Goal: Task Accomplishment & Management: Use online tool/utility

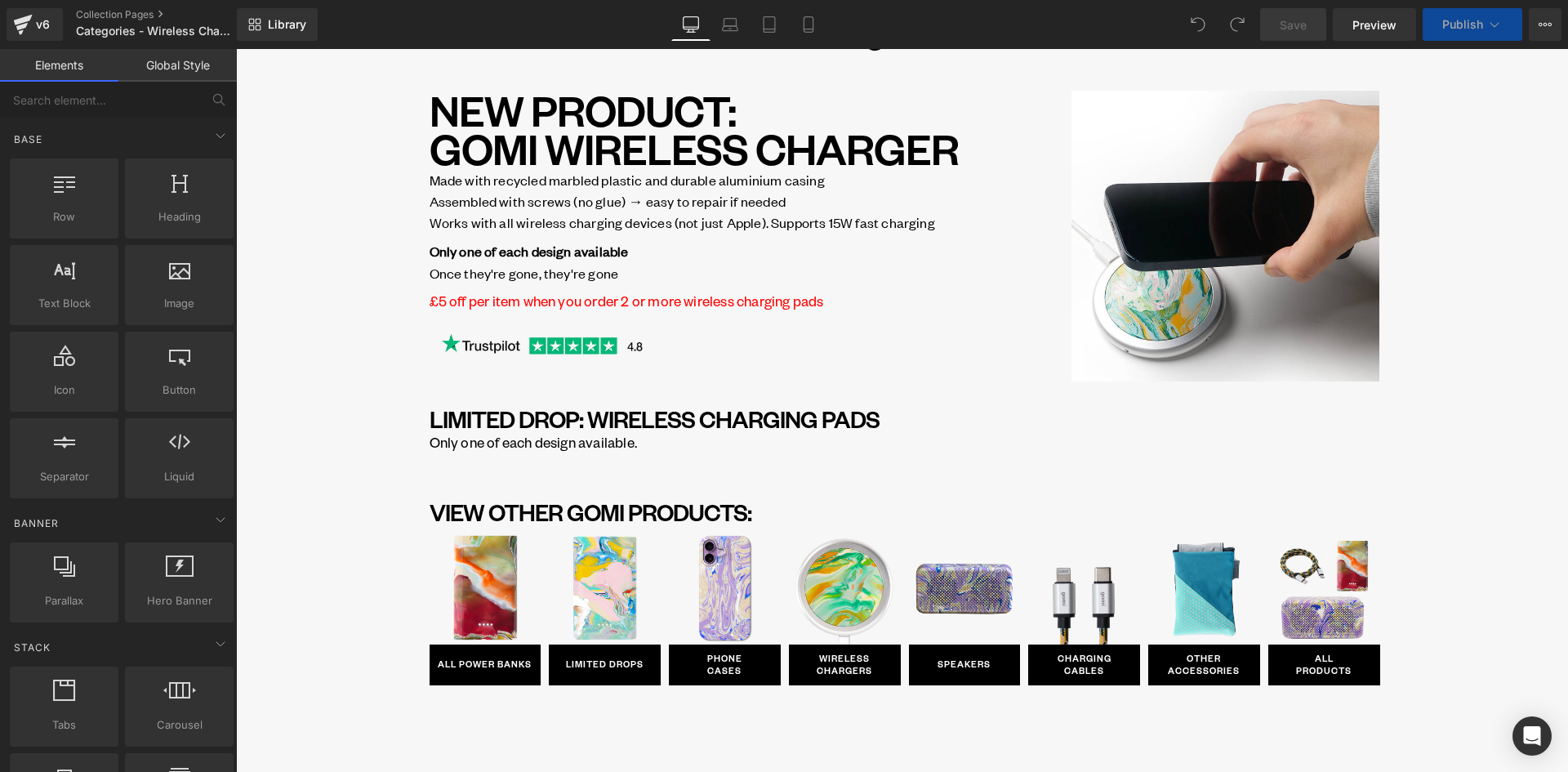
scroll to position [82, 0]
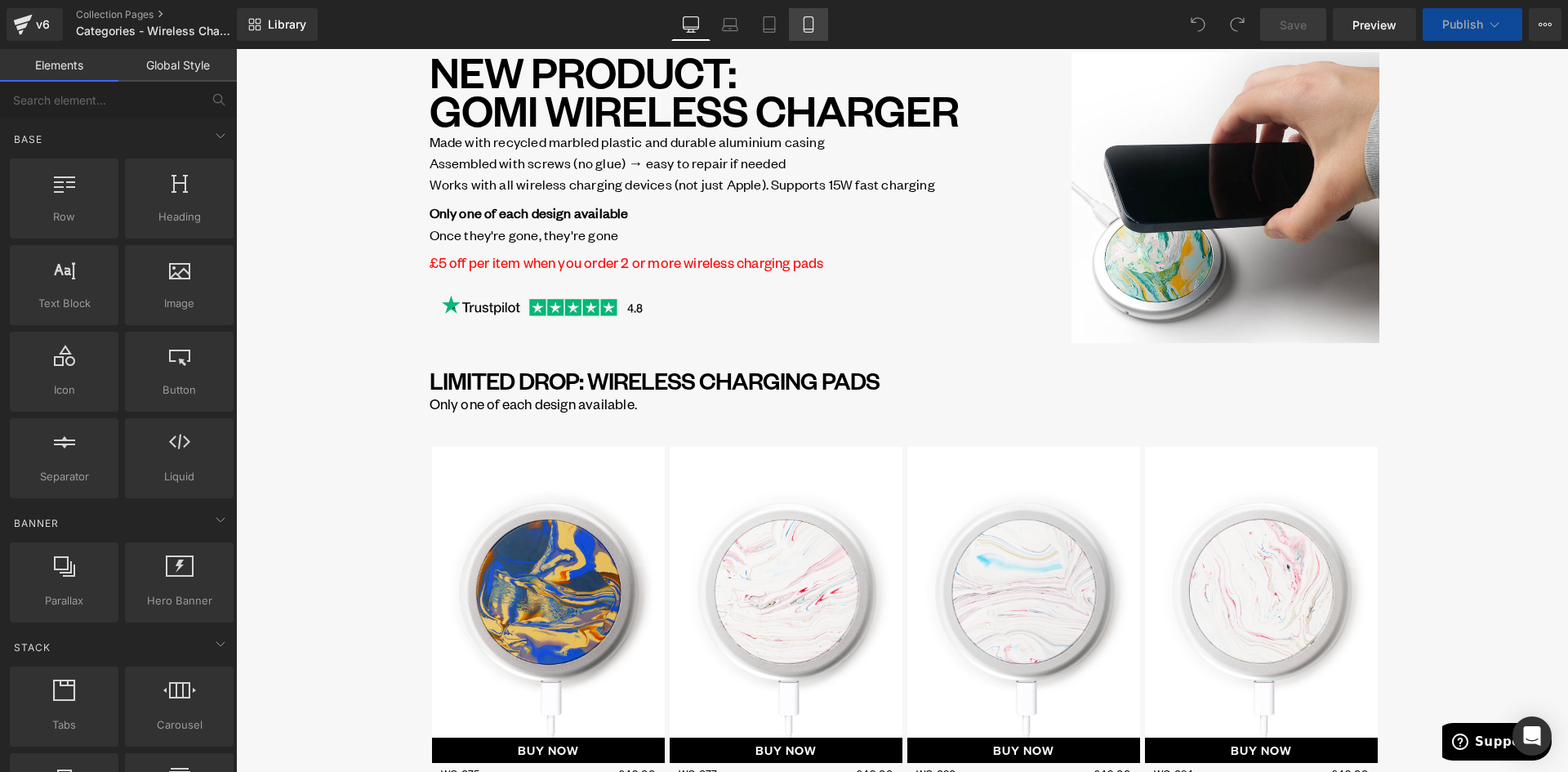
click at [812, 25] on icon at bounding box center [808, 24] width 9 height 15
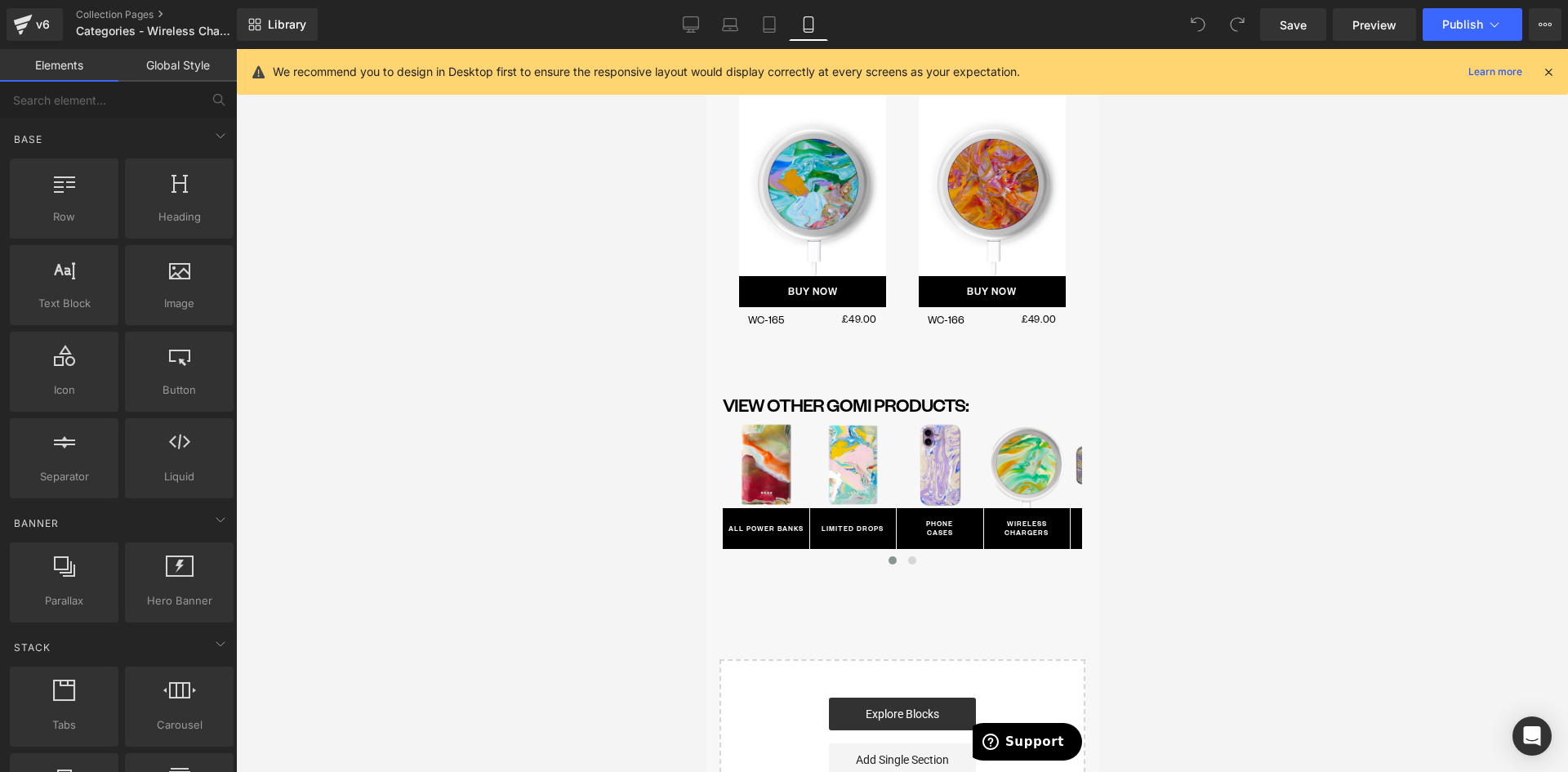
scroll to position [5167, 0]
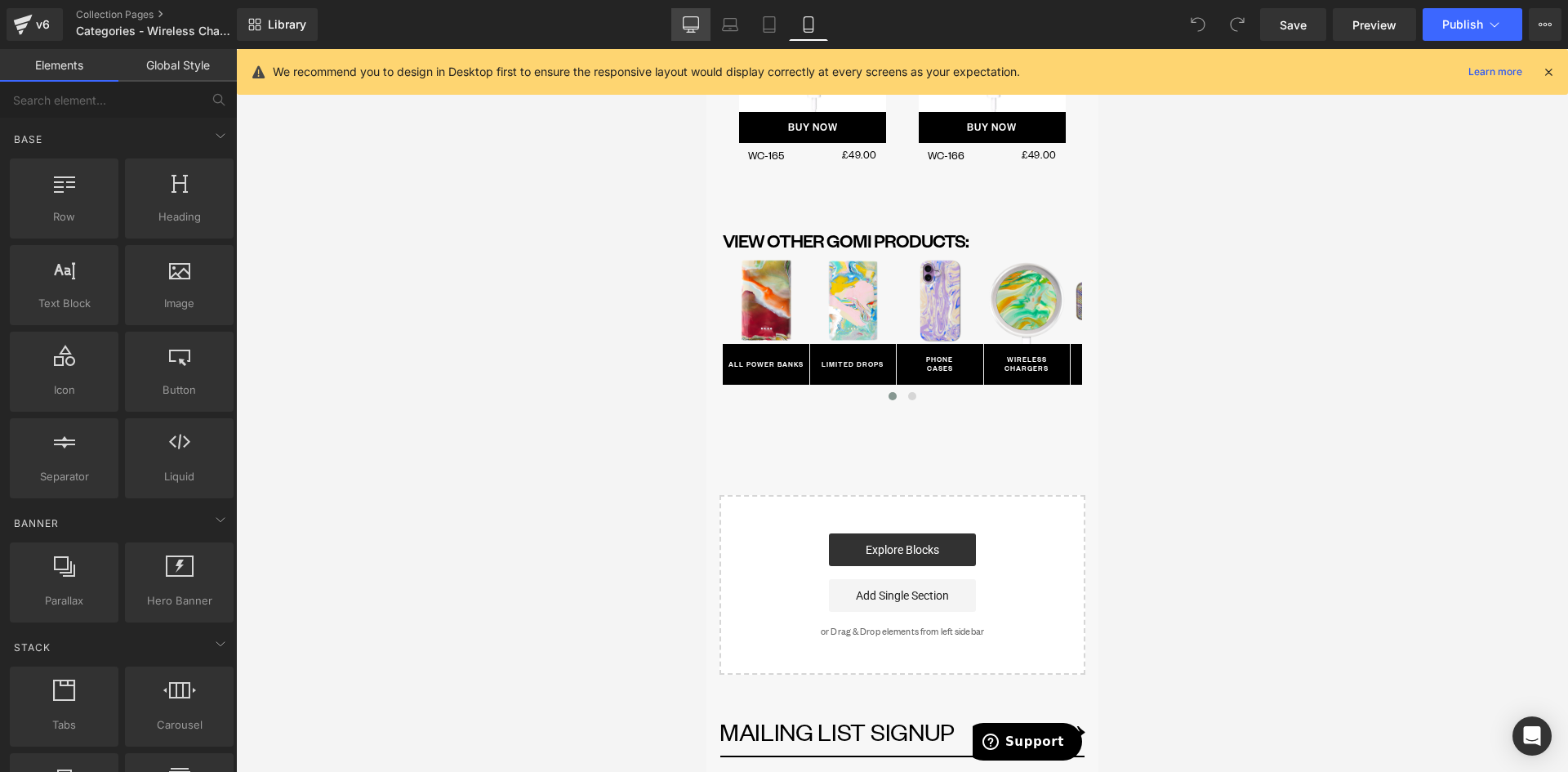
click at [680, 24] on link "Desktop" at bounding box center [691, 24] width 39 height 33
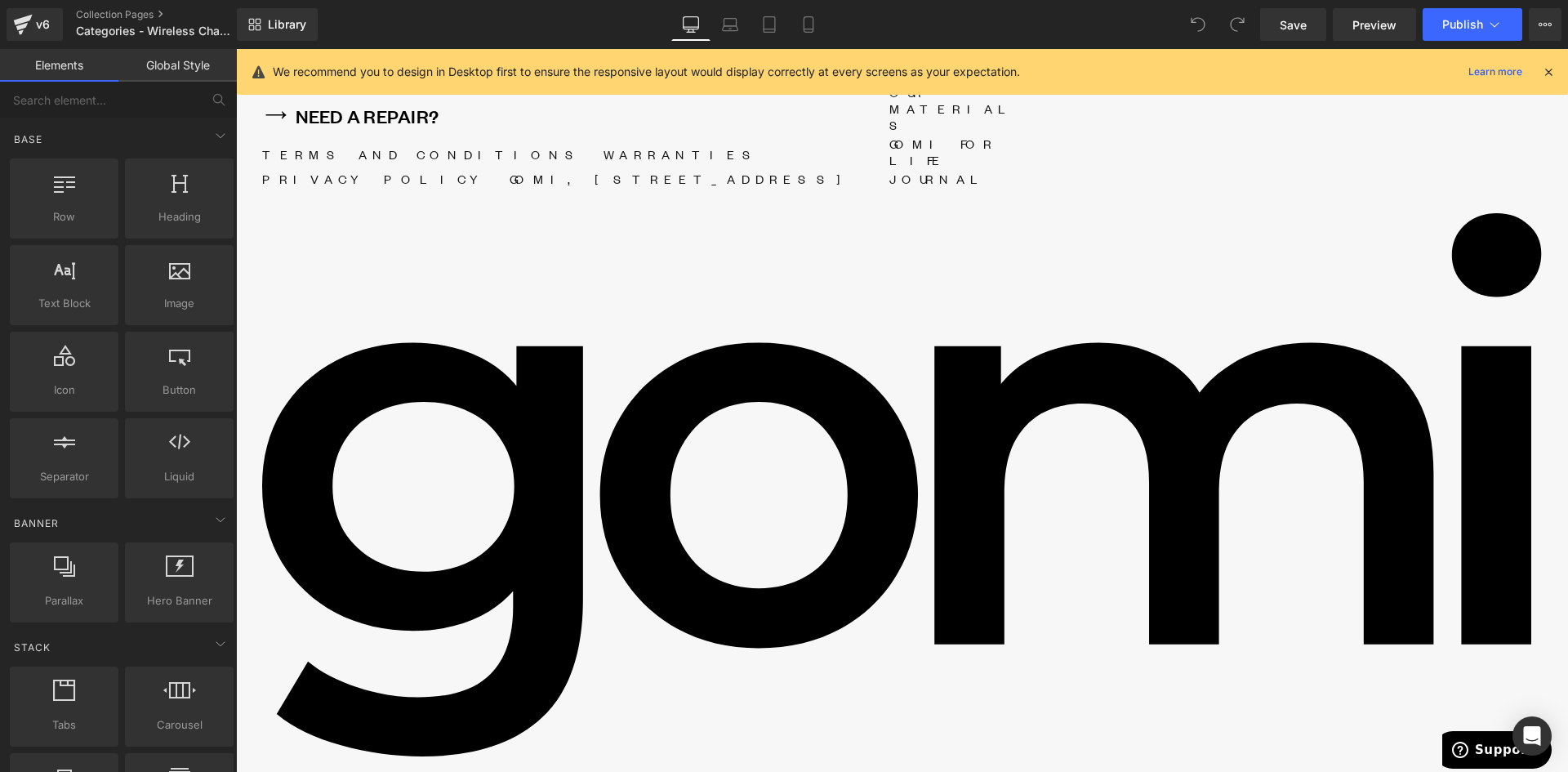
scroll to position [3773, 0]
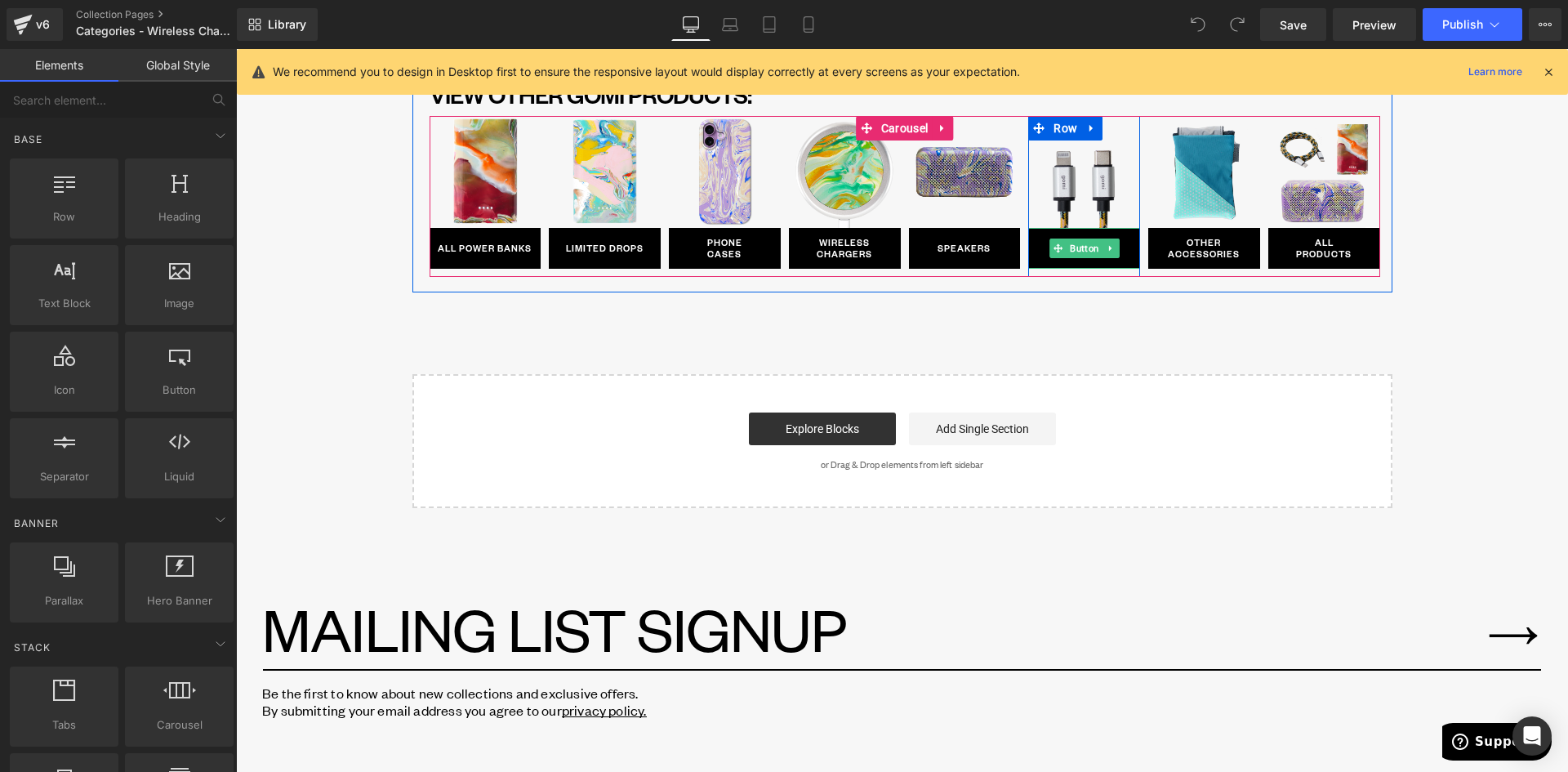
click at [1076, 250] on span "Button" at bounding box center [1084, 248] width 36 height 20
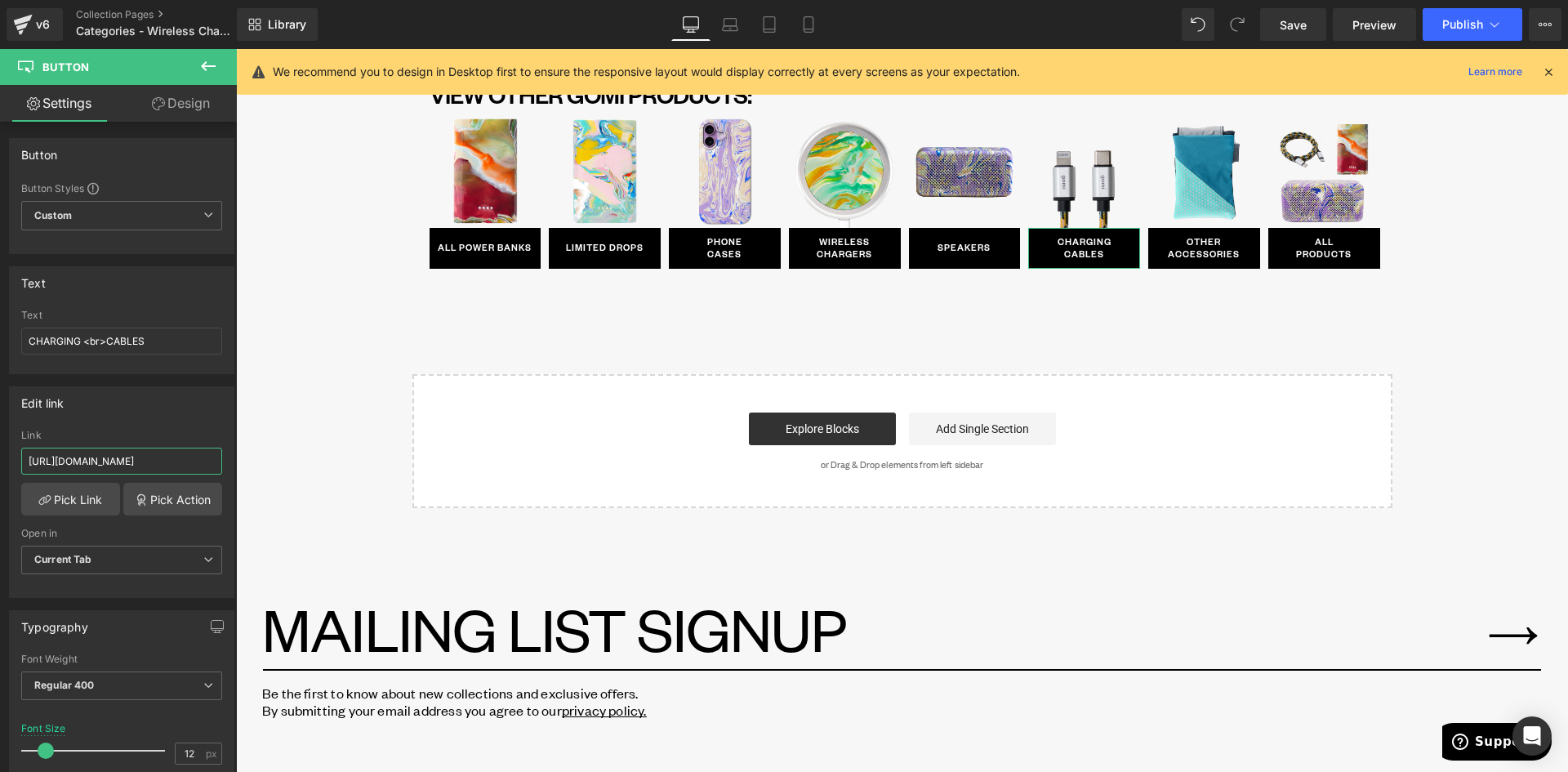
scroll to position [0, 44]
drag, startPoint x: 412, startPoint y: 512, endPoint x: 236, endPoint y: 463, distance: 182.7
paste input "gomi-"
type input "https://gomi.design/collections/gomi-charging-cables"
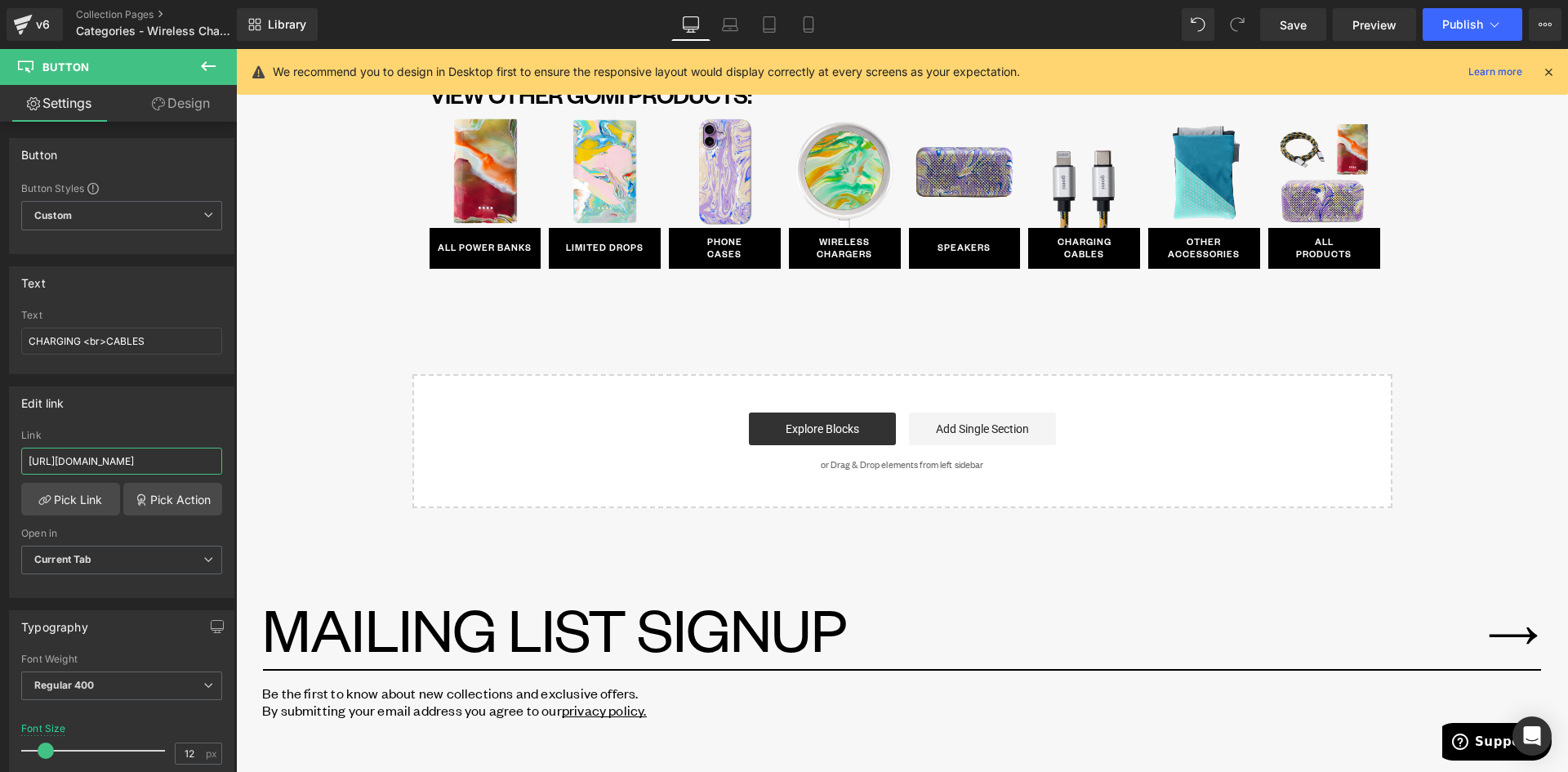
scroll to position [0, 0]
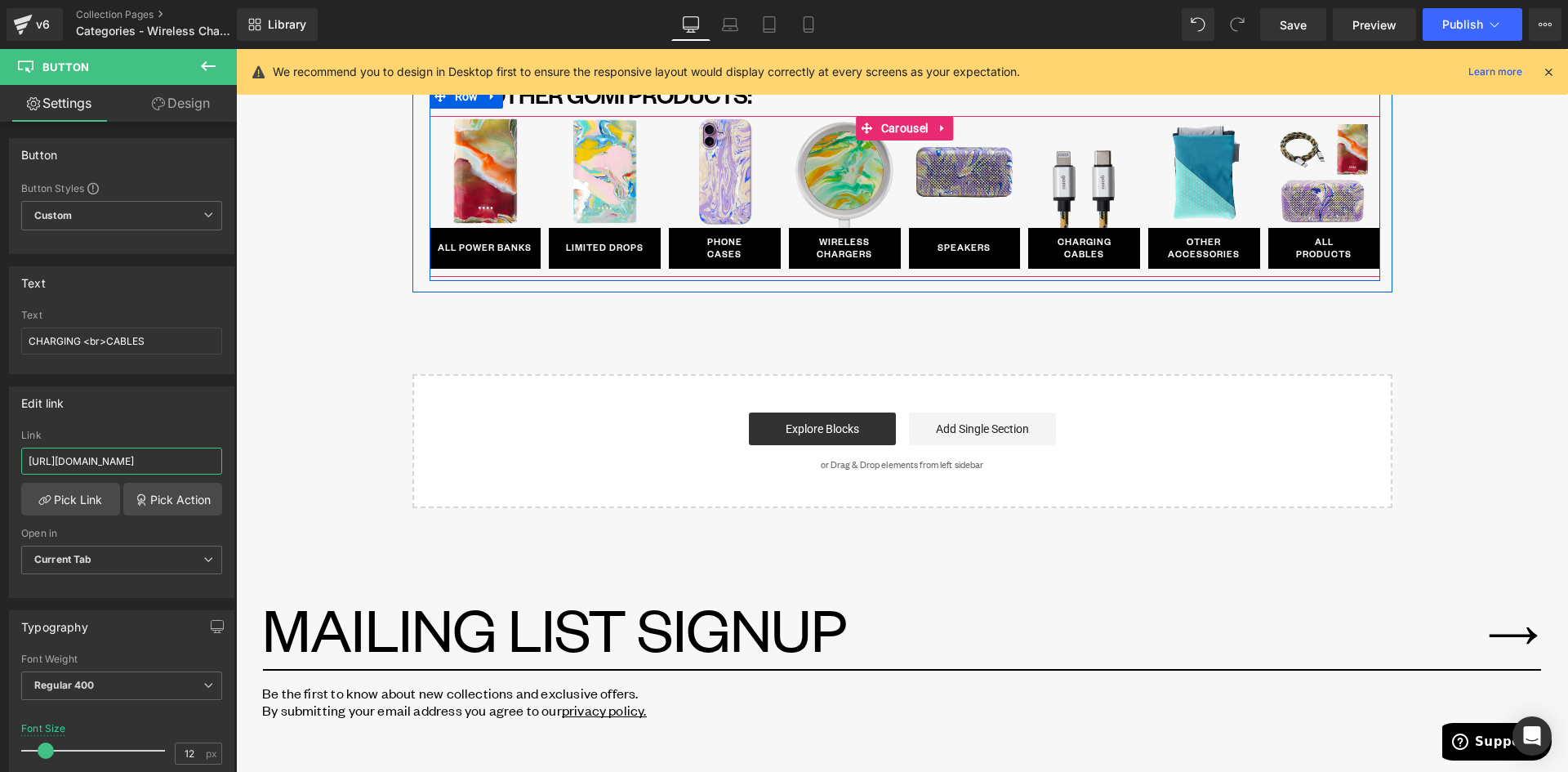
drag, startPoint x: 893, startPoint y: 130, endPoint x: 814, endPoint y: 130, distance: 79.0
click at [892, 130] on span "Carousel" at bounding box center [905, 128] width 55 height 25
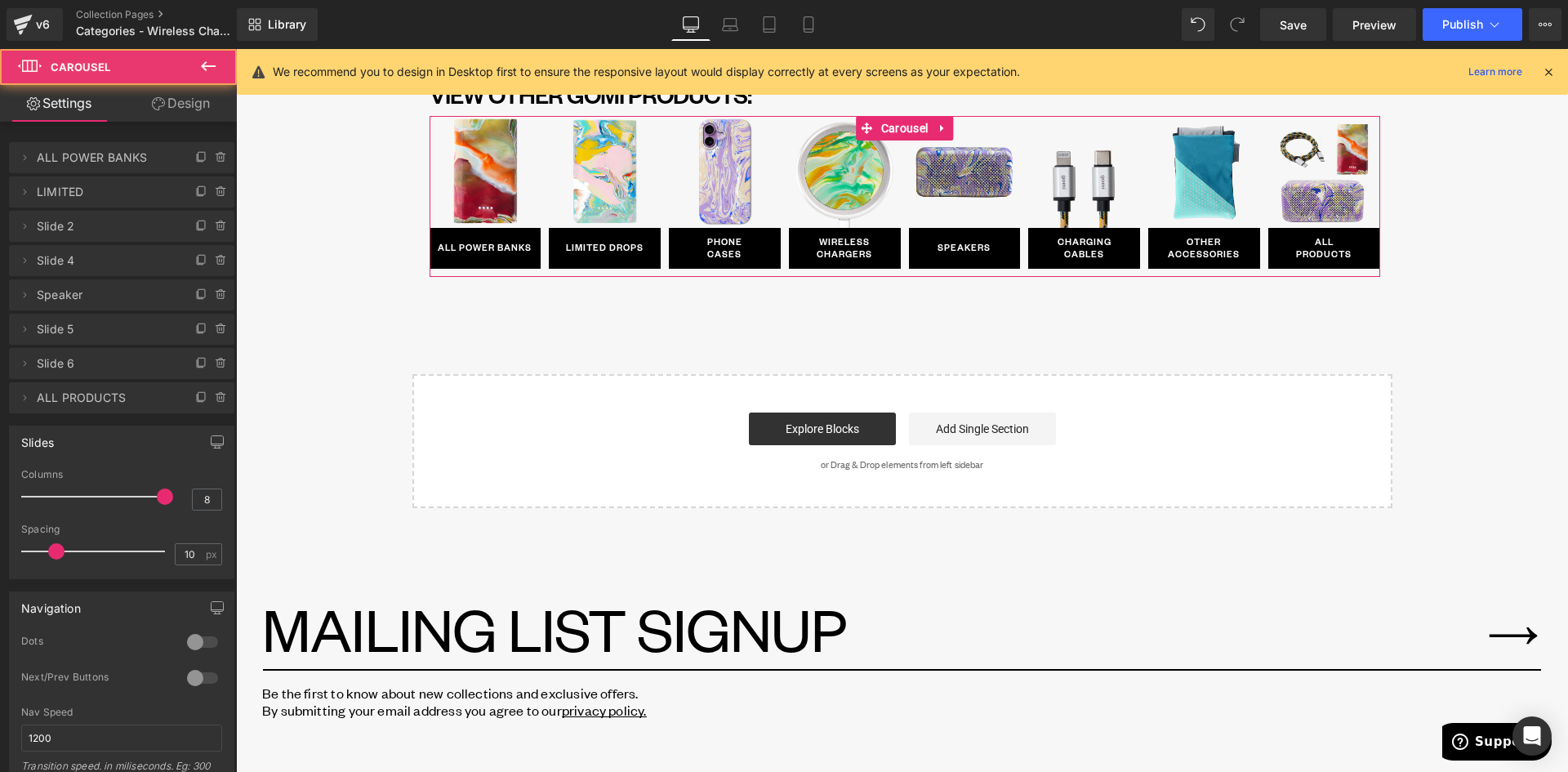
click at [166, 92] on link "Design" at bounding box center [180, 103] width 118 height 36
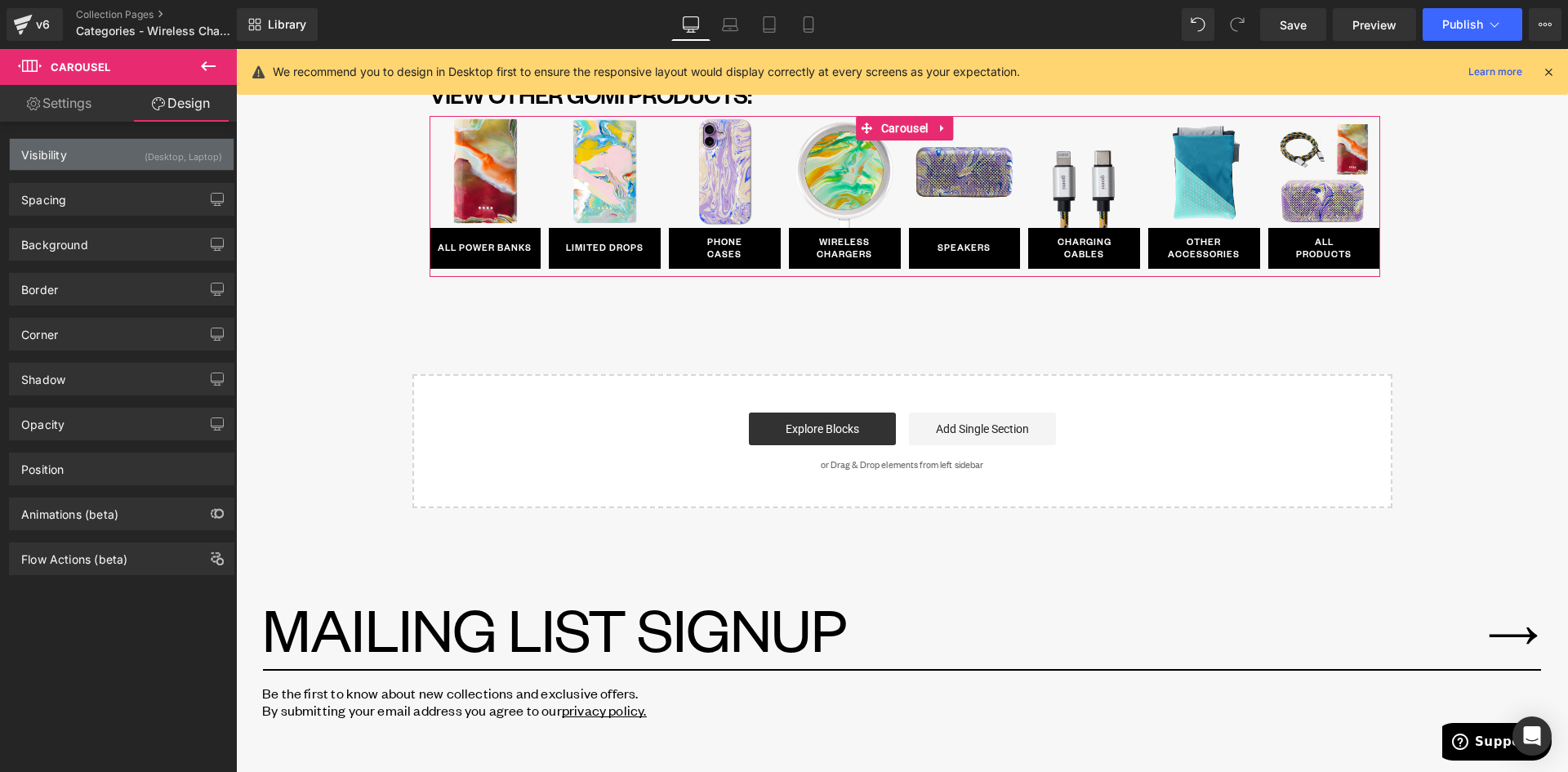
click at [102, 150] on div "Visibility (Desktop, Laptop)" at bounding box center [122, 154] width 224 height 31
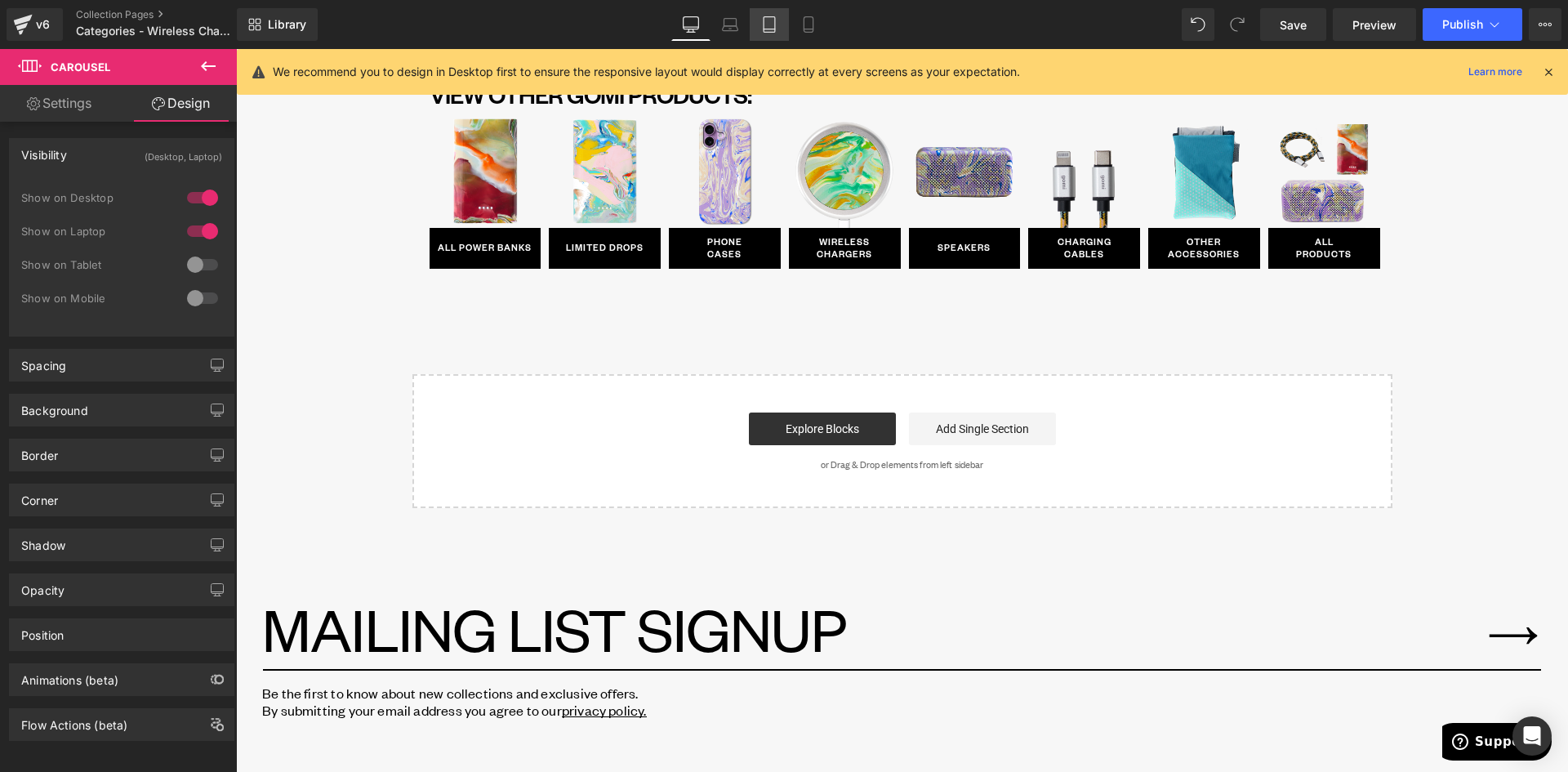
click at [767, 25] on icon at bounding box center [769, 24] width 16 height 16
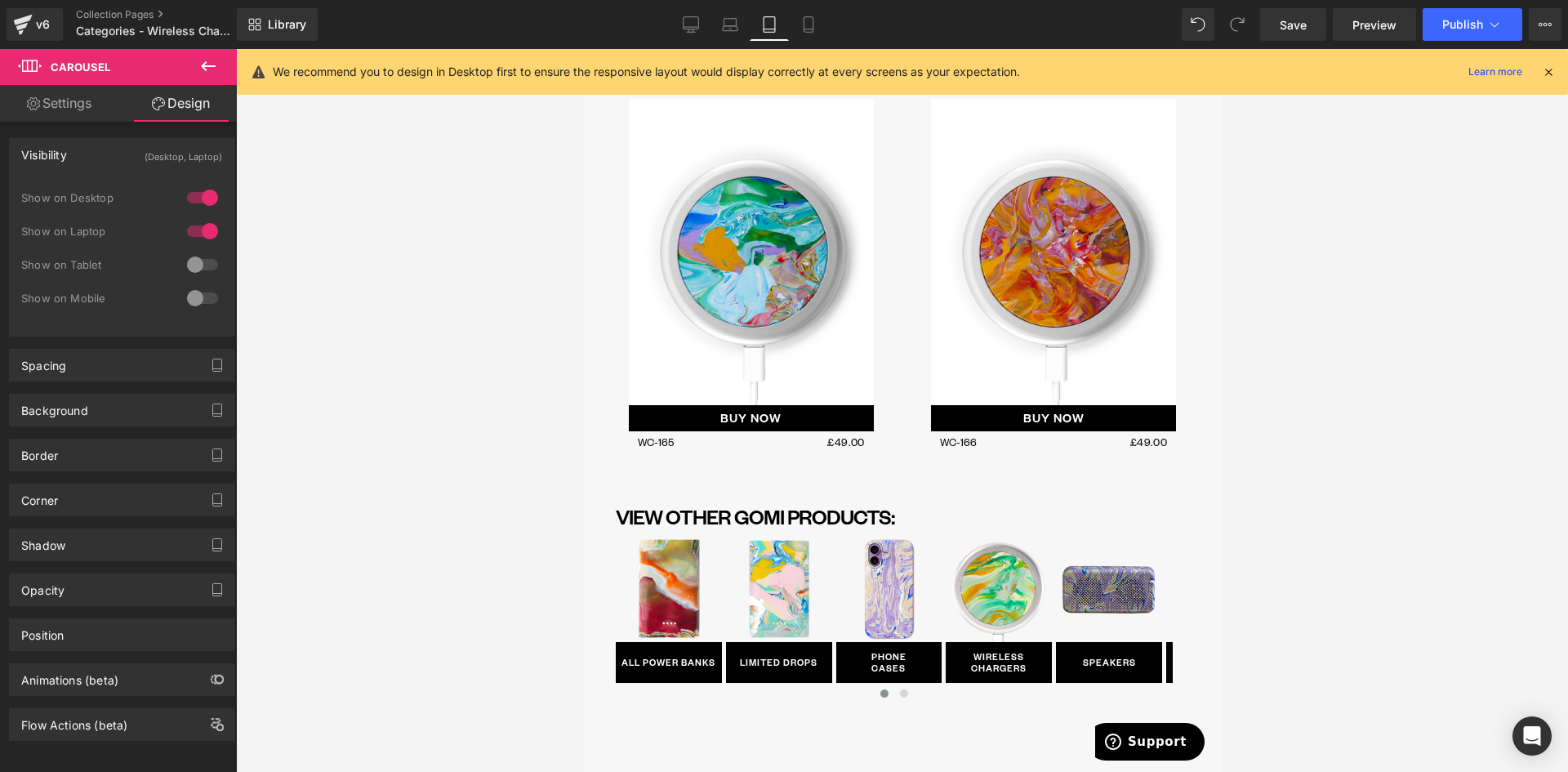
scroll to position [7169, 0]
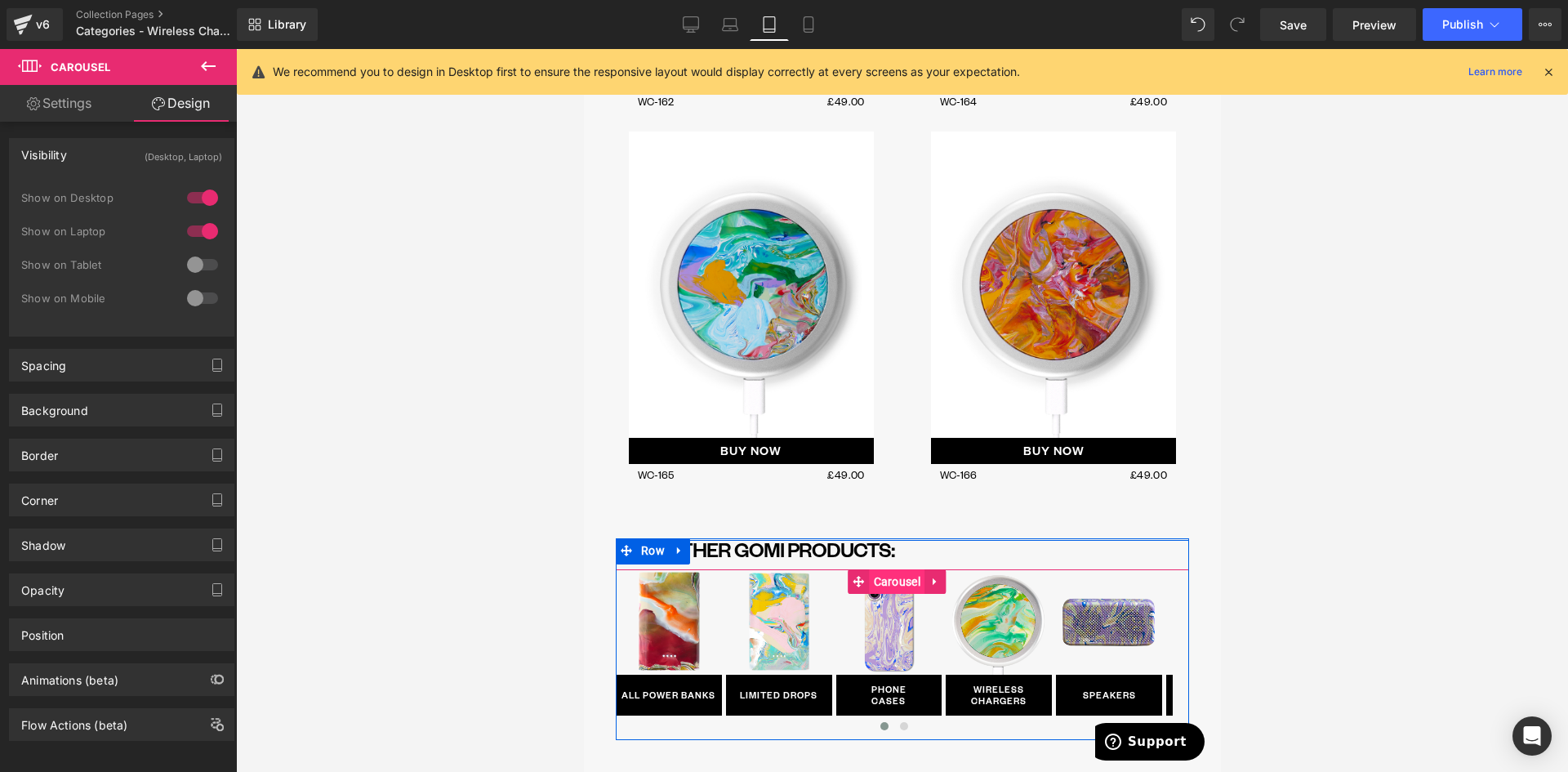
click at [900, 569] on span "Carousel" at bounding box center [897, 582] width 55 height 25
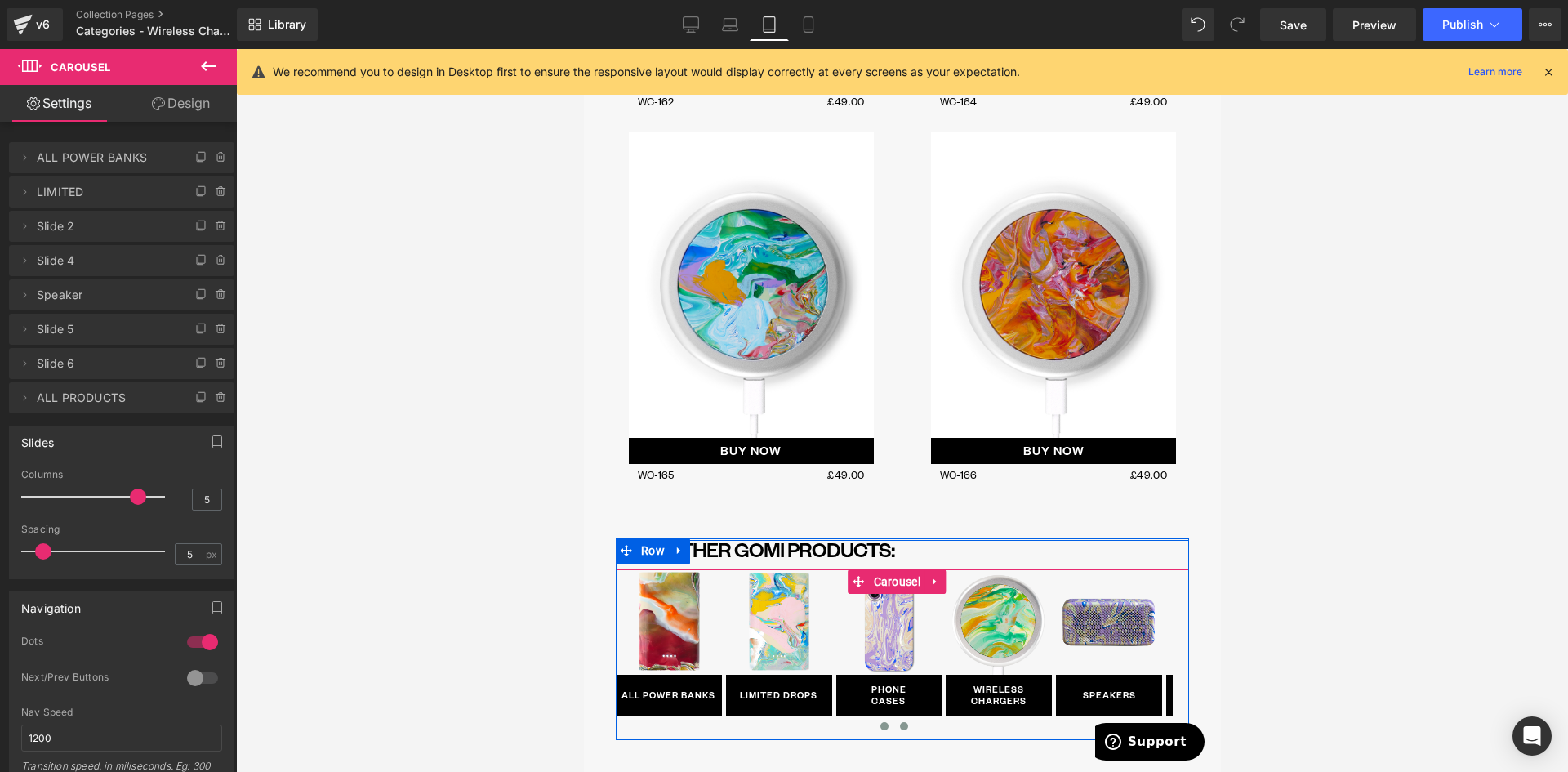
click at [901, 719] on button at bounding box center [903, 727] width 20 height 16
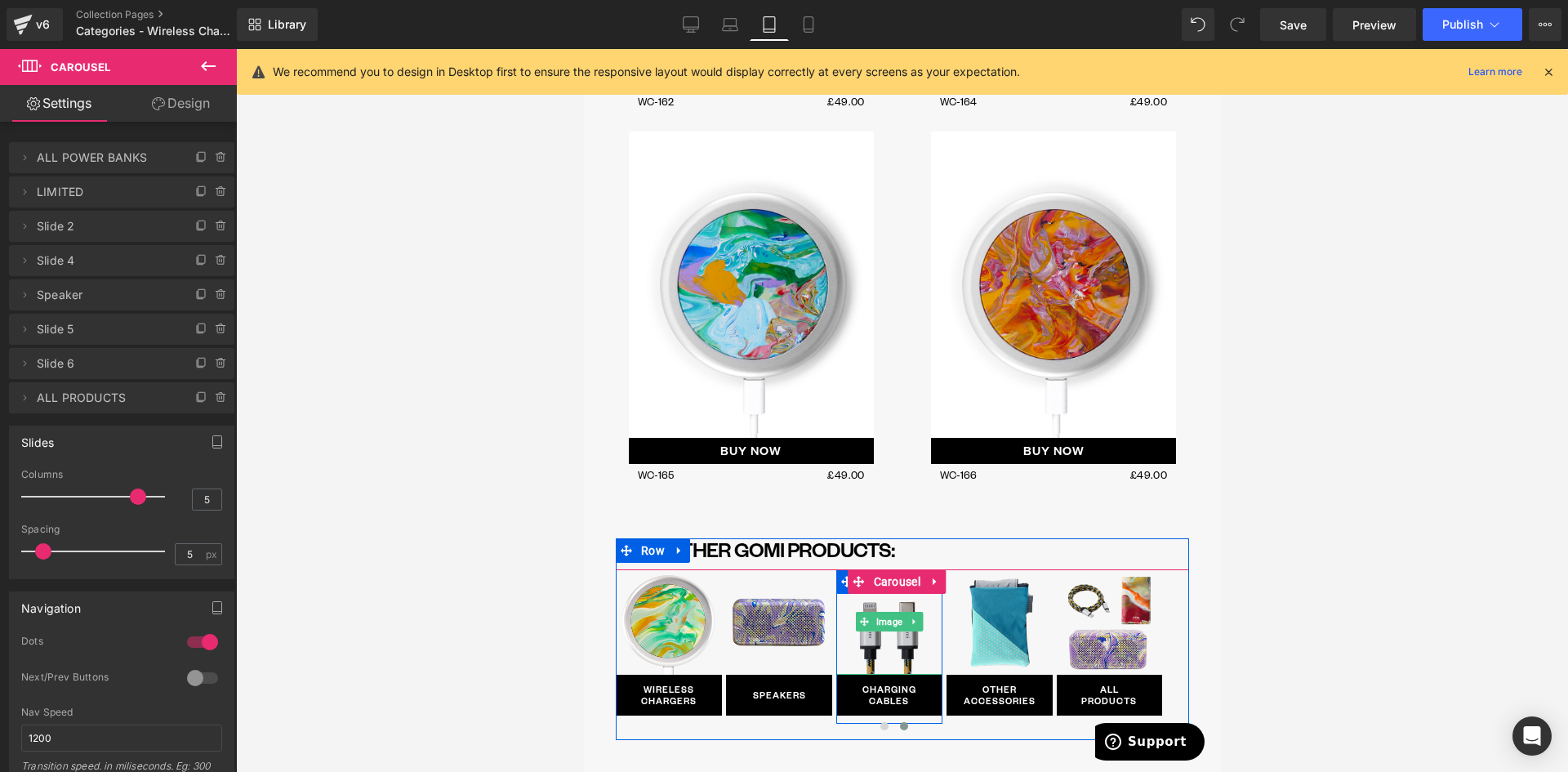
click at [890, 612] on span "Image" at bounding box center [888, 622] width 33 height 20
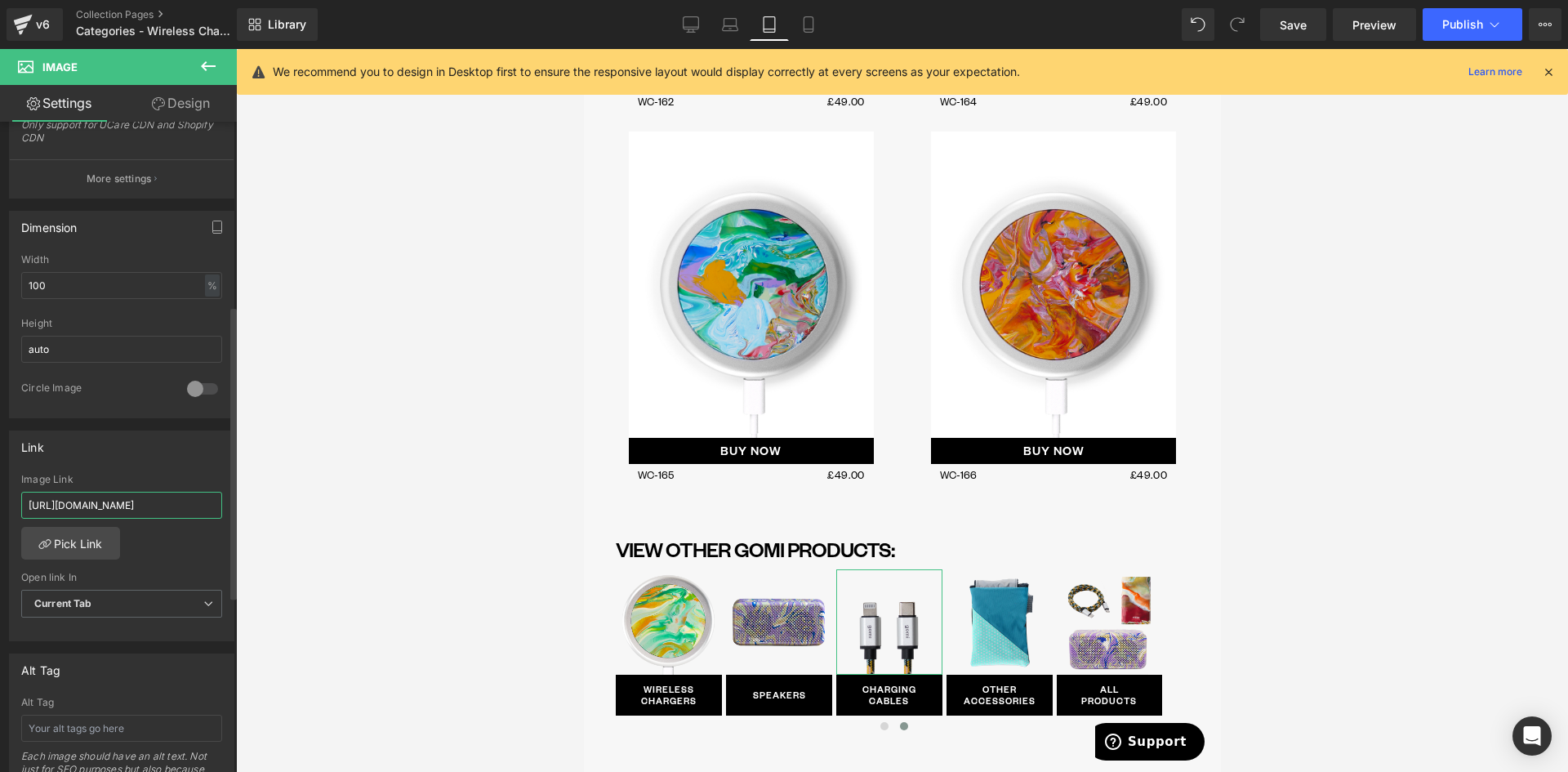
scroll to position [0, 70]
drag, startPoint x: 182, startPoint y: 506, endPoint x: 264, endPoint y: 513, distance: 82.3
click at [218, 507] on div "https://gomi.design/collections/gomi-charging-cables Image Link https://gomi.de…" at bounding box center [122, 558] width 224 height 167
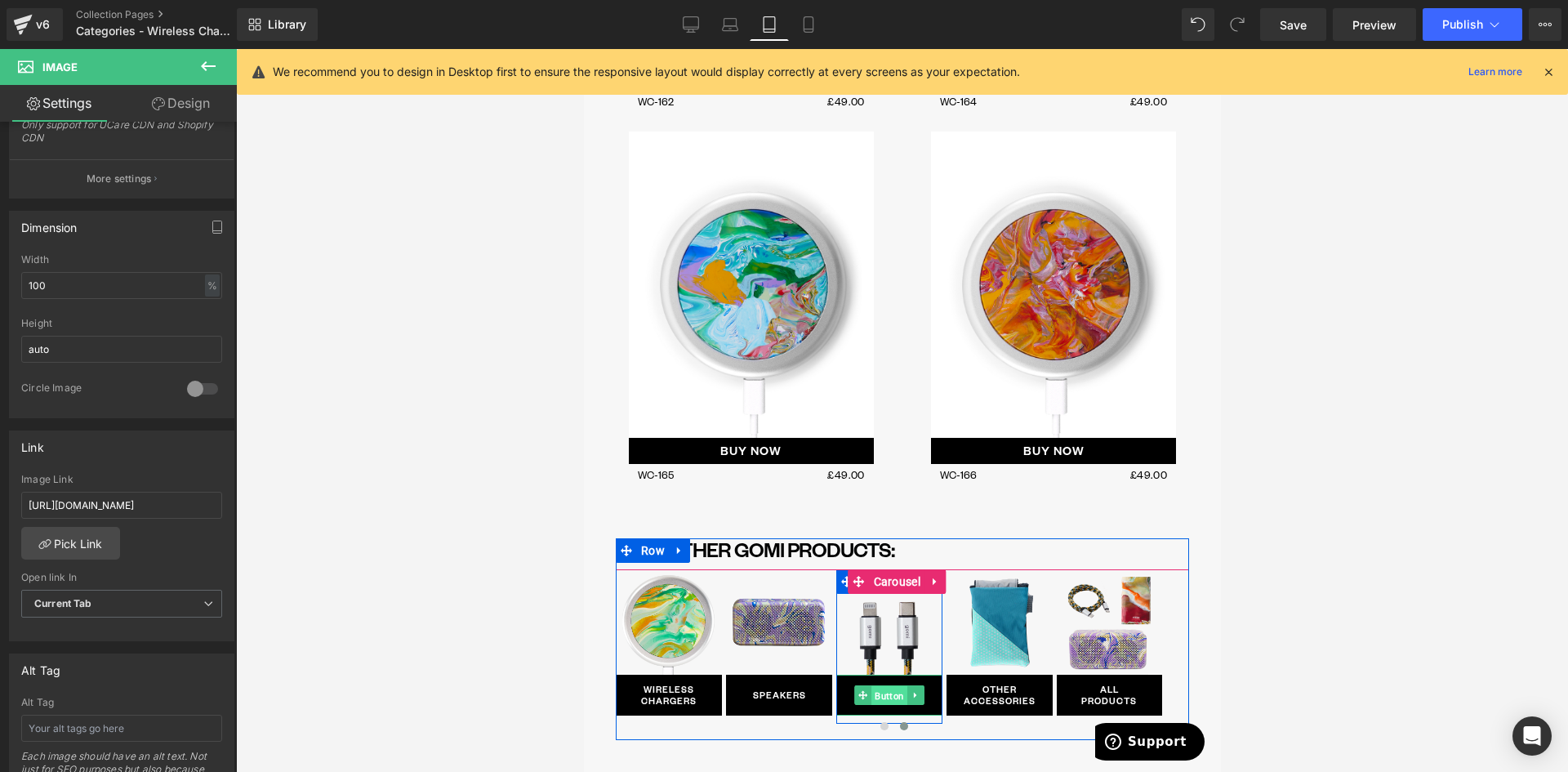
click at [895, 687] on span "Button" at bounding box center [888, 696] width 36 height 20
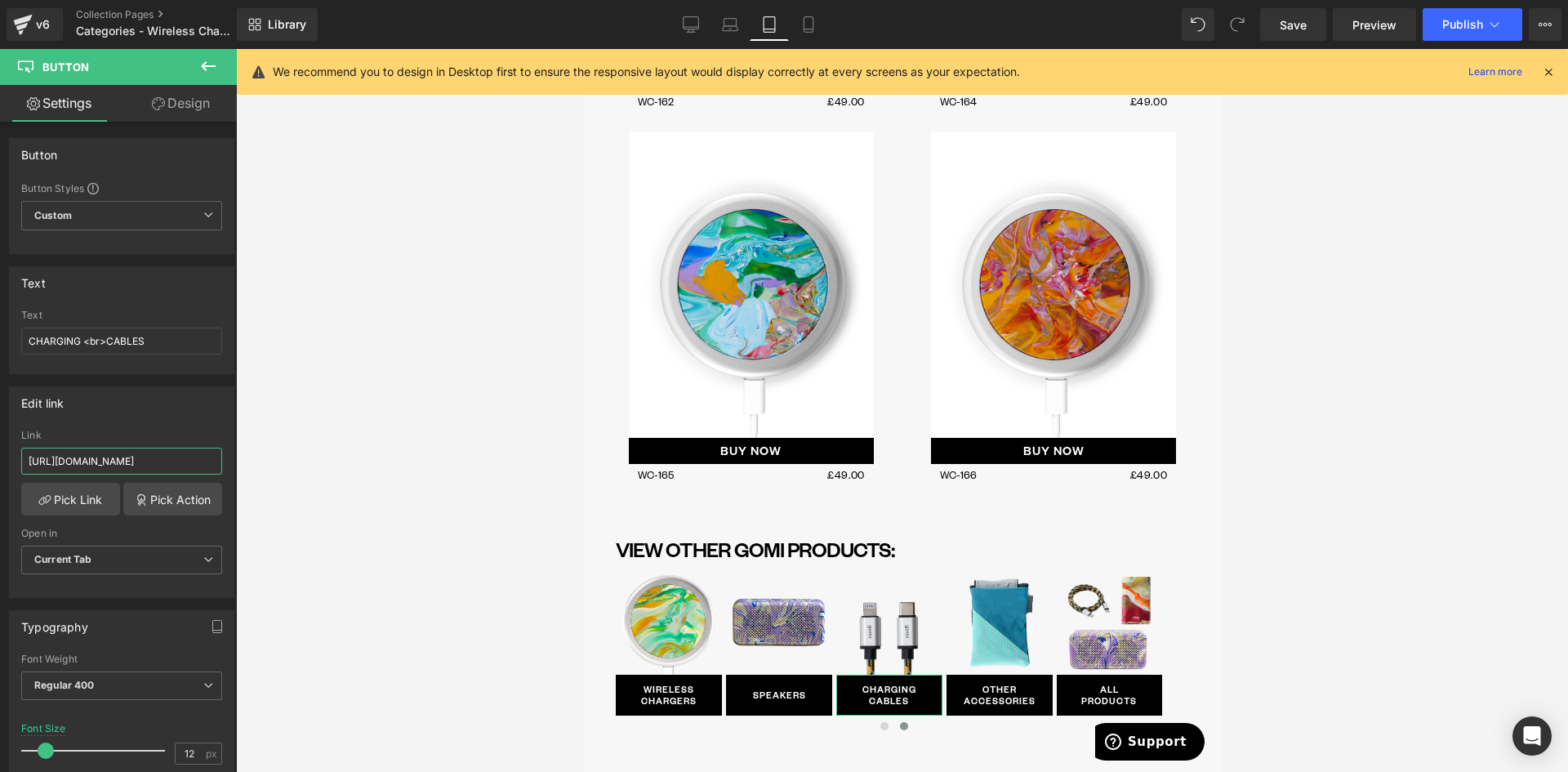
scroll to position [0, 44]
drag, startPoint x: 193, startPoint y: 463, endPoint x: 248, endPoint y: 458, distance: 55.2
click at [248, 458] on div "Button You are previewing how the will restyle your page. You can not edit Elem…" at bounding box center [784, 399] width 1568 height 800
click at [182, 460] on input "https://gomi.design/collections/charging-cables" at bounding box center [122, 461] width 201 height 27
paste input "gomi-"
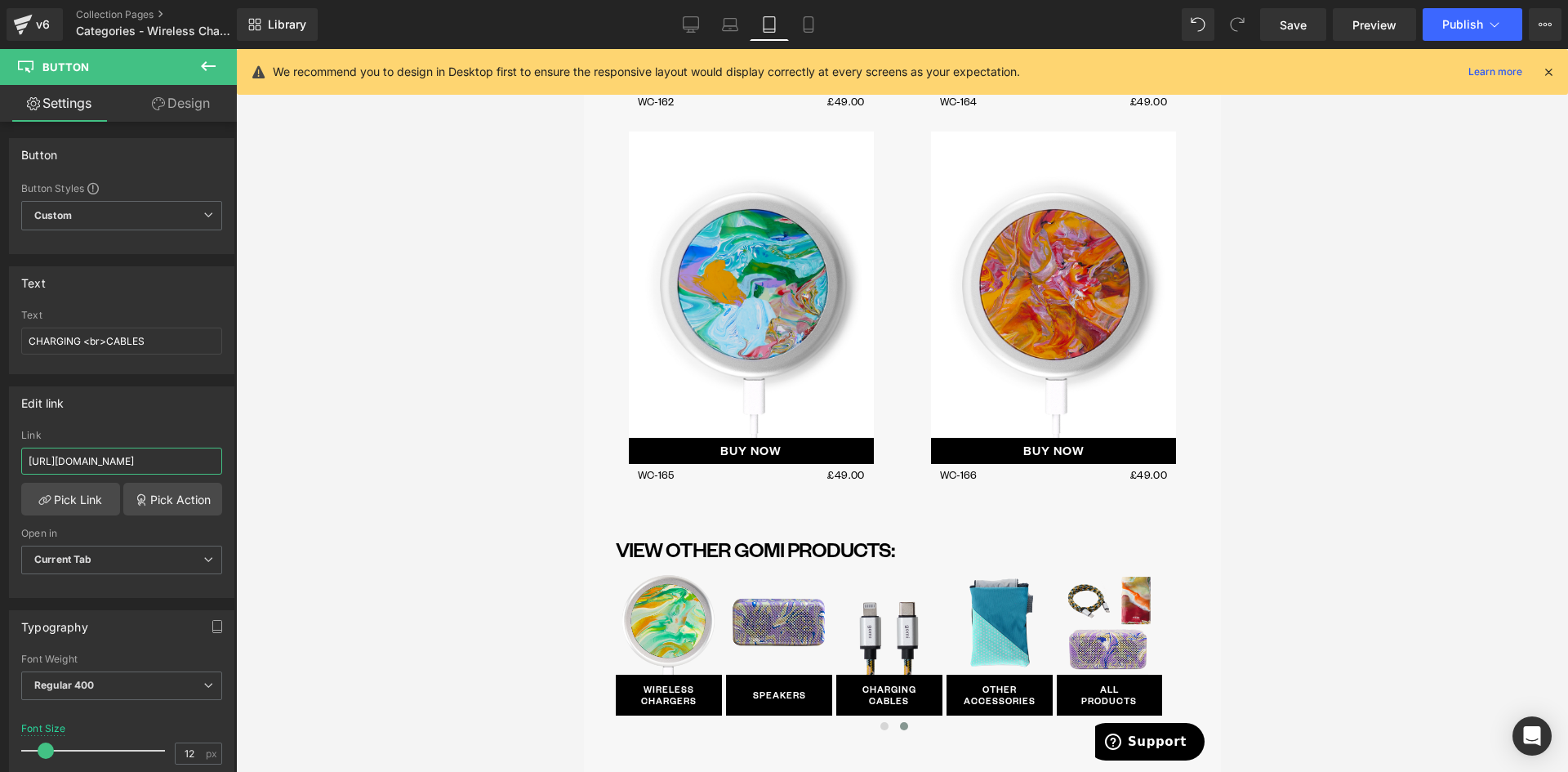
type input "https://gomi.design/collections/gomi-charging-cables"
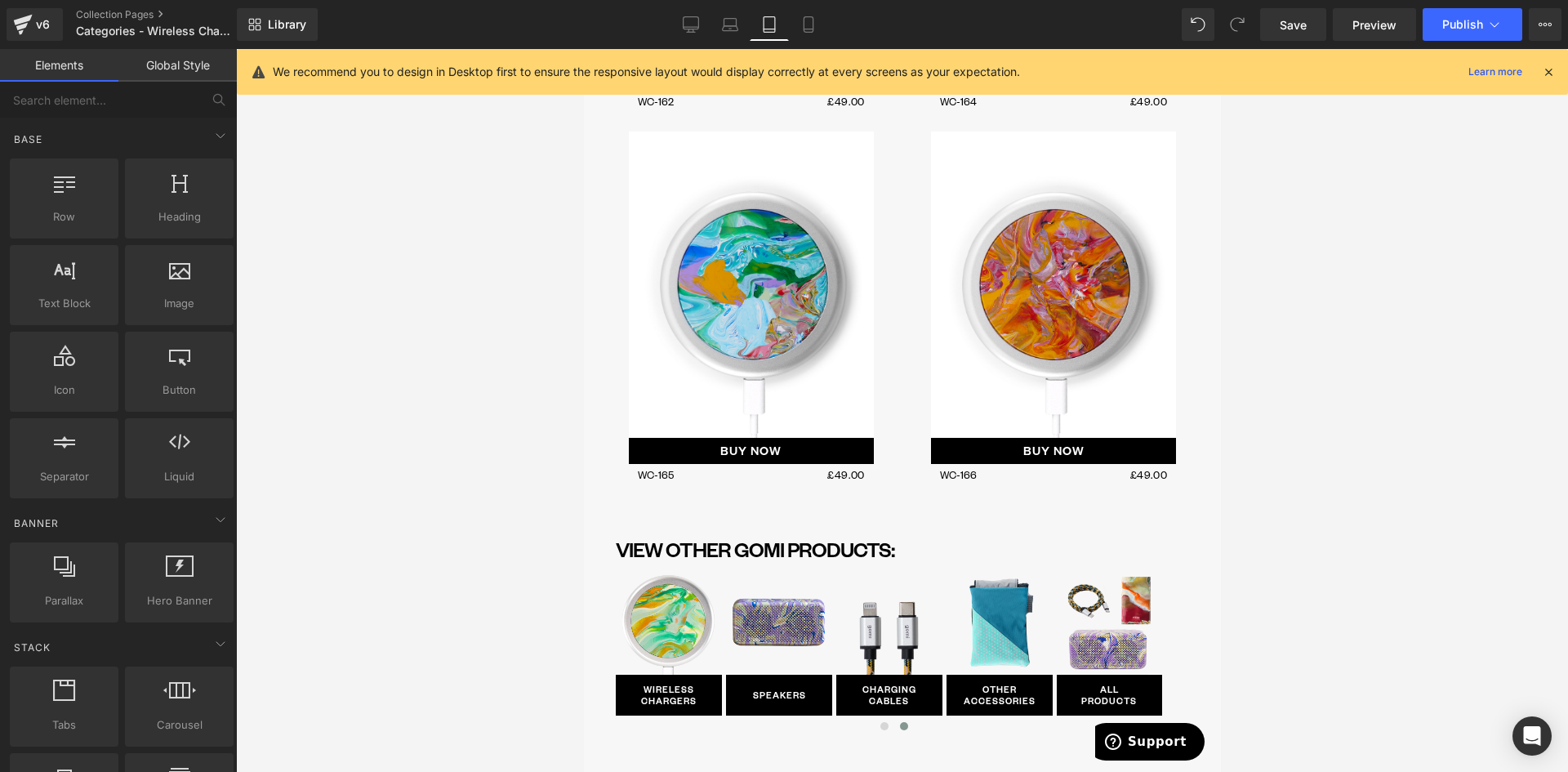
scroll to position [0, 0]
click at [1403, 185] on div at bounding box center [902, 410] width 1332 height 723
click at [1455, 20] on span "Publish" at bounding box center [1463, 24] width 41 height 13
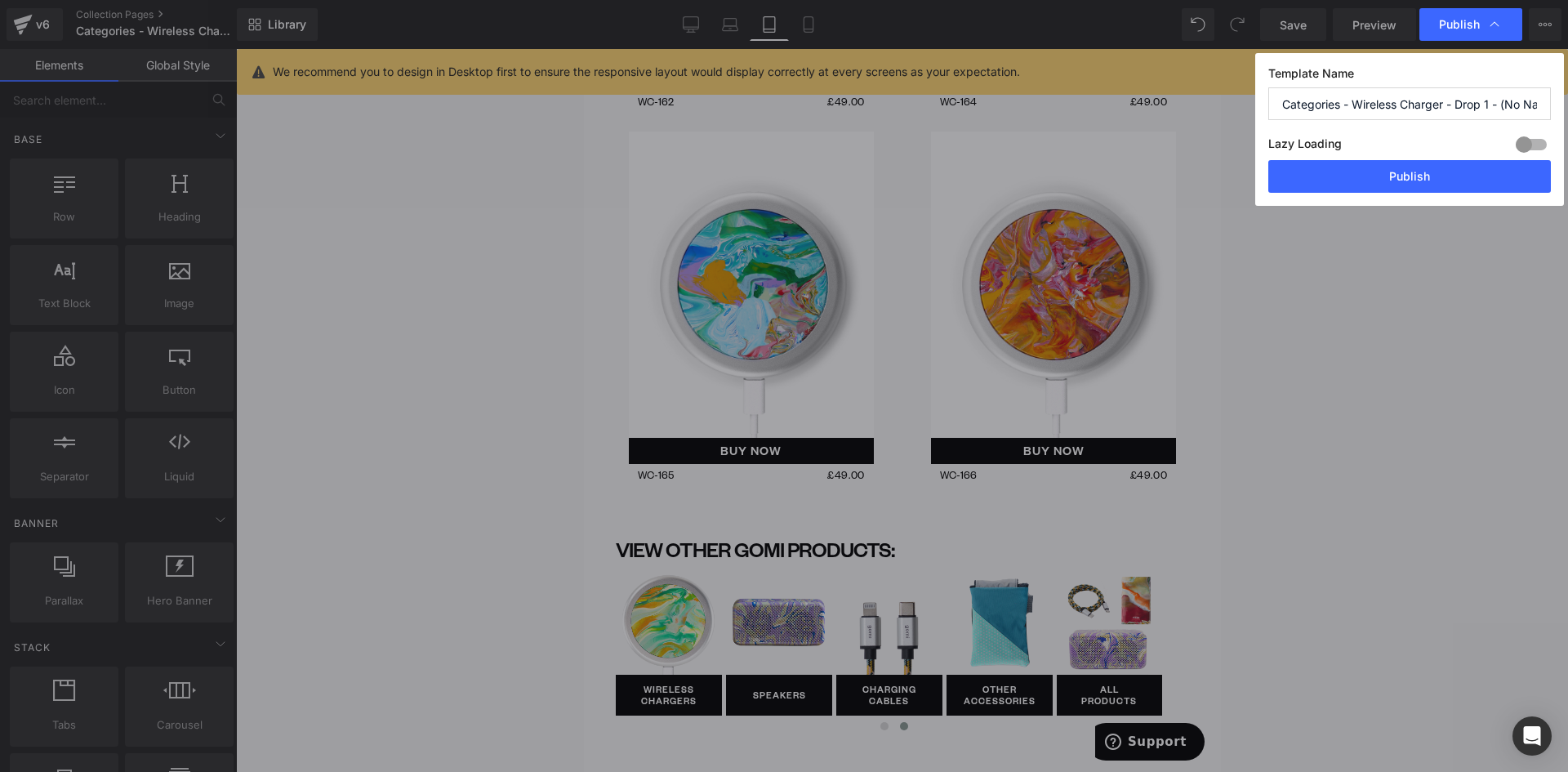
click at [1450, 176] on button "Publish" at bounding box center [1410, 176] width 283 height 33
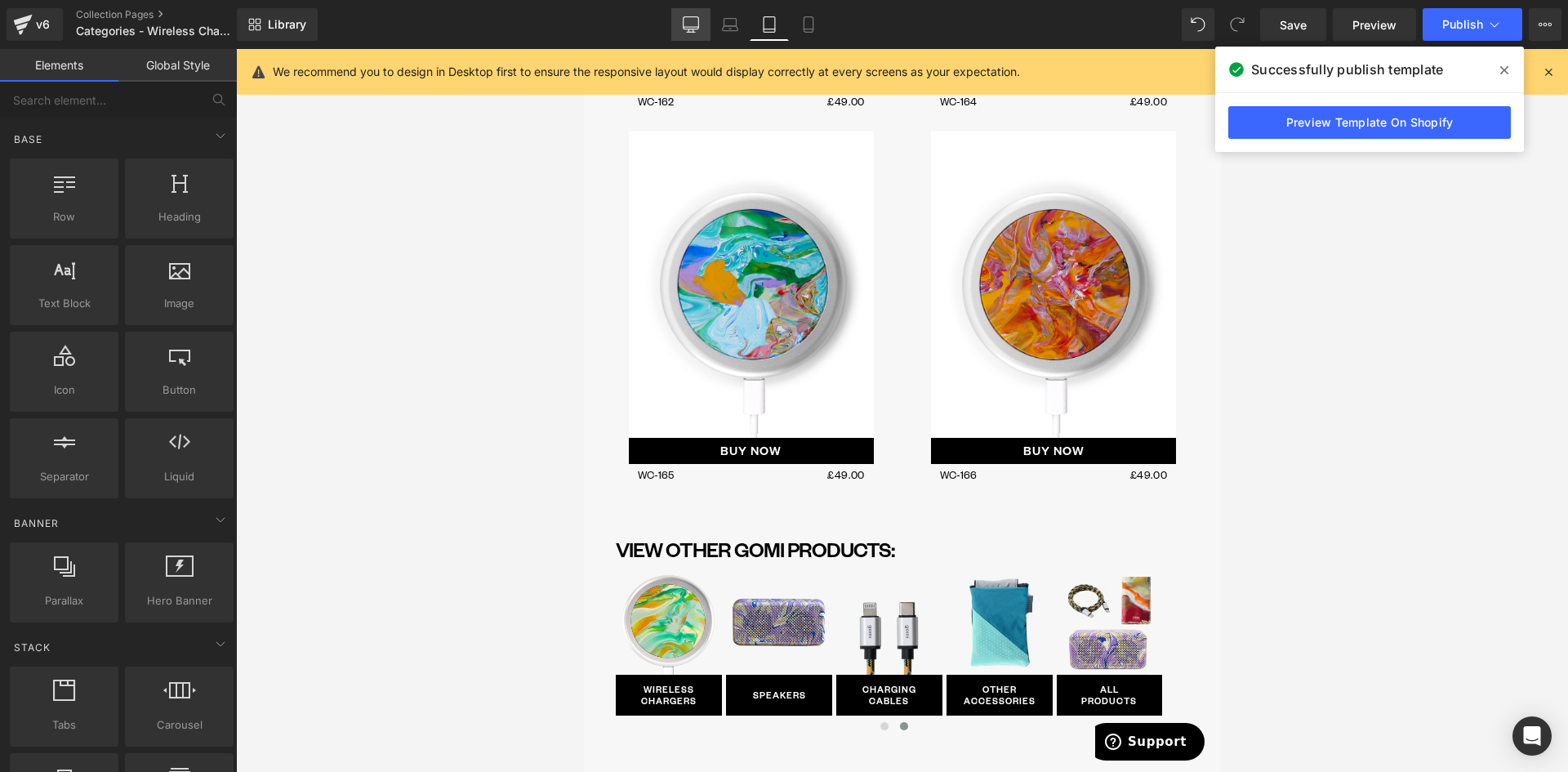
click at [708, 19] on link "Desktop" at bounding box center [691, 24] width 39 height 33
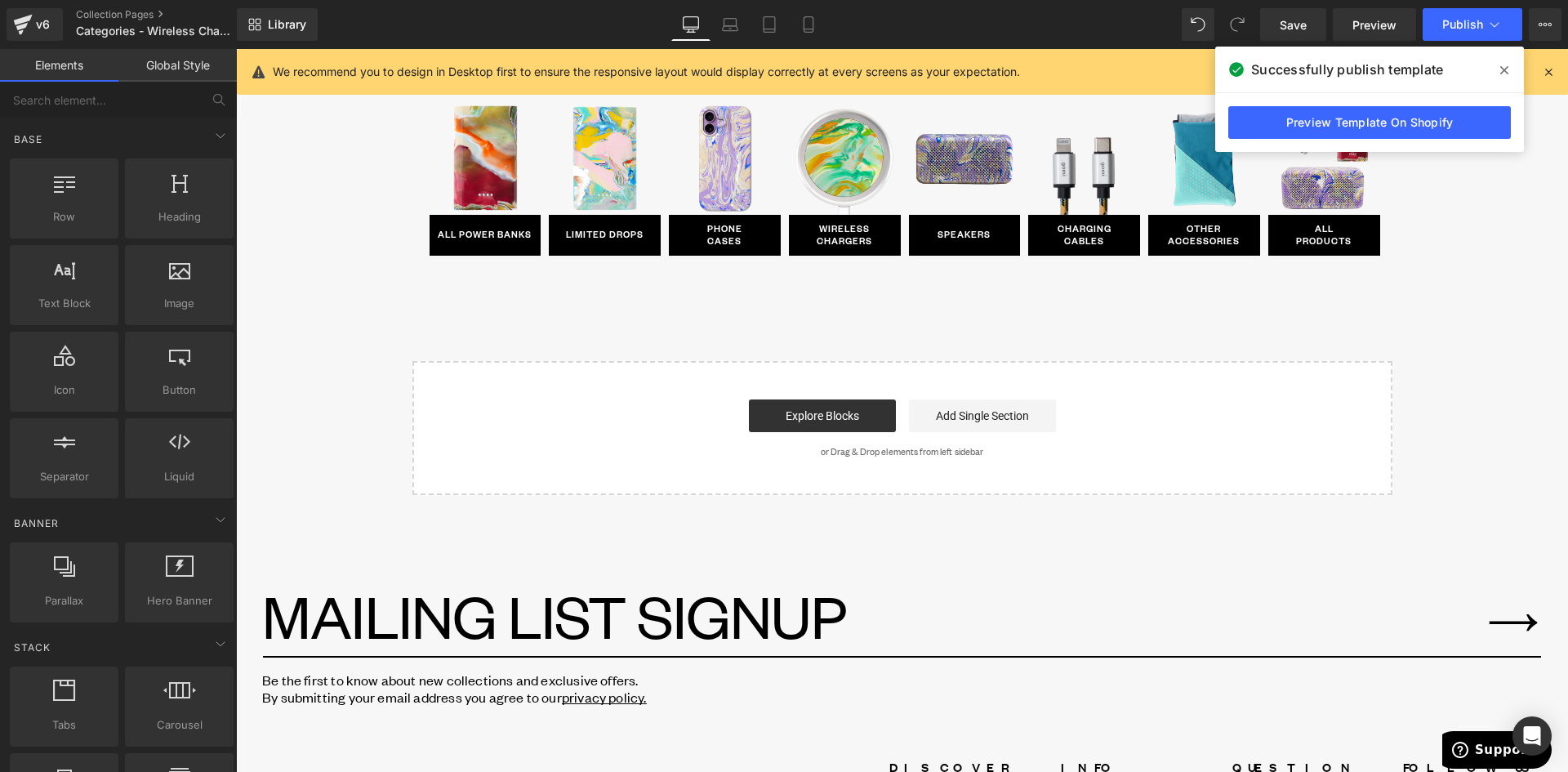
click at [700, 19] on link "Desktop" at bounding box center [691, 24] width 39 height 33
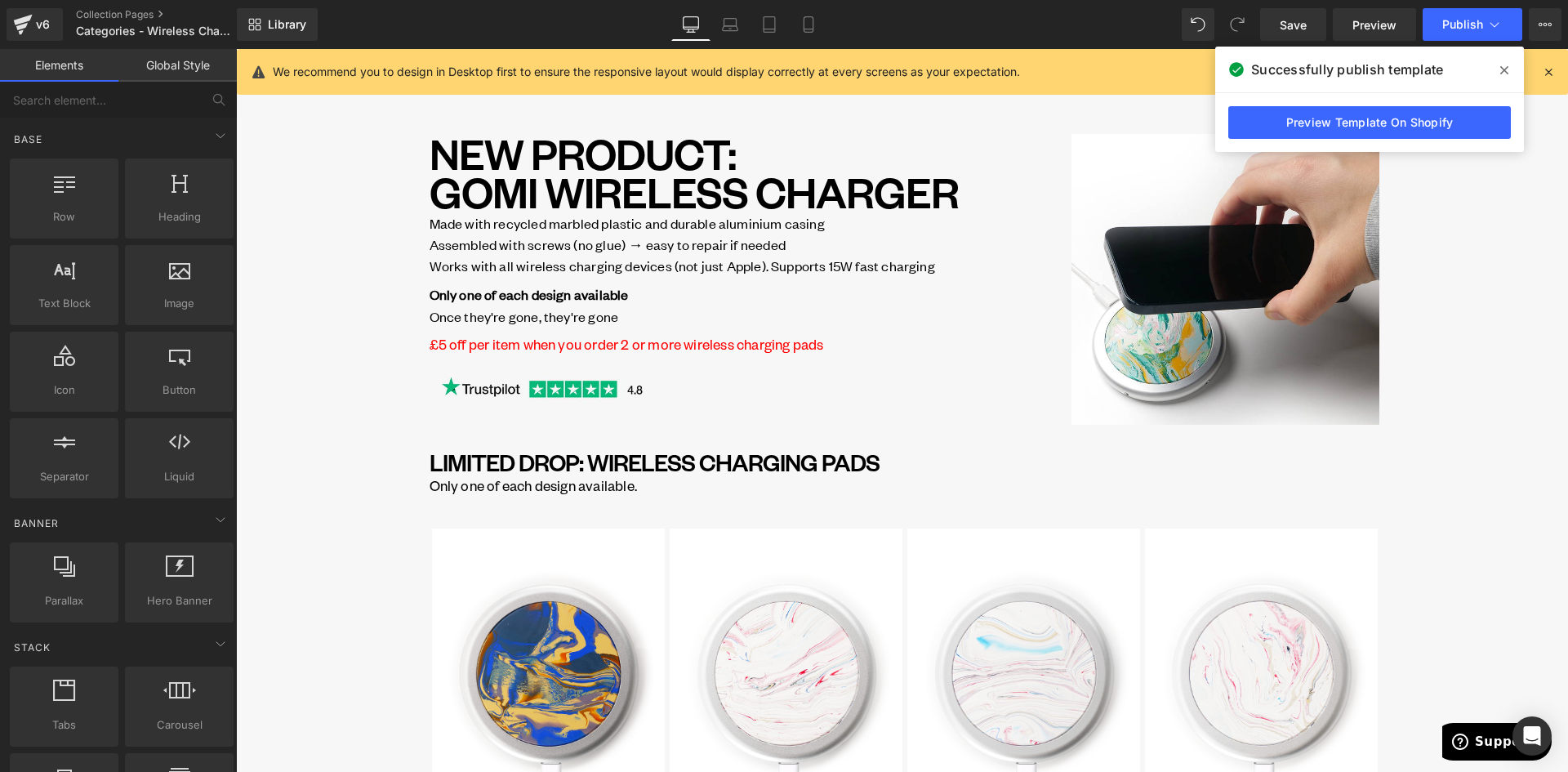
drag, startPoint x: 1560, startPoint y: 527, endPoint x: 1665, endPoint y: 97, distance: 442.6
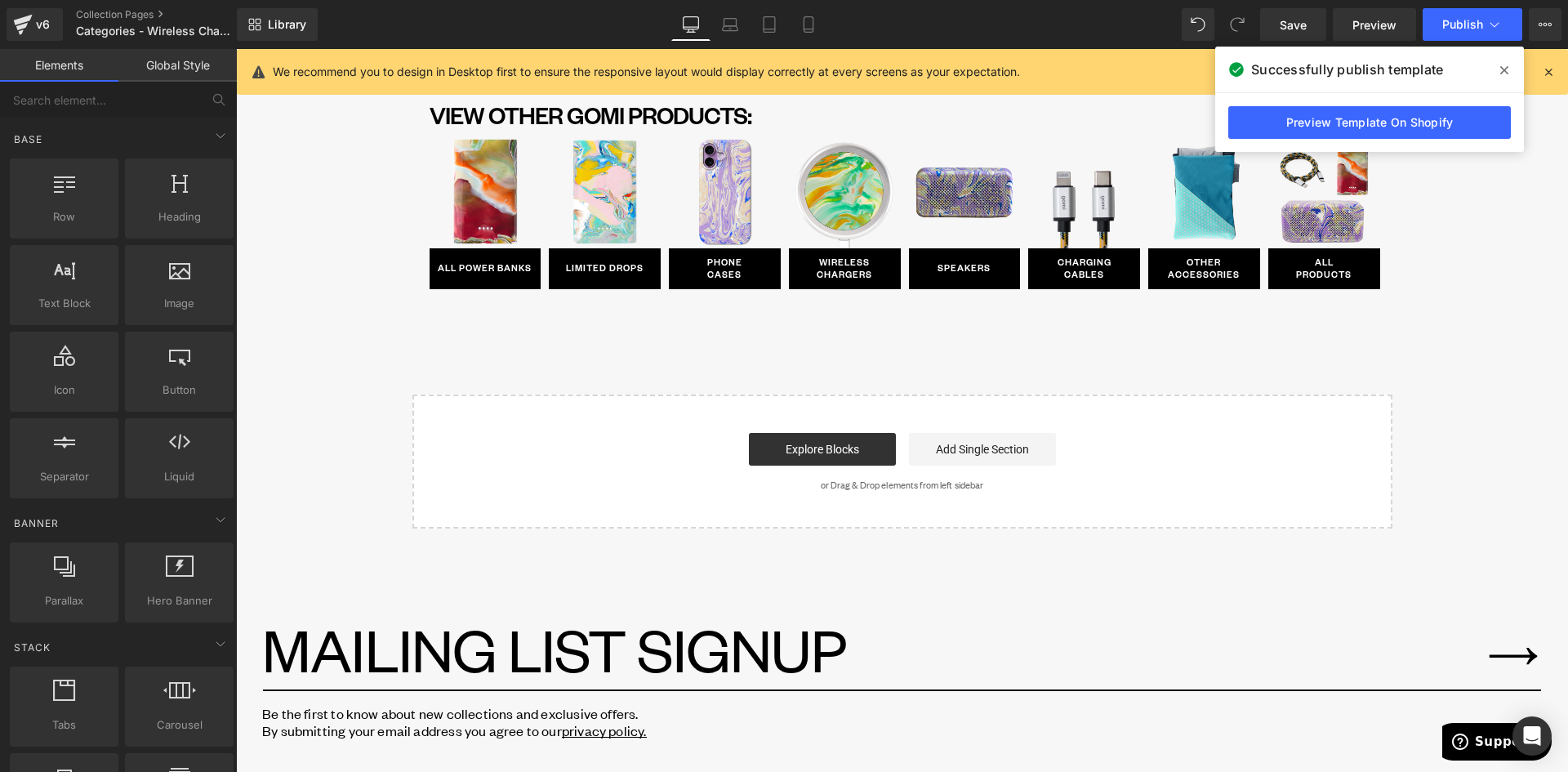
scroll to position [3598, 0]
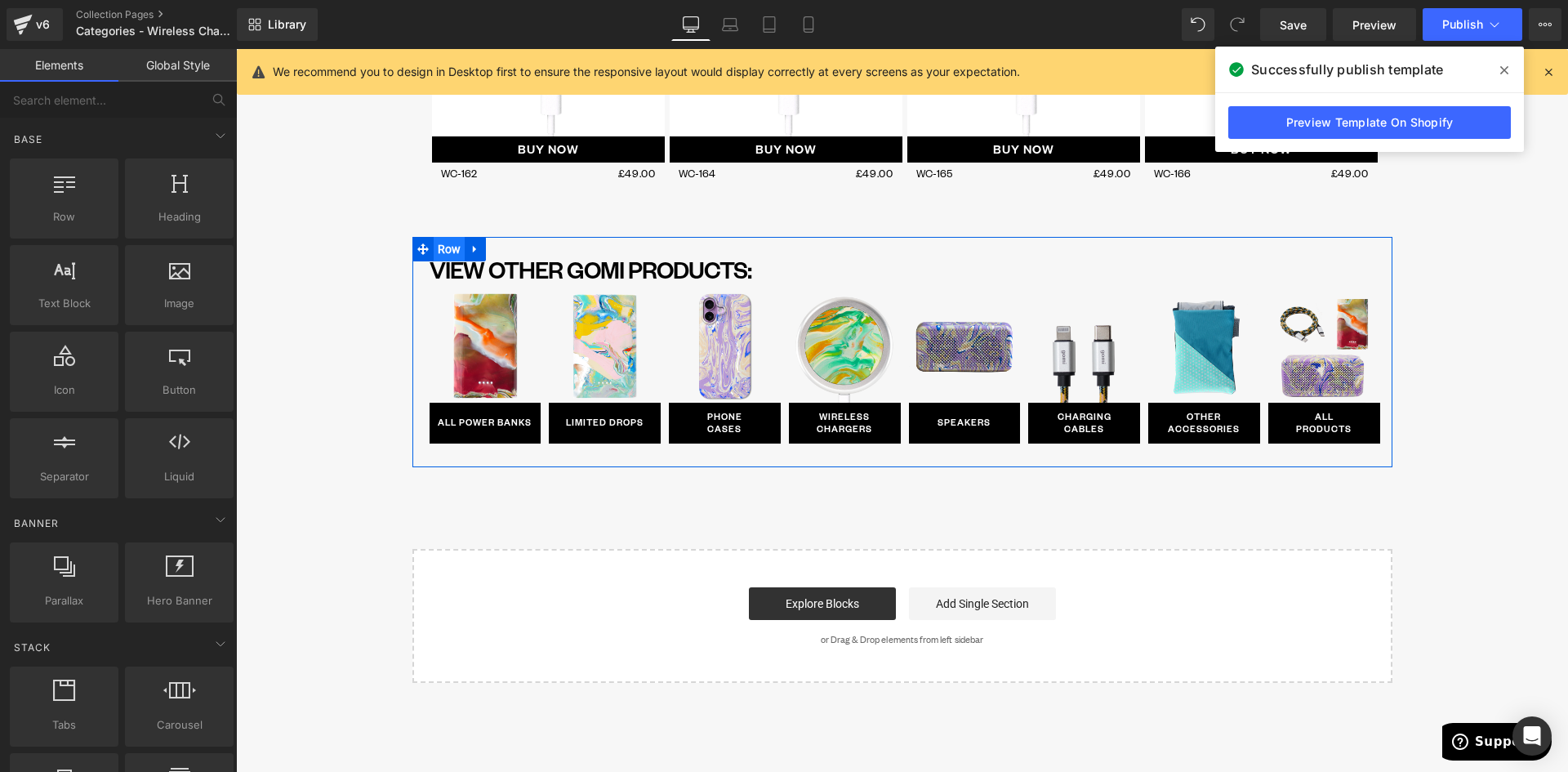
click at [438, 251] on span "Row" at bounding box center [450, 249] width 32 height 25
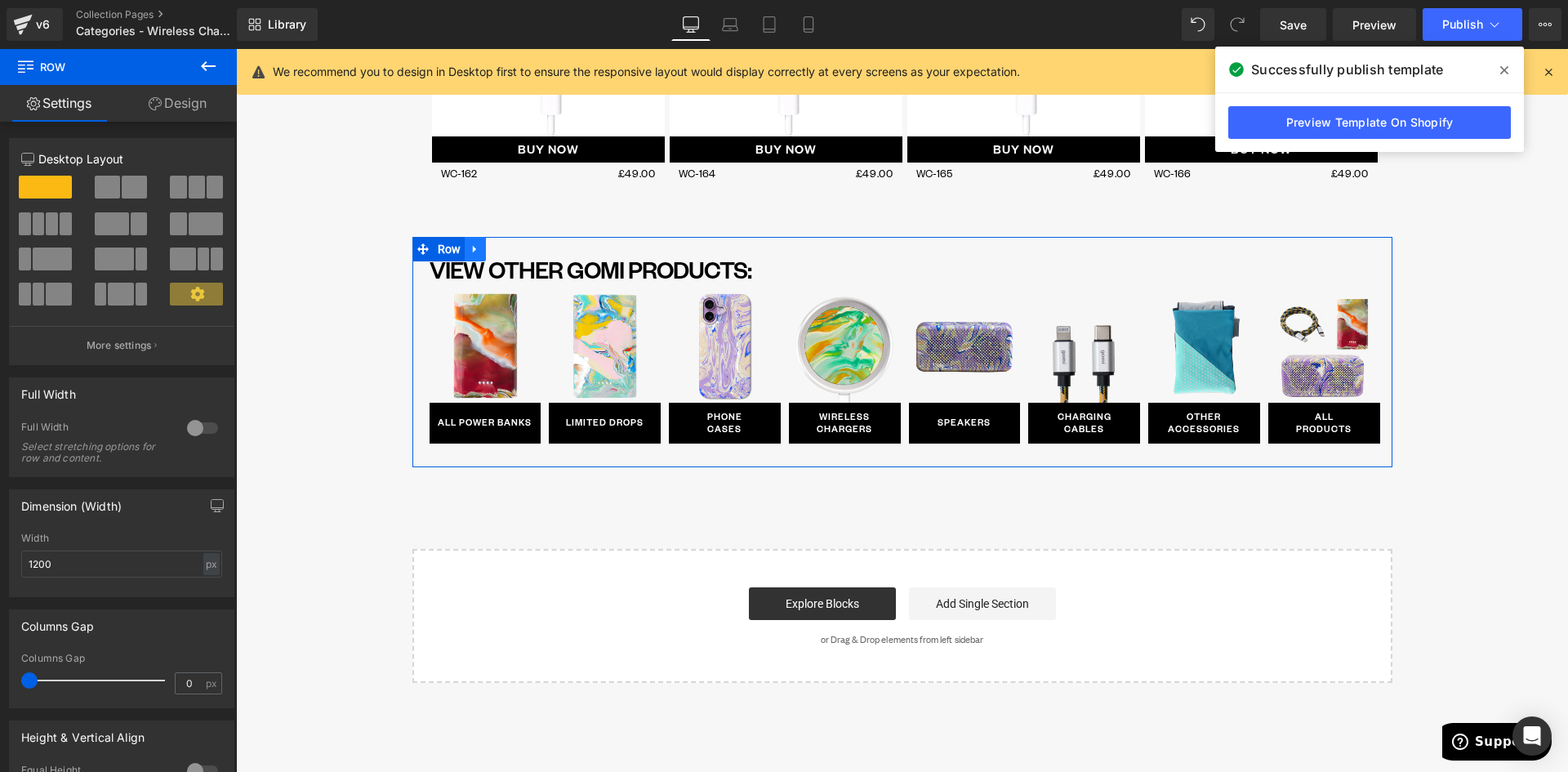
click at [470, 245] on icon at bounding box center [475, 250] width 12 height 12
click at [471, 250] on icon at bounding box center [475, 250] width 12 height 12
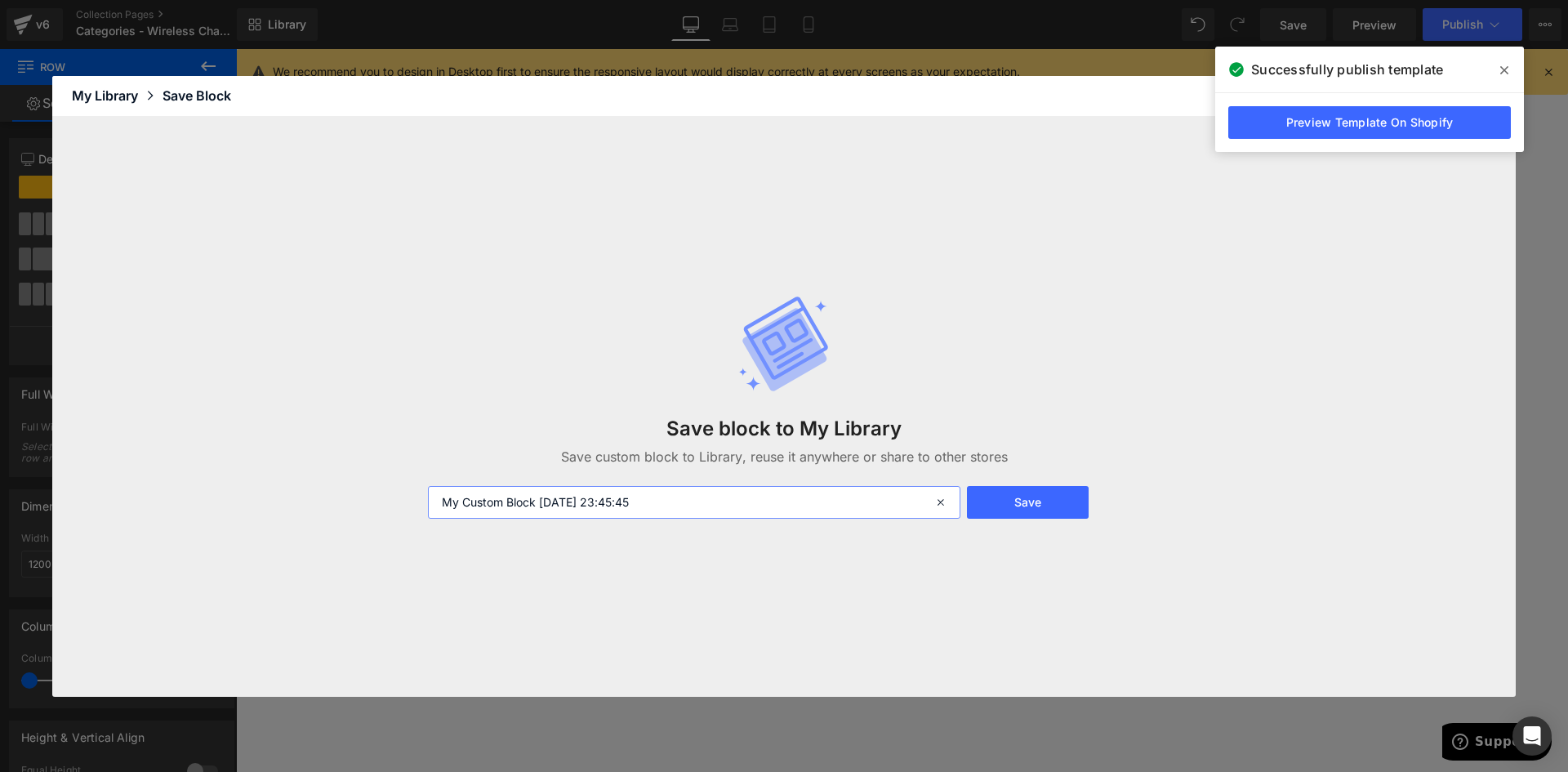
drag, startPoint x: 677, startPoint y: 511, endPoint x: 385, endPoint y: 508, distance: 292.0
click at [385, 508] on div "Save block to My Library Save custom block to Library, reuse it anywhere or sha…" at bounding box center [784, 406] width 1463 height 580
type input "Nav Bottom [DATE]"
click at [1020, 504] on button "Save" at bounding box center [1028, 503] width 122 height 33
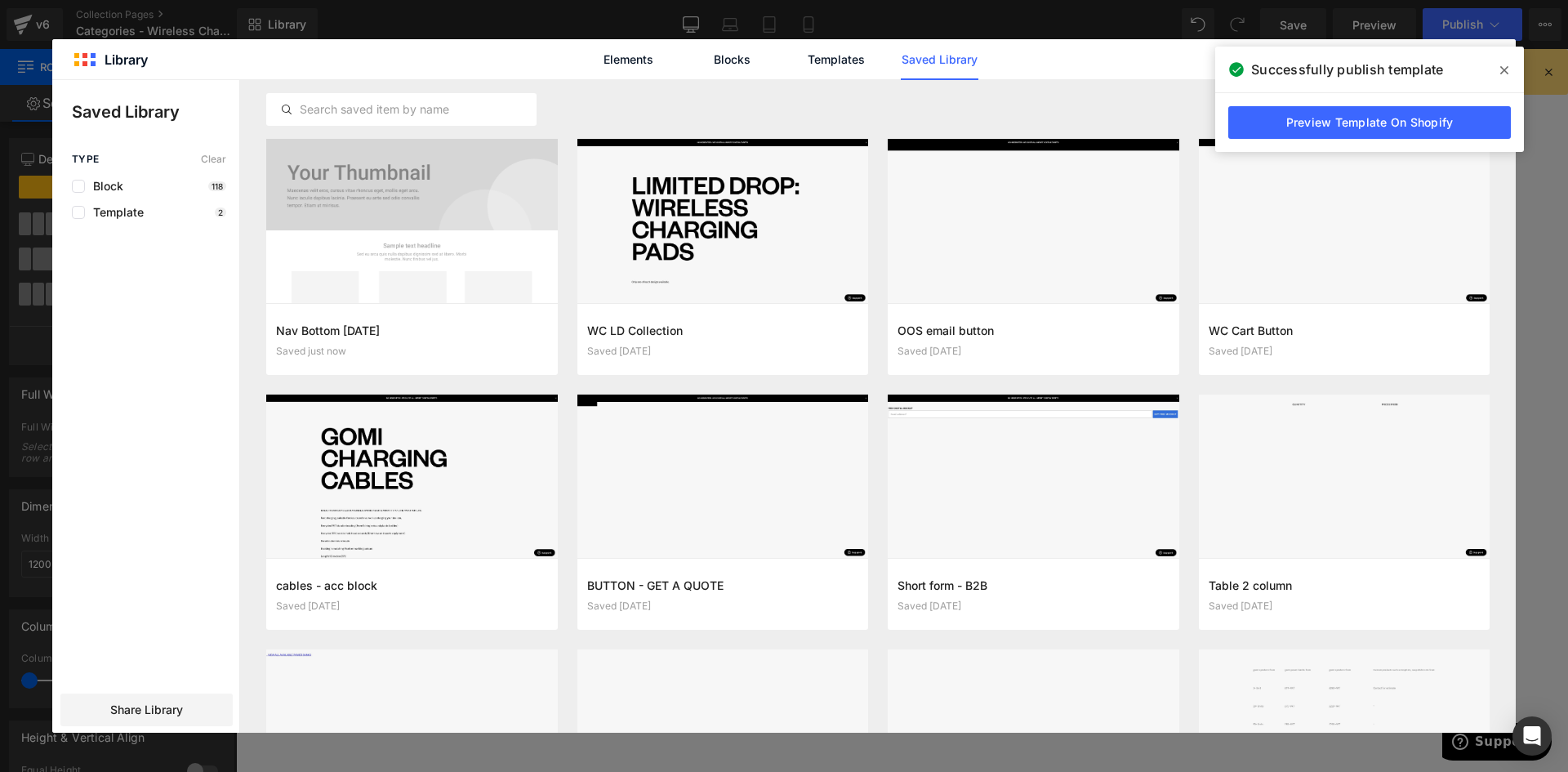
click at [1507, 66] on icon at bounding box center [1504, 70] width 8 height 13
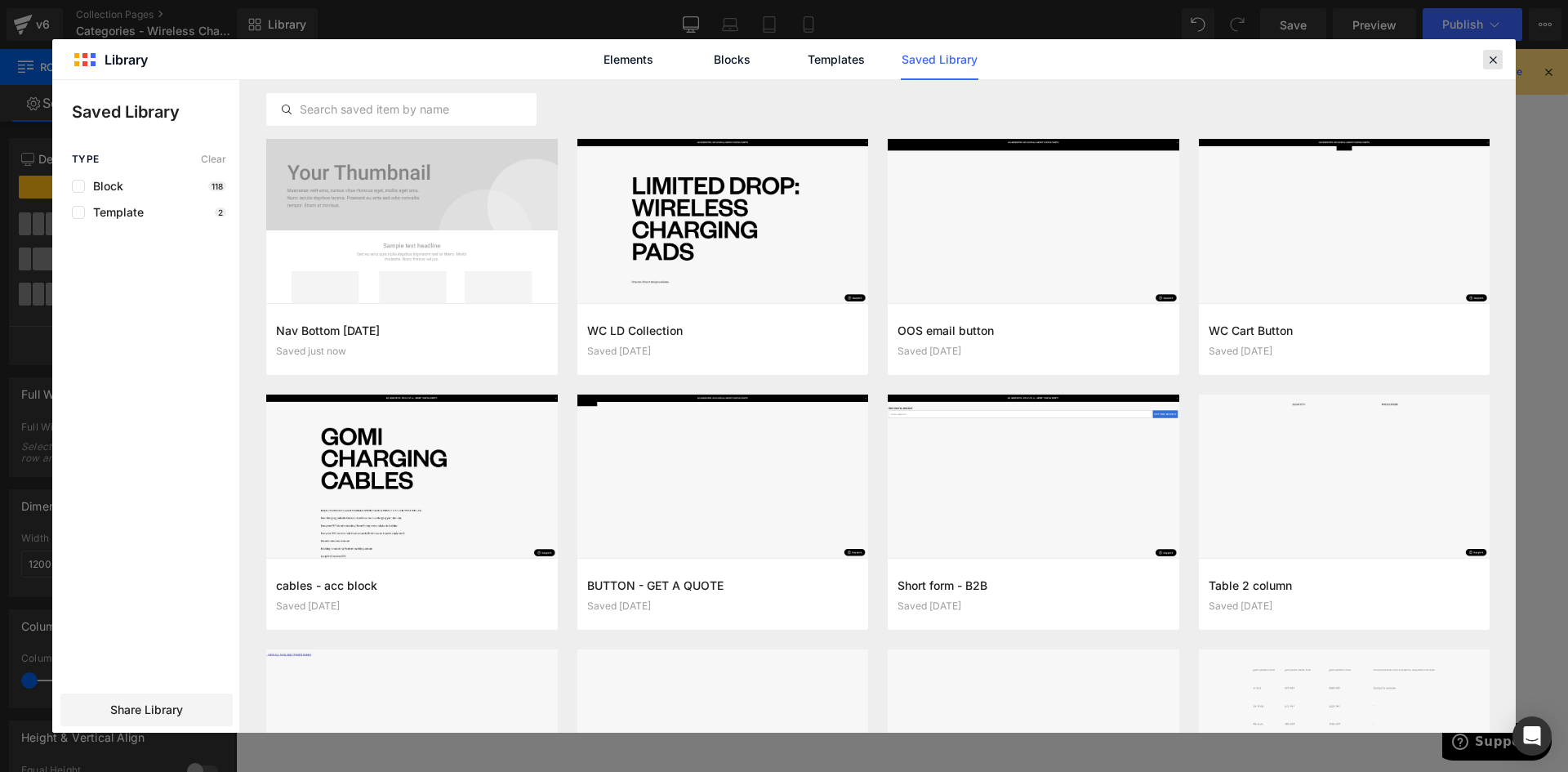
click at [1495, 58] on icon at bounding box center [1492, 60] width 15 height 15
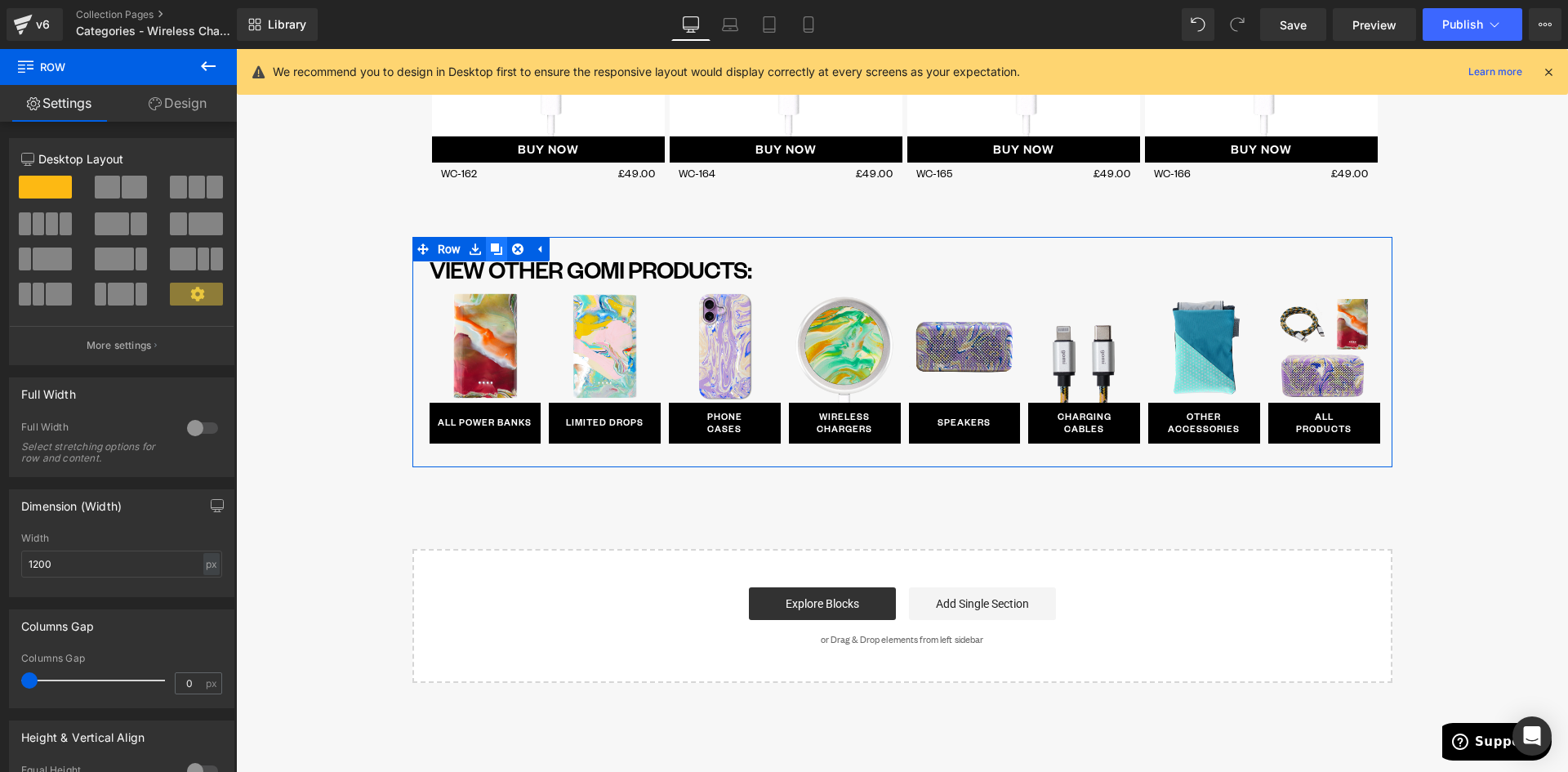
click at [494, 246] on icon at bounding box center [496, 249] width 12 height 12
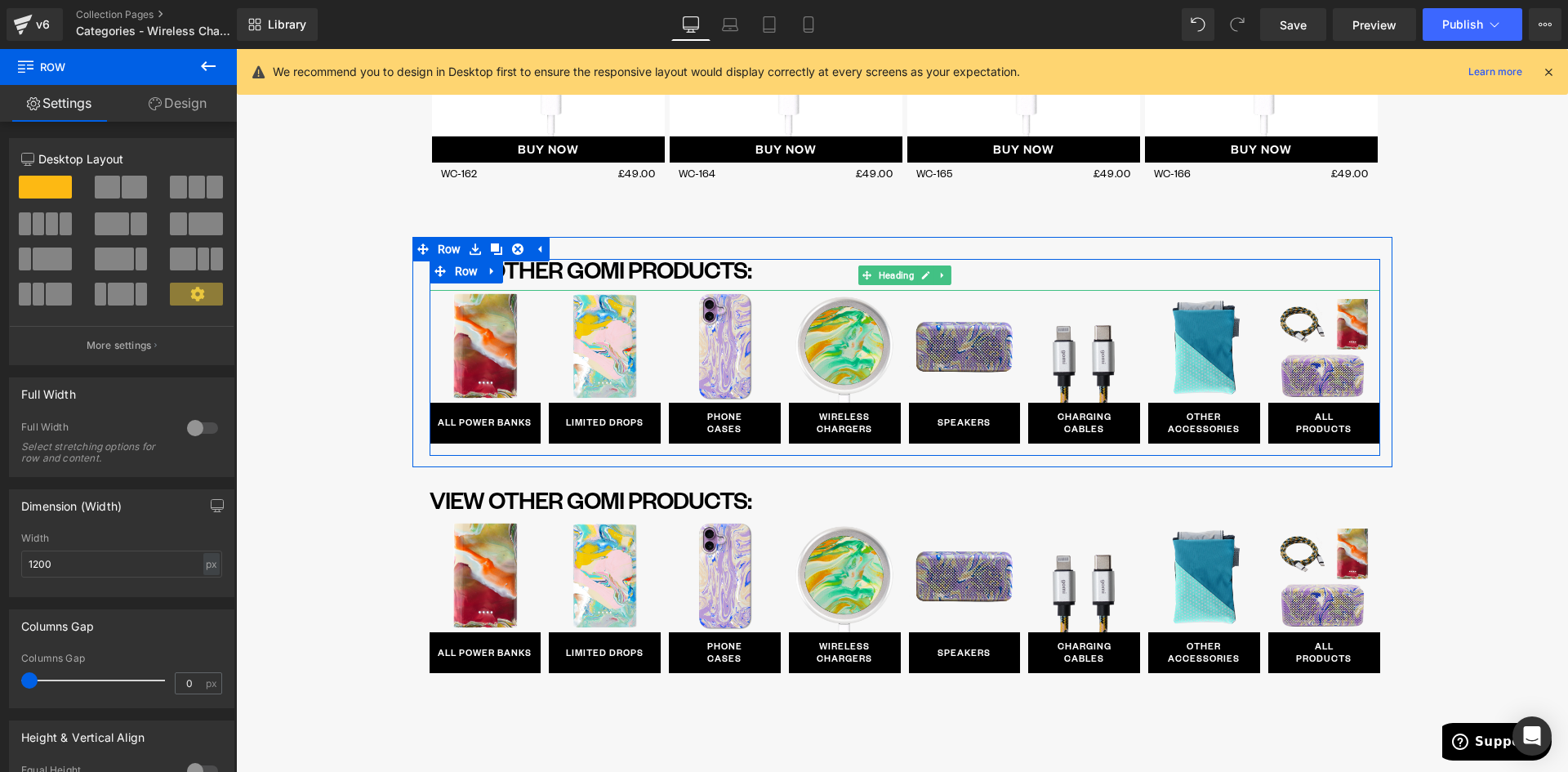
click at [938, 276] on icon at bounding box center [942, 275] width 9 height 10
click at [948, 275] on icon at bounding box center [951, 275] width 9 height 9
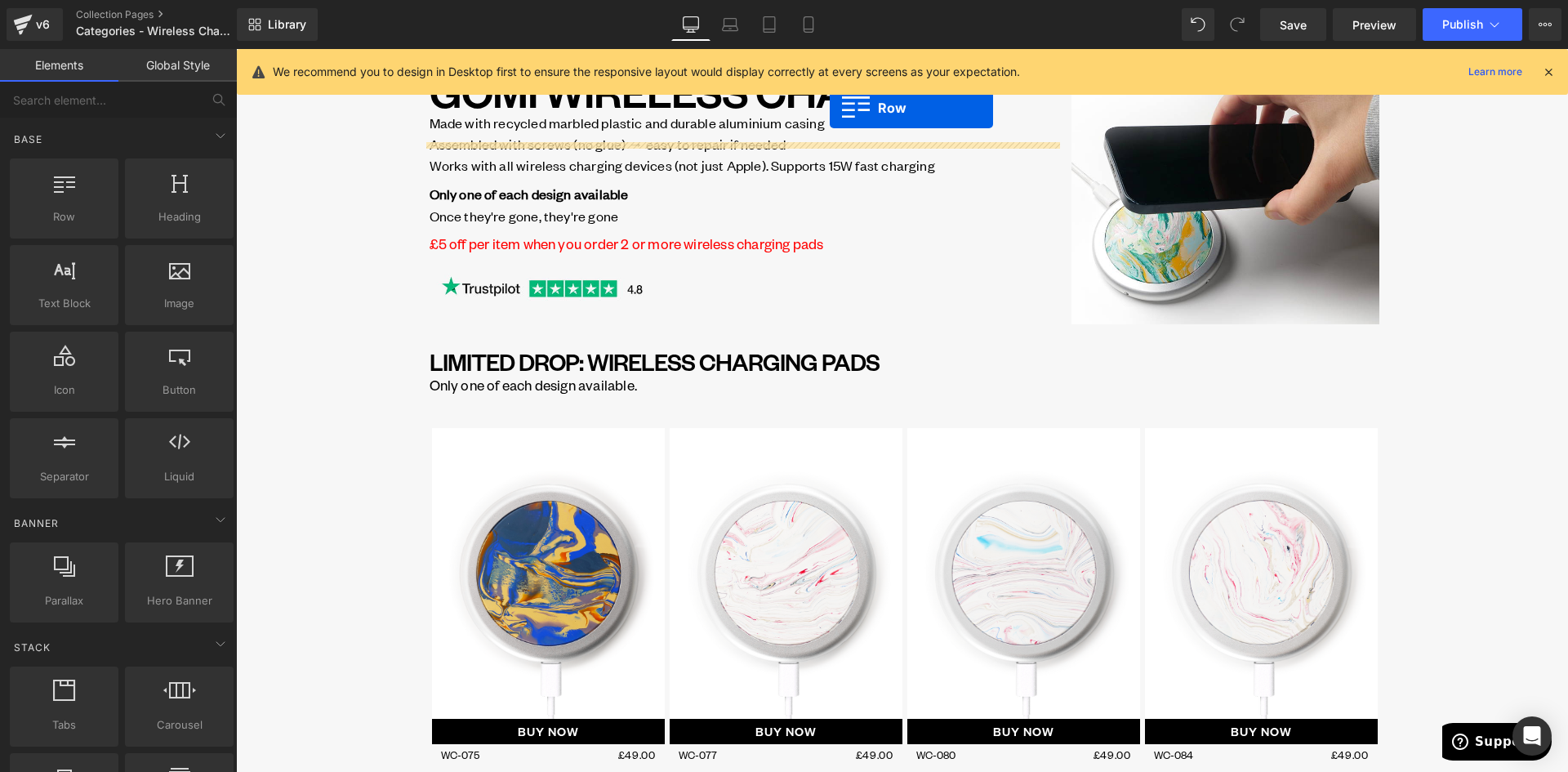
scroll to position [0, 0]
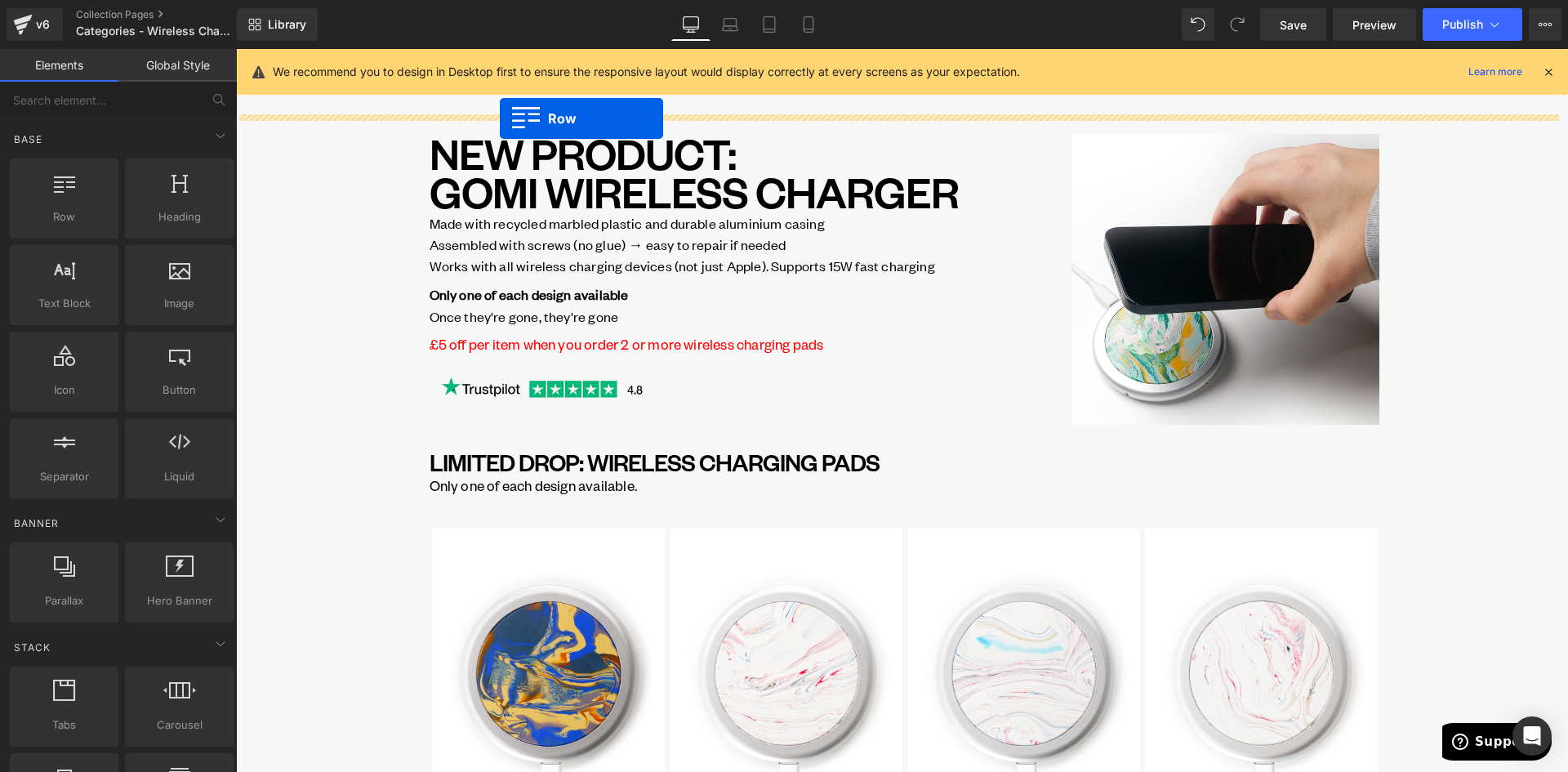
drag, startPoint x: 414, startPoint y: 255, endPoint x: 499, endPoint y: 118, distance: 161.2
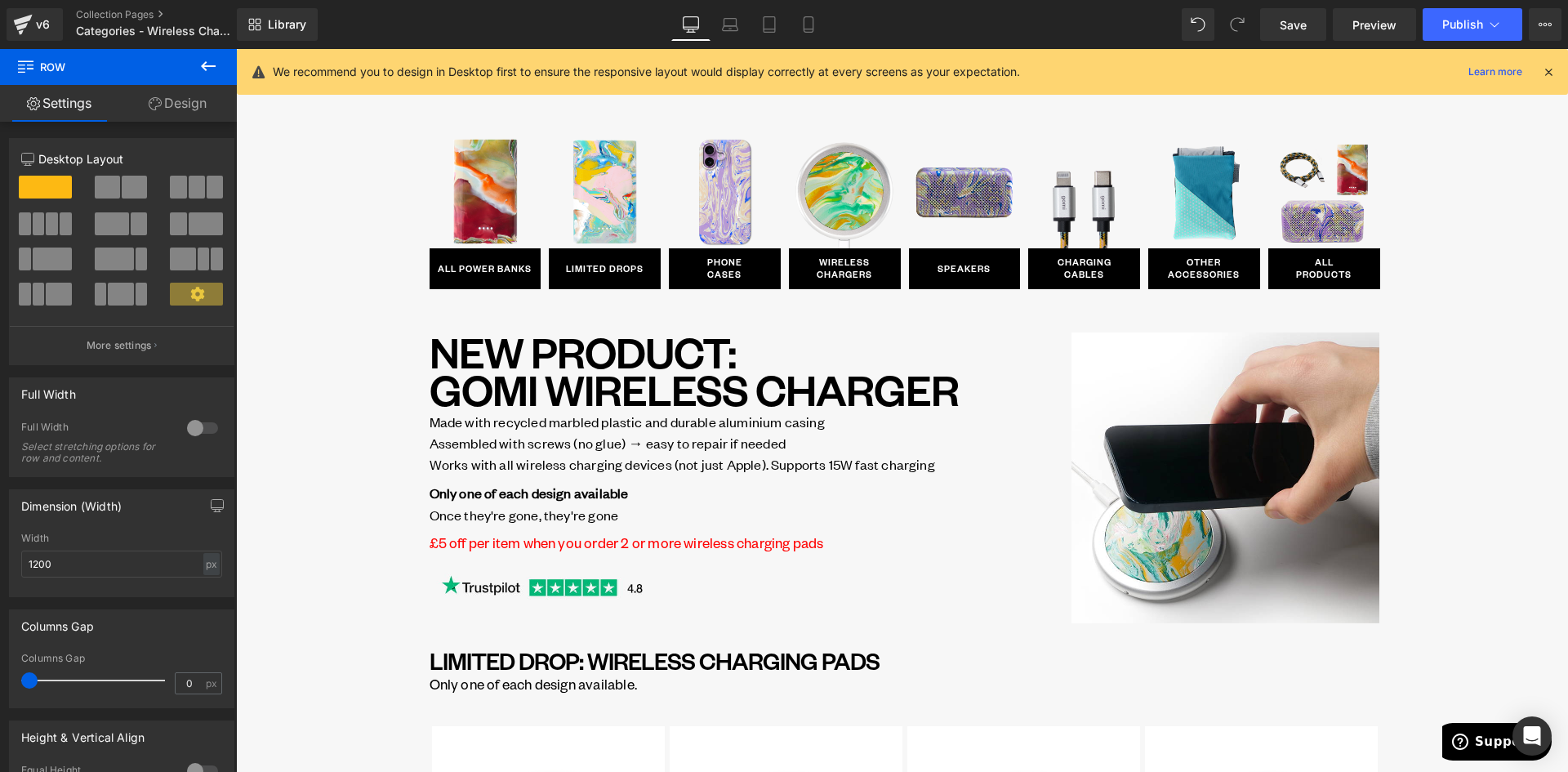
click at [1547, 72] on icon at bounding box center [1548, 72] width 15 height 15
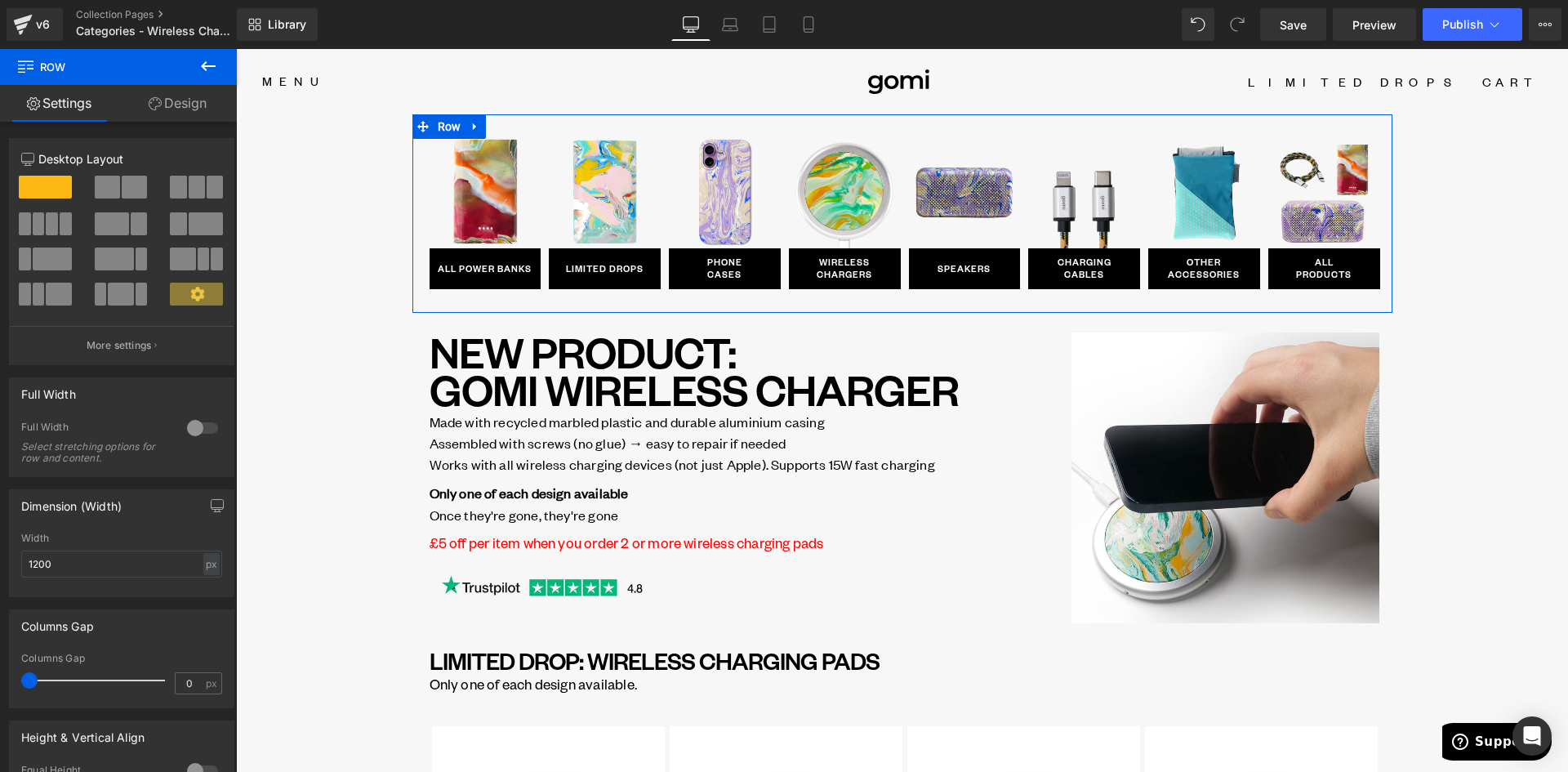
click at [608, 120] on div "Image ALL POWER BANKS Button Row Image LIMITED DROPS Button Row Image PHONE CAS…" at bounding box center [904, 208] width 950 height 187
click at [183, 108] on link "Design" at bounding box center [177, 103] width 118 height 36
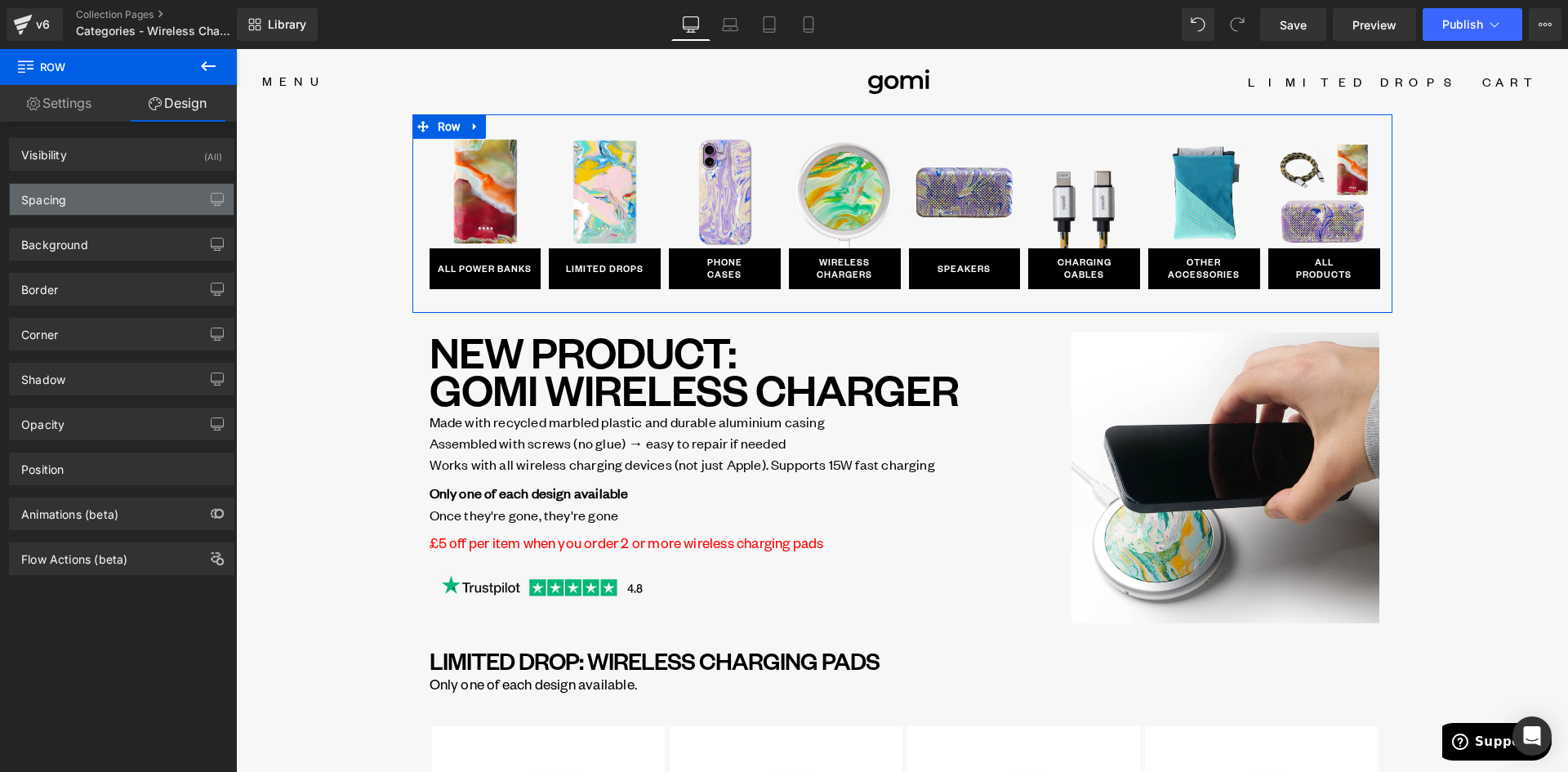
click at [93, 192] on div "Spacing" at bounding box center [122, 199] width 224 height 31
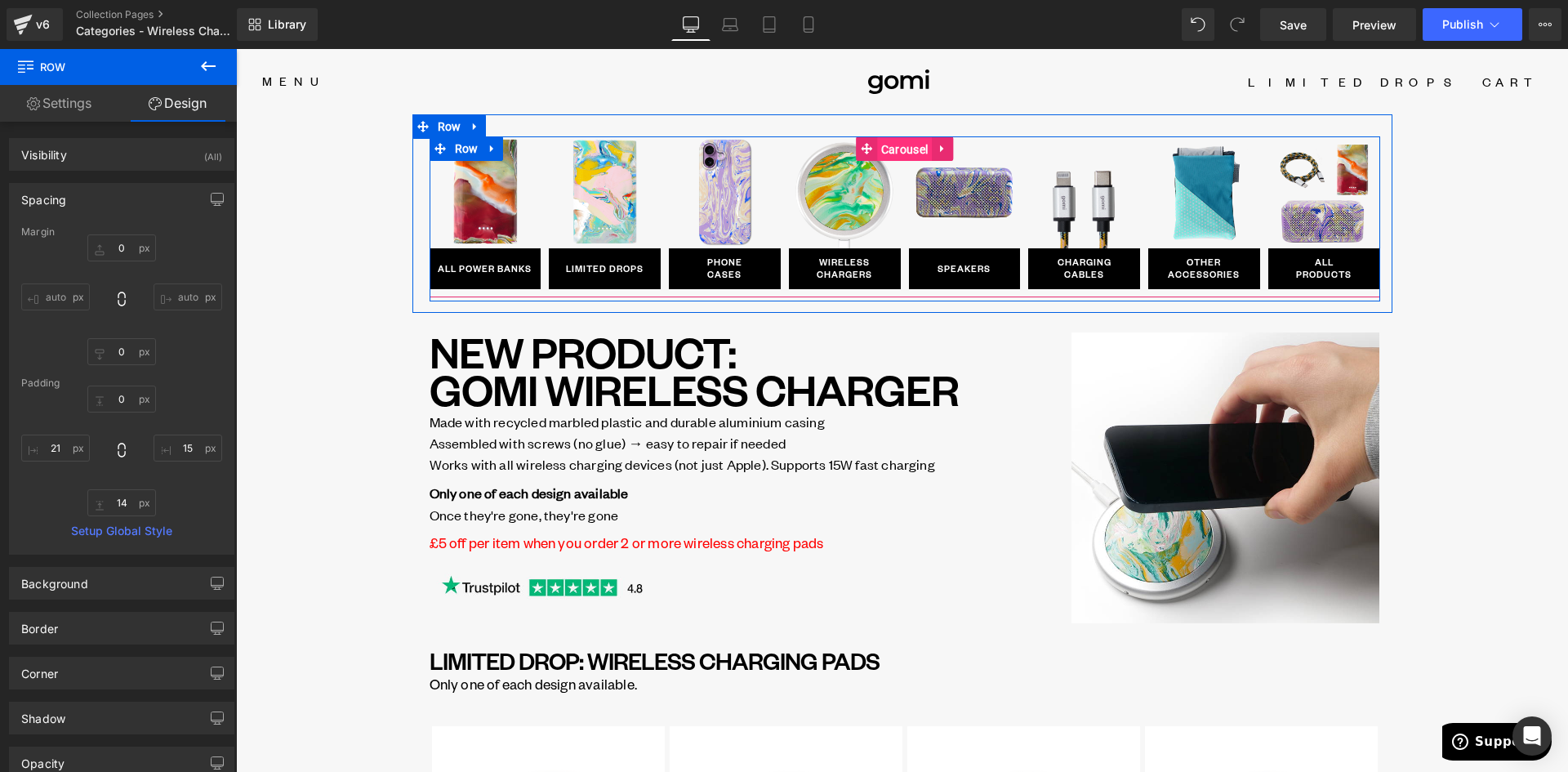
click at [877, 146] on span "Carousel" at bounding box center [905, 149] width 55 height 25
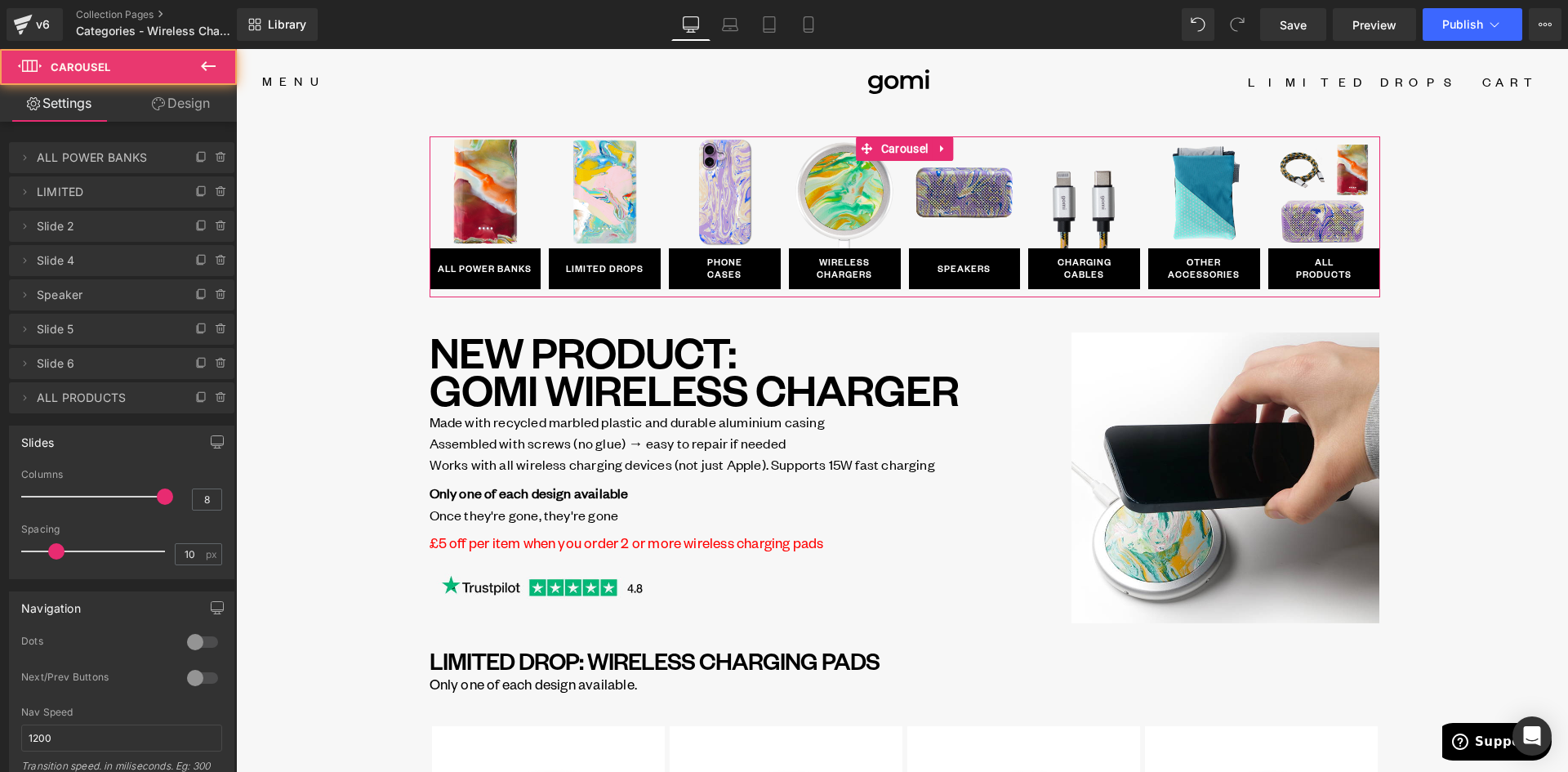
click at [162, 101] on icon at bounding box center [158, 103] width 13 height 13
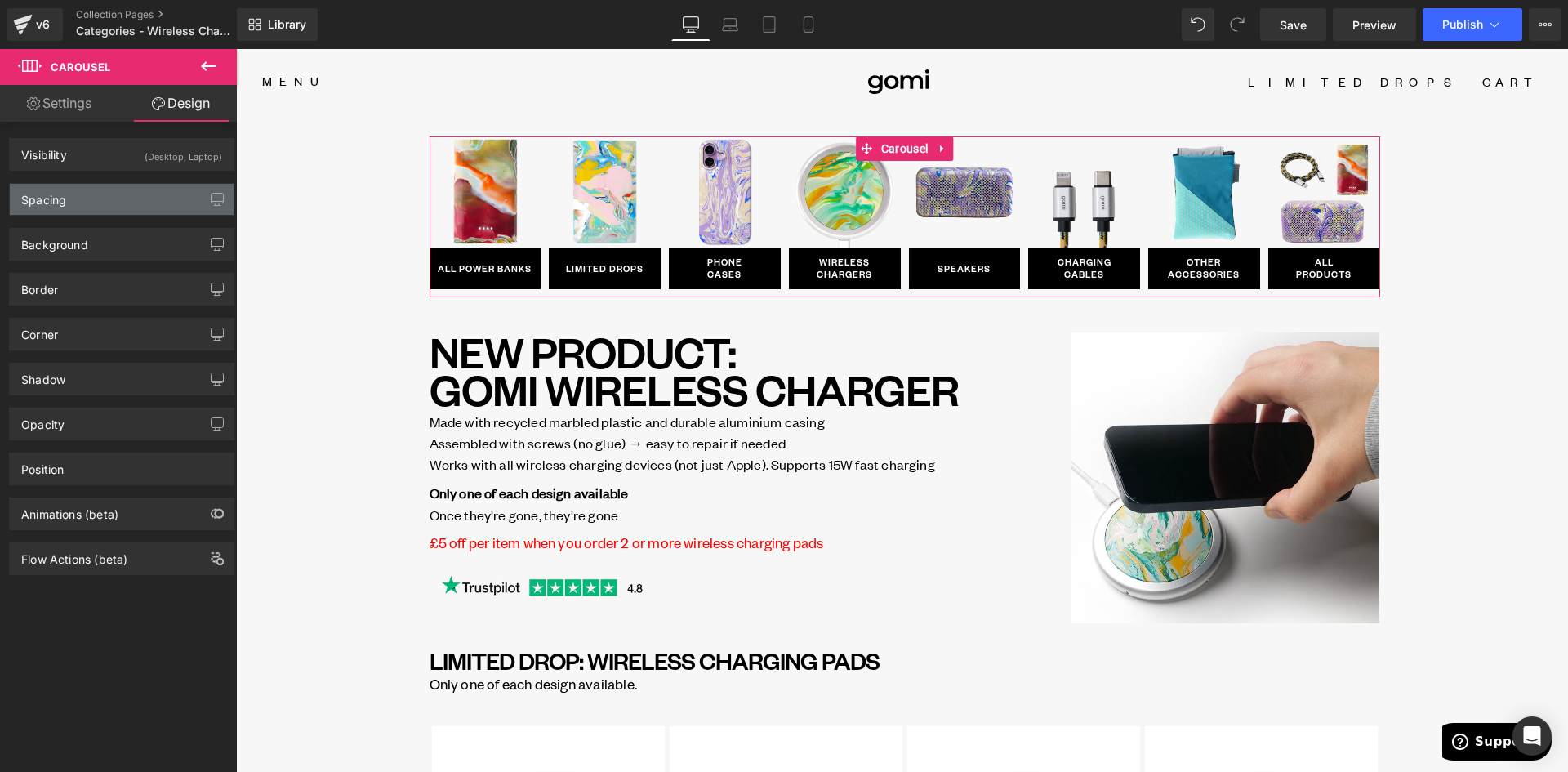
click at [97, 200] on div "Spacing" at bounding box center [122, 199] width 224 height 31
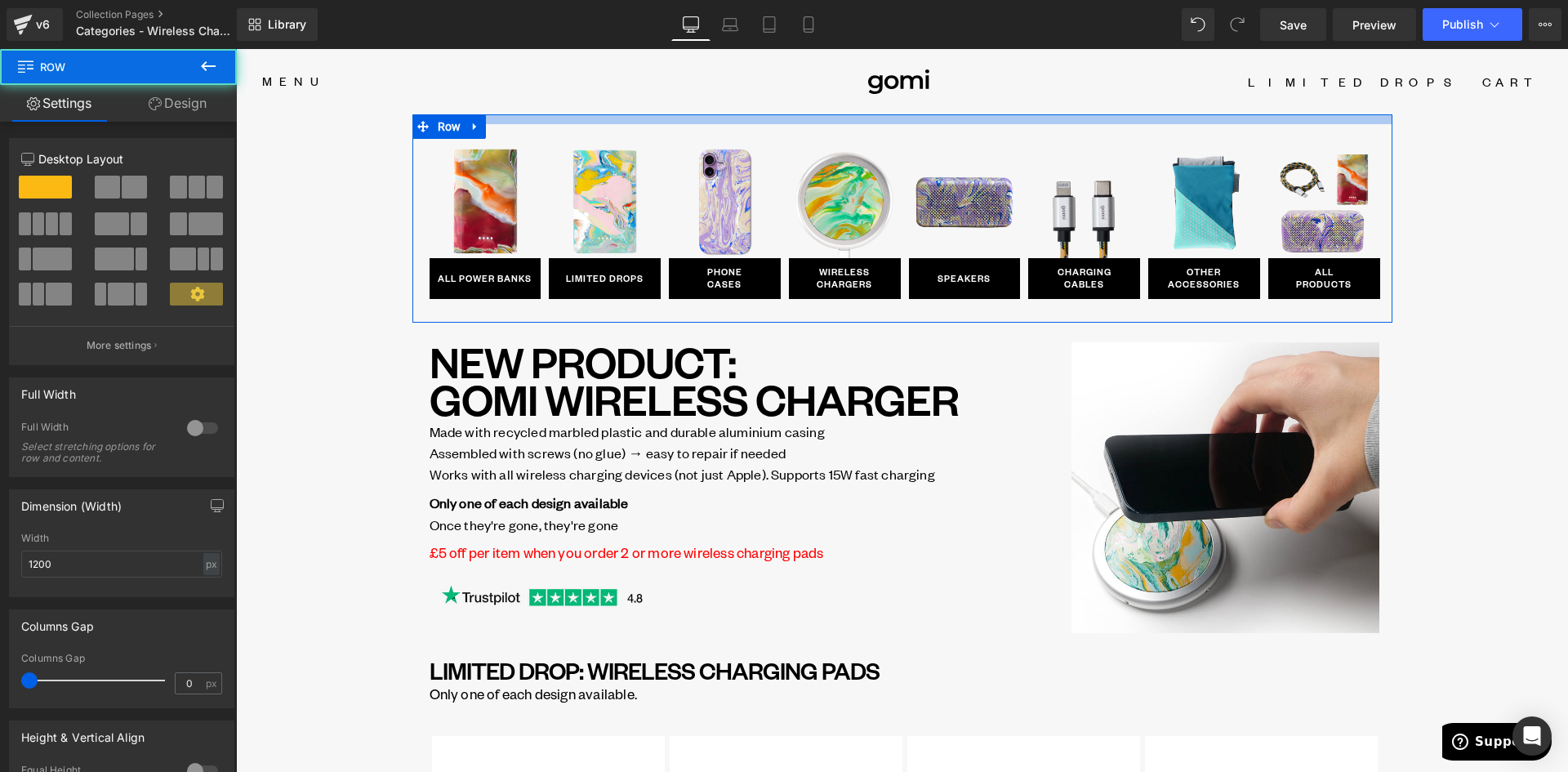
drag, startPoint x: 536, startPoint y: 117, endPoint x: 537, endPoint y: 126, distance: 9.1
click at [537, 126] on div "Image ALL POWER BANKS Button Row Image LIMITED DROPS Button Row Image PHONE CAS…" at bounding box center [902, 219] width 980 height 208
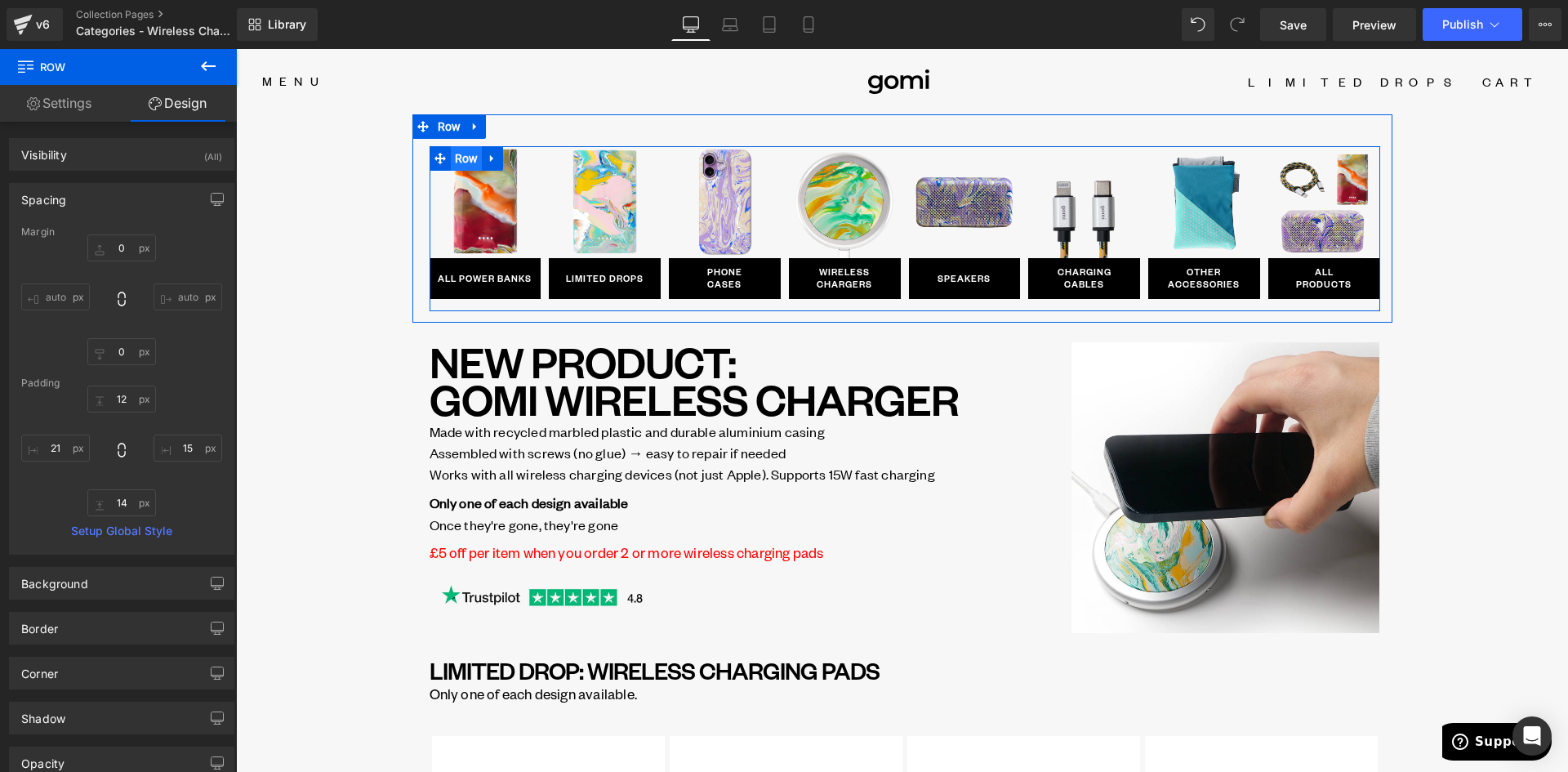
click at [458, 161] on span "Row" at bounding box center [467, 158] width 32 height 25
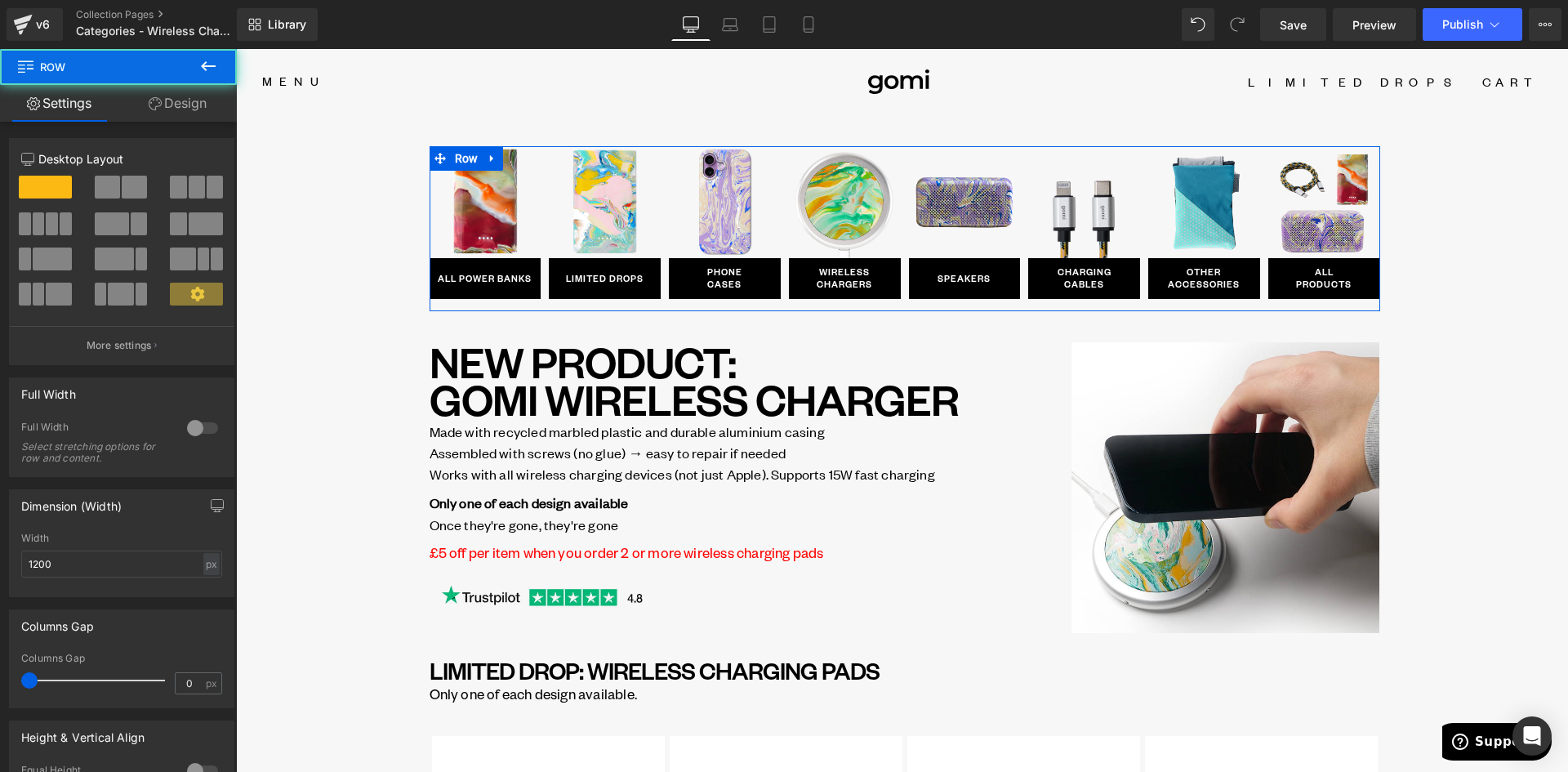
click at [172, 115] on link "Design" at bounding box center [177, 103] width 118 height 36
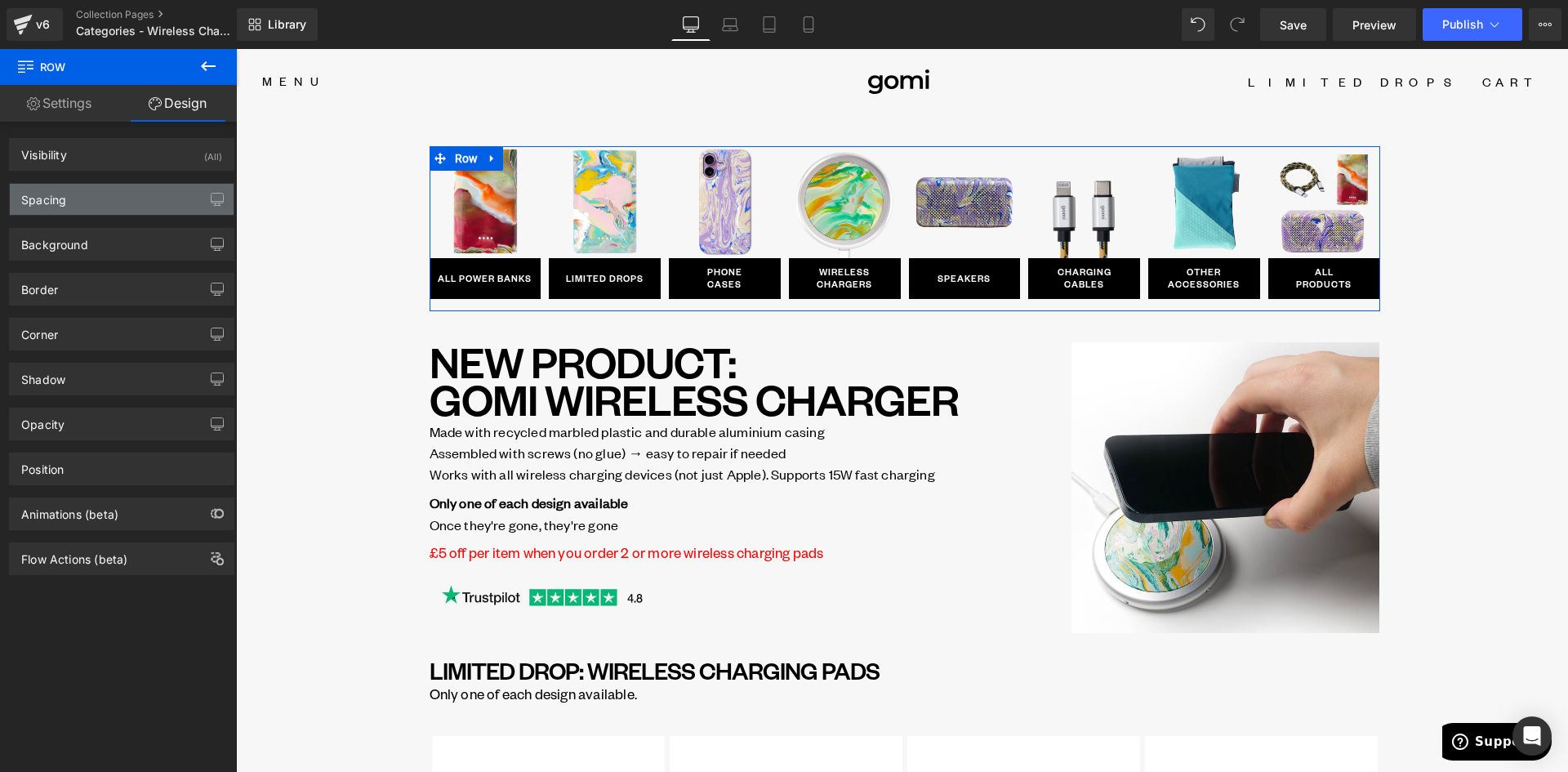
click at [84, 210] on div "Spacing" at bounding box center [122, 199] width 224 height 31
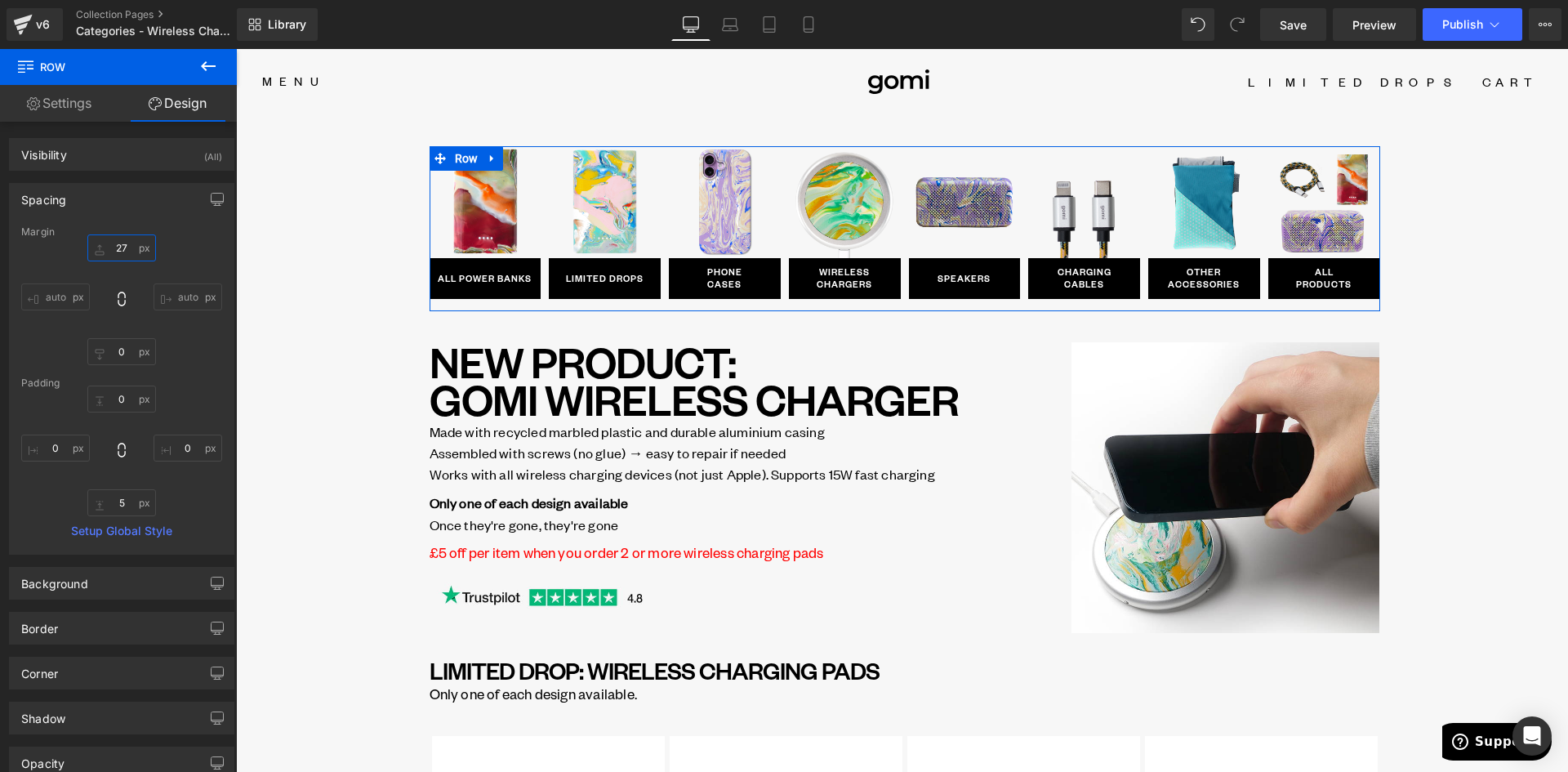
click at [124, 244] on input "27" at bounding box center [121, 248] width 68 height 27
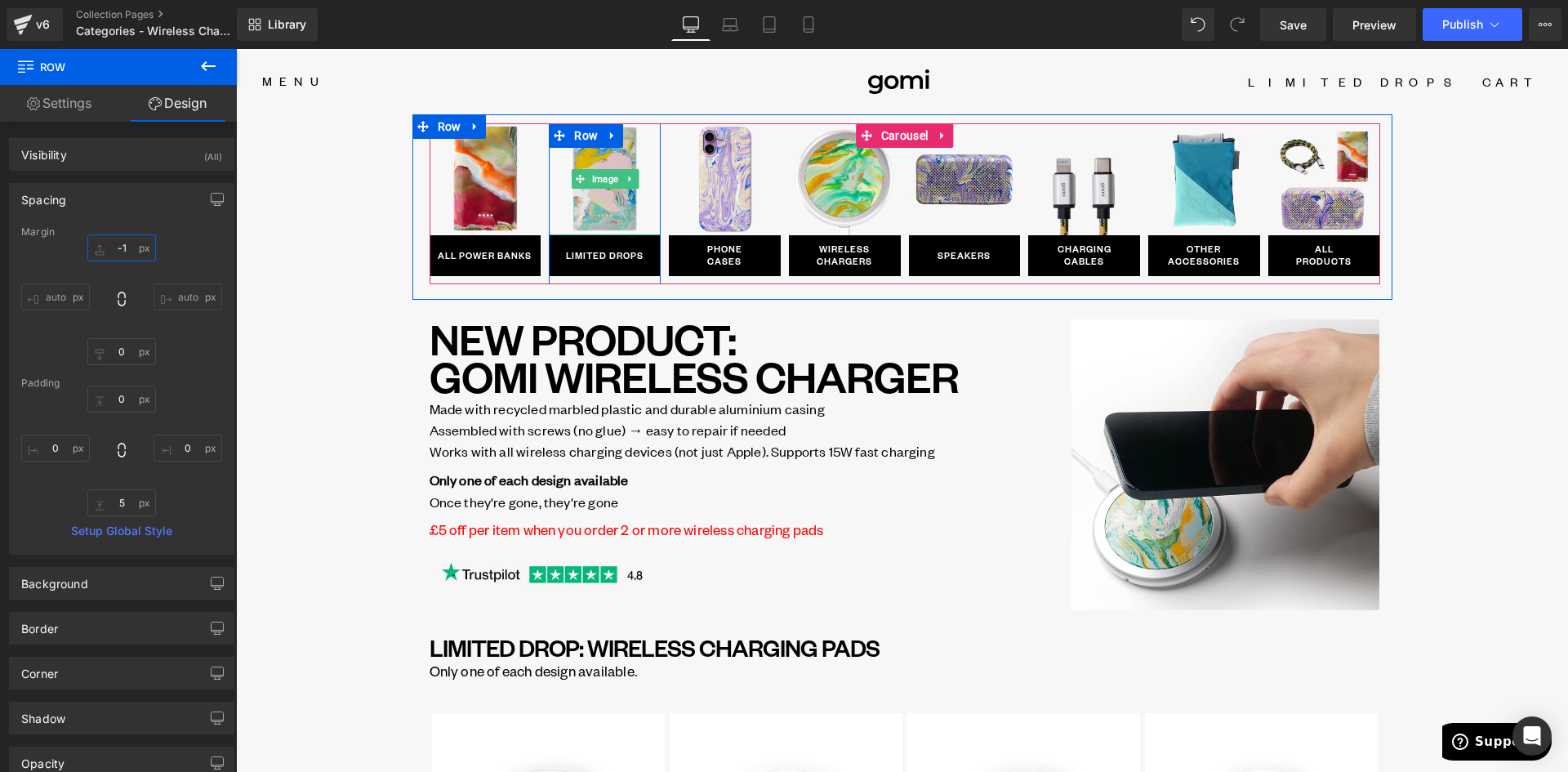
type input "0"
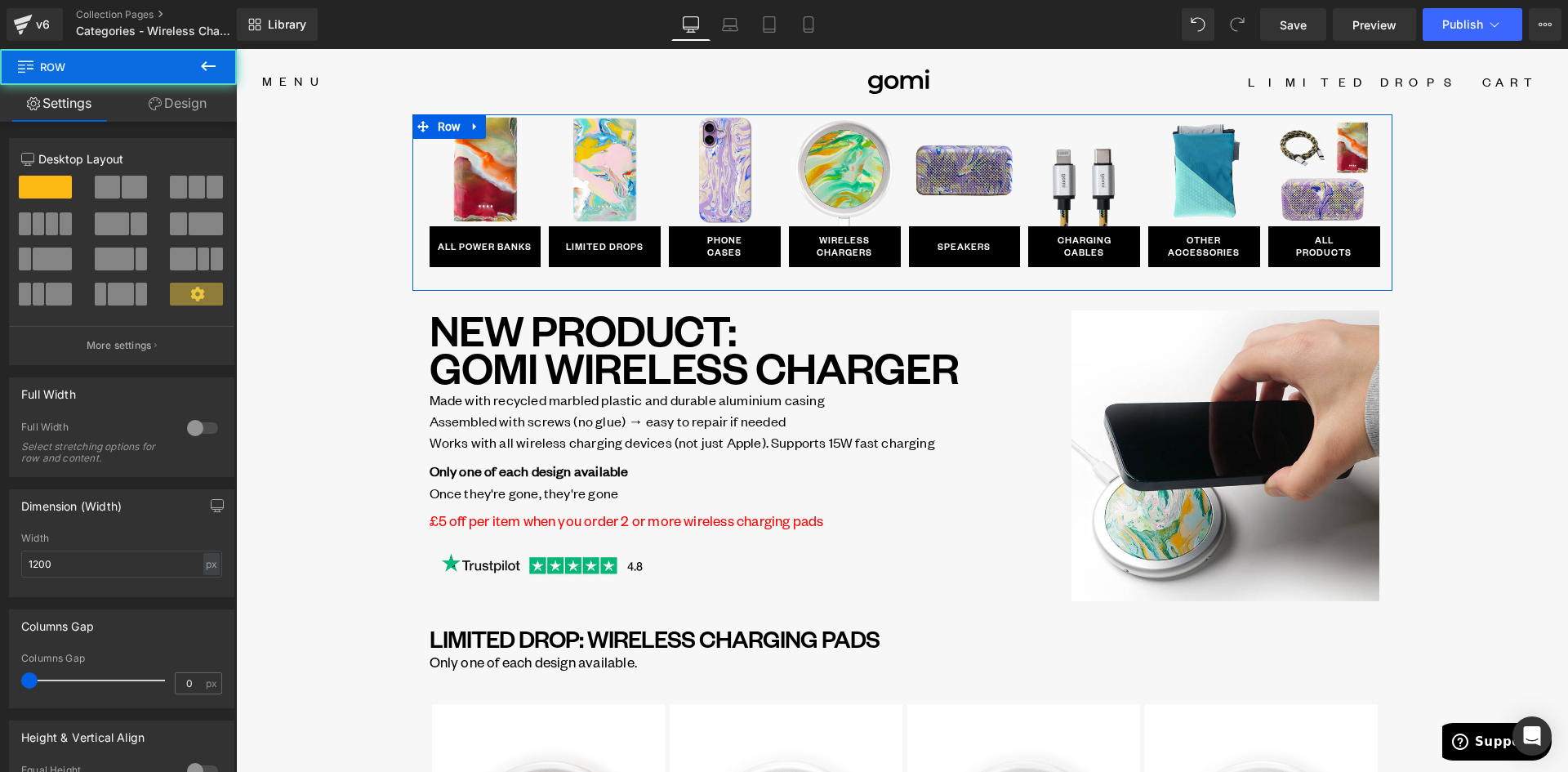
drag, startPoint x: 514, startPoint y: 118, endPoint x: 513, endPoint y: 109, distance: 9.1
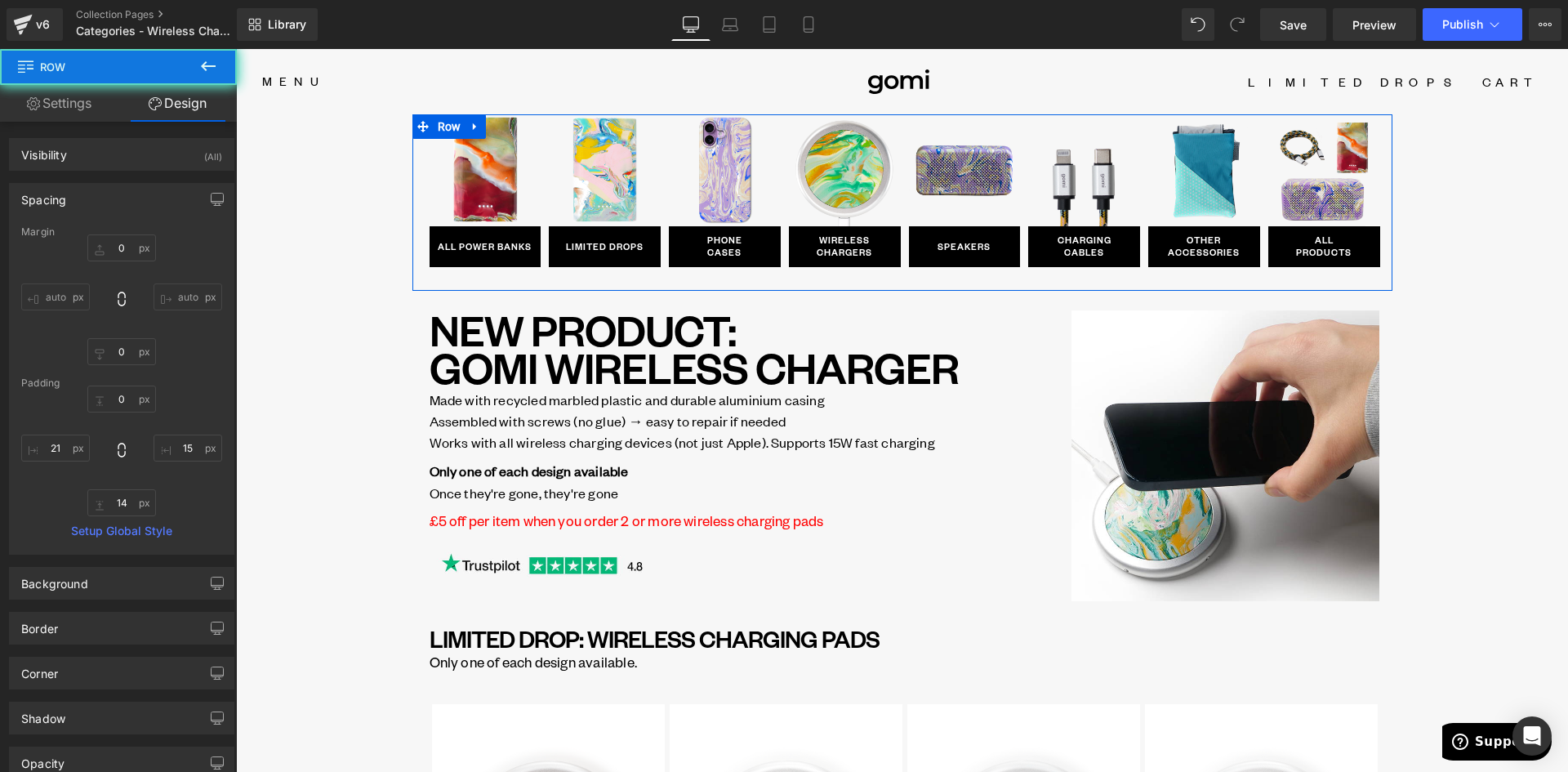
click at [186, 98] on link "Design" at bounding box center [177, 103] width 118 height 36
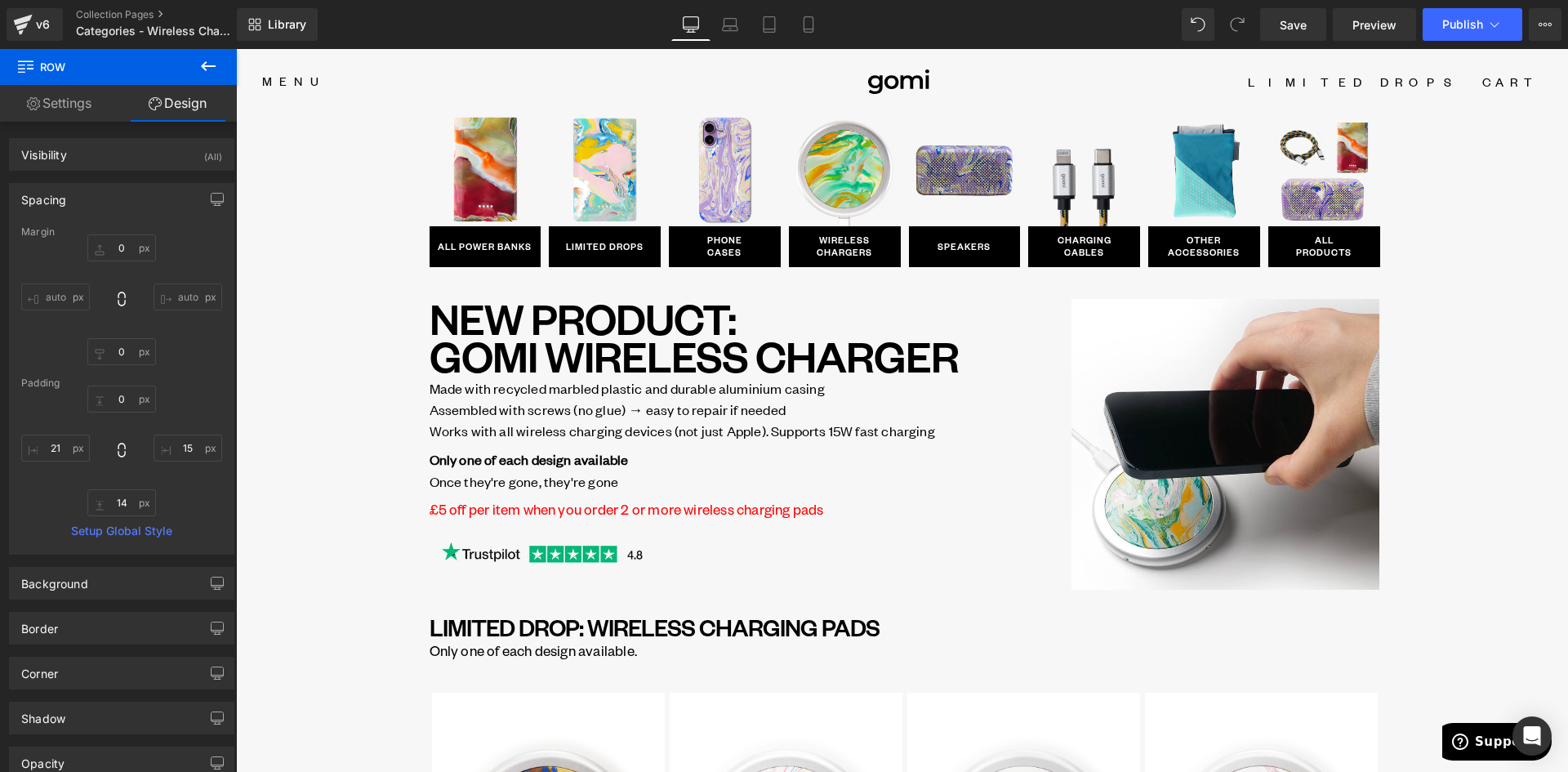
click at [734, 27] on icon at bounding box center [730, 24] width 16 height 16
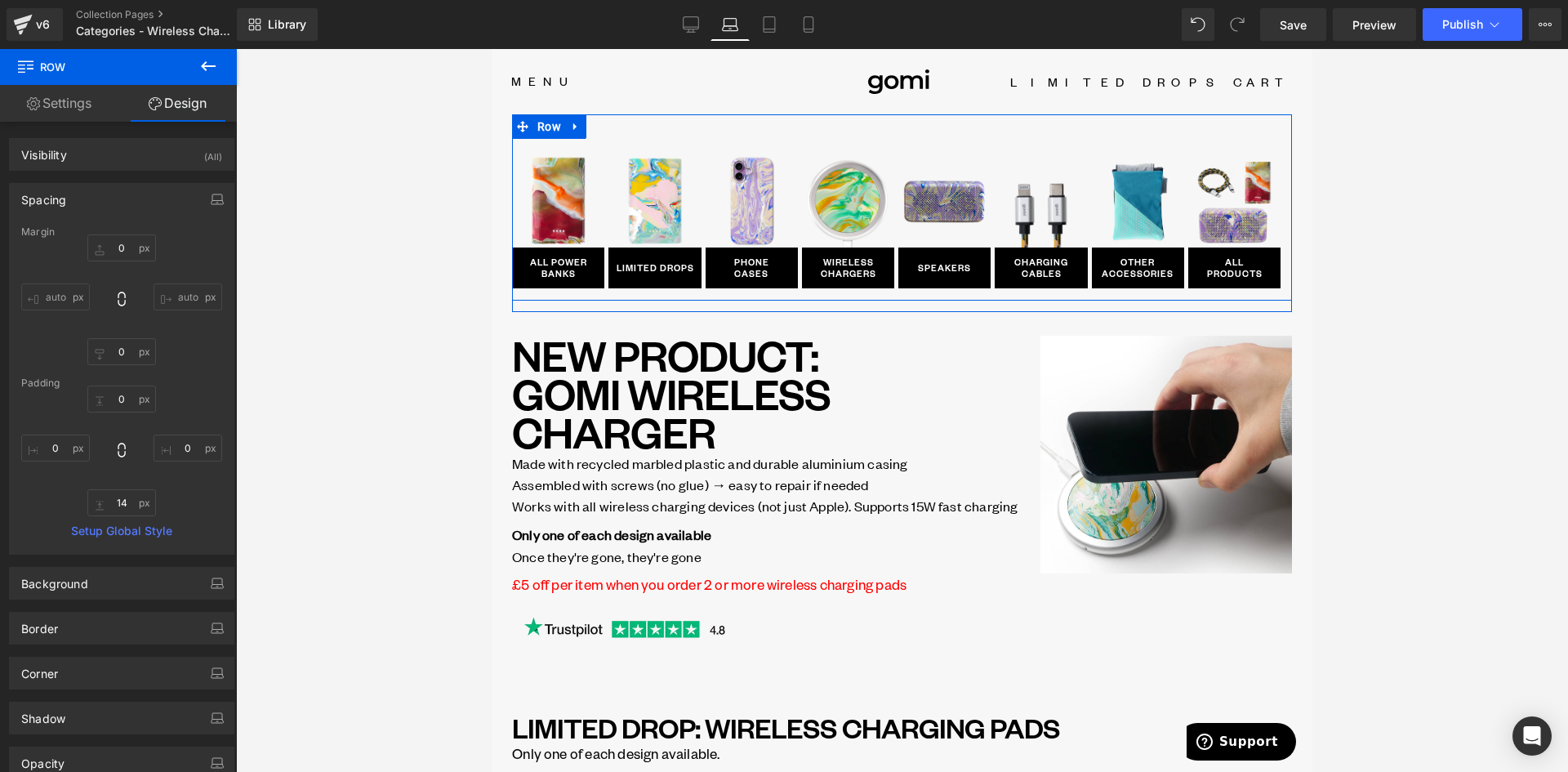
click at [763, 127] on div "Image ALL POWER BANKS Button Row Image LIMITED DROPS Button Row Image PHONE CAS…" at bounding box center [901, 207] width 780 height 186
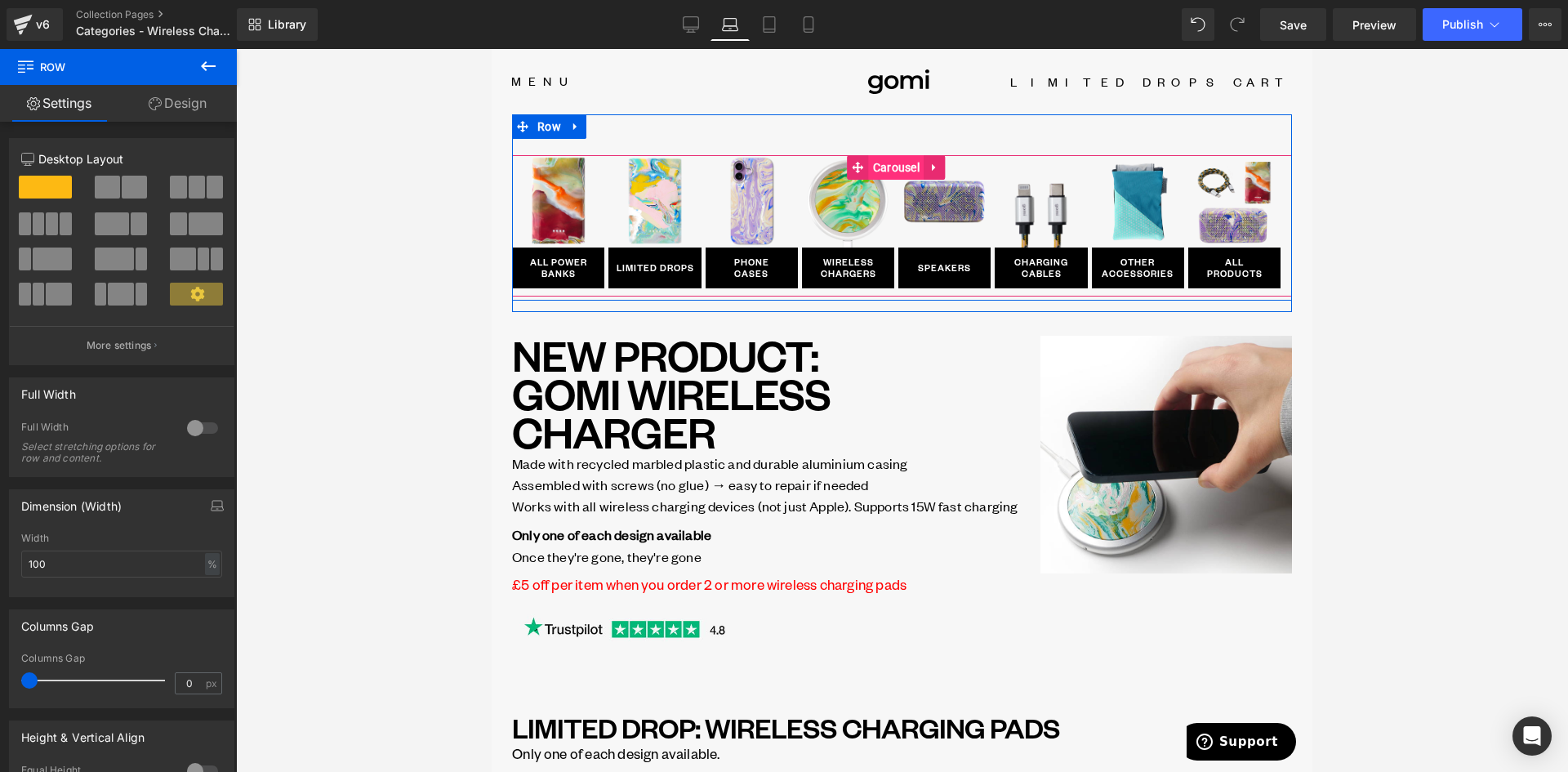
click at [883, 165] on span "Carousel" at bounding box center [897, 168] width 55 height 25
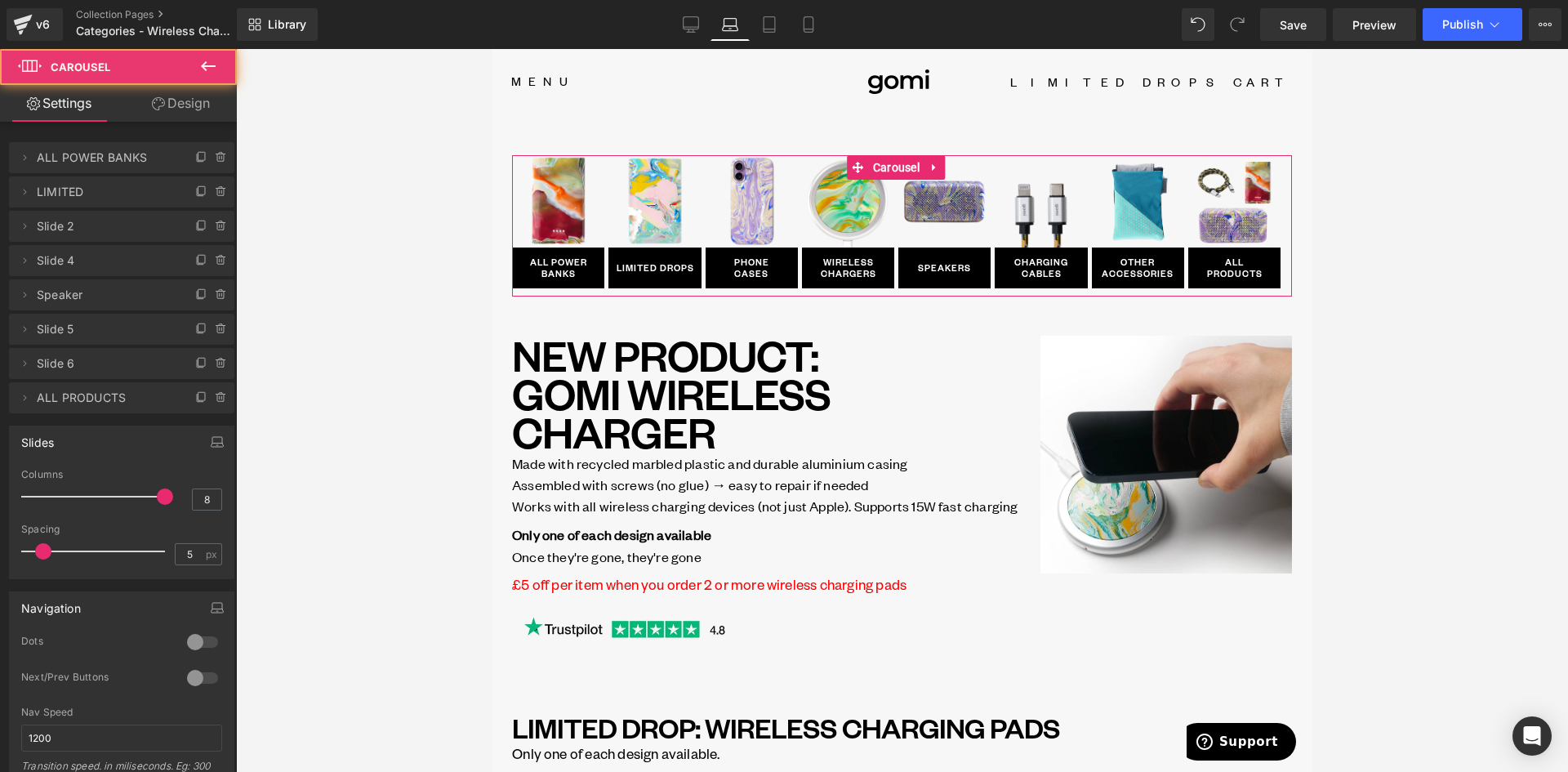
click at [174, 96] on link "Design" at bounding box center [180, 103] width 118 height 36
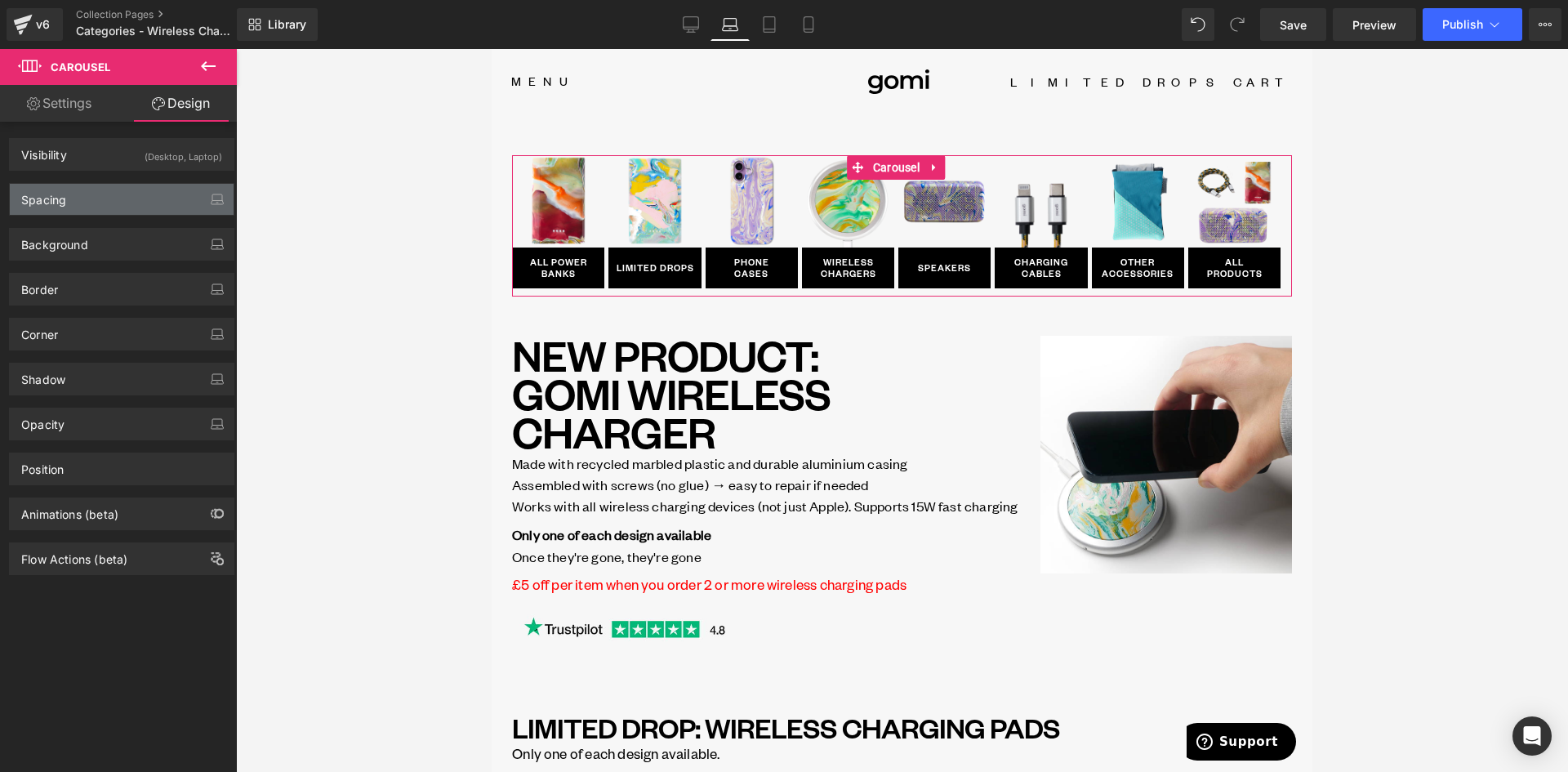
click at [92, 194] on div "Spacing" at bounding box center [122, 199] width 224 height 31
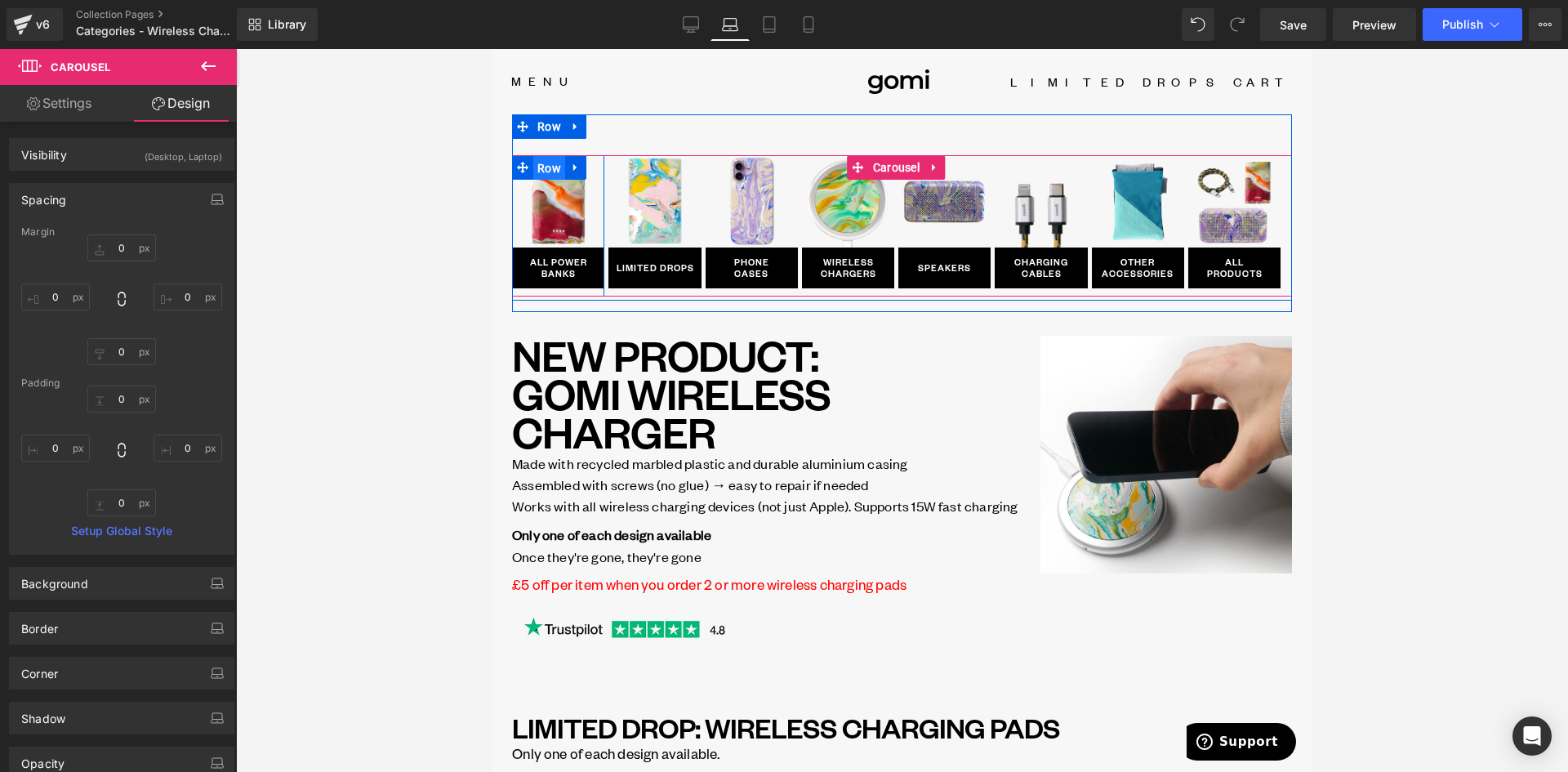
click at [554, 163] on span "Row" at bounding box center [549, 168] width 32 height 25
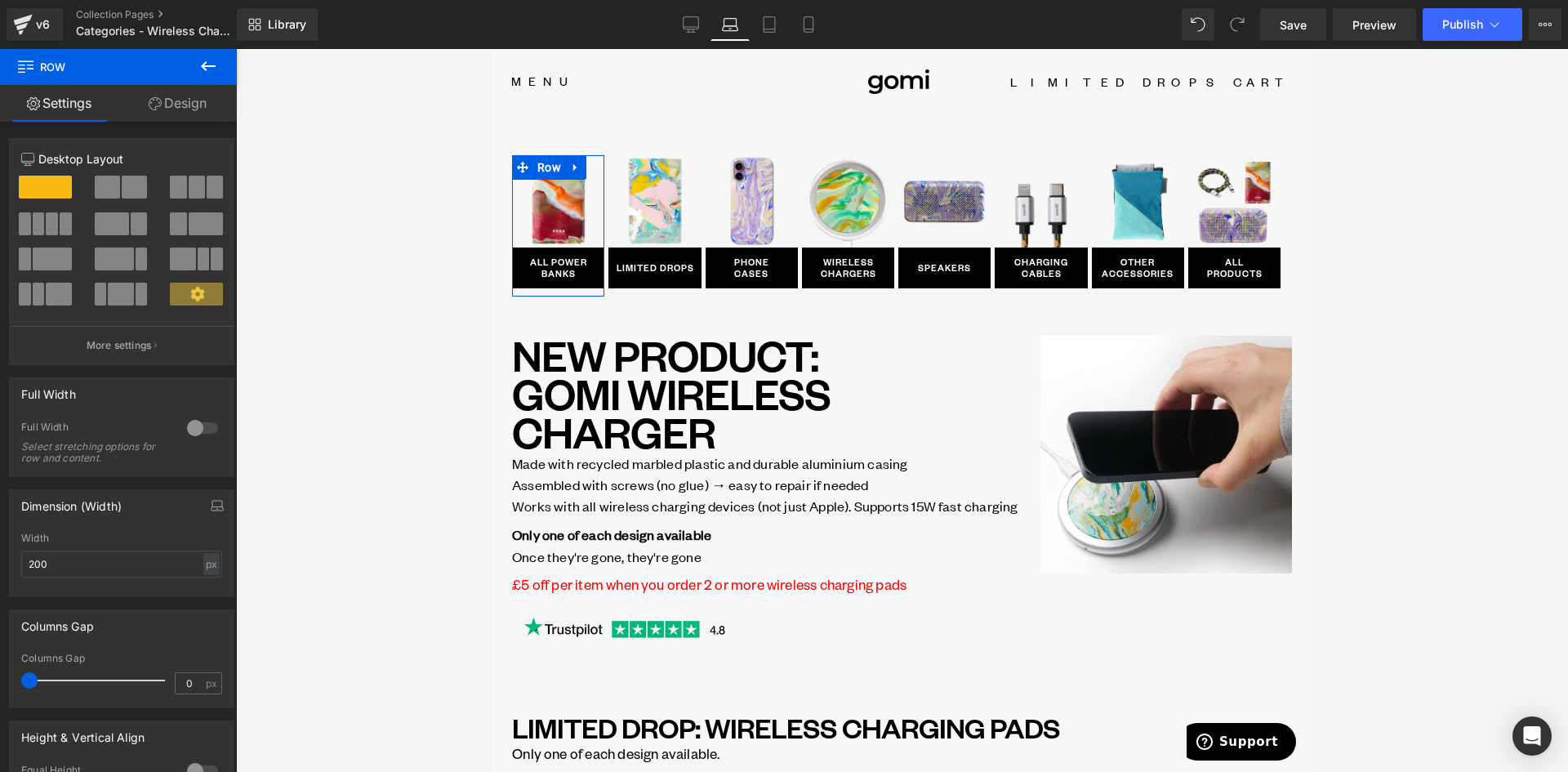
drag, startPoint x: 190, startPoint y: 105, endPoint x: 106, endPoint y: 206, distance: 131.4
click at [191, 105] on link "Design" at bounding box center [177, 103] width 118 height 36
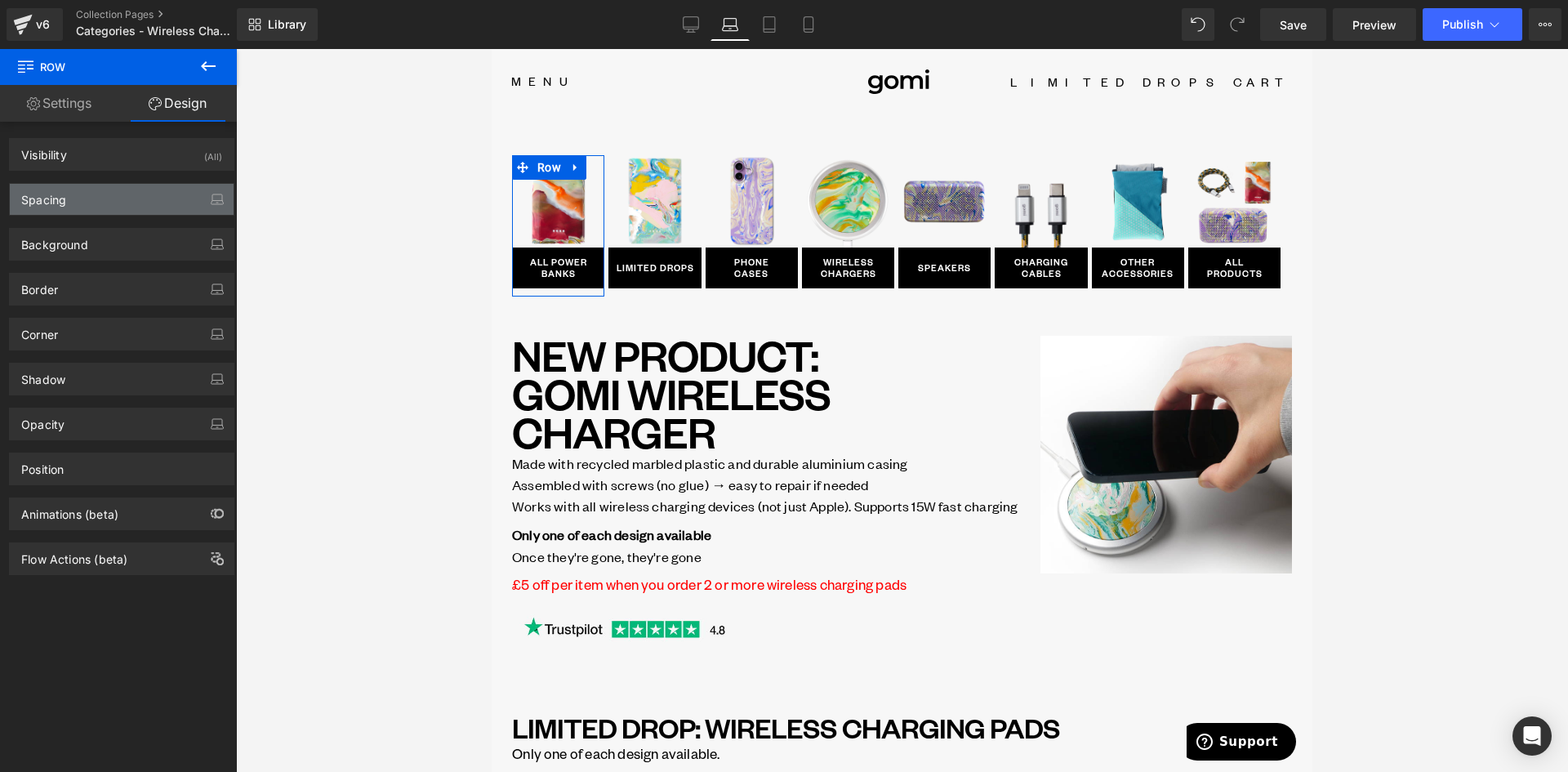
click at [106, 206] on div "Spacing" at bounding box center [122, 199] width 224 height 31
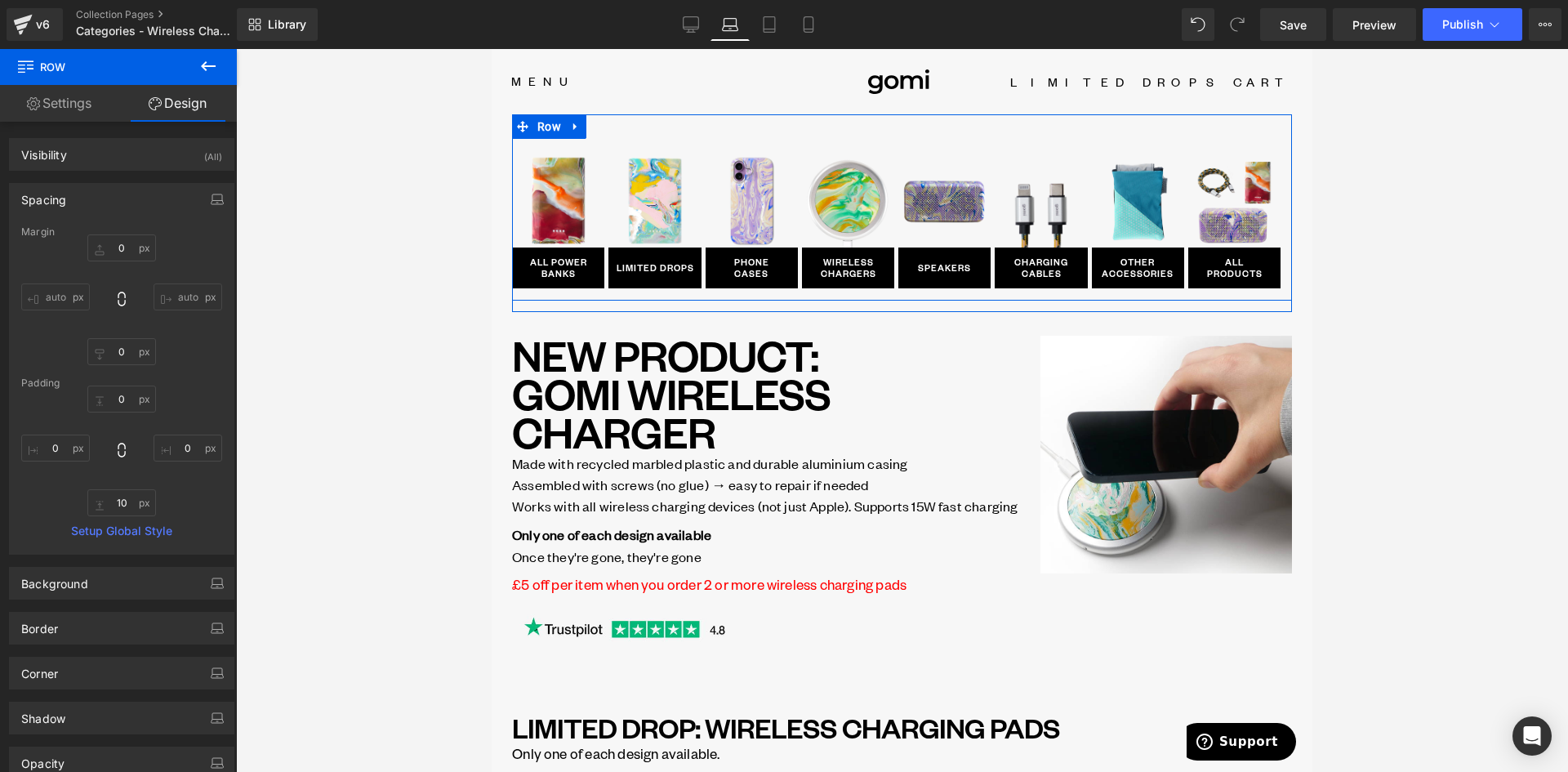
click at [613, 125] on div "Image ALL POWER BANKS Button Row Image LIMITED DROPS Button Row Image PHONE CAS…" at bounding box center [901, 207] width 780 height 186
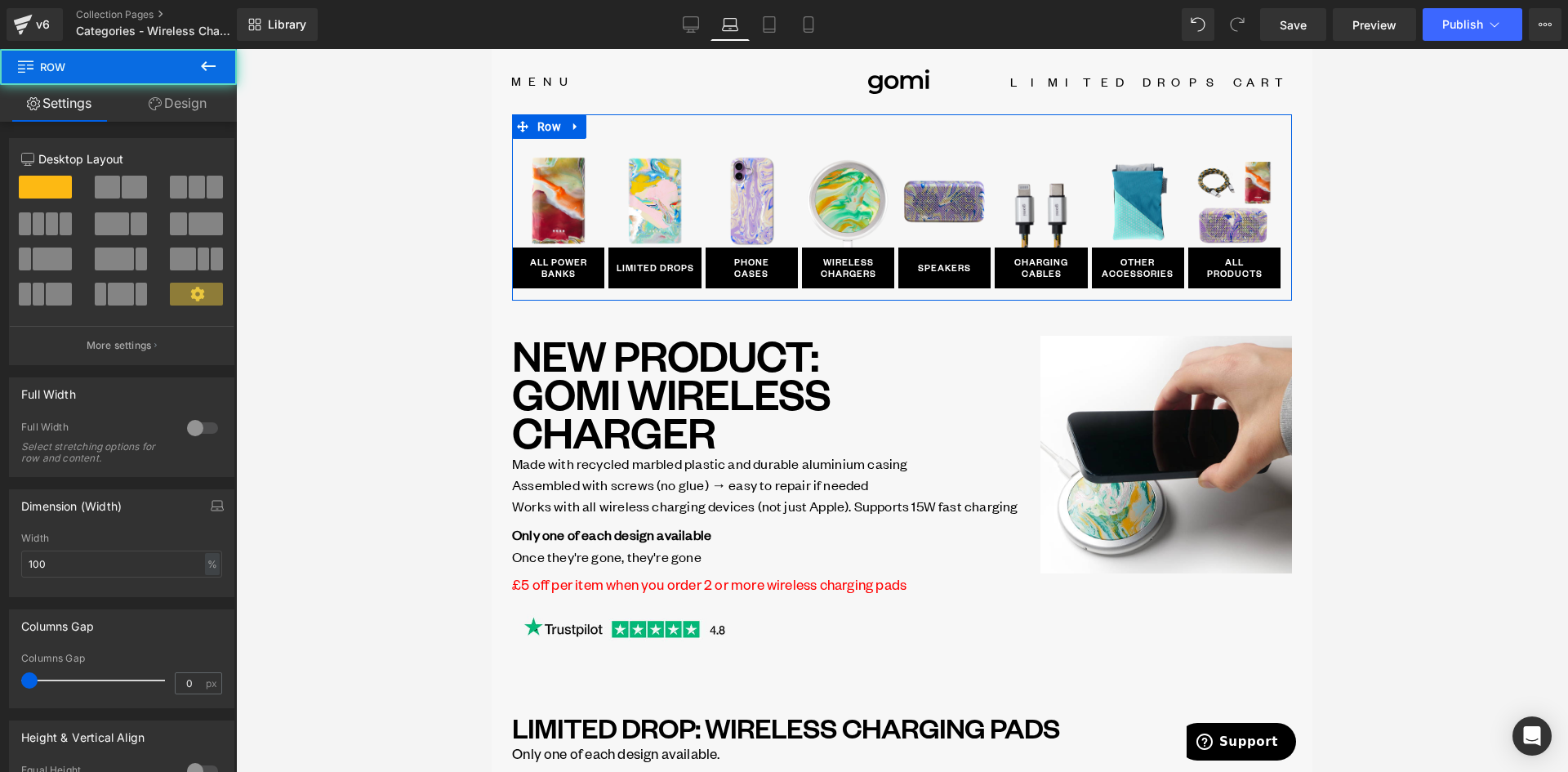
click at [181, 109] on link "Design" at bounding box center [177, 103] width 118 height 36
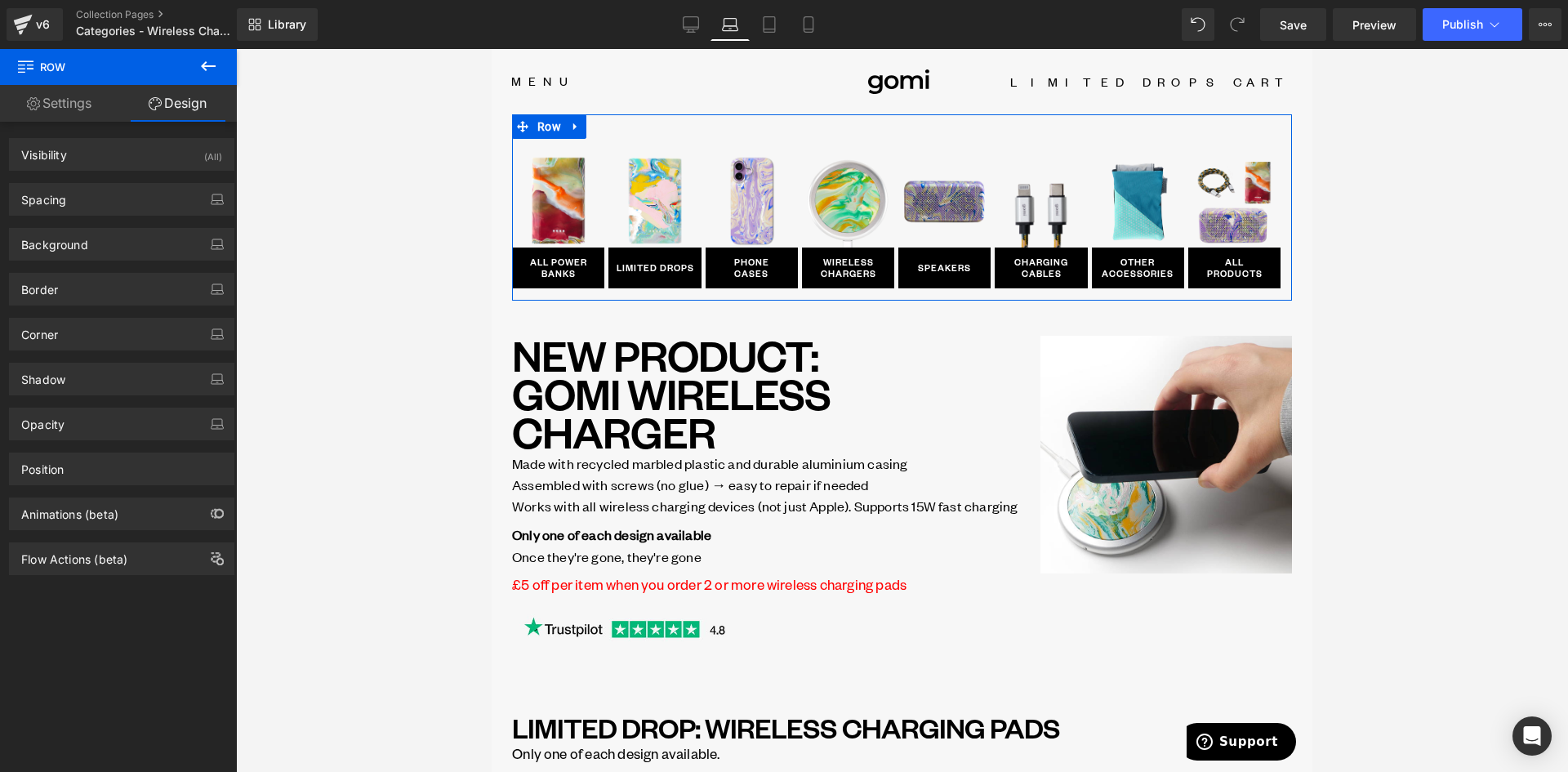
click at [94, 181] on div "Spacing Margin 0 auto 0 auto Padding 50 0 5 0 Setup Global Style" at bounding box center [122, 193] width 244 height 45
click at [89, 196] on div "Spacing" at bounding box center [122, 199] width 224 height 31
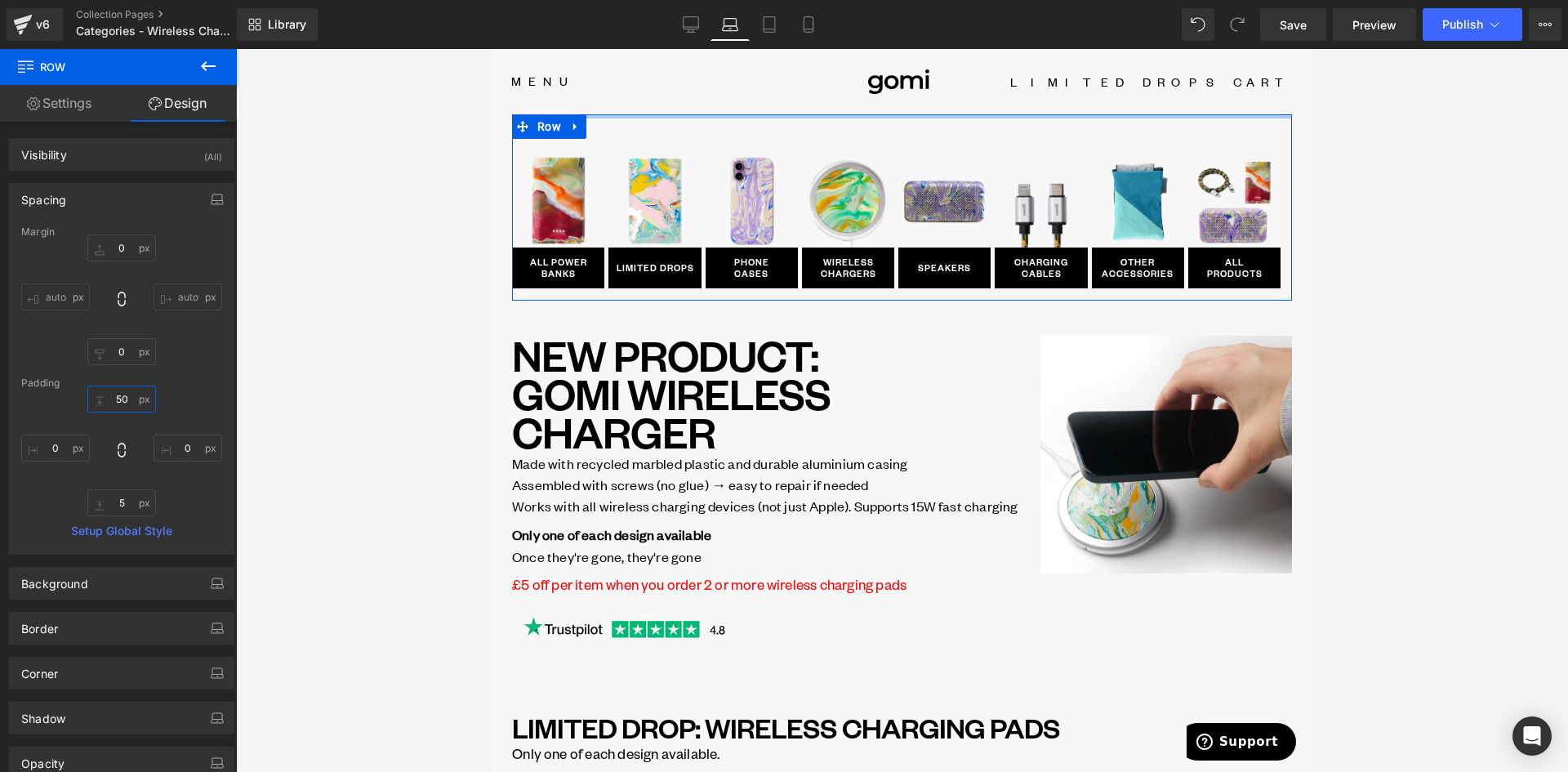
click at [124, 401] on input "50" at bounding box center [121, 399] width 68 height 27
type input "0"
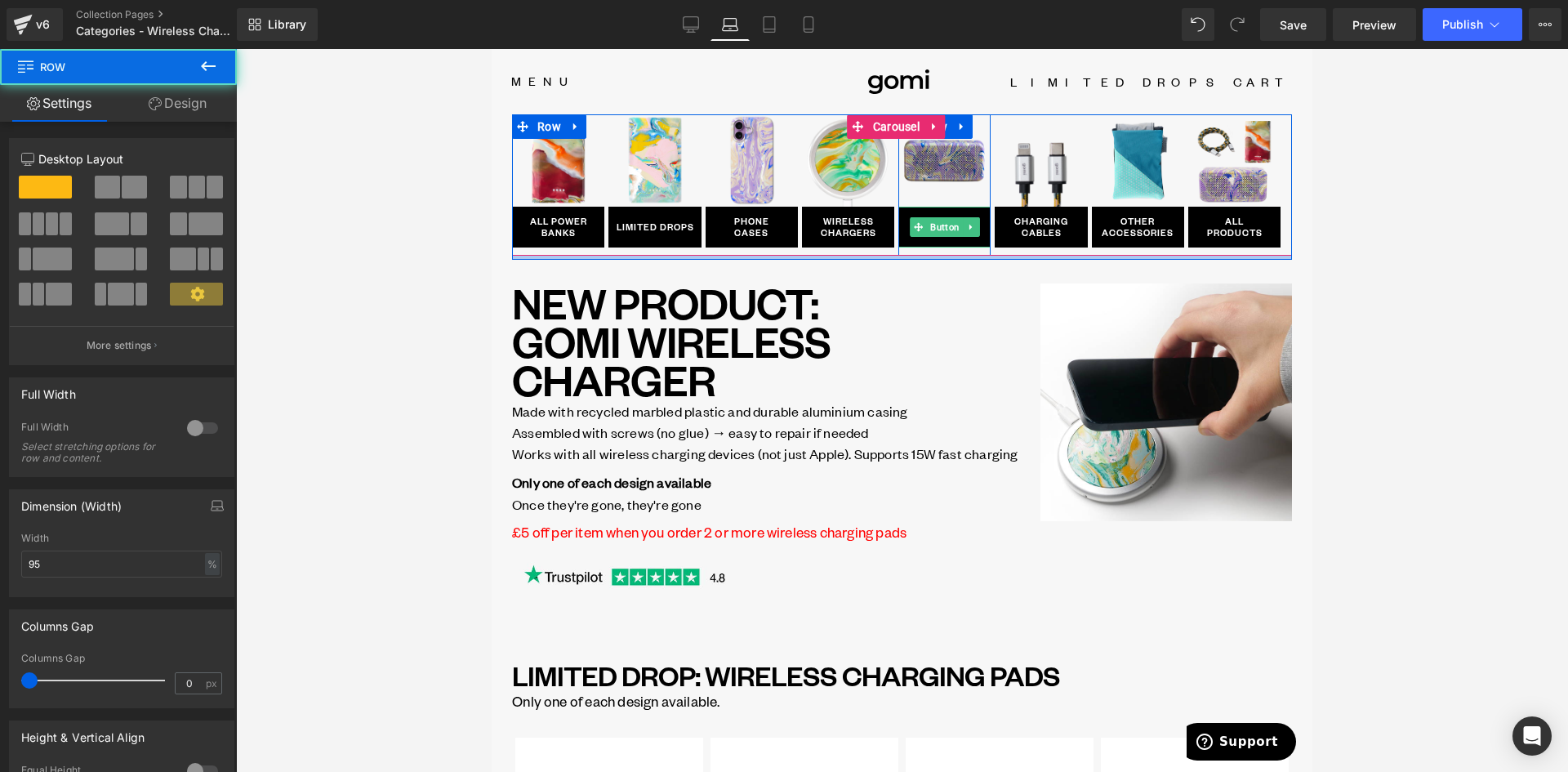
drag, startPoint x: 919, startPoint y: 267, endPoint x: 908, endPoint y: 221, distance: 47.3
click at [908, 221] on div "Image ALL POWER BANKS [GEOGRAPHIC_DATA] Image LIMITED DROPS Button Row Image PH…" at bounding box center [901, 188] width 780 height 146
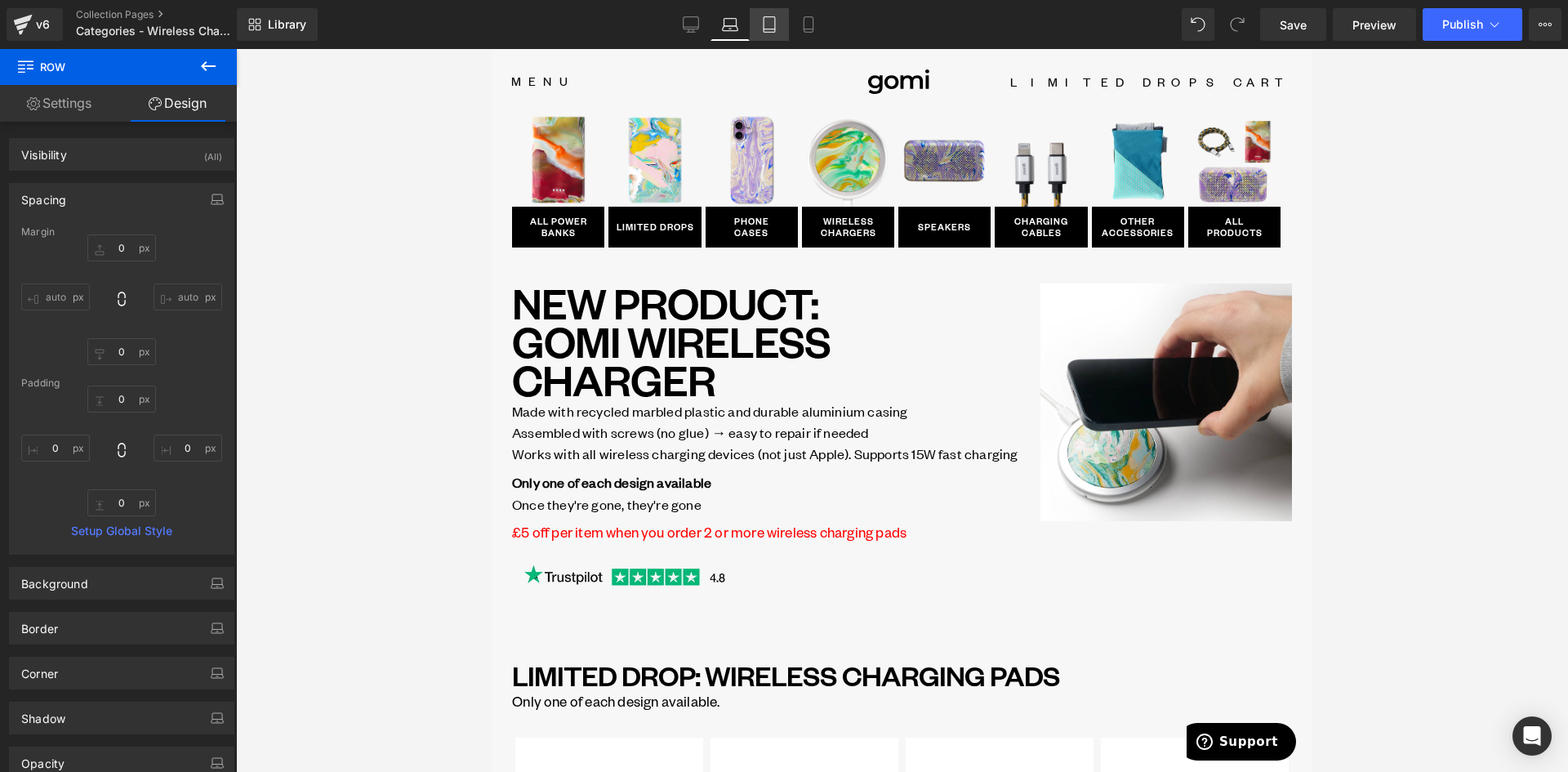
click at [765, 16] on icon at bounding box center [769, 24] width 16 height 16
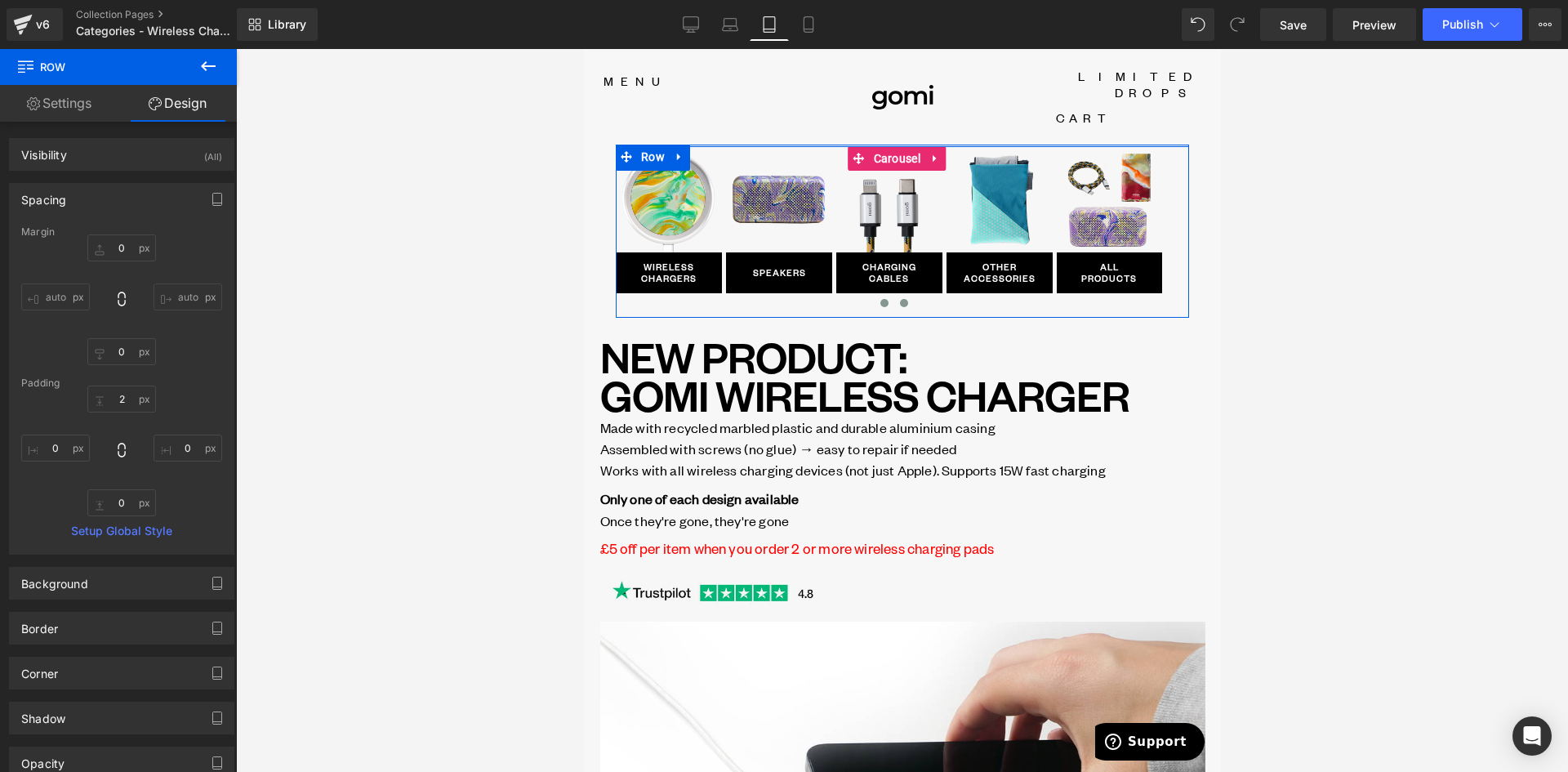
click at [878, 295] on button at bounding box center [884, 303] width 20 height 16
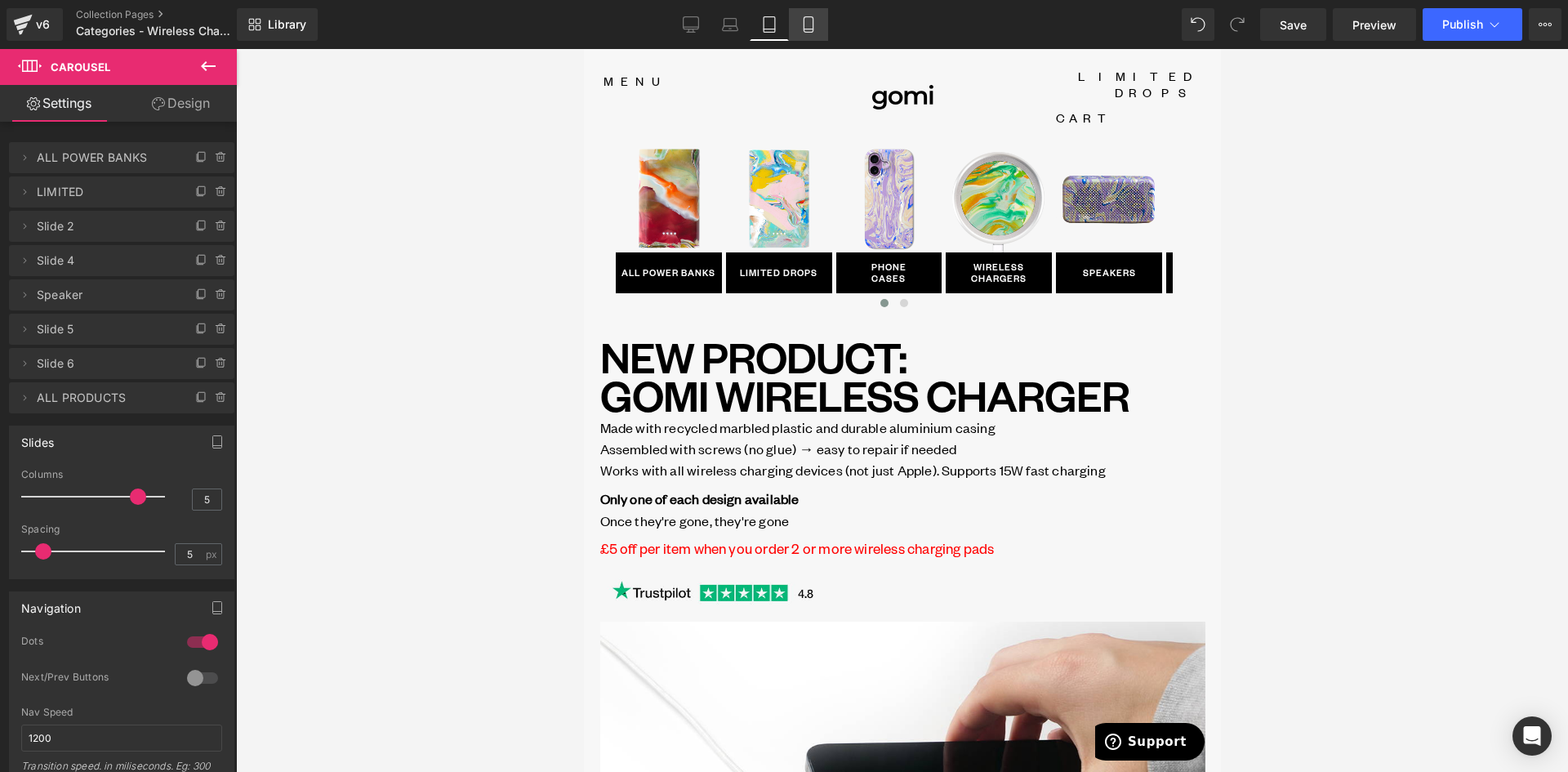
click at [801, 25] on icon at bounding box center [808, 24] width 16 height 16
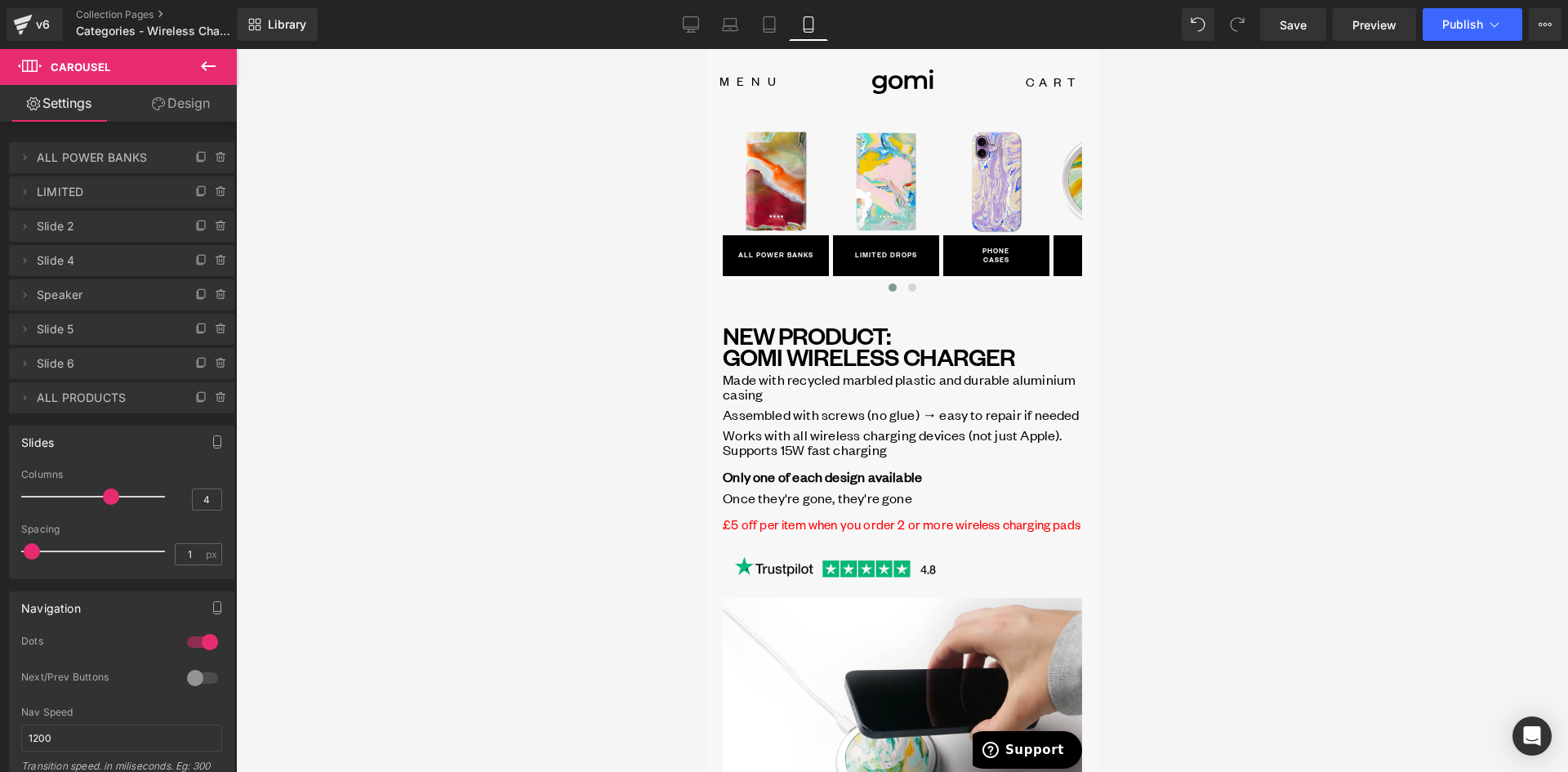
scroll to position [13, 0]
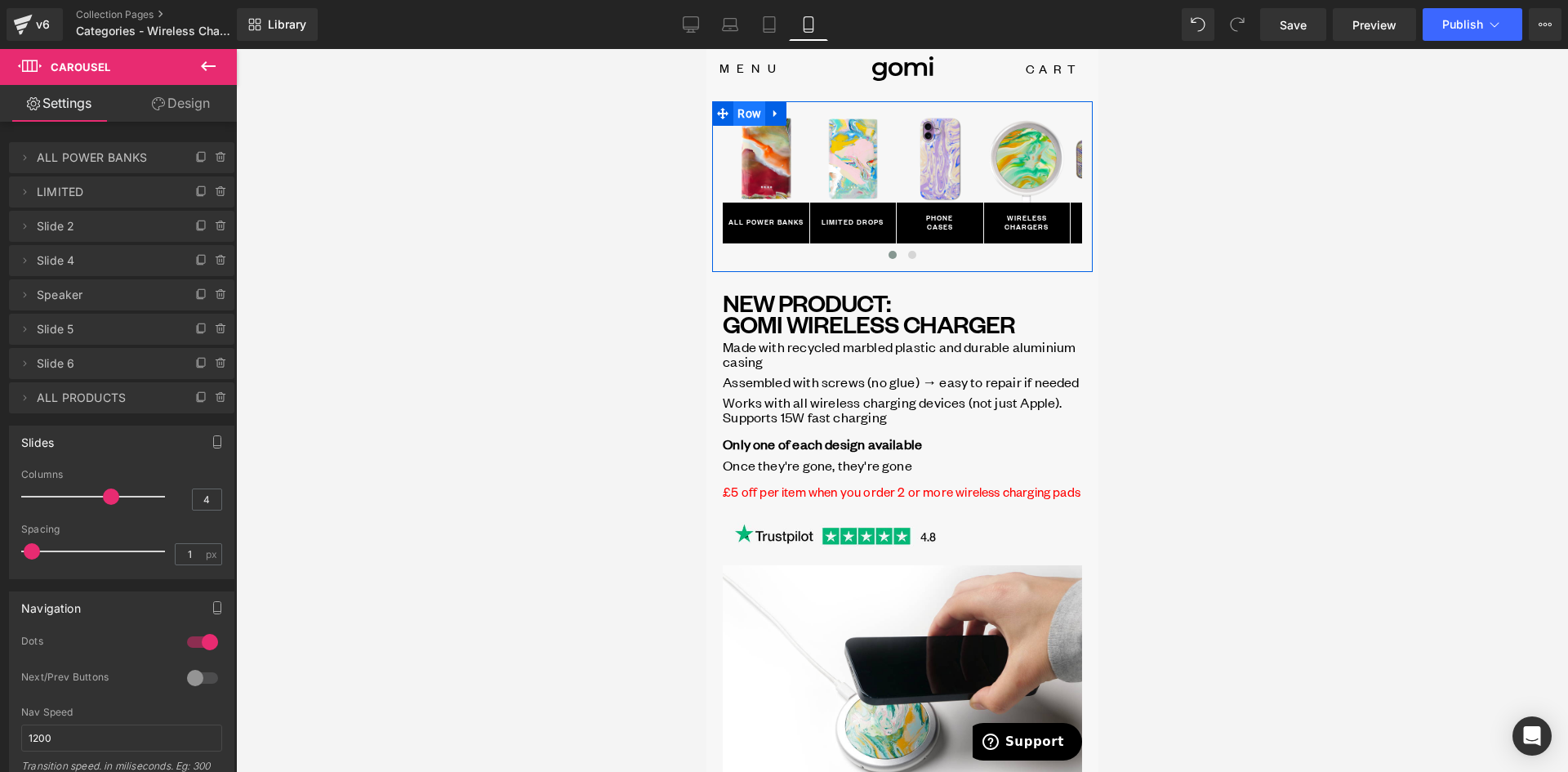
drag, startPoint x: 1050, startPoint y: 152, endPoint x: 748, endPoint y: 109, distance: 305.0
click at [748, 109] on span "Row" at bounding box center [748, 114] width 32 height 25
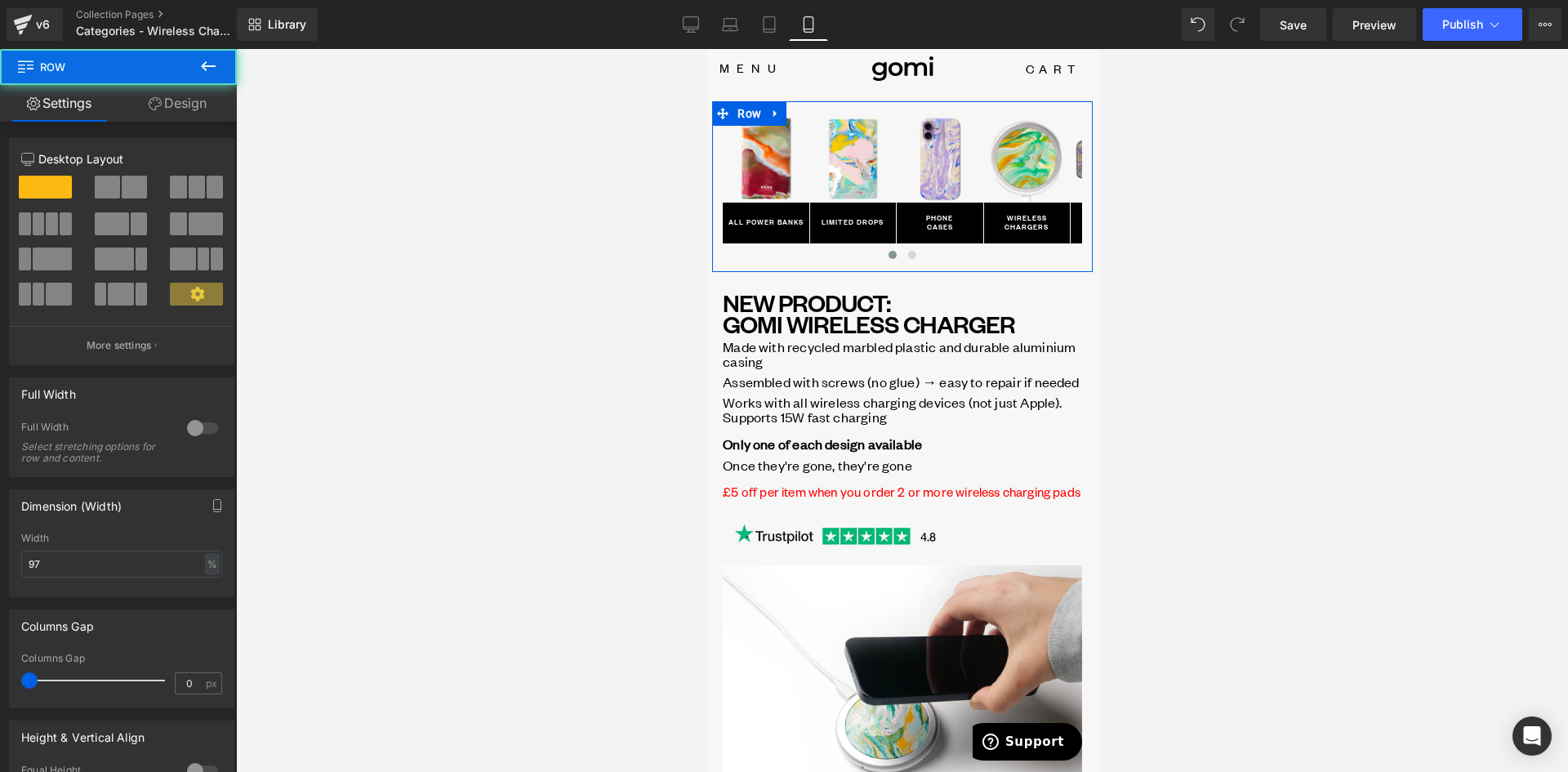
click at [148, 100] on icon at bounding box center [155, 103] width 13 height 13
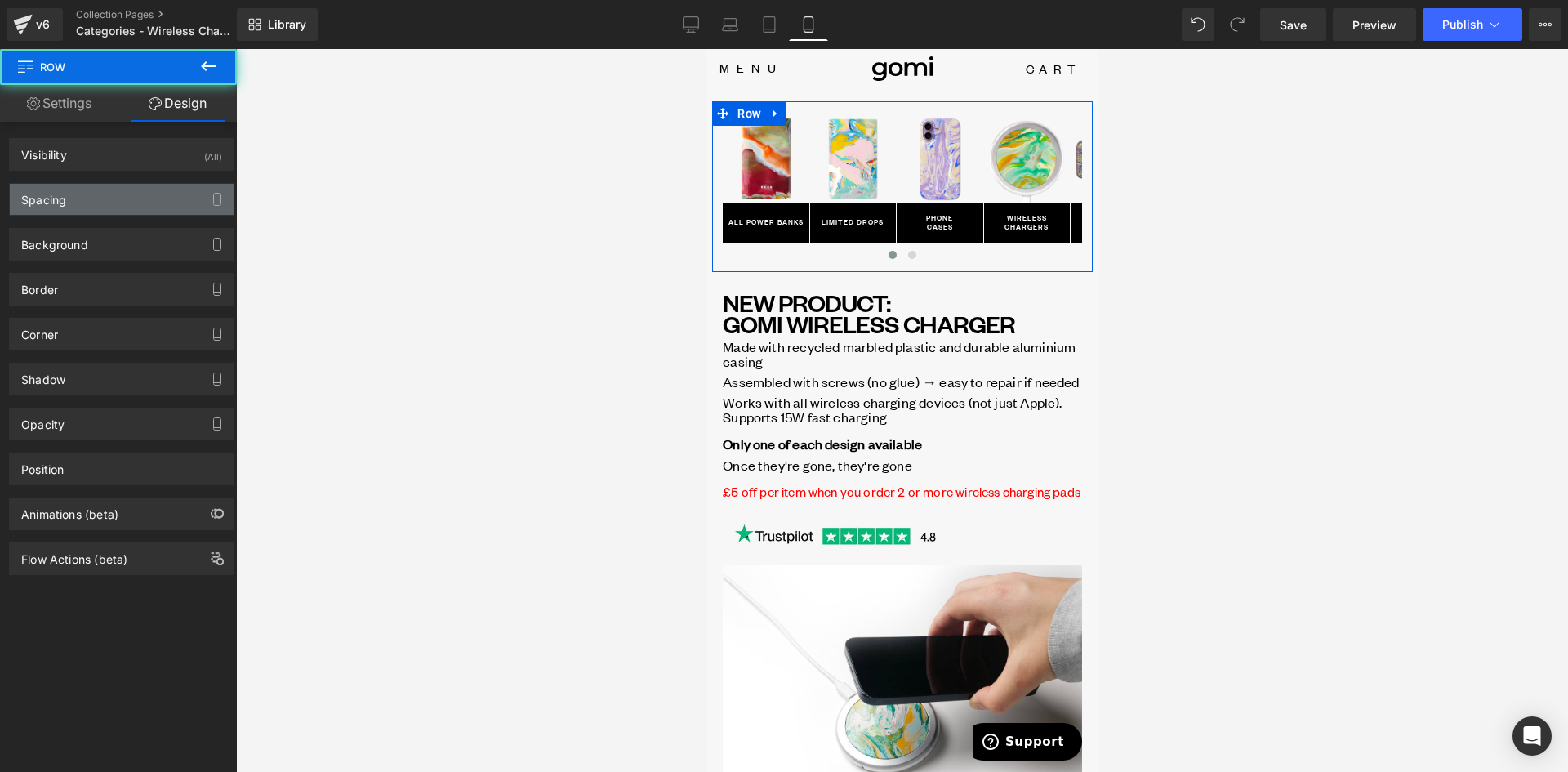
click at [96, 197] on div "Spacing" at bounding box center [122, 199] width 224 height 31
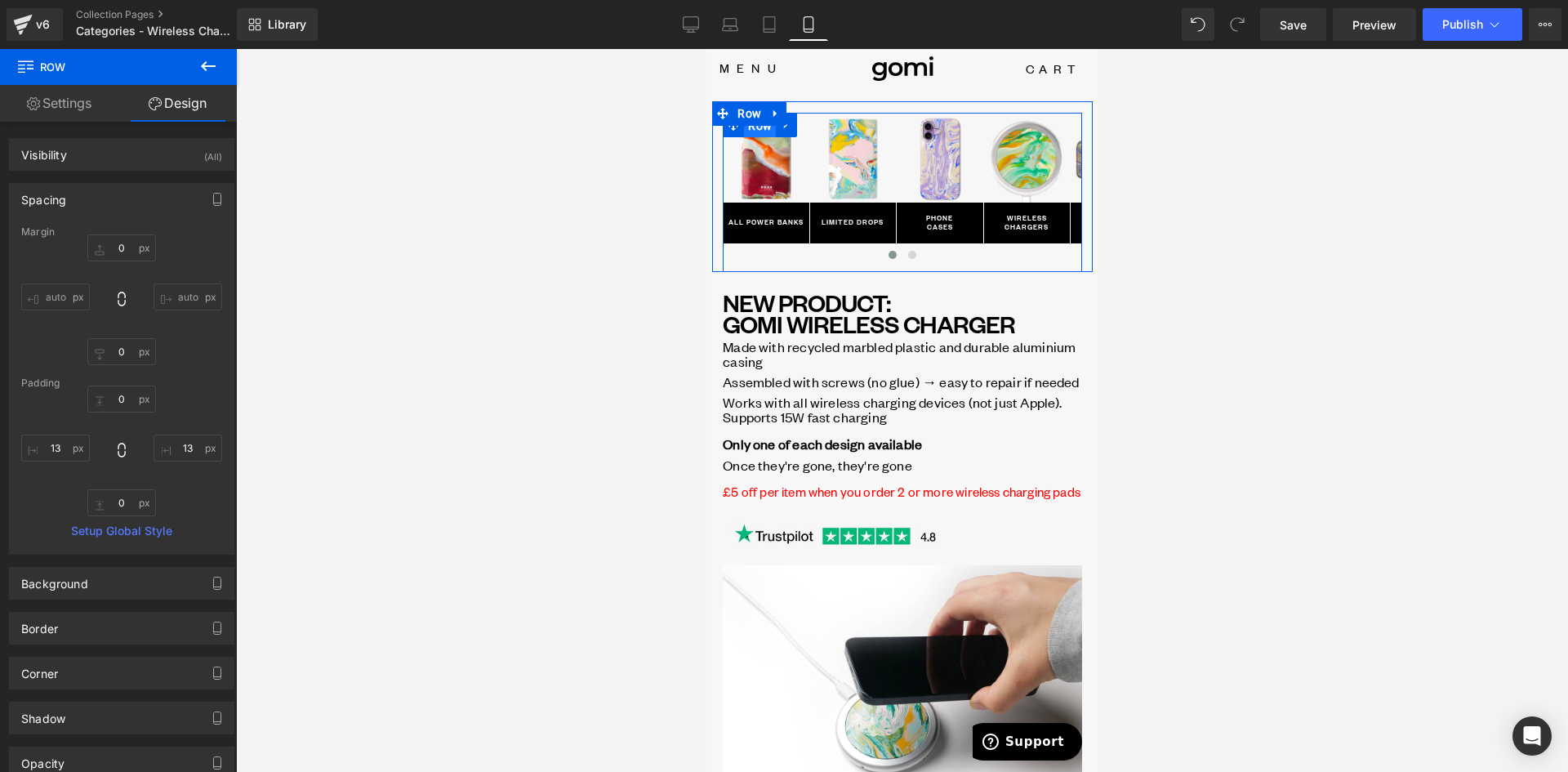
click at [768, 127] on span "Row" at bounding box center [759, 126] width 32 height 25
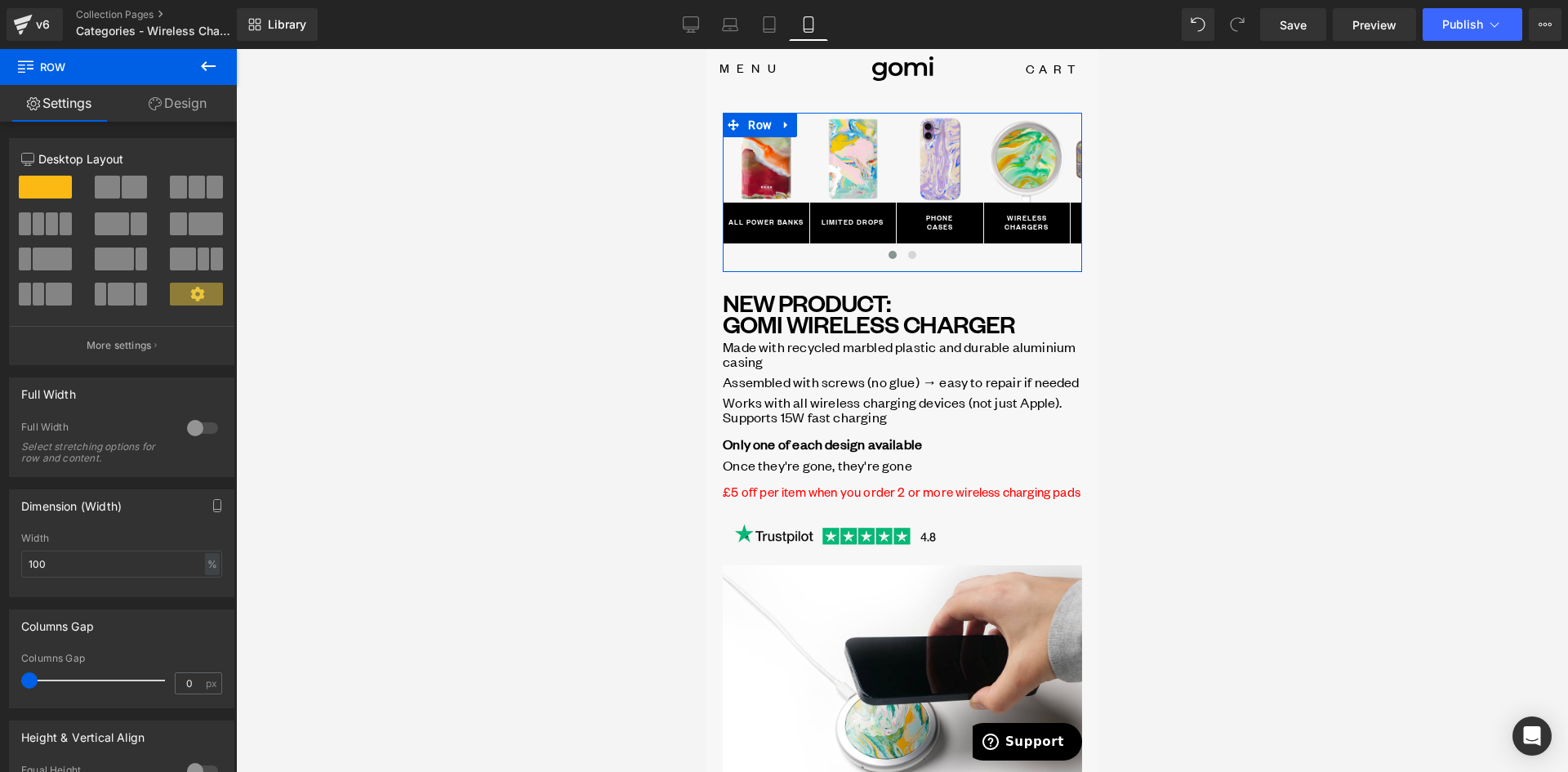
click at [180, 97] on link "Design" at bounding box center [177, 103] width 118 height 36
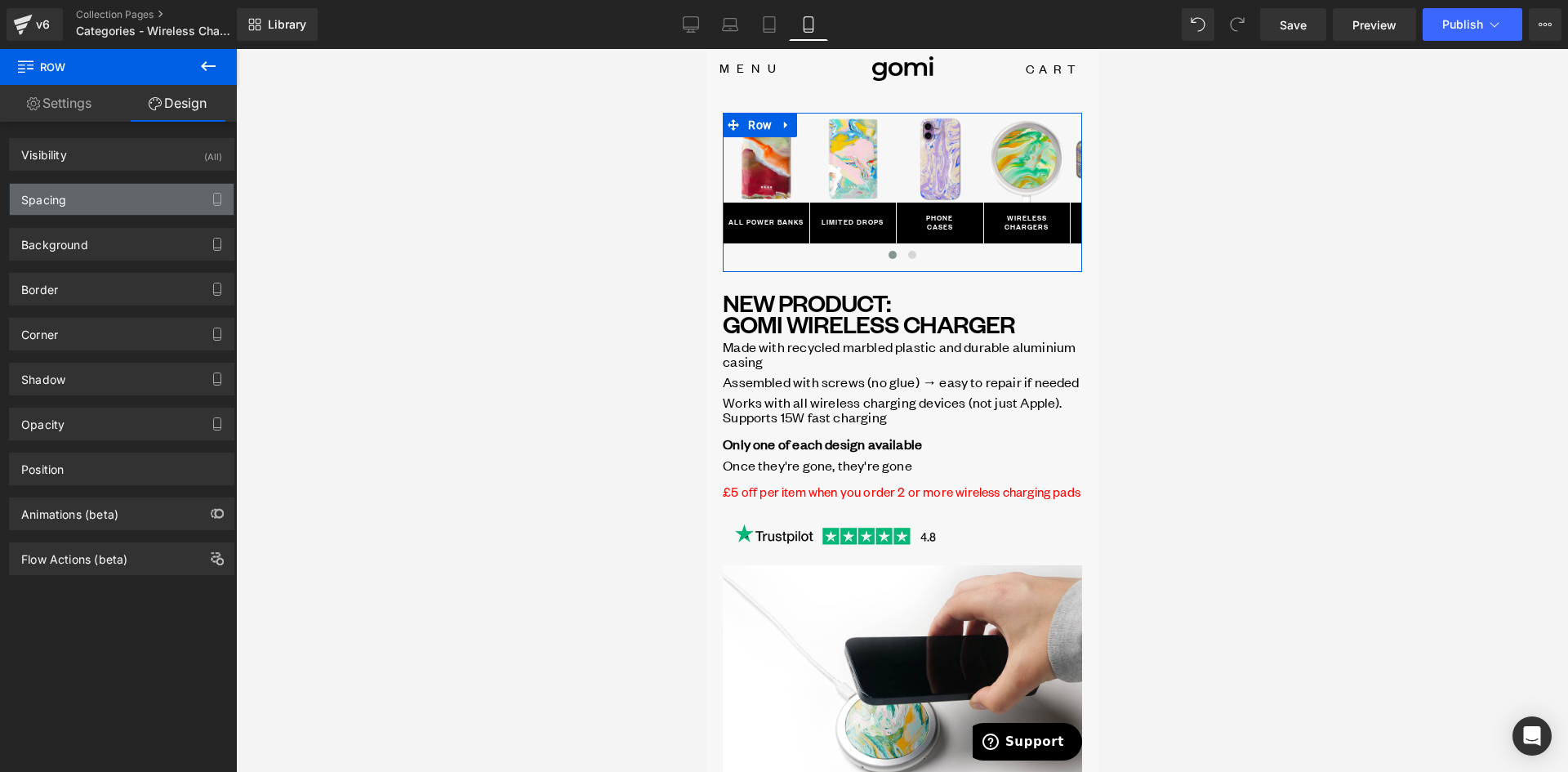
click at [115, 197] on div "Spacing" at bounding box center [122, 199] width 224 height 31
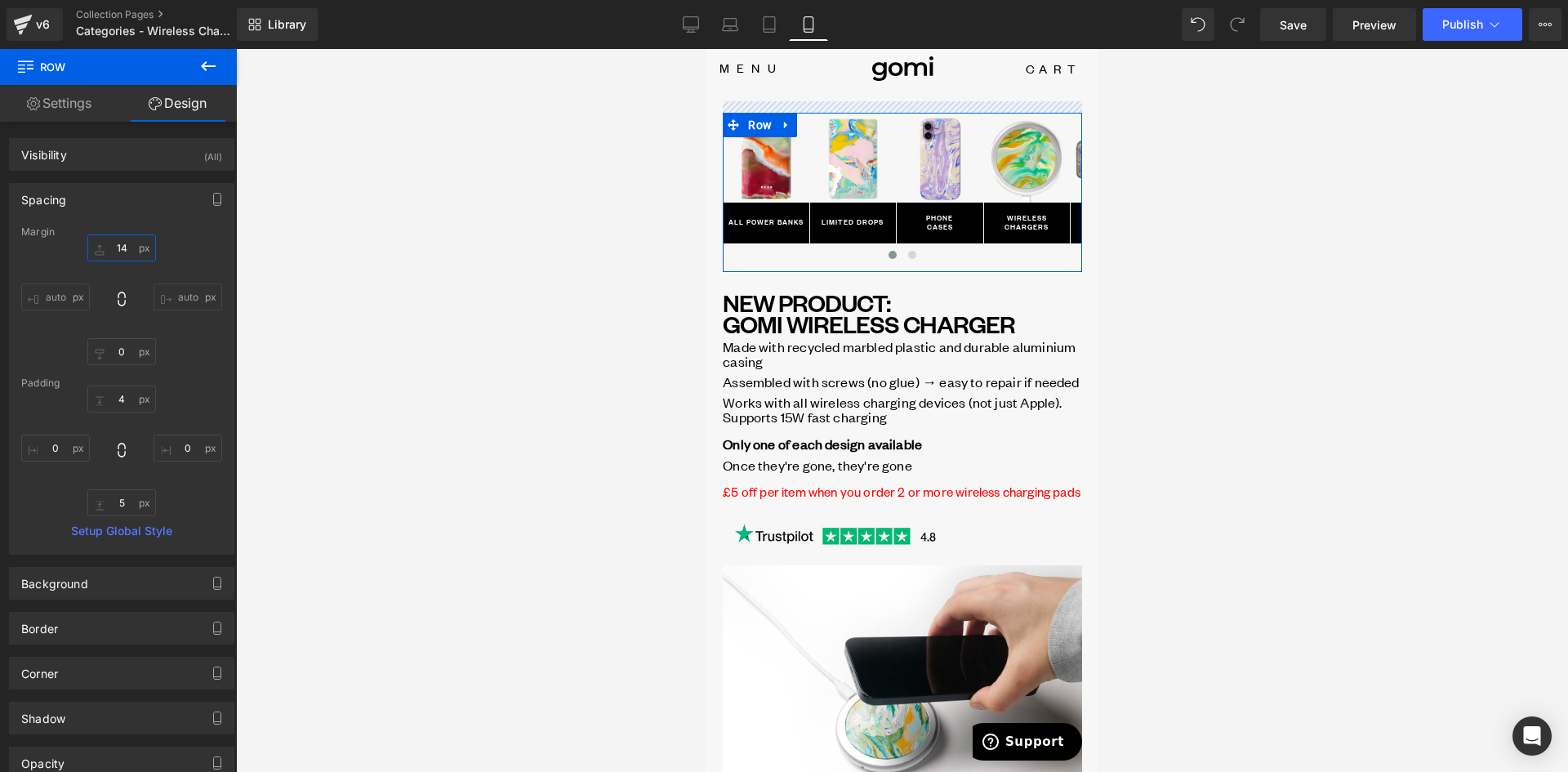
click at [126, 248] on input "14" at bounding box center [121, 248] width 68 height 27
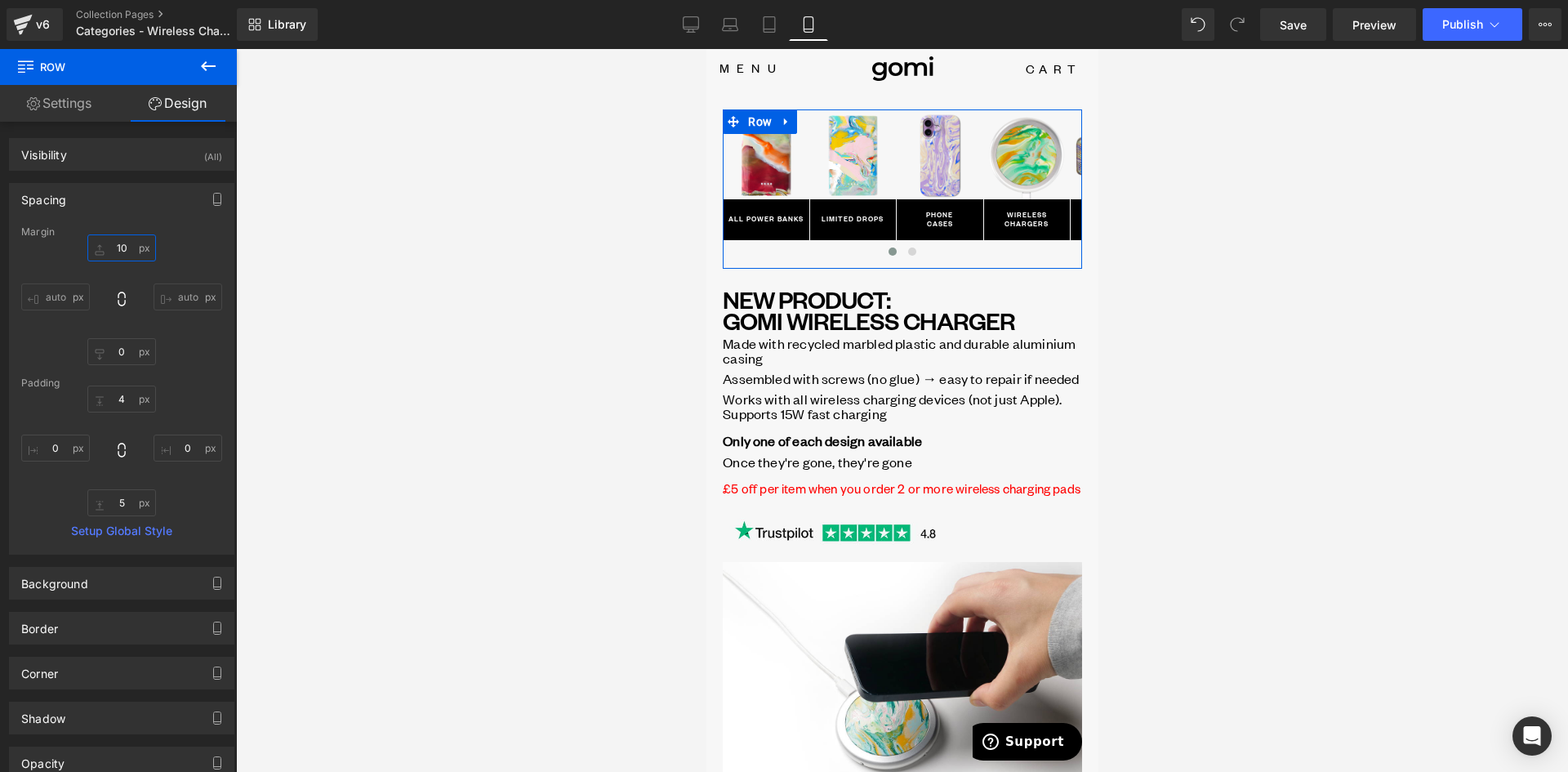
type input "1"
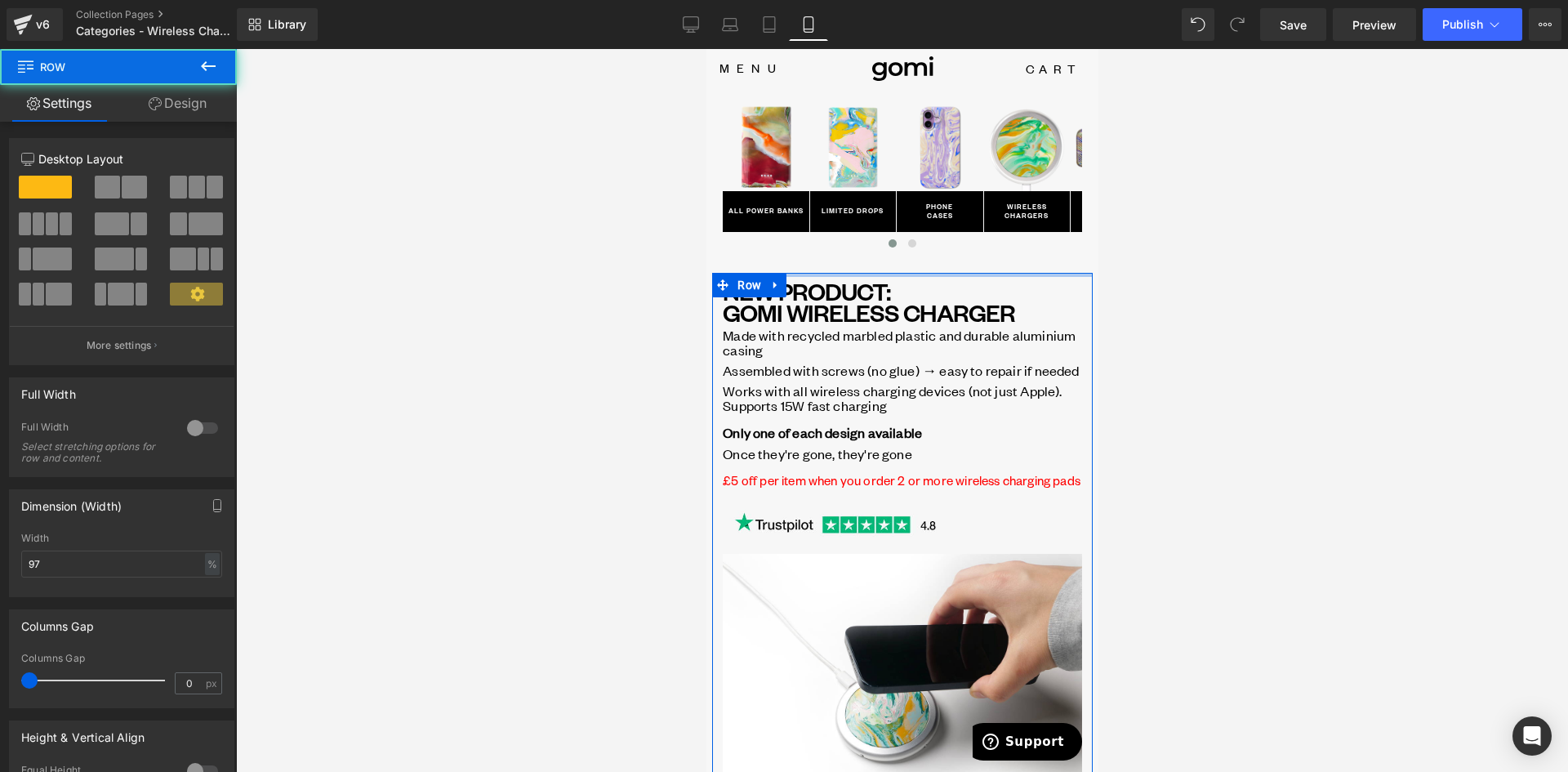
click at [828, 277] on div at bounding box center [901, 275] width 380 height 4
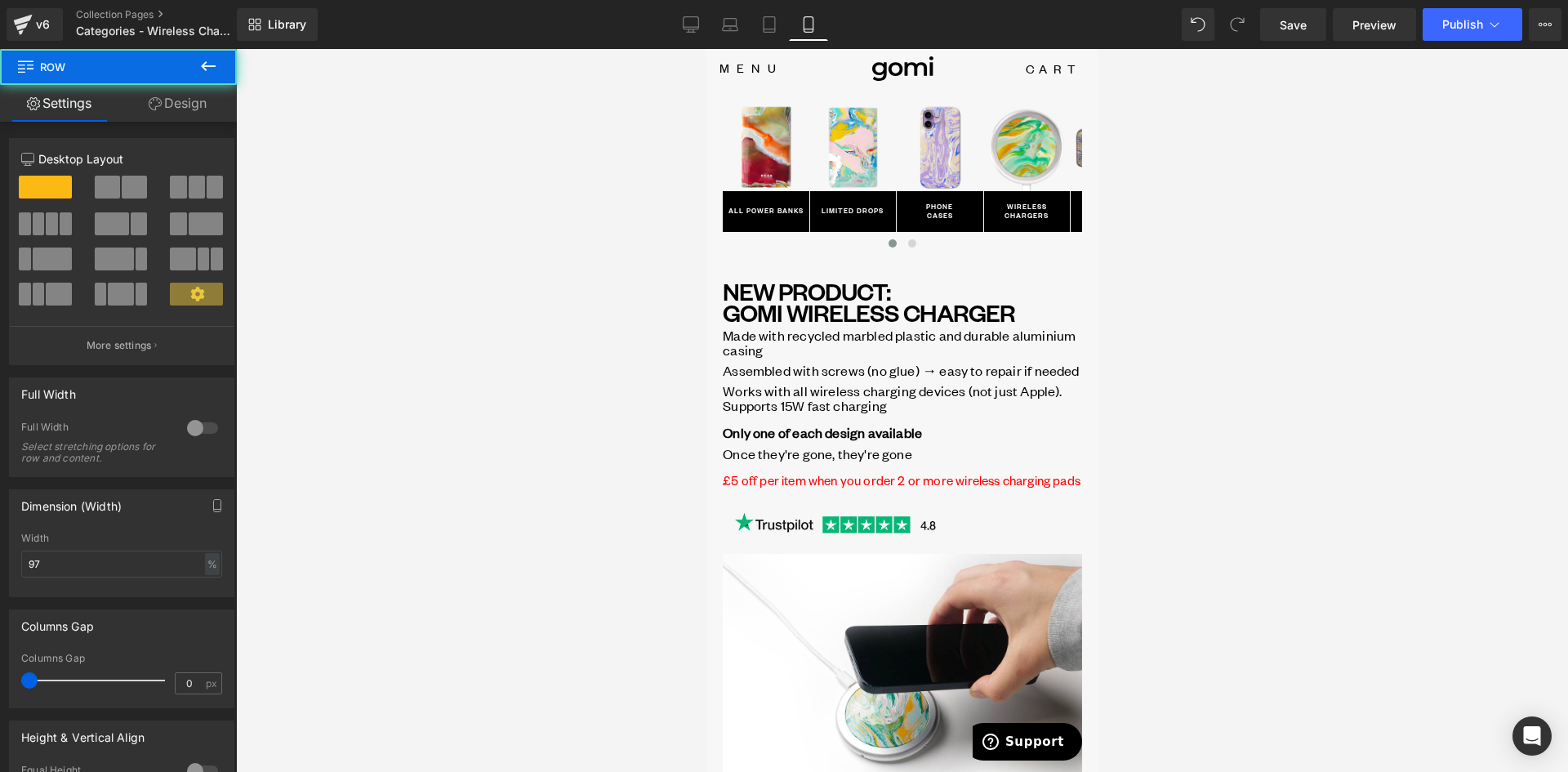
click at [202, 101] on link "Design" at bounding box center [177, 103] width 118 height 36
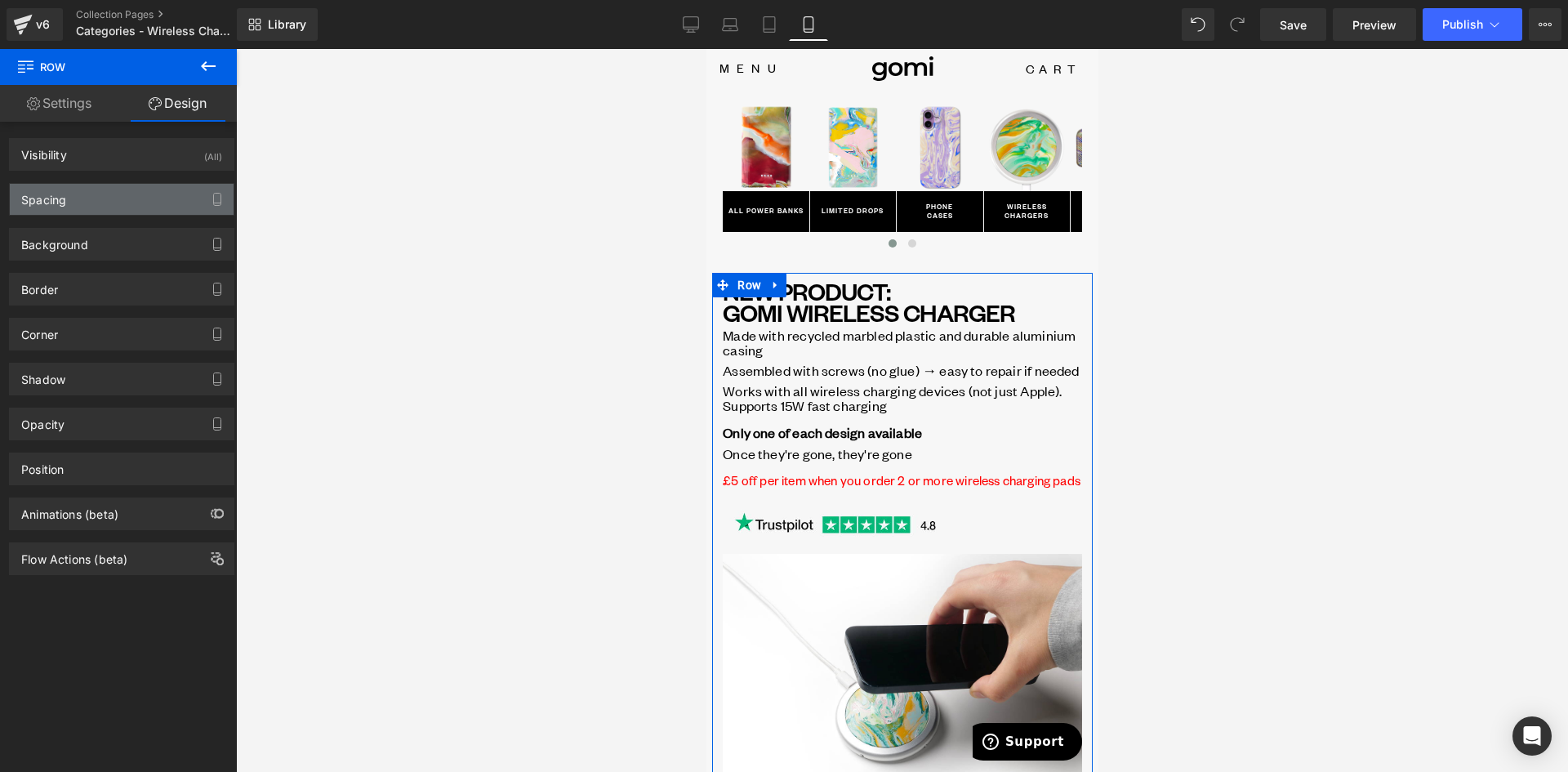
click at [100, 205] on div "Spacing" at bounding box center [122, 199] width 224 height 31
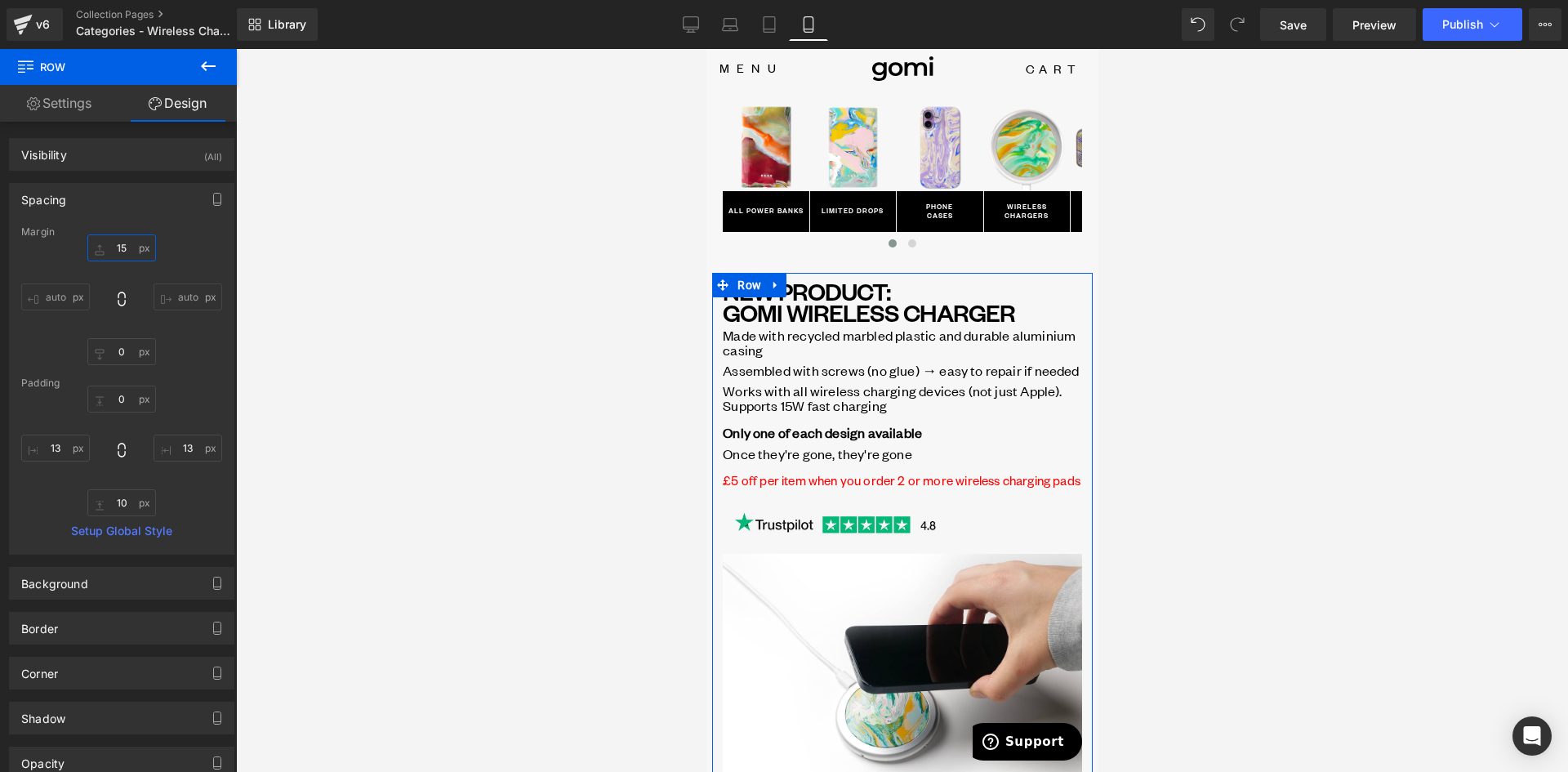
click at [119, 245] on input "text" at bounding box center [121, 248] width 68 height 27
click at [127, 250] on input "16" at bounding box center [121, 248] width 68 height 27
click at [125, 249] on input "16" at bounding box center [121, 248] width 68 height 27
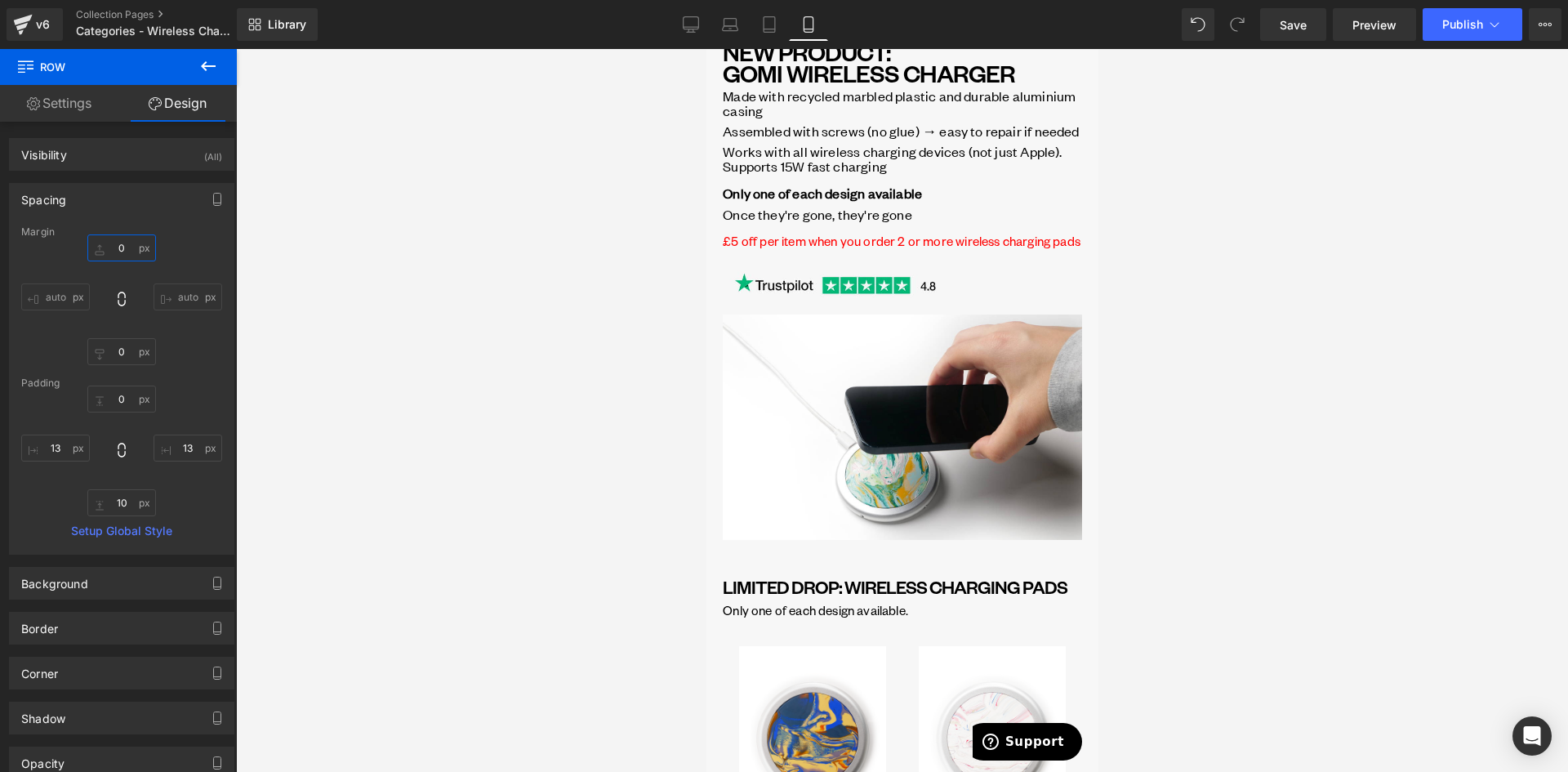
scroll to position [0, 0]
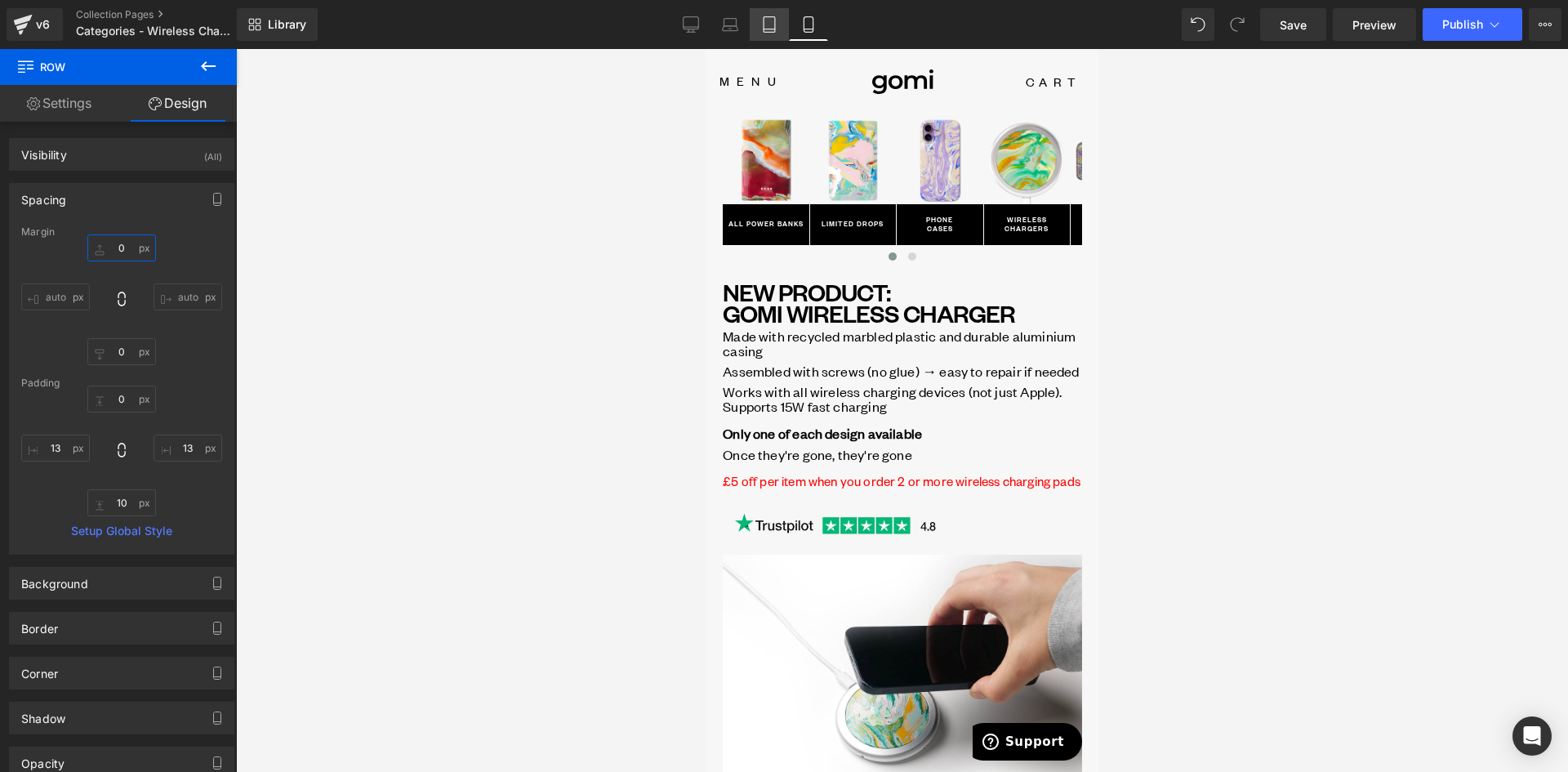
type input "0"
click at [772, 15] on link "Tablet" at bounding box center [769, 24] width 39 height 33
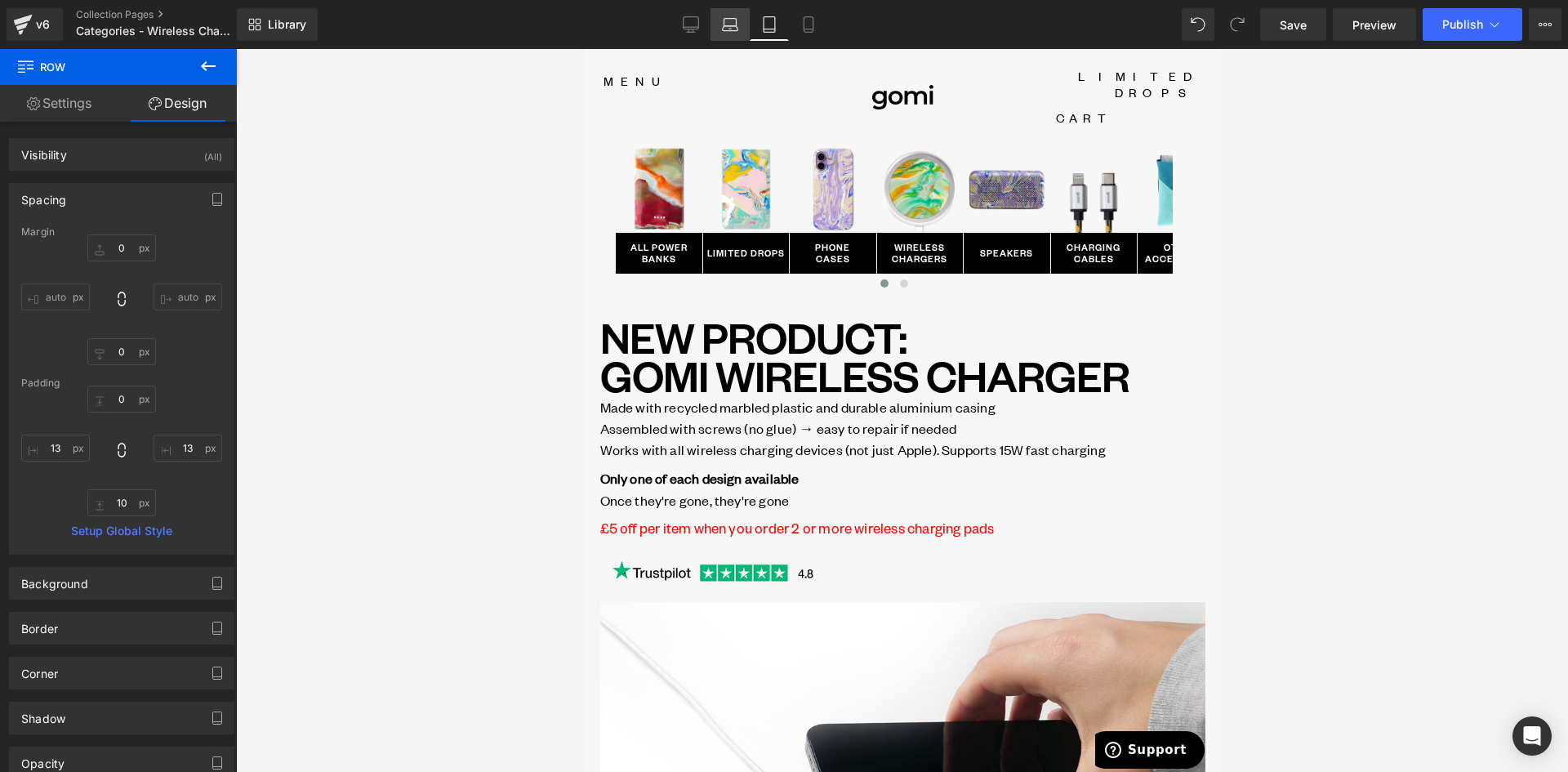
scroll to position [6, 0]
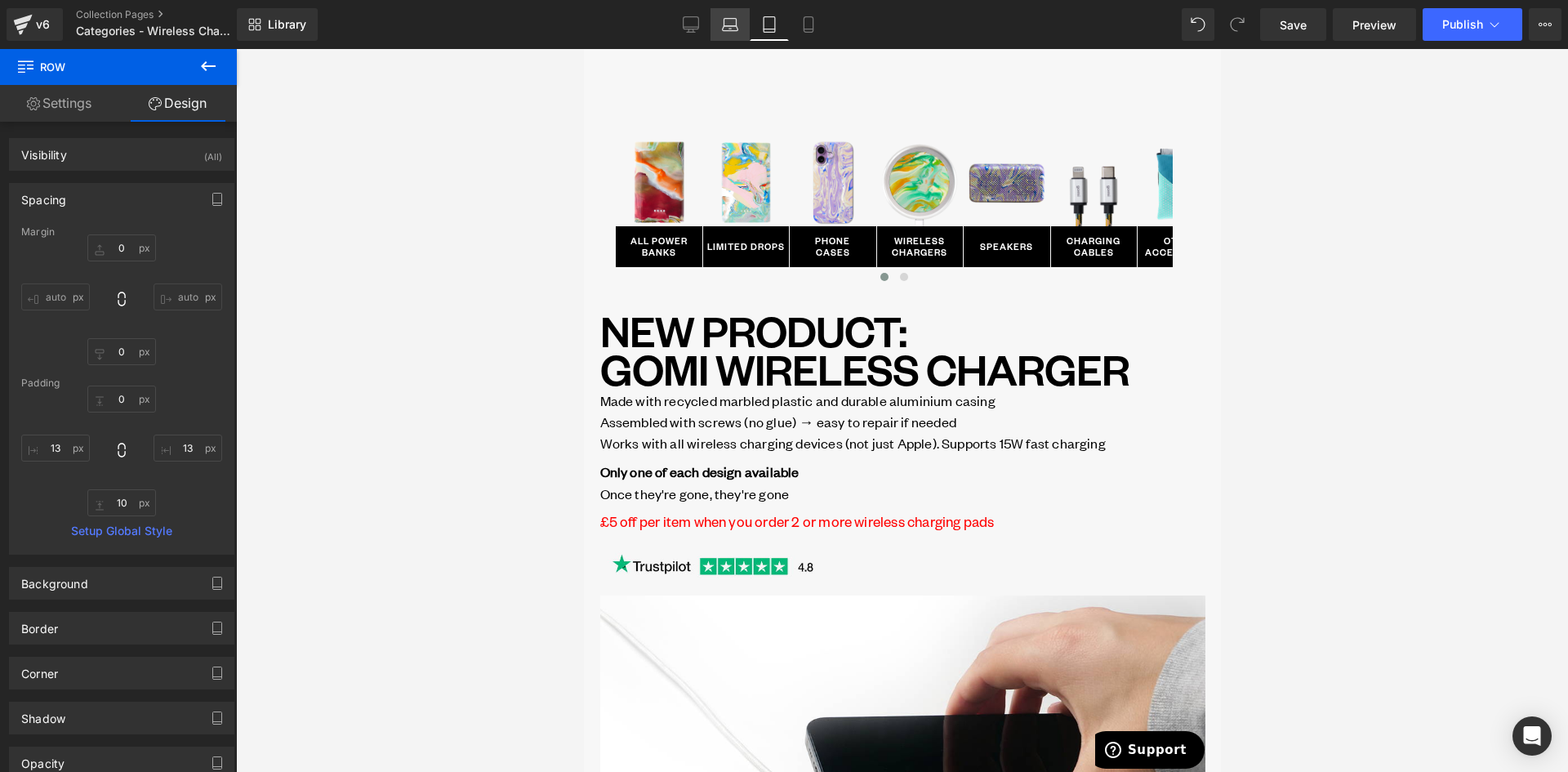
click at [728, 22] on icon at bounding box center [730, 24] width 16 height 16
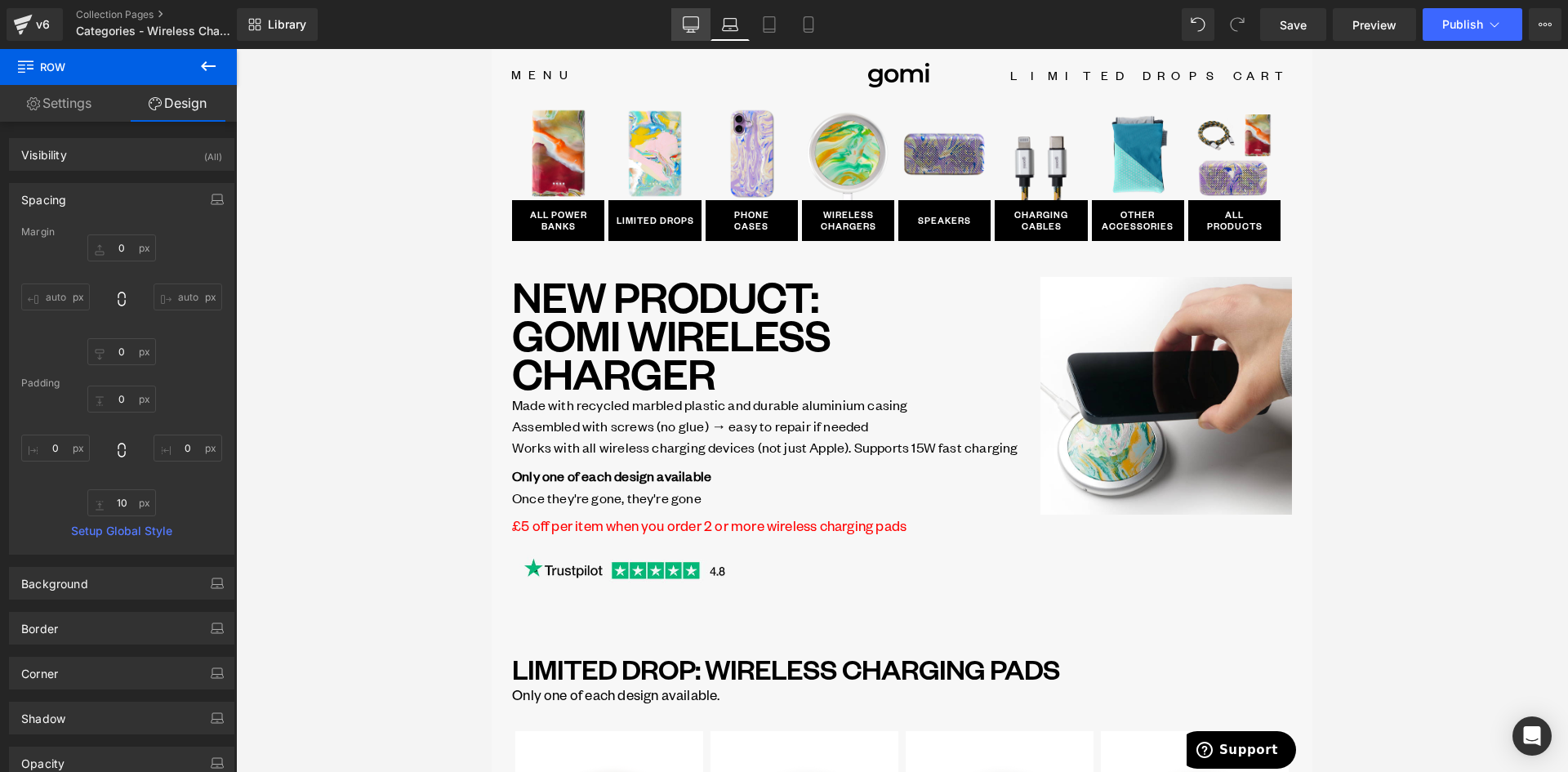
scroll to position [0, 0]
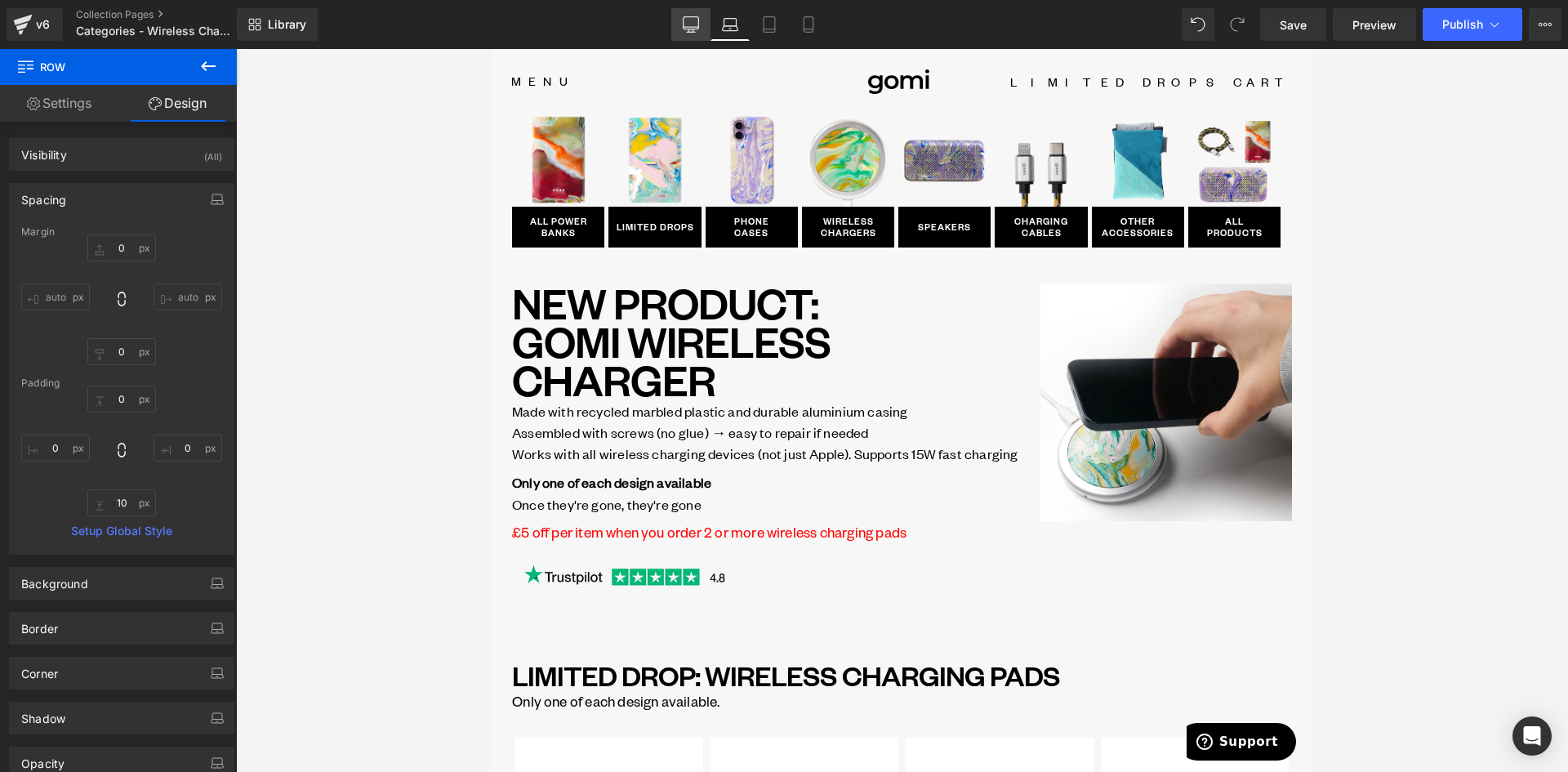
click at [684, 20] on icon at bounding box center [691, 23] width 15 height 12
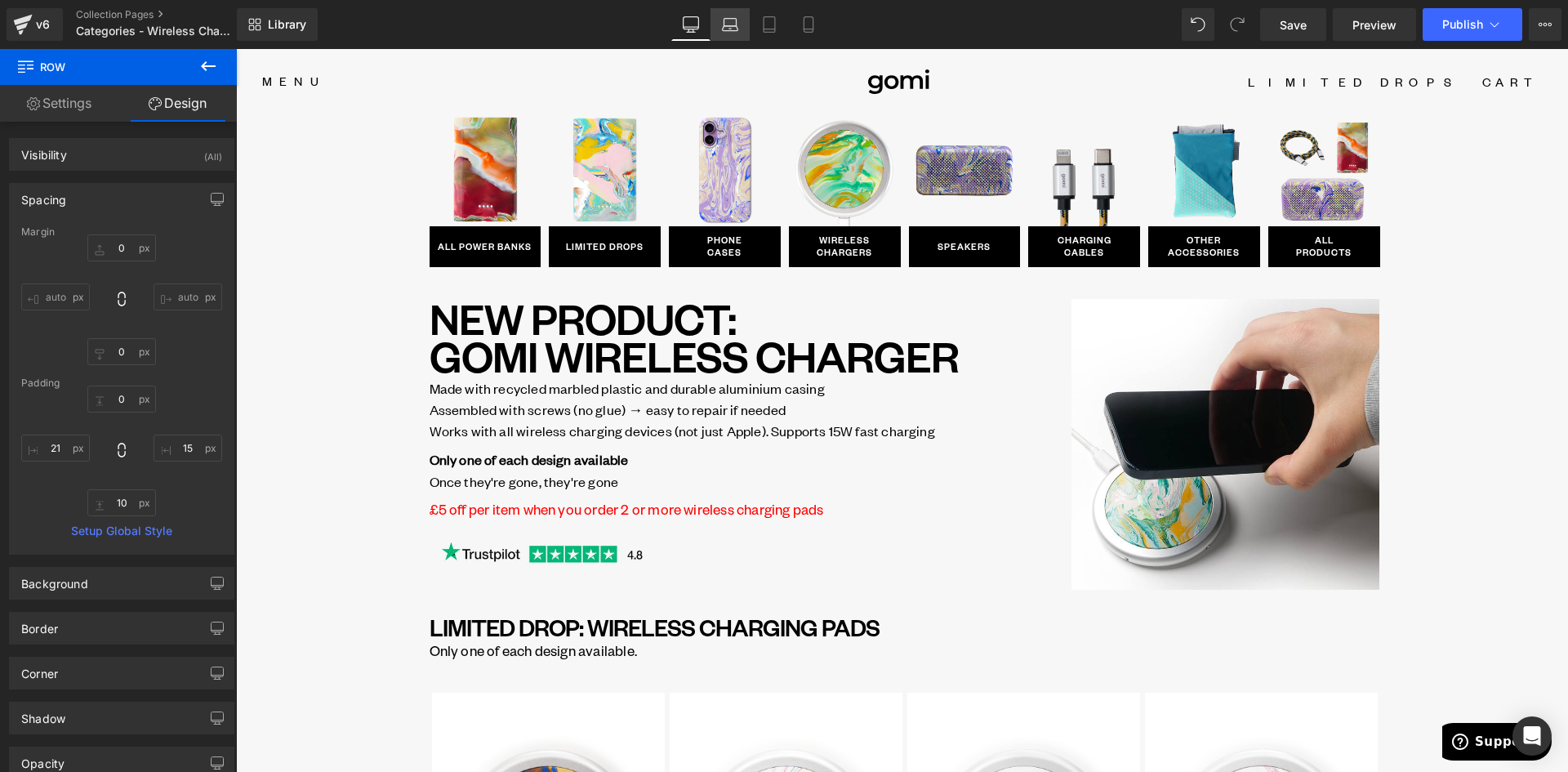
click at [728, 19] on icon at bounding box center [731, 22] width 12 height 7
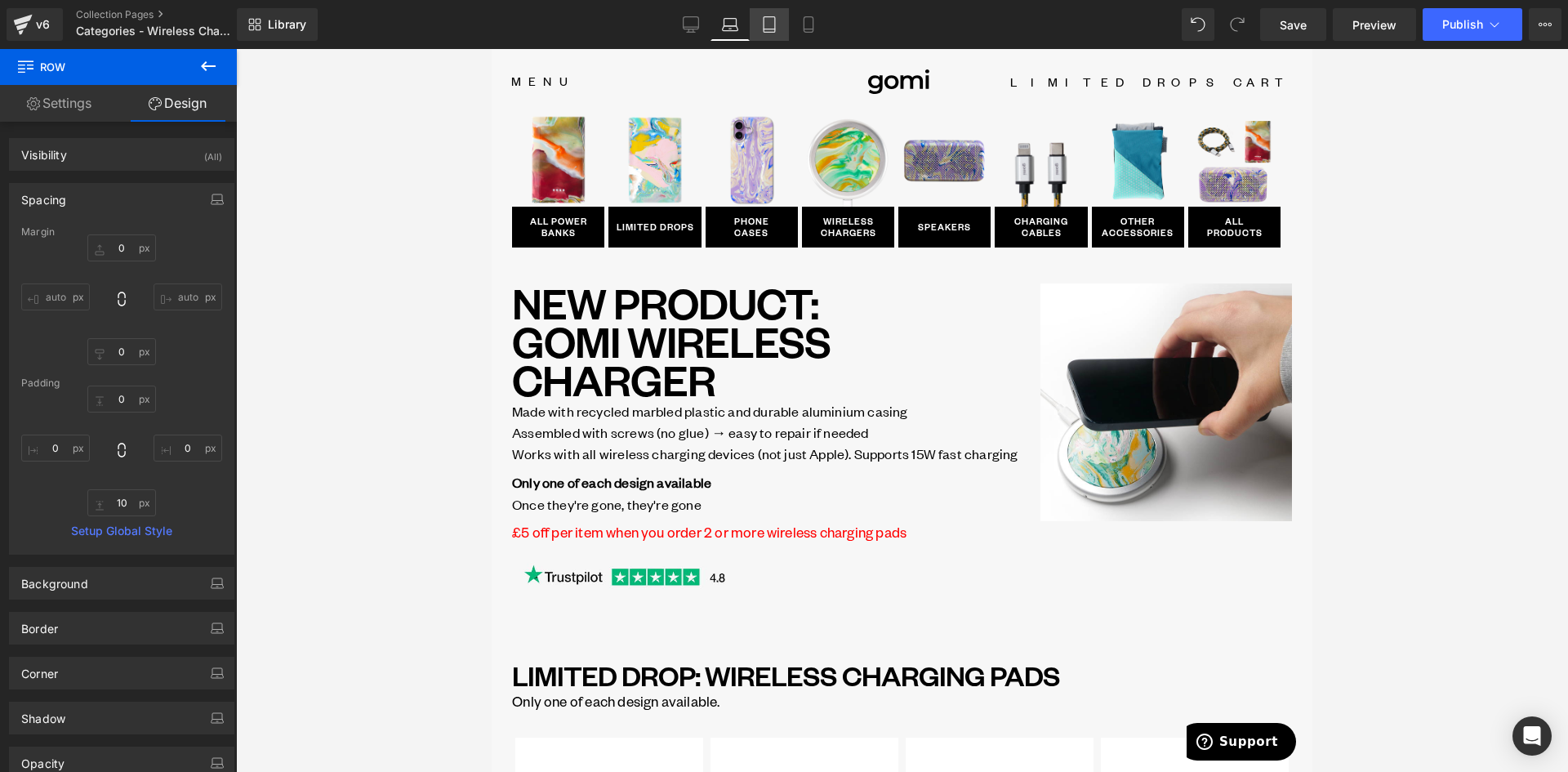
click at [776, 21] on icon at bounding box center [769, 24] width 16 height 16
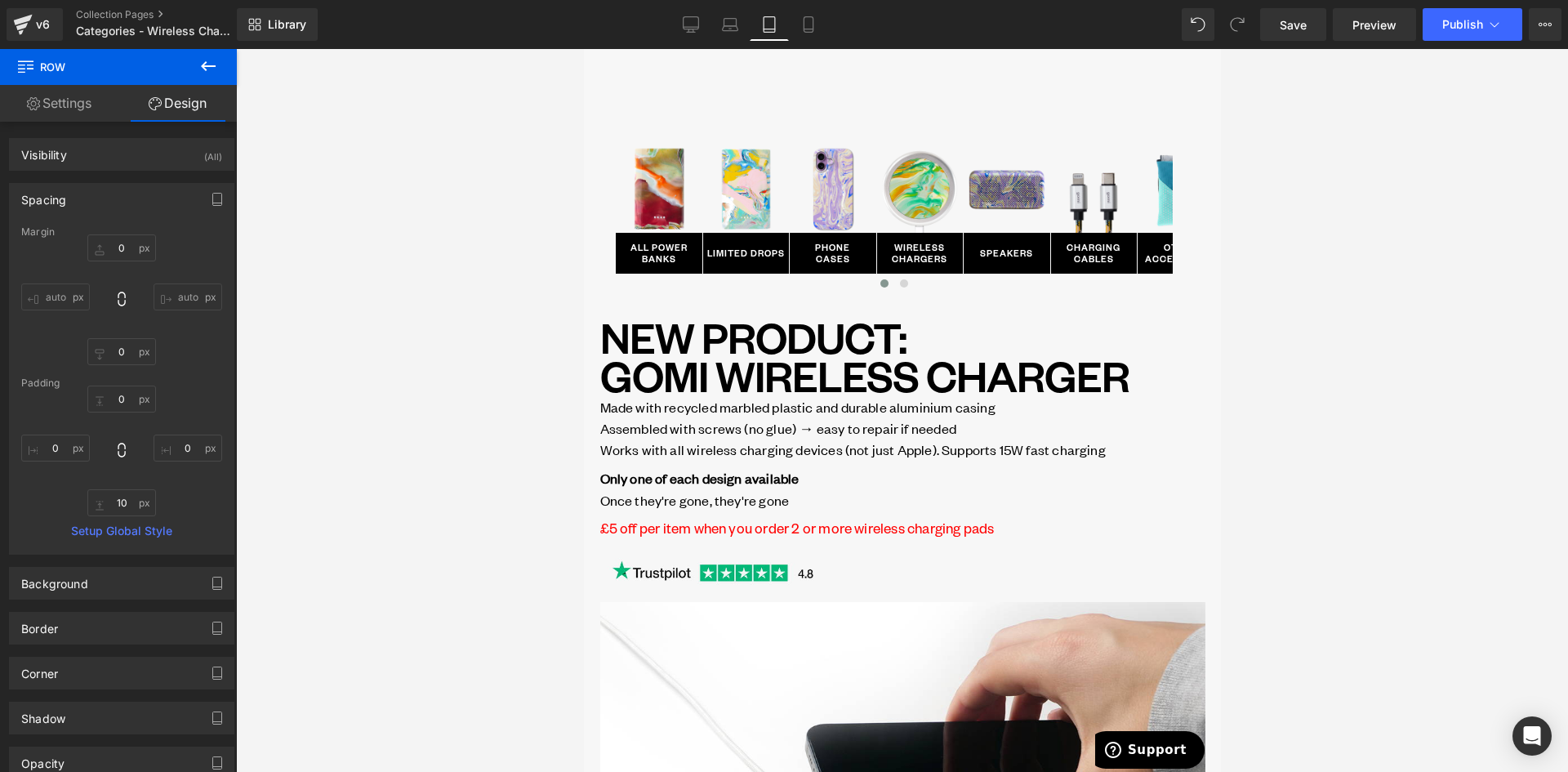
scroll to position [7, 0]
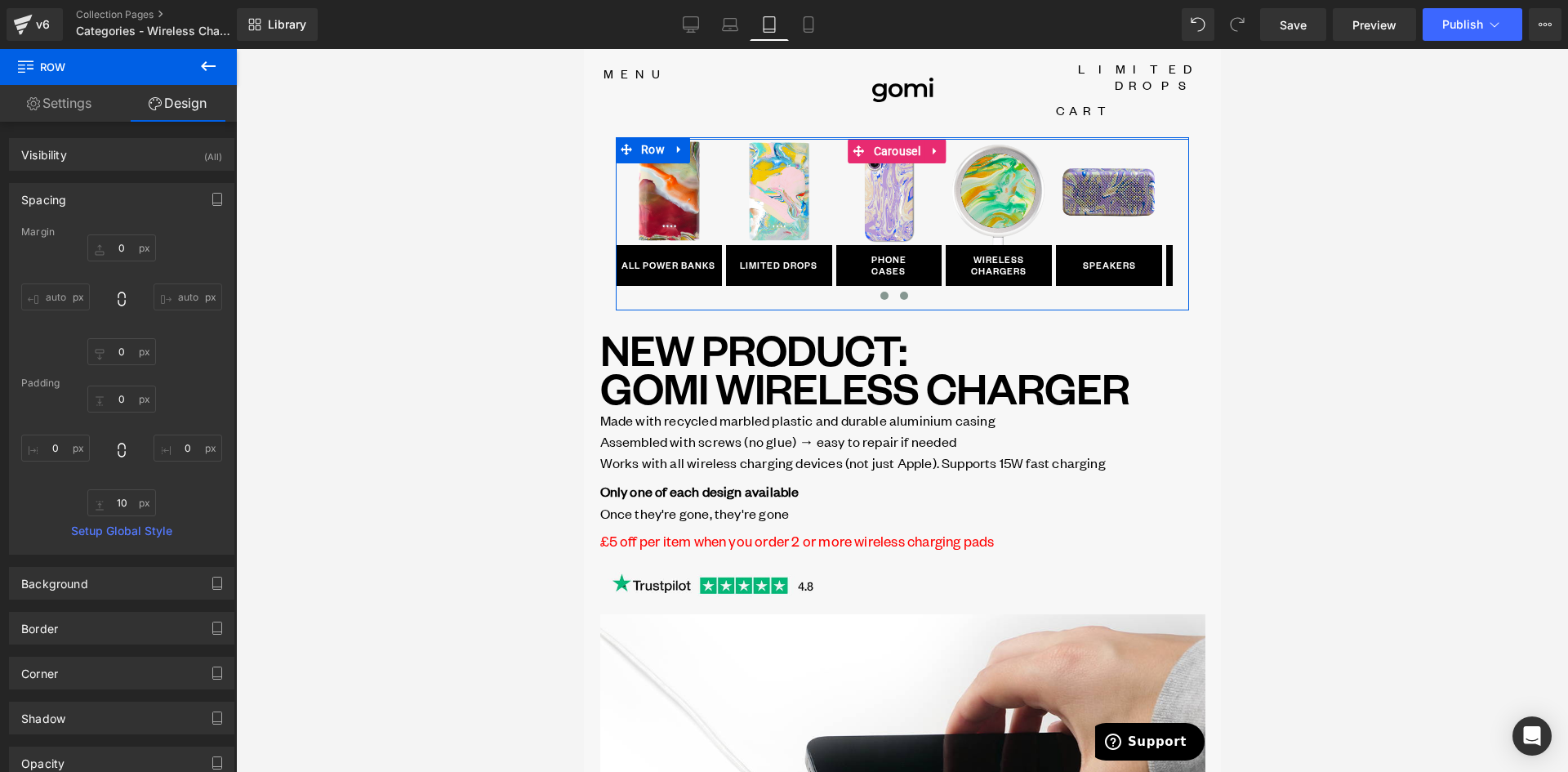
click at [900, 292] on span at bounding box center [903, 295] width 8 height 8
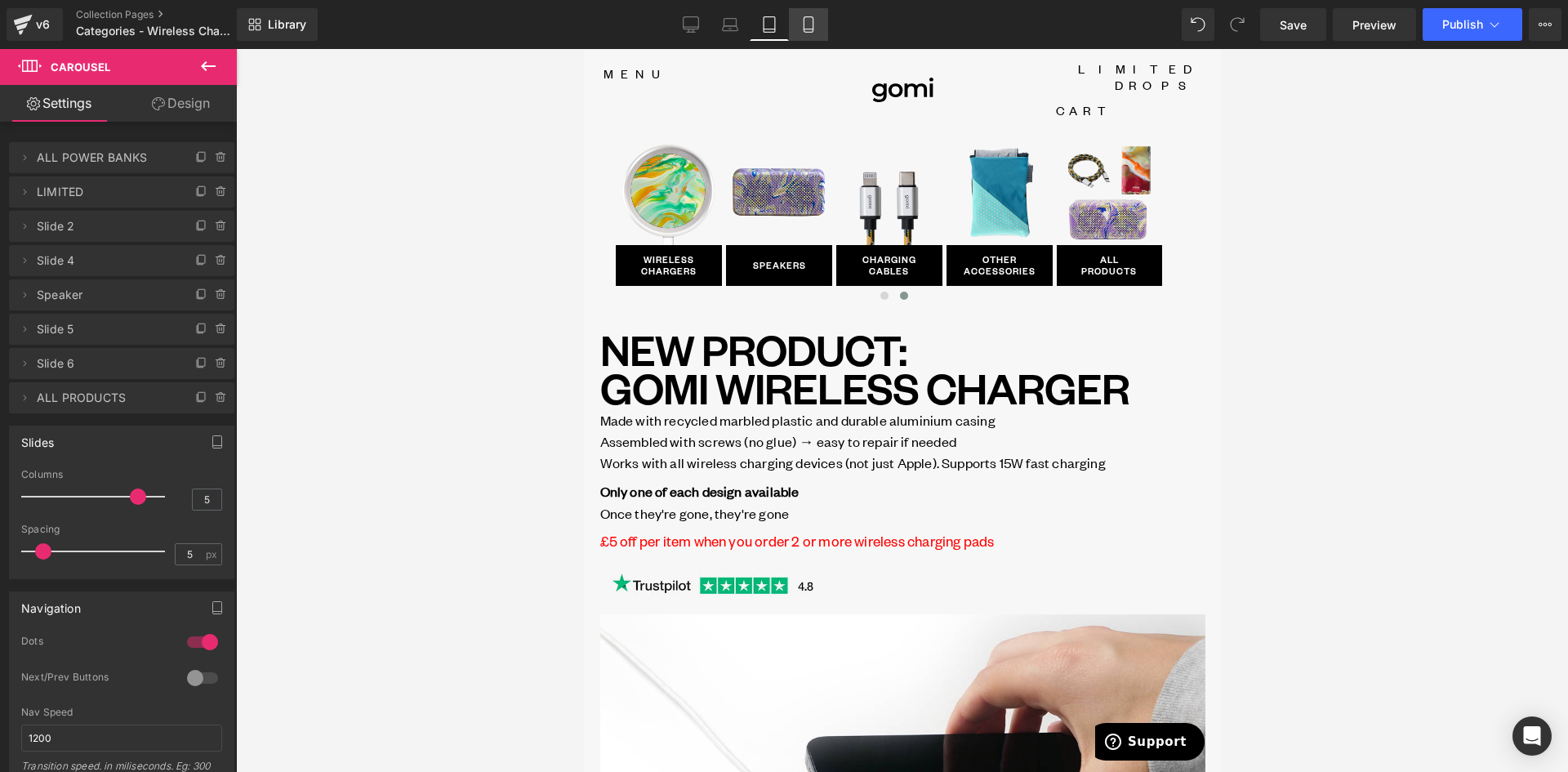
drag, startPoint x: 805, startPoint y: 29, endPoint x: 154, endPoint y: 3, distance: 651.5
click at [805, 29] on icon at bounding box center [808, 29] width 9 height 0
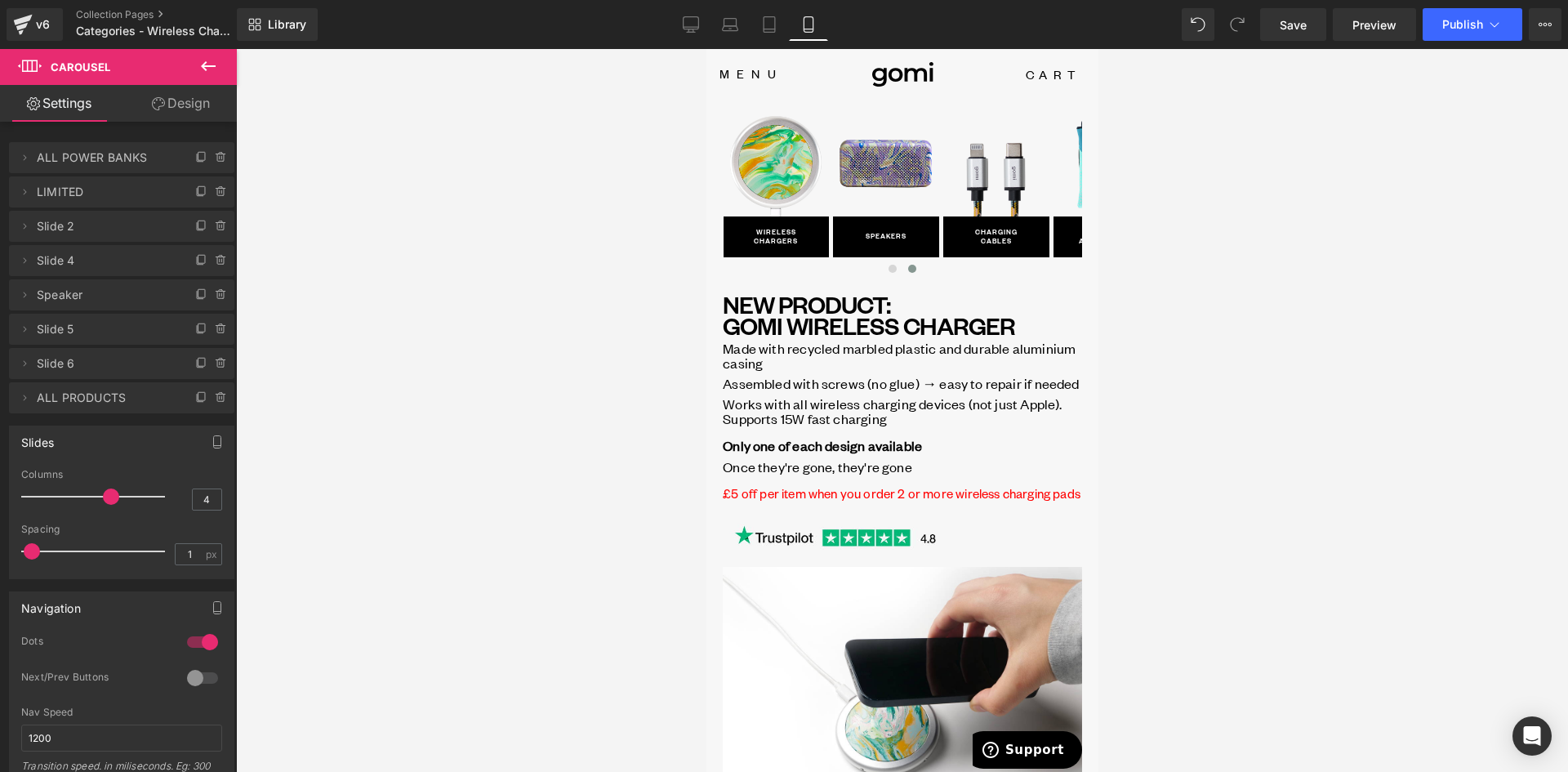
scroll to position [9, 0]
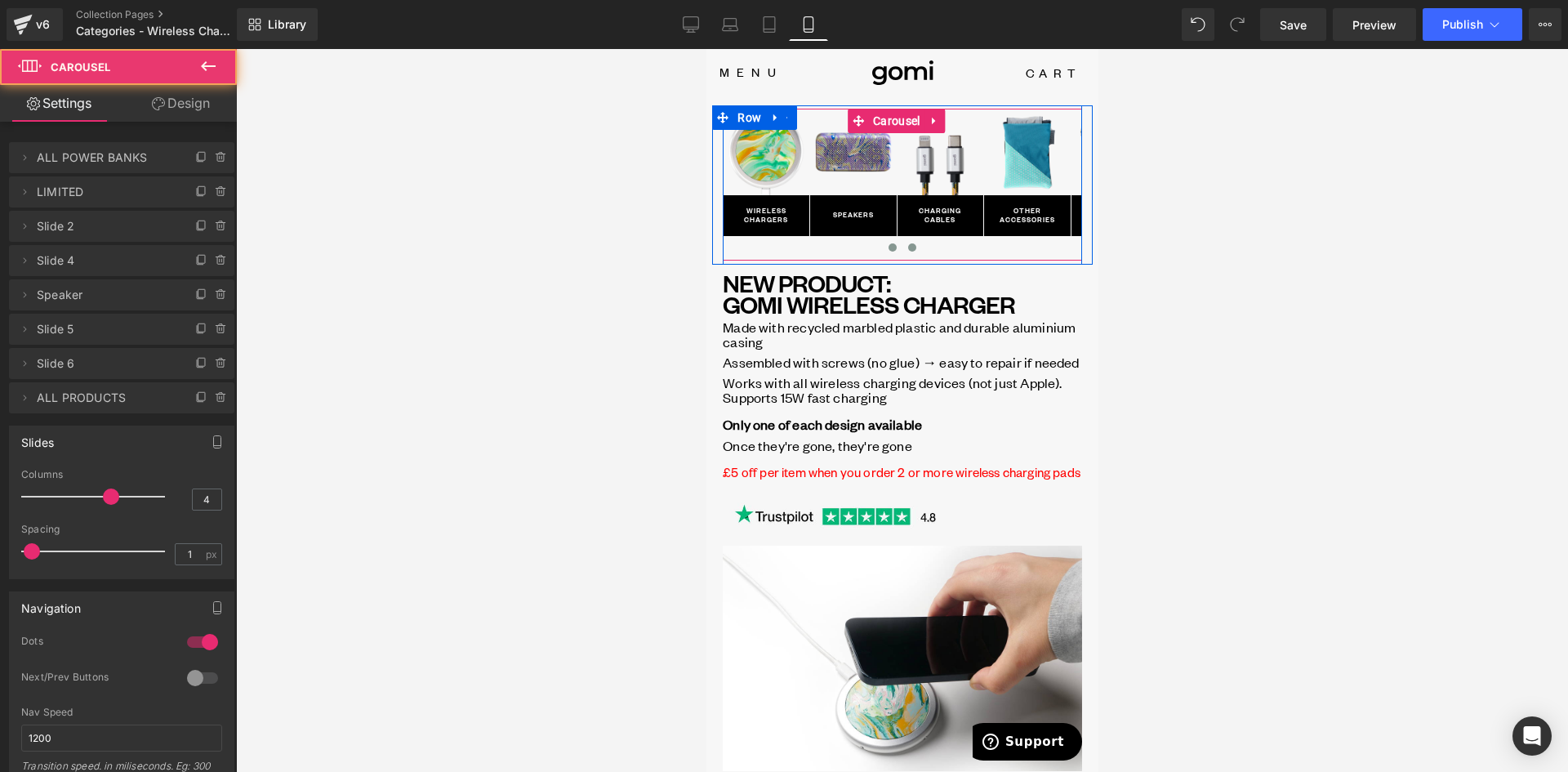
click at [908, 248] on span at bounding box center [911, 247] width 8 height 8
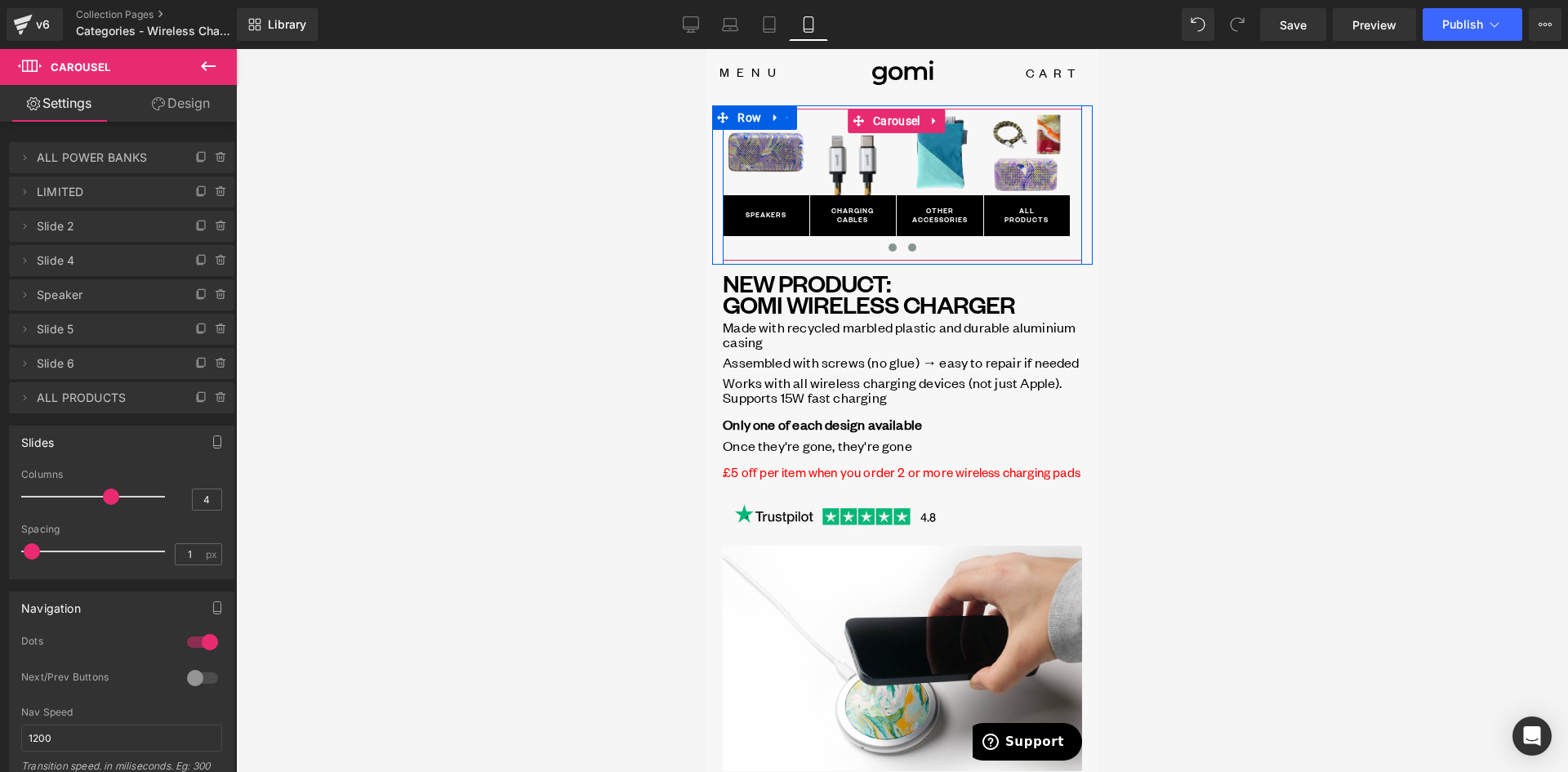
click at [888, 250] on span at bounding box center [892, 247] width 8 height 8
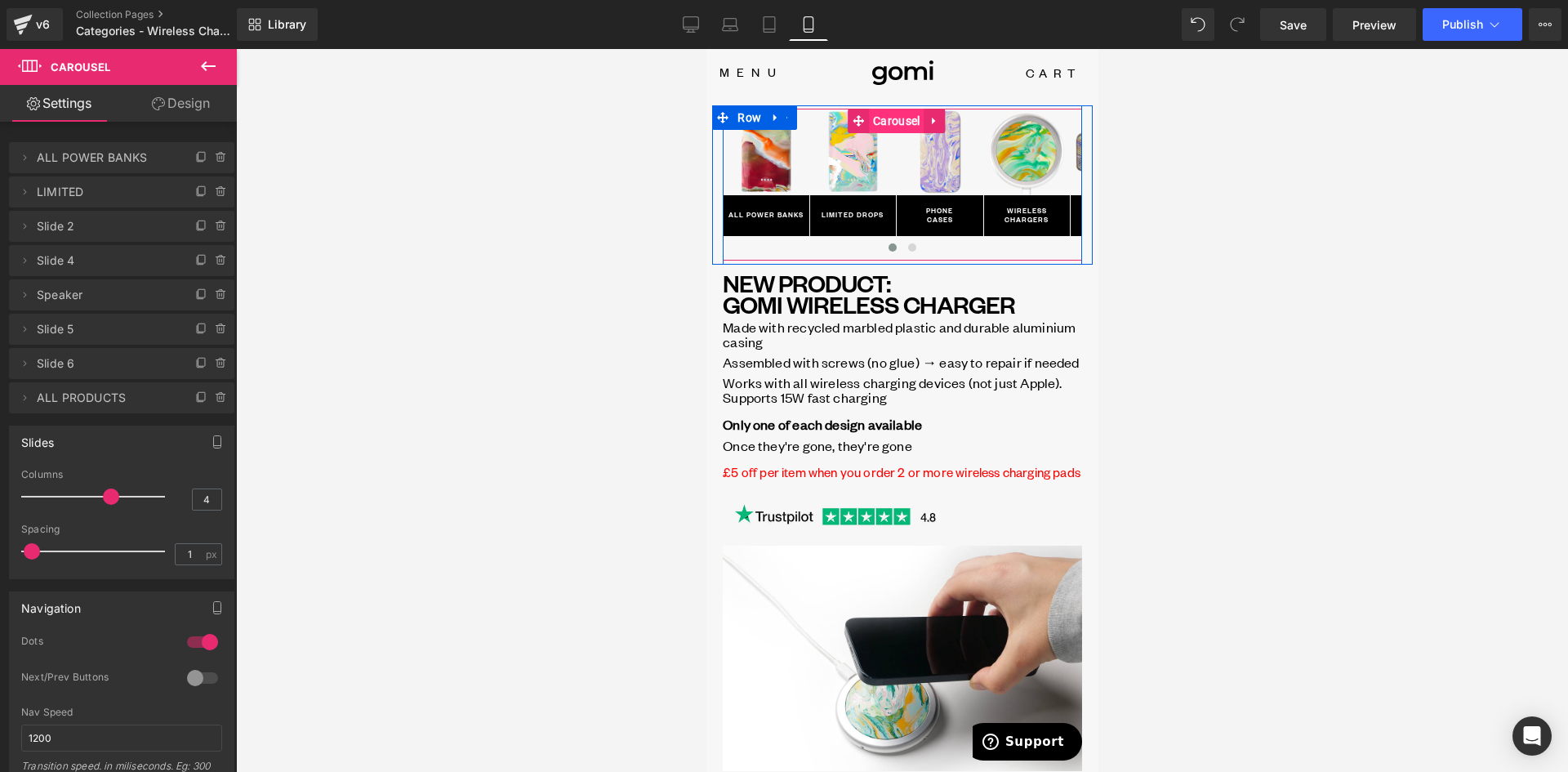
click at [880, 122] on span "Carousel" at bounding box center [896, 121] width 55 height 25
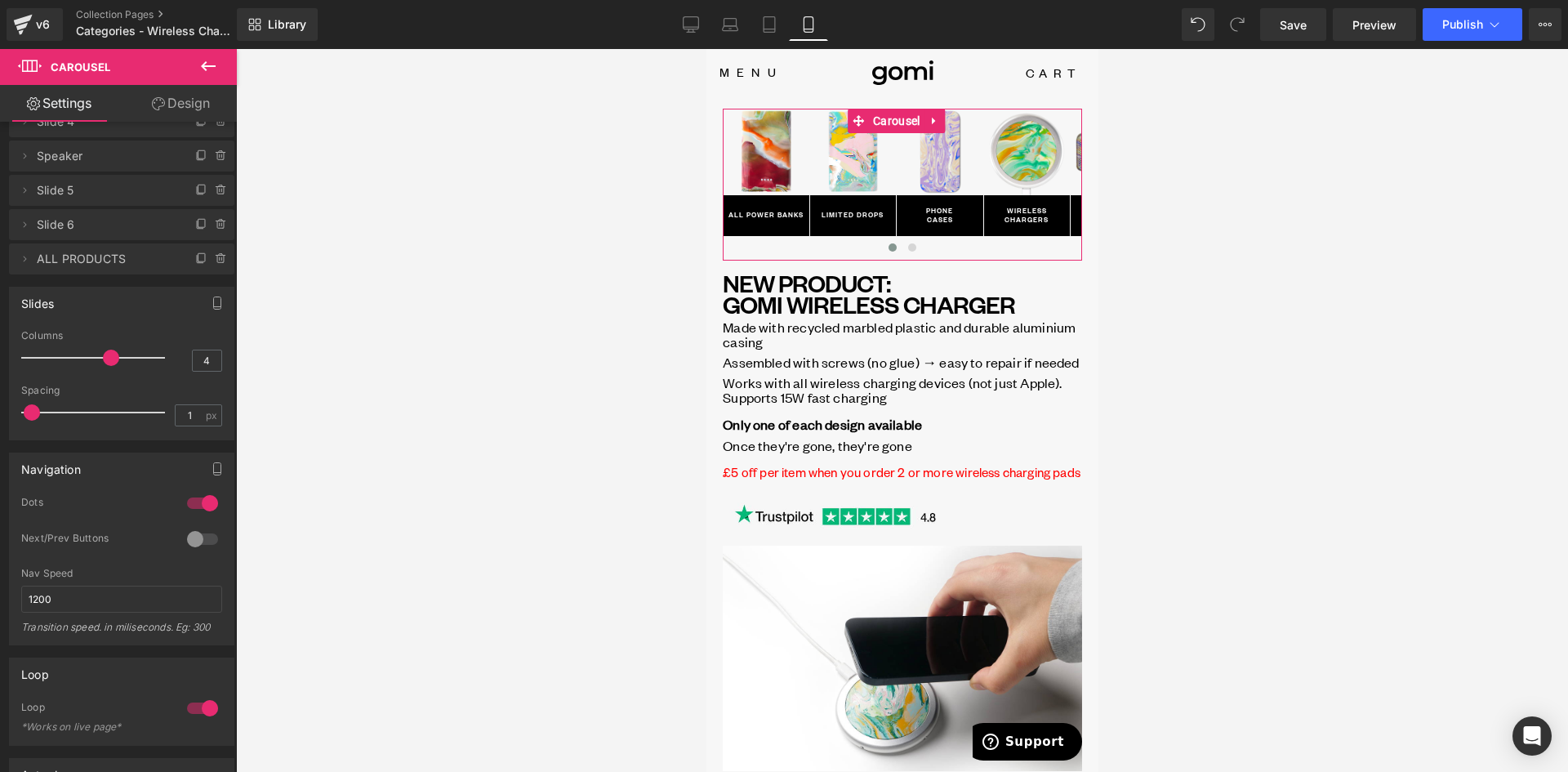
scroll to position [164, 0]
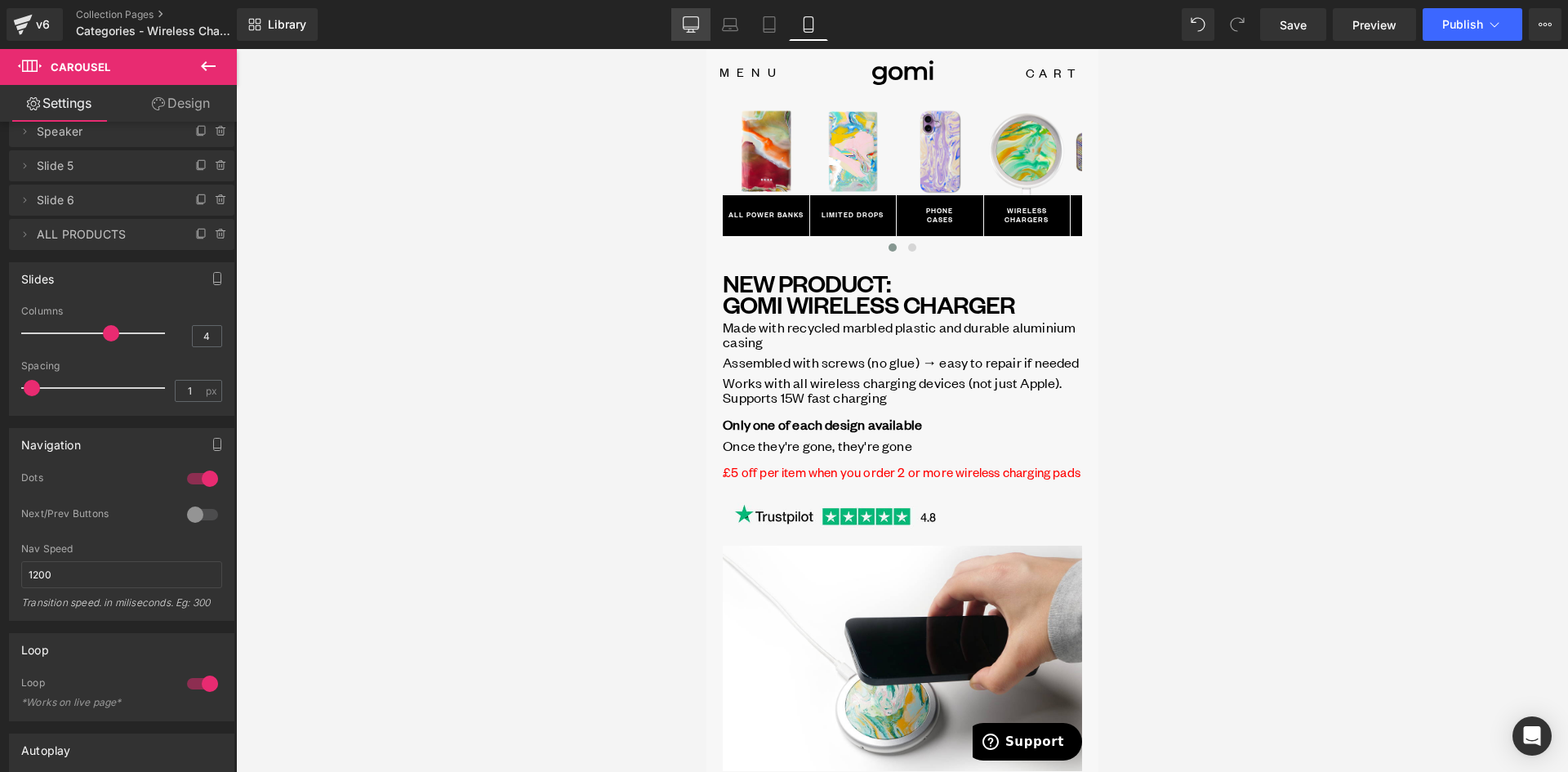
click at [689, 19] on icon at bounding box center [691, 24] width 16 height 16
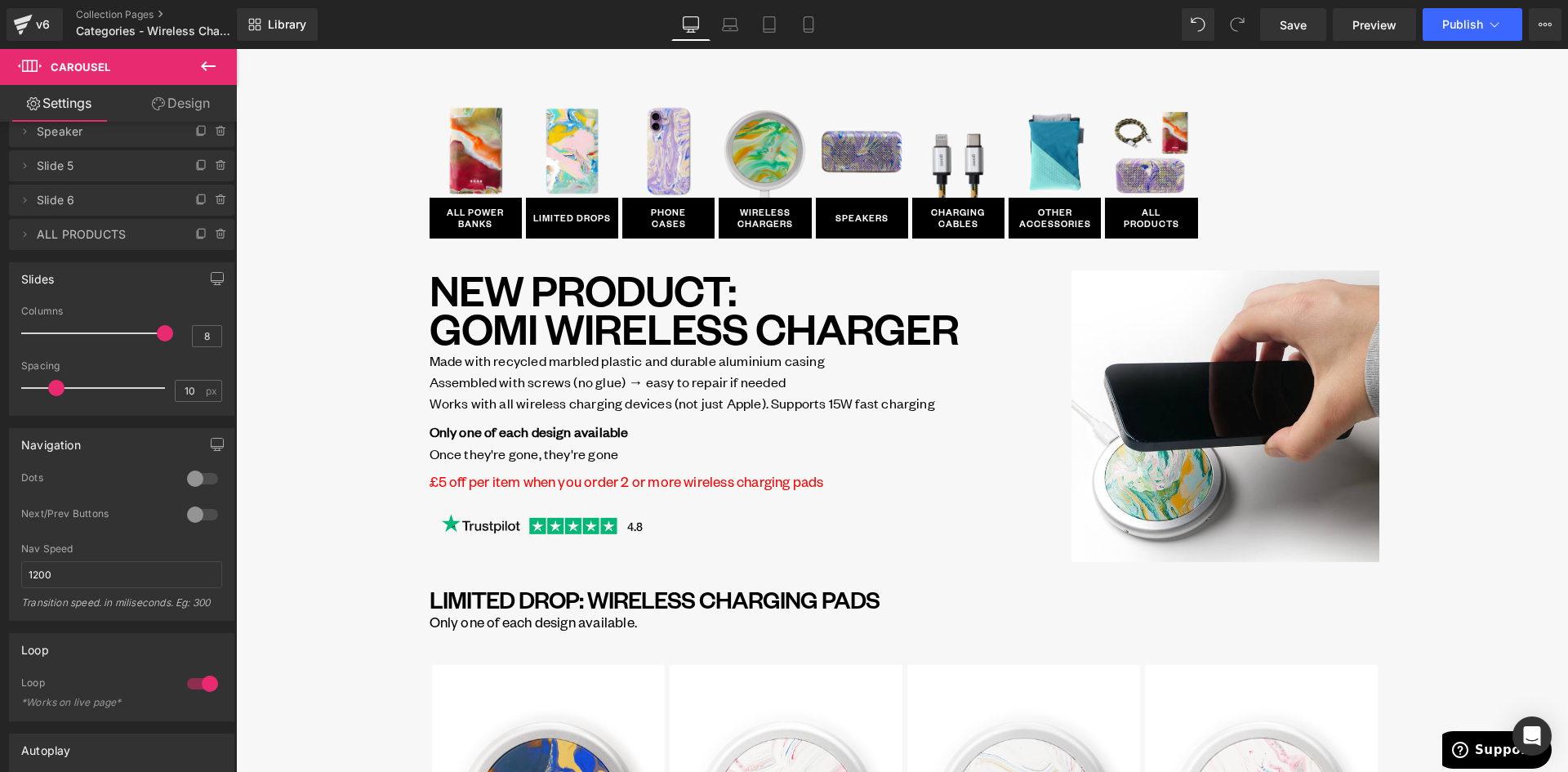
scroll to position [0, 0]
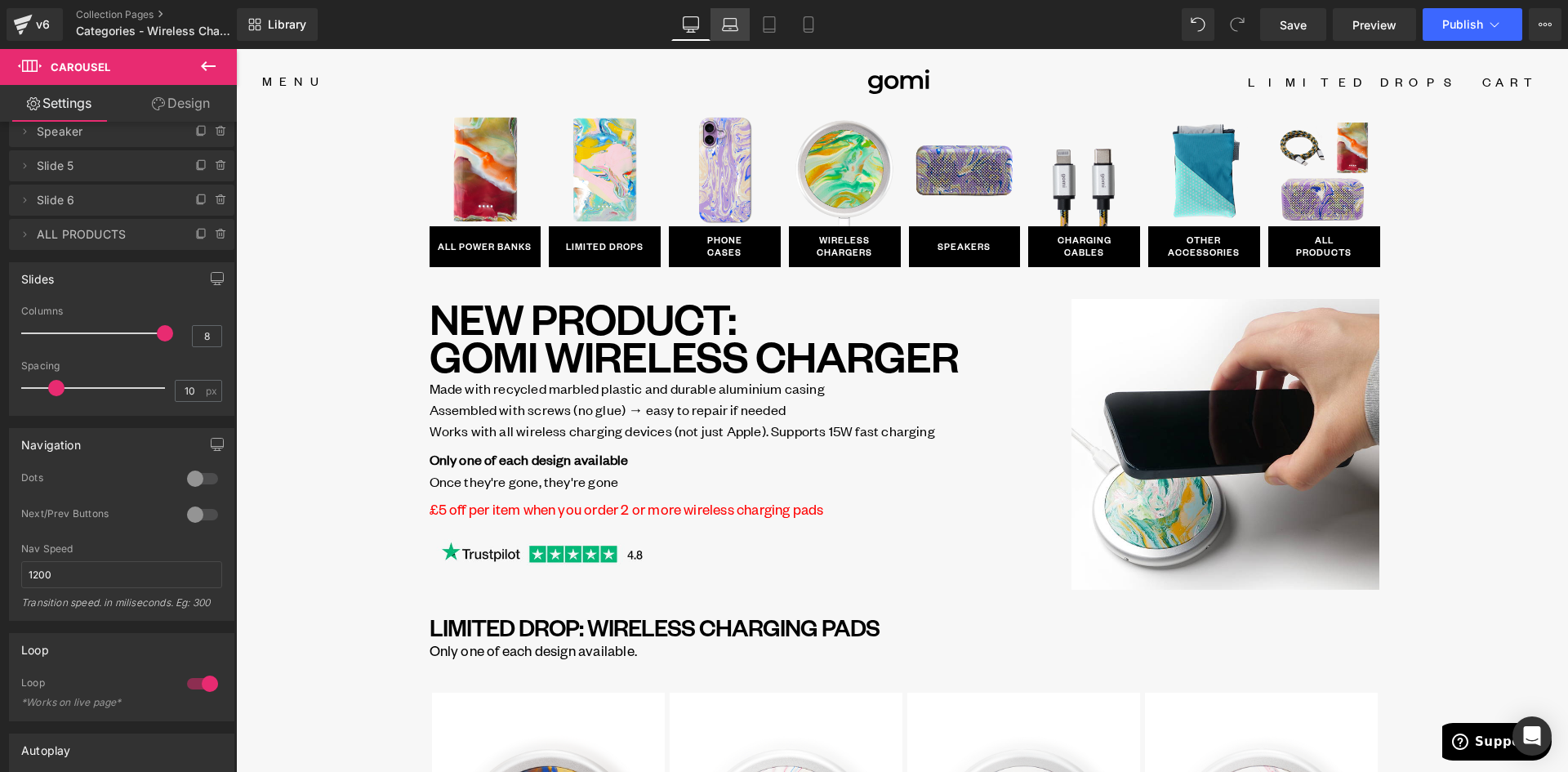
click at [735, 23] on icon at bounding box center [730, 24] width 16 height 16
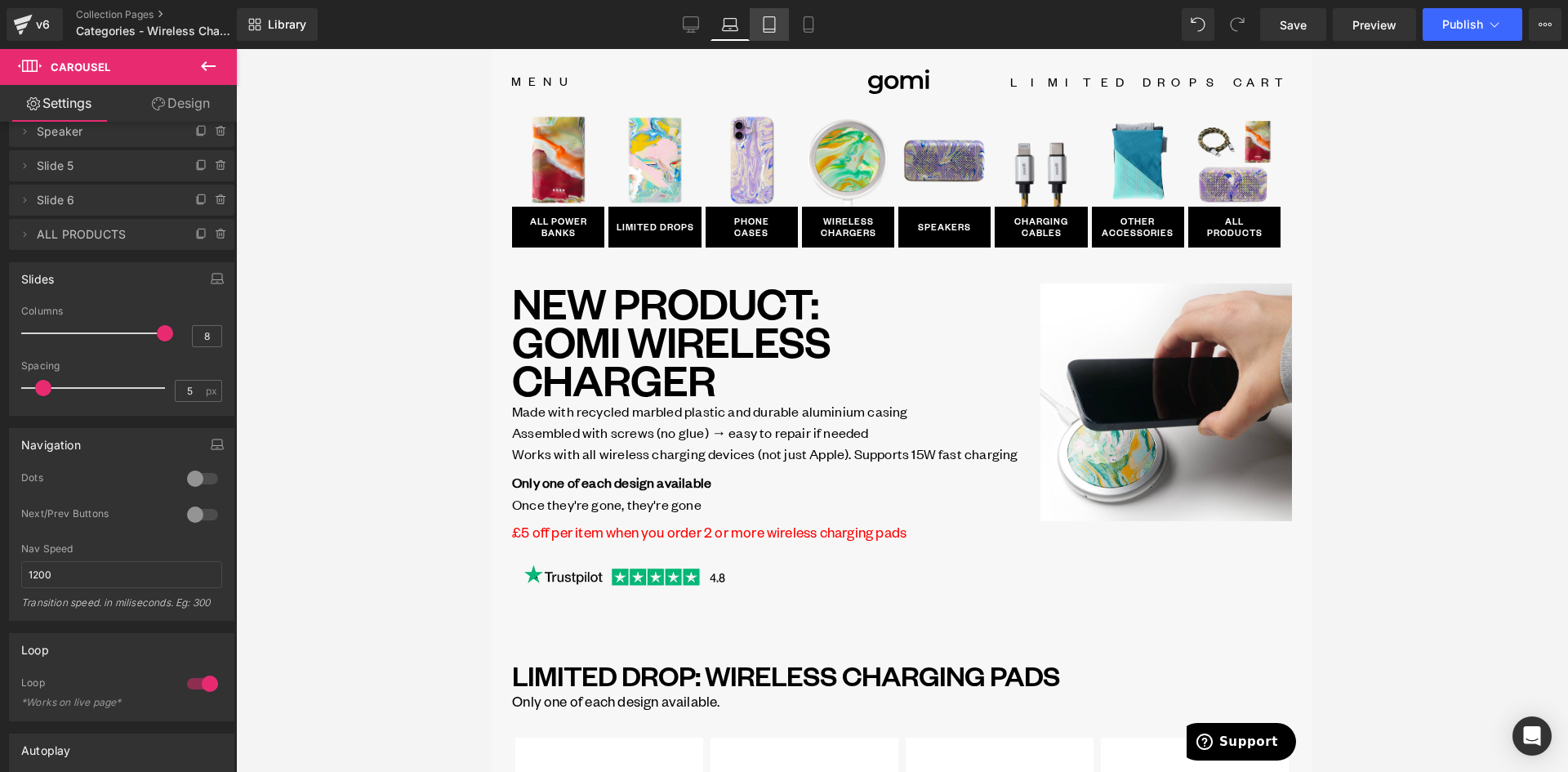
drag, startPoint x: 769, startPoint y: 25, endPoint x: 780, endPoint y: 36, distance: 15.6
click at [769, 25] on icon at bounding box center [769, 24] width 16 height 16
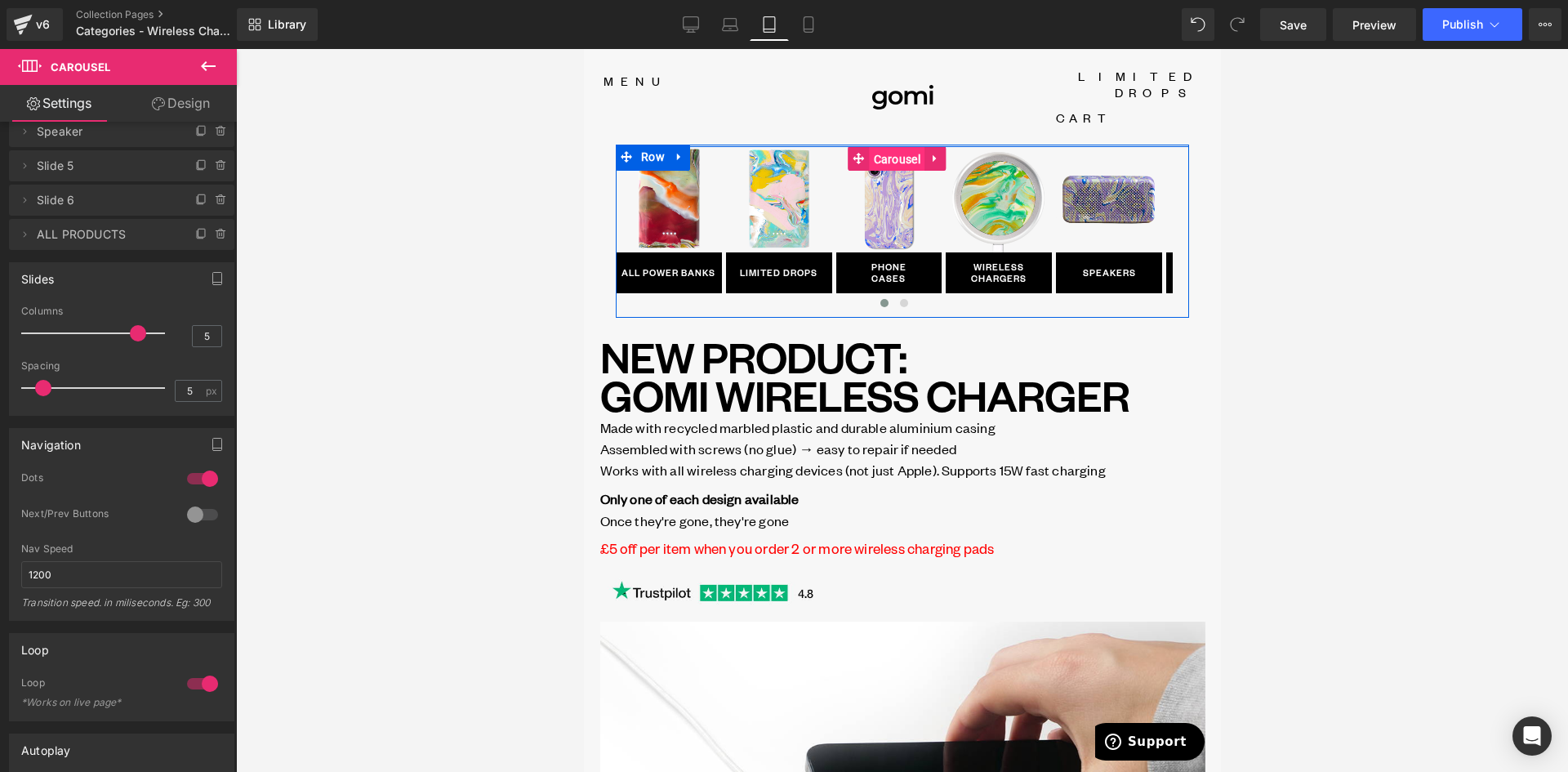
click at [890, 147] on span "Carousel" at bounding box center [897, 159] width 55 height 25
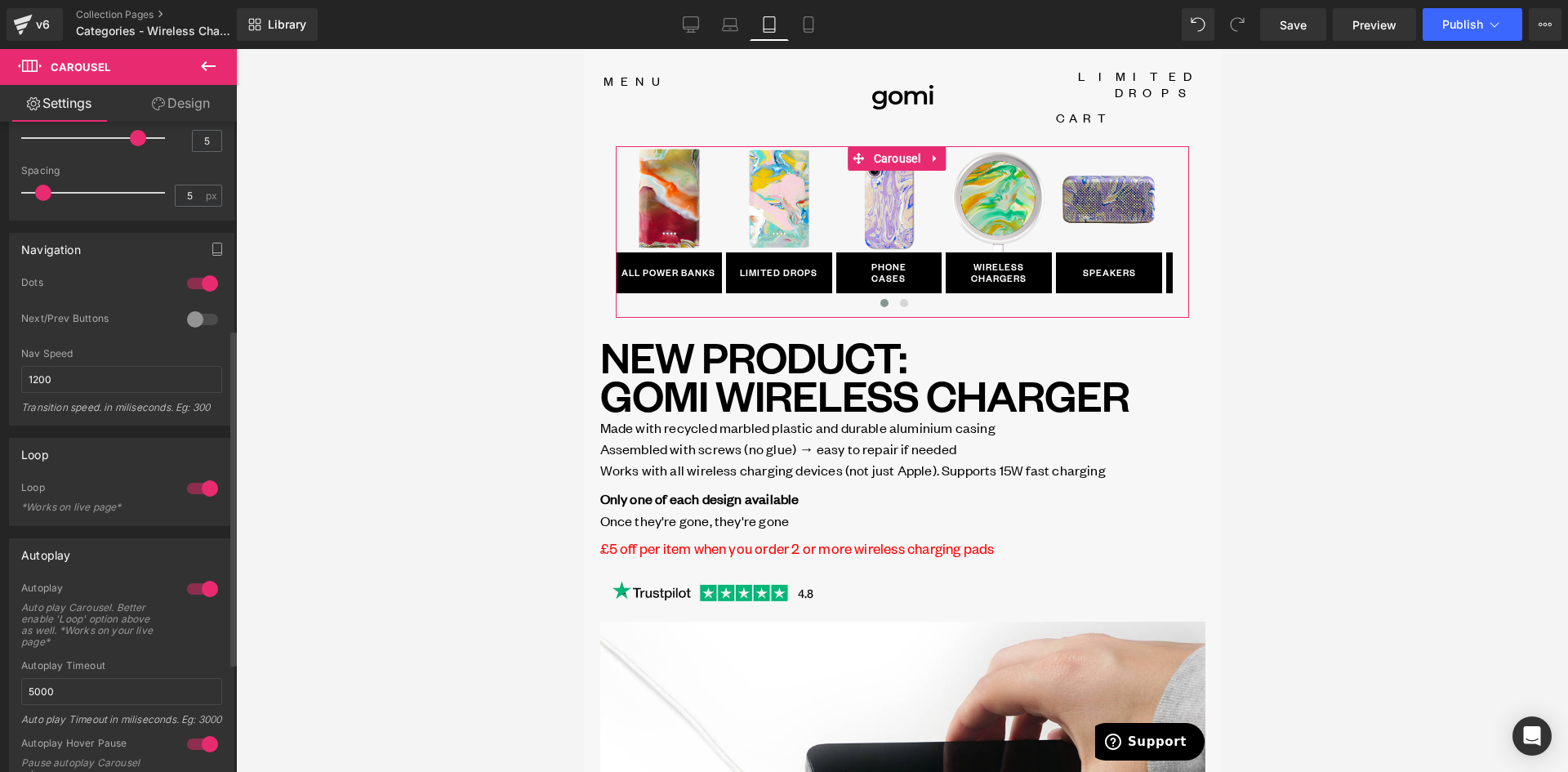
scroll to position [408, 0]
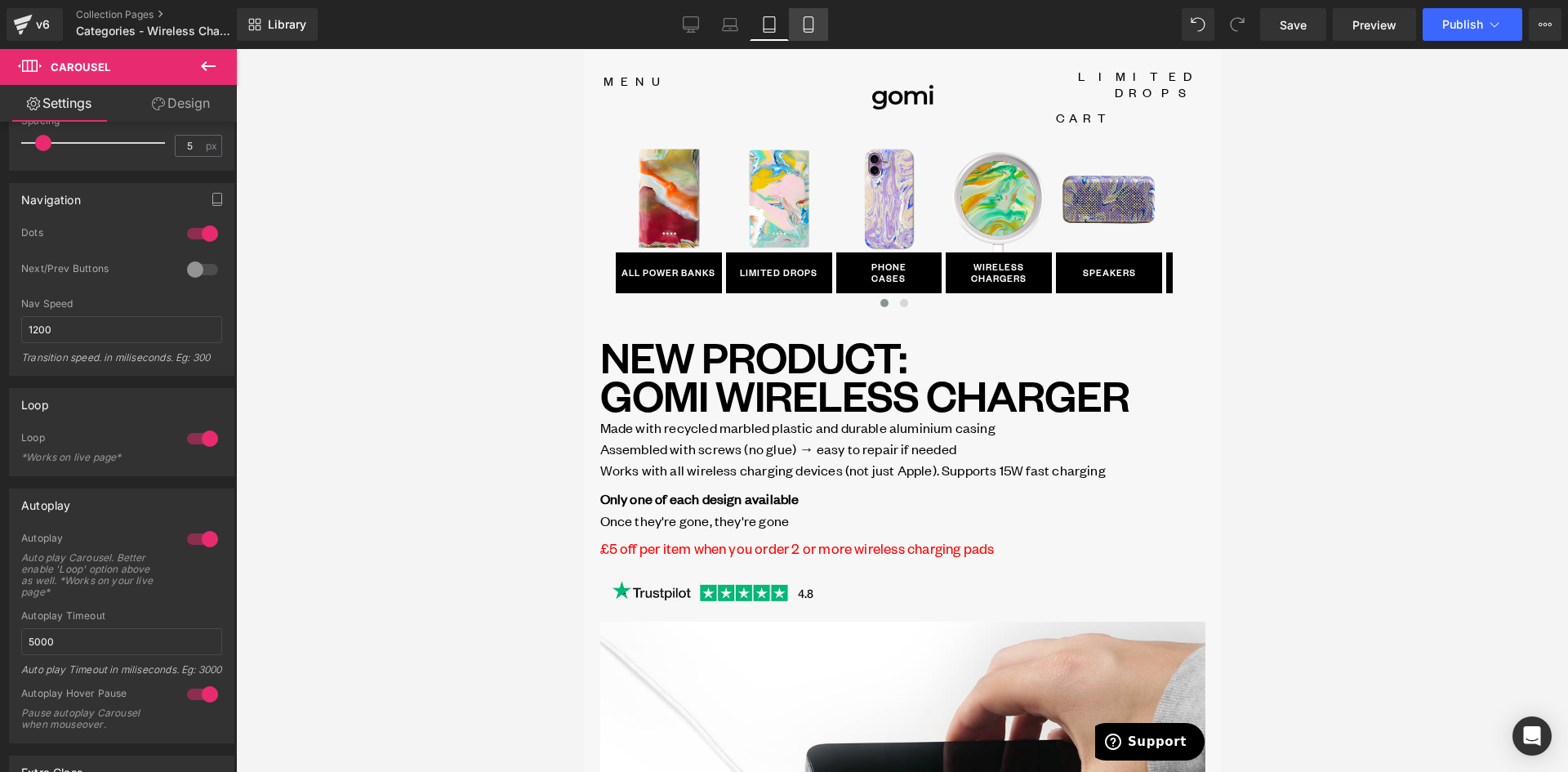
drag, startPoint x: 132, startPoint y: 145, endPoint x: 806, endPoint y: 26, distance: 684.4
click at [806, 26] on icon at bounding box center [808, 24] width 16 height 16
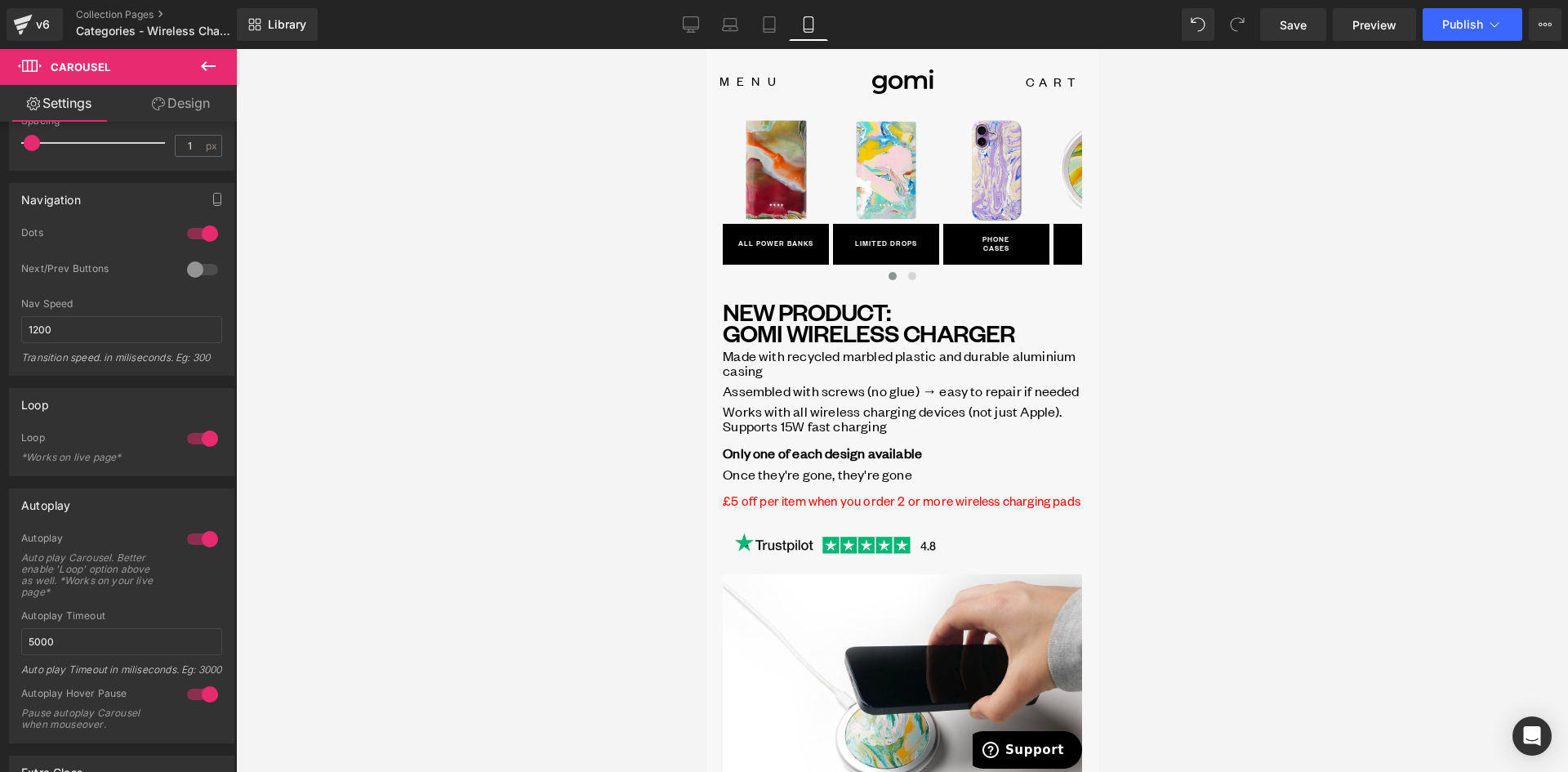
scroll to position [2, 0]
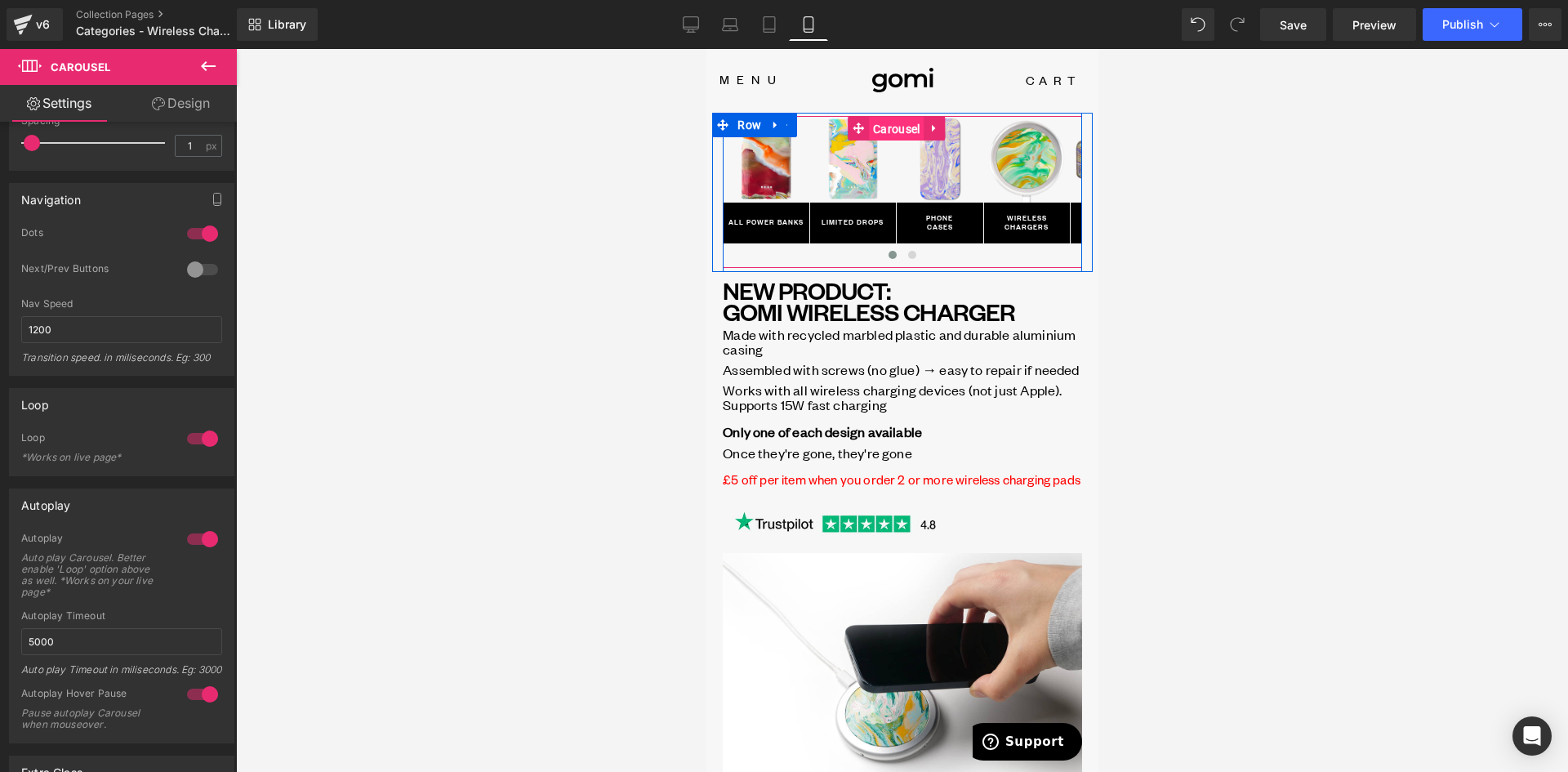
click at [888, 130] on span "Carousel" at bounding box center [896, 129] width 55 height 25
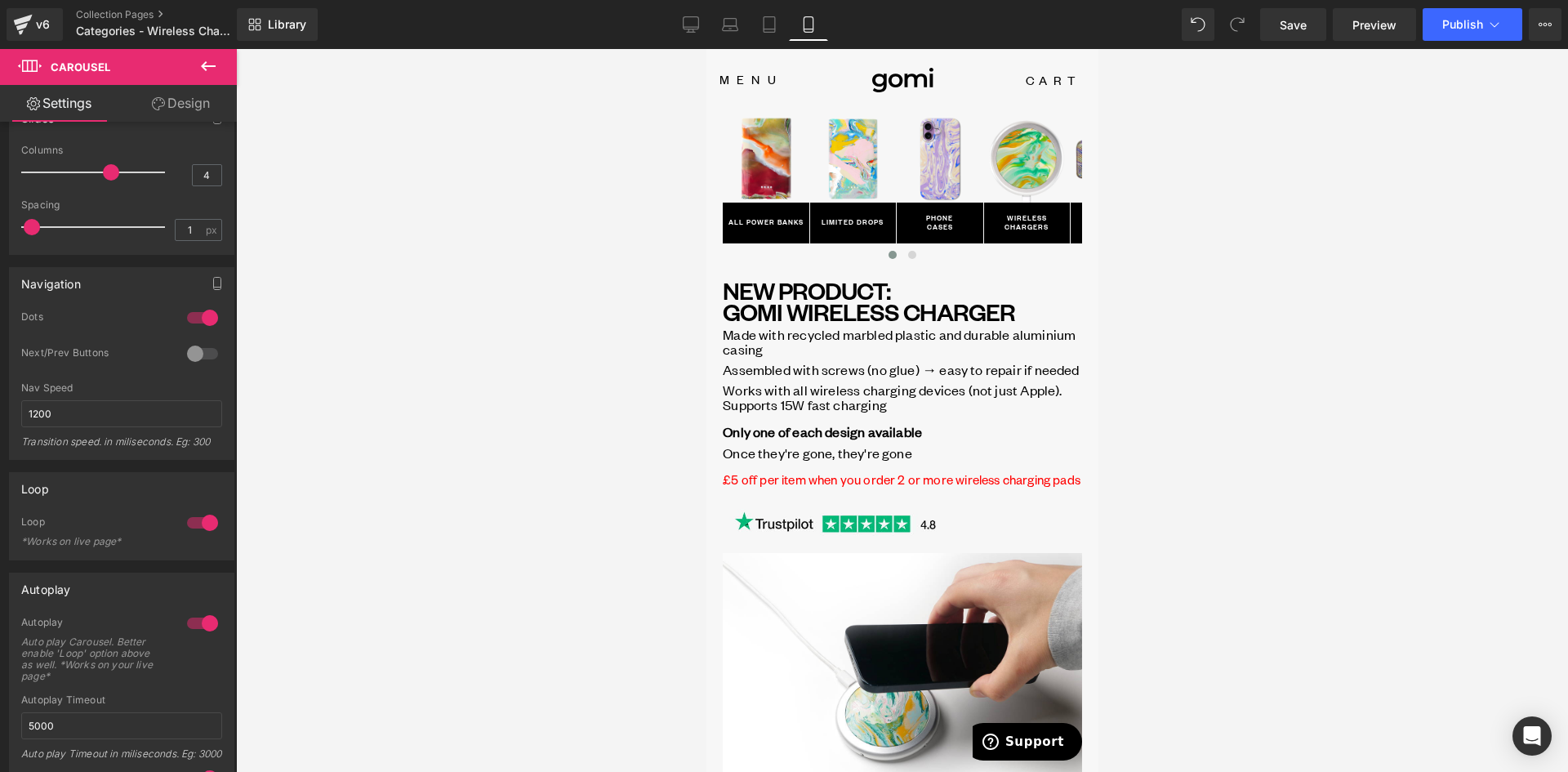
scroll to position [245, 0]
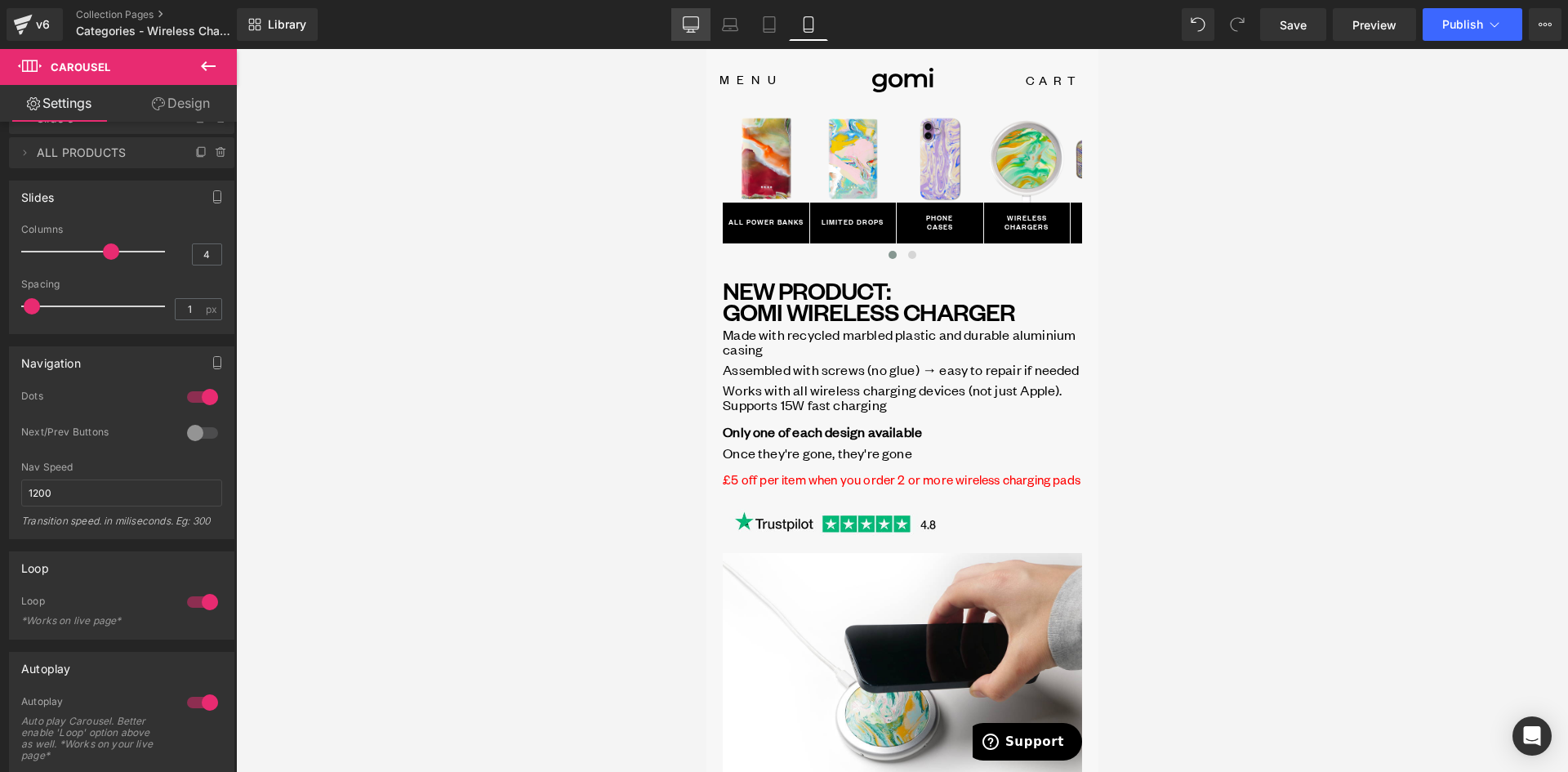
drag, startPoint x: 677, startPoint y: 19, endPoint x: 596, endPoint y: 104, distance: 117.4
click at [677, 19] on link "Desktop" at bounding box center [691, 24] width 39 height 33
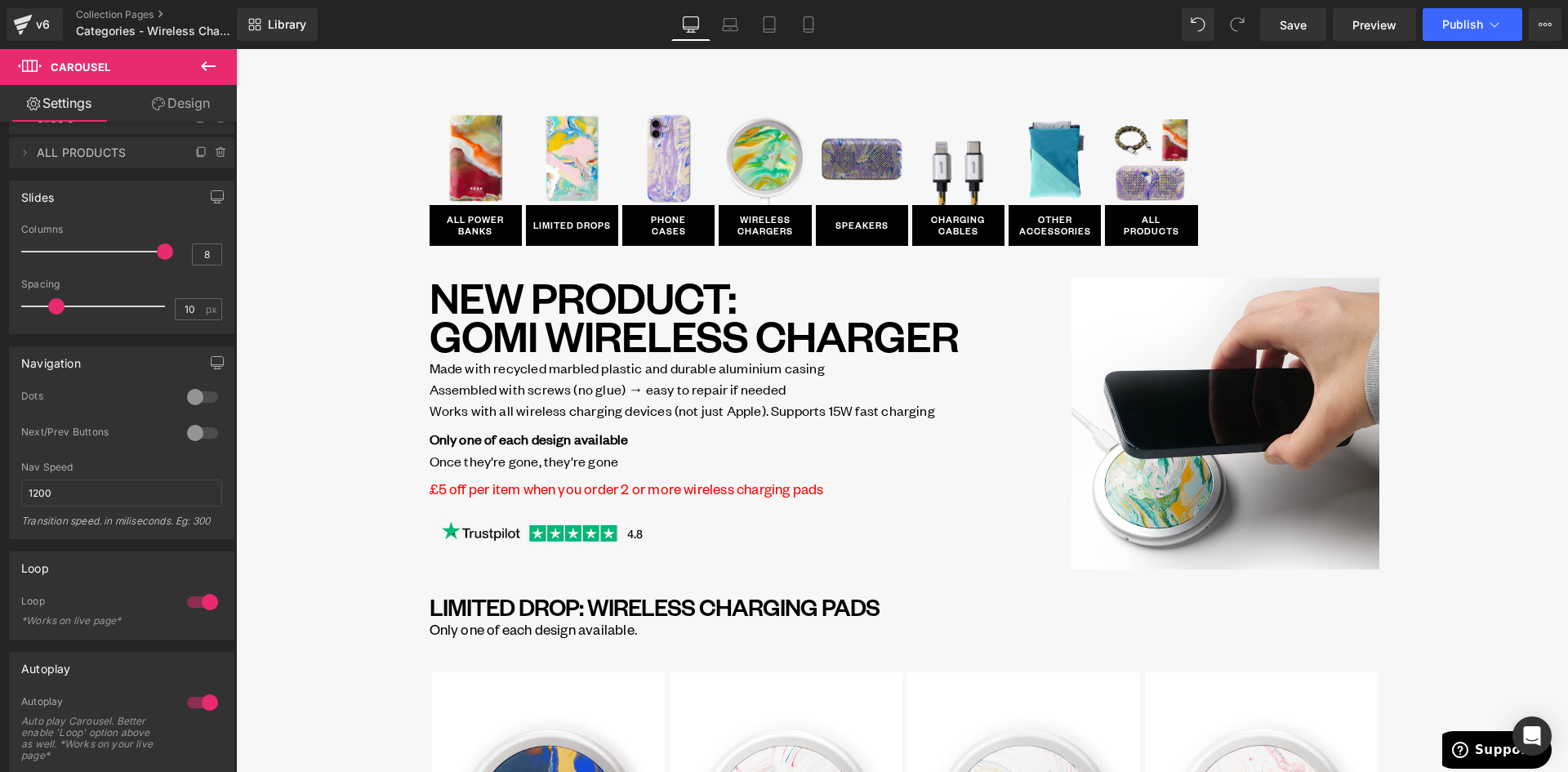
scroll to position [0, 0]
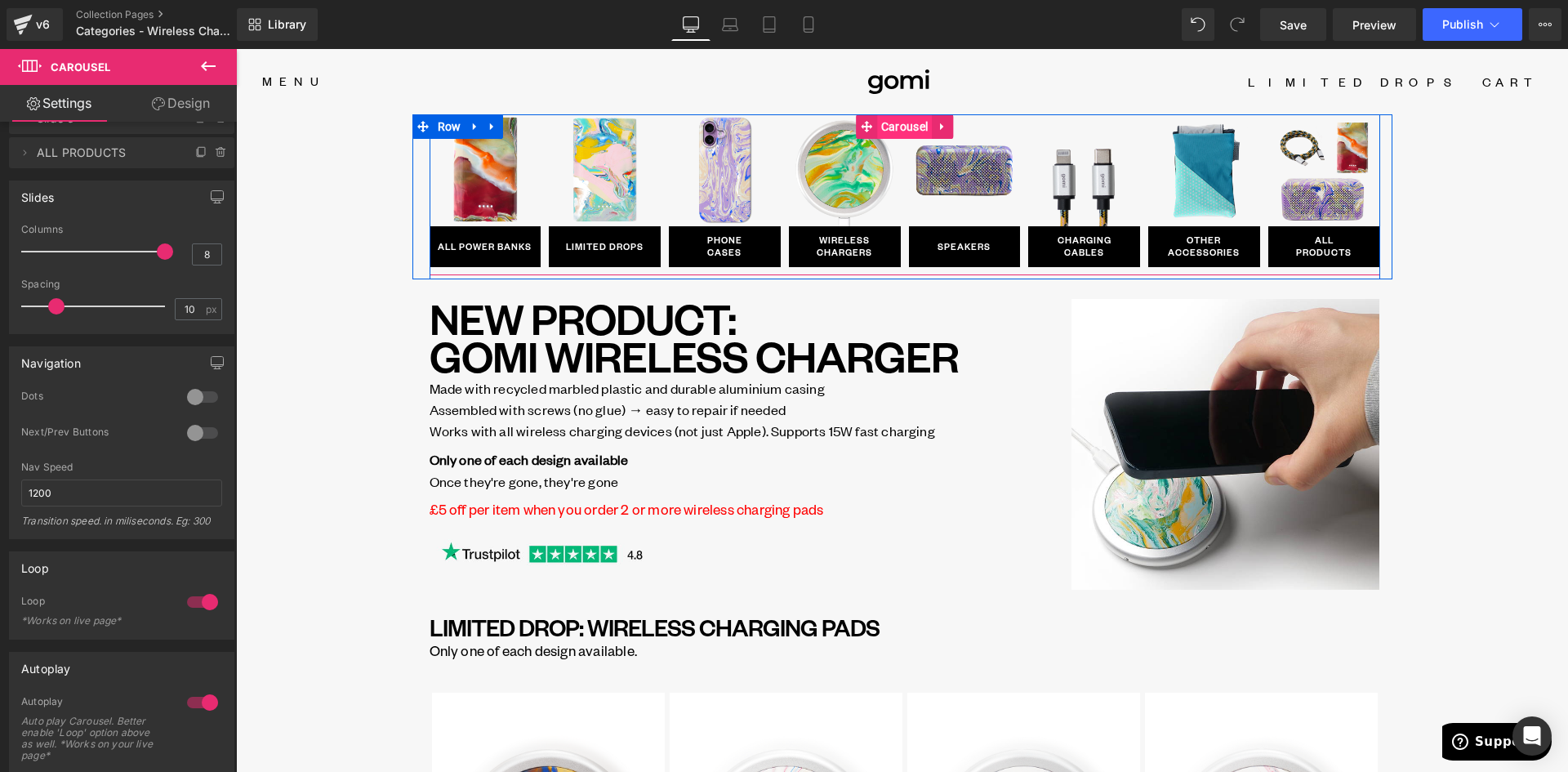
click at [879, 123] on span "Carousel" at bounding box center [905, 127] width 55 height 25
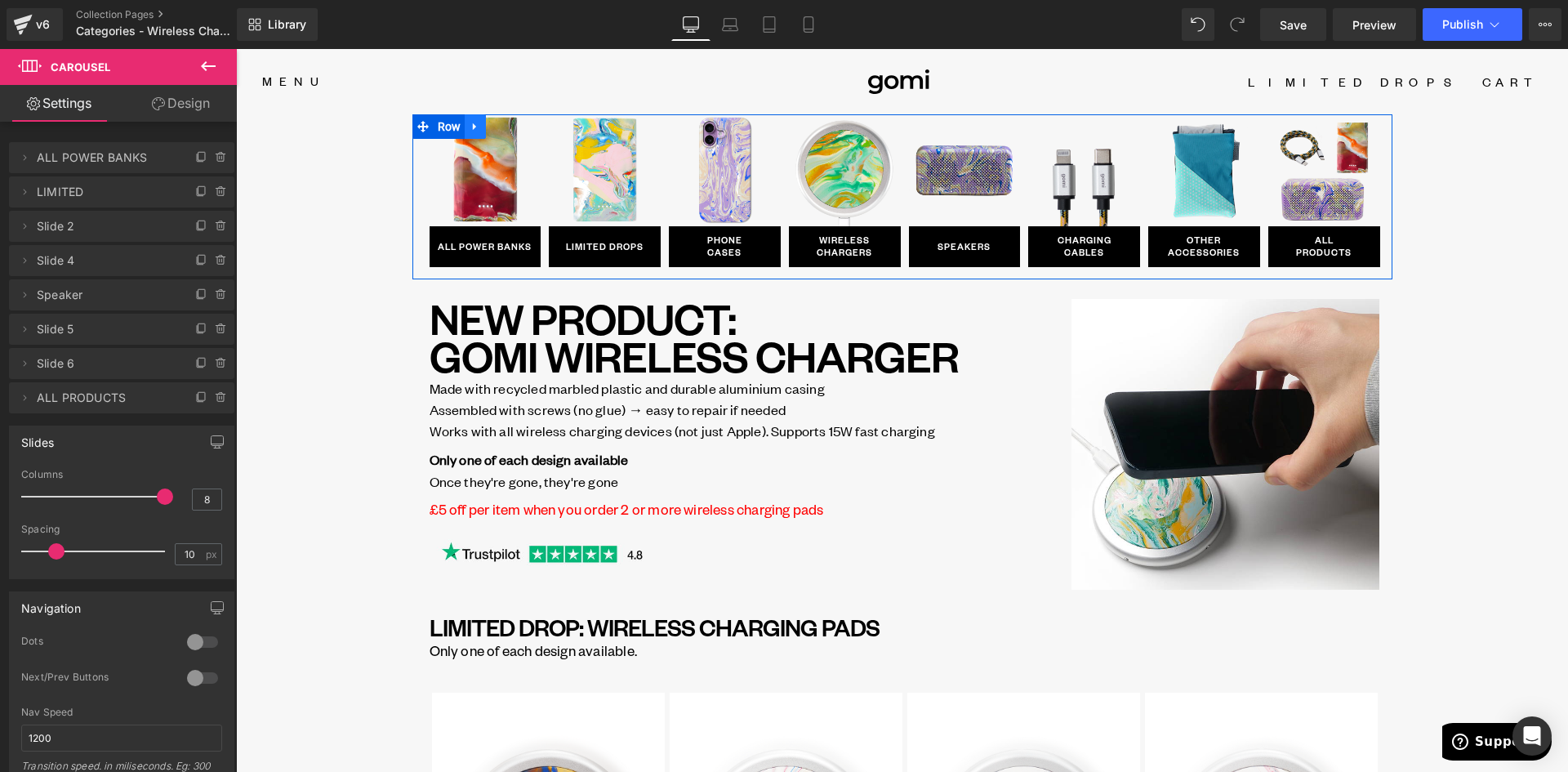
click at [469, 125] on icon at bounding box center [475, 127] width 12 height 12
click at [469, 126] on icon at bounding box center [475, 126] width 12 height 12
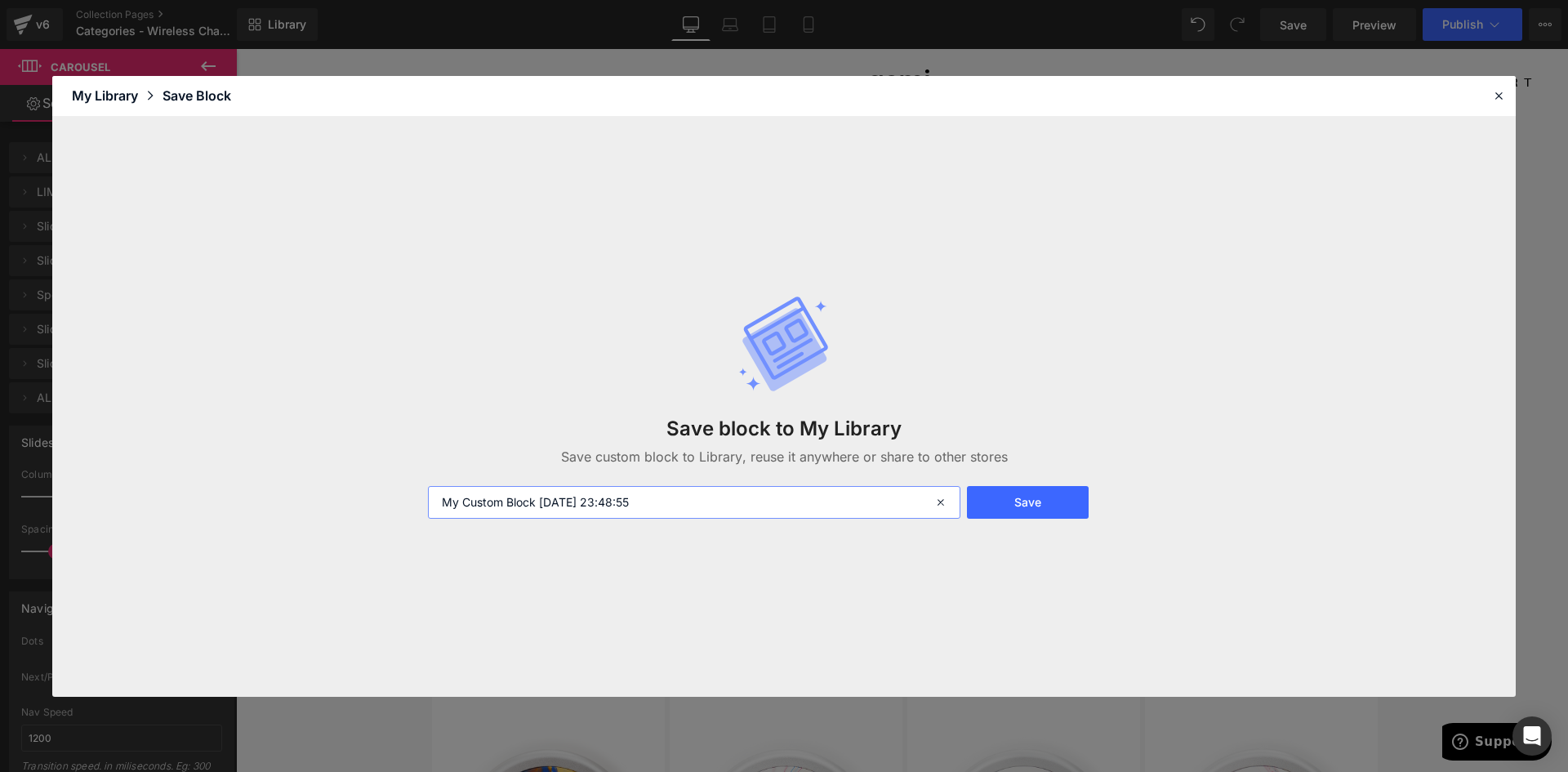
click at [672, 510] on input "My Custom Block 2025-09-20 23:48:55" at bounding box center [693, 503] width 532 height 33
paste input "Nav Bottom 20SEP2"
click at [498, 499] on input "Nav Bottom [DATE]" at bounding box center [693, 503] width 532 height 33
type input "Nav Top [DATE]"
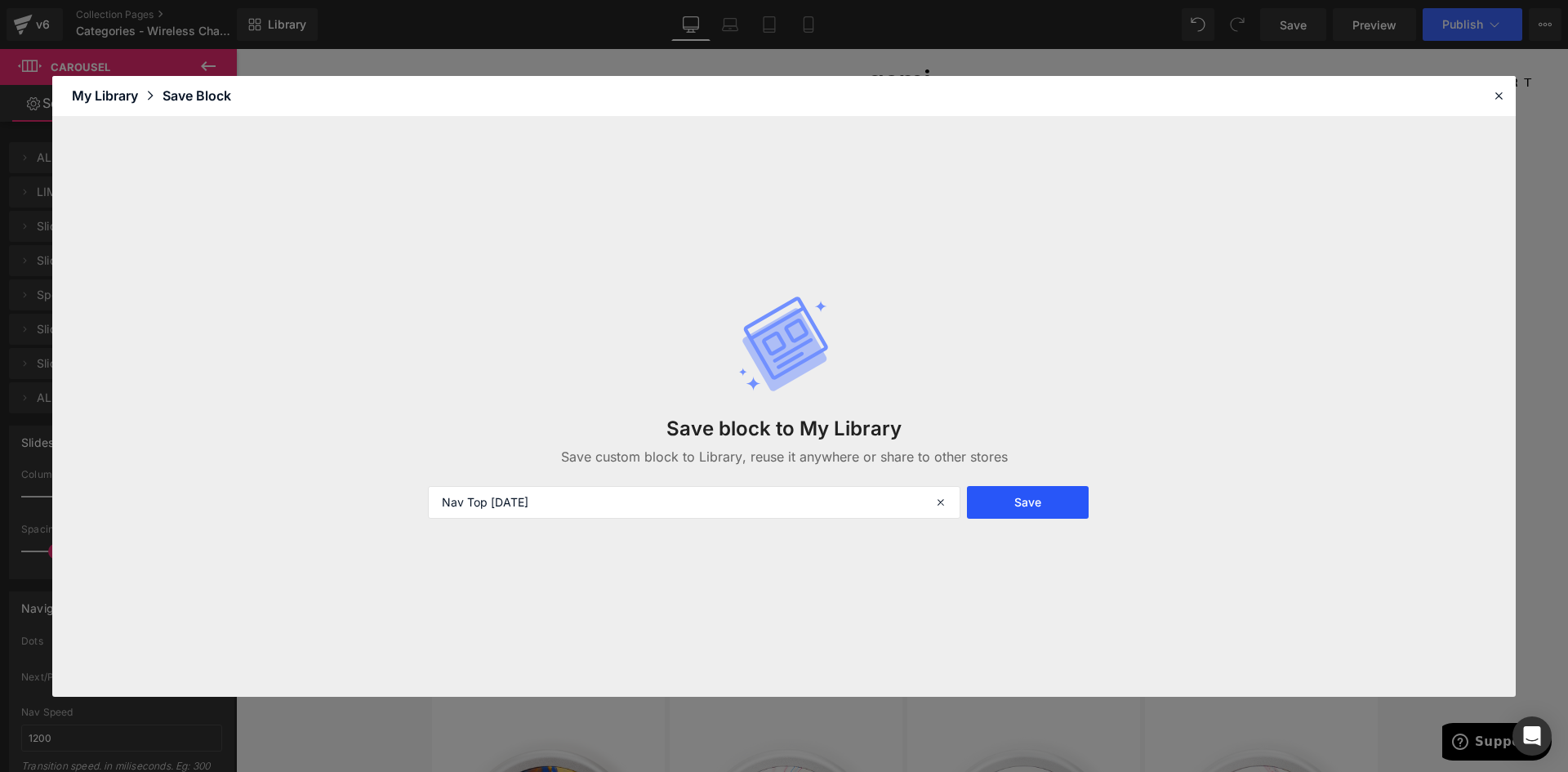
click at [1072, 496] on button "Save" at bounding box center [1028, 503] width 122 height 33
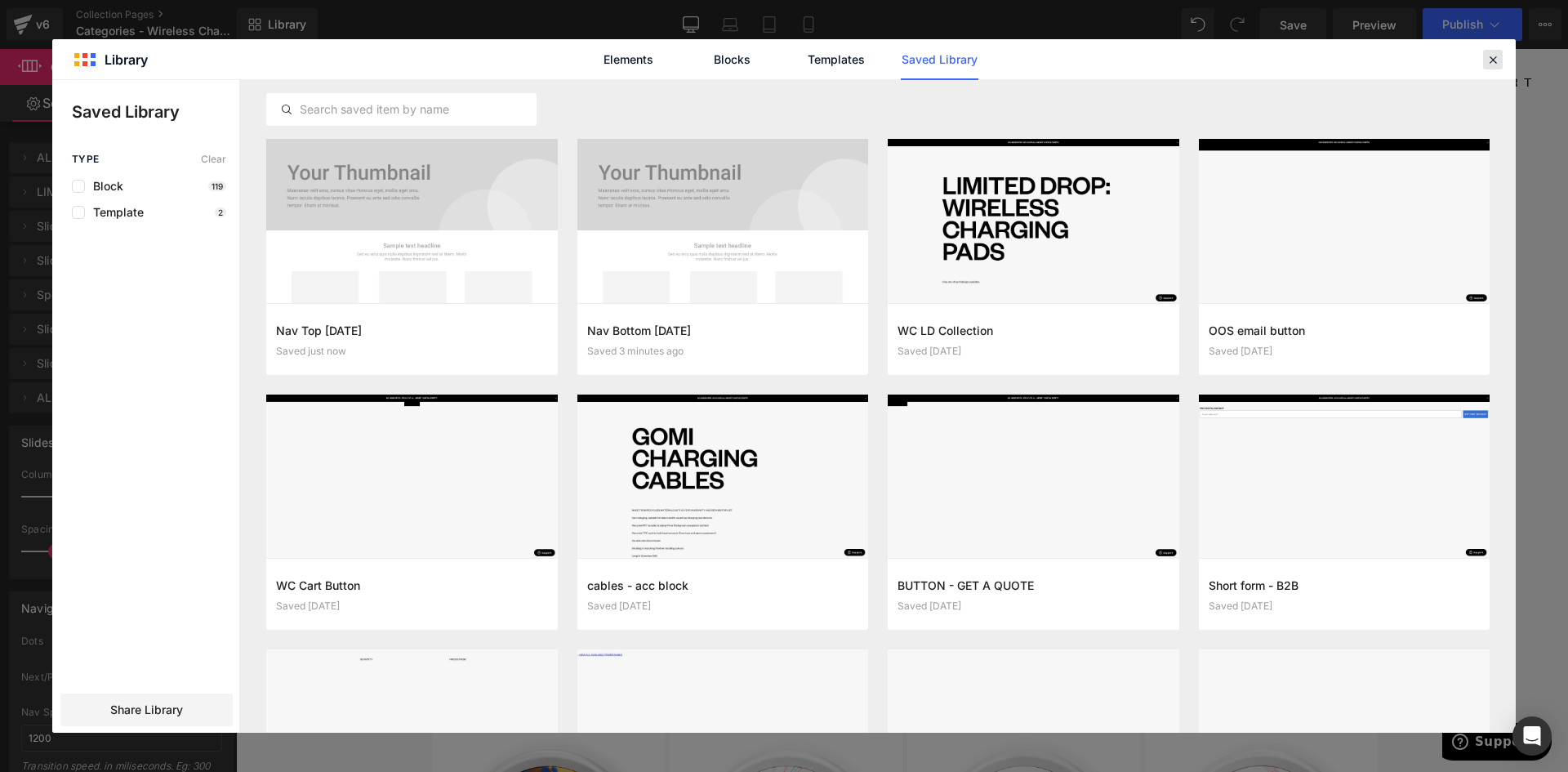
click at [1492, 57] on icon at bounding box center [1492, 60] width 15 height 15
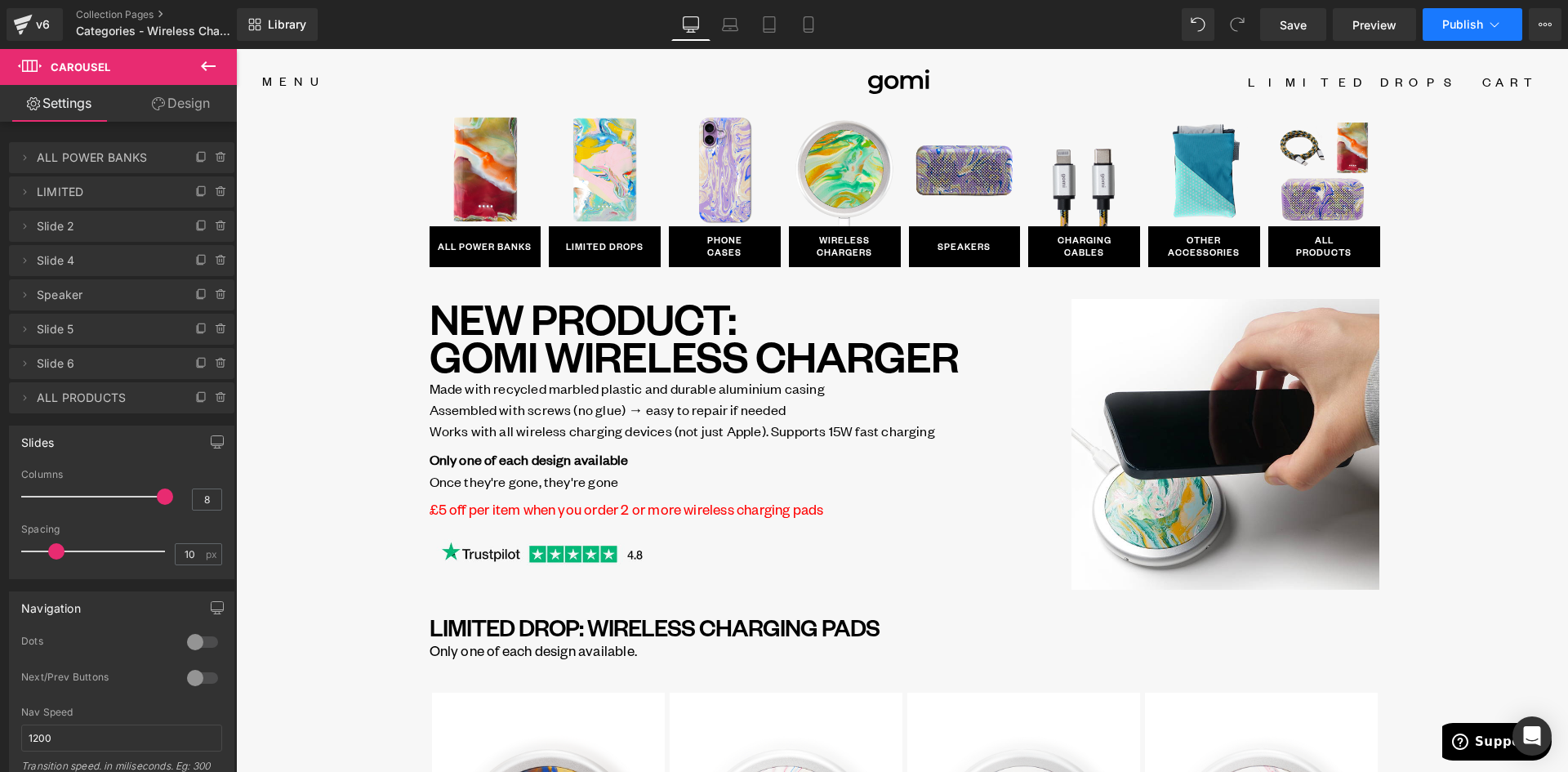
click at [1476, 24] on span "Publish" at bounding box center [1463, 24] width 41 height 13
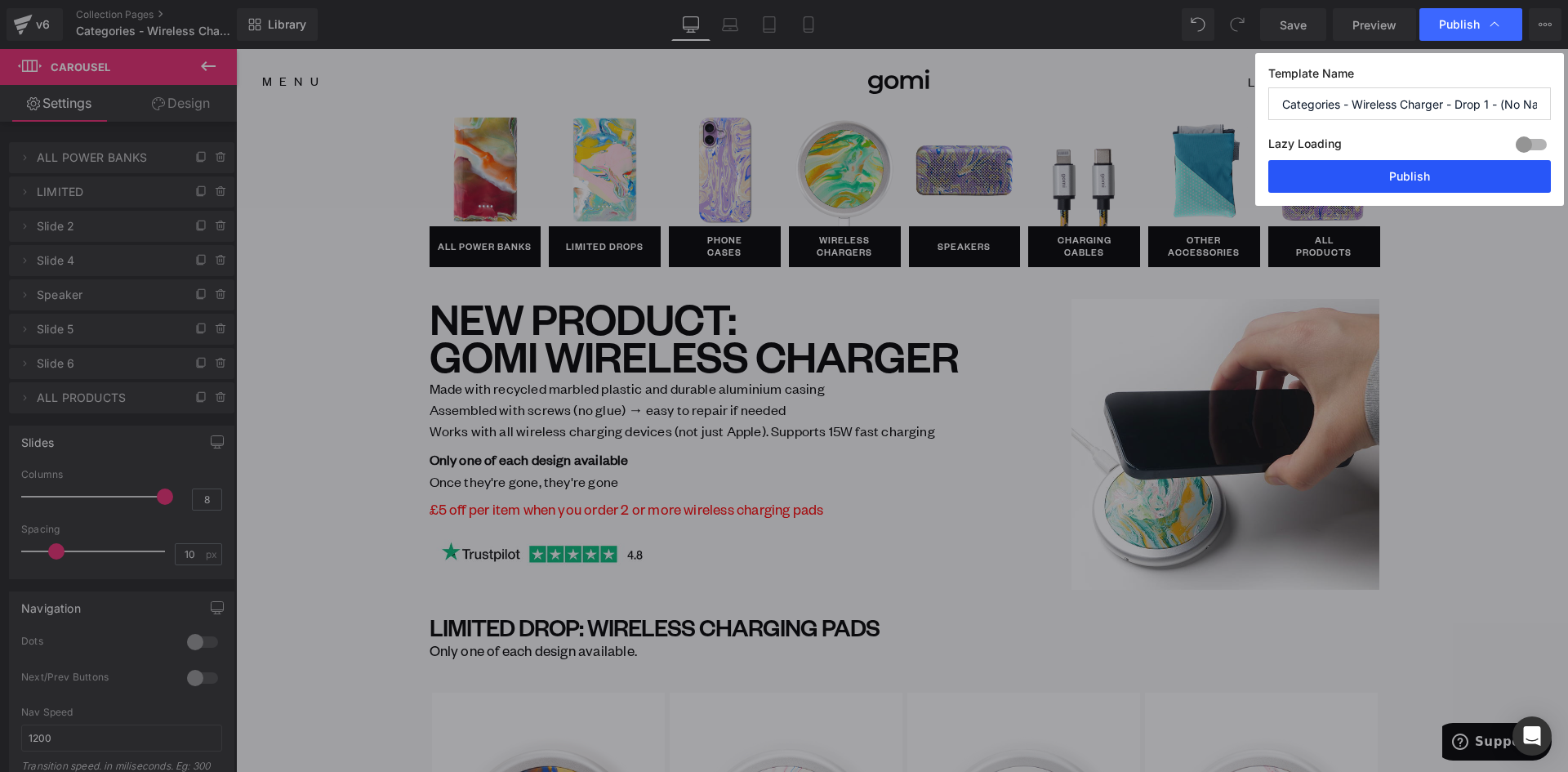
click at [1412, 182] on button "Publish" at bounding box center [1410, 176] width 283 height 33
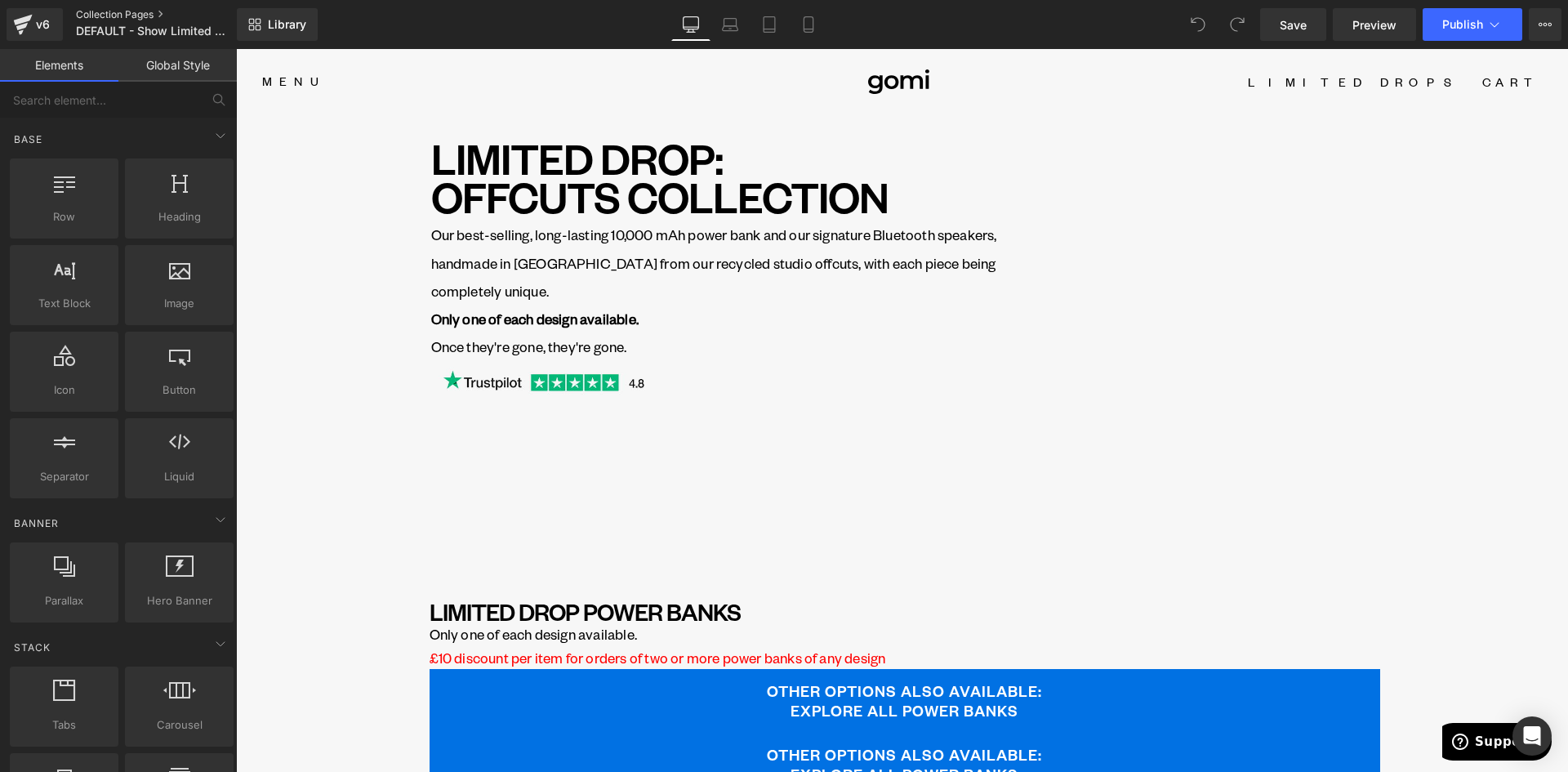
click at [120, 10] on link "Collection Pages" at bounding box center [169, 14] width 188 height 13
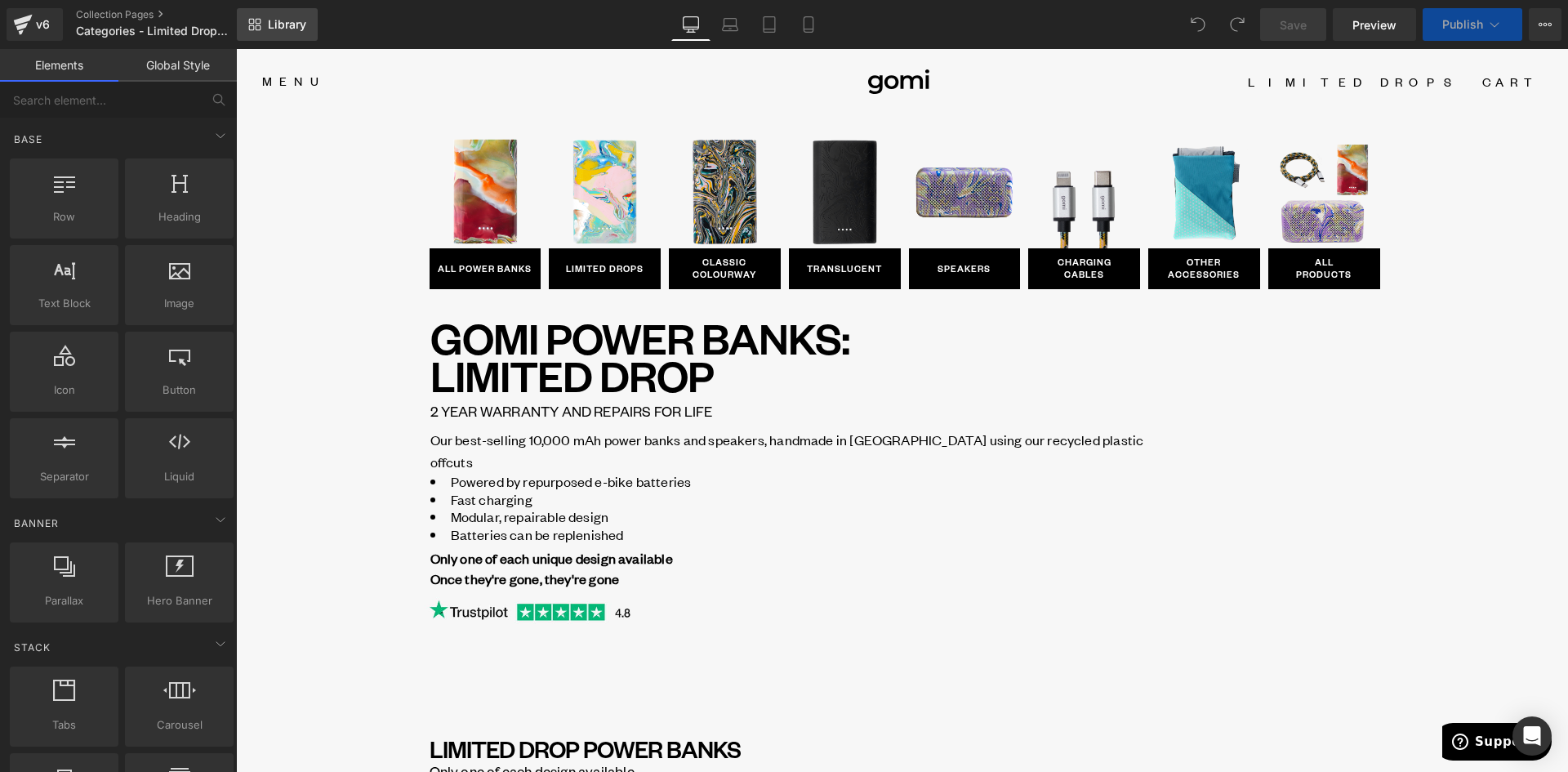
click at [276, 16] on link "Library" at bounding box center [276, 24] width 81 height 33
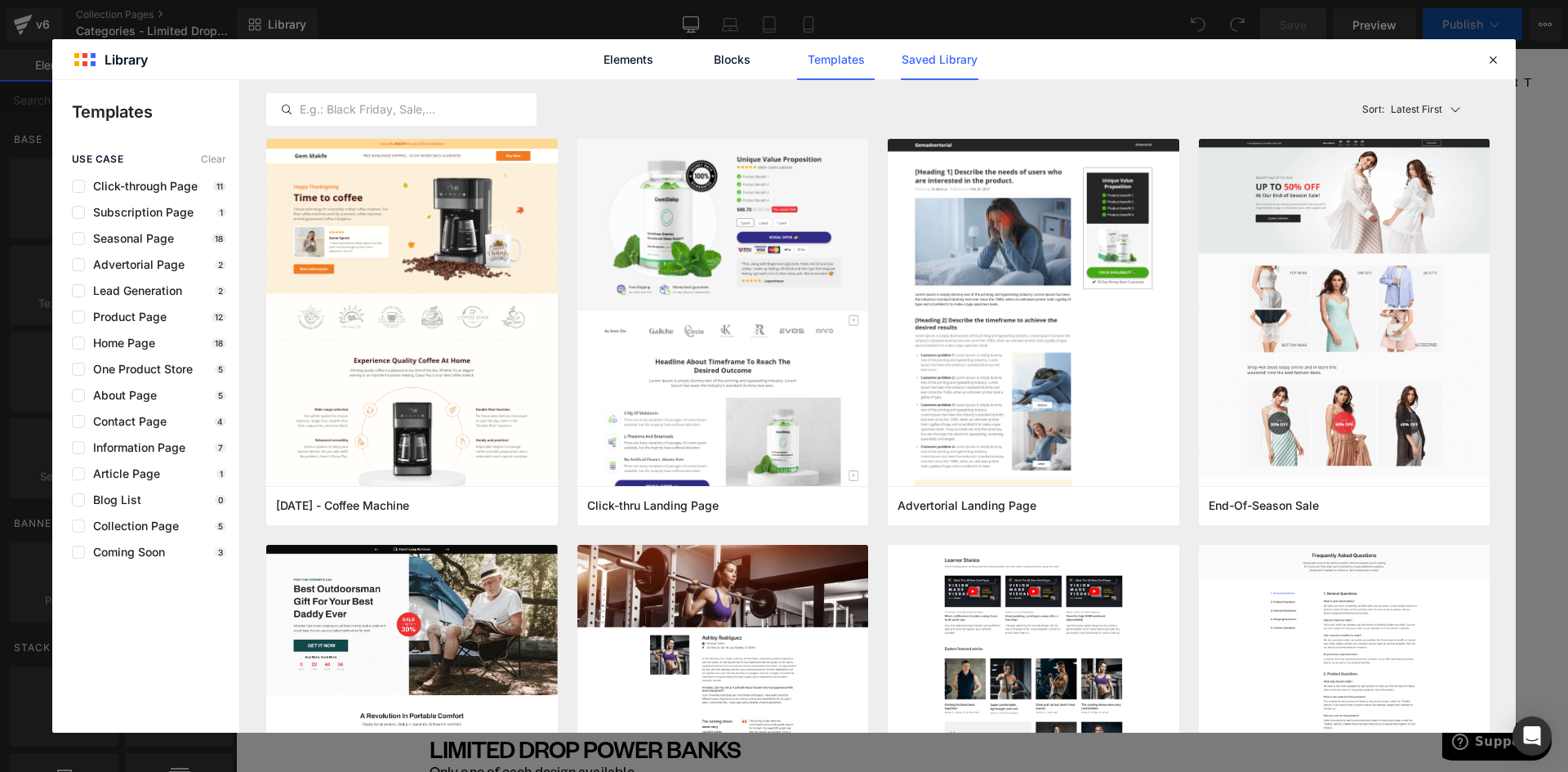
click at [940, 60] on link "Saved Library" at bounding box center [939, 60] width 77 height 41
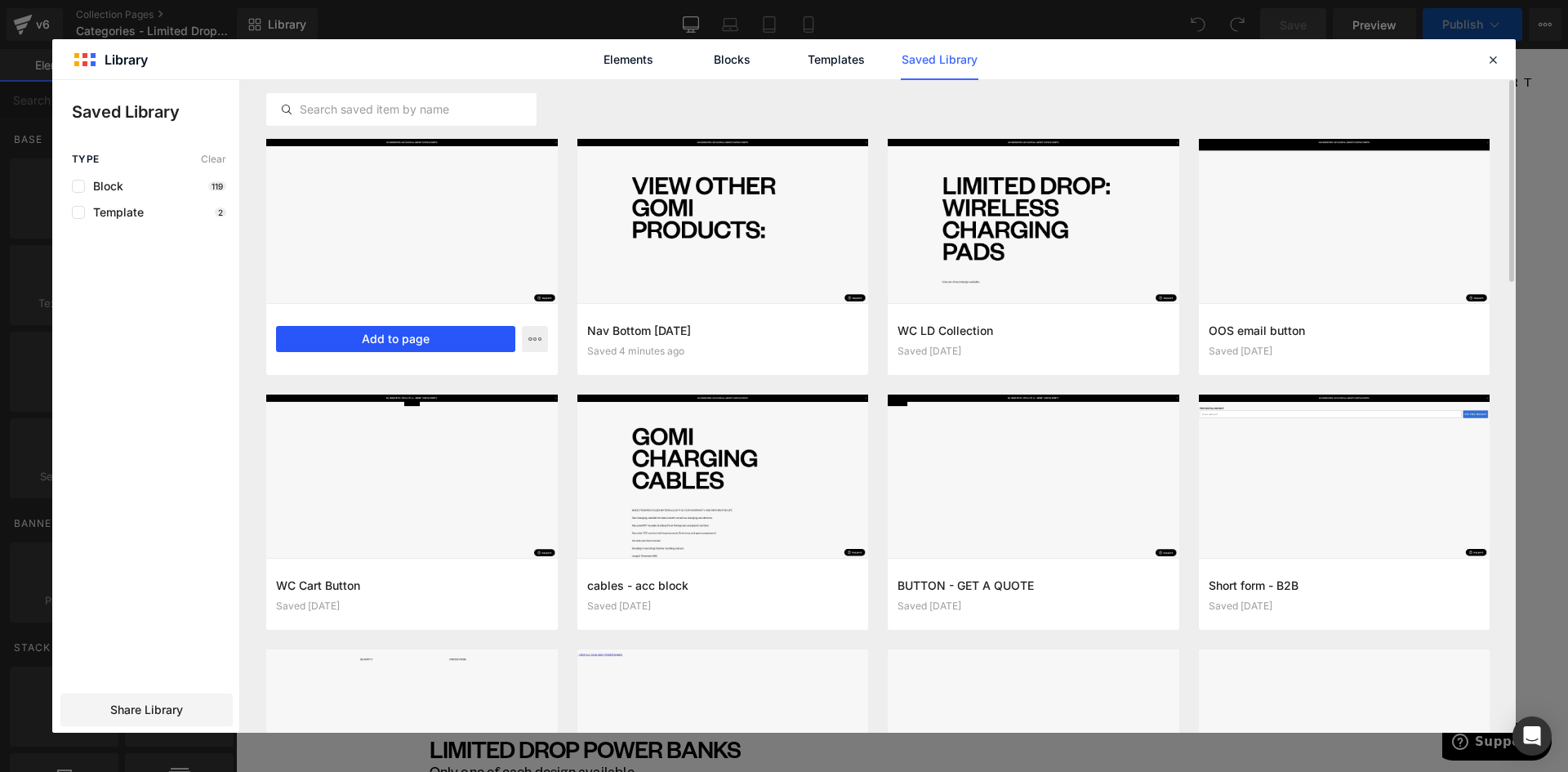
drag, startPoint x: 373, startPoint y: 327, endPoint x: 143, endPoint y: 275, distance: 235.8
click at [373, 327] on button "Add to page" at bounding box center [396, 339] width 239 height 26
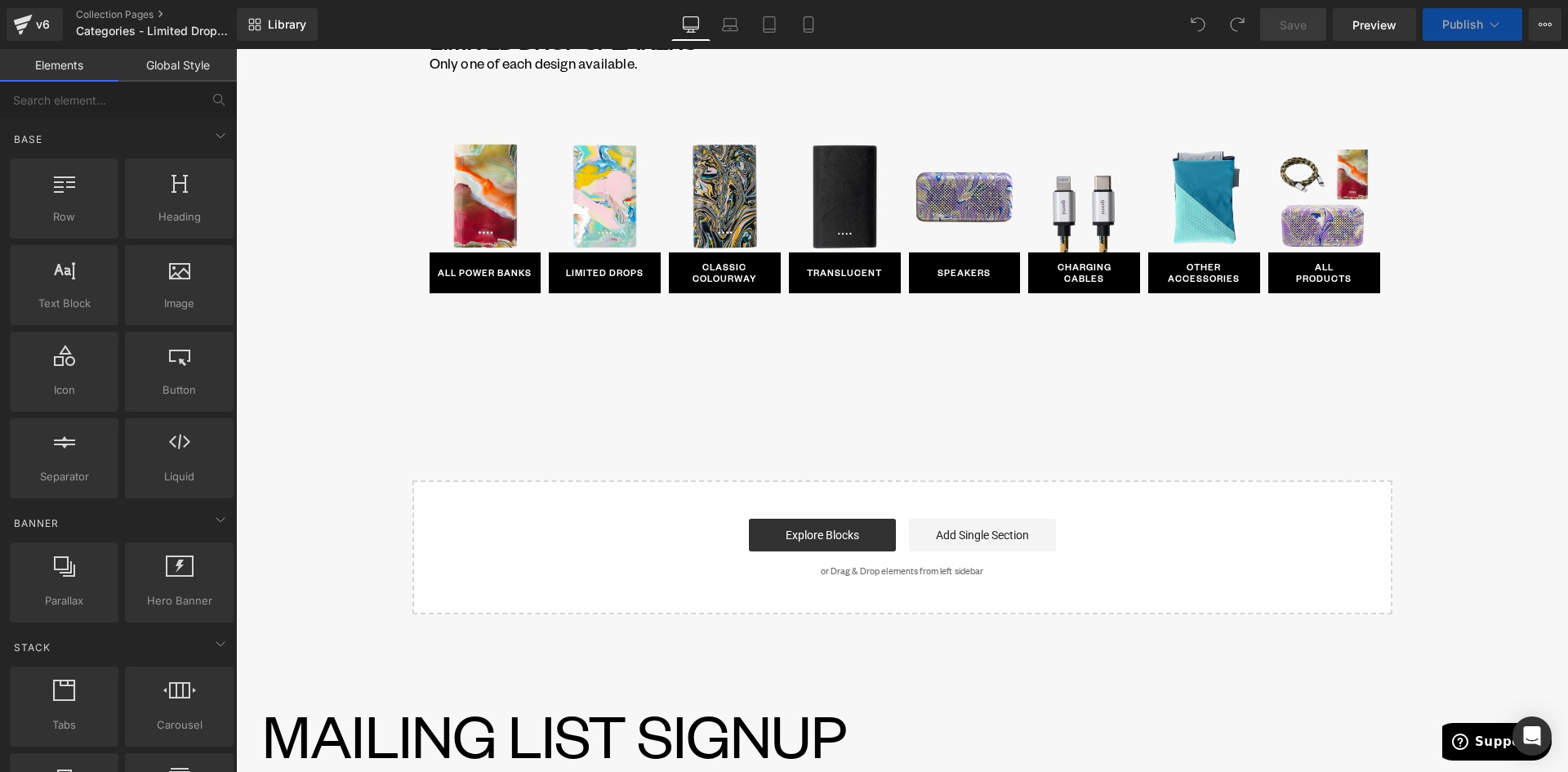
scroll to position [1113, 0]
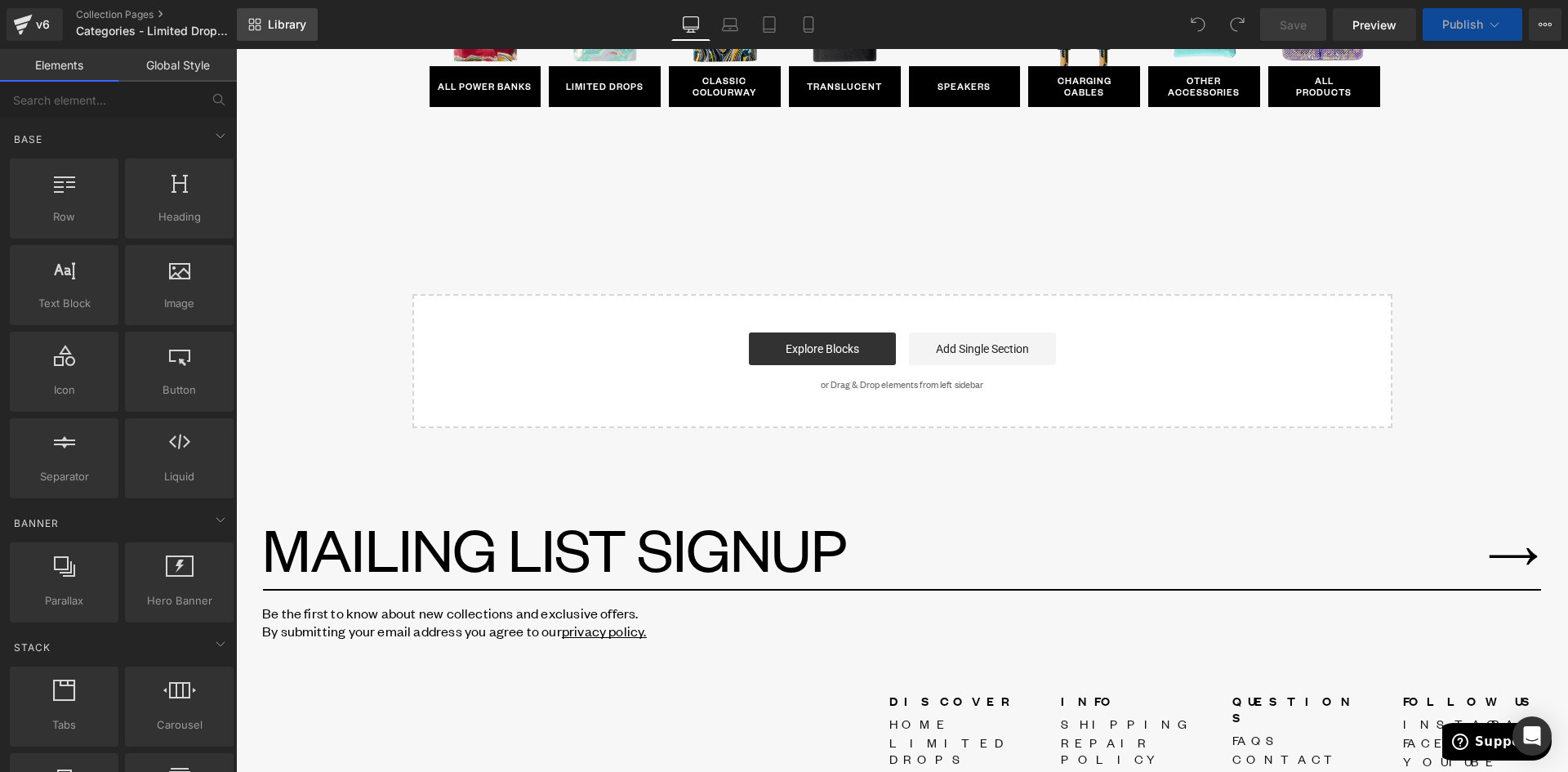
click at [276, 28] on span "Library" at bounding box center [286, 24] width 38 height 15
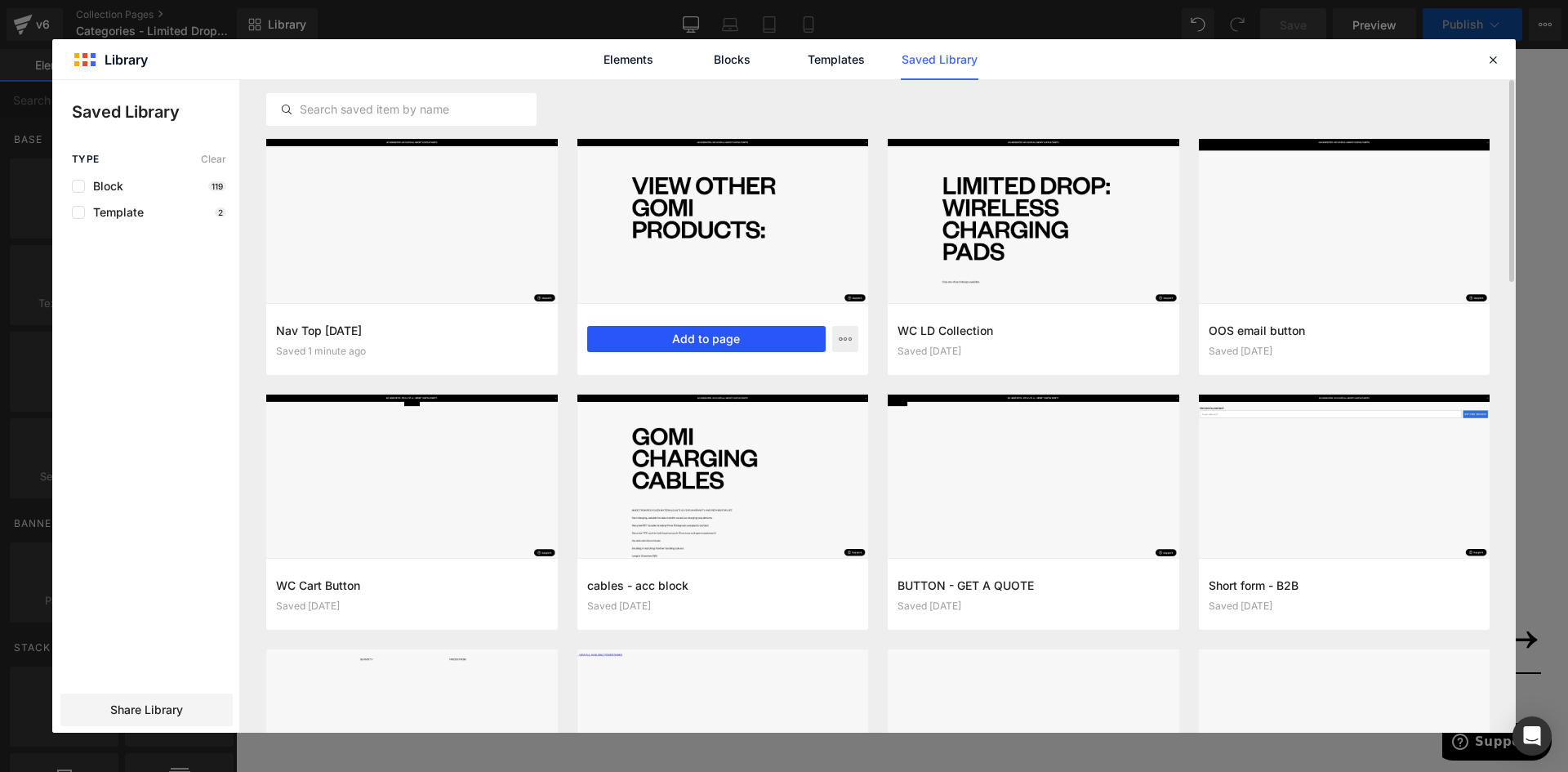
click at [739, 335] on button "Add to page" at bounding box center [707, 339] width 239 height 26
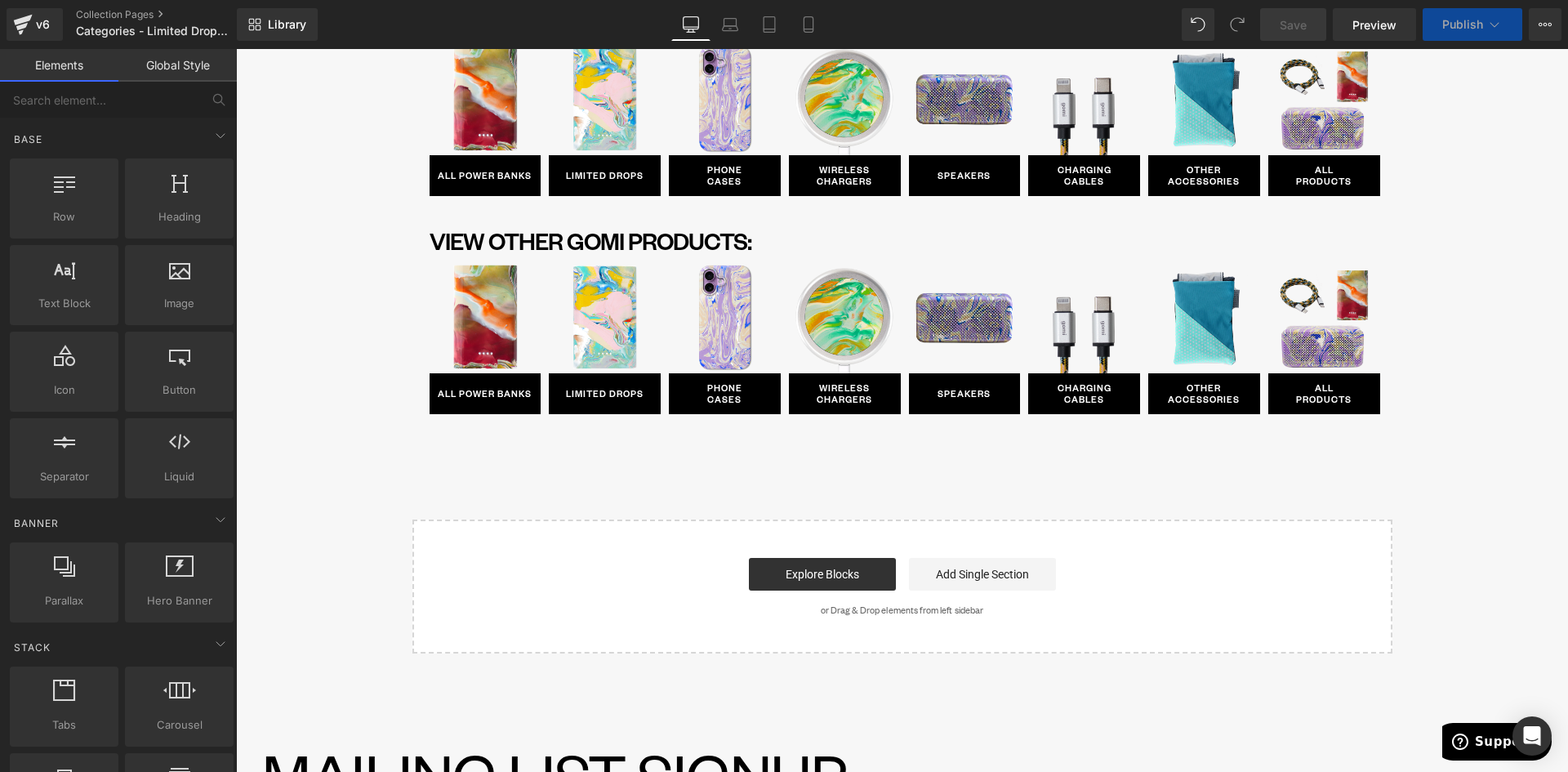
scroll to position [870, 0]
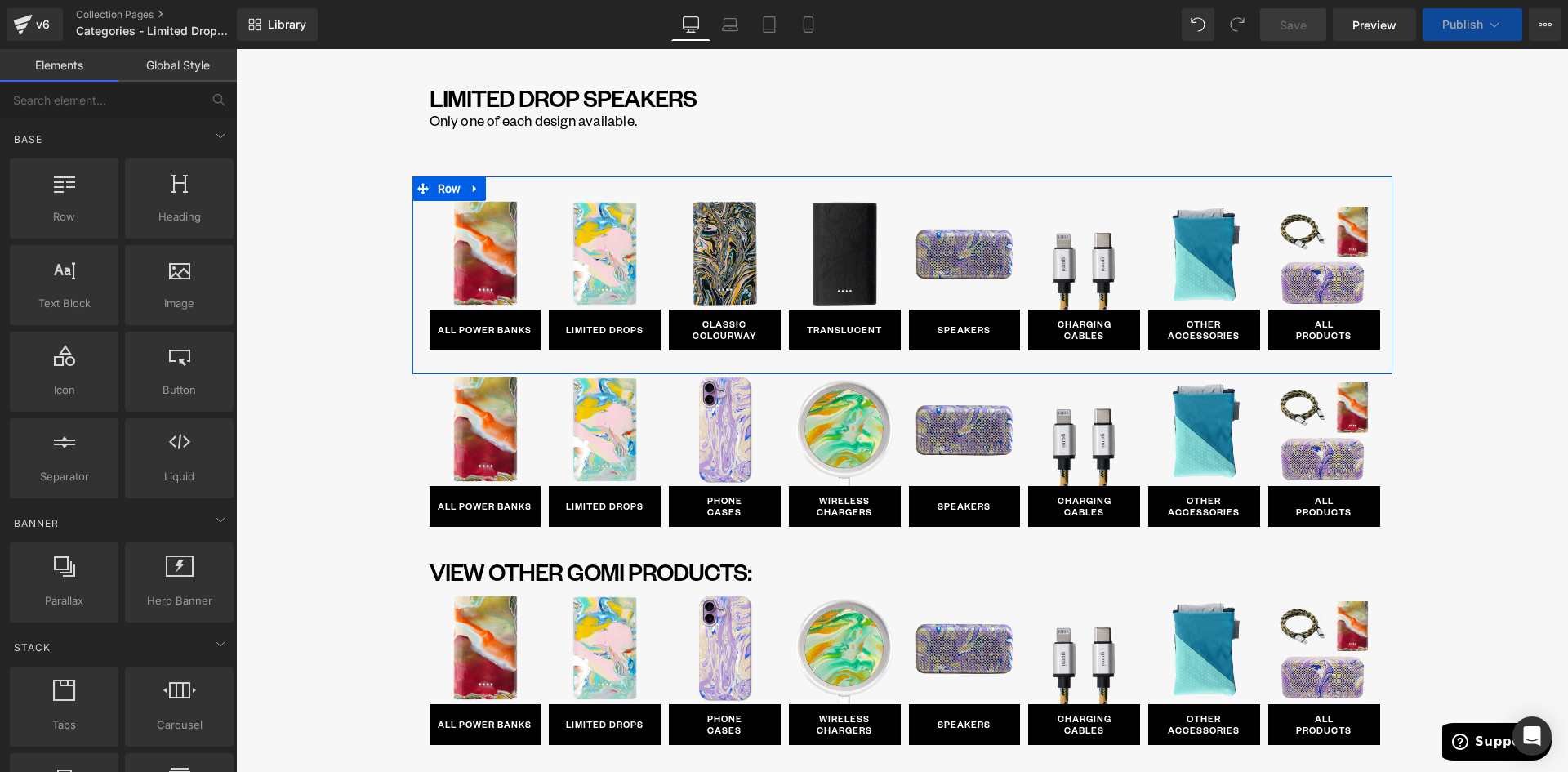
click at [473, 187] on icon at bounding box center [475, 189] width 4 height 7
click at [512, 189] on icon at bounding box center [517, 189] width 12 height 12
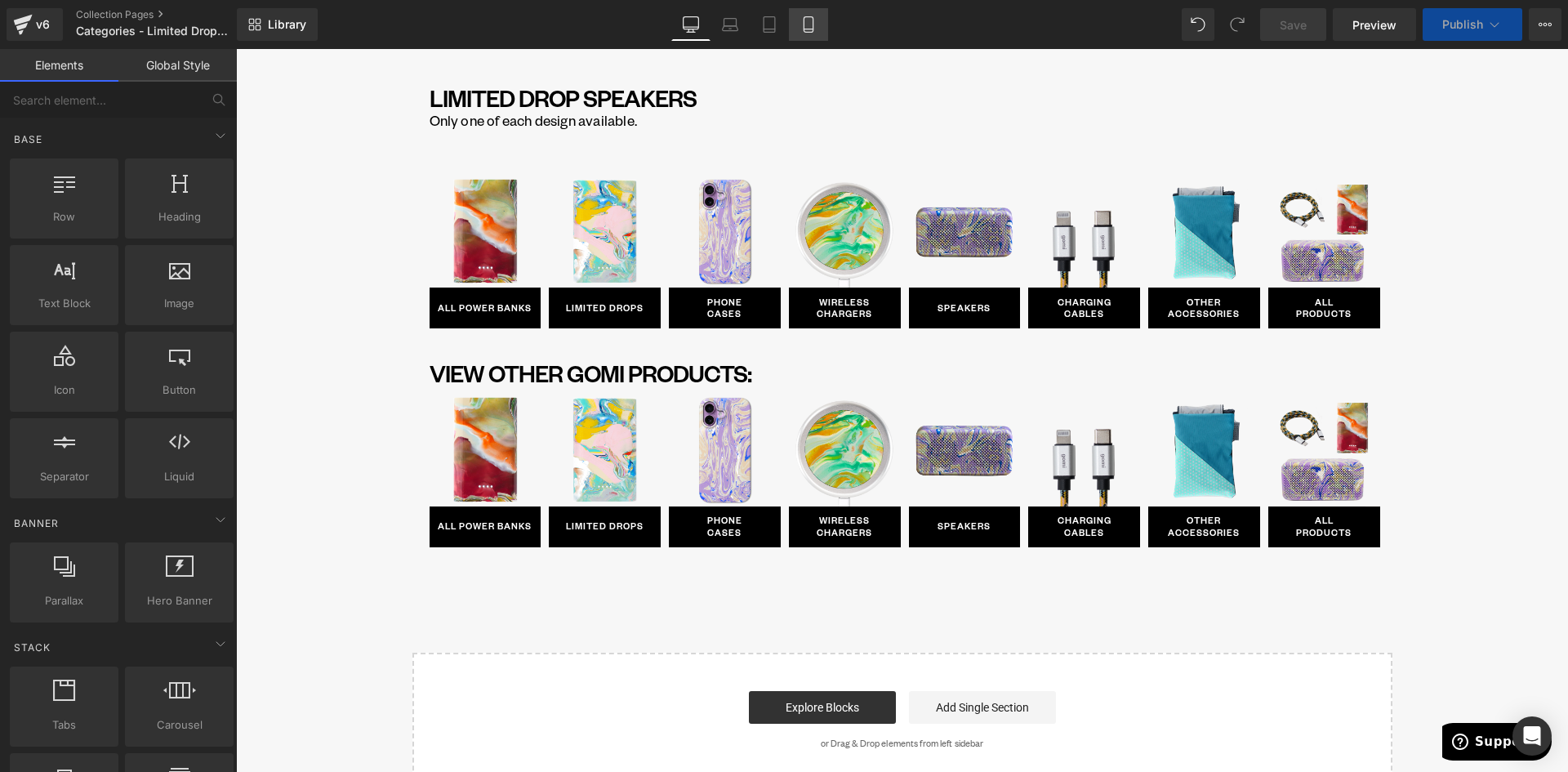
click at [806, 26] on icon at bounding box center [808, 24] width 16 height 16
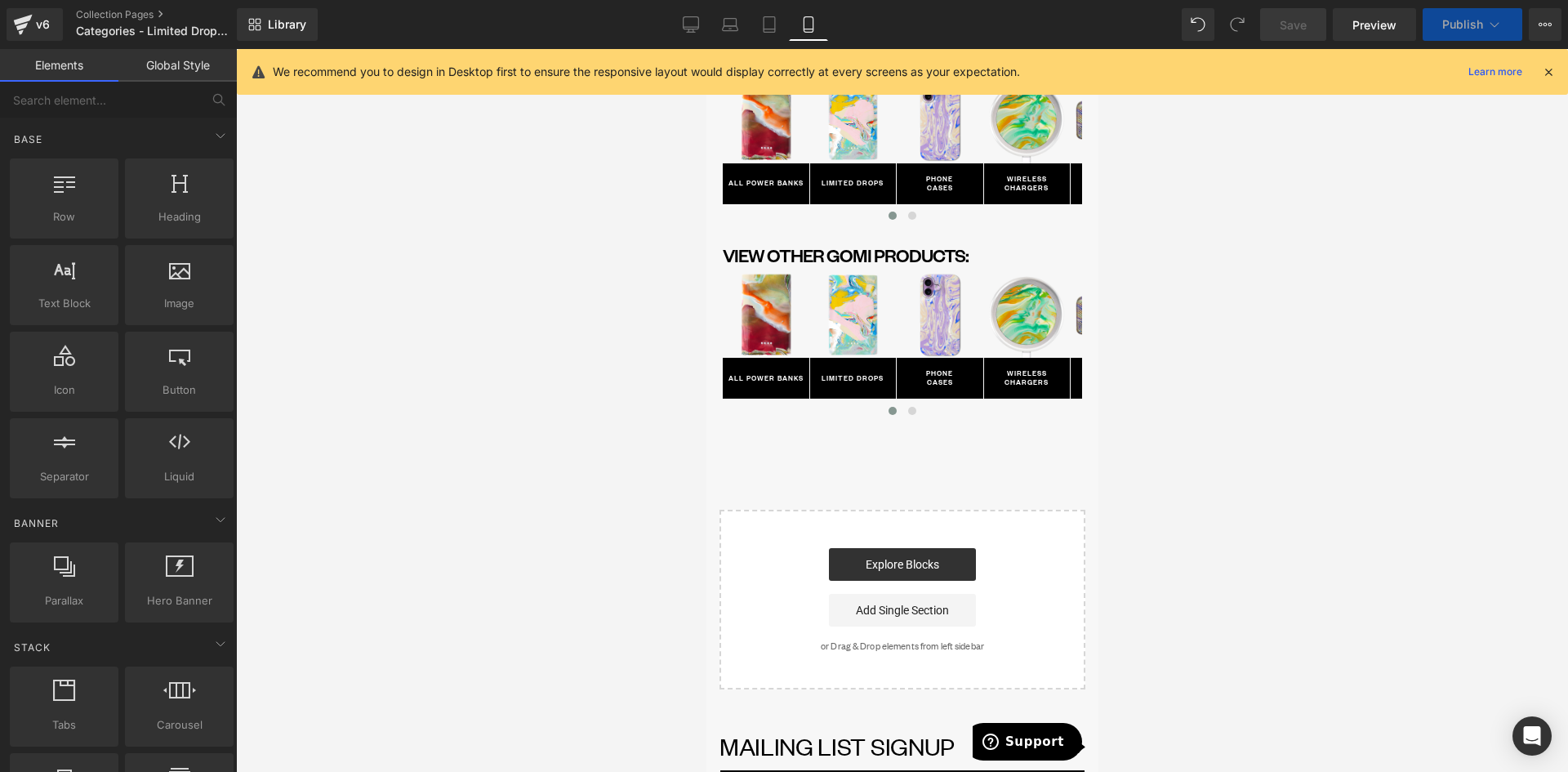
scroll to position [921, 0]
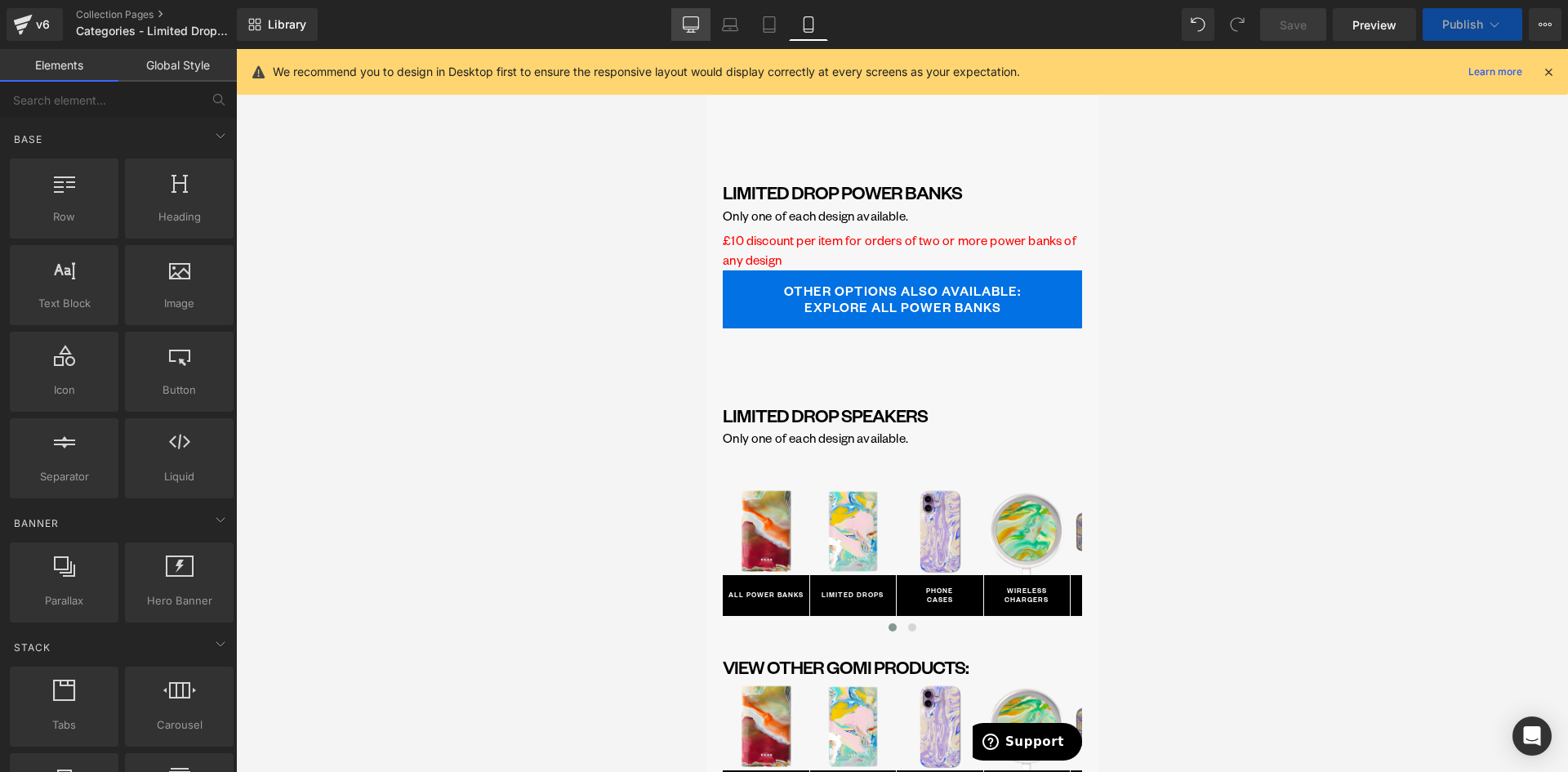
click at [686, 23] on icon at bounding box center [691, 24] width 16 height 16
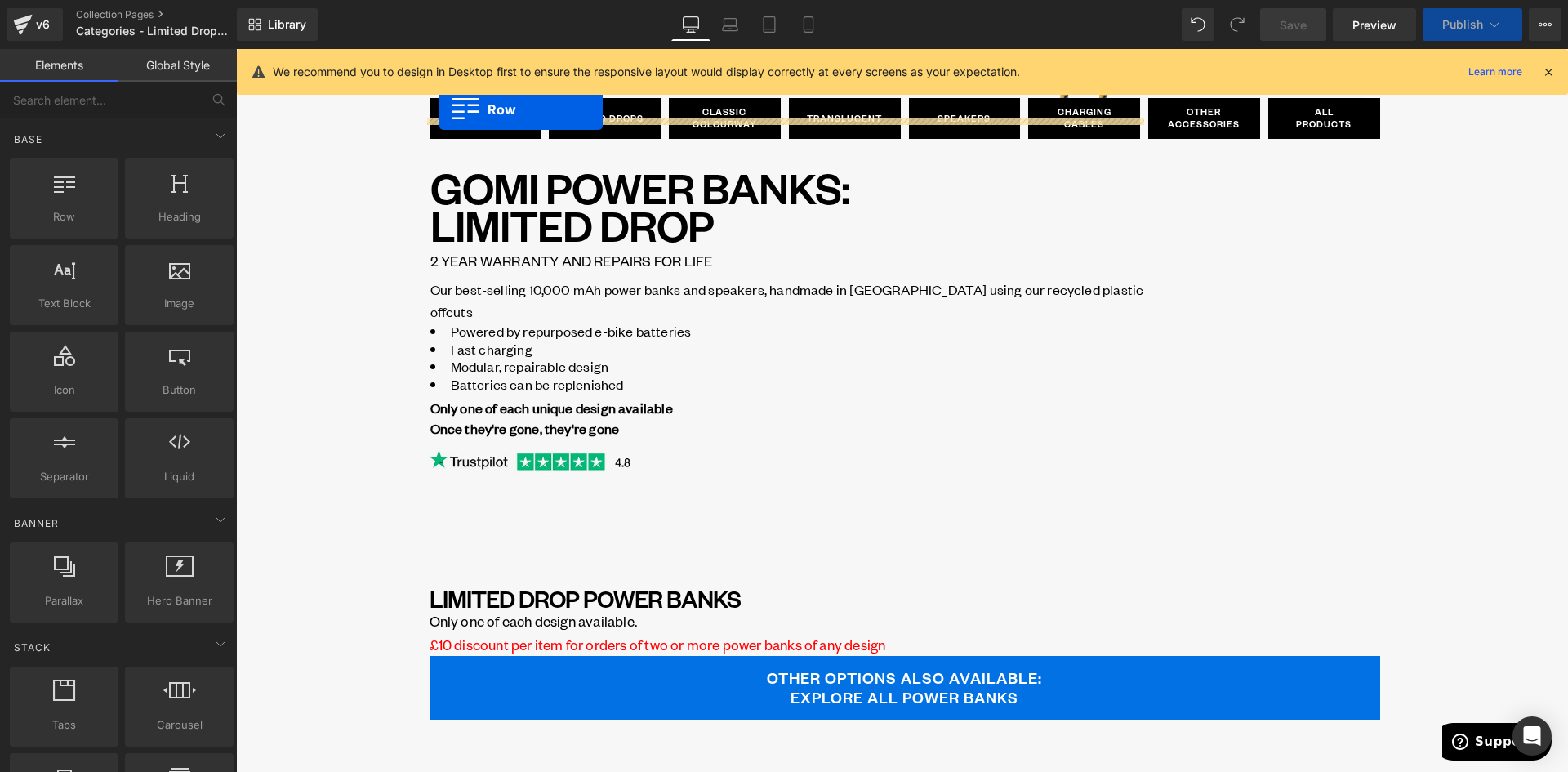
scroll to position [0, 0]
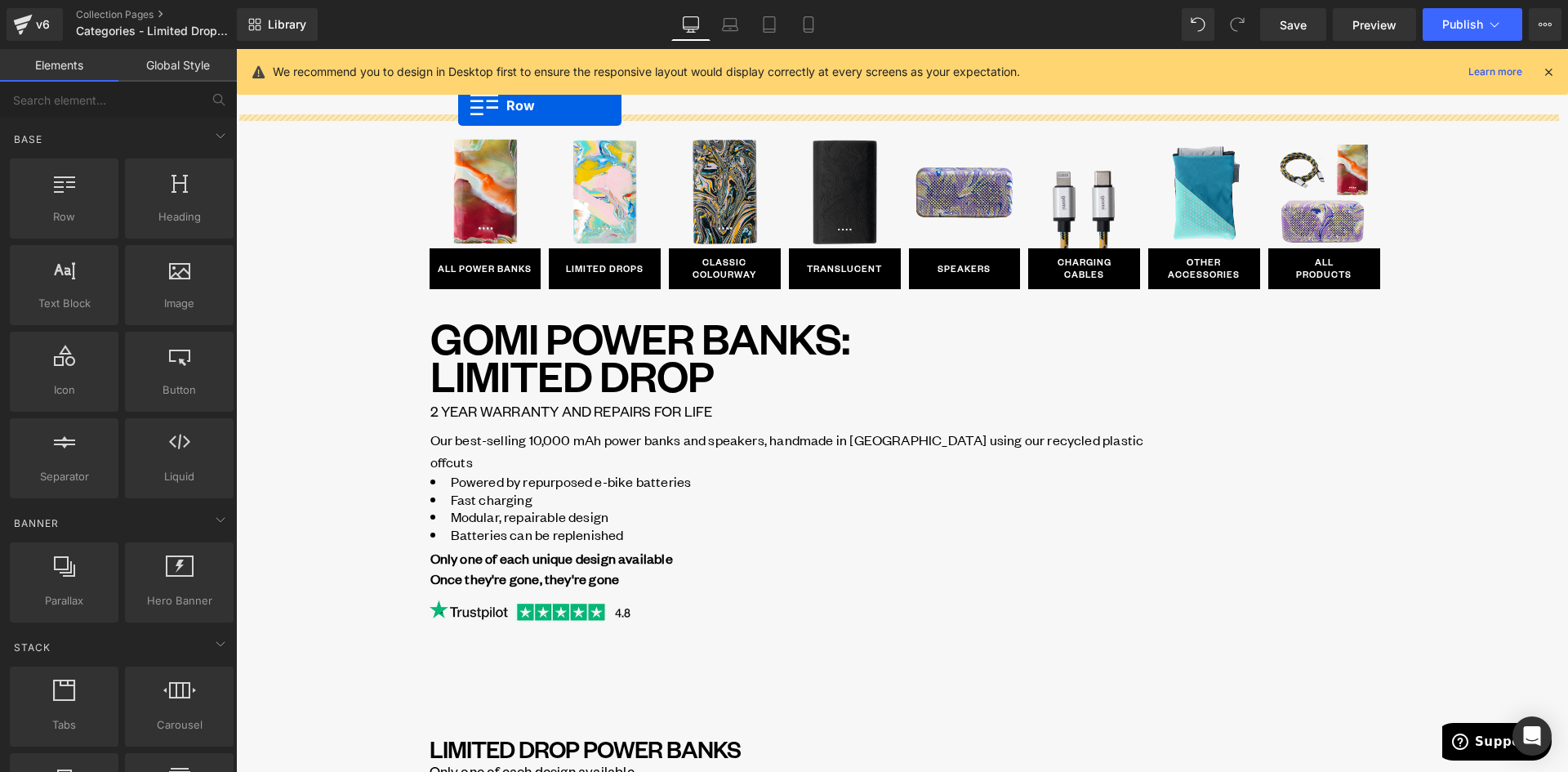
drag, startPoint x: 418, startPoint y: 372, endPoint x: 462, endPoint y: 108, distance: 267.6
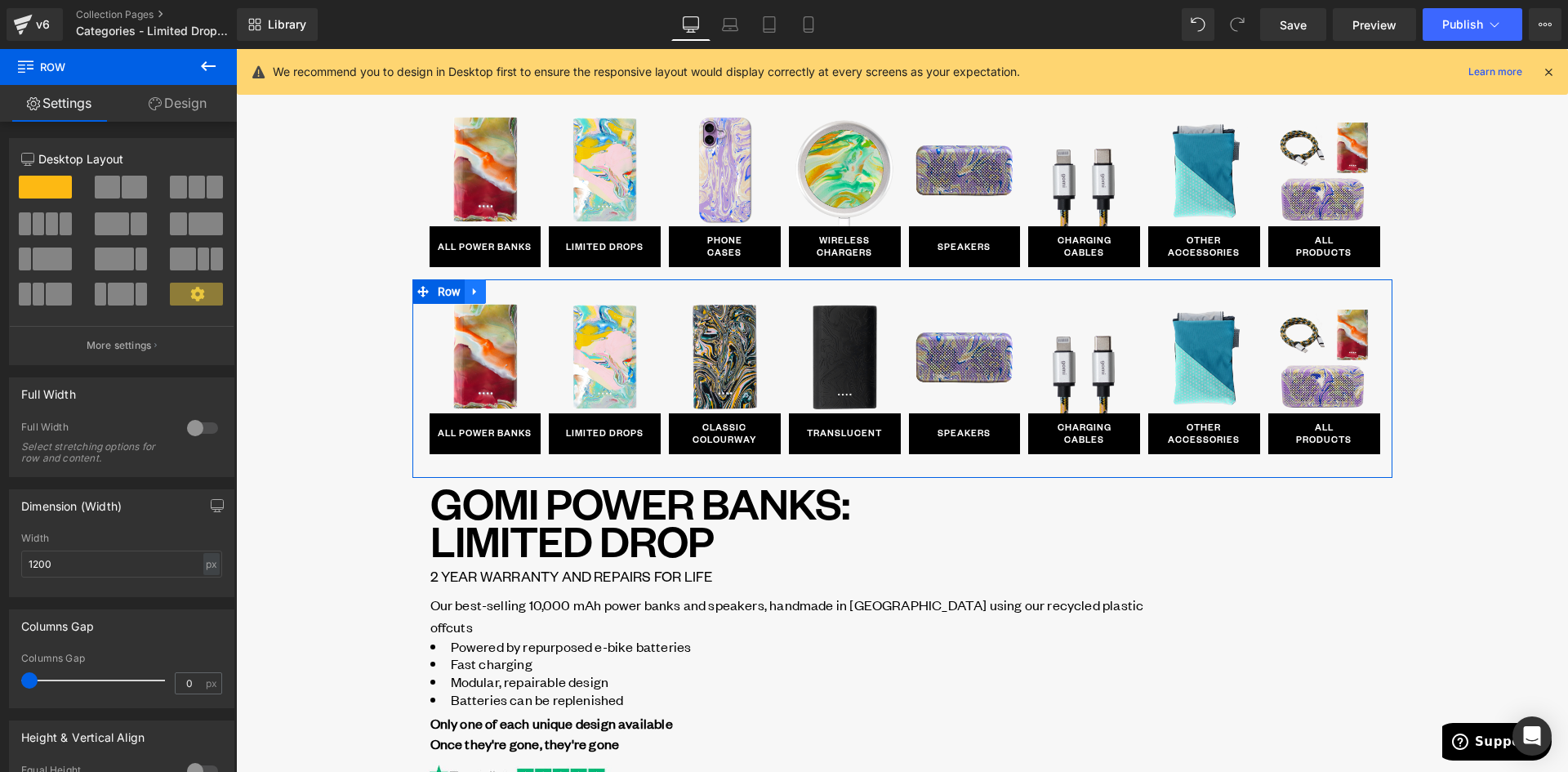
click at [473, 291] on icon at bounding box center [475, 291] width 4 height 7
click at [508, 291] on link at bounding box center [518, 292] width 21 height 25
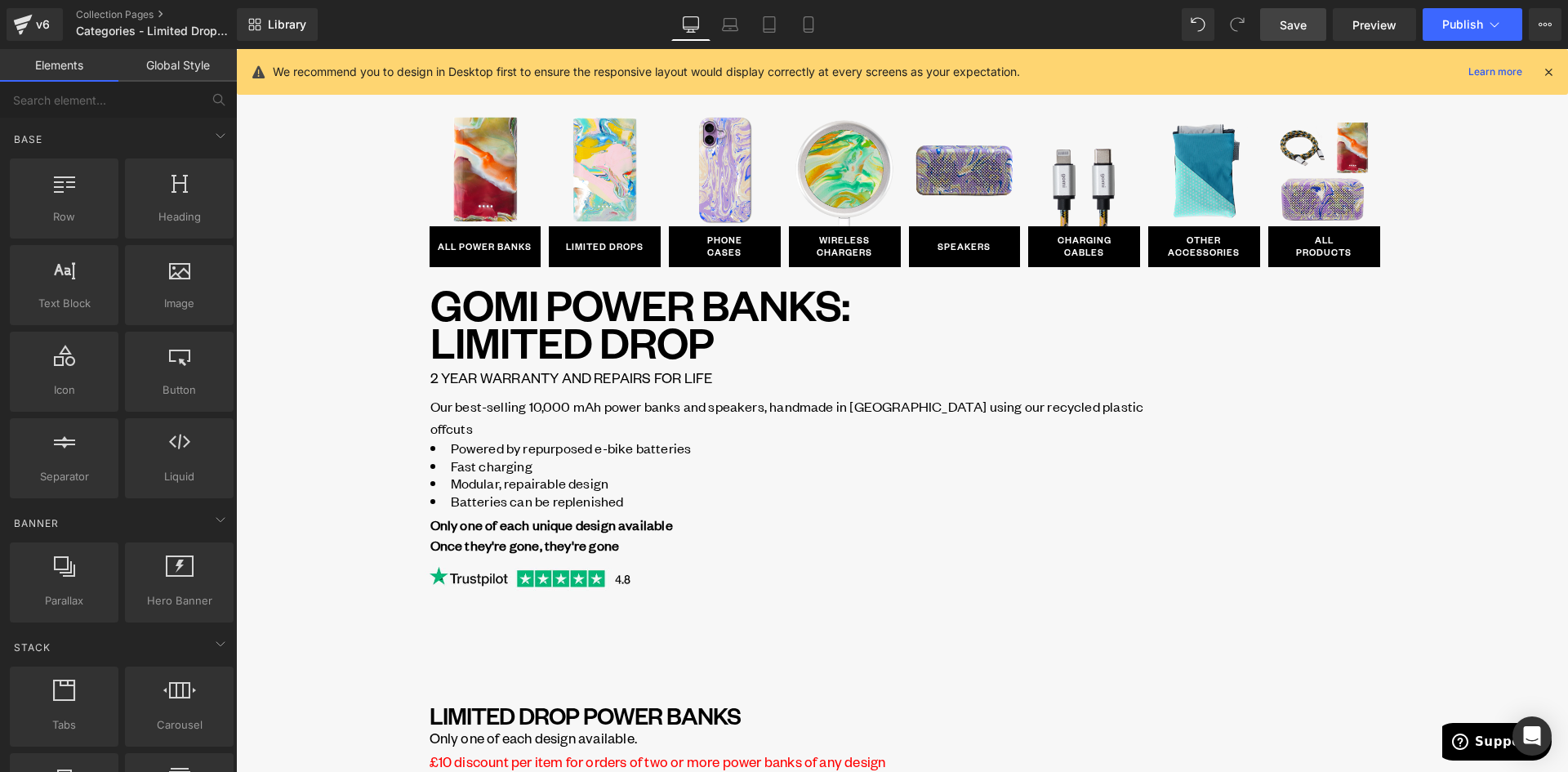
click at [1299, 21] on span "Save" at bounding box center [1293, 24] width 27 height 17
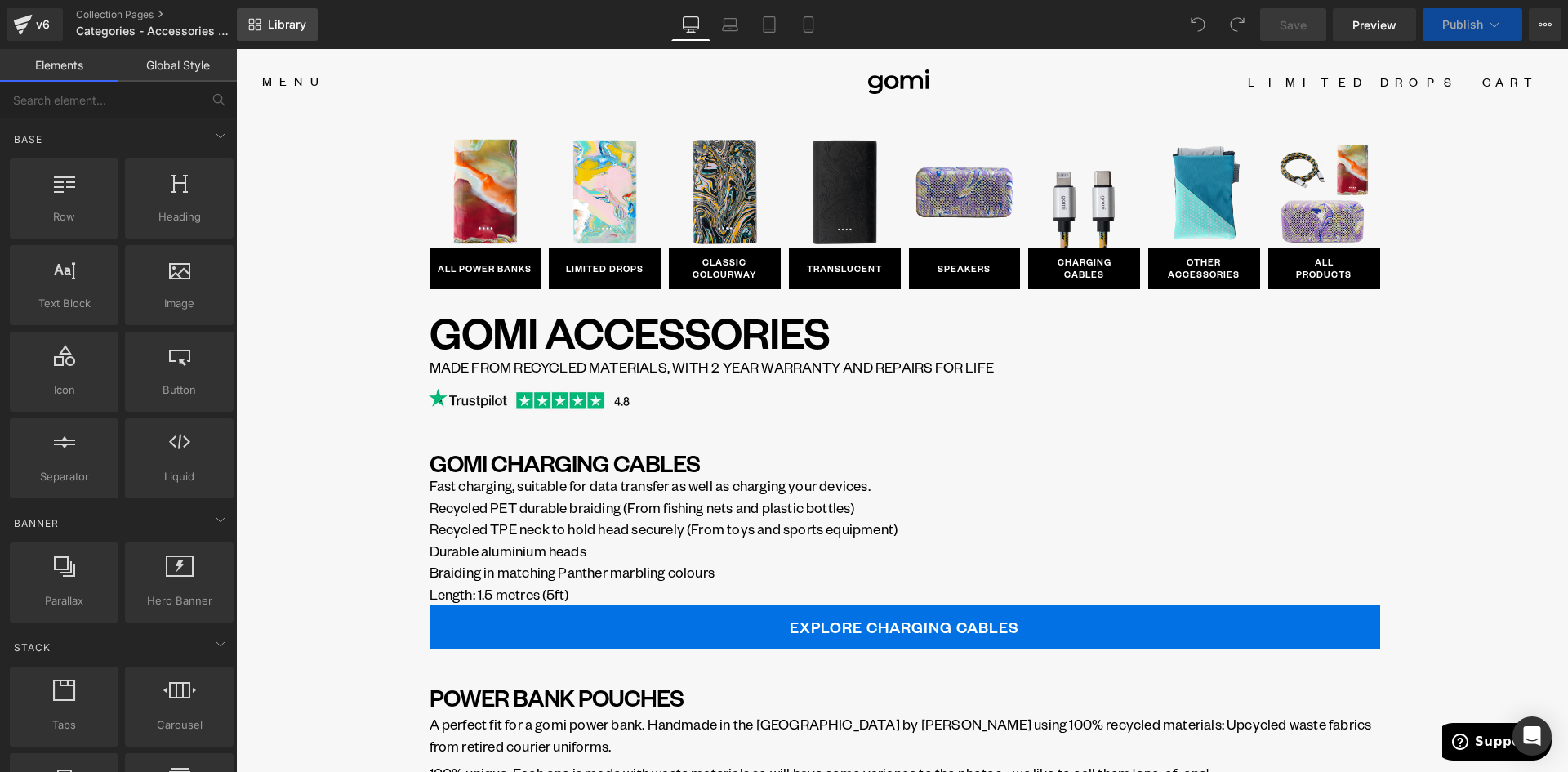
click at [287, 24] on span "Library" at bounding box center [286, 24] width 38 height 15
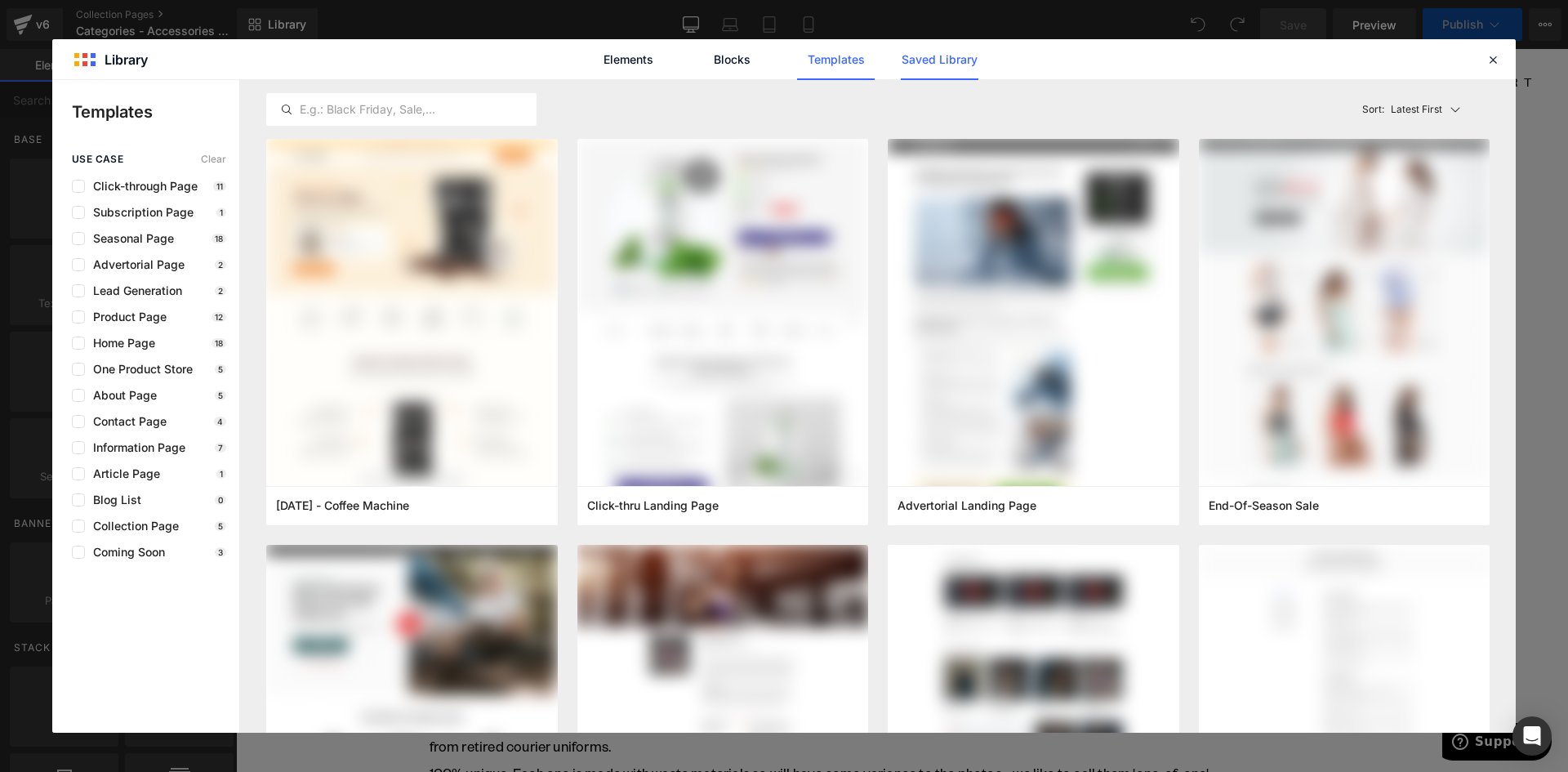
click at [948, 66] on link "Saved Library" at bounding box center [939, 60] width 77 height 41
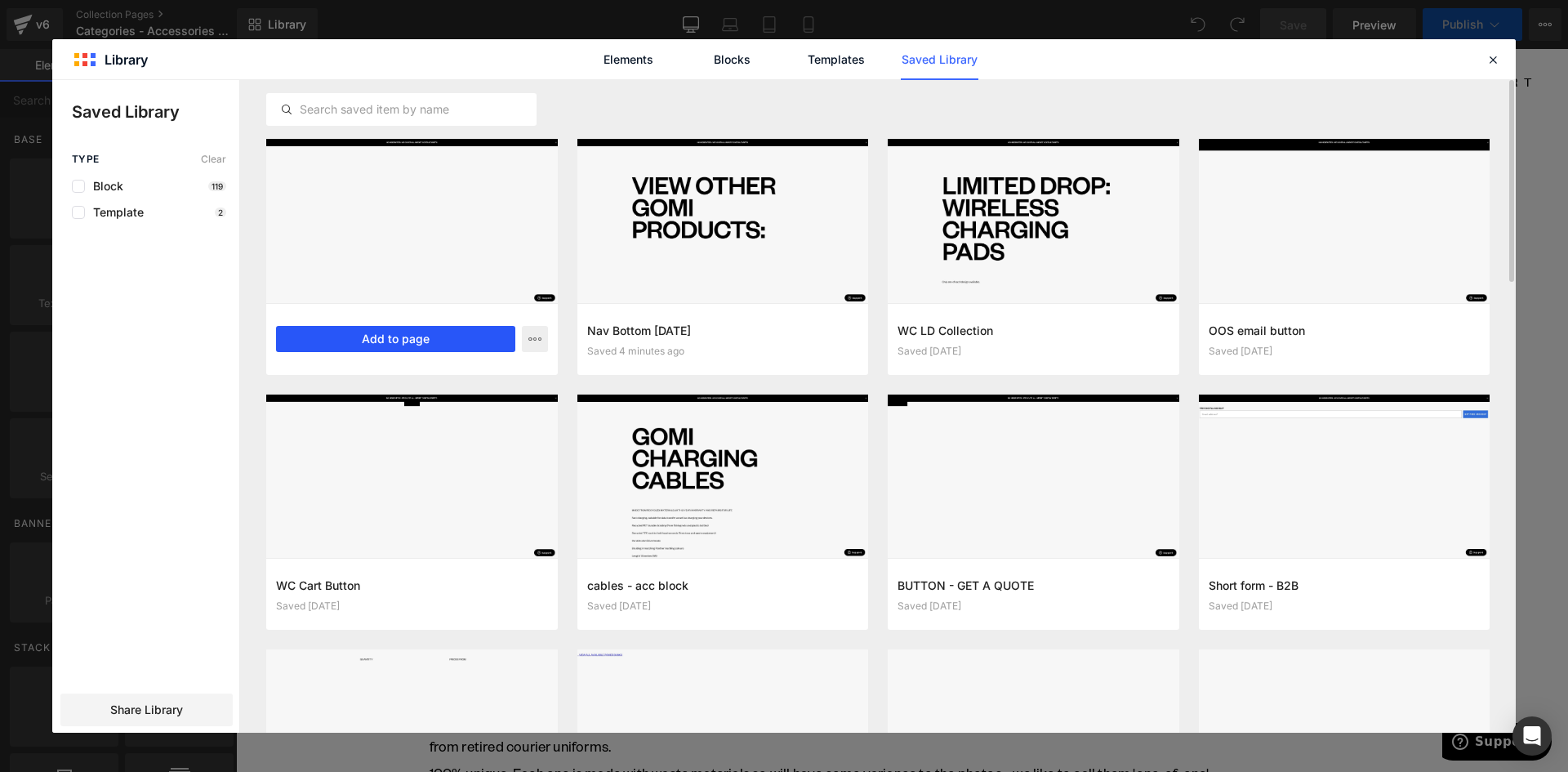
drag, startPoint x: 458, startPoint y: 337, endPoint x: 263, endPoint y: 301, distance: 198.3
click at [458, 337] on button "Add to page" at bounding box center [396, 339] width 239 height 26
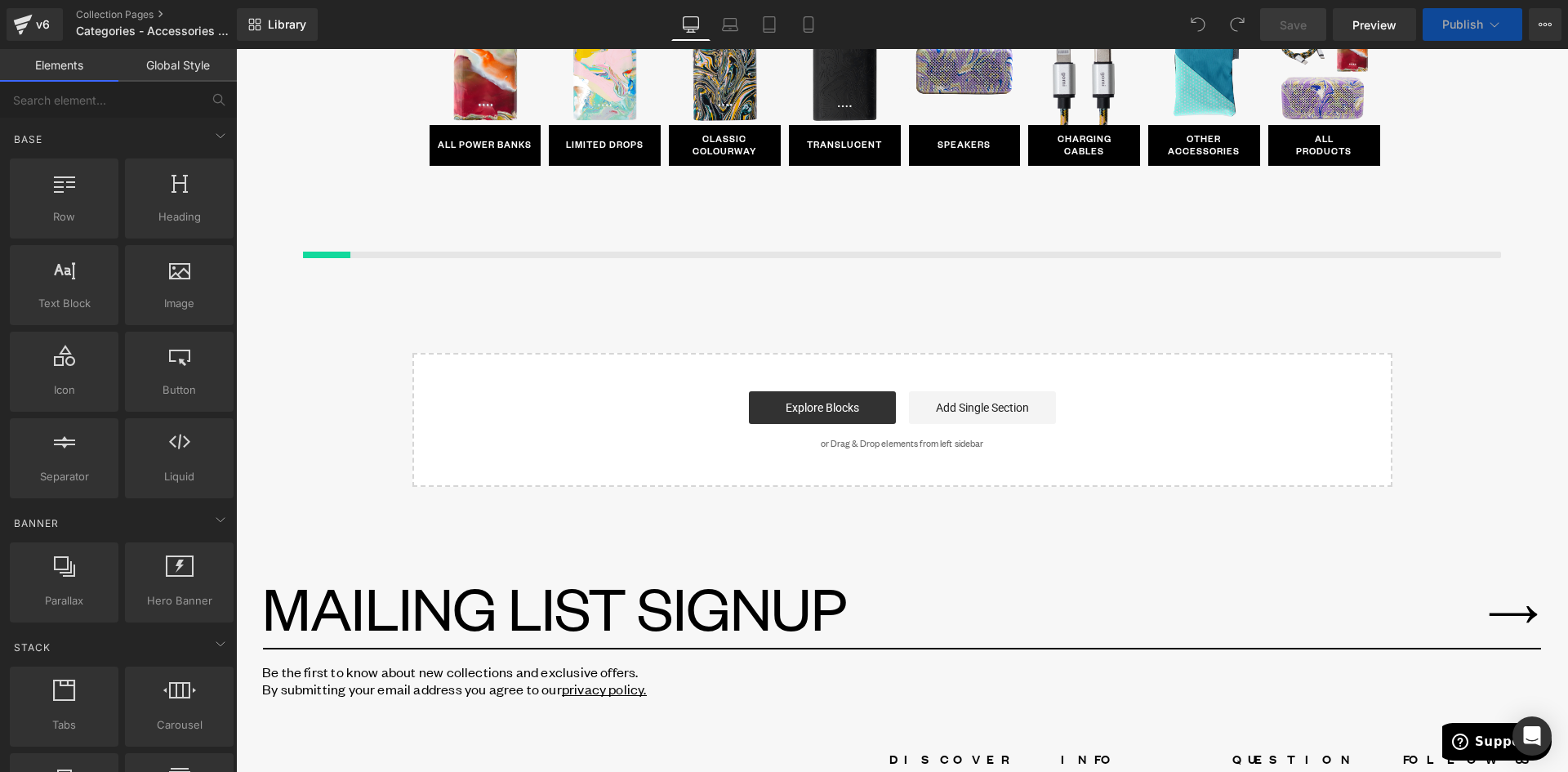
scroll to position [1079, 0]
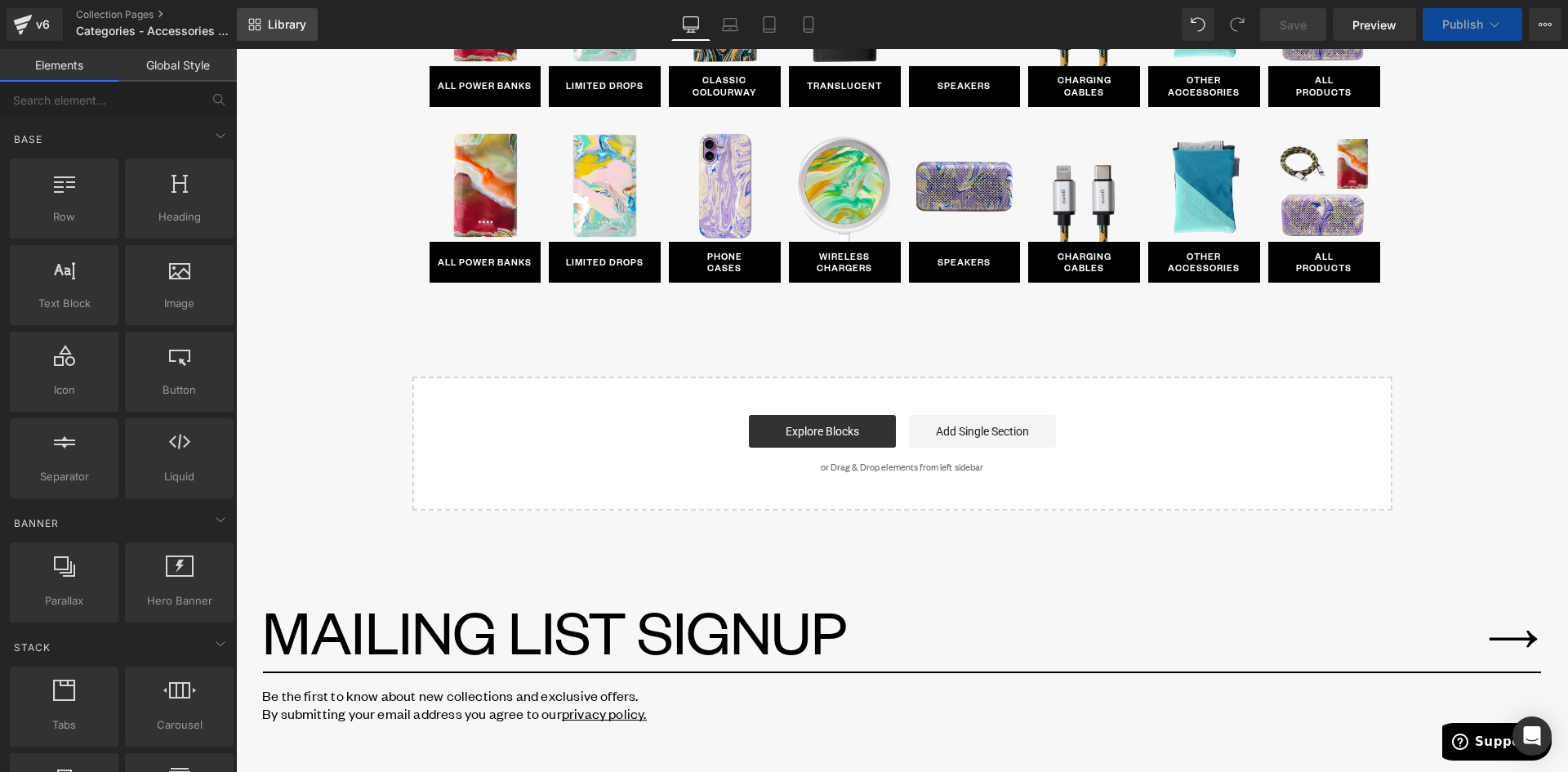
click at [286, 34] on link "Library" at bounding box center [276, 24] width 81 height 33
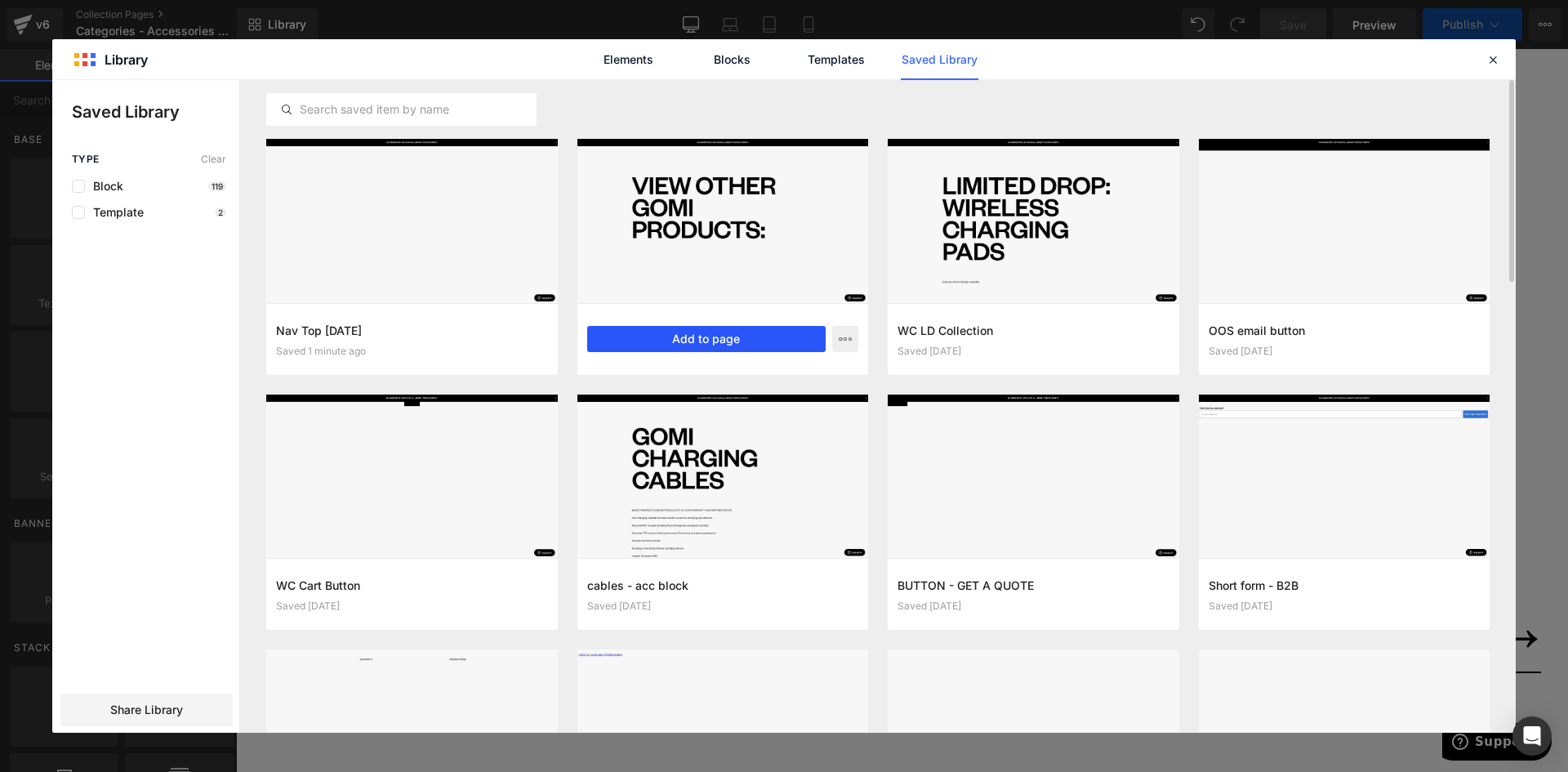
click at [674, 343] on button "Add to page" at bounding box center [707, 339] width 239 height 26
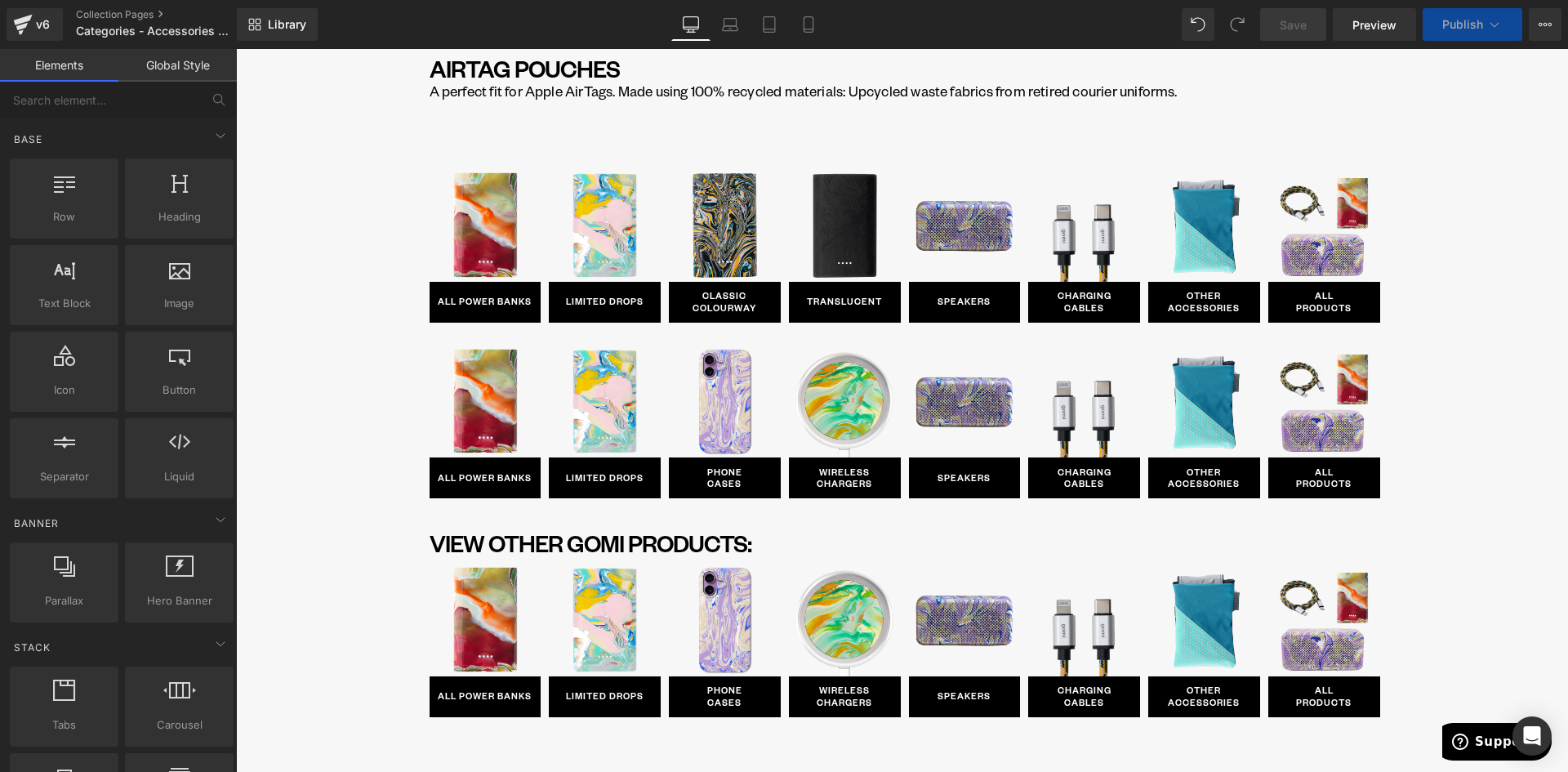
scroll to position [834, 0]
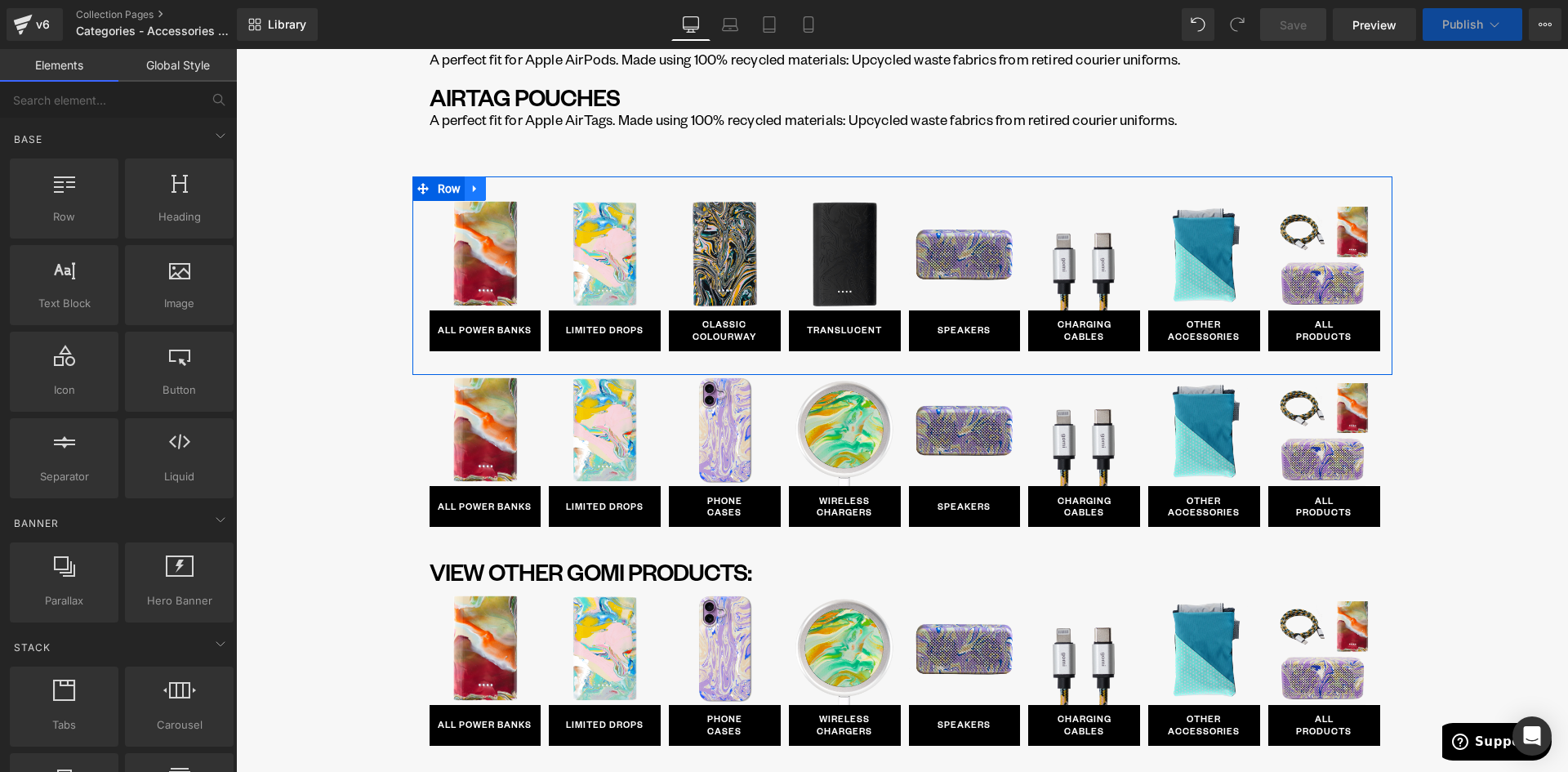
click at [473, 190] on icon at bounding box center [475, 189] width 4 height 7
click at [513, 190] on icon at bounding box center [517, 189] width 12 height 12
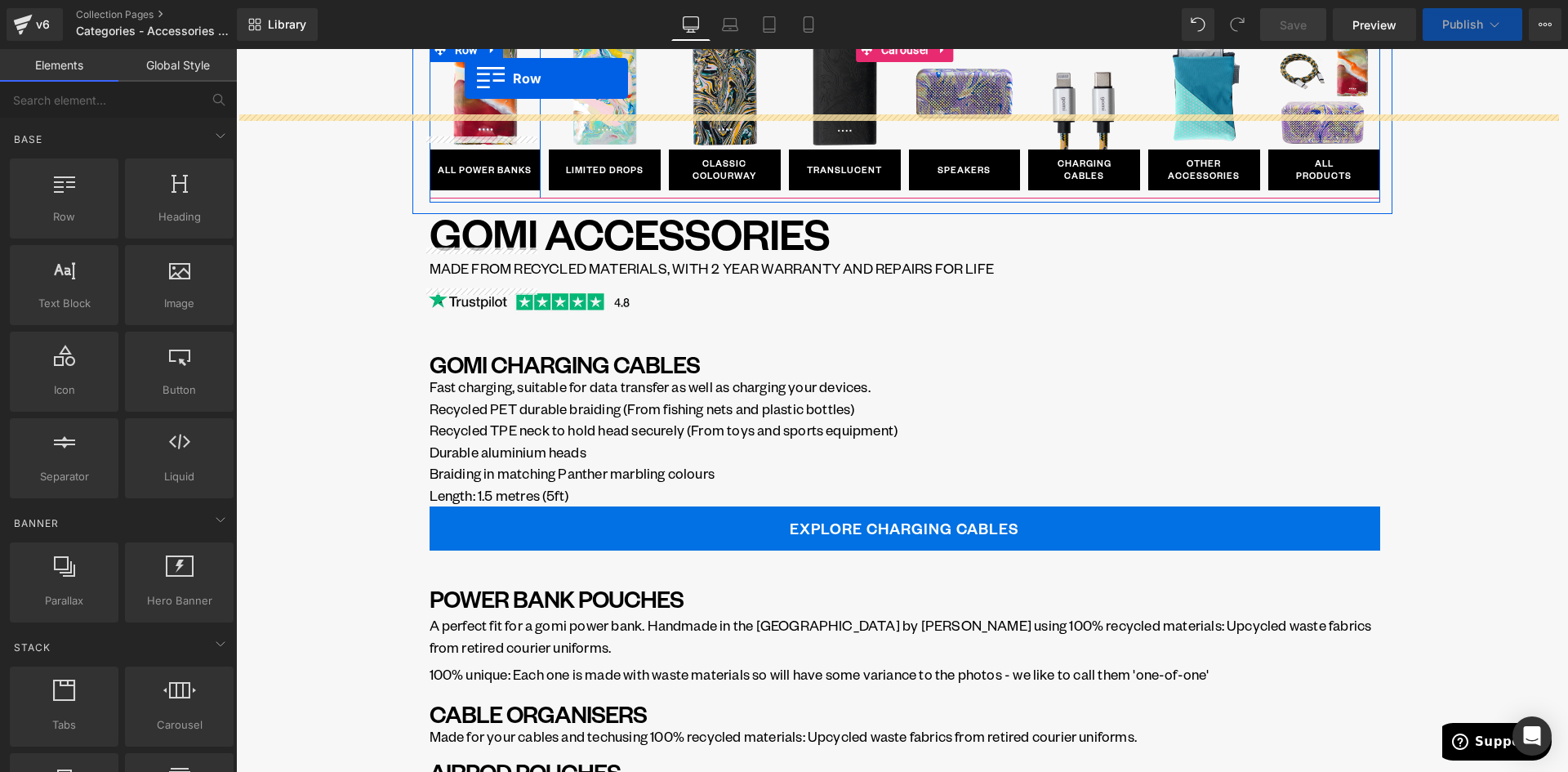
scroll to position [0, 0]
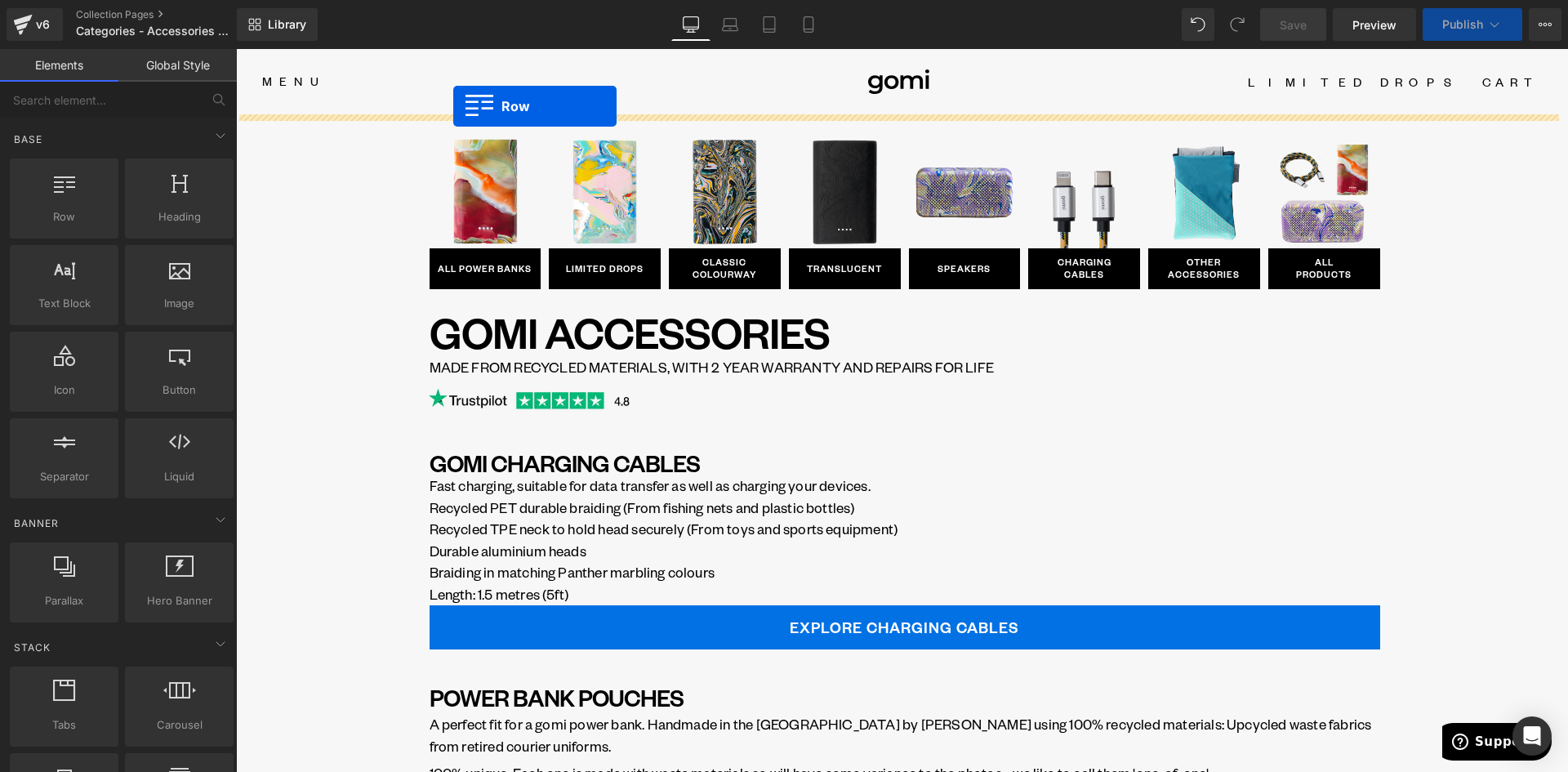
drag, startPoint x: 418, startPoint y: 187, endPoint x: 453, endPoint y: 107, distance: 87.3
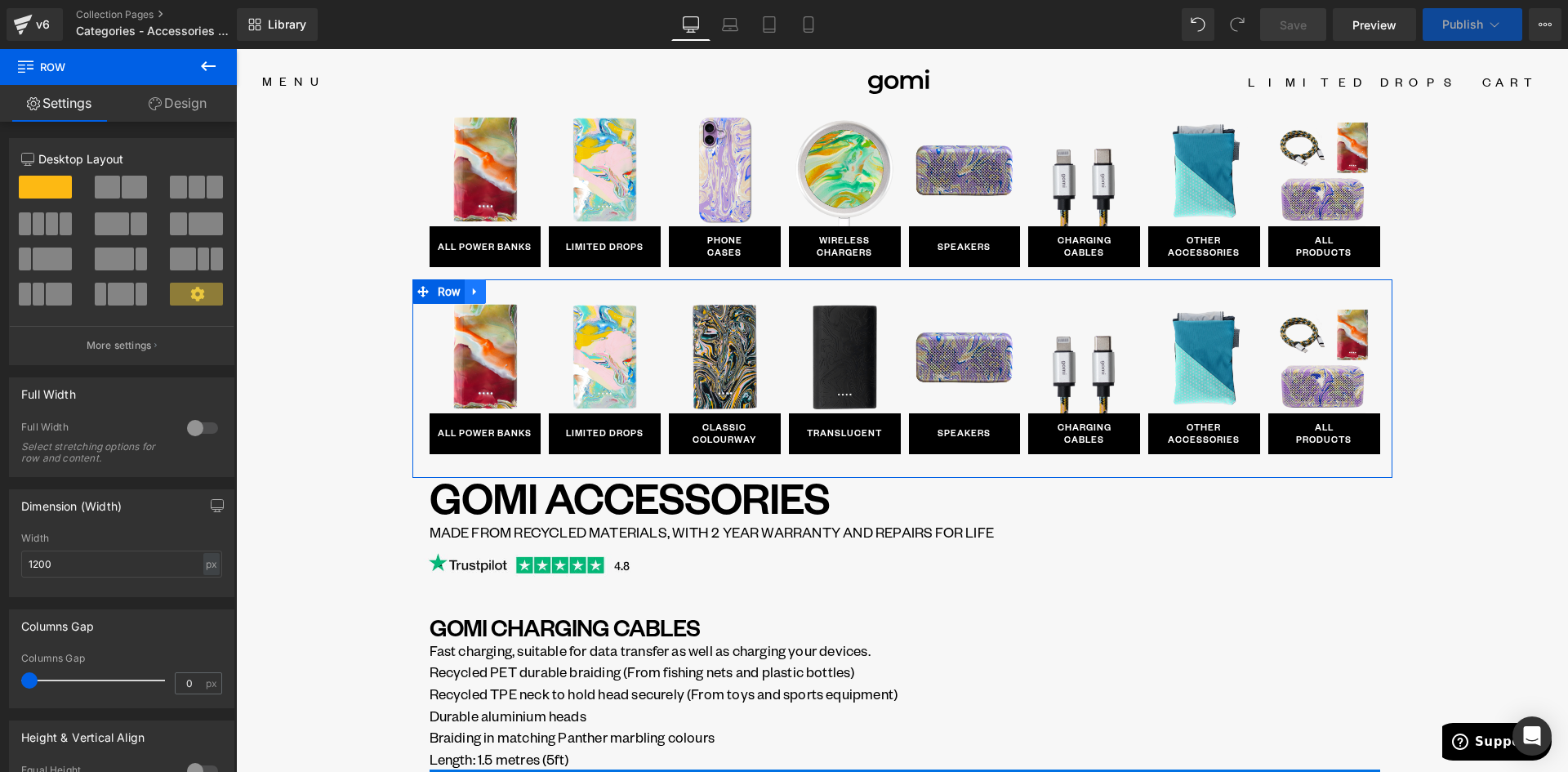
click at [465, 290] on link at bounding box center [476, 292] width 21 height 25
click at [508, 289] on link at bounding box center [518, 292] width 21 height 25
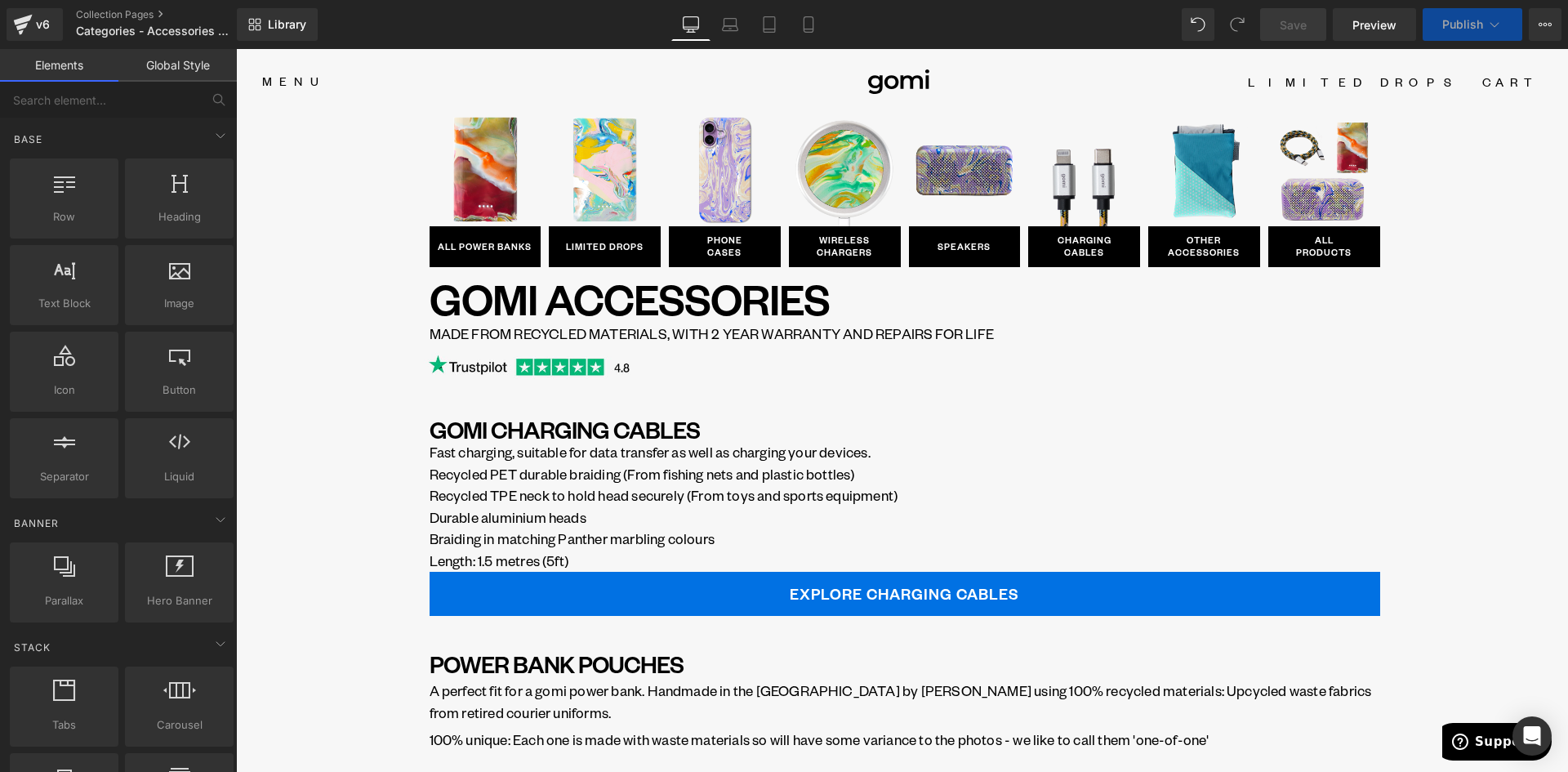
click at [1467, 231] on div "Image ALL POWER BANKS Button Row Image LIMITED DROPS Button Row Image PHONE CAS…" at bounding box center [902, 768] width 1332 height 1308
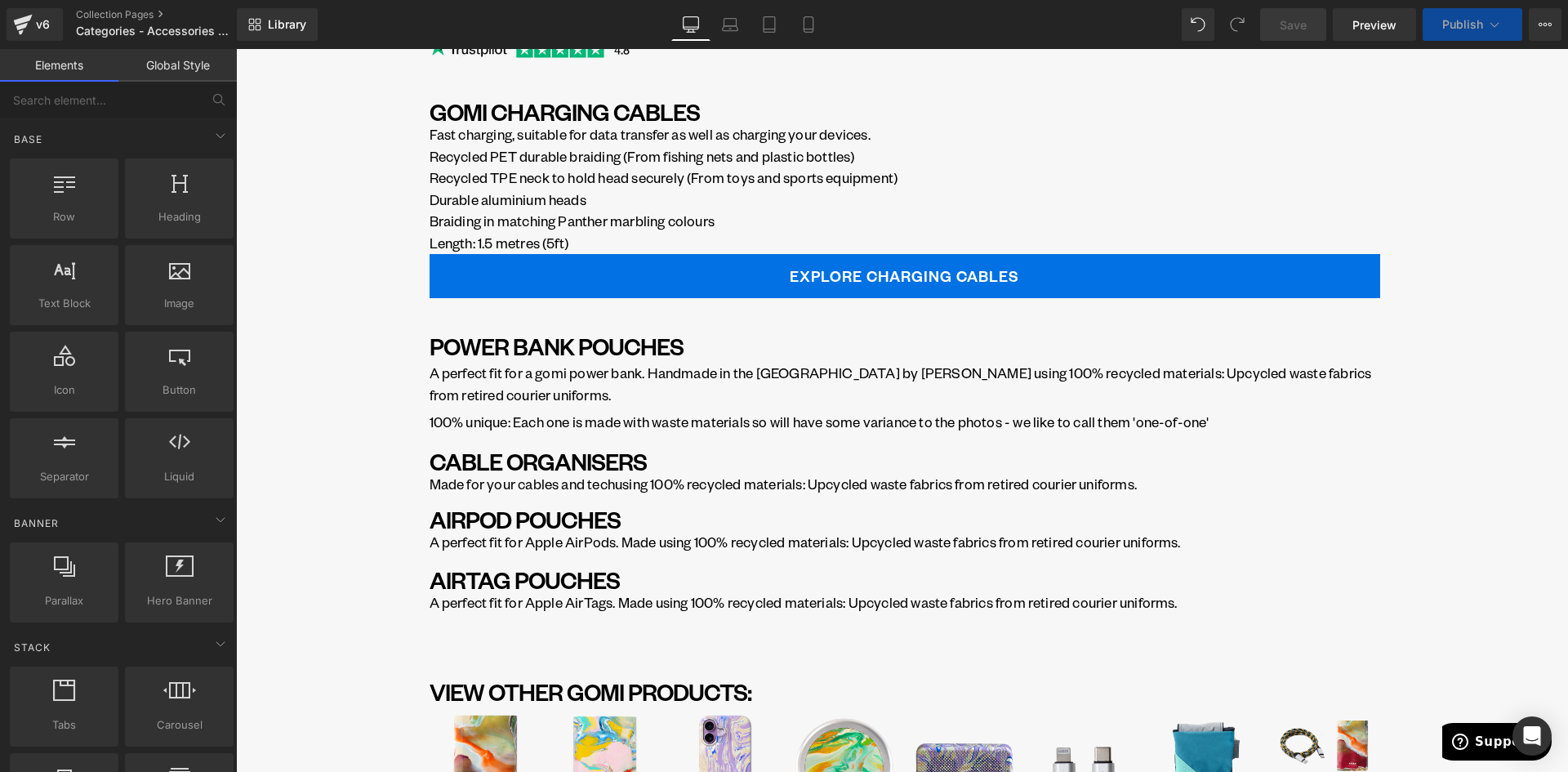
scroll to position [327, 0]
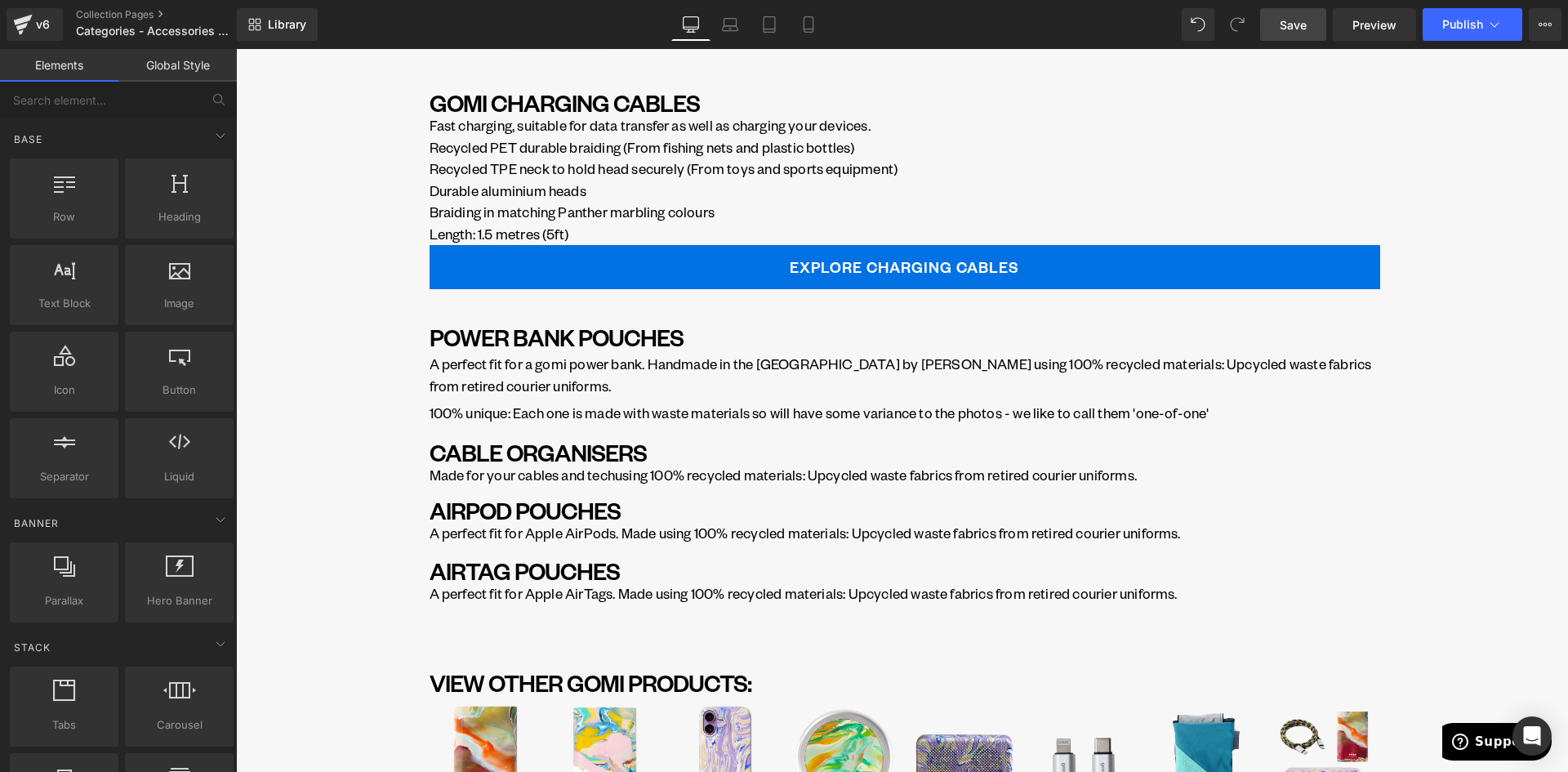
click at [1279, 27] on link "Save" at bounding box center [1293, 24] width 66 height 33
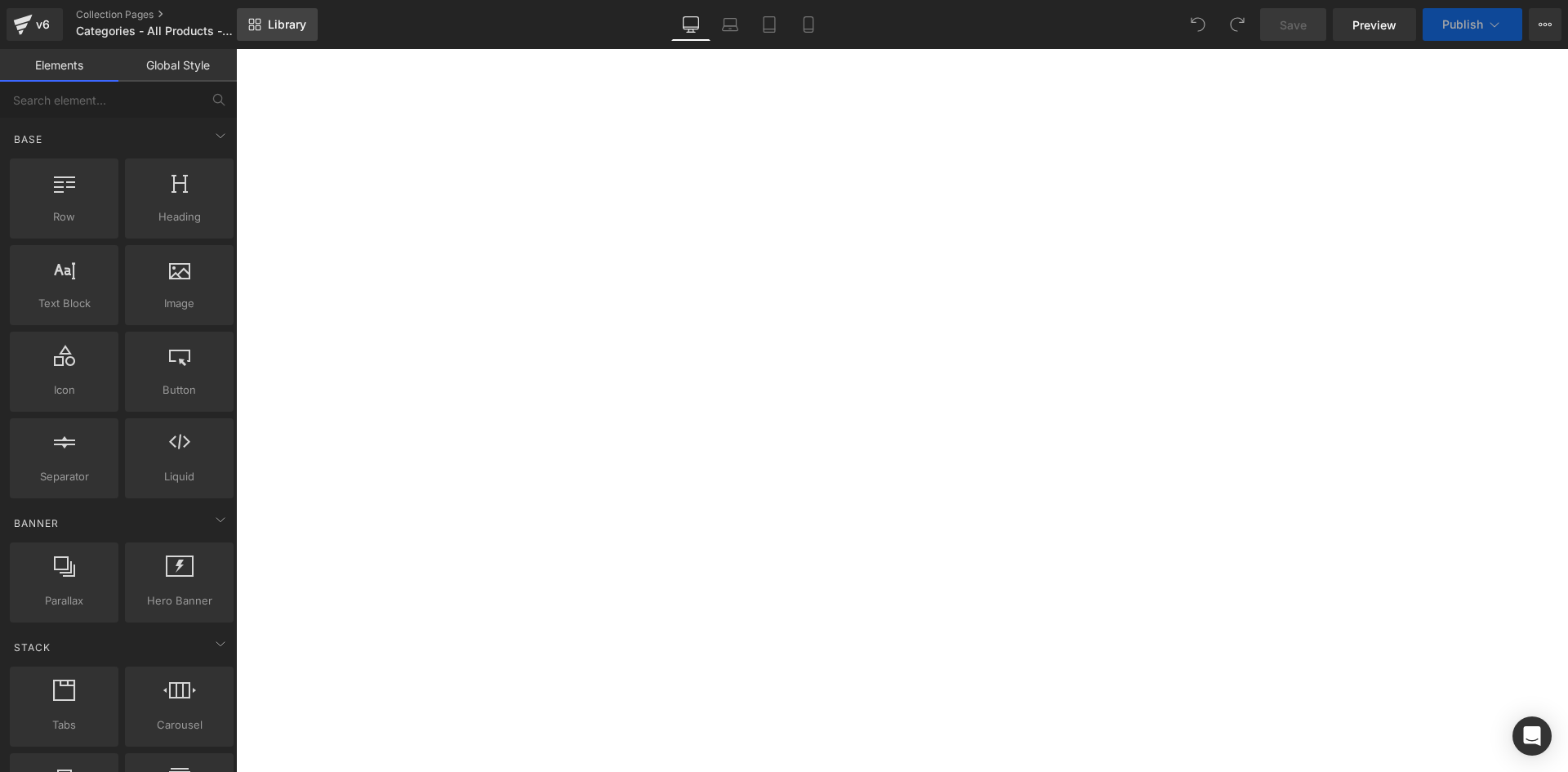
click at [297, 25] on span "Library" at bounding box center [286, 24] width 38 height 15
click at [292, 21] on span "Library" at bounding box center [286, 24] width 38 height 15
click at [312, 30] on link "Library" at bounding box center [276, 24] width 81 height 33
click at [298, 28] on span "Library" at bounding box center [286, 24] width 38 height 15
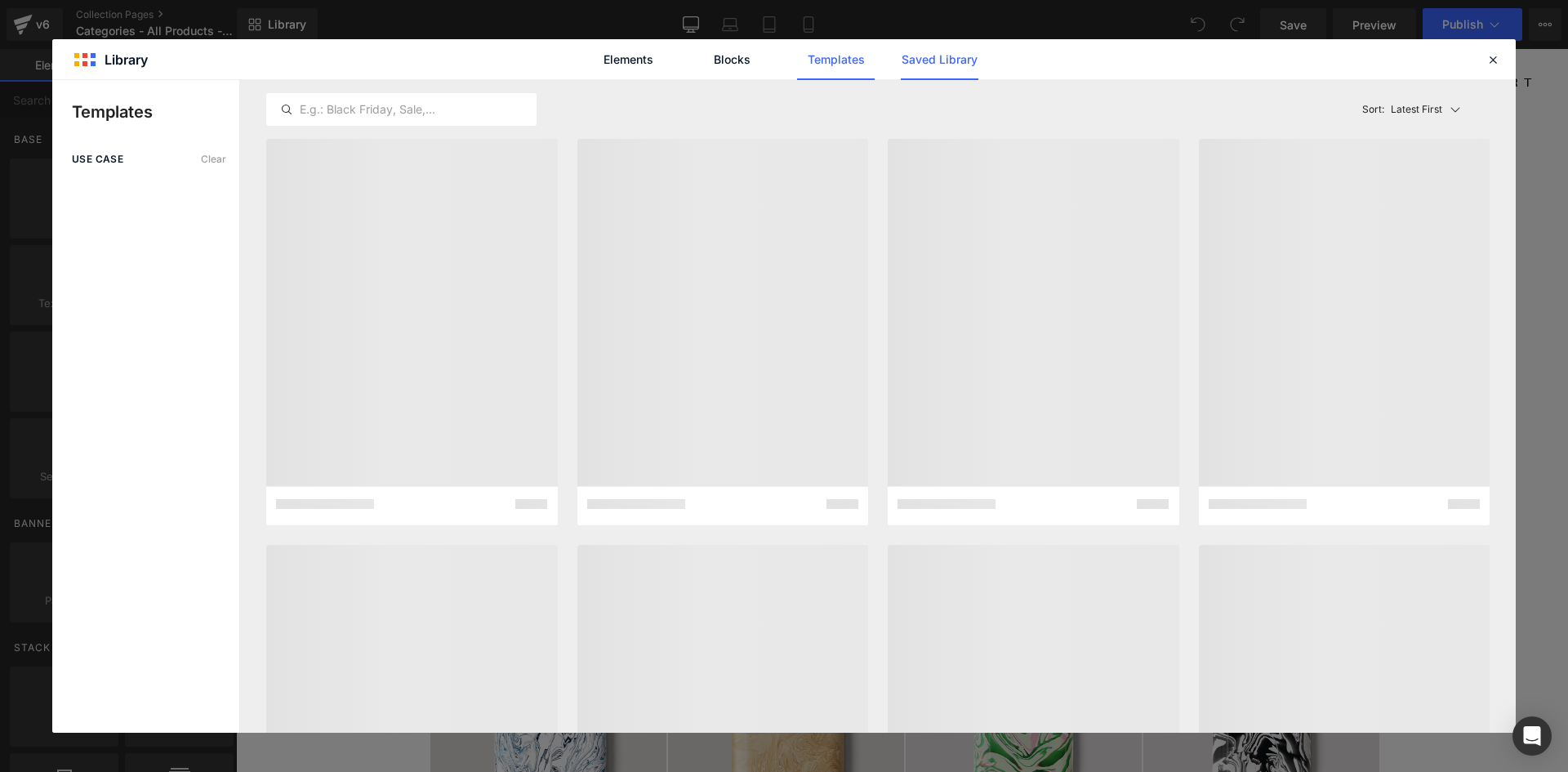
click at [950, 65] on link "Saved Library" at bounding box center [939, 60] width 77 height 41
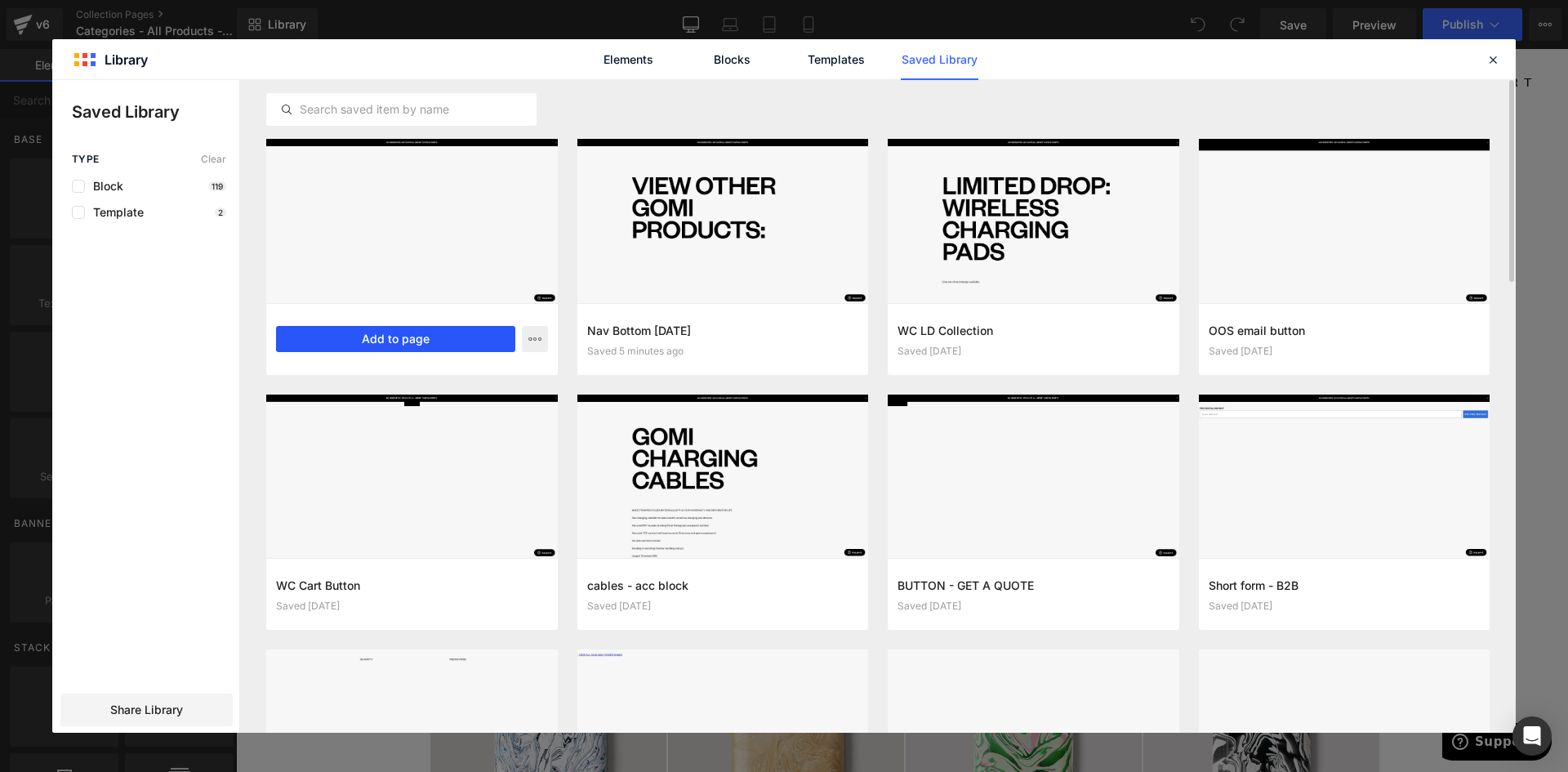
click at [384, 339] on button "Add to page" at bounding box center [396, 339] width 239 height 26
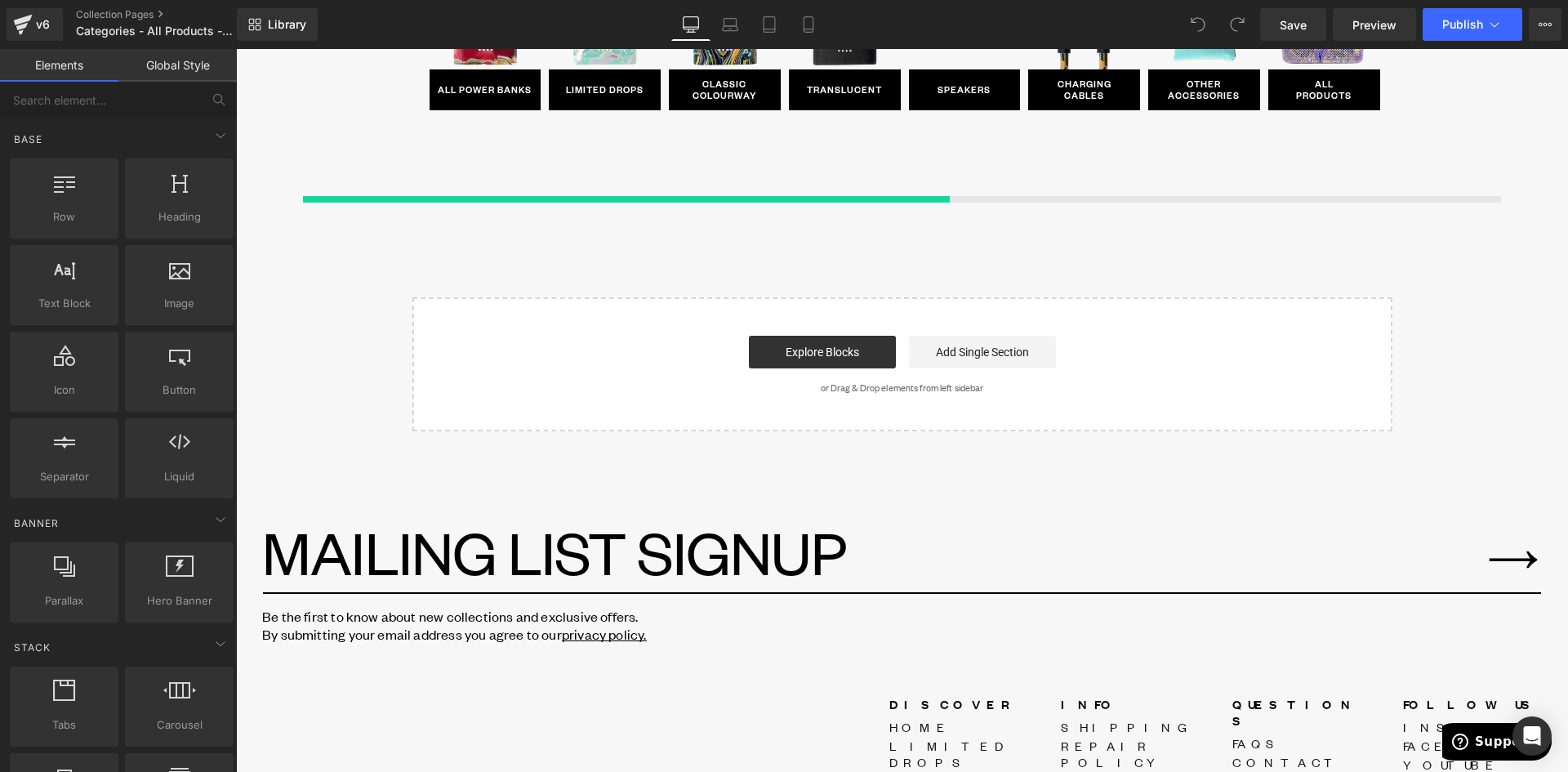
scroll to position [8103, 0]
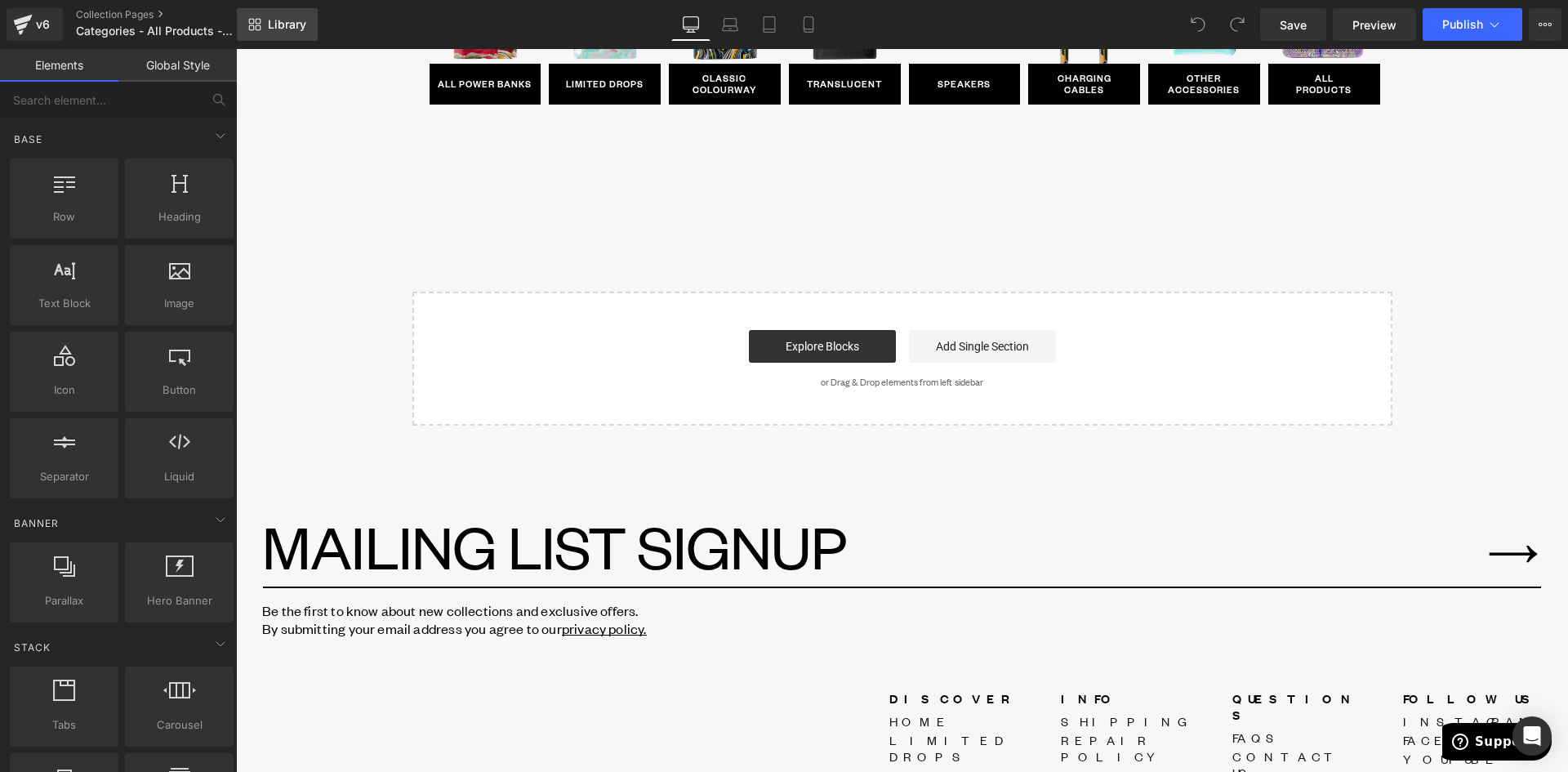
click at [272, 25] on span "Library" at bounding box center [286, 24] width 38 height 15
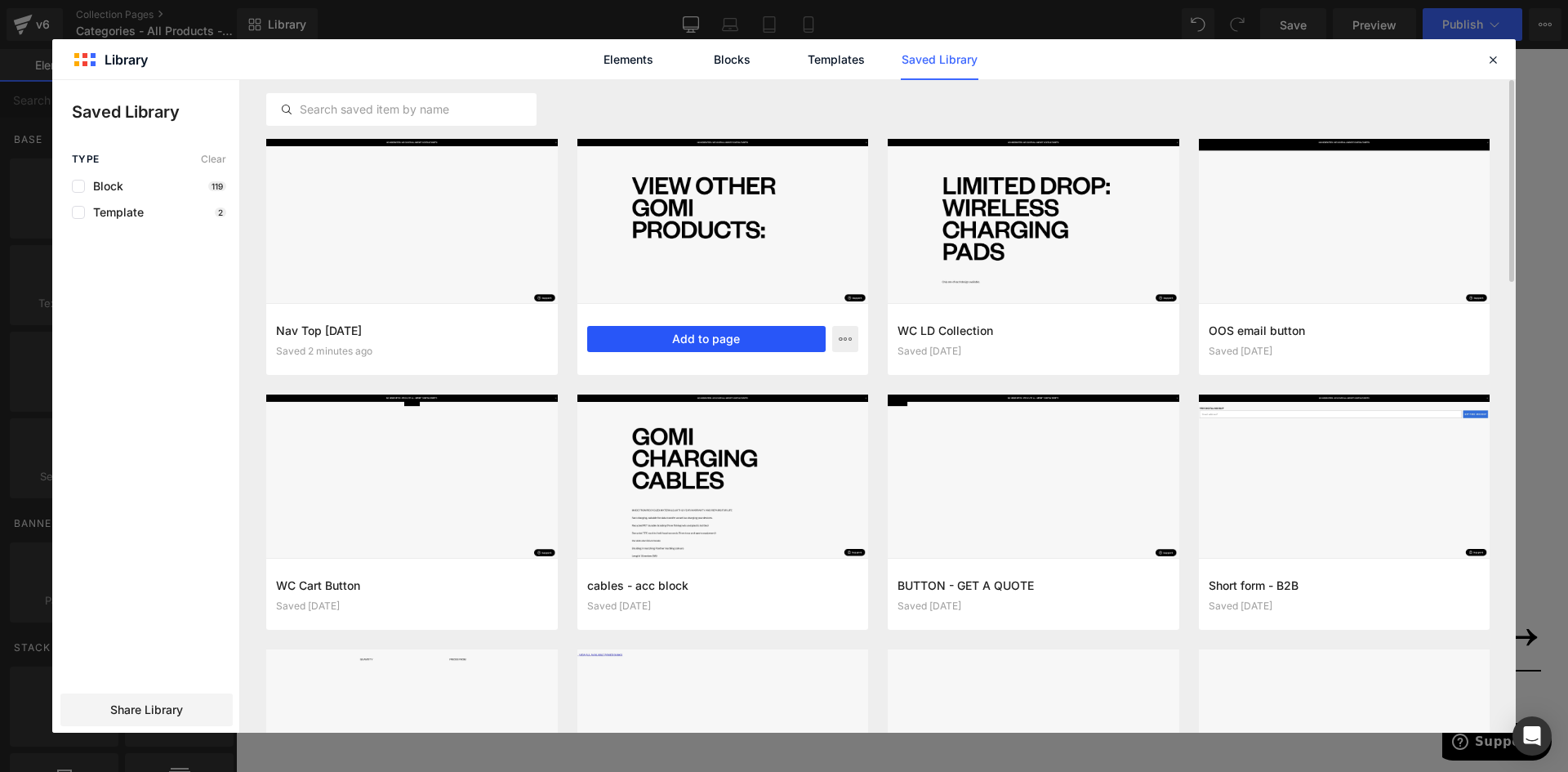
click at [691, 336] on button "Add to page" at bounding box center [707, 339] width 239 height 26
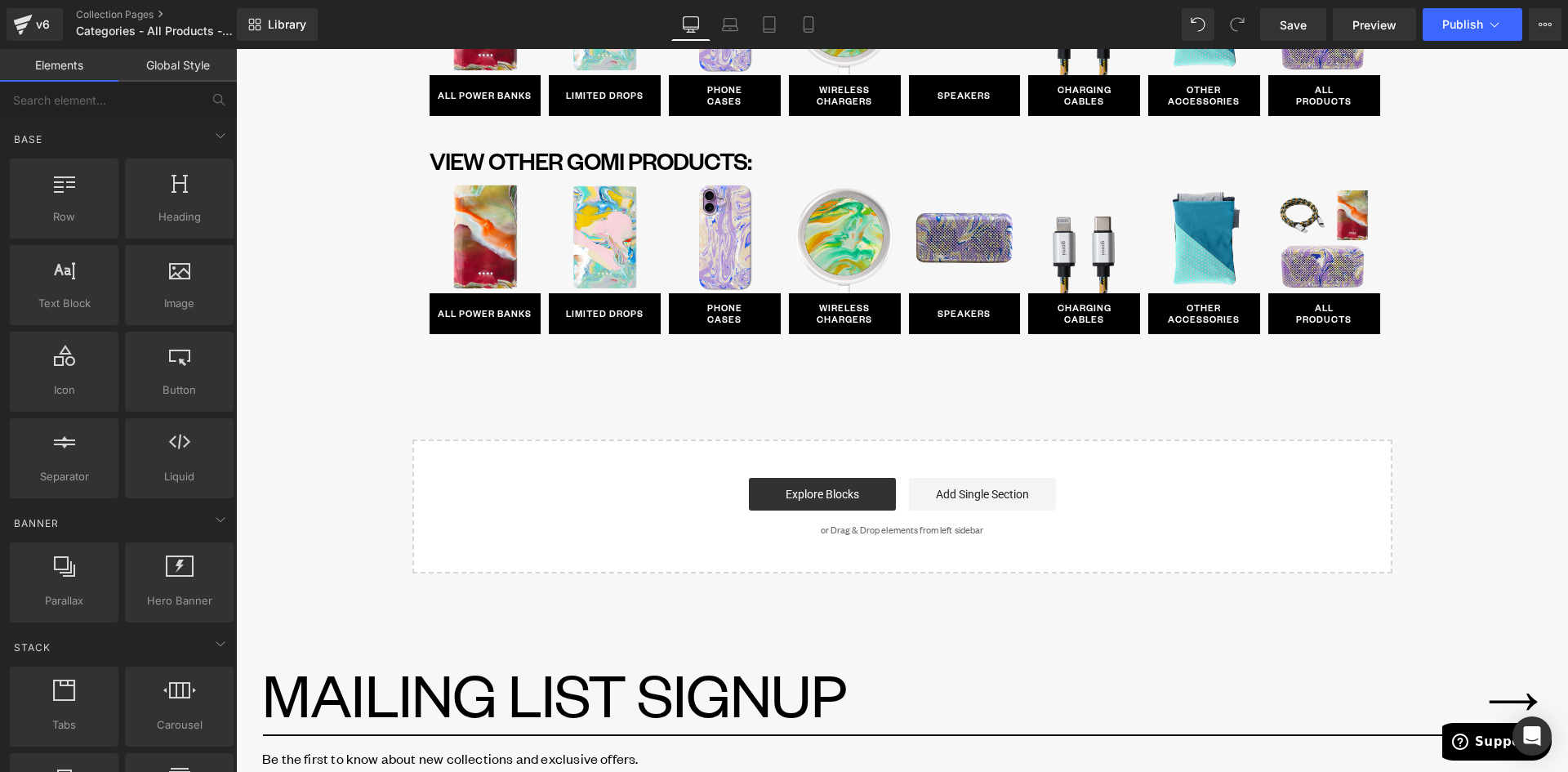
scroll to position [7860, 0]
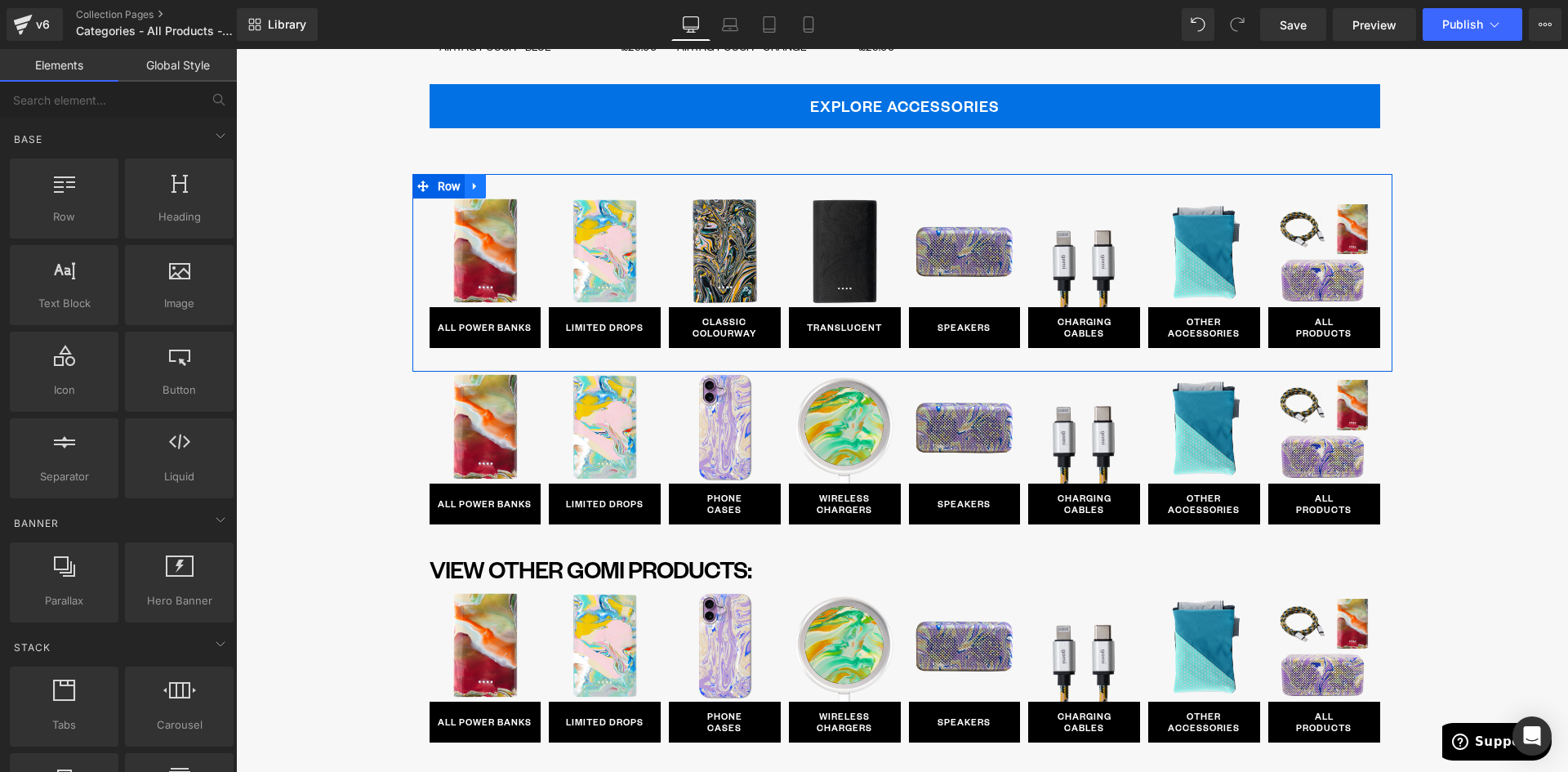
click at [469, 184] on icon at bounding box center [475, 186] width 12 height 12
click at [508, 189] on link at bounding box center [518, 187] width 21 height 25
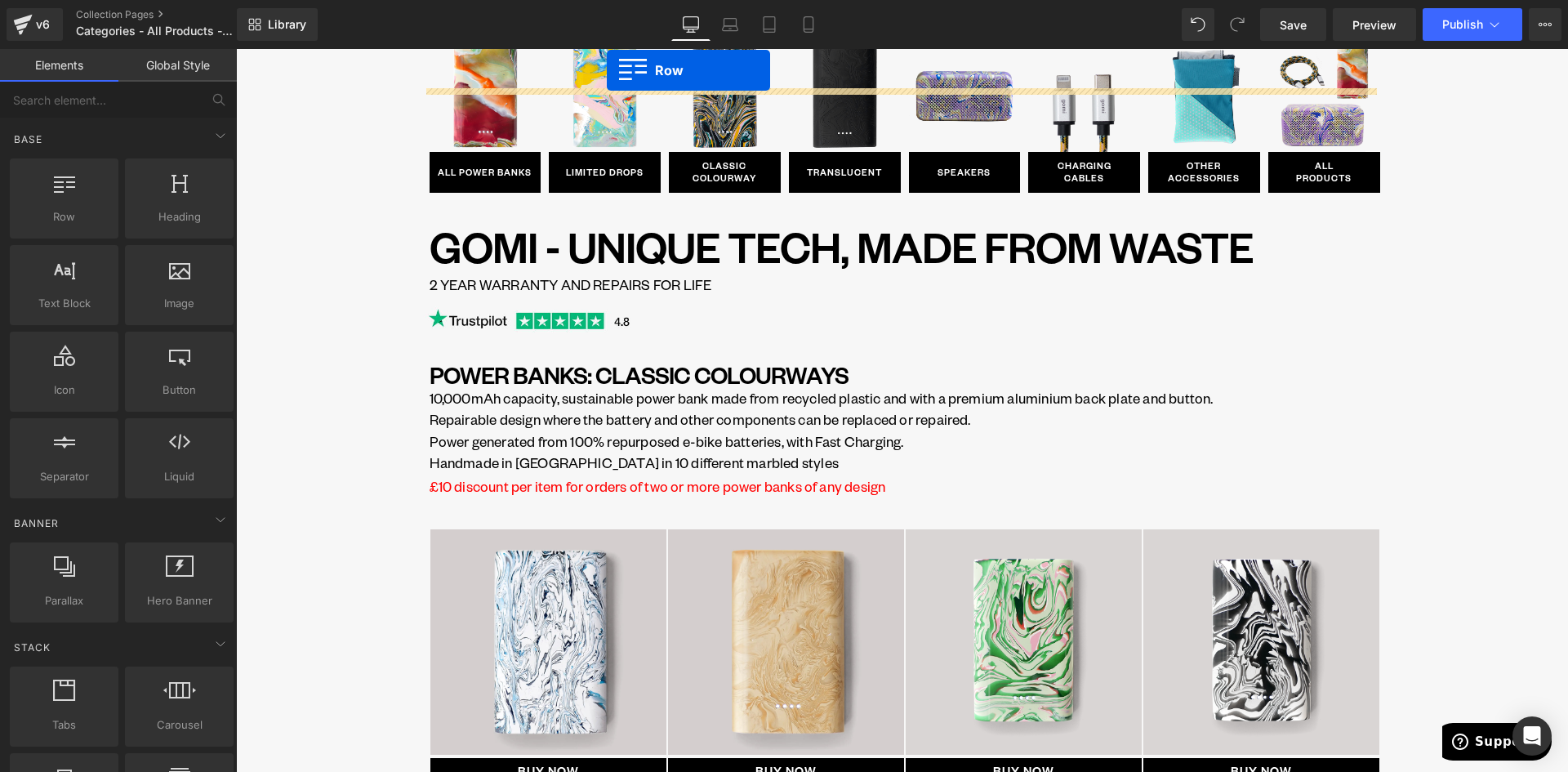
scroll to position [0, 0]
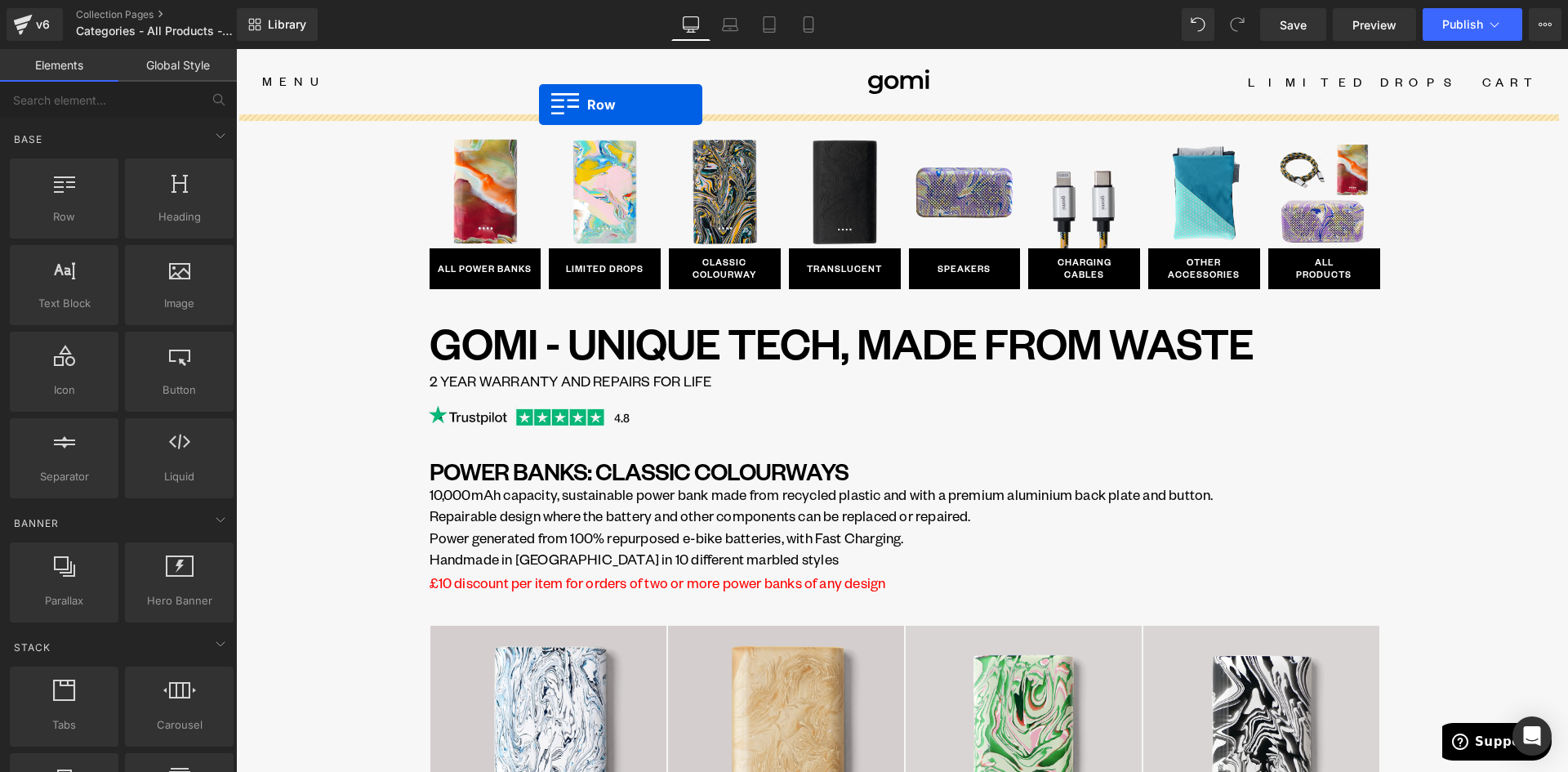
drag, startPoint x: 413, startPoint y: 187, endPoint x: 538, endPoint y: 106, distance: 148.9
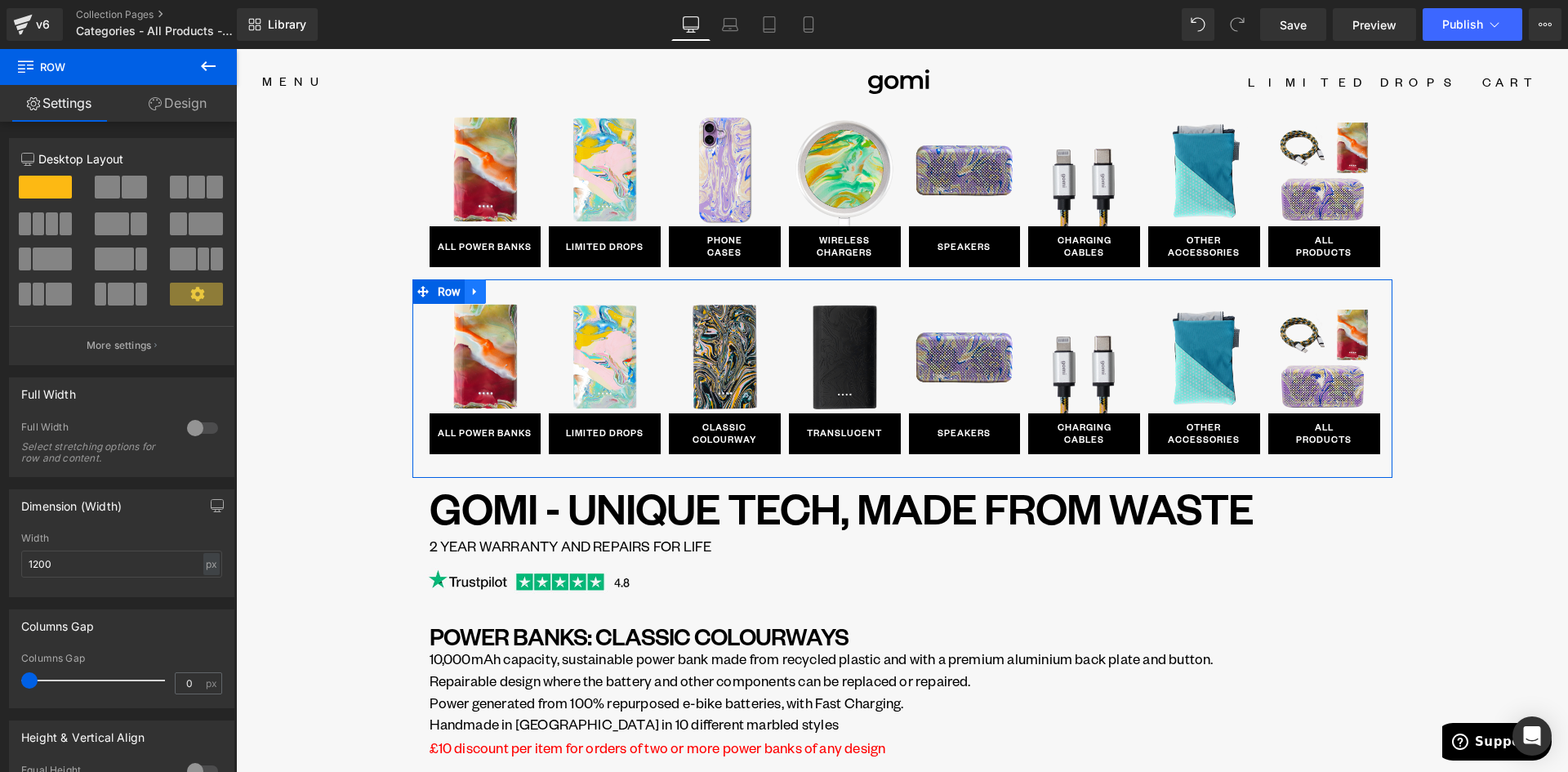
click at [473, 291] on icon at bounding box center [475, 291] width 4 height 7
click at [512, 294] on icon at bounding box center [517, 292] width 12 height 12
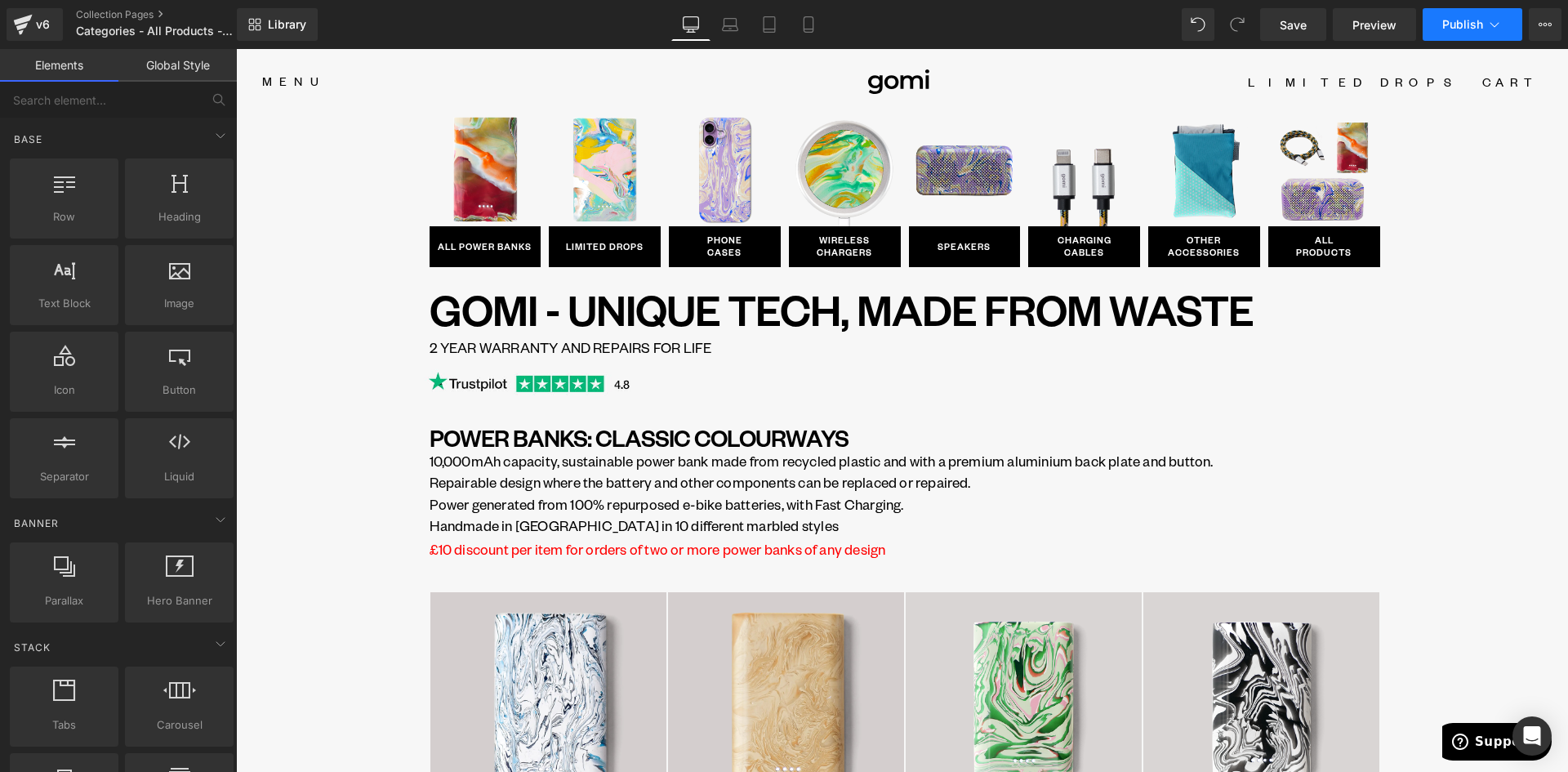
click at [1458, 24] on span "Publish" at bounding box center [1463, 24] width 41 height 13
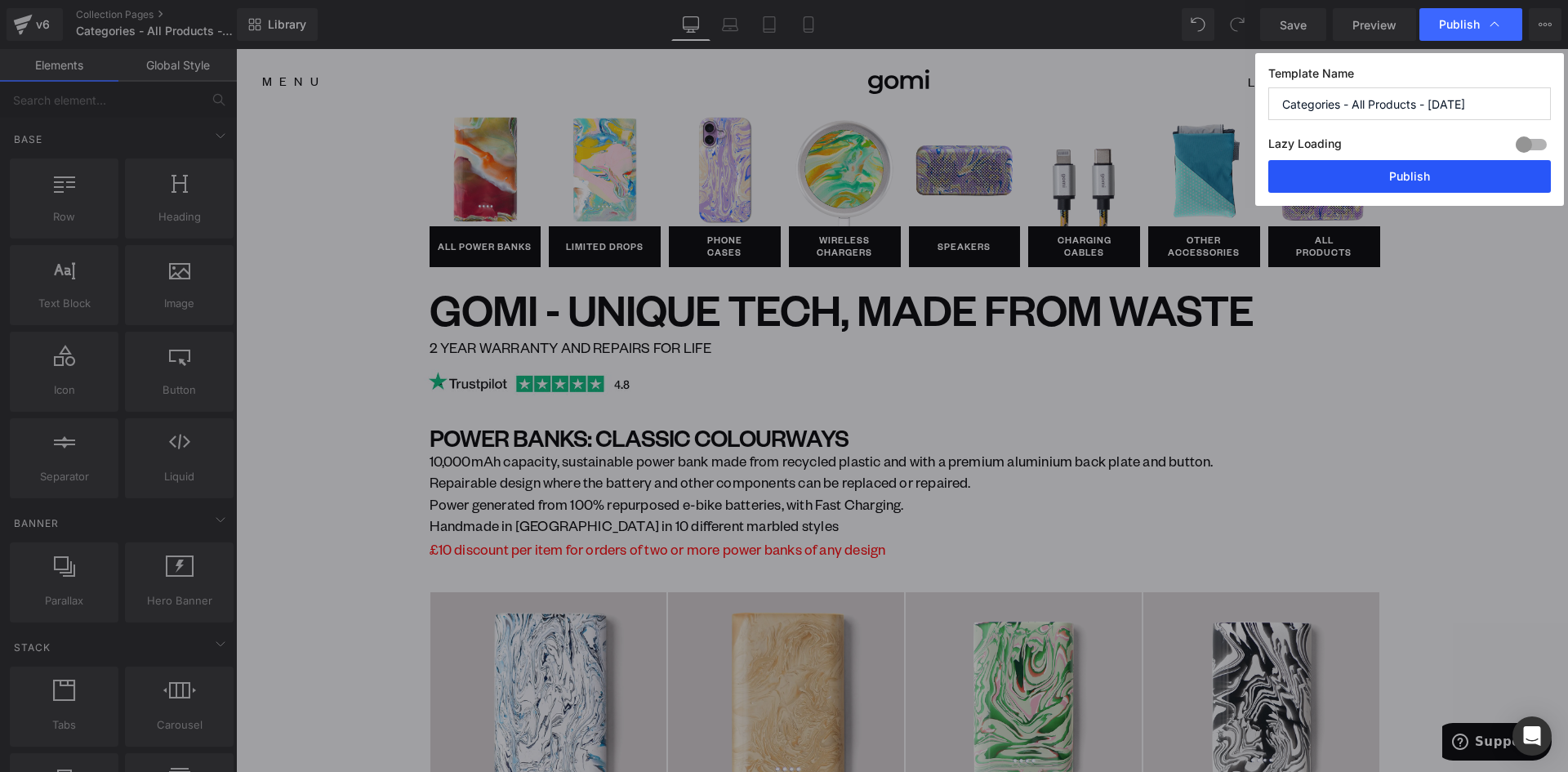
drag, startPoint x: 1448, startPoint y: 174, endPoint x: 1212, endPoint y: 125, distance: 241.0
click at [1448, 174] on button "Publish" at bounding box center [1410, 176] width 283 height 33
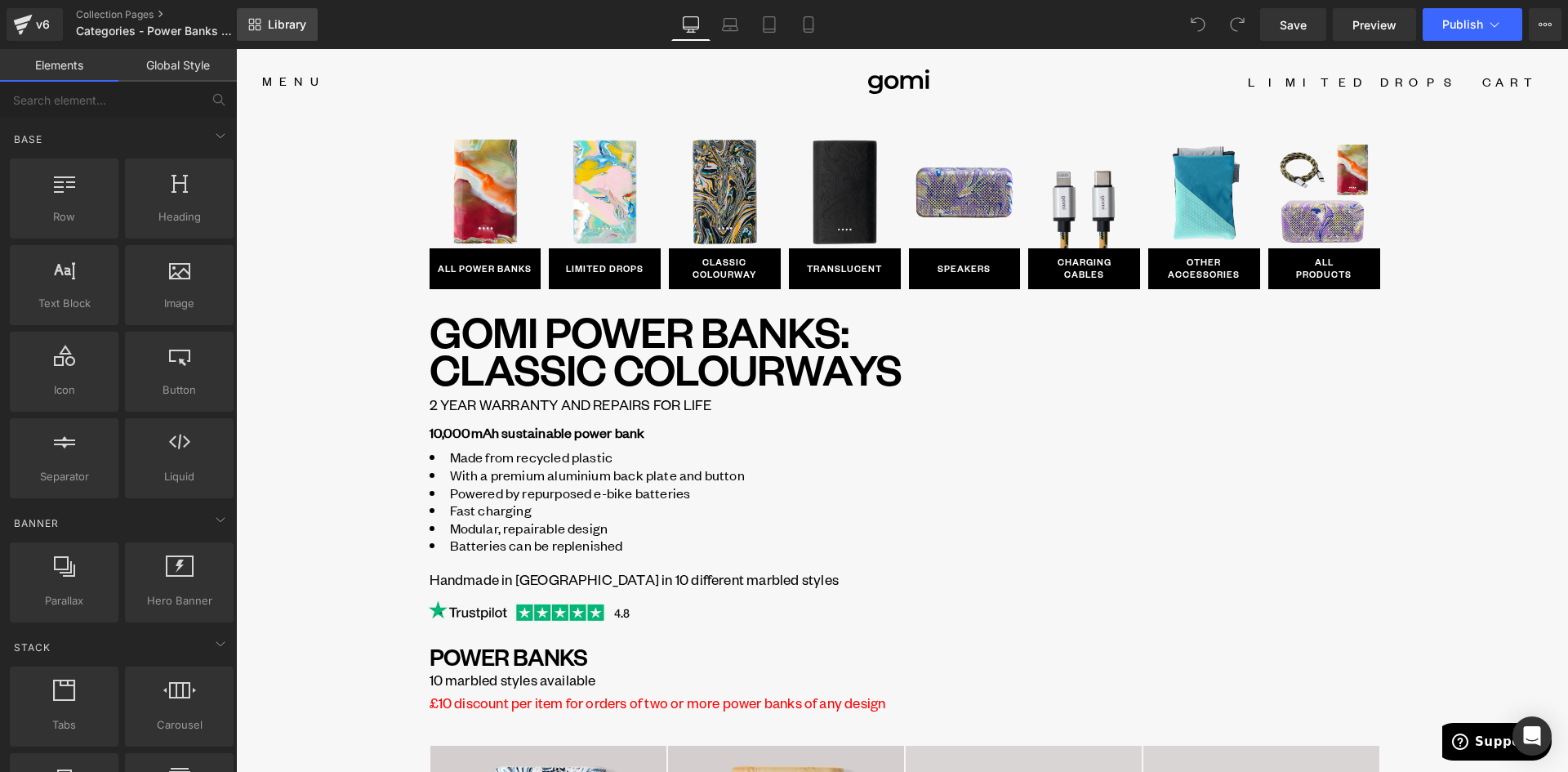
click at [277, 30] on span "Library" at bounding box center [286, 24] width 38 height 15
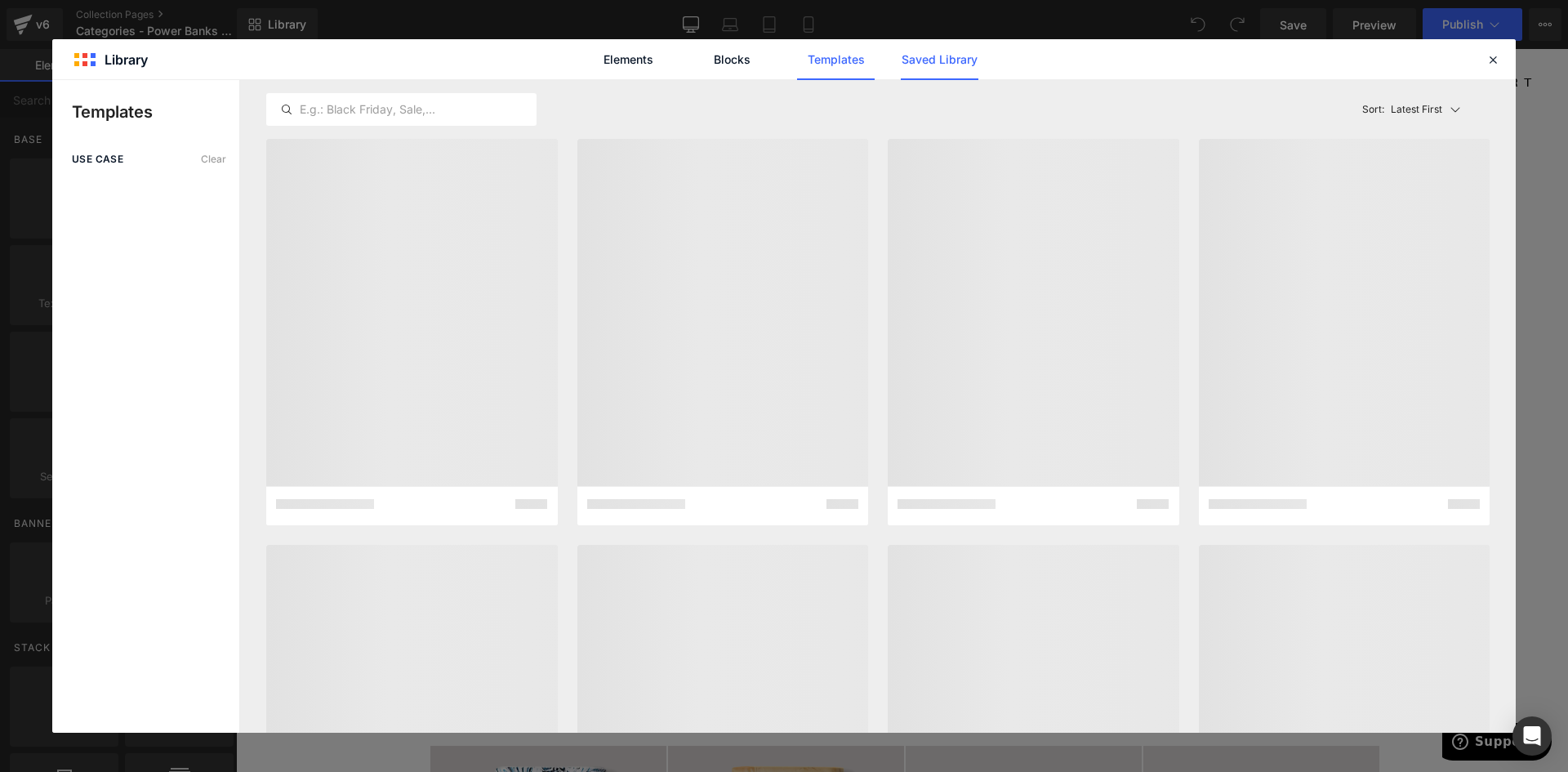
click at [973, 63] on link "Saved Library" at bounding box center [939, 60] width 77 height 41
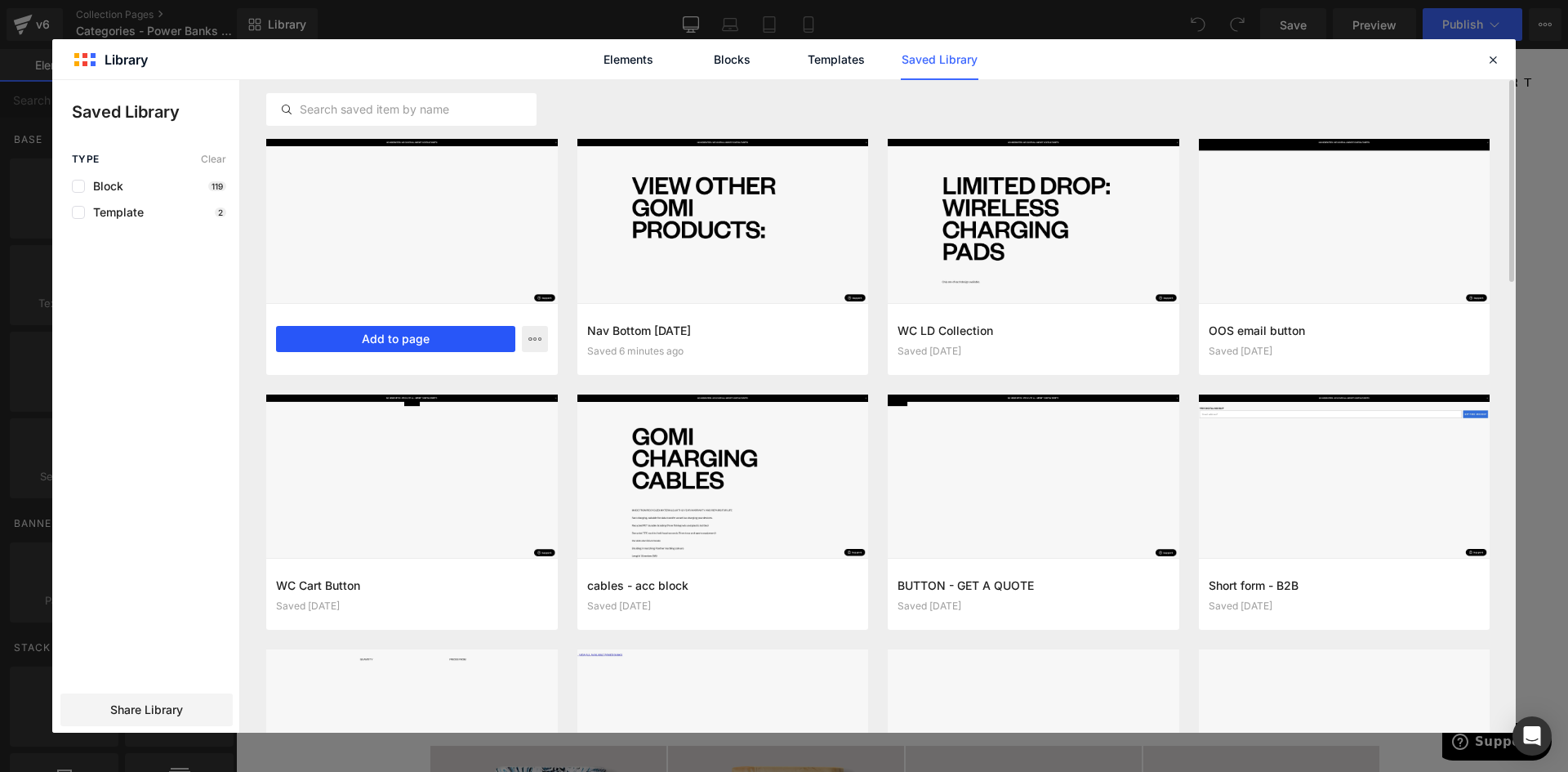
drag, startPoint x: 376, startPoint y: 342, endPoint x: 172, endPoint y: 294, distance: 209.6
click at [376, 342] on button "Add to page" at bounding box center [396, 339] width 239 height 26
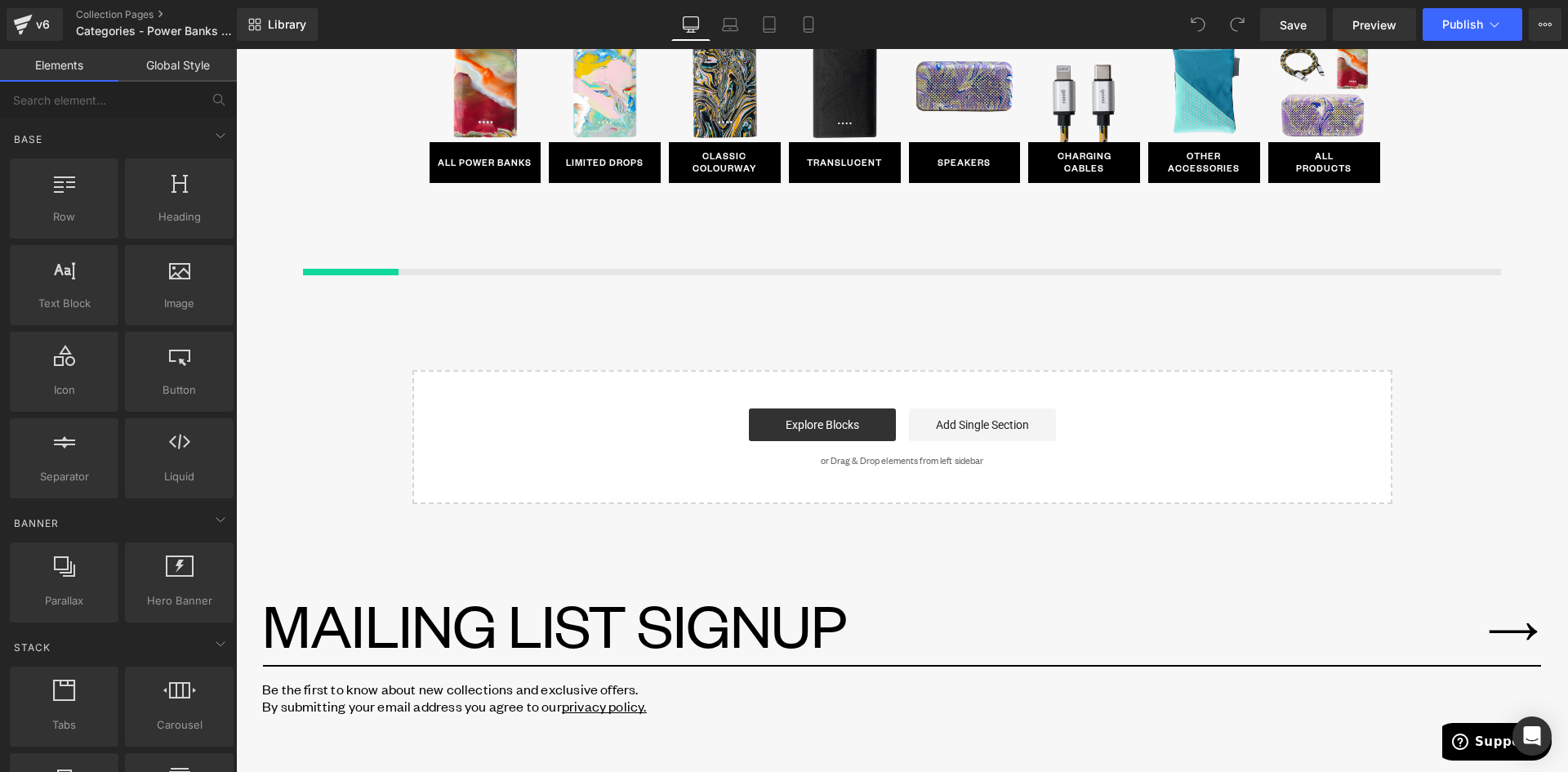
scroll to position [1846, 0]
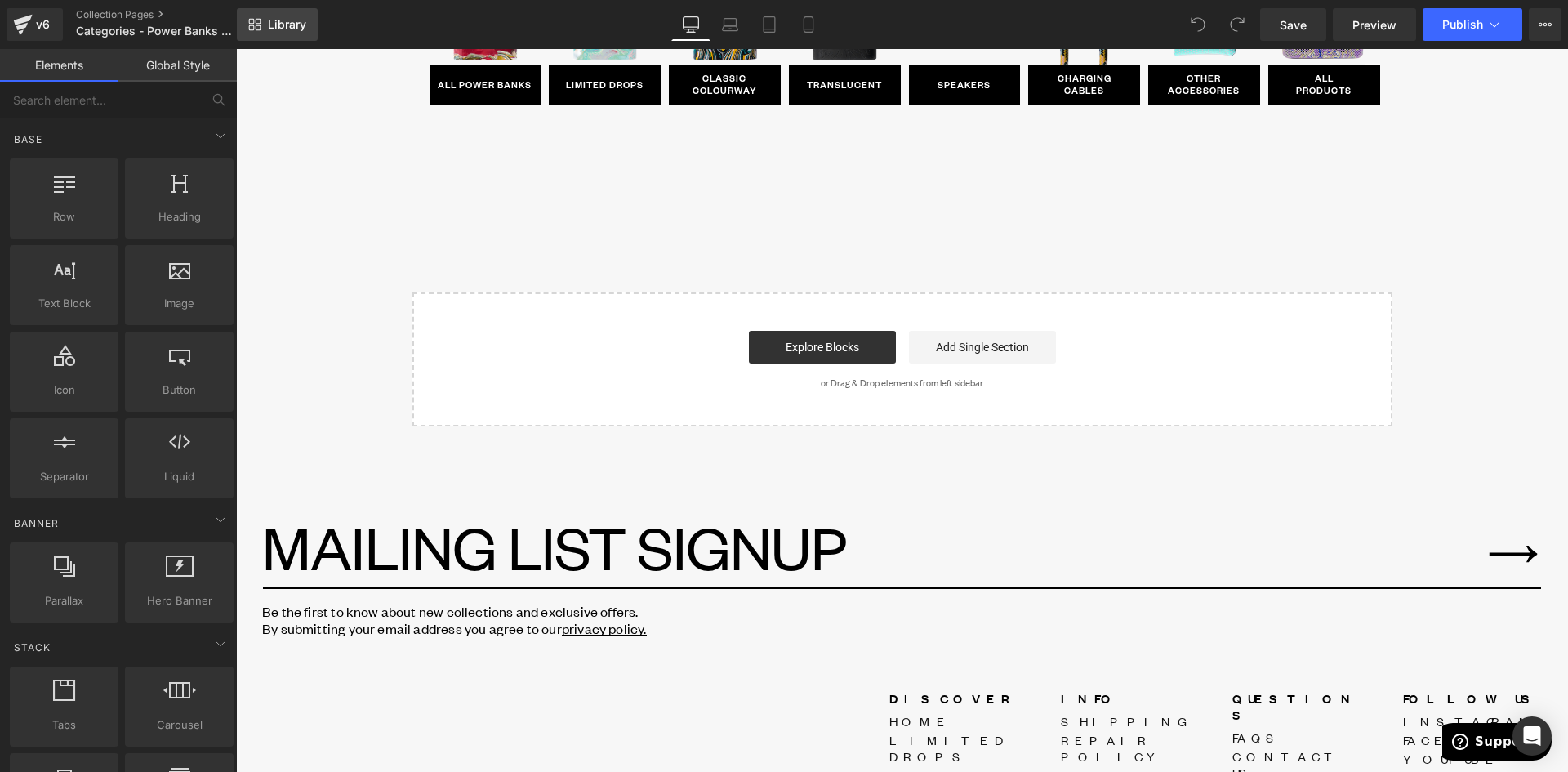
click at [285, 17] on link "Library" at bounding box center [276, 24] width 81 height 33
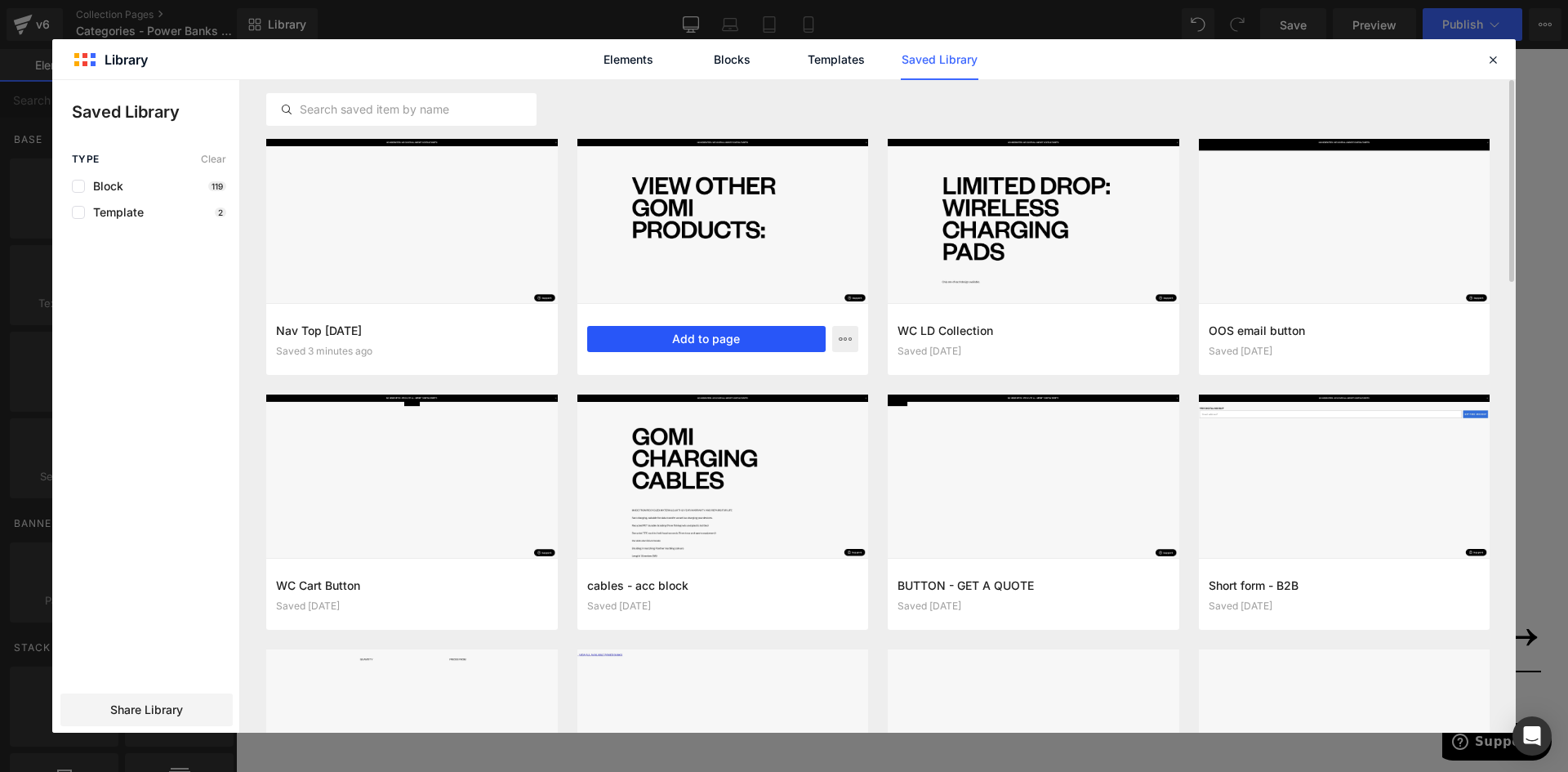
click at [674, 334] on button "Add to page" at bounding box center [707, 339] width 239 height 26
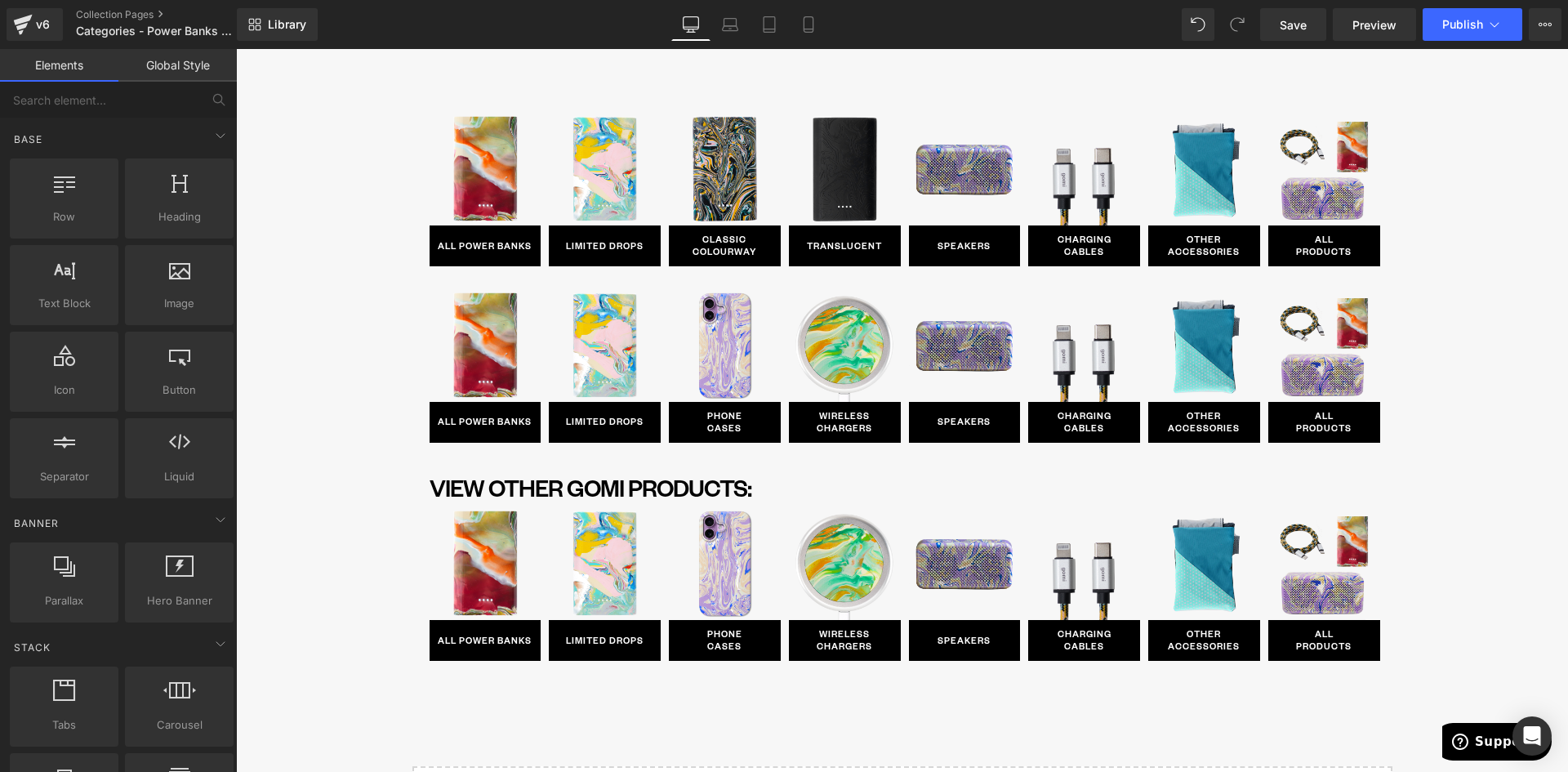
scroll to position [1441, 0]
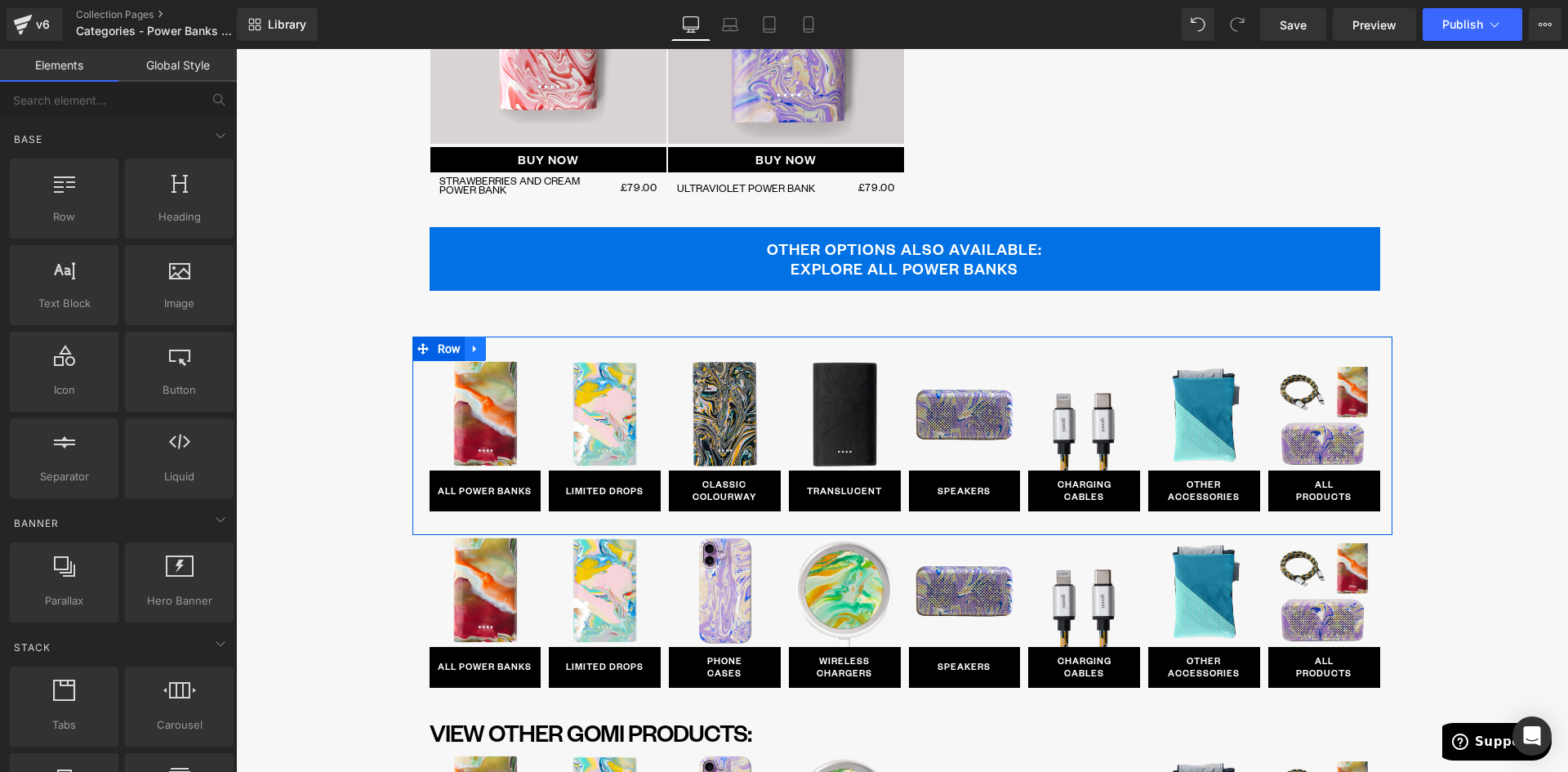
click at [469, 350] on icon at bounding box center [475, 350] width 12 height 12
click at [512, 348] on icon at bounding box center [517, 350] width 12 height 12
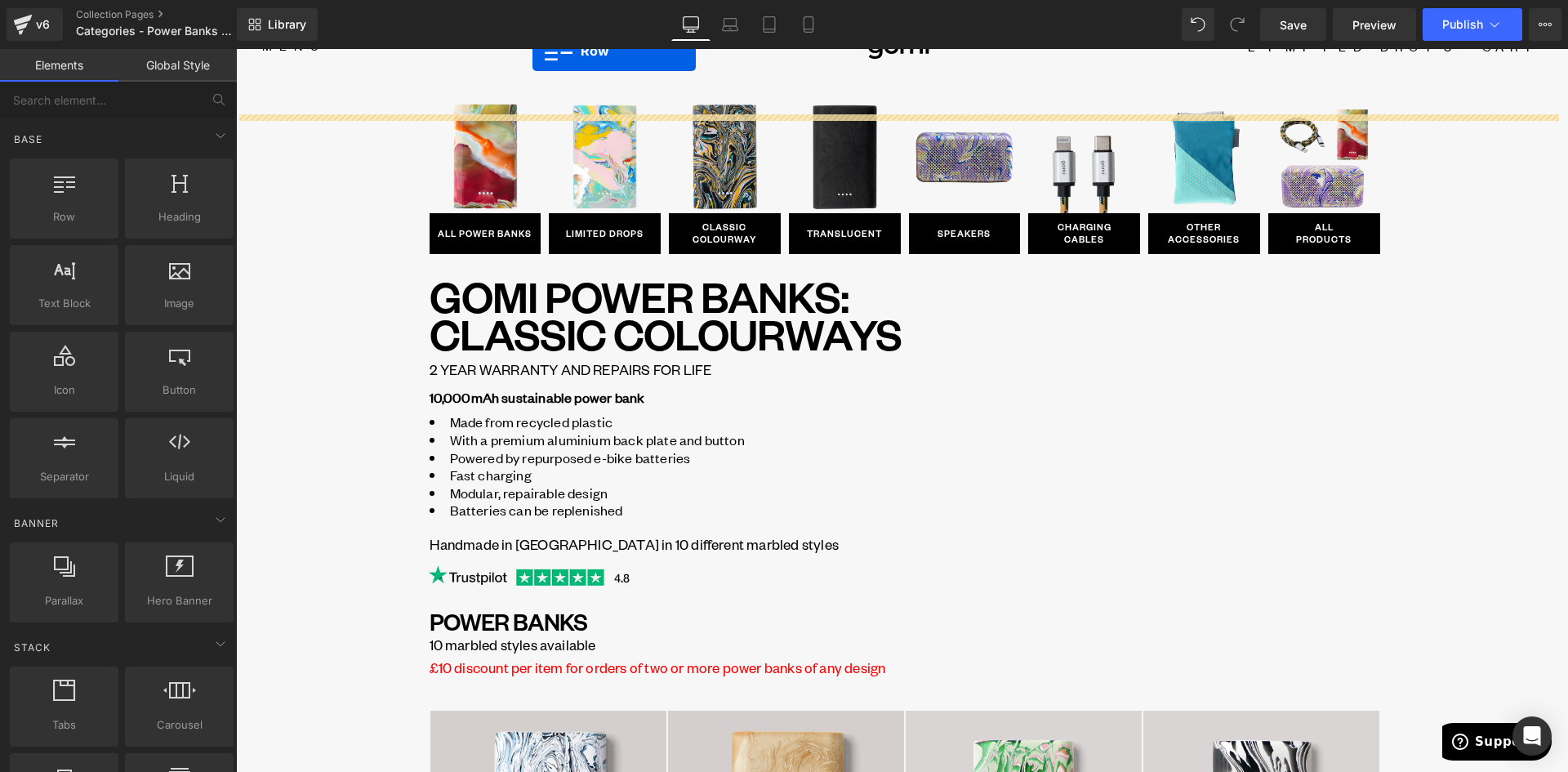
scroll to position [0, 0]
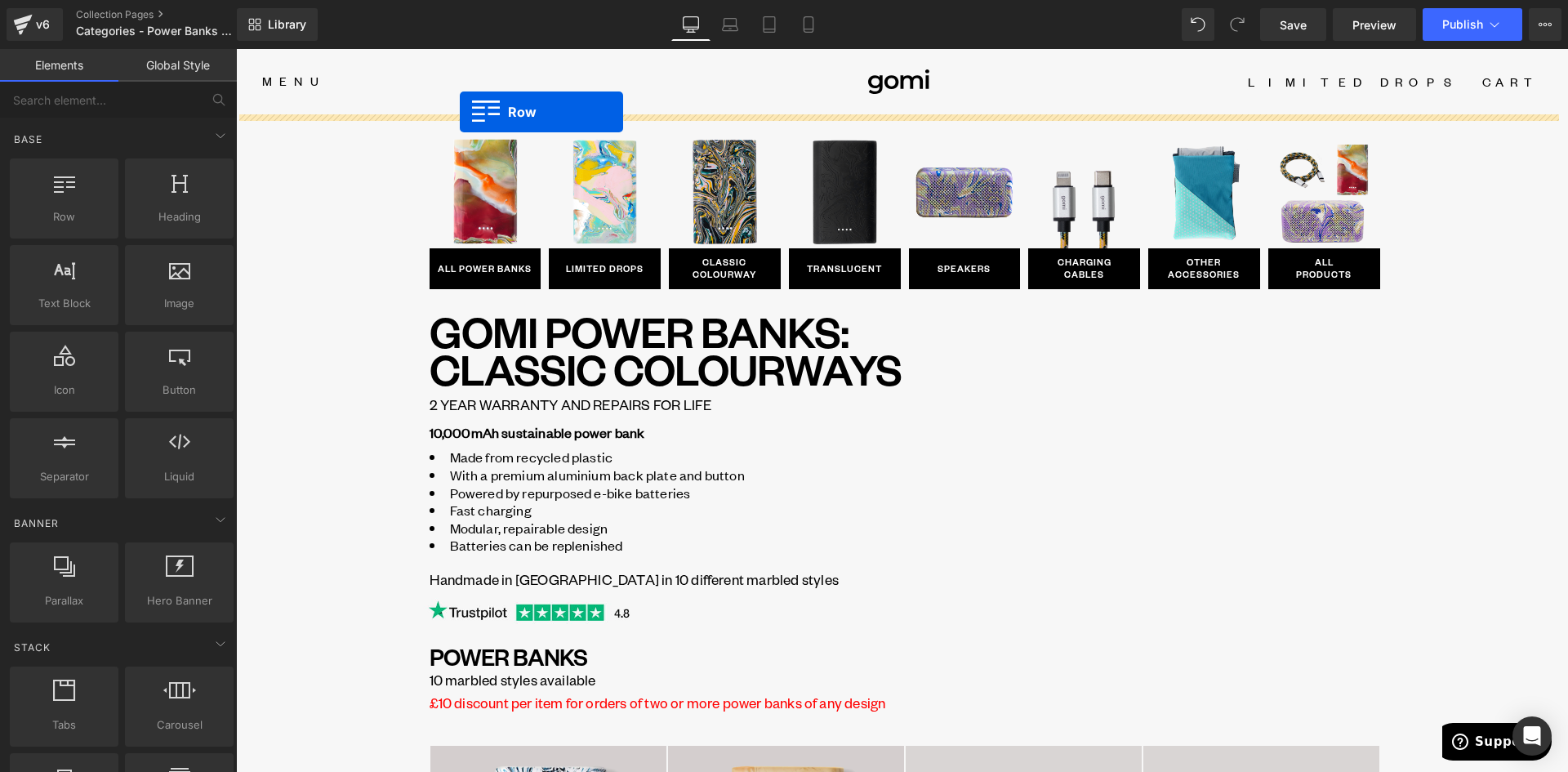
drag, startPoint x: 416, startPoint y: 348, endPoint x: 460, endPoint y: 112, distance: 240.1
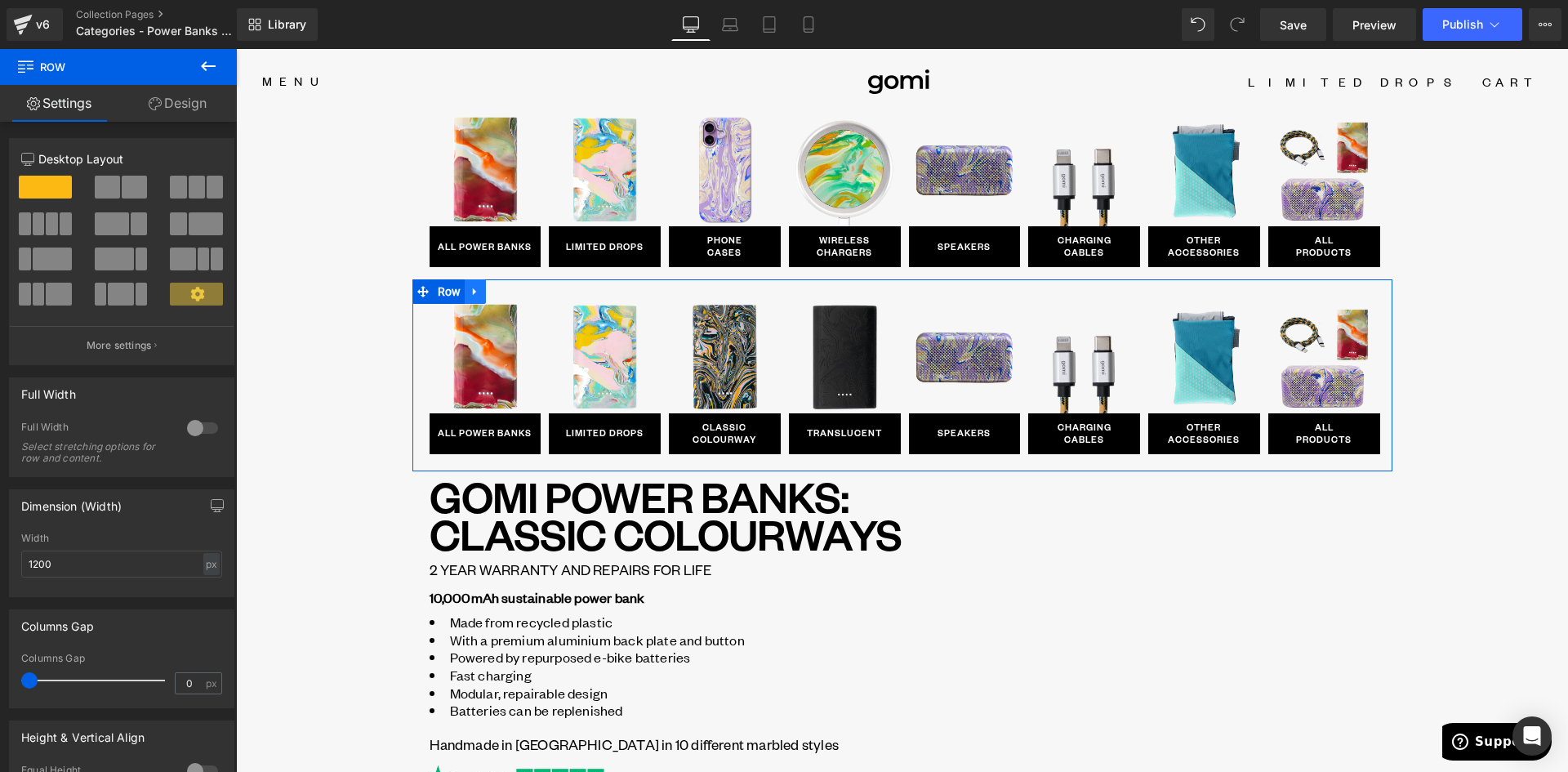
click at [469, 285] on icon at bounding box center [475, 292] width 12 height 12
click at [512, 294] on icon at bounding box center [517, 292] width 12 height 12
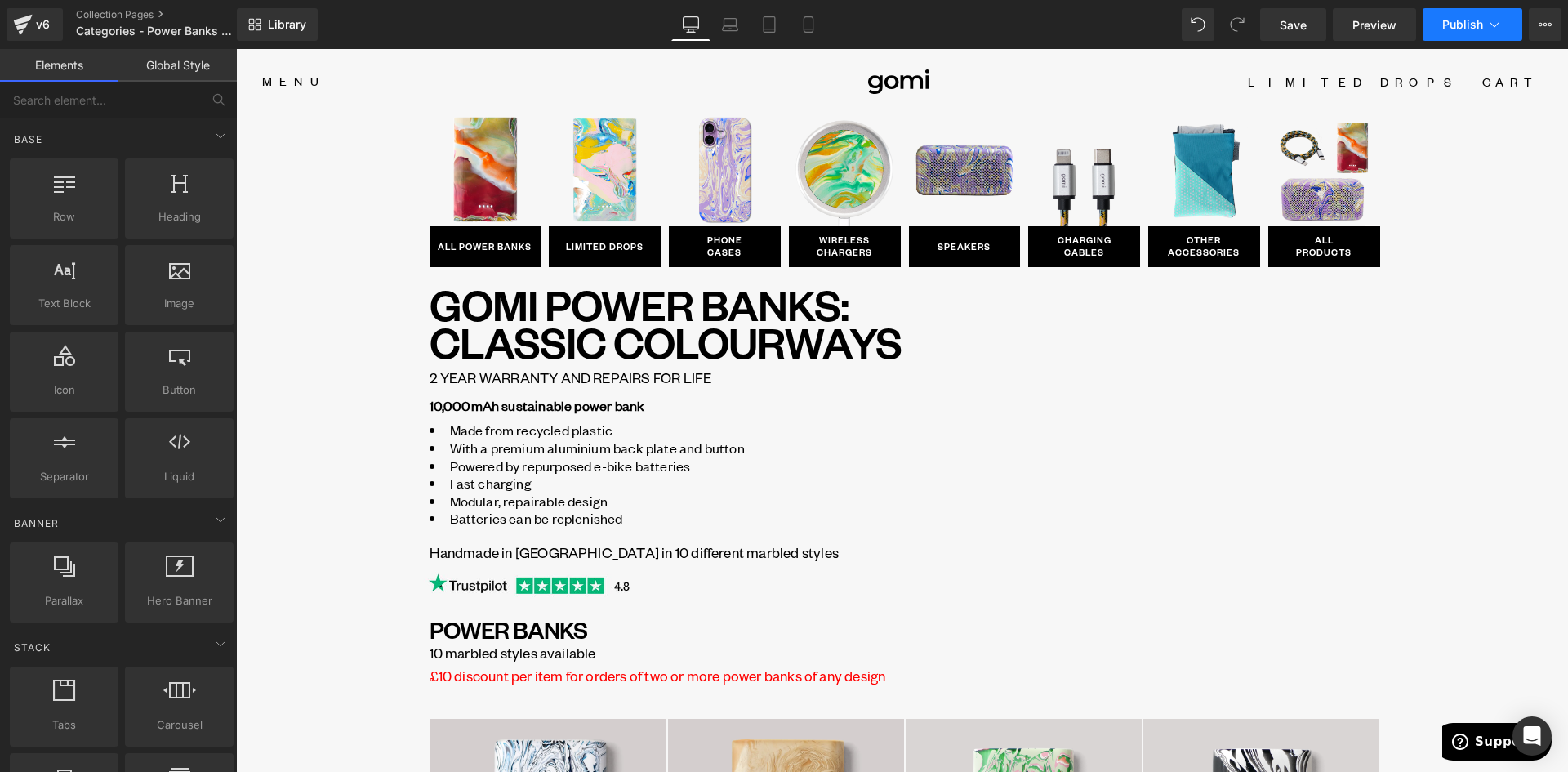
click at [1449, 19] on span "Publish" at bounding box center [1463, 24] width 41 height 13
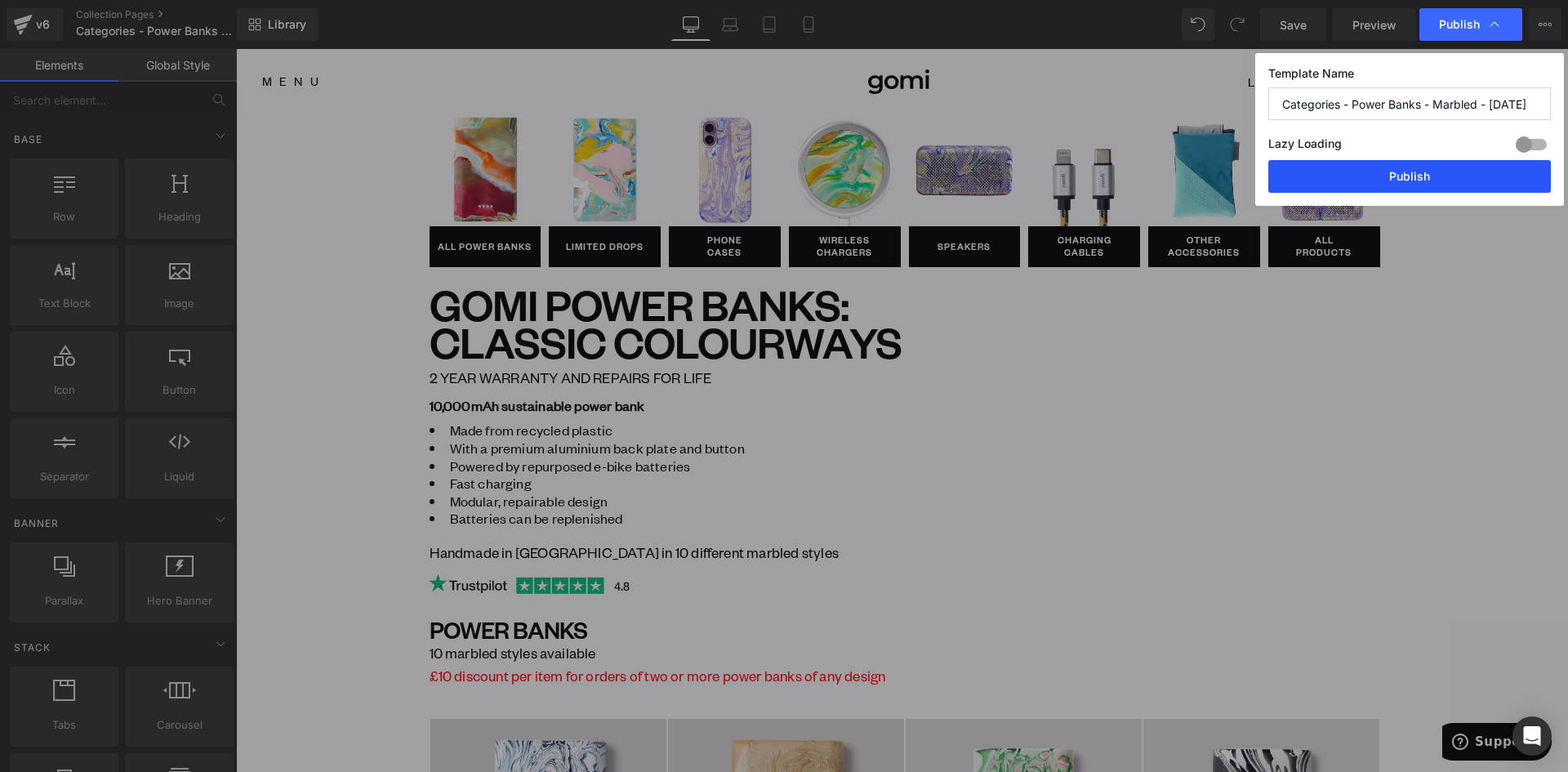
click at [1423, 175] on button "Publish" at bounding box center [1410, 176] width 283 height 33
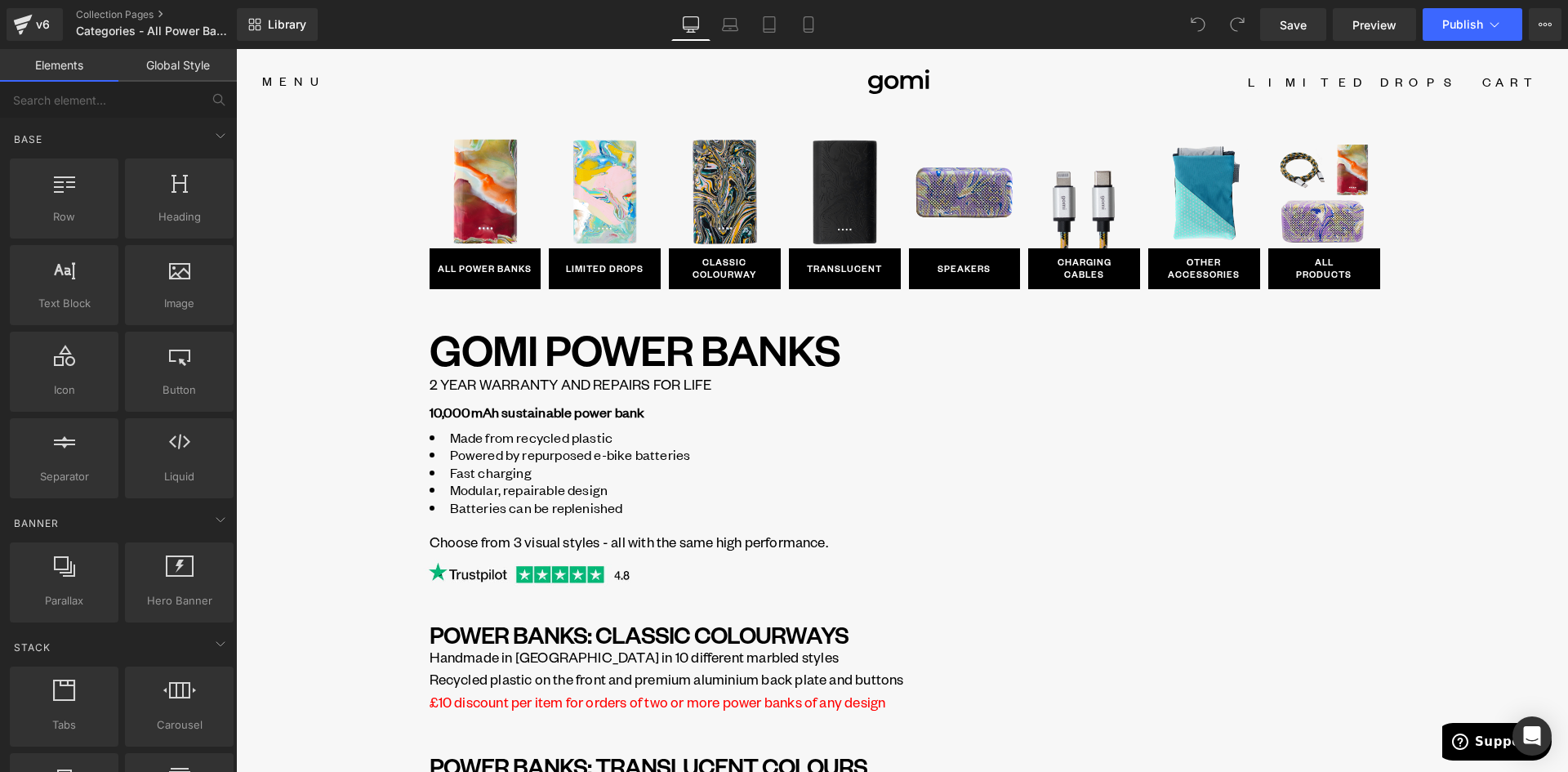
click at [286, 5] on div "Library Desktop Desktop Laptop Tablet Mobile Save Preview Publish Scheduled Vie…" at bounding box center [902, 24] width 1332 height 49
click at [278, 21] on span "Library" at bounding box center [286, 24] width 38 height 15
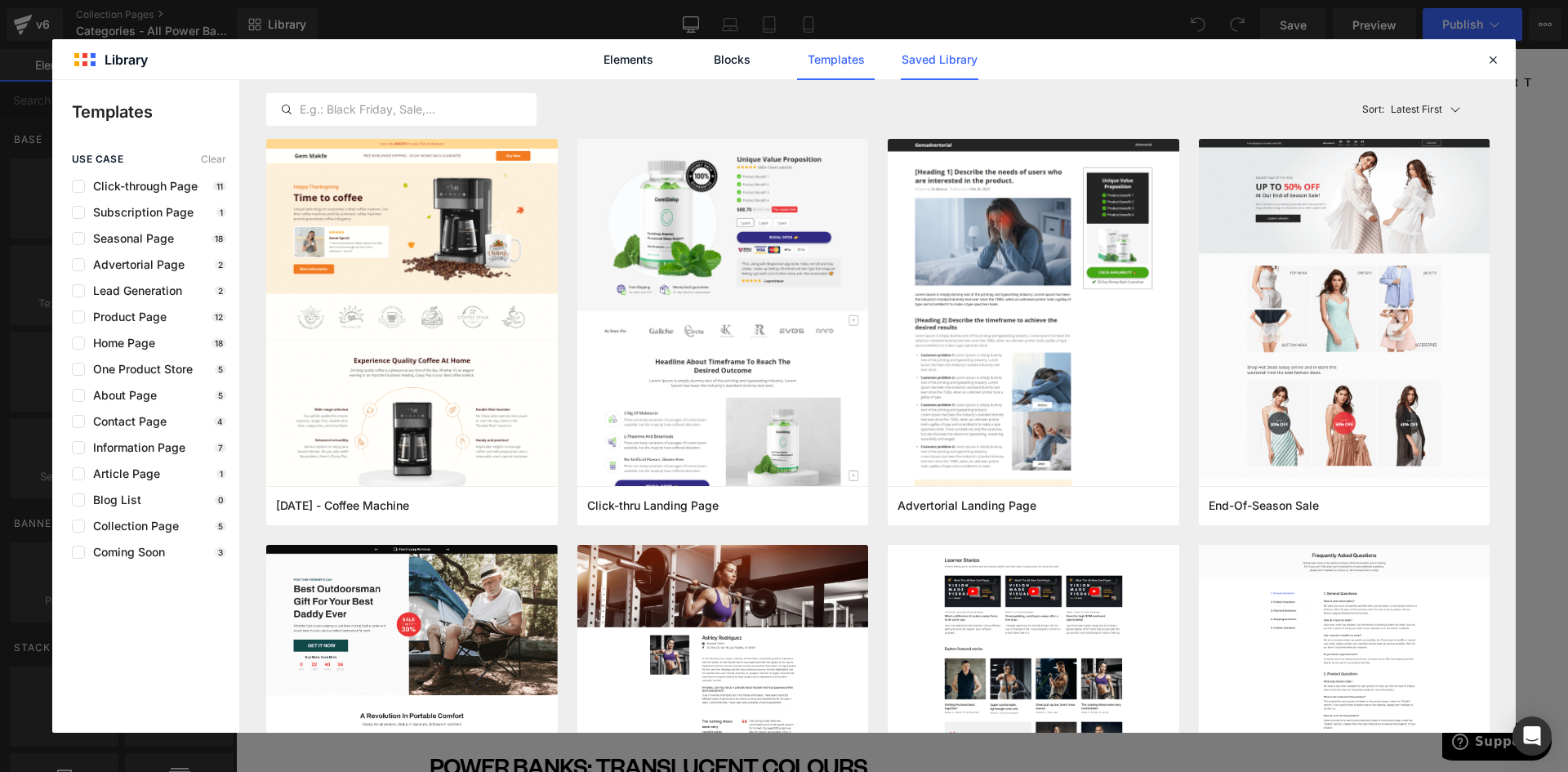
click at [925, 60] on link "Saved Library" at bounding box center [939, 60] width 77 height 41
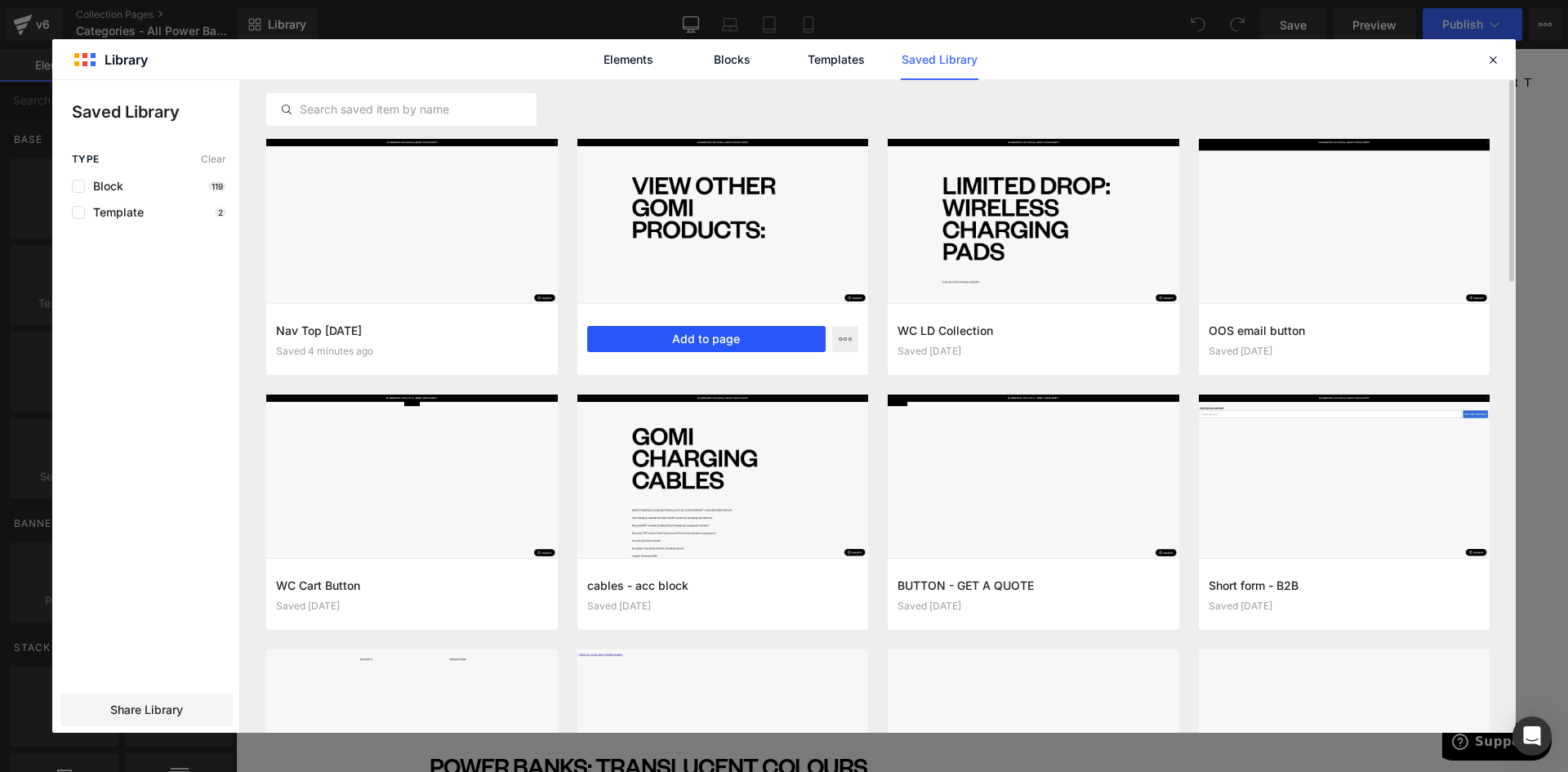
click at [678, 342] on button "Add to page" at bounding box center [707, 339] width 239 height 26
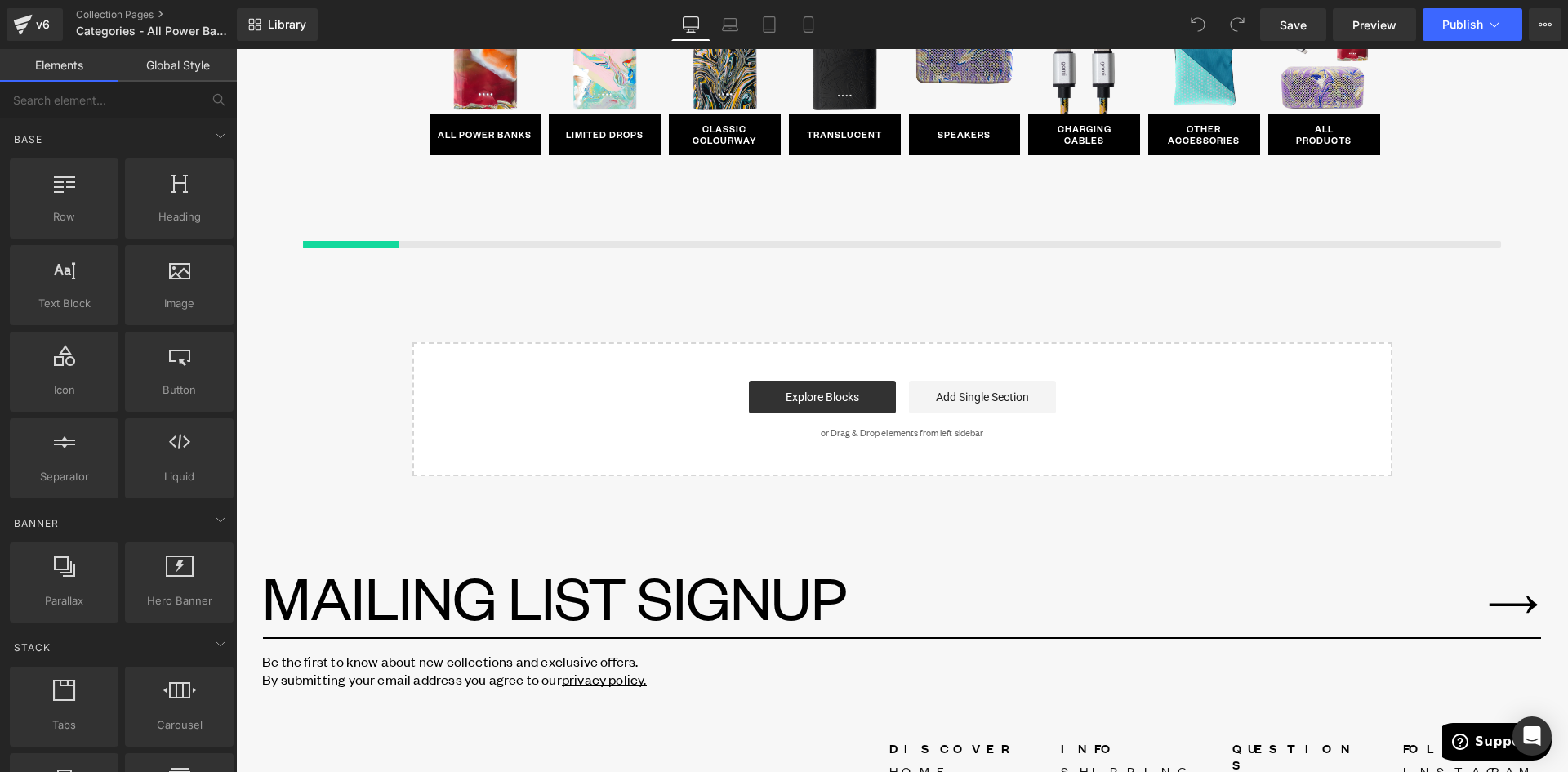
scroll to position [1139, 0]
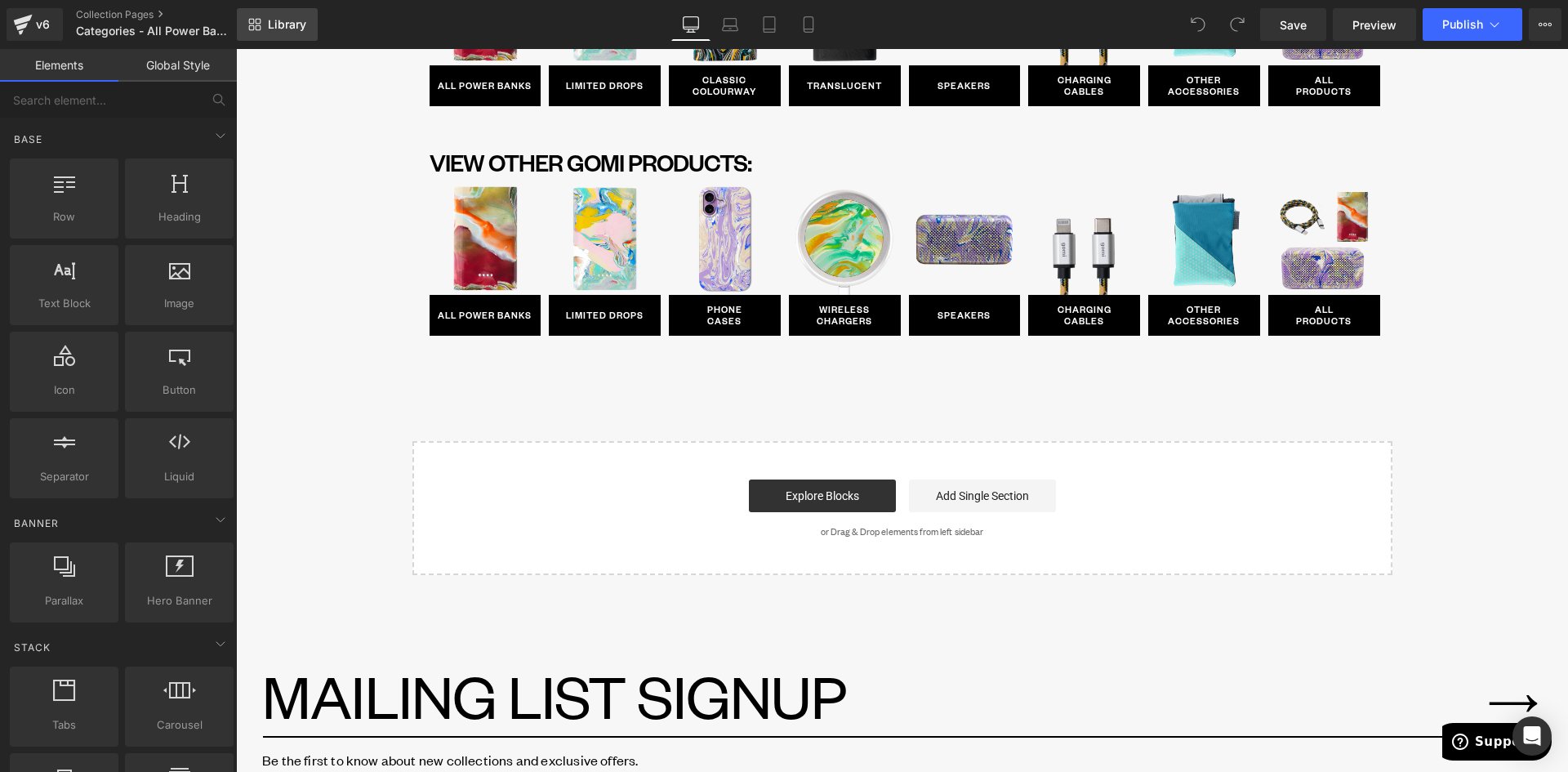
drag, startPoint x: 249, startPoint y: 29, endPoint x: 437, endPoint y: 8, distance: 189.2
click at [249, 29] on icon at bounding box center [252, 28] width 5 height 5
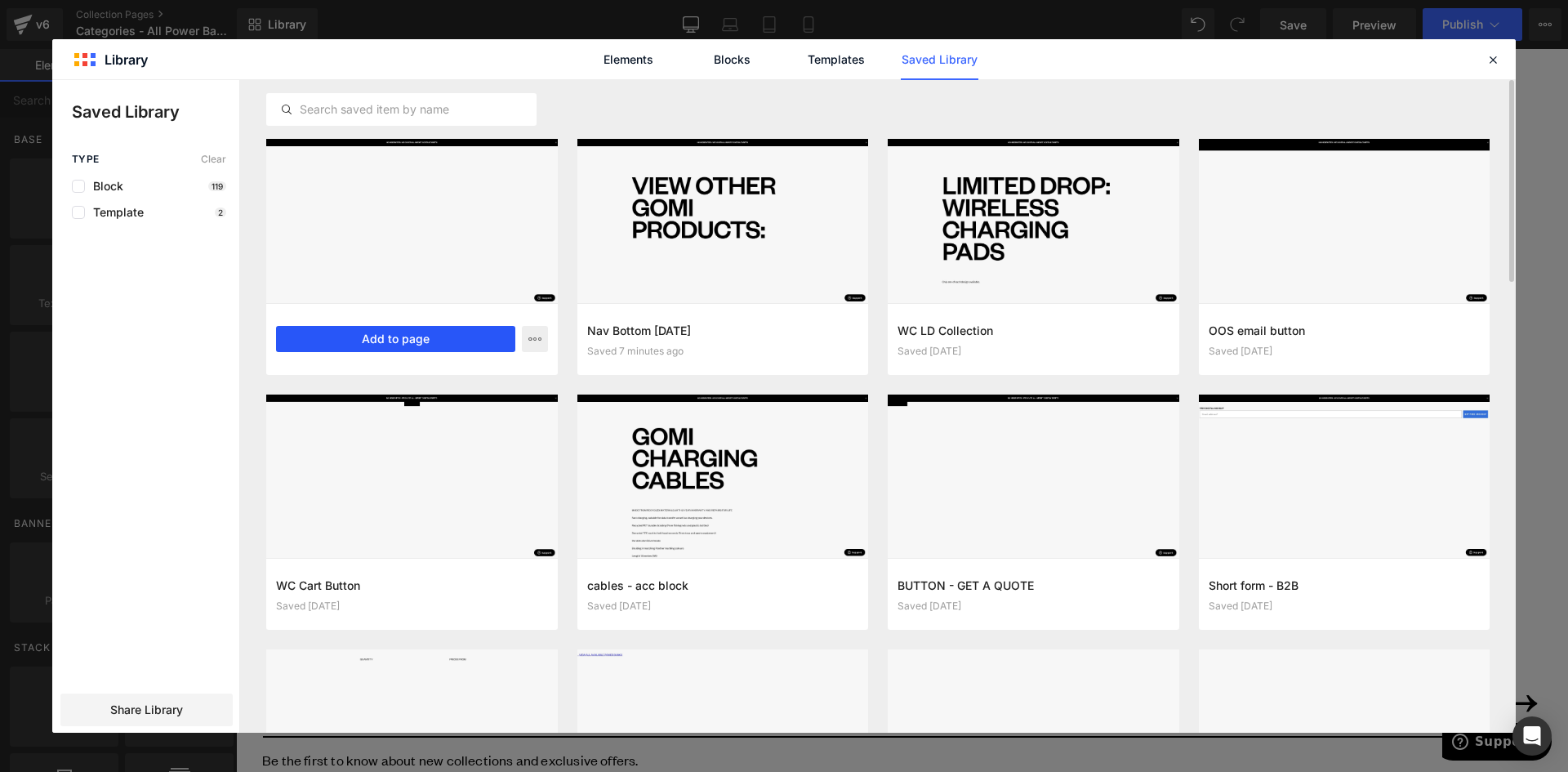
click at [412, 333] on button "Add to page" at bounding box center [396, 339] width 239 height 26
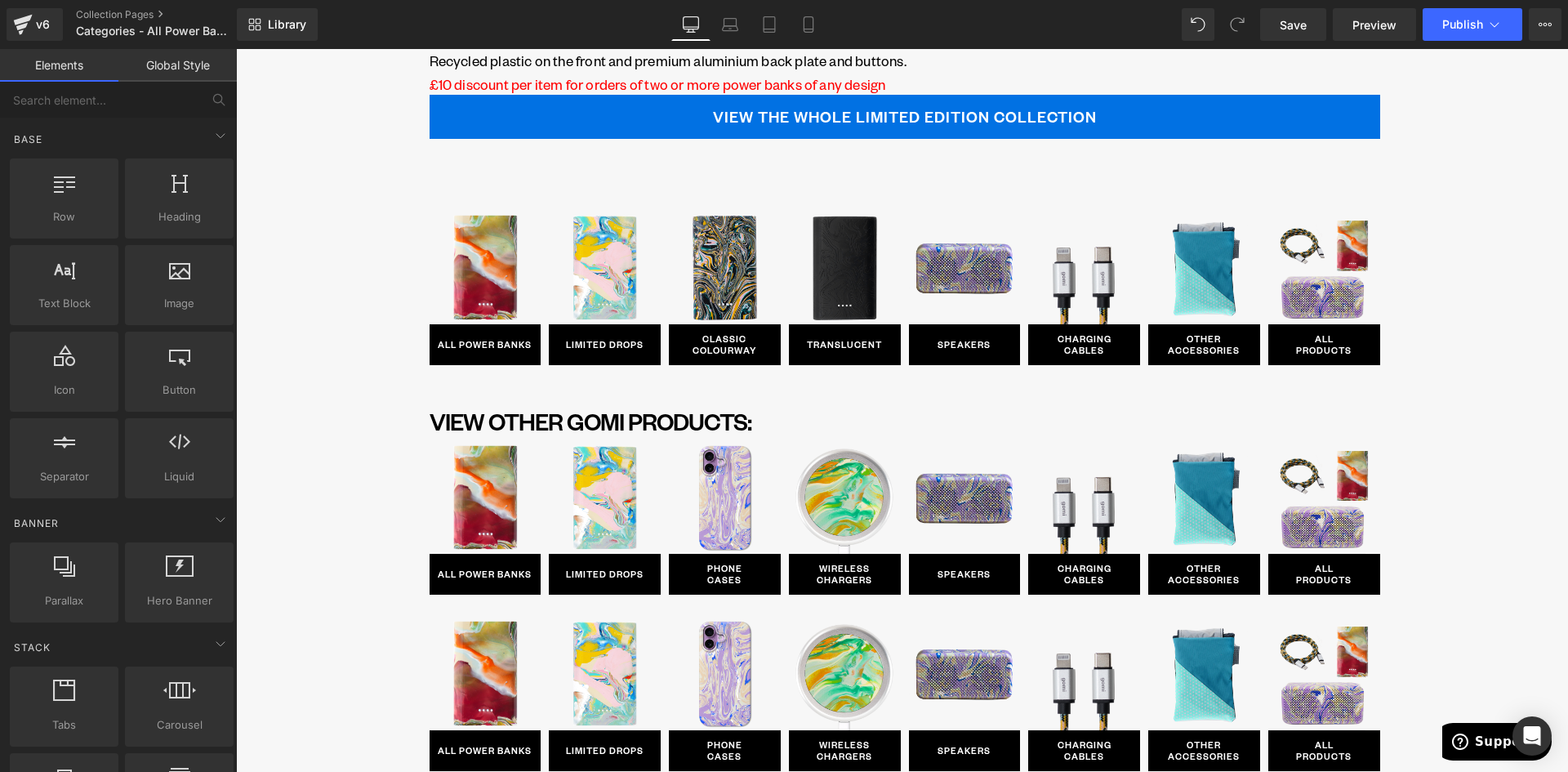
scroll to position [879, 0]
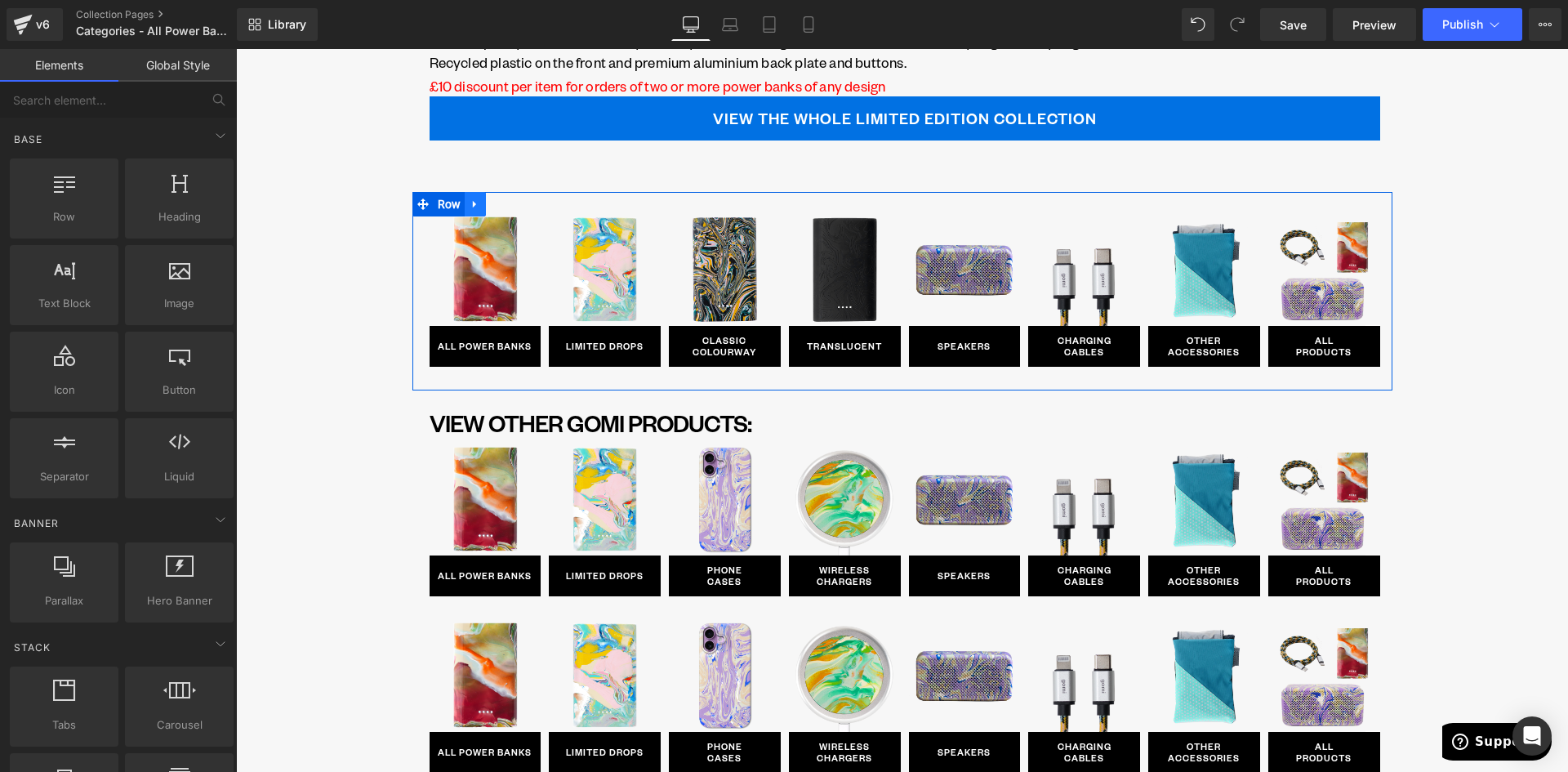
click at [471, 204] on icon at bounding box center [475, 205] width 12 height 12
click at [512, 207] on icon at bounding box center [517, 205] width 12 height 12
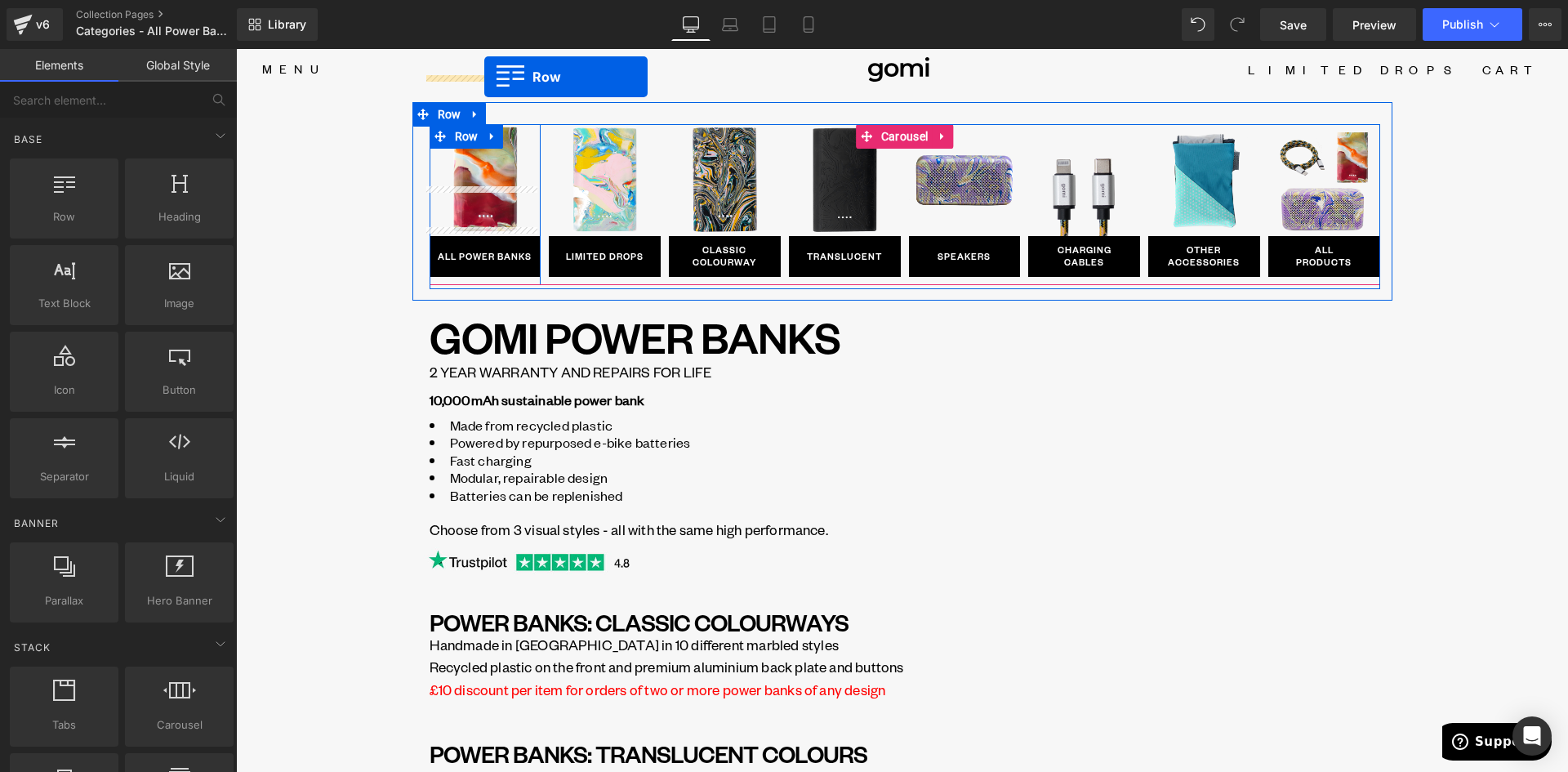
scroll to position [0, 0]
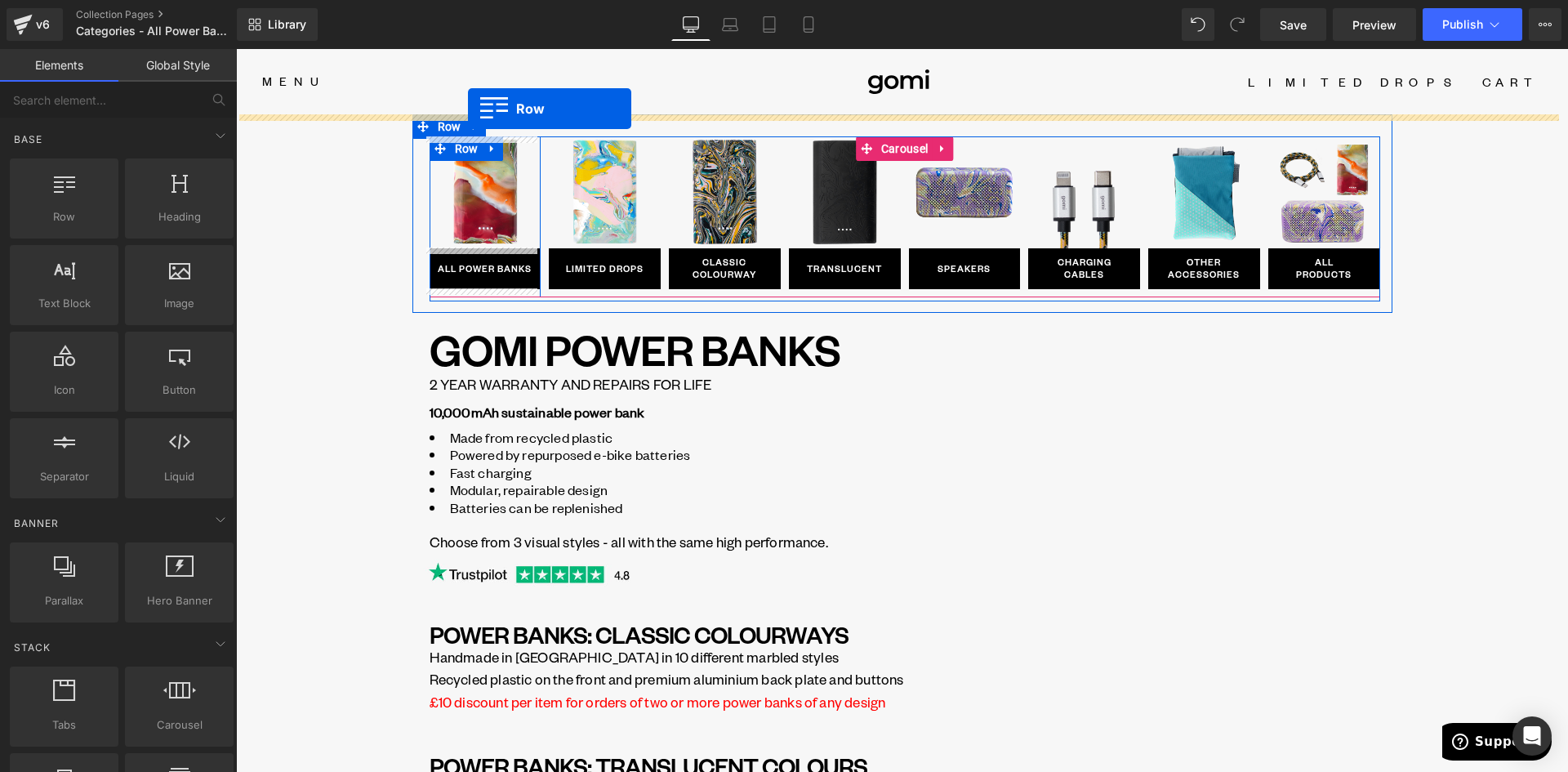
drag, startPoint x: 414, startPoint y: 435, endPoint x: 466, endPoint y: 112, distance: 327.2
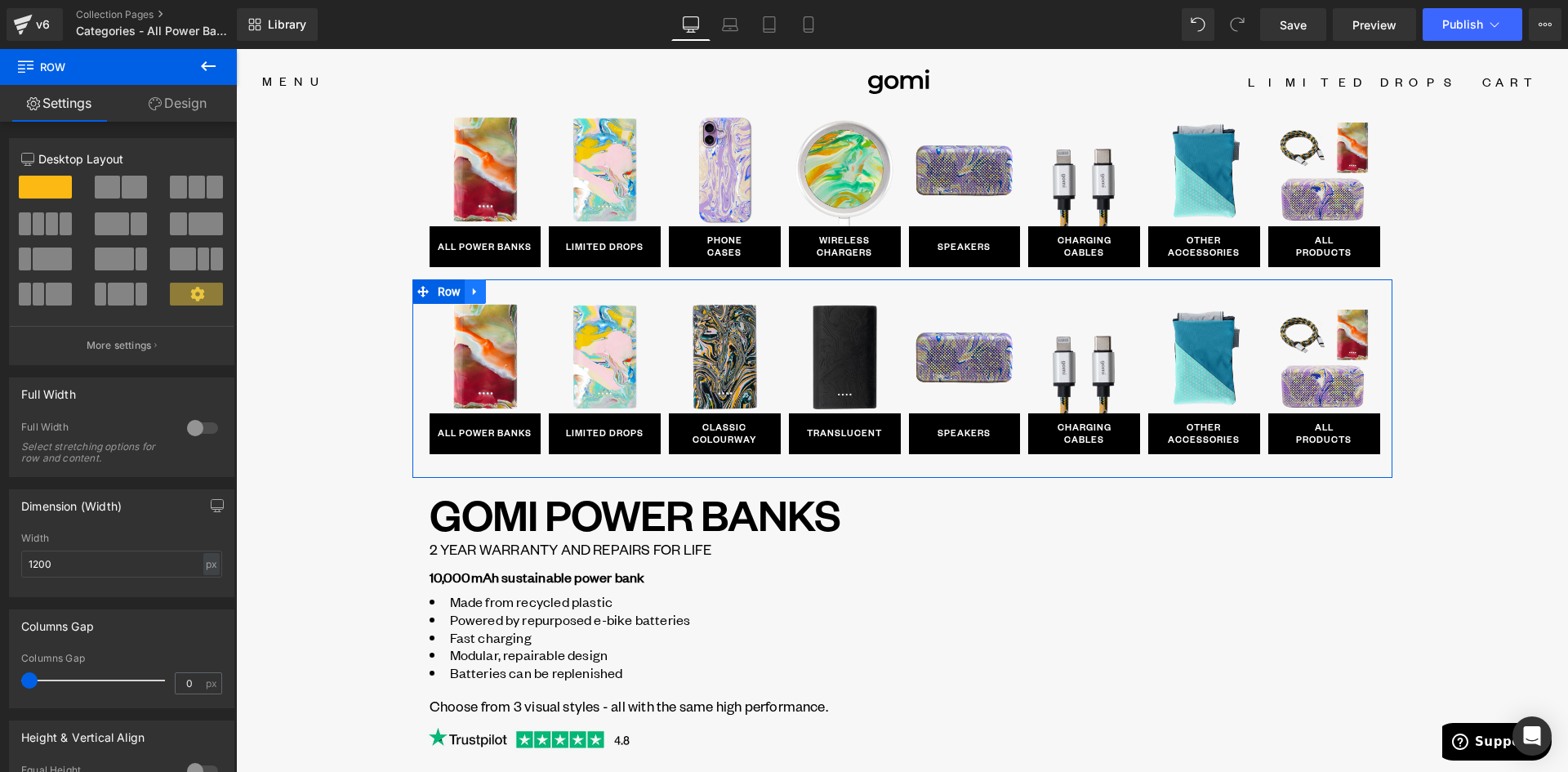
click at [469, 286] on icon at bounding box center [475, 292] width 12 height 12
click at [514, 294] on icon at bounding box center [517, 292] width 12 height 12
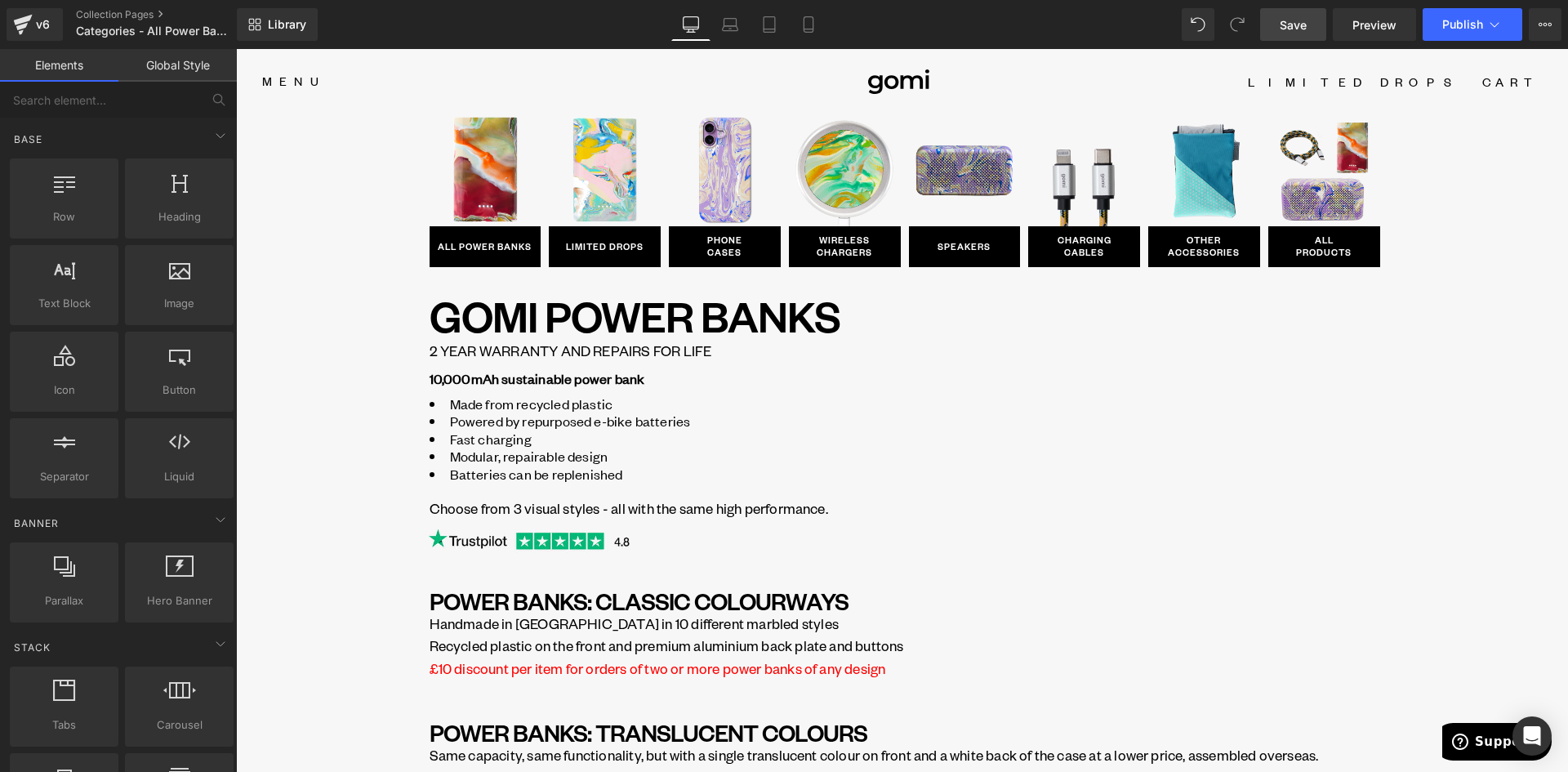
click at [1272, 19] on link "Save" at bounding box center [1293, 24] width 66 height 33
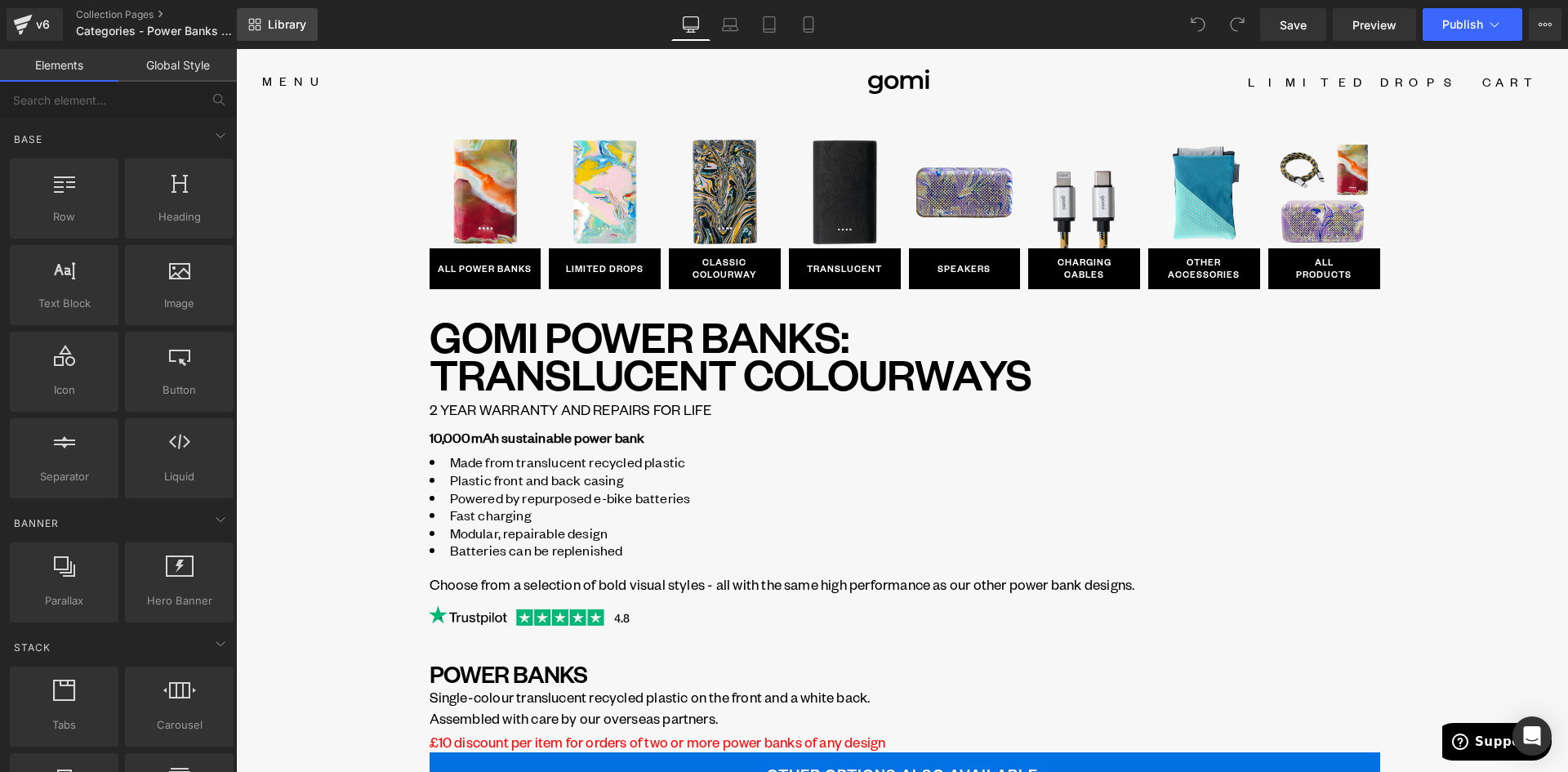
click at [297, 29] on span "Library" at bounding box center [286, 24] width 38 height 15
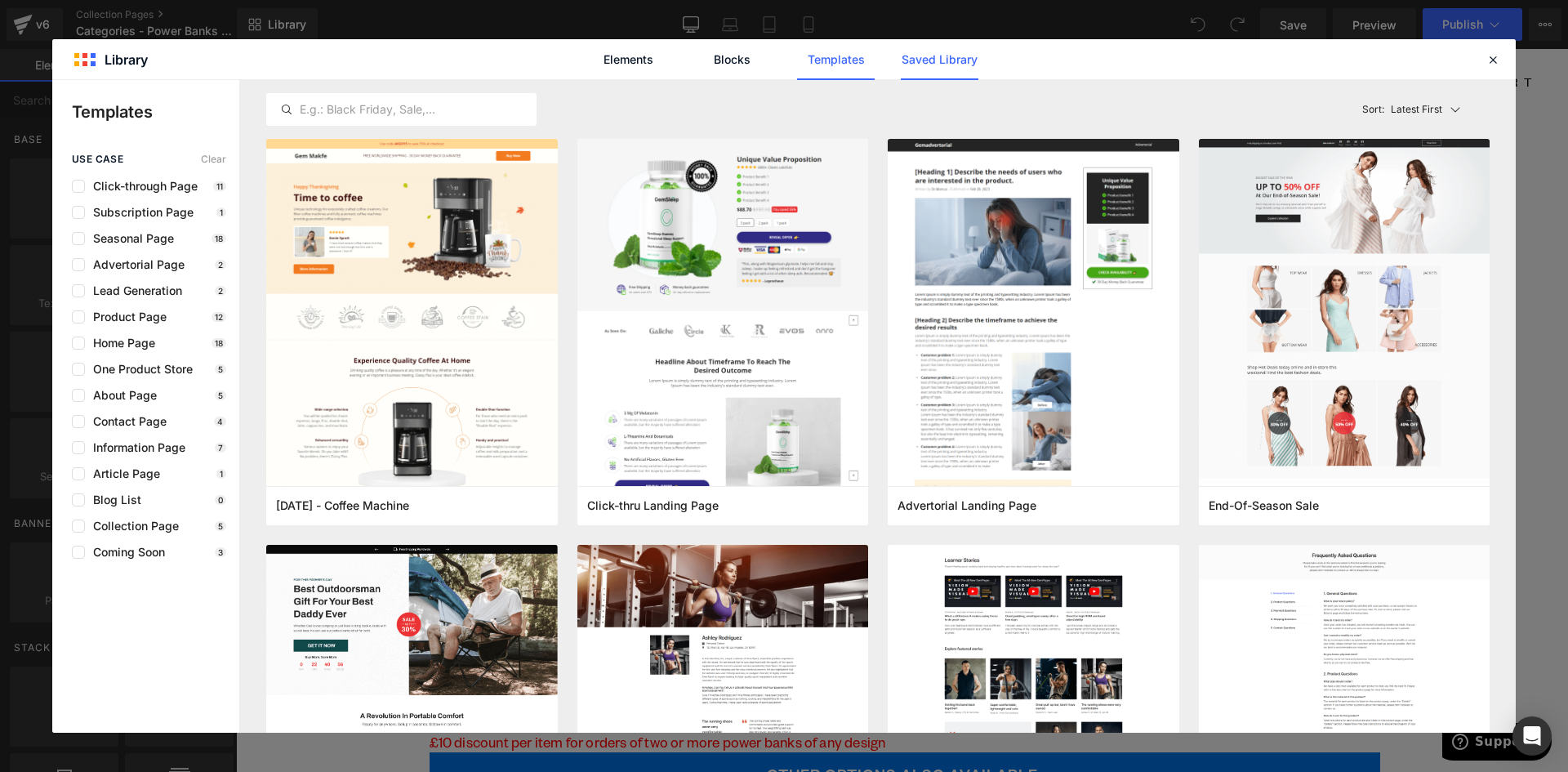
click at [951, 68] on link "Saved Library" at bounding box center [939, 60] width 77 height 41
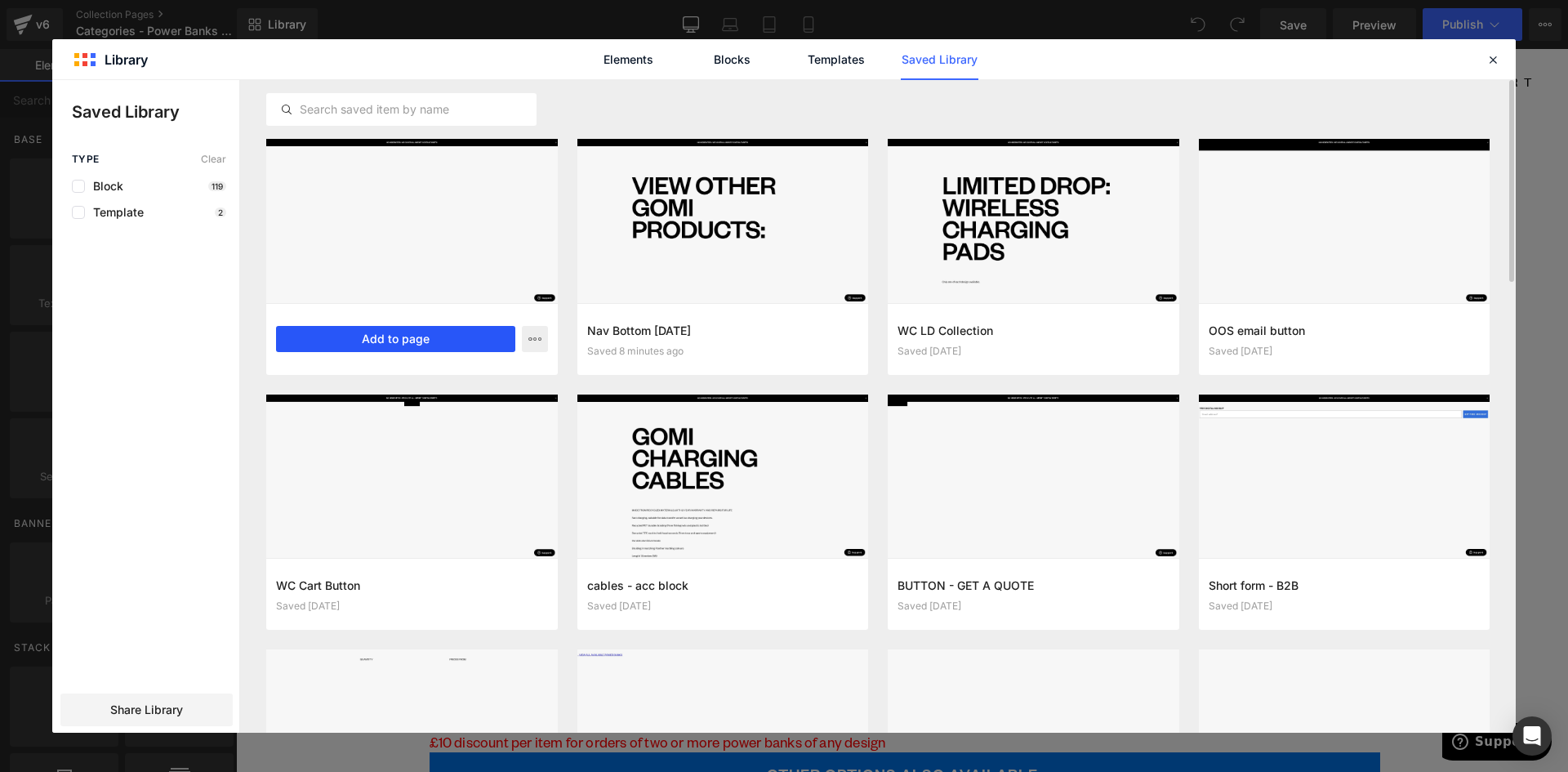
click at [372, 341] on button "Add to page" at bounding box center [396, 339] width 239 height 26
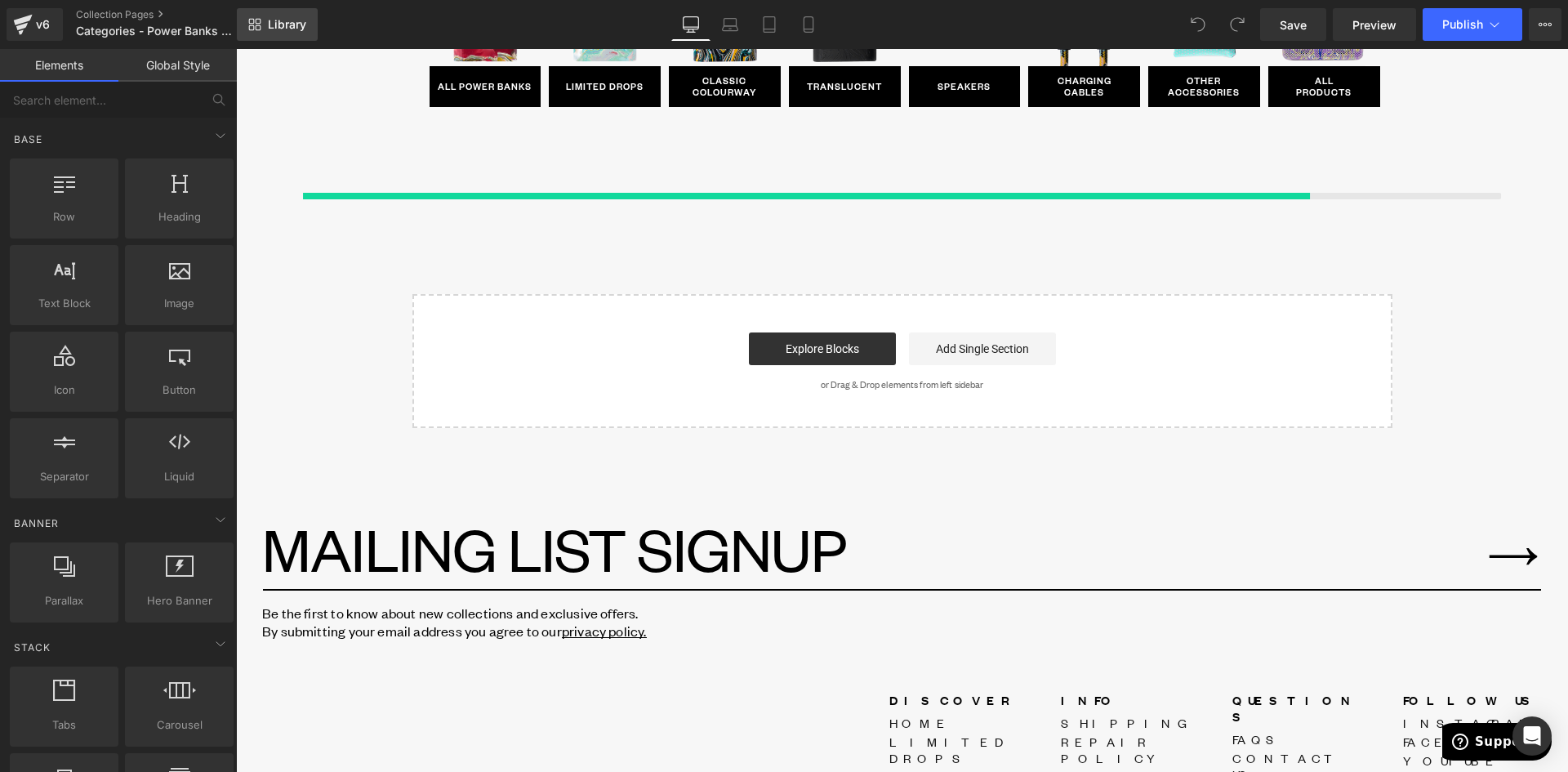
scroll to position [930, 0]
click at [261, 24] on link "Library" at bounding box center [276, 24] width 81 height 33
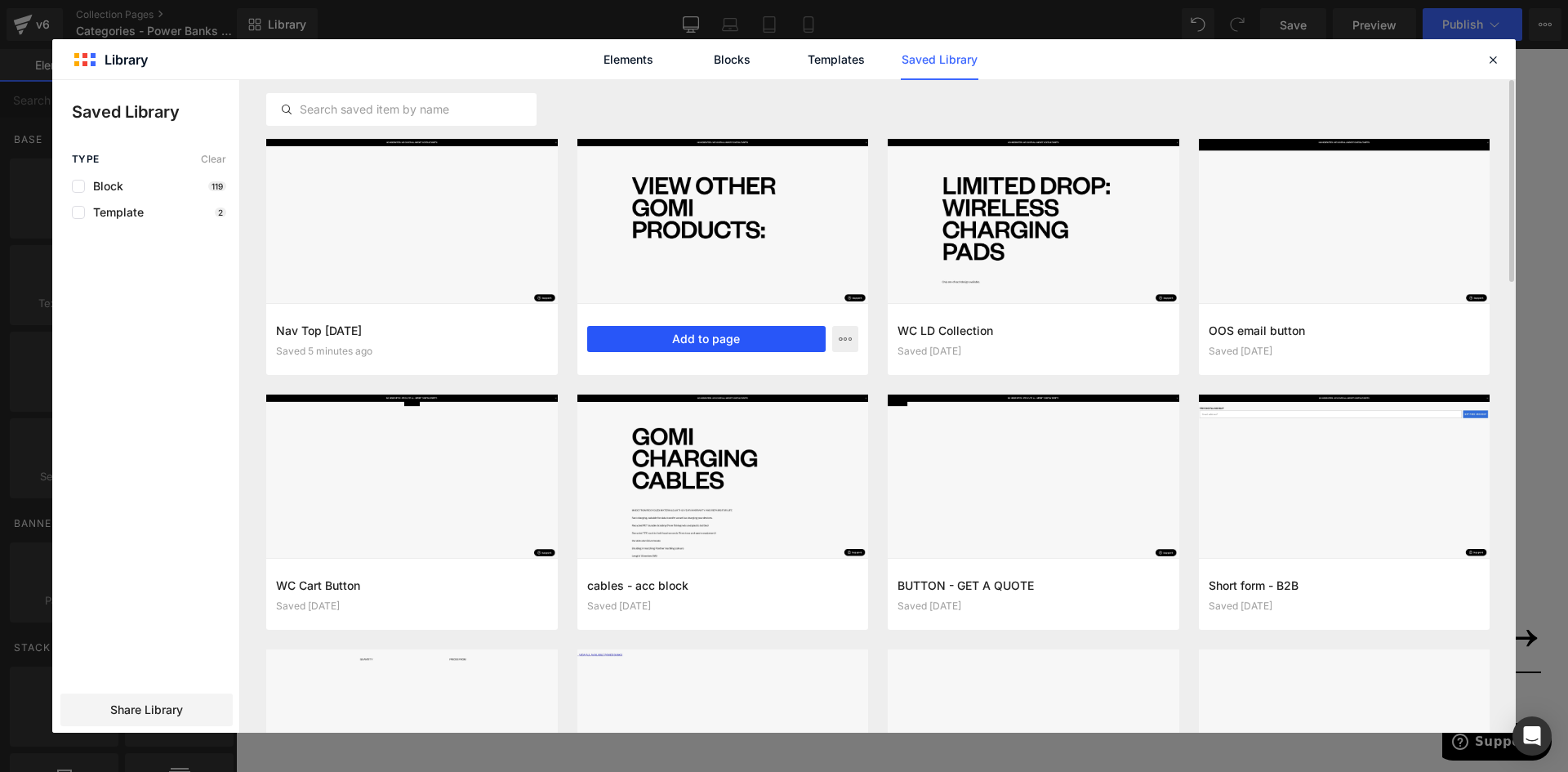
click at [753, 341] on button "Add to page" at bounding box center [707, 339] width 239 height 26
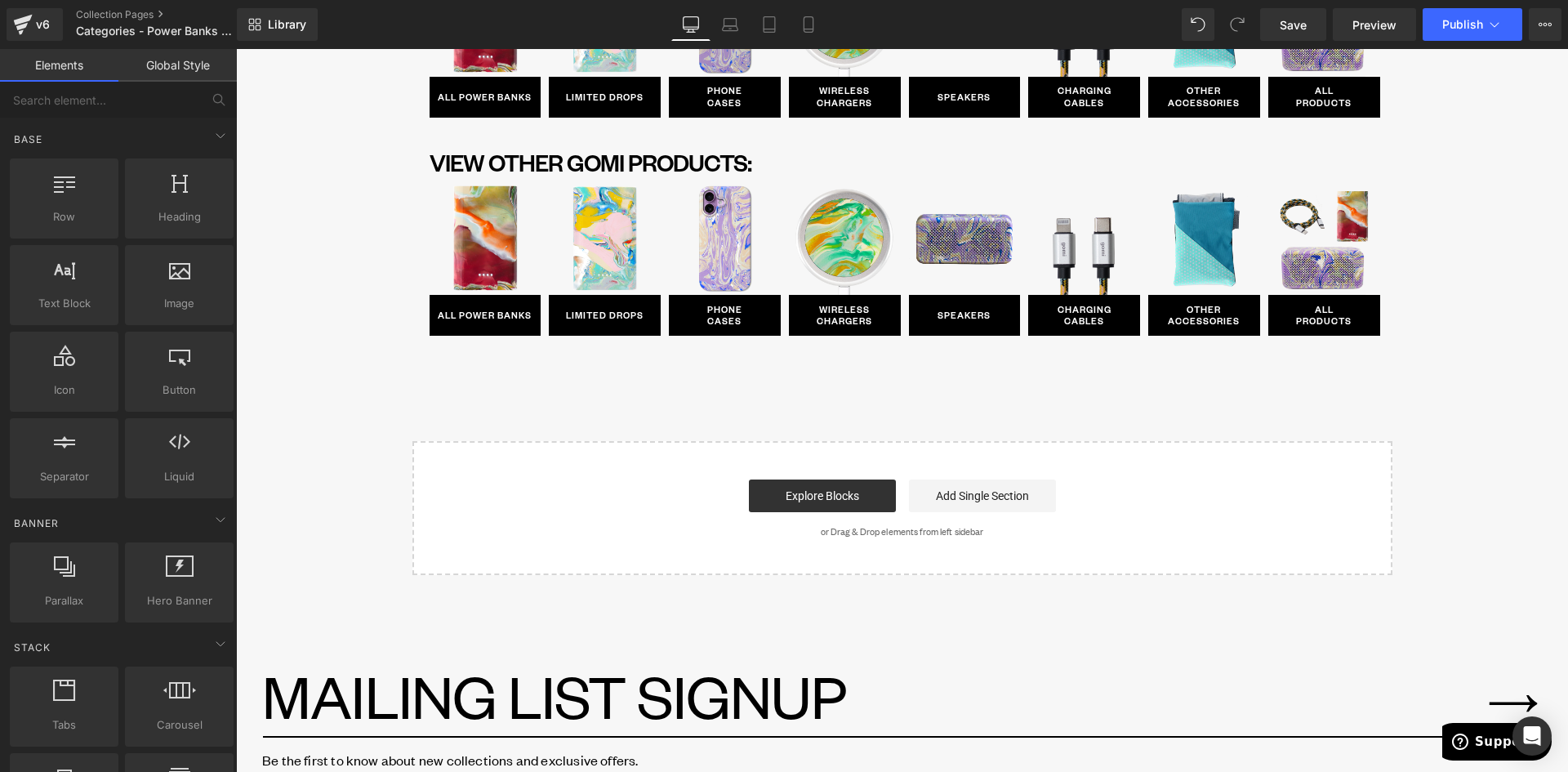
scroll to position [769, 0]
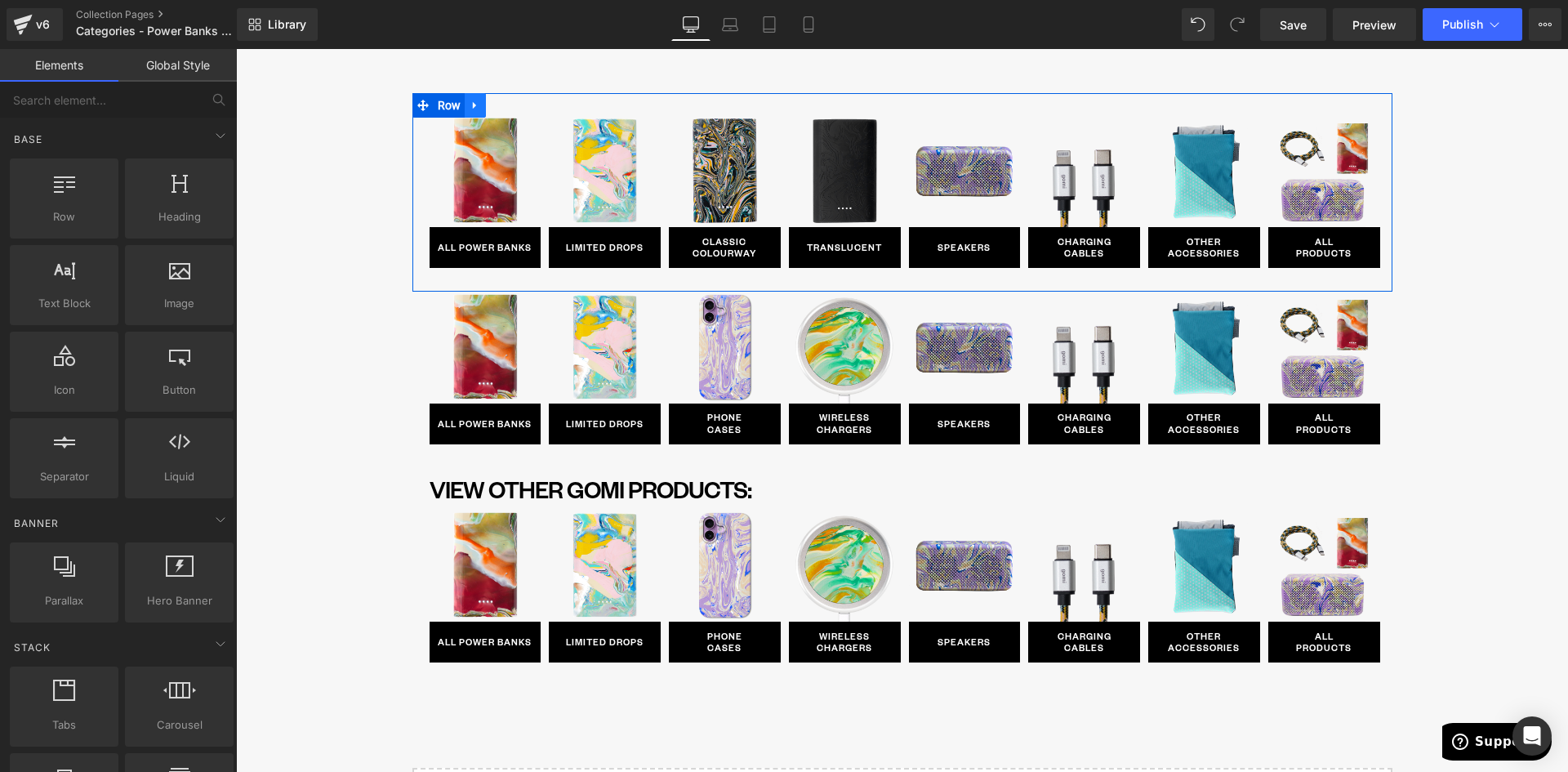
click at [474, 106] on icon at bounding box center [475, 106] width 12 height 12
click at [508, 109] on link at bounding box center [518, 106] width 21 height 25
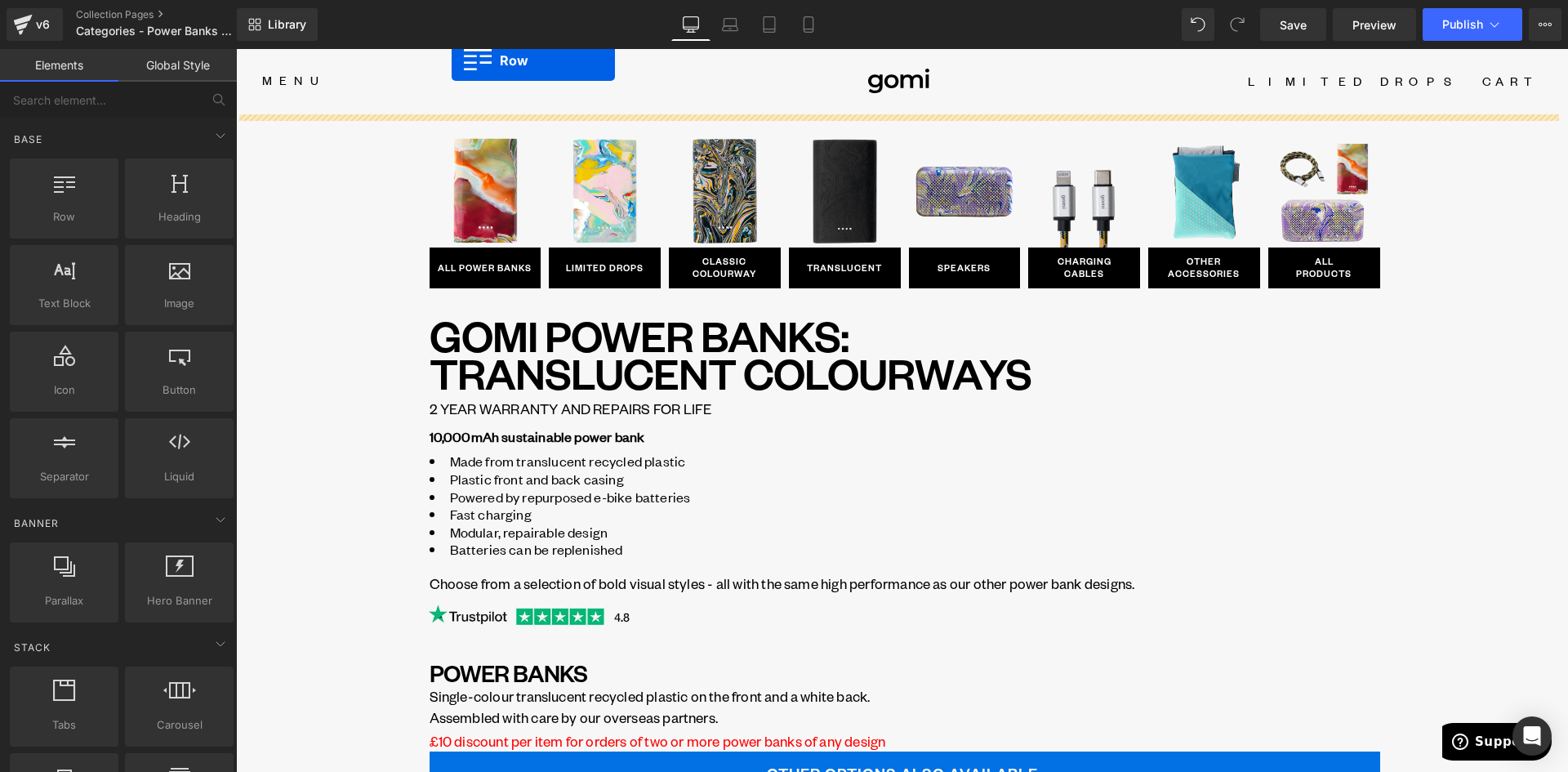
scroll to position [0, 0]
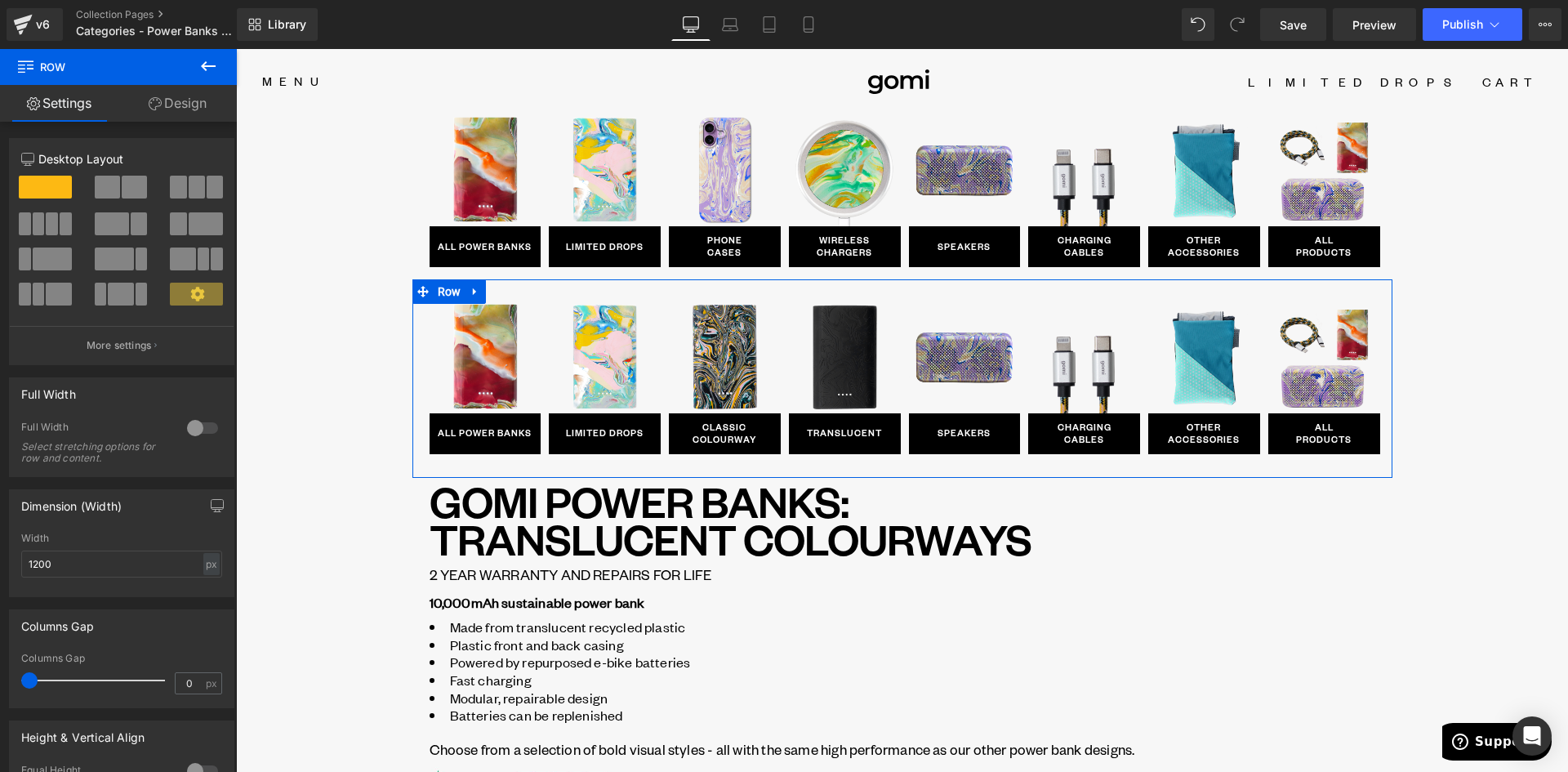
click at [465, 289] on link at bounding box center [476, 292] width 21 height 25
click at [512, 288] on icon at bounding box center [517, 292] width 12 height 12
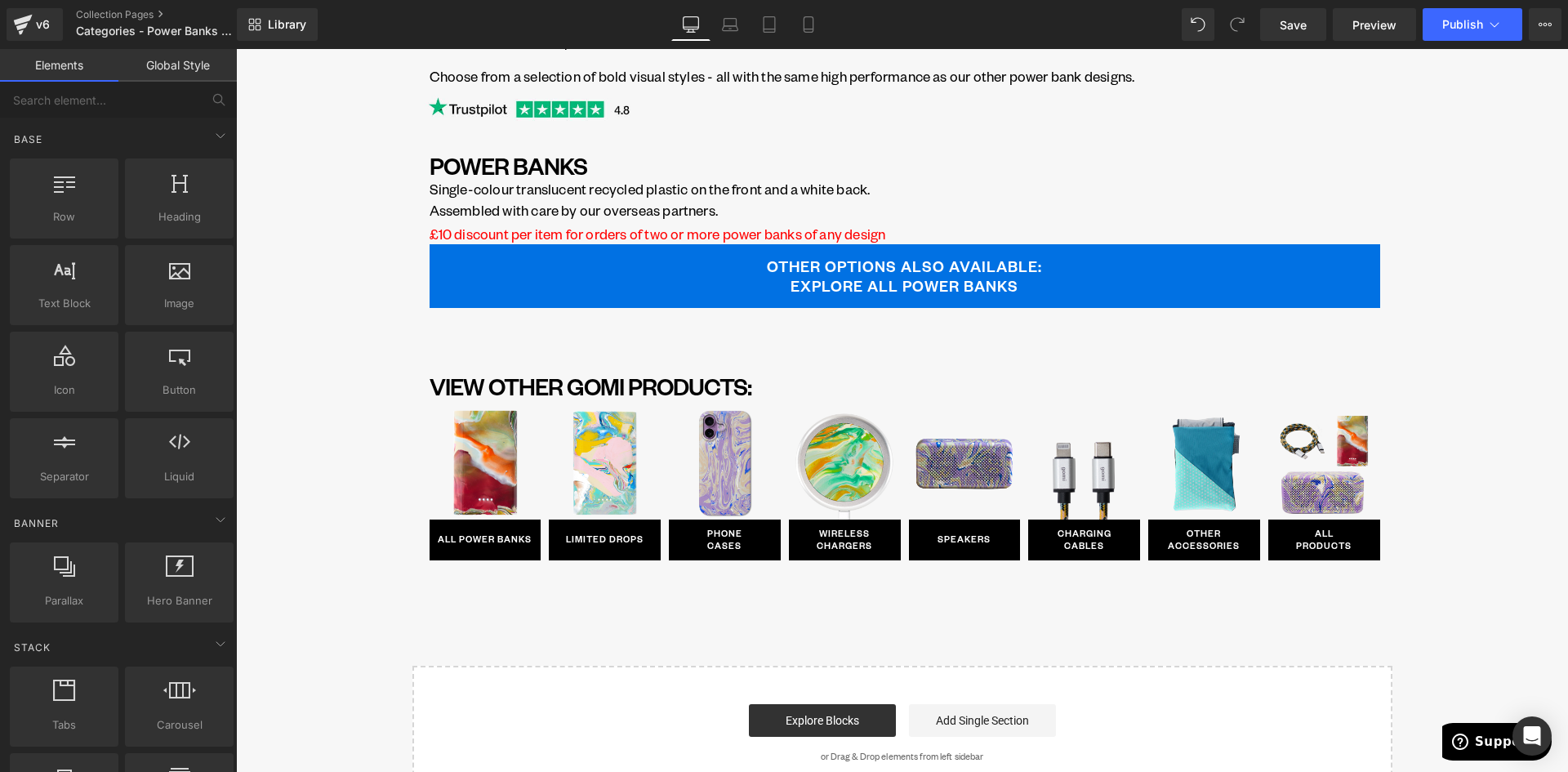
scroll to position [572, 0]
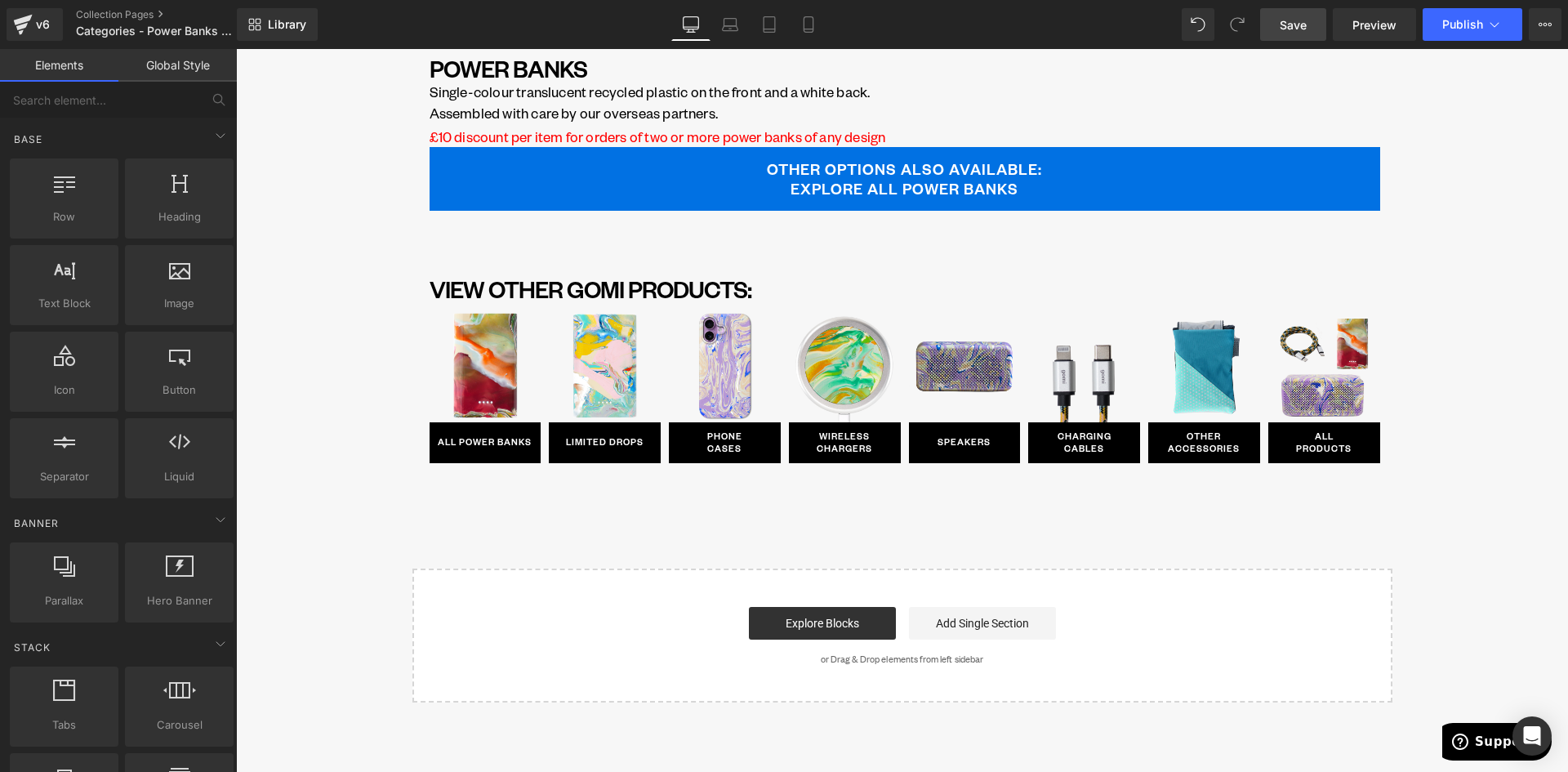
click at [1293, 28] on span "Save" at bounding box center [1293, 24] width 27 height 17
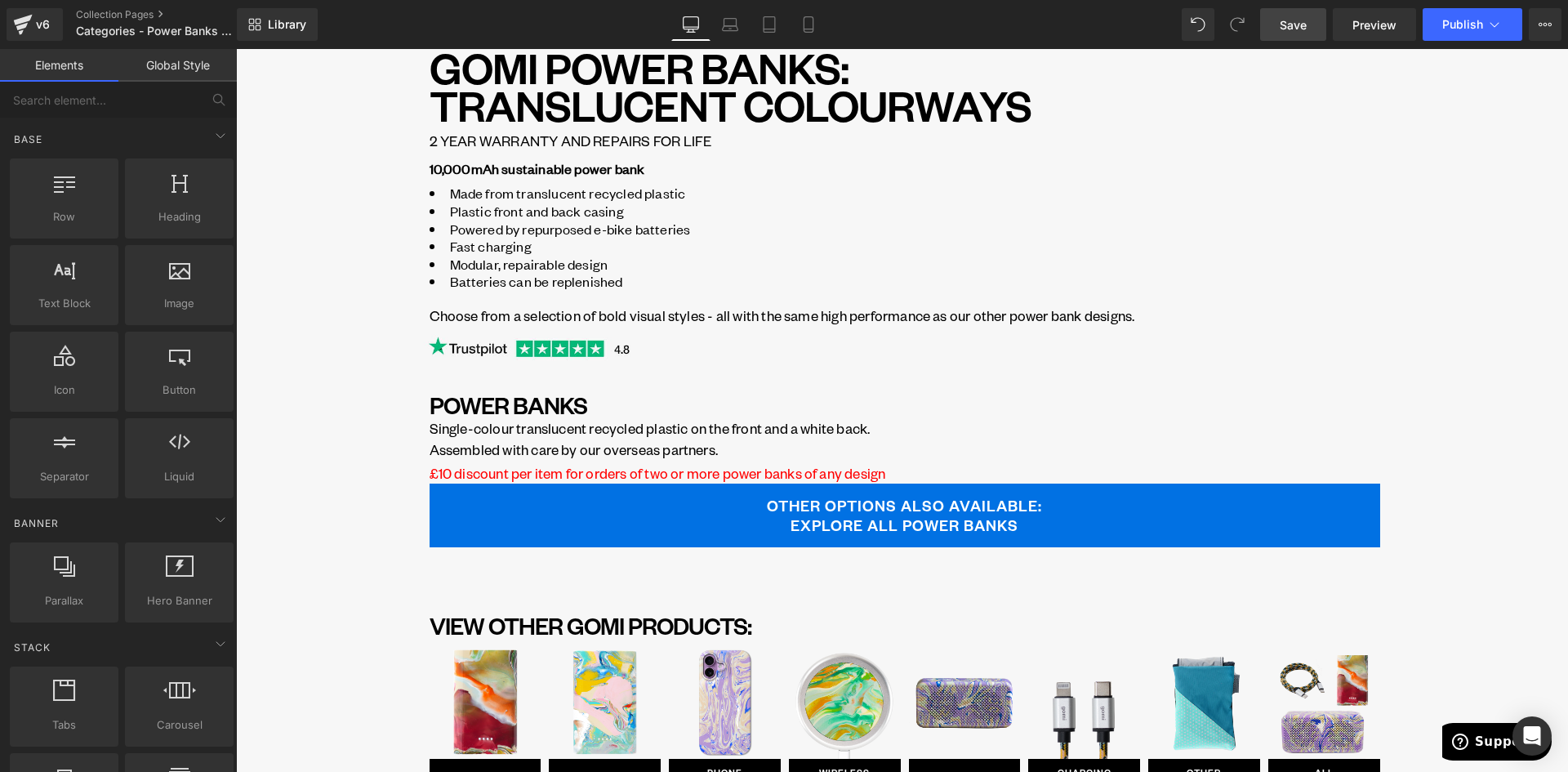
scroll to position [0, 0]
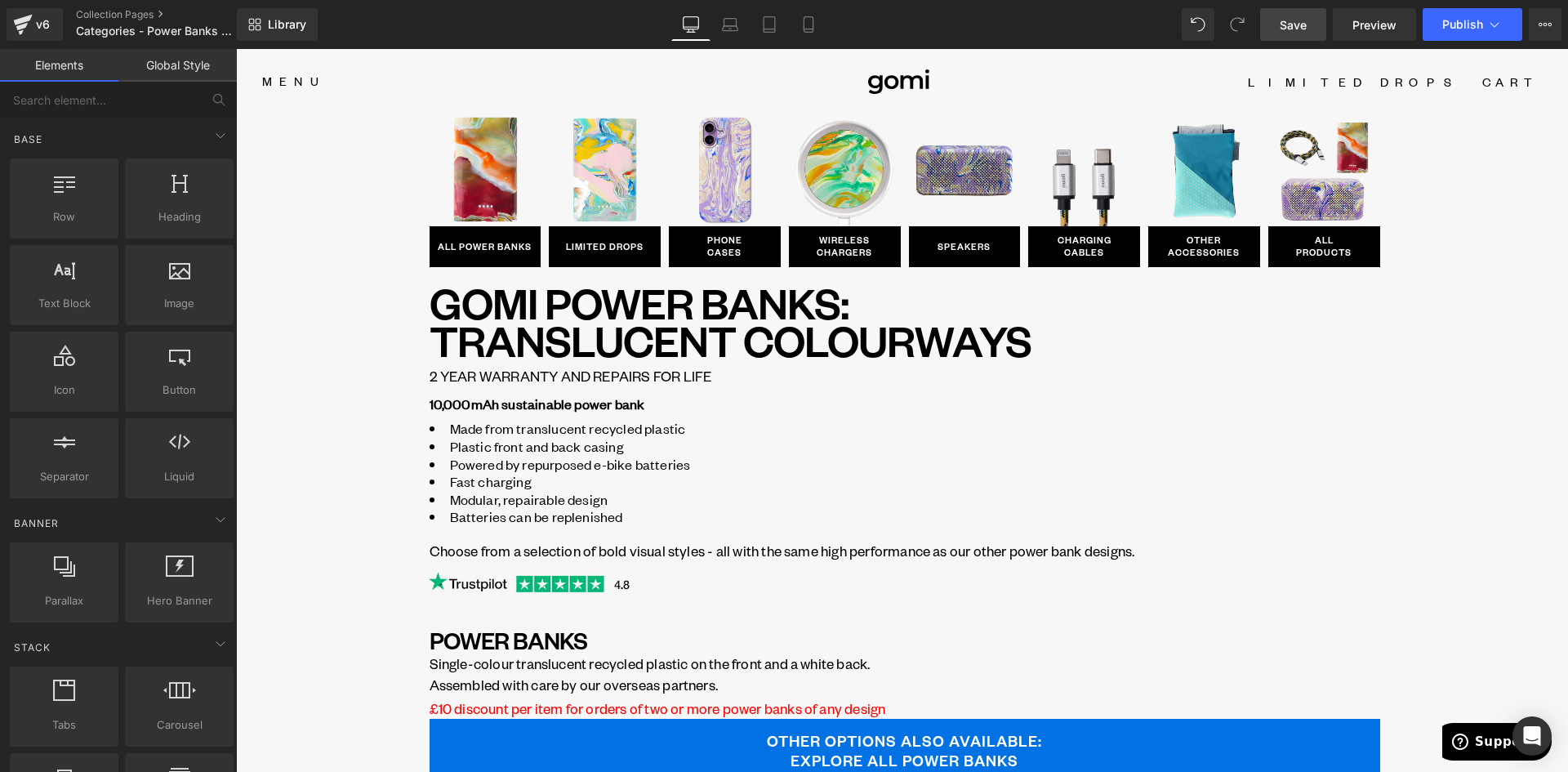
click at [1264, 16] on link "Save" at bounding box center [1293, 24] width 66 height 33
click at [1282, 25] on span "Save" at bounding box center [1293, 24] width 27 height 17
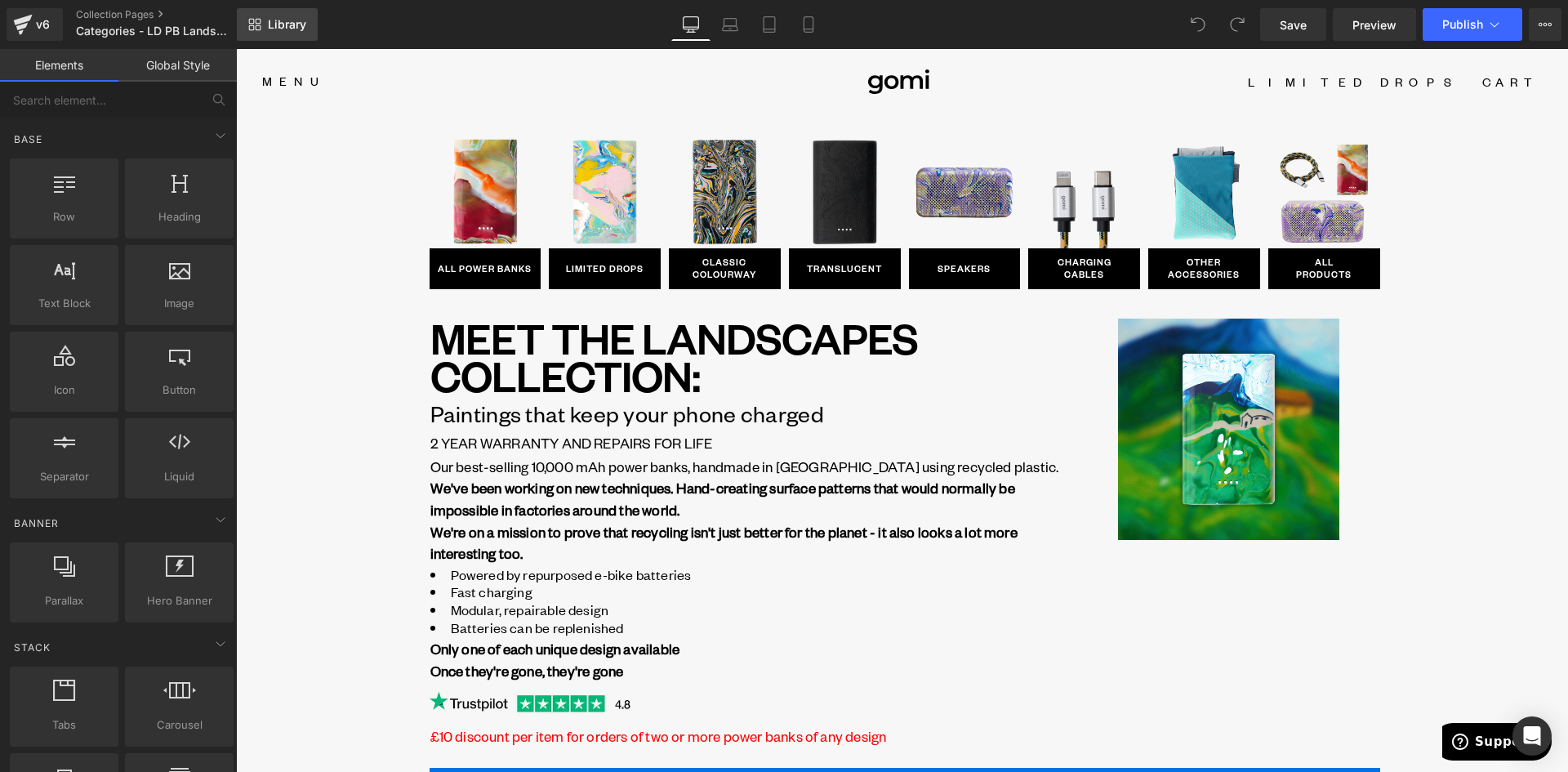
click at [284, 38] on link "Library" at bounding box center [276, 24] width 81 height 33
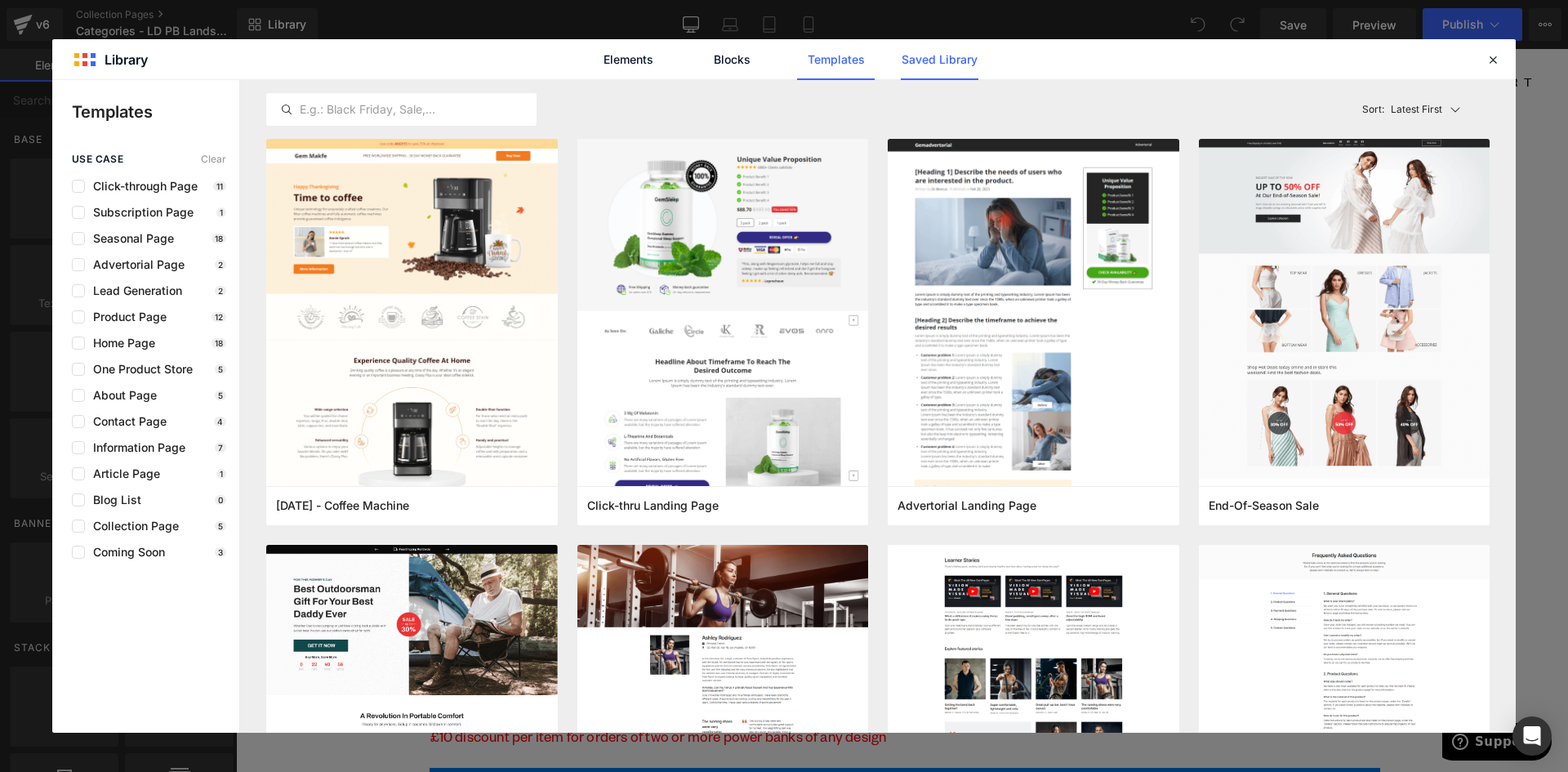
click at [960, 58] on link "Saved Library" at bounding box center [939, 60] width 77 height 41
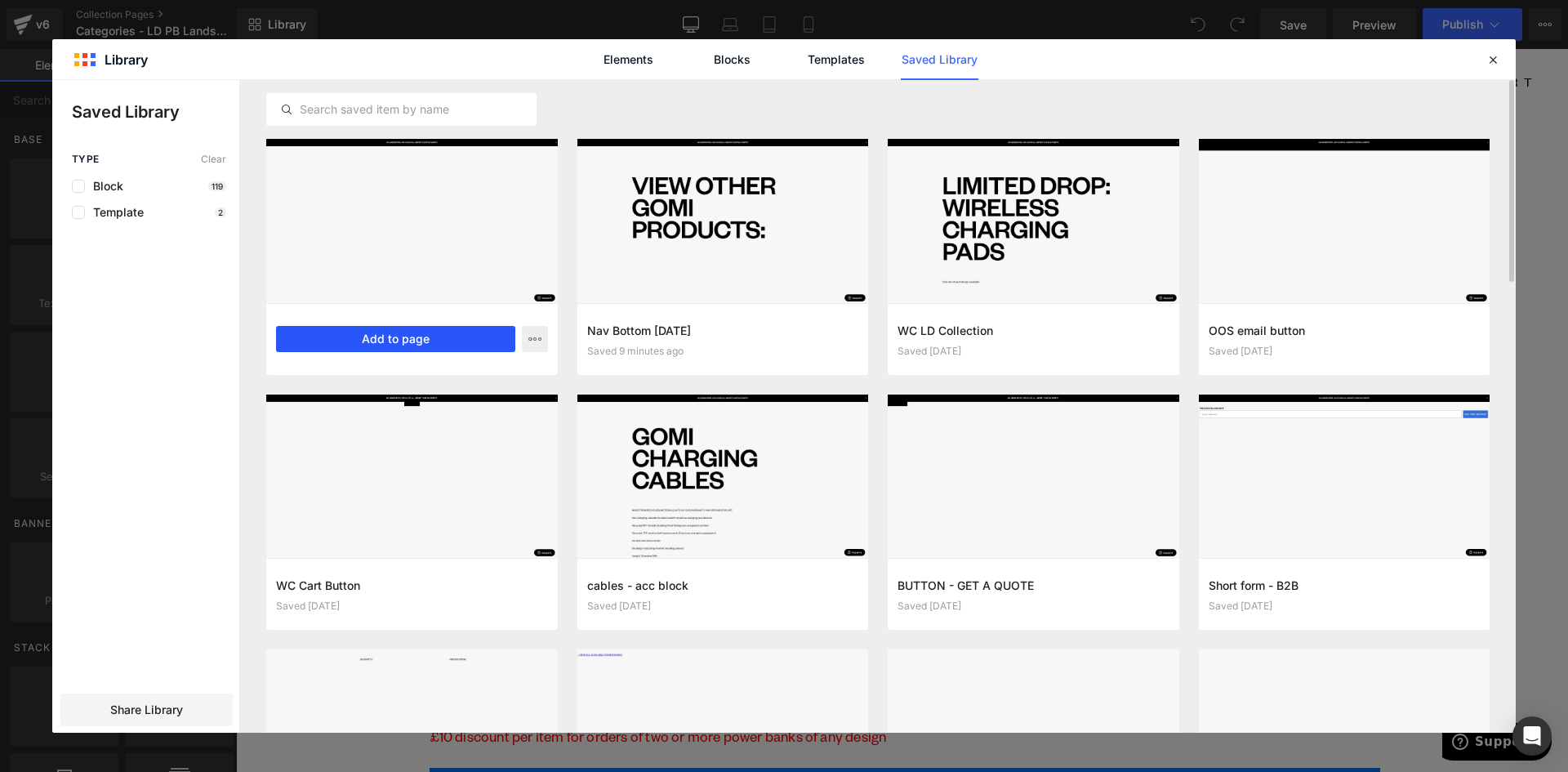
click at [376, 339] on button "Add to page" at bounding box center [396, 339] width 239 height 26
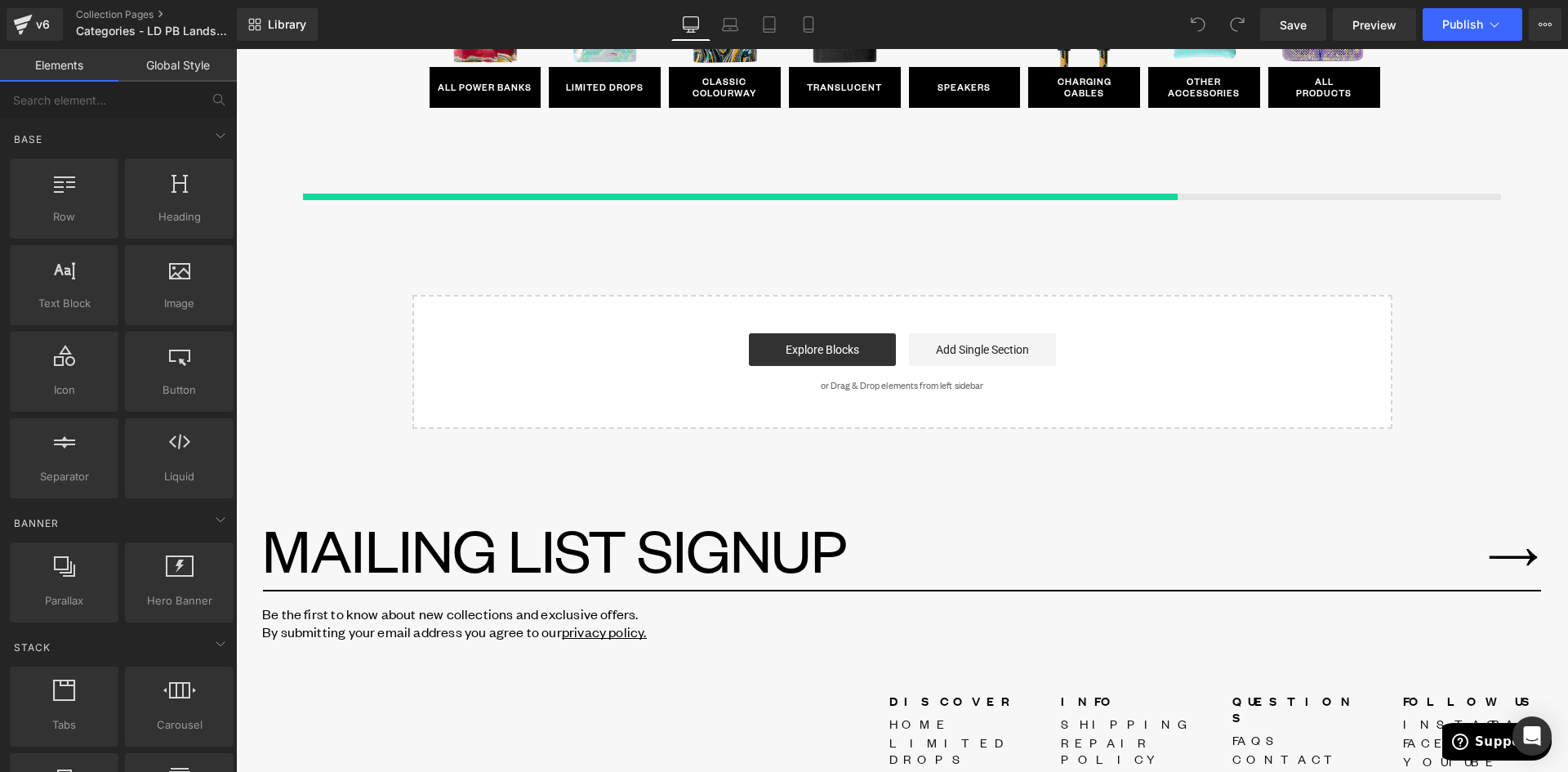
scroll to position [945, 0]
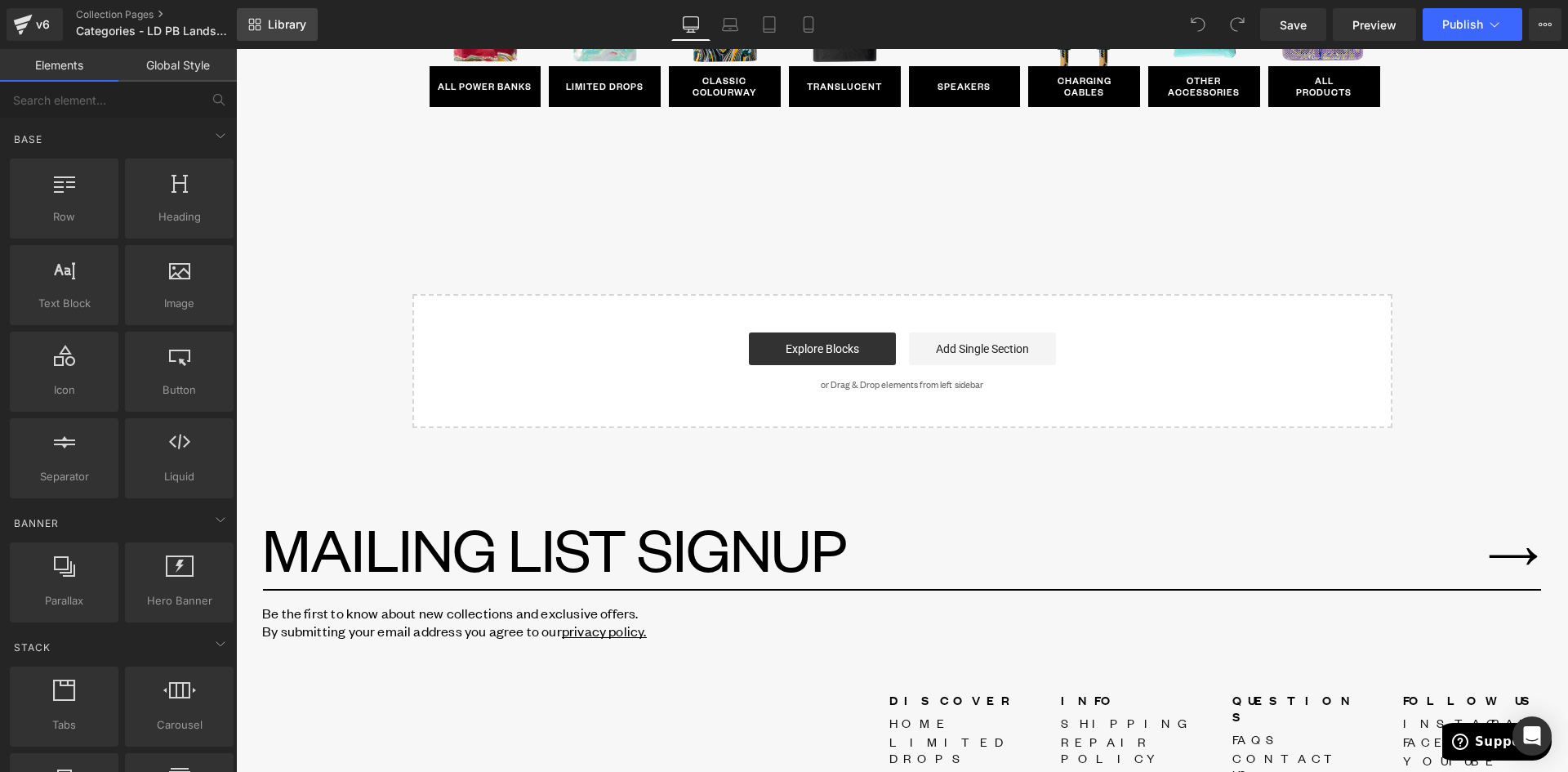
click at [300, 36] on link "Library" at bounding box center [276, 24] width 81 height 33
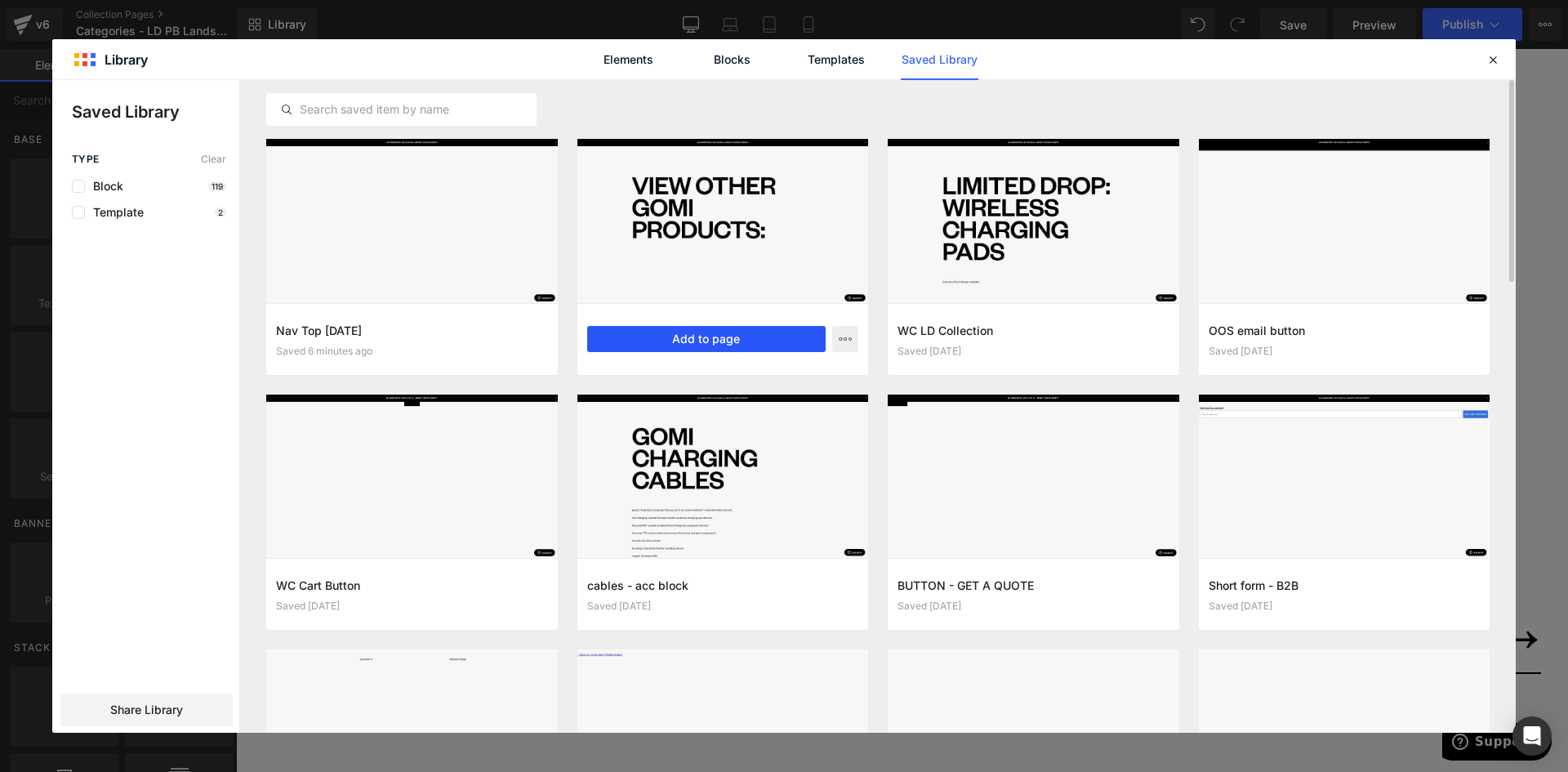
click at [679, 339] on button "Add to page" at bounding box center [707, 339] width 239 height 26
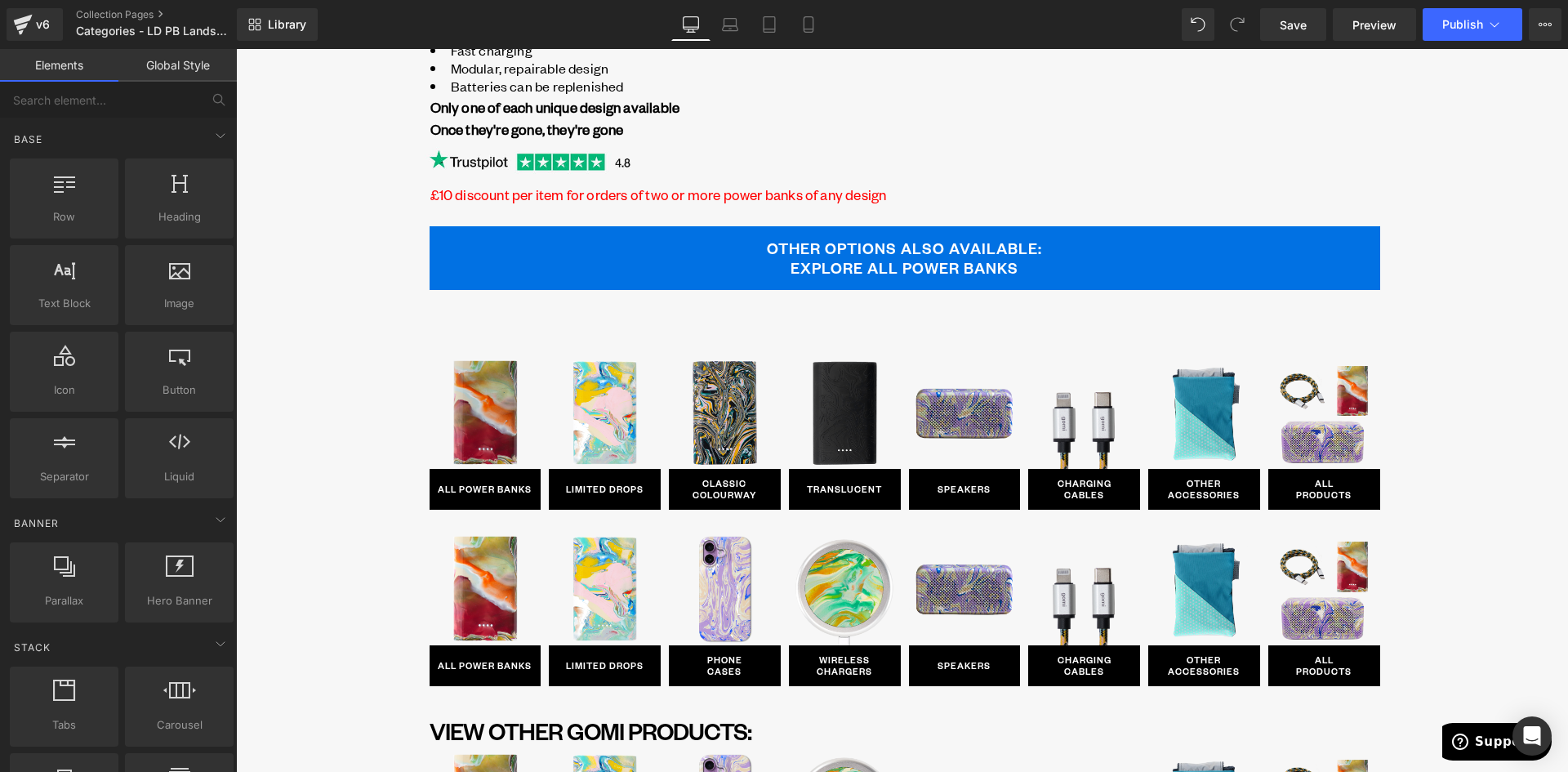
scroll to position [538, 0]
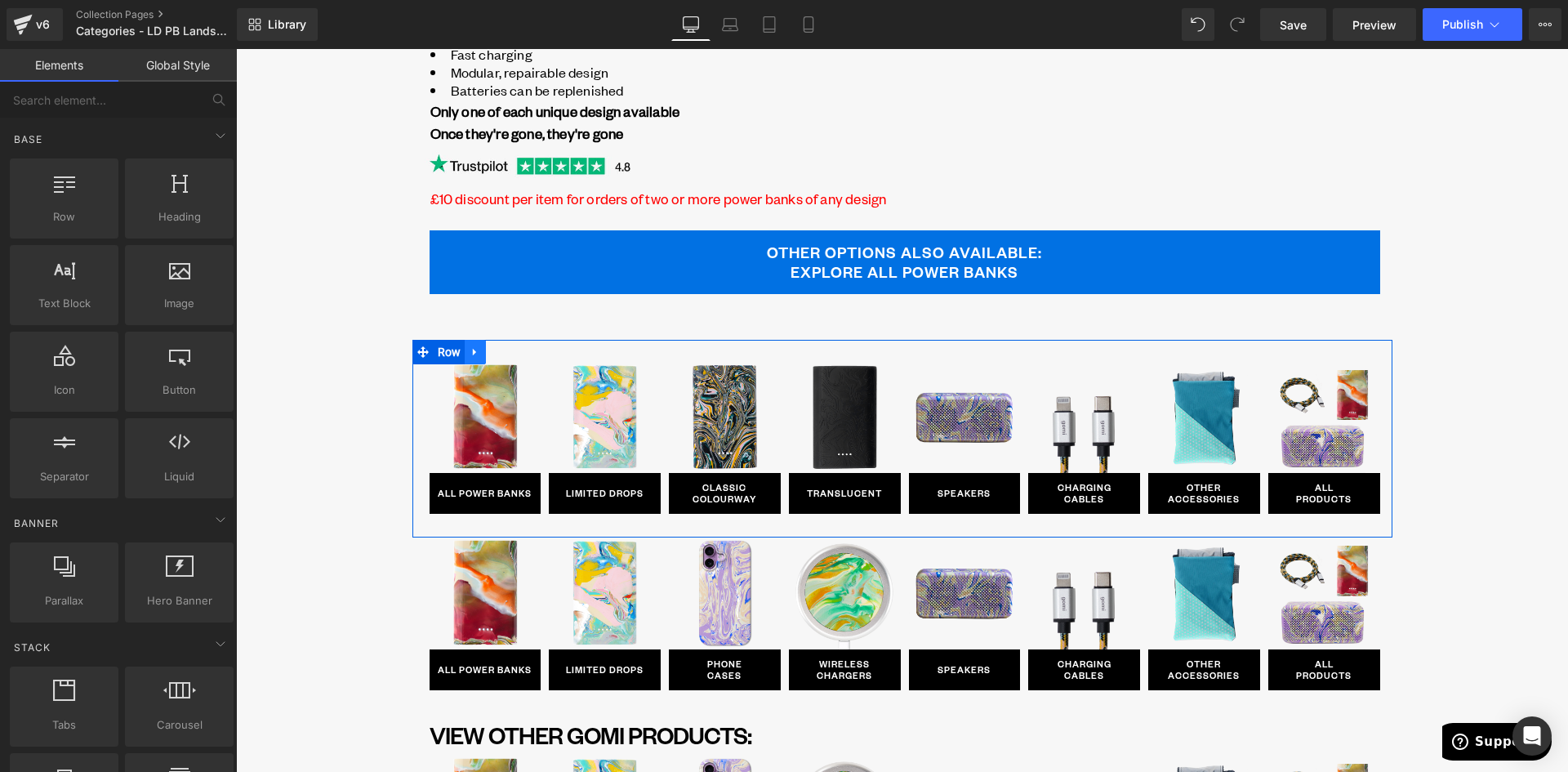
click at [473, 358] on link at bounding box center [476, 352] width 21 height 25
click at [514, 350] on icon at bounding box center [517, 352] width 12 height 12
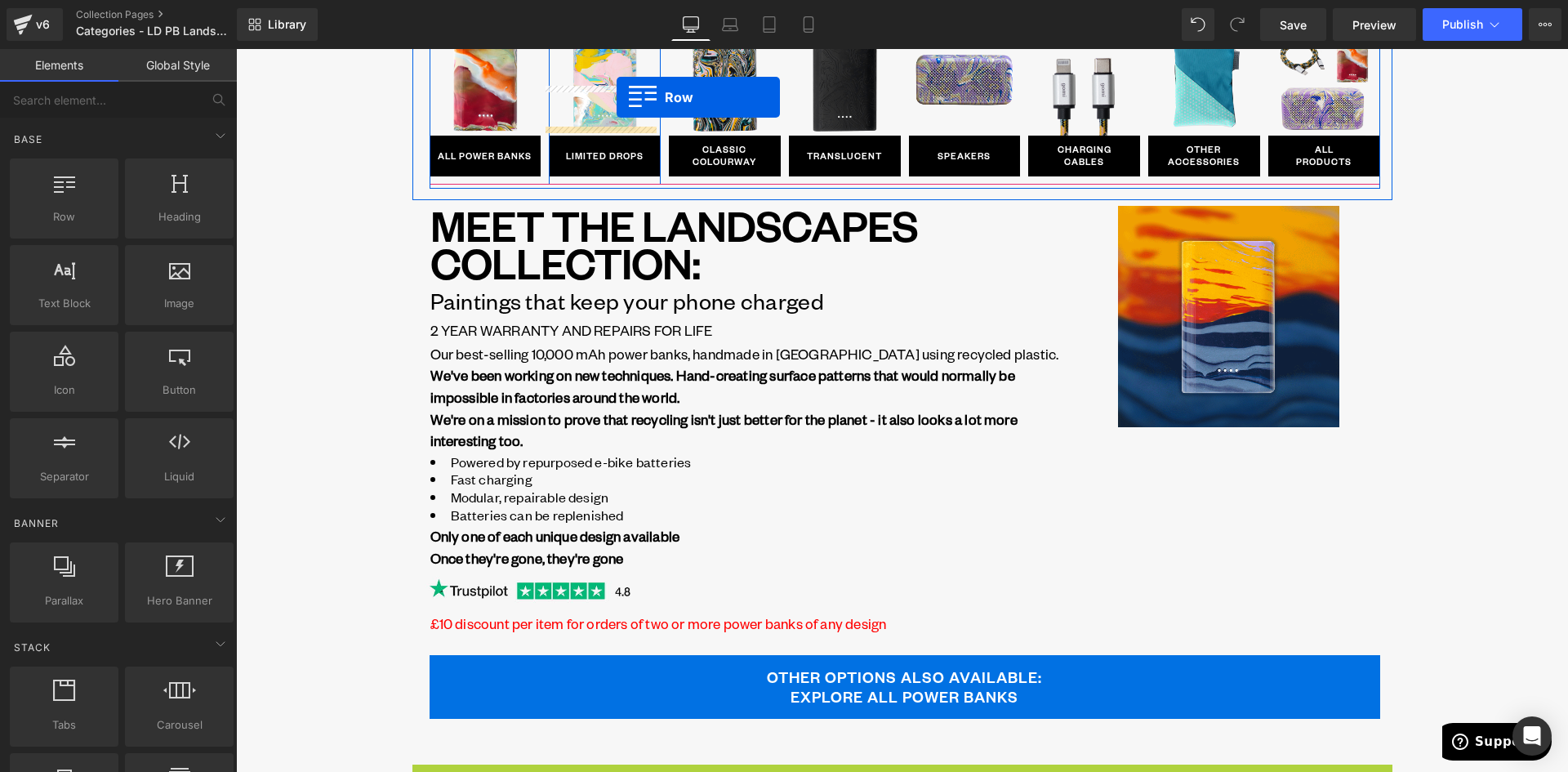
scroll to position [0, 0]
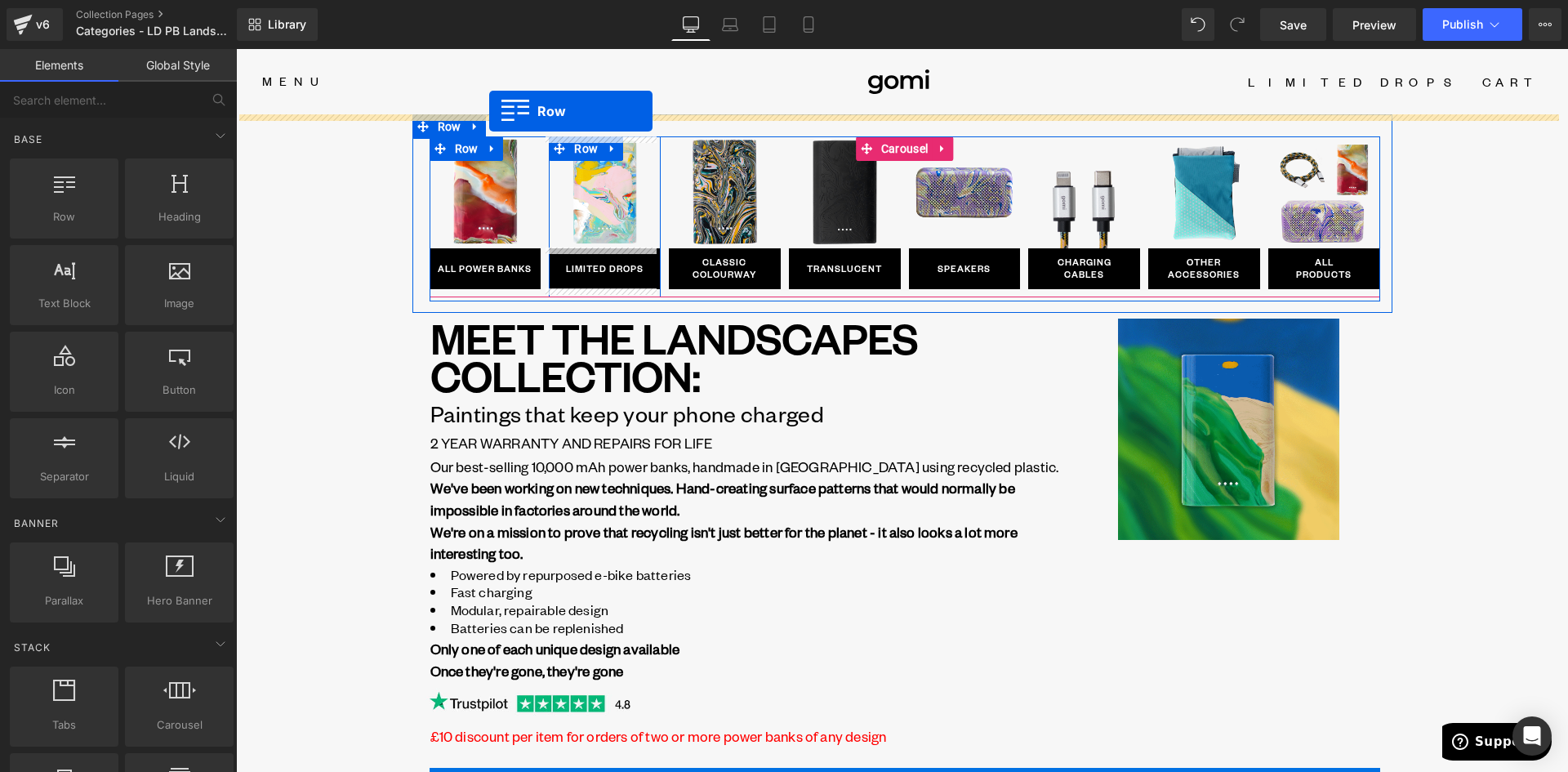
drag, startPoint x: 413, startPoint y: 357, endPoint x: 489, endPoint y: 111, distance: 257.5
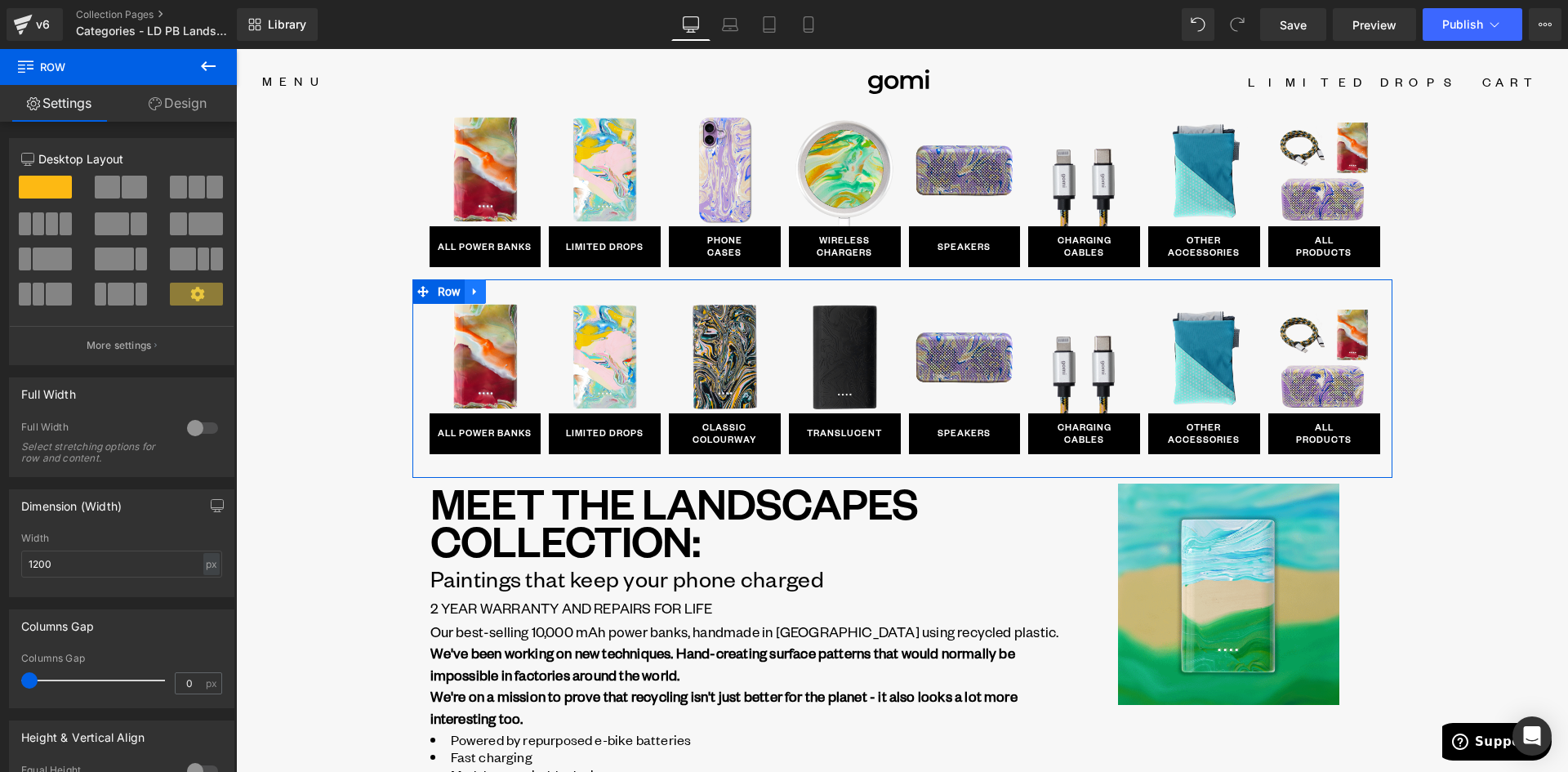
click at [473, 293] on icon at bounding box center [475, 291] width 4 height 7
click at [512, 290] on icon at bounding box center [517, 292] width 12 height 12
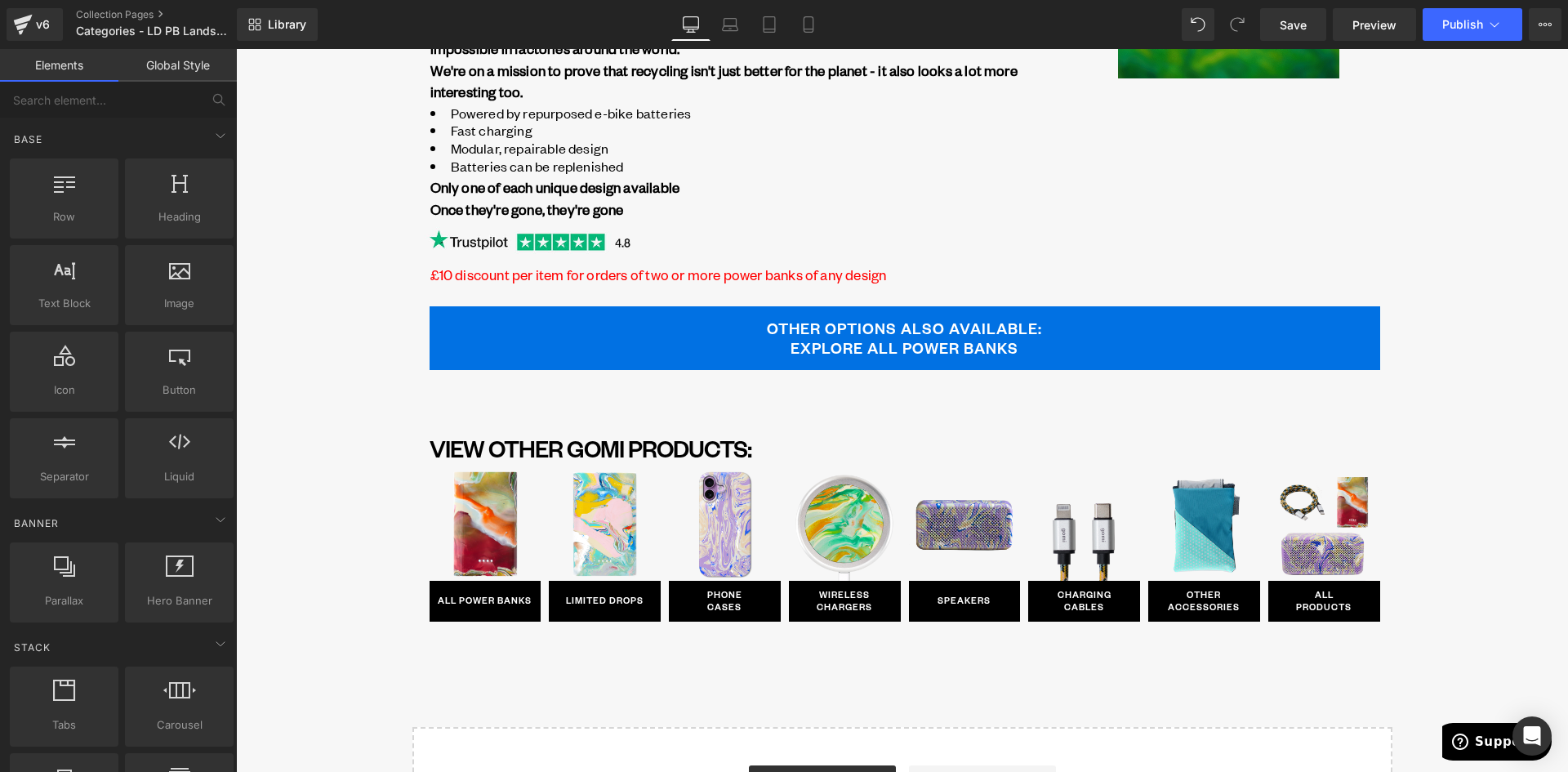
scroll to position [82, 0]
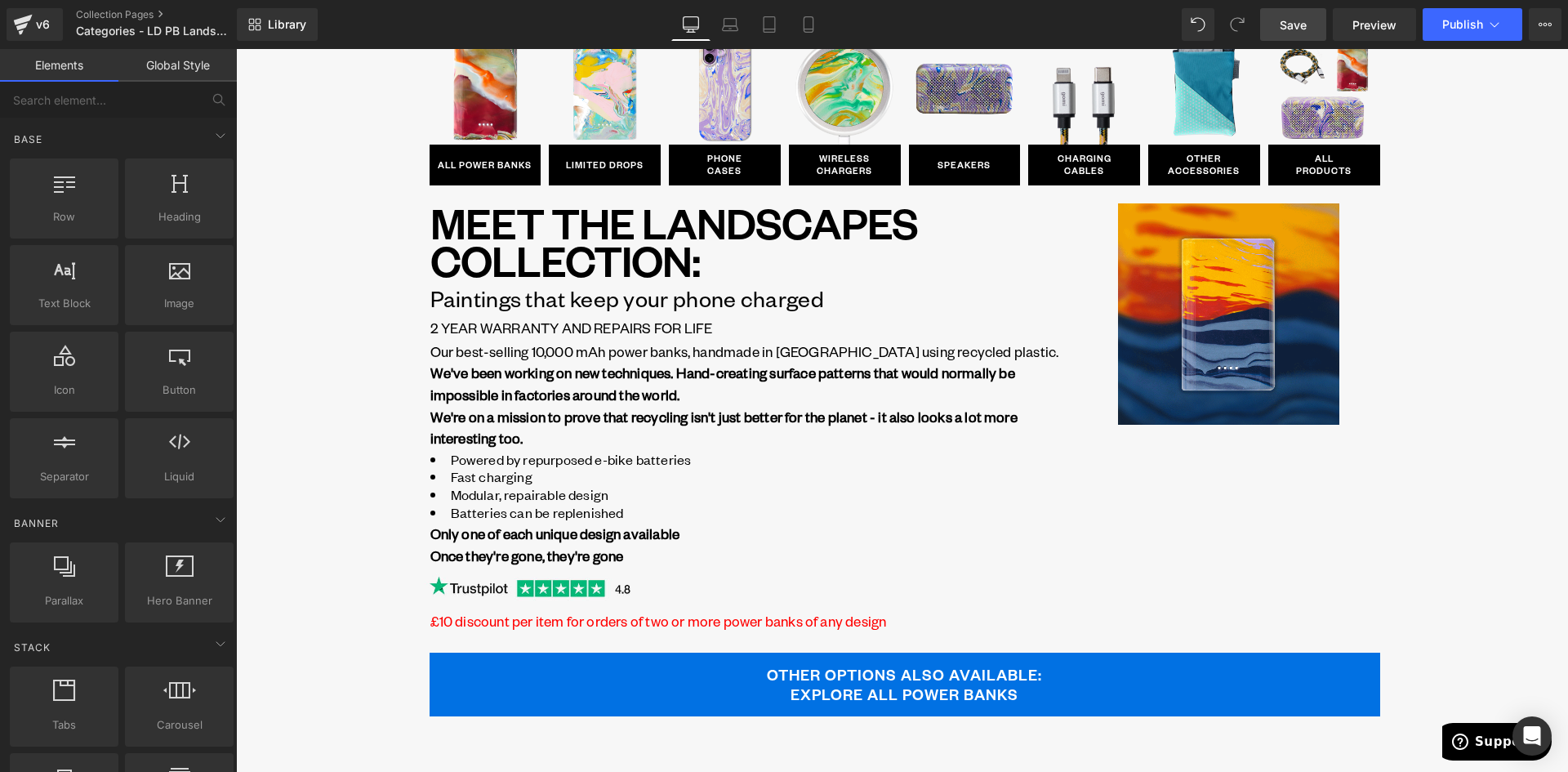
click at [1290, 33] on span "Save" at bounding box center [1293, 24] width 27 height 17
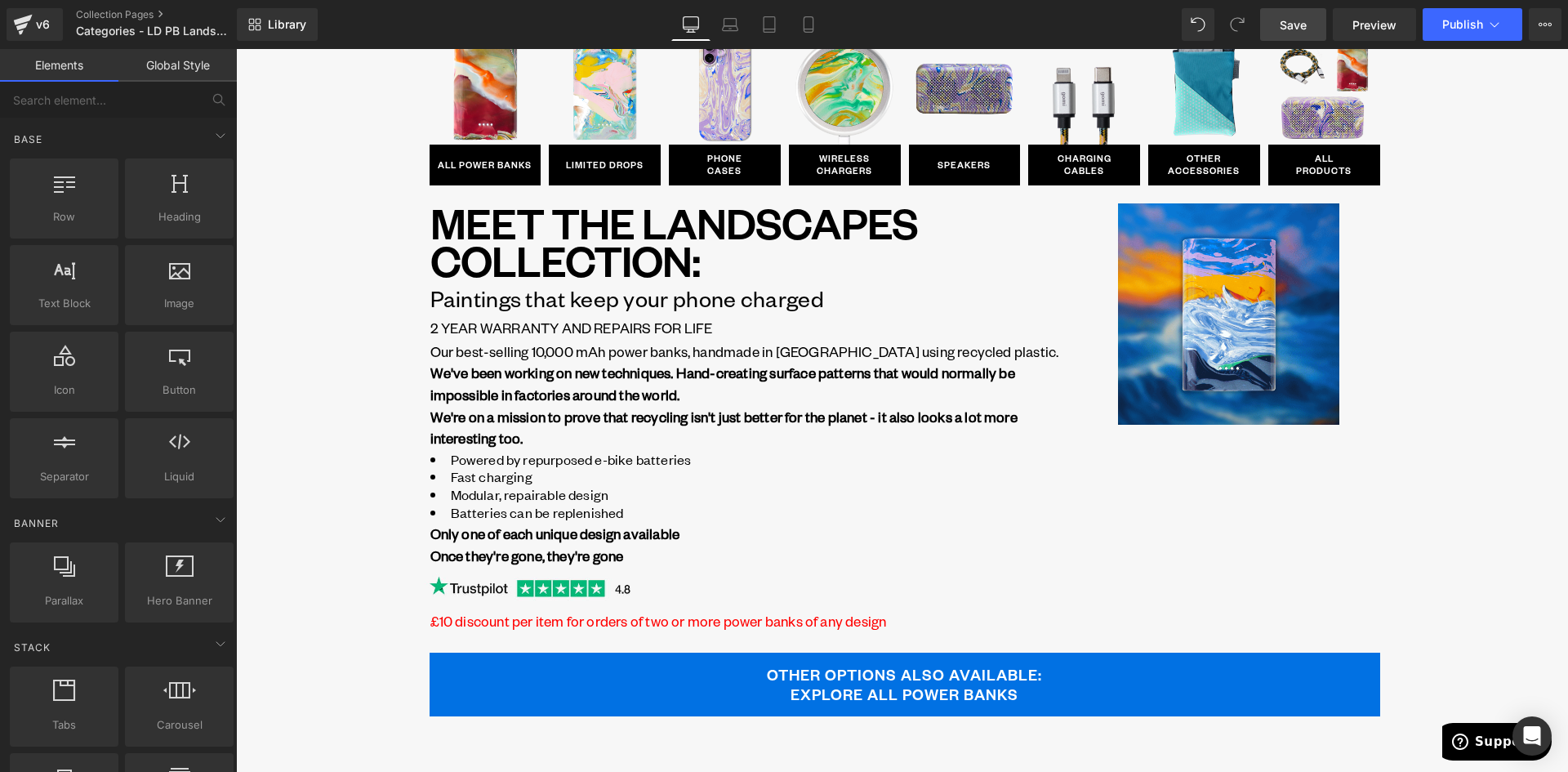
click at [1305, 19] on span "Save" at bounding box center [1293, 24] width 27 height 17
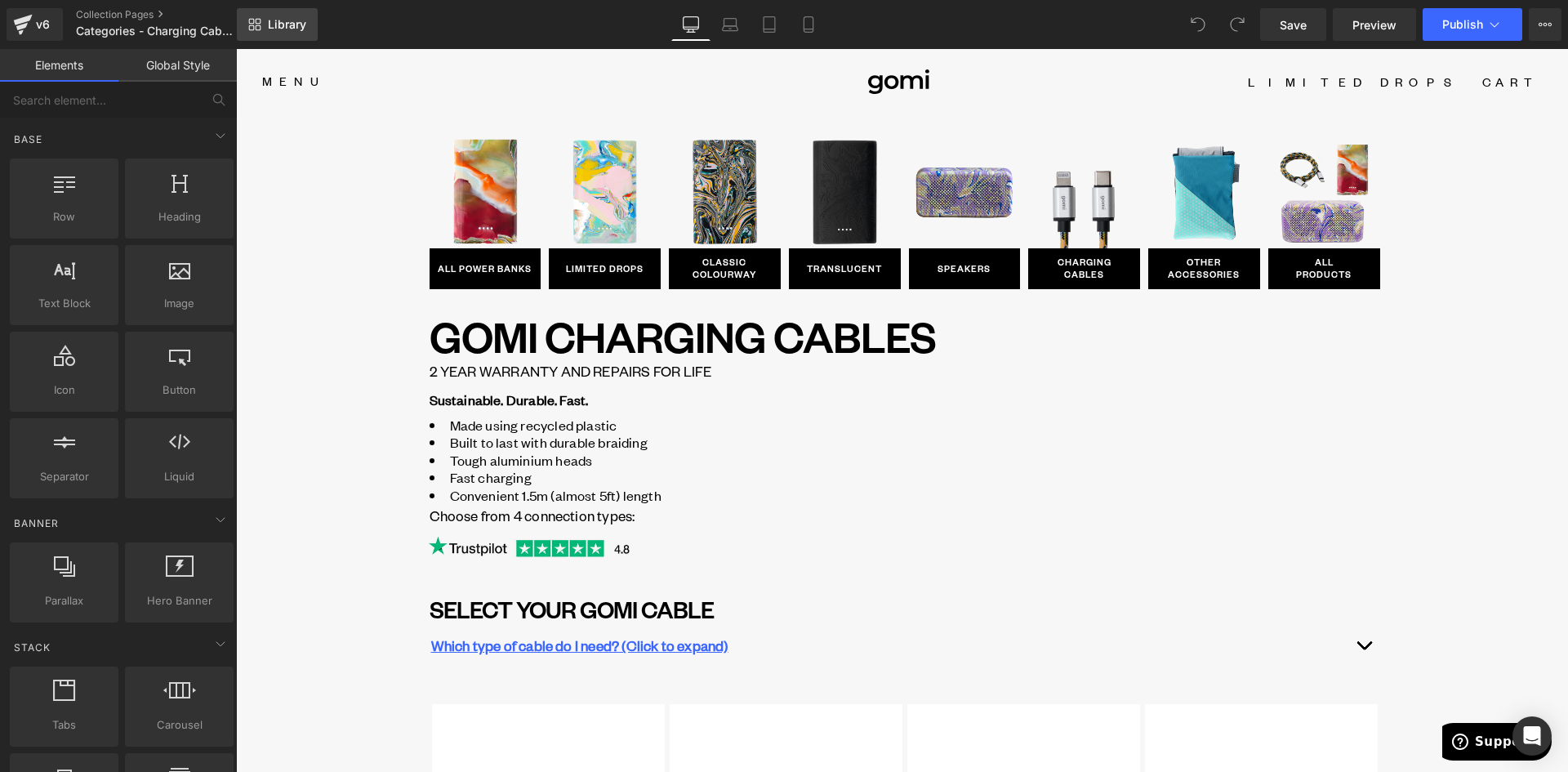
drag, startPoint x: 285, startPoint y: 24, endPoint x: 69, endPoint y: 5, distance: 216.8
click at [285, 24] on span "Library" at bounding box center [286, 24] width 38 height 15
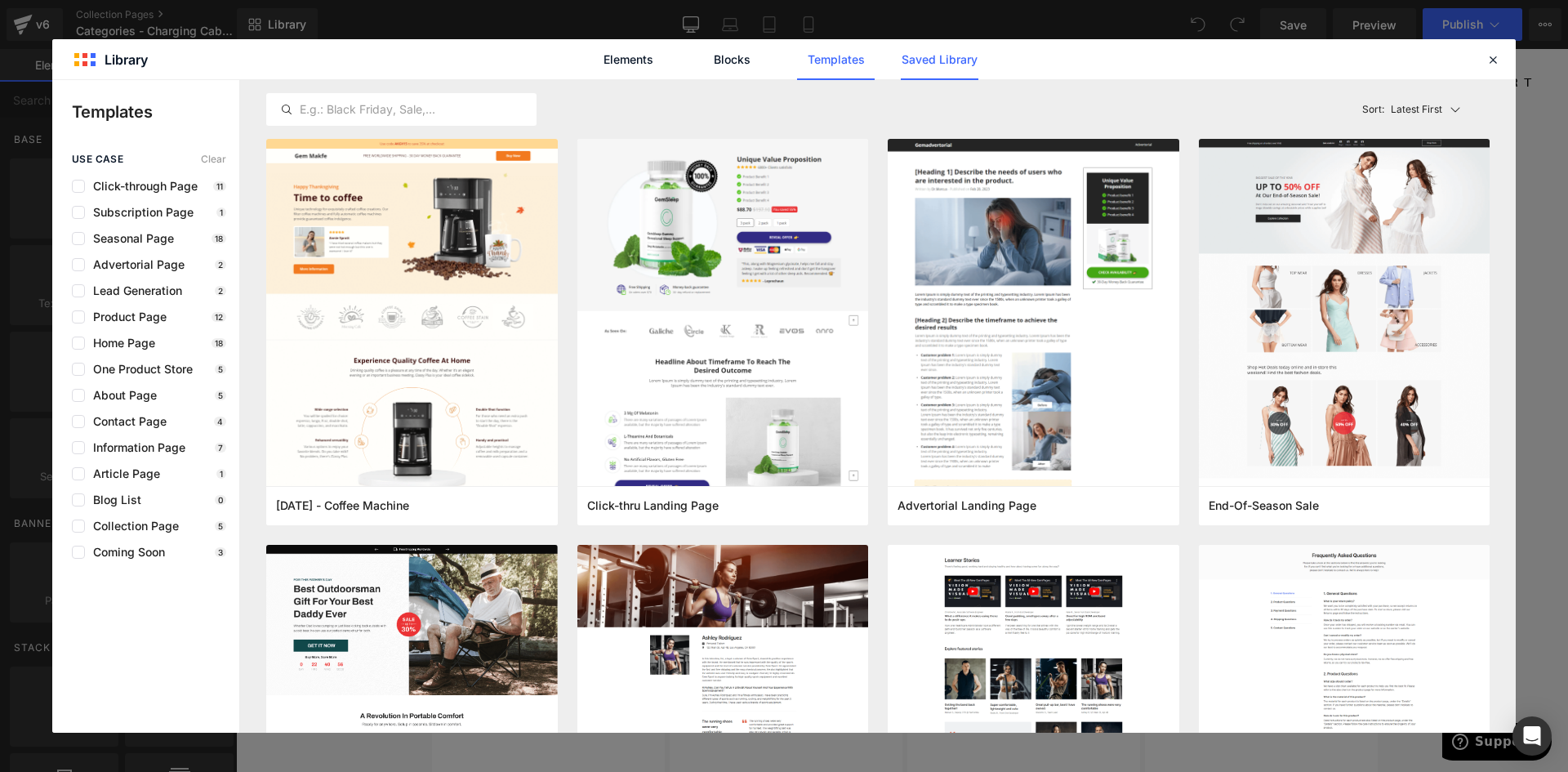
click at [942, 57] on link "Saved Library" at bounding box center [939, 60] width 77 height 41
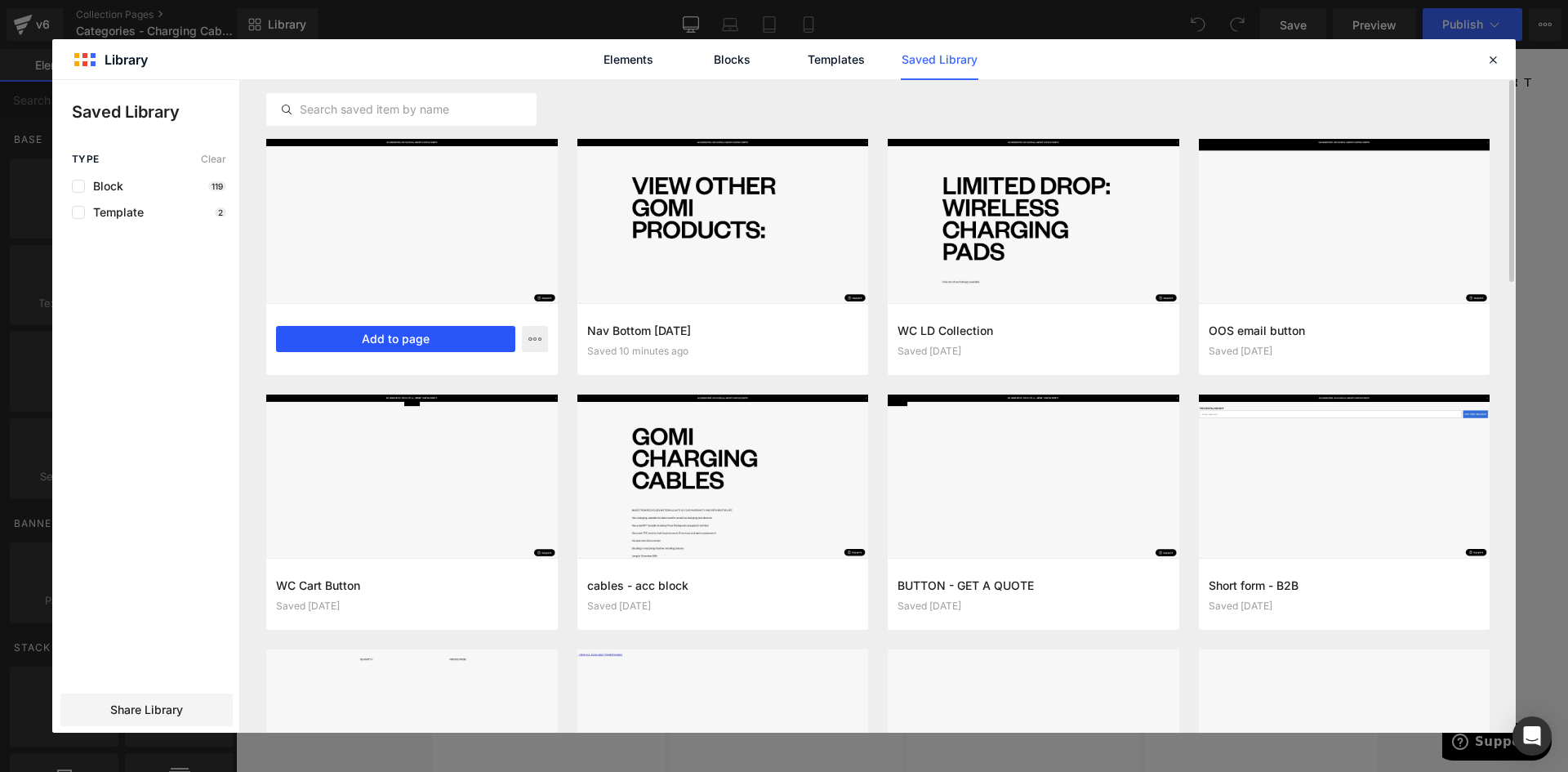
click at [371, 337] on button "Add to page" at bounding box center [396, 339] width 239 height 26
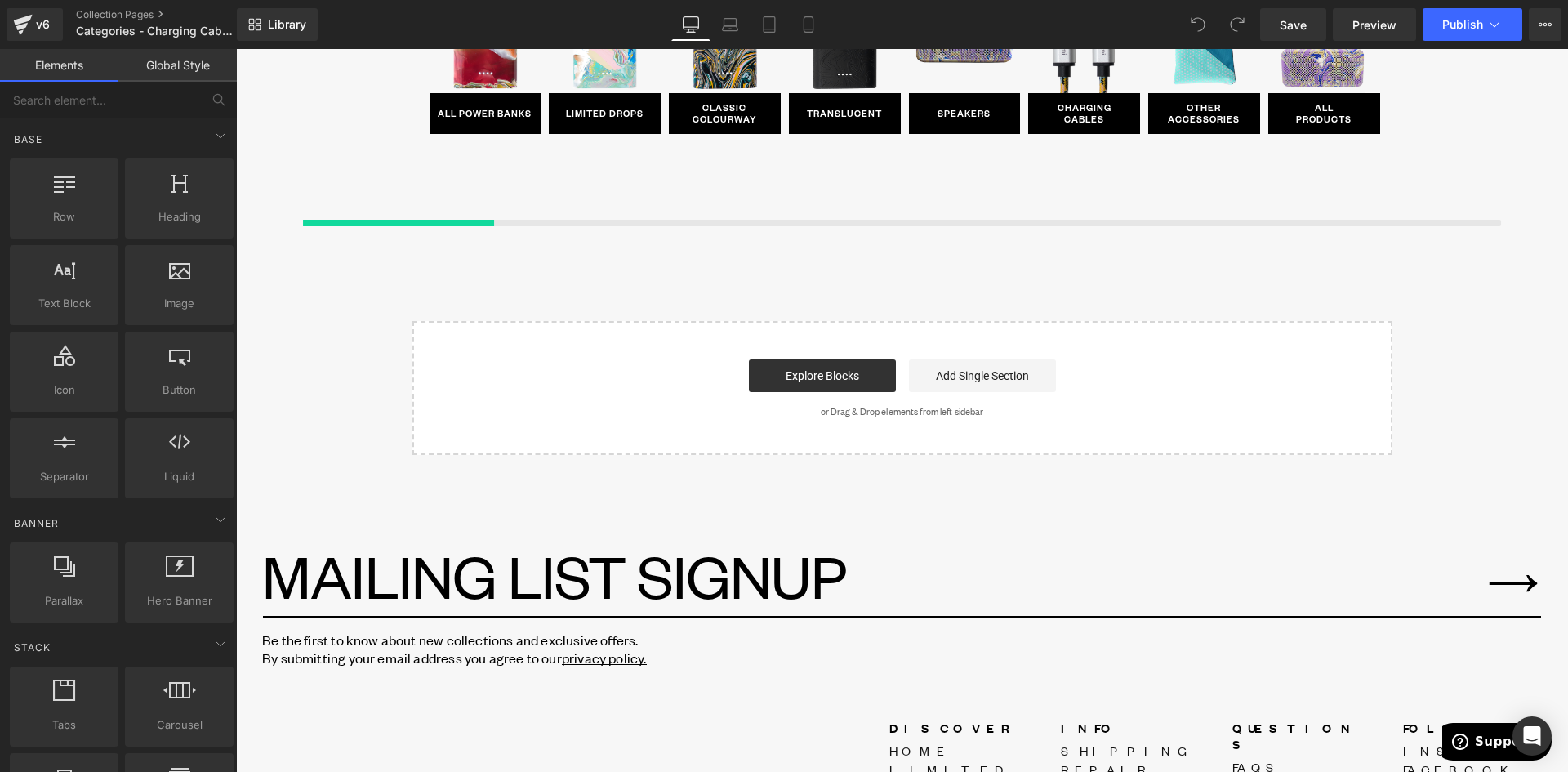
scroll to position [4868, 0]
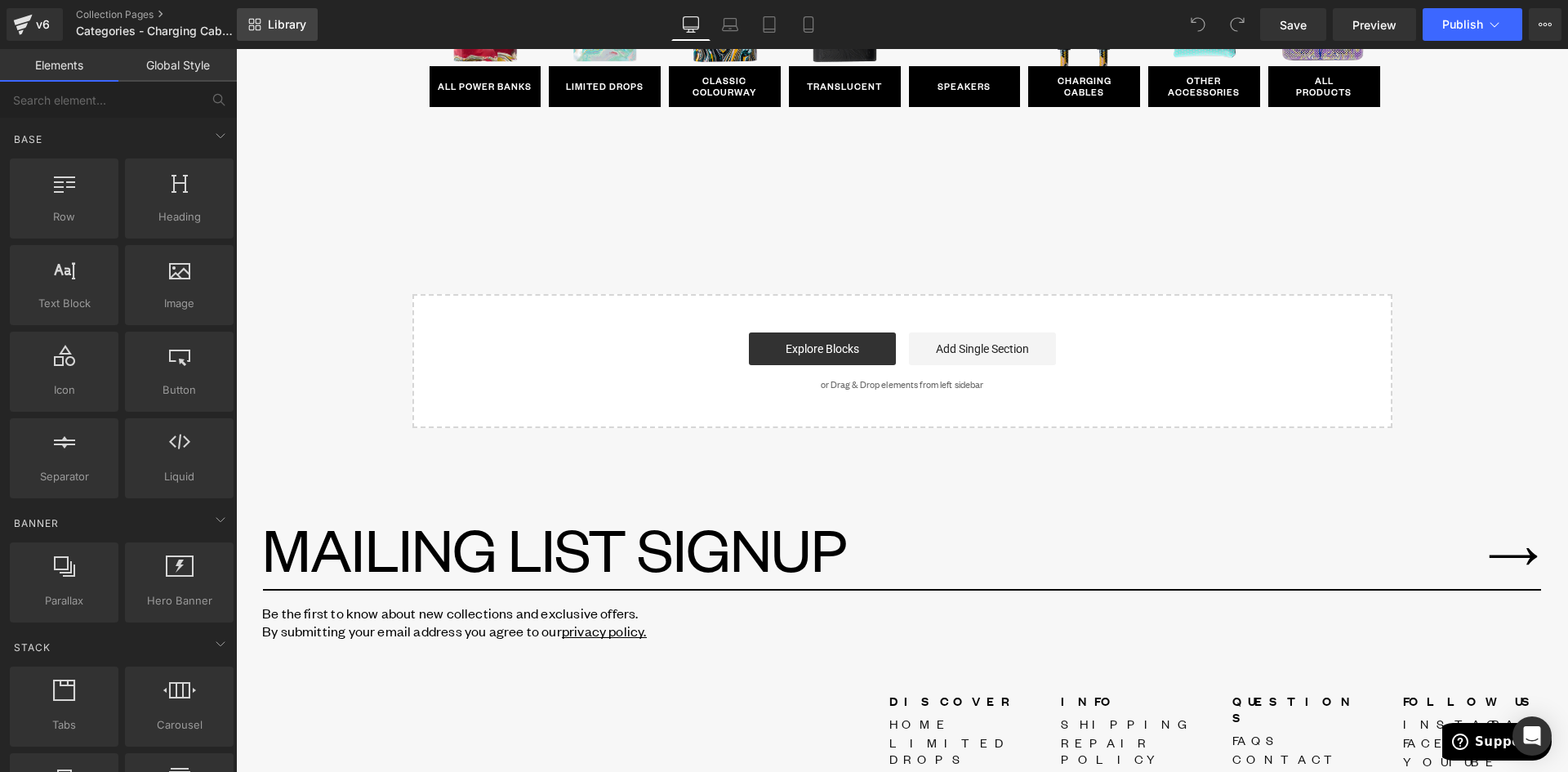
click at [276, 25] on span "Library" at bounding box center [286, 24] width 38 height 15
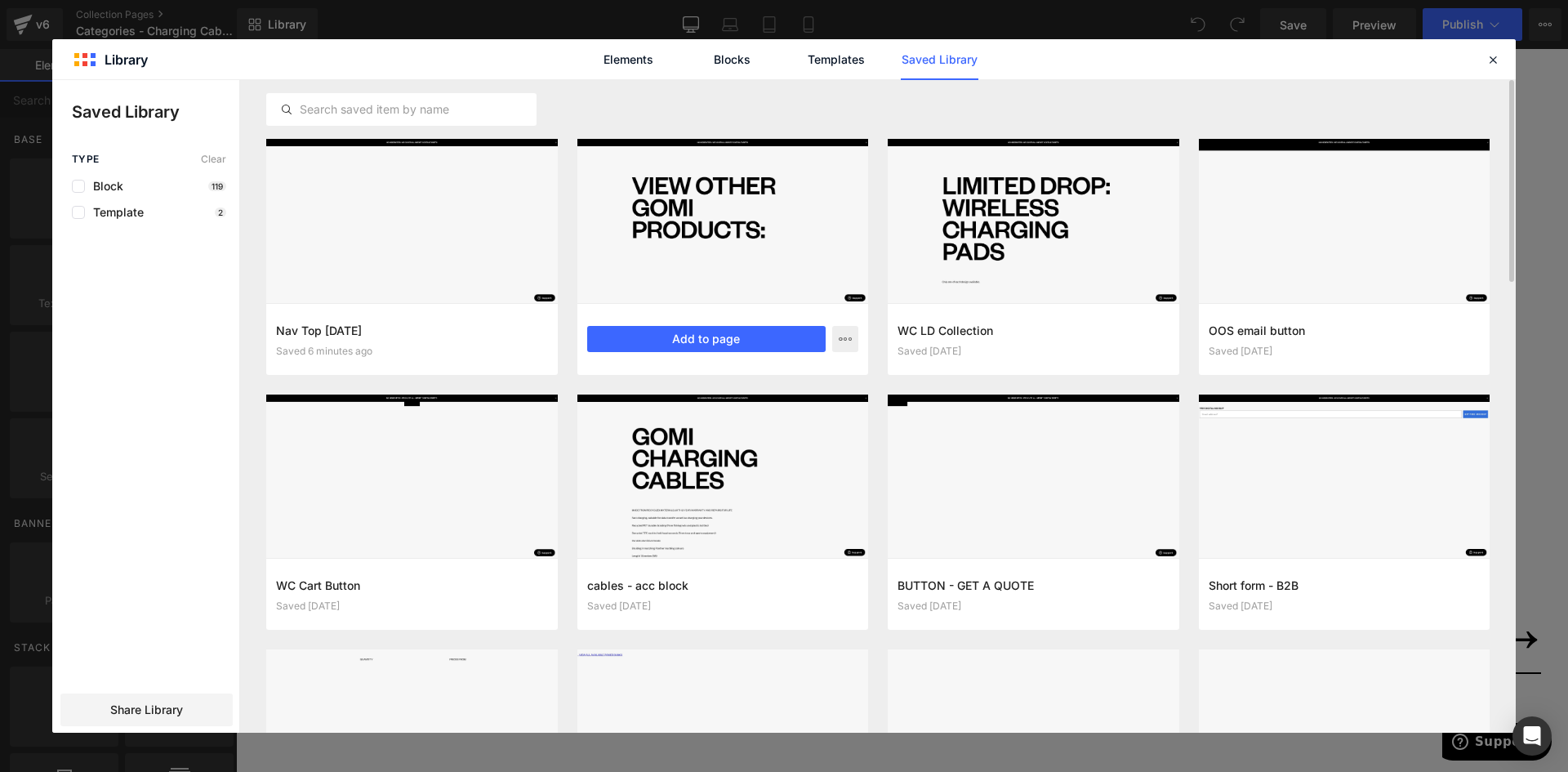
scroll to position [4477, 0]
click at [702, 336] on button "Add to page" at bounding box center [707, 339] width 239 height 26
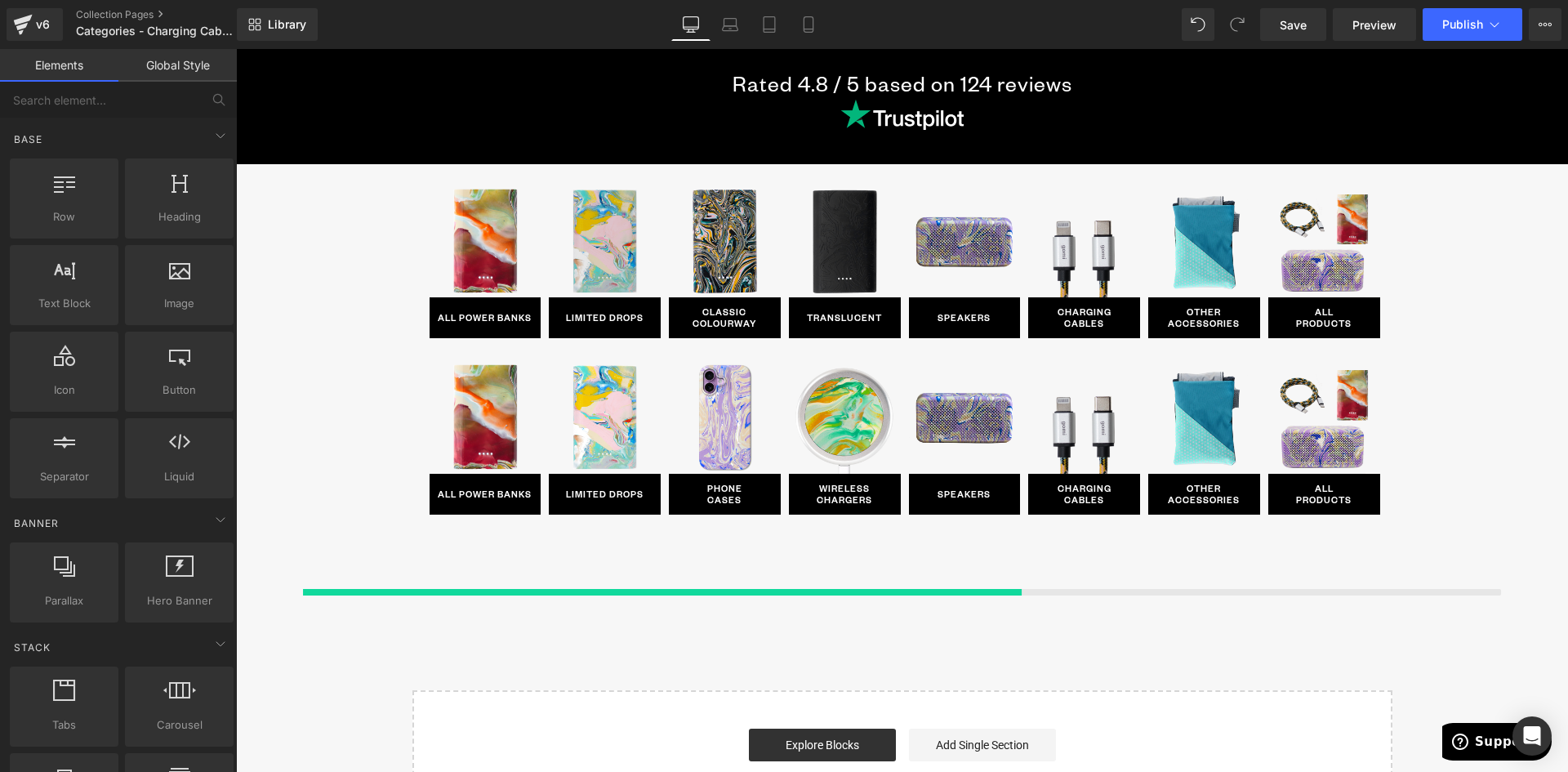
scroll to position [4217, 0]
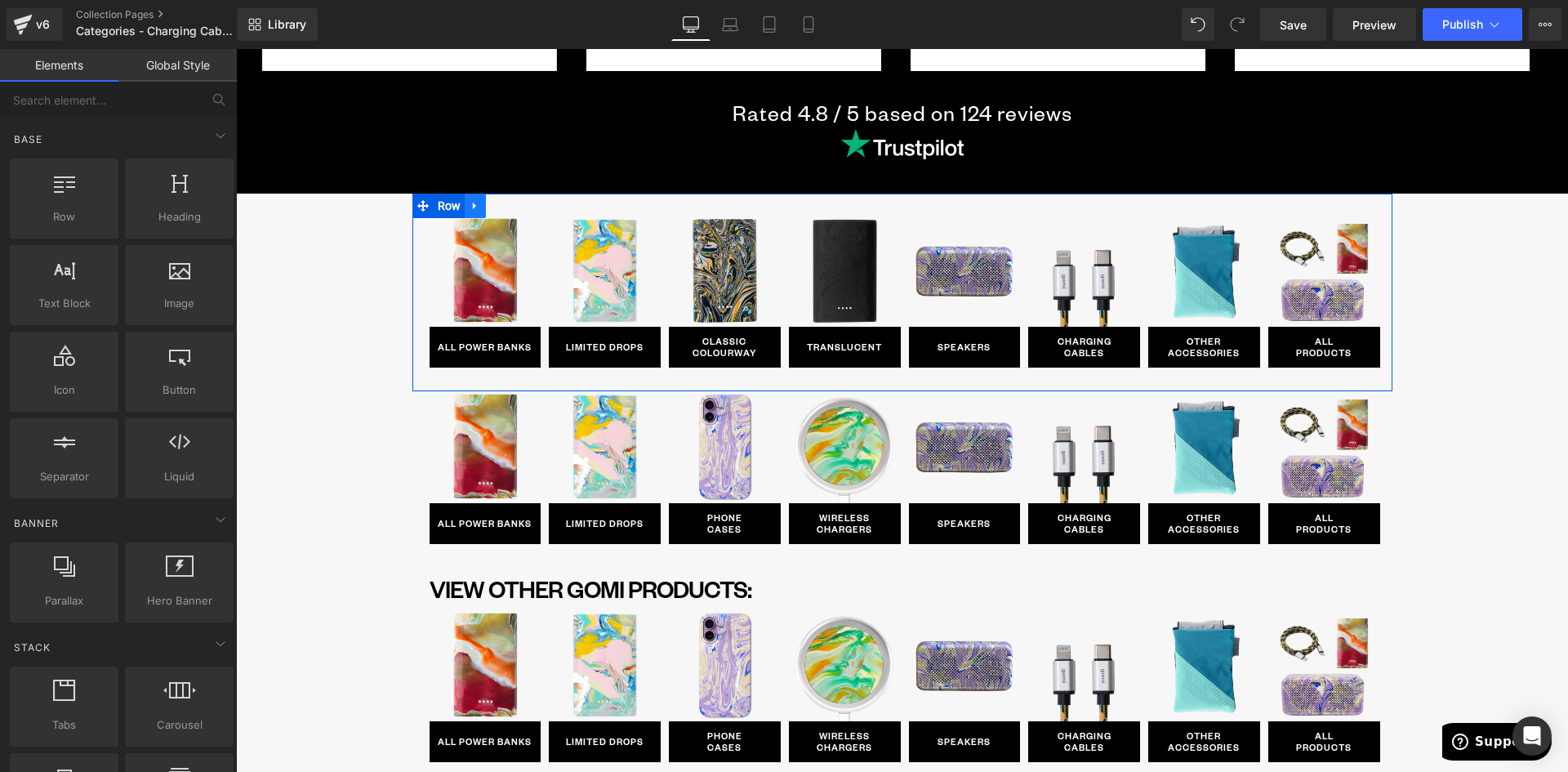
click at [471, 206] on icon at bounding box center [475, 205] width 12 height 12
click at [517, 202] on icon at bounding box center [517, 205] width 12 height 12
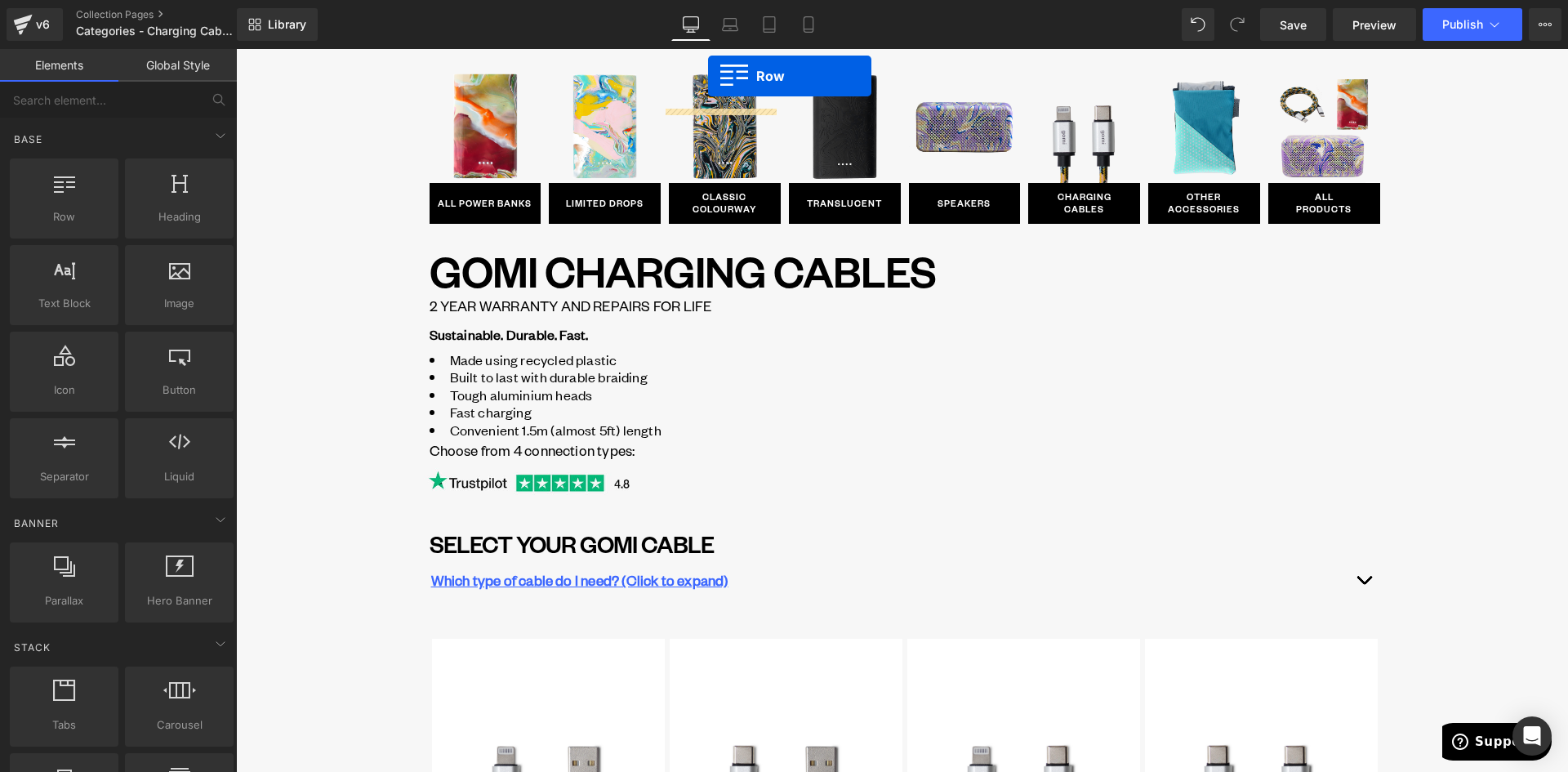
scroll to position [0, 0]
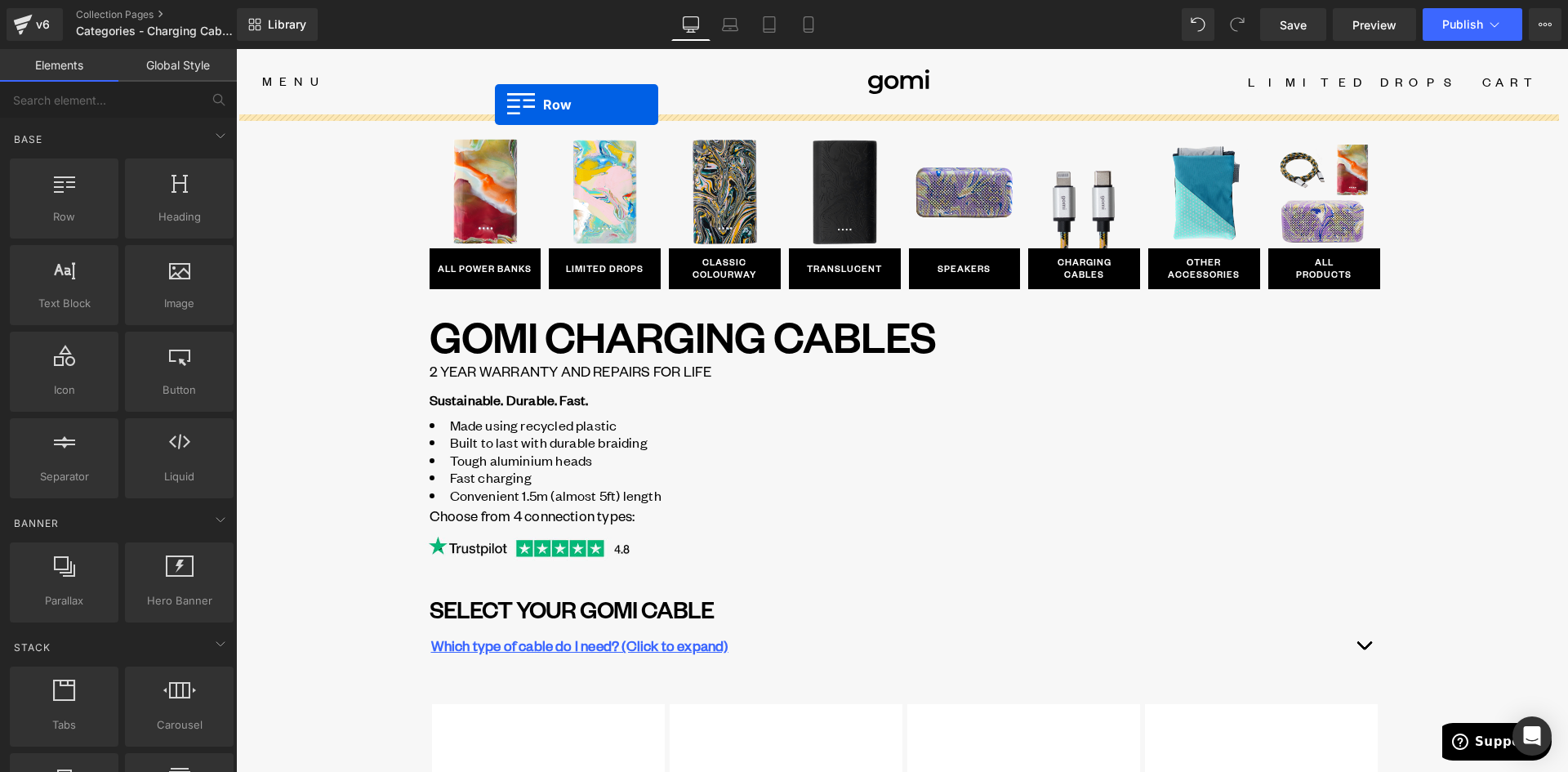
drag, startPoint x: 414, startPoint y: 206, endPoint x: 495, endPoint y: 105, distance: 129.5
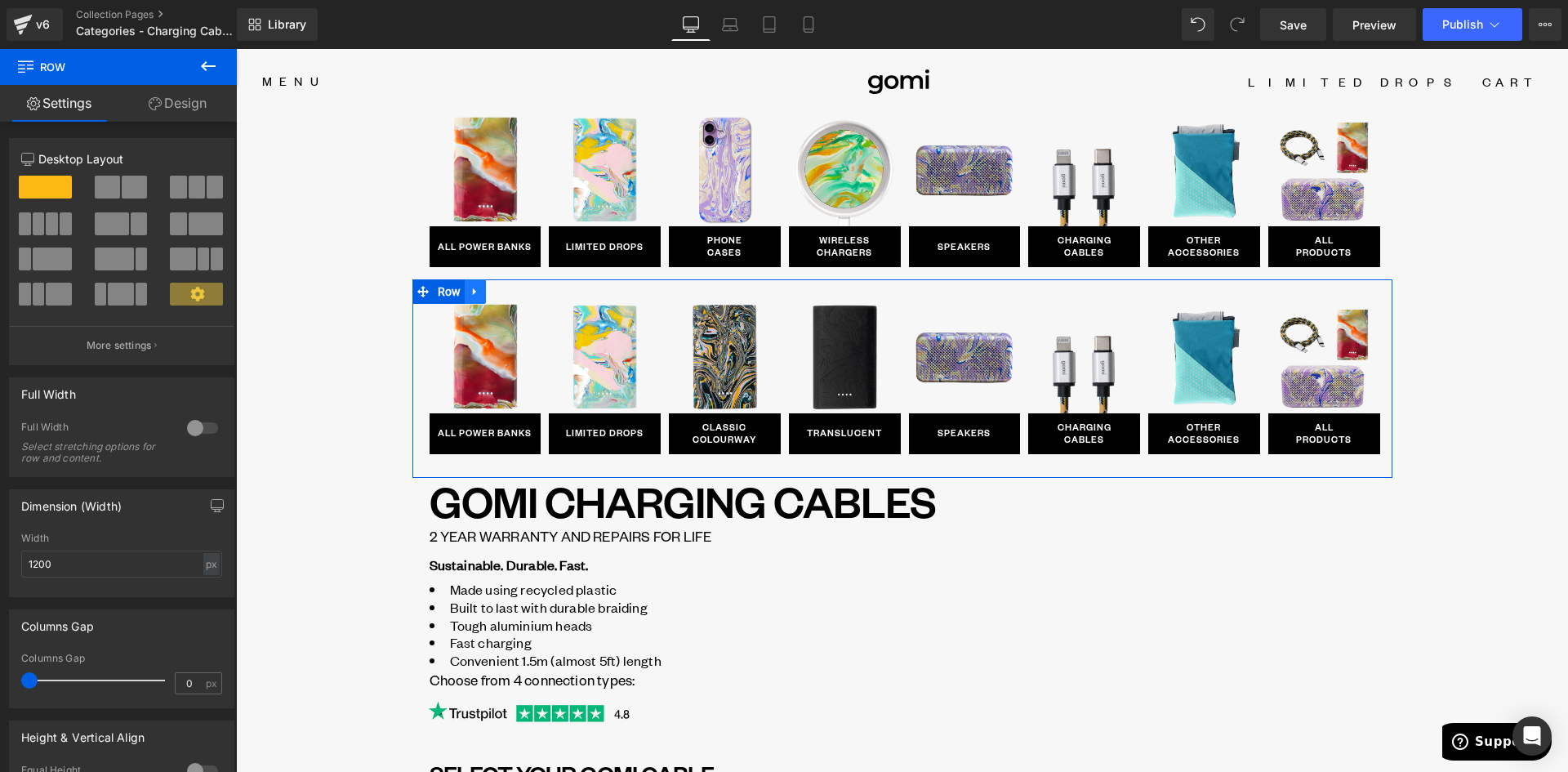
click at [469, 291] on icon at bounding box center [475, 292] width 12 height 12
click at [512, 288] on icon at bounding box center [517, 292] width 12 height 12
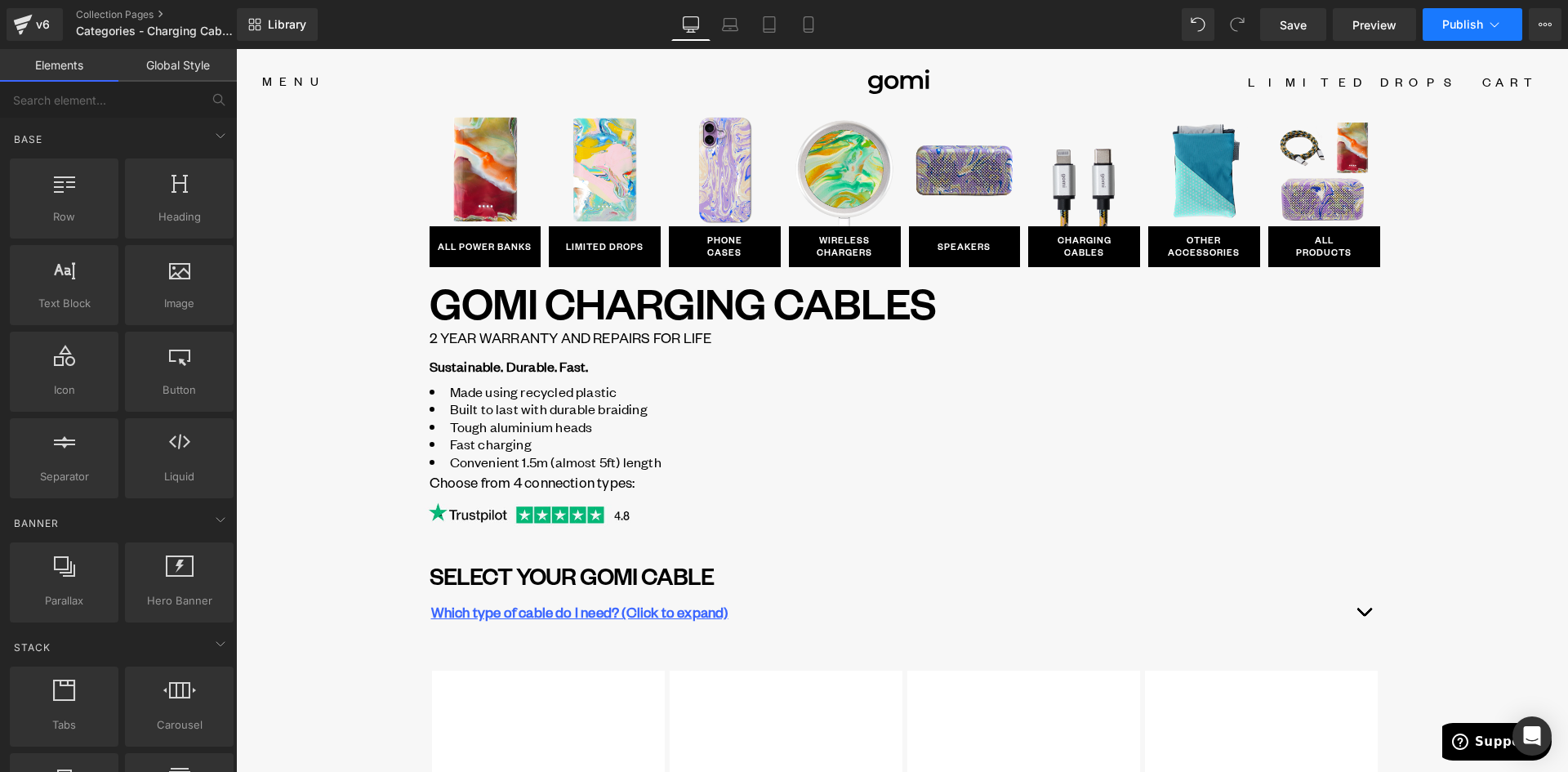
click at [1463, 22] on span "Publish" at bounding box center [1463, 24] width 41 height 13
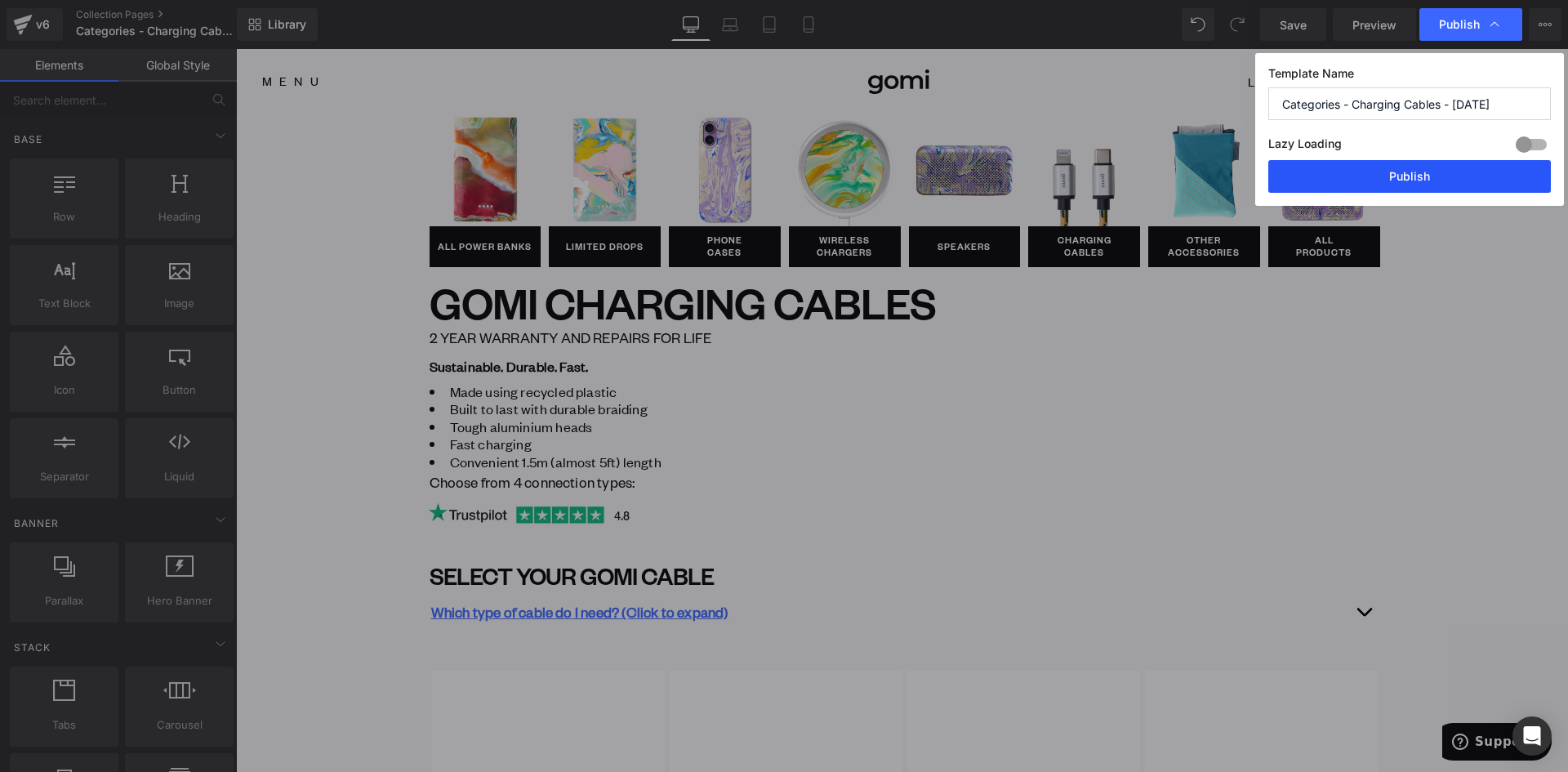
click at [1443, 177] on button "Publish" at bounding box center [1410, 176] width 283 height 33
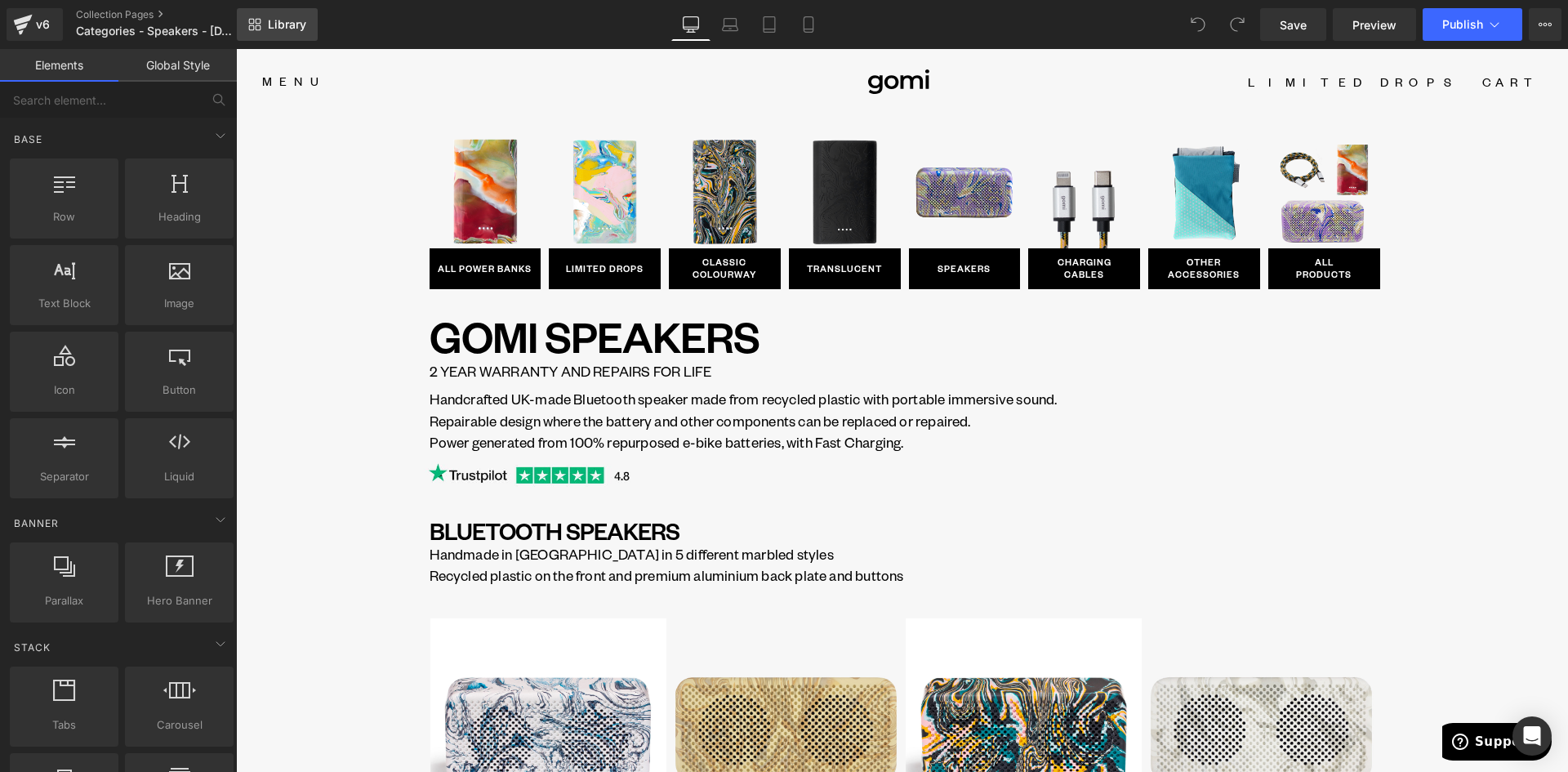
click at [302, 25] on span "Library" at bounding box center [286, 24] width 38 height 15
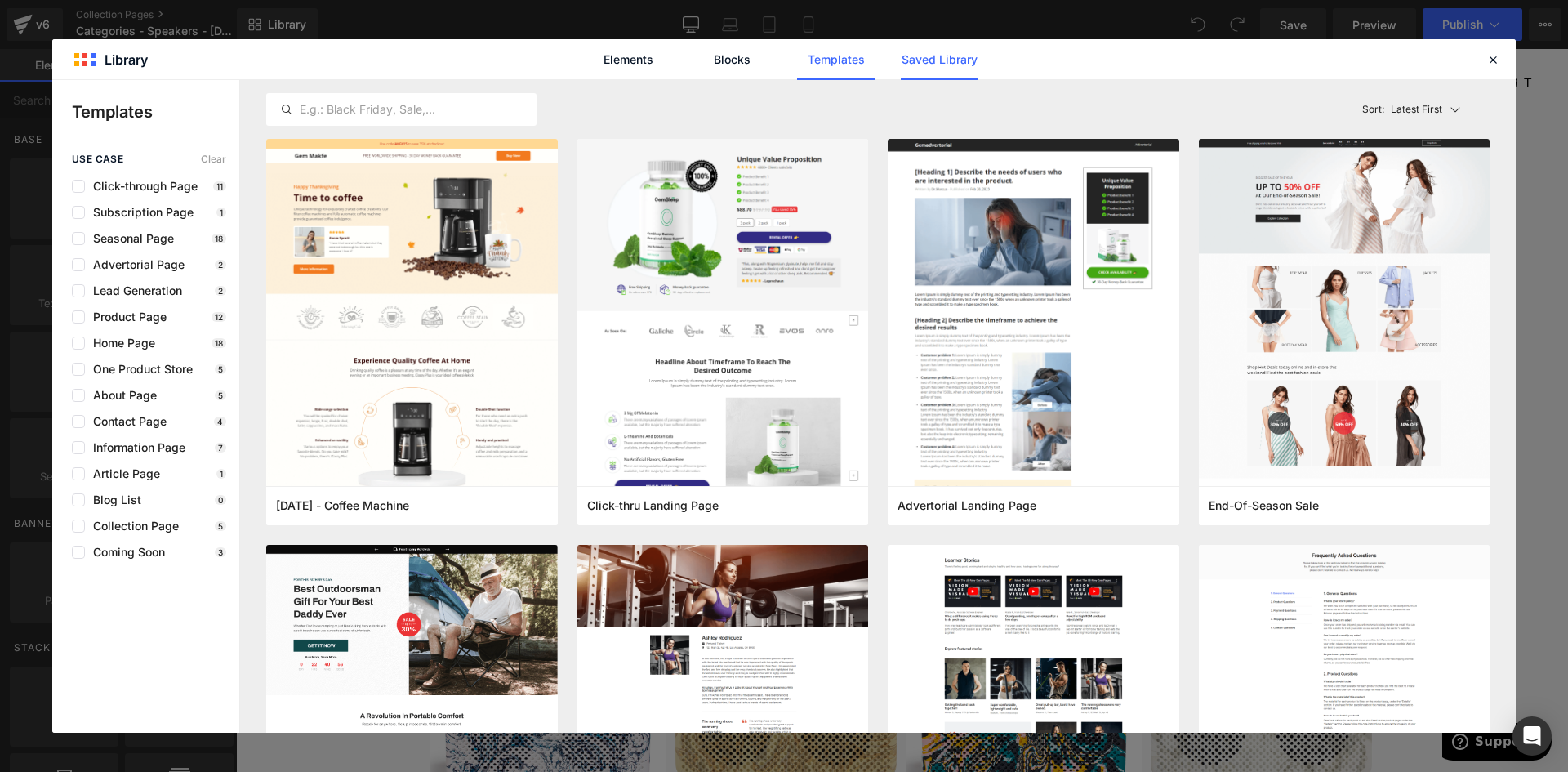
click at [950, 73] on link "Saved Library" at bounding box center [939, 60] width 77 height 41
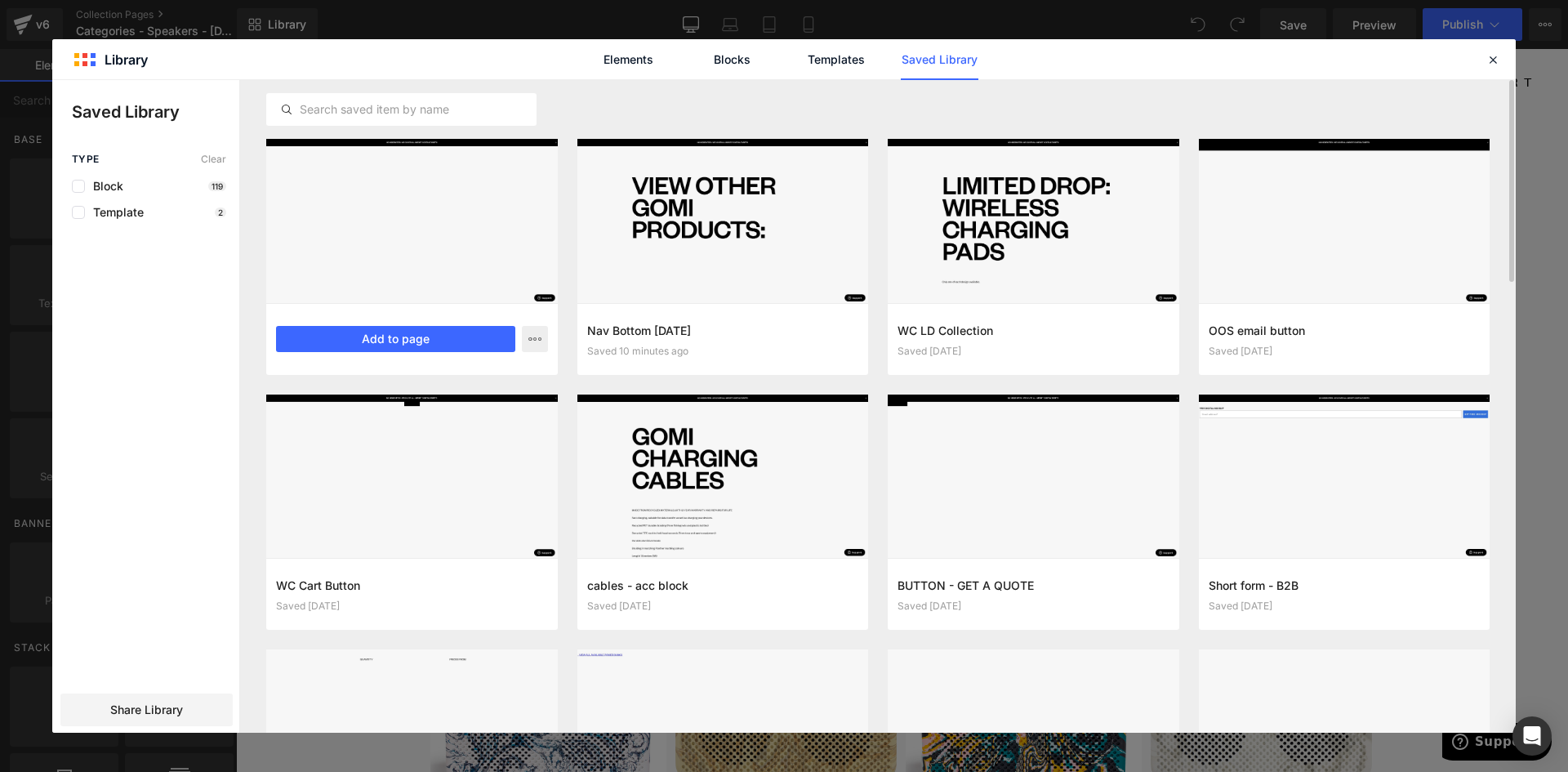
click at [431, 325] on div "Nav Top 20SEP25 Saved 7 minutes ago Add to page" at bounding box center [412, 339] width 292 height 72
drag, startPoint x: 436, startPoint y: 337, endPoint x: 202, endPoint y: 277, distance: 241.6
click at [437, 337] on button "Add to page" at bounding box center [396, 339] width 239 height 26
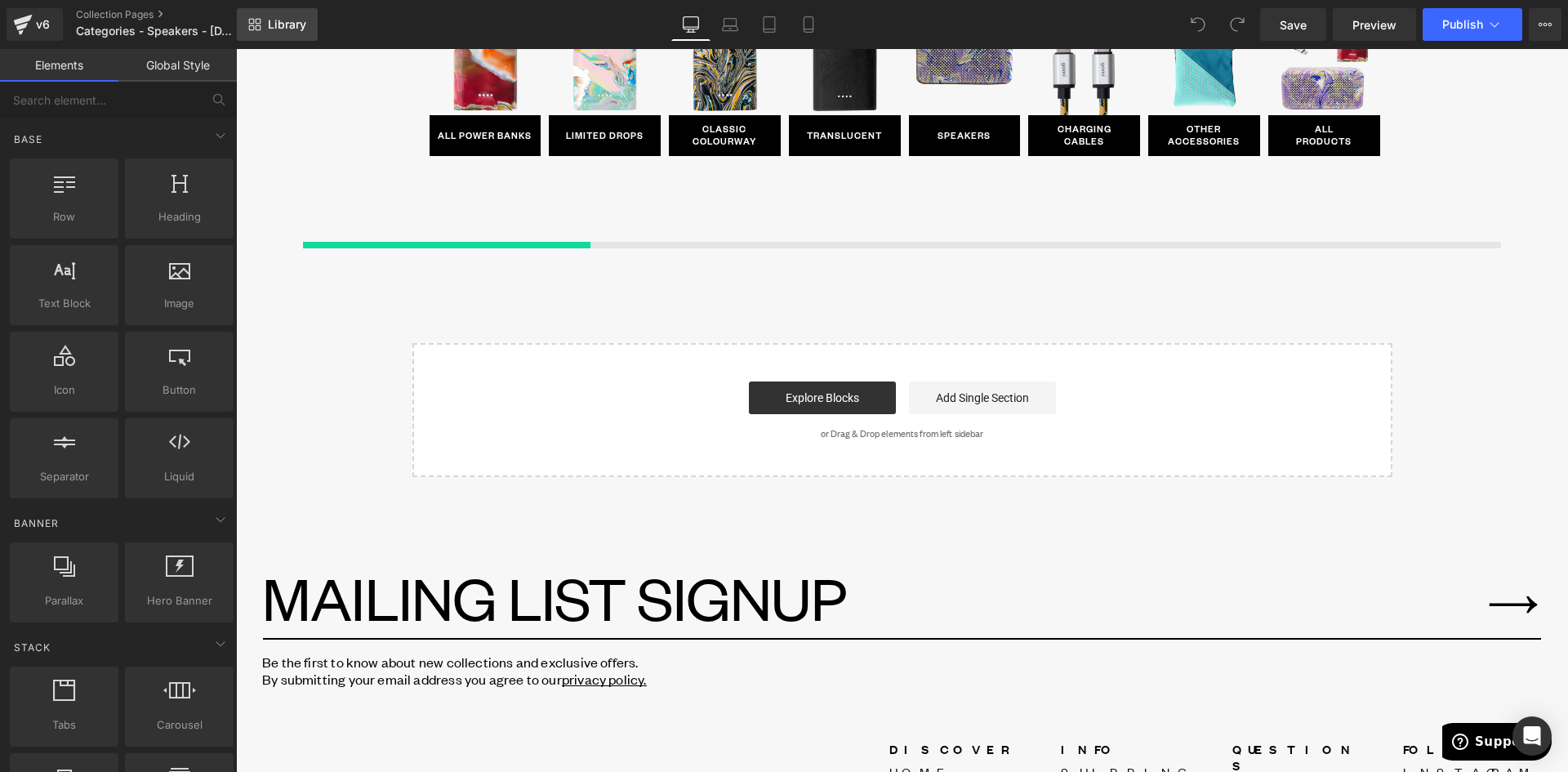
scroll to position [1344, 0]
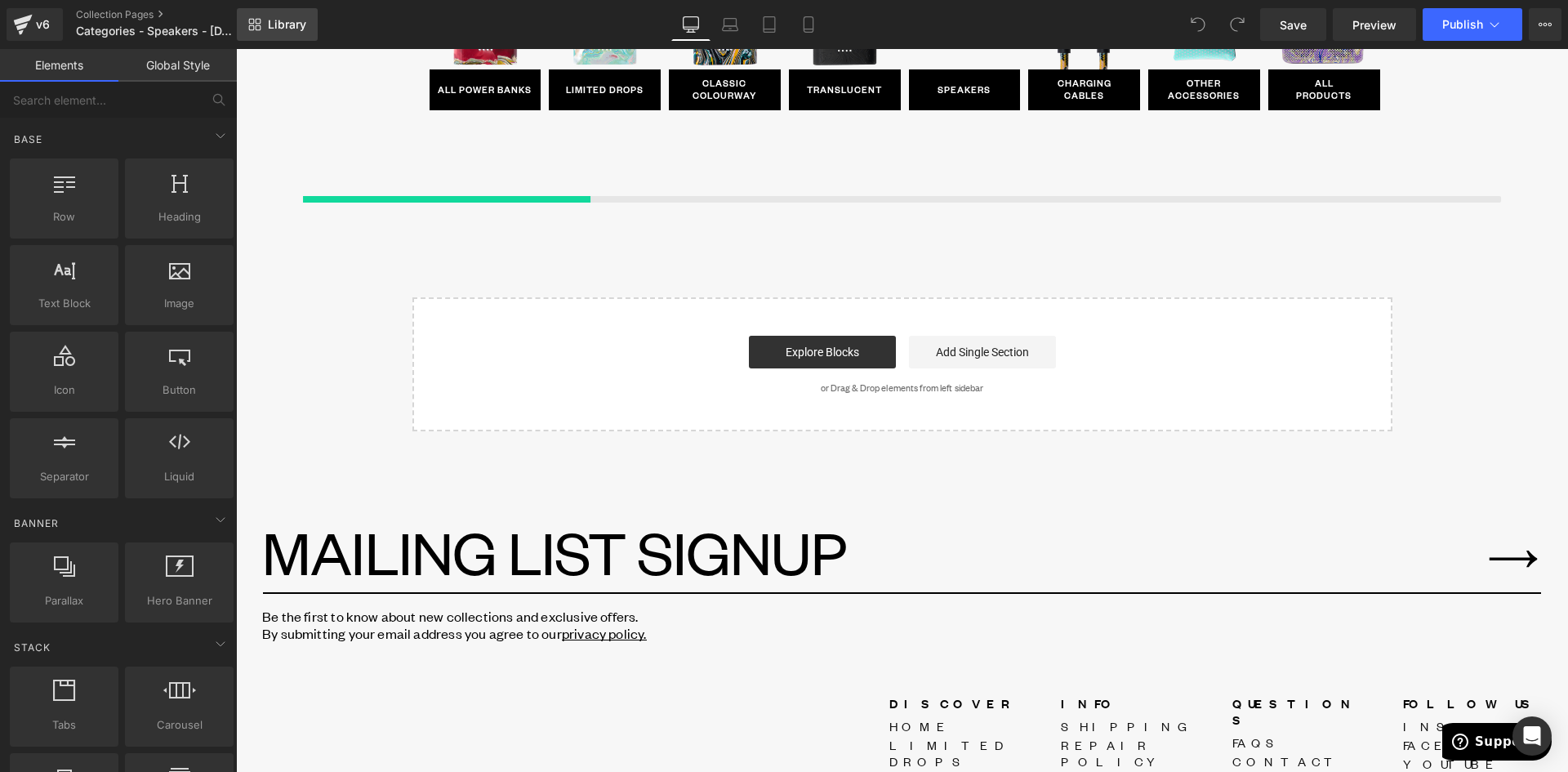
click at [277, 21] on span "Library" at bounding box center [286, 24] width 38 height 15
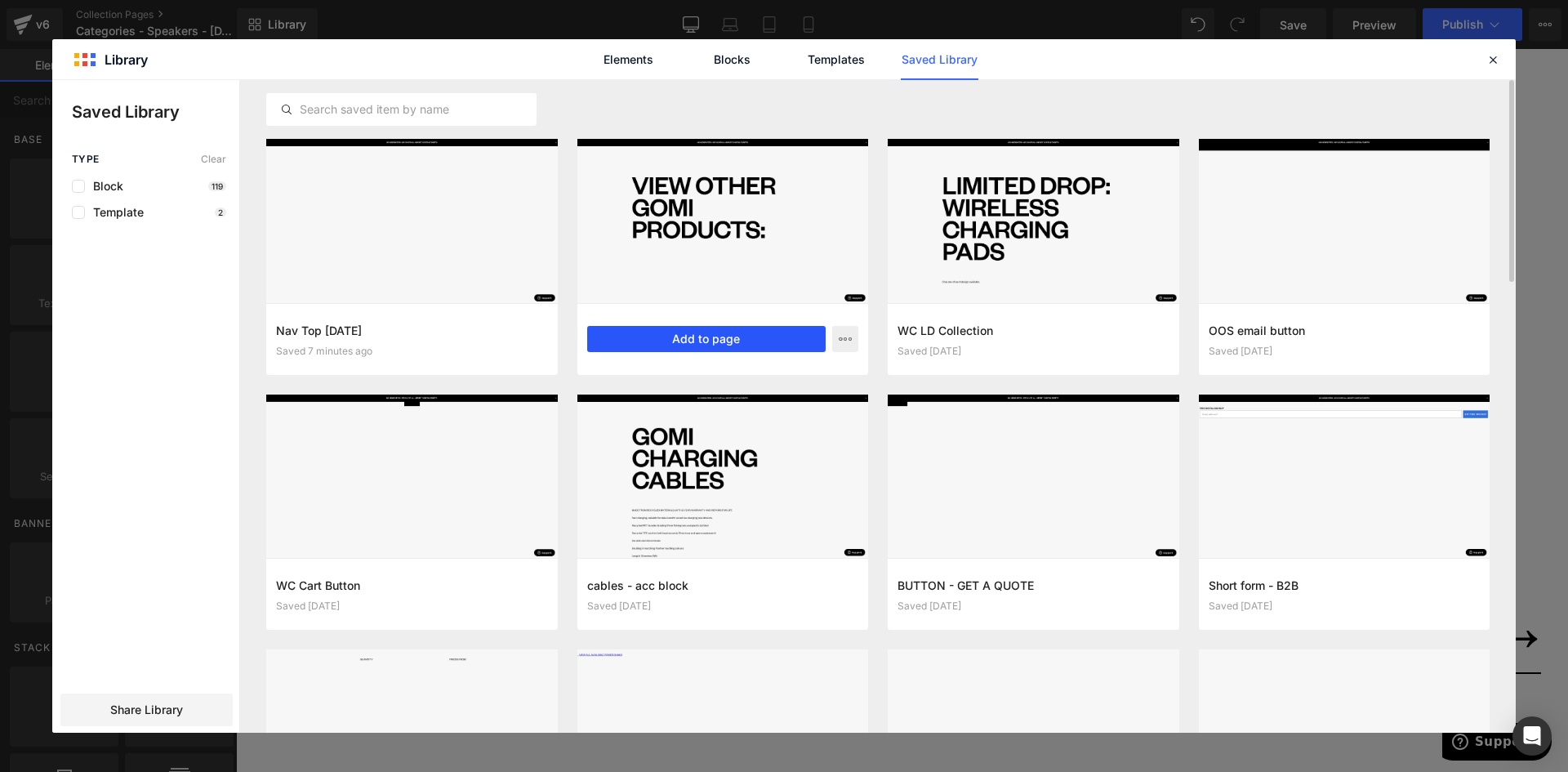
click at [732, 334] on button "Add to page" at bounding box center [707, 339] width 239 height 26
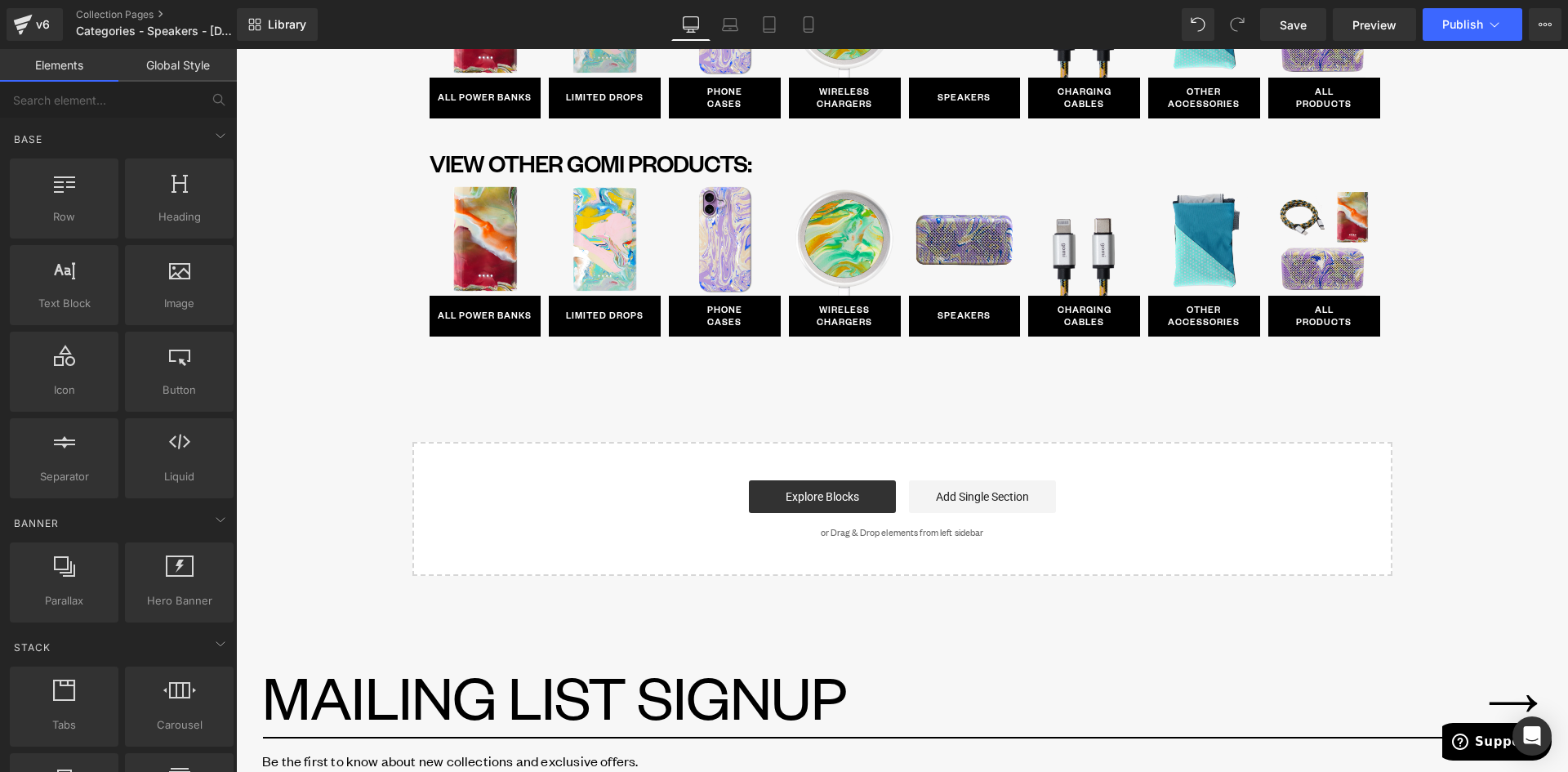
scroll to position [1101, 0]
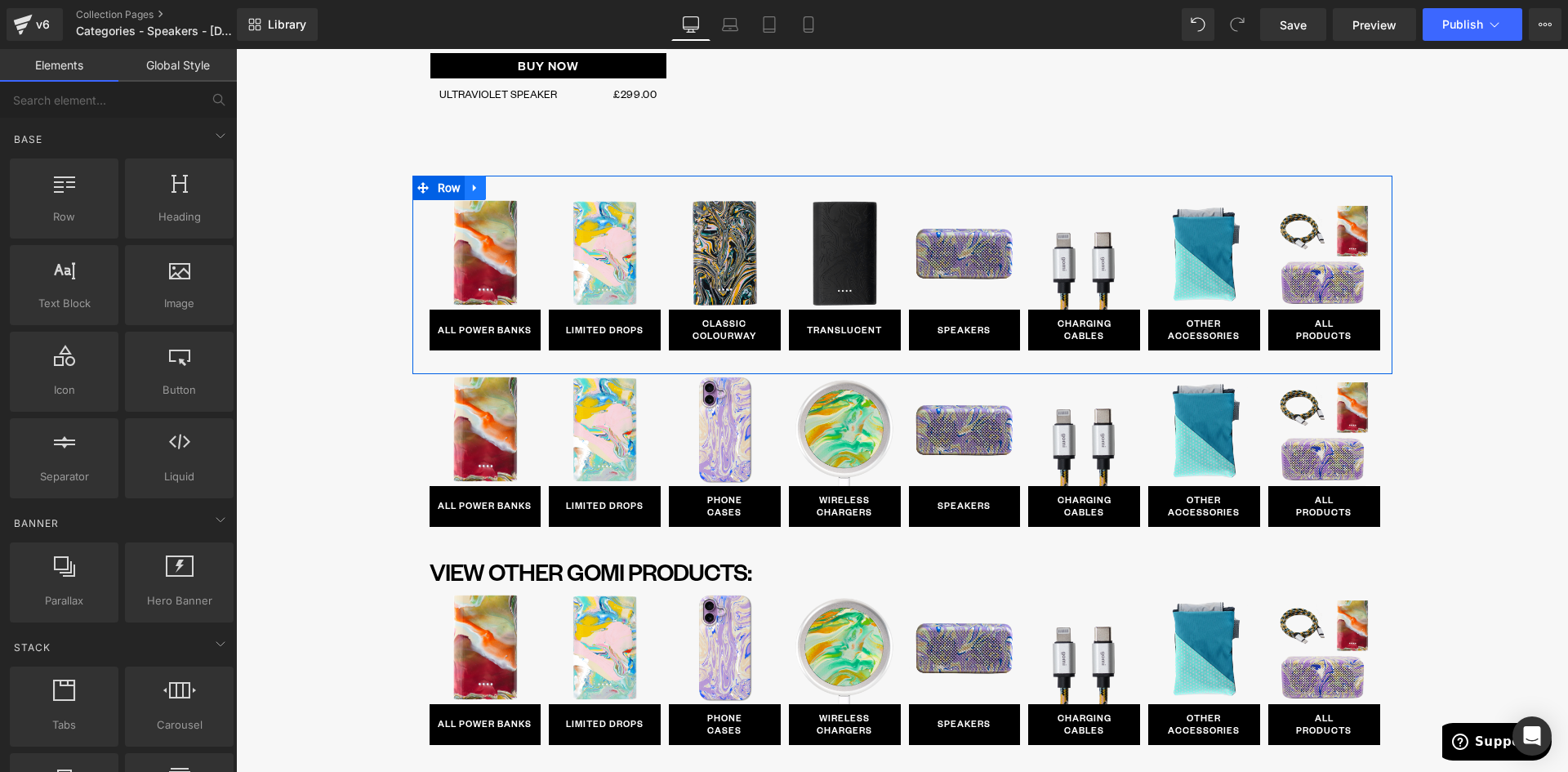
click at [469, 185] on icon at bounding box center [475, 189] width 12 height 12
click at [511, 195] on link at bounding box center [518, 189] width 21 height 25
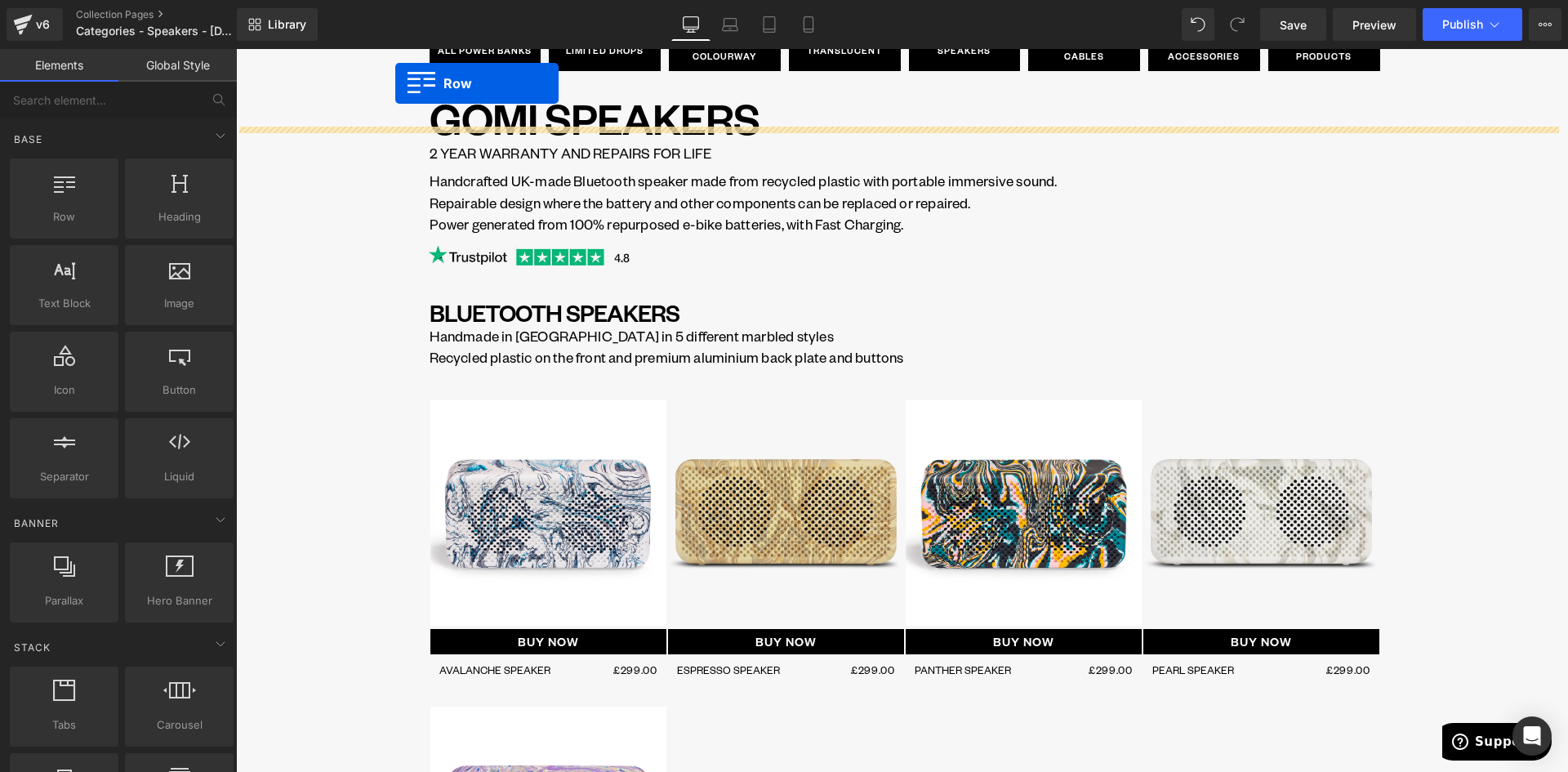
scroll to position [0, 0]
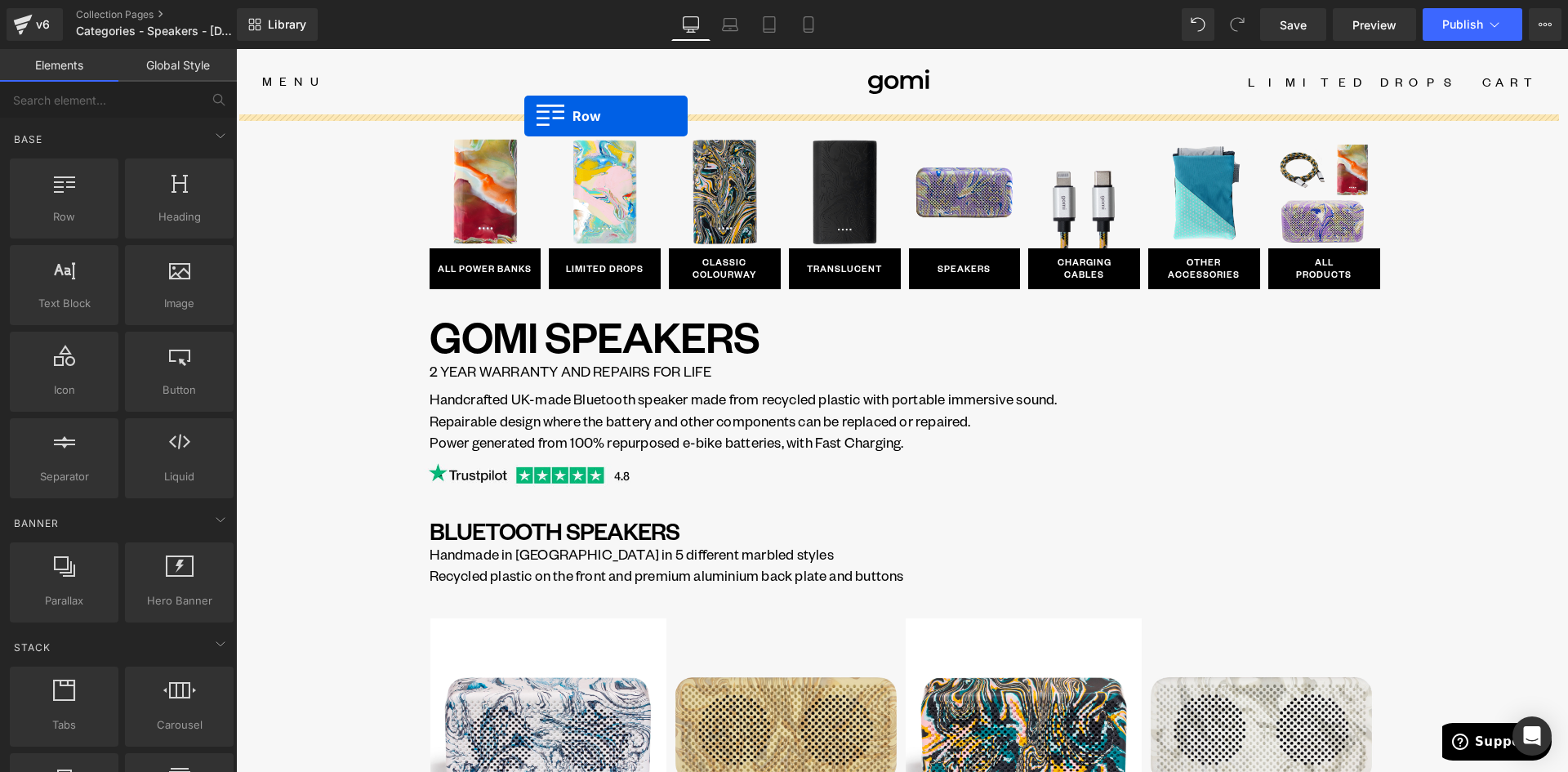
drag, startPoint x: 415, startPoint y: 186, endPoint x: 524, endPoint y: 116, distance: 129.5
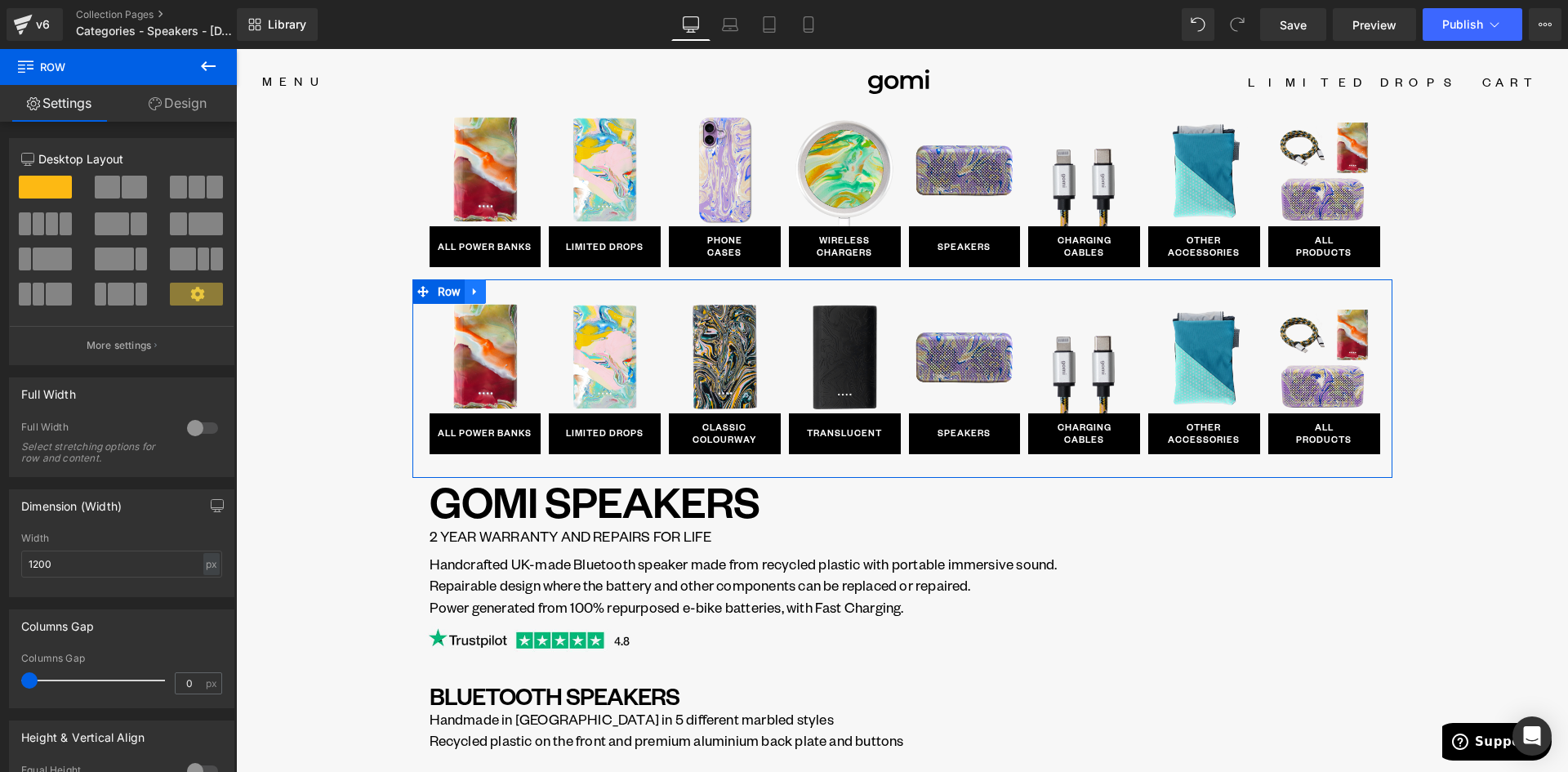
click at [471, 292] on icon at bounding box center [475, 292] width 12 height 12
click at [512, 297] on icon at bounding box center [517, 292] width 12 height 12
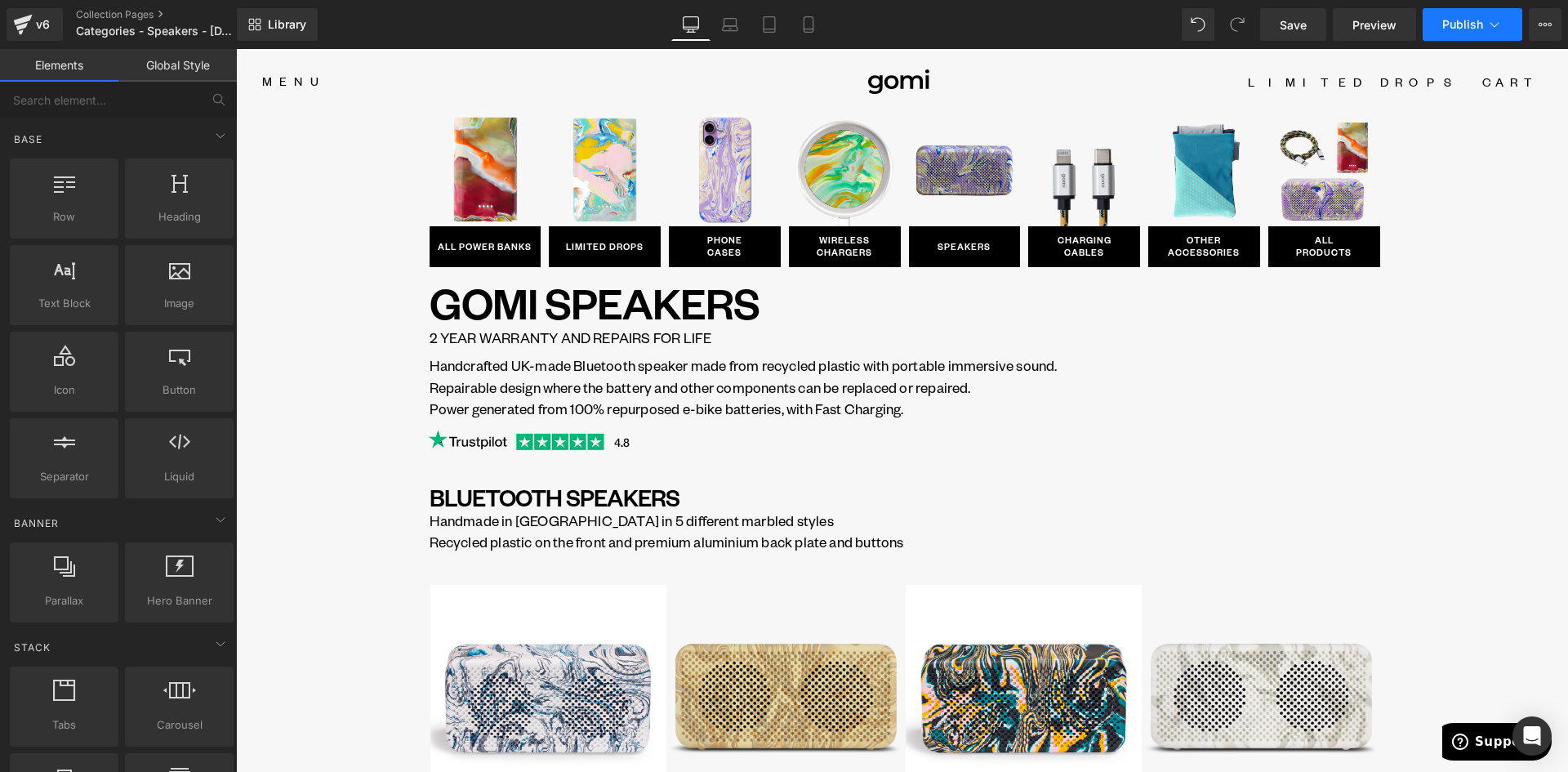
click at [1463, 24] on span "Publish" at bounding box center [1463, 24] width 41 height 13
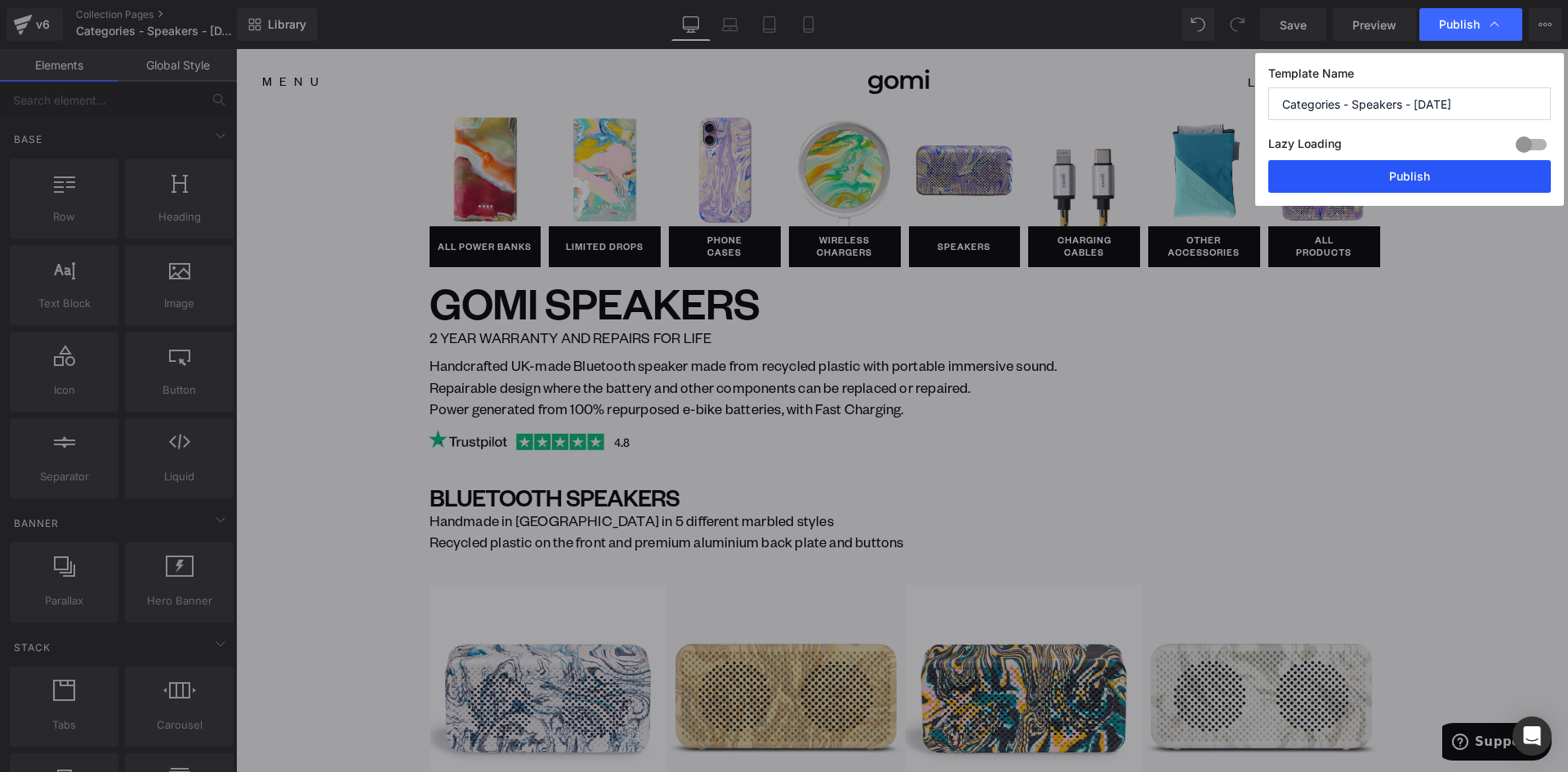
click at [1440, 173] on button "Publish" at bounding box center [1410, 176] width 283 height 33
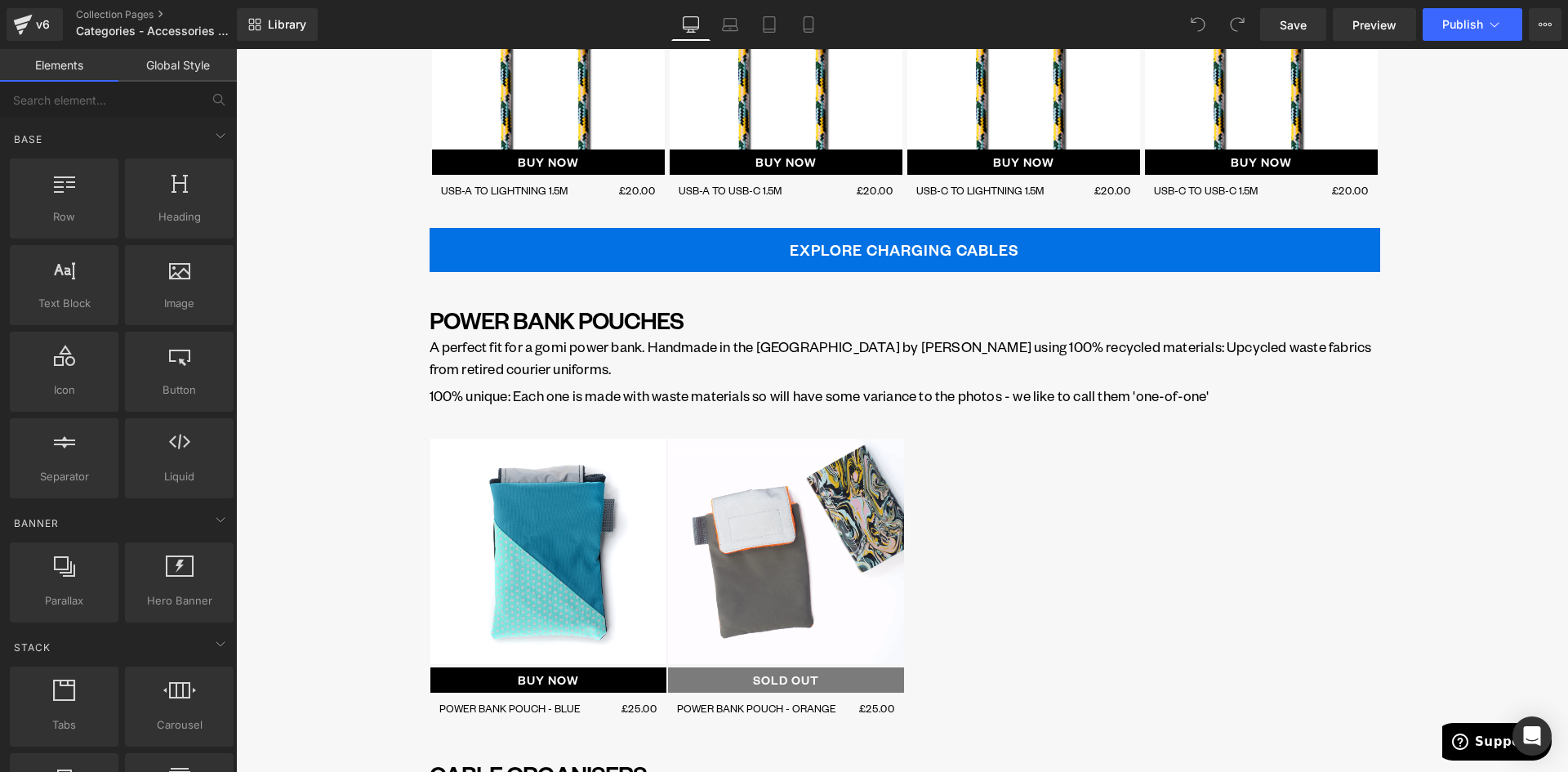
scroll to position [572, 0]
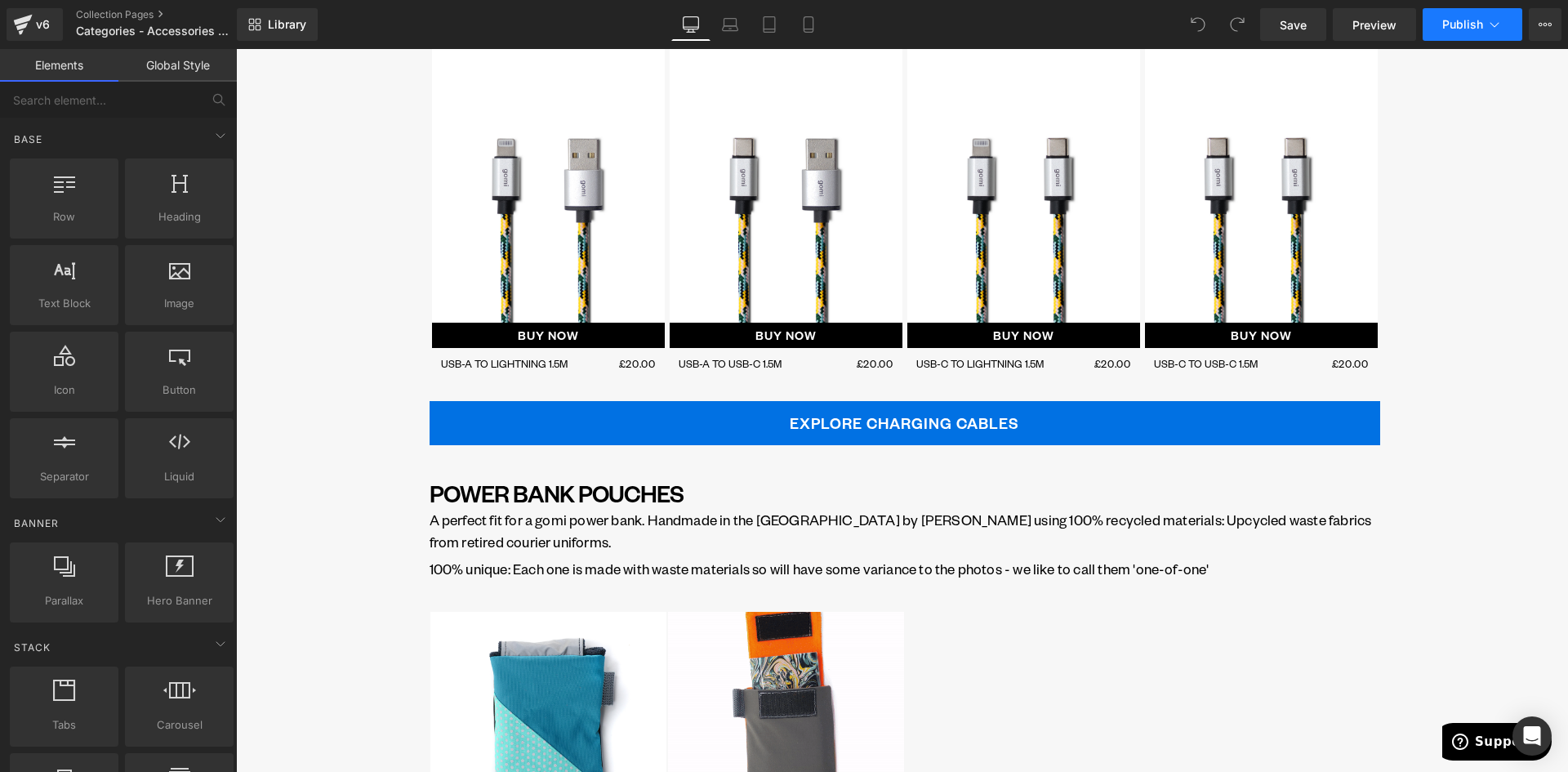
click at [1468, 32] on button "Publish" at bounding box center [1473, 24] width 100 height 33
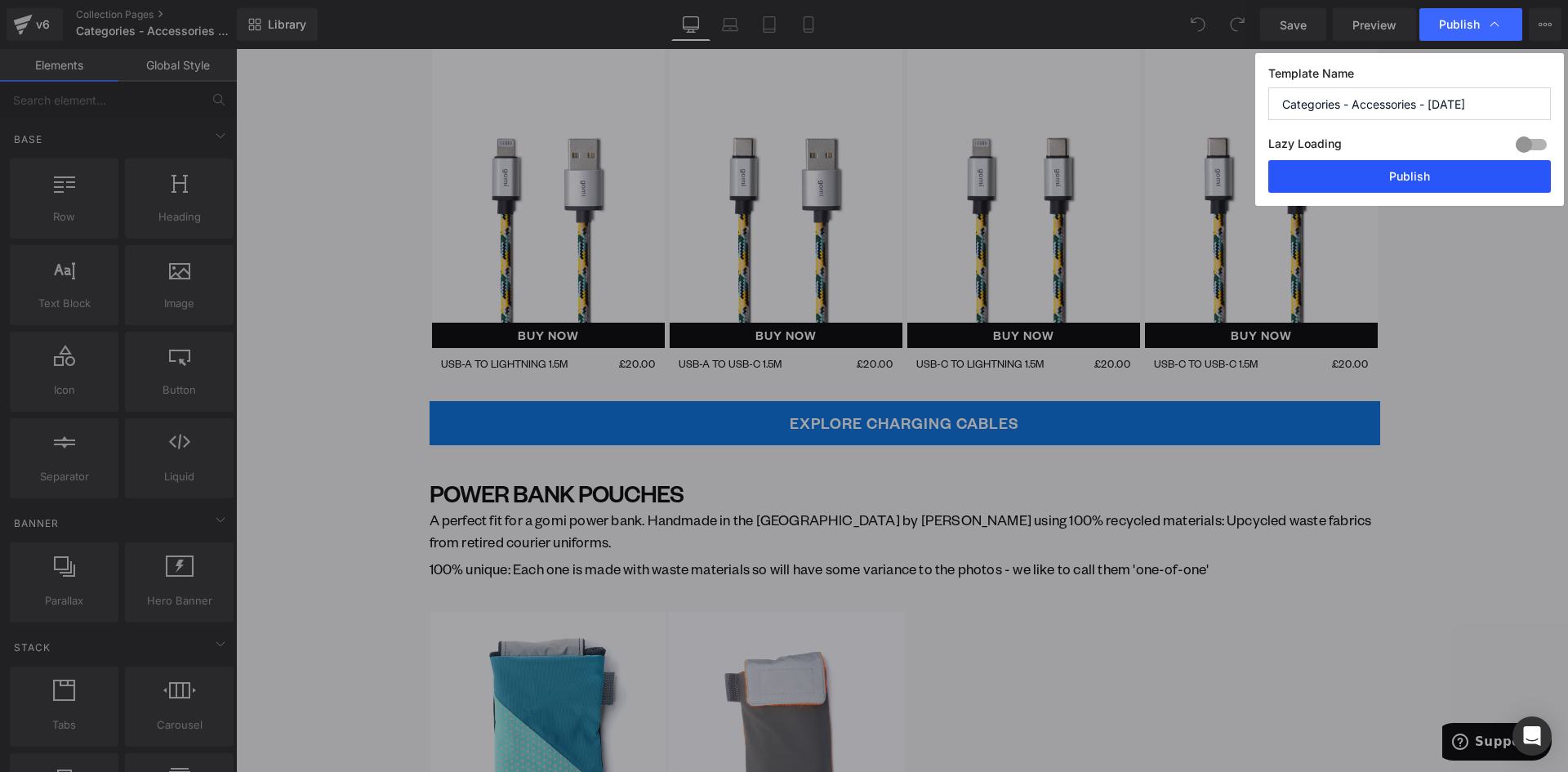
drag, startPoint x: 1473, startPoint y: 173, endPoint x: 1220, endPoint y: 124, distance: 257.7
click at [1473, 173] on button "Publish" at bounding box center [1410, 176] width 283 height 33
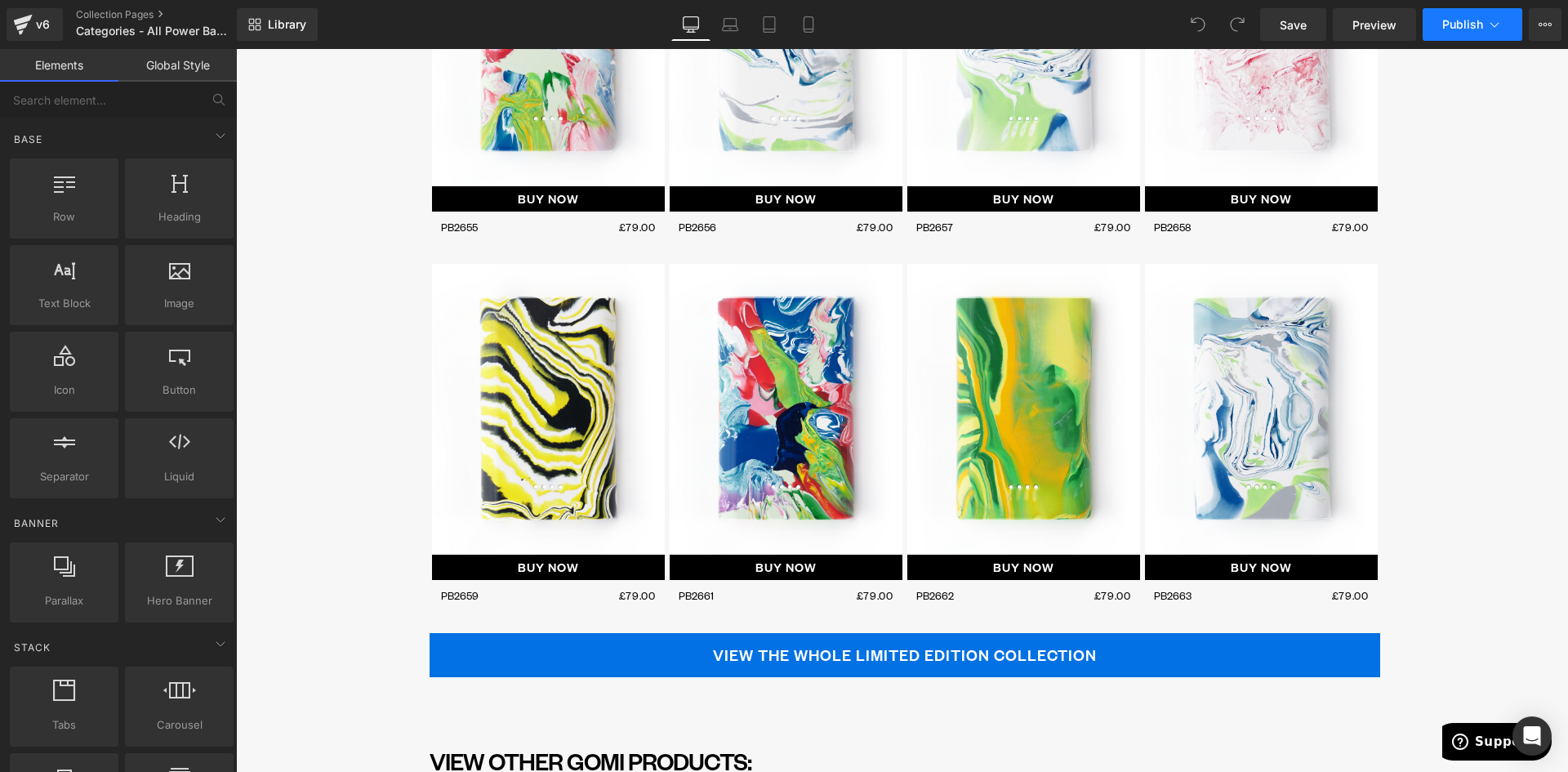
scroll to position [4494, 0]
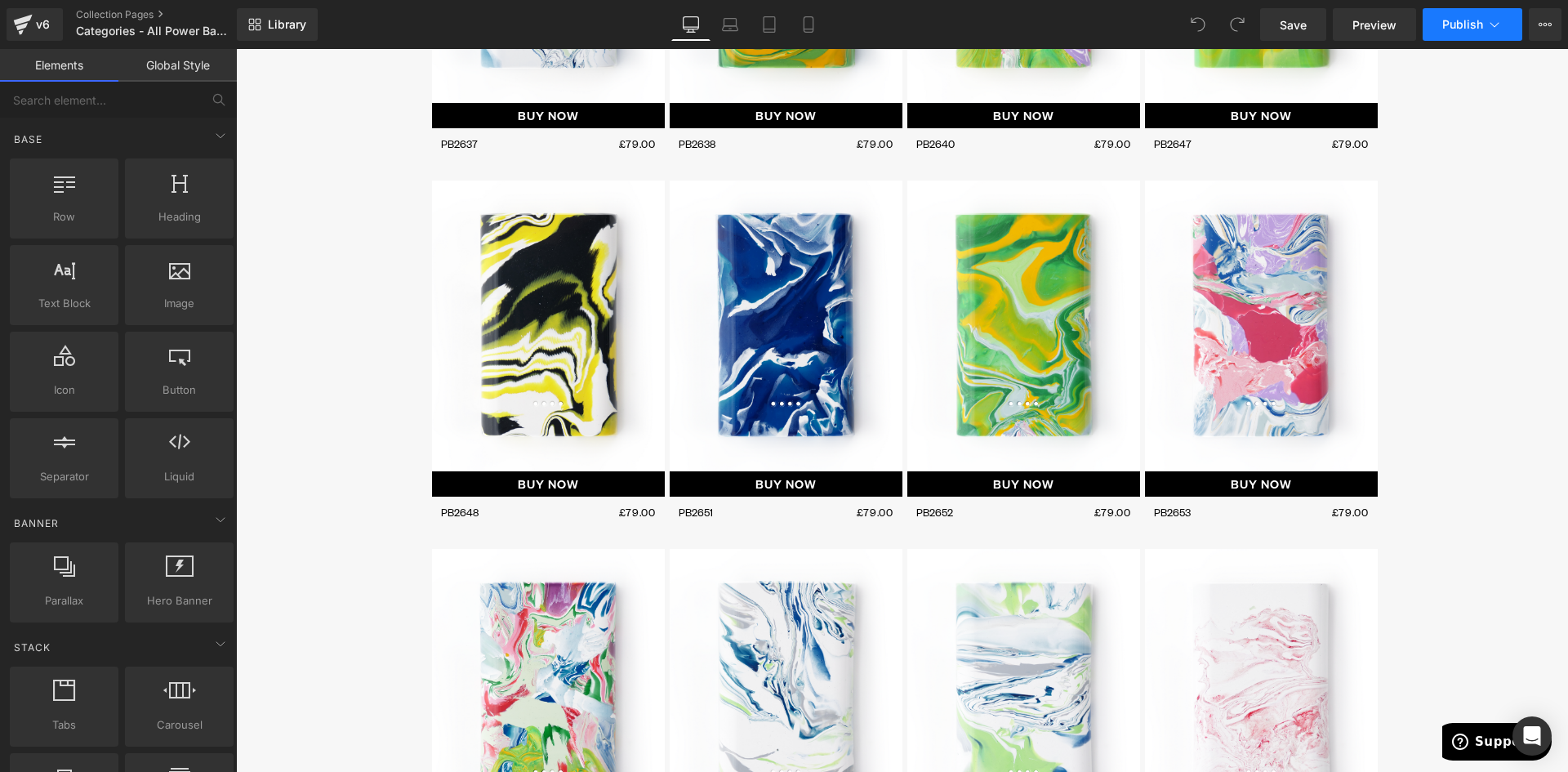
click at [1486, 25] on icon at bounding box center [1494, 24] width 16 height 16
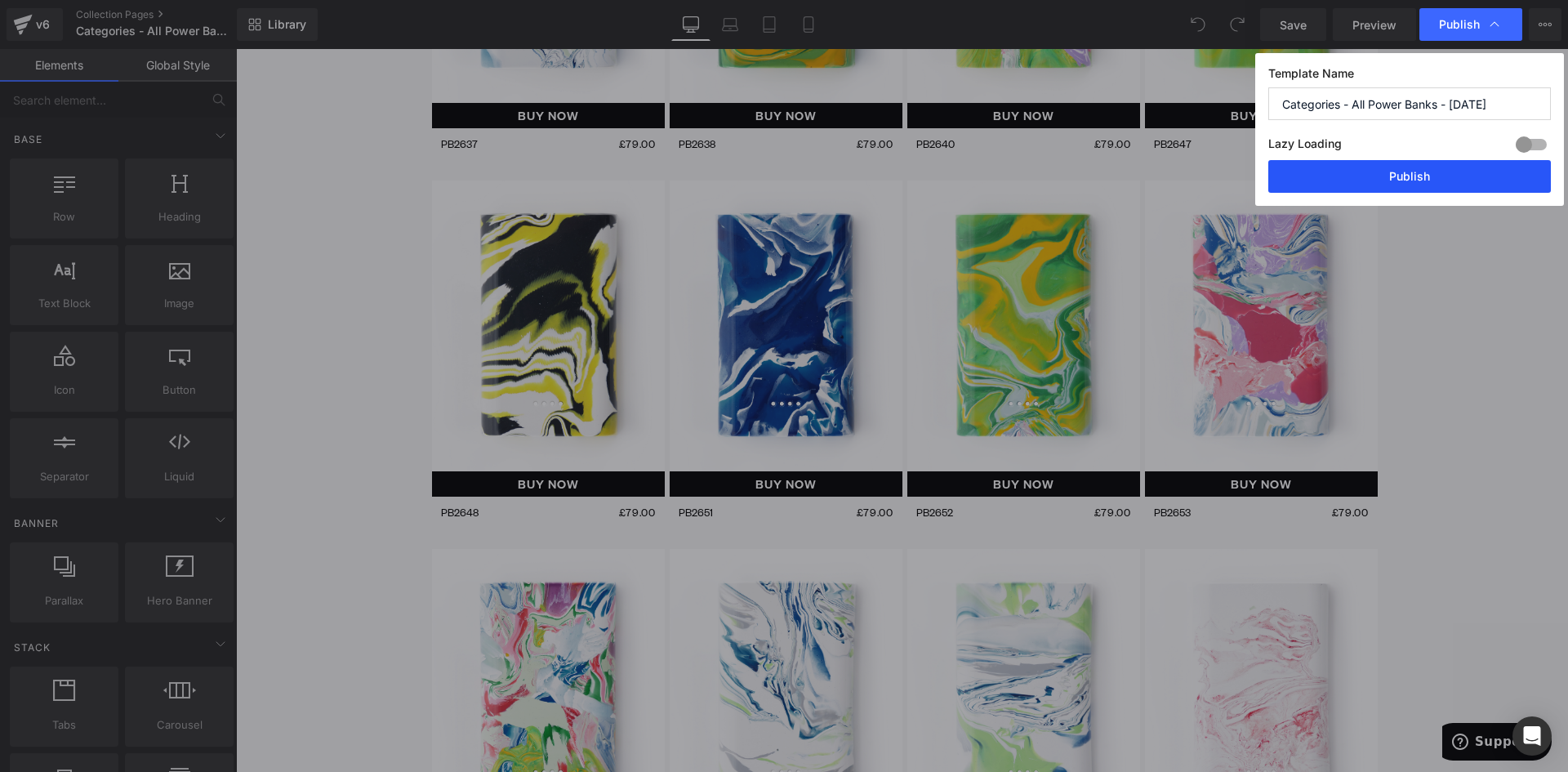
click at [1429, 180] on button "Publish" at bounding box center [1410, 176] width 283 height 33
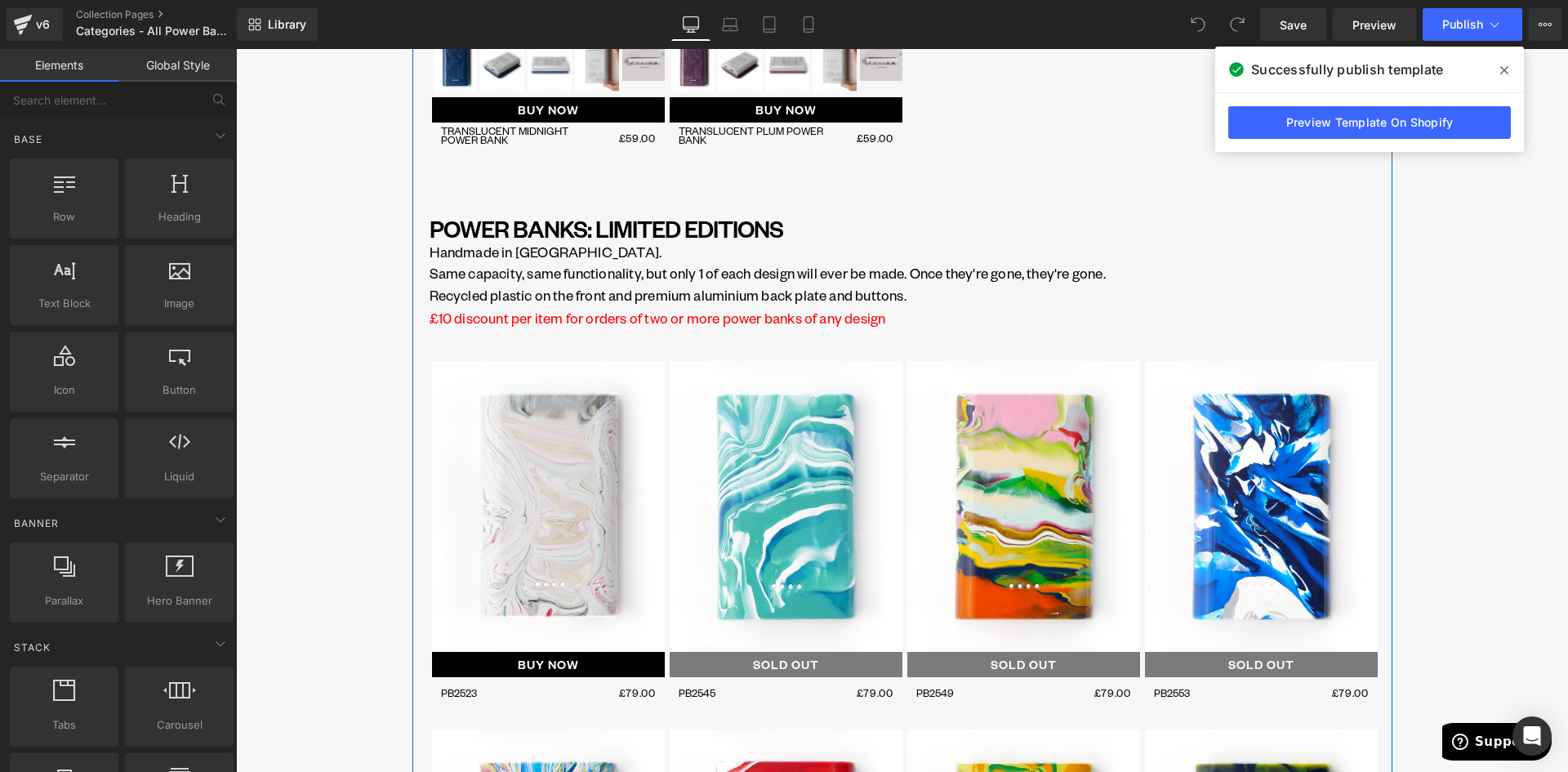
scroll to position [2533, 0]
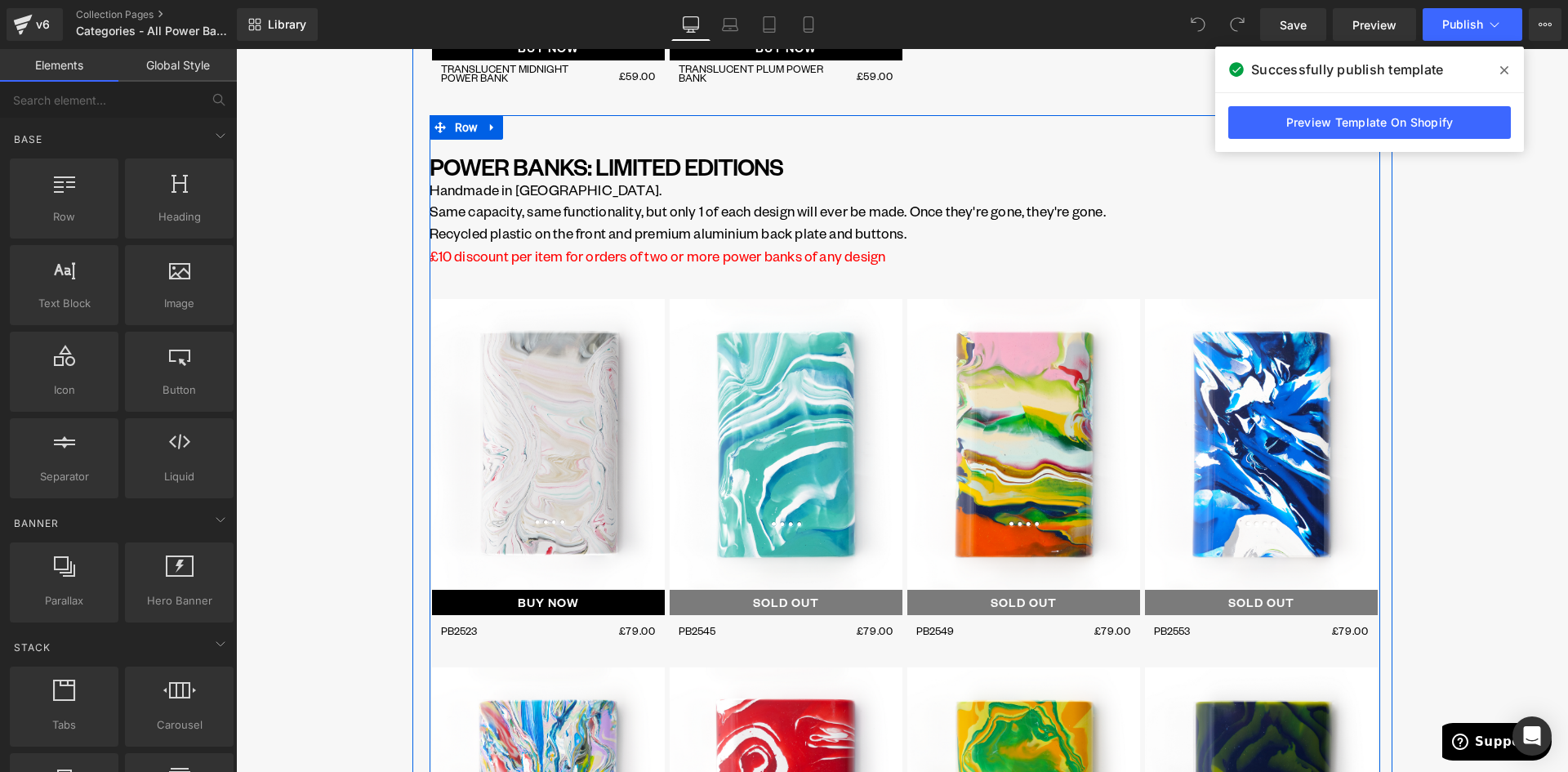
click at [488, 127] on icon at bounding box center [492, 128] width 12 height 12
click at [503, 132] on link at bounding box center [514, 128] width 21 height 25
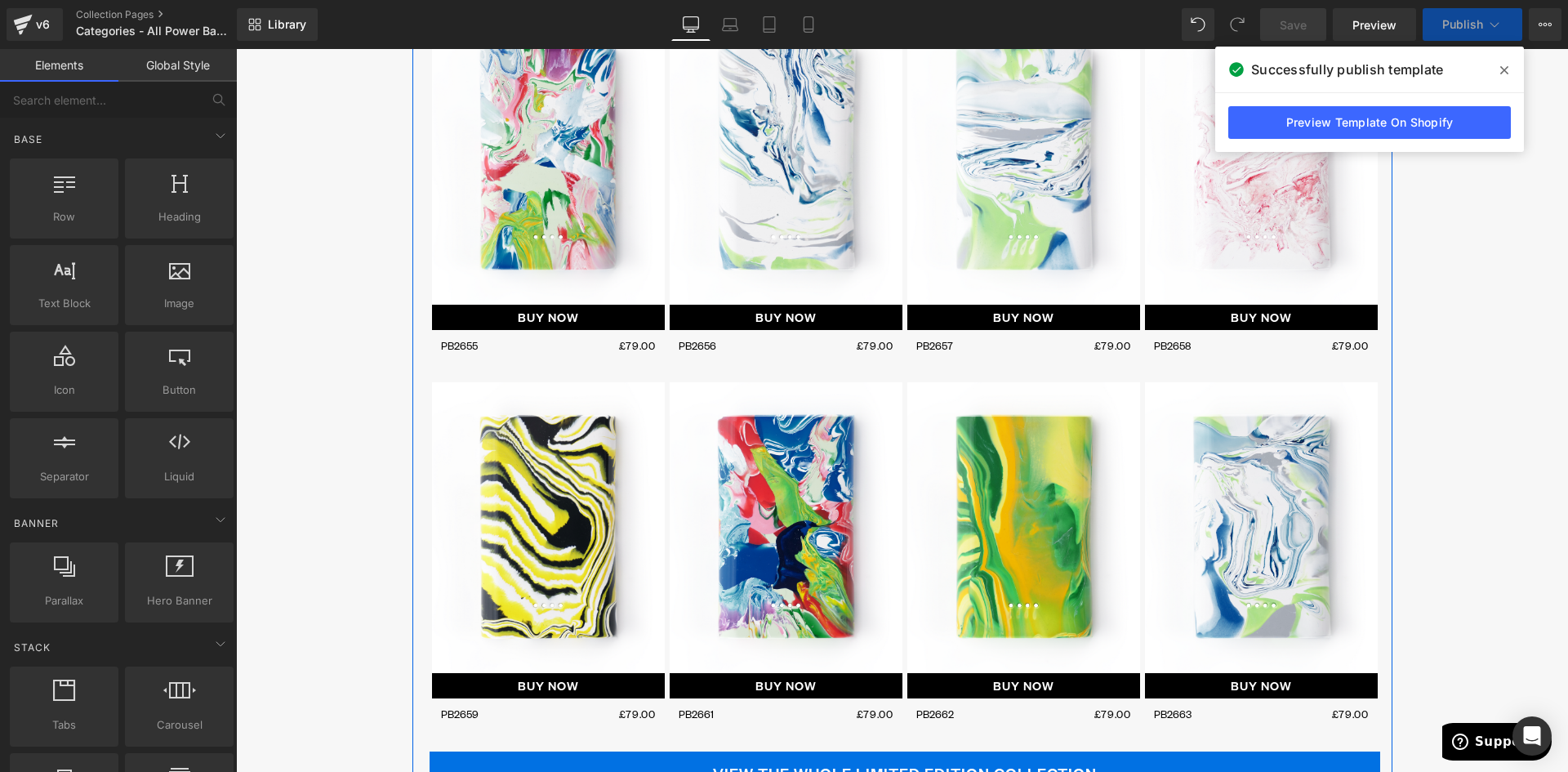
scroll to position [5743, 0]
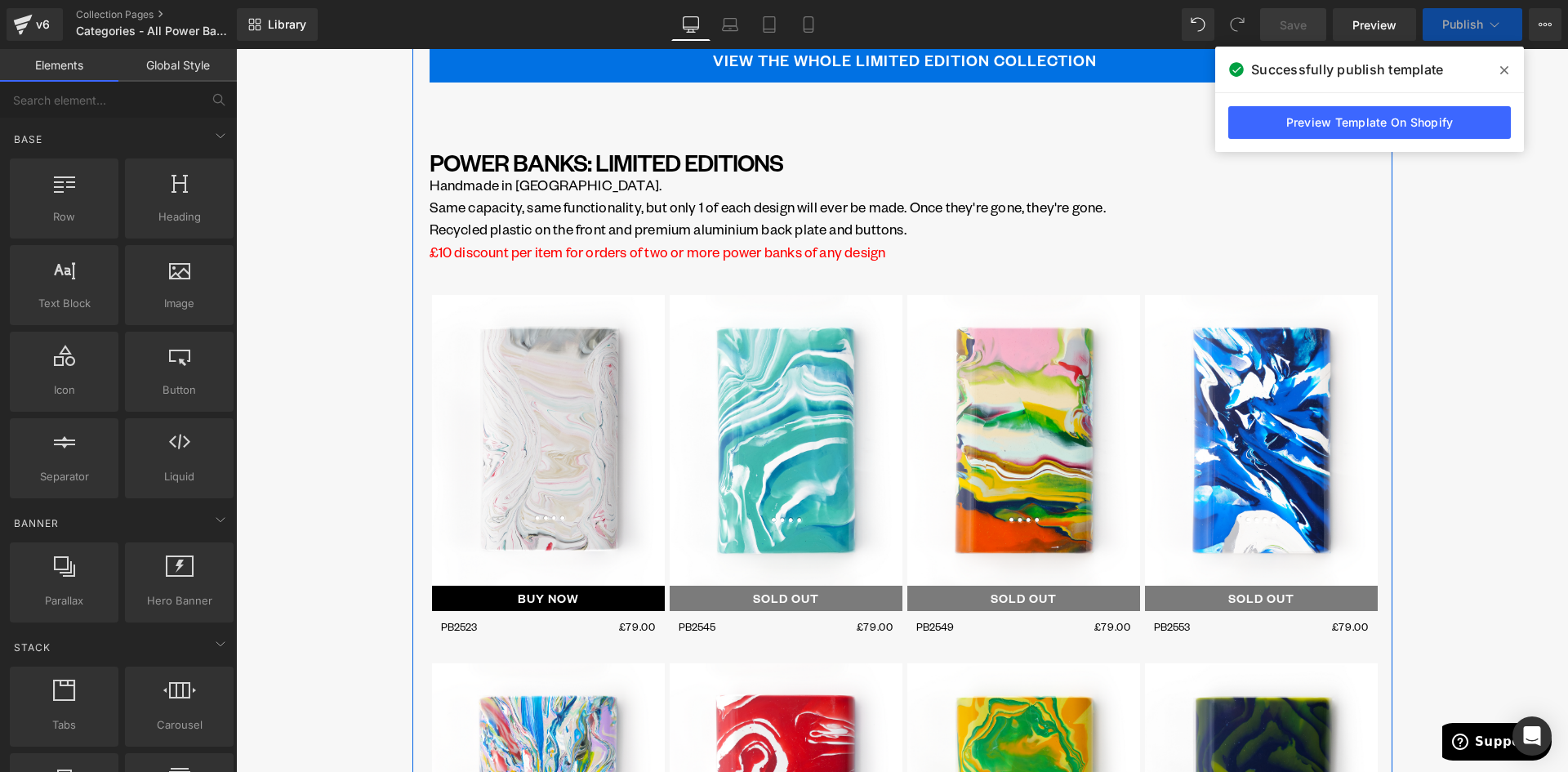
click at [537, 186] on p "Handmade in Brighton." at bounding box center [904, 185] width 950 height 22
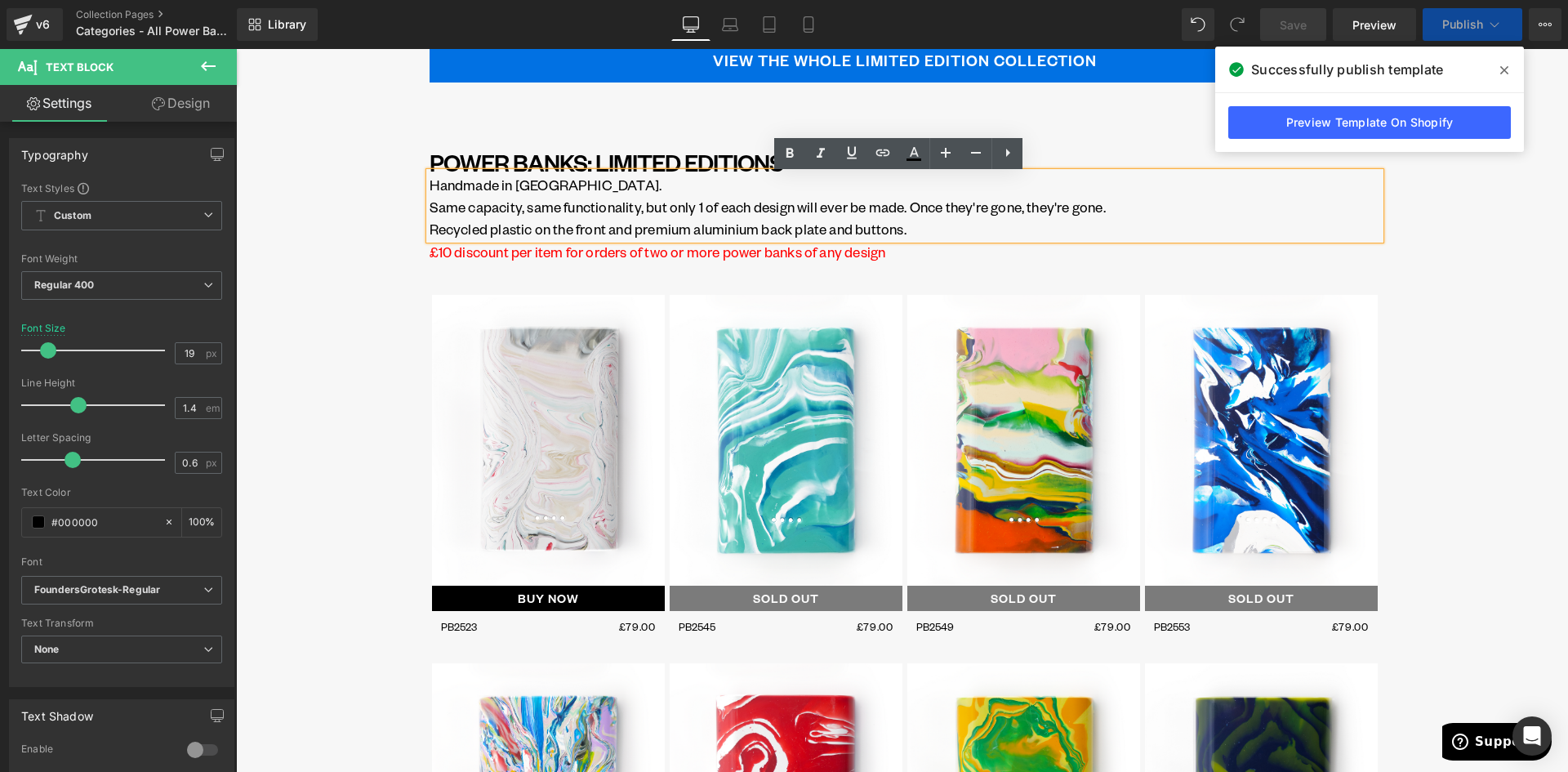
click at [522, 208] on p "Same capacity, same functionality, but only 1 of each design will ever be made.…" at bounding box center [904, 207] width 950 height 22
click at [932, 234] on p "Recycled plastic on the front and premium aluminium back plate and buttons." at bounding box center [904, 229] width 950 height 22
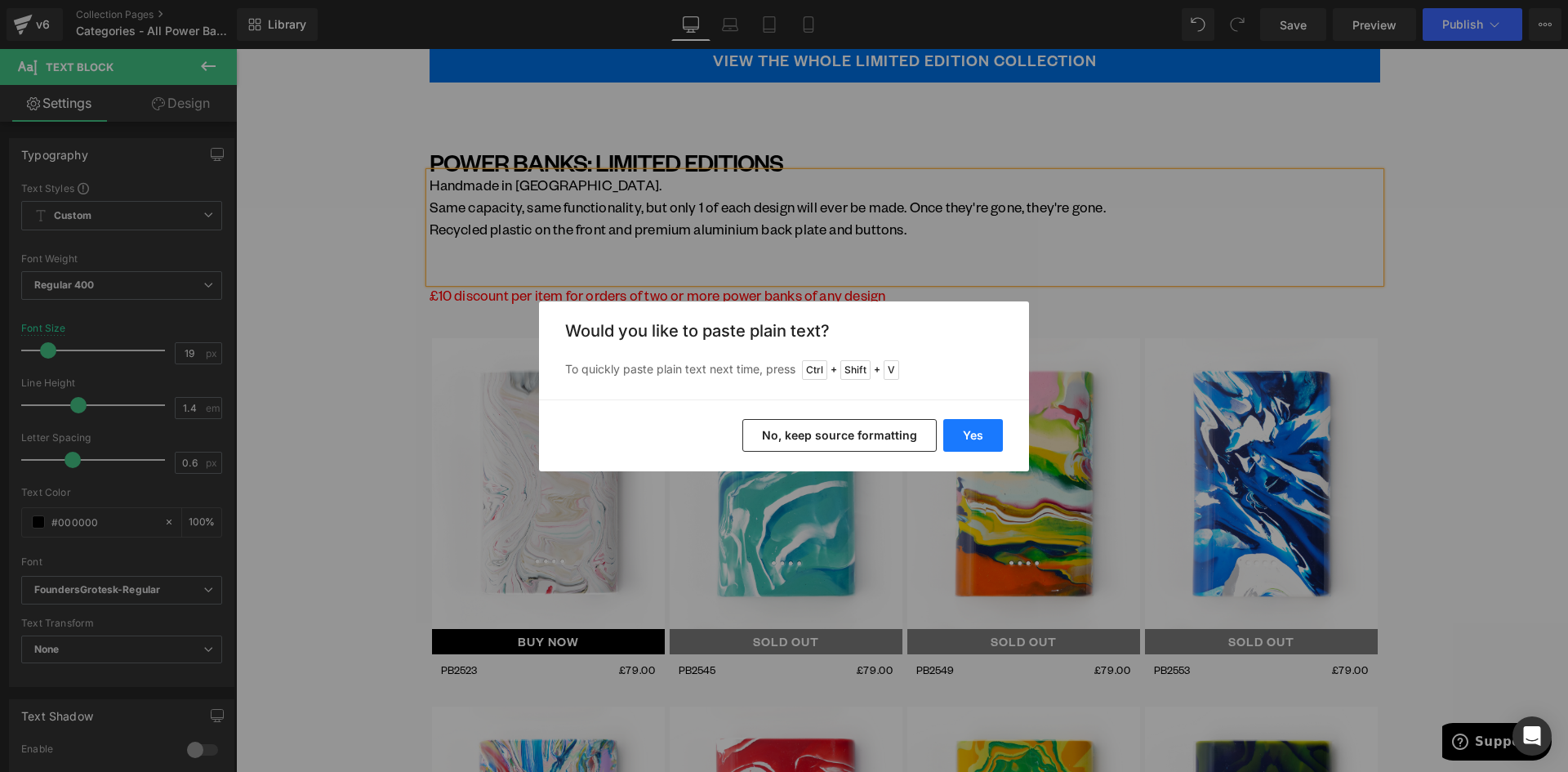
click at [970, 438] on button "Yes" at bounding box center [972, 435] width 60 height 33
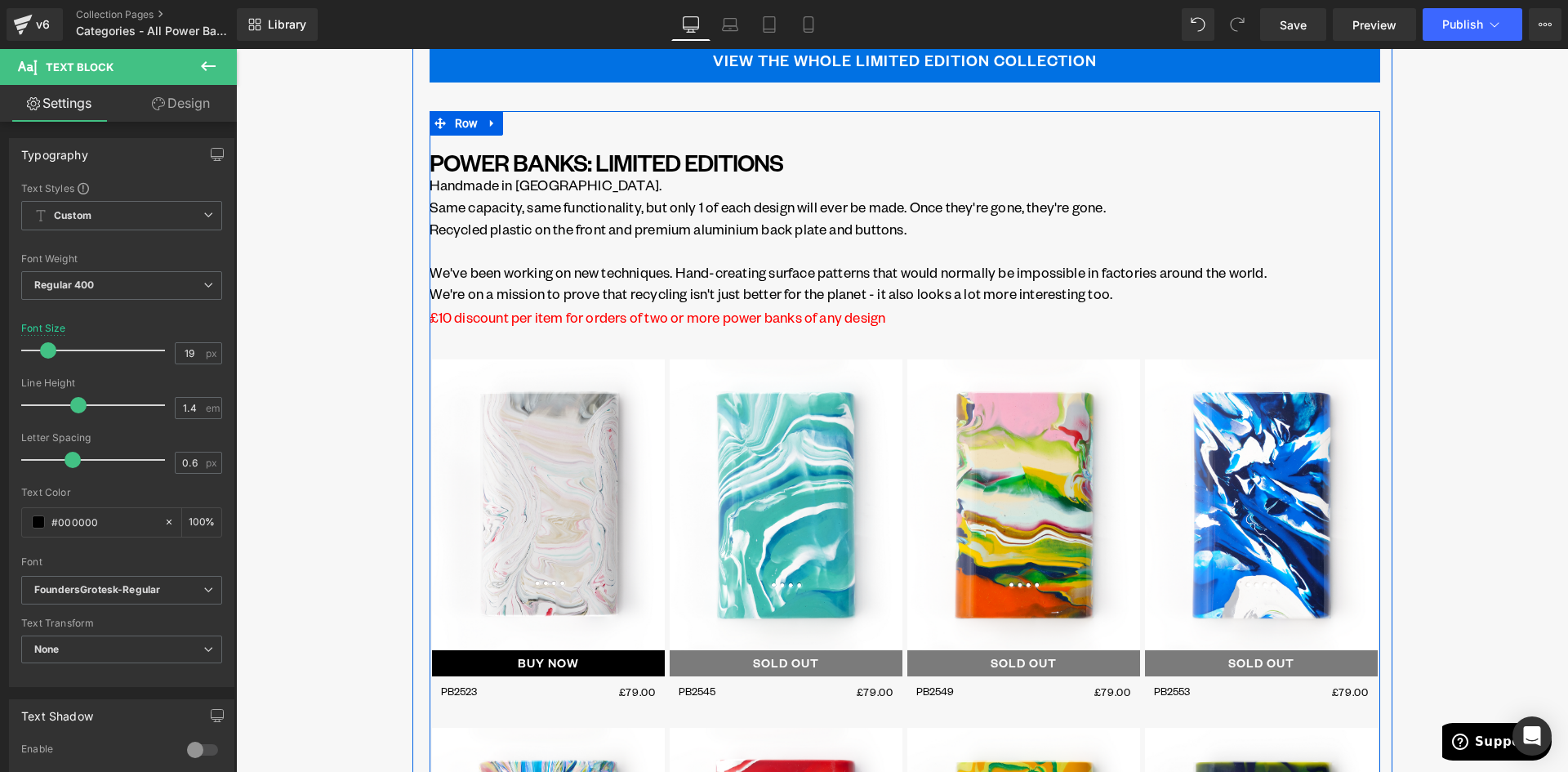
click at [603, 172] on div "POWER BANKS: LIMITED EDITIONS Heading" at bounding box center [904, 162] width 950 height 20
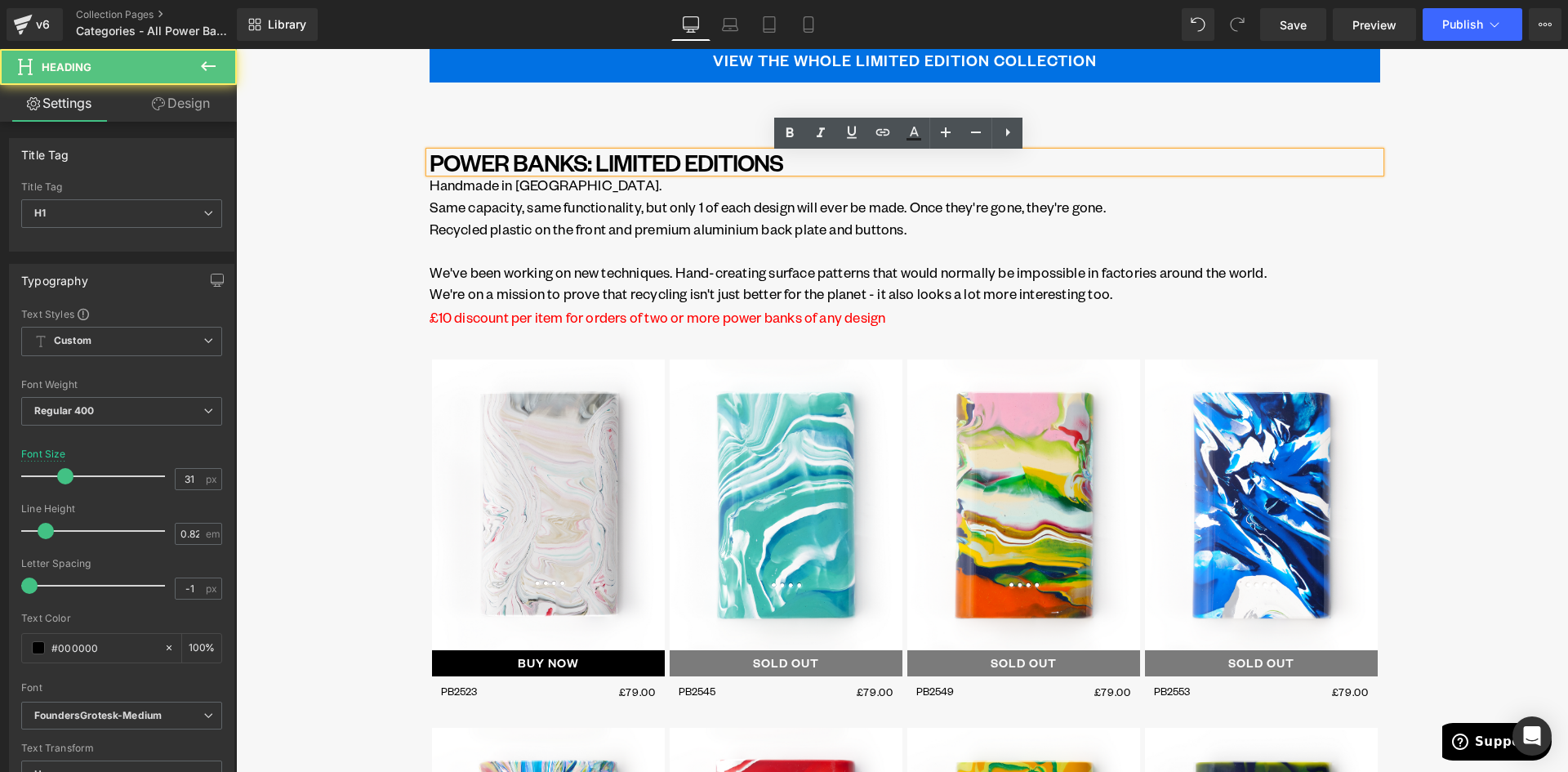
click at [796, 164] on h1 "POWER BANKS: LIMITED EDITIONS" at bounding box center [904, 162] width 950 height 20
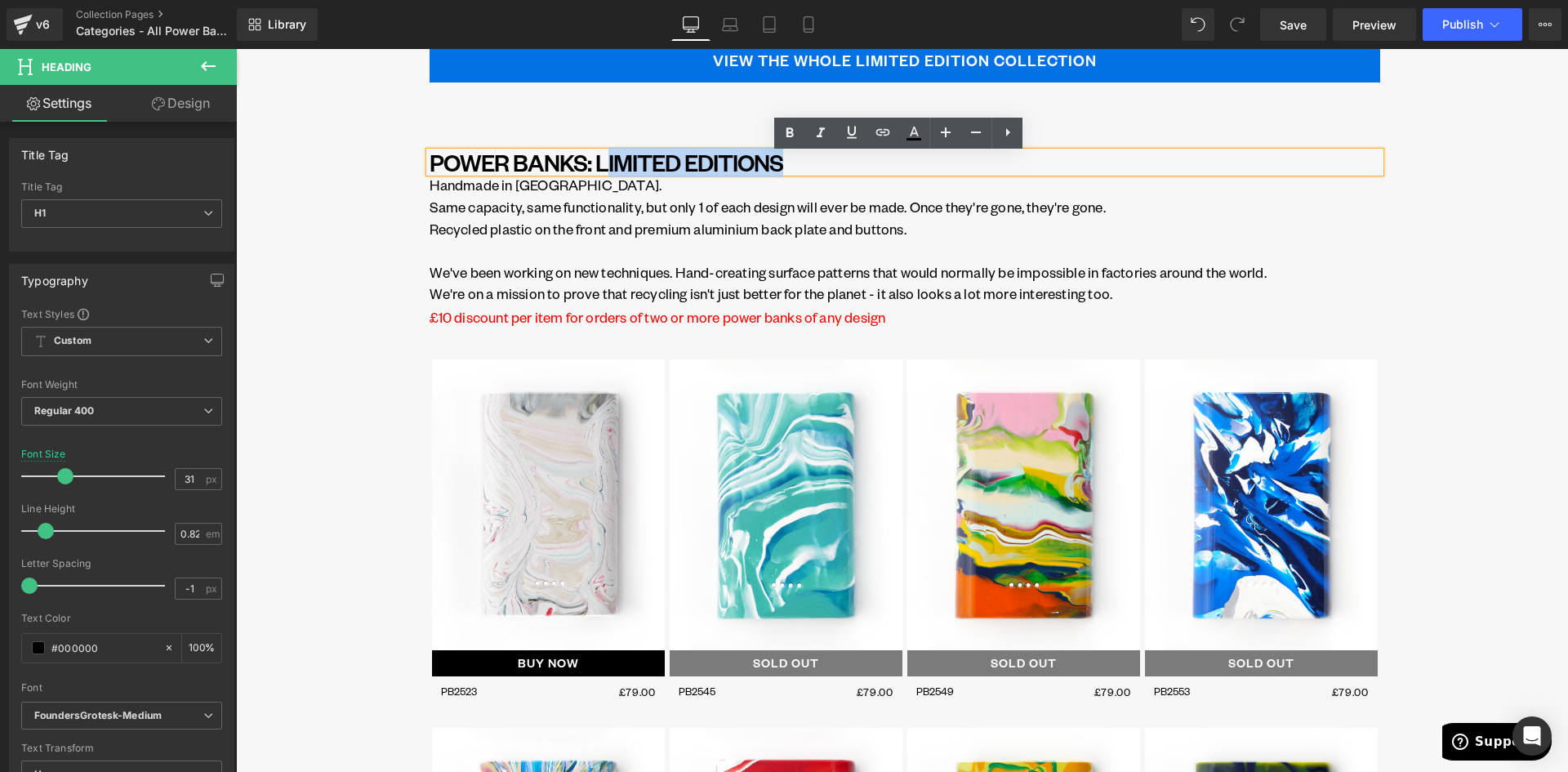
drag, startPoint x: 598, startPoint y: 163, endPoint x: 775, endPoint y: 168, distance: 177.1
click at [775, 168] on h1 "POWER BANKS: LIMITED EDITIONS" at bounding box center [904, 162] width 950 height 20
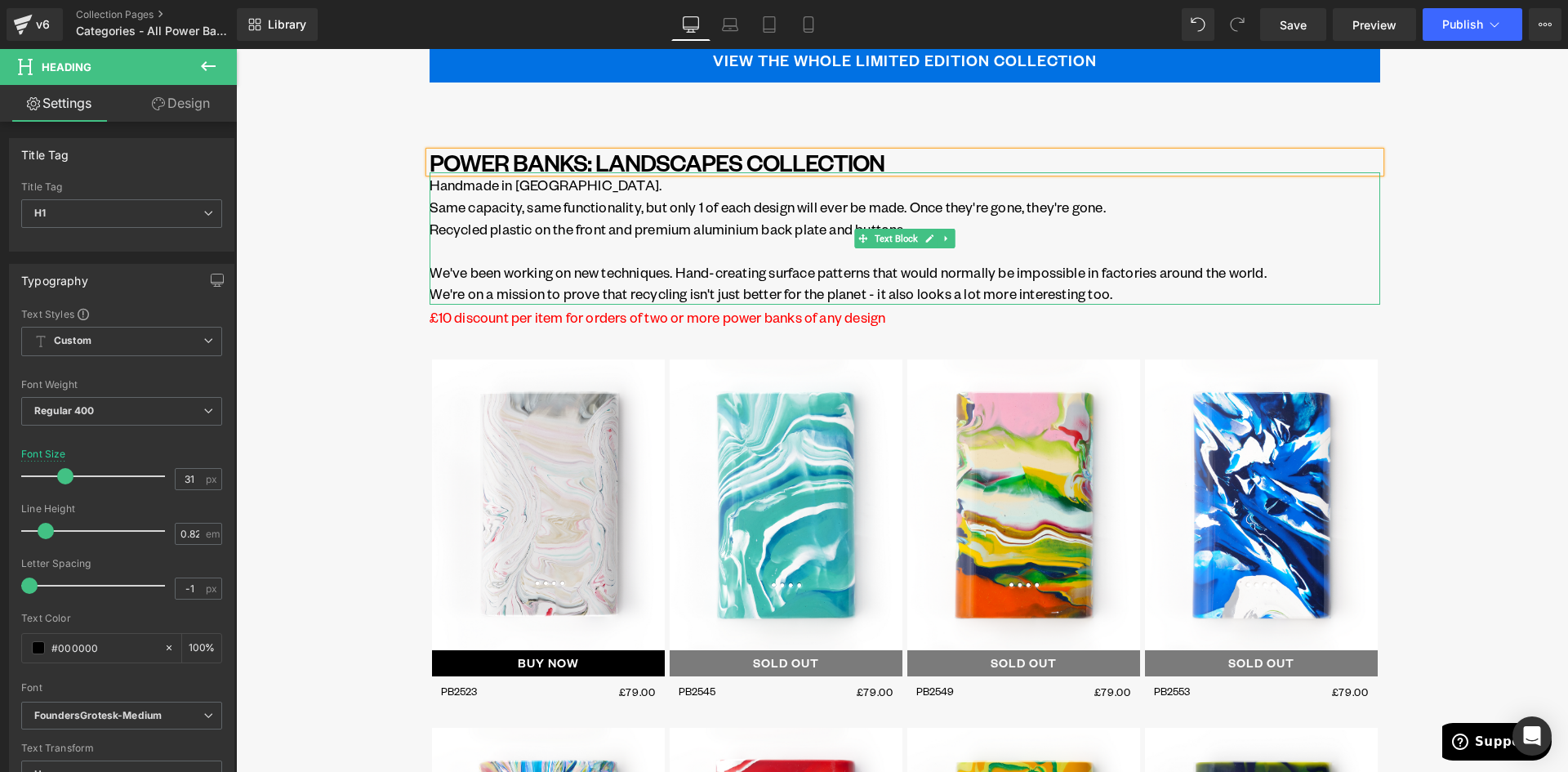
drag, startPoint x: 600, startPoint y: 182, endPoint x: 582, endPoint y: 190, distance: 19.7
click at [599, 182] on p "Handmade in Brighton." at bounding box center [904, 185] width 950 height 22
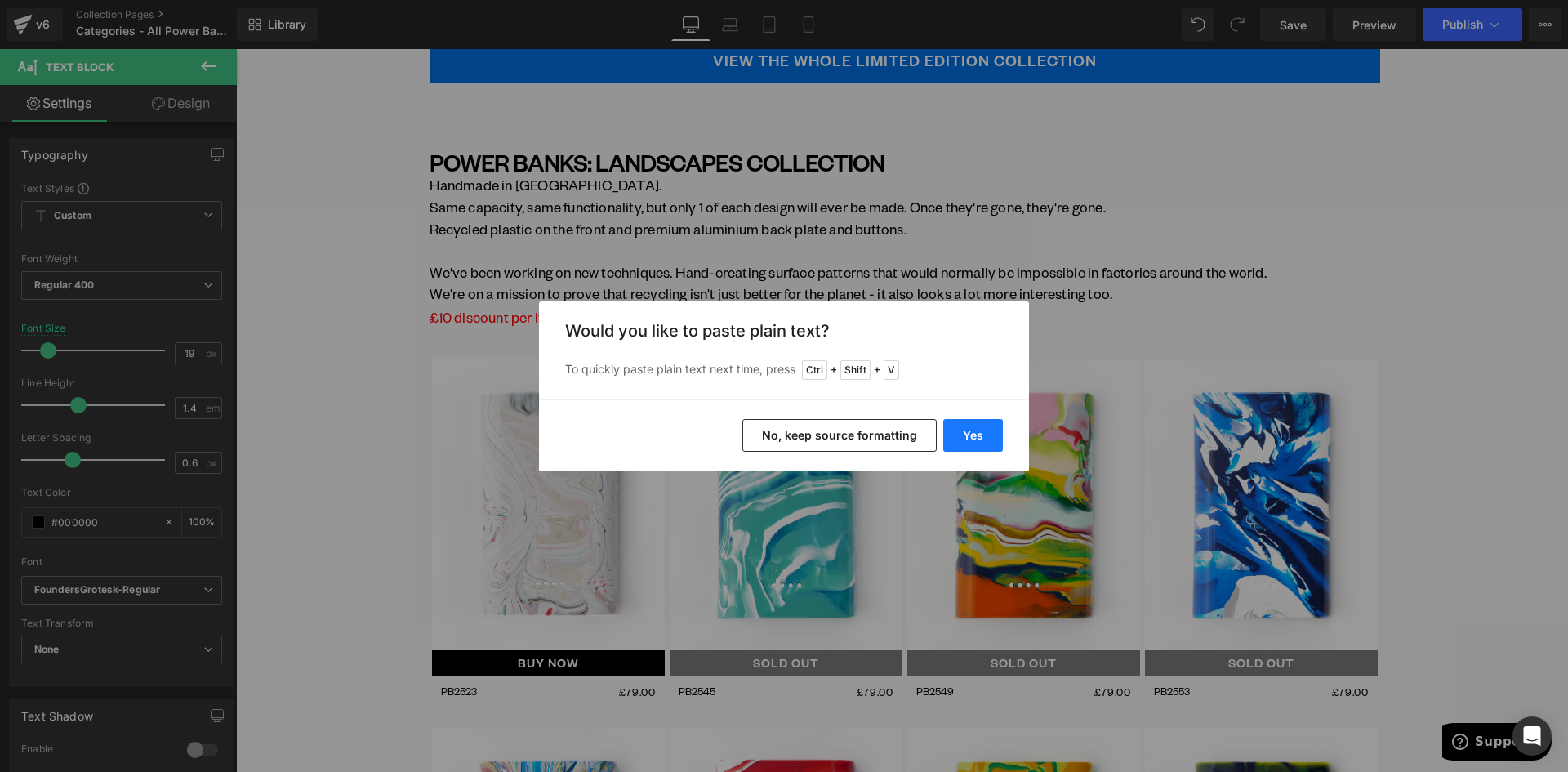
click at [980, 431] on button "Yes" at bounding box center [972, 435] width 60 height 33
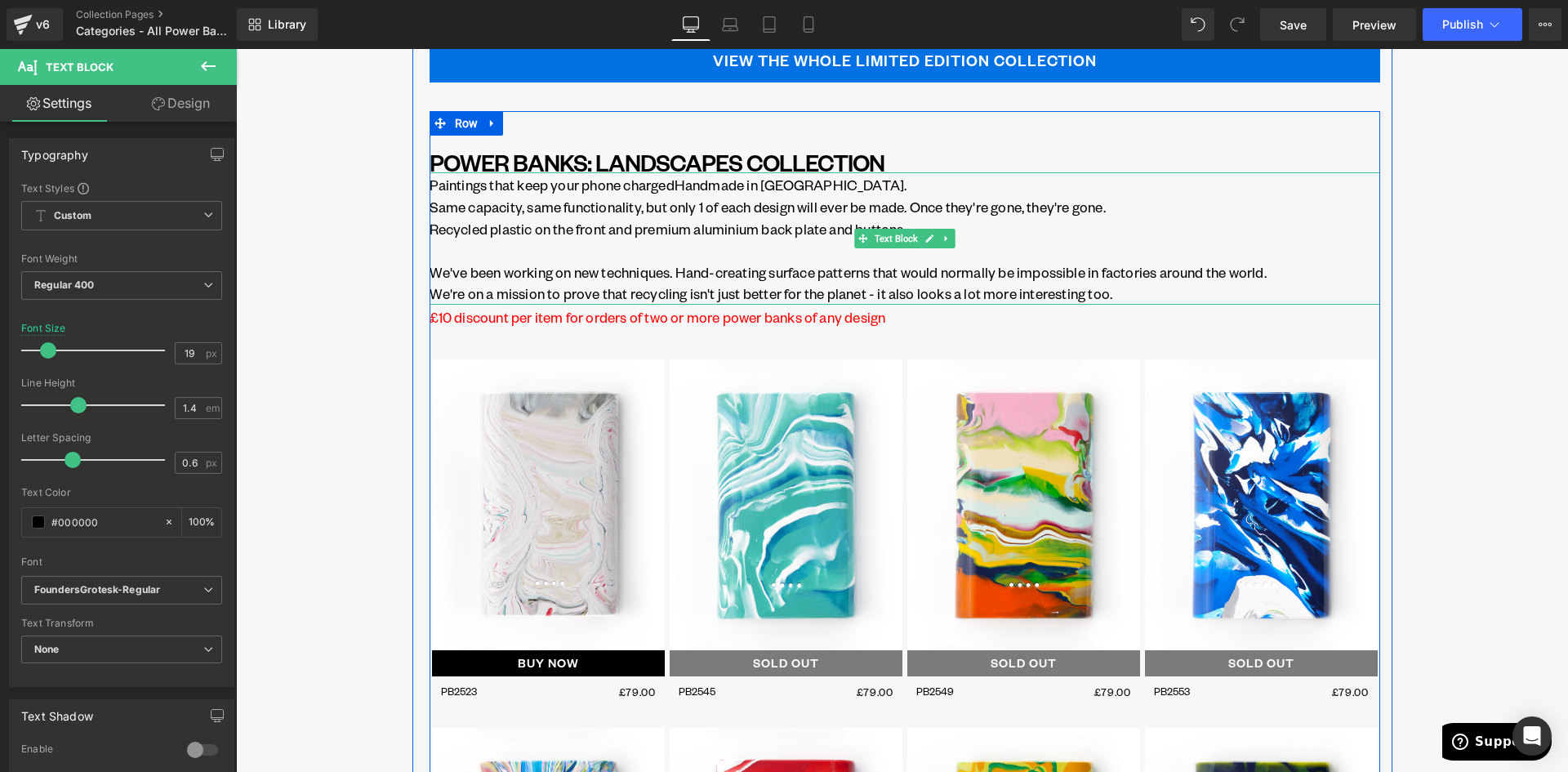
click at [672, 188] on p "Paintings that keep your phone chargedHandmade in Brighton." at bounding box center [904, 185] width 950 height 22
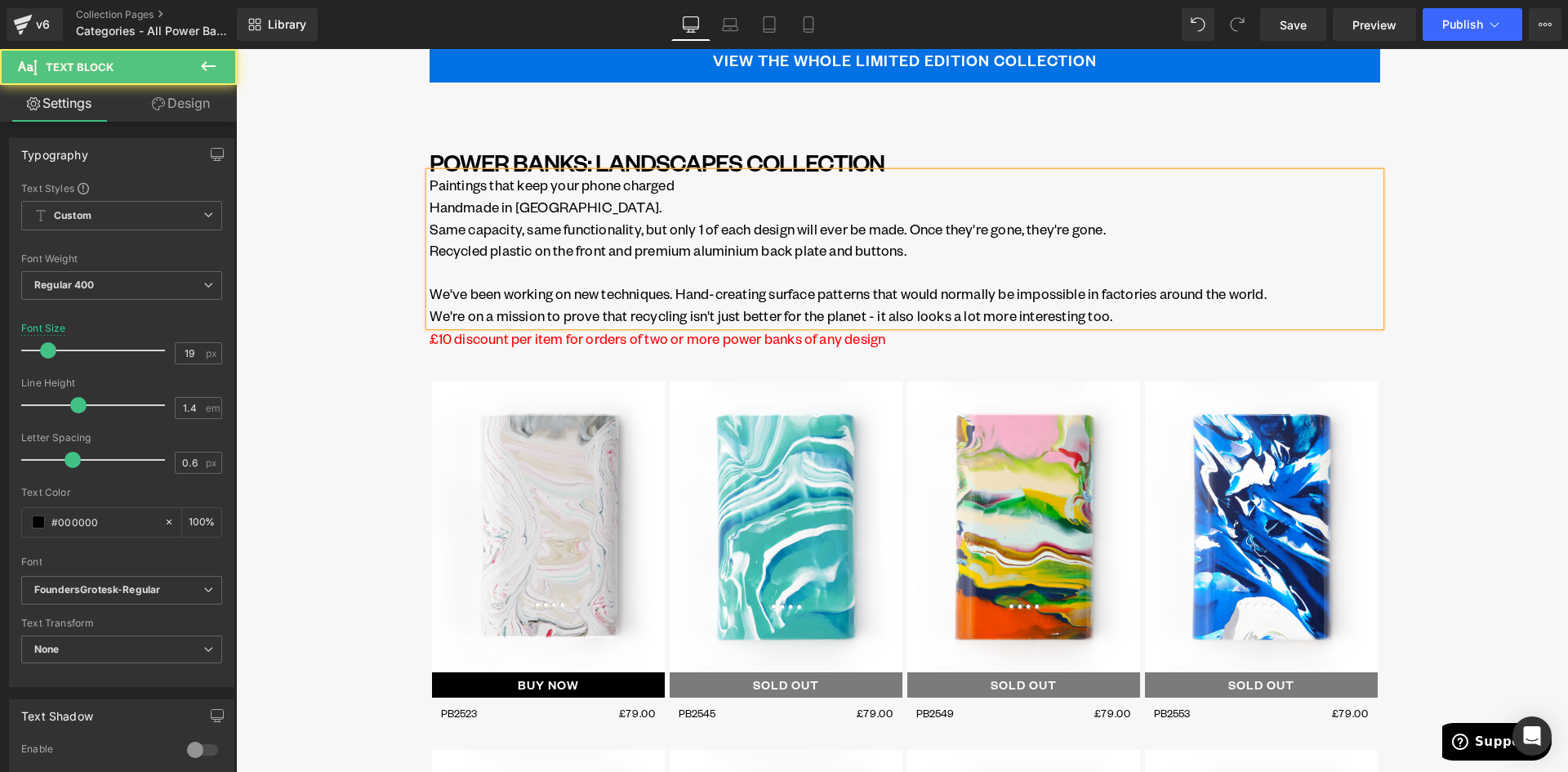
click at [655, 275] on p "Recycled plastic on the front and premium aluminium back plate and buttons. We'…" at bounding box center [904, 272] width 950 height 66
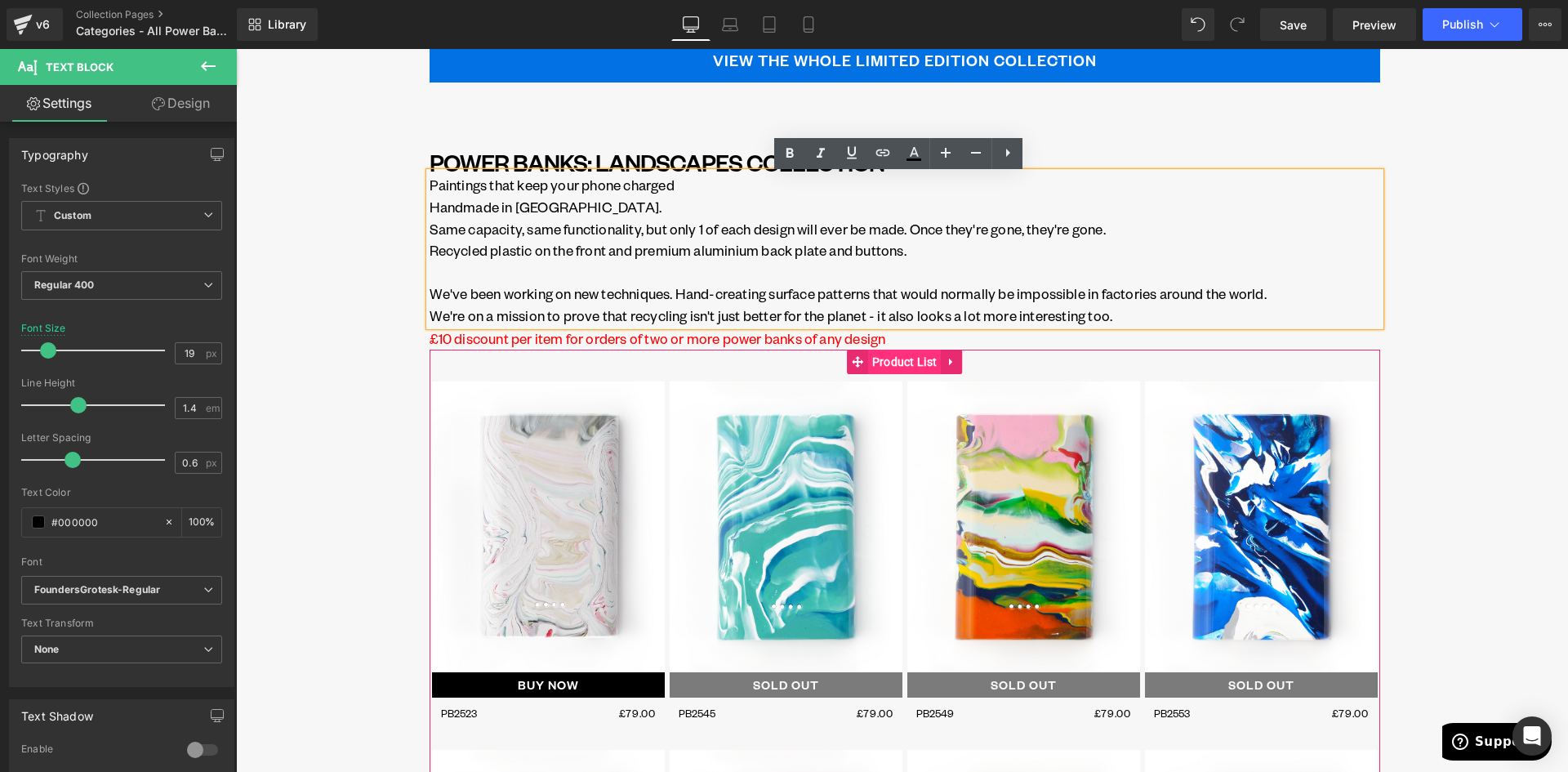
click at [885, 366] on span "Product List" at bounding box center [905, 362] width 74 height 25
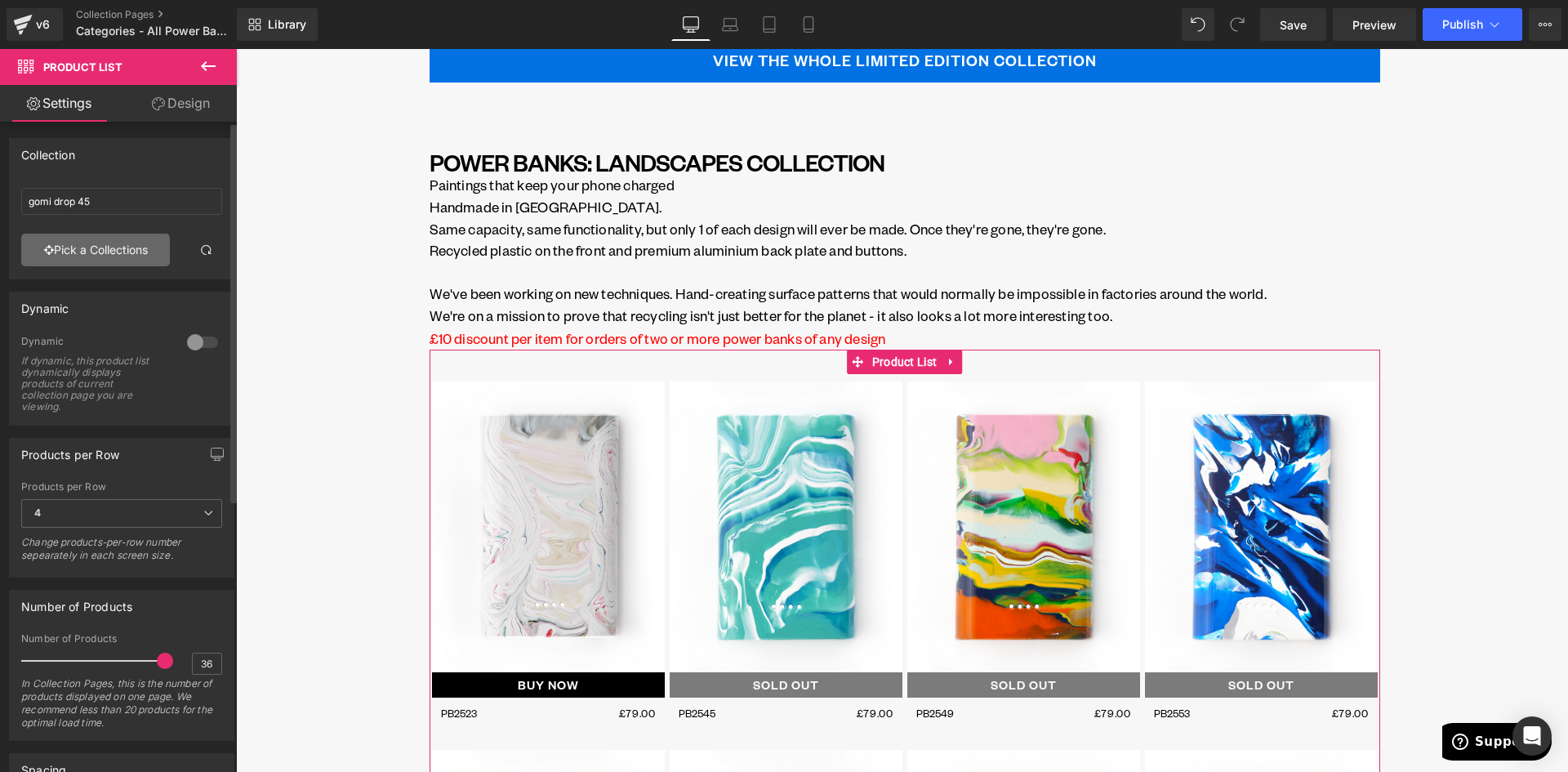
click at [84, 261] on link "Pick a Collections" at bounding box center [95, 250] width 148 height 33
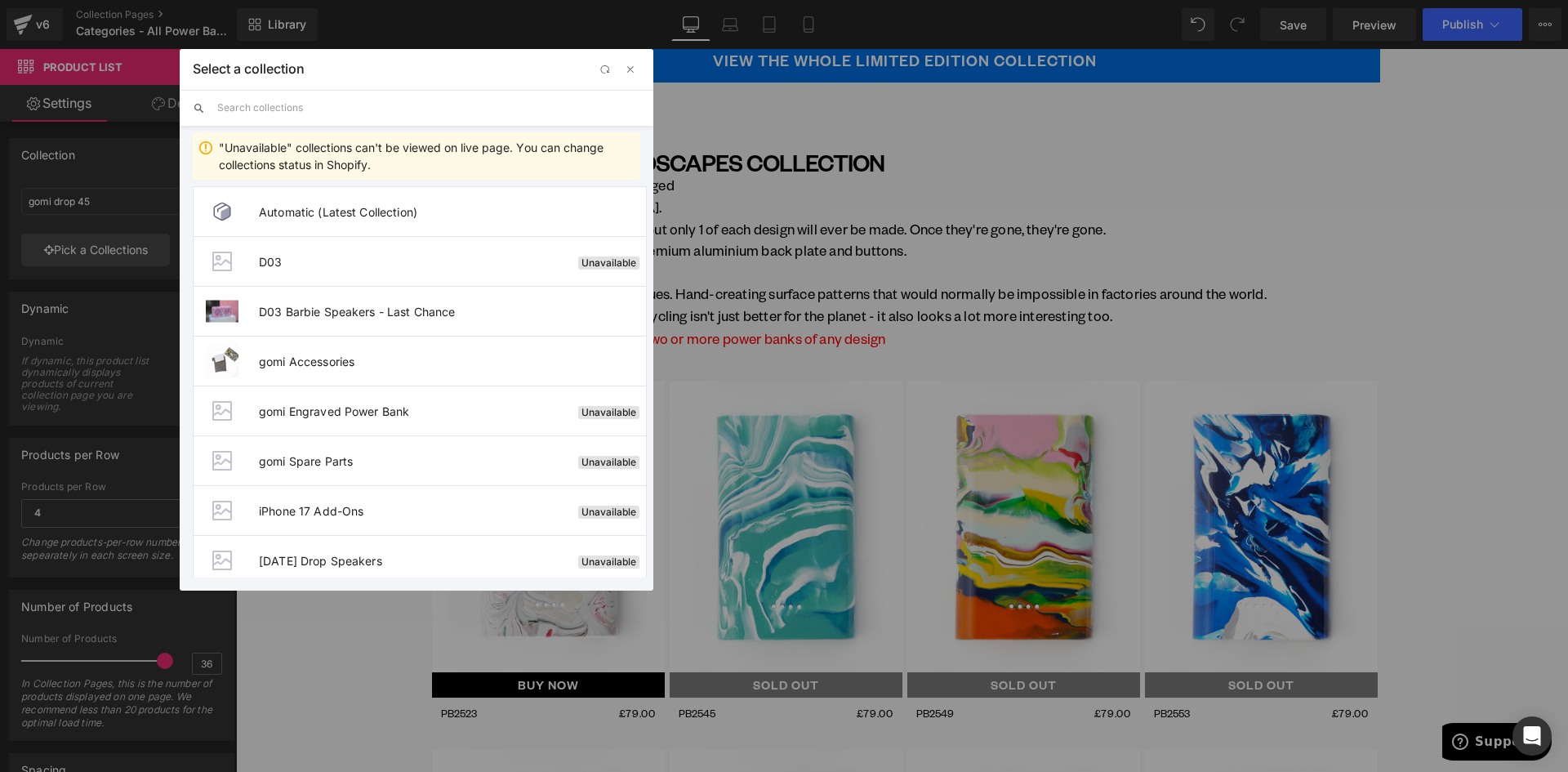
click at [294, 116] on input "text" at bounding box center [428, 108] width 423 height 36
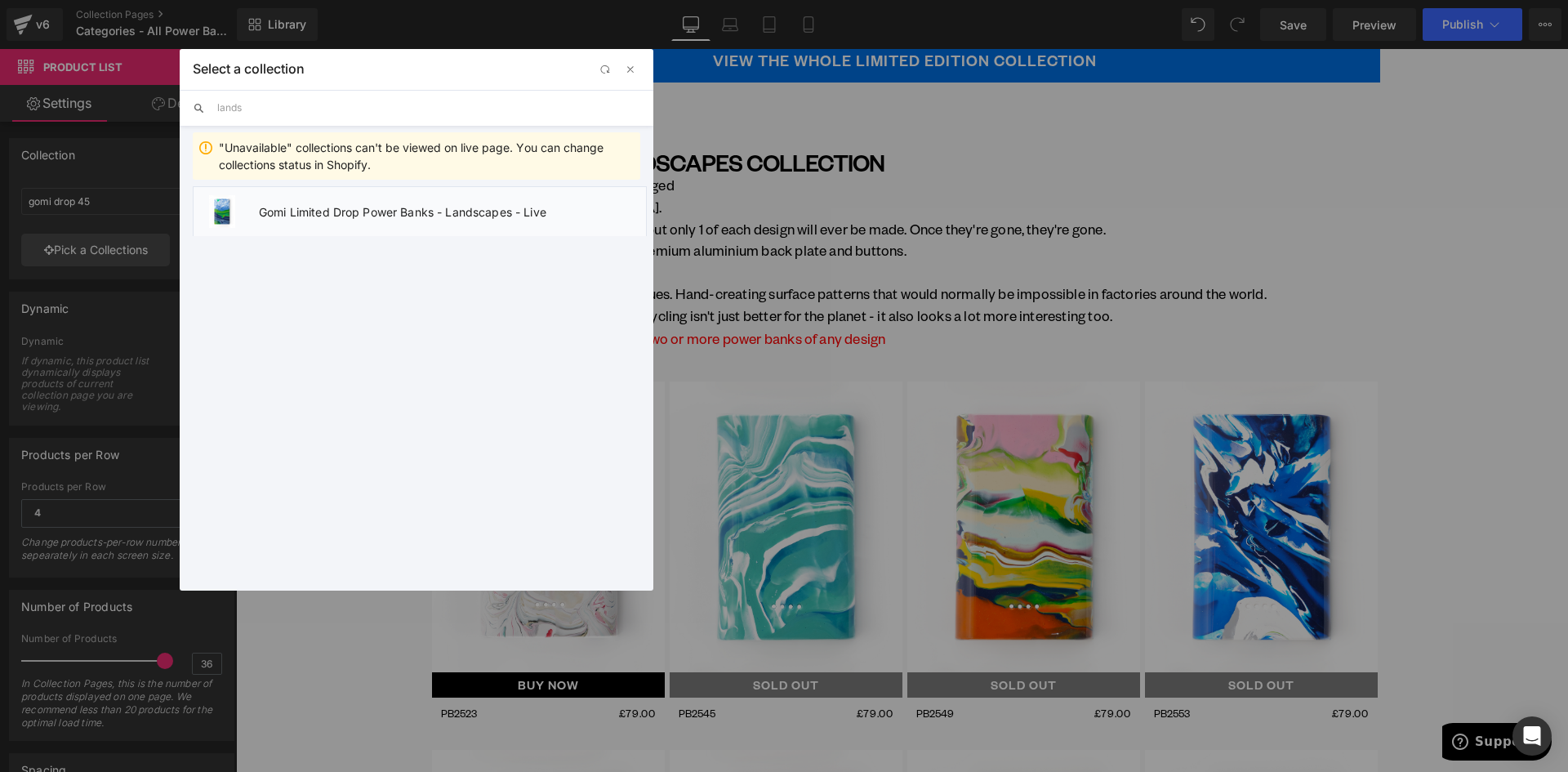
type input "lands"
drag, startPoint x: 386, startPoint y: 221, endPoint x: 171, endPoint y: 176, distance: 219.7
click at [386, 221] on li "Gomi Limited Drop Power Banks - Landscapes - Live" at bounding box center [420, 211] width 454 height 50
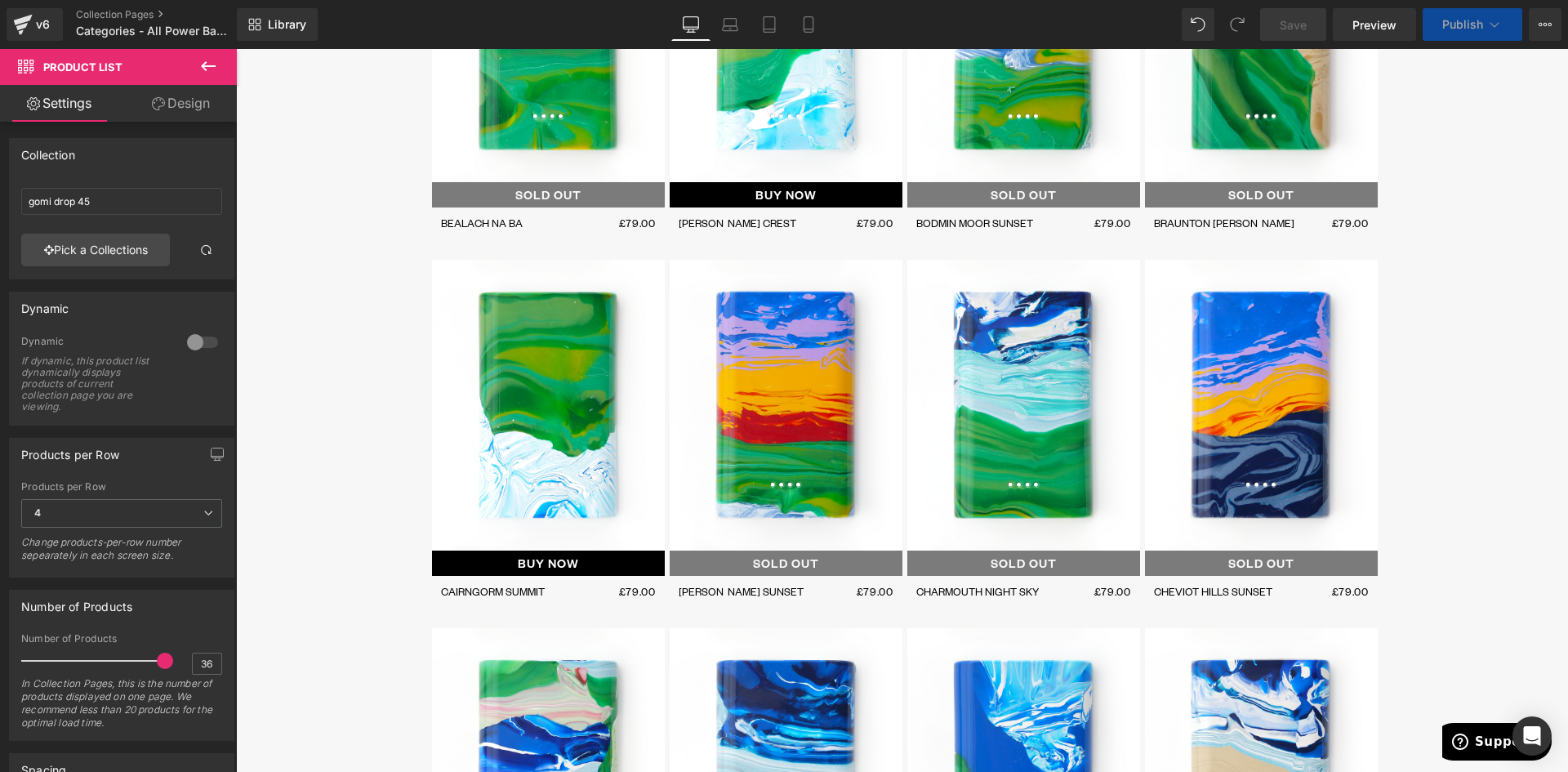
scroll to position [7887, 0]
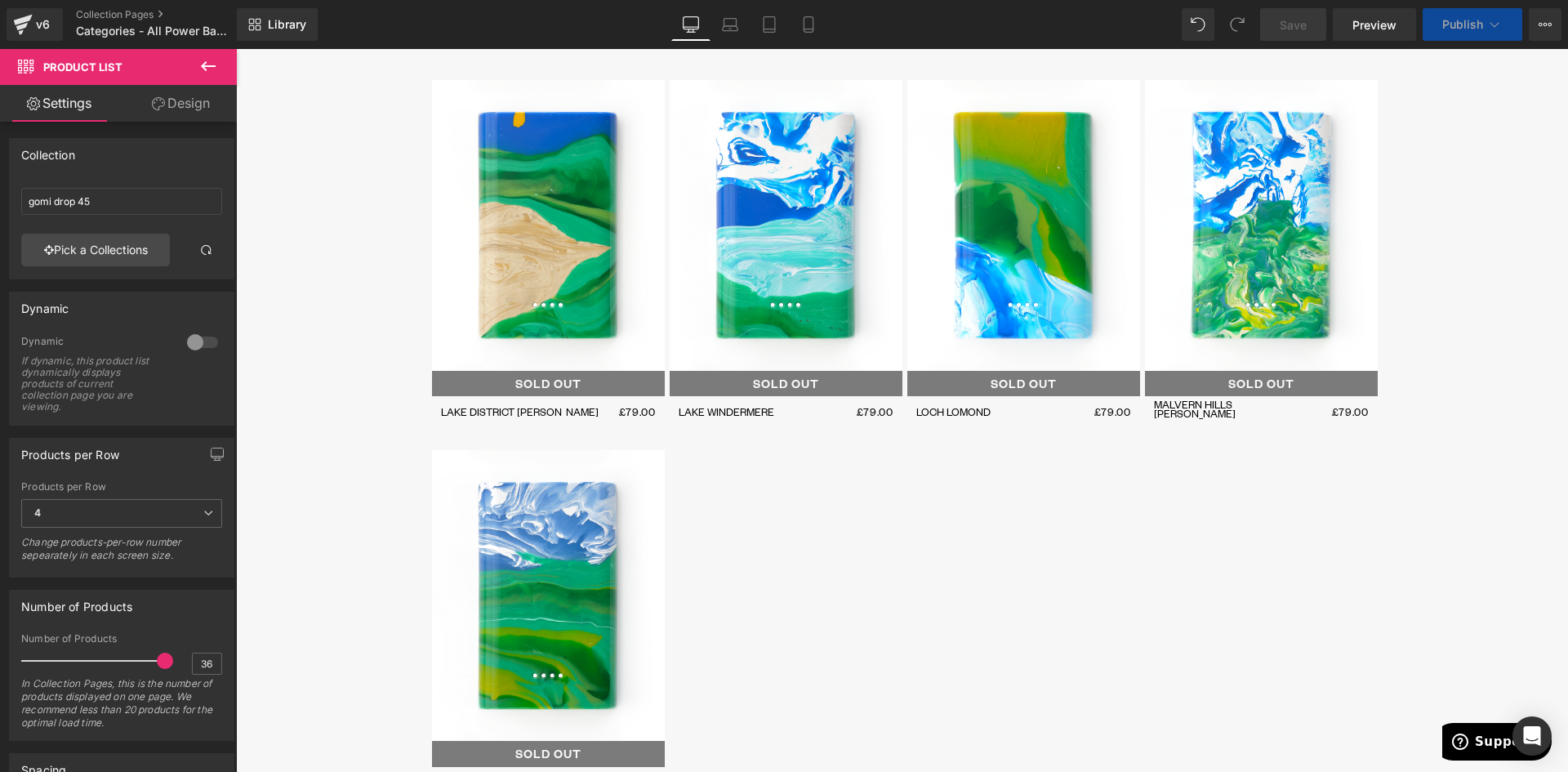
click at [864, 443] on div at bounding box center [904, 627] width 950 height 368
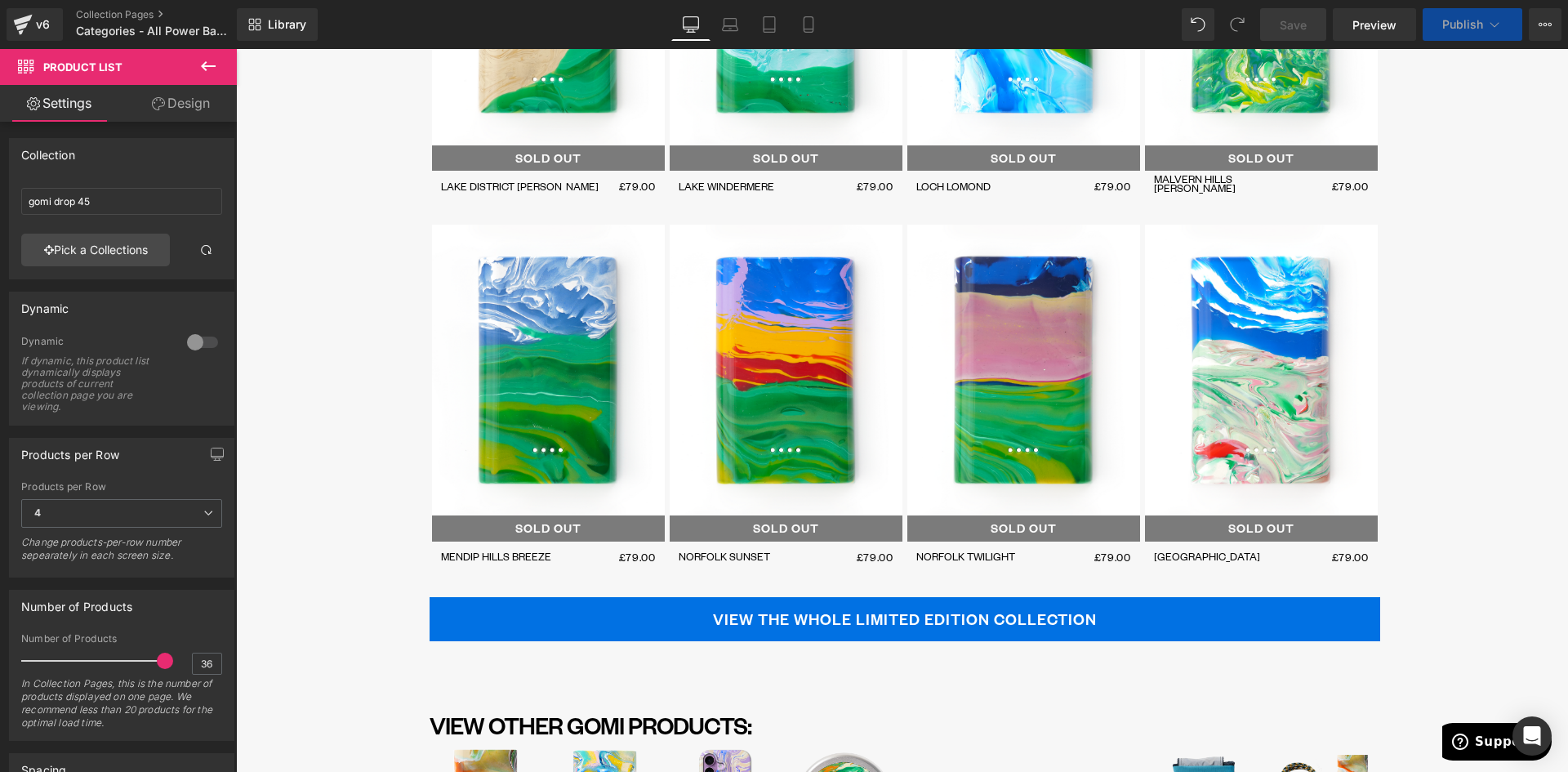
scroll to position [8358, 0]
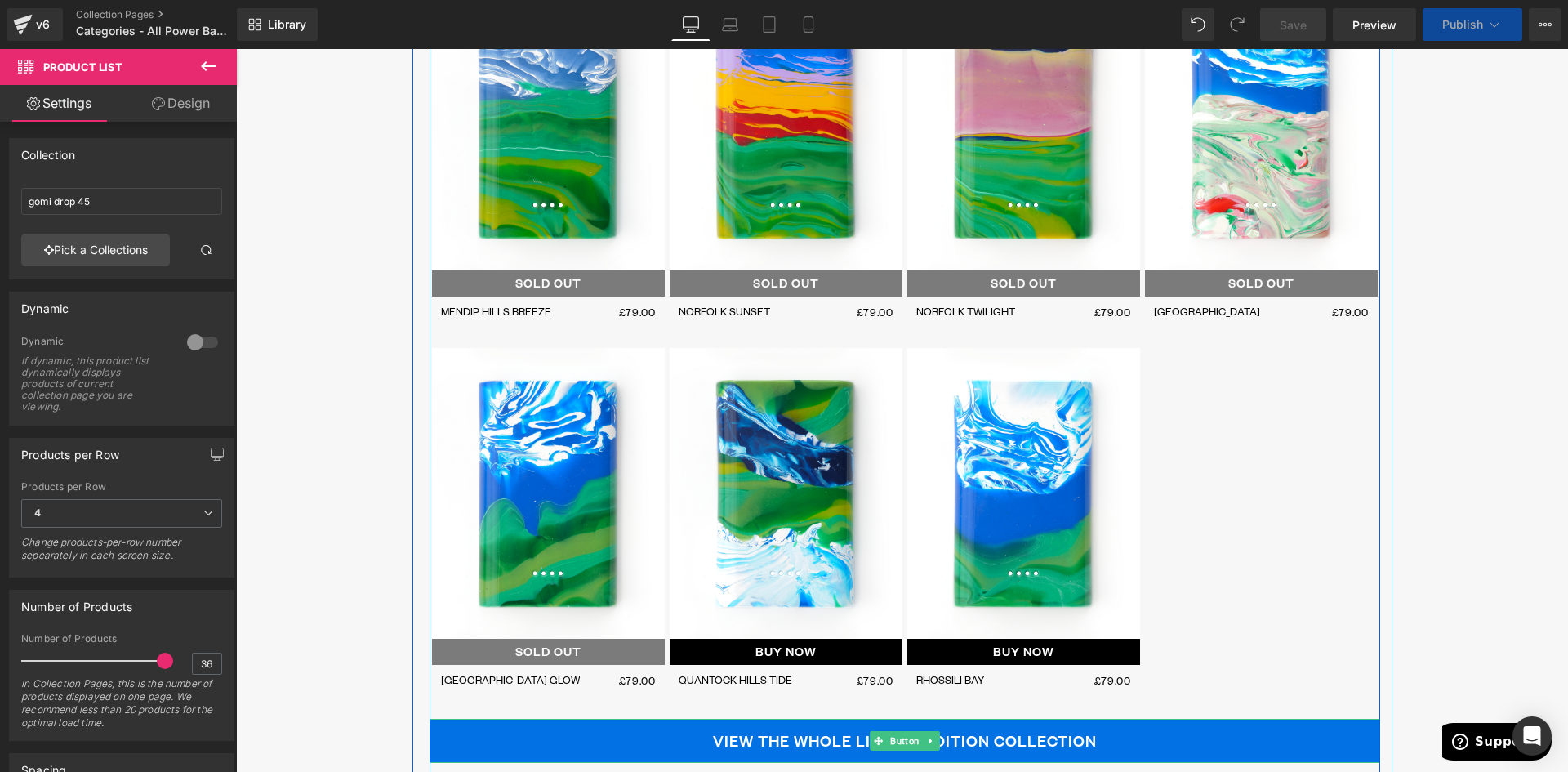
click at [892, 720] on div "VIEW THE WHOLE LIMITED EDITION COLLECTION Button" at bounding box center [904, 742] width 950 height 44
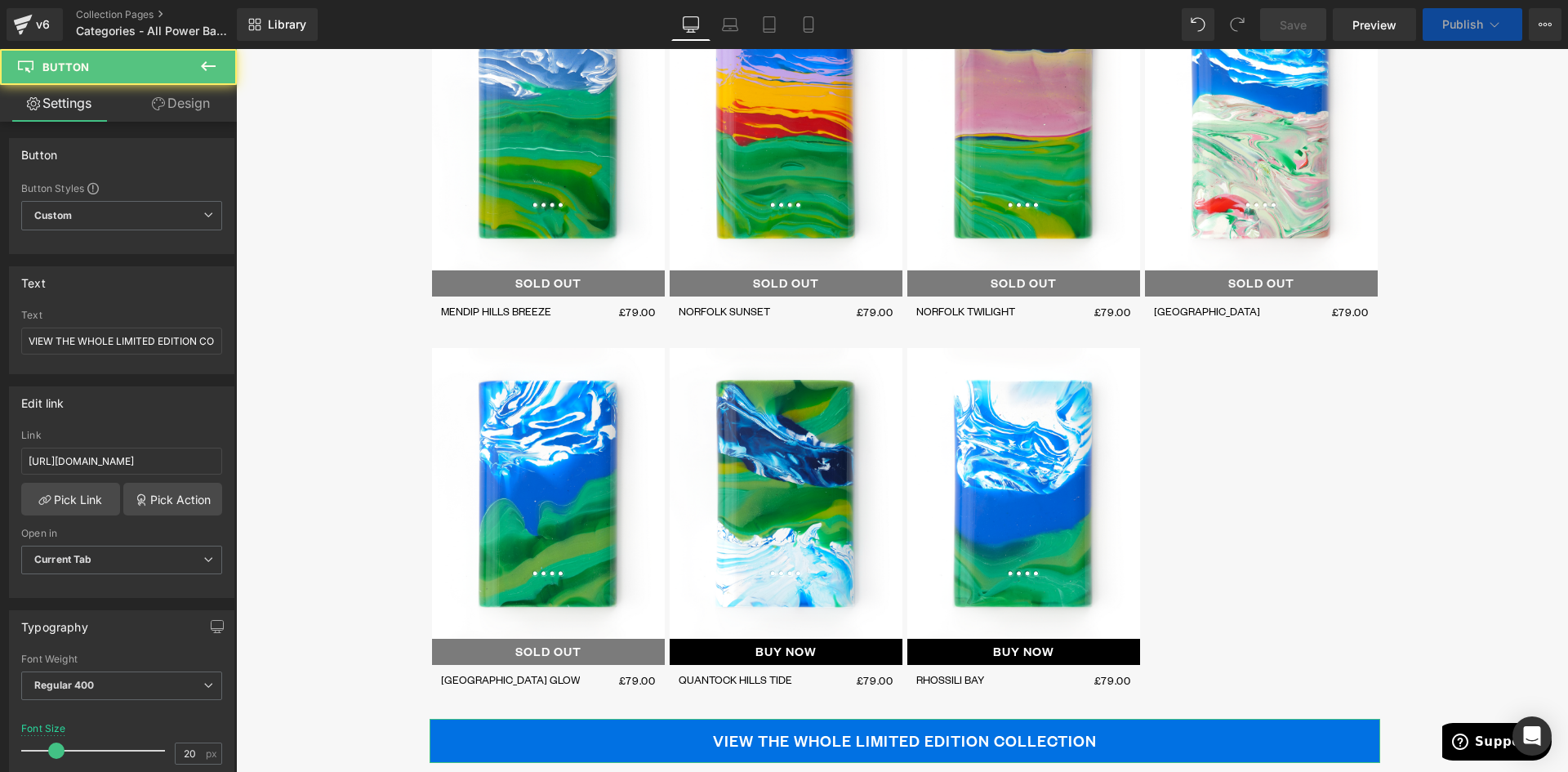
scroll to position [8767, 0]
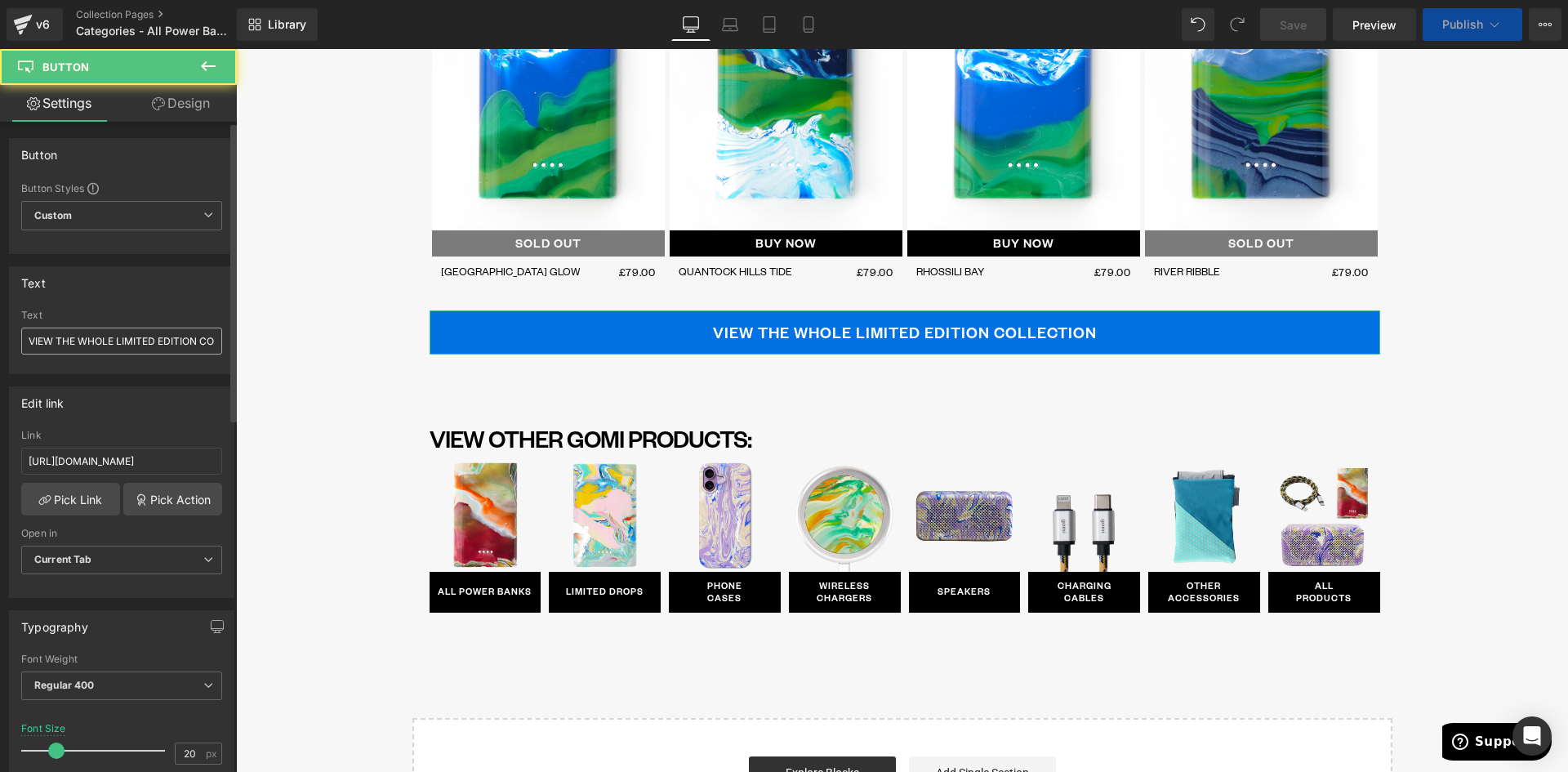
click at [81, 344] on input "VIEW THE WHOLE LIMITED EDITION COLLECTION" at bounding box center [122, 341] width 201 height 27
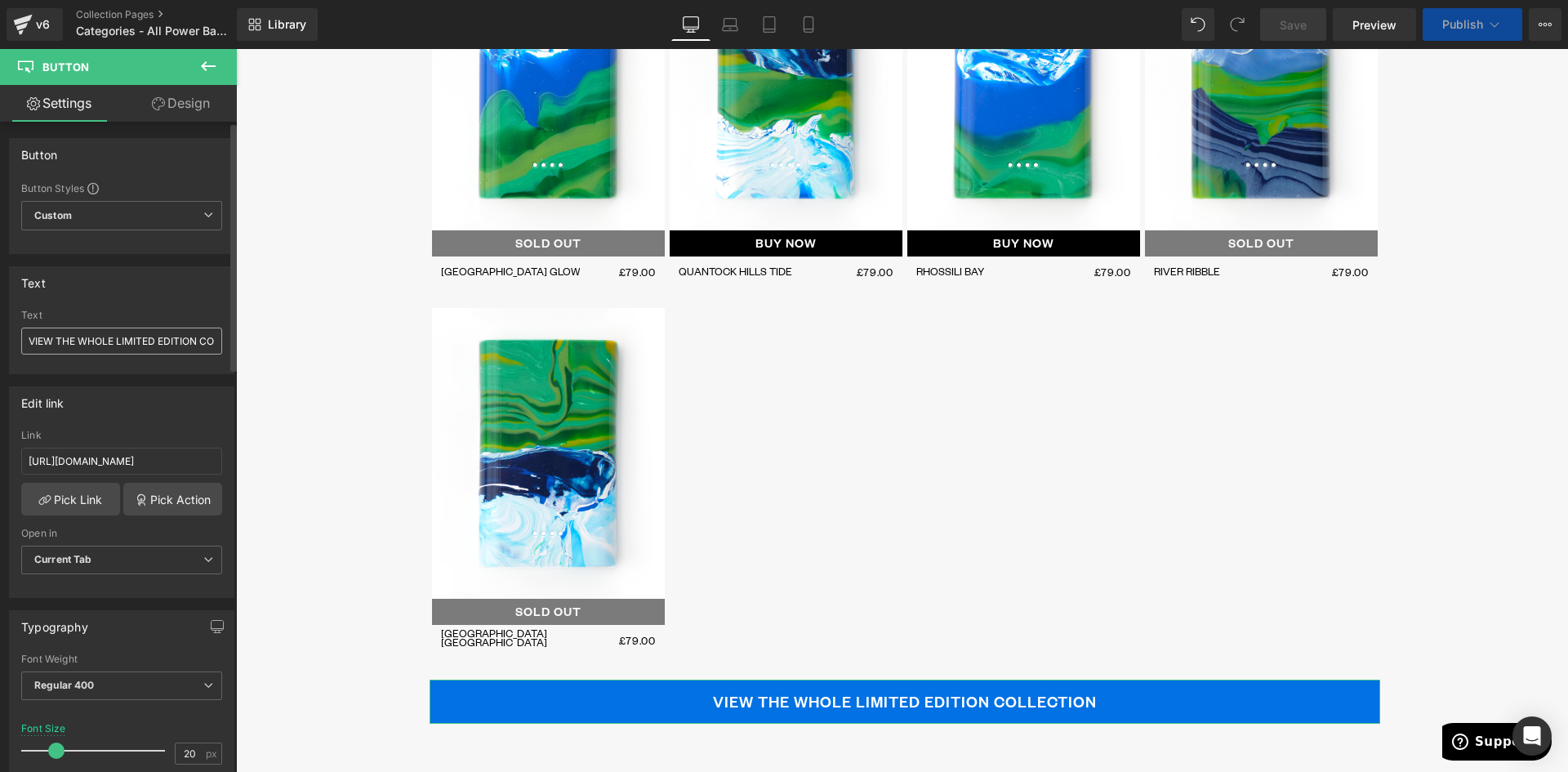
click at [116, 338] on input "VIEW THE WHOLE LIMITED EDITION COLLECTION" at bounding box center [122, 341] width 201 height 27
click at [123, 340] on input "VIEW THE WHOLE LIMITED EDITION COLLECTION" at bounding box center [122, 341] width 201 height 27
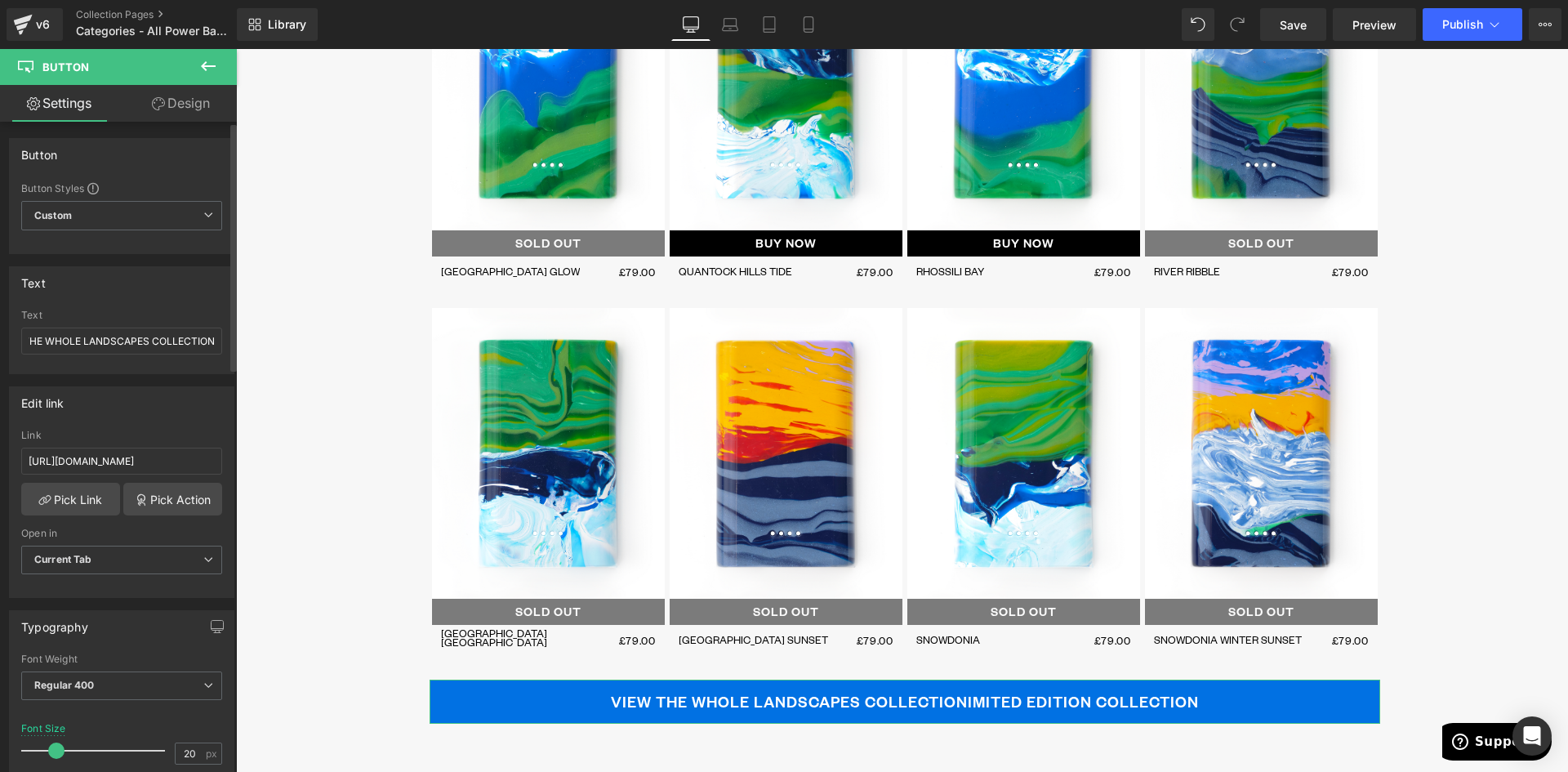
scroll to position [0, 39]
type input "VIEW THE WHOLE LANDSCAPES COLLECTION"
click at [180, 457] on input "https://gomi.design/collections/gomi-limited-edition-drops" at bounding box center [122, 461] width 201 height 27
paste input "drop-power-banks-landscape"
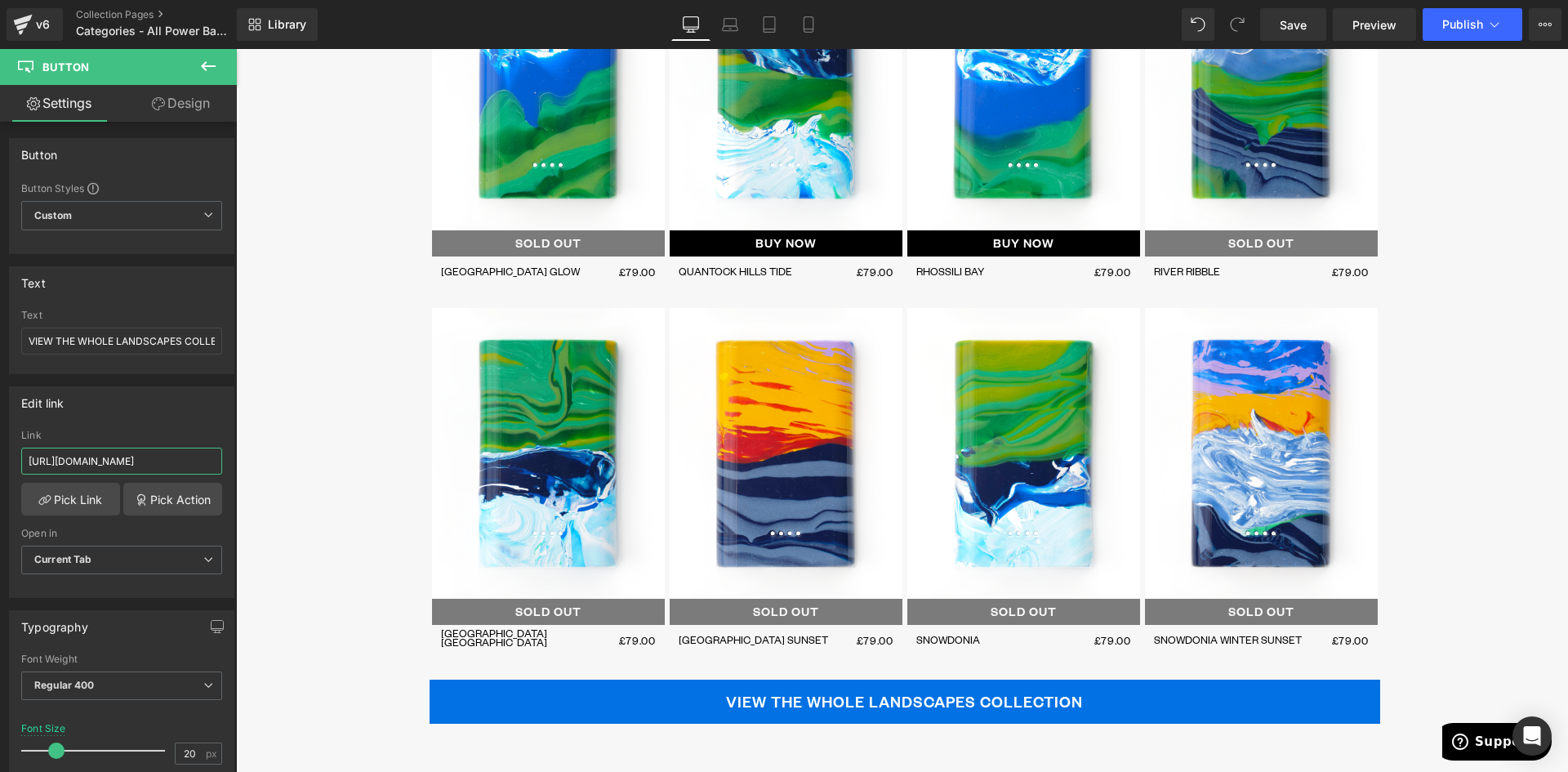
scroll to position [0, 174]
type input "https://gomi.design/collections/gomi-limited-drop-power-banks-landscapes"
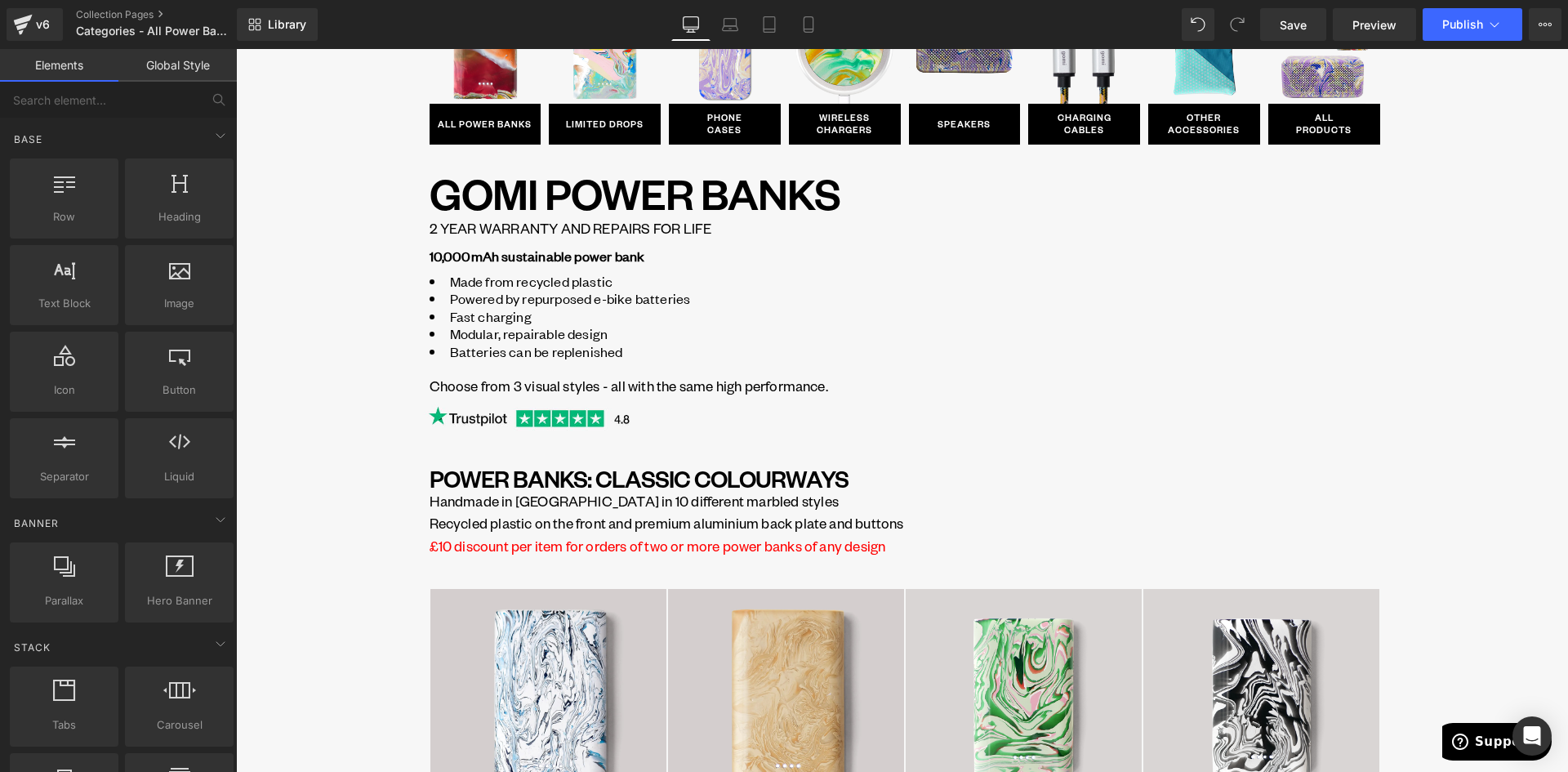
scroll to position [0, 0]
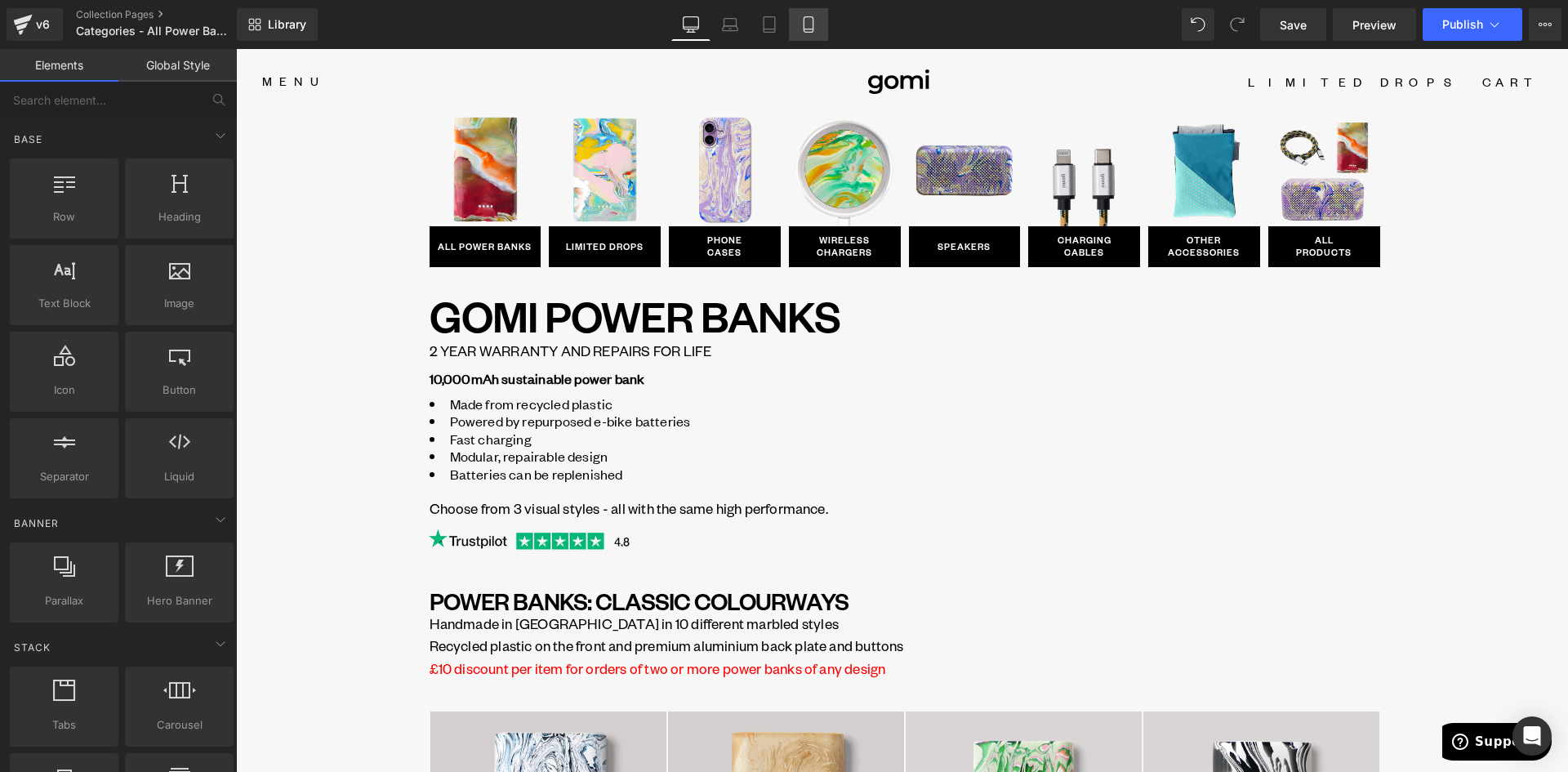
click at [808, 17] on icon at bounding box center [808, 24] width 9 height 15
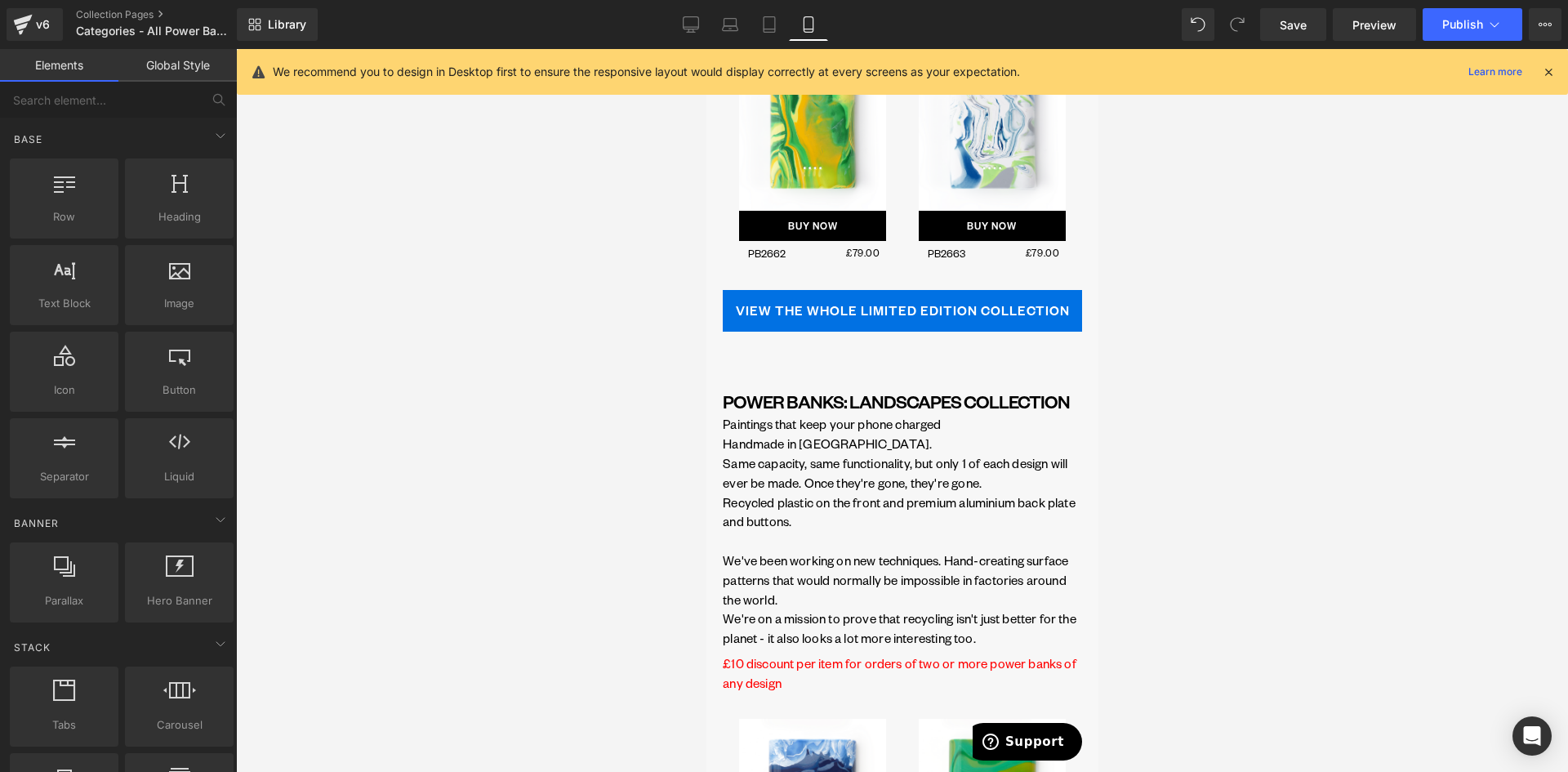
scroll to position [7191, 0]
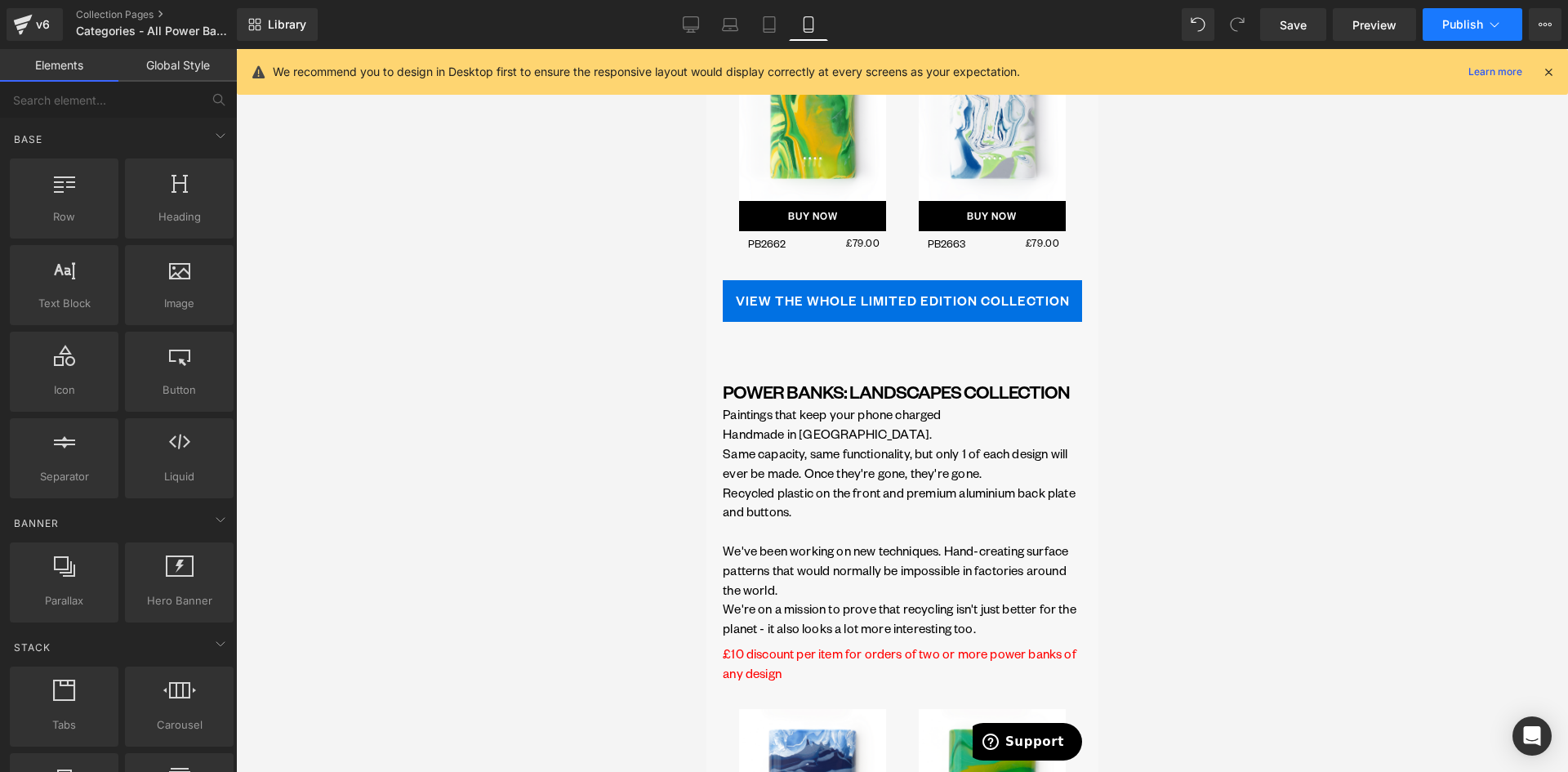
click at [1479, 24] on span "Publish" at bounding box center [1463, 24] width 41 height 13
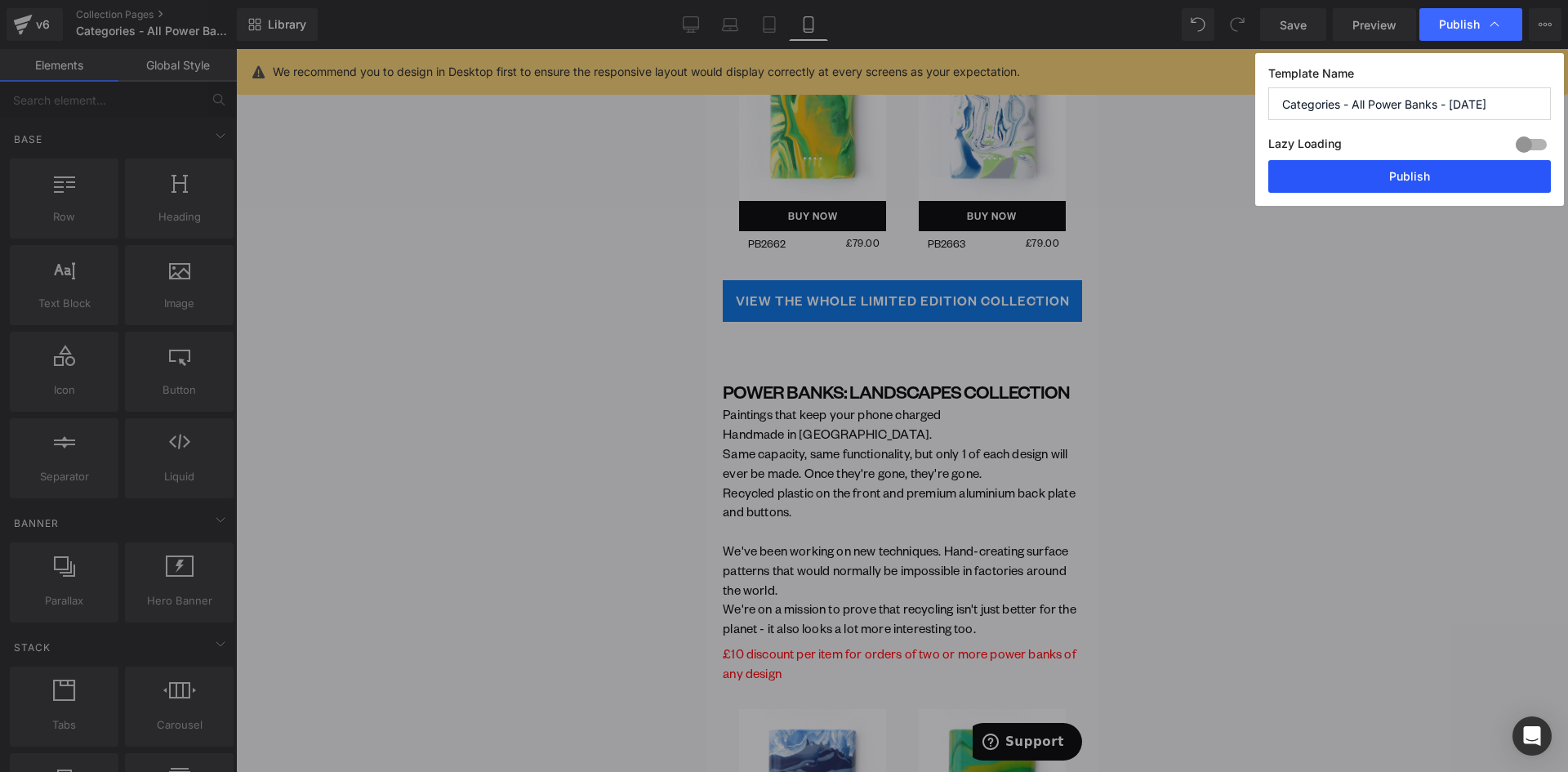
click at [1406, 176] on button "Publish" at bounding box center [1410, 176] width 283 height 33
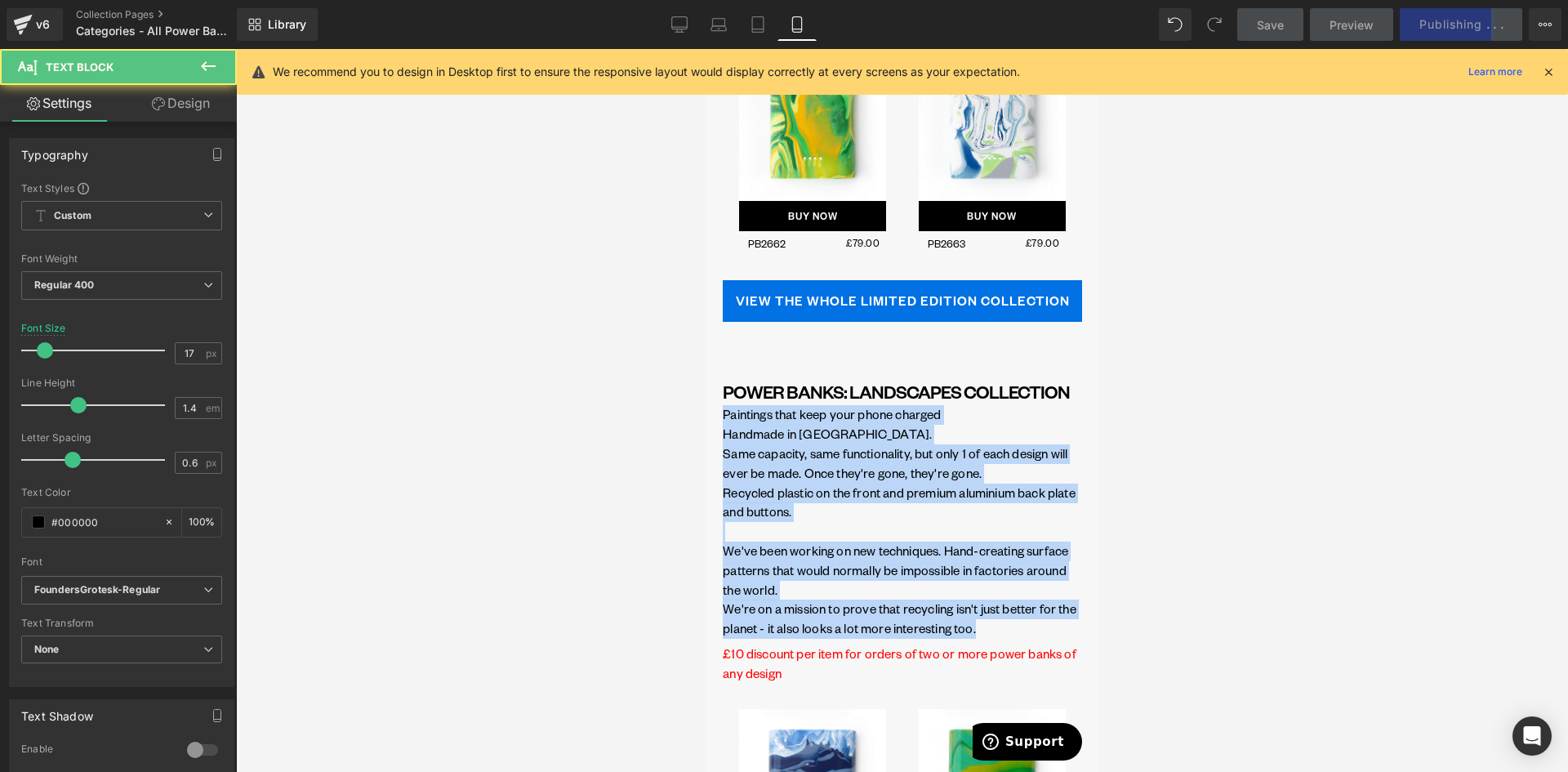
drag, startPoint x: 788, startPoint y: 475, endPoint x: 1406, endPoint y: 471, distance: 618.0
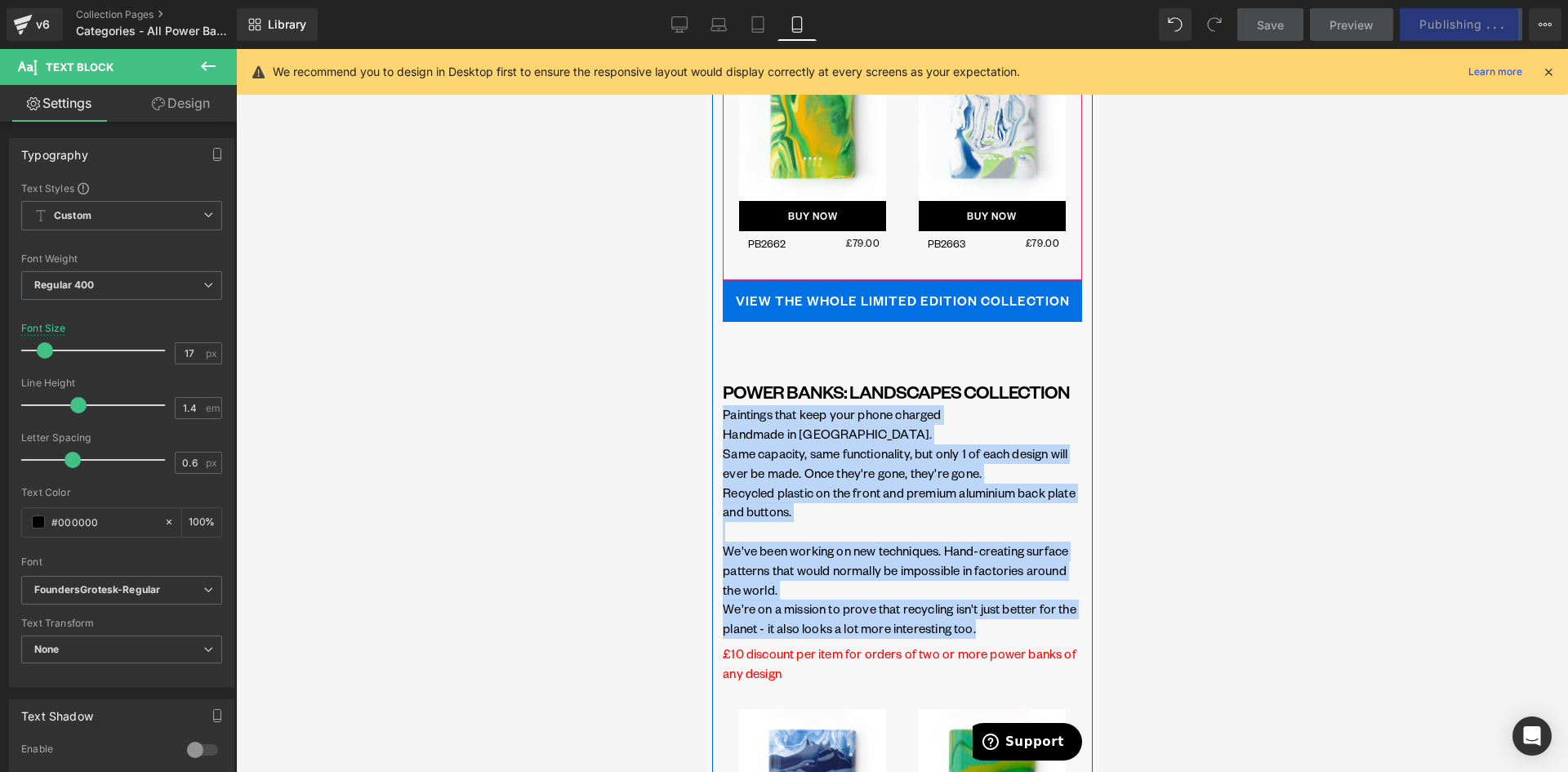
copy div "Paintings that keep your phone charged Handmade in Brighton. Same capacity, sam…"
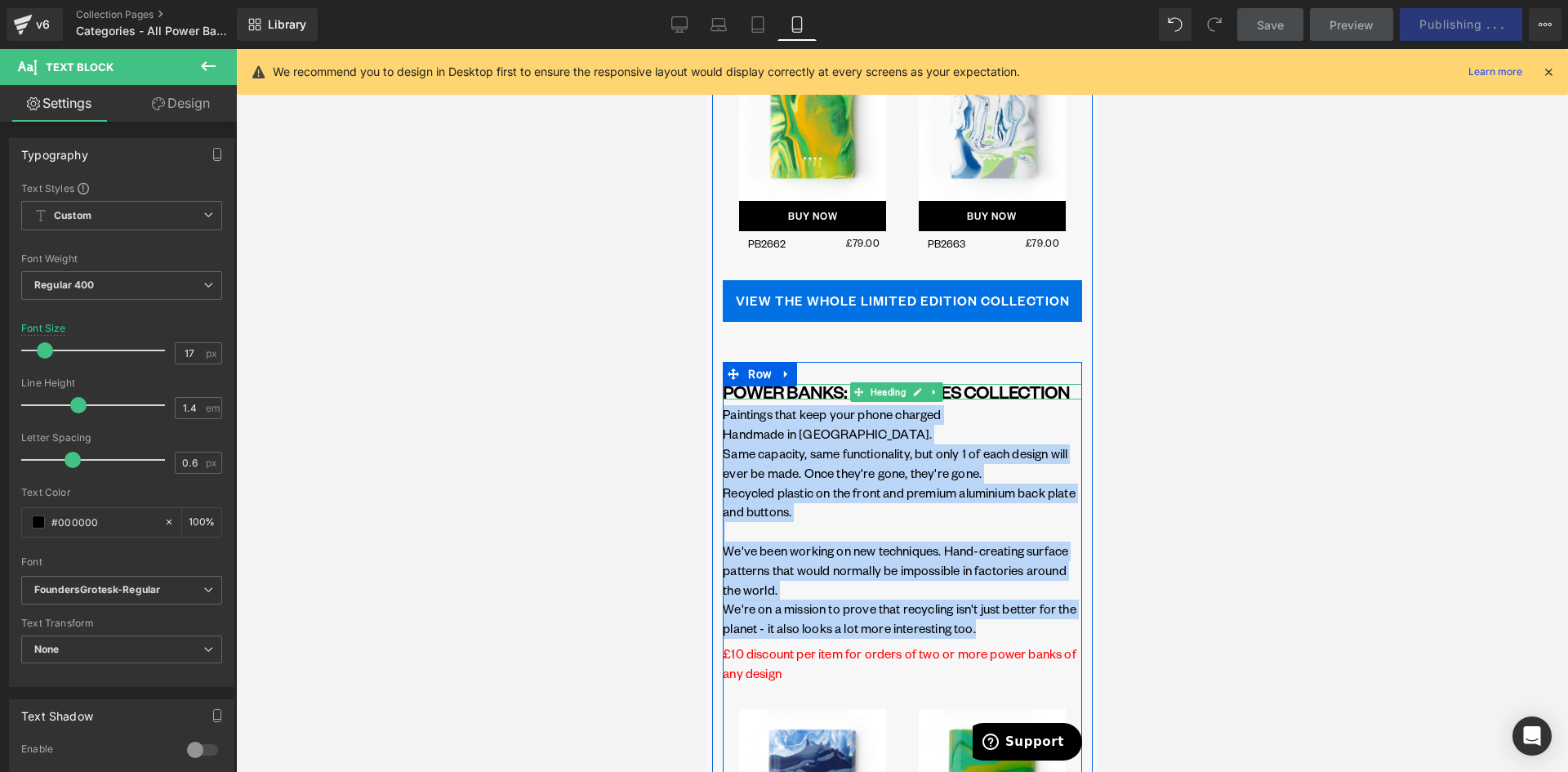
click at [824, 400] on h1 "POWER BANKS: LANDSCAPES COLLECTION" at bounding box center [901, 392] width 359 height 16
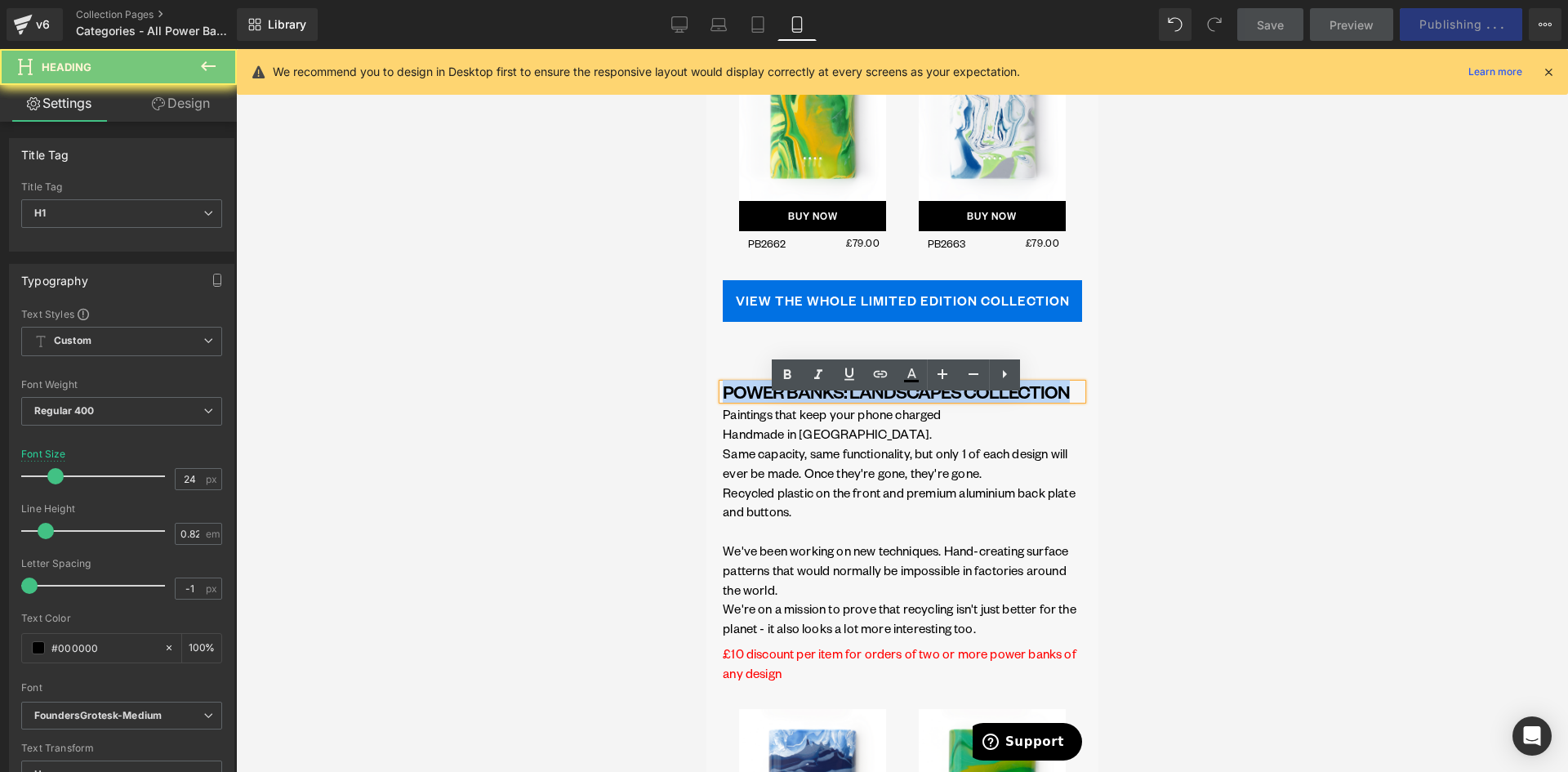
copy h1 "POWER BANKS: LANDSCAPES COLLECTION"
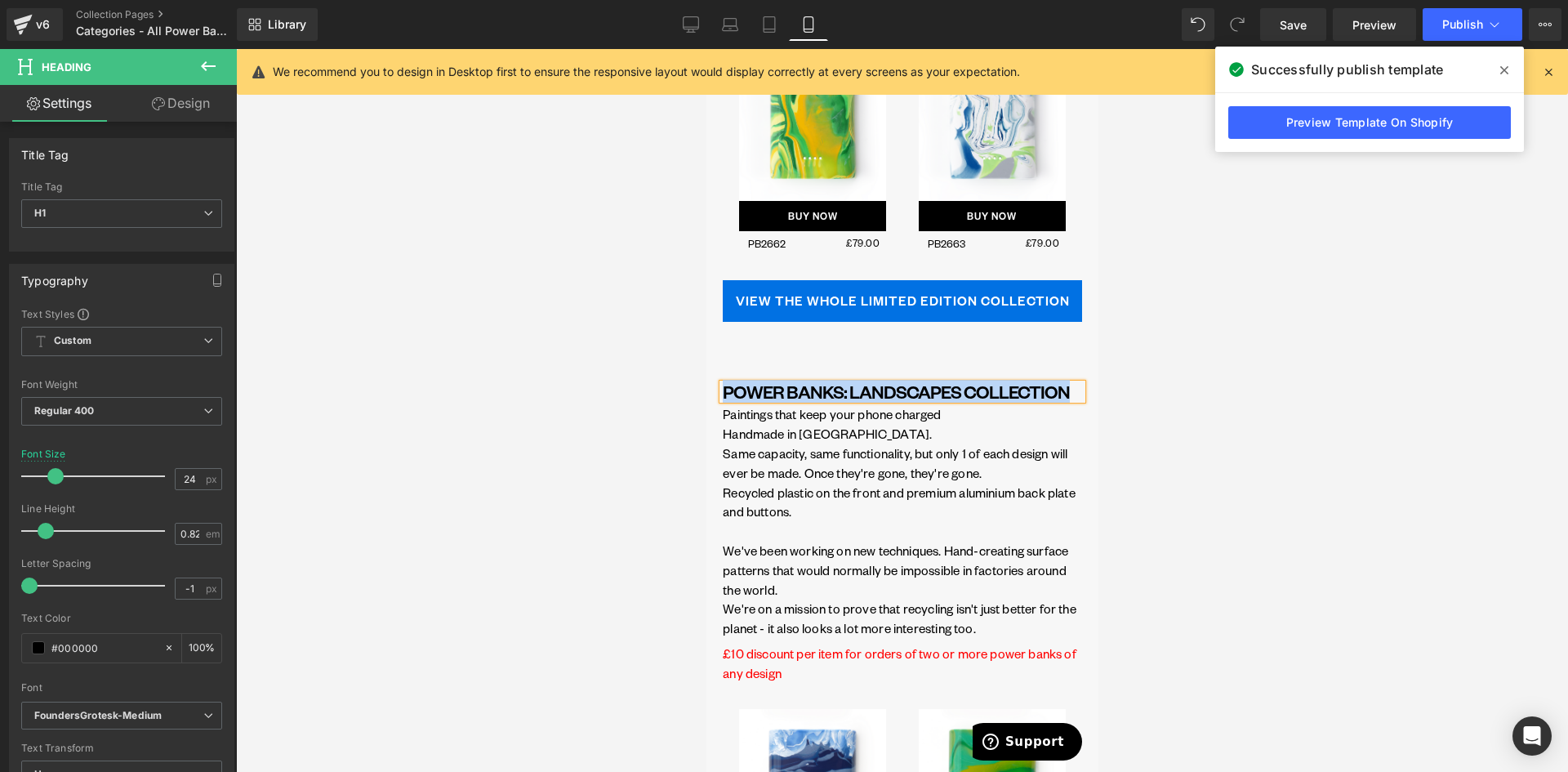
click at [870, 472] on p "Same capacity, same functionality, but only 1 of each design will ever be made.…" at bounding box center [901, 464] width 359 height 39
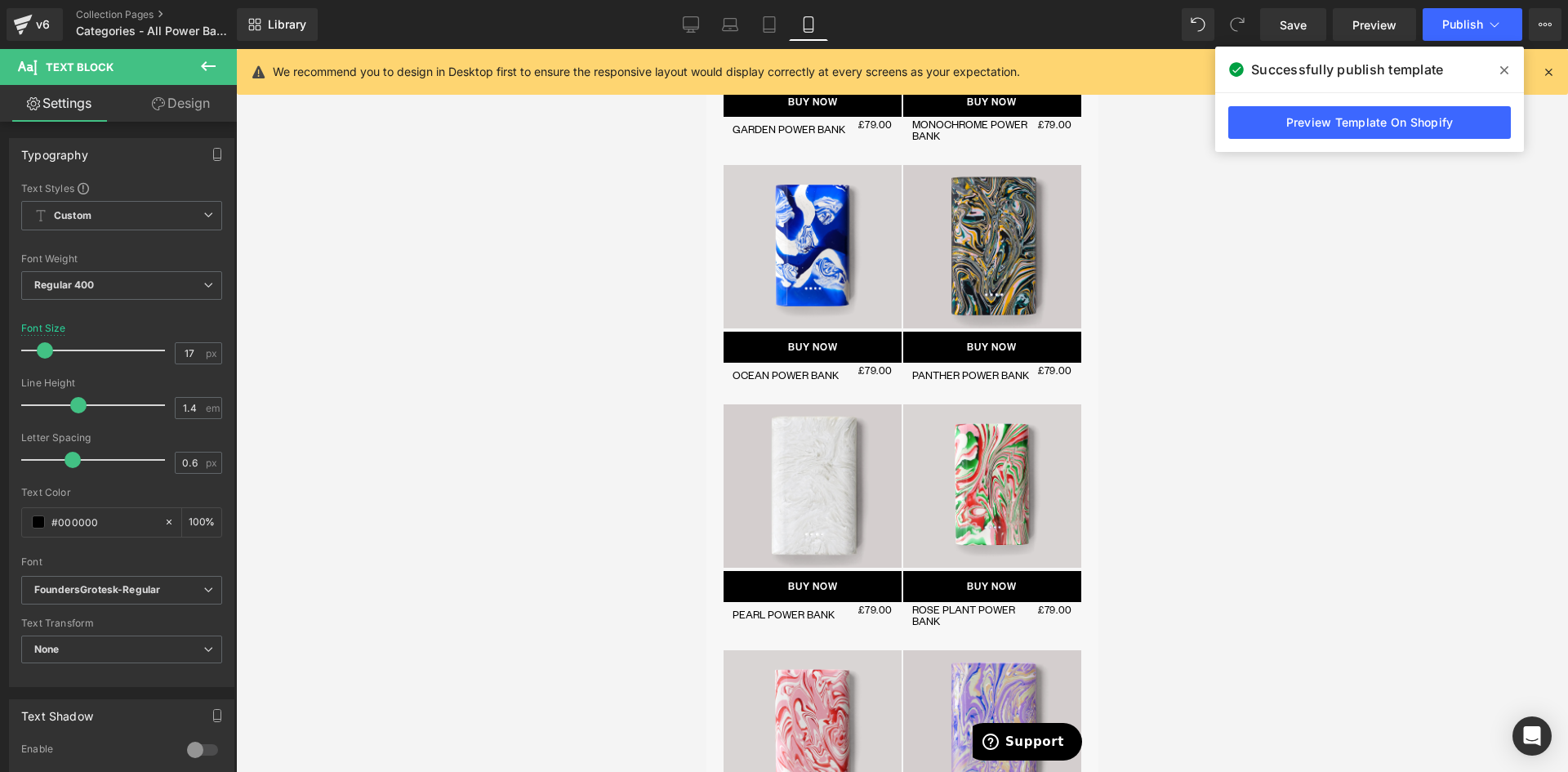
scroll to position [817, 0]
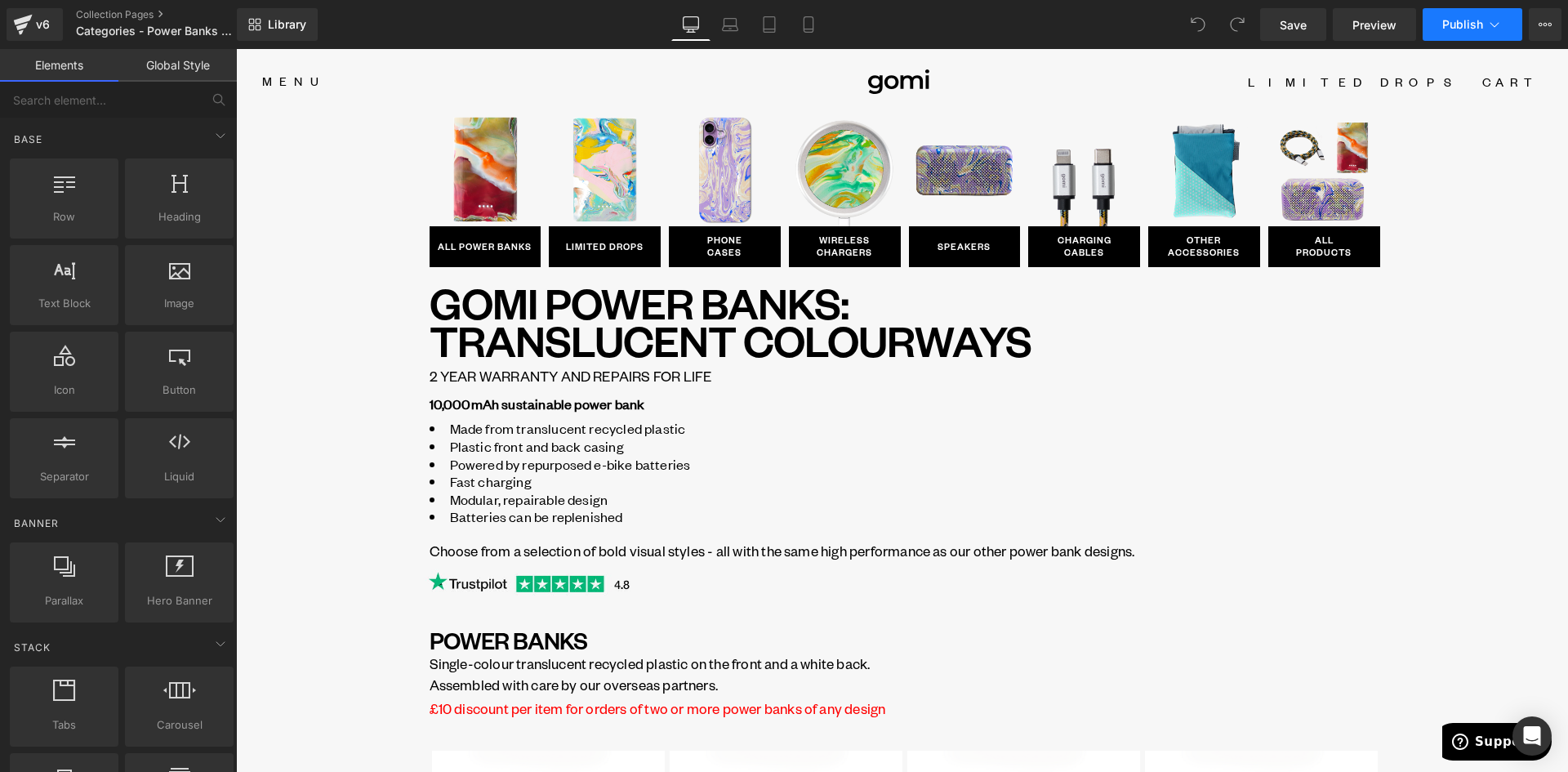
click at [1473, 25] on span "Publish" at bounding box center [1463, 24] width 41 height 13
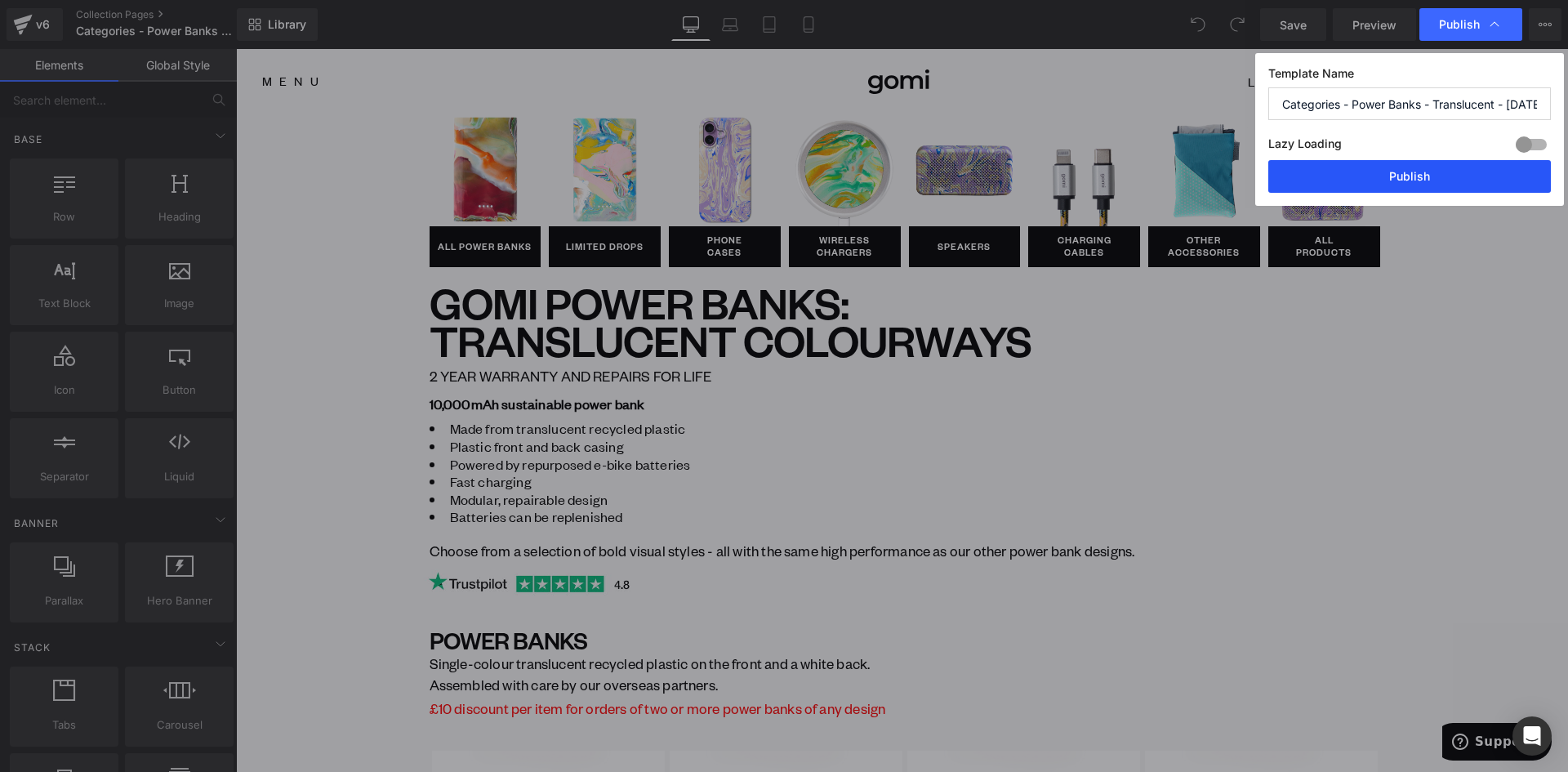
drag, startPoint x: 1459, startPoint y: 172, endPoint x: 1222, endPoint y: 123, distance: 242.0
click at [1459, 172] on button "Publish" at bounding box center [1410, 176] width 283 height 33
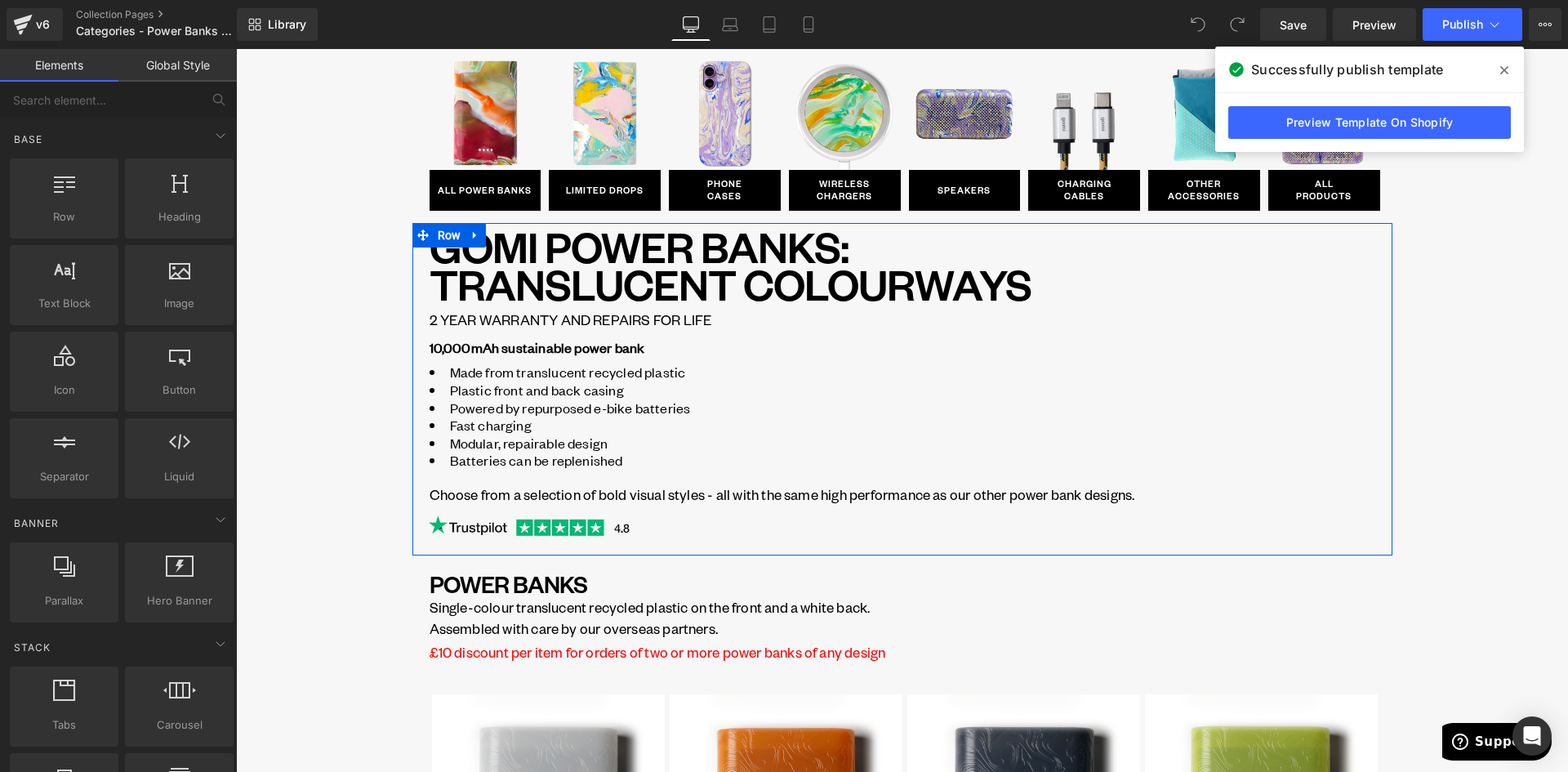
scroll to position [82, 0]
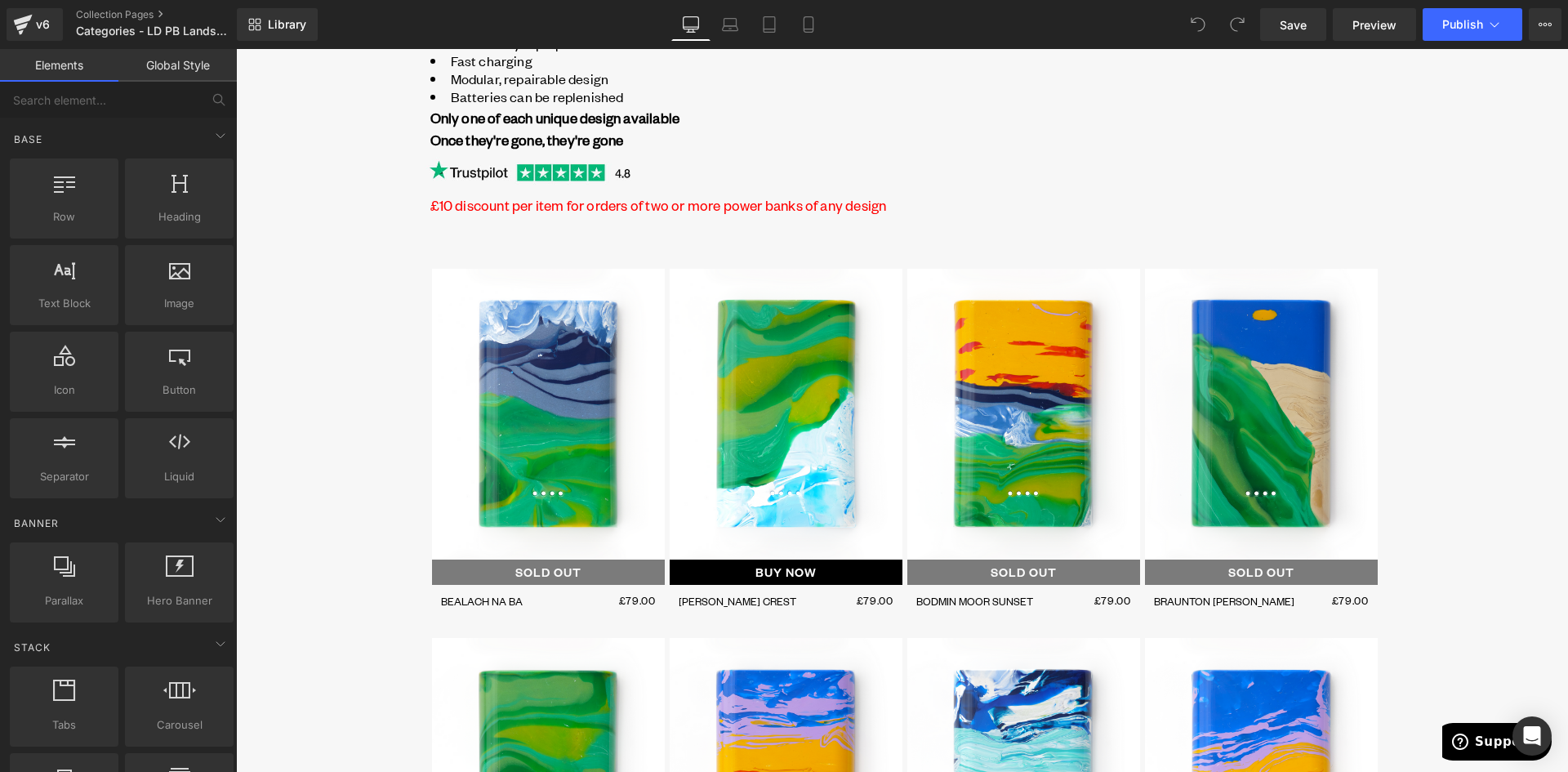
scroll to position [490, 0]
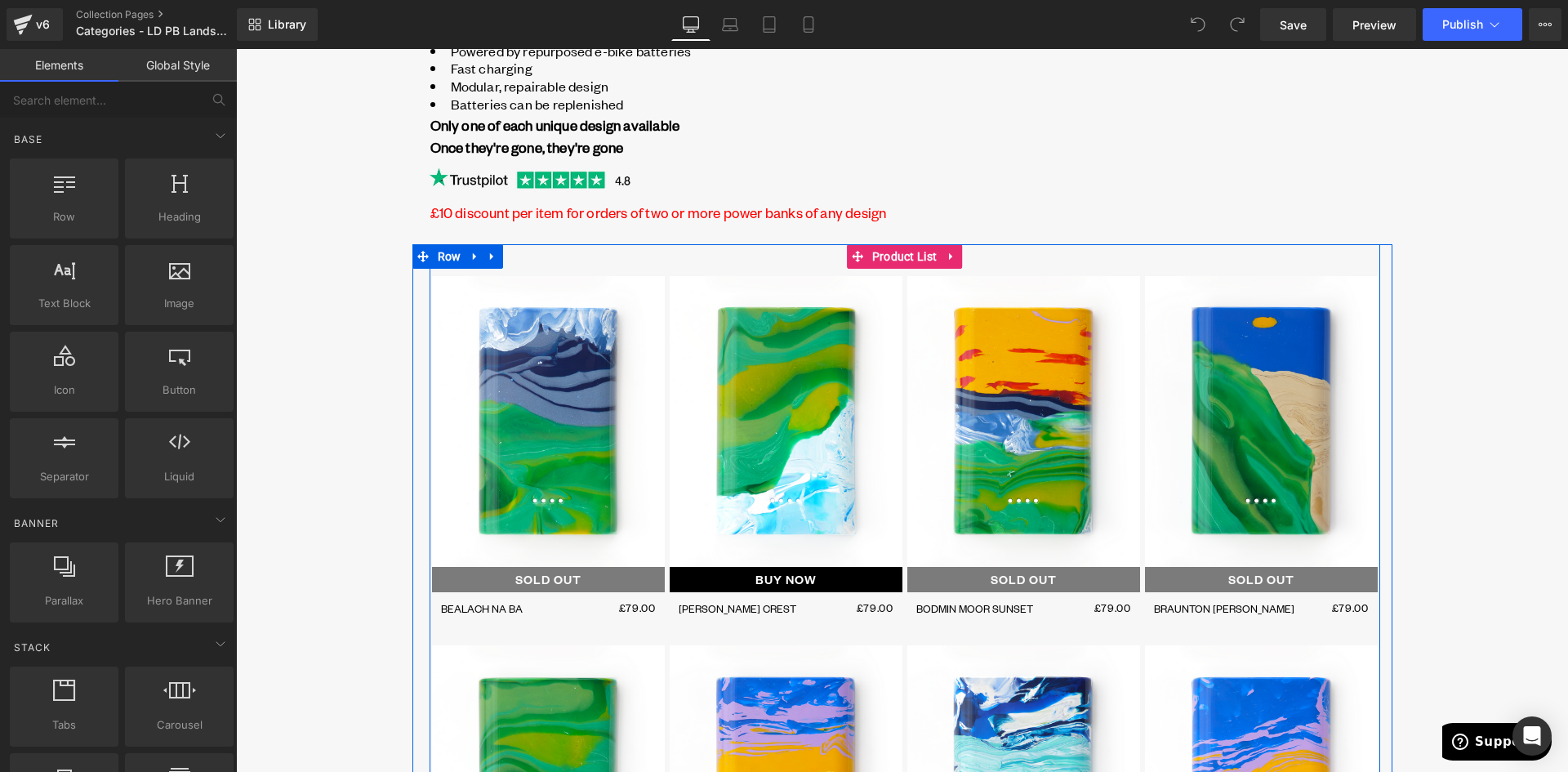
drag, startPoint x: 675, startPoint y: 264, endPoint x: 699, endPoint y: 263, distance: 24.0
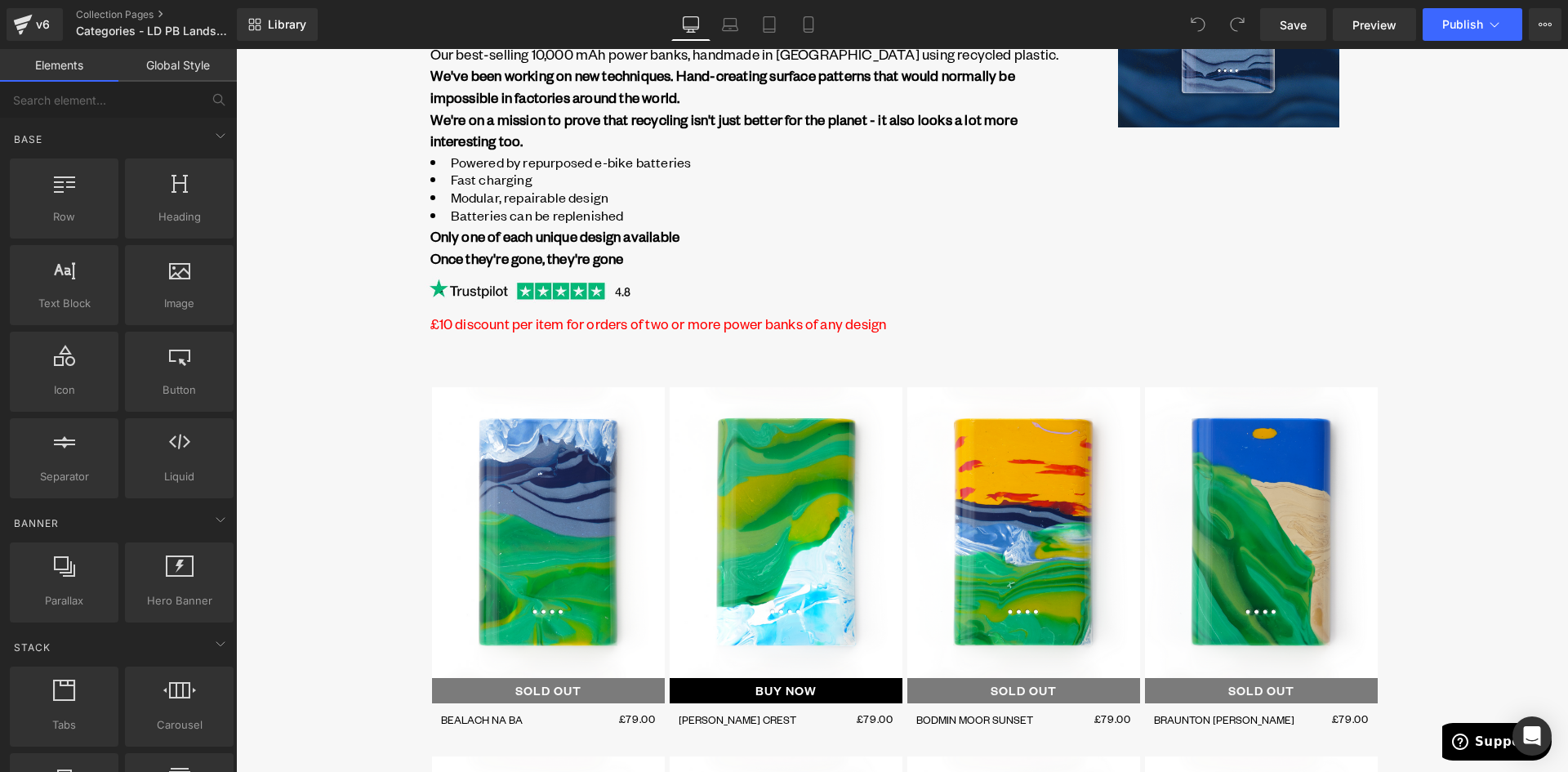
scroll to position [408, 0]
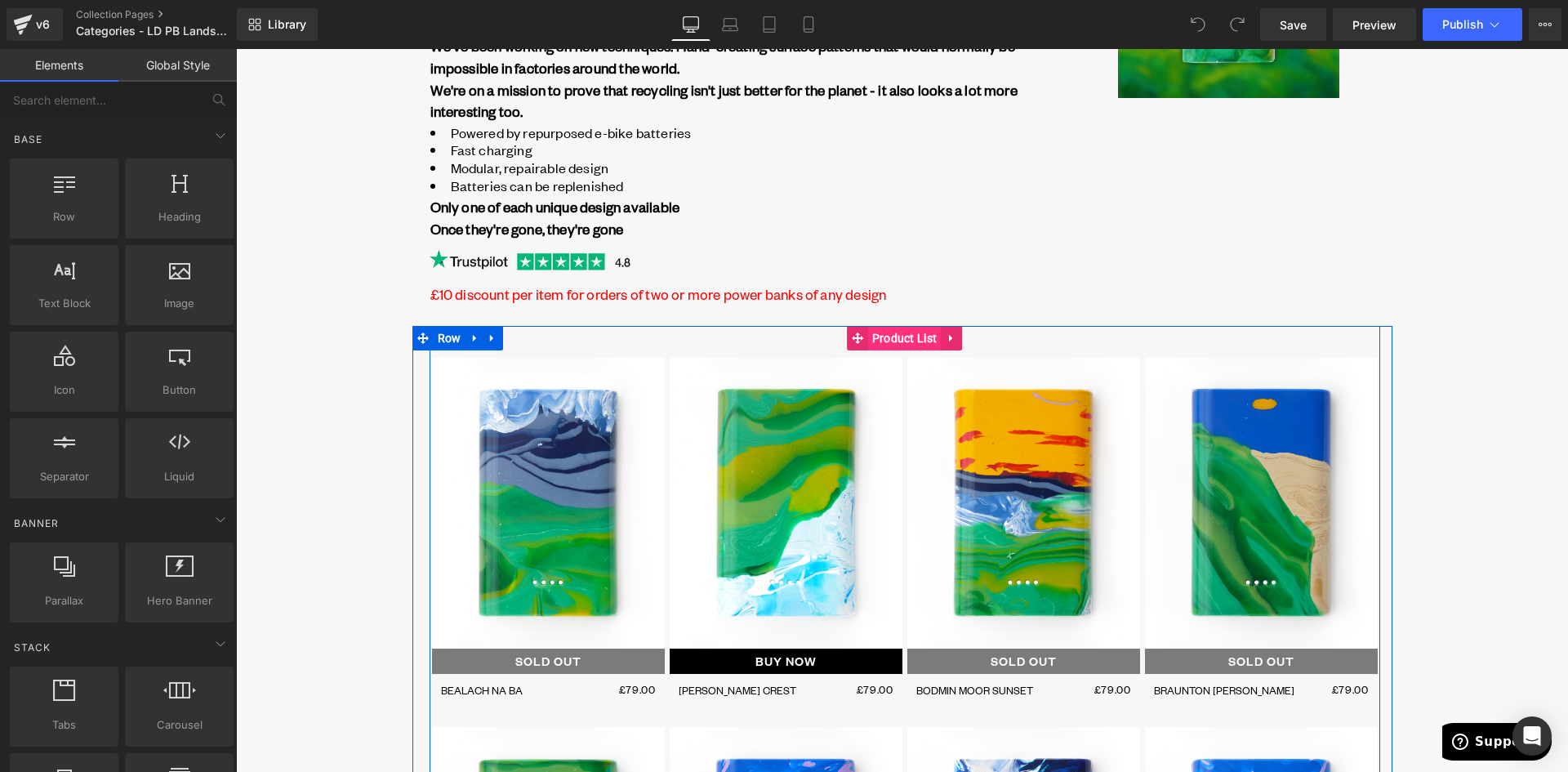
click at [909, 344] on span "Product List" at bounding box center [905, 339] width 74 height 25
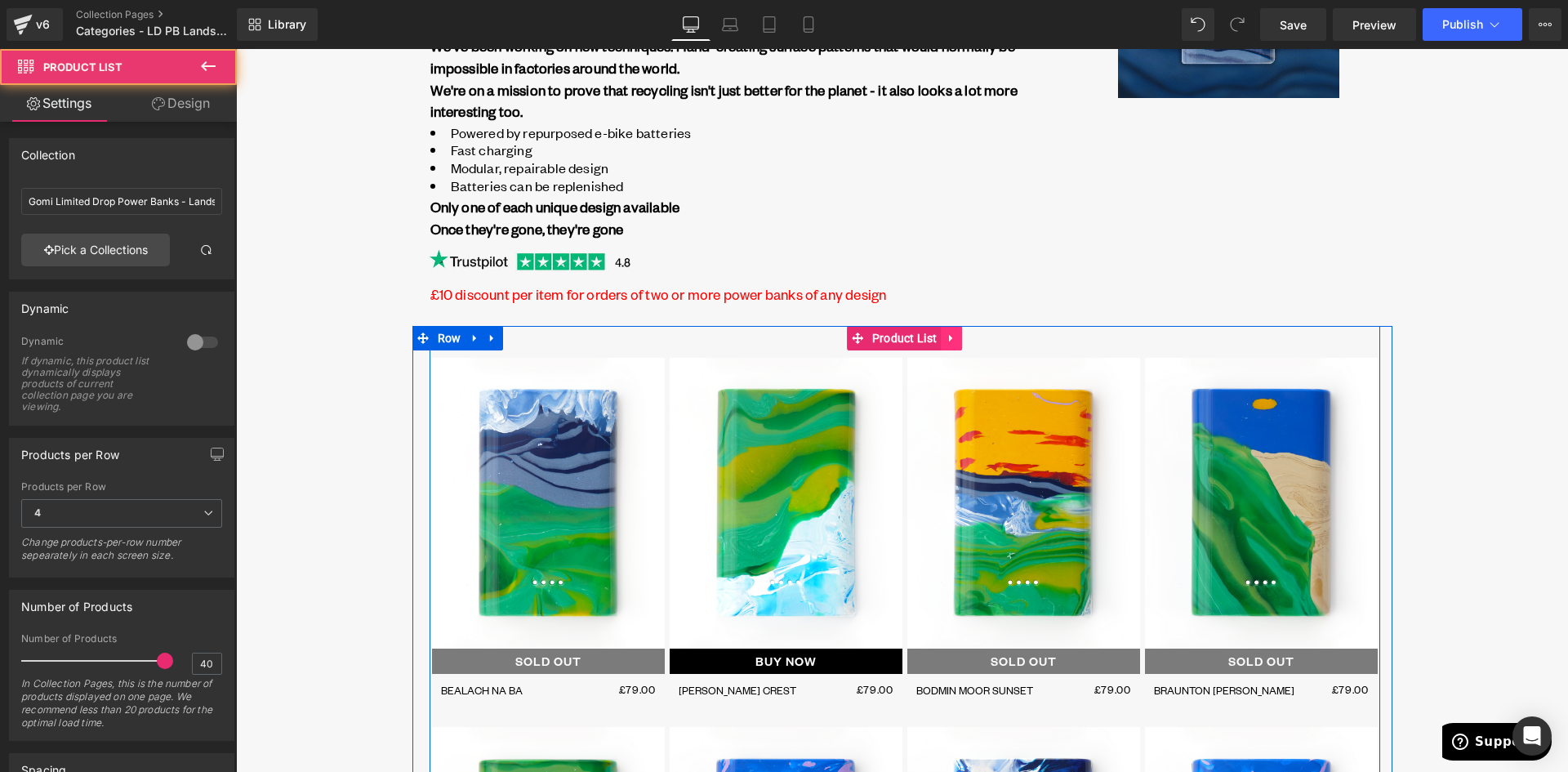
click at [940, 336] on link at bounding box center [951, 339] width 21 height 25
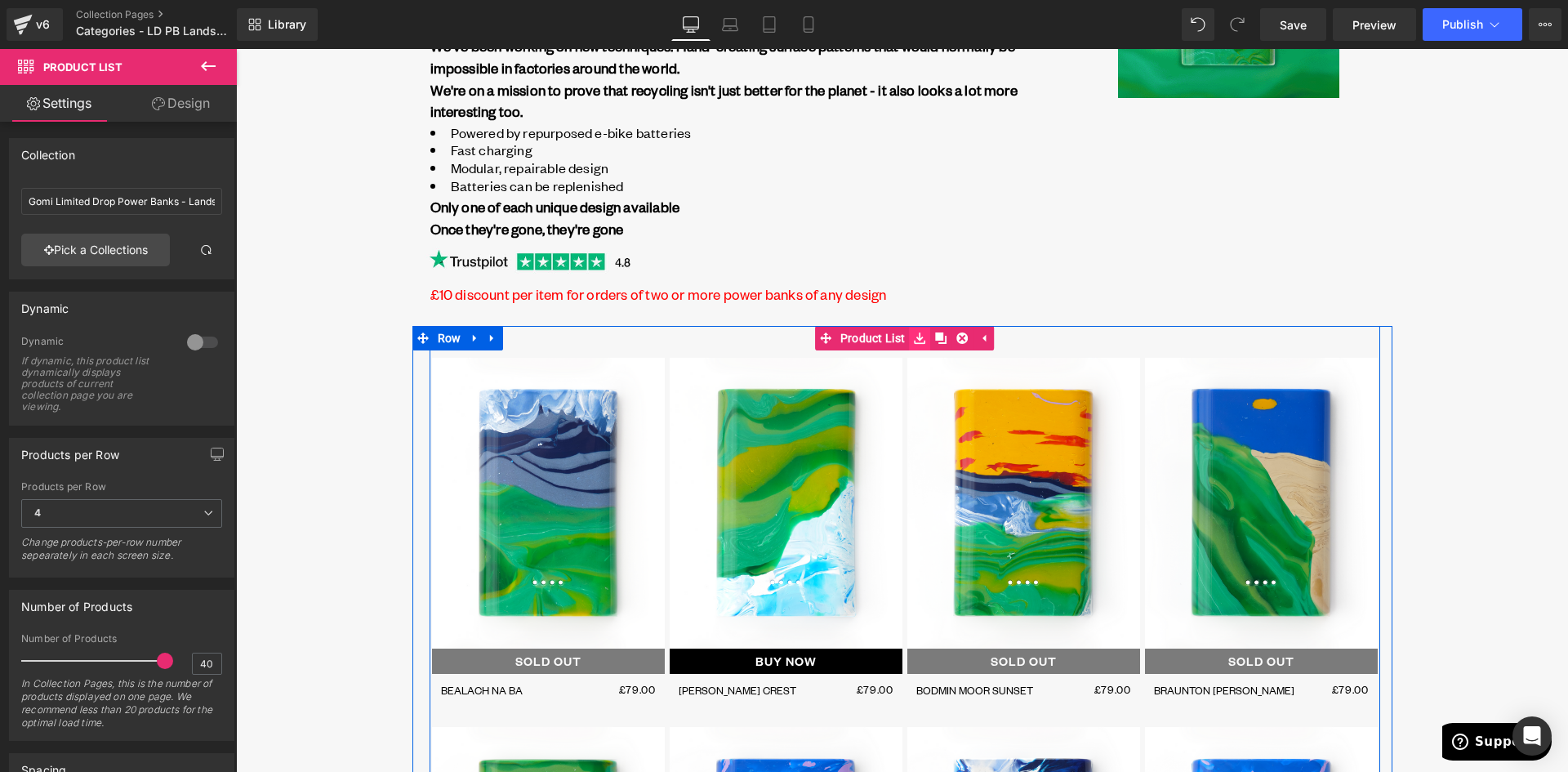
click at [915, 339] on icon at bounding box center [919, 338] width 12 height 12
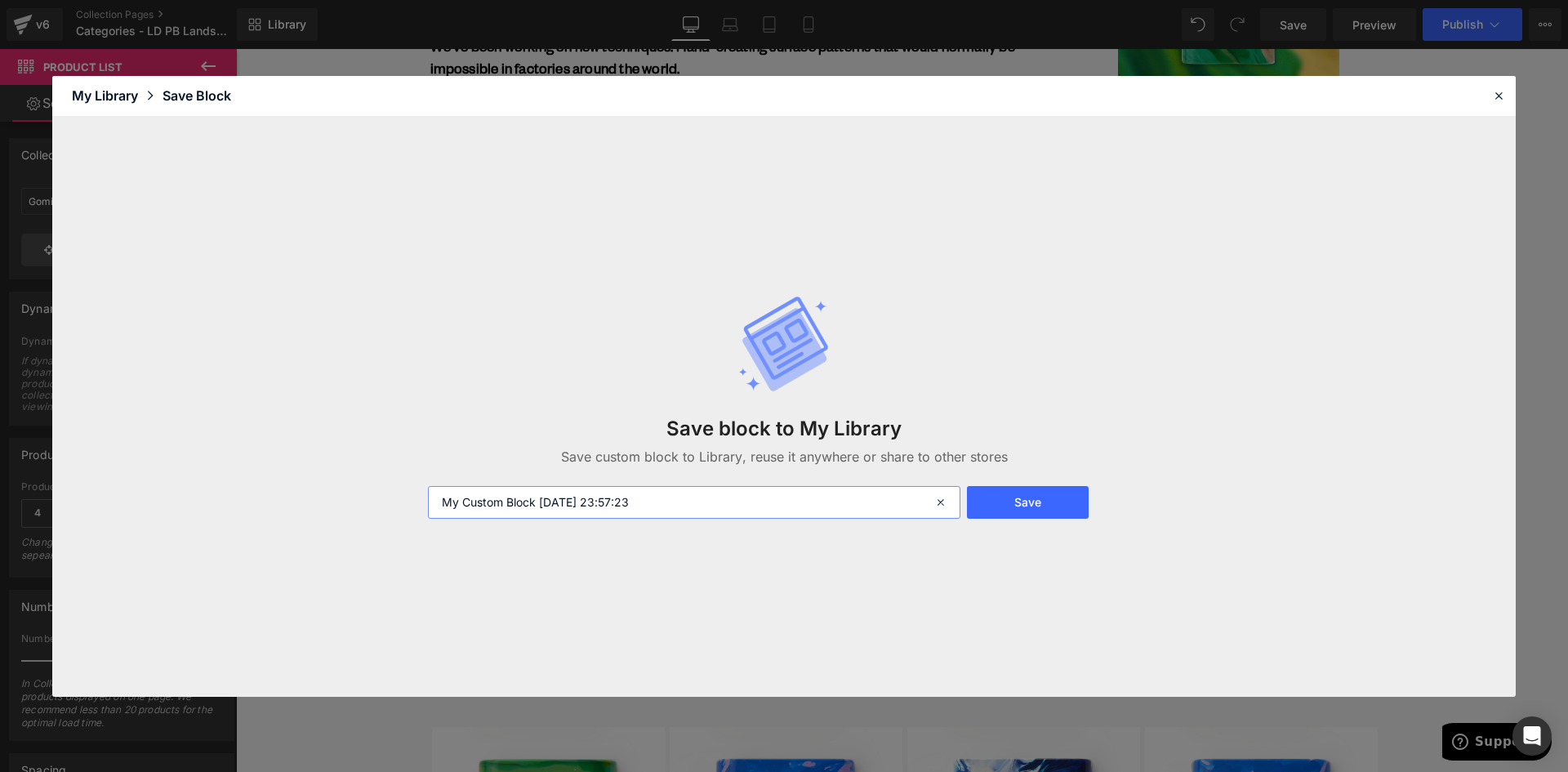
drag, startPoint x: 690, startPoint y: 503, endPoint x: 384, endPoint y: 525, distance: 306.8
click at [422, 491] on div "My Custom Block 2025-09-20 23:57:23" at bounding box center [692, 503] width 548 height 33
type input "PL Landscapes"
drag, startPoint x: 1028, startPoint y: 501, endPoint x: 1044, endPoint y: 500, distance: 16.0
click at [1028, 502] on button "Save" at bounding box center [1028, 503] width 122 height 33
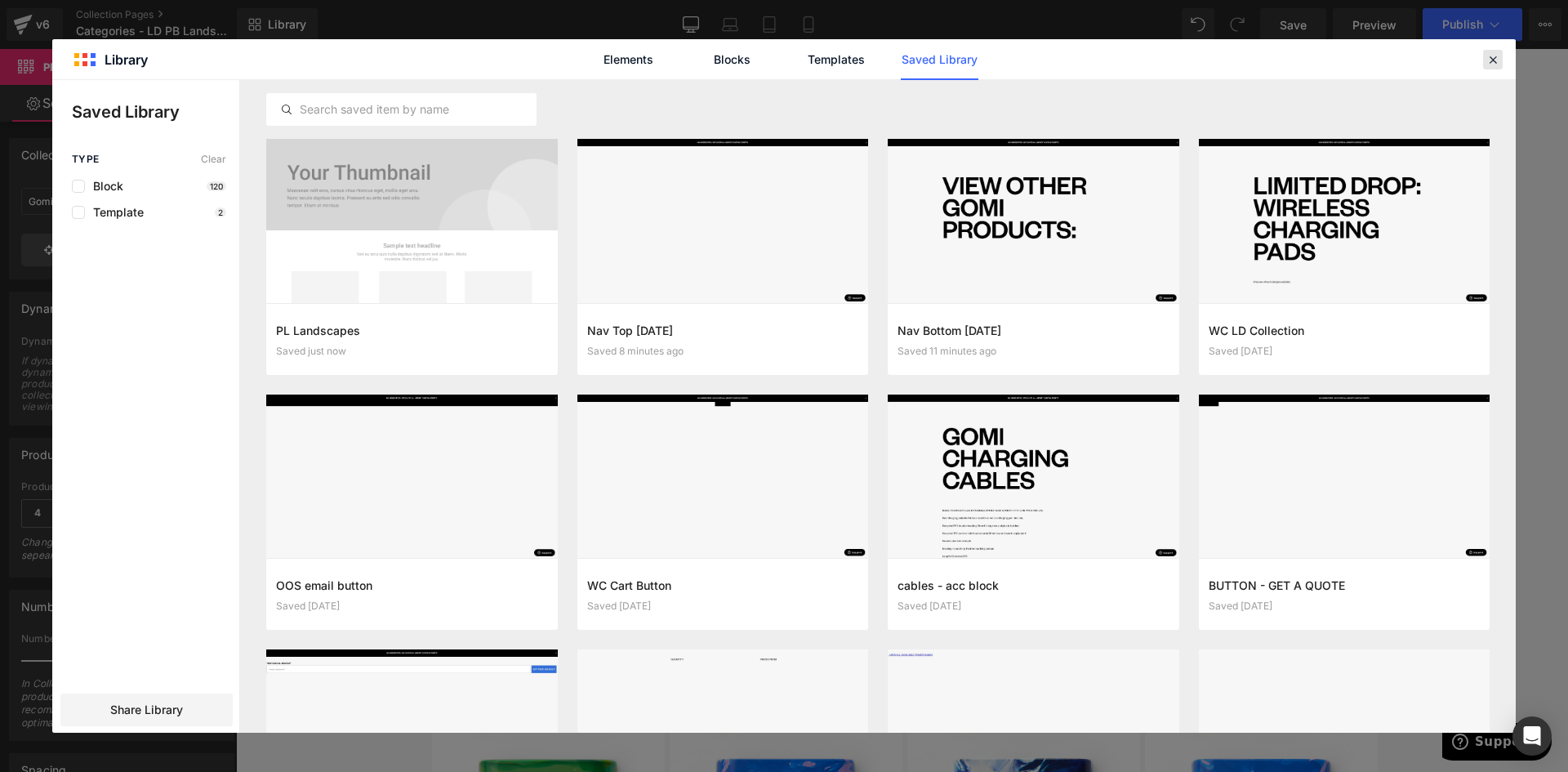
click at [1494, 65] on icon at bounding box center [1492, 60] width 15 height 15
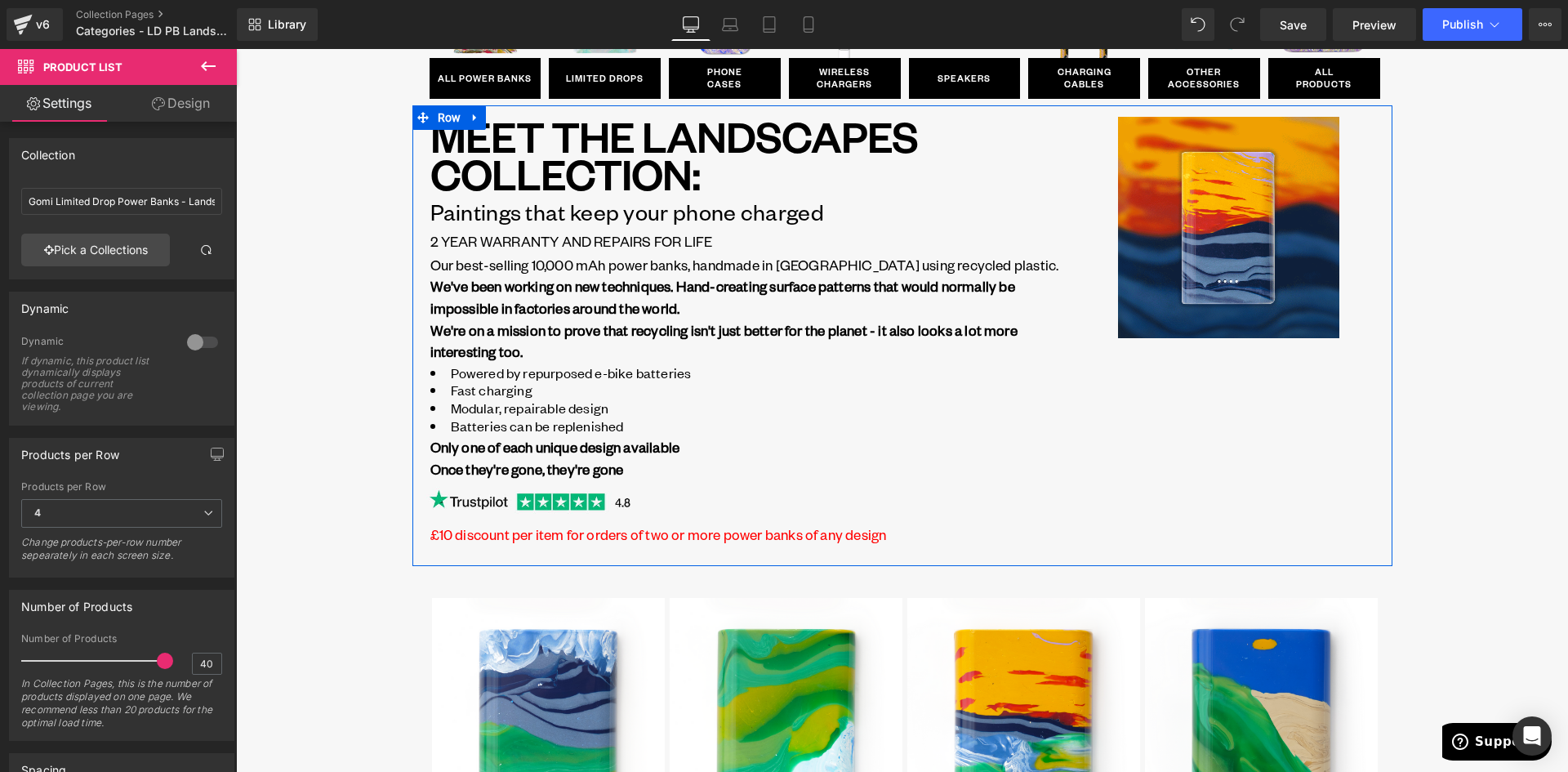
scroll to position [164, 0]
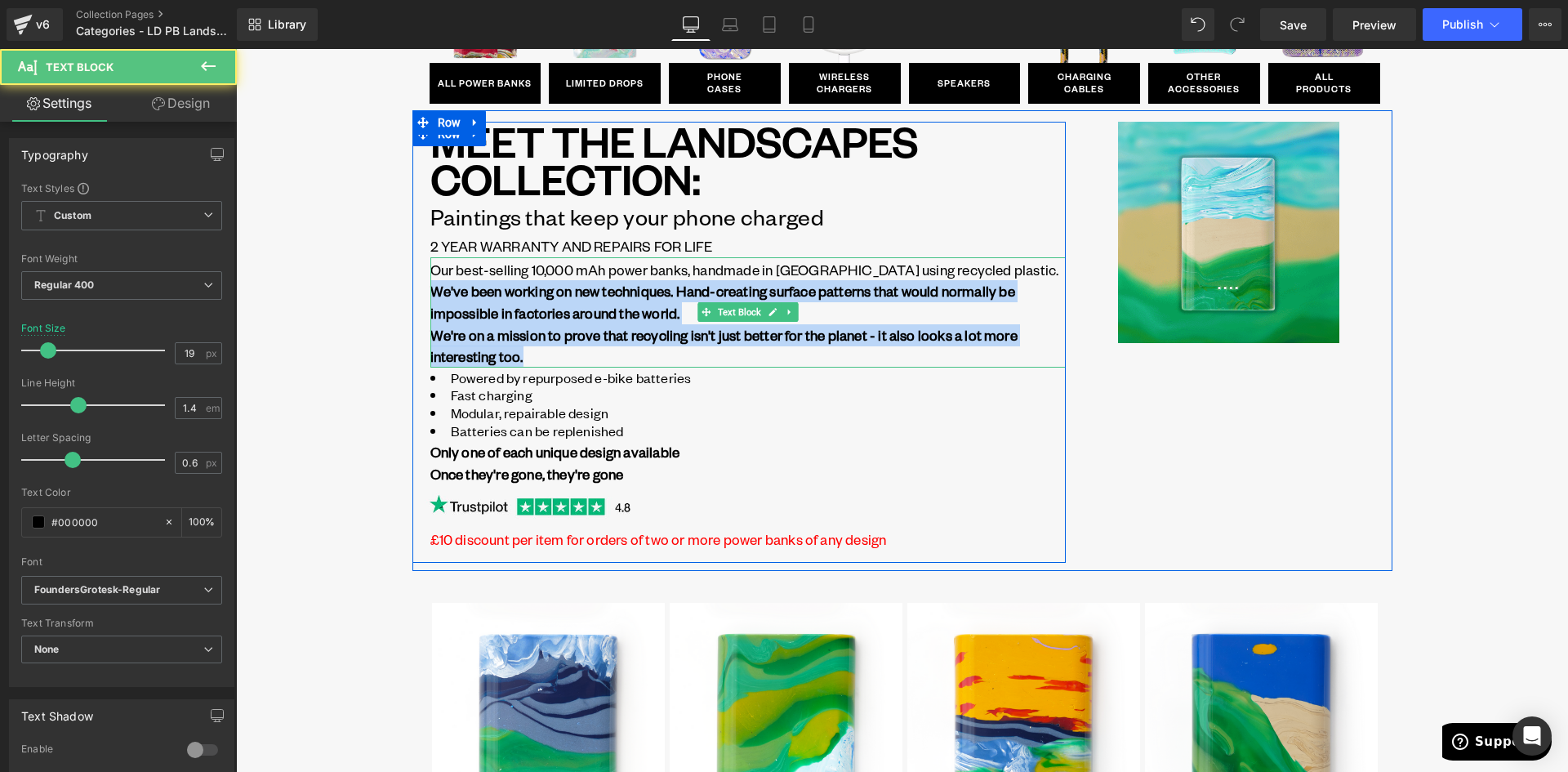
drag, startPoint x: 428, startPoint y: 288, endPoint x: 589, endPoint y: 358, distance: 175.6
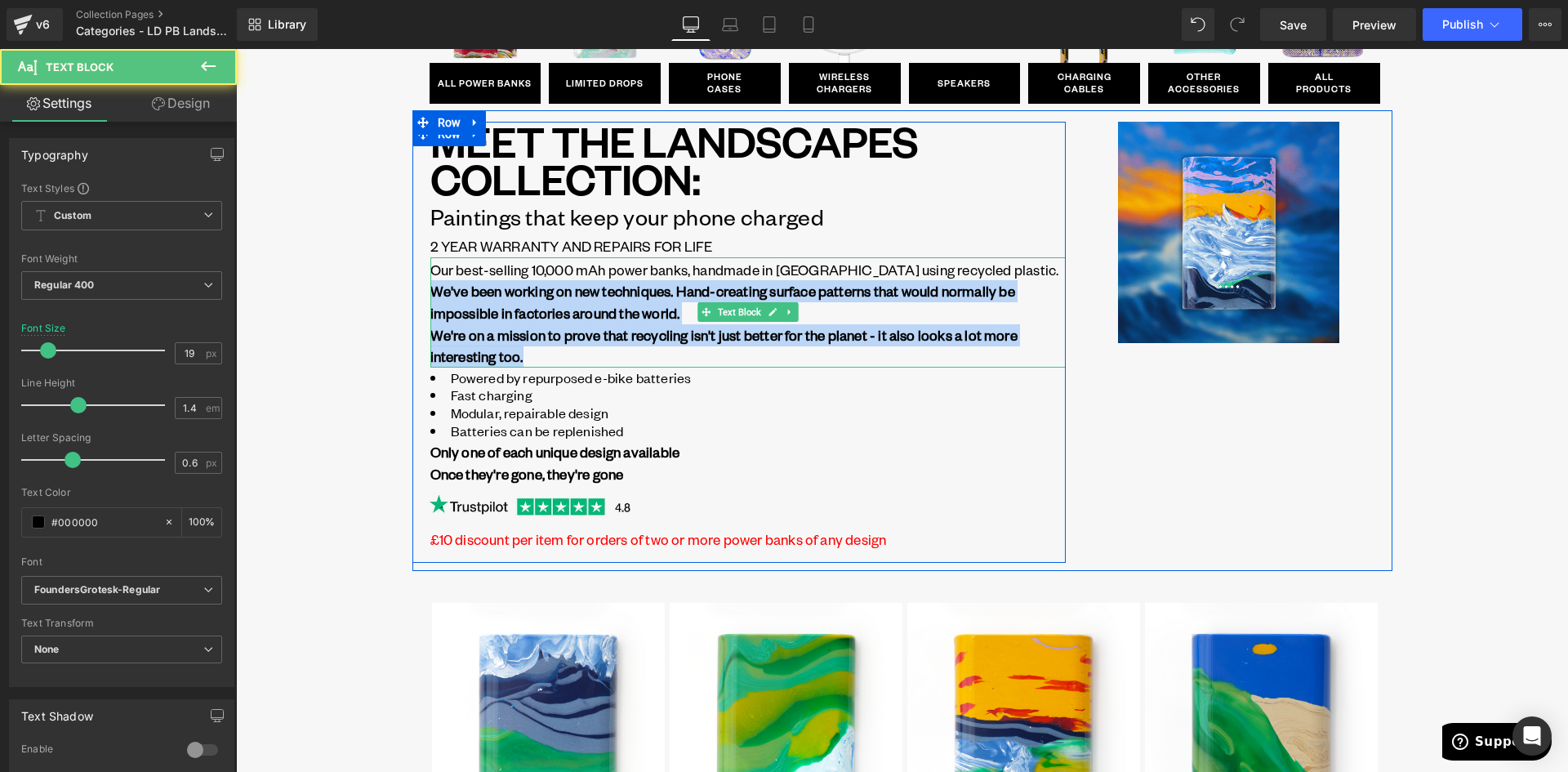
click at [589, 358] on div "Our best-selling 10,000 mAh power banks, handmade in Brighton using recycled pl…" at bounding box center [748, 312] width 636 height 110
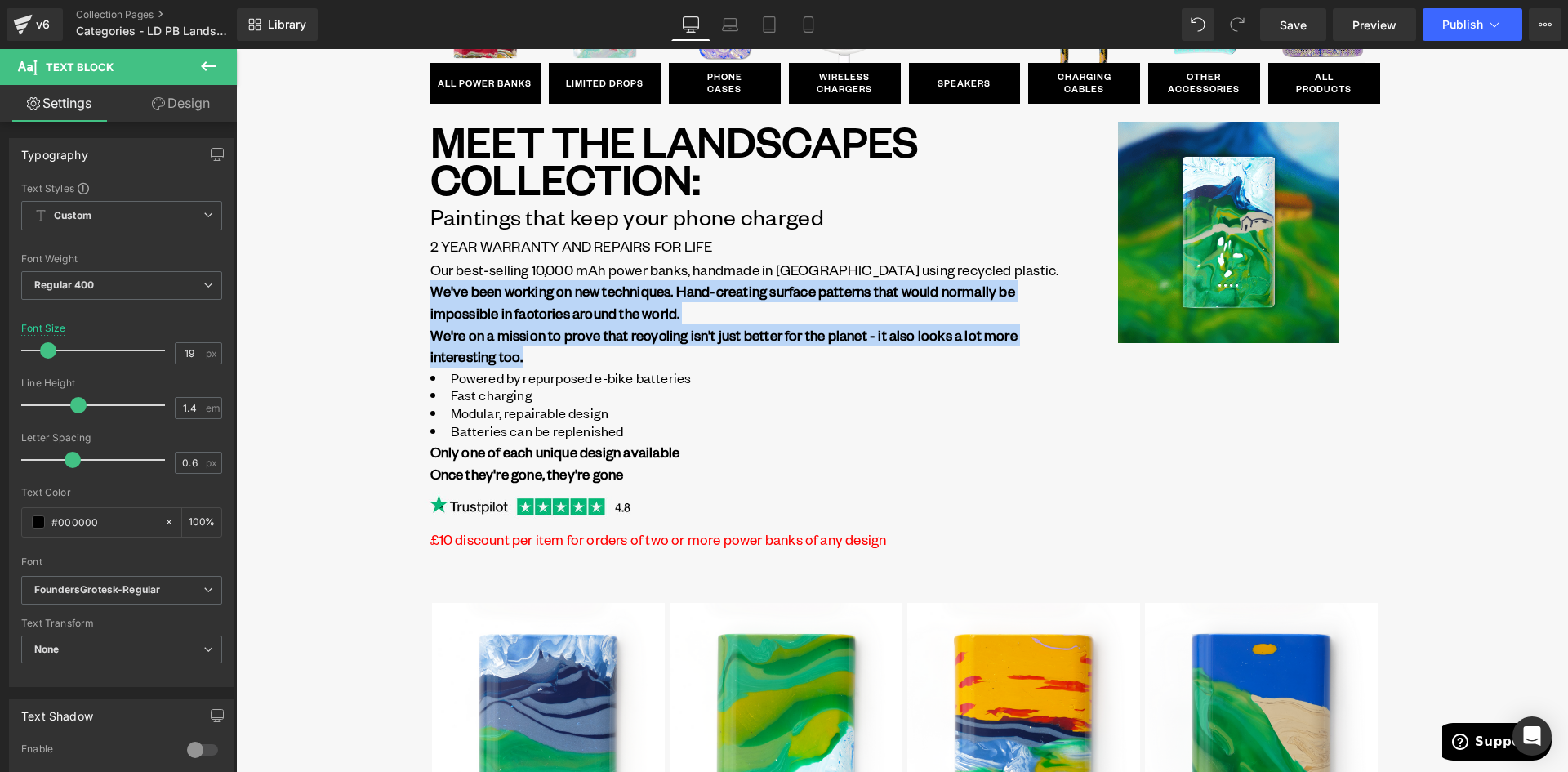
drag, startPoint x: 529, startPoint y: 355, endPoint x: 387, endPoint y: 296, distance: 153.8
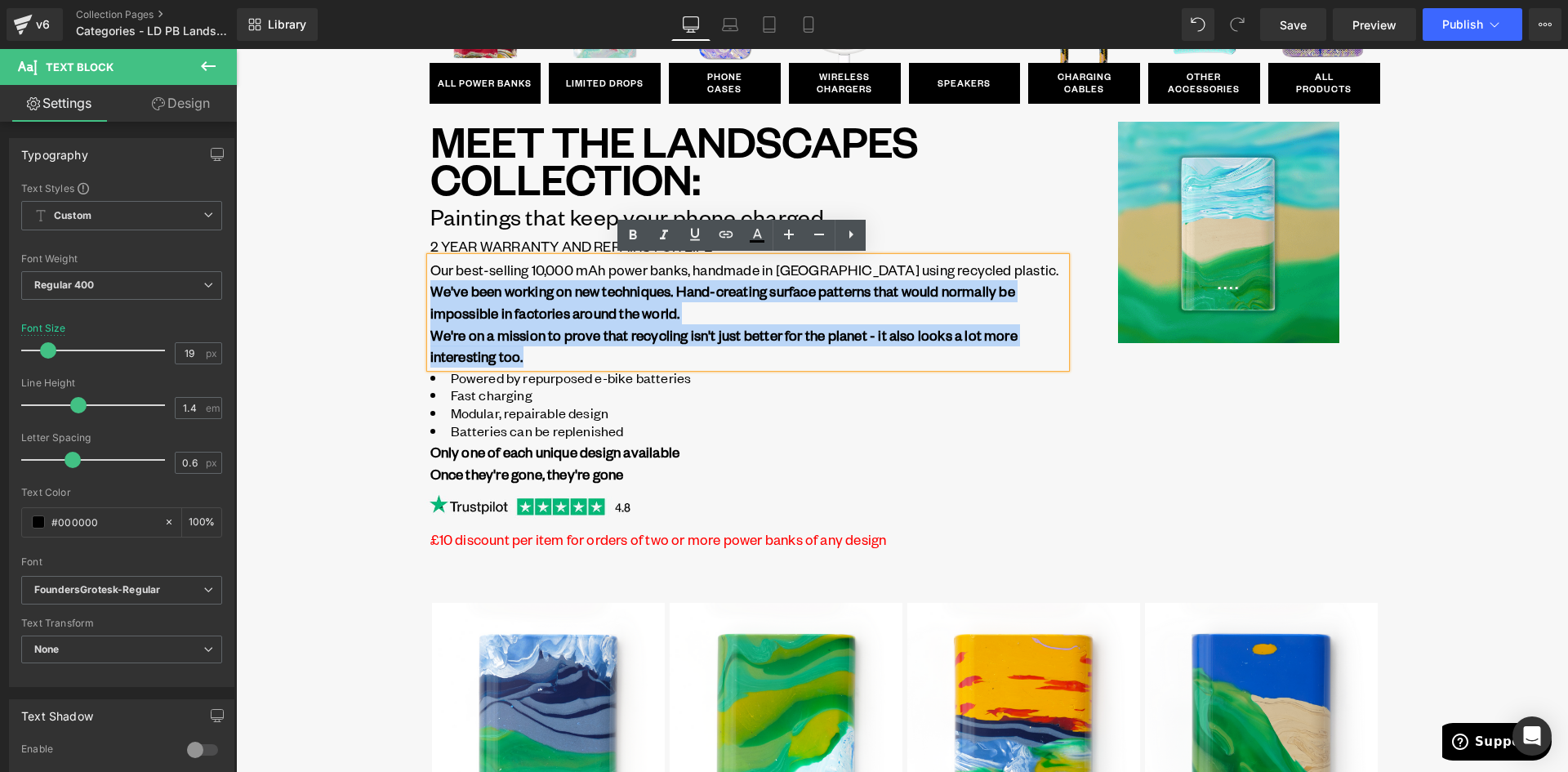
copy div "We've been working on new techniques. Hand-creating surface patterns that would…"
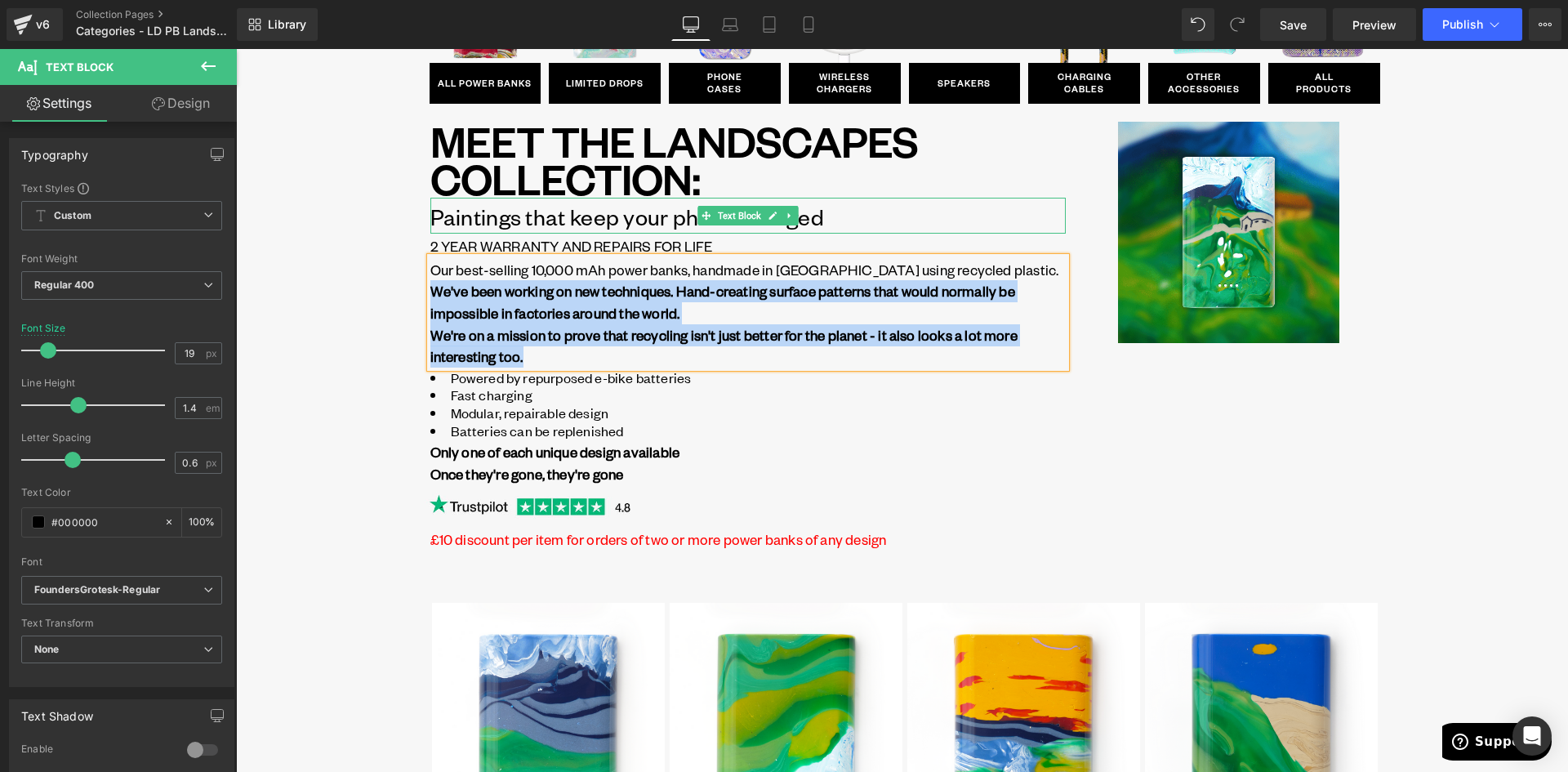
click at [468, 220] on p "Paintings that keep your phone charged" at bounding box center [748, 216] width 636 height 35
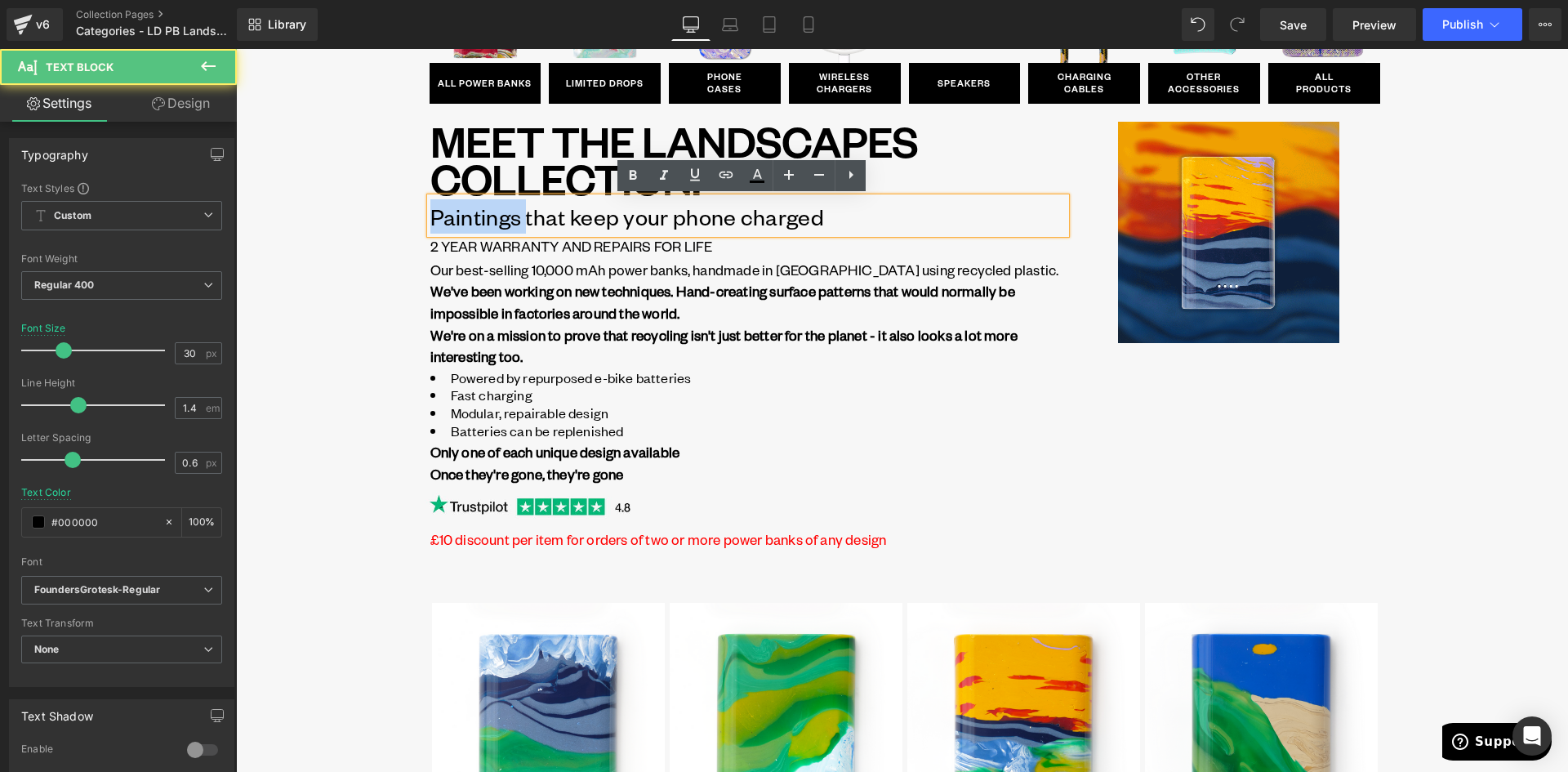
click at [468, 220] on p "Paintings that keep your phone charged" at bounding box center [748, 216] width 636 height 35
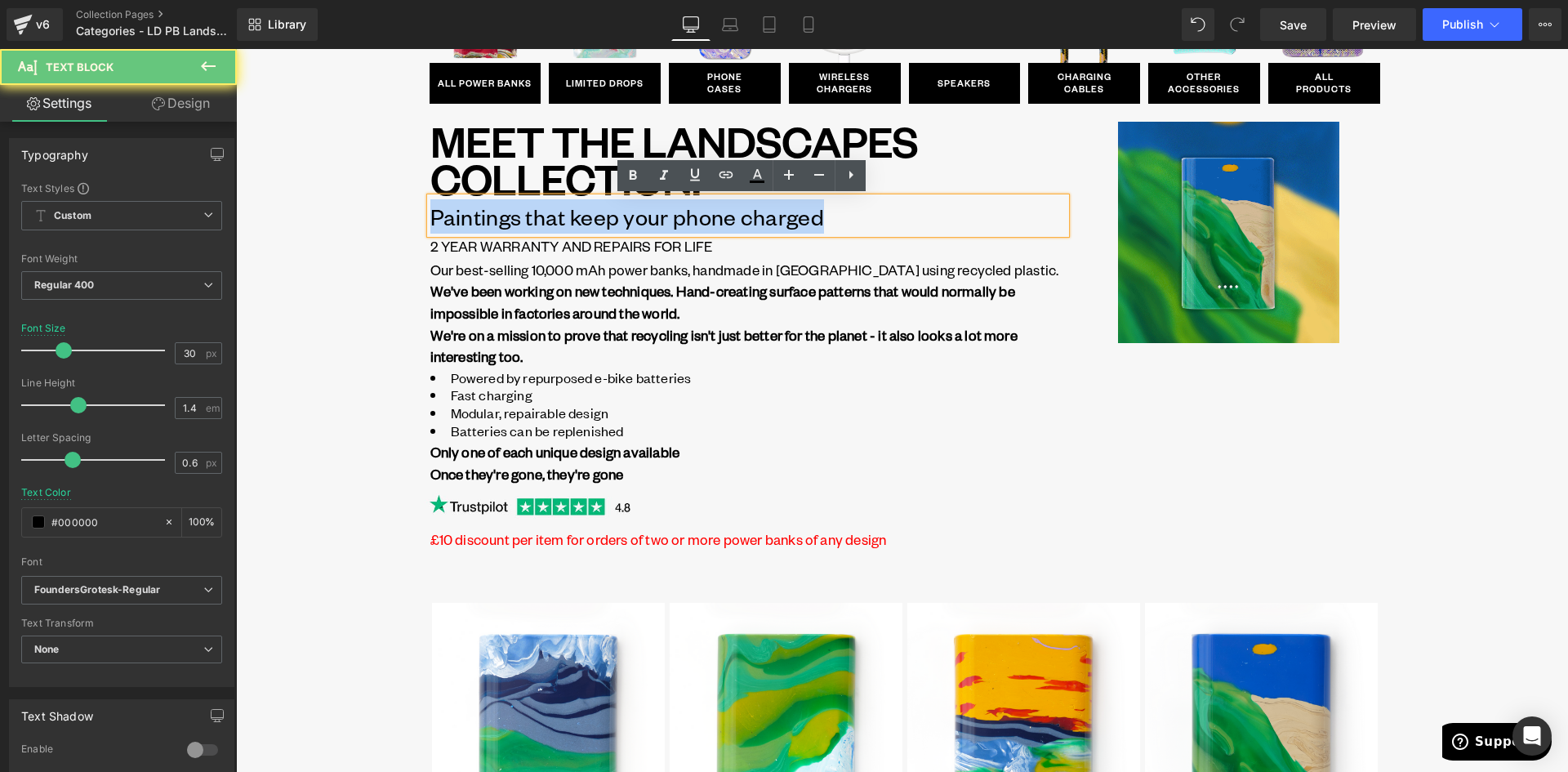
click at [468, 221] on p "Paintings that keep your phone charged" at bounding box center [748, 216] width 636 height 35
copy p "Paintings that keep your phone charged"
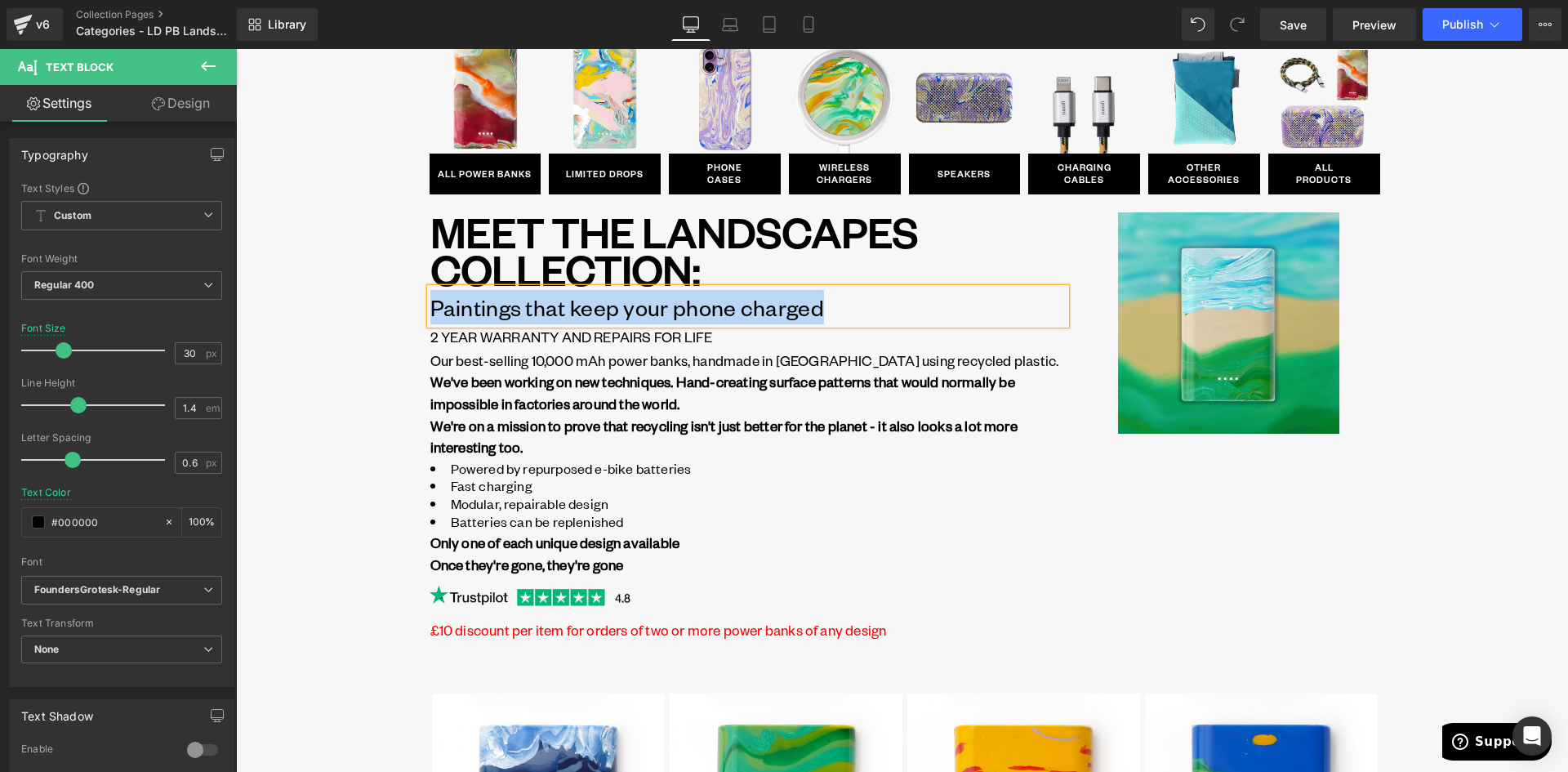
scroll to position [0, 0]
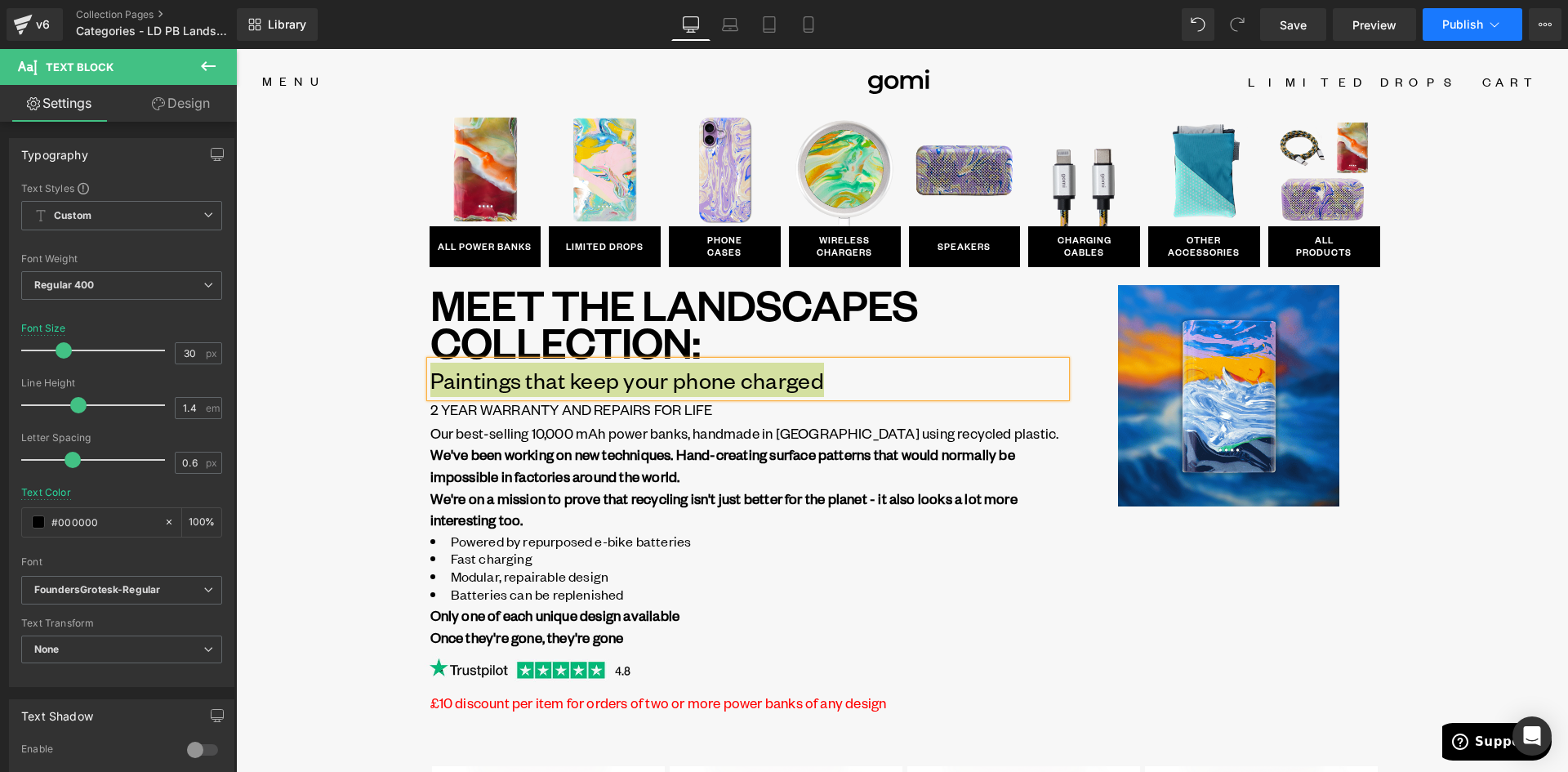
click at [1488, 24] on icon at bounding box center [1494, 24] width 16 height 16
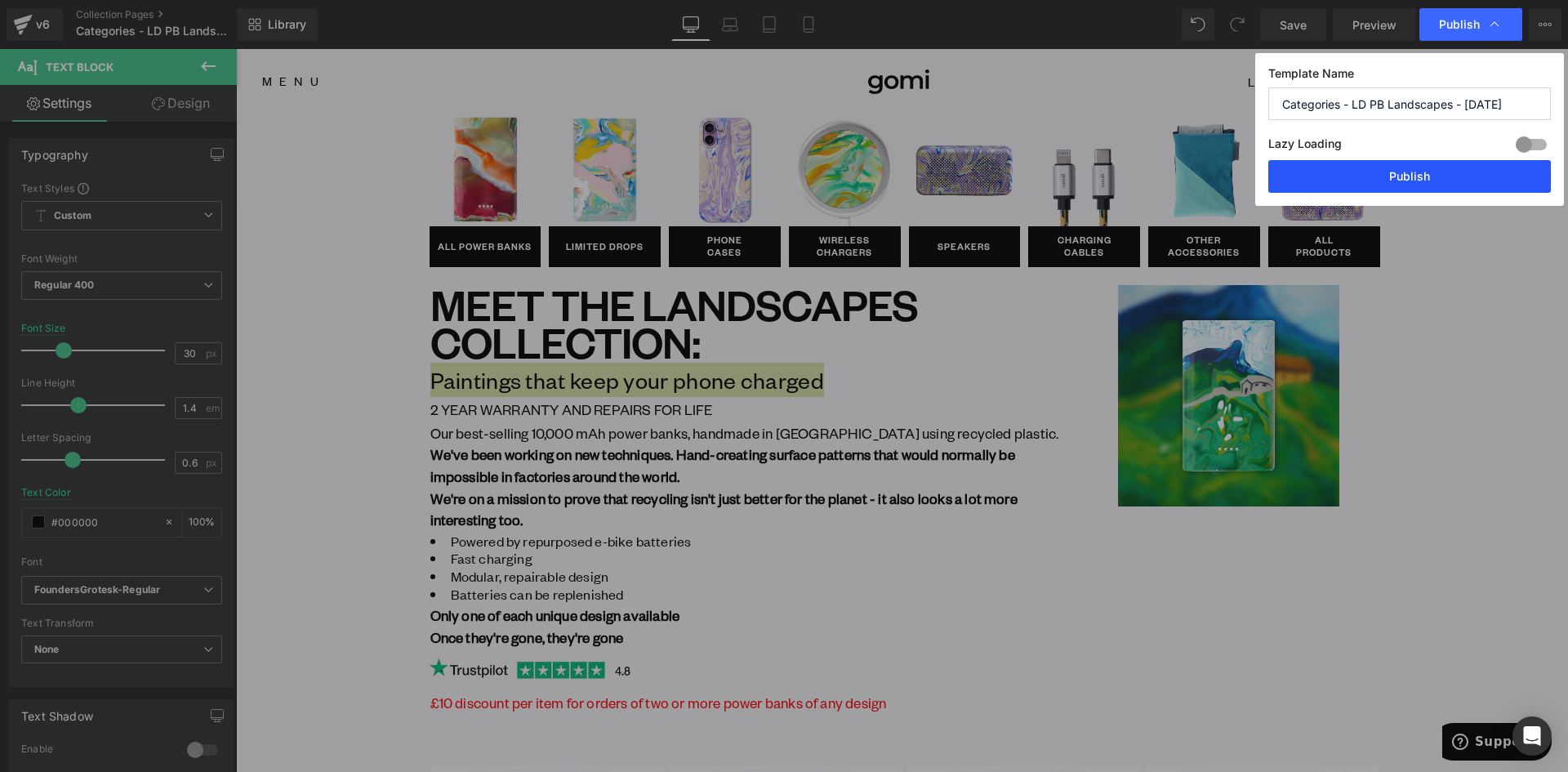
click at [1396, 181] on button "Publish" at bounding box center [1410, 176] width 283 height 33
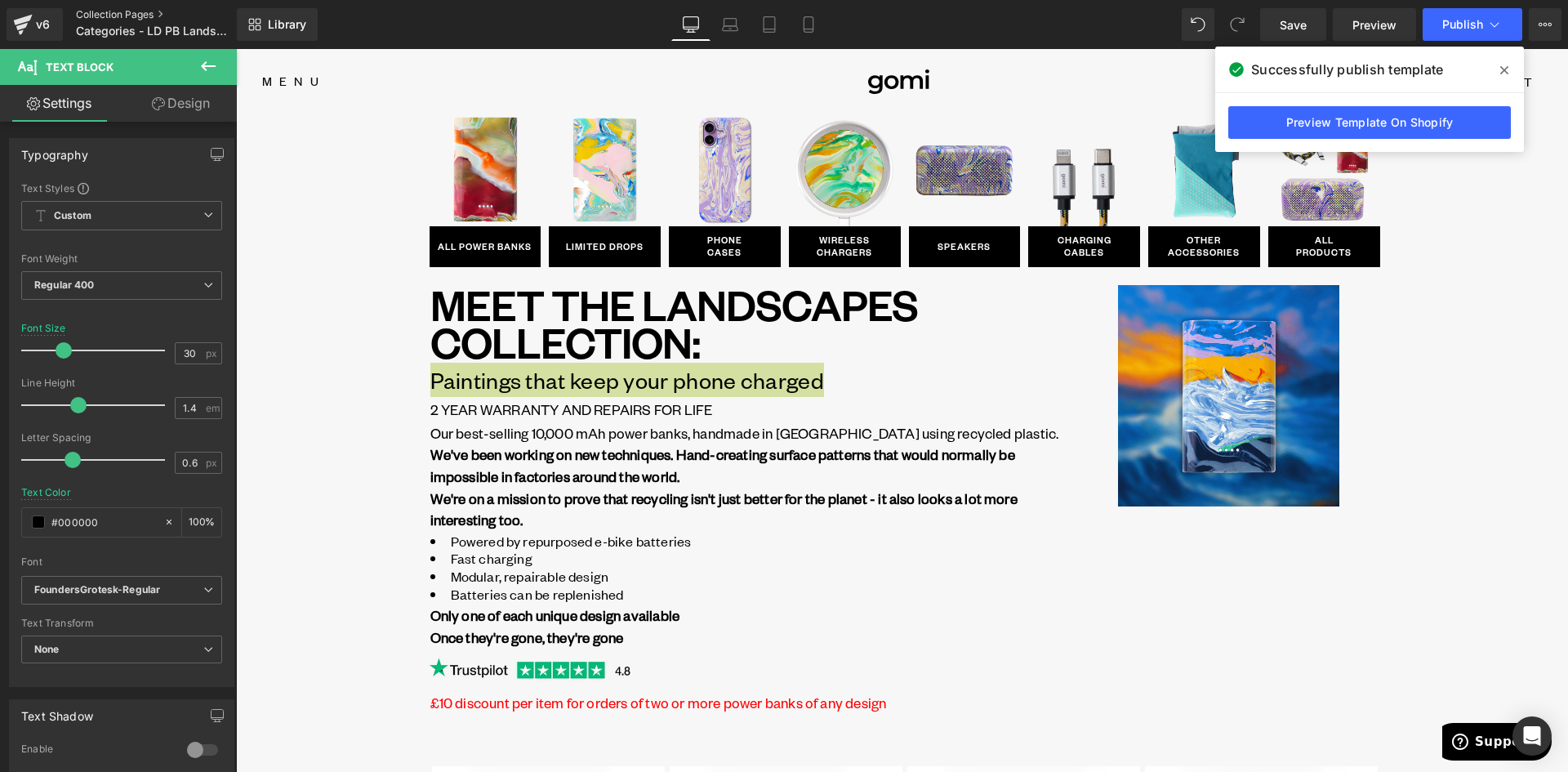
click at [136, 14] on link "Collection Pages" at bounding box center [169, 14] width 188 height 13
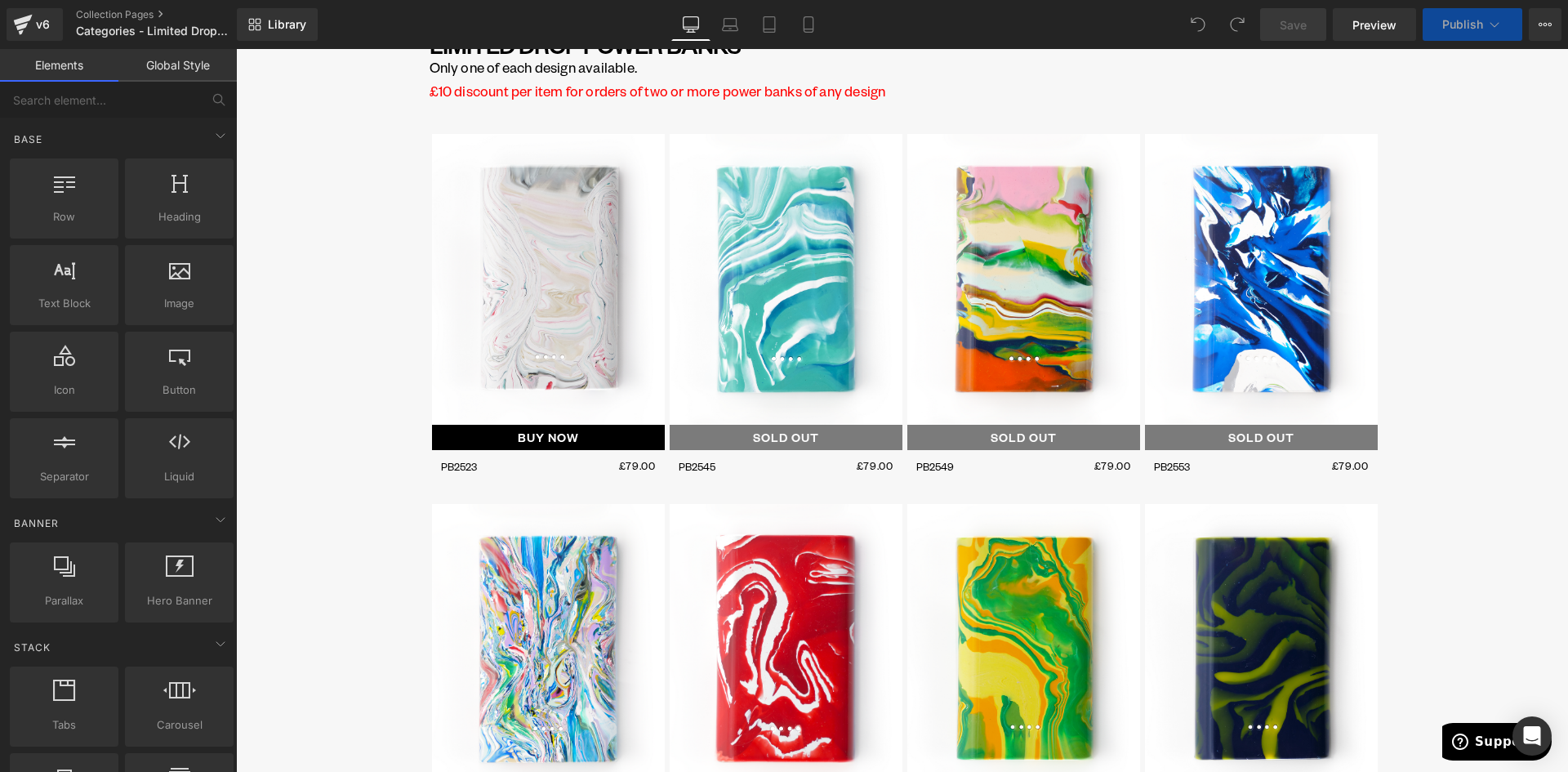
scroll to position [327, 0]
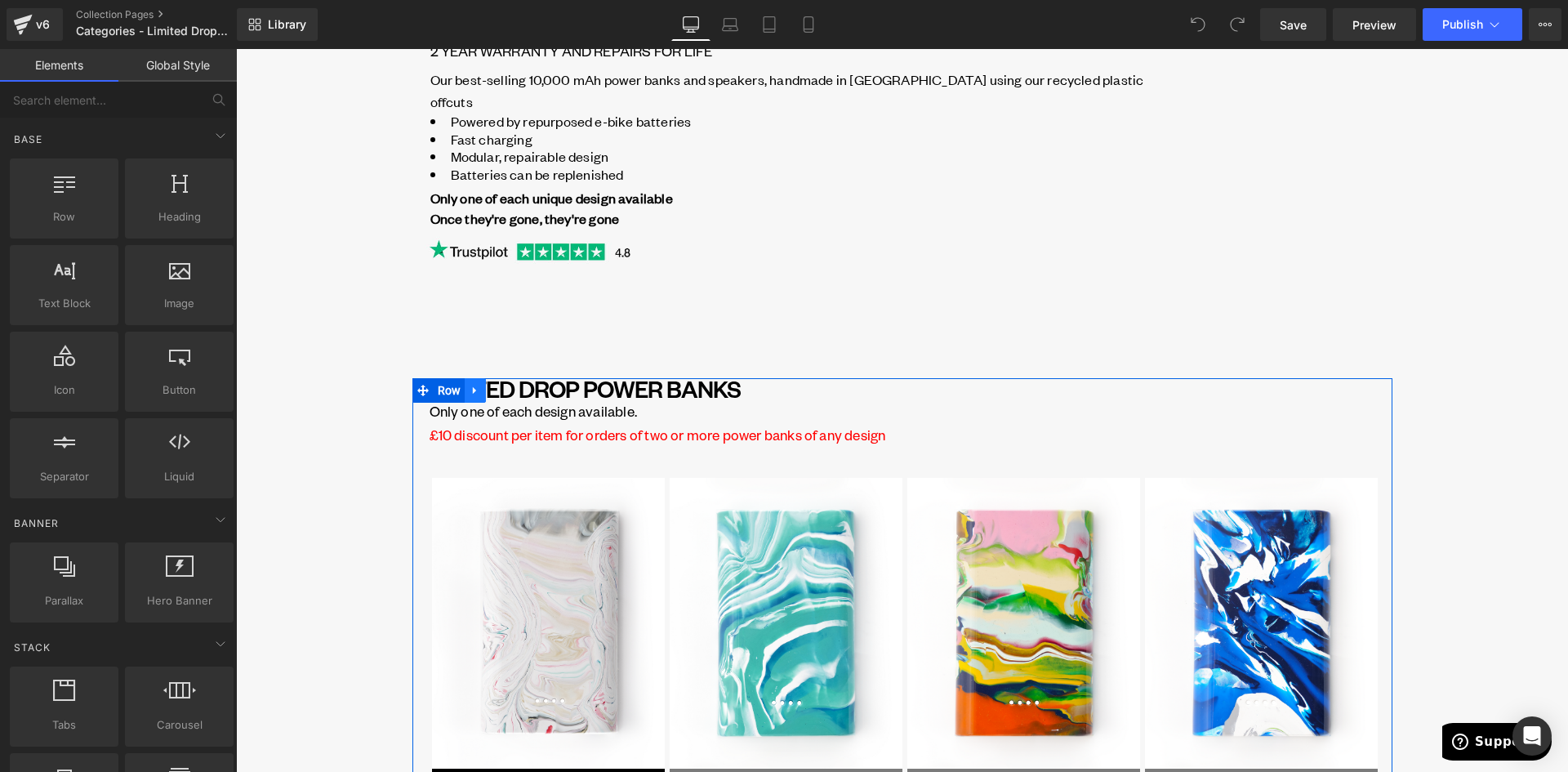
click at [473, 391] on icon at bounding box center [475, 390] width 4 height 7
click at [491, 390] on icon at bounding box center [496, 390] width 12 height 12
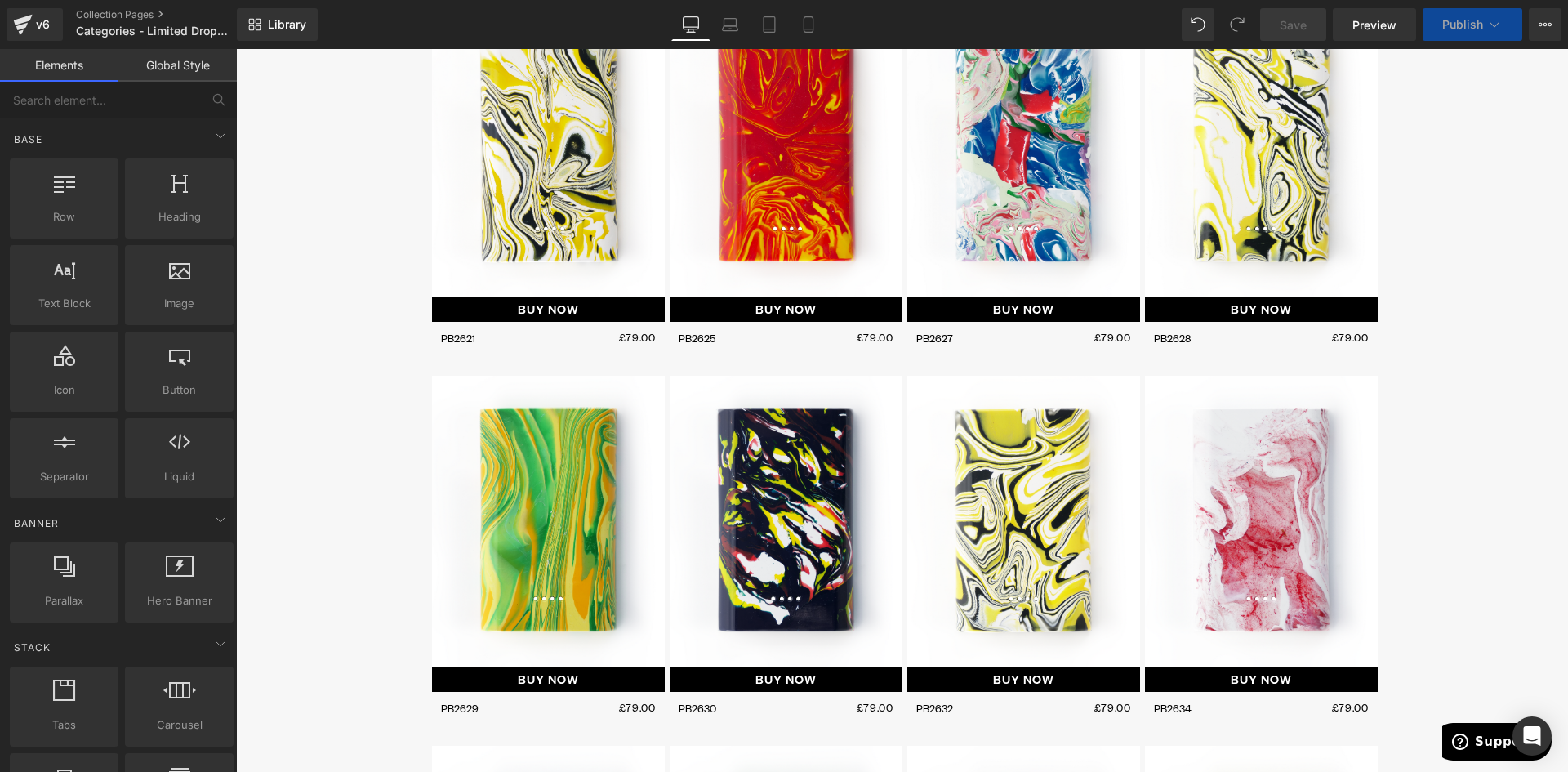
scroll to position [3761, 0]
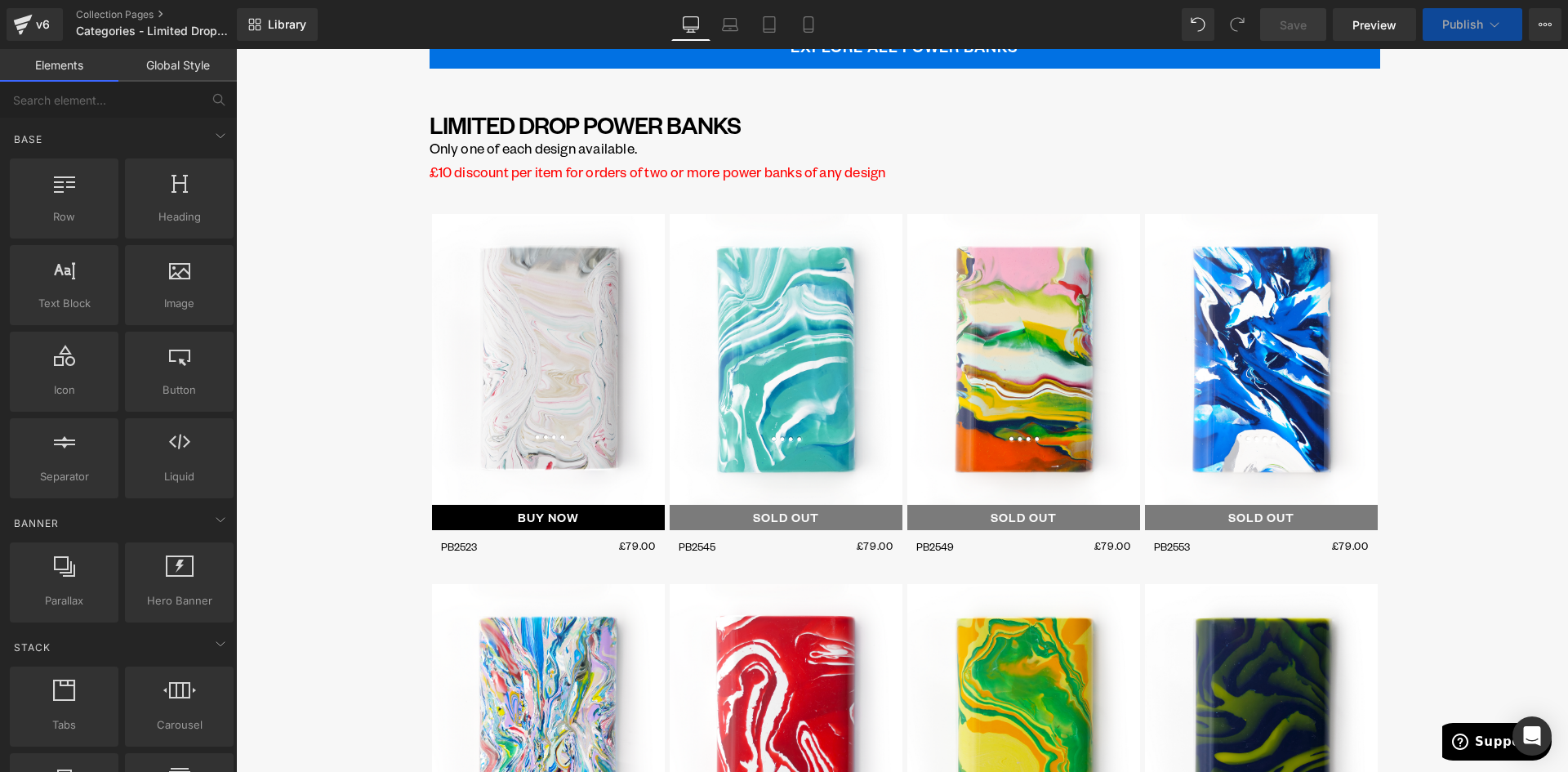
click at [526, 122] on h1 "LIMITED DROP POWER BANKS" at bounding box center [904, 125] width 950 height 20
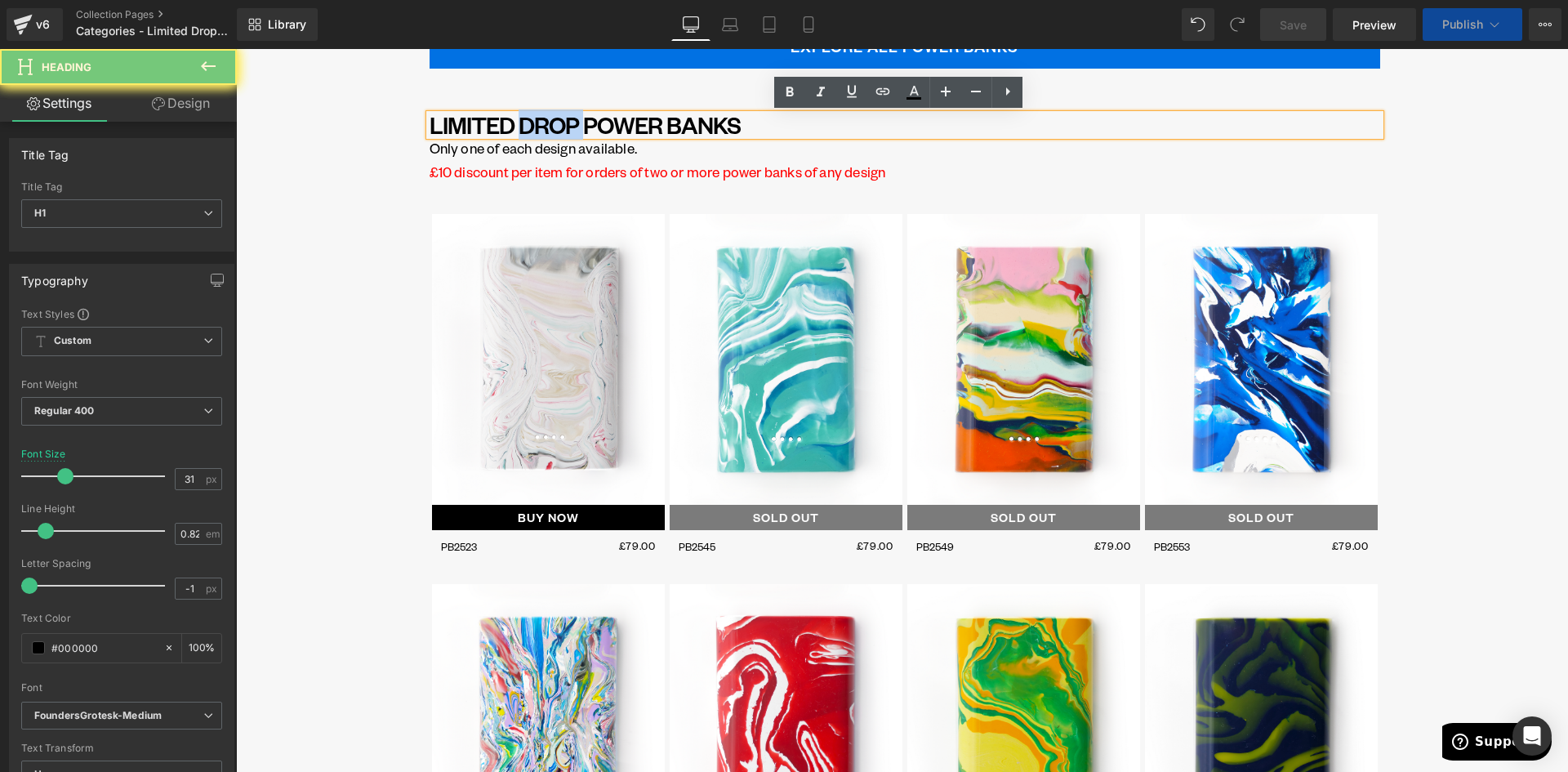
click at [526, 122] on h1 "LIMITED DROP POWER BANKS" at bounding box center [904, 125] width 950 height 20
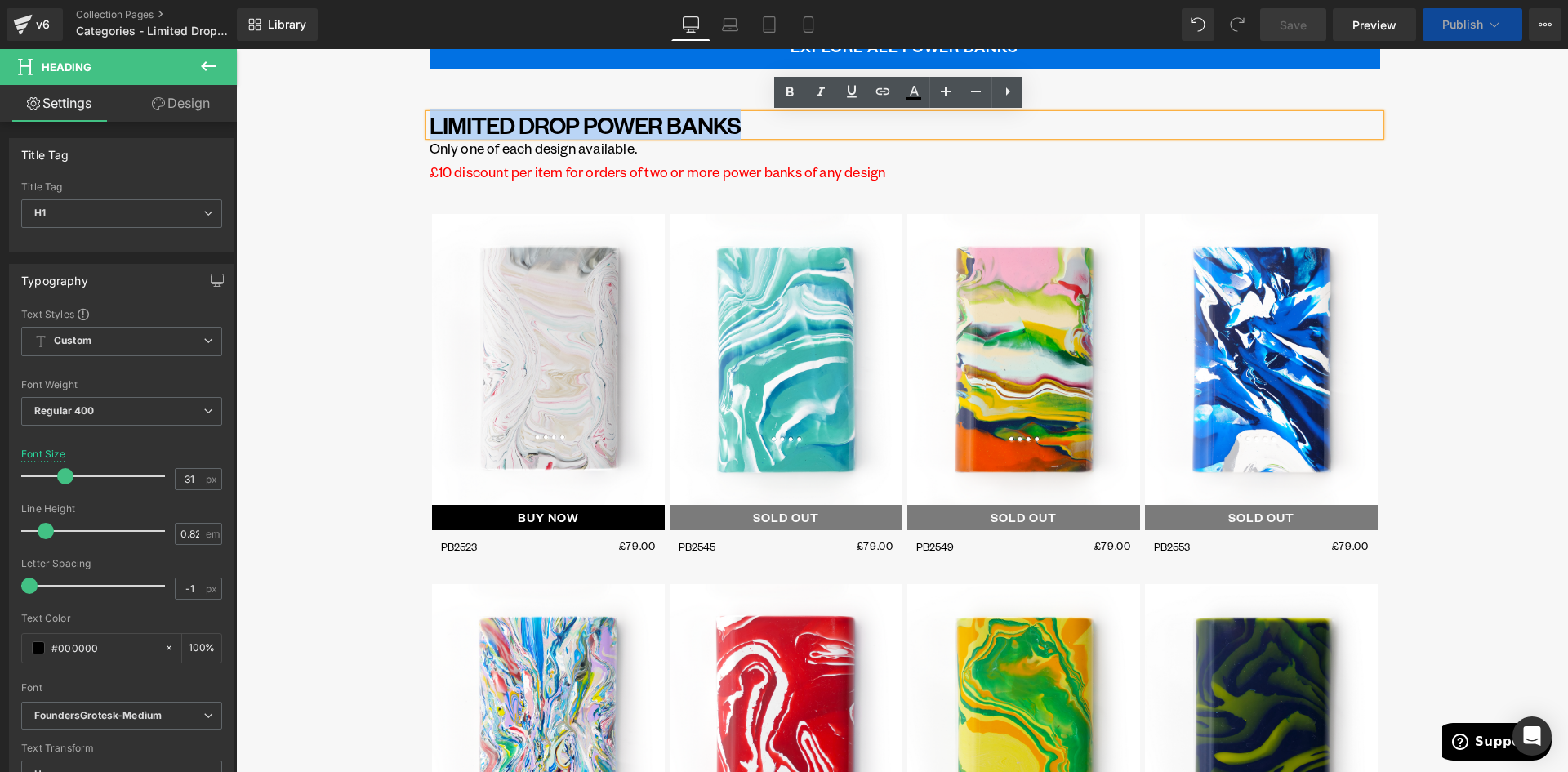
paste div
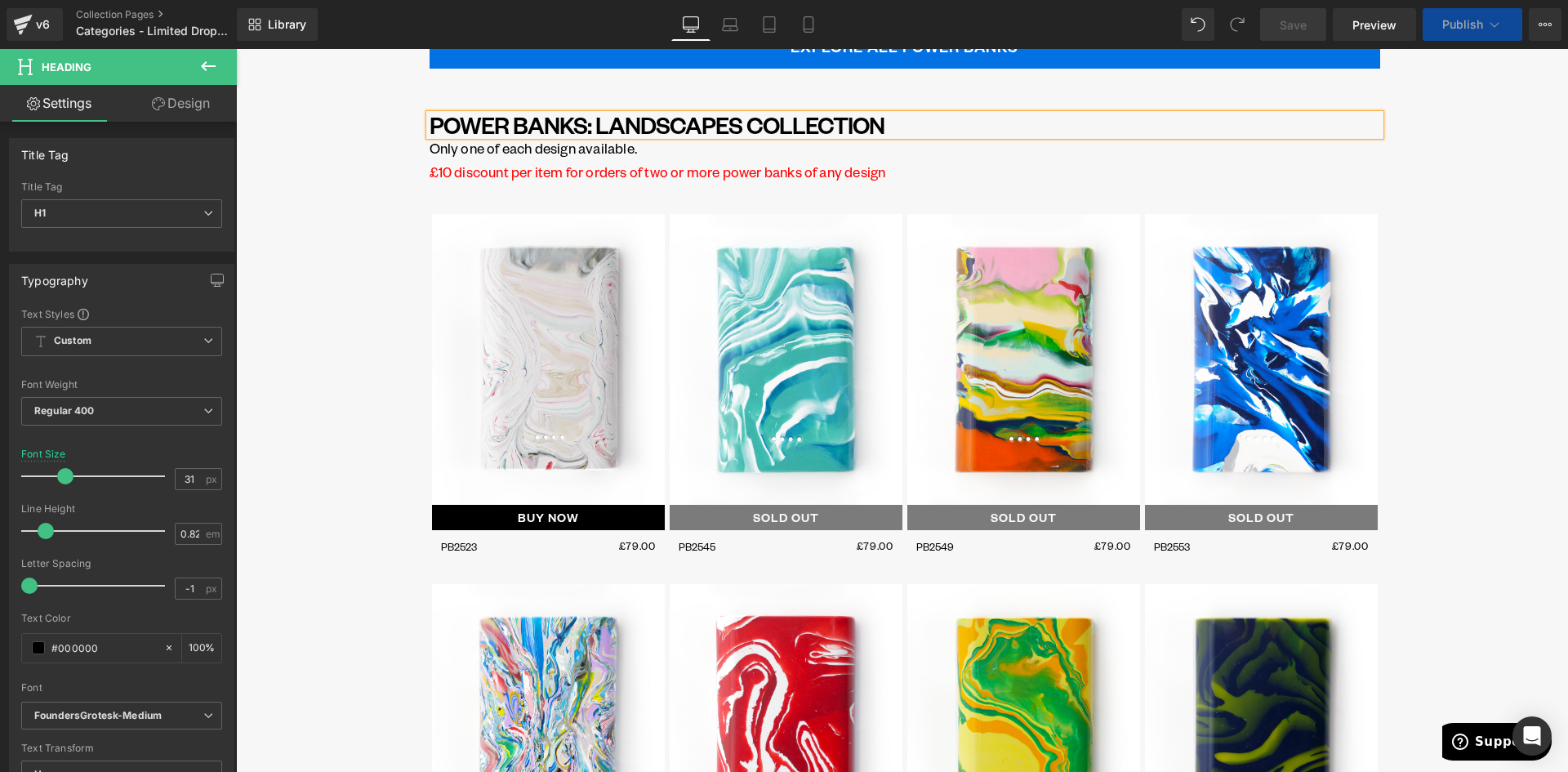
click at [496, 153] on p "Only one of each design available." at bounding box center [904, 148] width 950 height 22
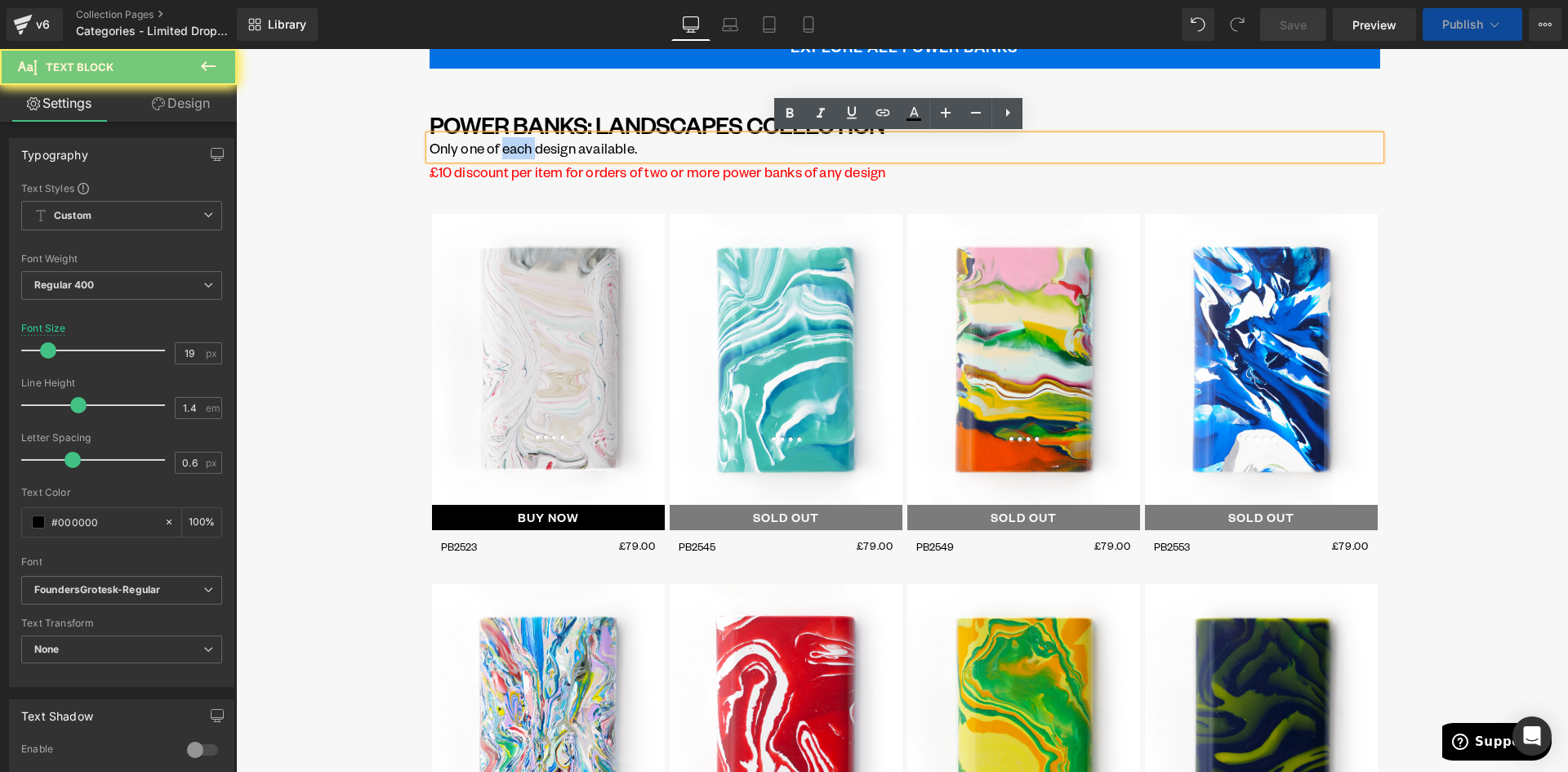
click at [496, 153] on p "Only one of each design available." at bounding box center [904, 148] width 950 height 22
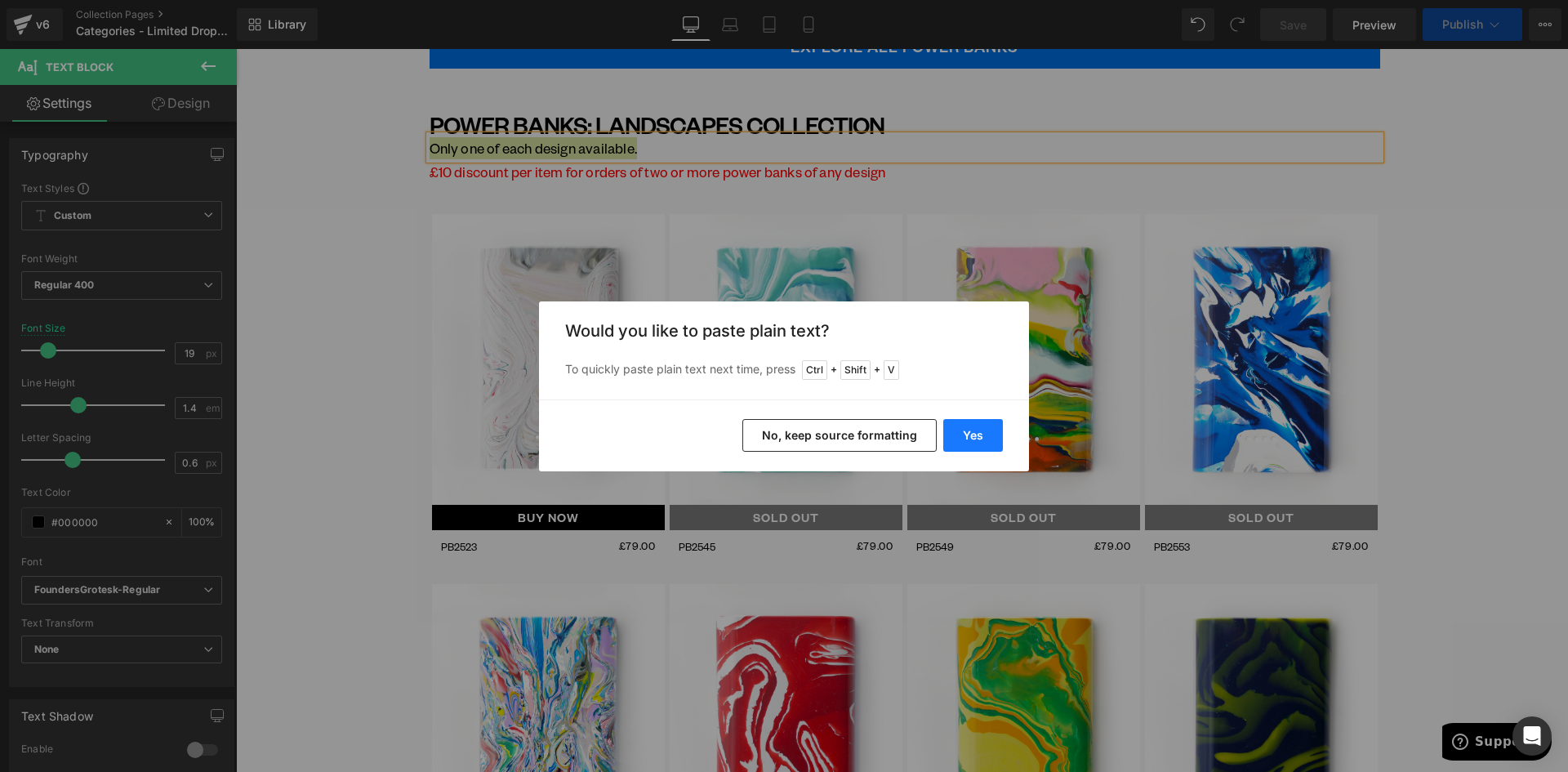
click at [983, 430] on button "Yes" at bounding box center [972, 435] width 60 height 33
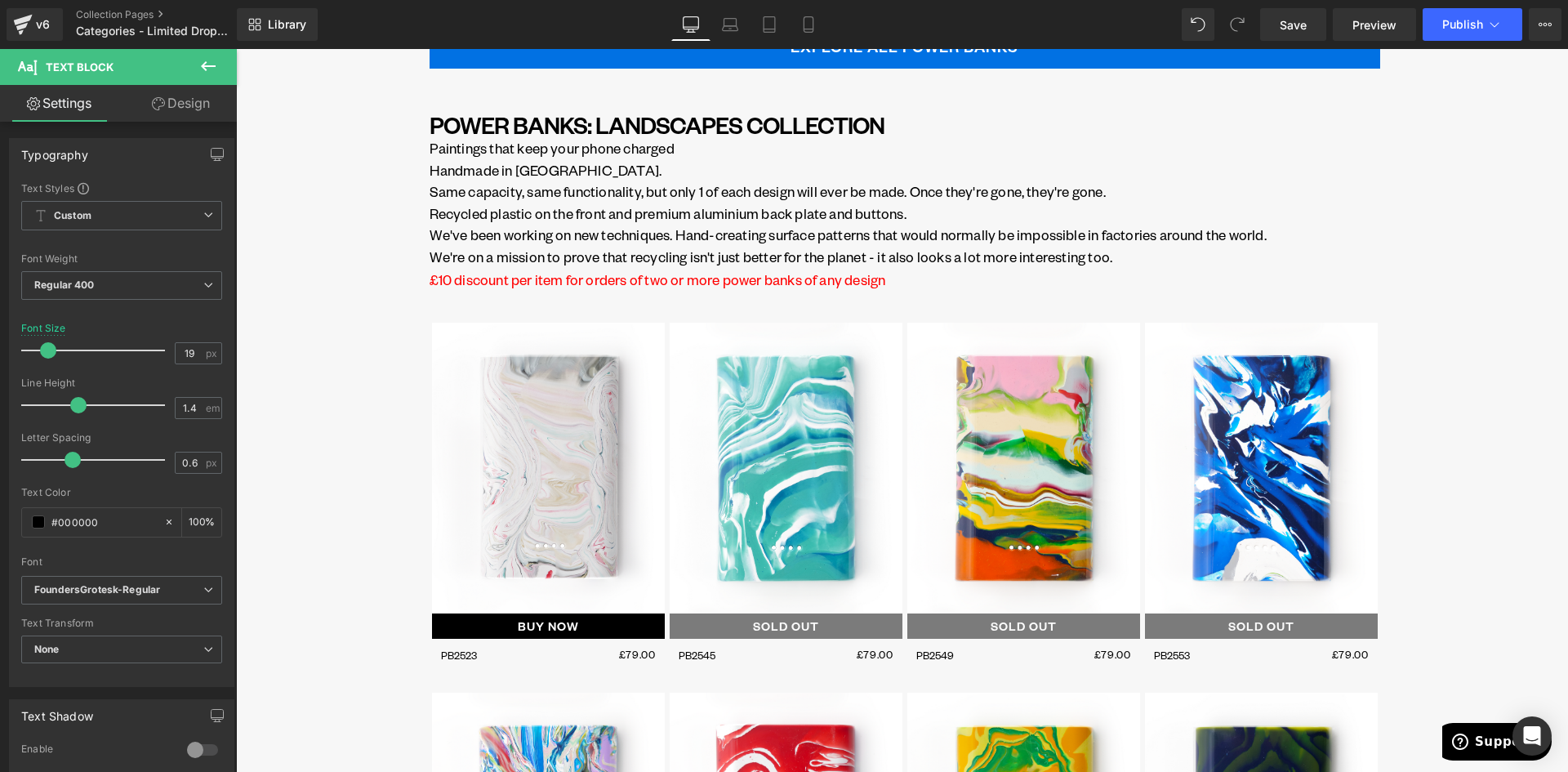
click at [293, 323] on div "Image ALL POWER BANKS Button Row Image LIMITED DROPS Button Row Image PHONE CAS…" at bounding box center [902, 485] width 1332 height 8263
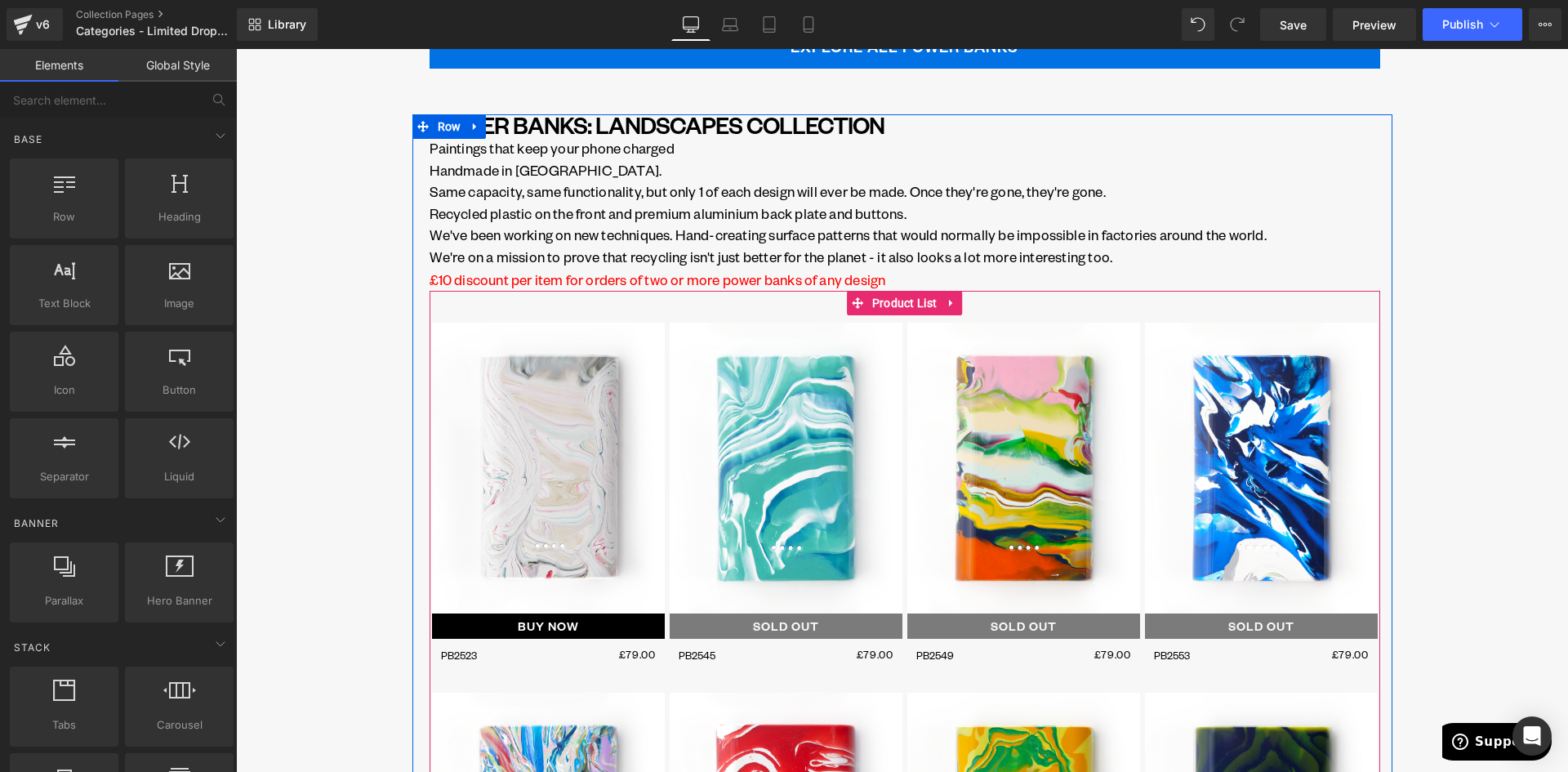
drag, startPoint x: 910, startPoint y: 301, endPoint x: 258, endPoint y: 297, distance: 652.0
click at [910, 301] on span "Product List" at bounding box center [905, 303] width 74 height 25
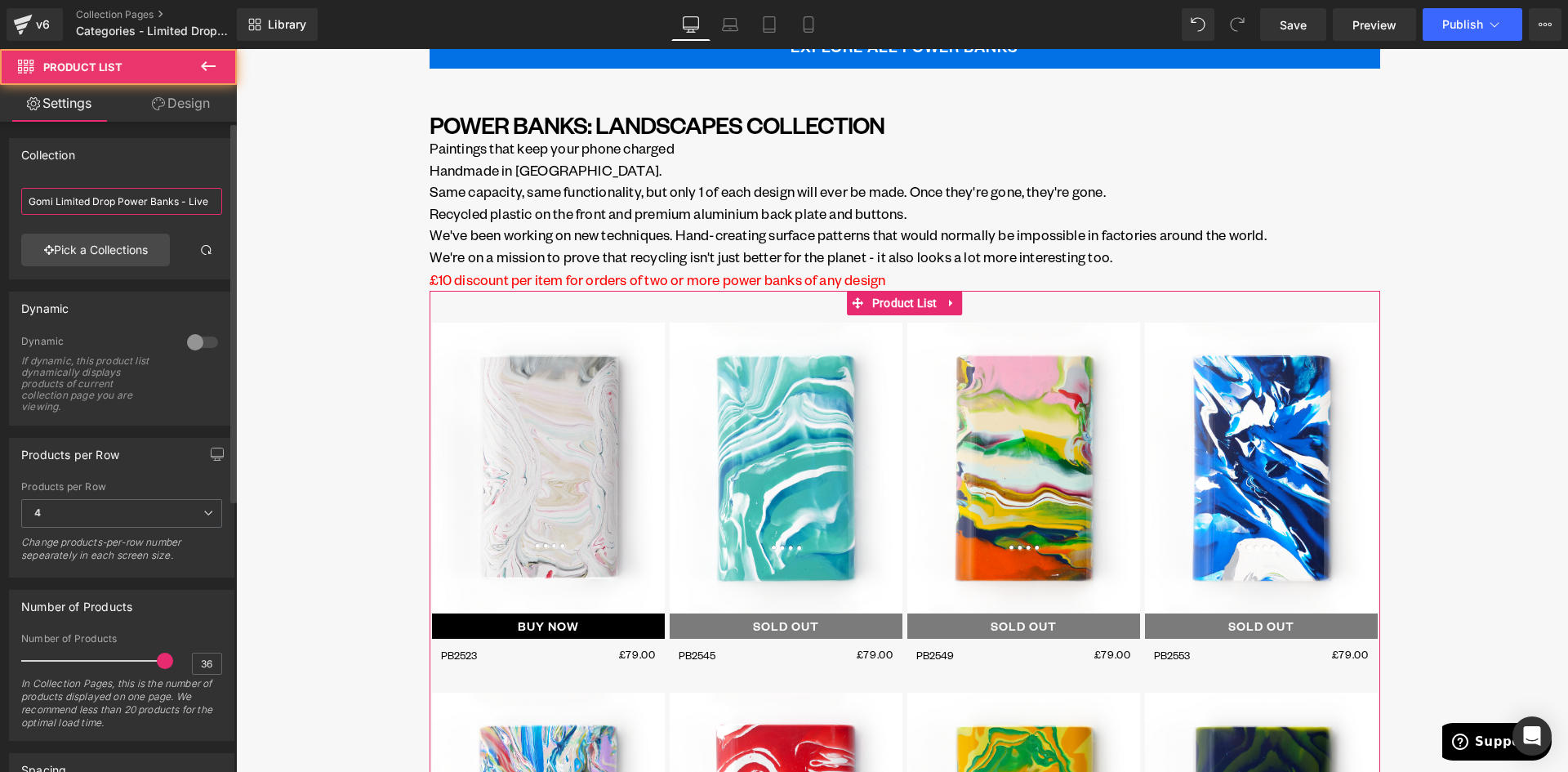
click at [136, 197] on input "Gomi Limited Drop Power Banks - Live" at bounding box center [122, 201] width 201 height 27
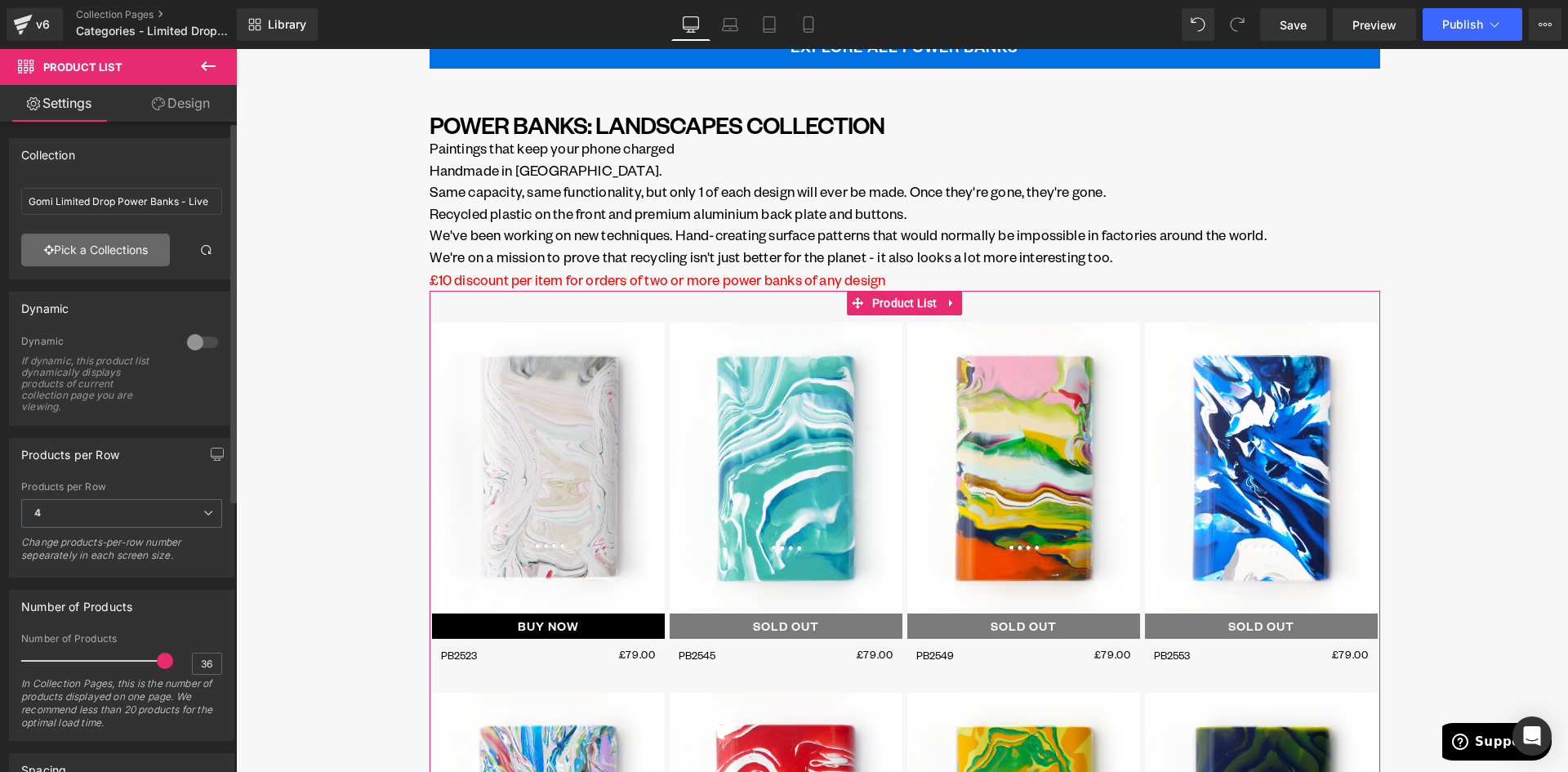
click at [112, 265] on link "Pick a Collections" at bounding box center [95, 250] width 148 height 33
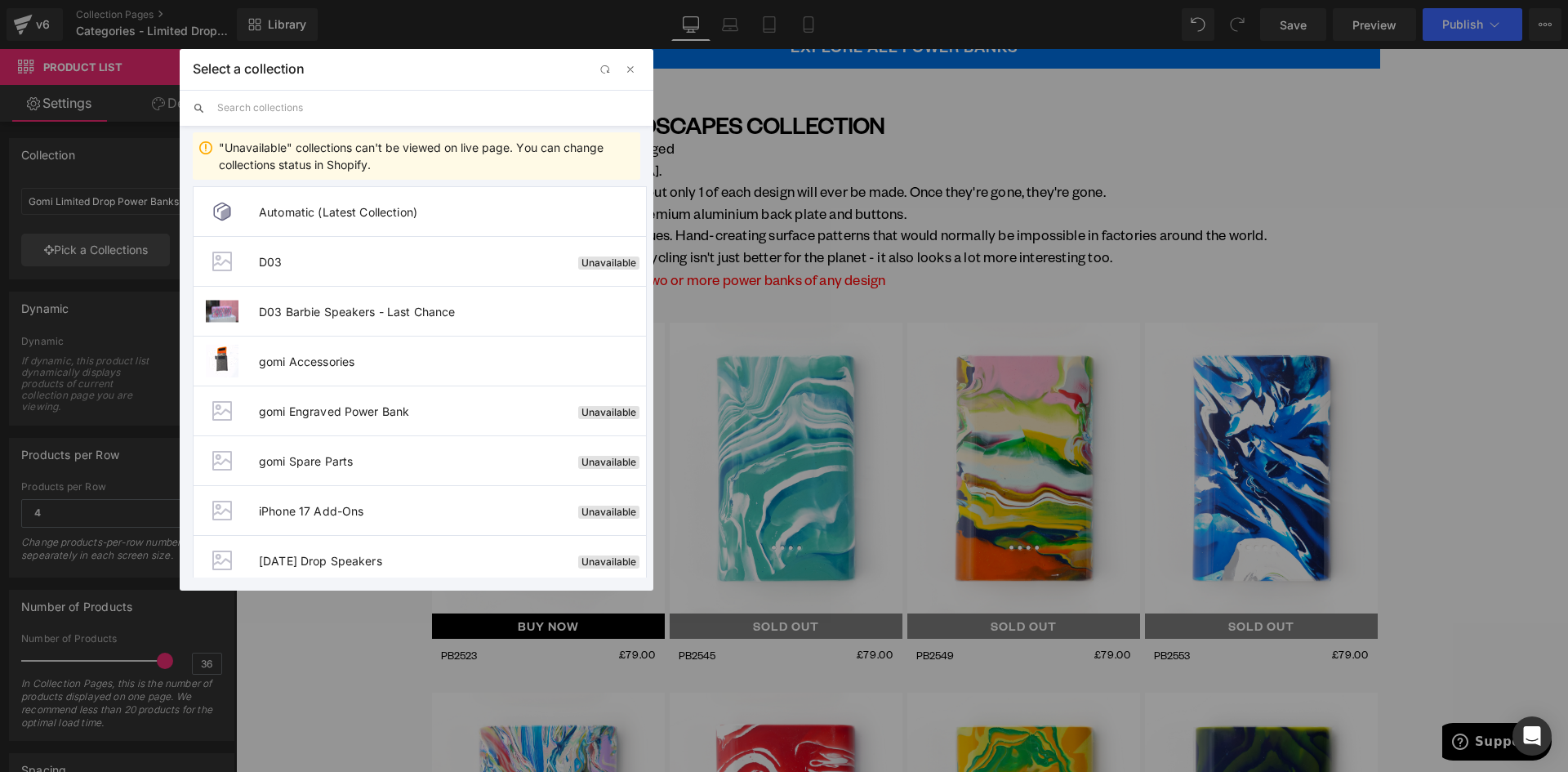
click at [302, 108] on input "text" at bounding box center [428, 108] width 423 height 36
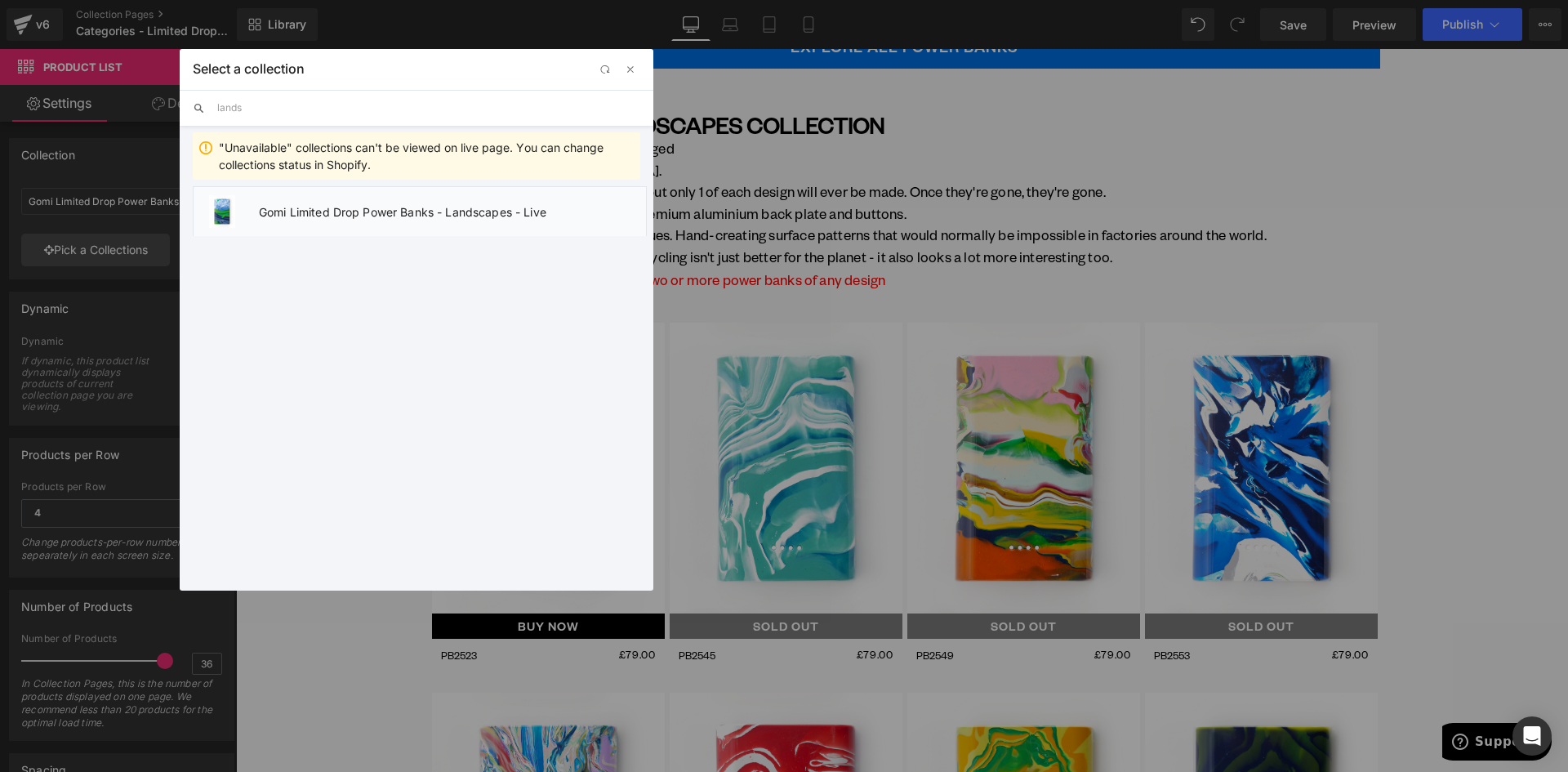
type input "lands"
click at [282, 219] on li "Gomi Limited Drop Power Banks - Landscapes - Live" at bounding box center [420, 211] width 454 height 50
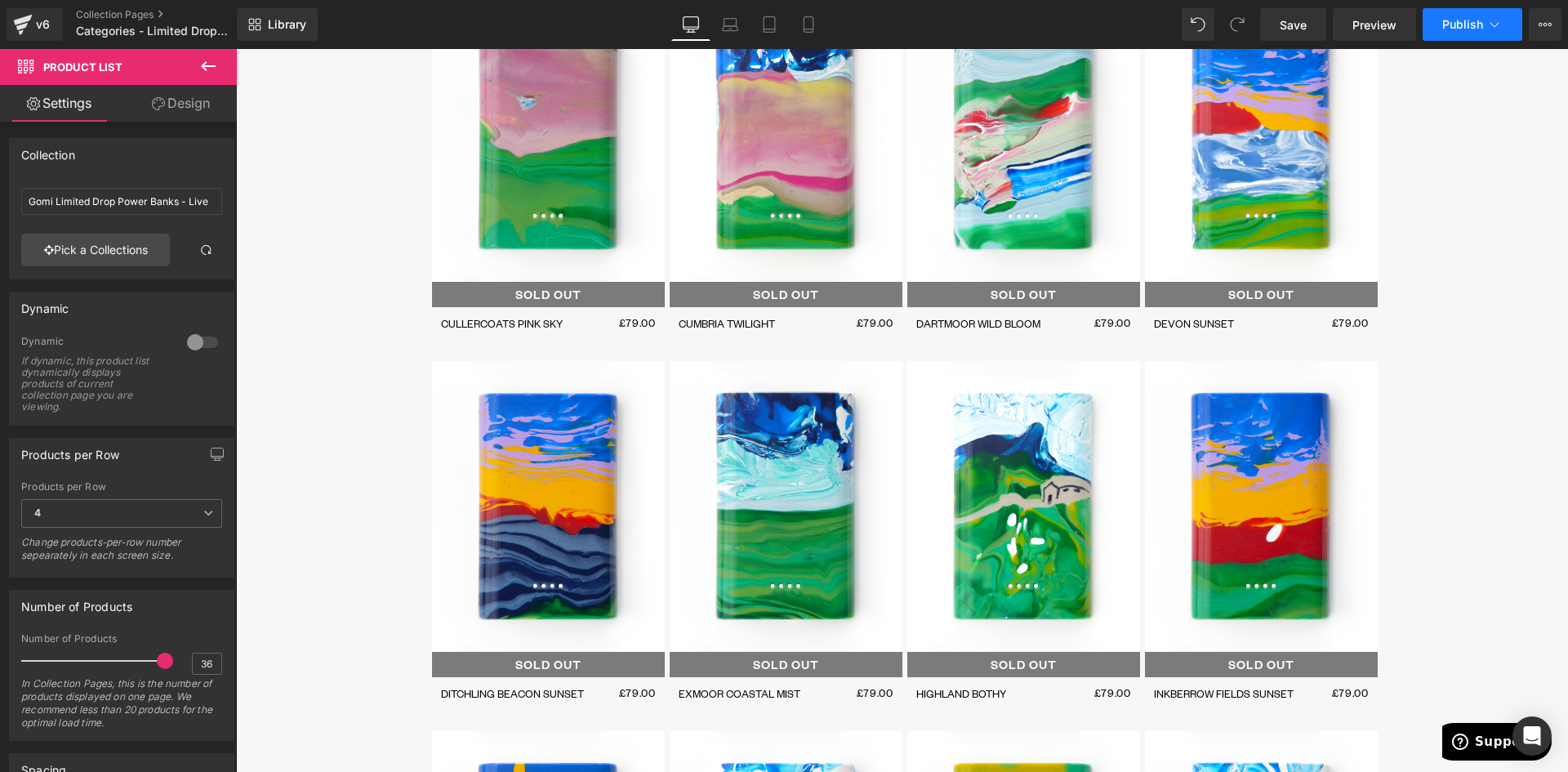
scroll to position [4253, 0]
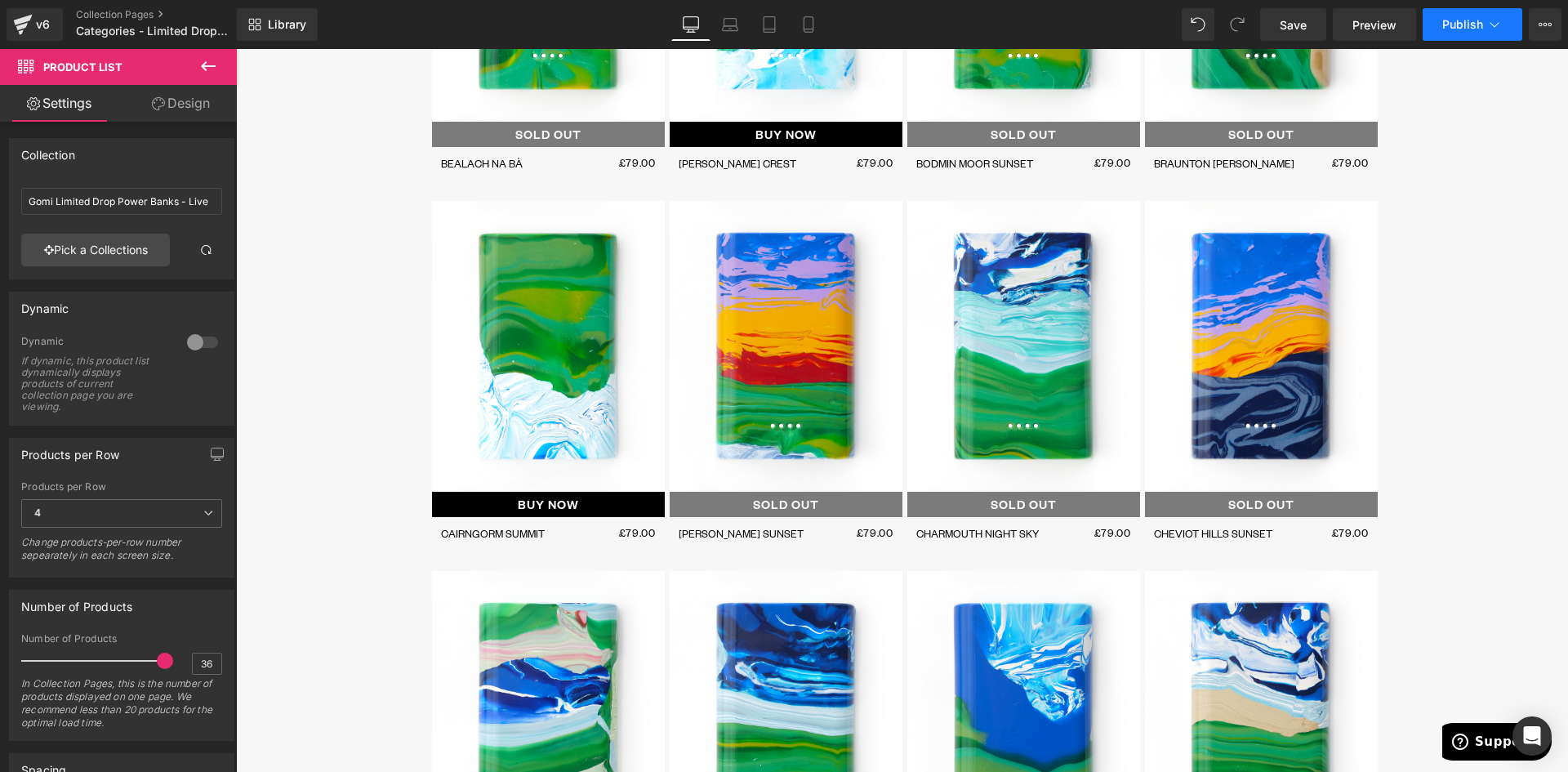
click at [1463, 36] on button "Publish" at bounding box center [1473, 24] width 100 height 33
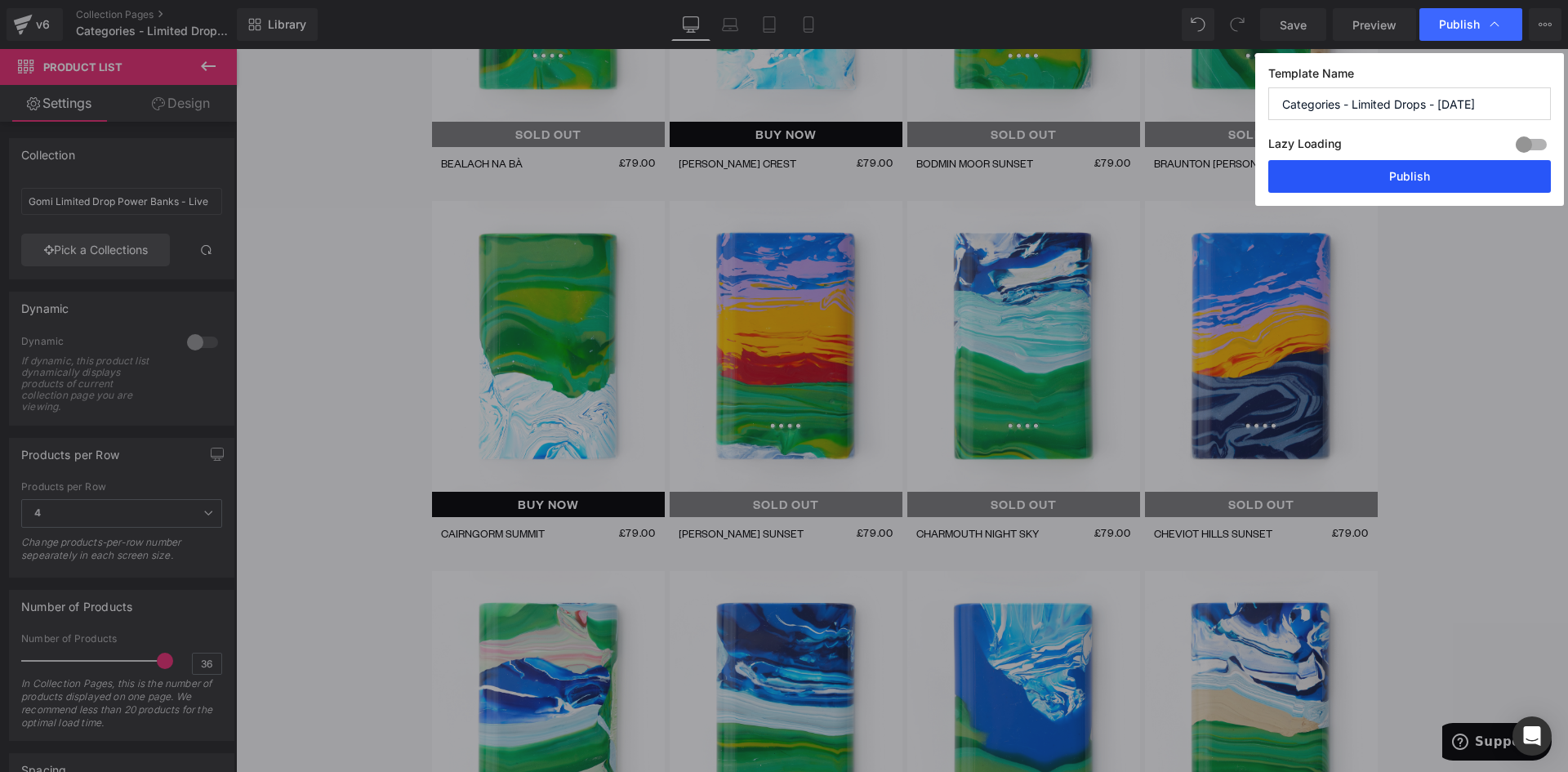
click at [1439, 173] on button "Publish" at bounding box center [1410, 176] width 283 height 33
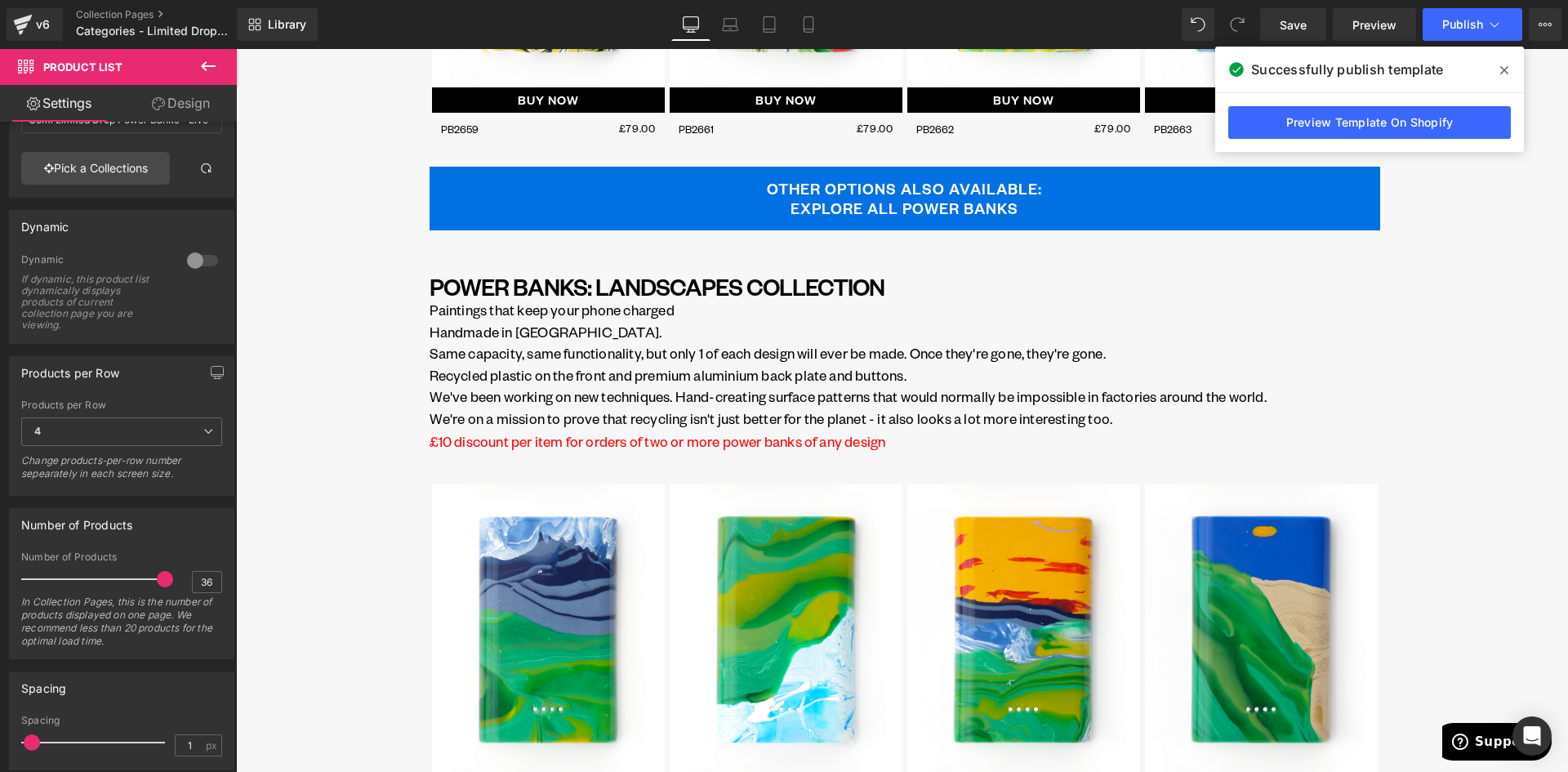
scroll to position [3109, 0]
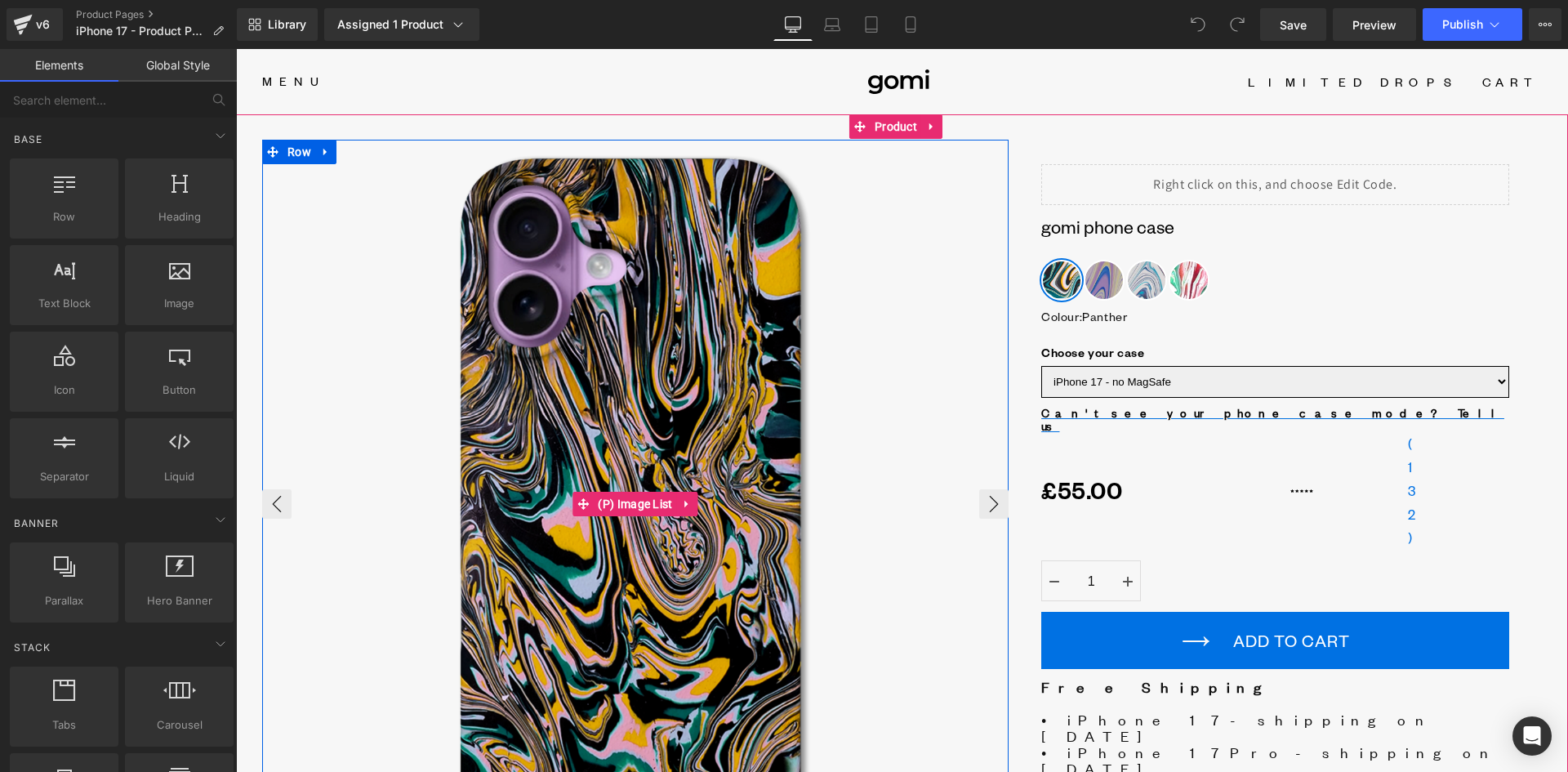
click at [286, 153] on div at bounding box center [636, 504] width 747 height 729
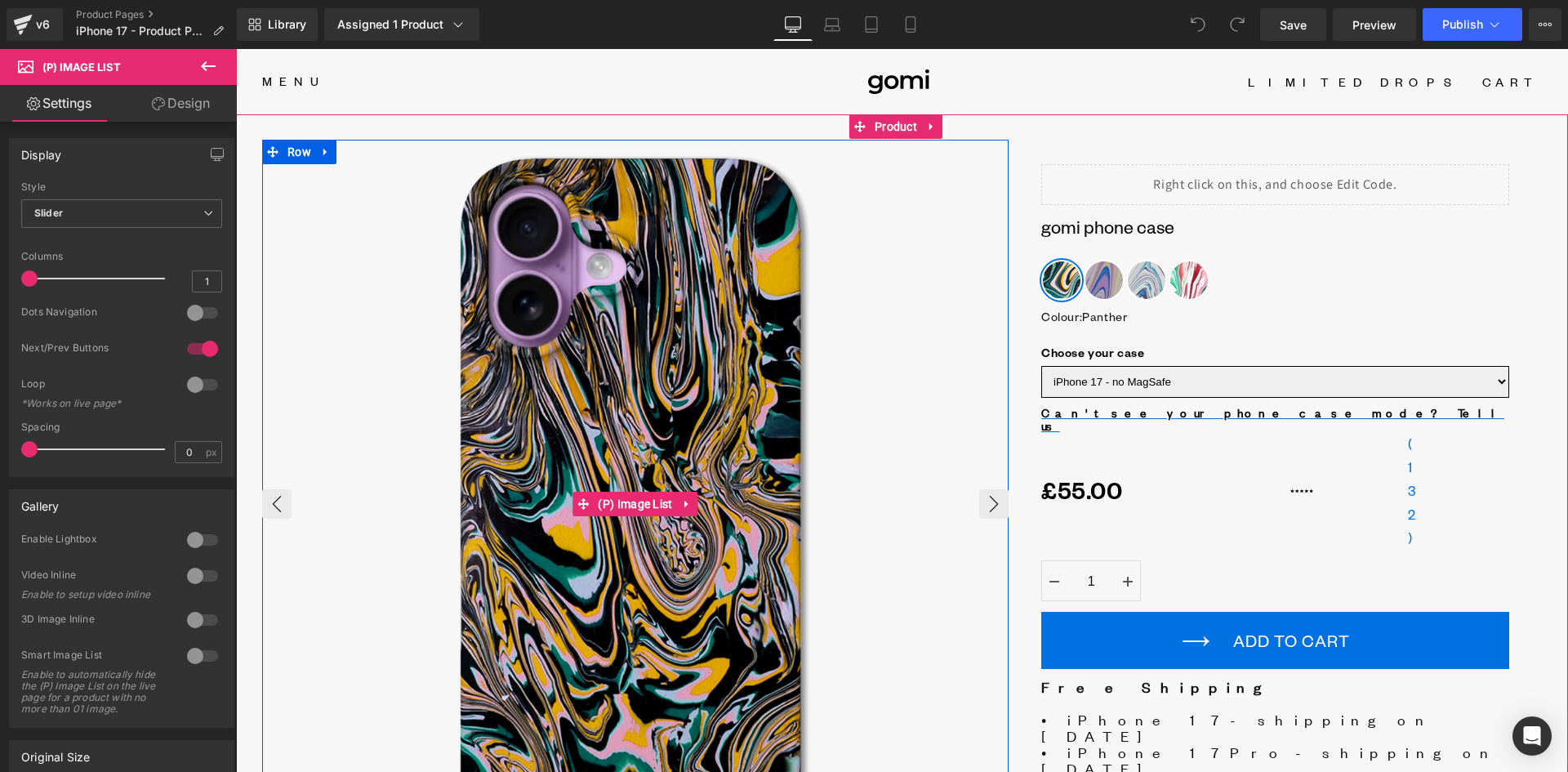
click at [284, 148] on div at bounding box center [636, 504] width 747 height 729
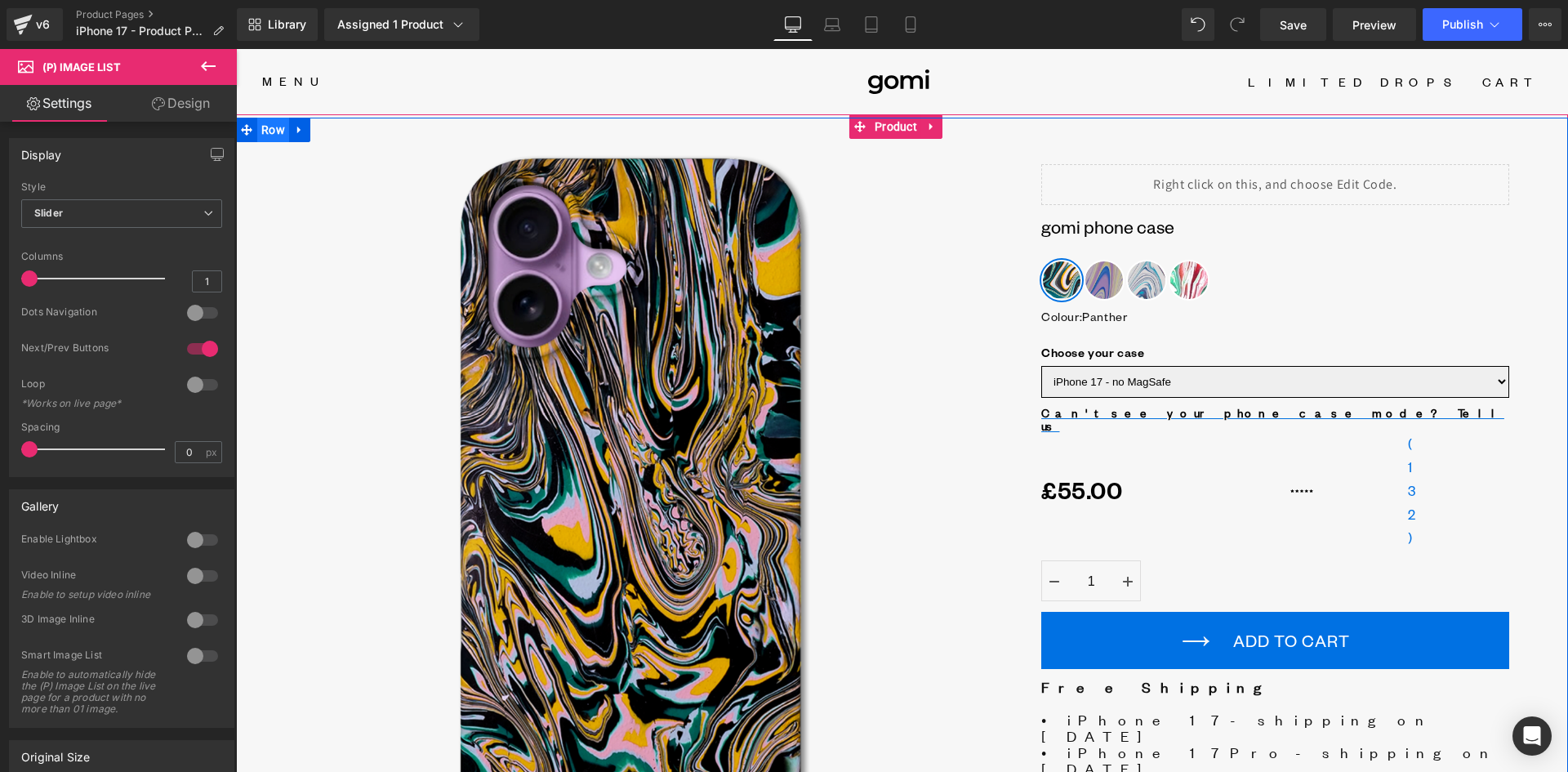
click at [268, 126] on span "Row" at bounding box center [273, 130] width 32 height 25
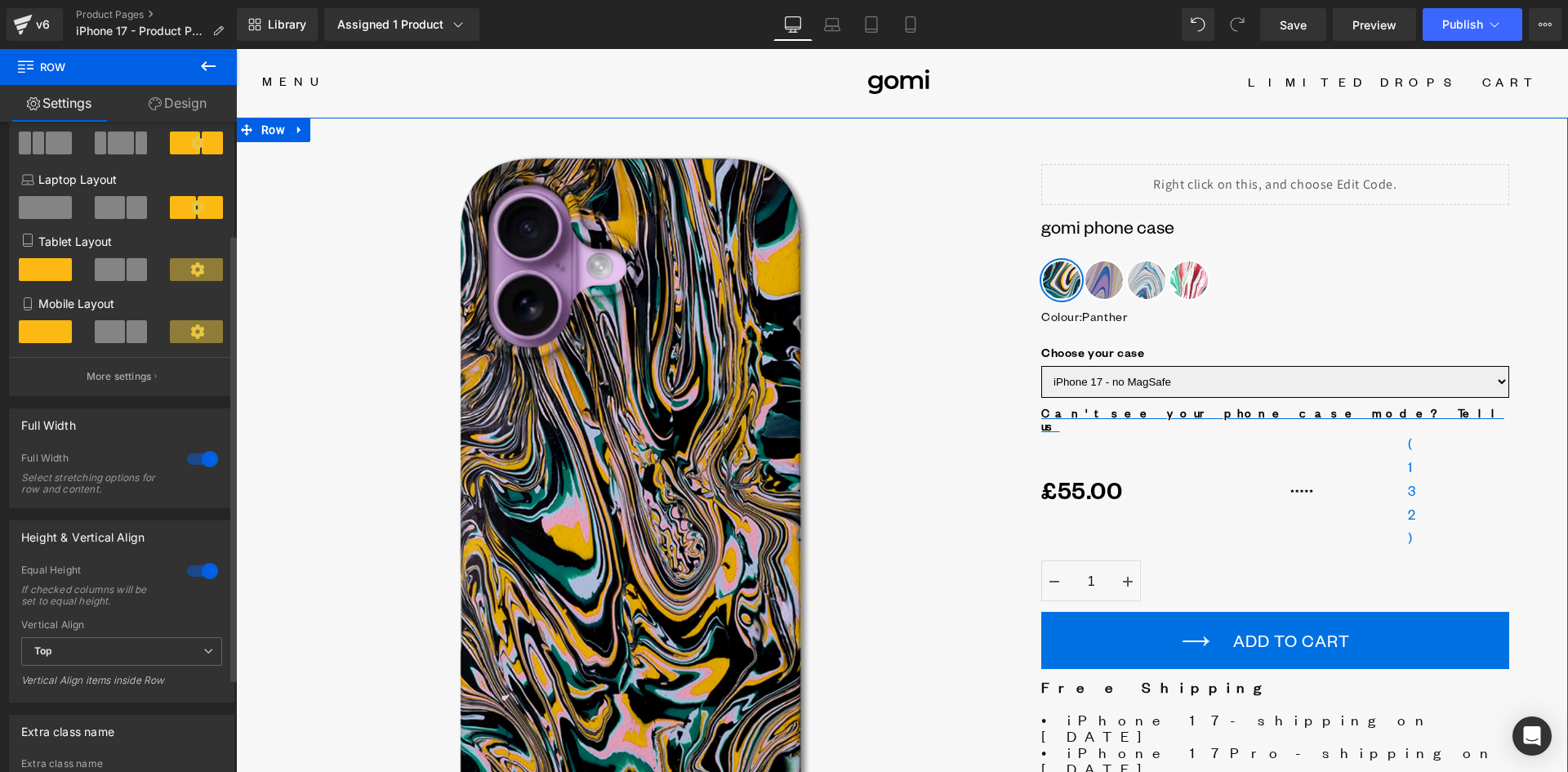
scroll to position [164, 0]
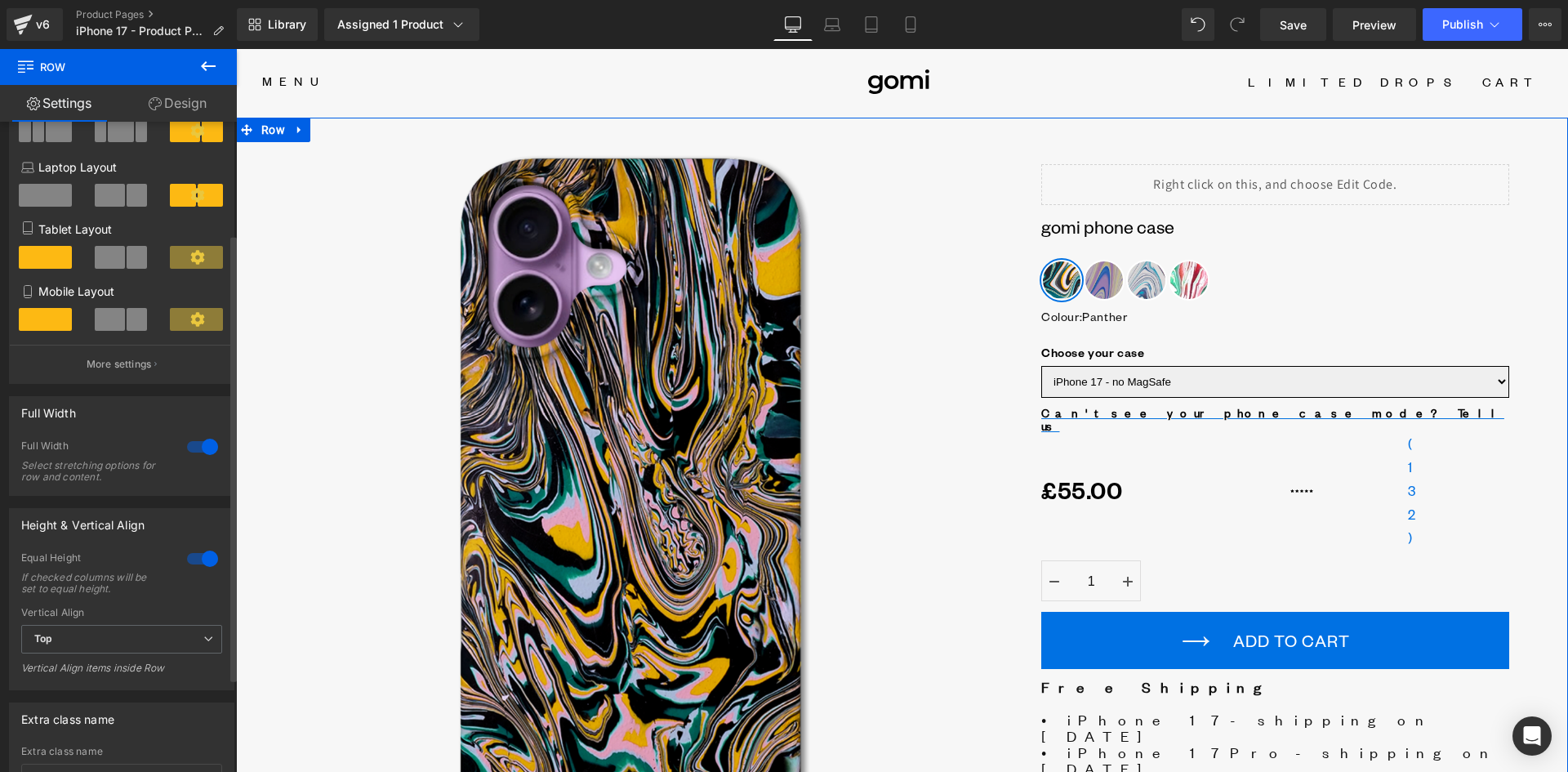
click at [190, 447] on div at bounding box center [203, 446] width 39 height 26
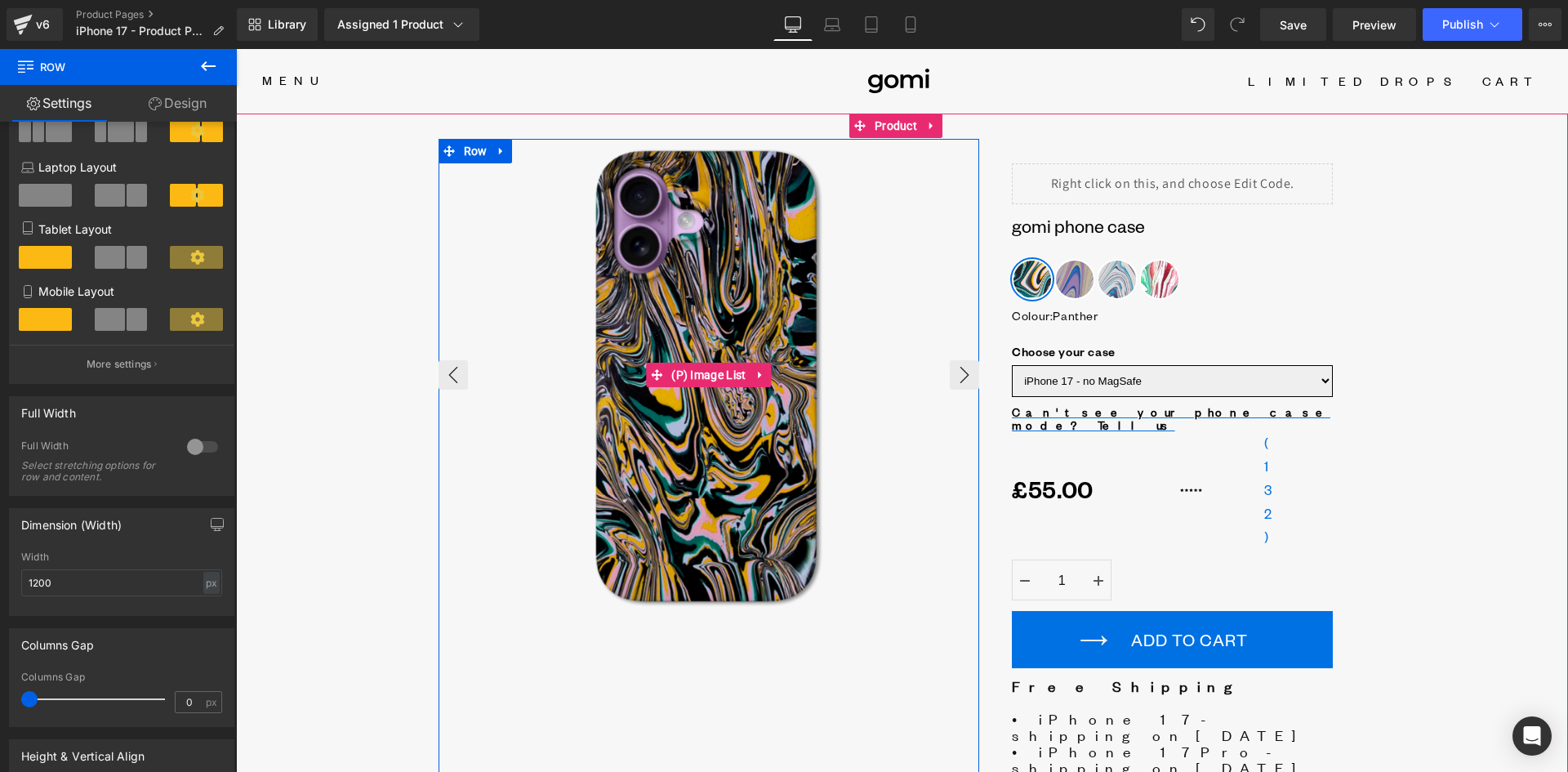
scroll to position [0, 0]
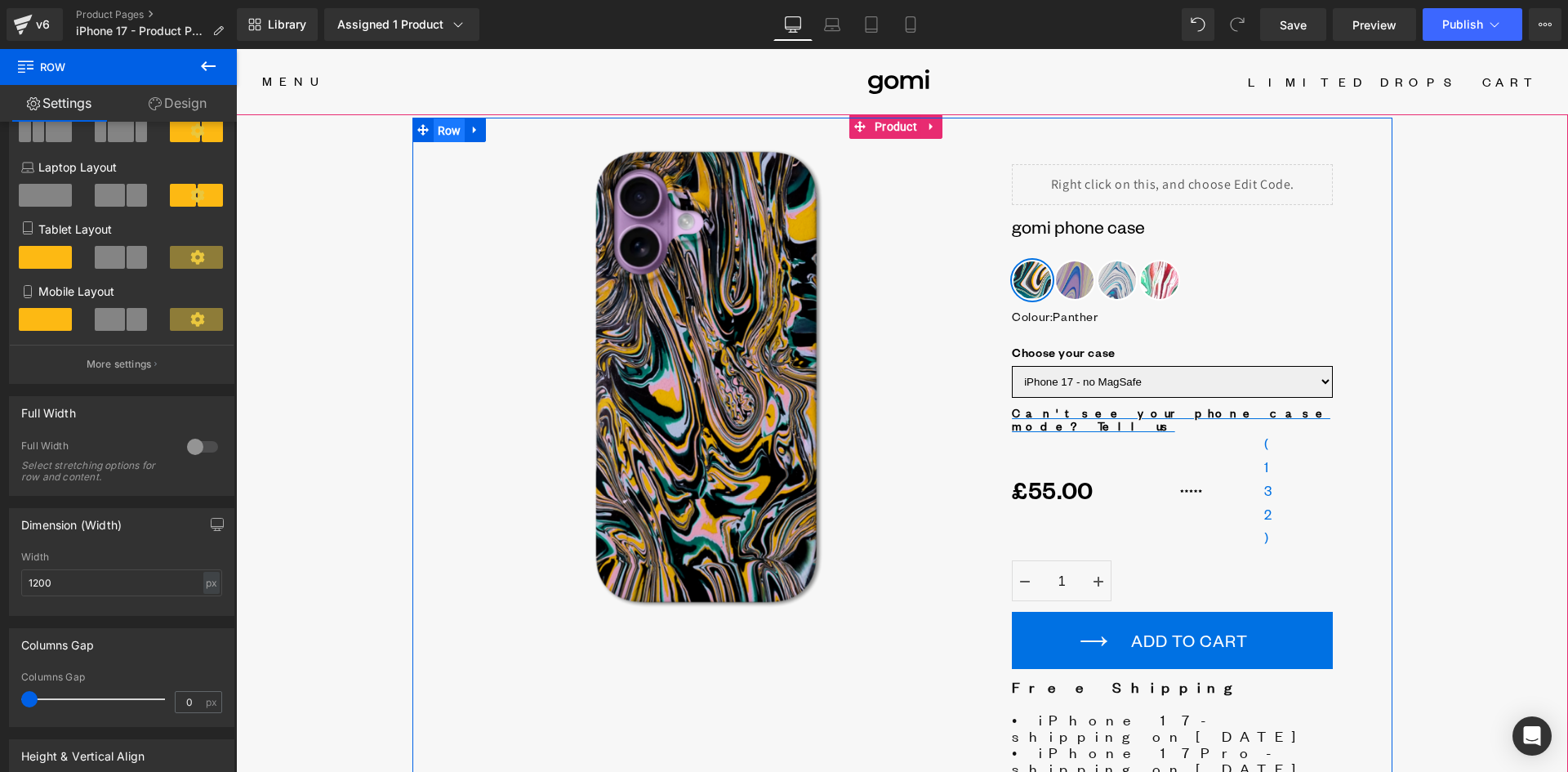
click at [446, 132] on span "Row" at bounding box center [450, 131] width 32 height 25
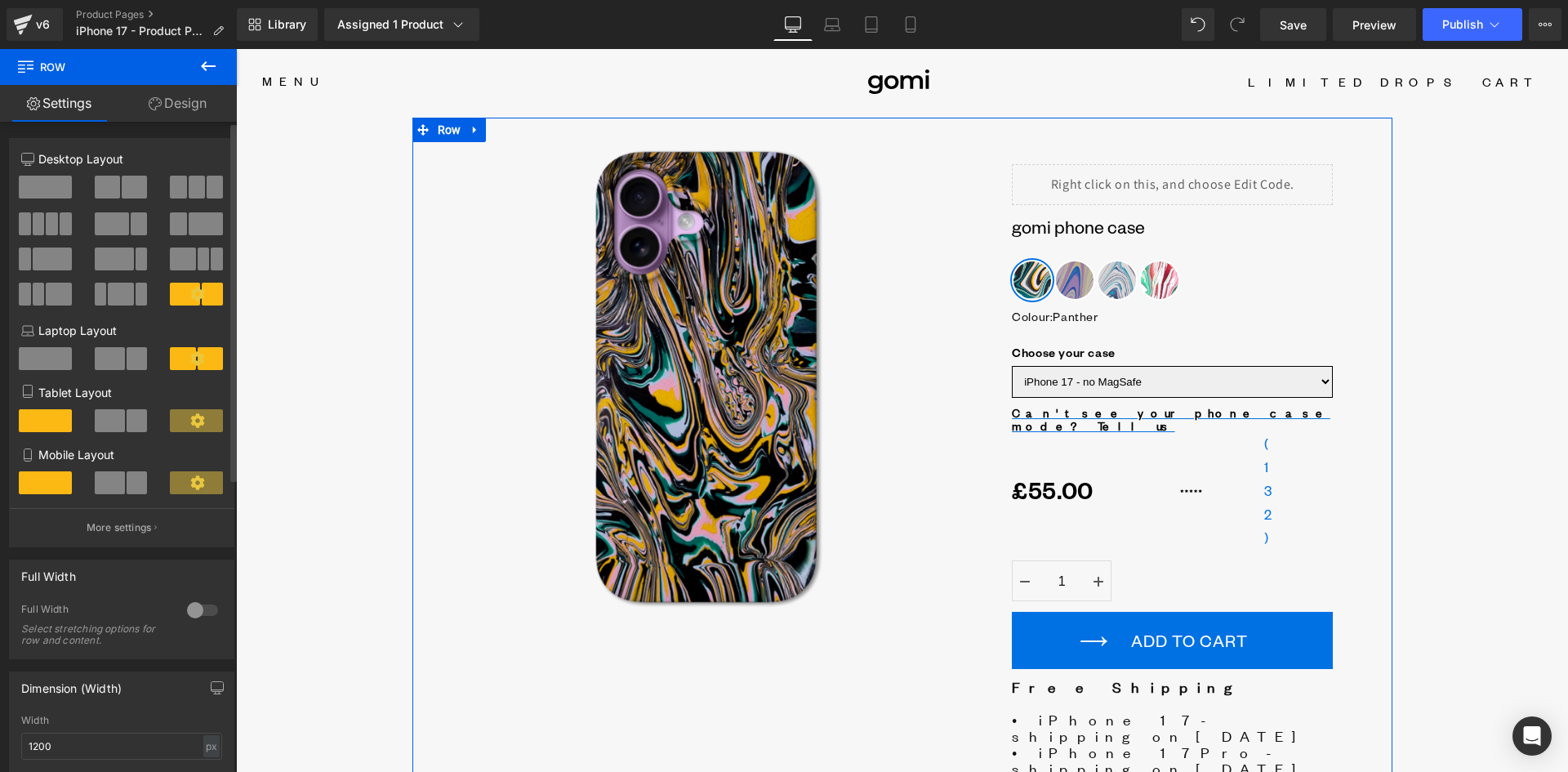
click at [194, 289] on icon at bounding box center [197, 294] width 14 height 14
click at [141, 527] on p "More settings" at bounding box center [119, 527] width 66 height 15
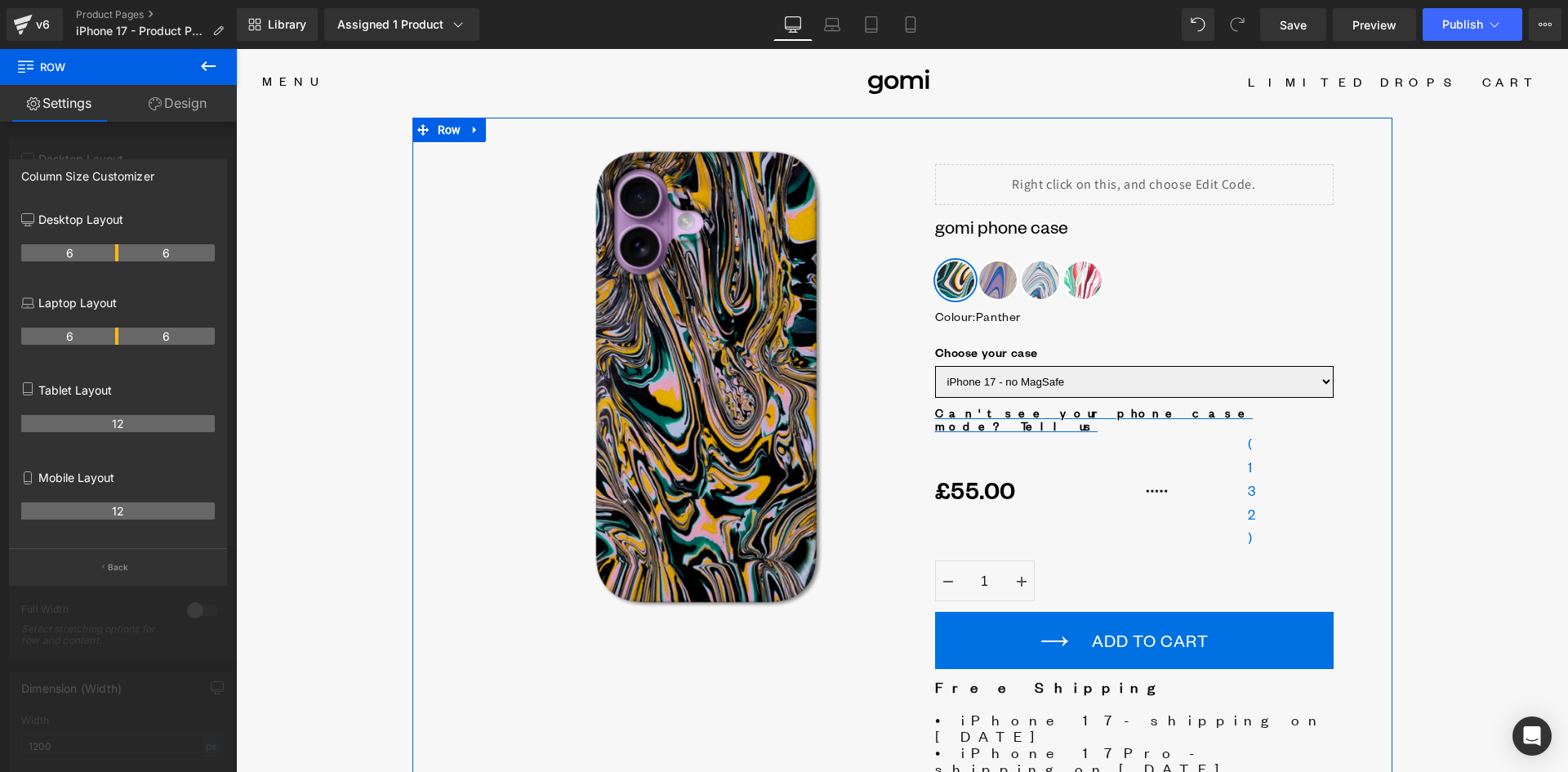
drag, startPoint x: 131, startPoint y: 260, endPoint x: 111, endPoint y: 262, distance: 20.1
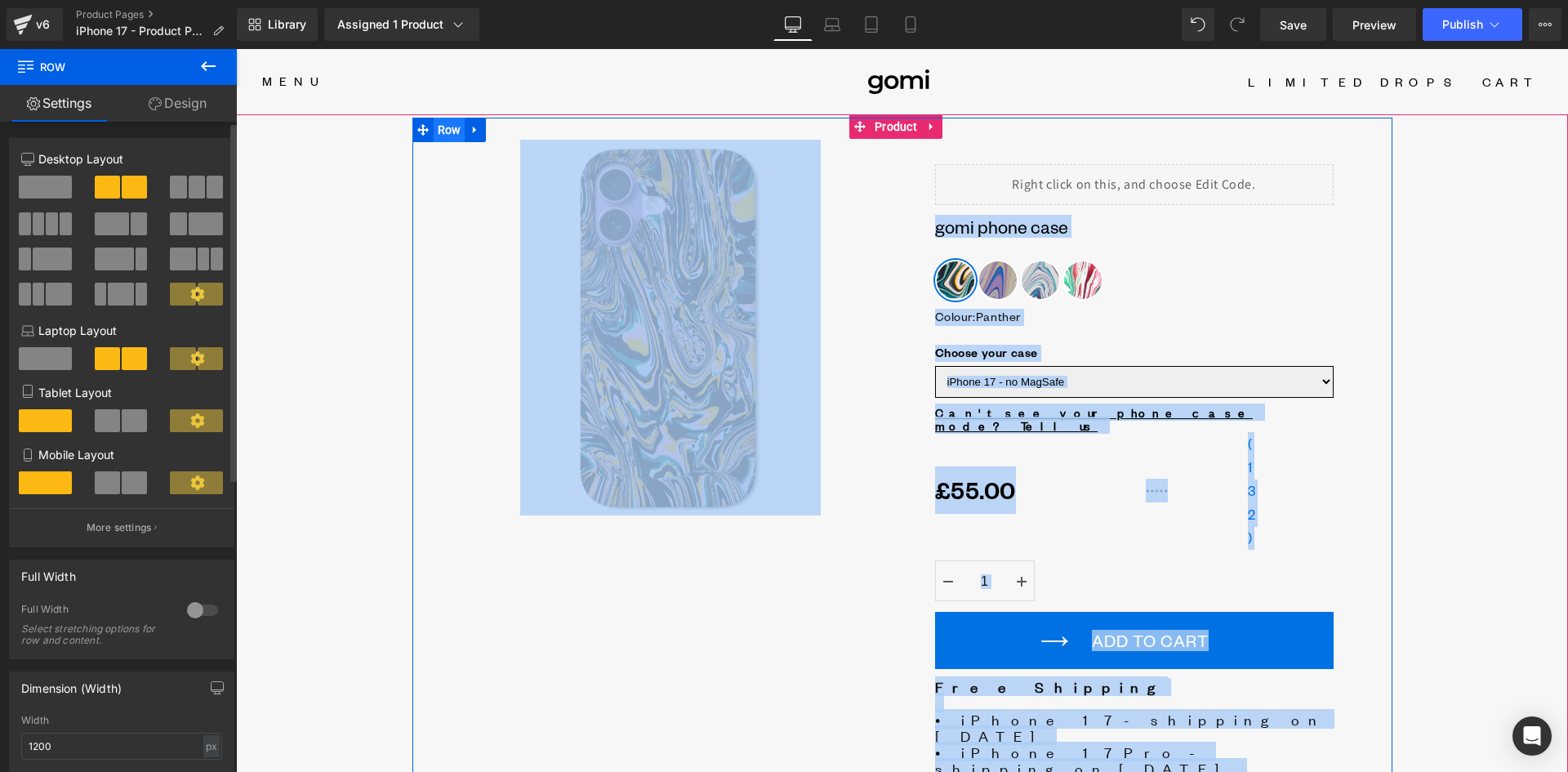
click at [445, 131] on span "Row" at bounding box center [450, 130] width 32 height 25
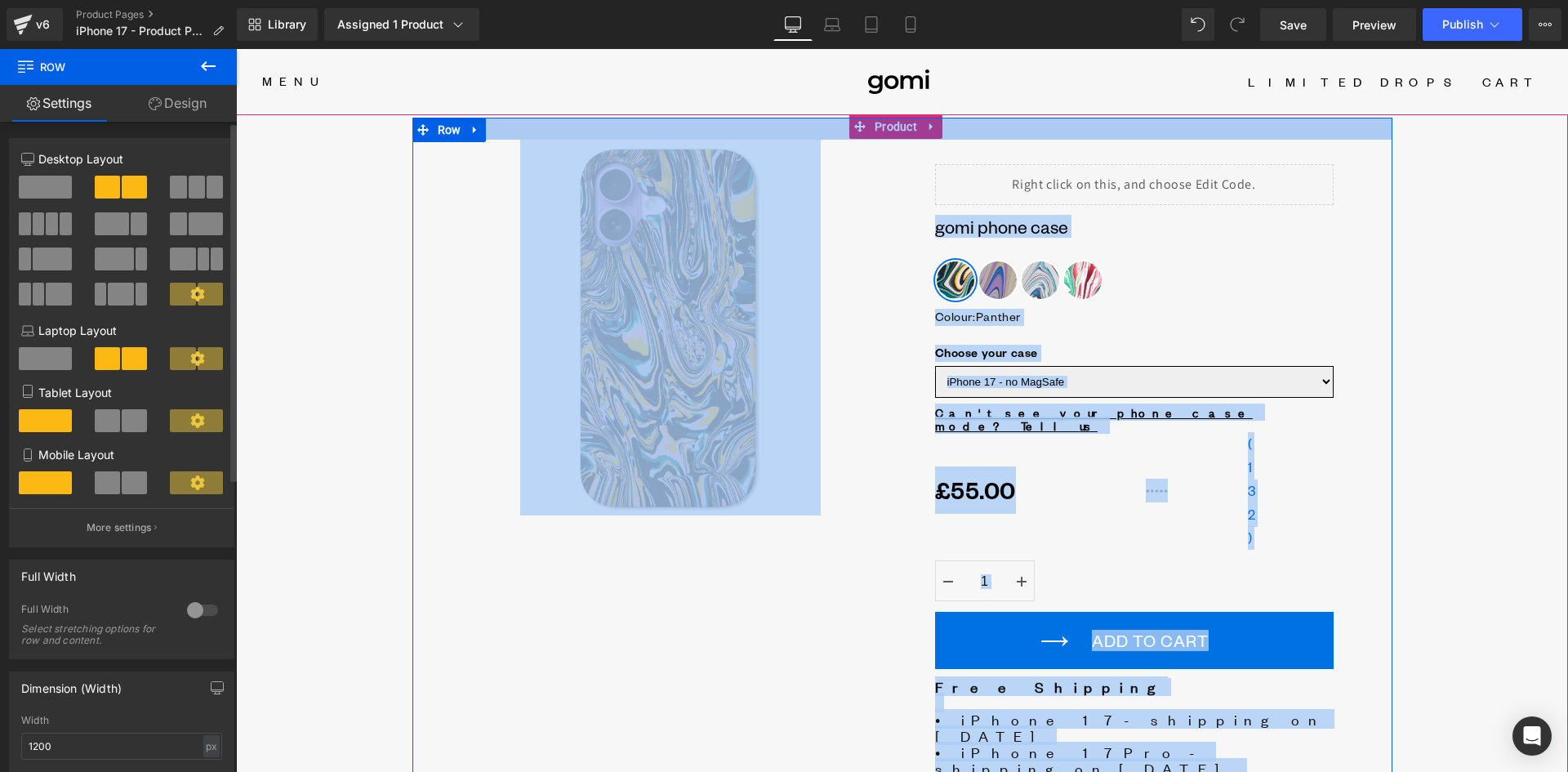
click at [580, 134] on div at bounding box center [902, 128] width 980 height 22
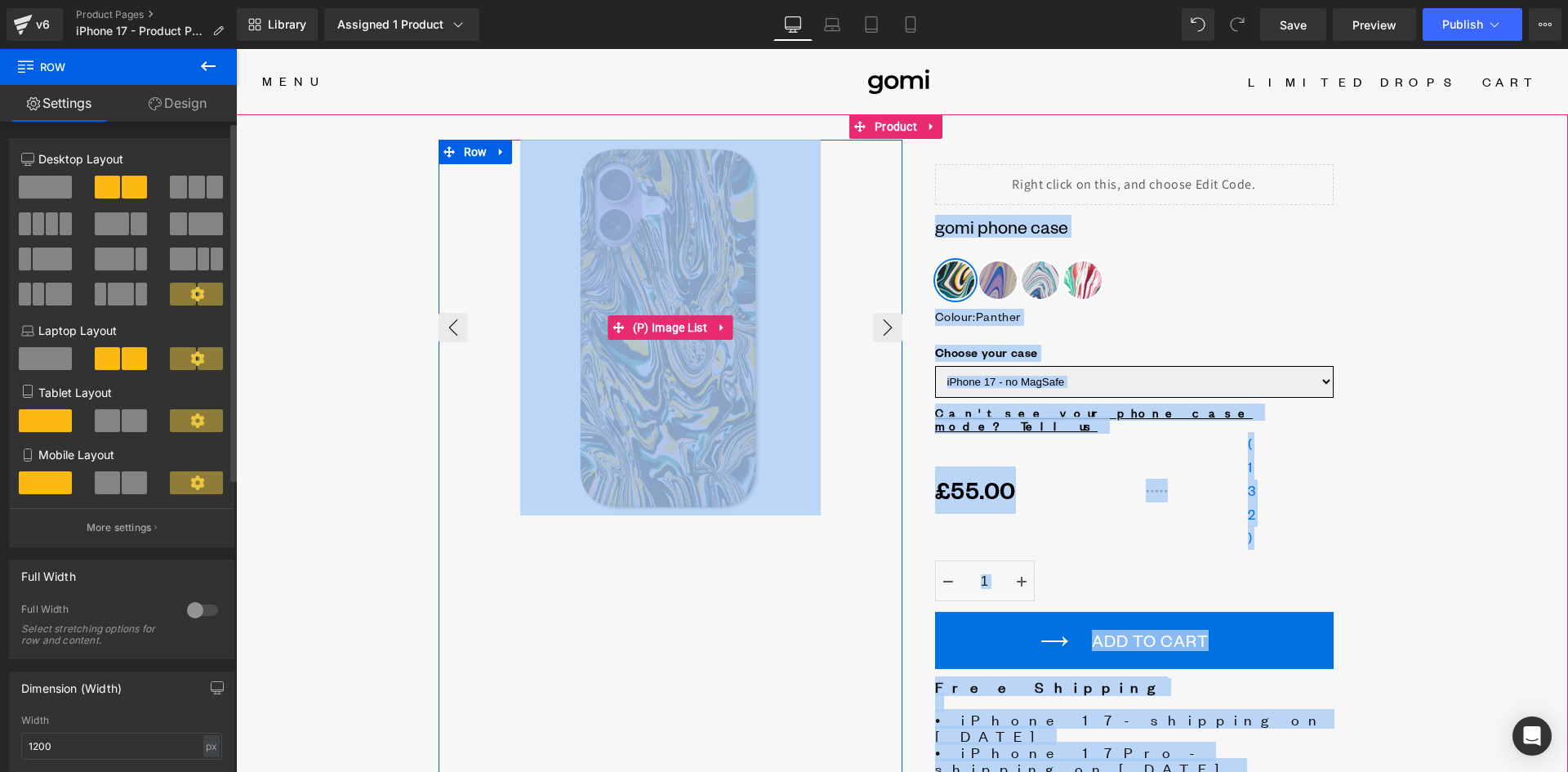
click at [468, 155] on div at bounding box center [670, 327] width 464 height 376
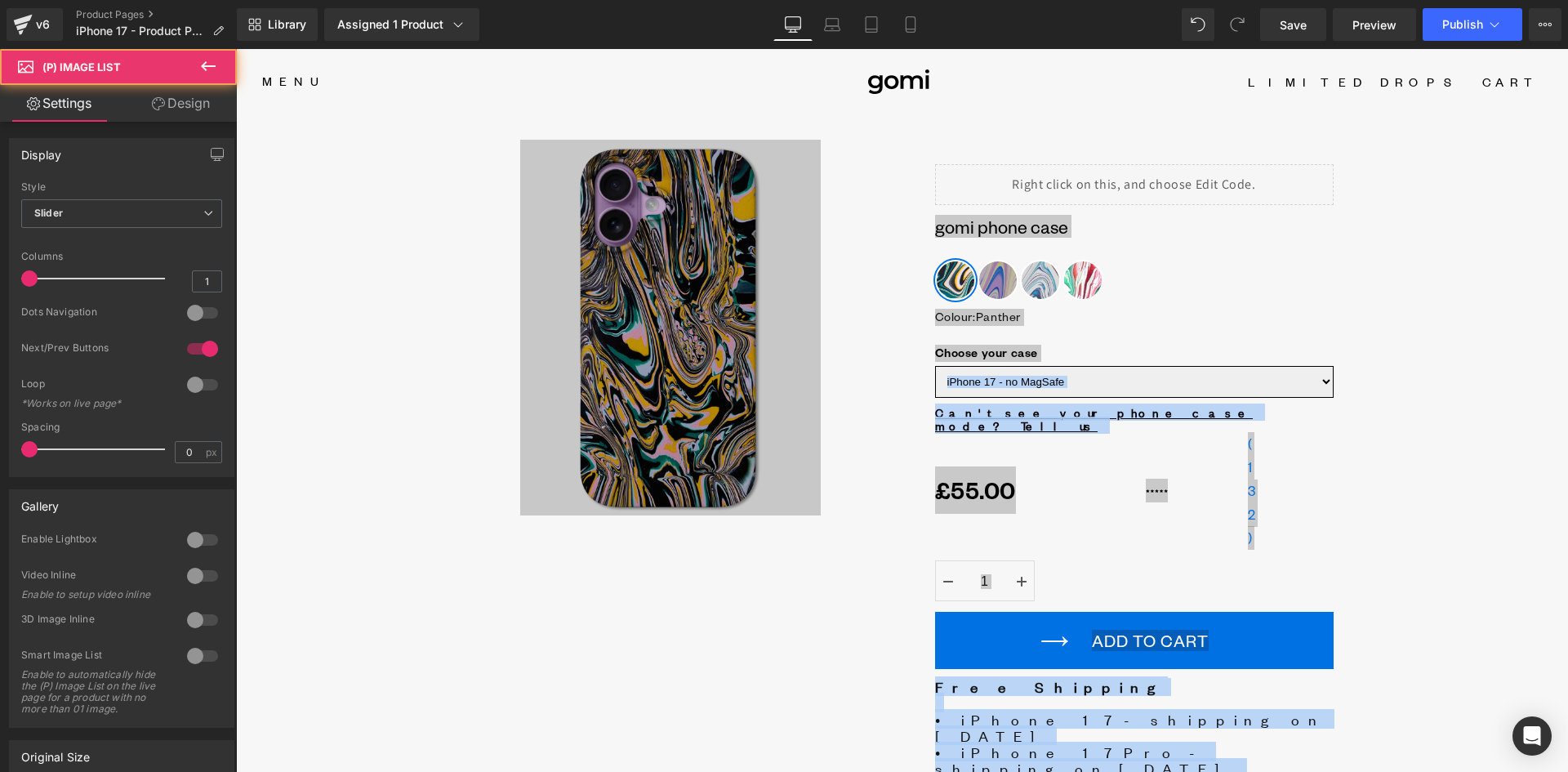
click at [183, 101] on link "Design" at bounding box center [180, 103] width 118 height 36
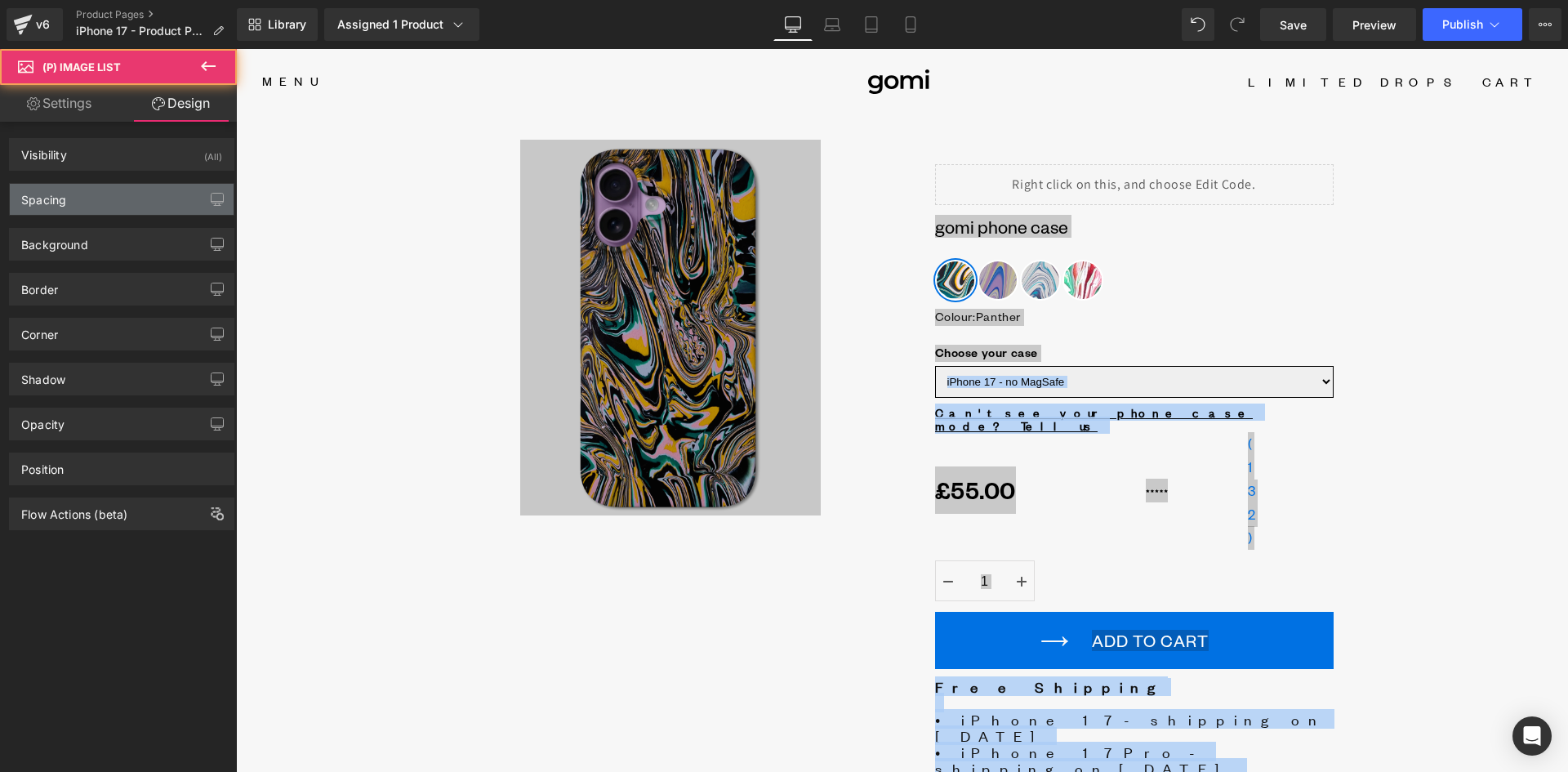
click at [76, 211] on div "Spacing" at bounding box center [122, 199] width 224 height 31
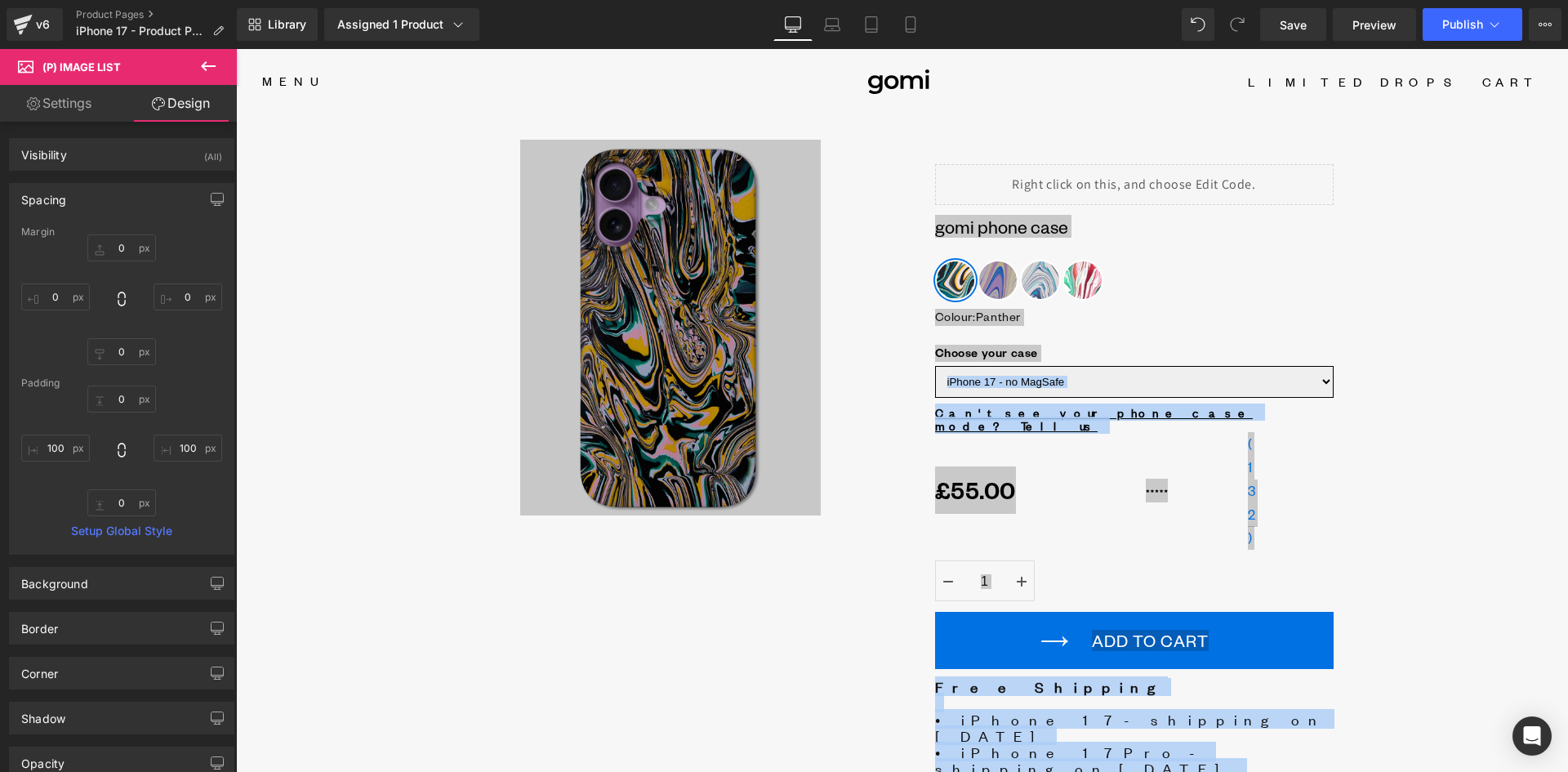
type input "0"
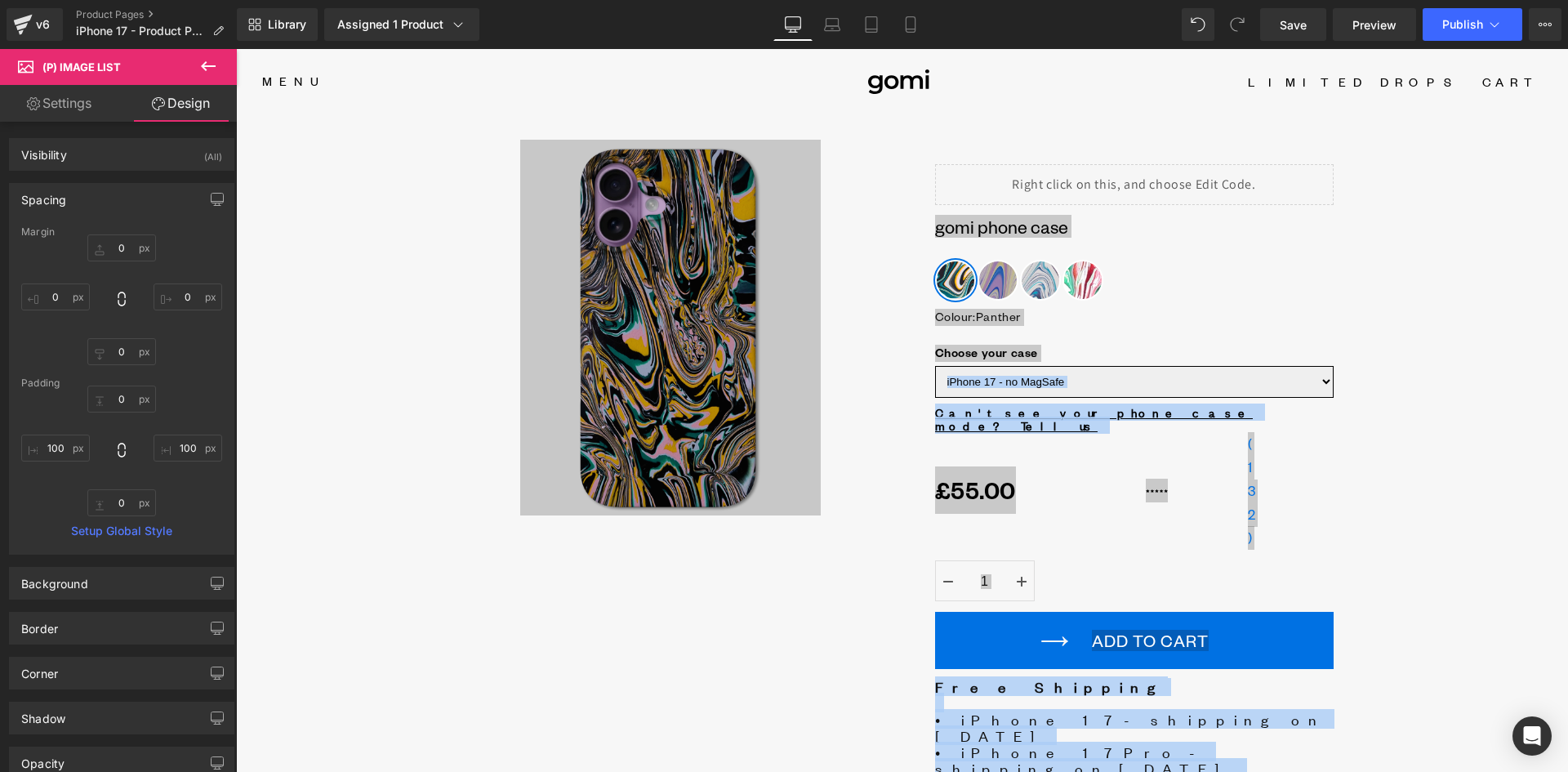
type input "100"
type input "0"
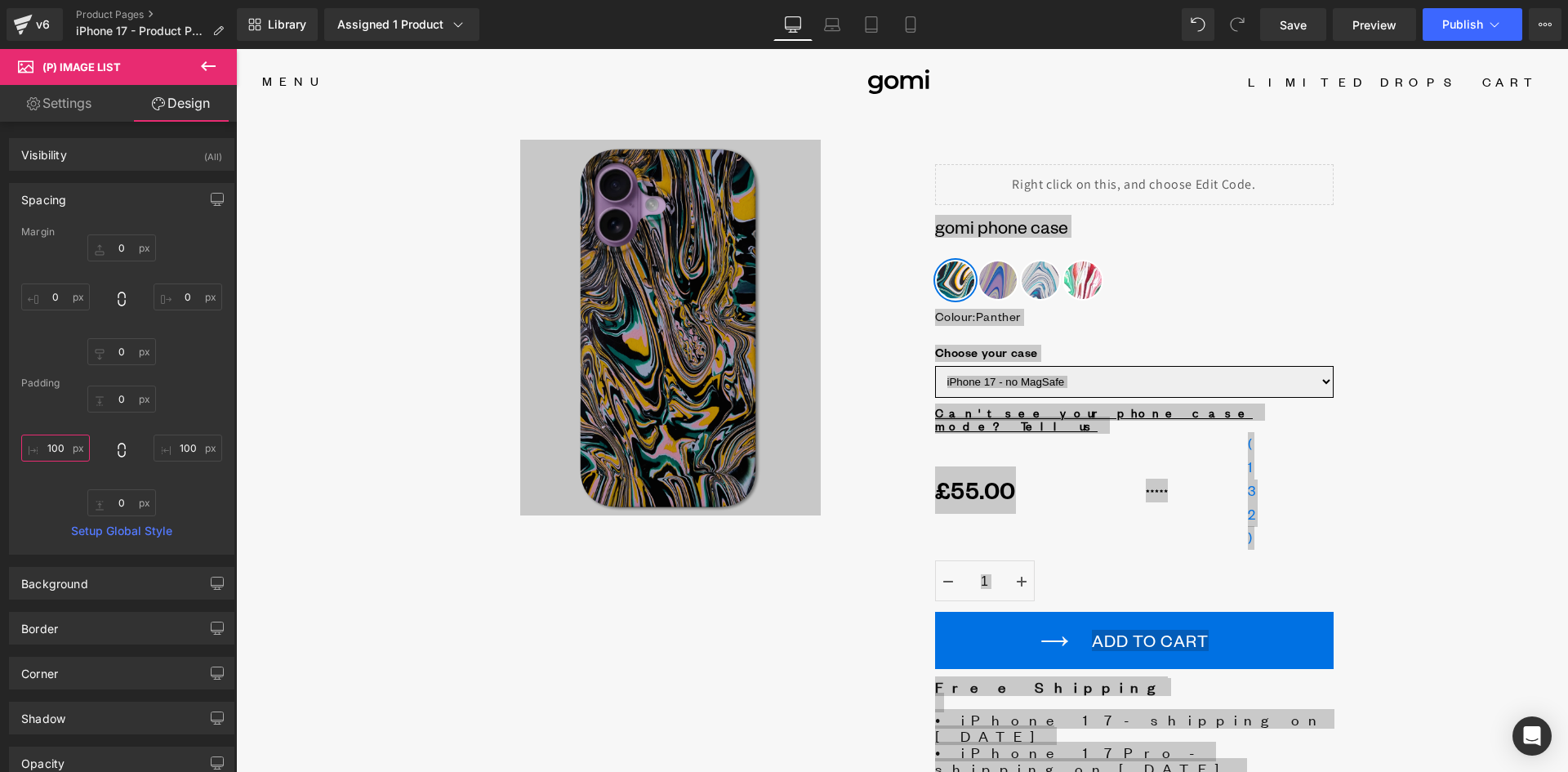
click at [58, 460] on input "100" at bounding box center [55, 448] width 68 height 27
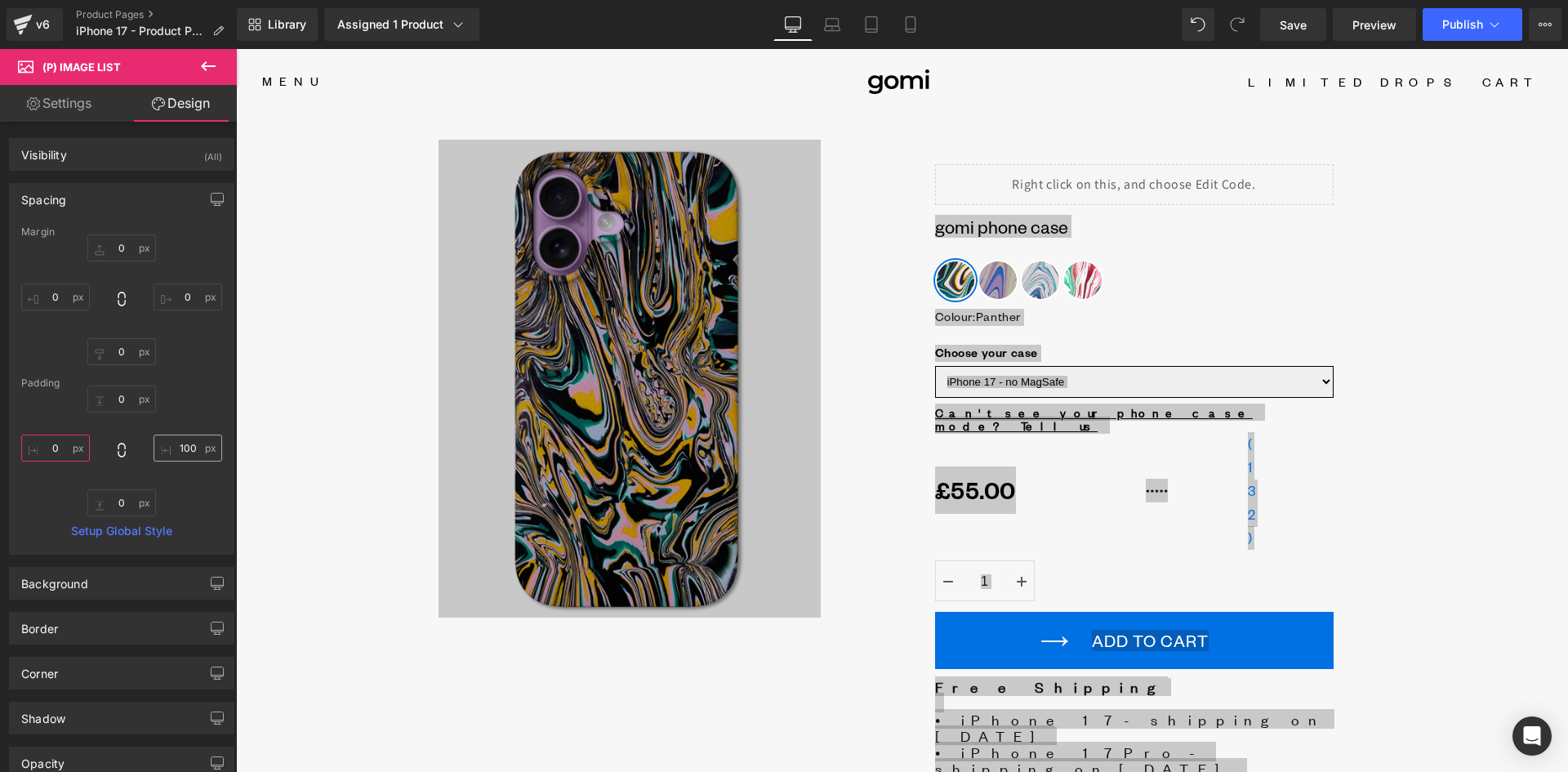
type input "0"
click at [183, 448] on input "100" at bounding box center [188, 448] width 68 height 27
type input "0"
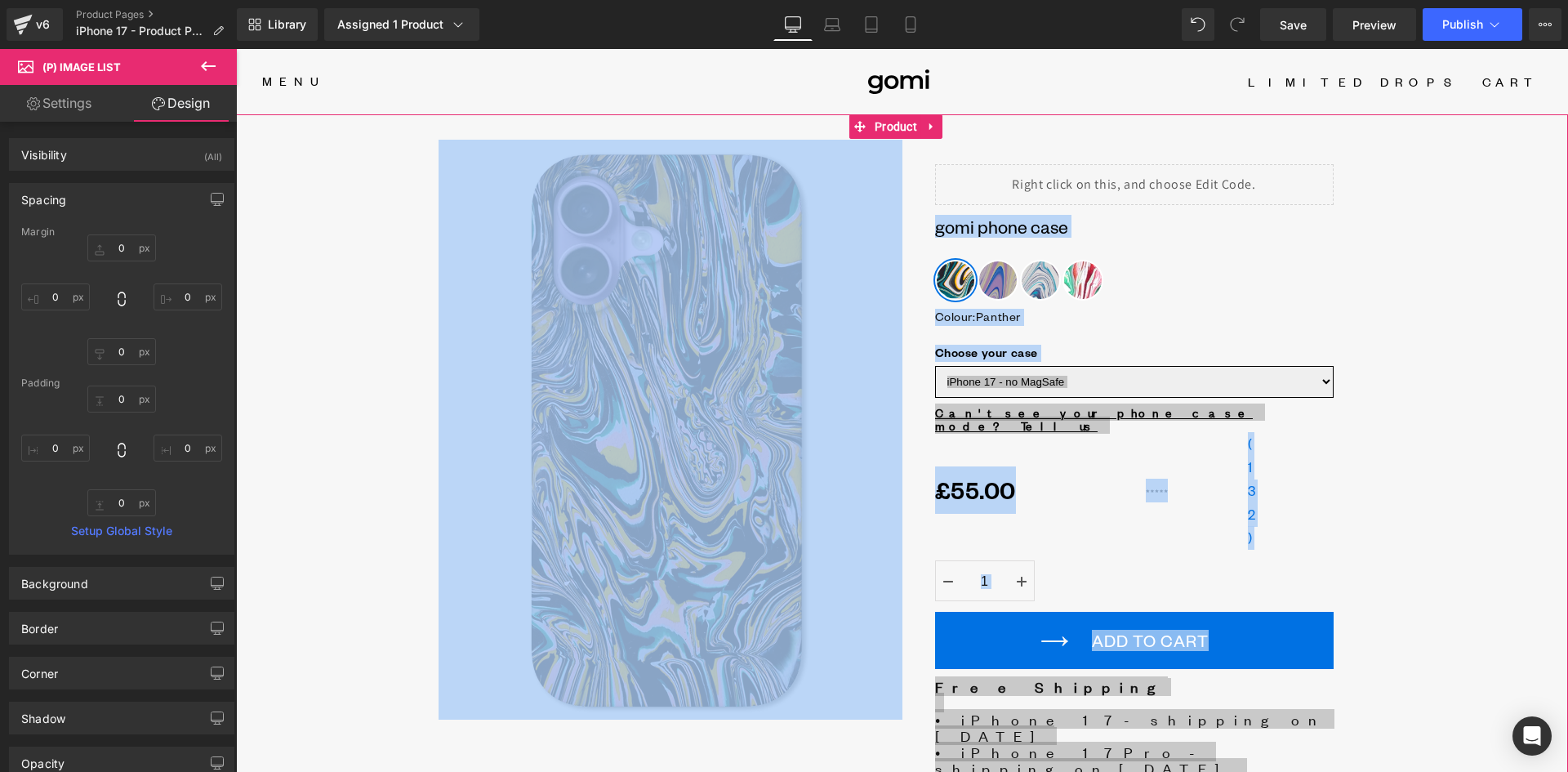
click at [339, 302] on div at bounding box center [902, 646] width 1332 height 1057
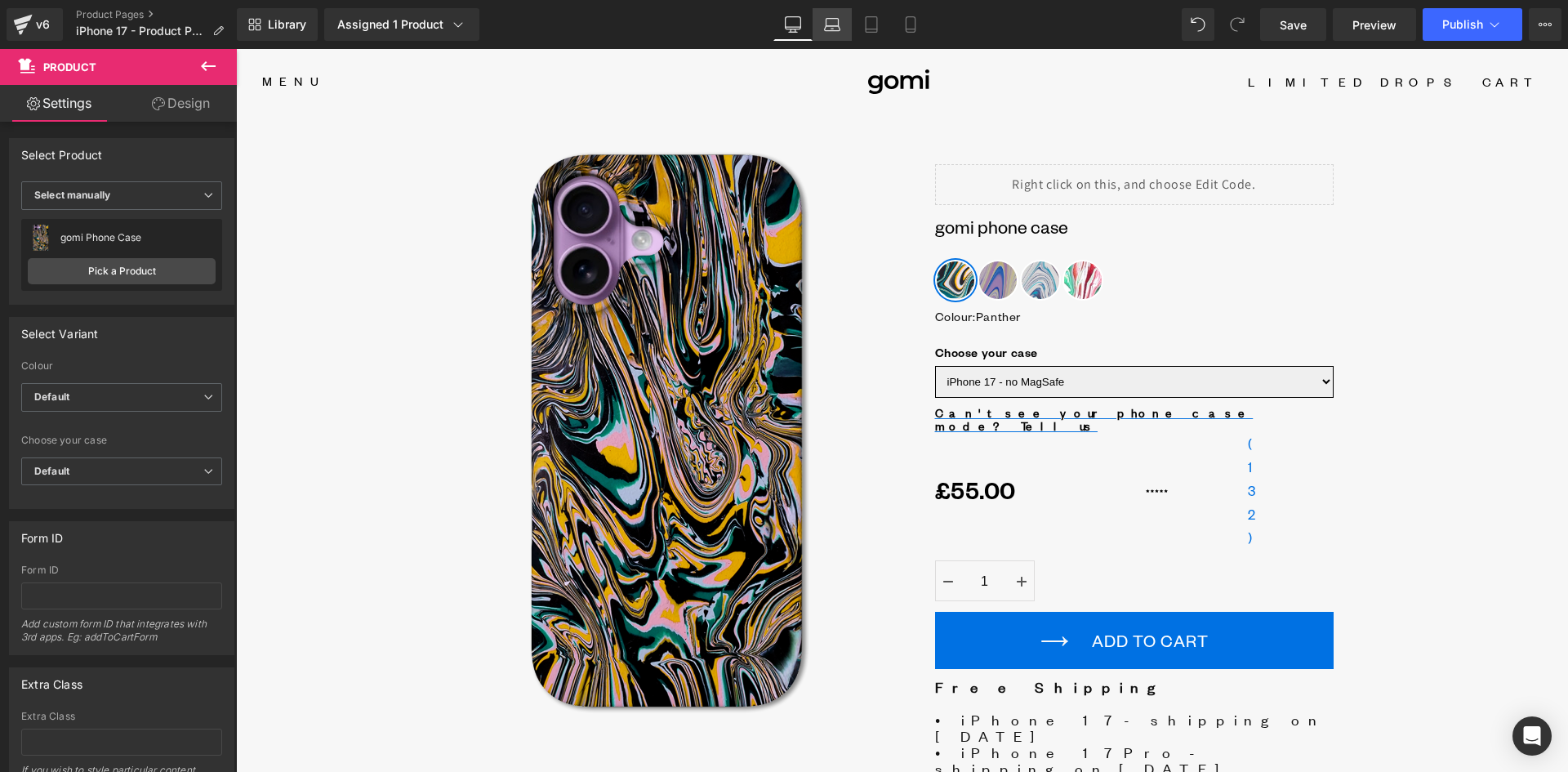
click at [836, 25] on icon at bounding box center [832, 24] width 16 height 16
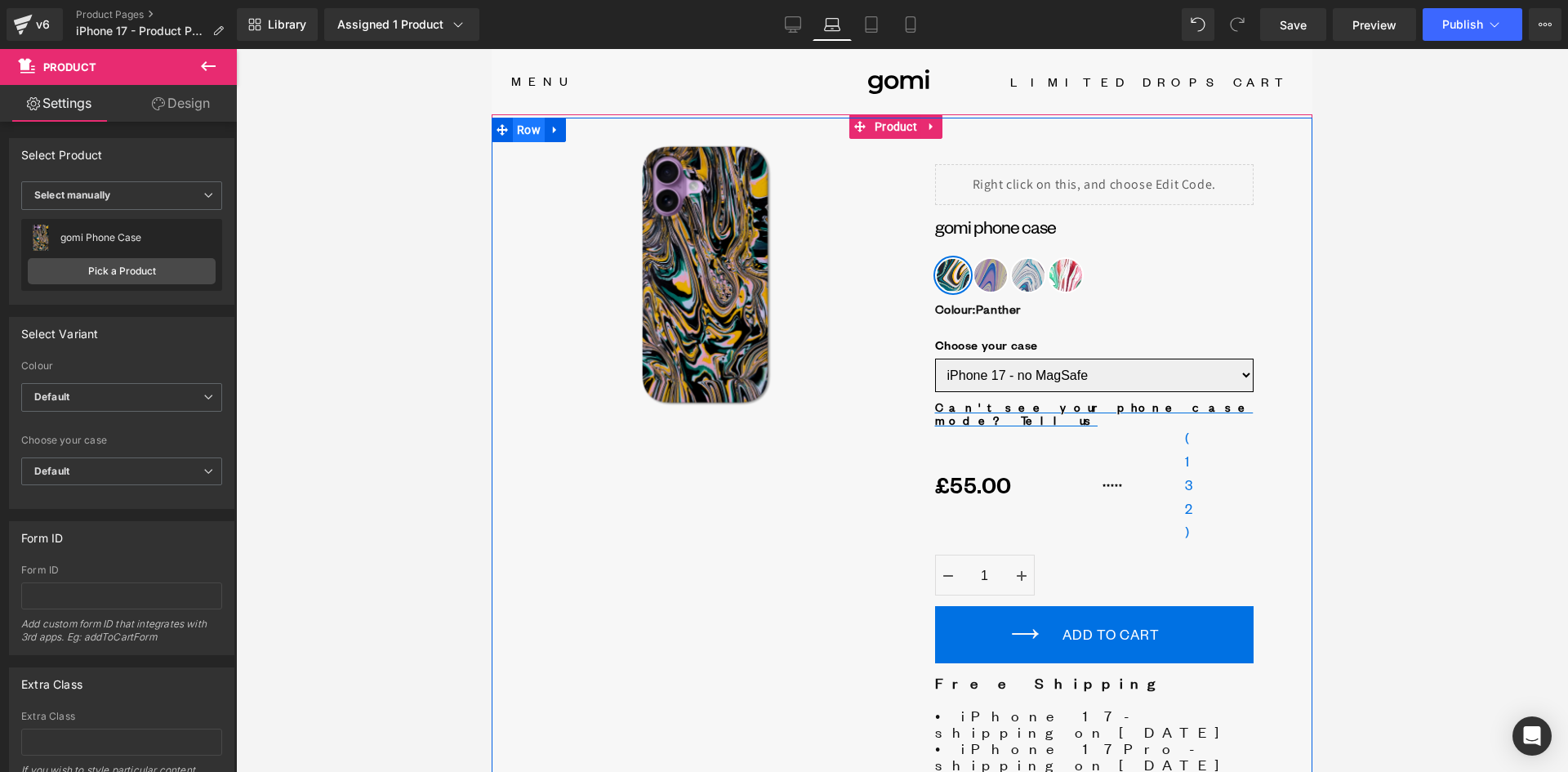
click at [528, 126] on span "Row" at bounding box center [529, 130] width 32 height 25
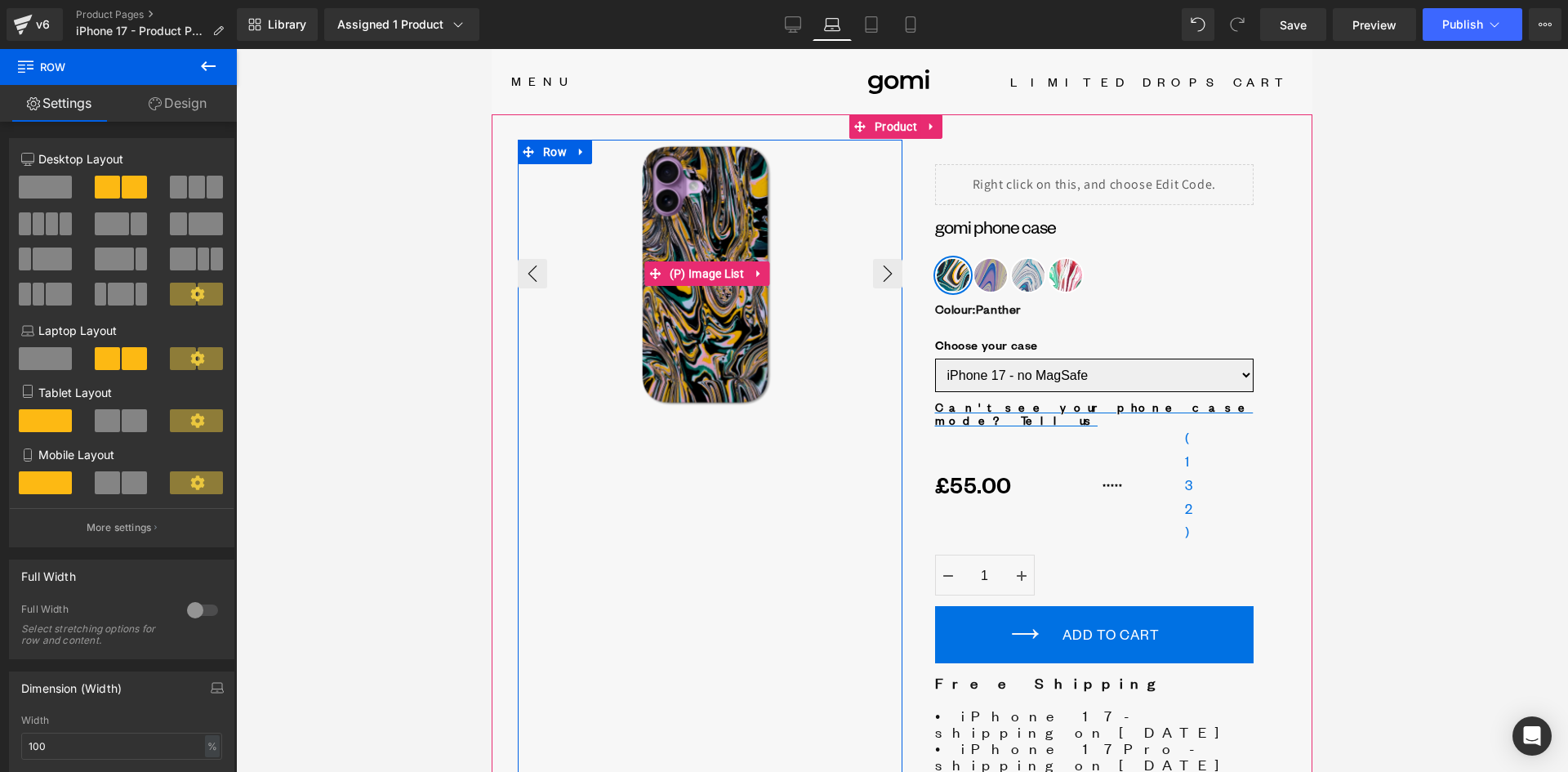
click at [548, 151] on div at bounding box center [707, 274] width 378 height 269
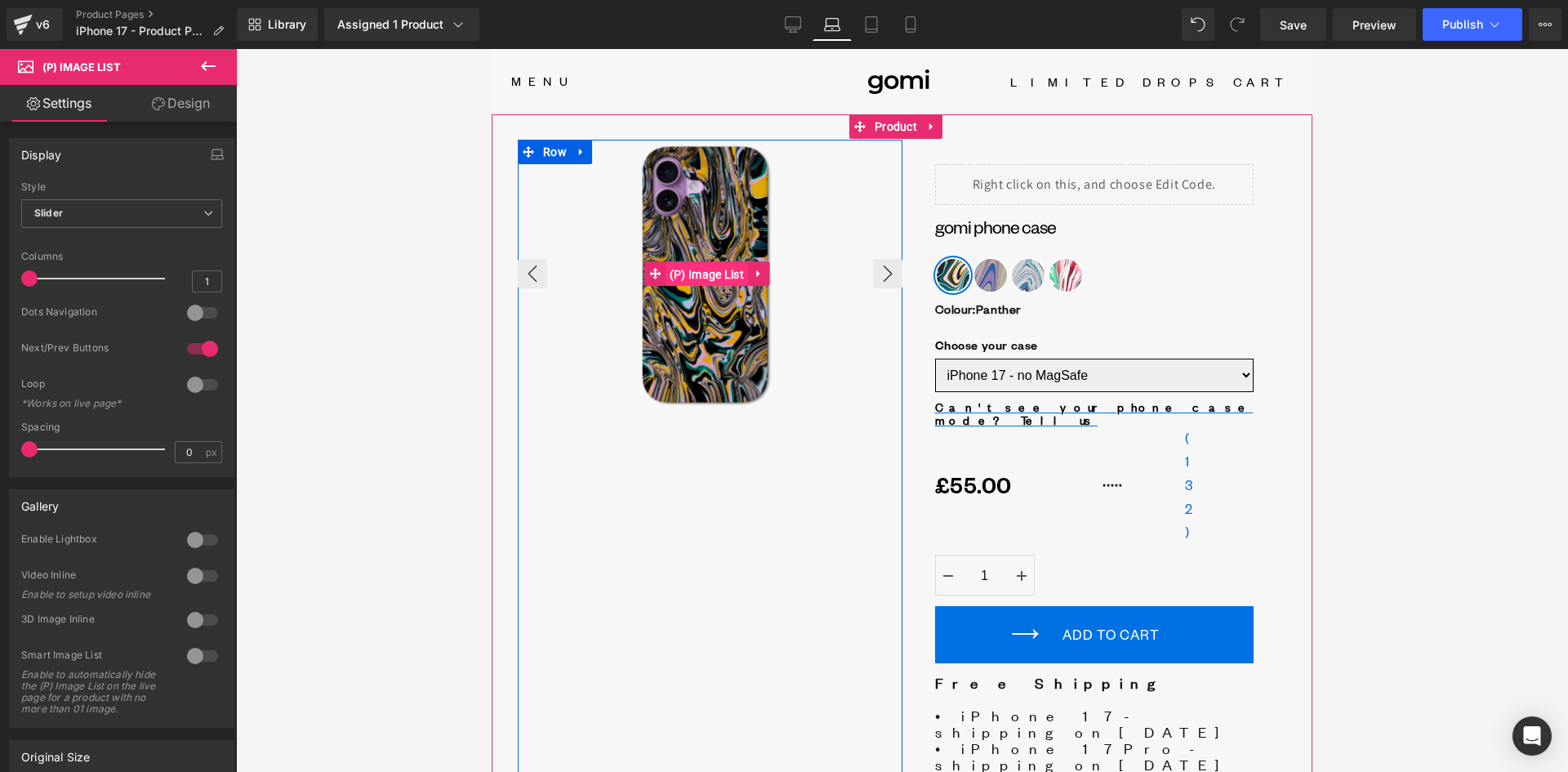
click at [704, 266] on span "(P) Image List" at bounding box center [707, 275] width 83 height 25
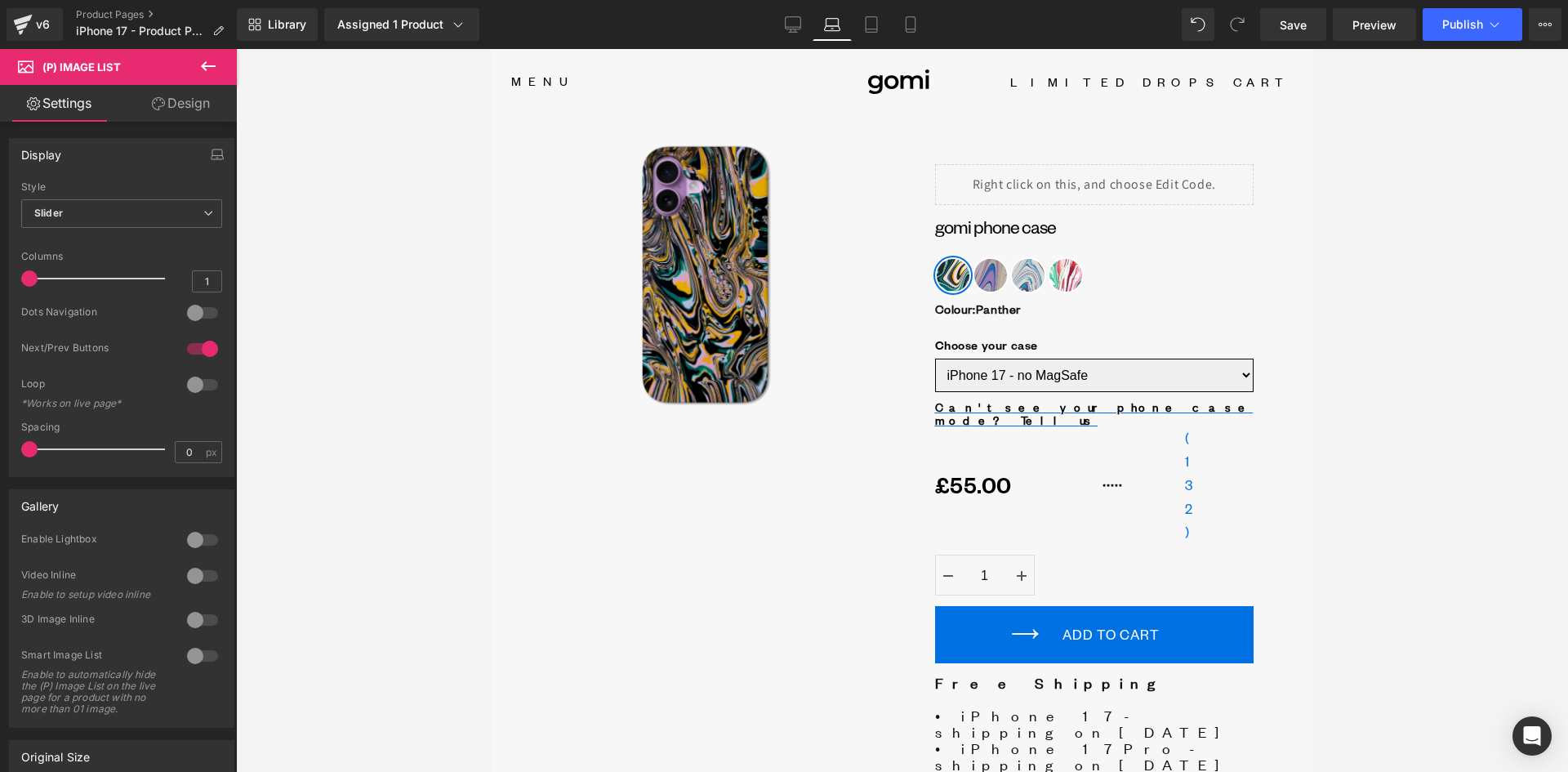
click at [176, 108] on link "Design" at bounding box center [180, 103] width 118 height 36
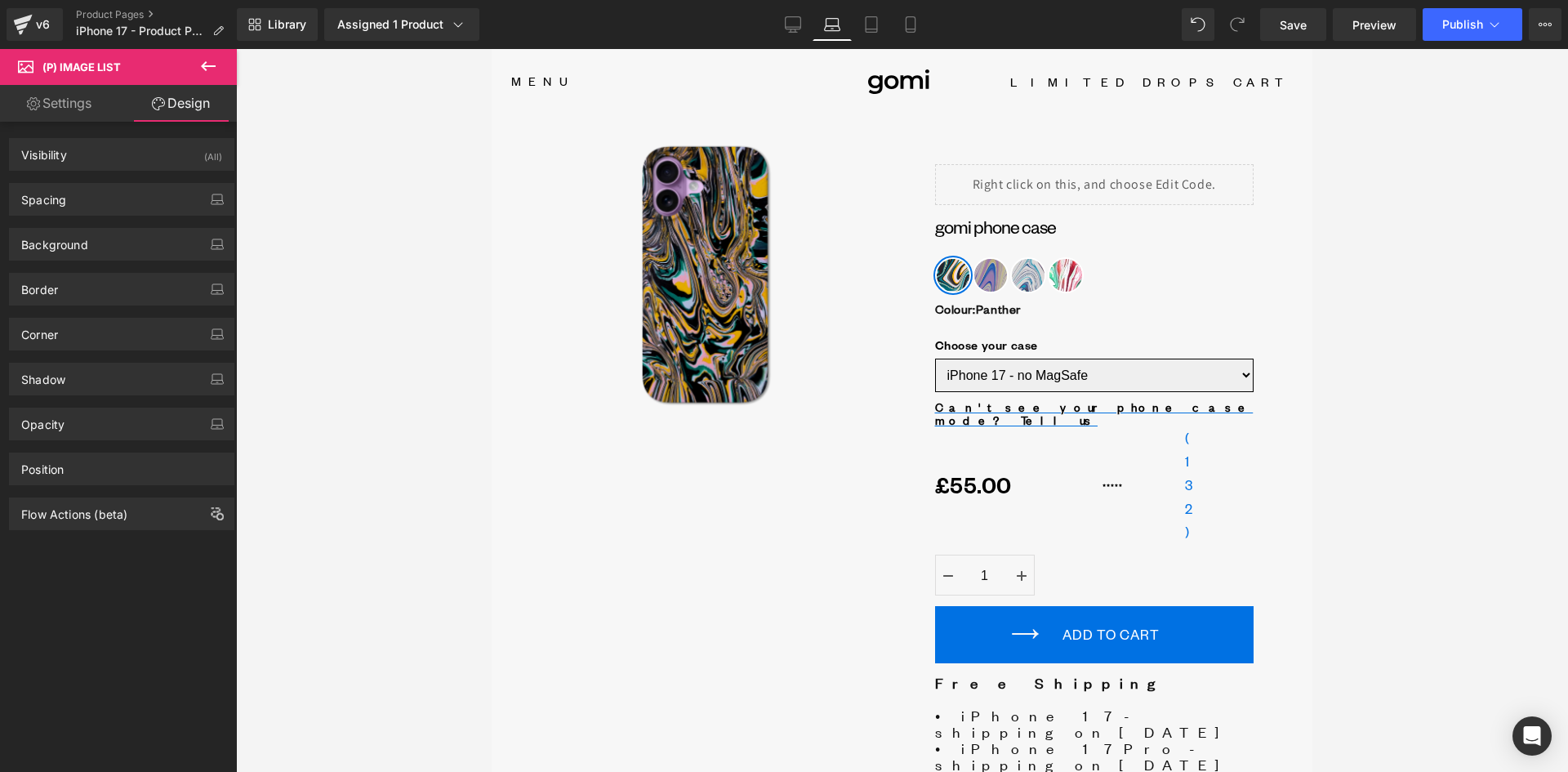
click at [83, 107] on link "Settings" at bounding box center [59, 103] width 118 height 36
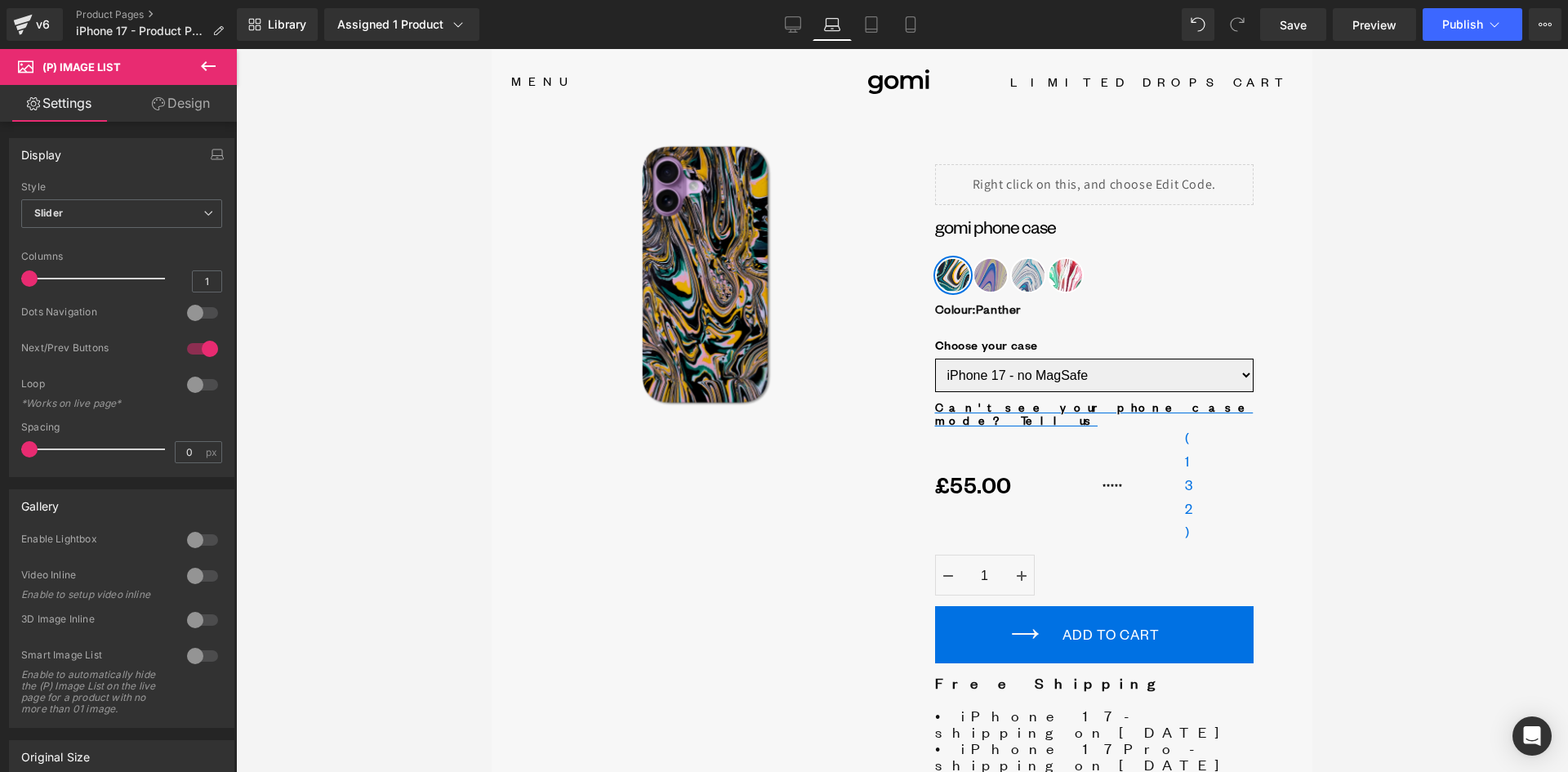
drag, startPoint x: 205, startPoint y: 112, endPoint x: 178, endPoint y: 121, distance: 28.5
click at [204, 113] on link "Design" at bounding box center [180, 103] width 118 height 36
type input "0"
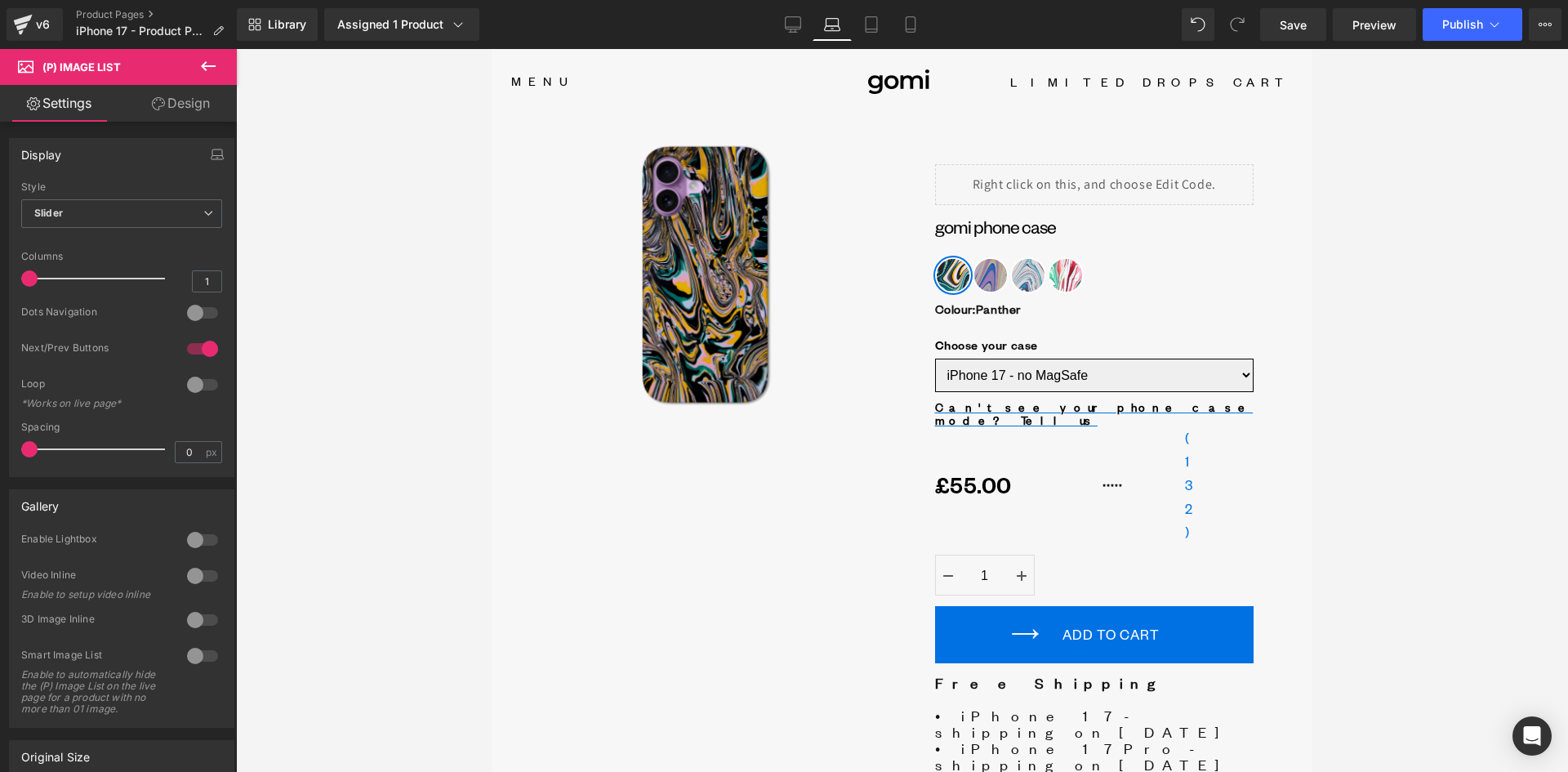
type input "0"
type input "100"
type input "0"
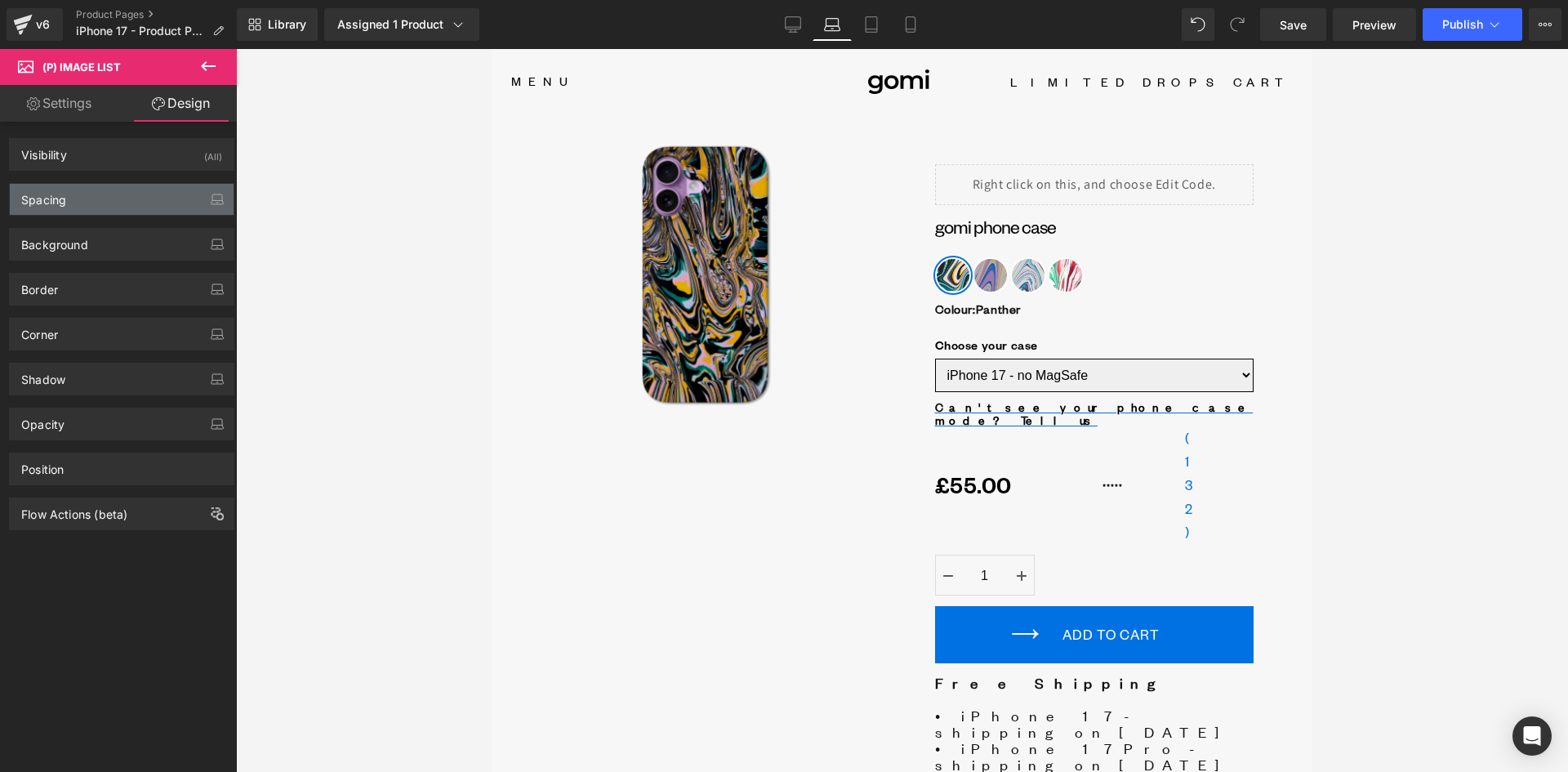
click at [79, 207] on div "Spacing" at bounding box center [122, 199] width 224 height 31
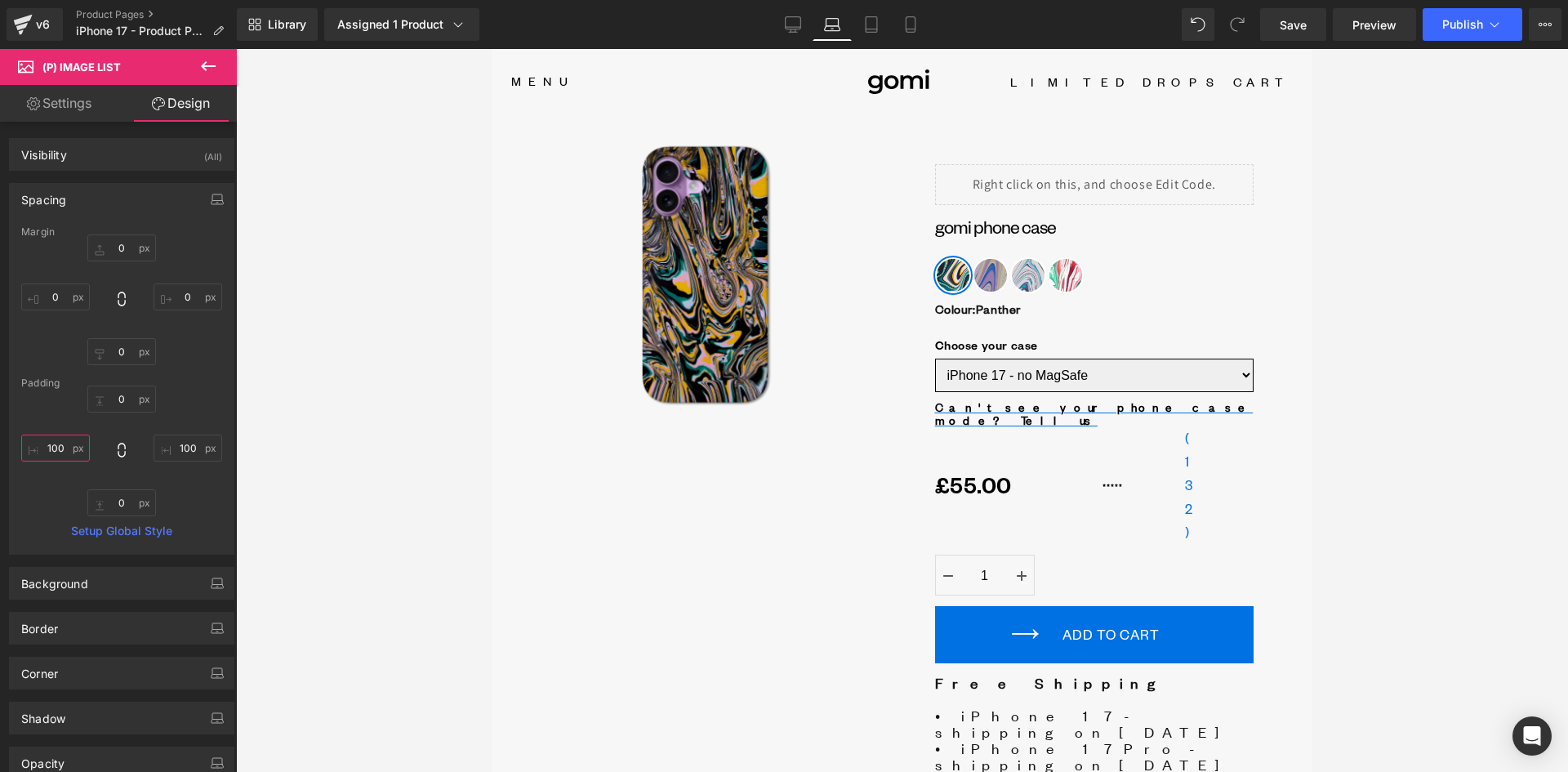
click at [53, 438] on input "100" at bounding box center [55, 448] width 68 height 27
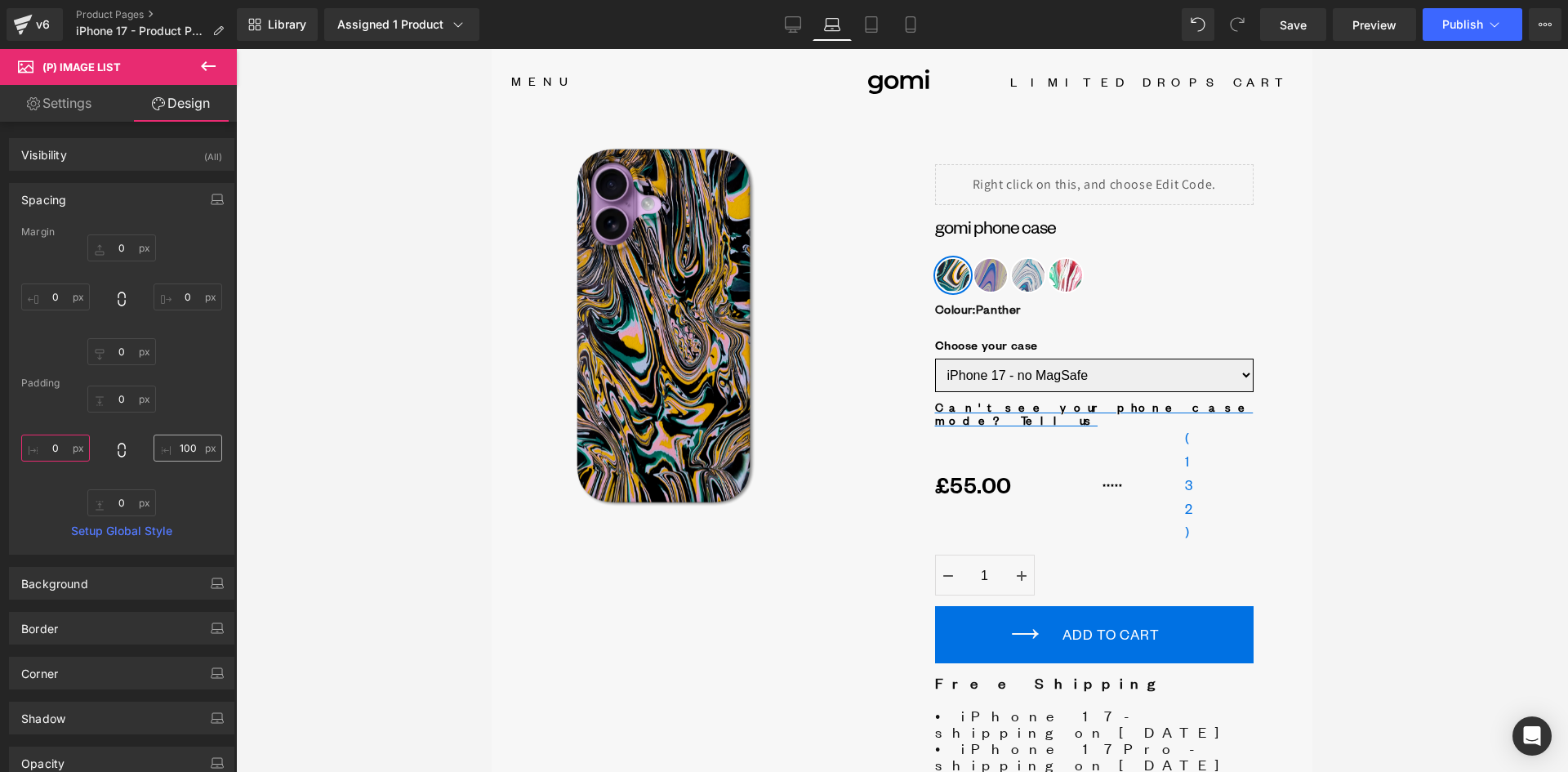
type input "0"
click at [186, 451] on input "100" at bounding box center [188, 448] width 68 height 27
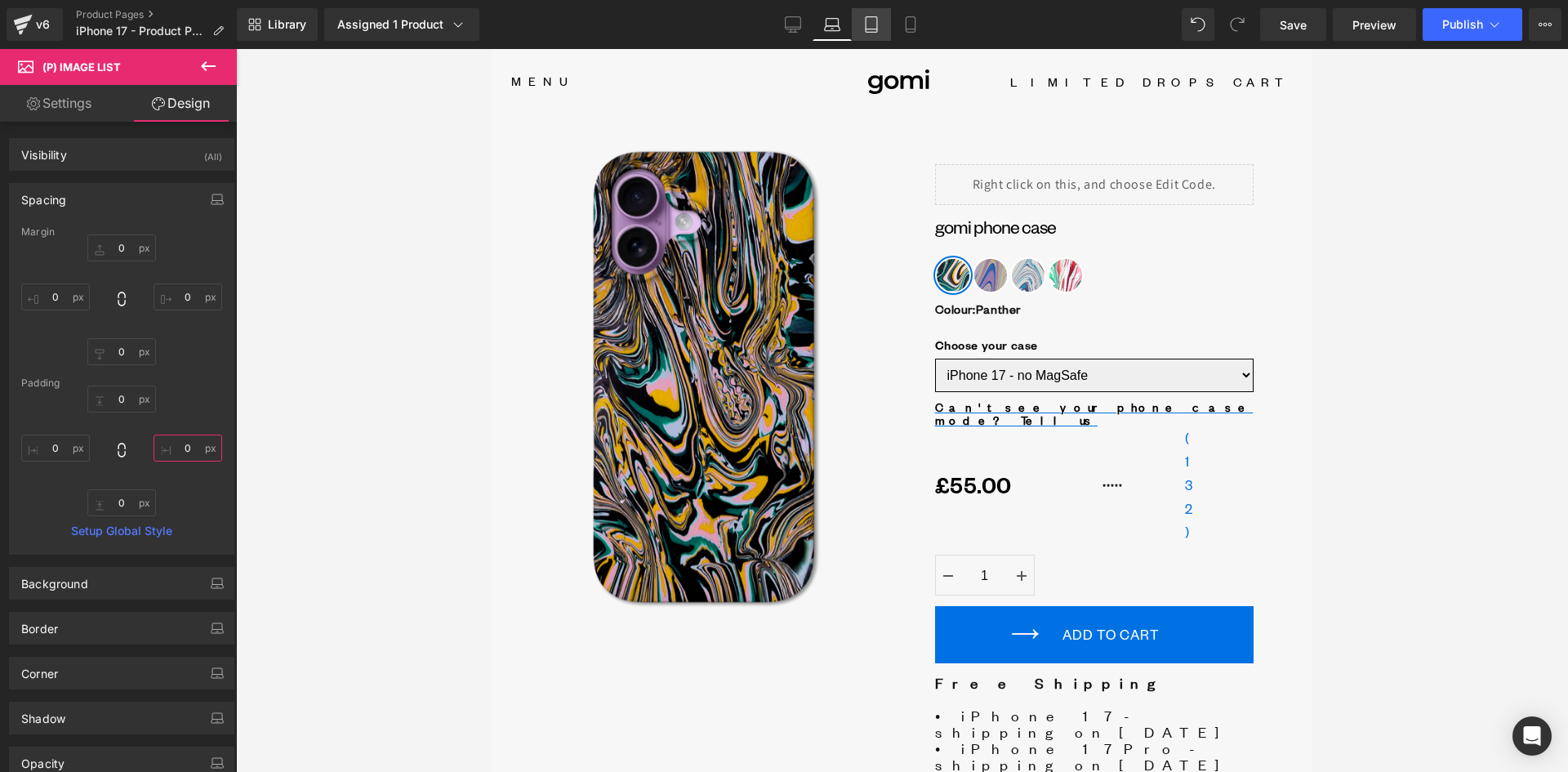
type input "0"
click at [873, 30] on icon at bounding box center [871, 24] width 16 height 16
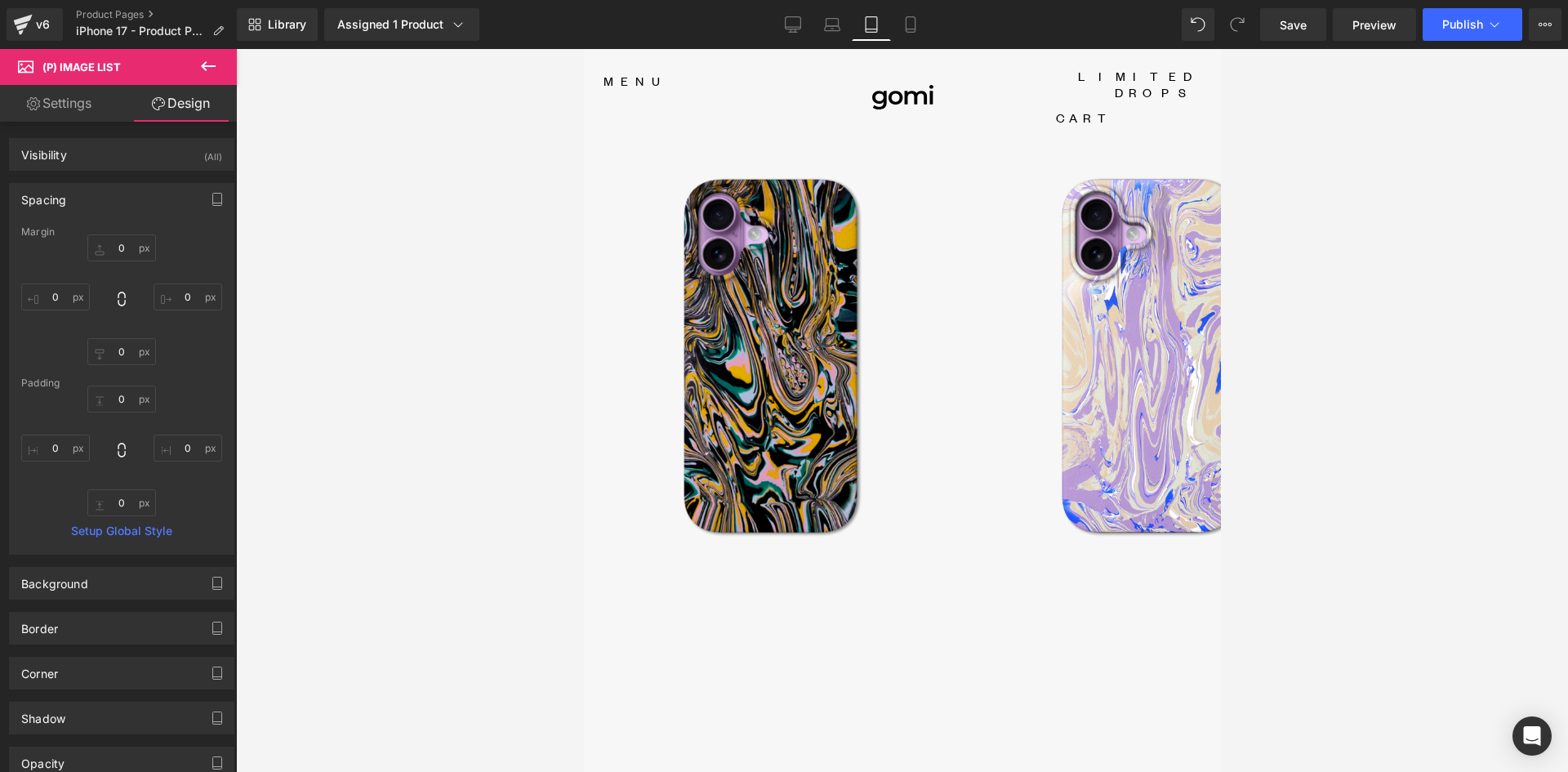
type input "0"
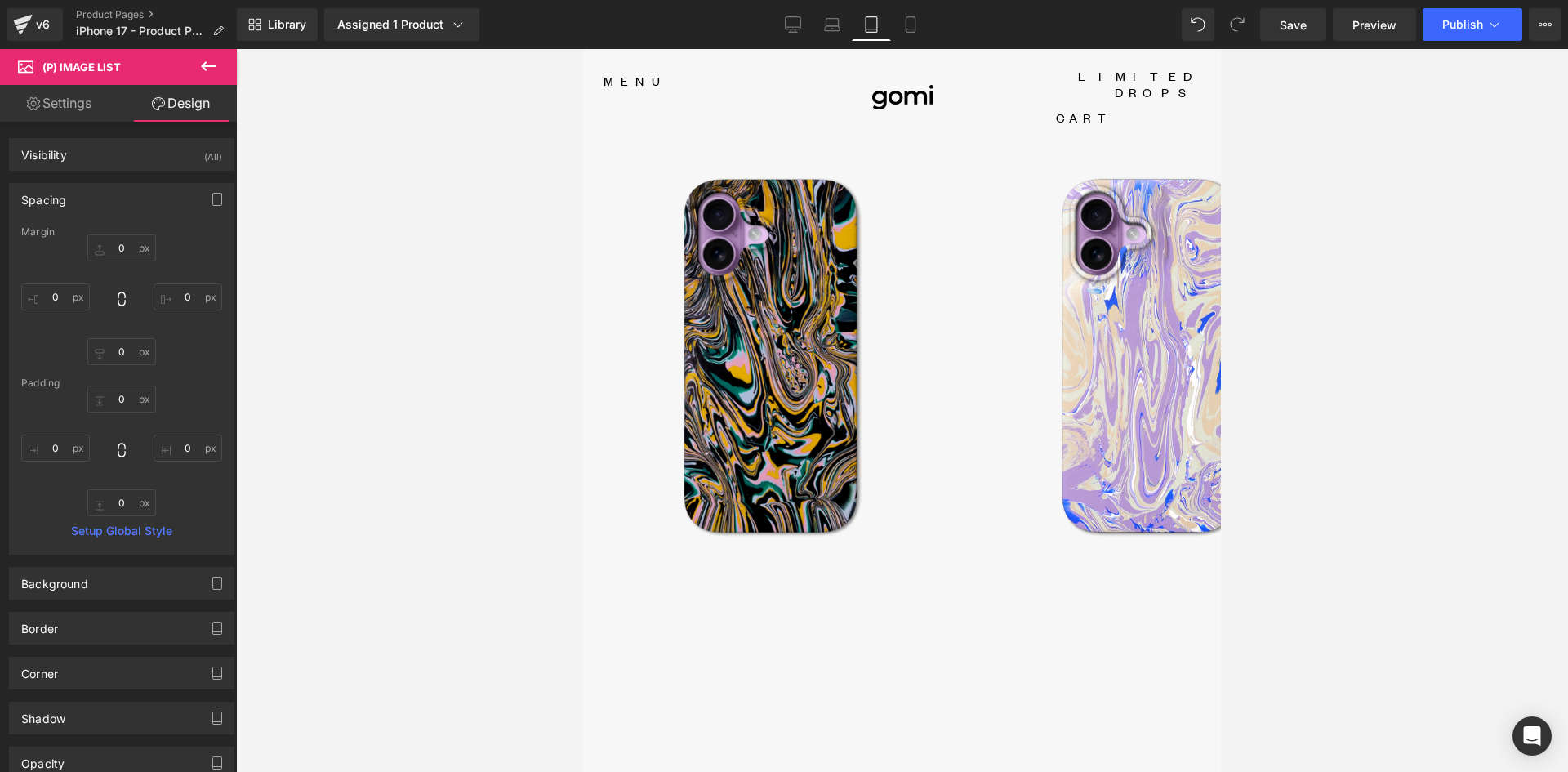
type input "50"
type input "0"
type input "50"
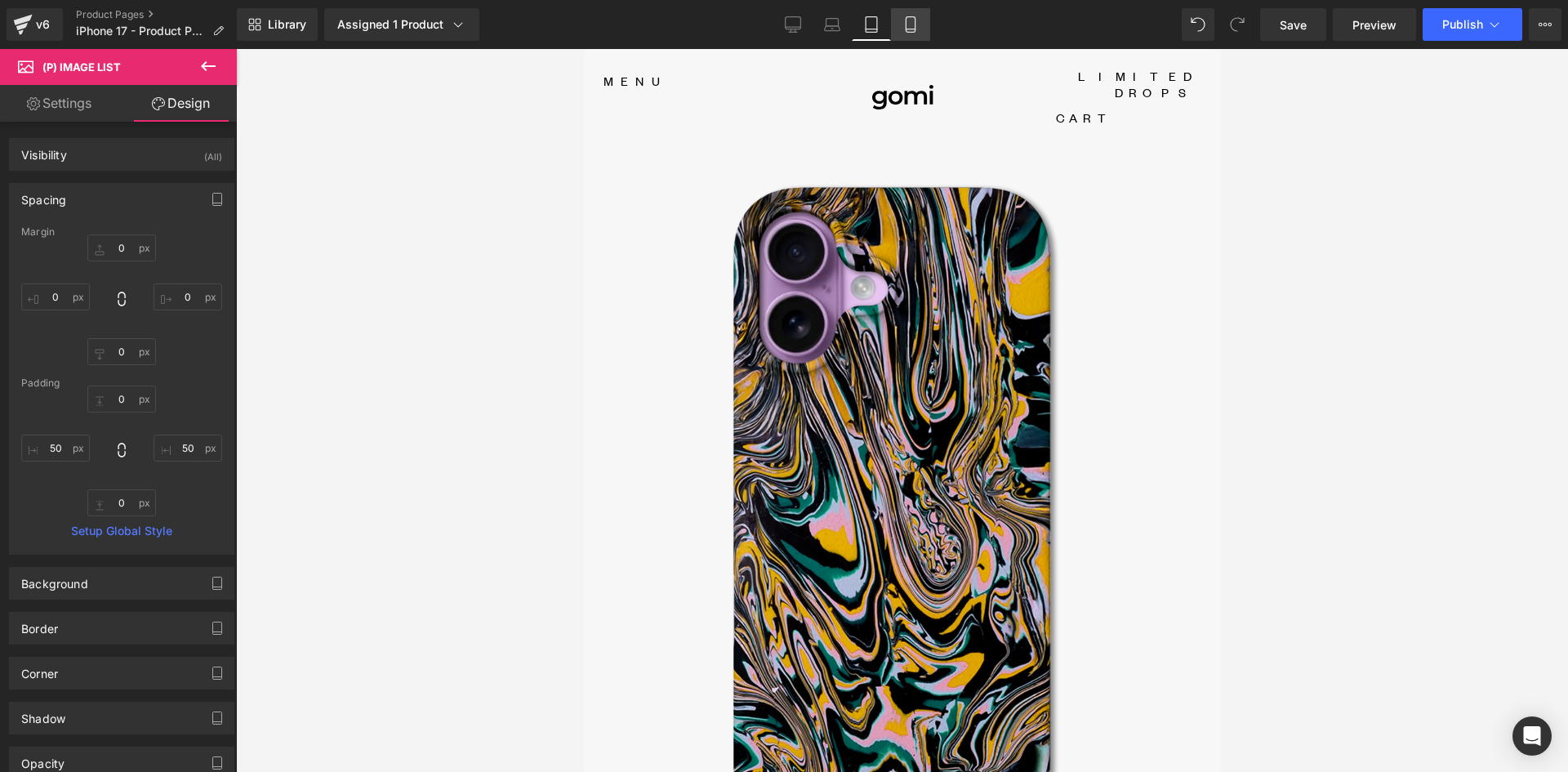
click at [918, 15] on link "Mobile" at bounding box center [910, 24] width 39 height 33
type input "0"
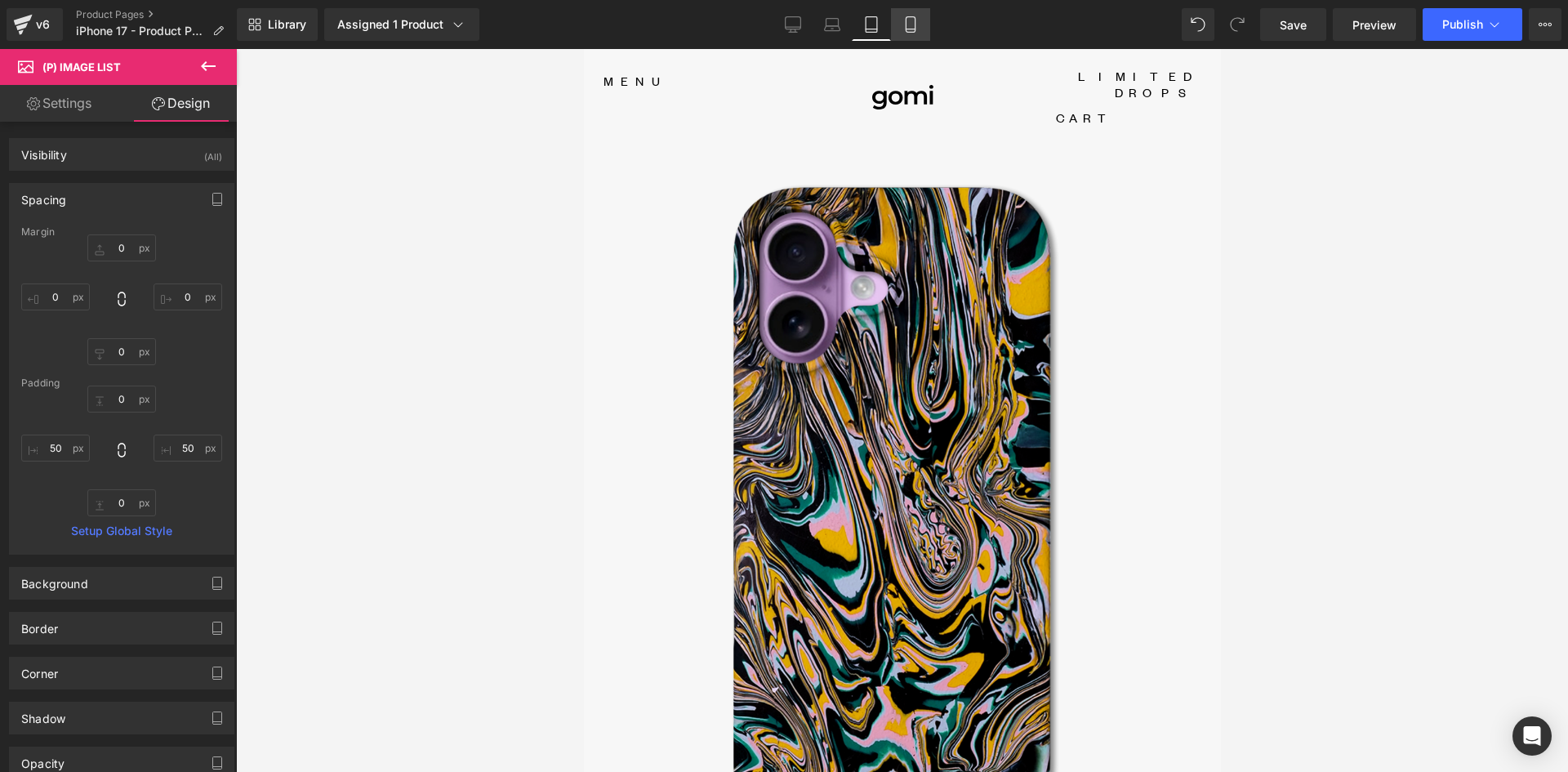
type input "0"
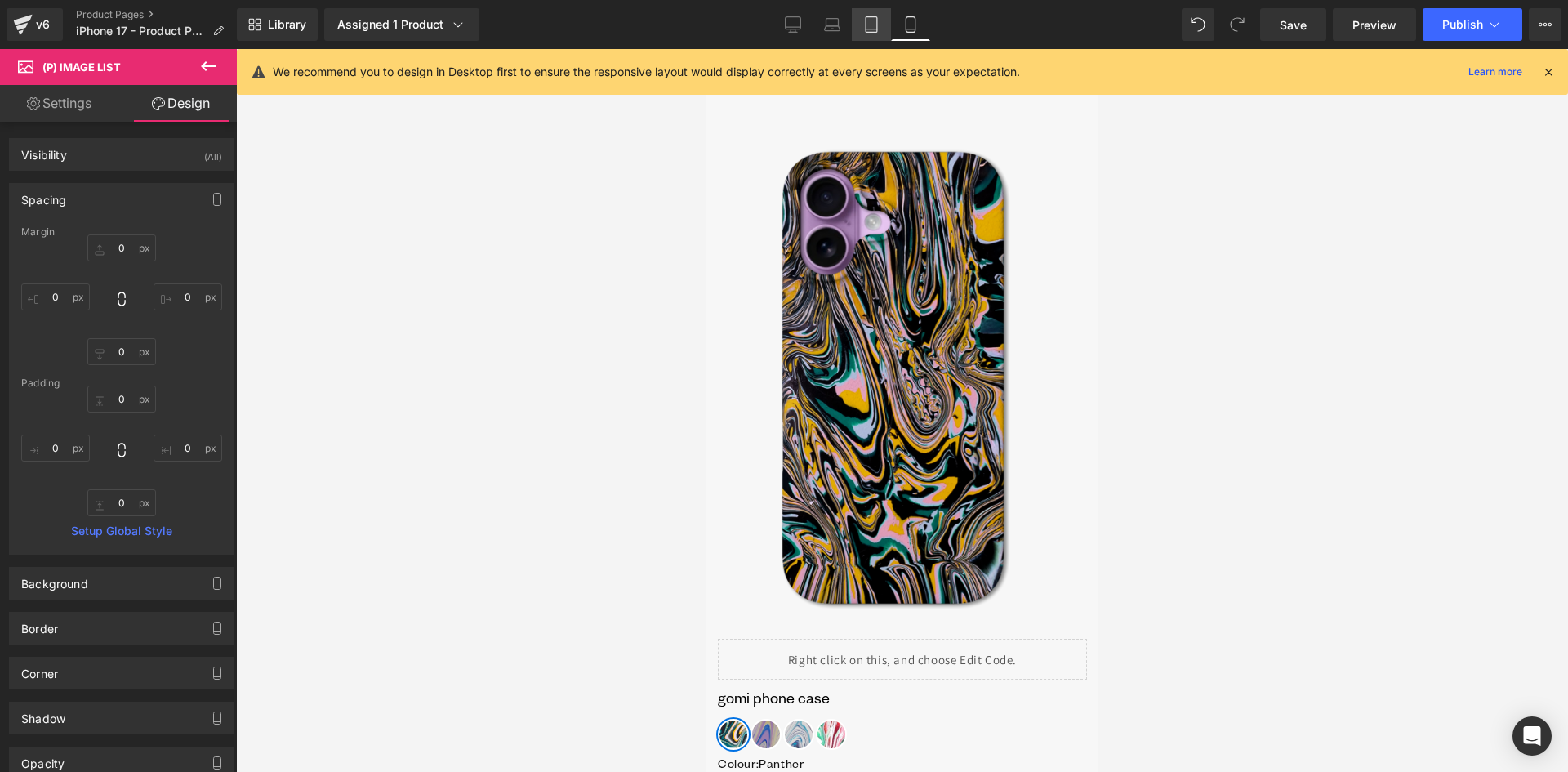
click at [864, 28] on icon at bounding box center [871, 24] width 16 height 16
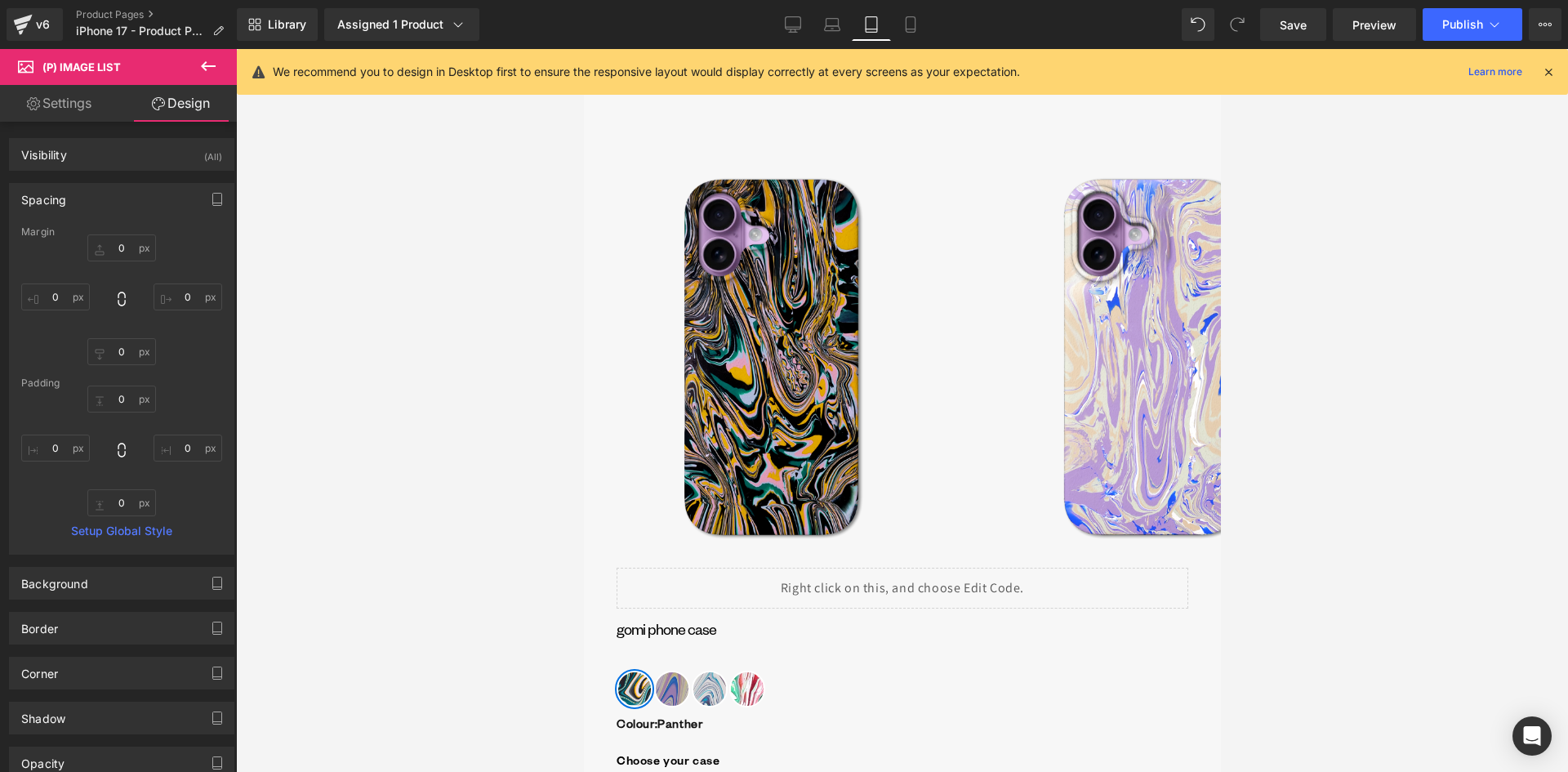
type input "0"
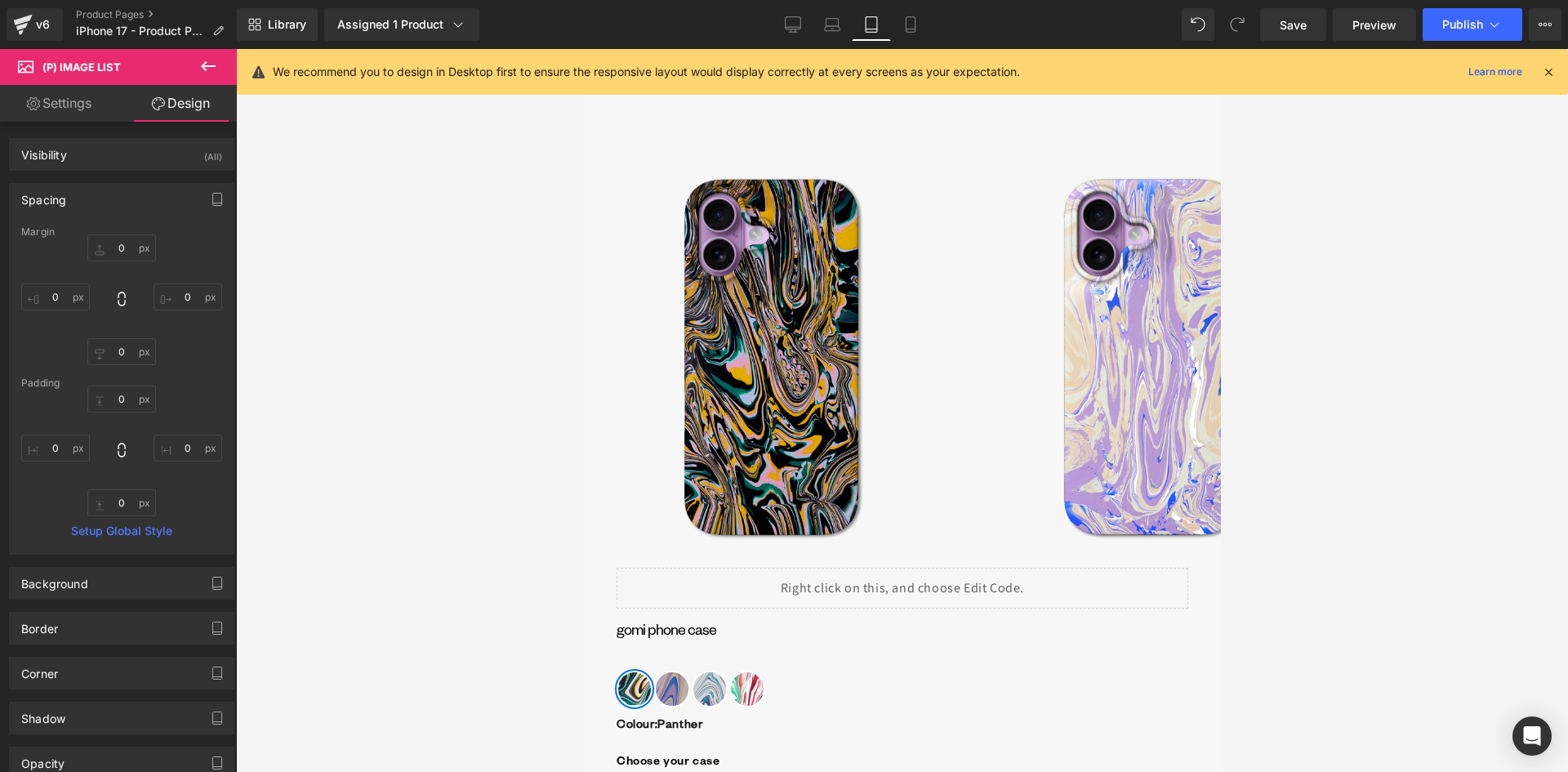
type input "50"
type input "0"
type input "50"
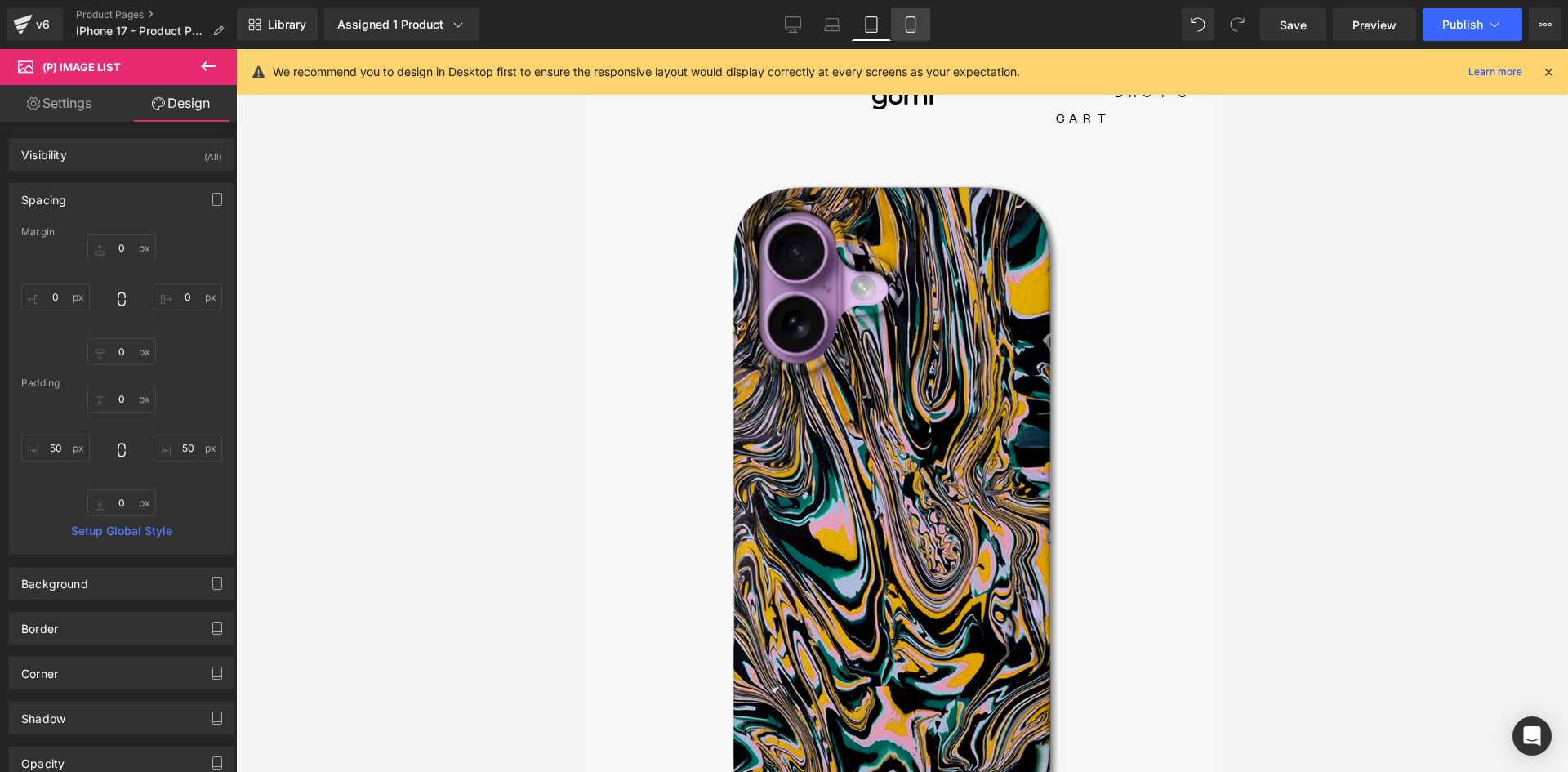
click at [916, 23] on icon at bounding box center [910, 24] width 16 height 16
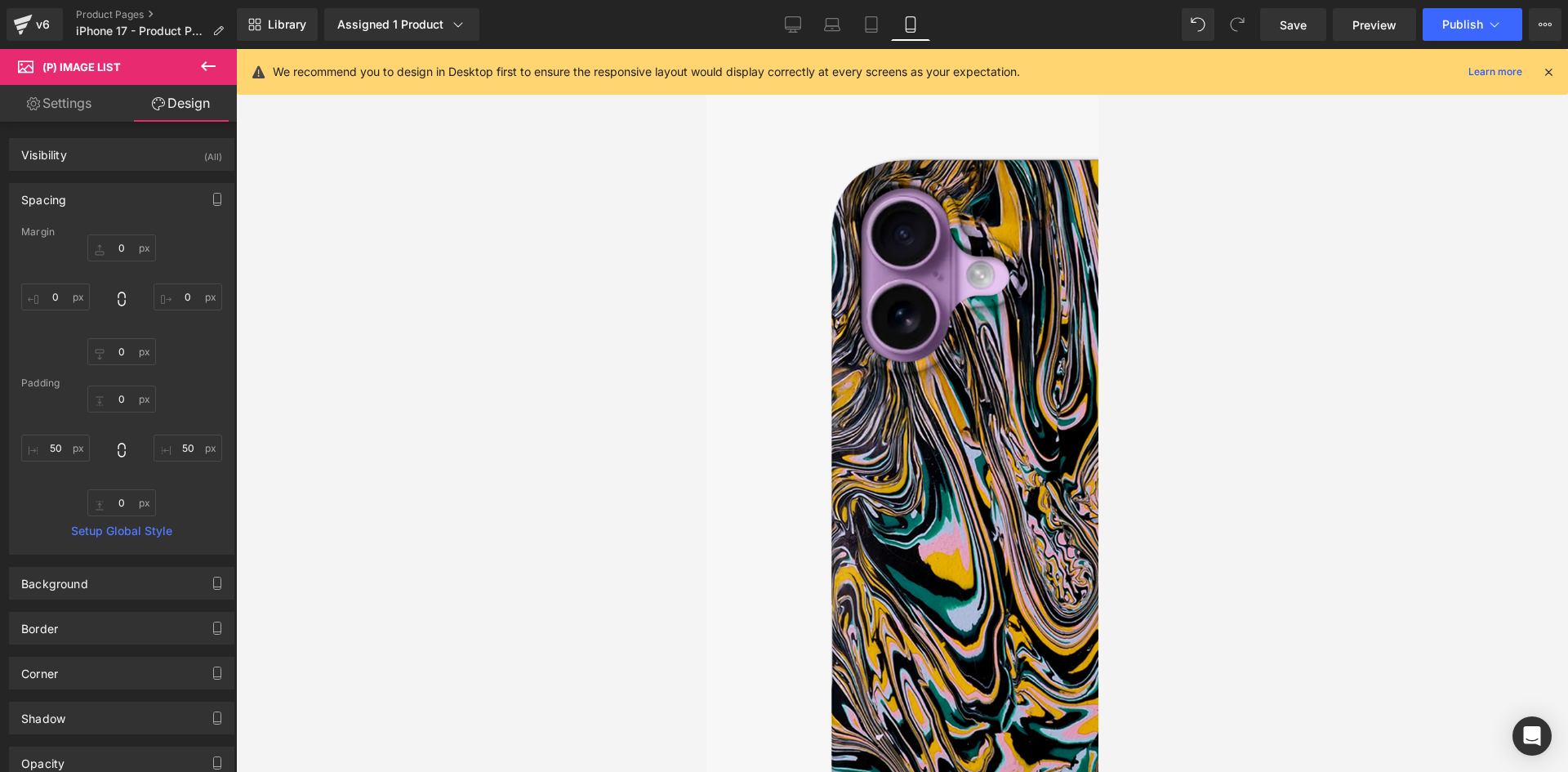
type input "0"
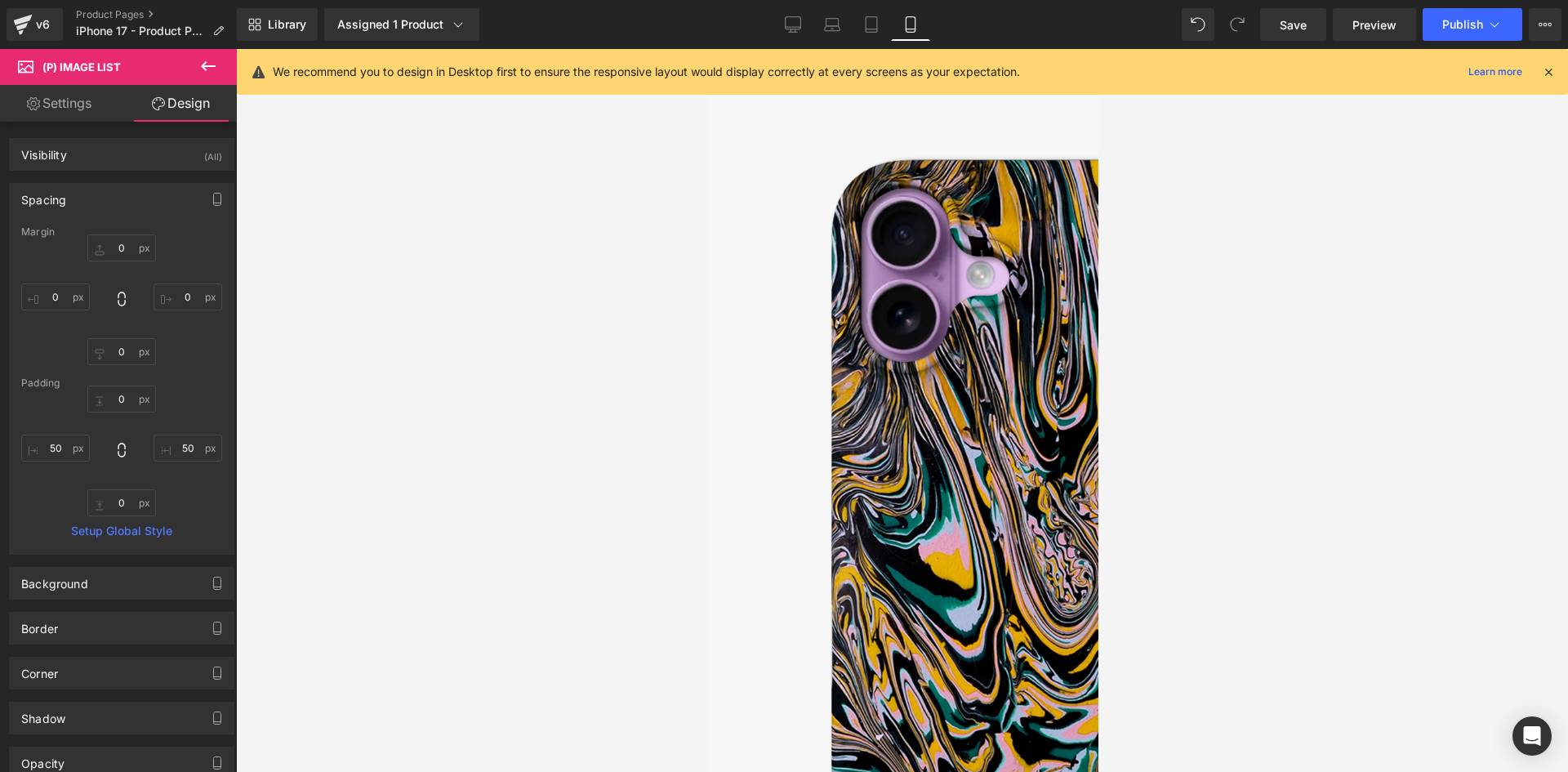
type input "0"
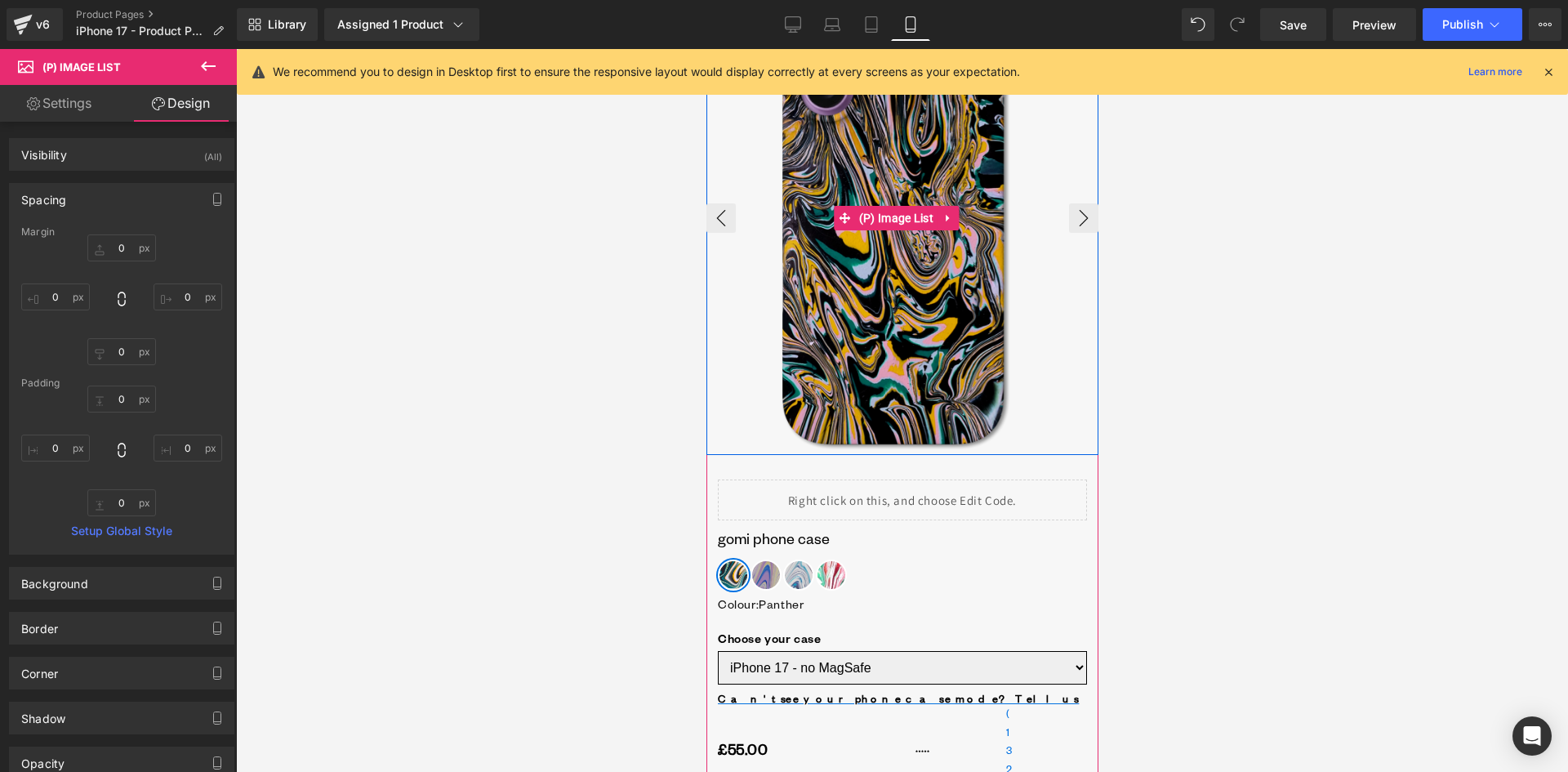
scroll to position [164, 0]
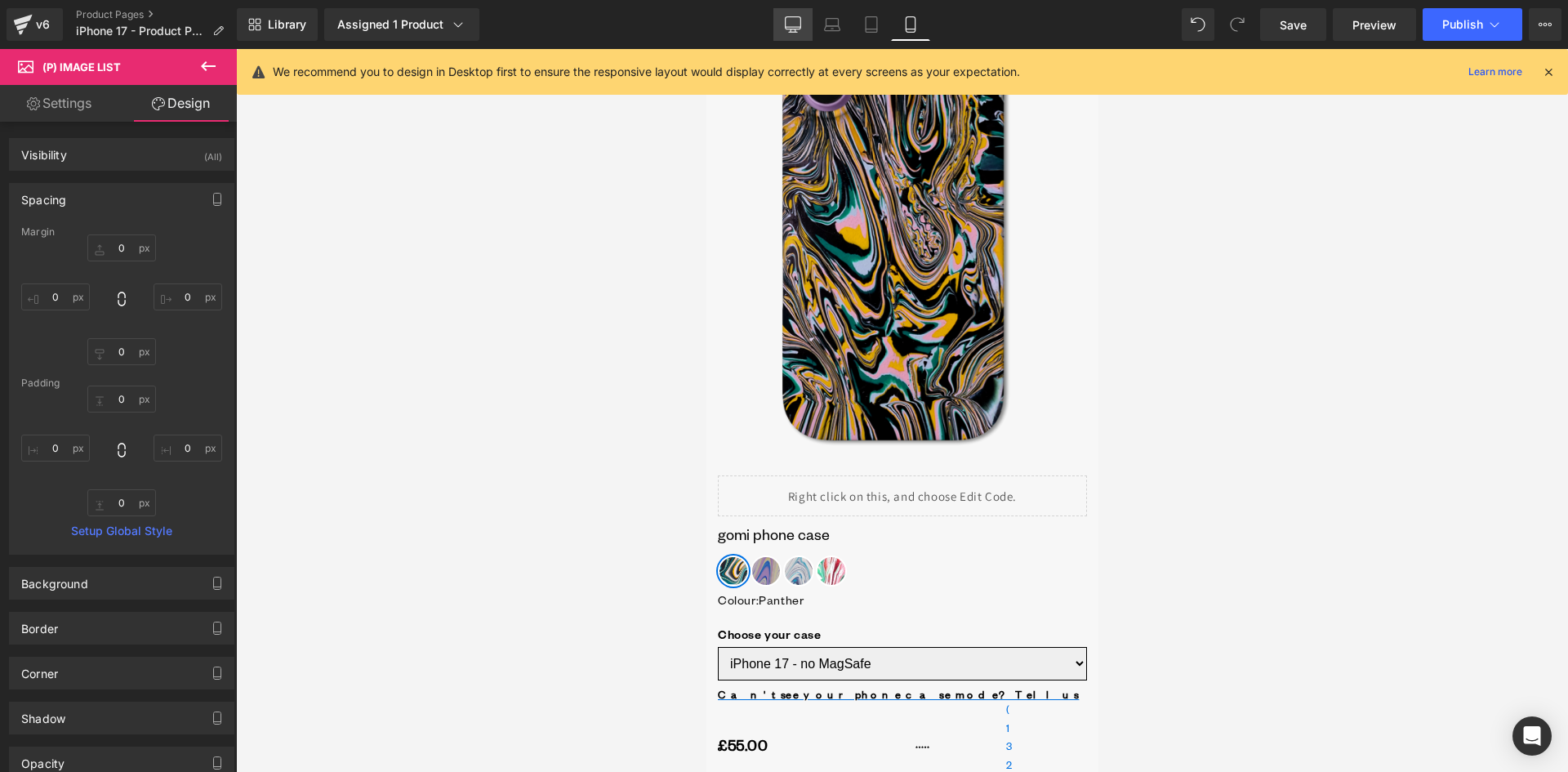
click at [797, 28] on icon at bounding box center [793, 24] width 16 height 16
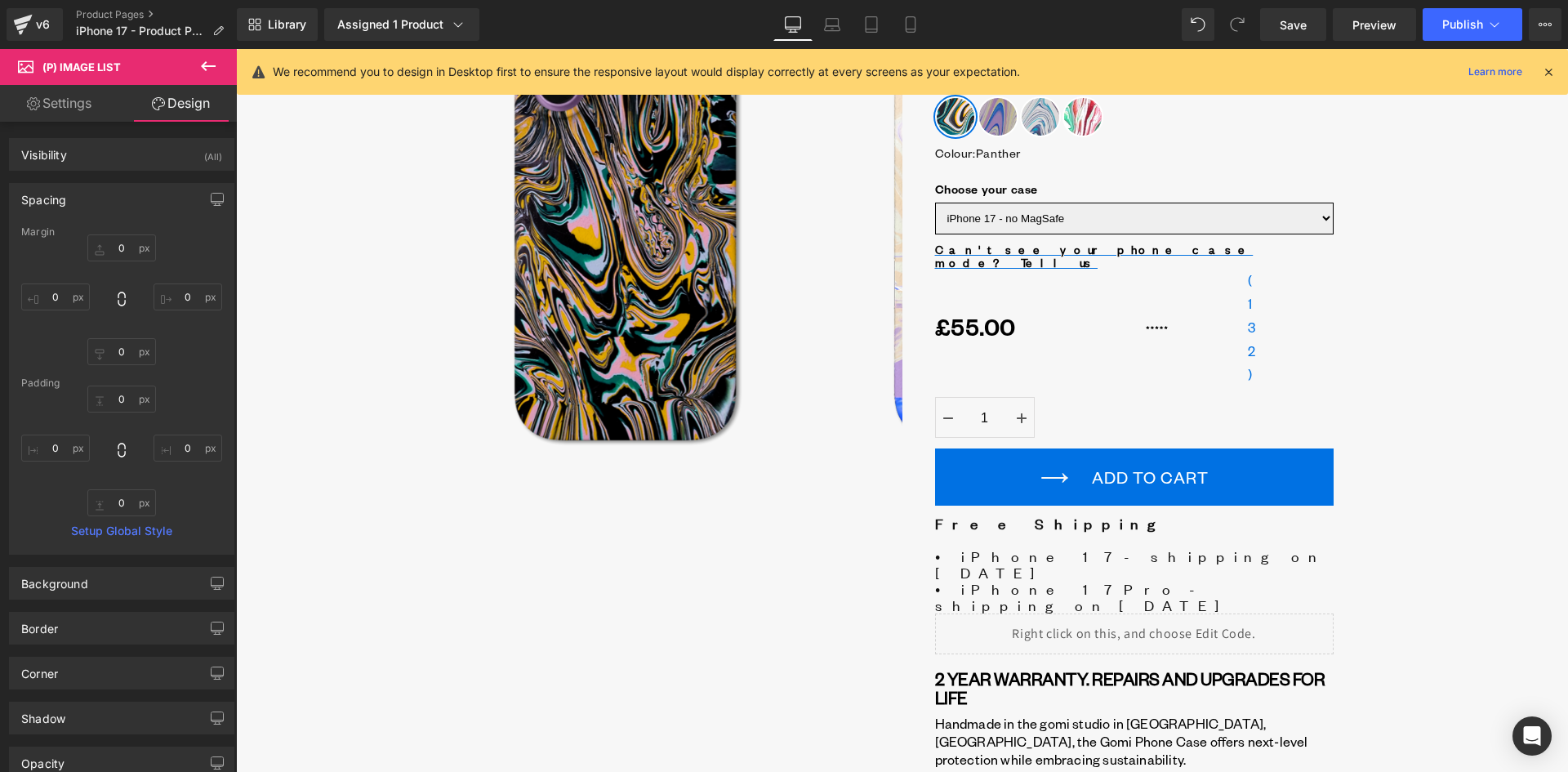
type input "0"
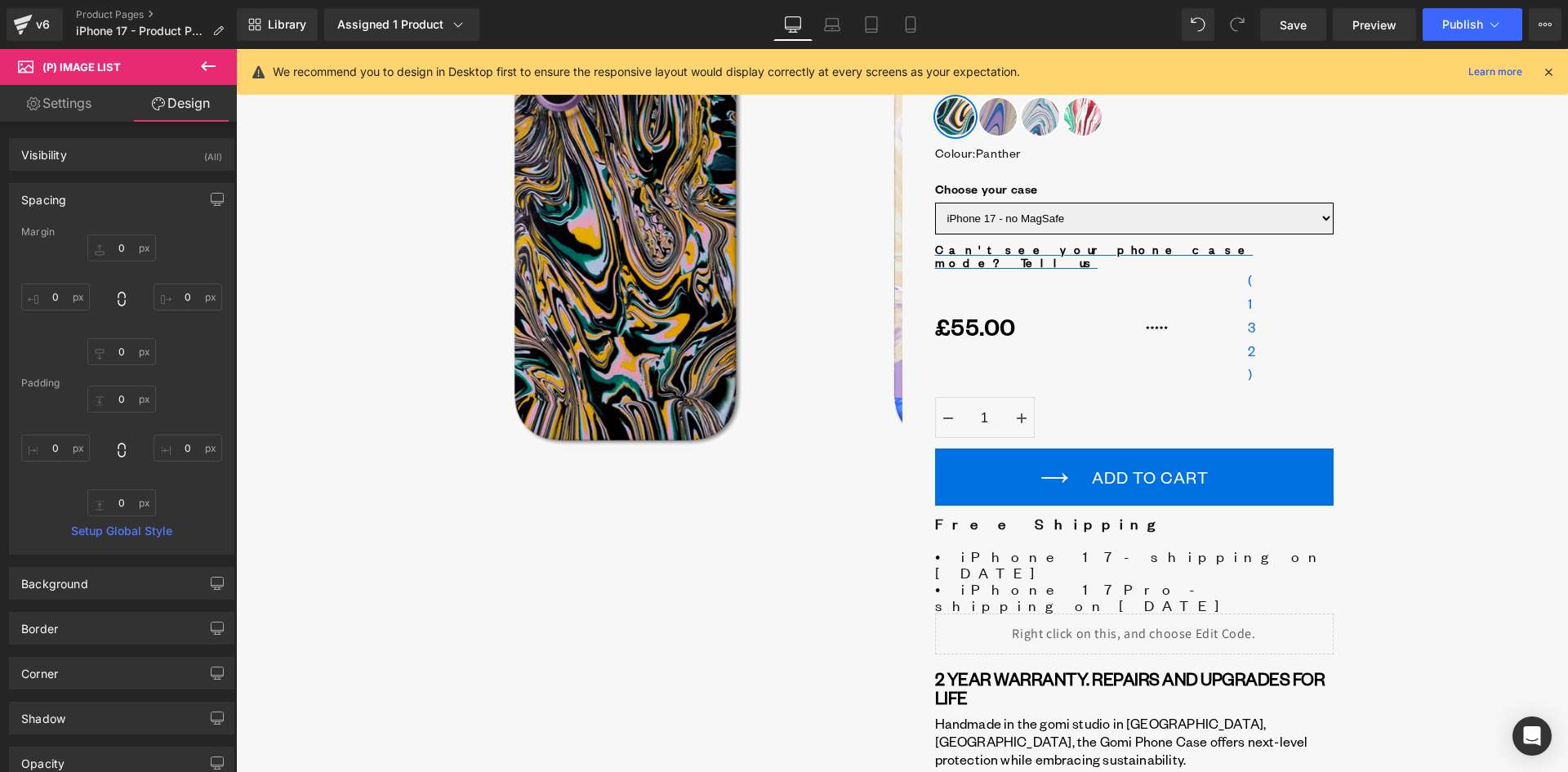
type input "0"
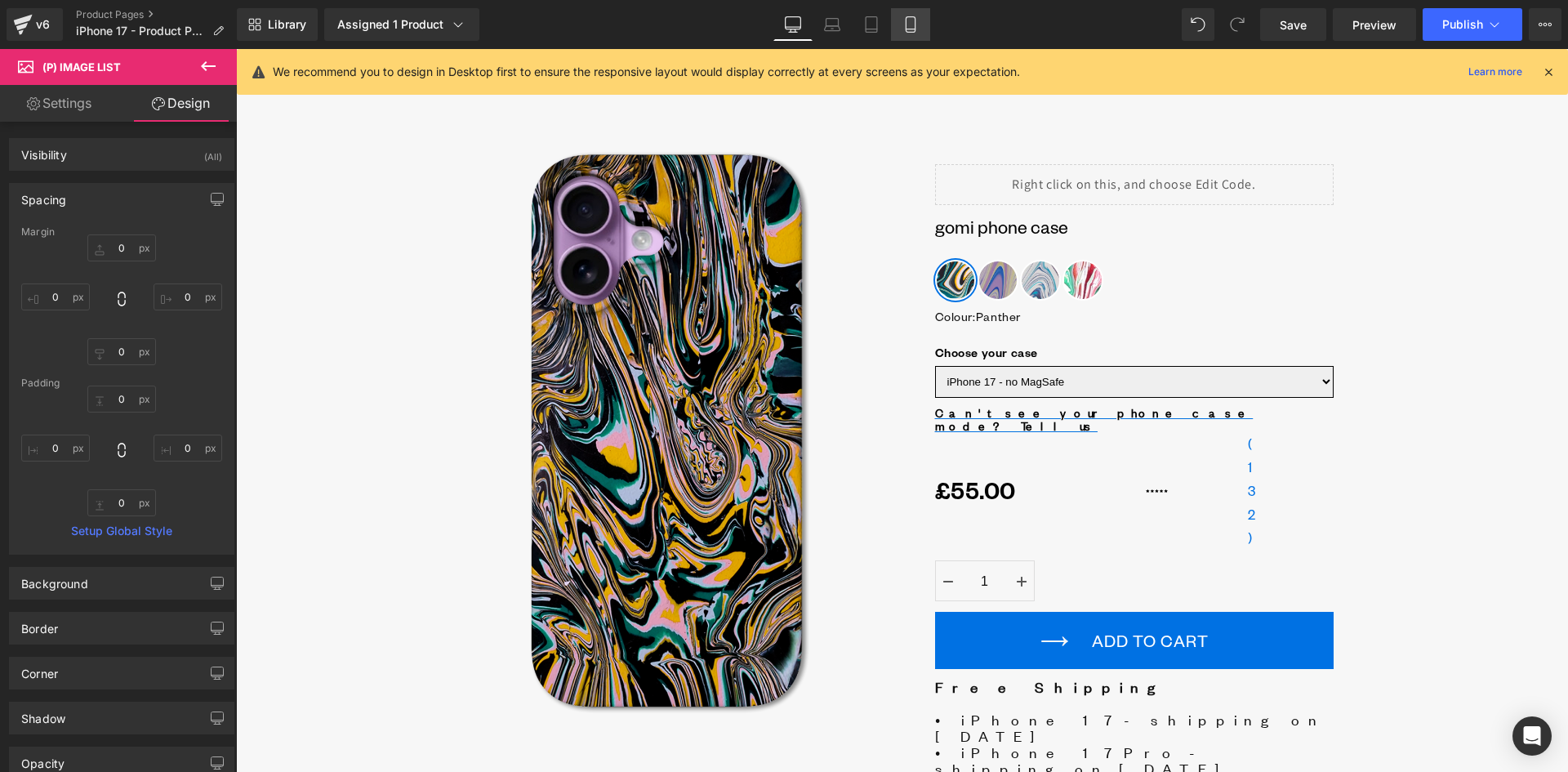
click at [910, 25] on icon at bounding box center [910, 24] width 16 height 16
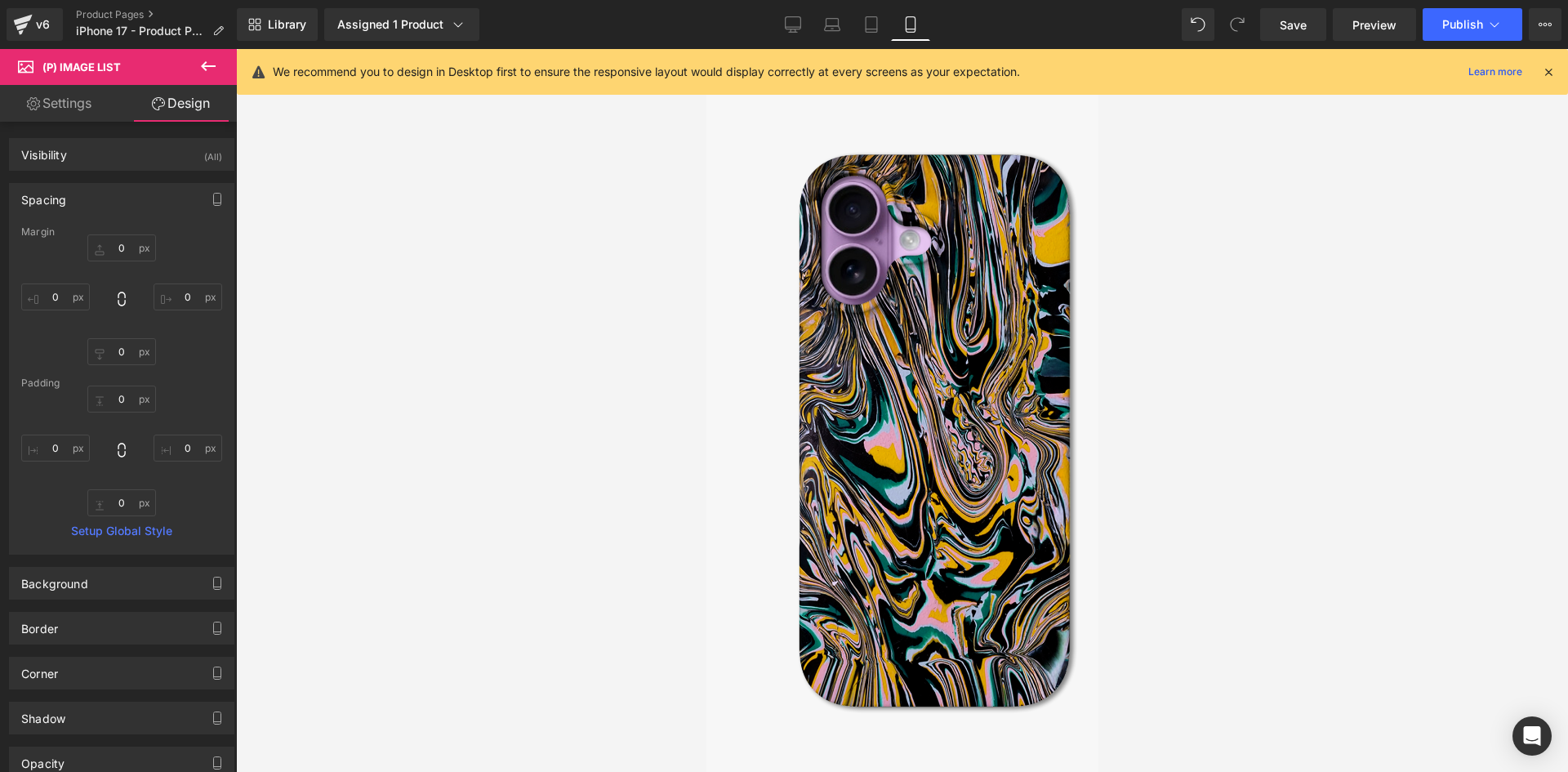
type input "0"
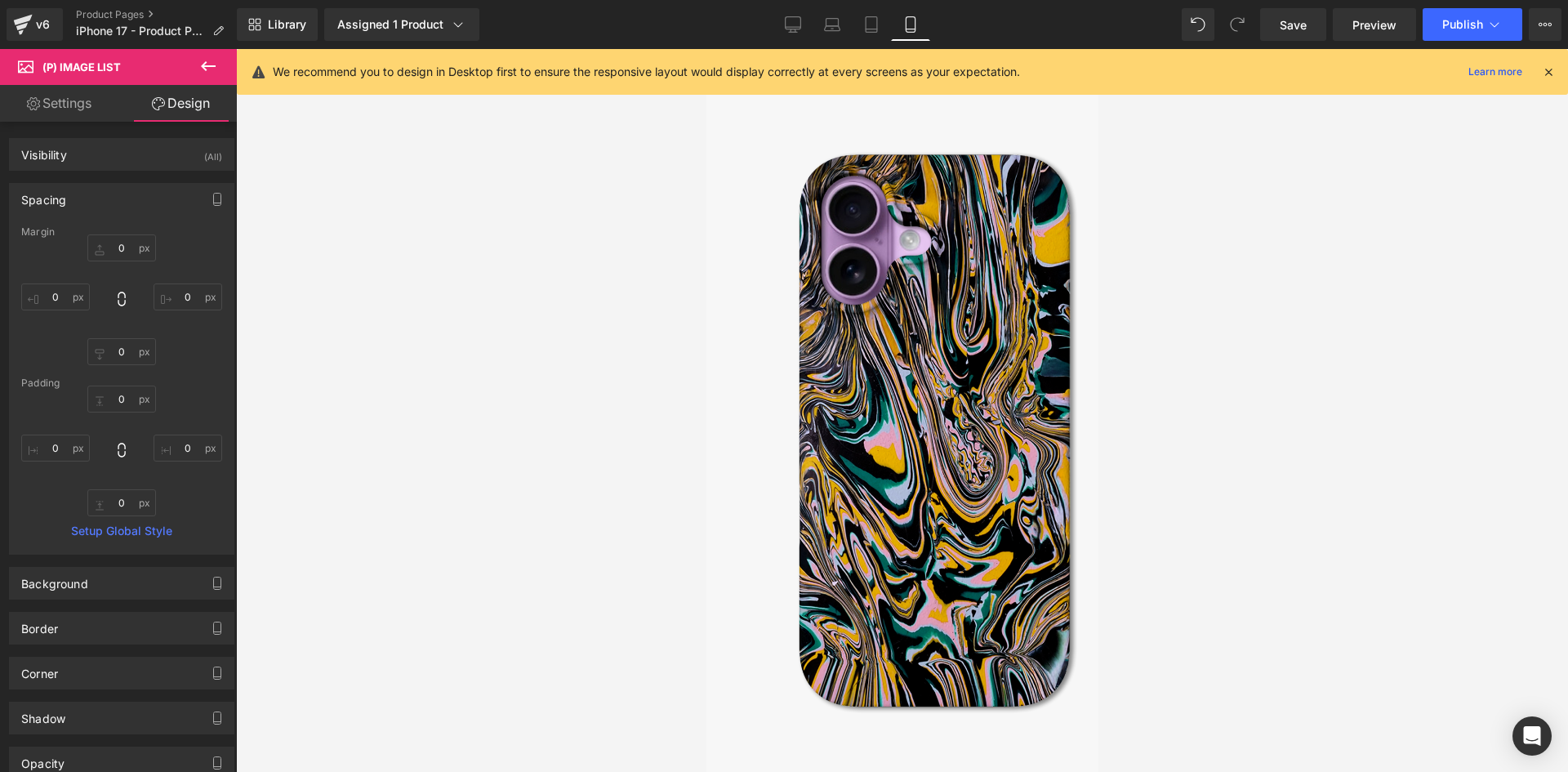
type input "0"
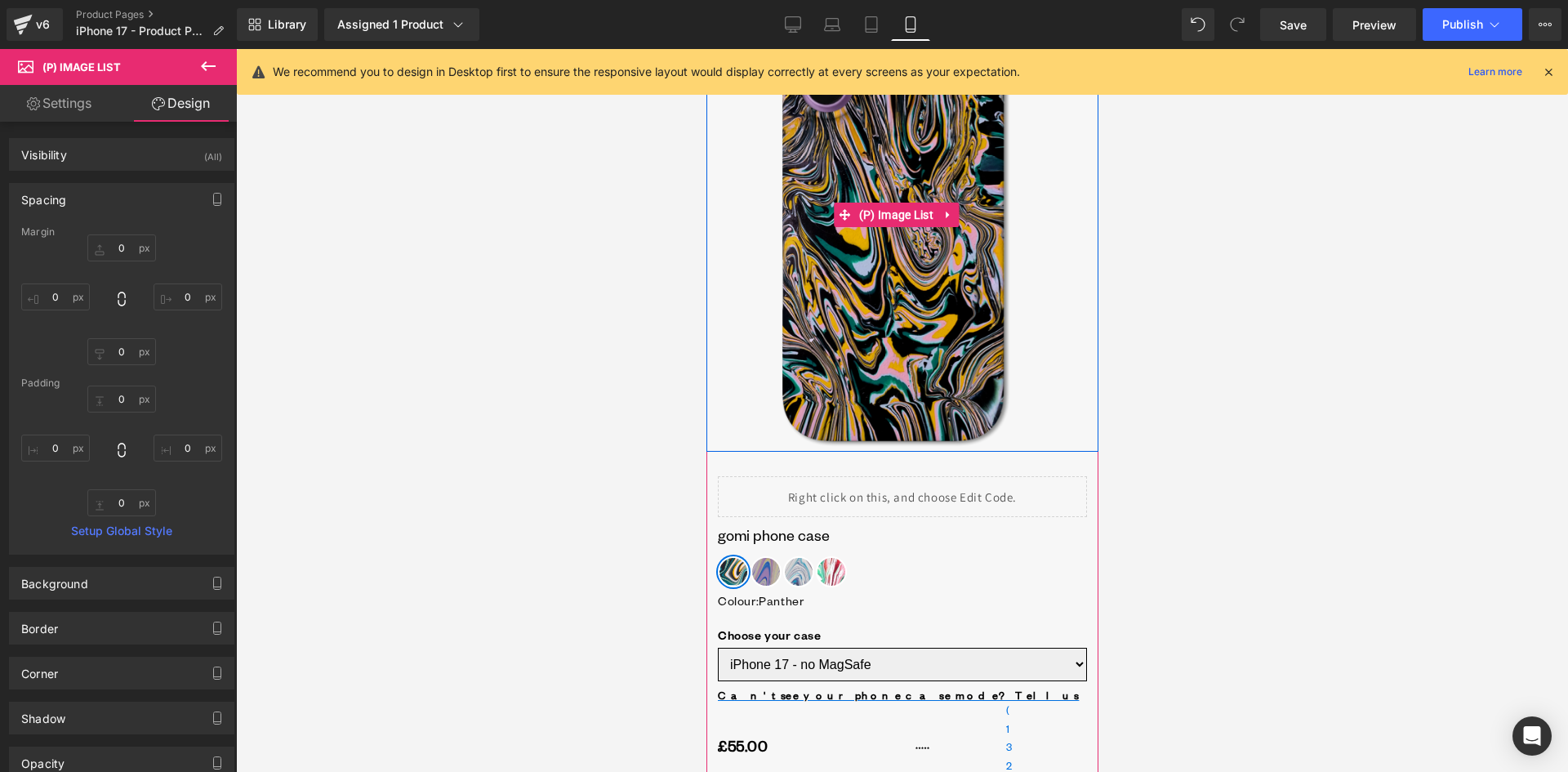
scroll to position [164, 0]
click at [796, 535] on div "Colour : Panther Panther Ultraviolet Avalanche Rose Plant Choose your case : iP…" at bounding box center [901, 574] width 369 height 86
click at [816, 537] on div "Colour : Panther Panther Ultraviolet Avalanche Rose Plant Choose your case : iP…" at bounding box center [901, 574] width 369 height 86
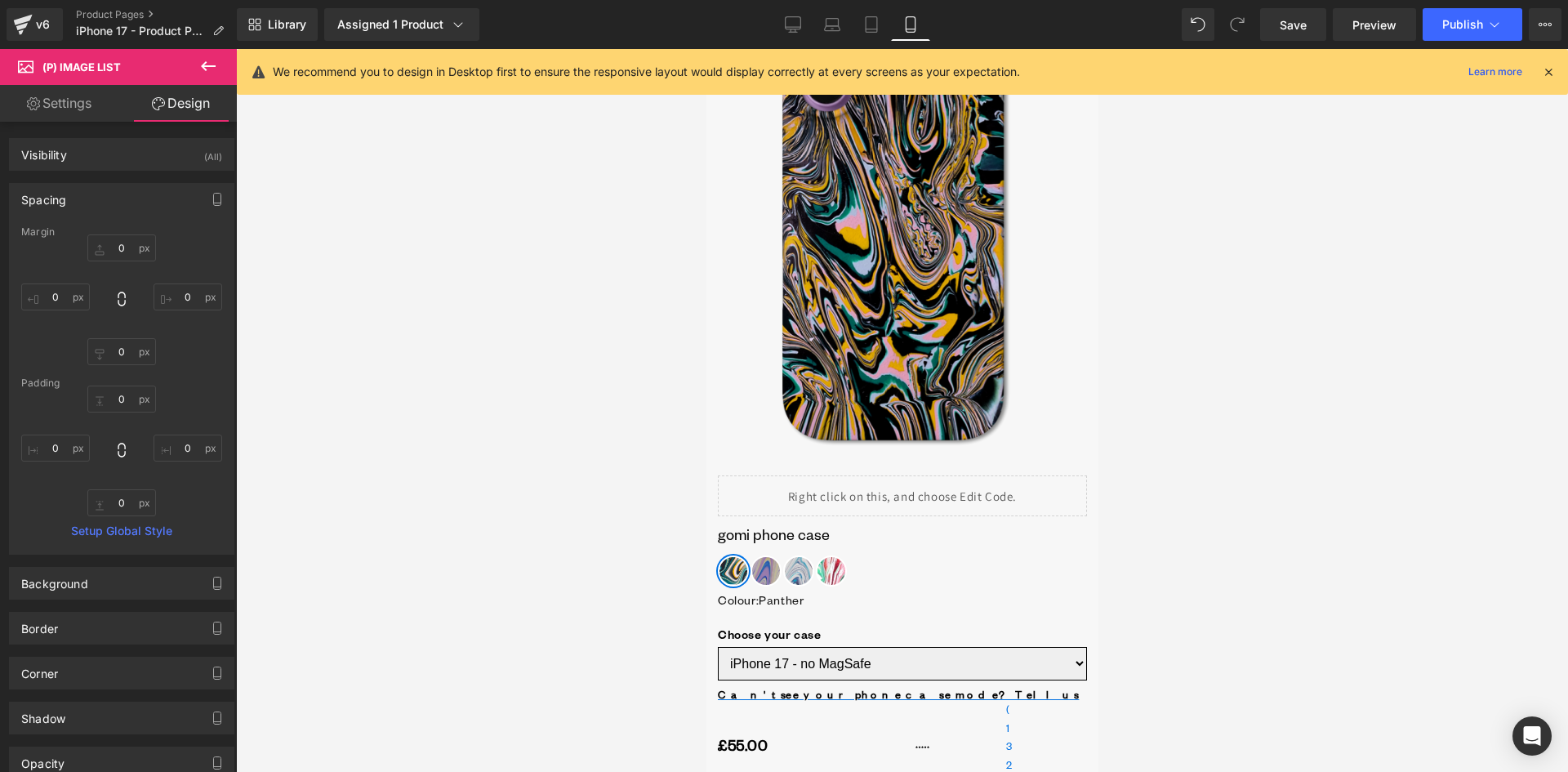
click at [640, 533] on div at bounding box center [902, 410] width 1332 height 723
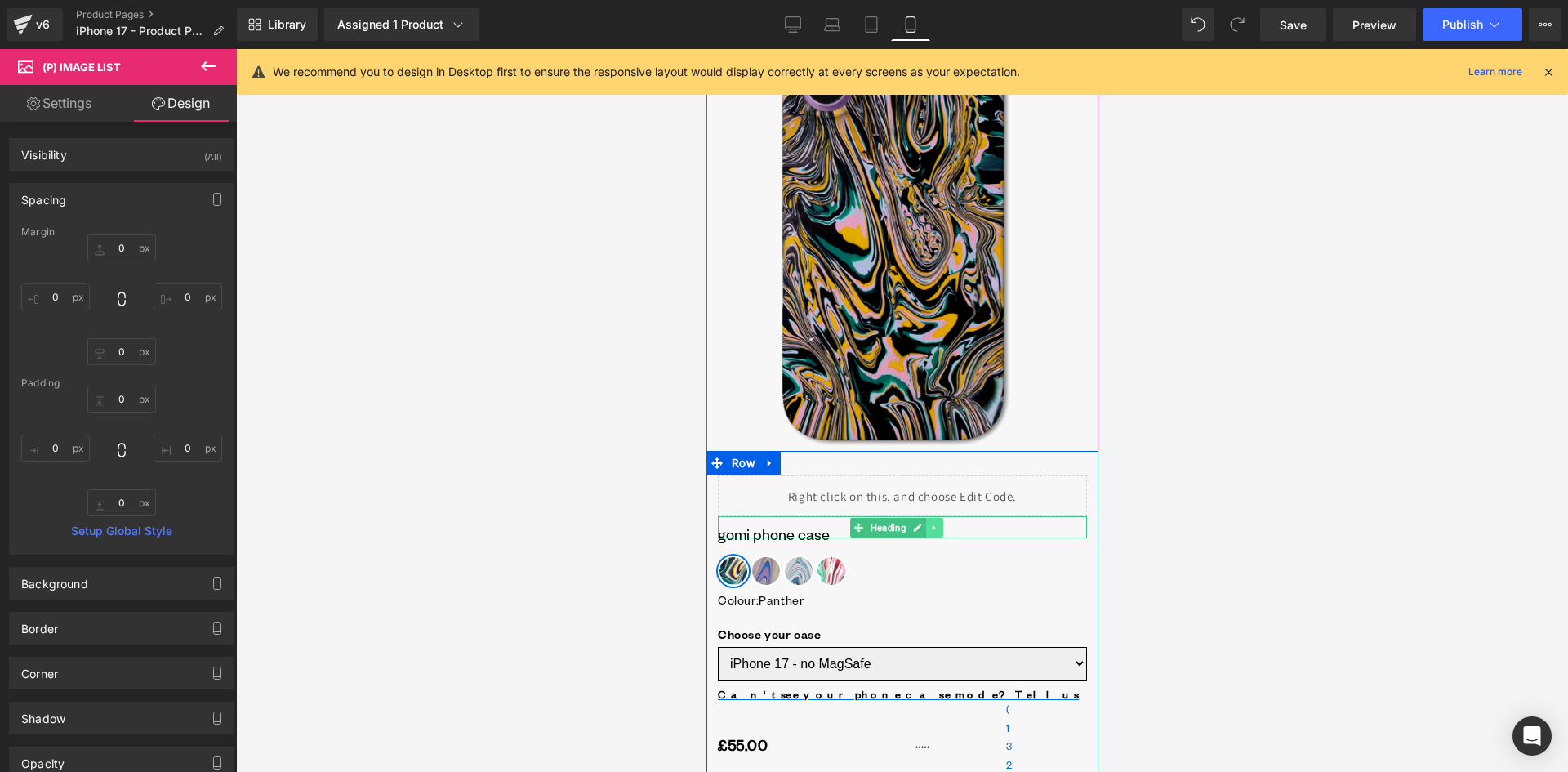
click at [929, 526] on icon at bounding box center [933, 527] width 9 height 10
click at [924, 525] on icon at bounding box center [924, 527] width 9 height 9
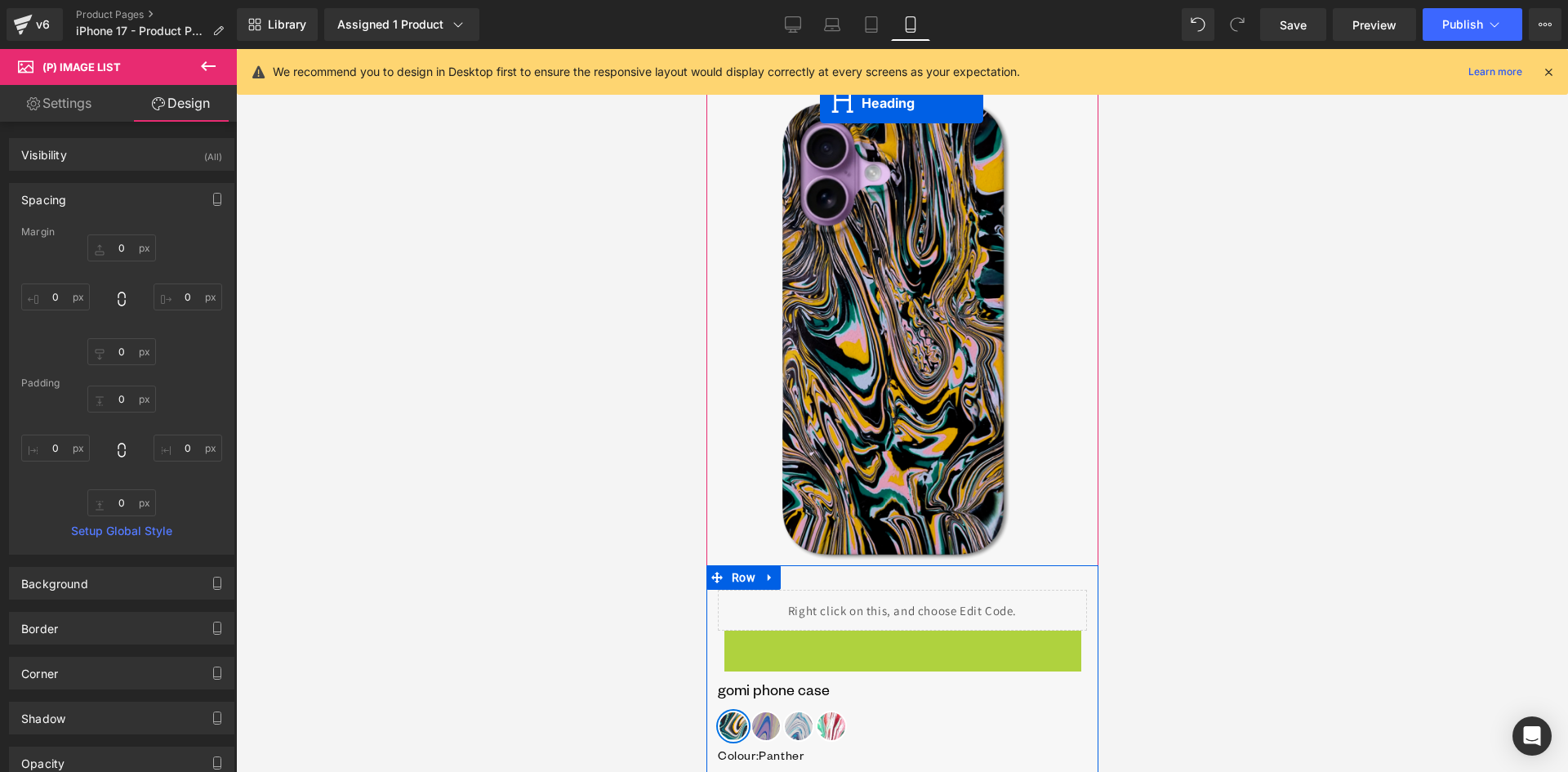
scroll to position [0, 0]
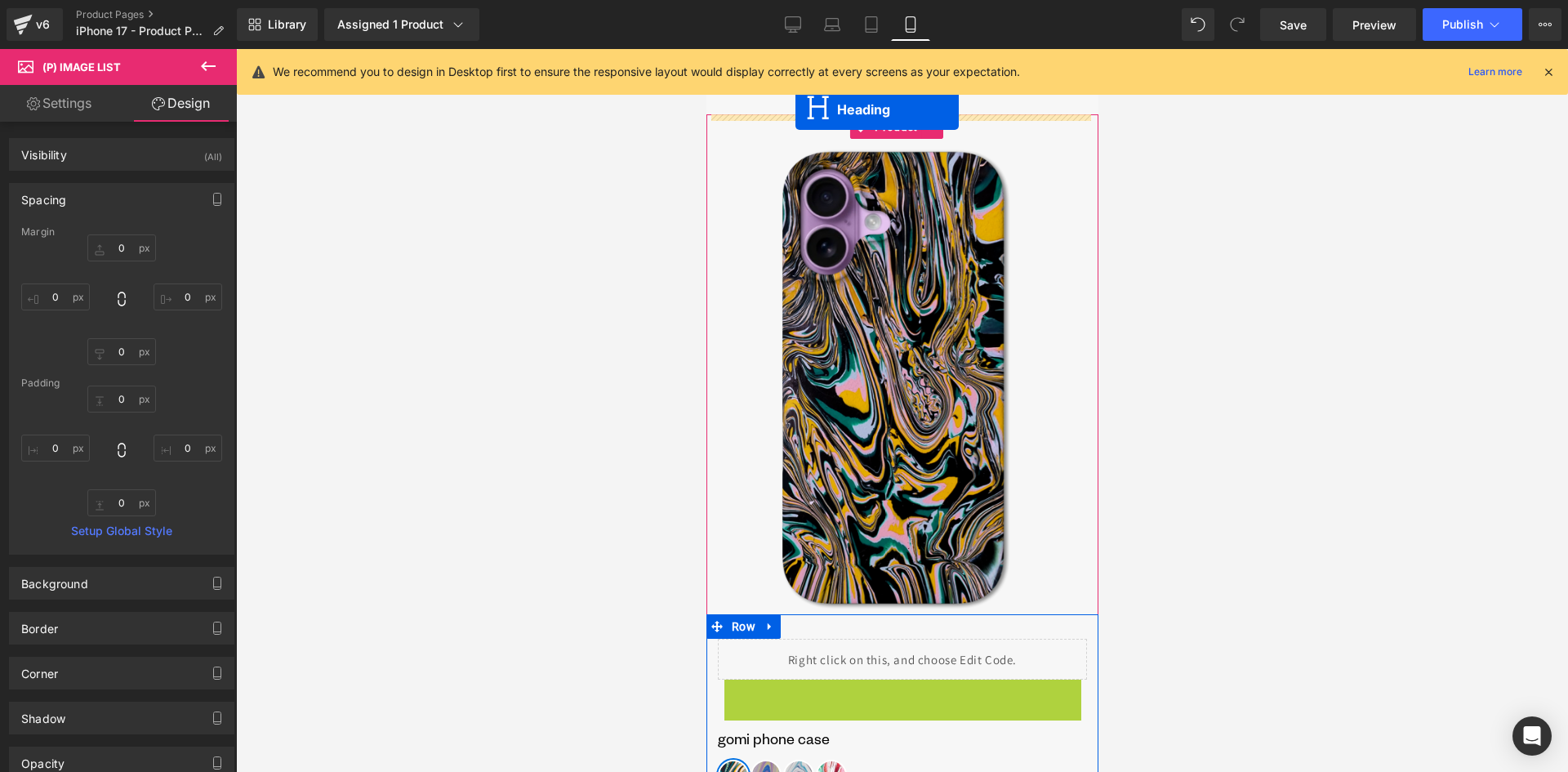
drag, startPoint x: 830, startPoint y: 523, endPoint x: 818, endPoint y: 139, distance: 384.2
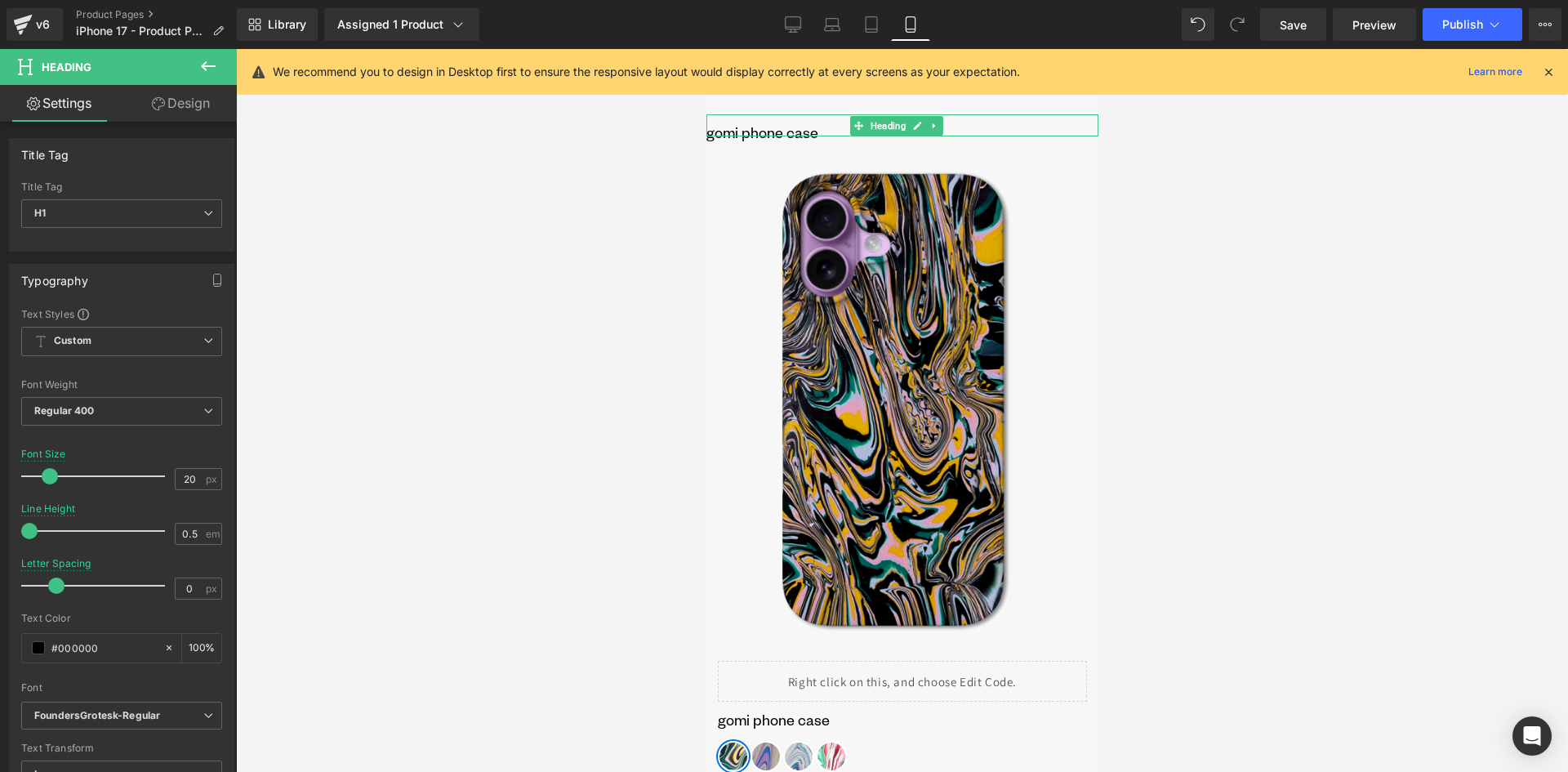
click at [749, 130] on h1 "GOMI phone case" at bounding box center [901, 132] width 392 height 8
click at [166, 102] on link "Design" at bounding box center [180, 103] width 118 height 36
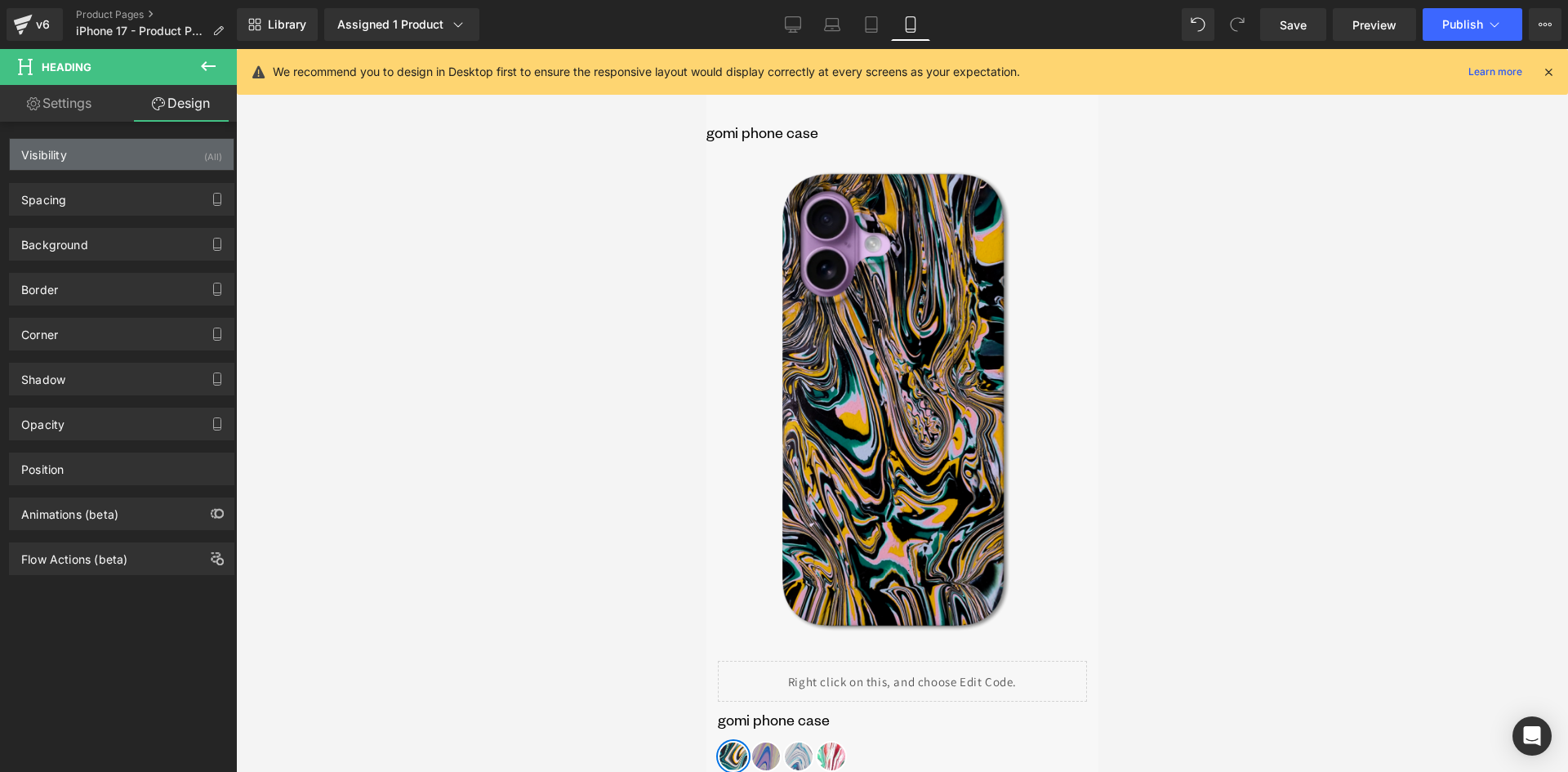
click at [108, 163] on div "Visibility (All)" at bounding box center [122, 154] width 224 height 31
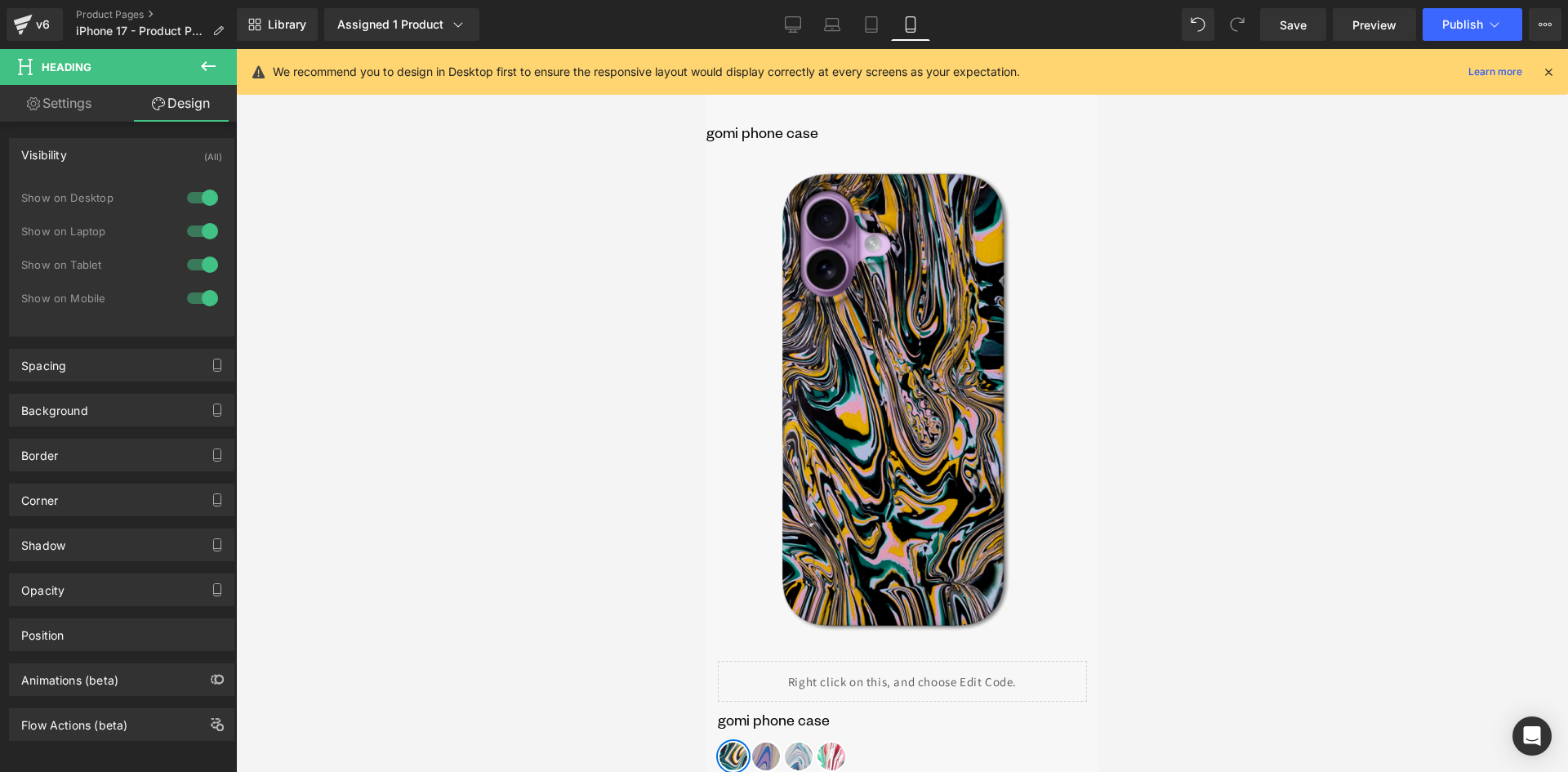
click at [196, 229] on div at bounding box center [203, 230] width 39 height 26
click at [196, 197] on div at bounding box center [203, 197] width 39 height 26
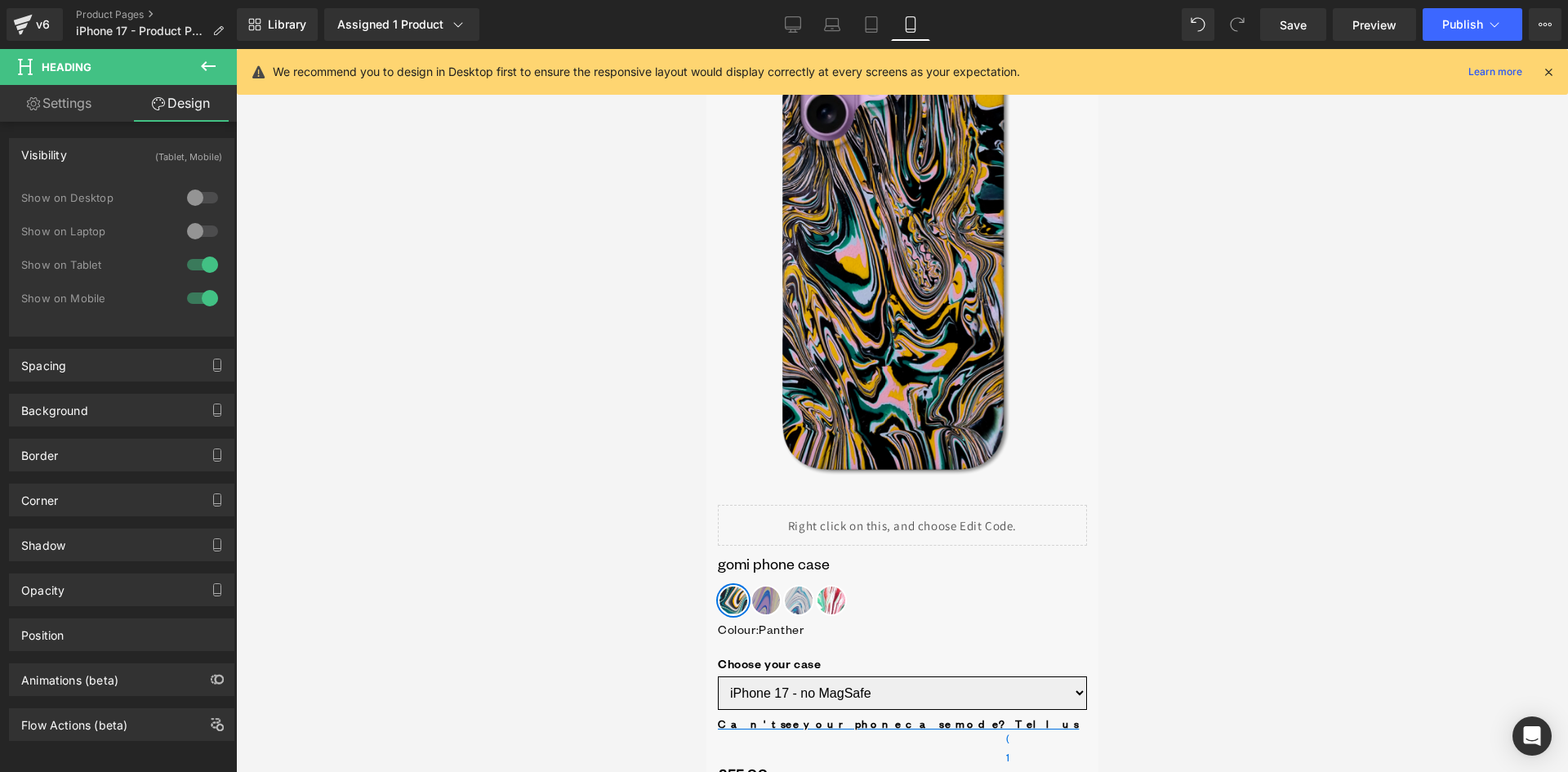
scroll to position [164, 0]
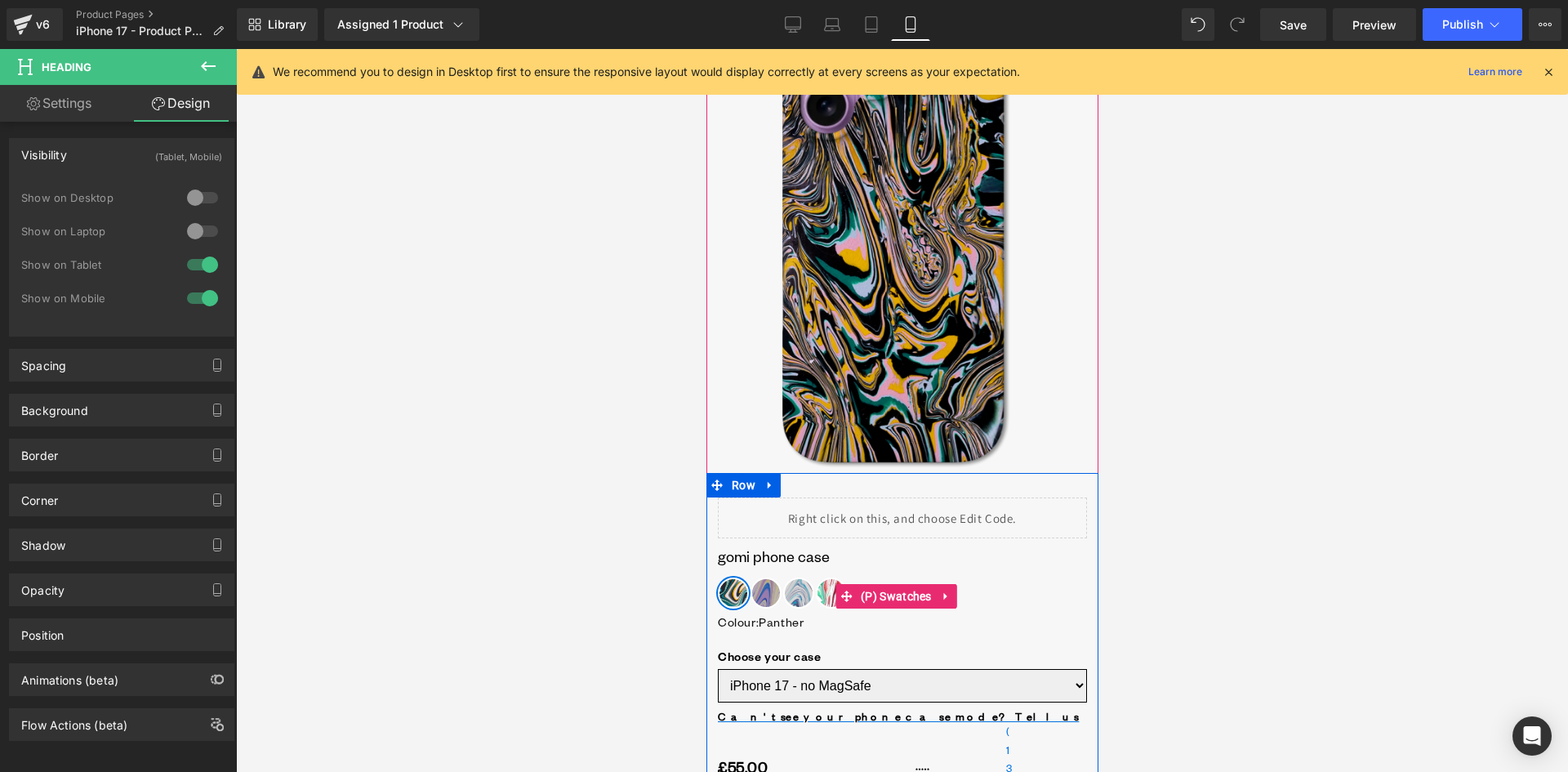
click at [764, 560] on div "Colour : Panther Panther Ultraviolet Avalanche Rose Plant Choose your case : iP…" at bounding box center [901, 596] width 369 height 86
click at [758, 559] on div "Colour : Panther Panther Ultraviolet Avalanche Rose Plant Choose your case : iP…" at bounding box center [901, 596] width 369 height 86
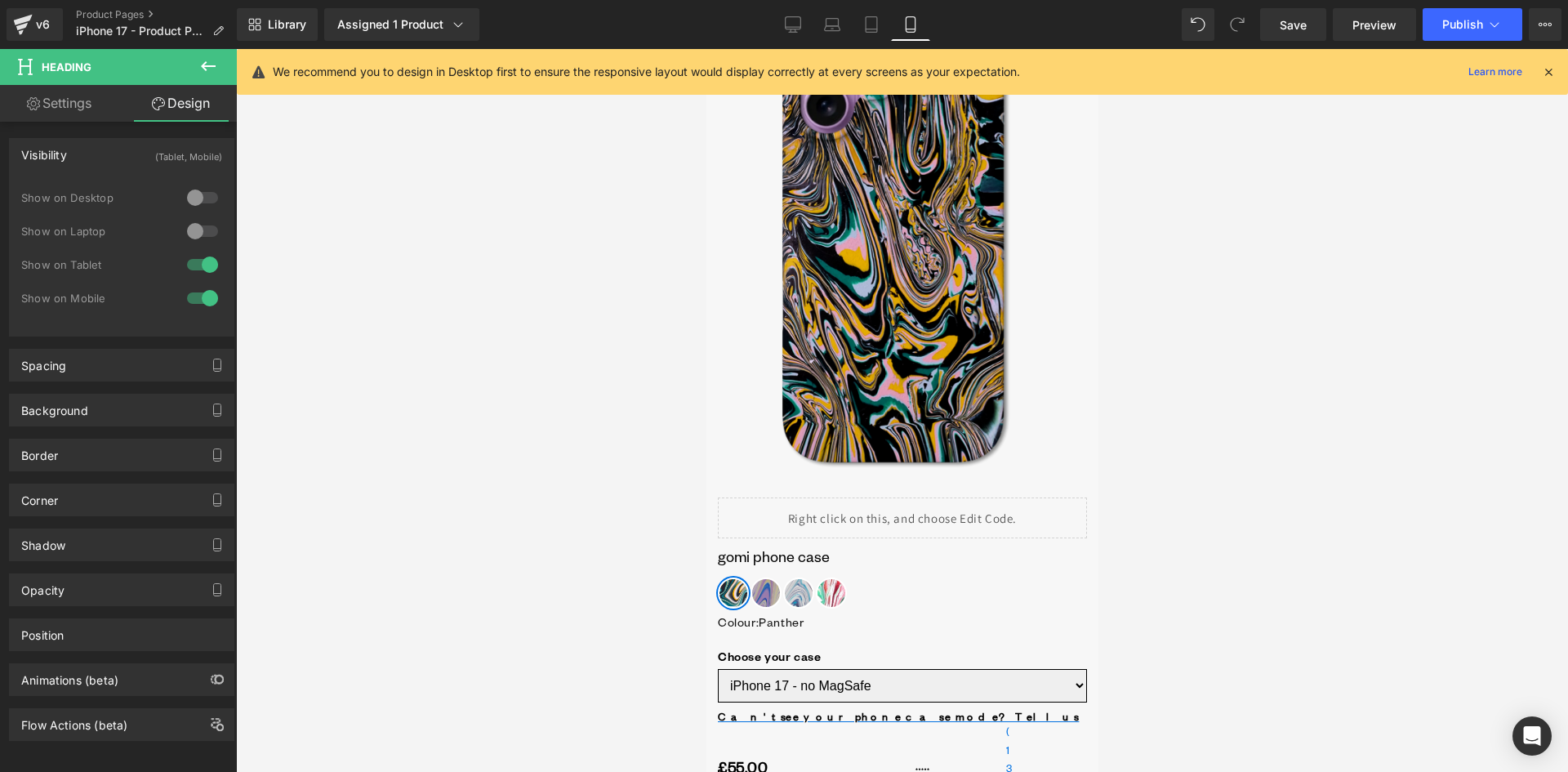
drag, startPoint x: 600, startPoint y: 557, endPoint x: 626, endPoint y: 552, distance: 26.5
click at [602, 559] on div at bounding box center [902, 410] width 1332 height 723
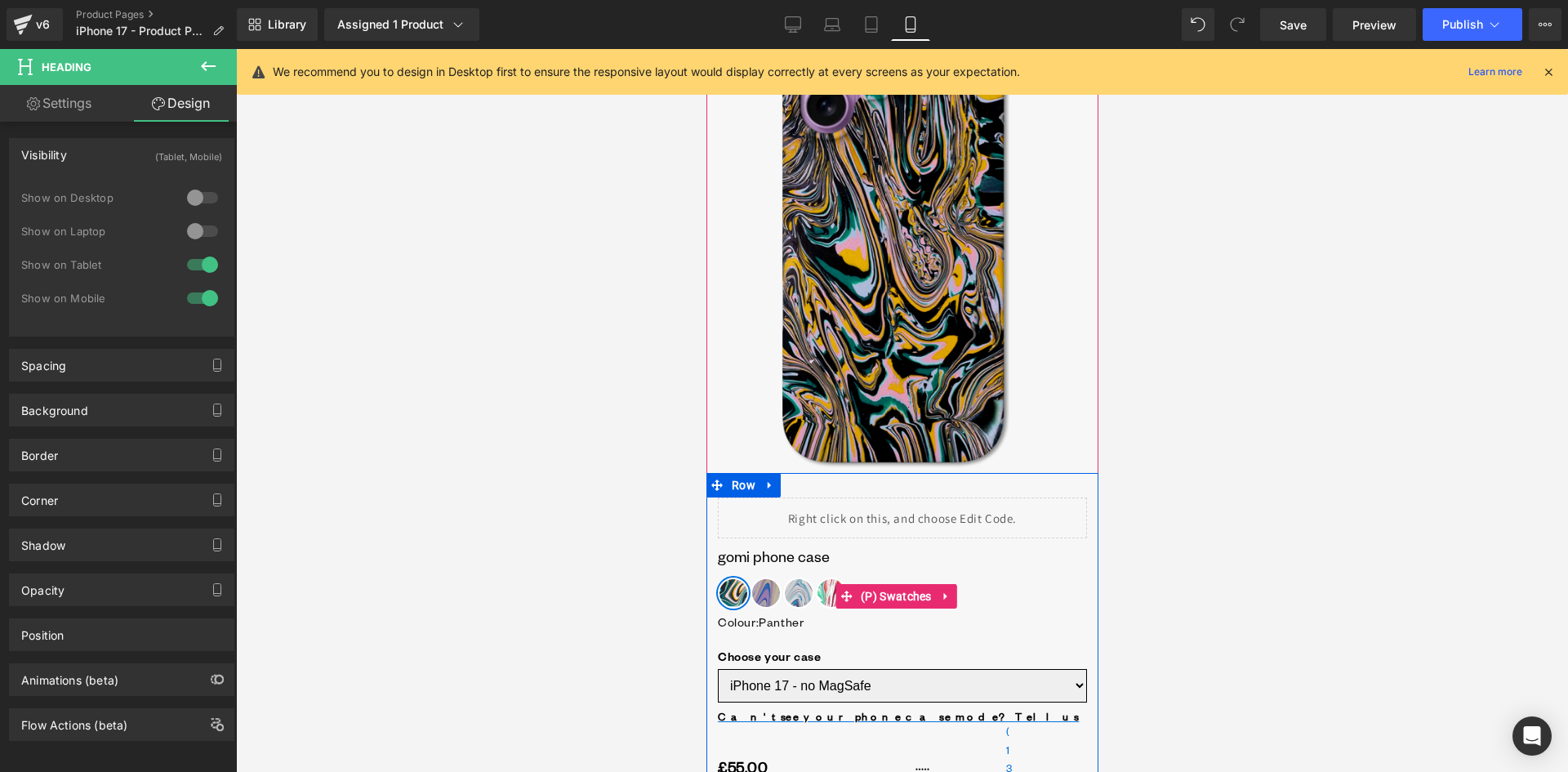
click at [804, 558] on div "Colour : Panther Panther Ultraviolet Avalanche Rose Plant Choose your case : iP…" at bounding box center [901, 596] width 369 height 86
click at [876, 547] on span "Heading" at bounding box center [886, 550] width 42 height 20
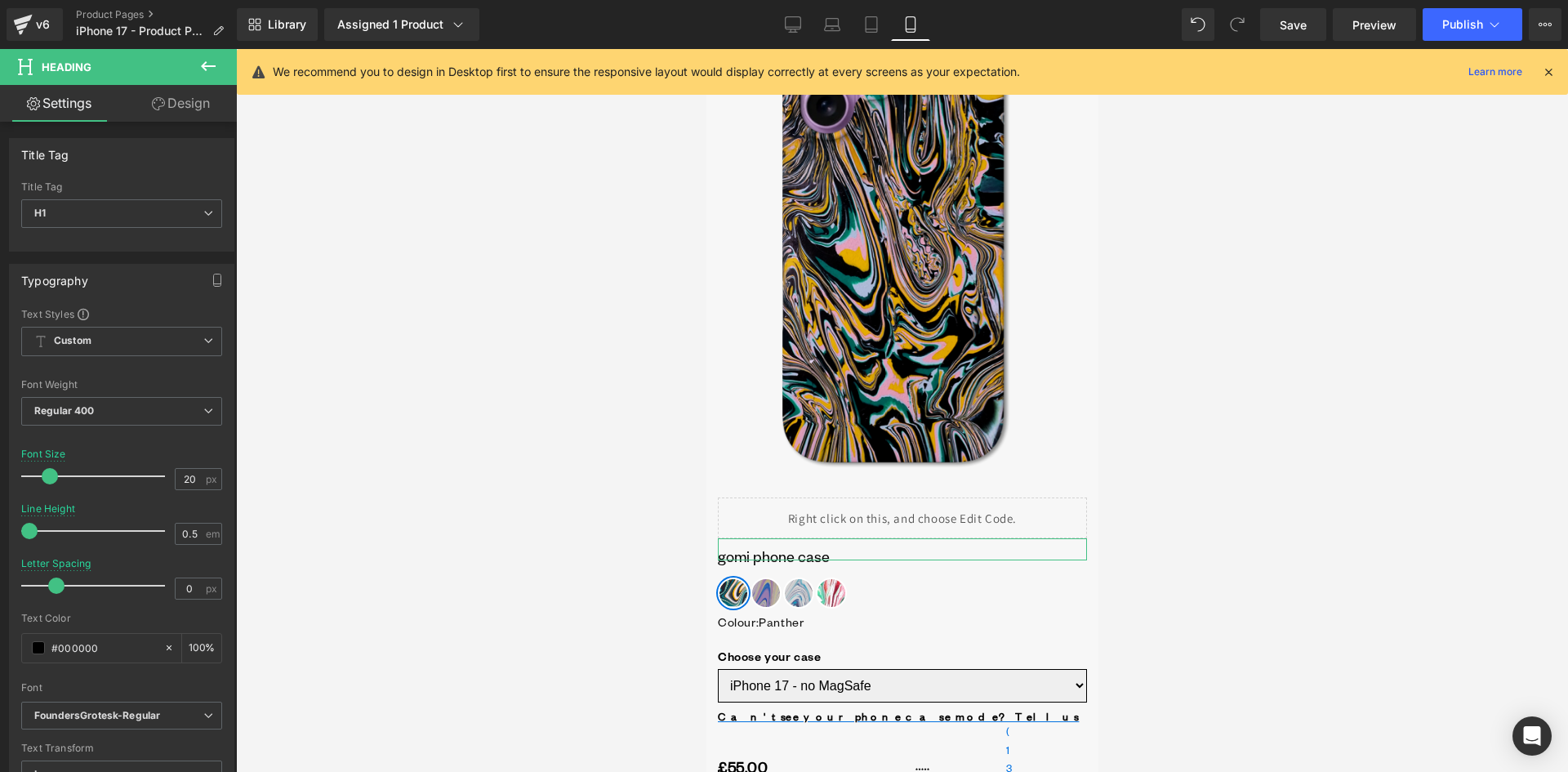
click at [181, 109] on link "Design" at bounding box center [180, 103] width 118 height 36
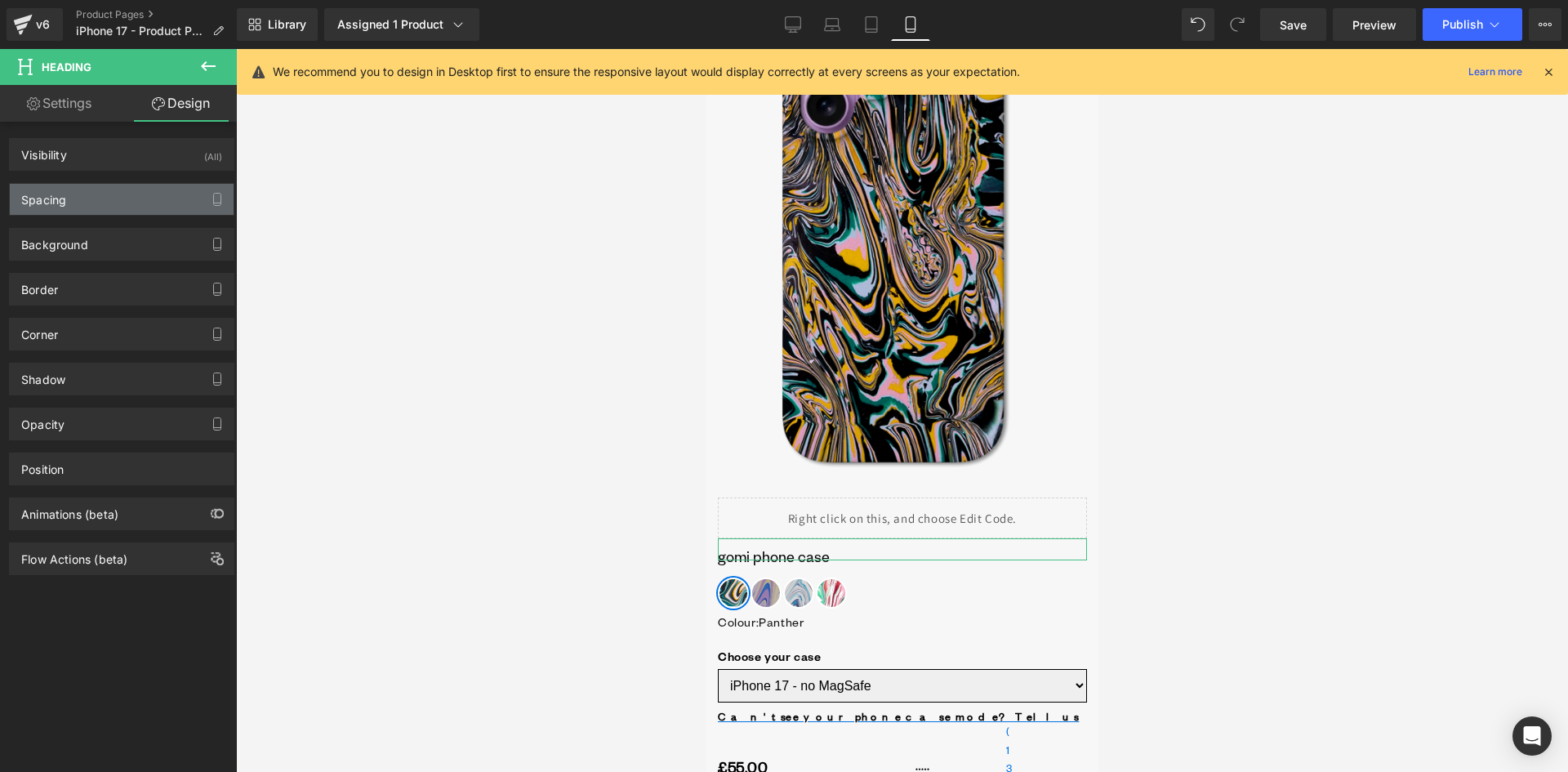
click at [110, 198] on div "Spacing" at bounding box center [122, 199] width 224 height 31
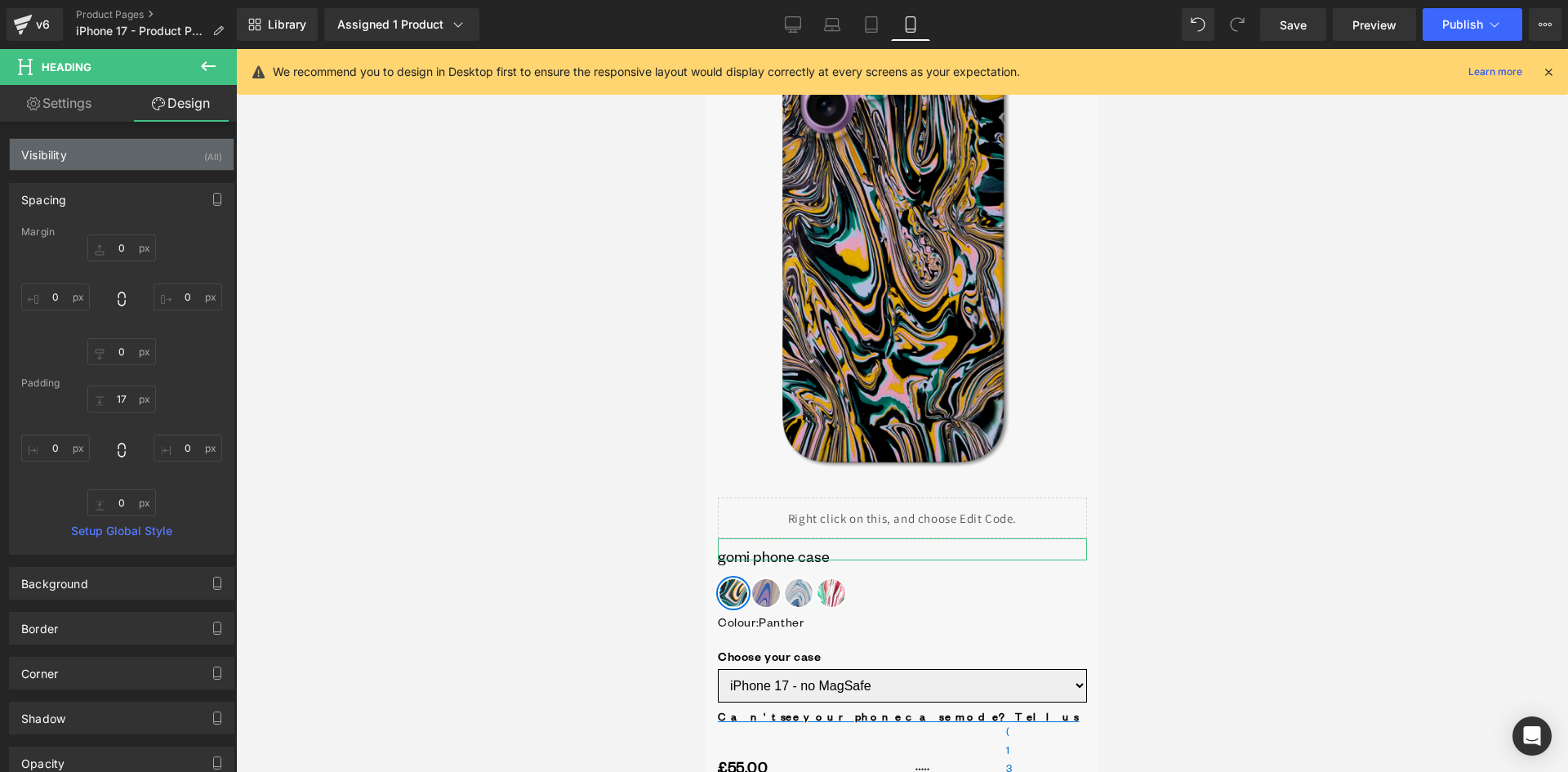
click at [157, 153] on div "Visibility (All)" at bounding box center [122, 154] width 224 height 31
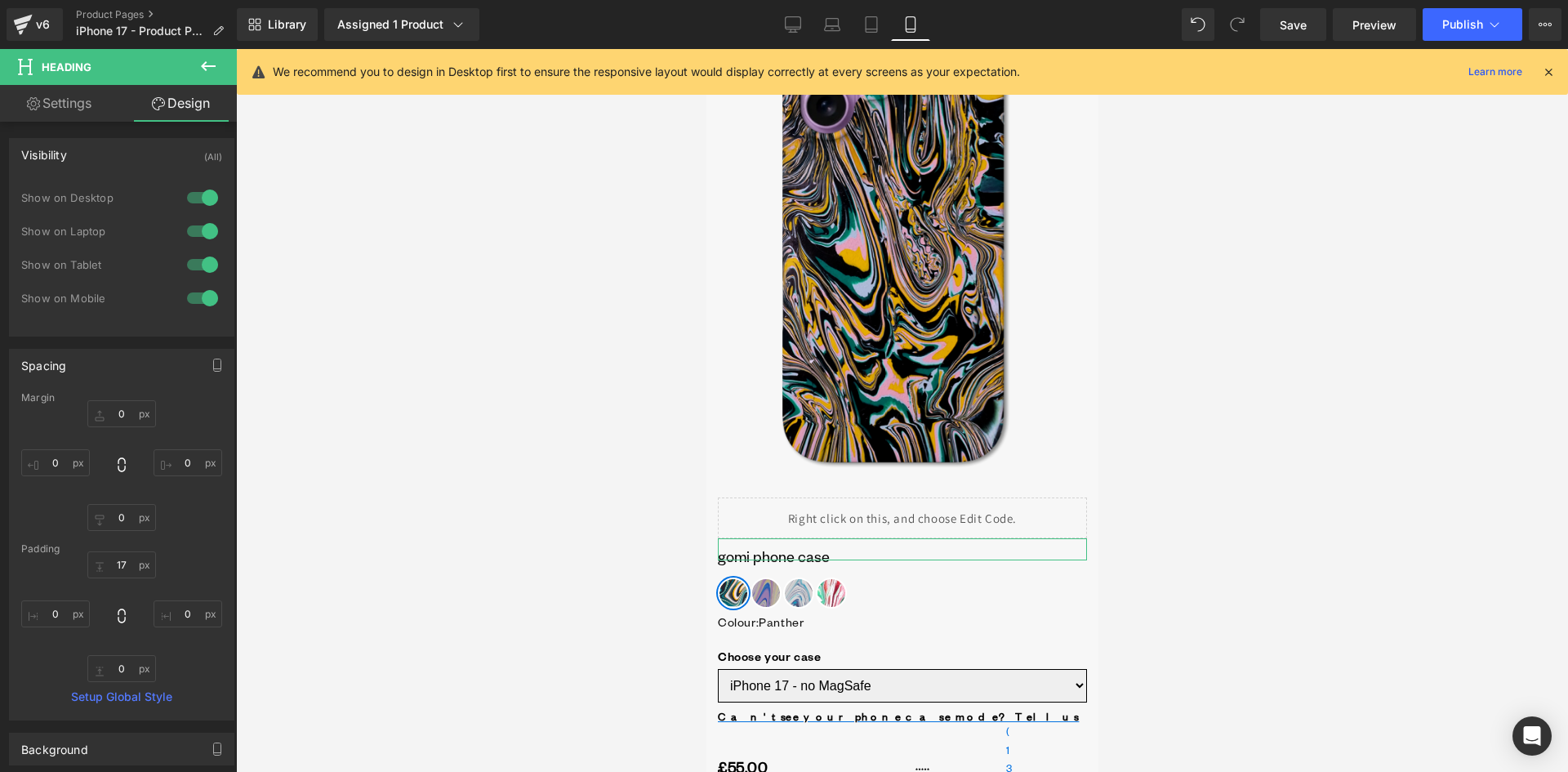
drag, startPoint x: 197, startPoint y: 270, endPoint x: 202, endPoint y: 285, distance: 15.8
click at [197, 271] on div at bounding box center [203, 264] width 39 height 26
click at [203, 296] on div at bounding box center [203, 298] width 39 height 26
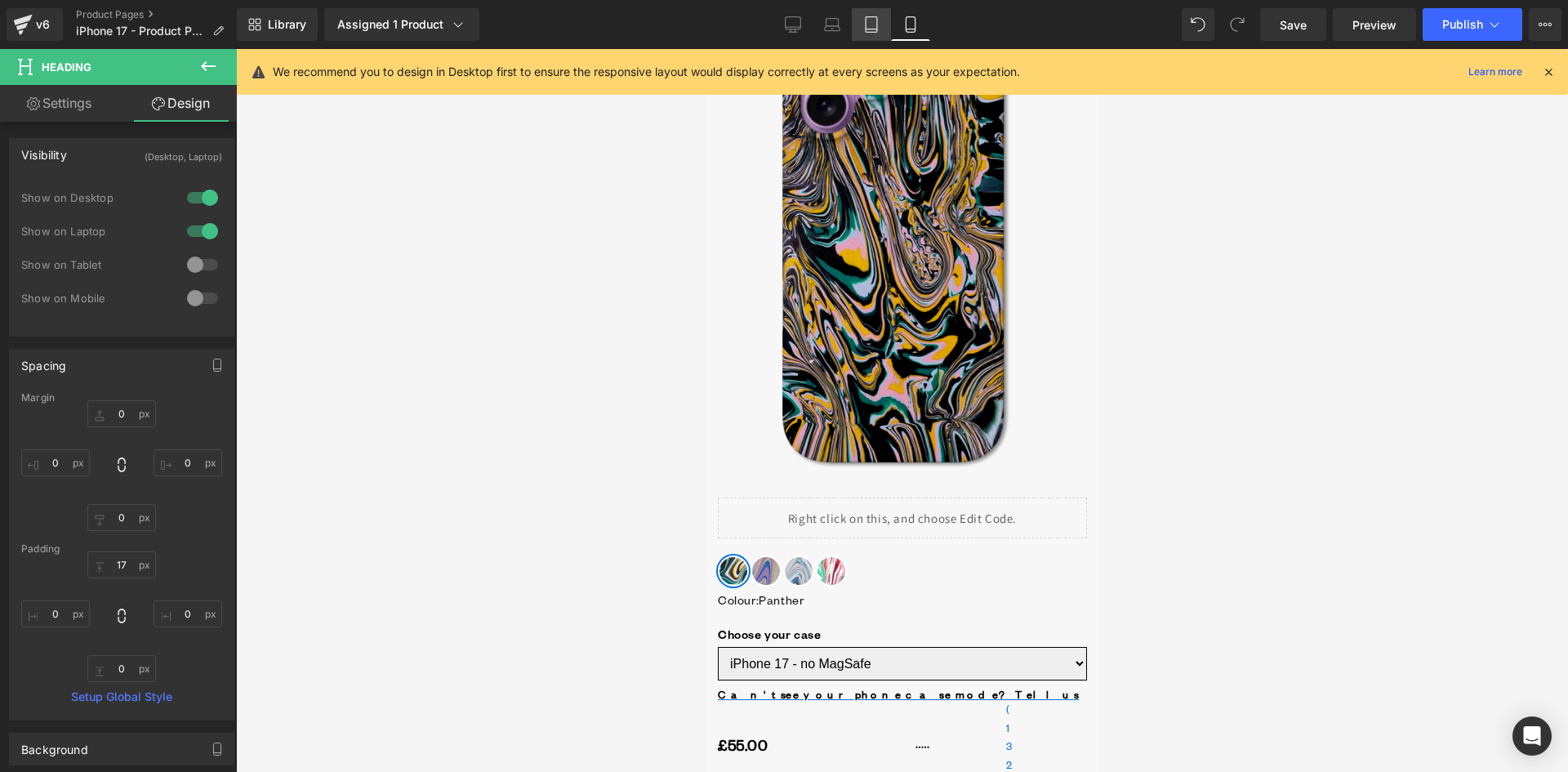
click at [864, 23] on icon at bounding box center [871, 24] width 16 height 16
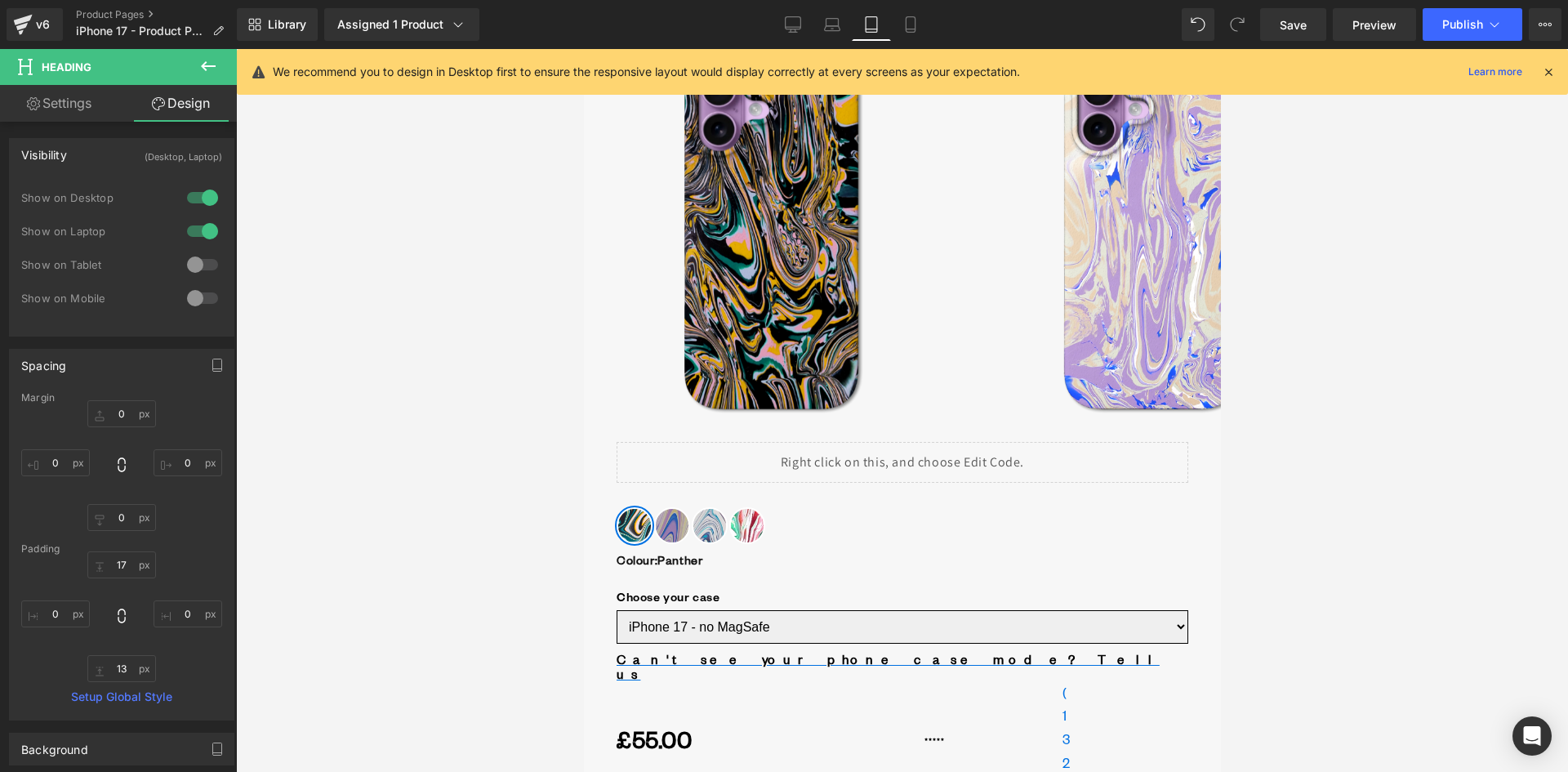
type input "0"
type input "17"
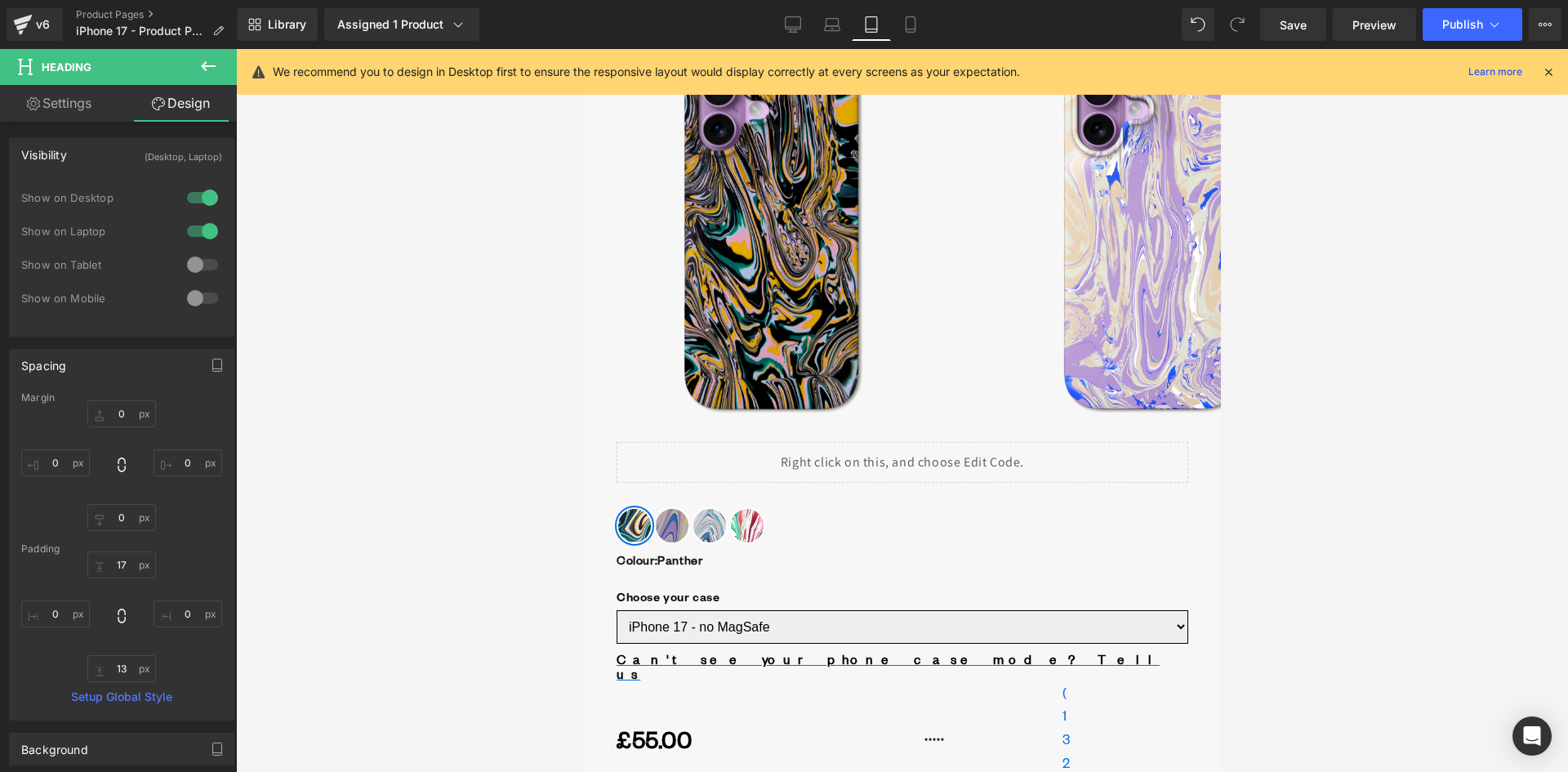
type input "0"
type input "13"
type input "0"
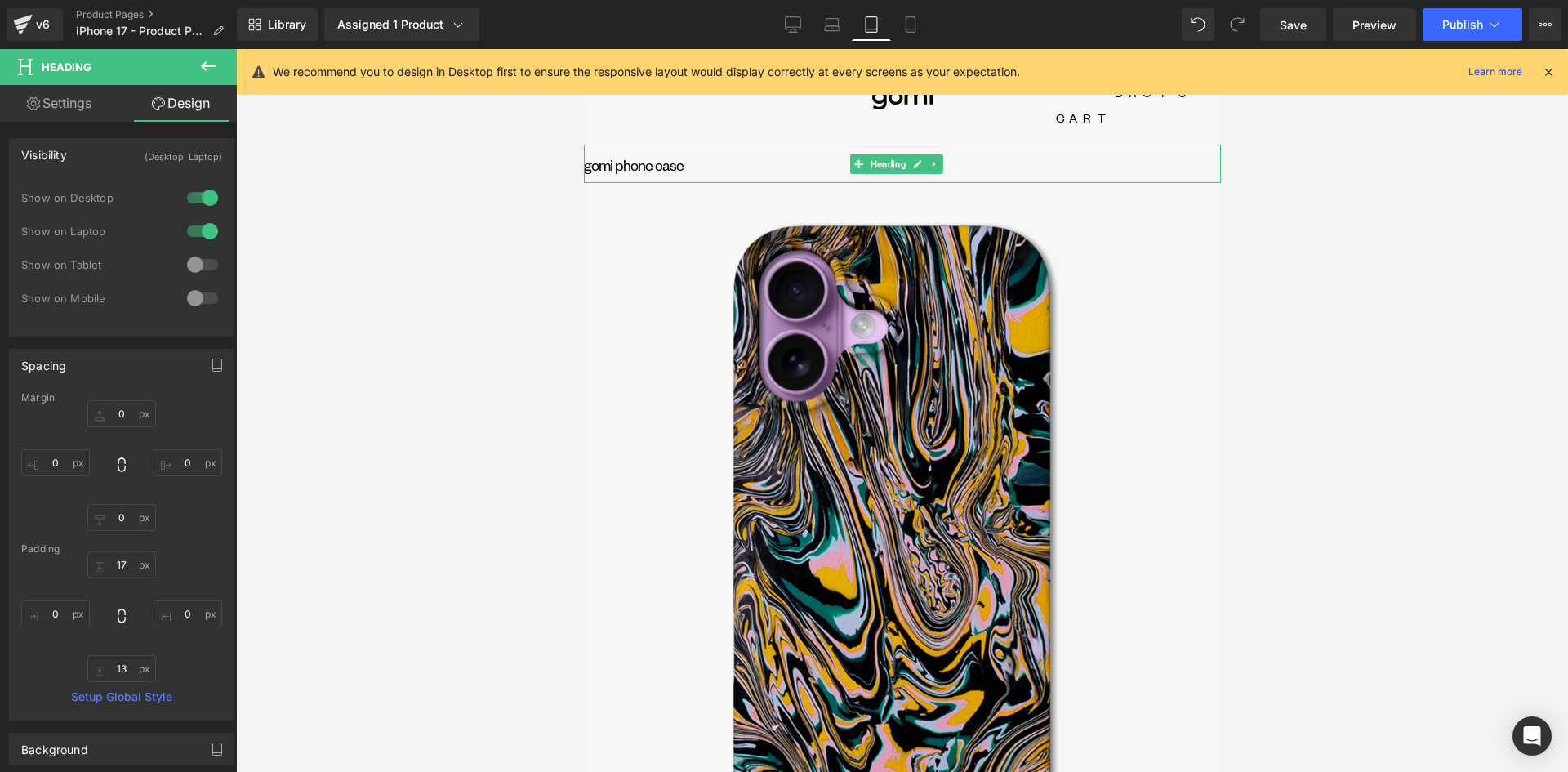
click at [621, 158] on h1 "GOMI phone case" at bounding box center [901, 165] width 637 height 13
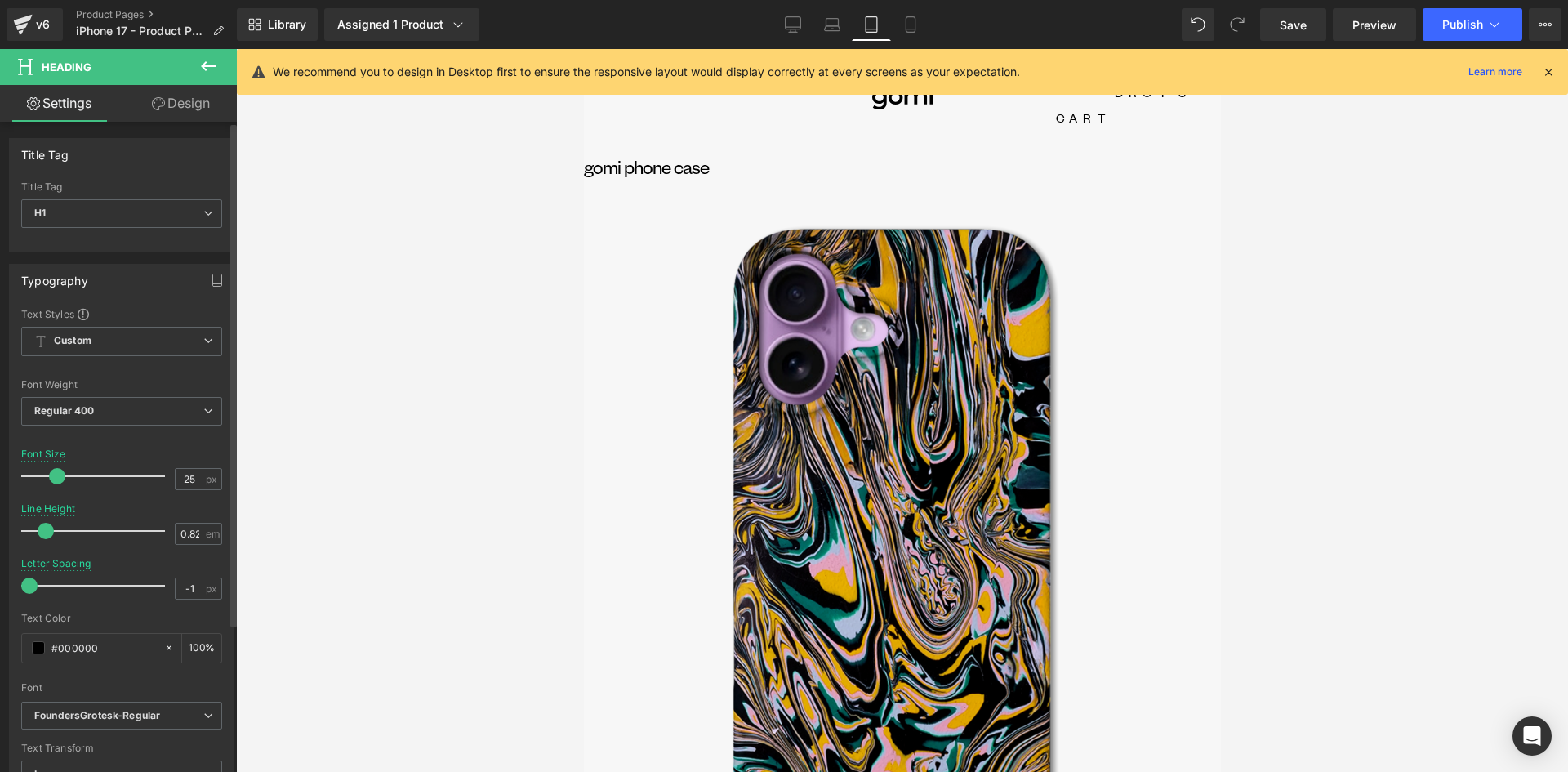
type input "24"
click at [55, 479] on span at bounding box center [55, 476] width 16 height 16
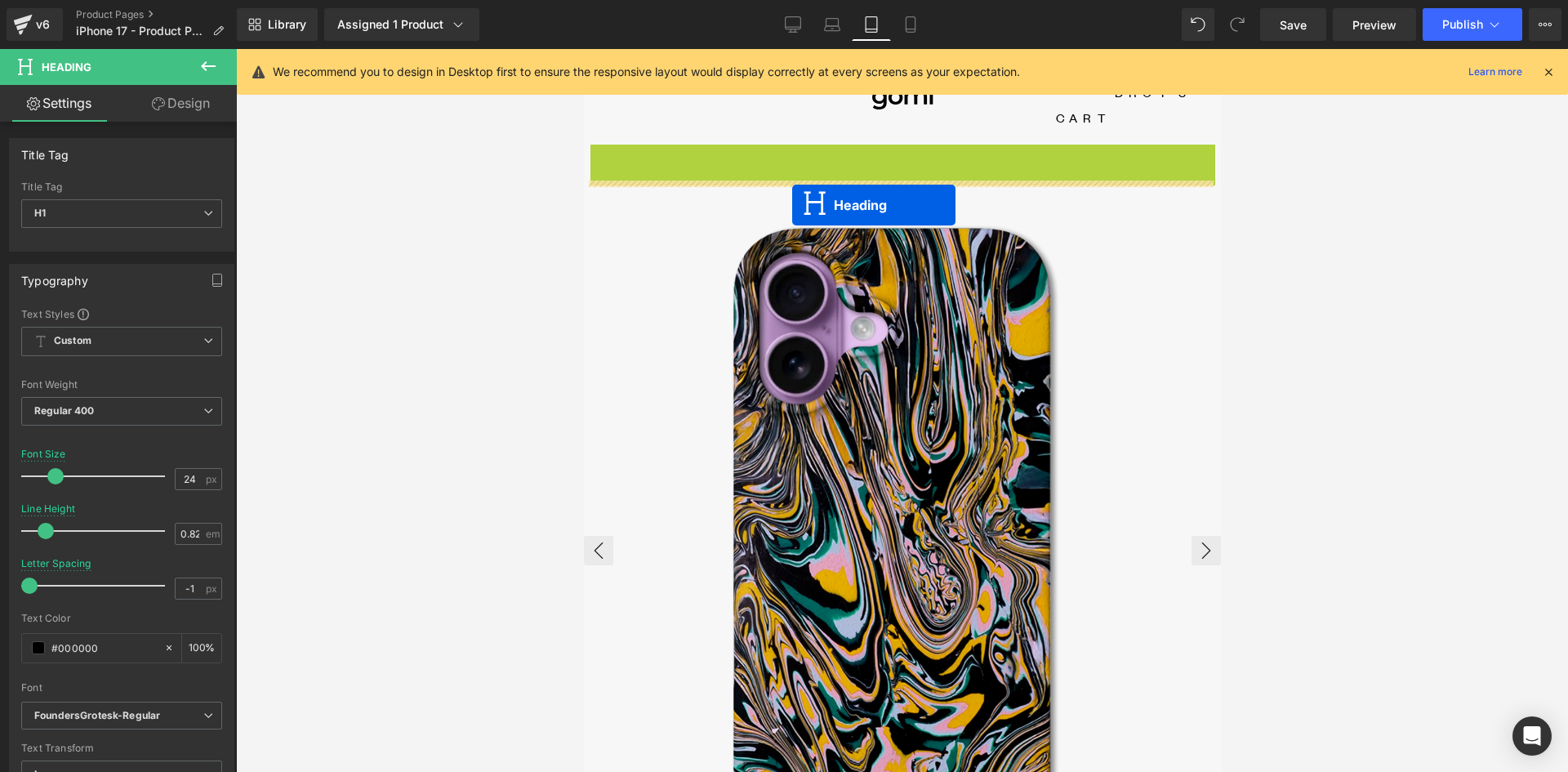
drag, startPoint x: 853, startPoint y: 137, endPoint x: 791, endPoint y: 205, distance: 92.0
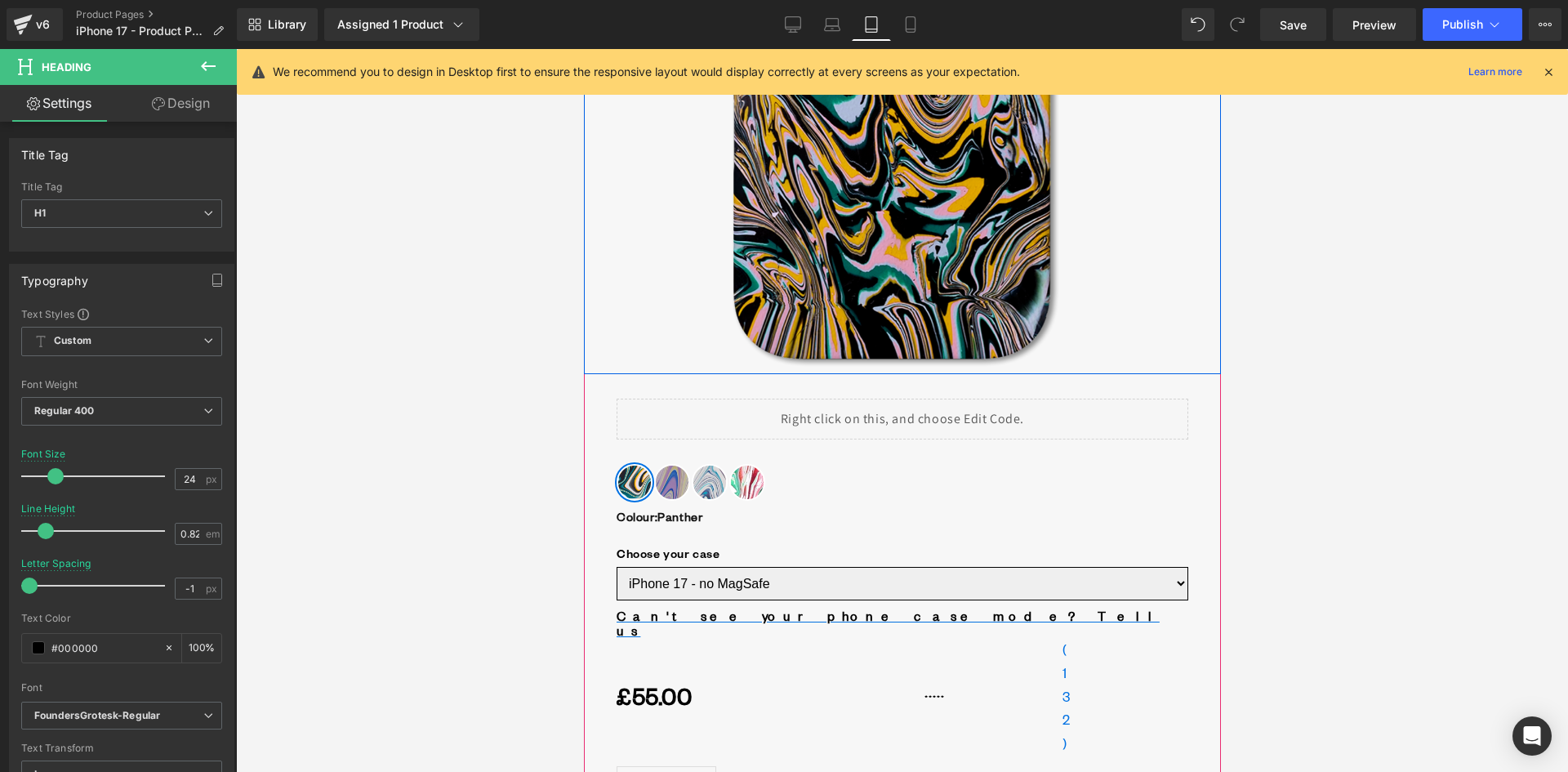
scroll to position [572, 0]
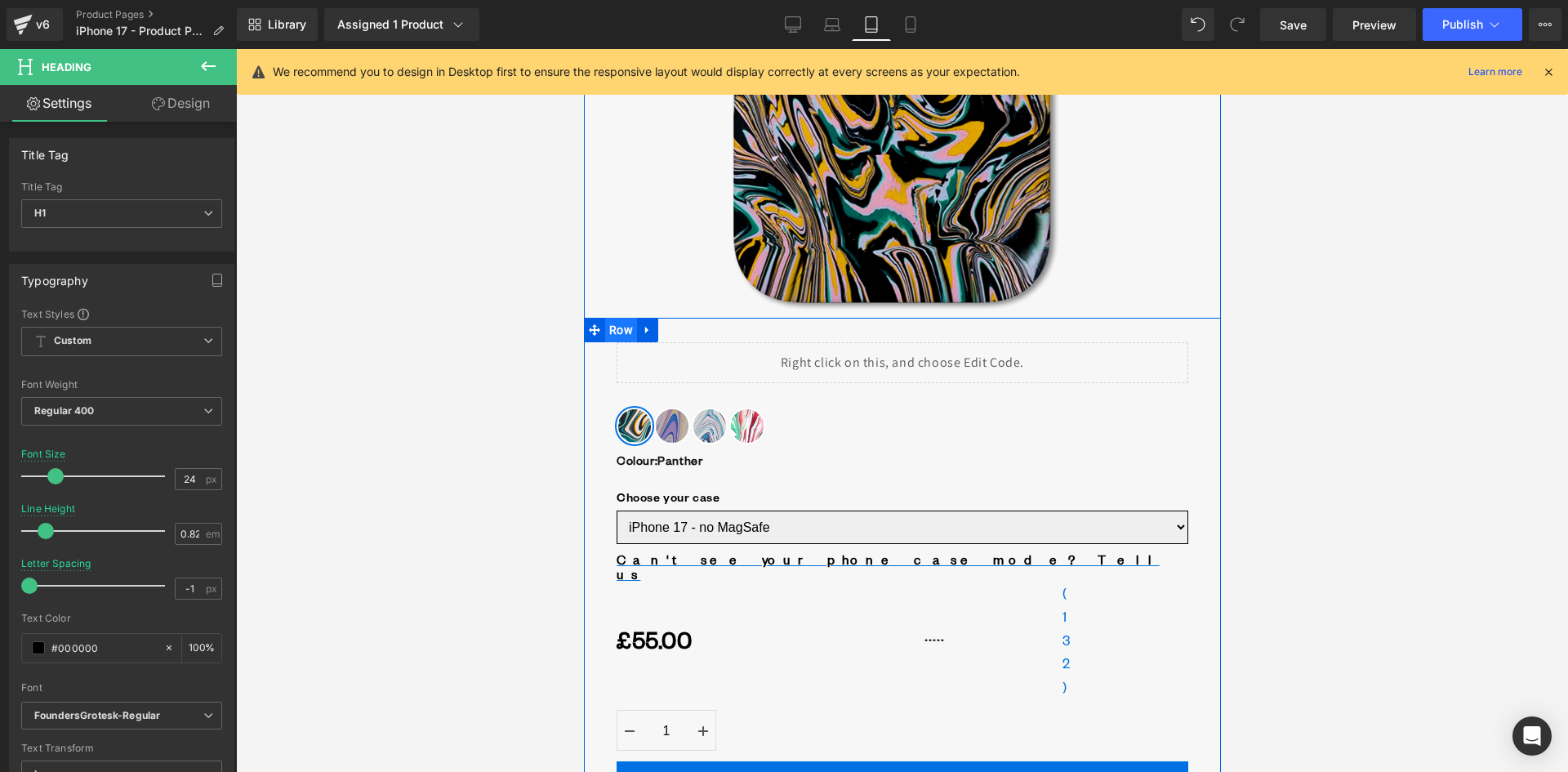
click at [624, 318] on span "Row" at bounding box center [620, 330] width 32 height 25
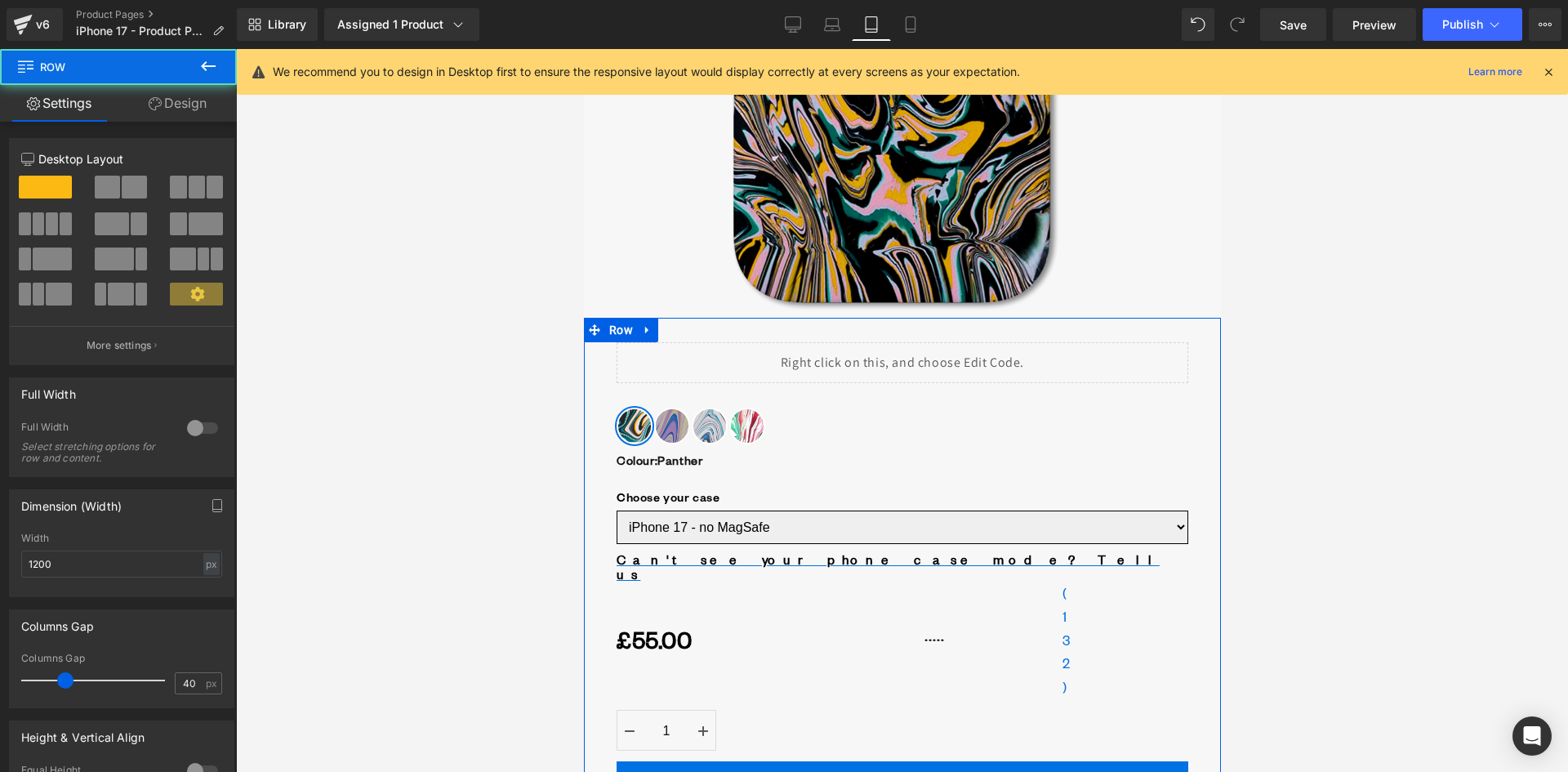
click at [177, 101] on link "Design" at bounding box center [177, 103] width 118 height 36
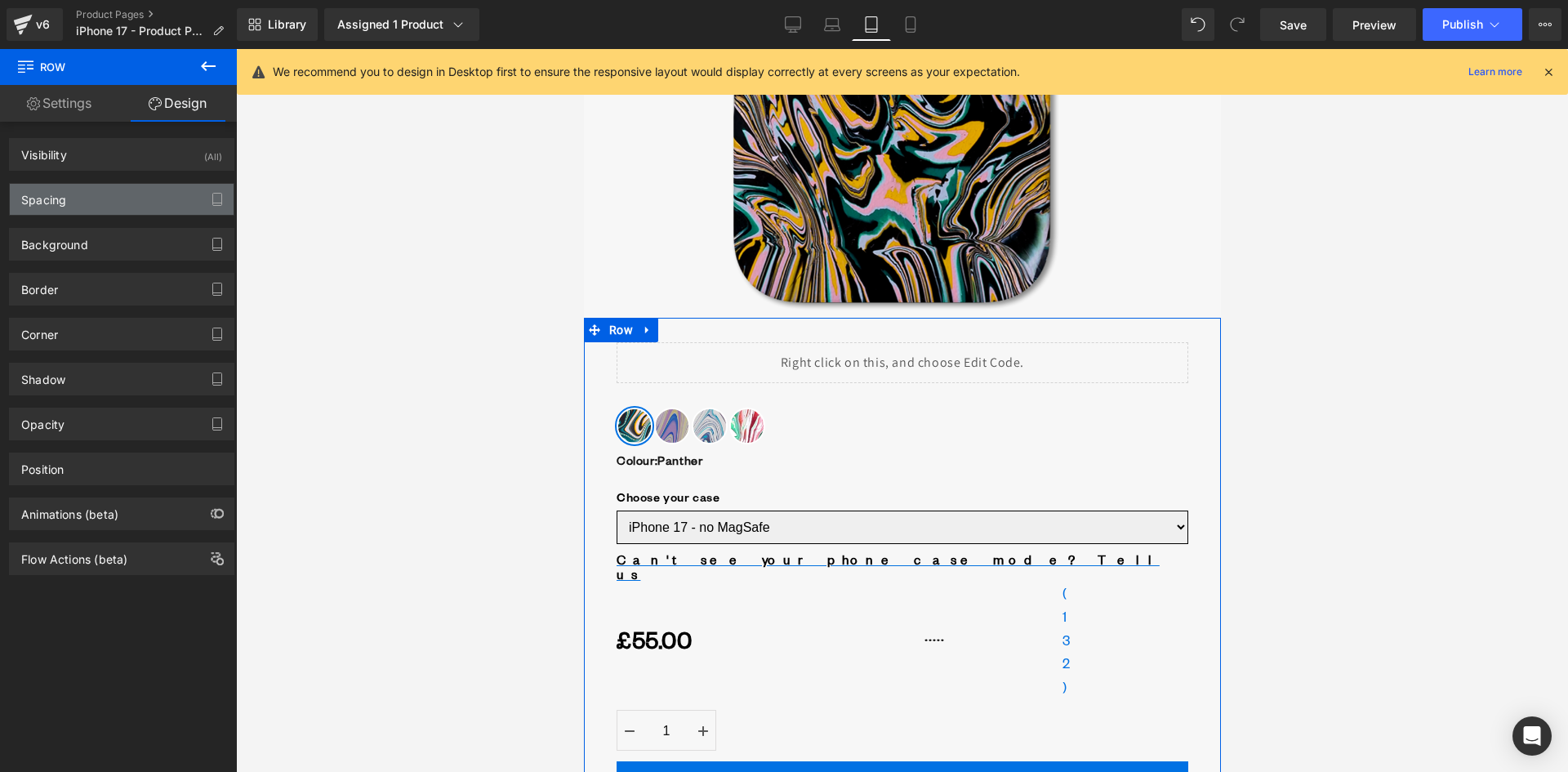
click at [93, 200] on div "Spacing" at bounding box center [122, 199] width 224 height 31
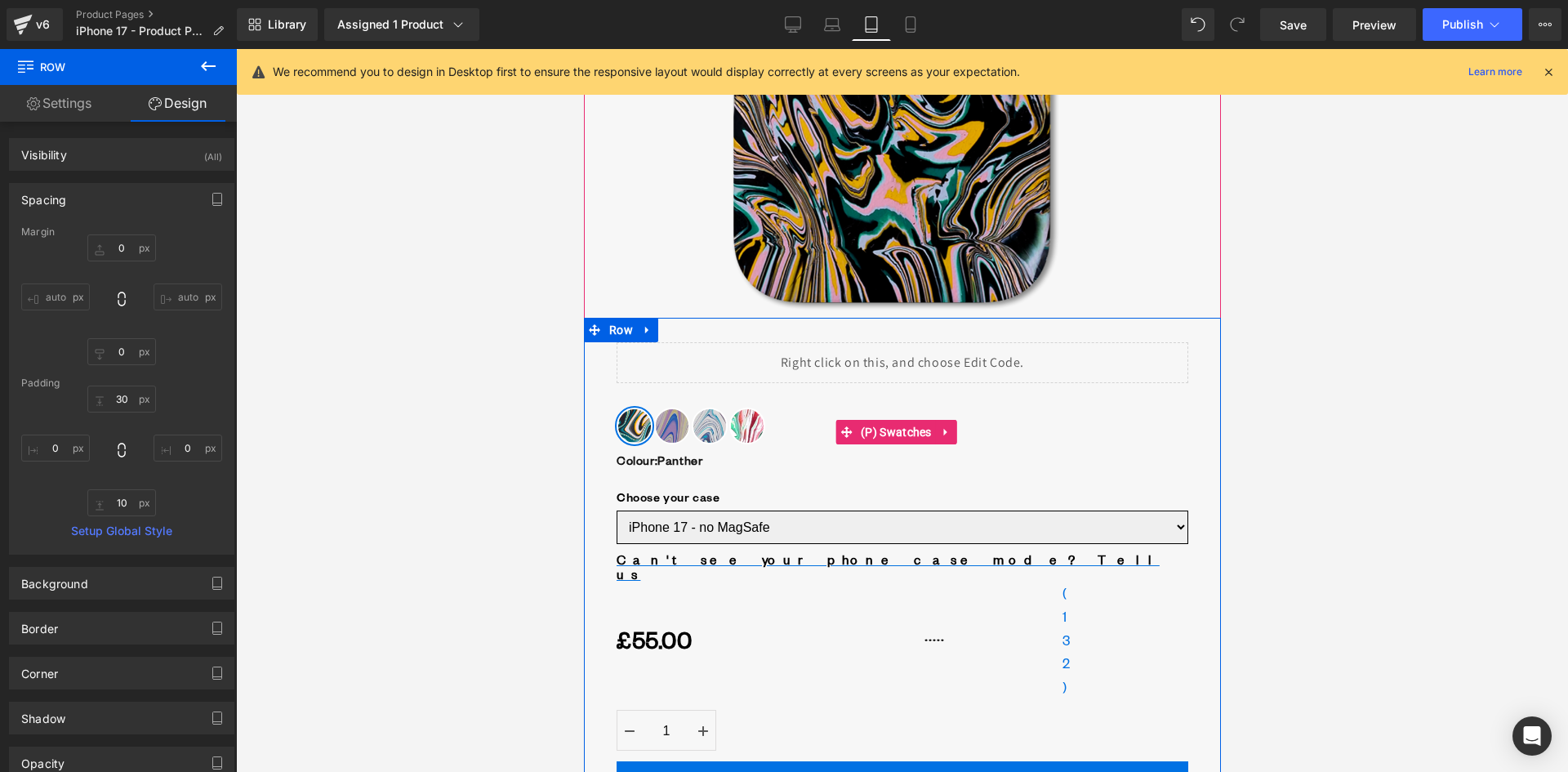
click at [617, 383] on div "Colour : Panther Panther Ultraviolet Avalanche Rose Plant Choose your case : iP…" at bounding box center [901, 432] width 572 height 98
click at [883, 420] on span "(P) Swatches" at bounding box center [895, 432] width 79 height 25
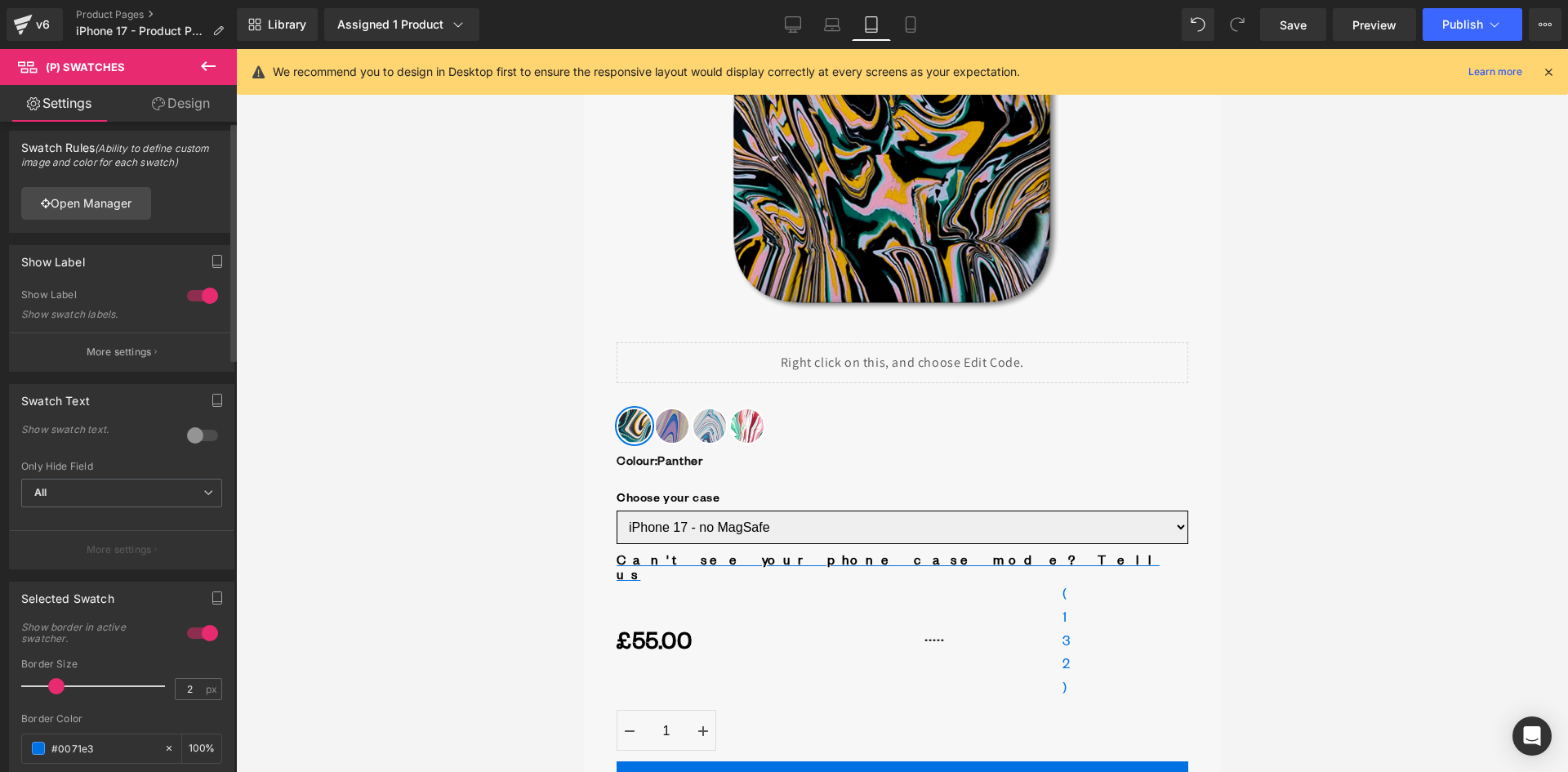
scroll to position [0, 0]
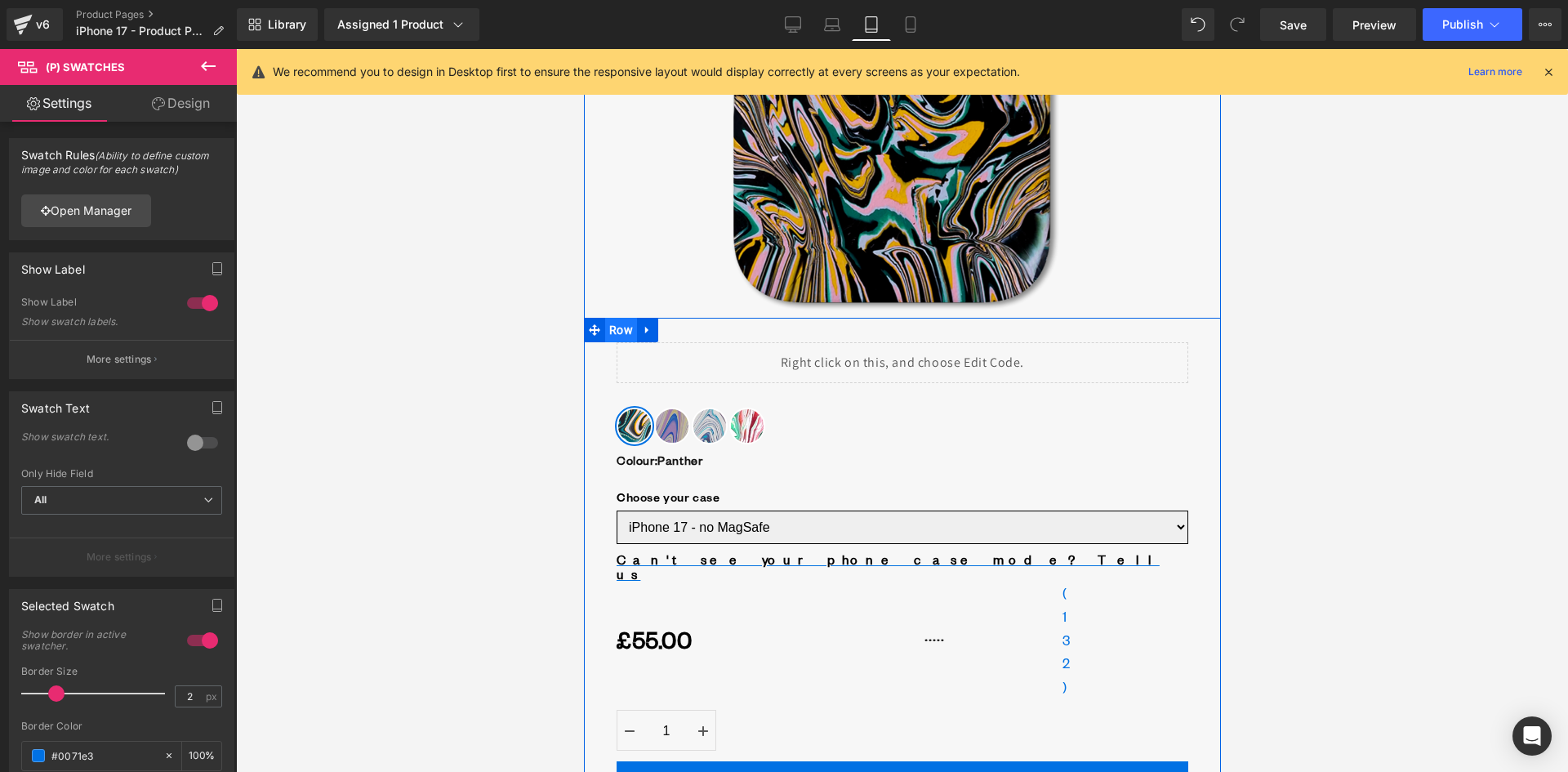
click at [616, 318] on span "Row" at bounding box center [620, 330] width 32 height 25
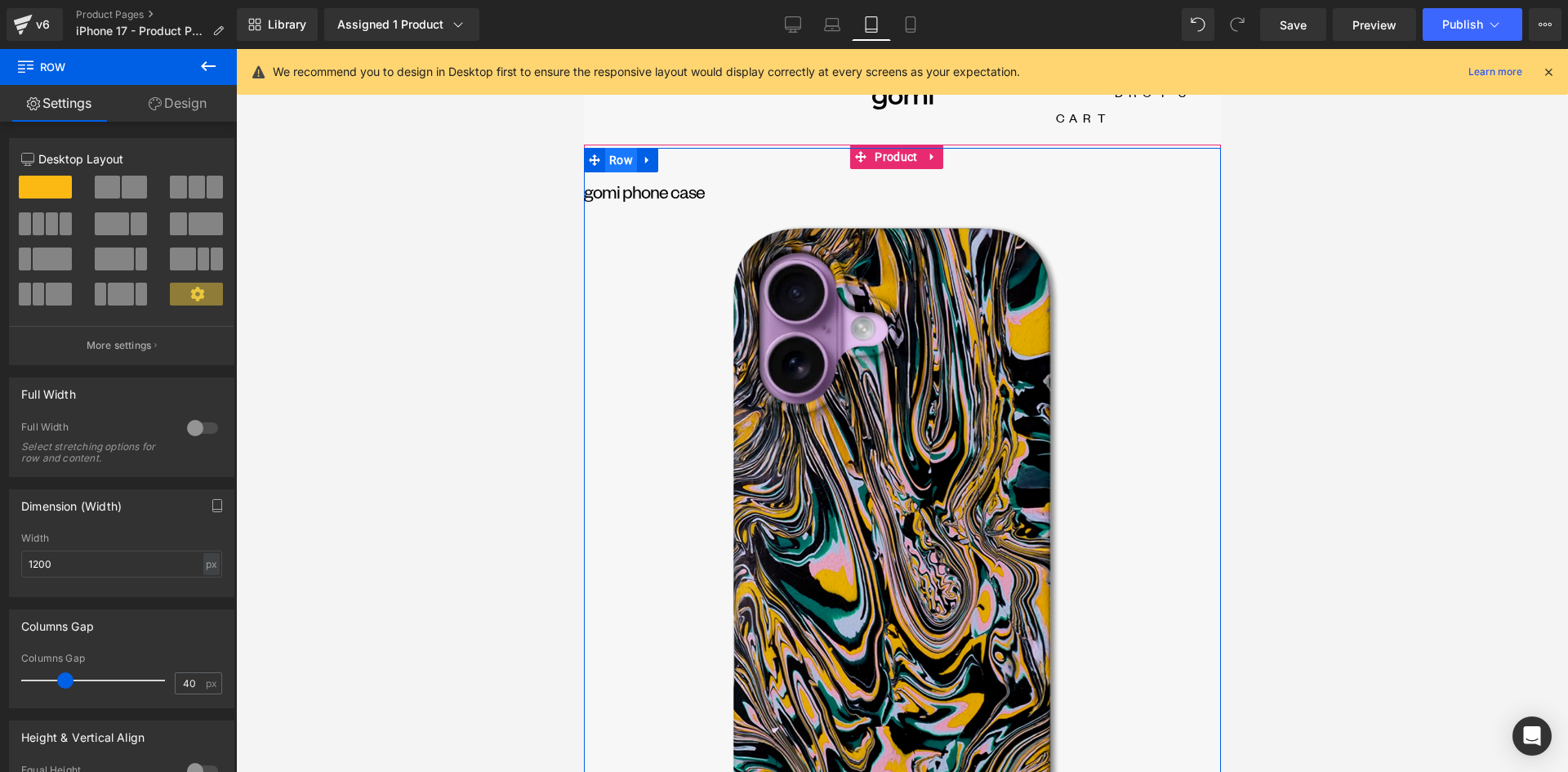
click at [619, 148] on span "Row" at bounding box center [620, 160] width 32 height 25
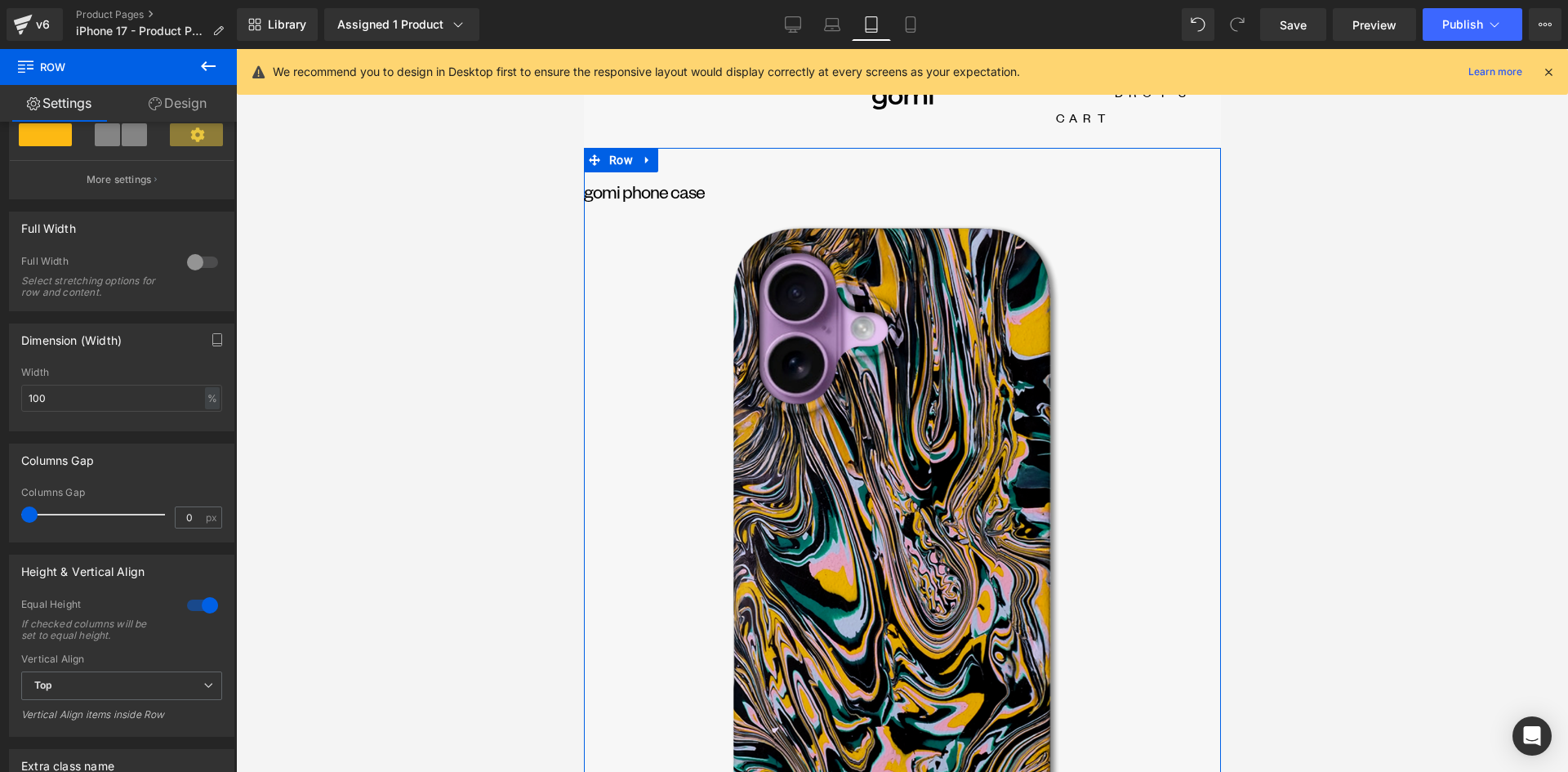
scroll to position [408, 0]
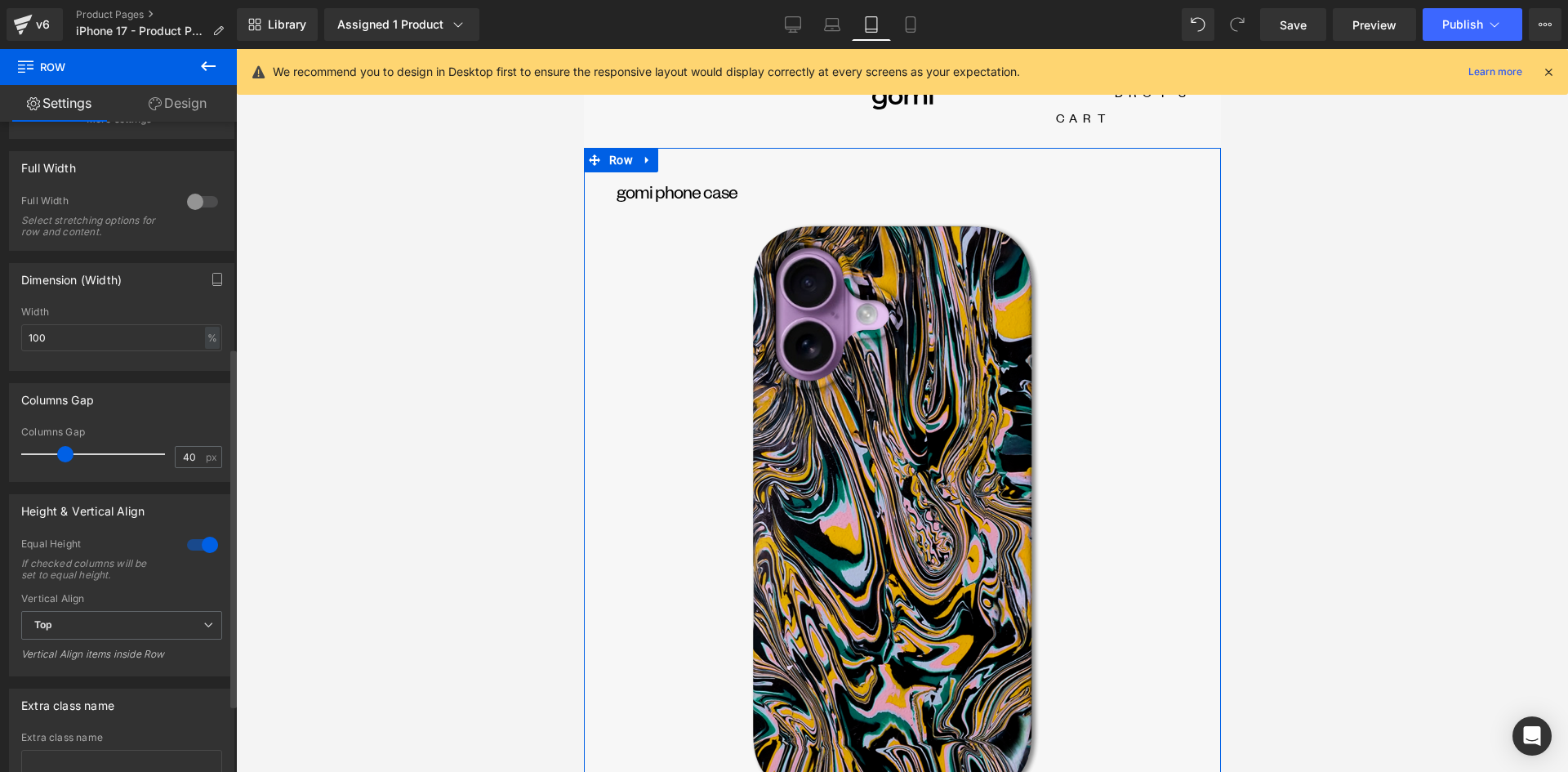
drag, startPoint x: 31, startPoint y: 454, endPoint x: 66, endPoint y: 461, distance: 35.7
click at [66, 461] on span at bounding box center [65, 454] width 16 height 16
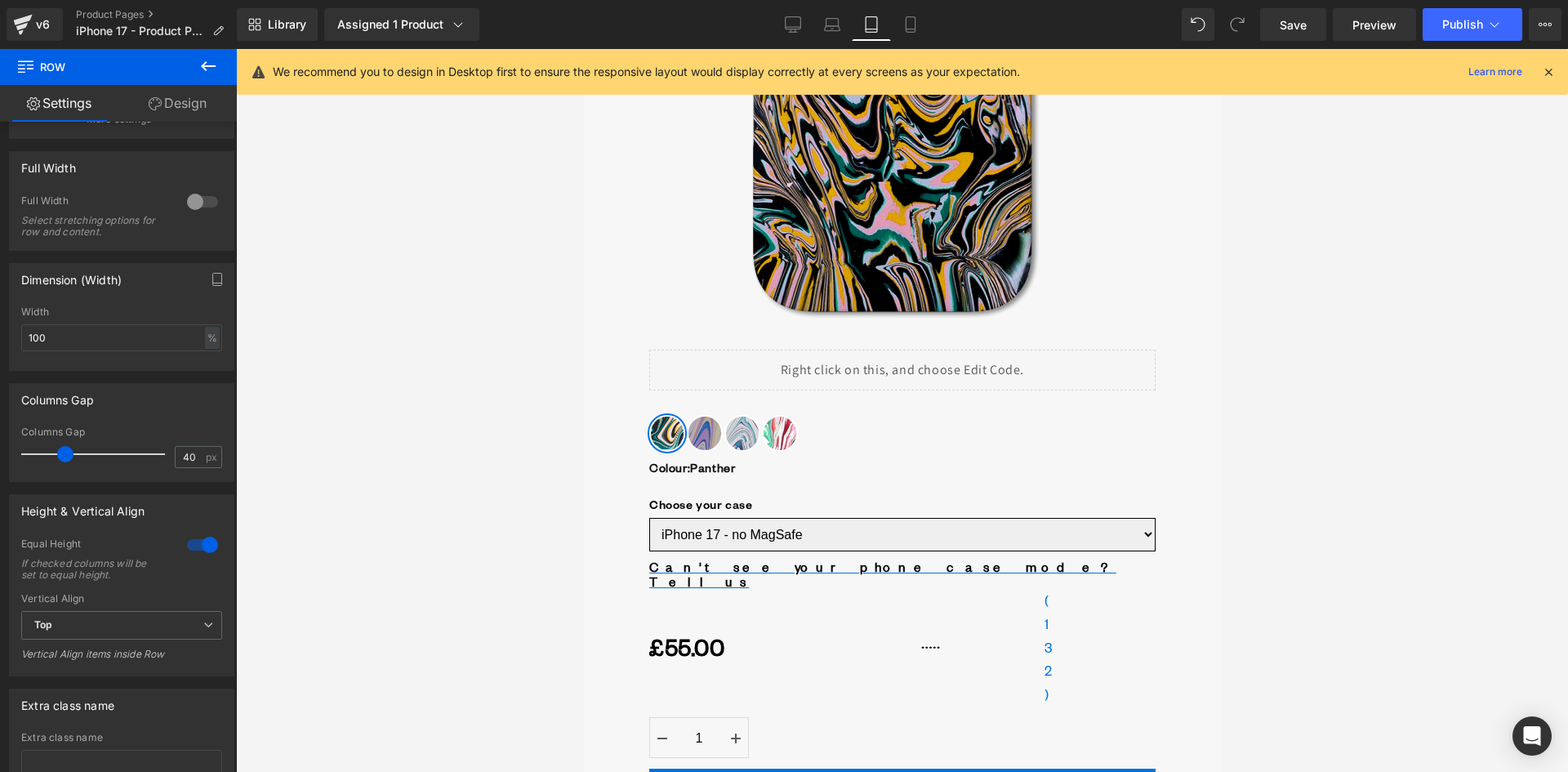
scroll to position [490, 0]
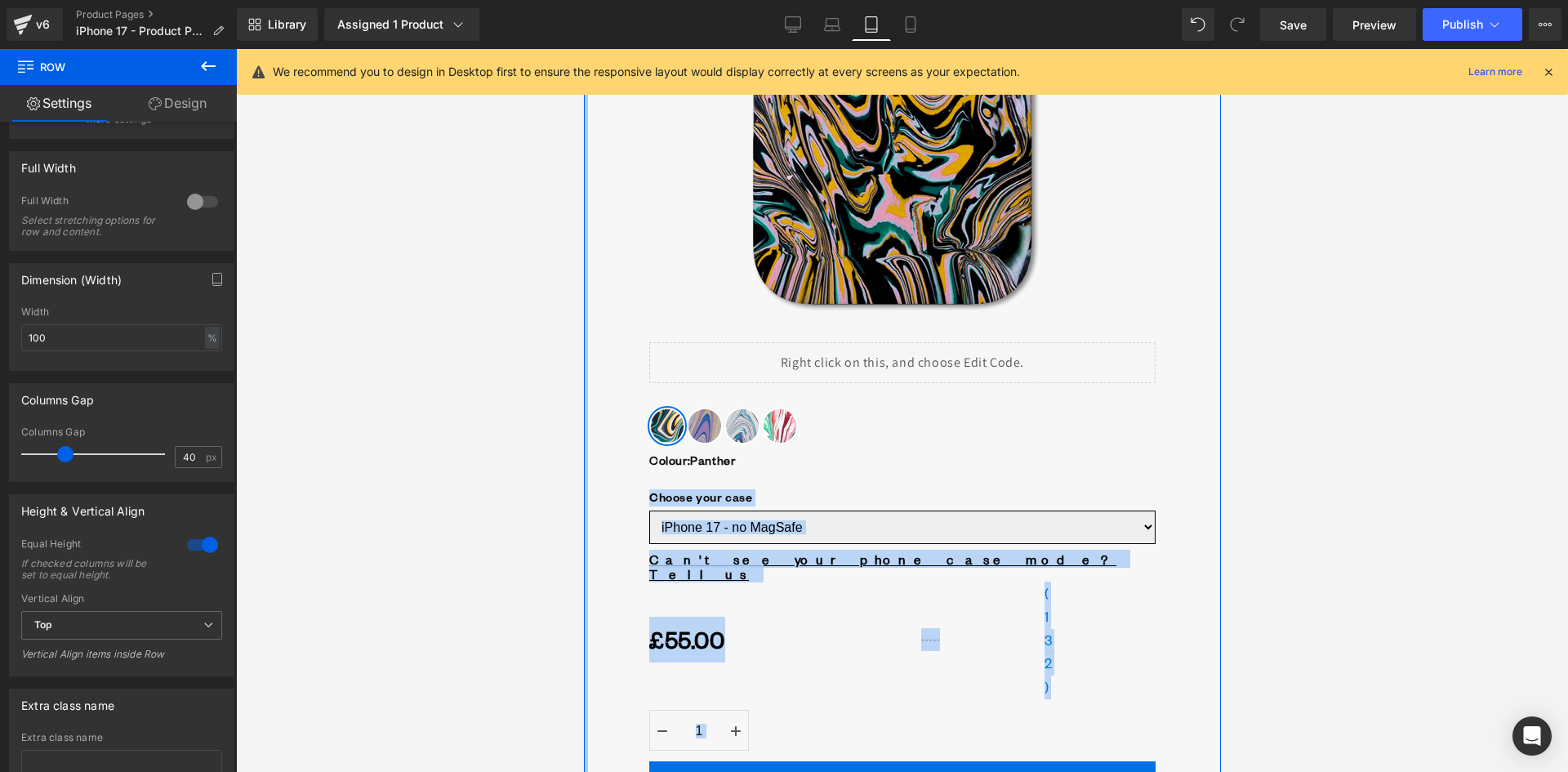
click at [586, 404] on div "GOMI phone case Heading ‹ ›" at bounding box center [901, 476] width 637 height 1636
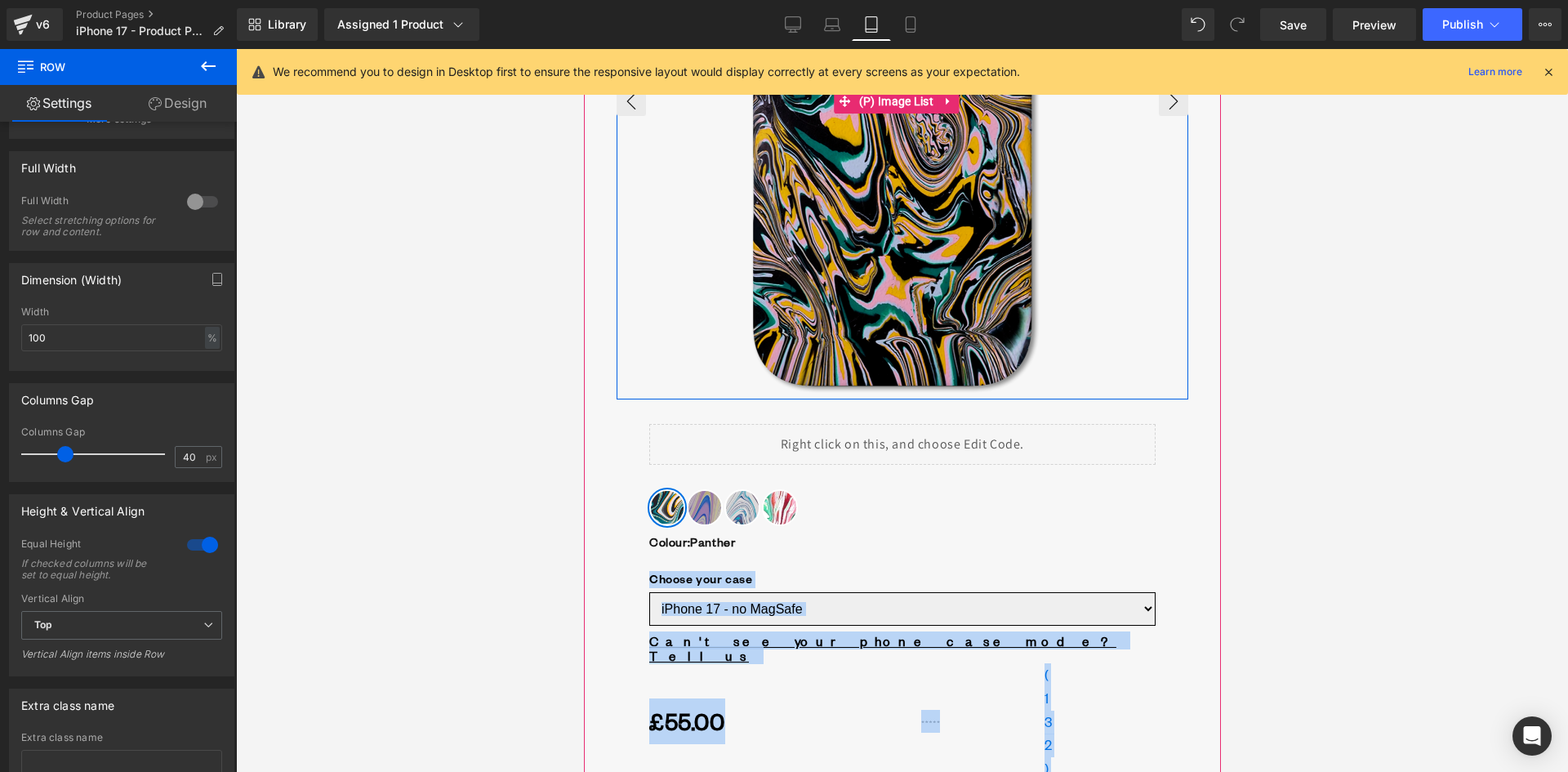
scroll to position [0, 0]
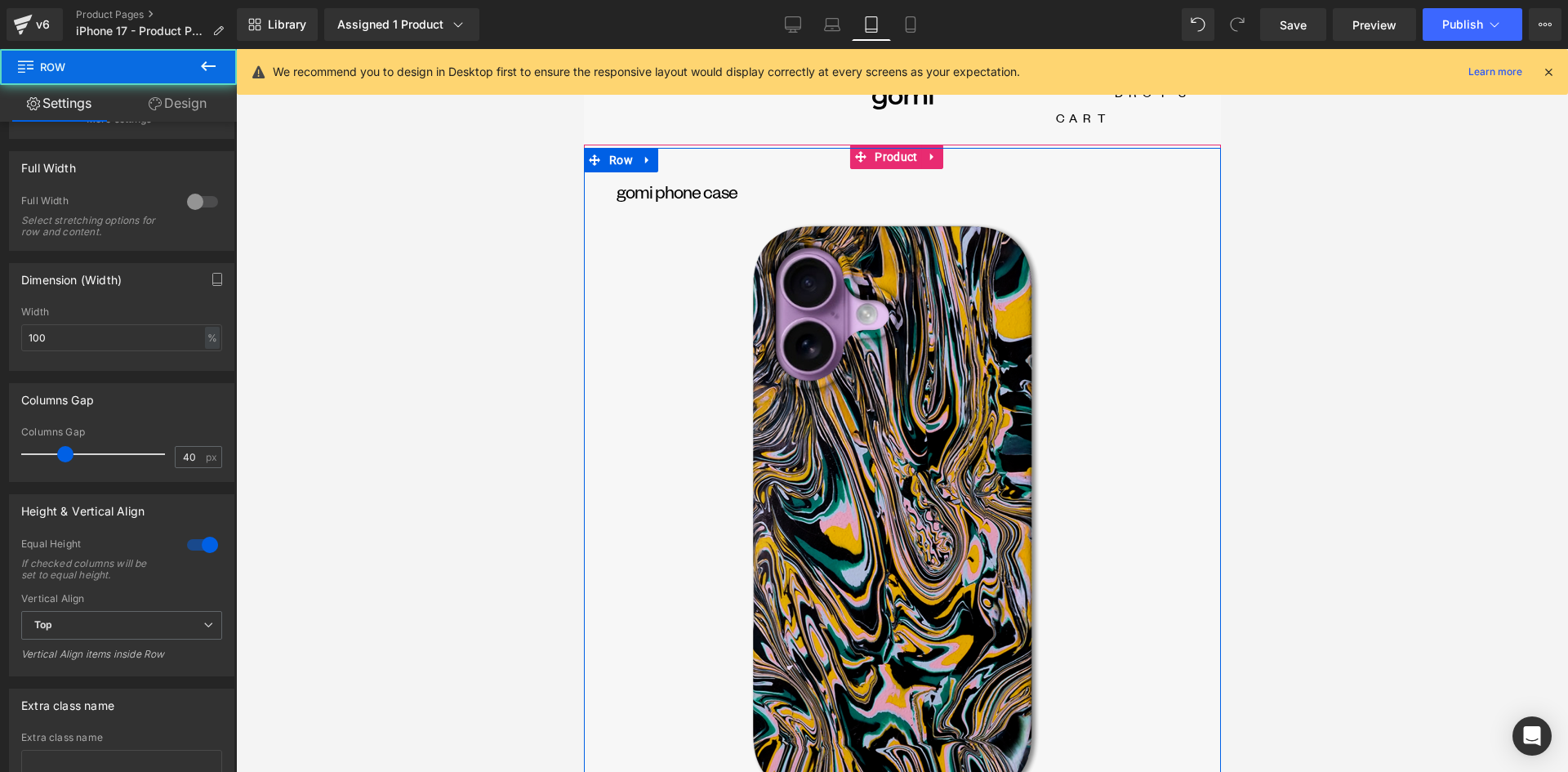
click at [602, 170] on div "GOMI phone case Heading" at bounding box center [901, 489] width 637 height 639
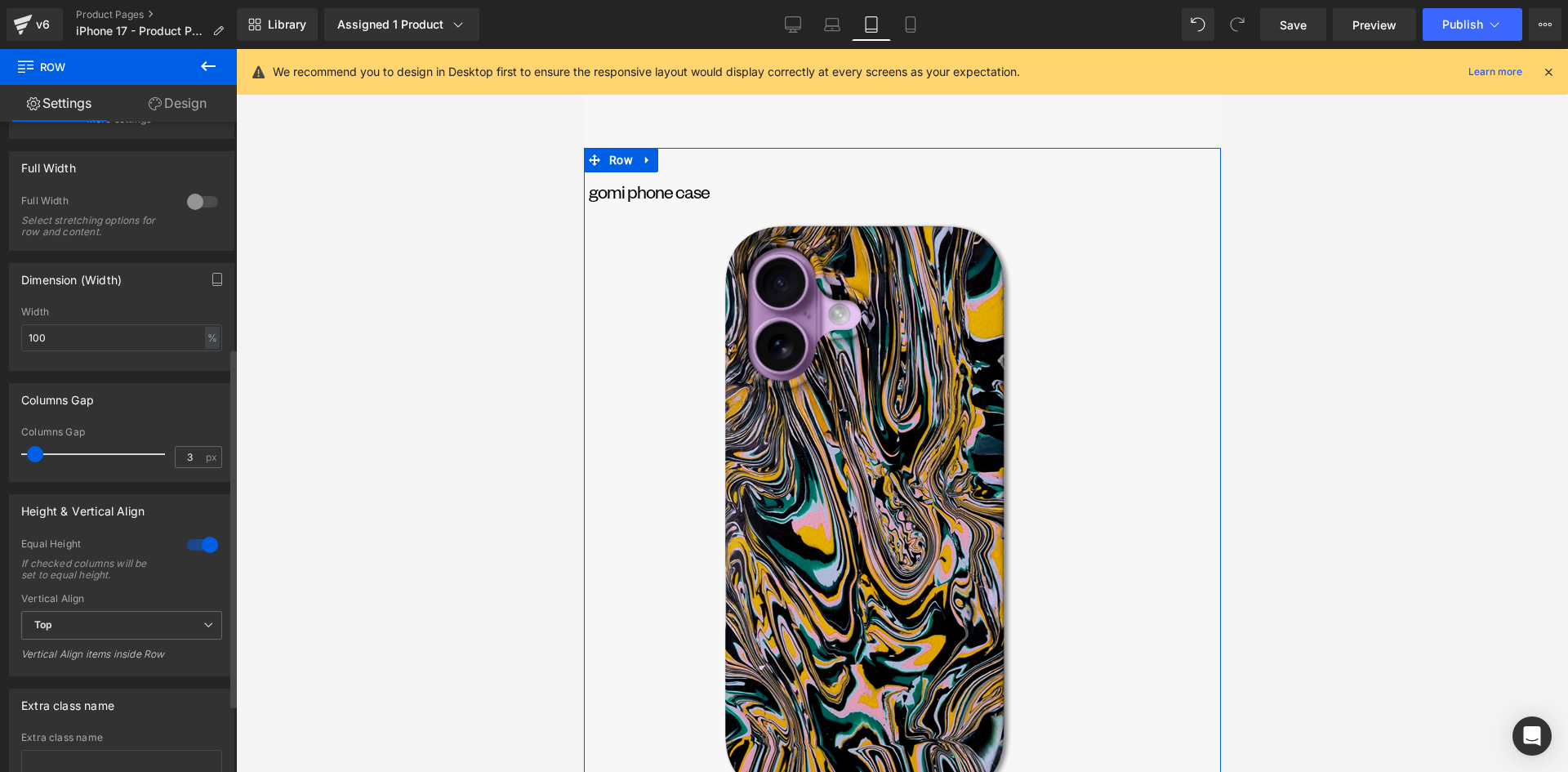
type input "0"
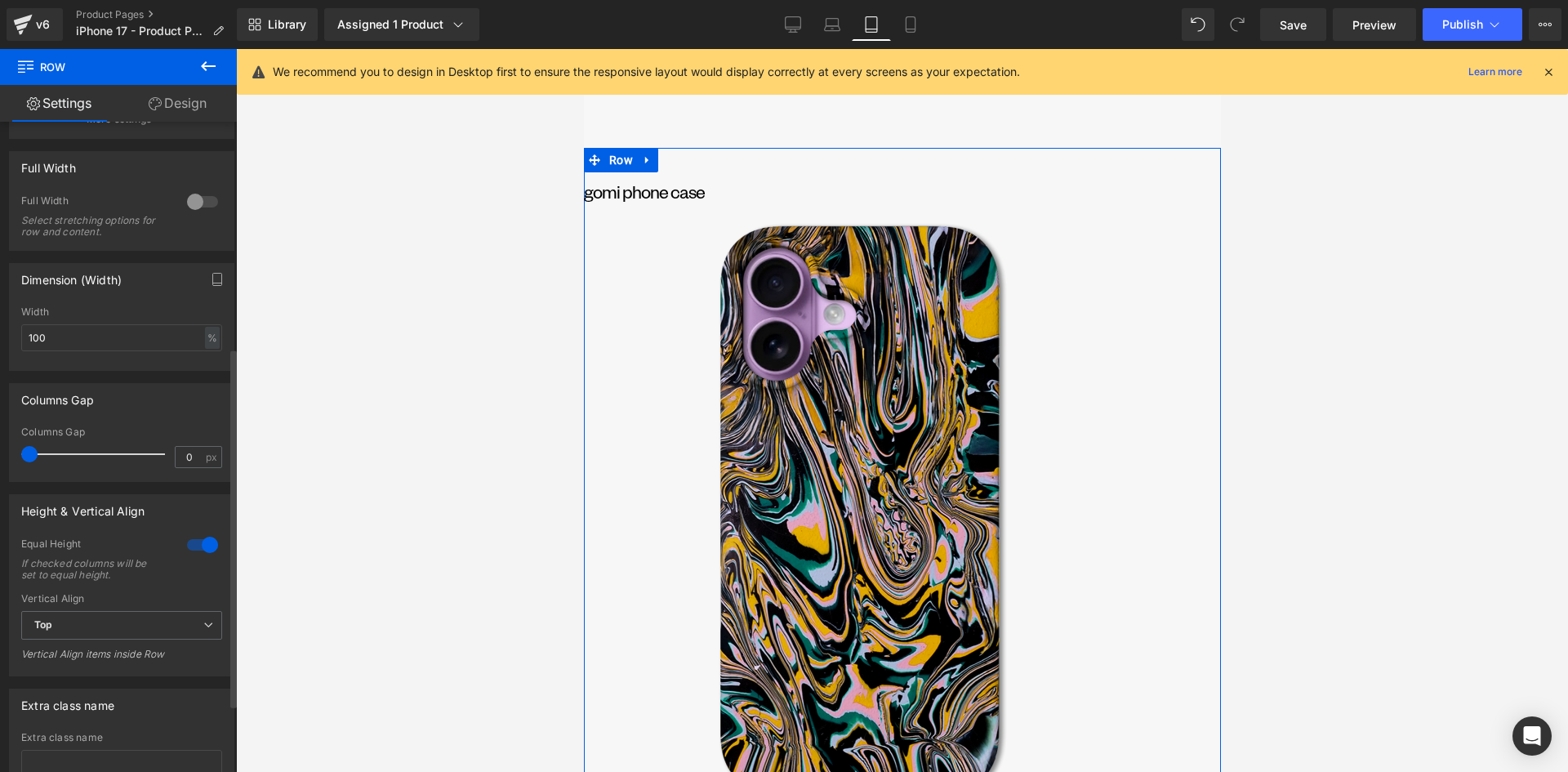
drag, startPoint x: 68, startPoint y: 448, endPoint x: 23, endPoint y: 450, distance: 45.0
click at [23, 450] on span at bounding box center [29, 454] width 16 height 16
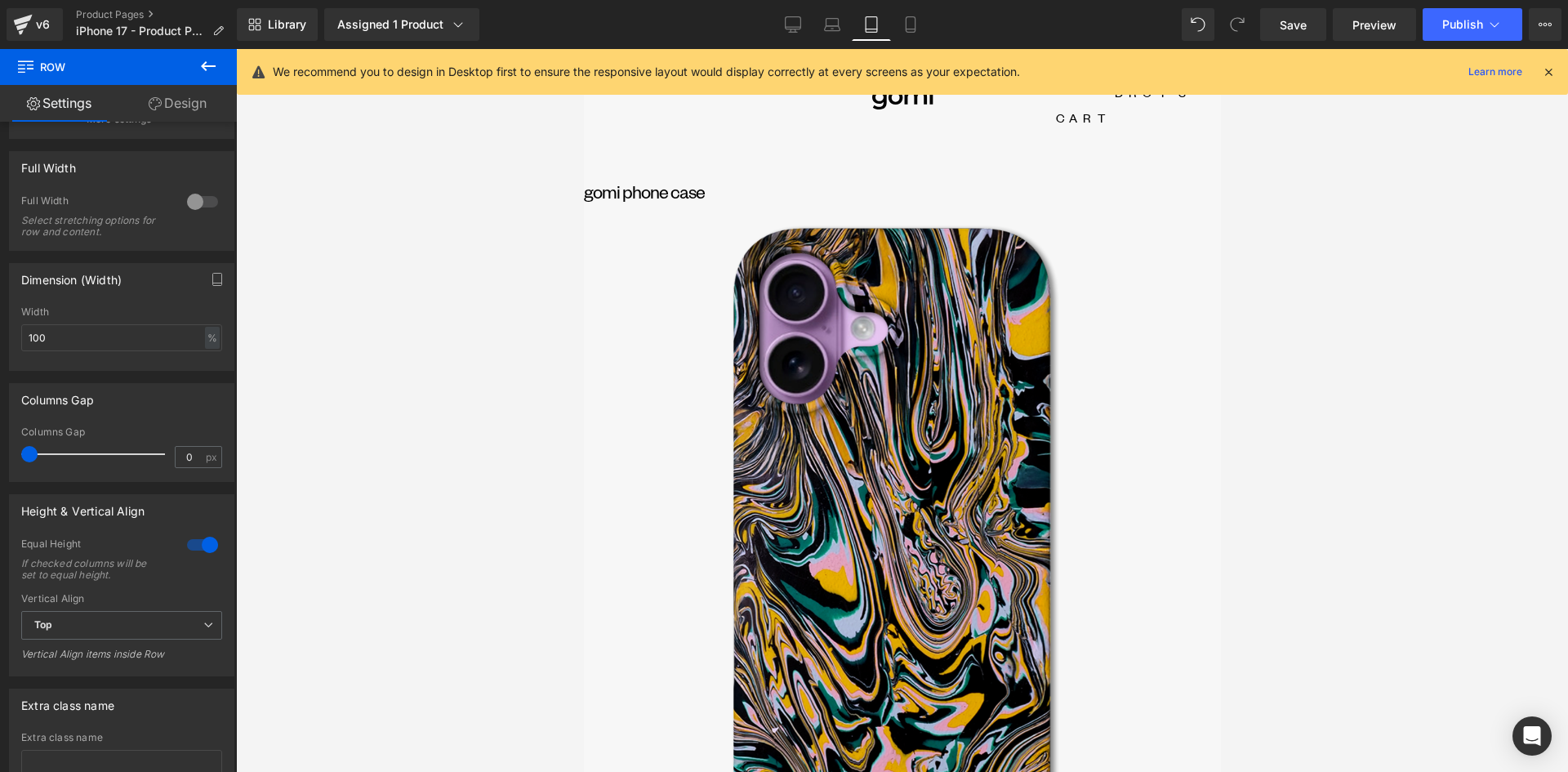
click at [206, 60] on icon at bounding box center [208, 66] width 20 height 20
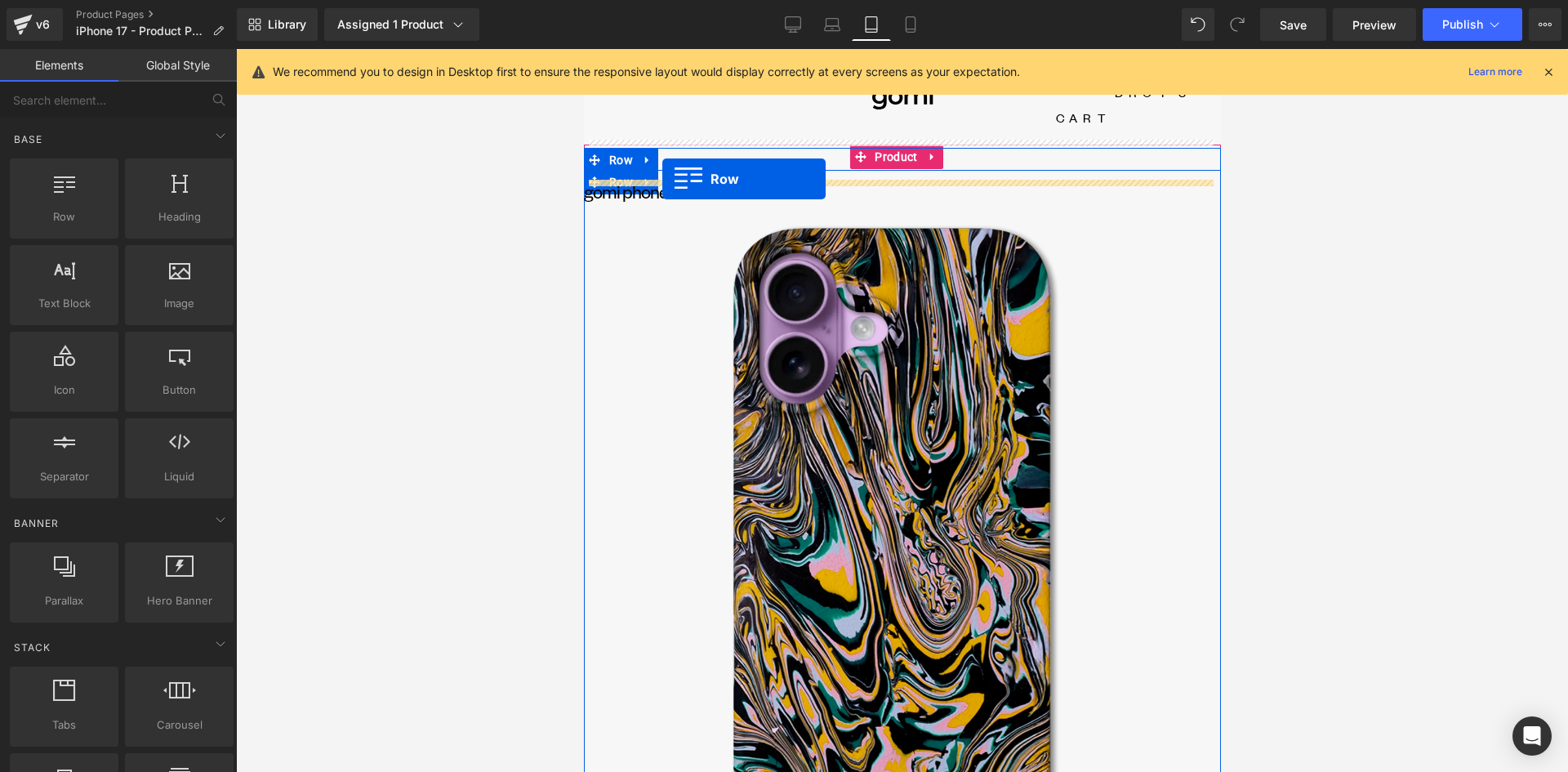
drag, startPoint x: 628, startPoint y: 245, endPoint x: 660, endPoint y: 179, distance: 73.3
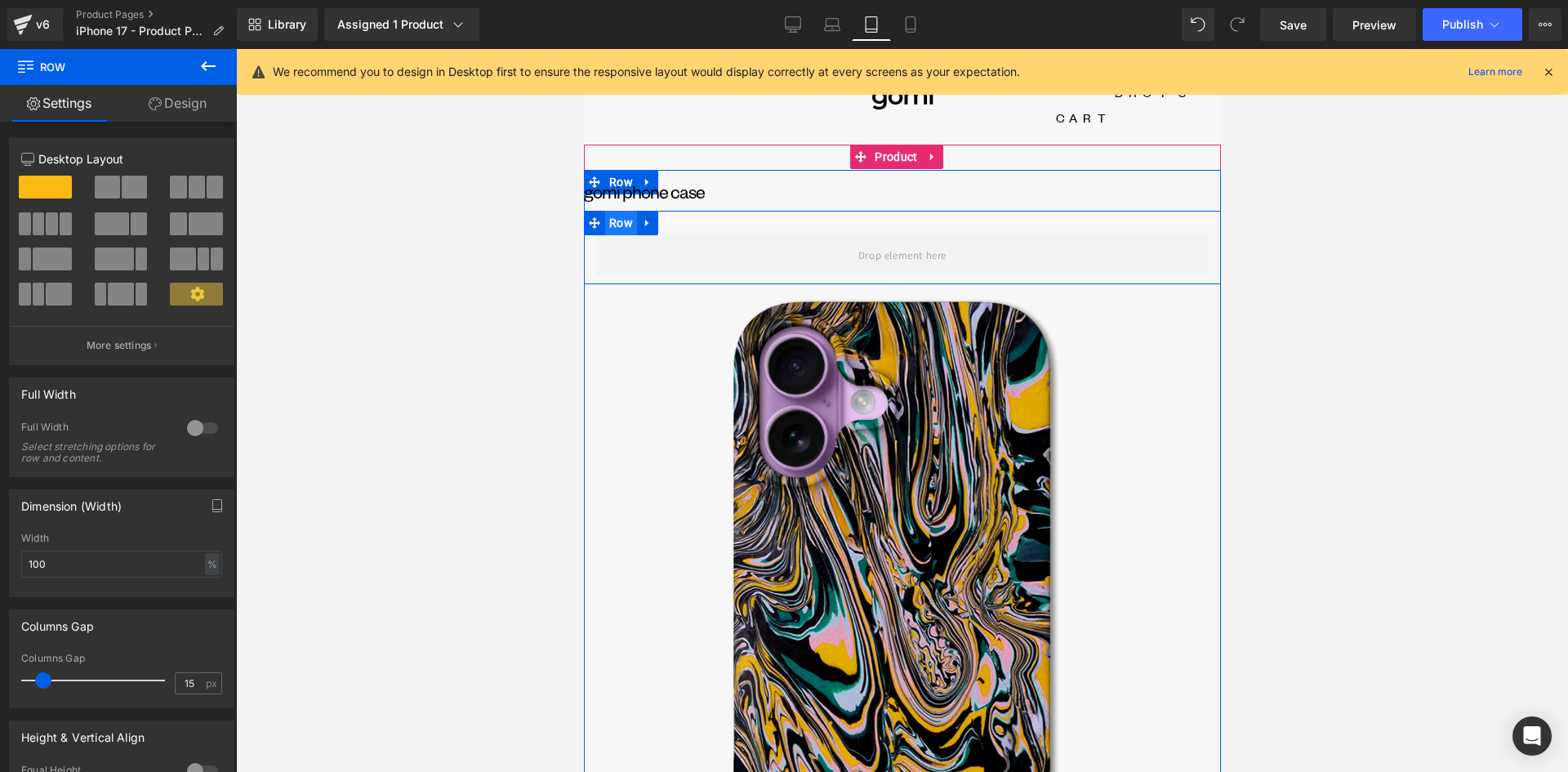
click at [619, 211] on span "Row" at bounding box center [620, 223] width 32 height 25
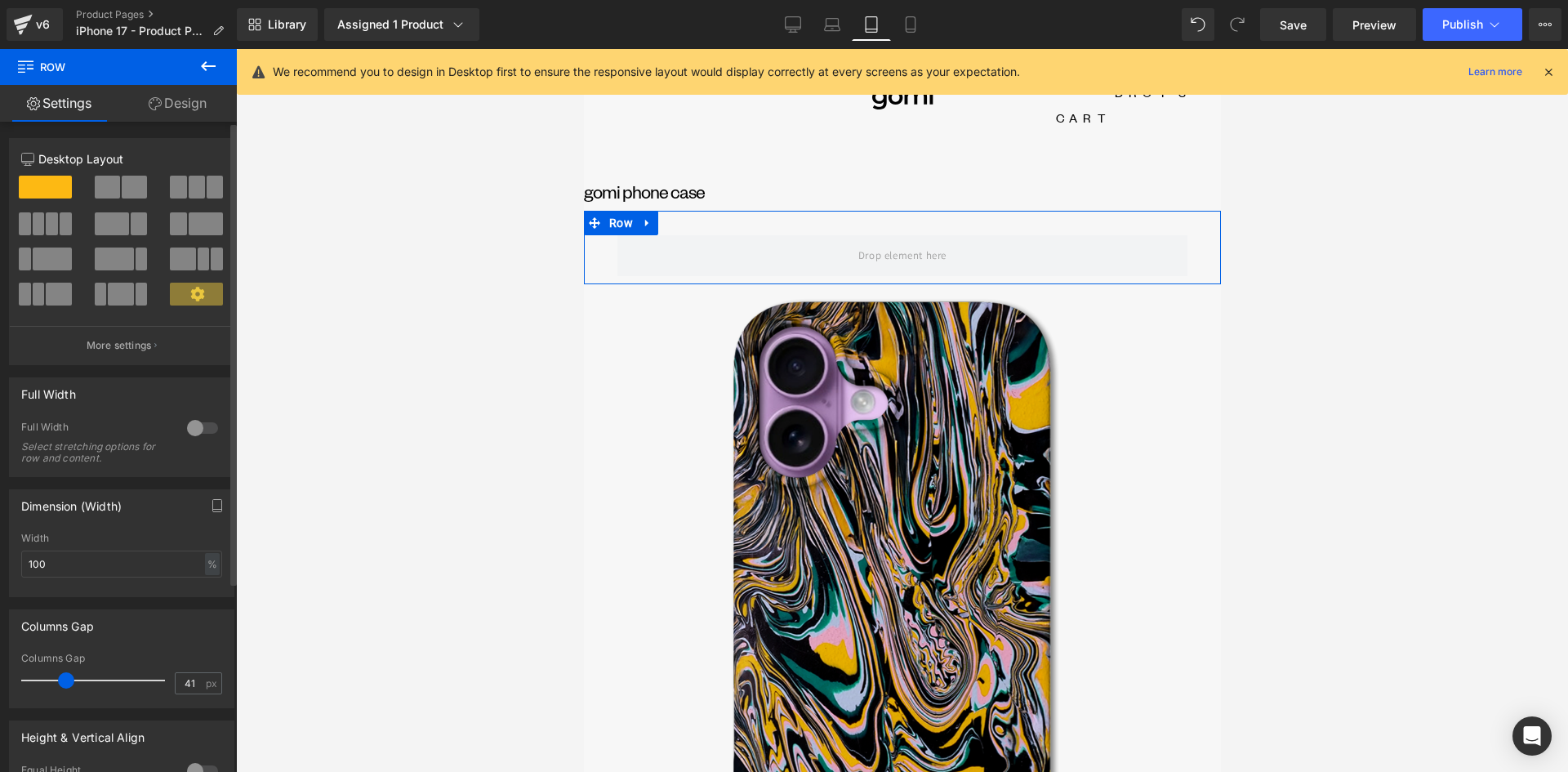
type input "40"
drag, startPoint x: 44, startPoint y: 681, endPoint x: 65, endPoint y: 686, distance: 21.6
click at [65, 686] on span at bounding box center [65, 680] width 16 height 16
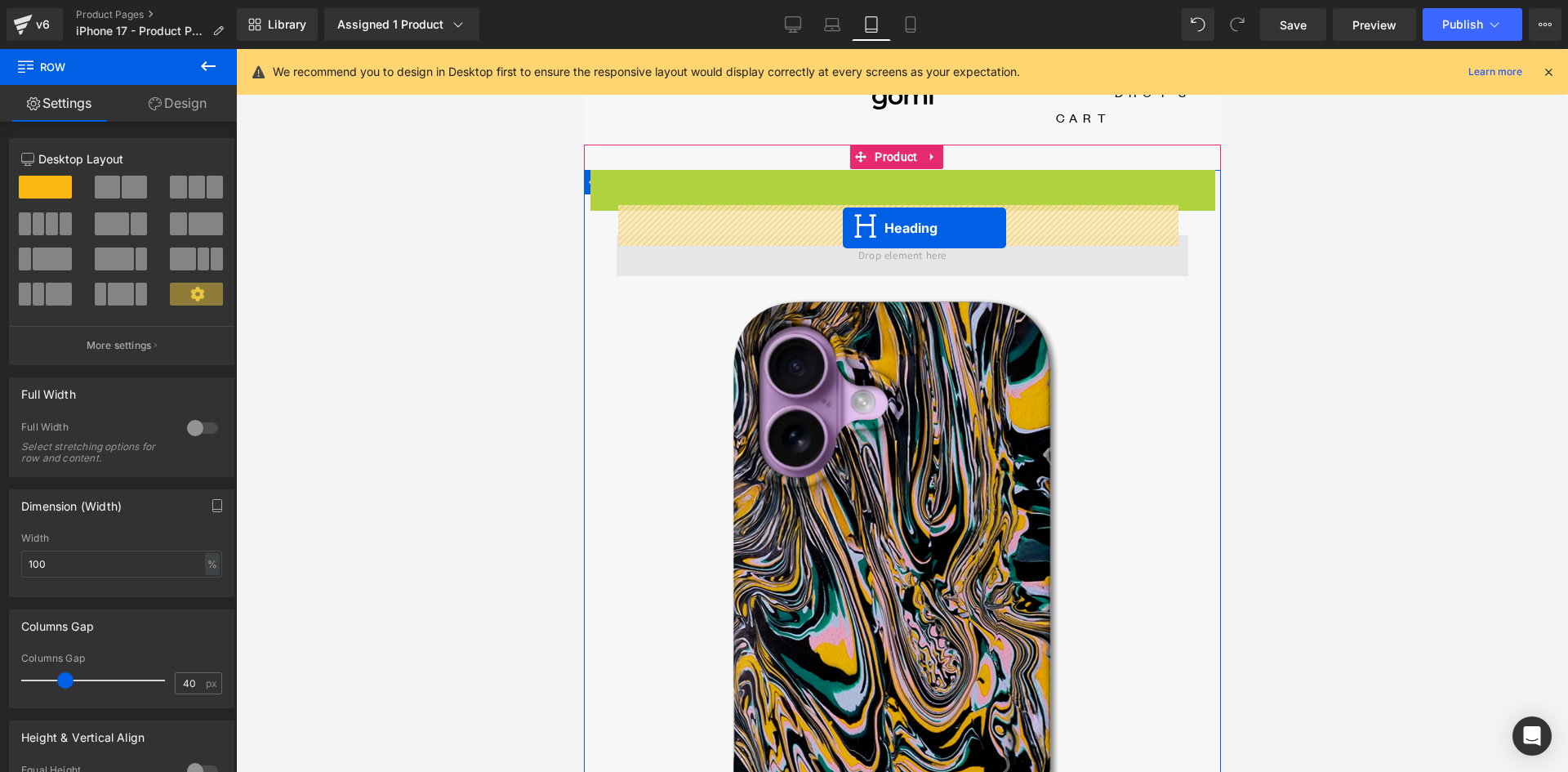
drag, startPoint x: 860, startPoint y: 158, endPoint x: 842, endPoint y: 228, distance: 72.3
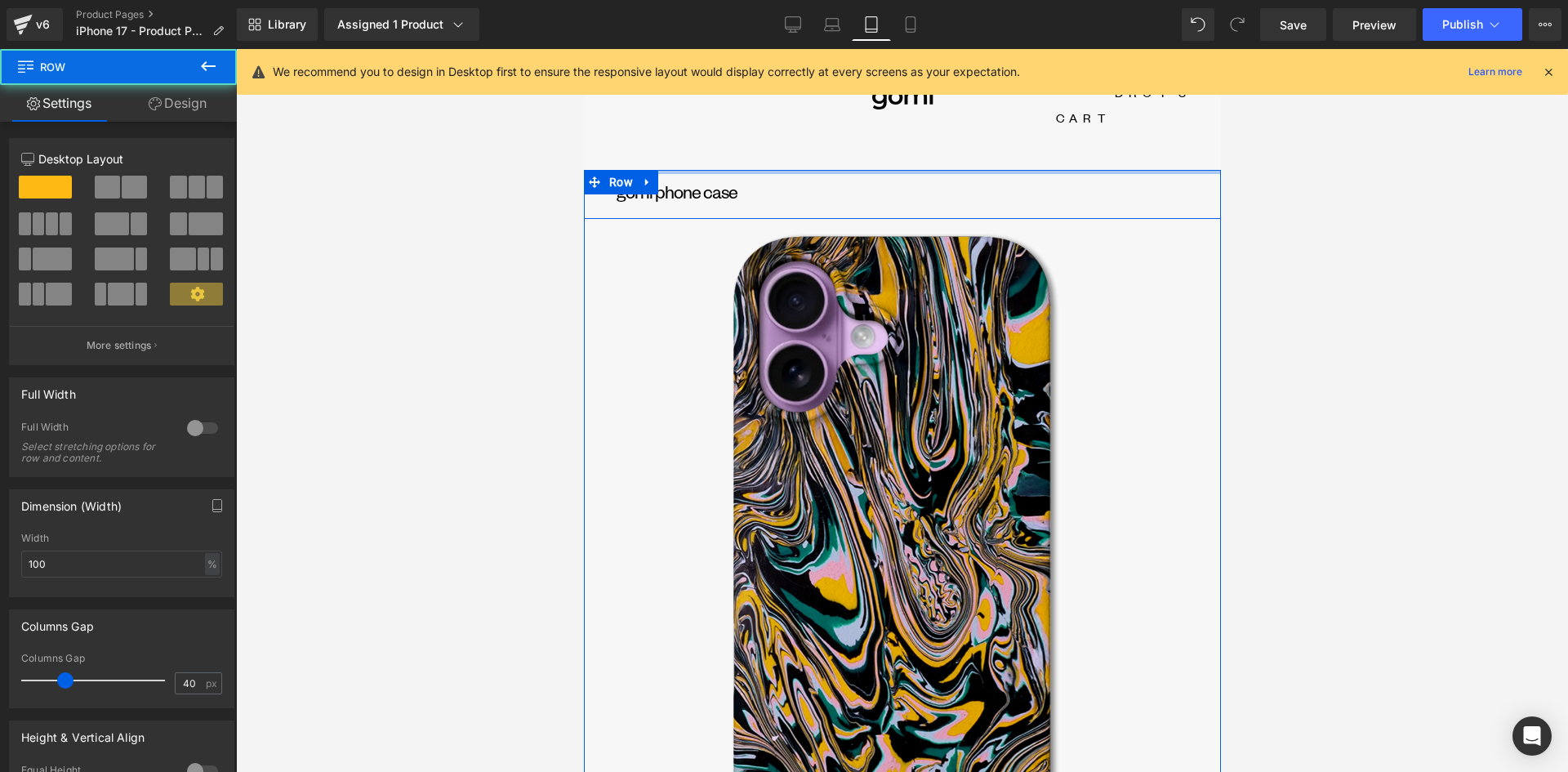
drag, startPoint x: 718, startPoint y: 141, endPoint x: 723, endPoint y: 109, distance: 32.4
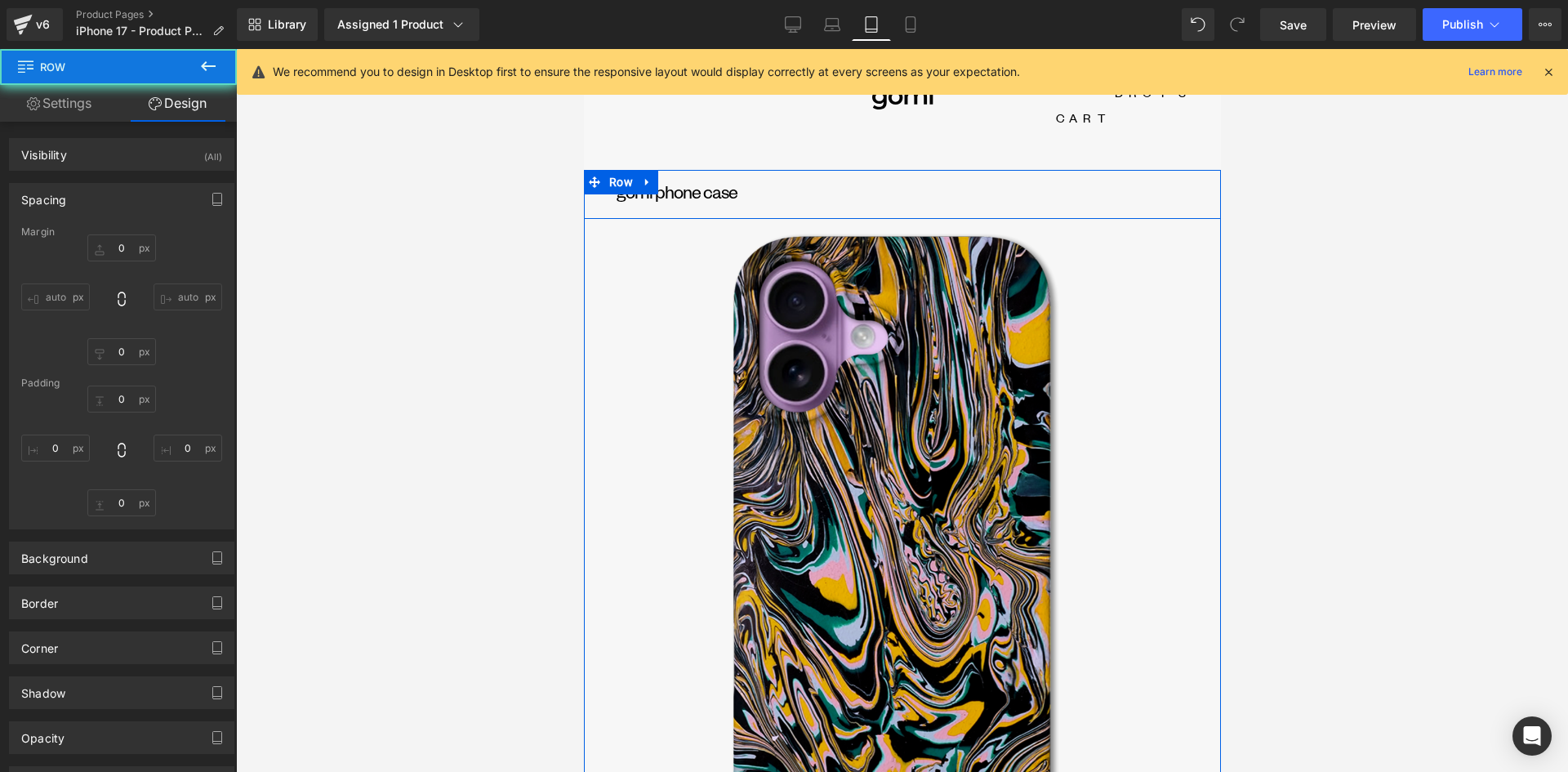
type input "0"
type input "10"
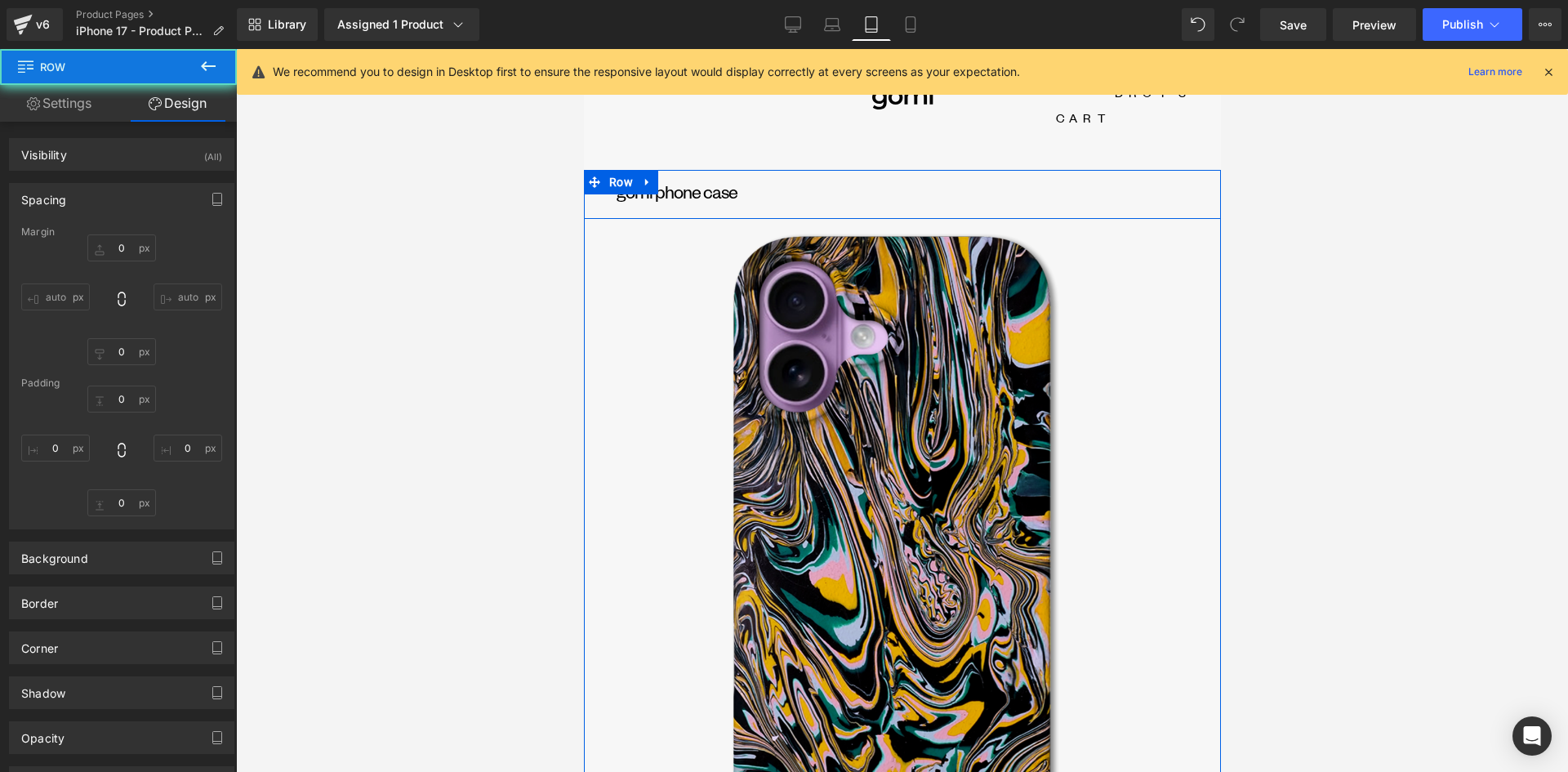
type input "0"
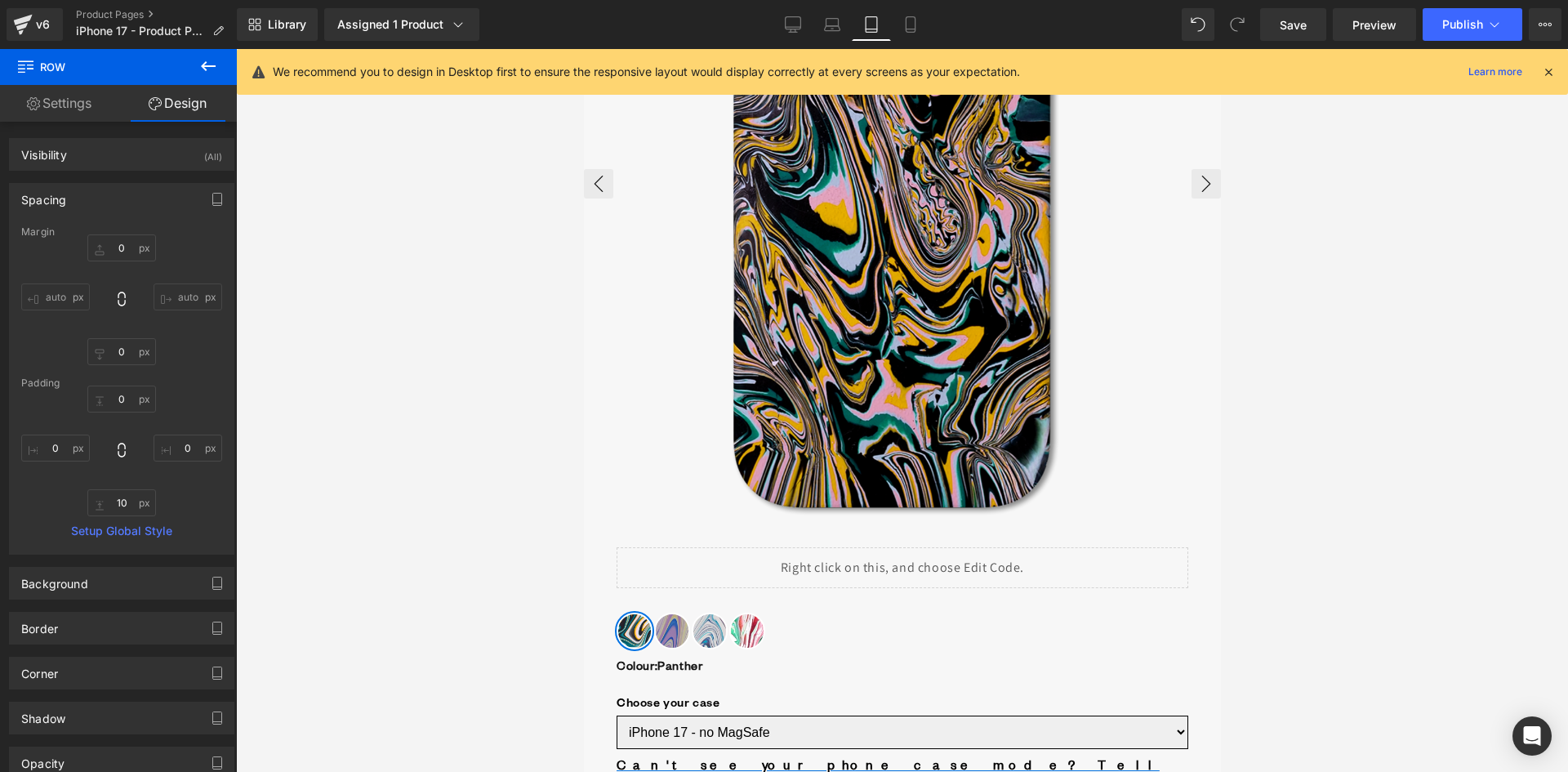
scroll to position [490, 0]
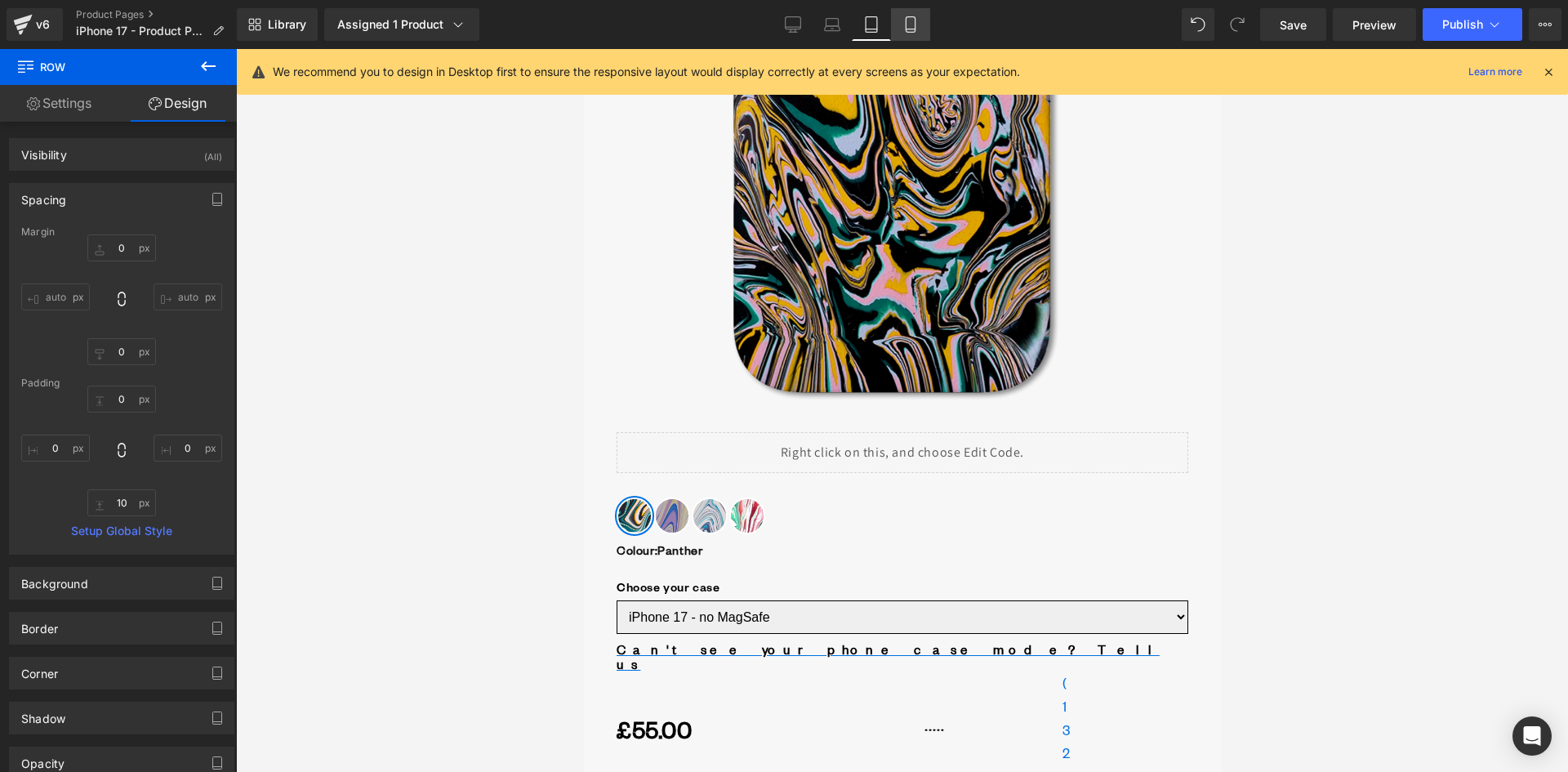
click at [904, 22] on icon at bounding box center [910, 24] width 16 height 16
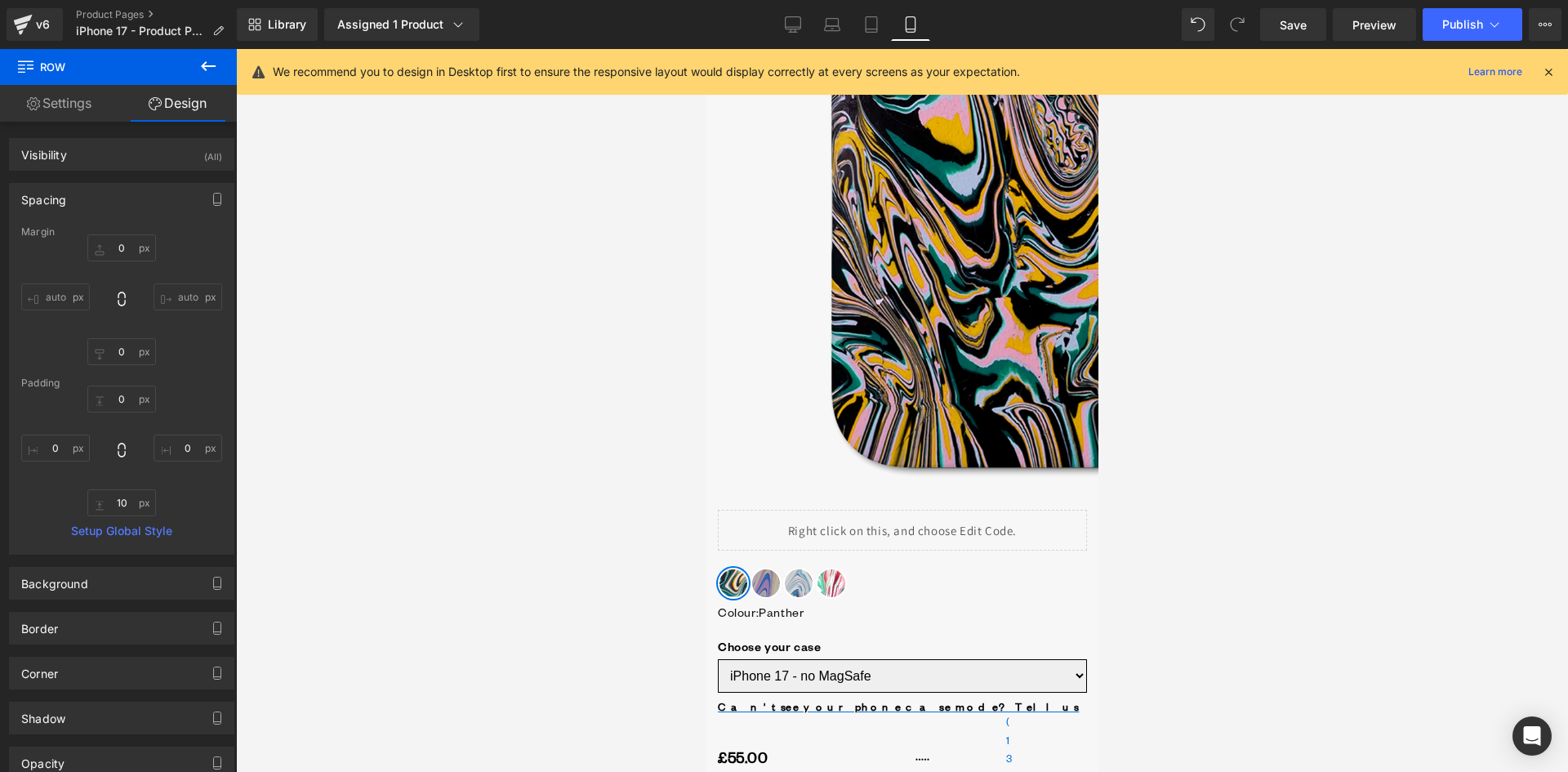
type input "0"
type input "30"
type input "0"
type input "10"
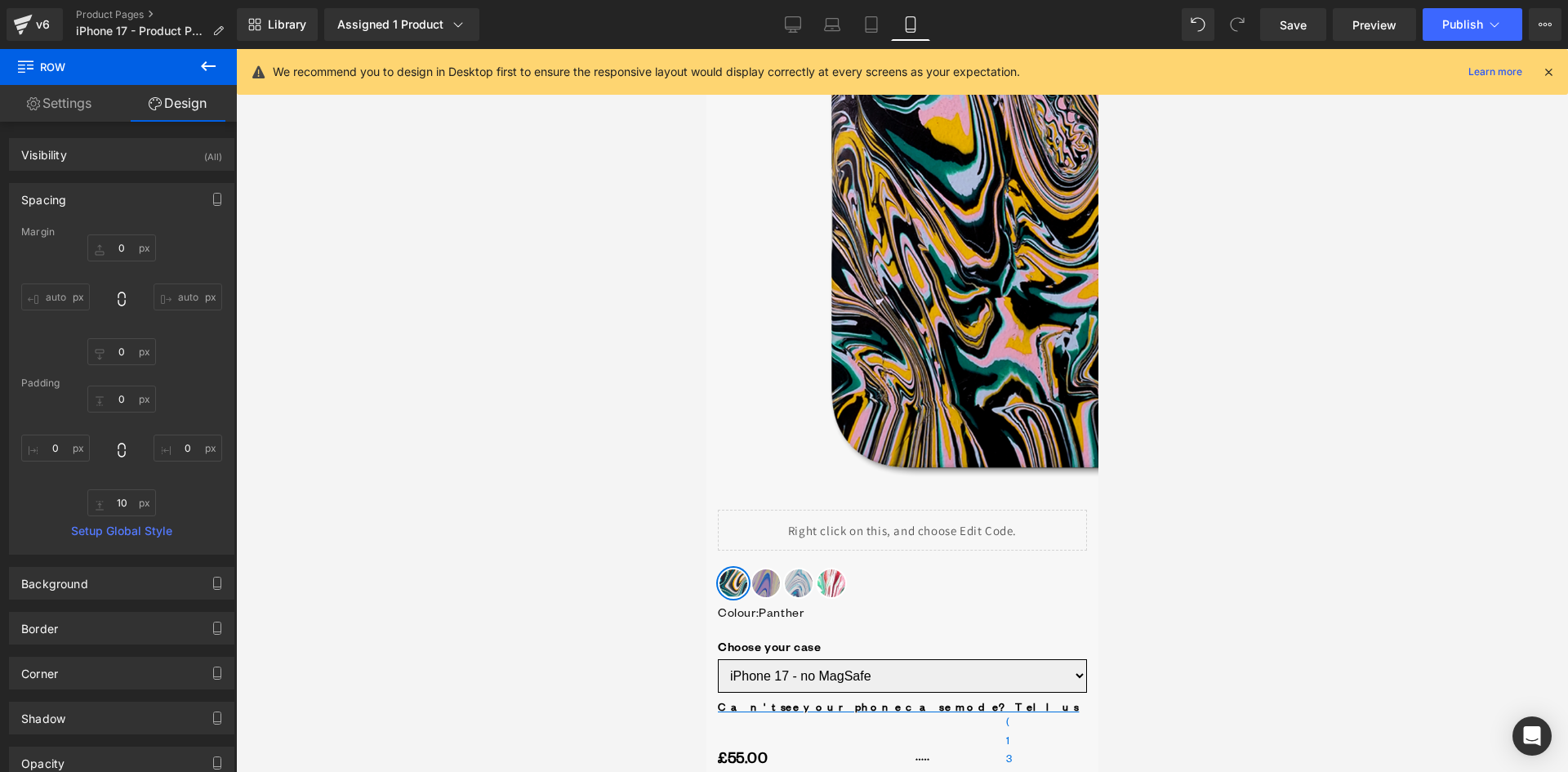
type input "0"
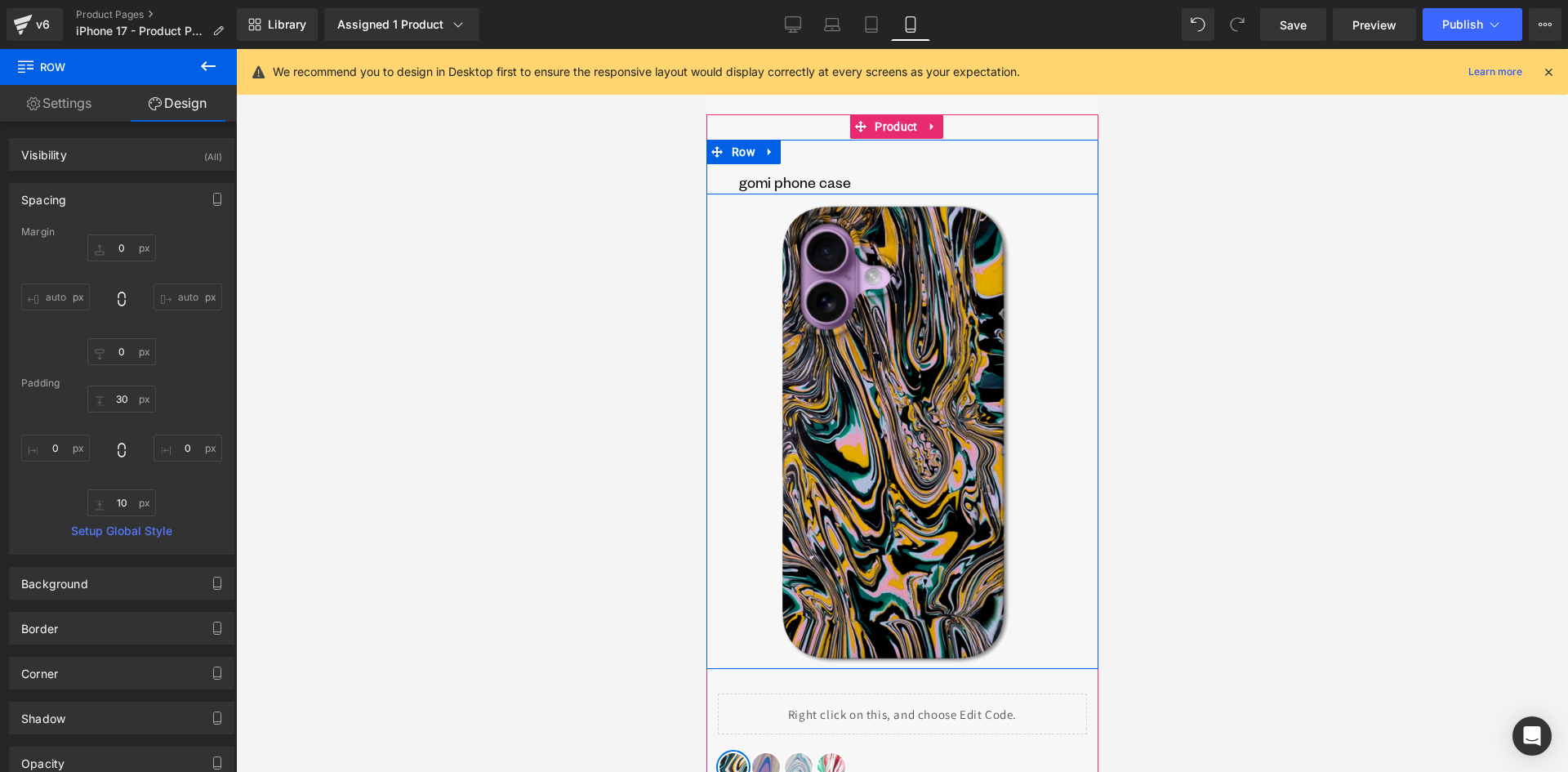
click at [818, 150] on div "GOMI phone case Heading Row" at bounding box center [901, 167] width 392 height 55
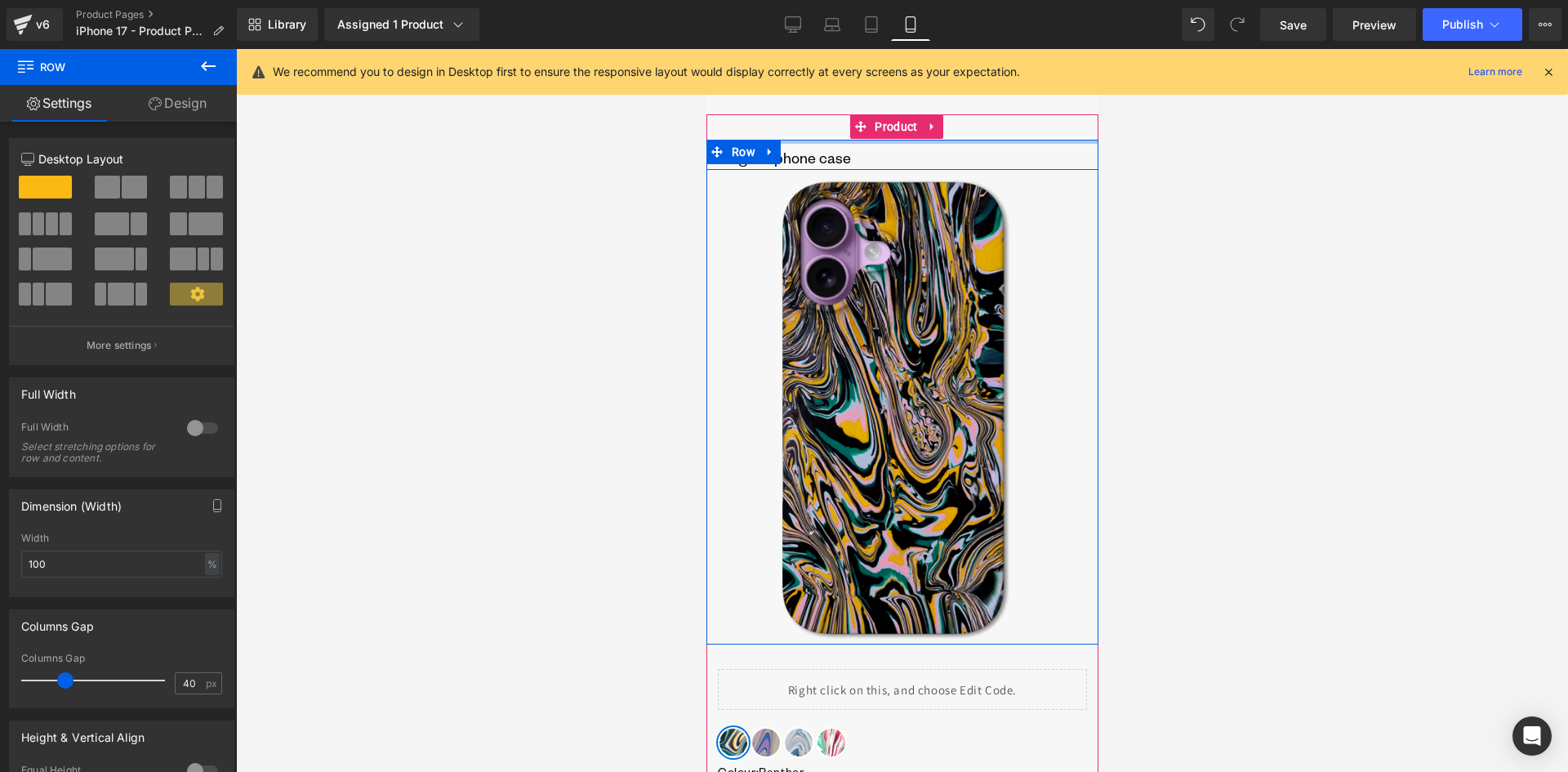
drag, startPoint x: 802, startPoint y: 141, endPoint x: 813, endPoint y: 101, distance: 41.5
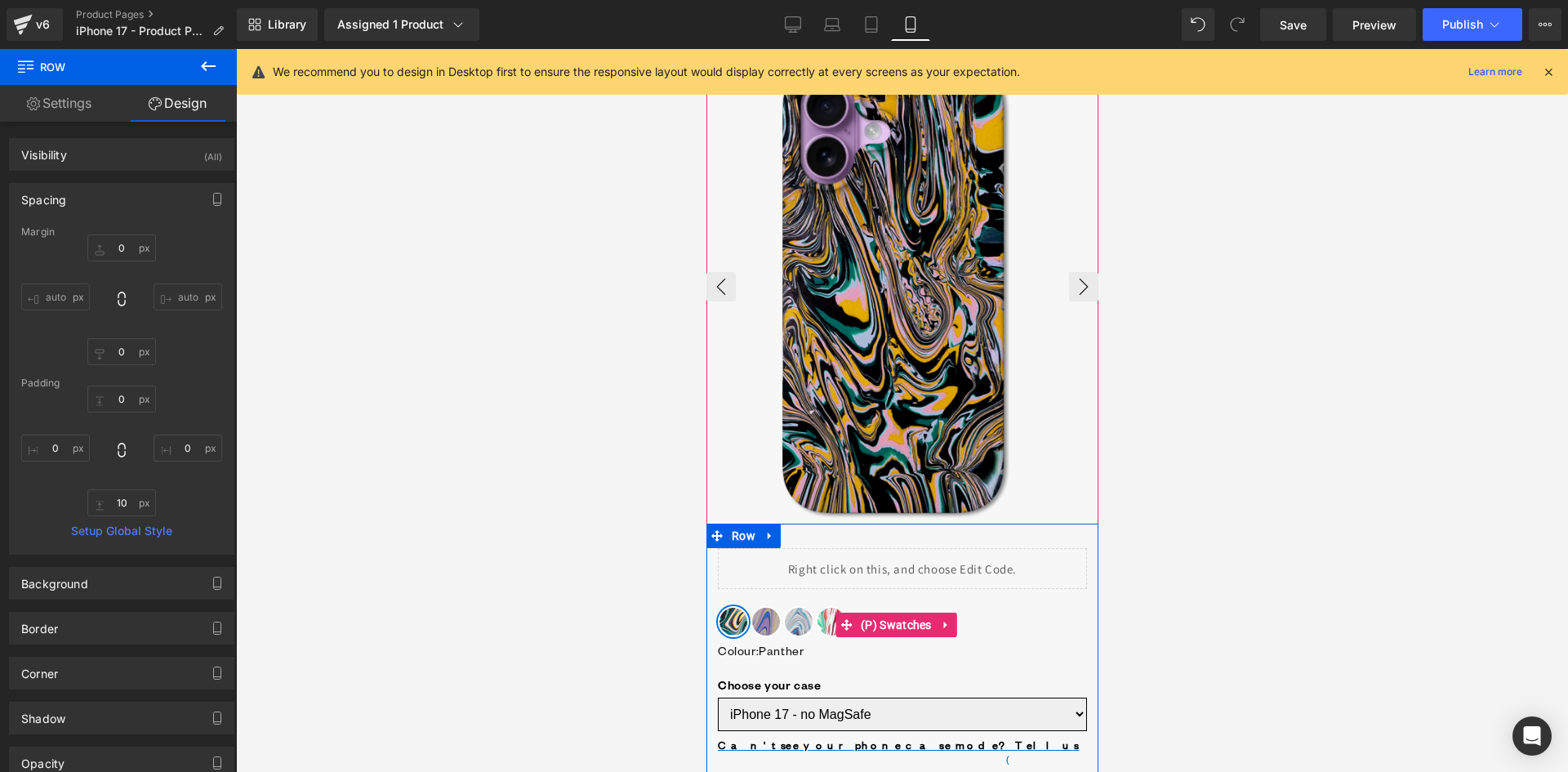
scroll to position [82, 0]
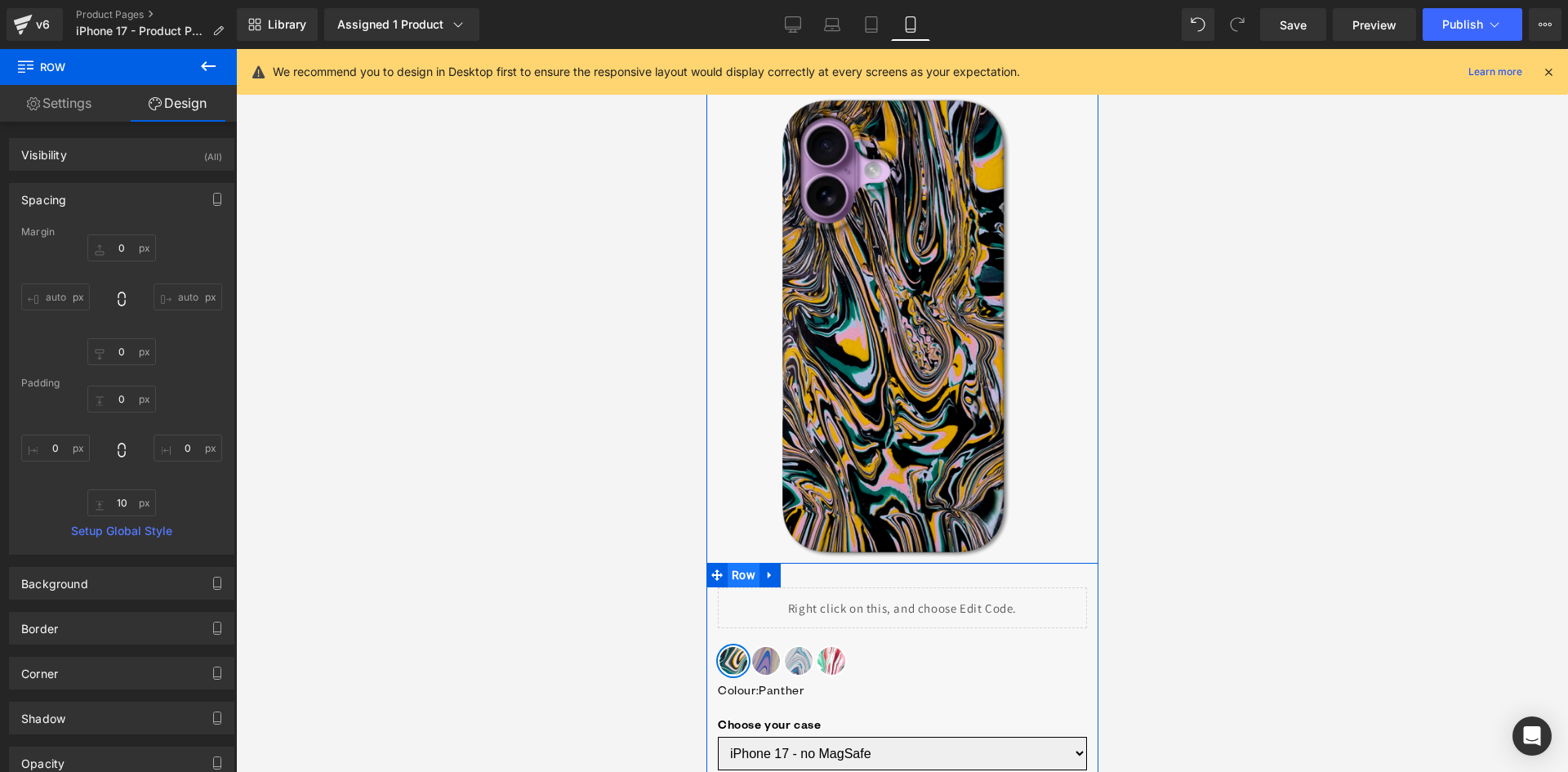
click at [729, 575] on span "Row" at bounding box center [743, 575] width 32 height 25
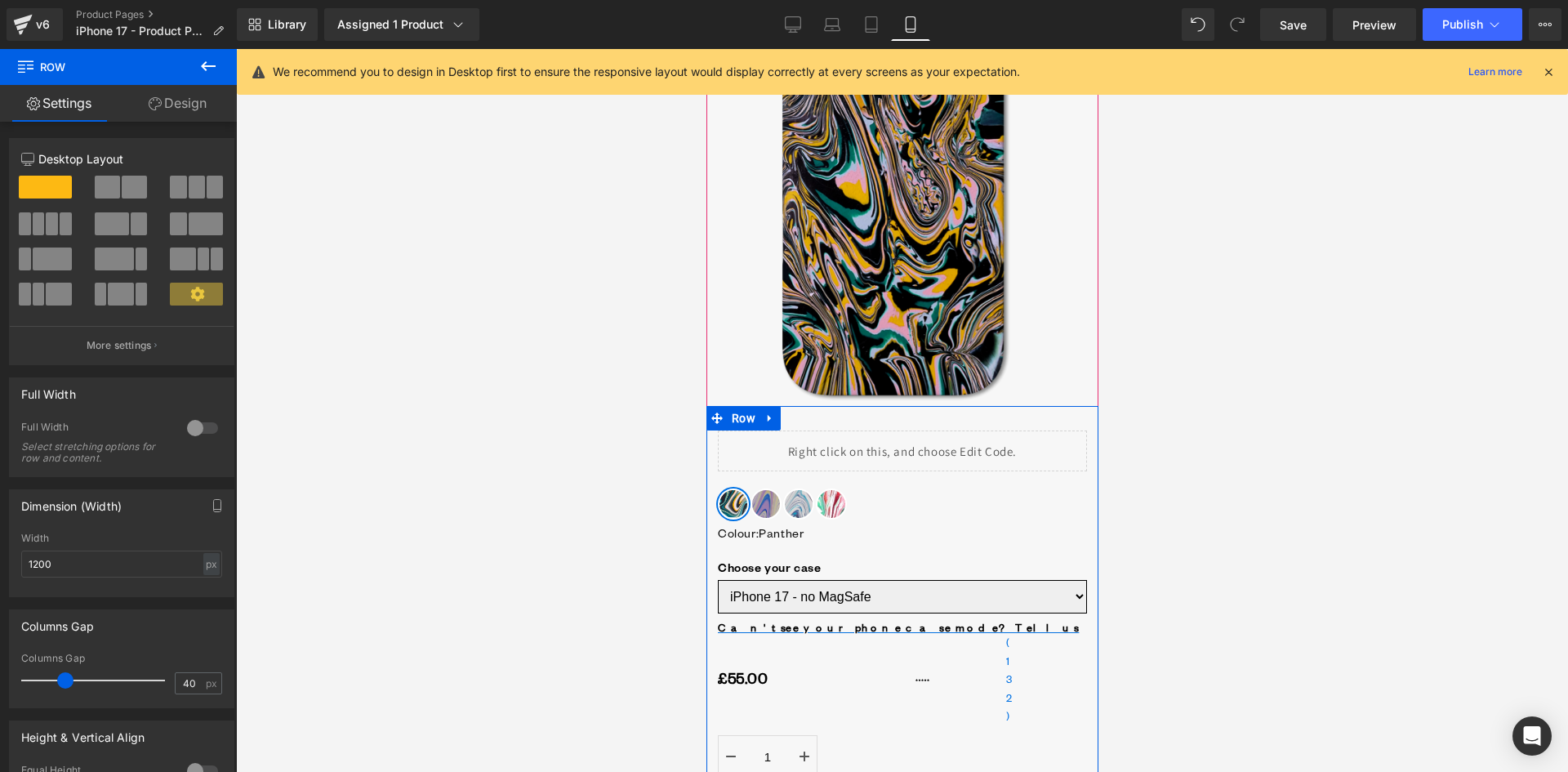
scroll to position [245, 0]
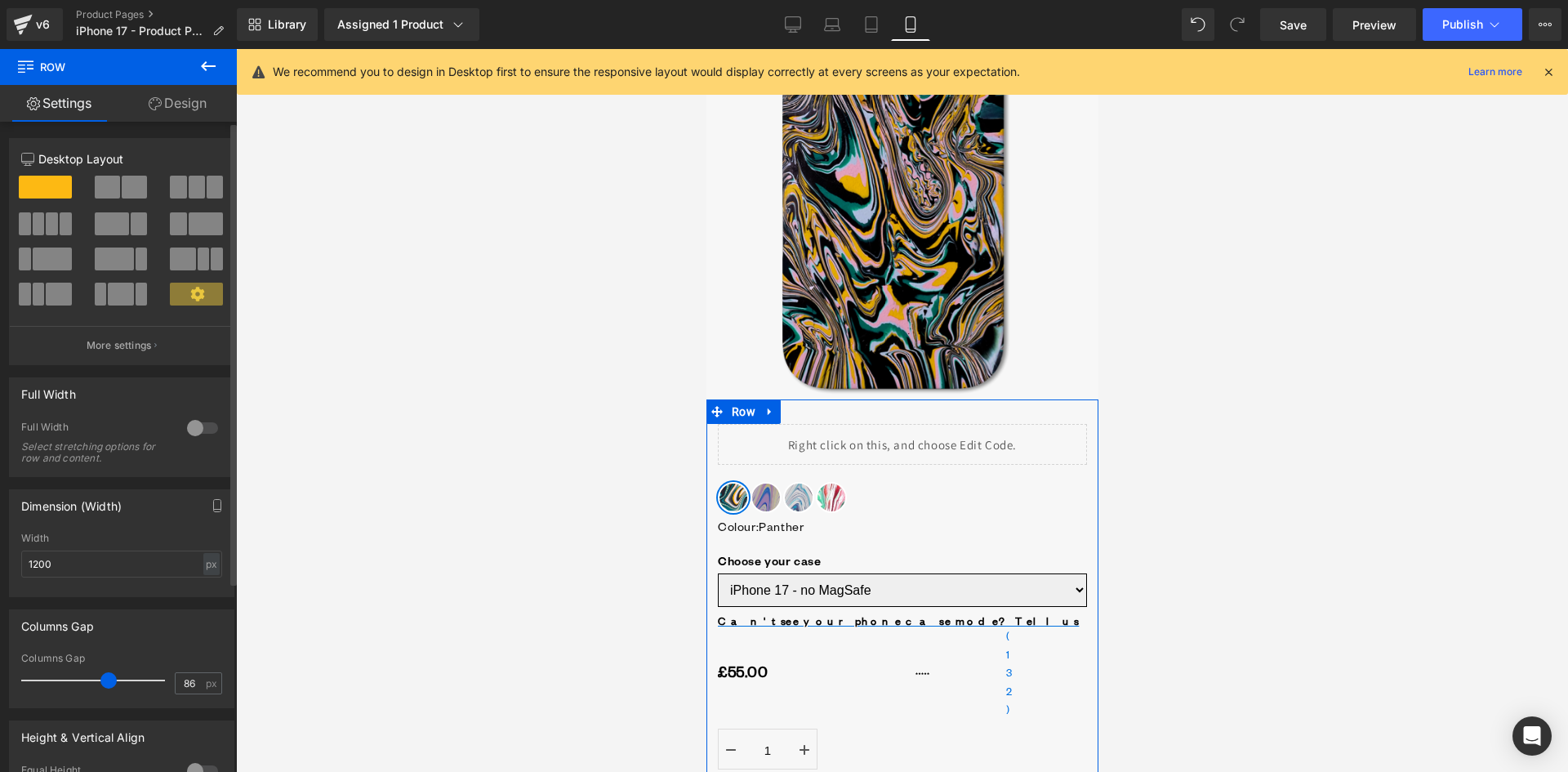
drag, startPoint x: 66, startPoint y: 685, endPoint x: 104, endPoint y: 684, distance: 38.0
click at [104, 684] on span at bounding box center [108, 680] width 16 height 16
type input "40"
drag, startPoint x: 102, startPoint y: 683, endPoint x: 64, endPoint y: 691, distance: 38.8
click at [64, 691] on div at bounding box center [97, 680] width 136 height 33
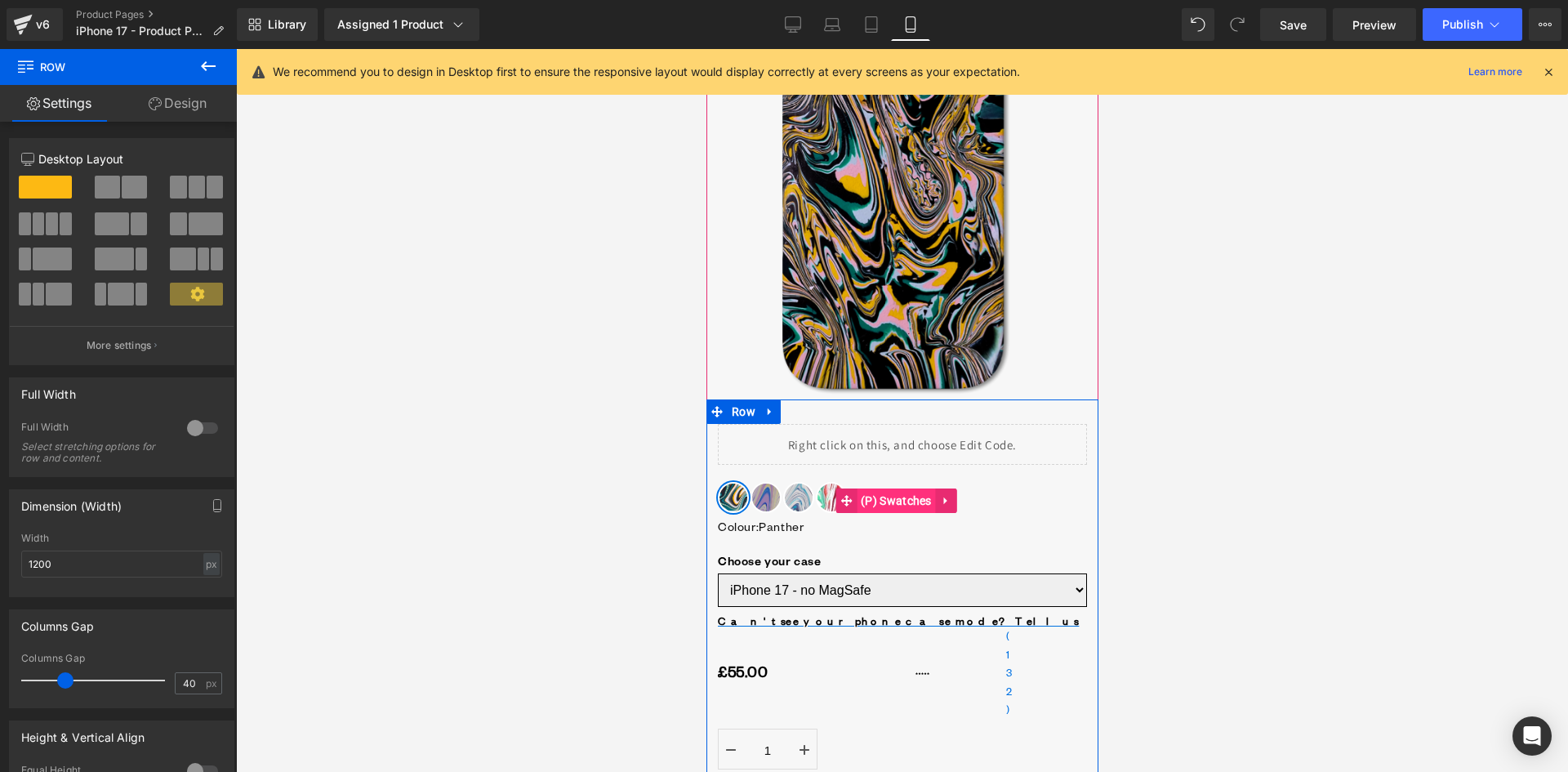
click at [888, 498] on span "(P) Swatches" at bounding box center [895, 501] width 79 height 25
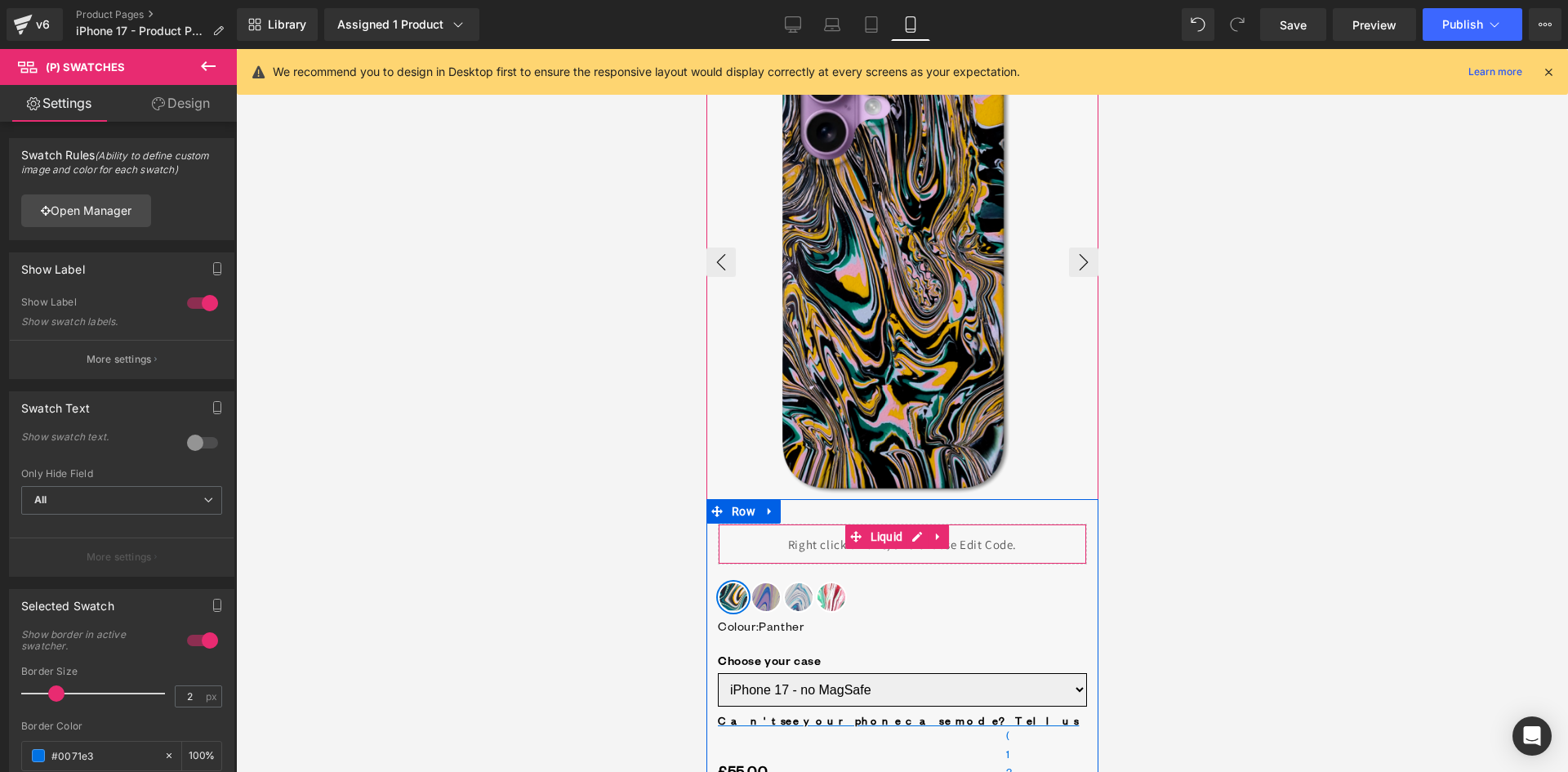
scroll to position [0, 0]
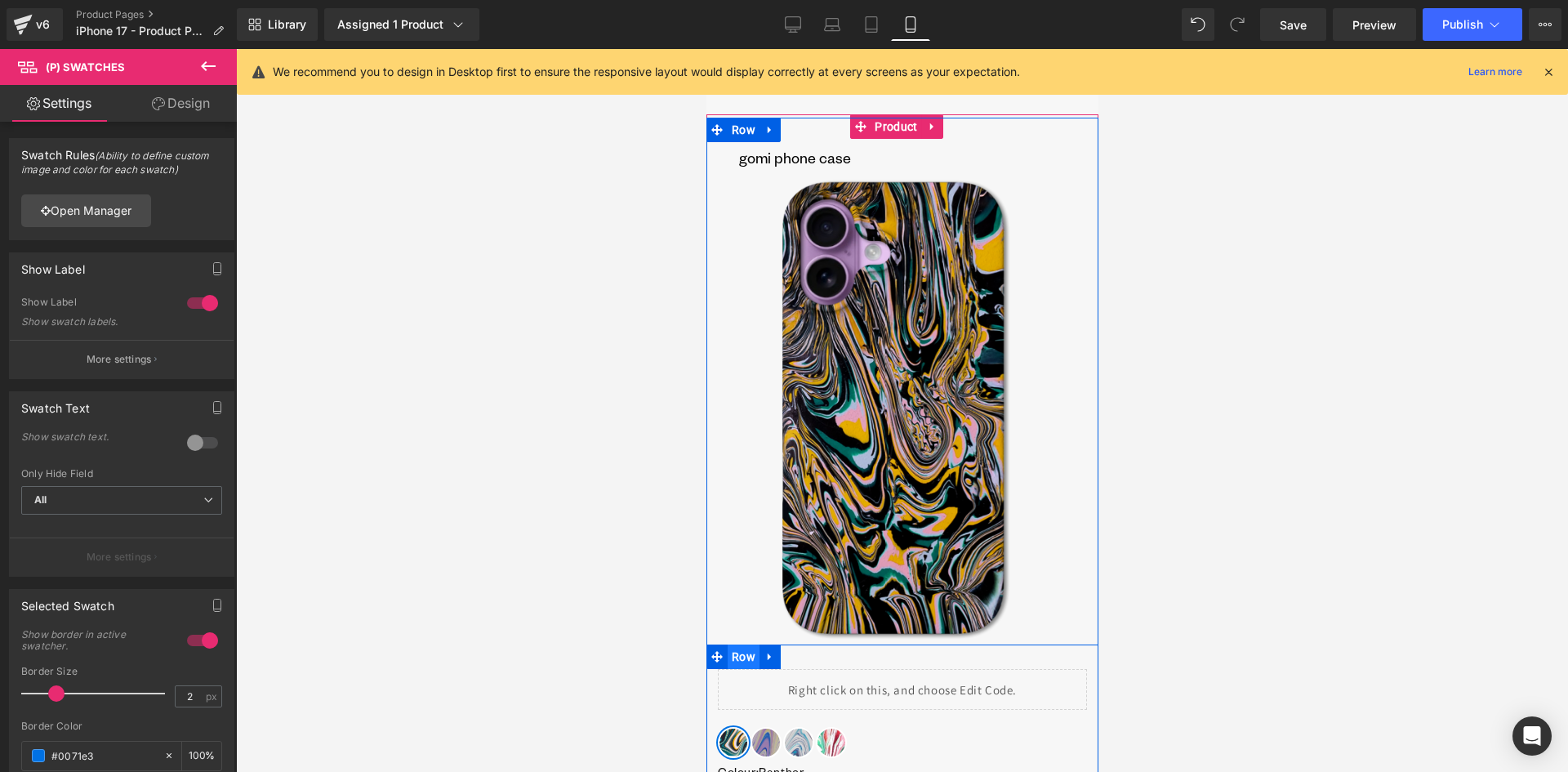
click at [728, 660] on span "Row" at bounding box center [743, 657] width 32 height 25
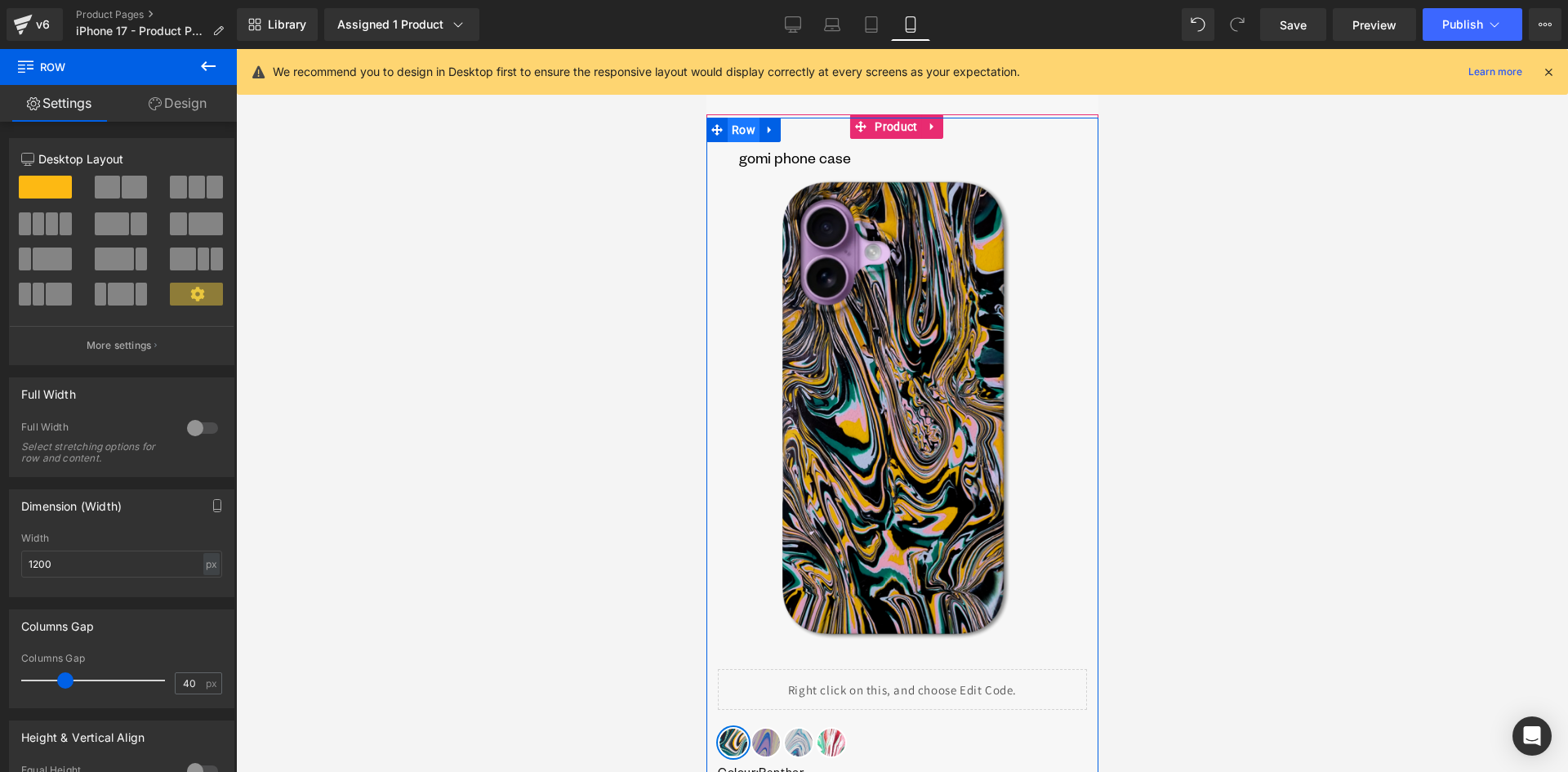
click at [741, 130] on span "Row" at bounding box center [743, 130] width 32 height 25
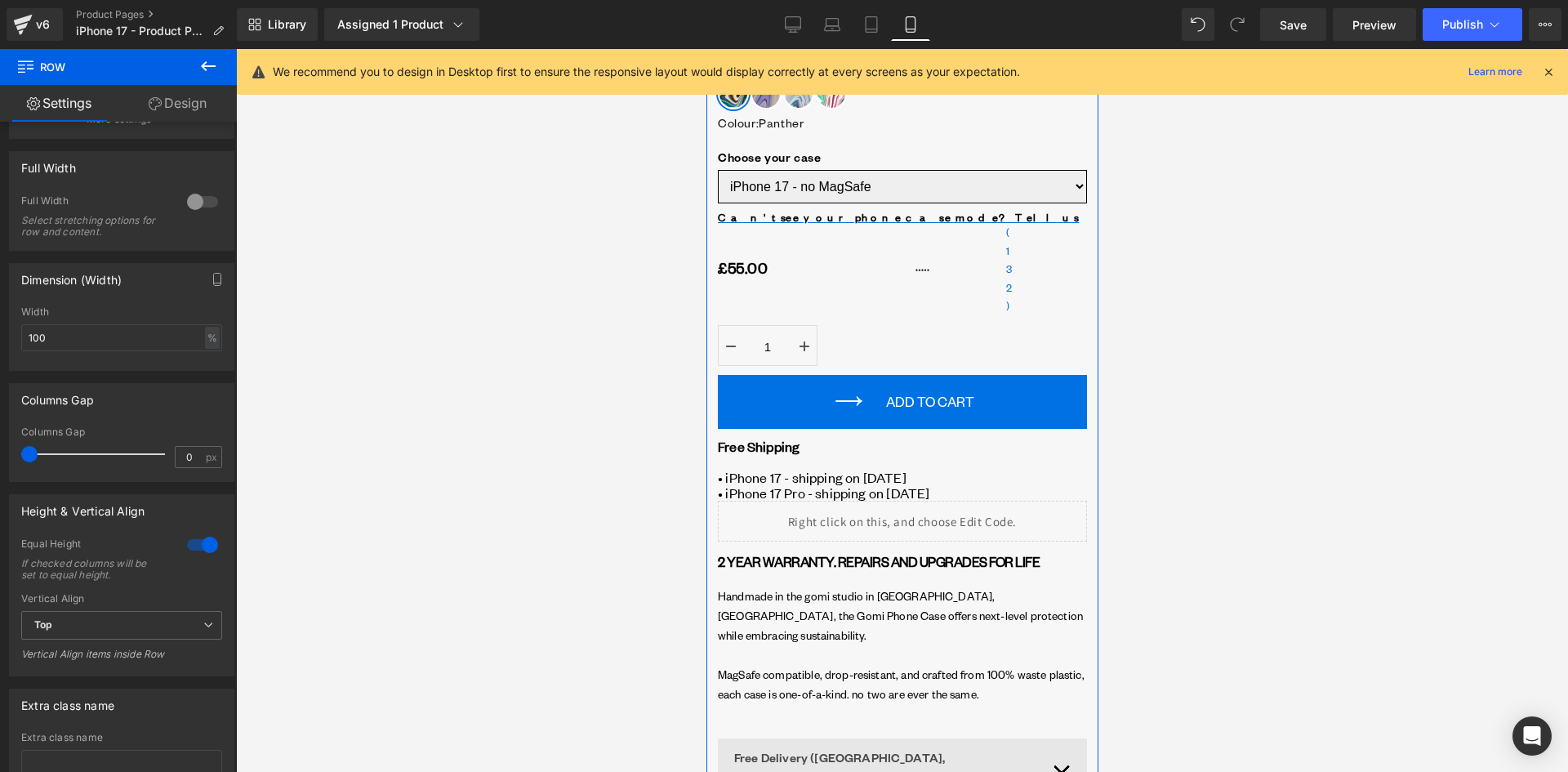
scroll to position [654, 0]
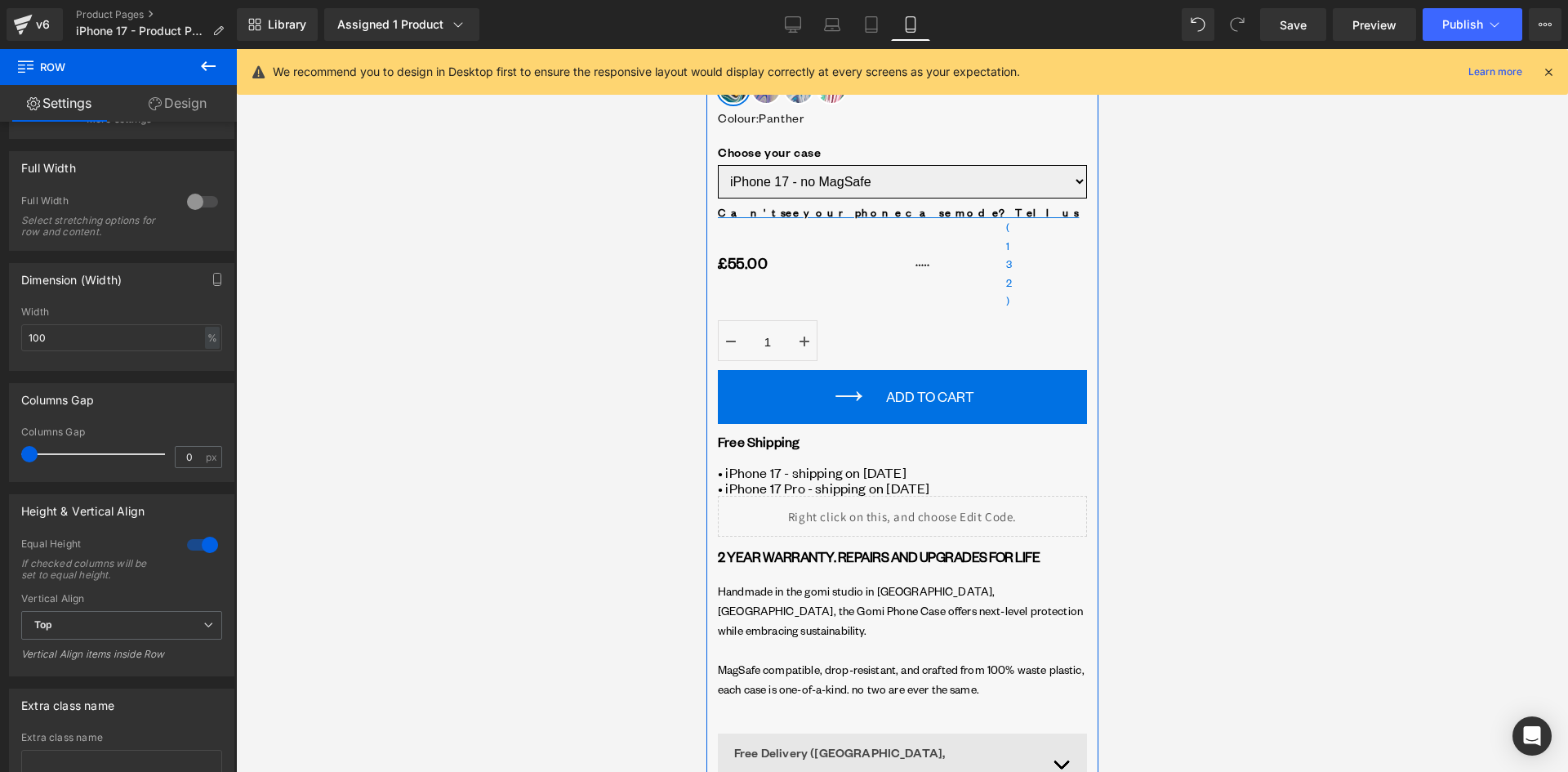
click at [745, 458] on div "Free Shipping • iPhone 17 - shipping on [DATE] • iPhone 17 Pro - shipping on [D…" at bounding box center [901, 460] width 369 height 72
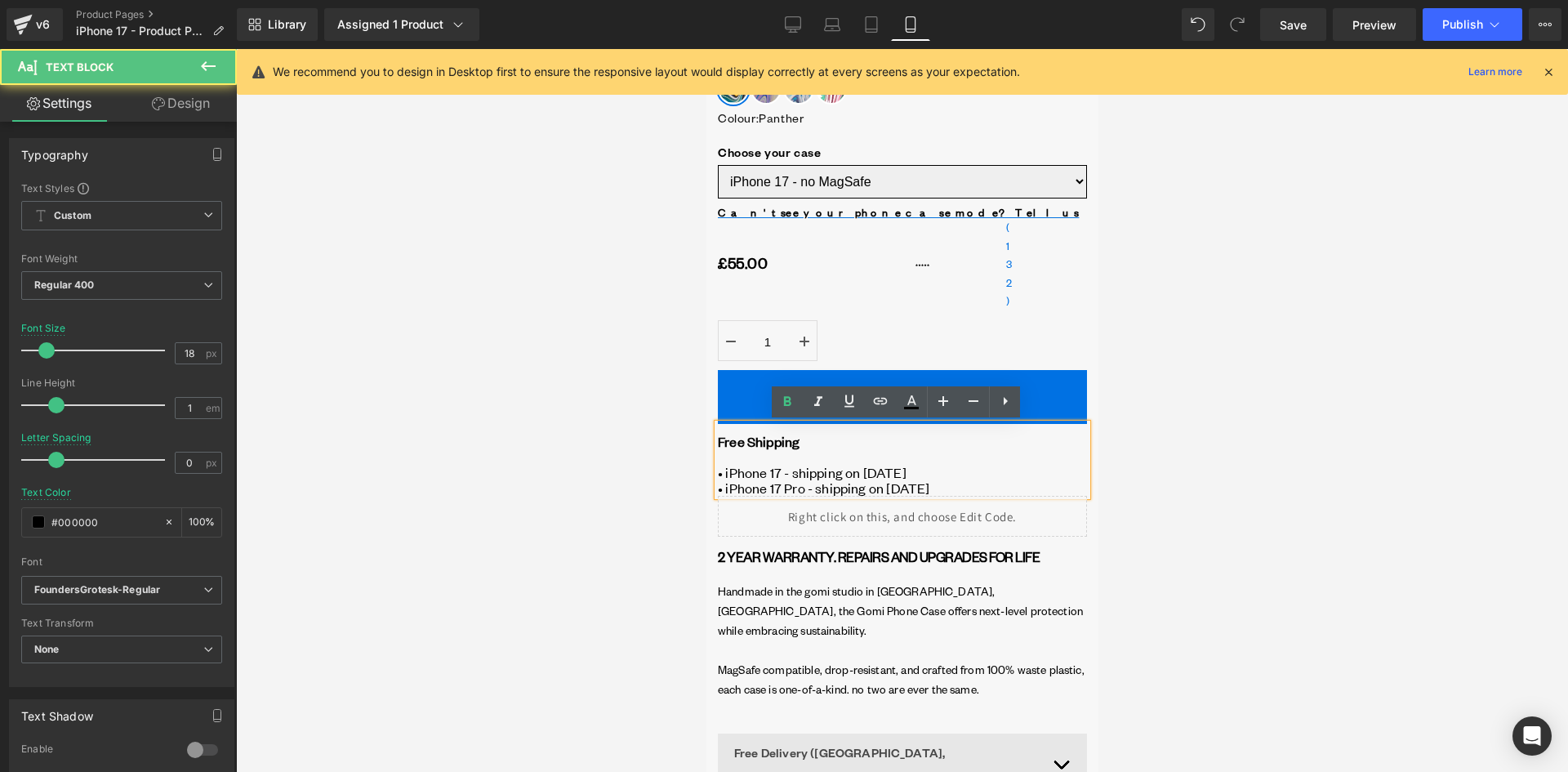
click at [167, 106] on link "Design" at bounding box center [180, 103] width 118 height 36
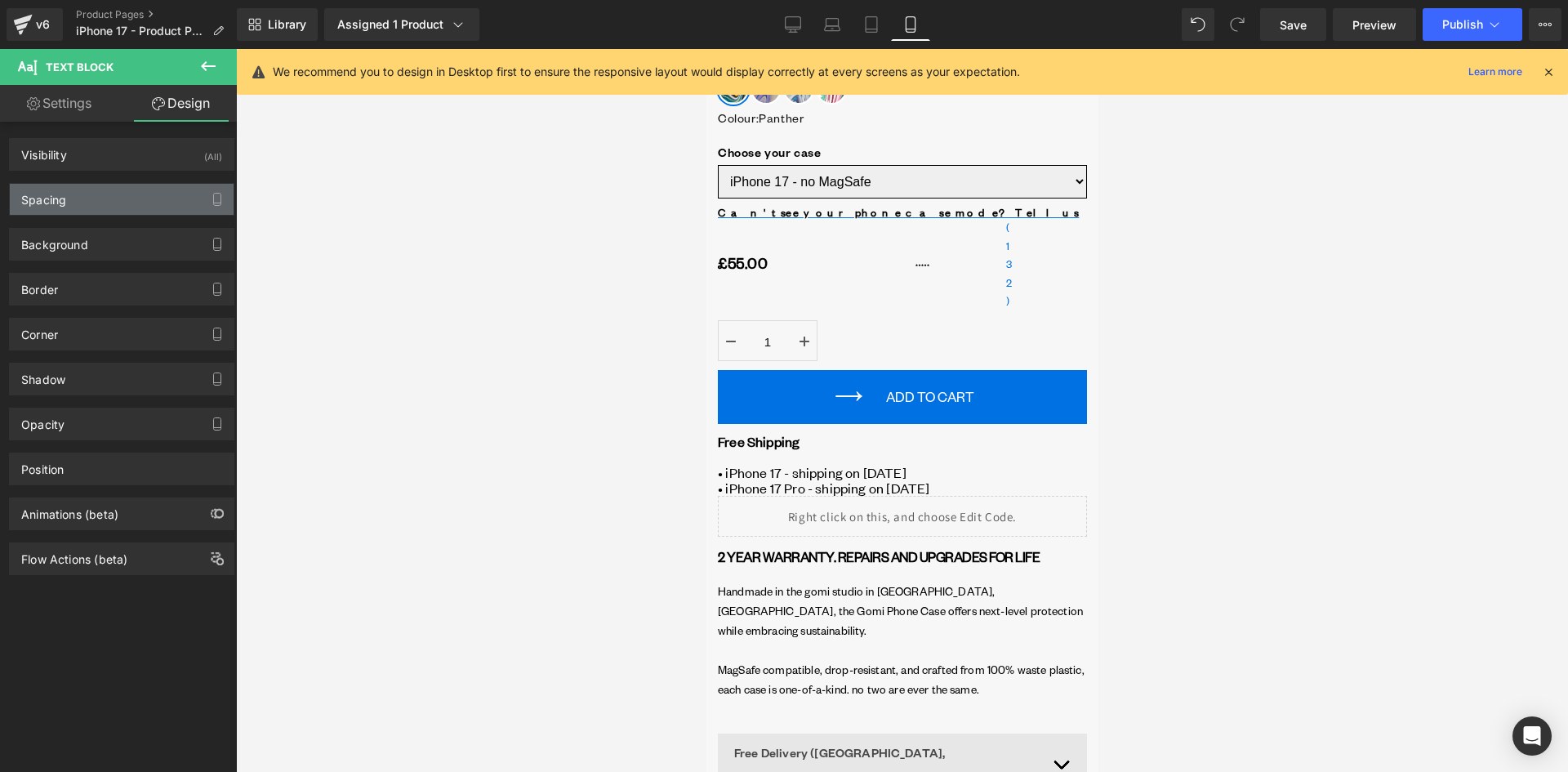
click at [97, 207] on div "Spacing" at bounding box center [122, 199] width 224 height 31
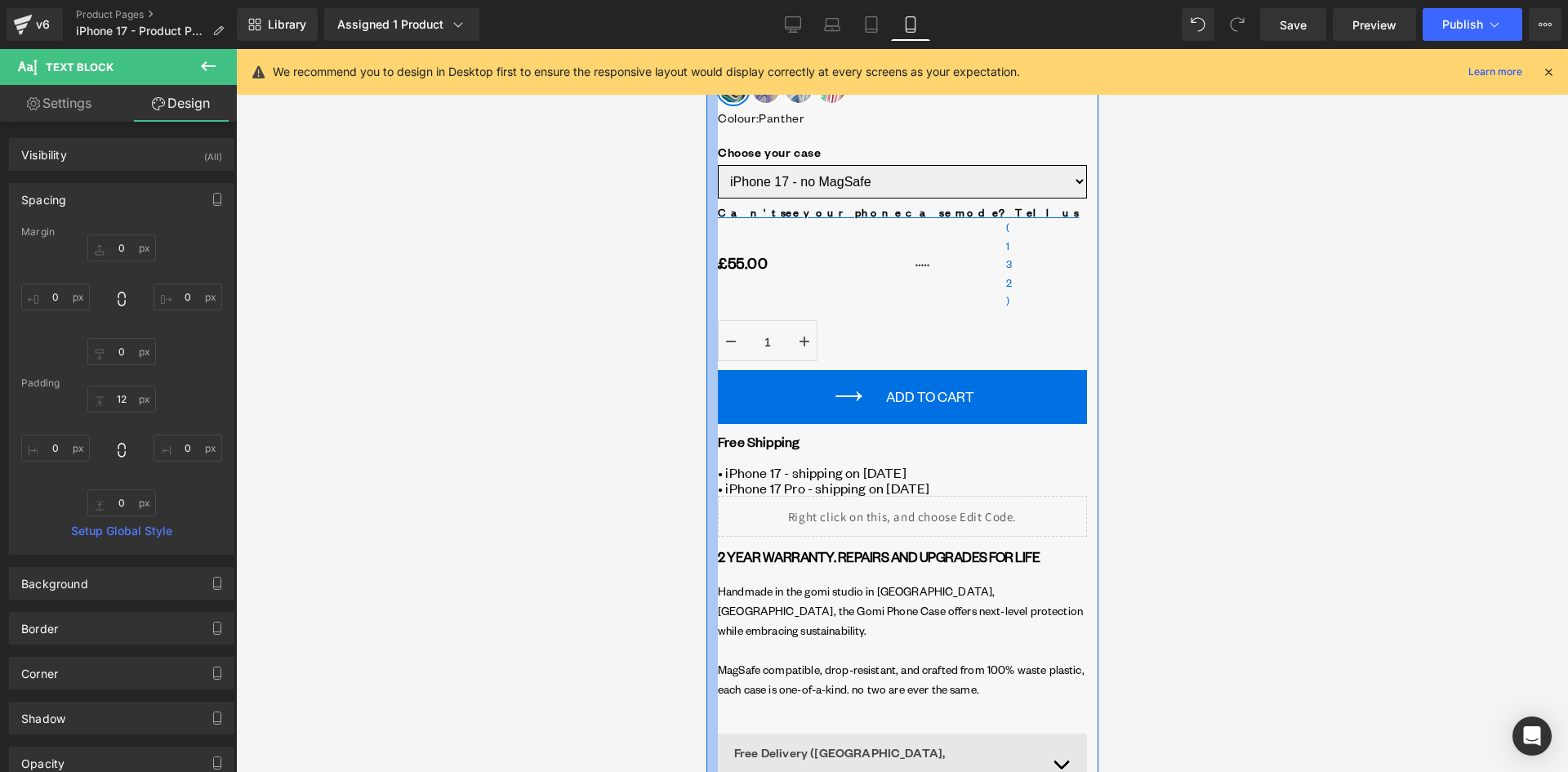
click at [712, 404] on div at bounding box center [711, 429] width 12 height 875
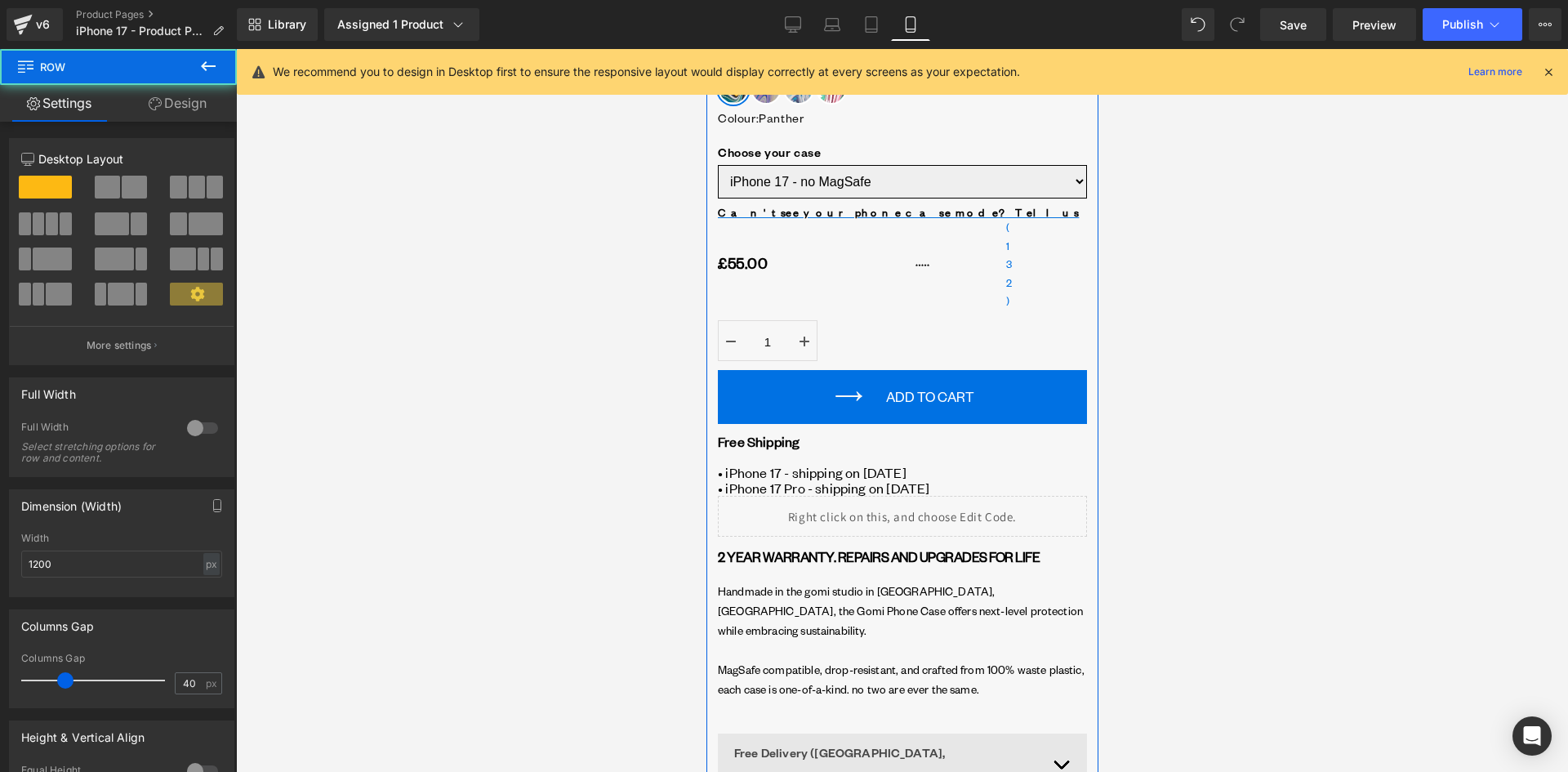
click at [160, 109] on link "Design" at bounding box center [177, 103] width 118 height 36
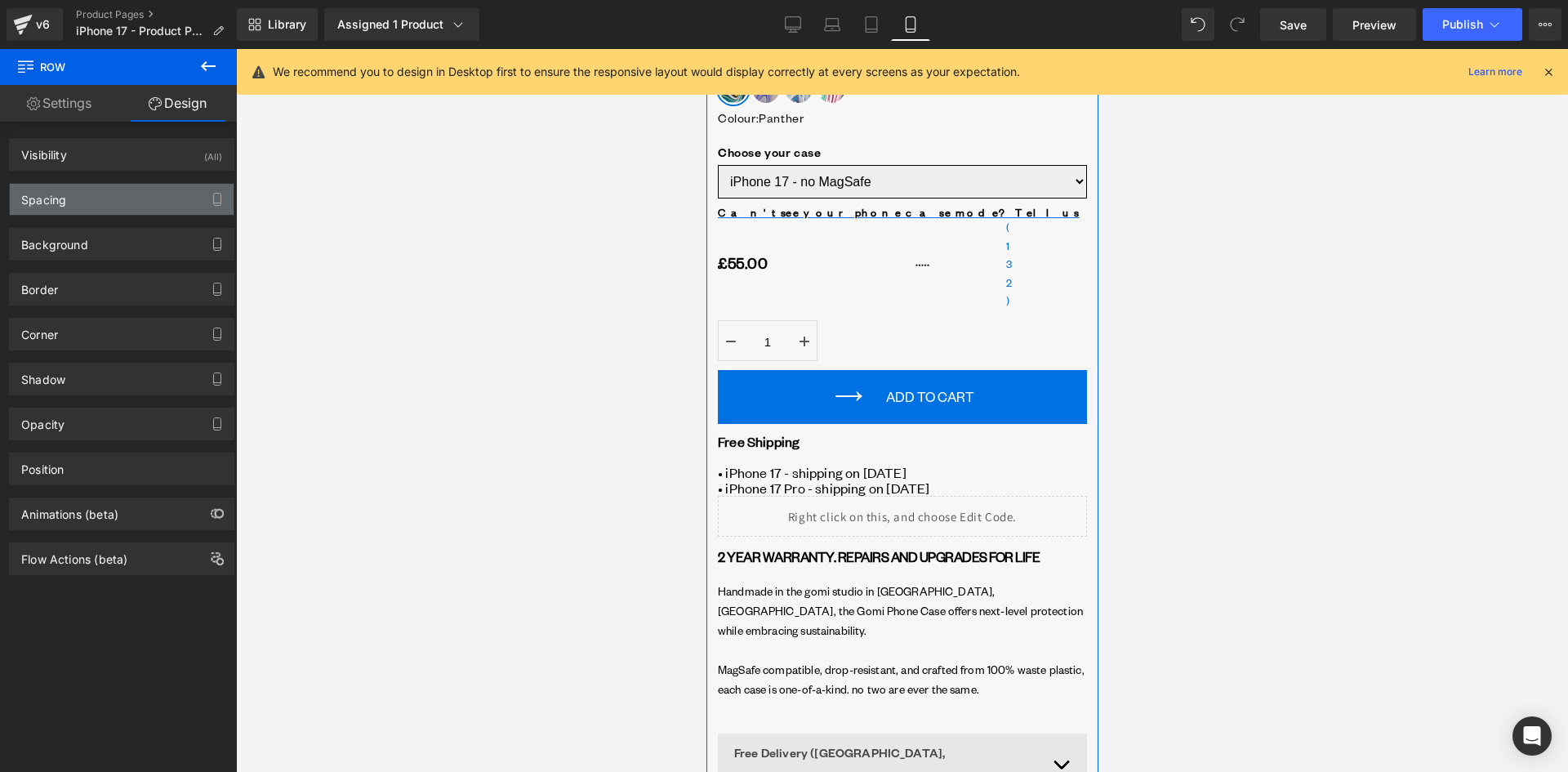
click at [102, 201] on div "Spacing" at bounding box center [122, 199] width 224 height 31
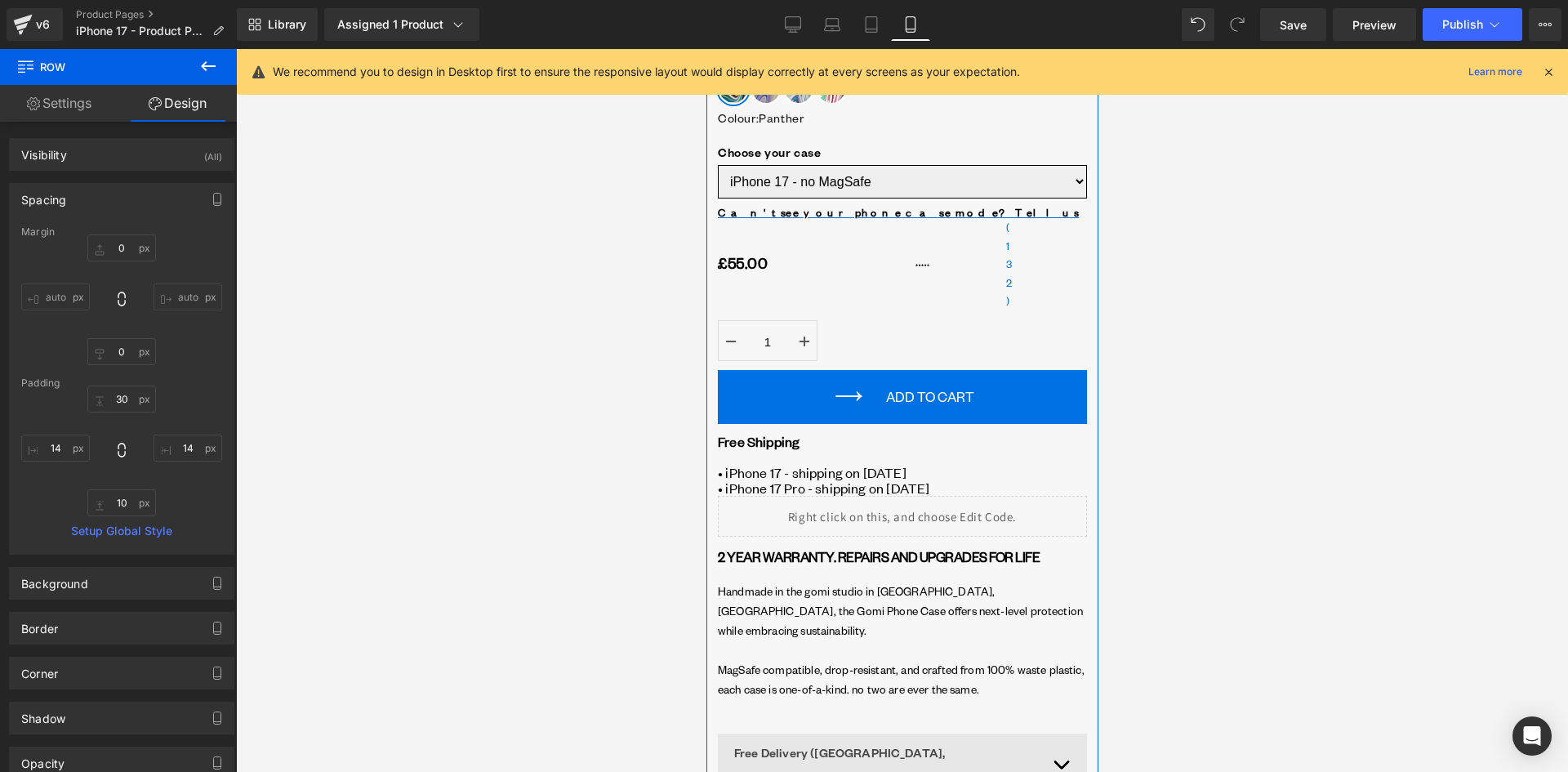
click at [75, 106] on link "Settings" at bounding box center [59, 103] width 118 height 36
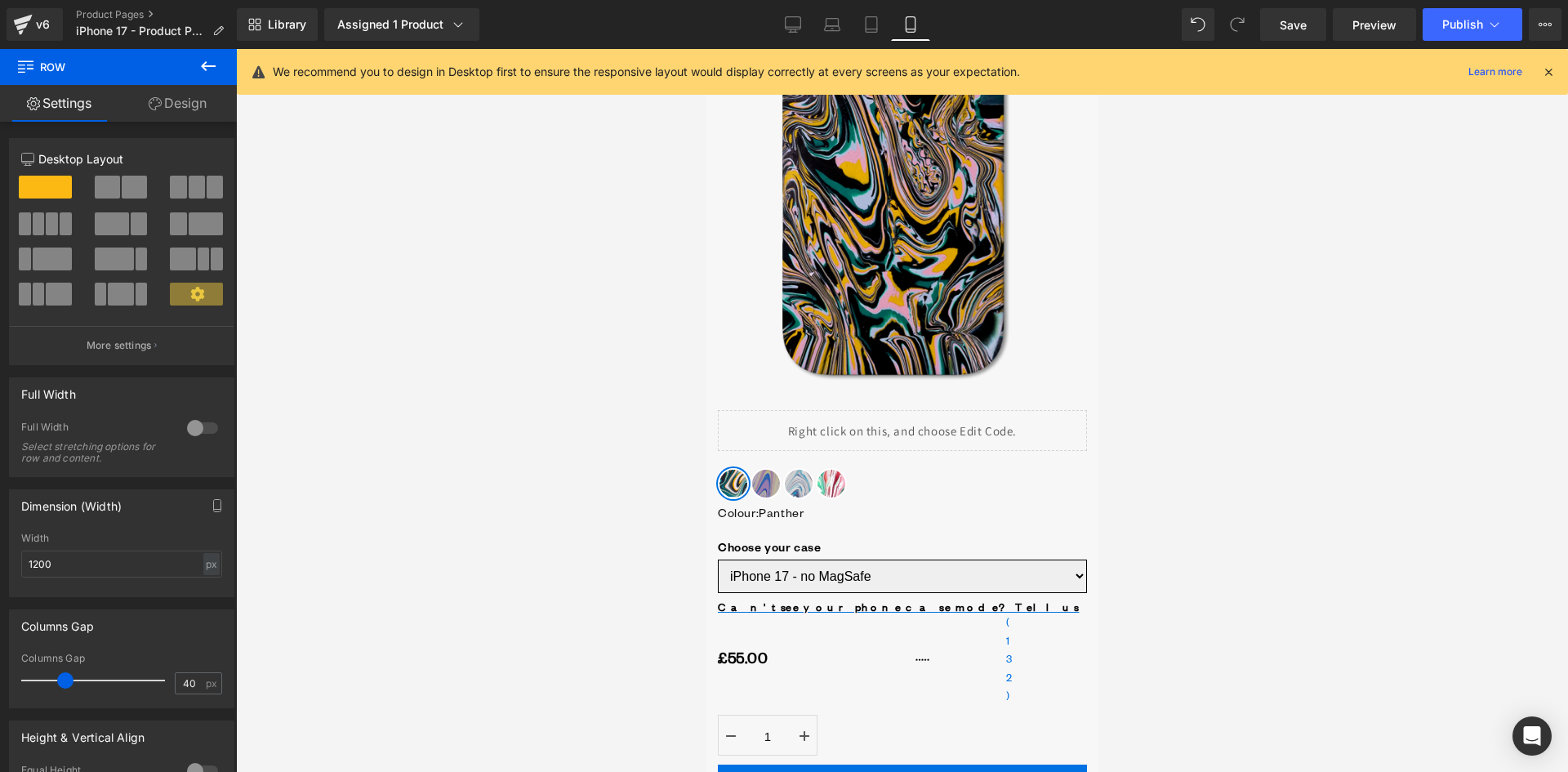
scroll to position [408, 0]
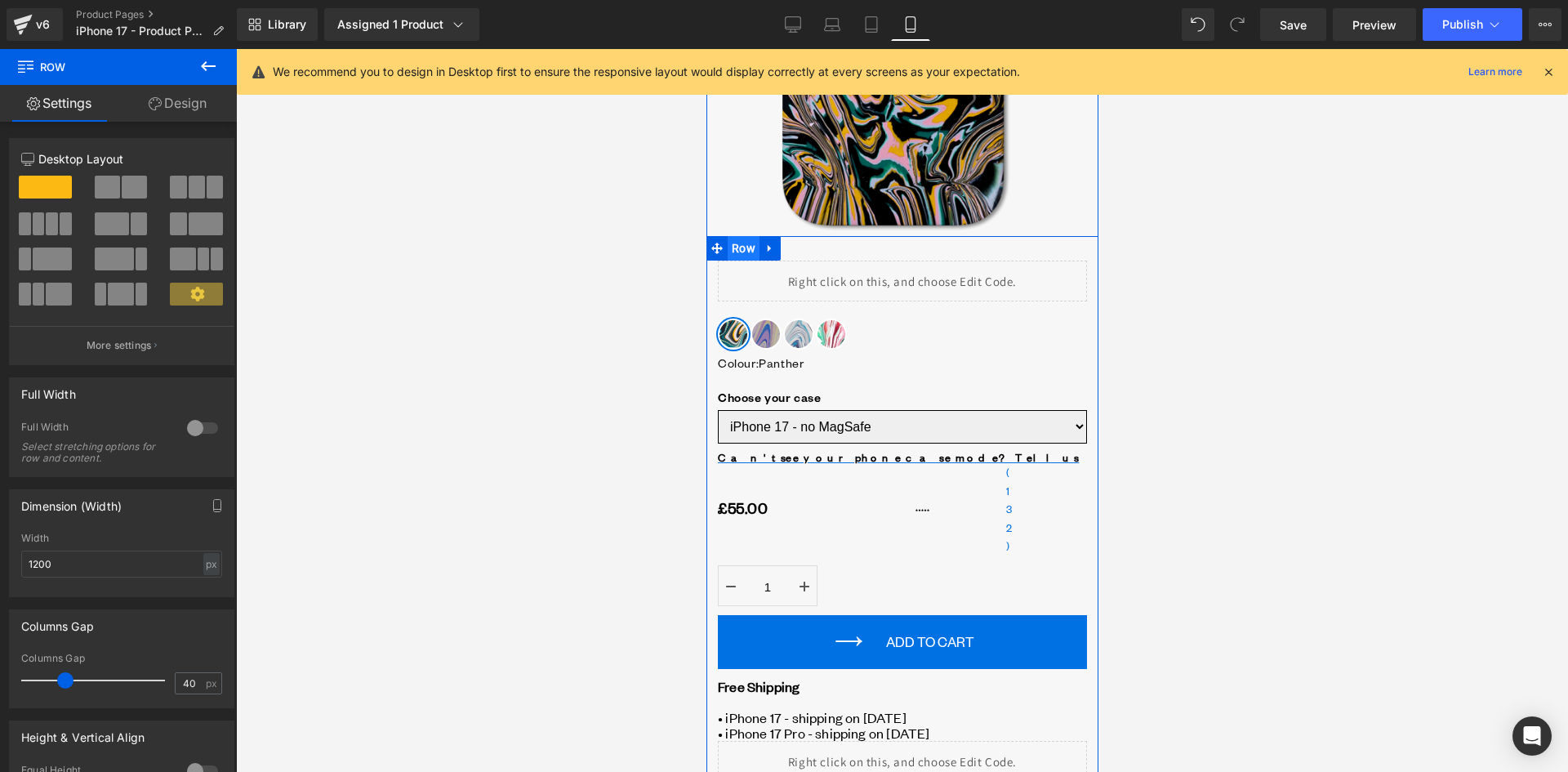
click at [729, 250] on span "Row" at bounding box center [743, 249] width 32 height 25
drag, startPoint x: 60, startPoint y: 680, endPoint x: 47, endPoint y: 679, distance: 13.0
click at [47, 679] on span at bounding box center [53, 680] width 16 height 16
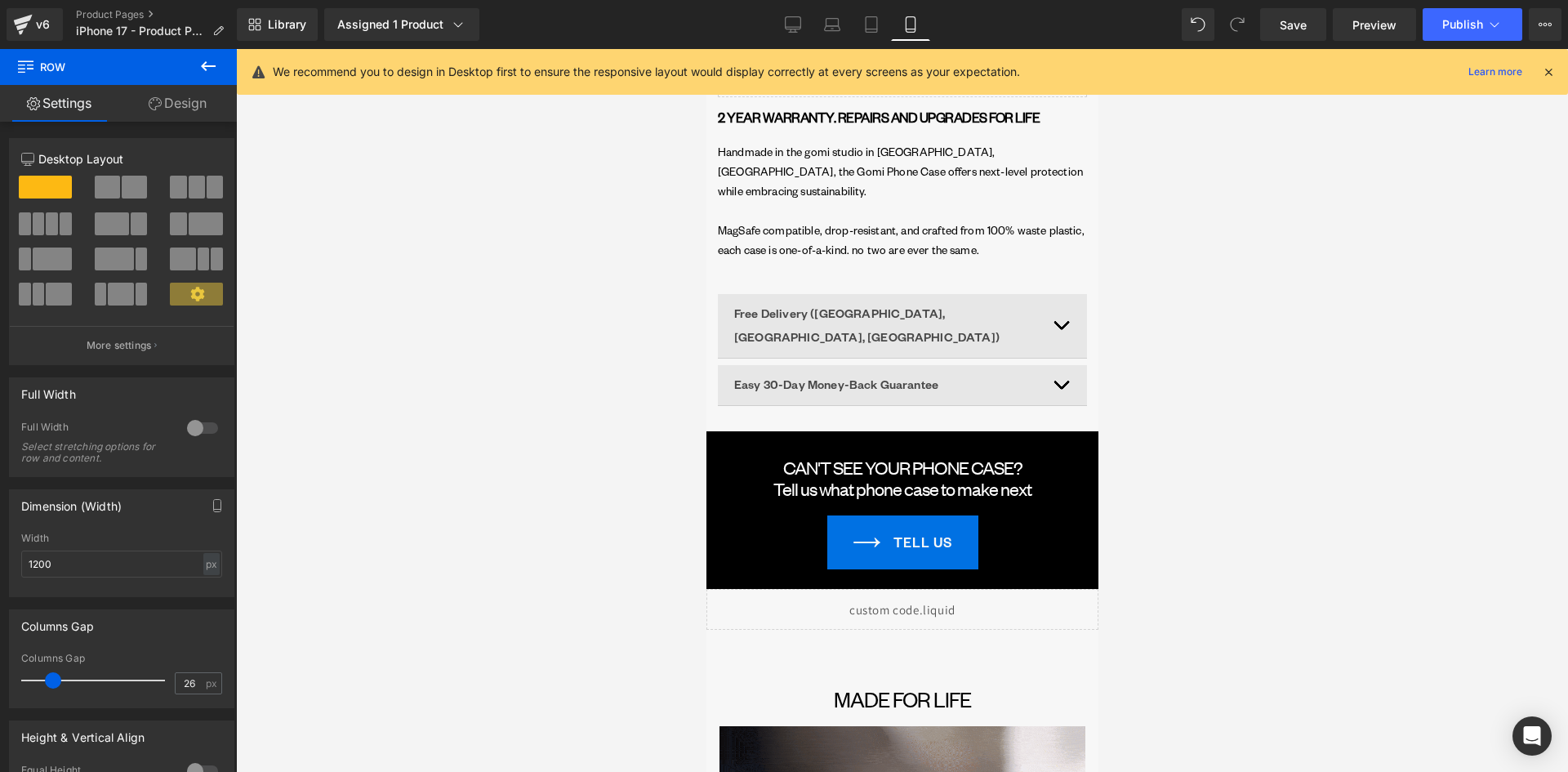
scroll to position [1307, 0]
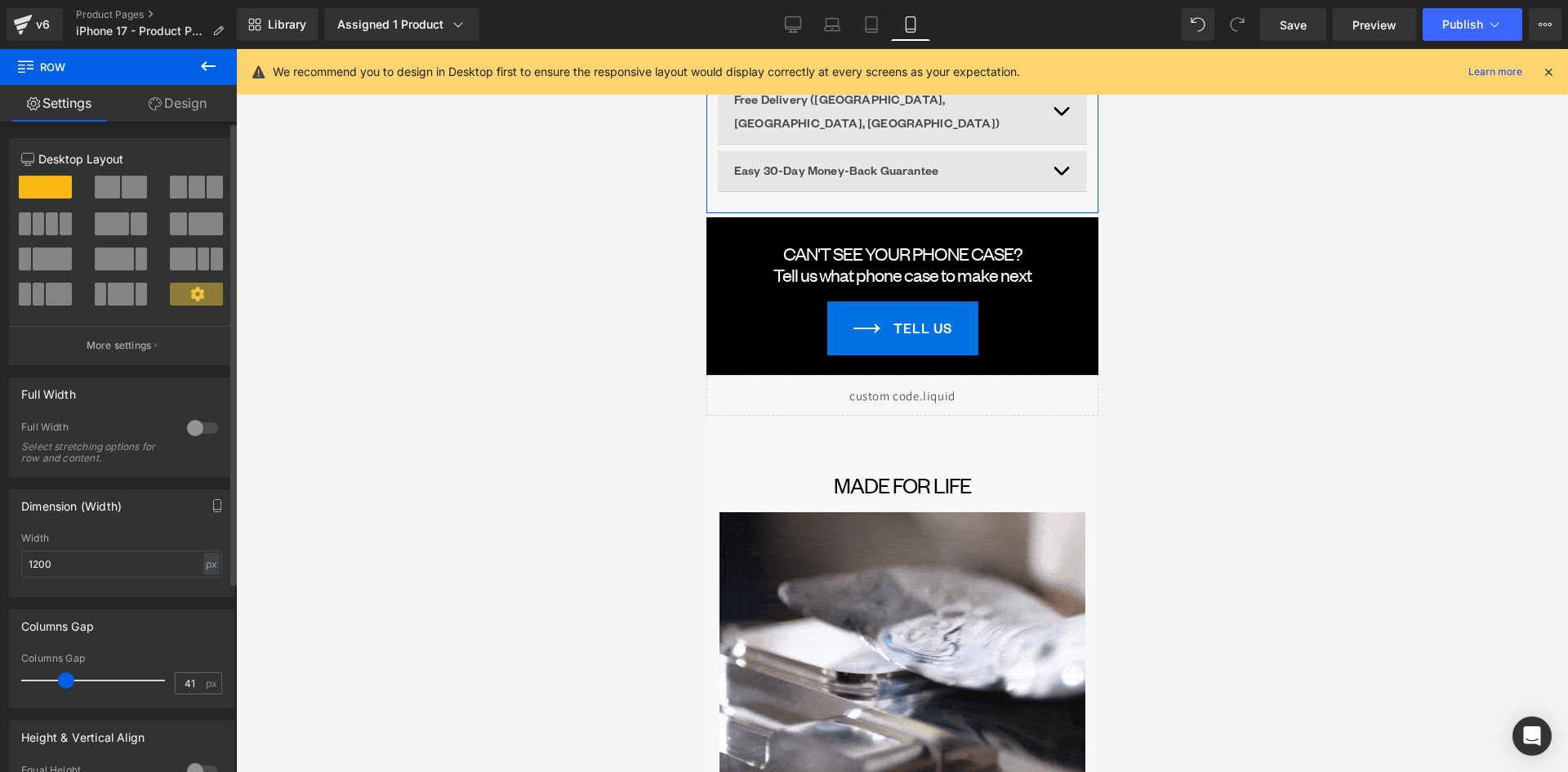
type input "40"
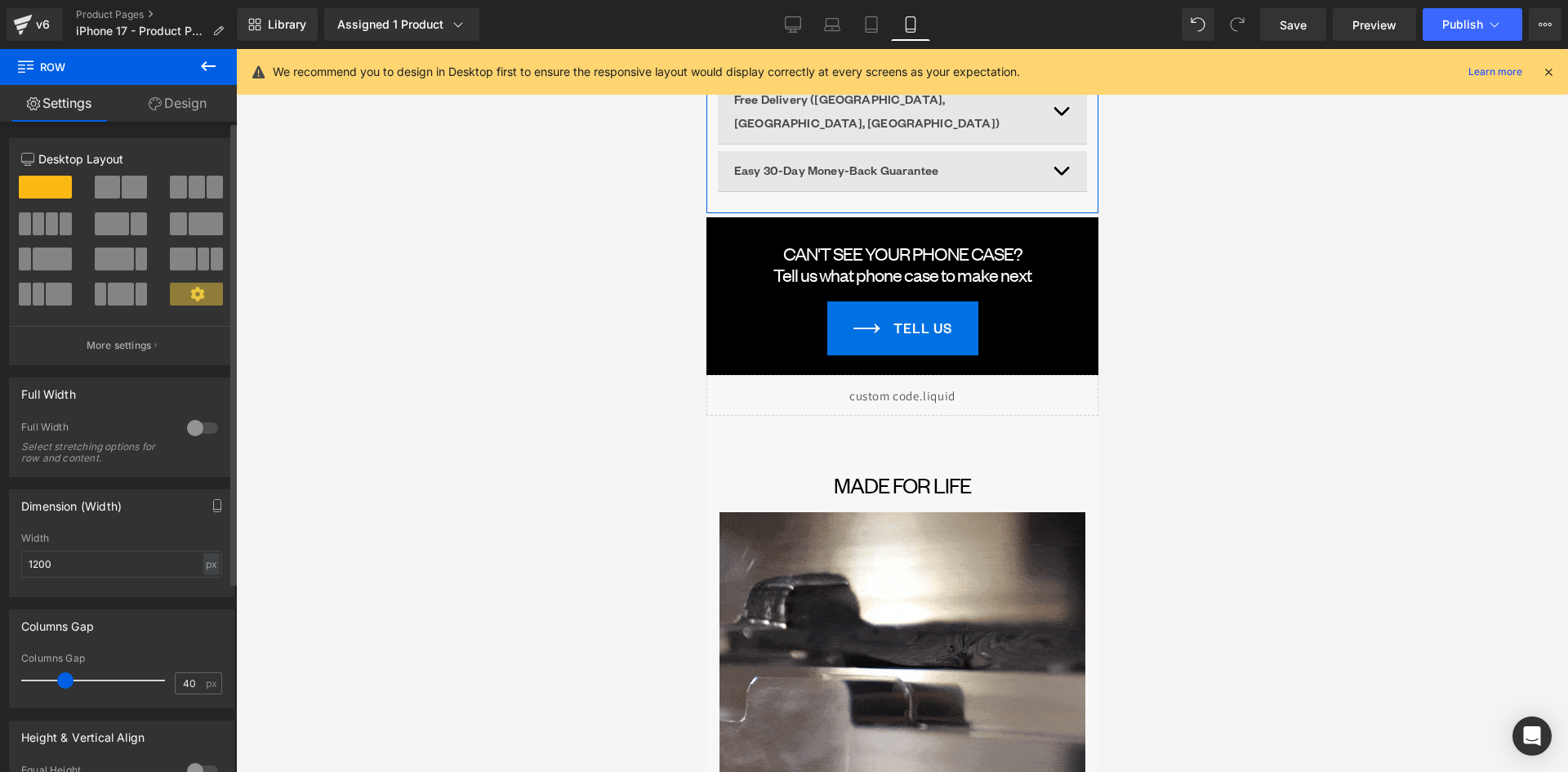
drag, startPoint x: 55, startPoint y: 680, endPoint x: 67, endPoint y: 684, distance: 12.6
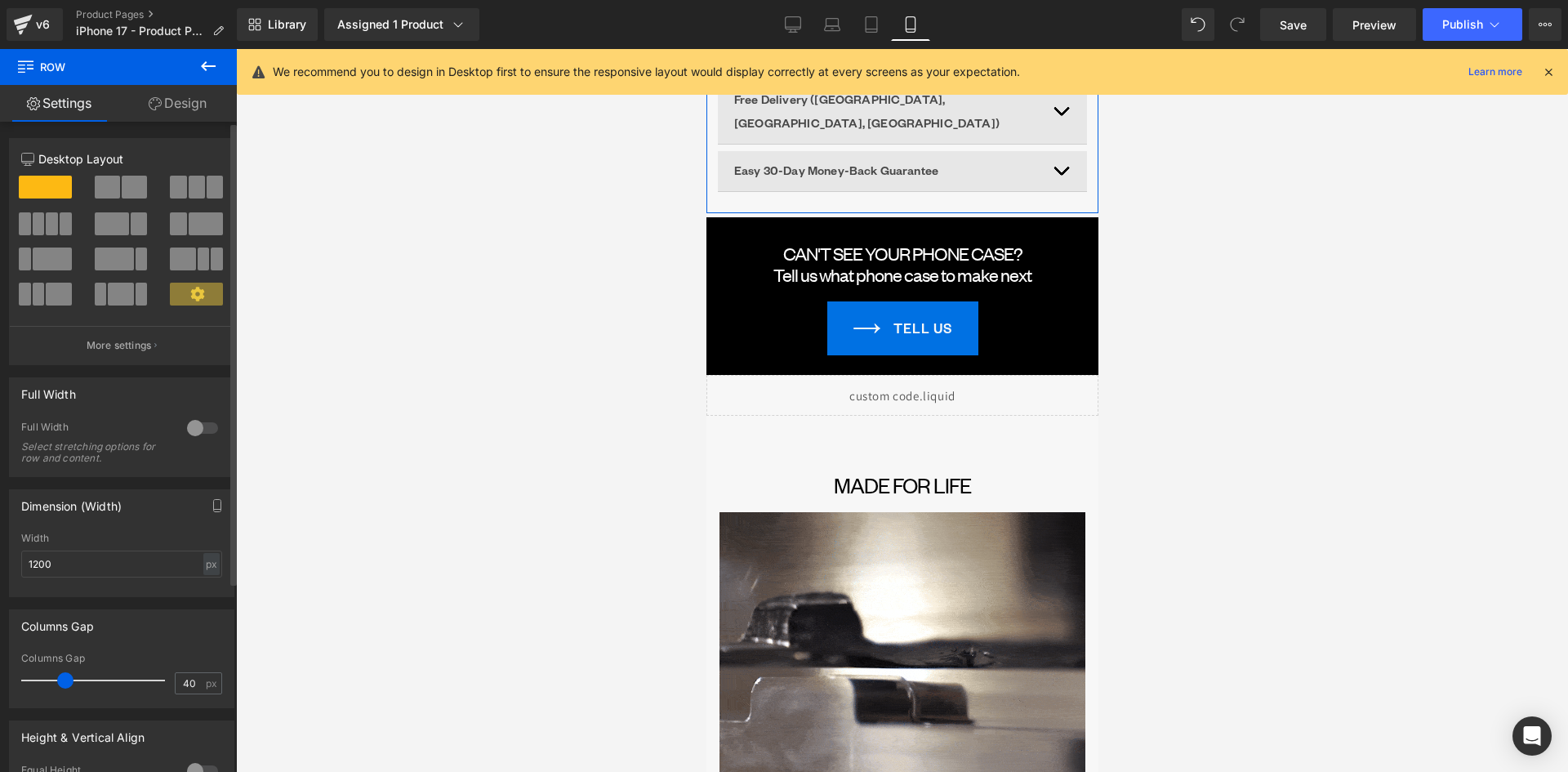
click at [67, 684] on span at bounding box center [65, 680] width 16 height 16
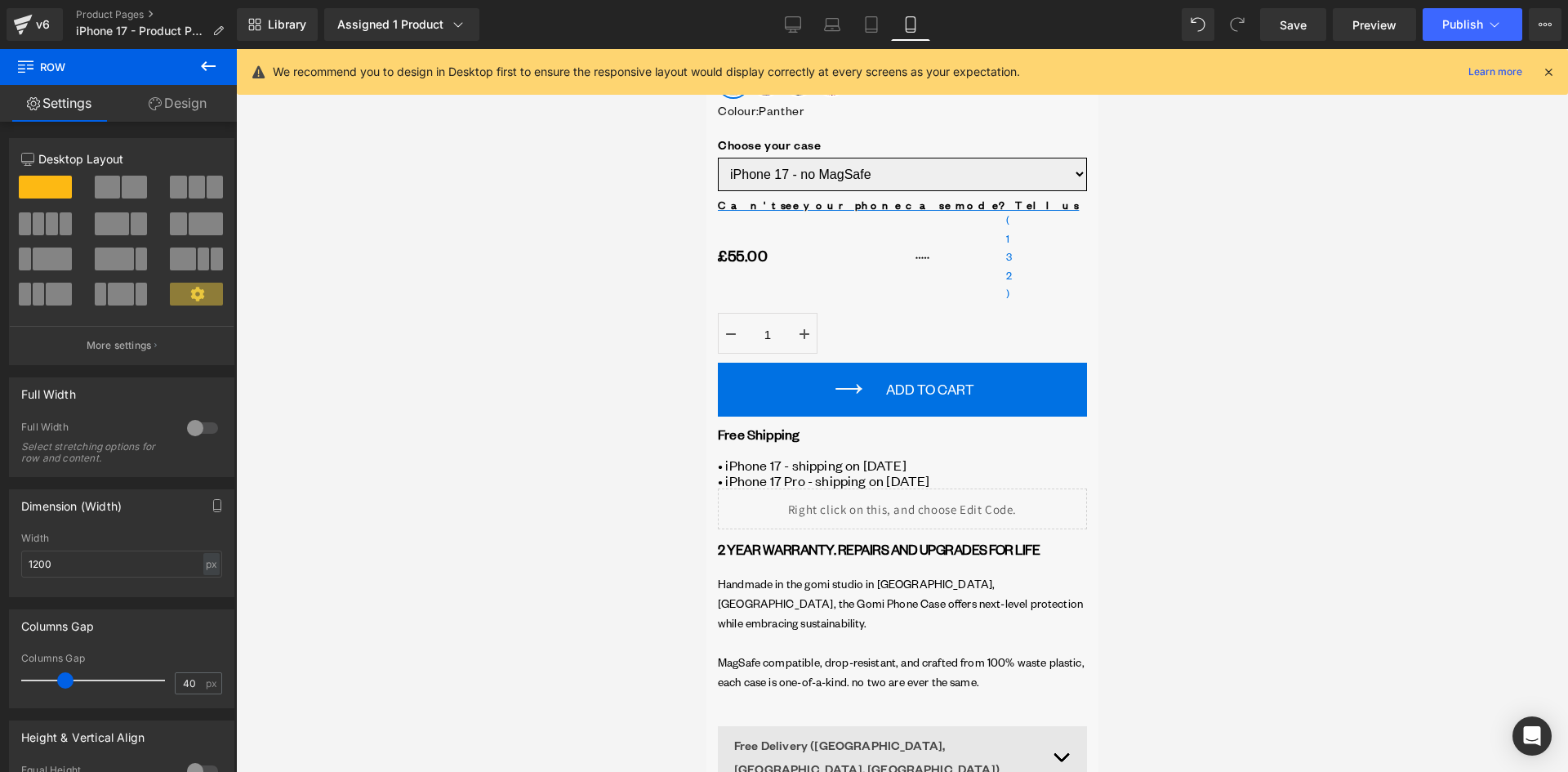
scroll to position [654, 0]
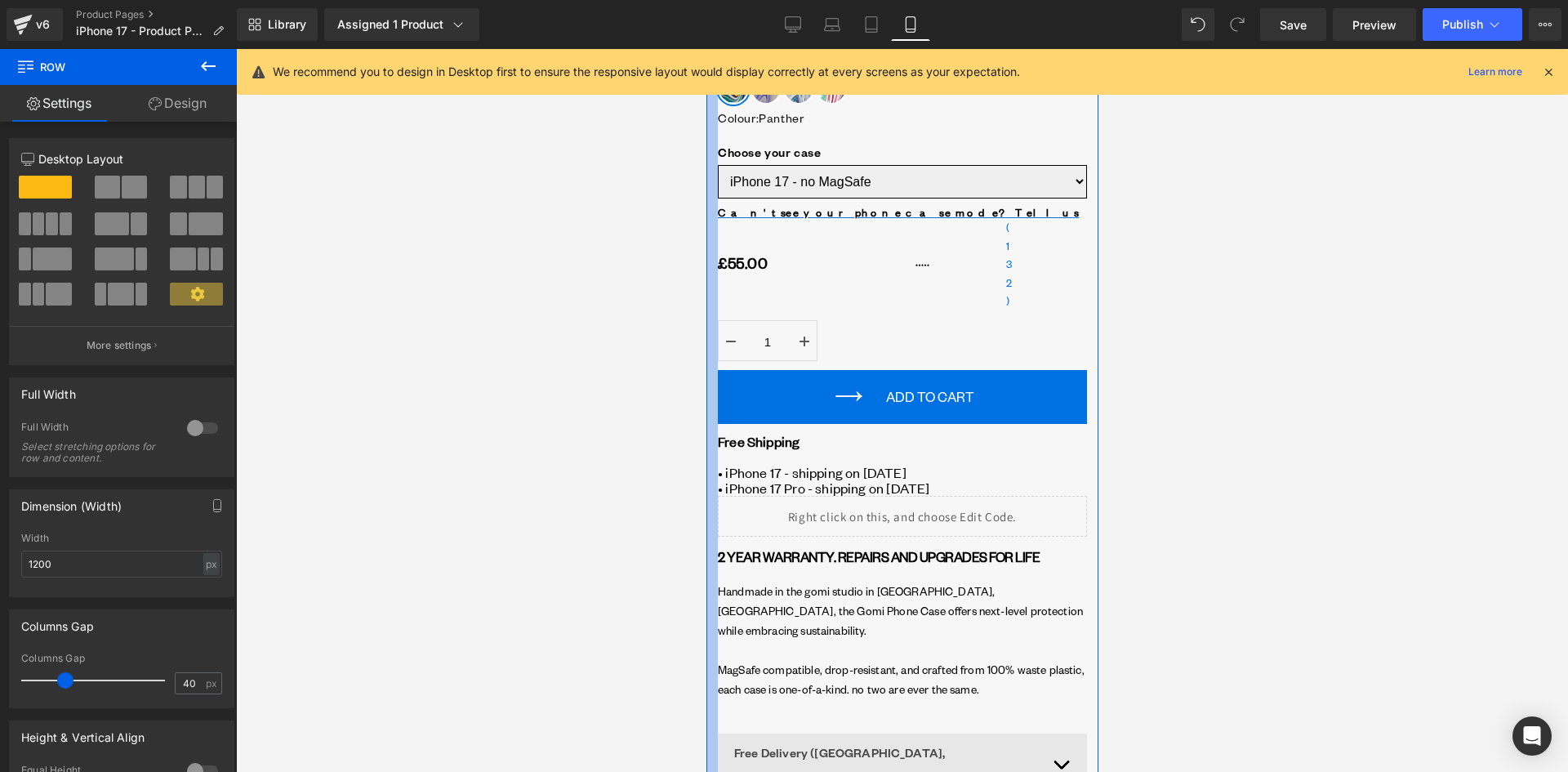
click at [715, 350] on div at bounding box center [711, 429] width 12 height 875
click at [200, 110] on link "Design" at bounding box center [177, 103] width 118 height 36
type input "0"
type input "30"
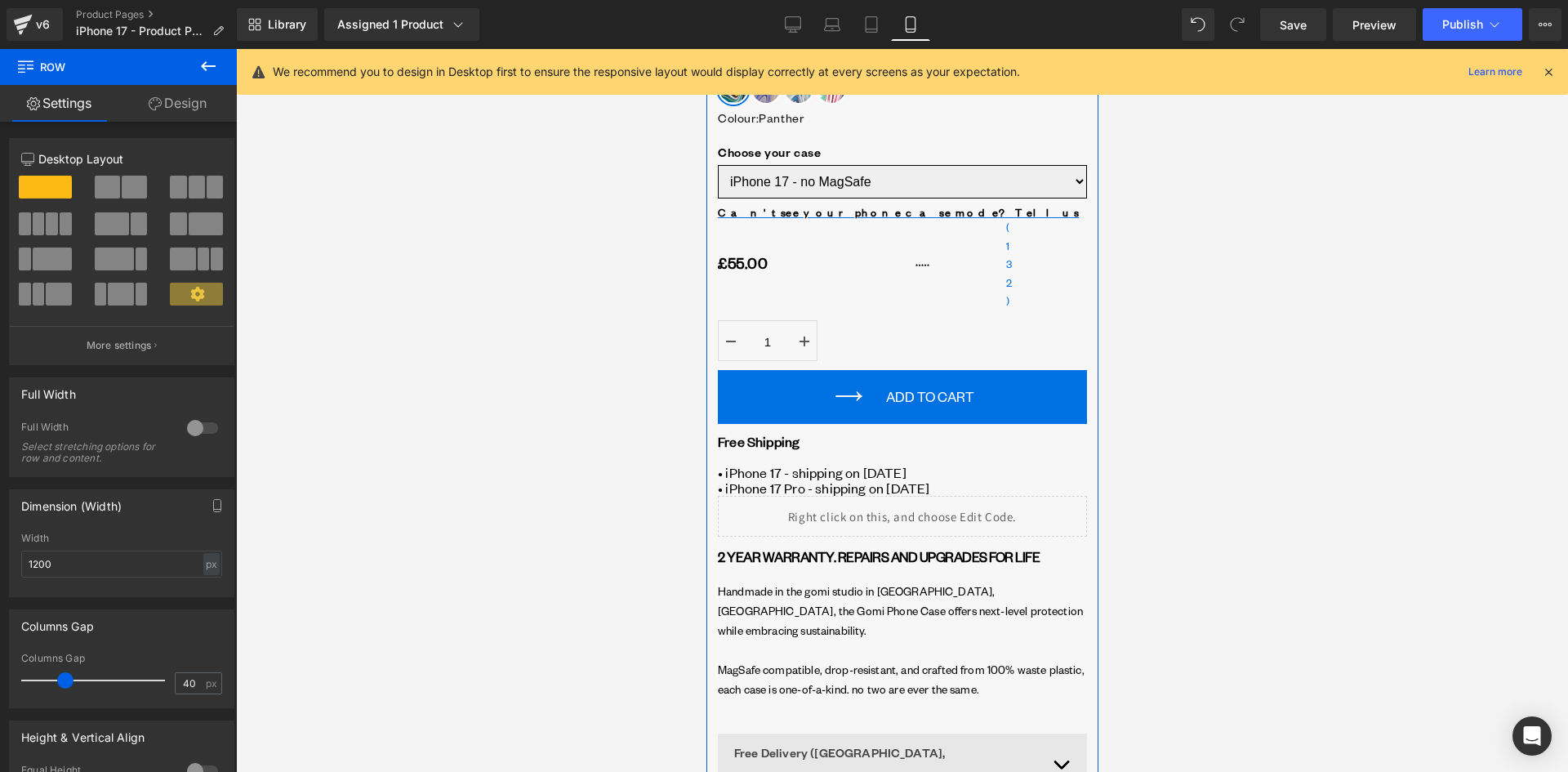
type input "14"
type input "10"
type input "14"
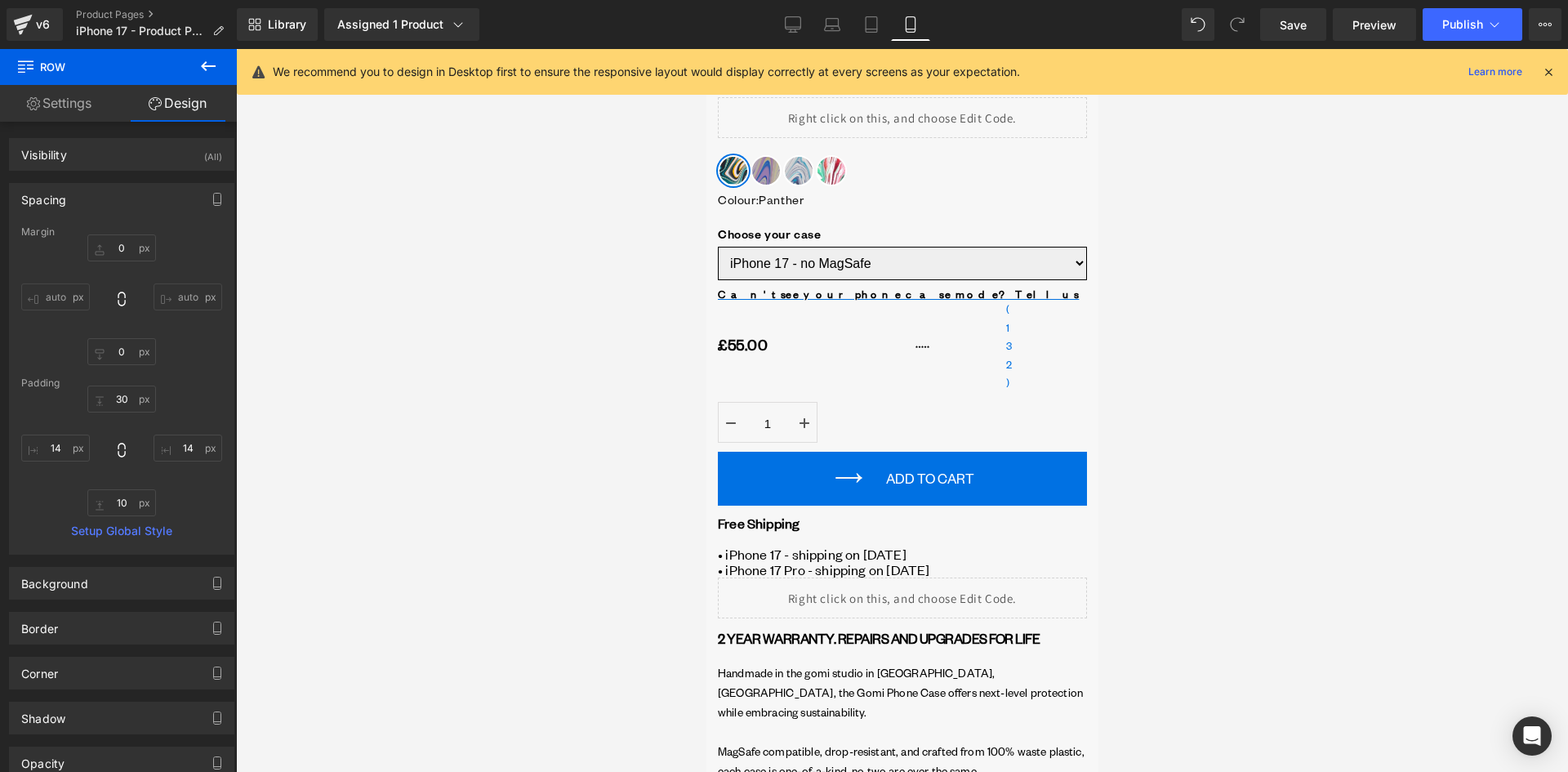
scroll to position [0, 0]
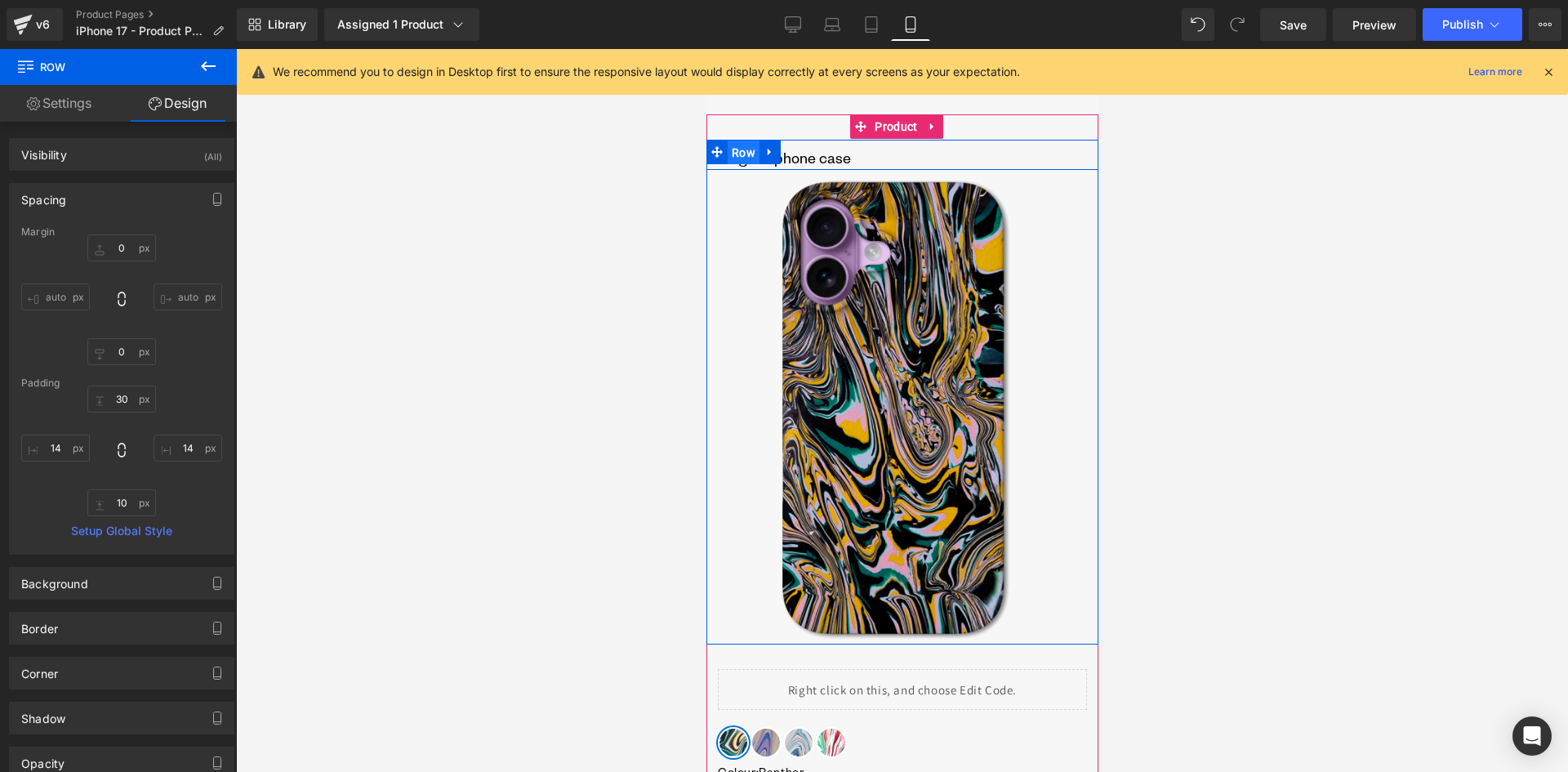
click at [740, 149] on span "Row" at bounding box center [743, 153] width 32 height 25
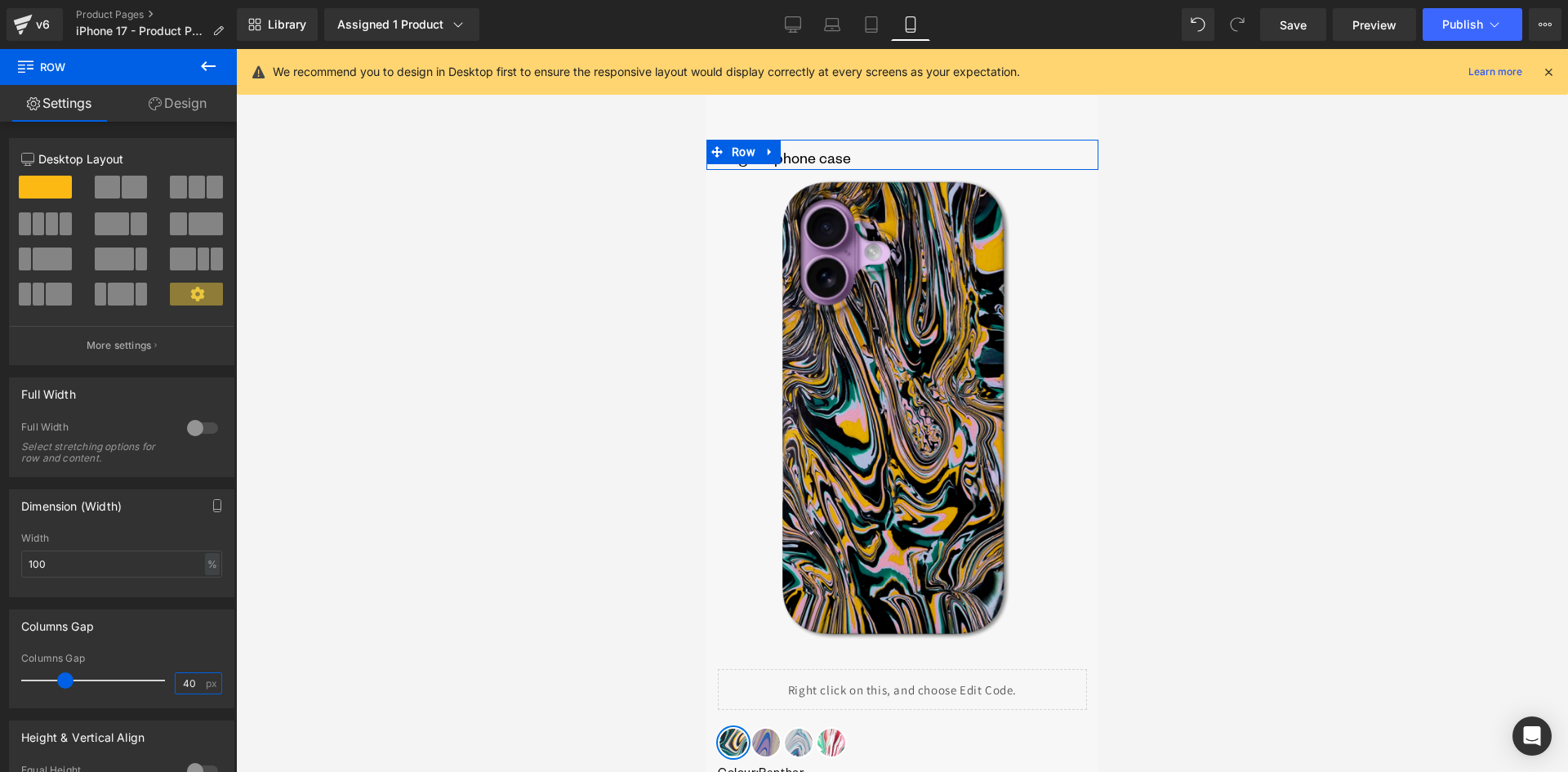
click at [178, 681] on input "40" at bounding box center [190, 683] width 28 height 20
type input "14"
click at [200, 647] on div "Columns Gap 14px Columns Gap 14 px" at bounding box center [122, 658] width 226 height 99
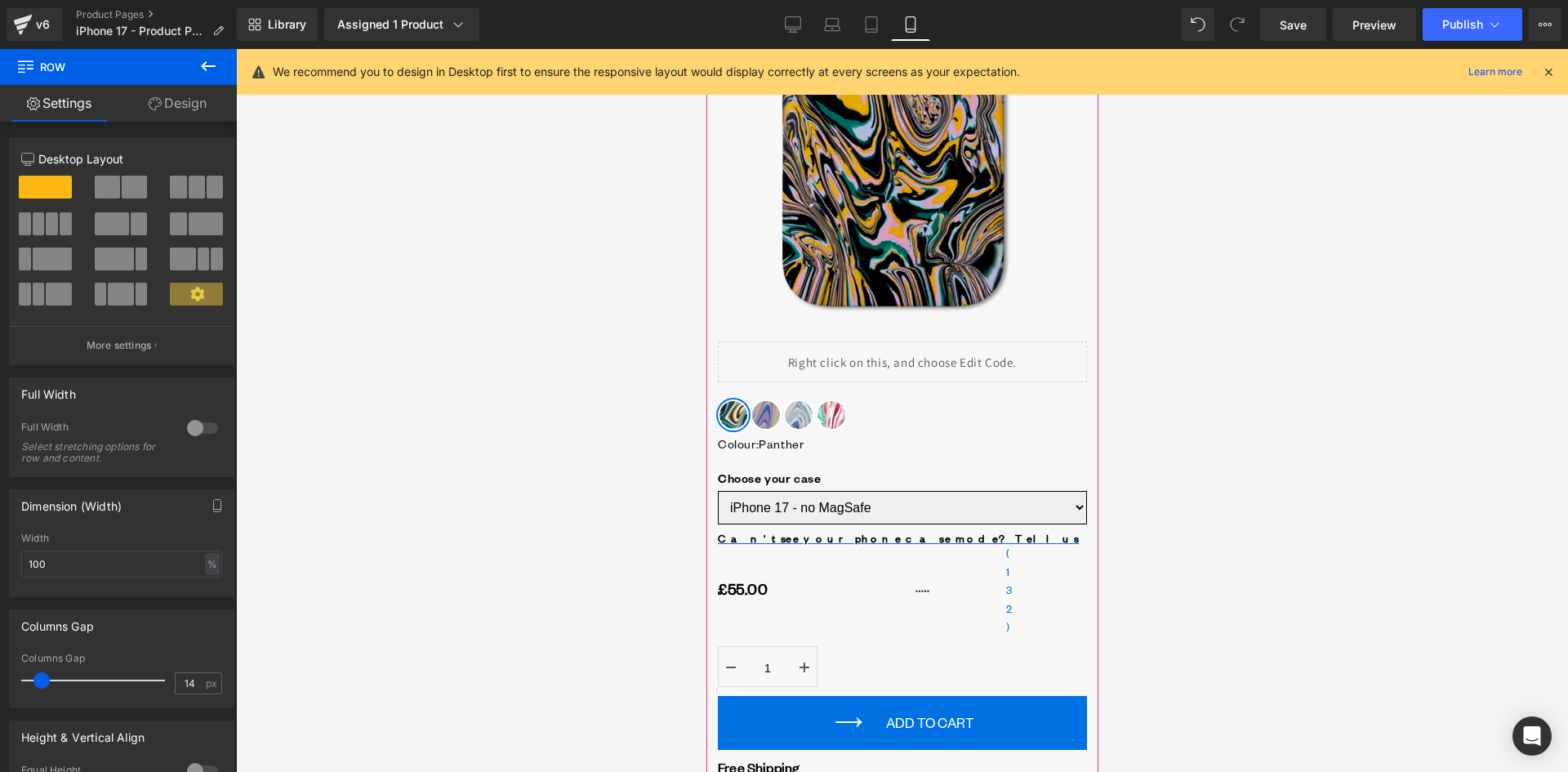
scroll to position [408, 0]
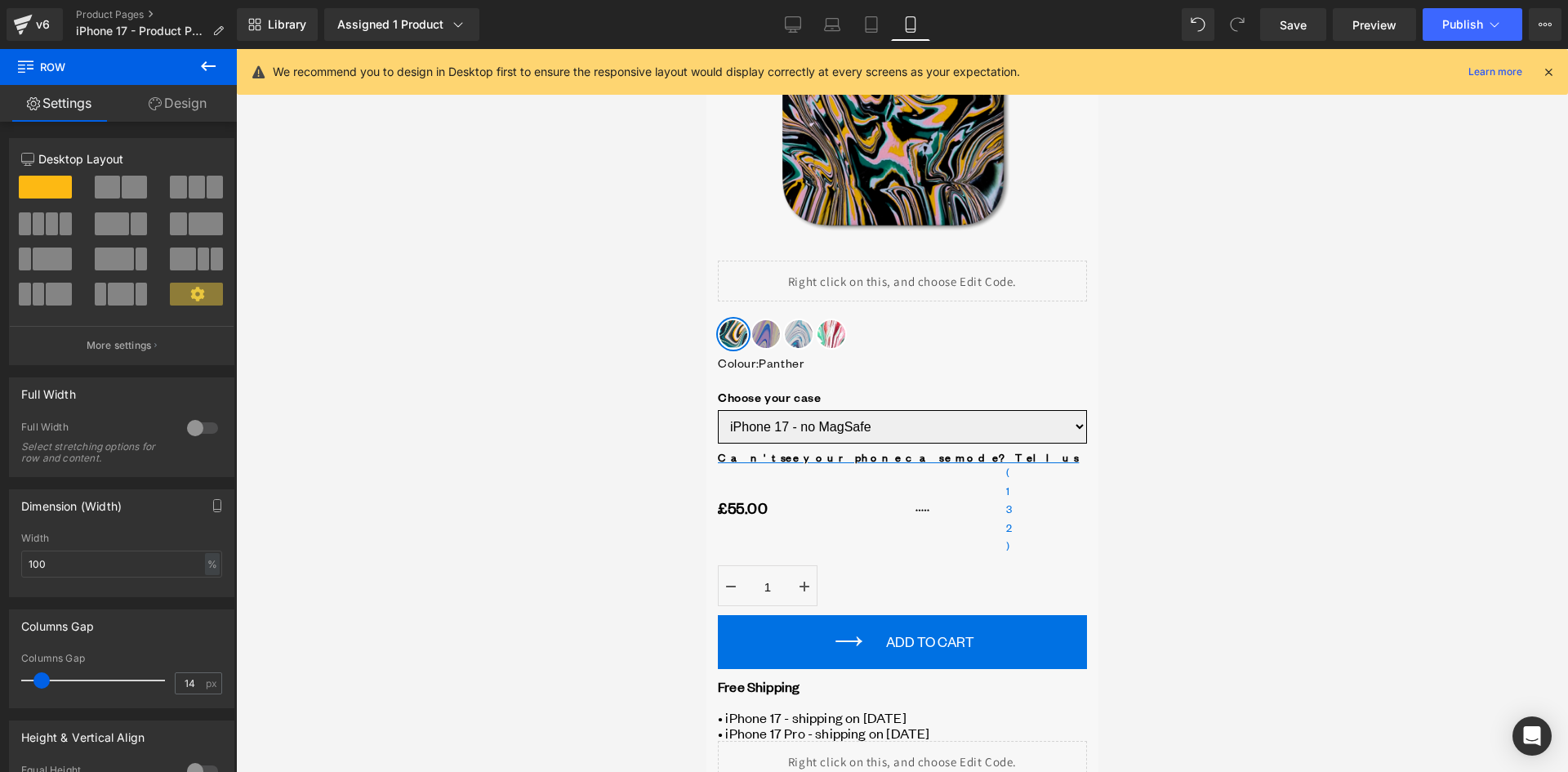
click at [878, 28] on icon at bounding box center [871, 24] width 16 height 16
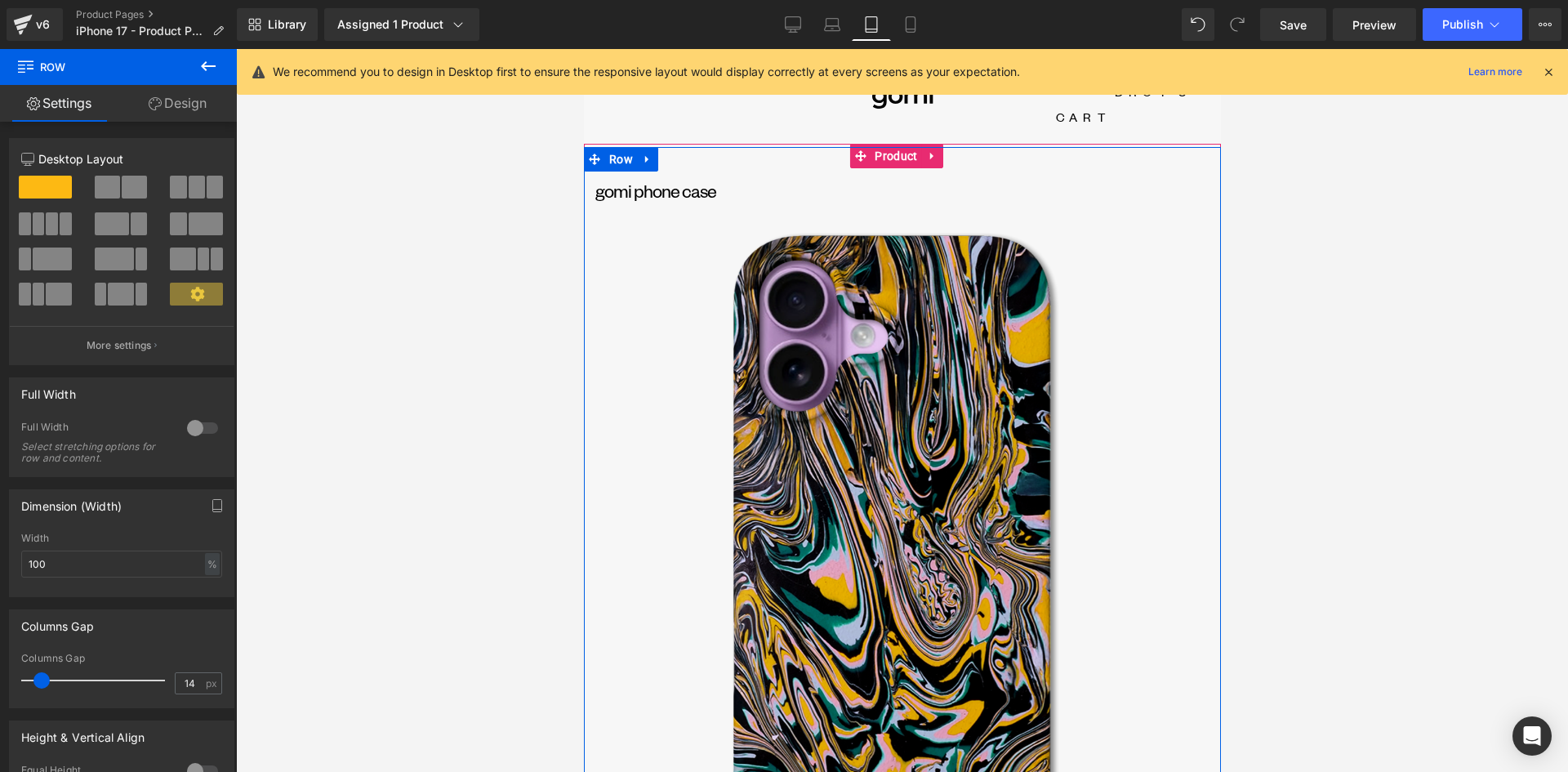
scroll to position [0, 0]
click at [650, 170] on div "GOMI phone case Heading Row" at bounding box center [901, 194] width 637 height 49
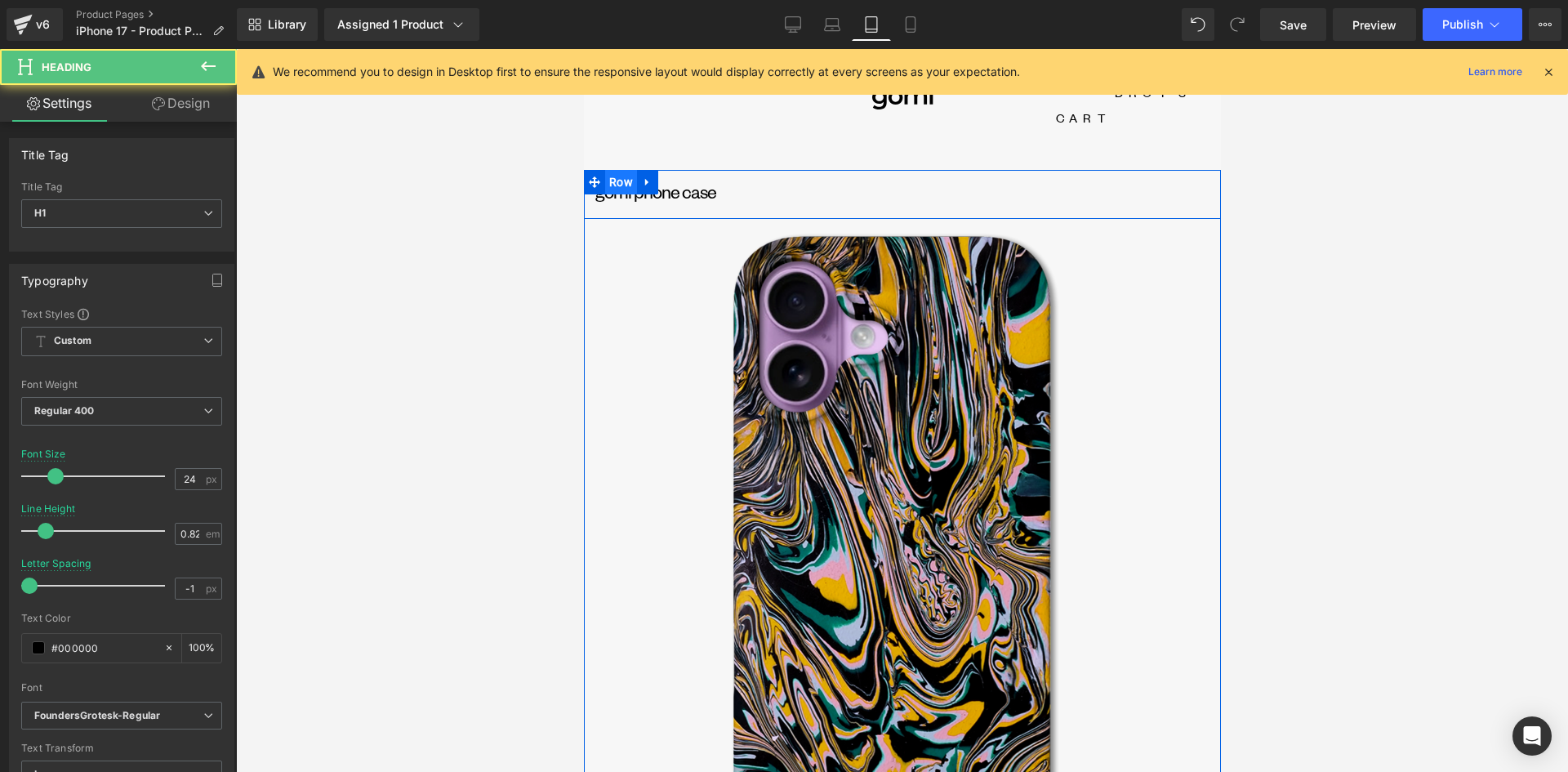
click at [615, 170] on span "Row" at bounding box center [620, 182] width 32 height 25
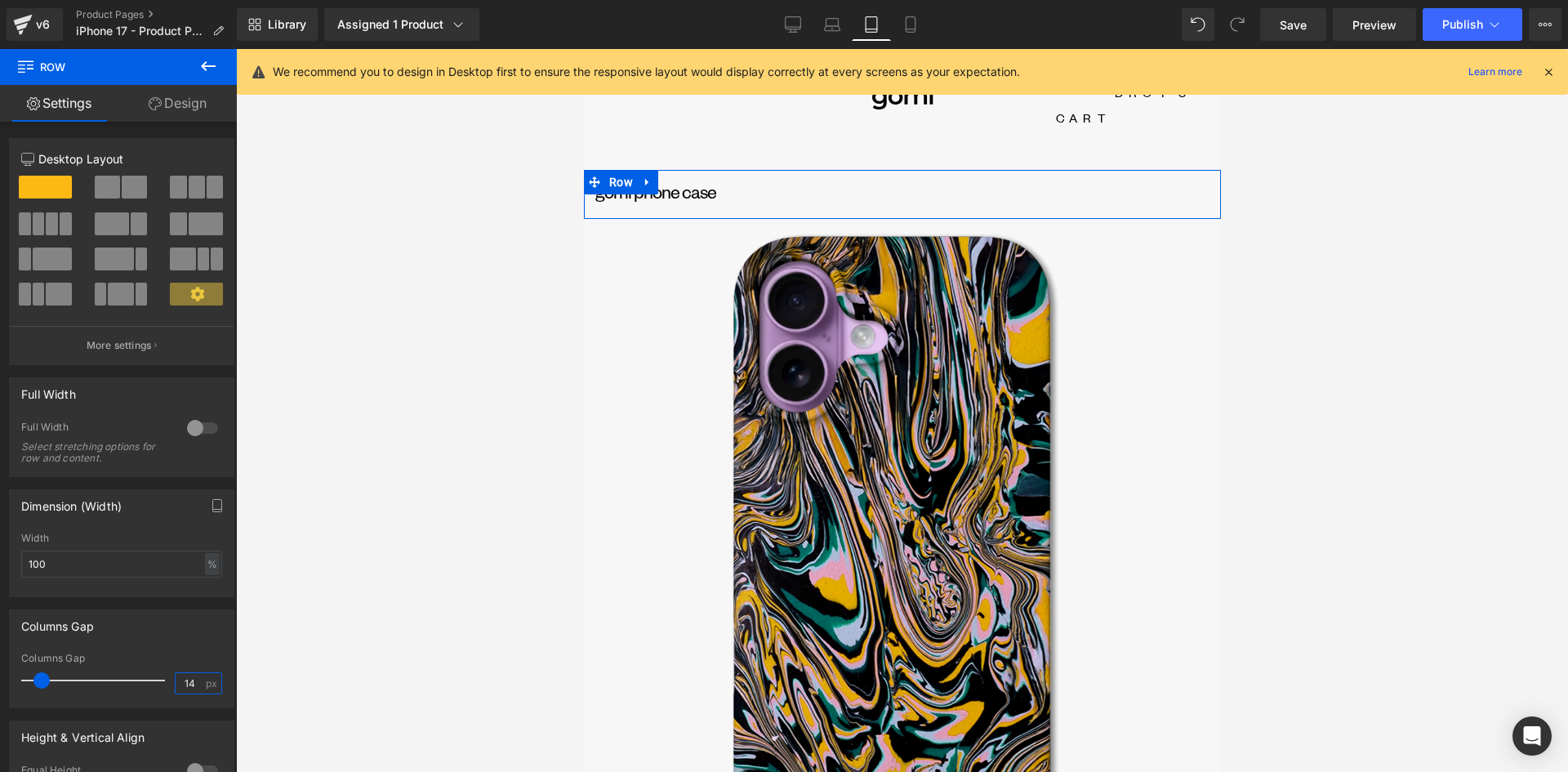
click at [186, 687] on input "14" at bounding box center [190, 683] width 28 height 20
drag, startPoint x: 187, startPoint y: 683, endPoint x: 154, endPoint y: 683, distance: 33.0
click at [154, 683] on div "Columns Gap 14 px" at bounding box center [122, 680] width 201 height 55
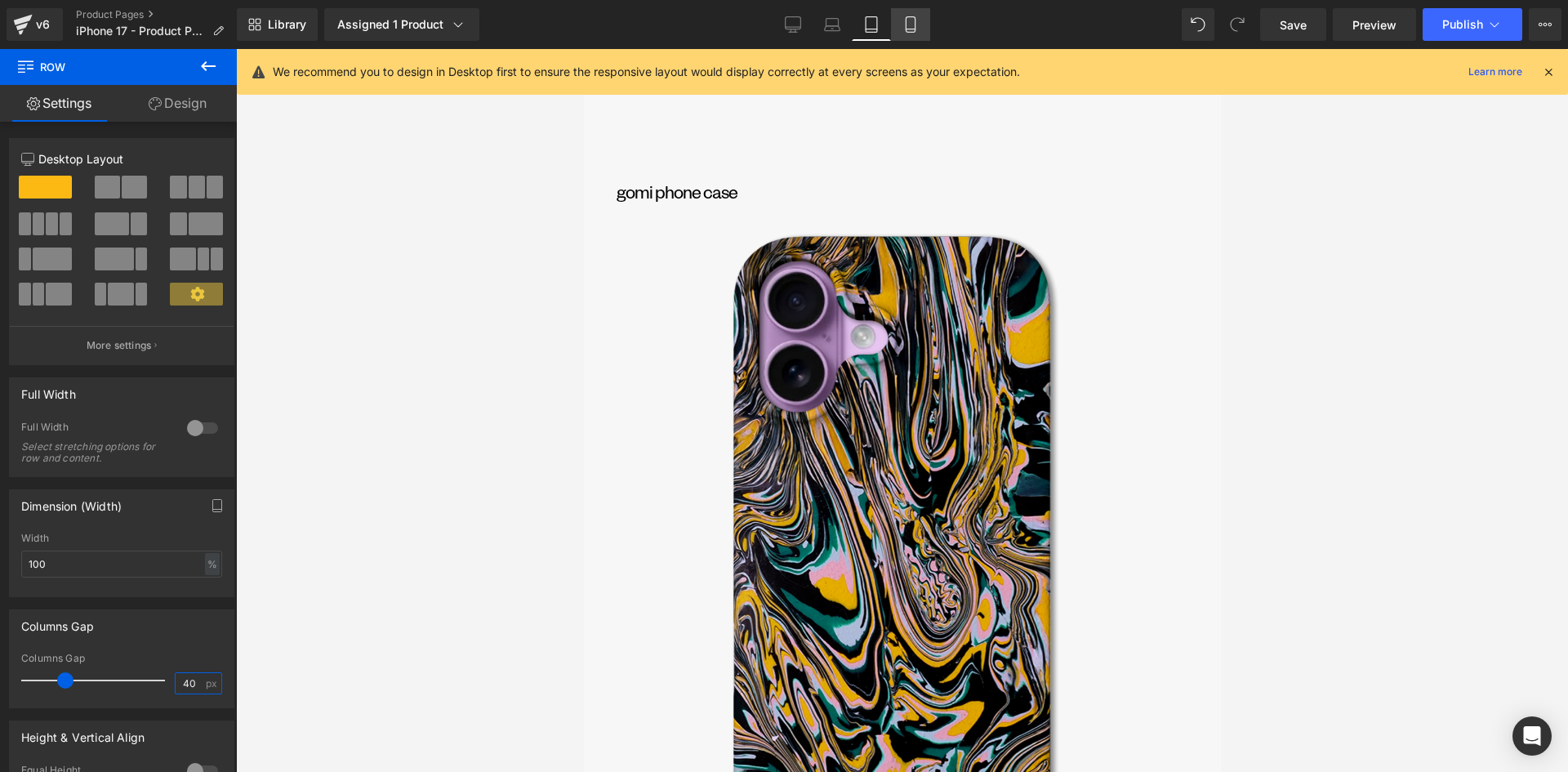
type input "40"
click at [906, 20] on icon at bounding box center [910, 24] width 16 height 16
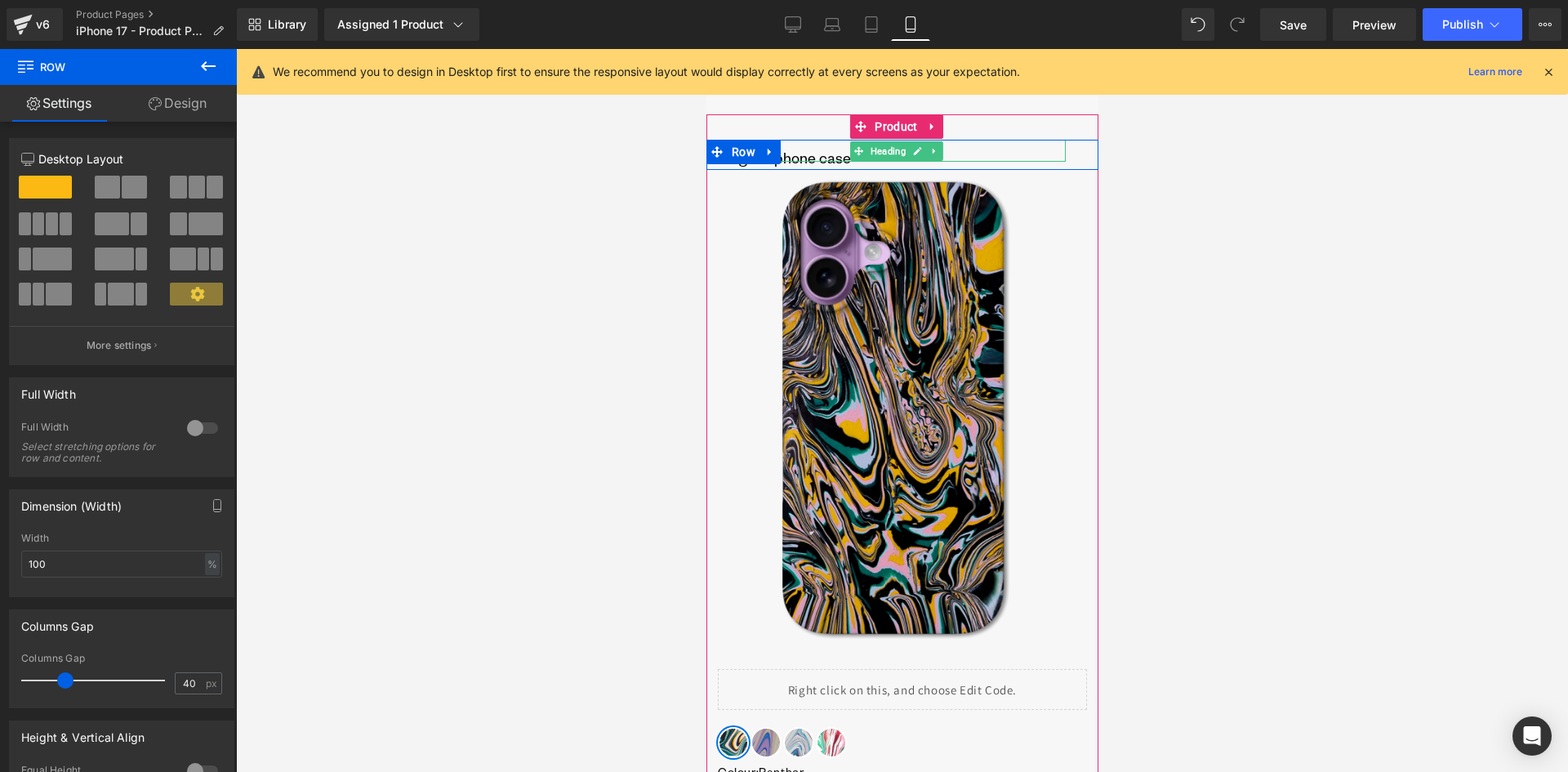
click at [799, 156] on h1 "GOMI phone case" at bounding box center [902, 157] width 327 height 8
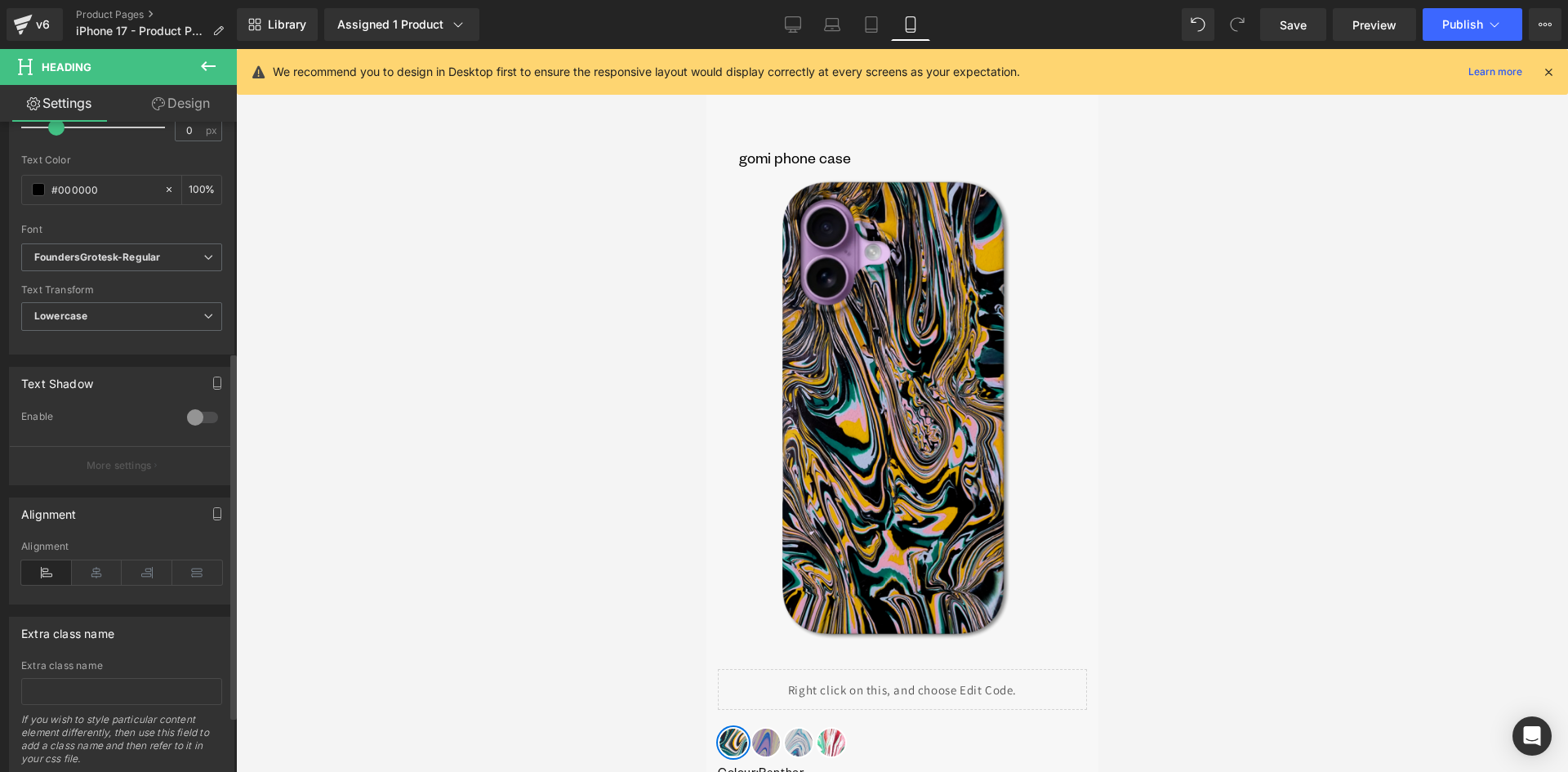
scroll to position [509, 0]
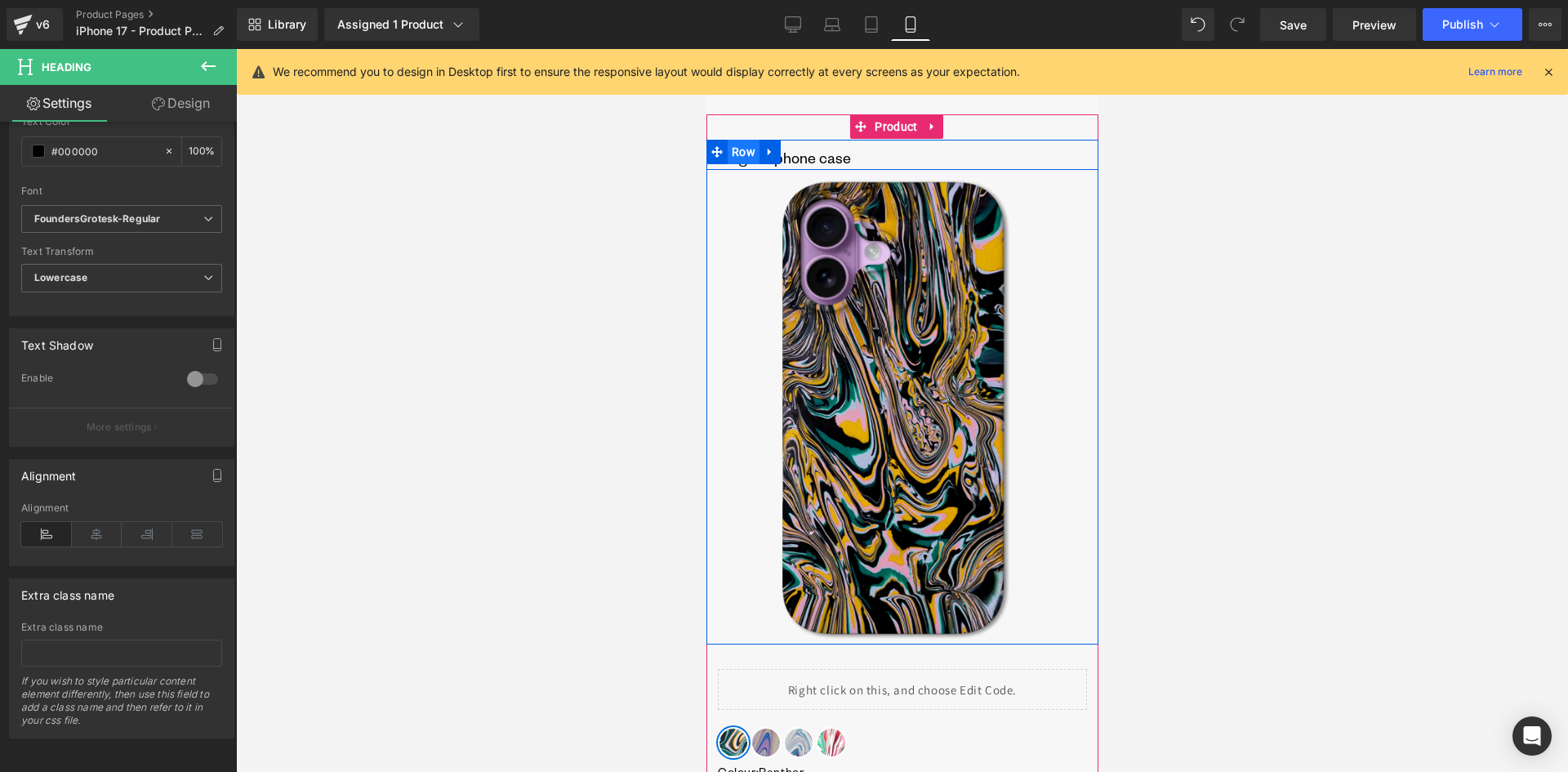
click at [739, 153] on span "Row" at bounding box center [743, 152] width 32 height 25
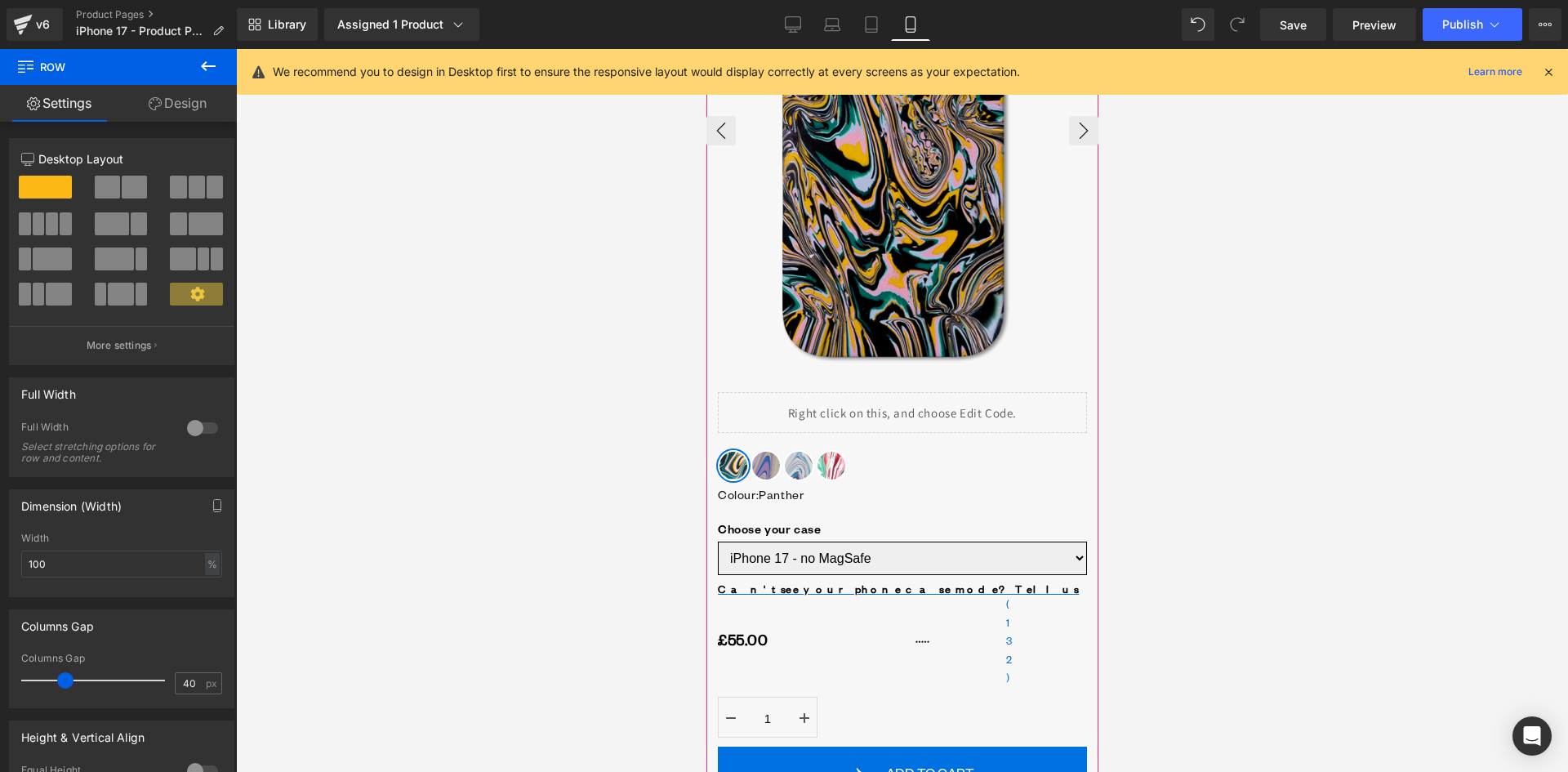
scroll to position [0, 0]
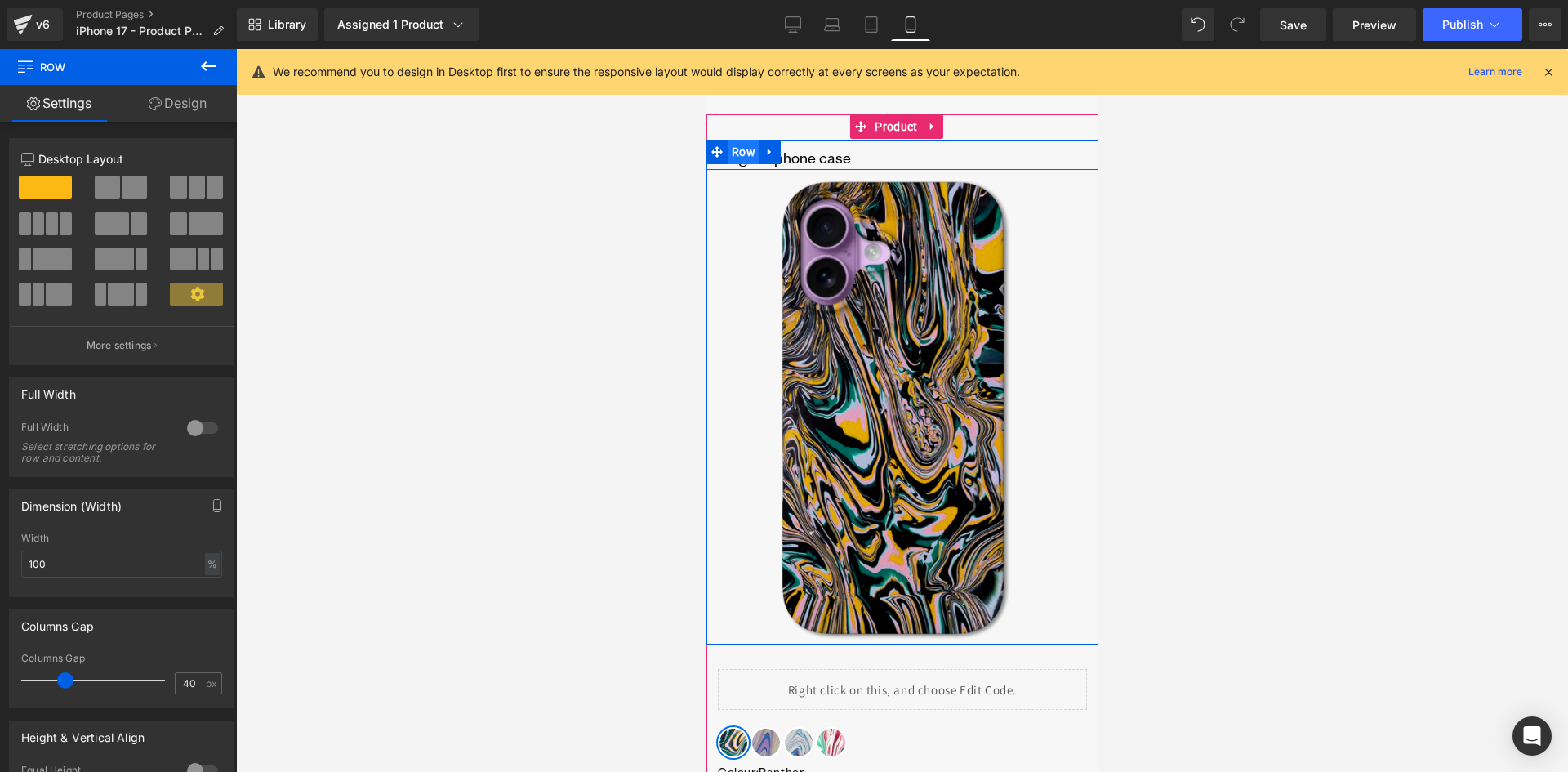
click at [746, 154] on span "Row" at bounding box center [743, 152] width 32 height 25
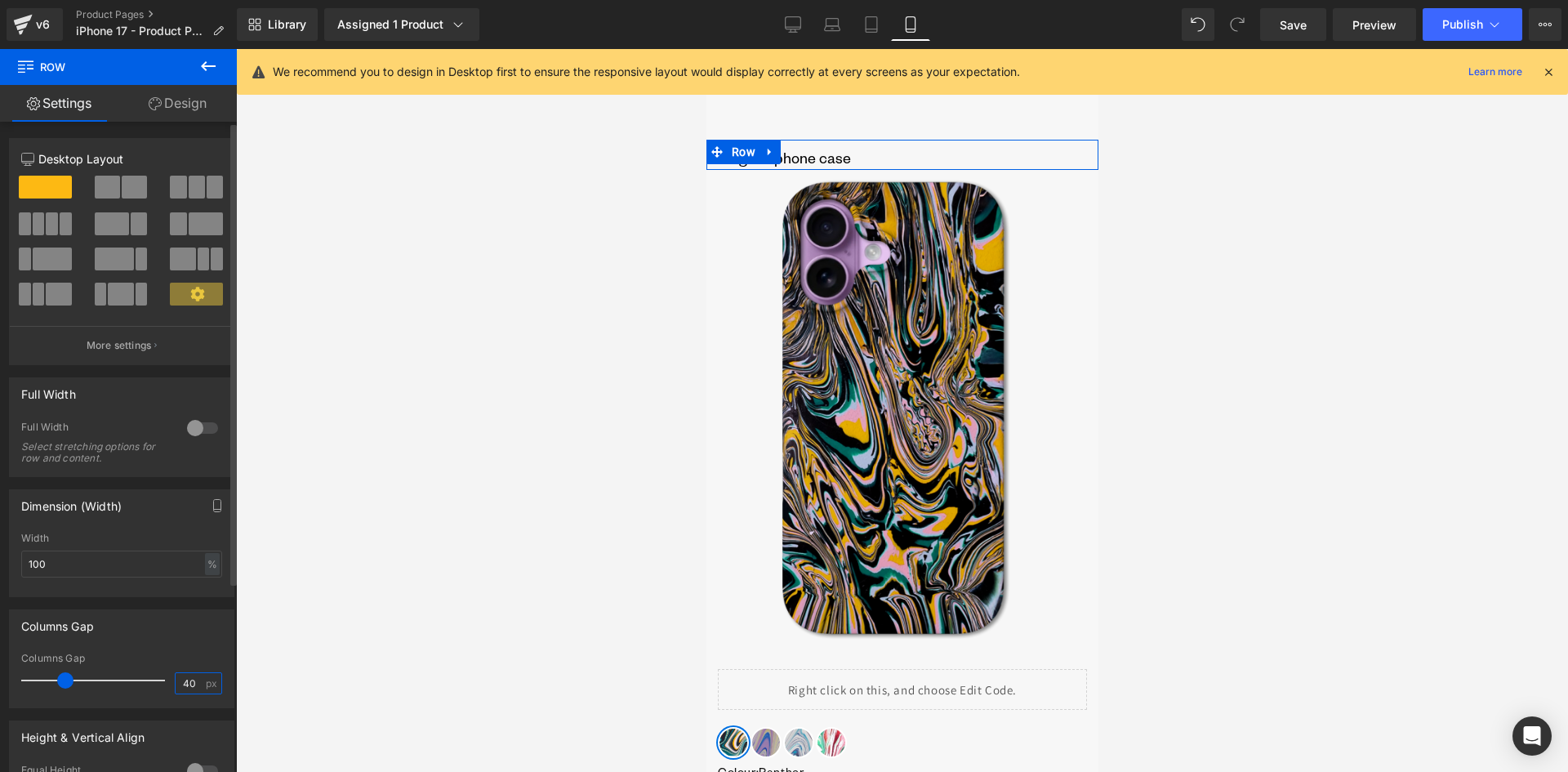
drag, startPoint x: 188, startPoint y: 680, endPoint x: 159, endPoint y: 685, distance: 29.4
click at [159, 683] on div "Columns Gap 40 px" at bounding box center [122, 680] width 201 height 55
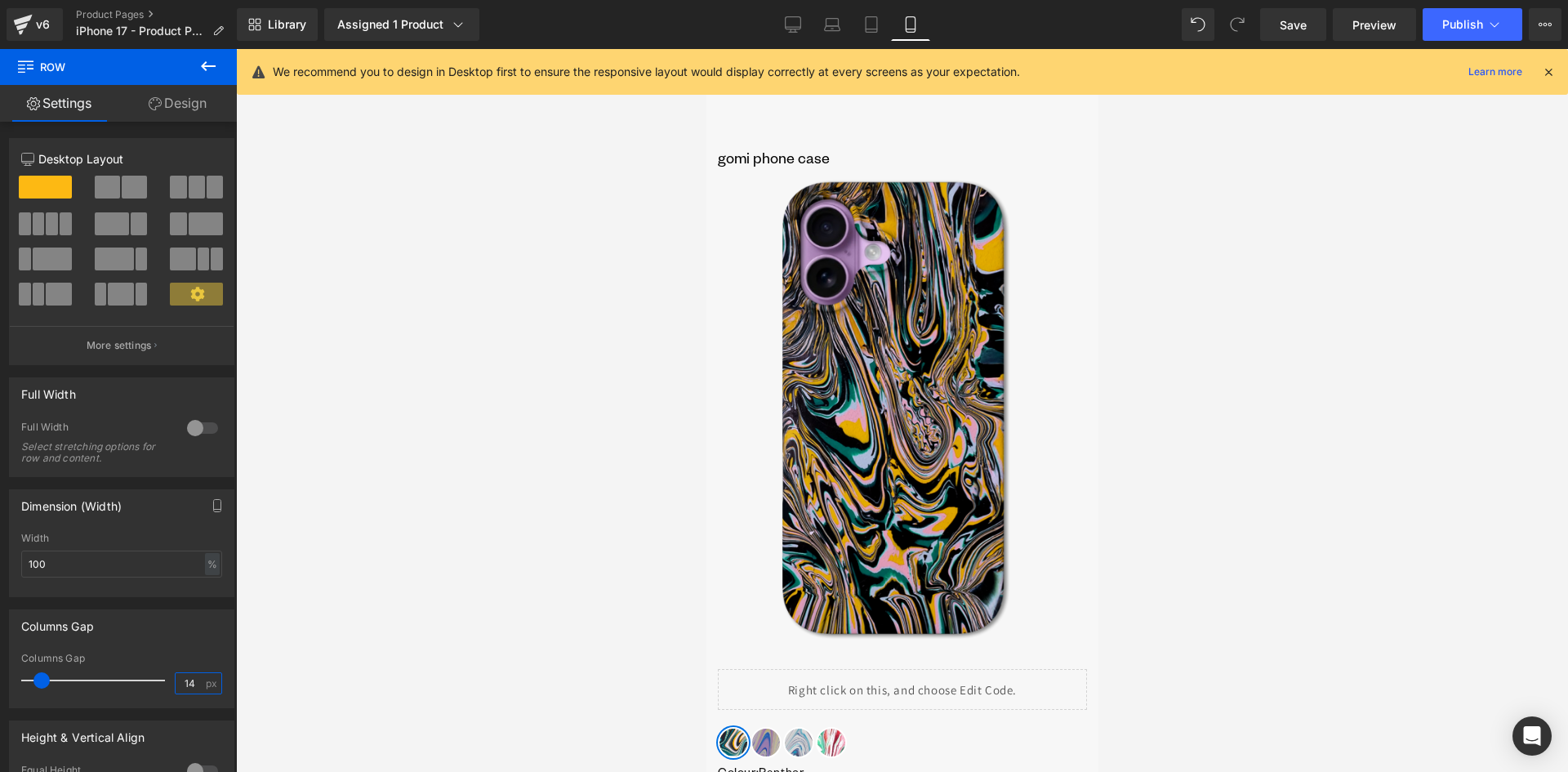
type input "14"
click at [532, 273] on div at bounding box center [902, 410] width 1332 height 723
click at [871, 18] on icon at bounding box center [871, 24] width 16 height 16
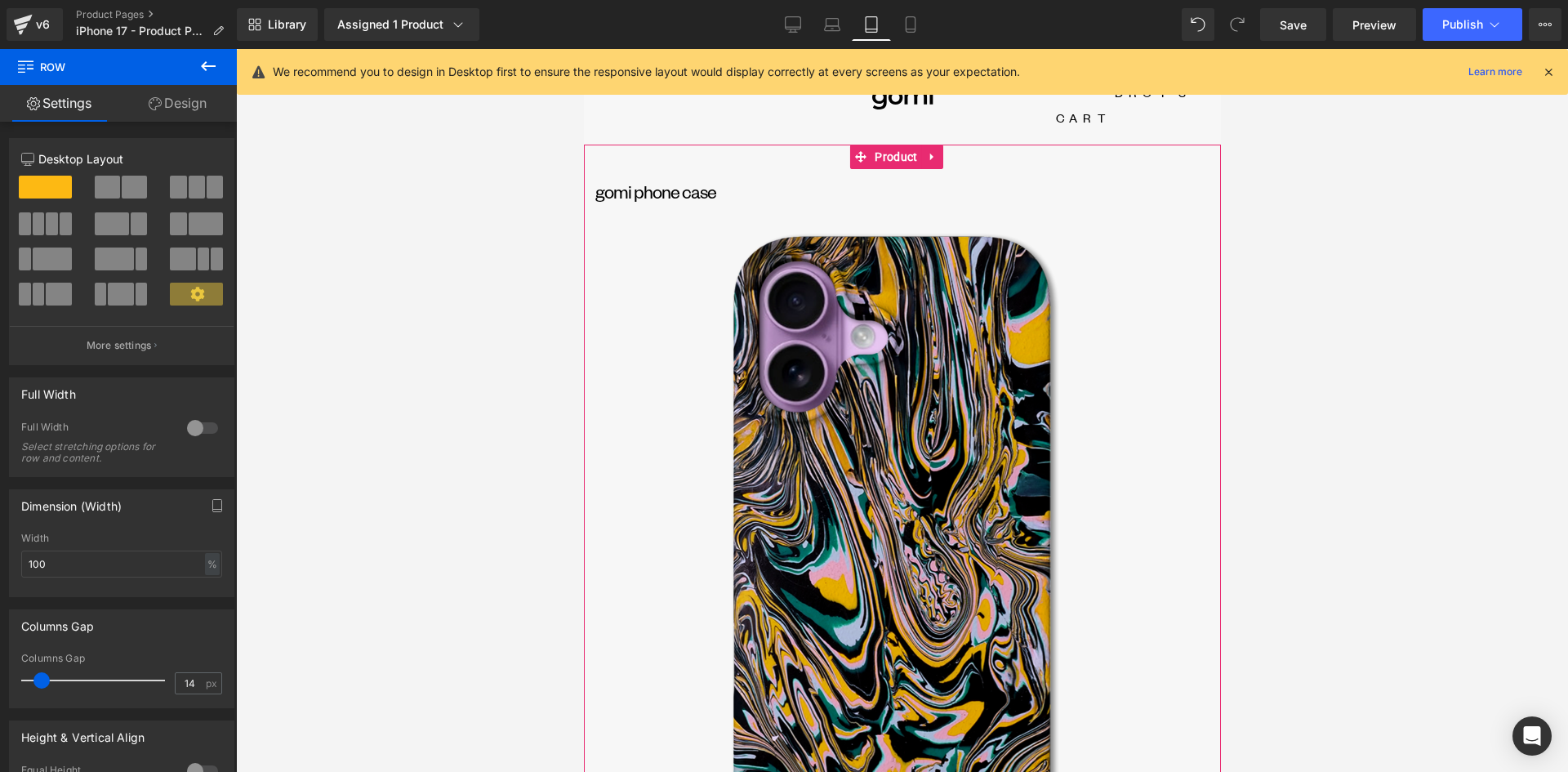
click at [635, 173] on link at bounding box center [641, 182] width 17 height 20
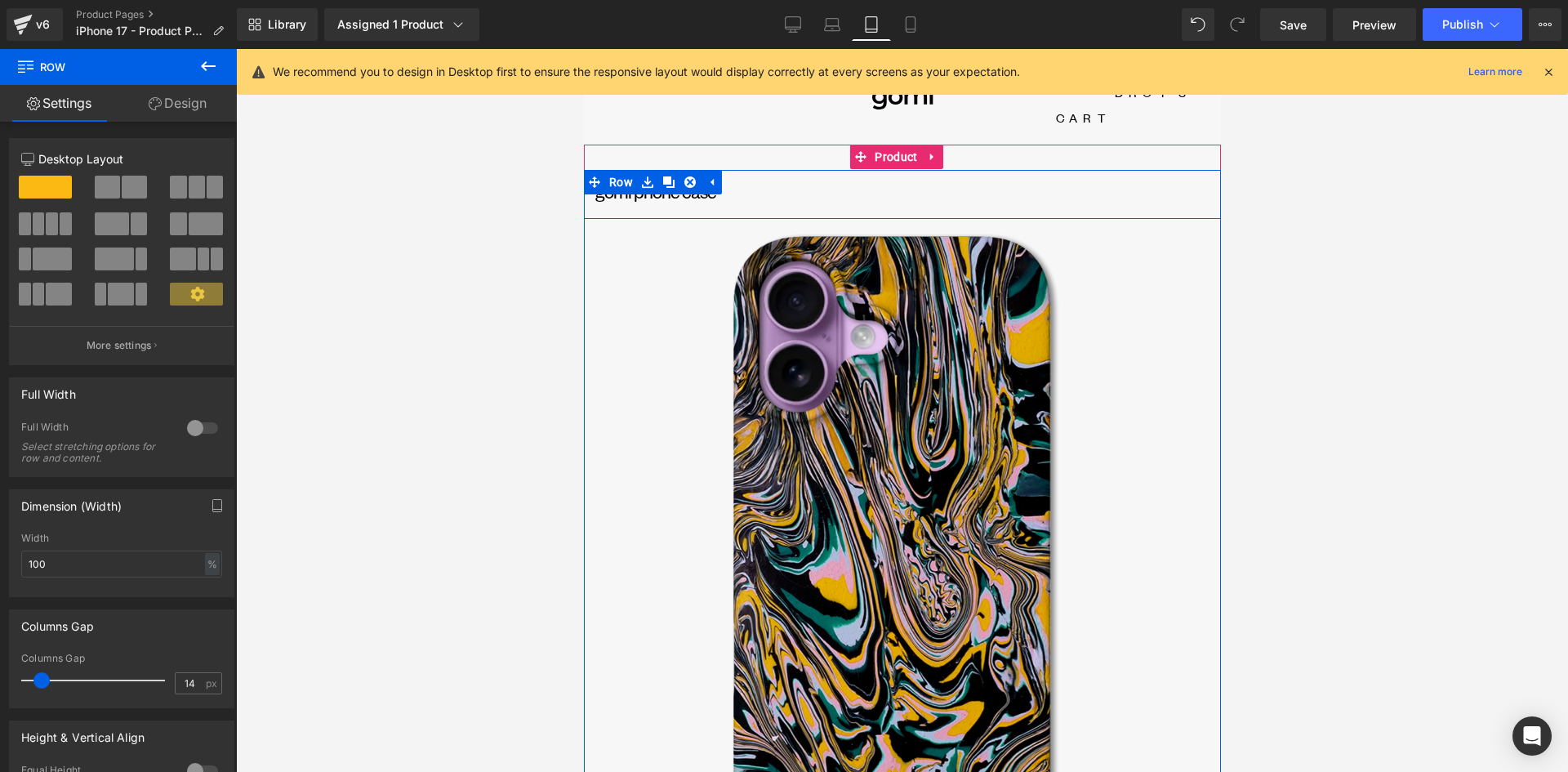
click at [644, 184] on h1 "GOMI phone case" at bounding box center [901, 192] width 614 height 16
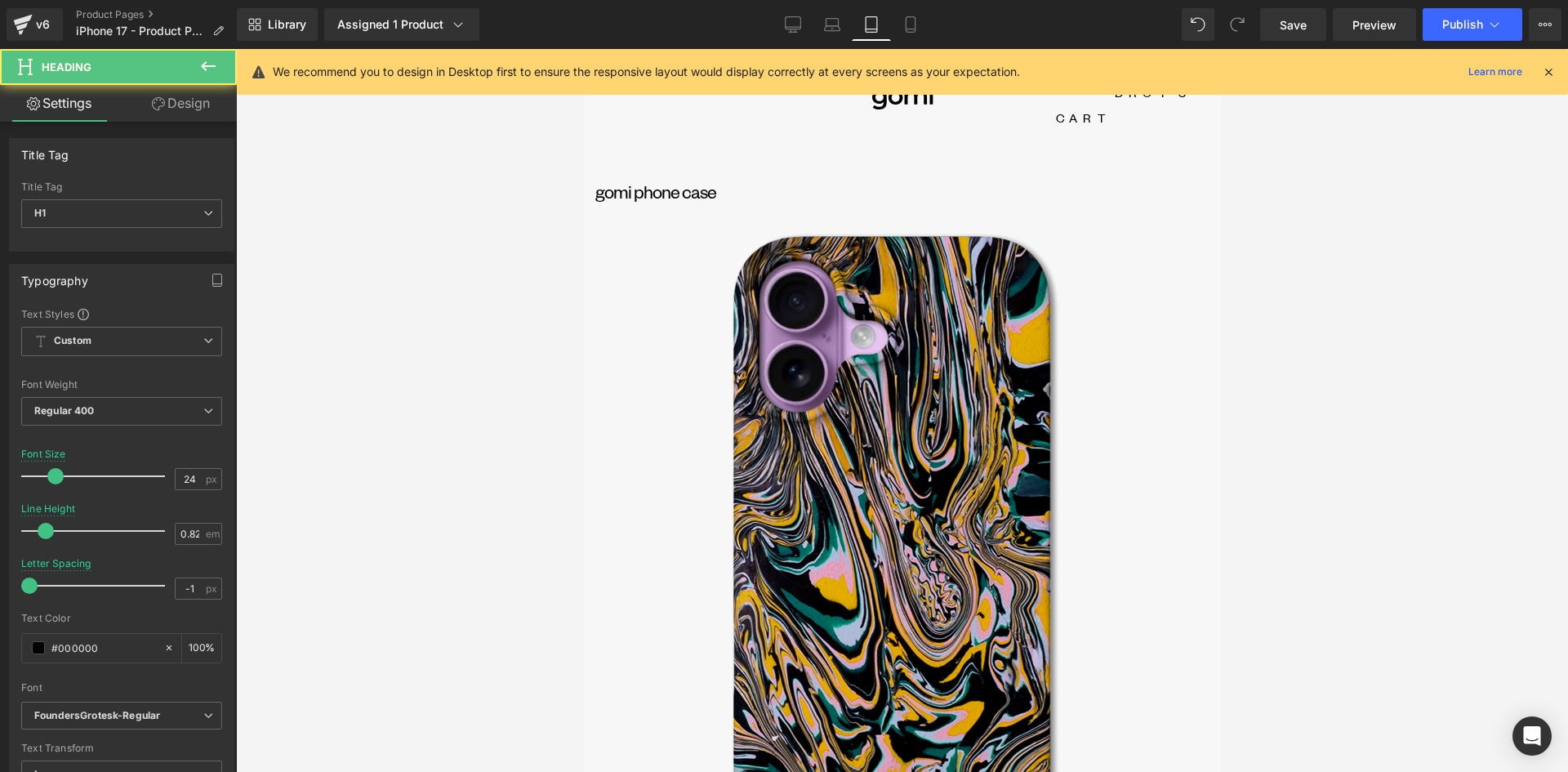
click at [191, 105] on link "Design" at bounding box center [180, 103] width 118 height 36
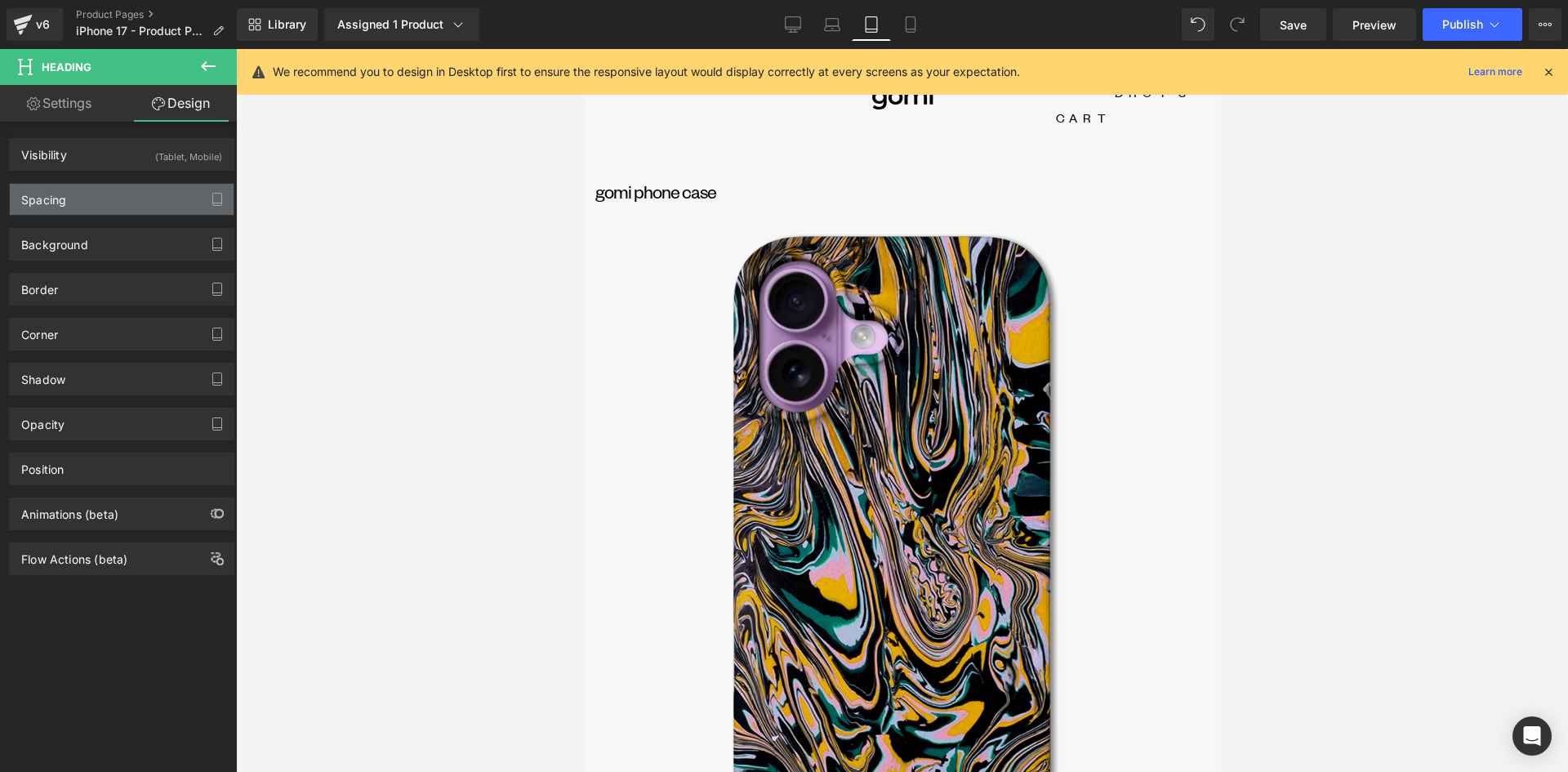
click at [79, 193] on div "Spacing" at bounding box center [122, 199] width 224 height 31
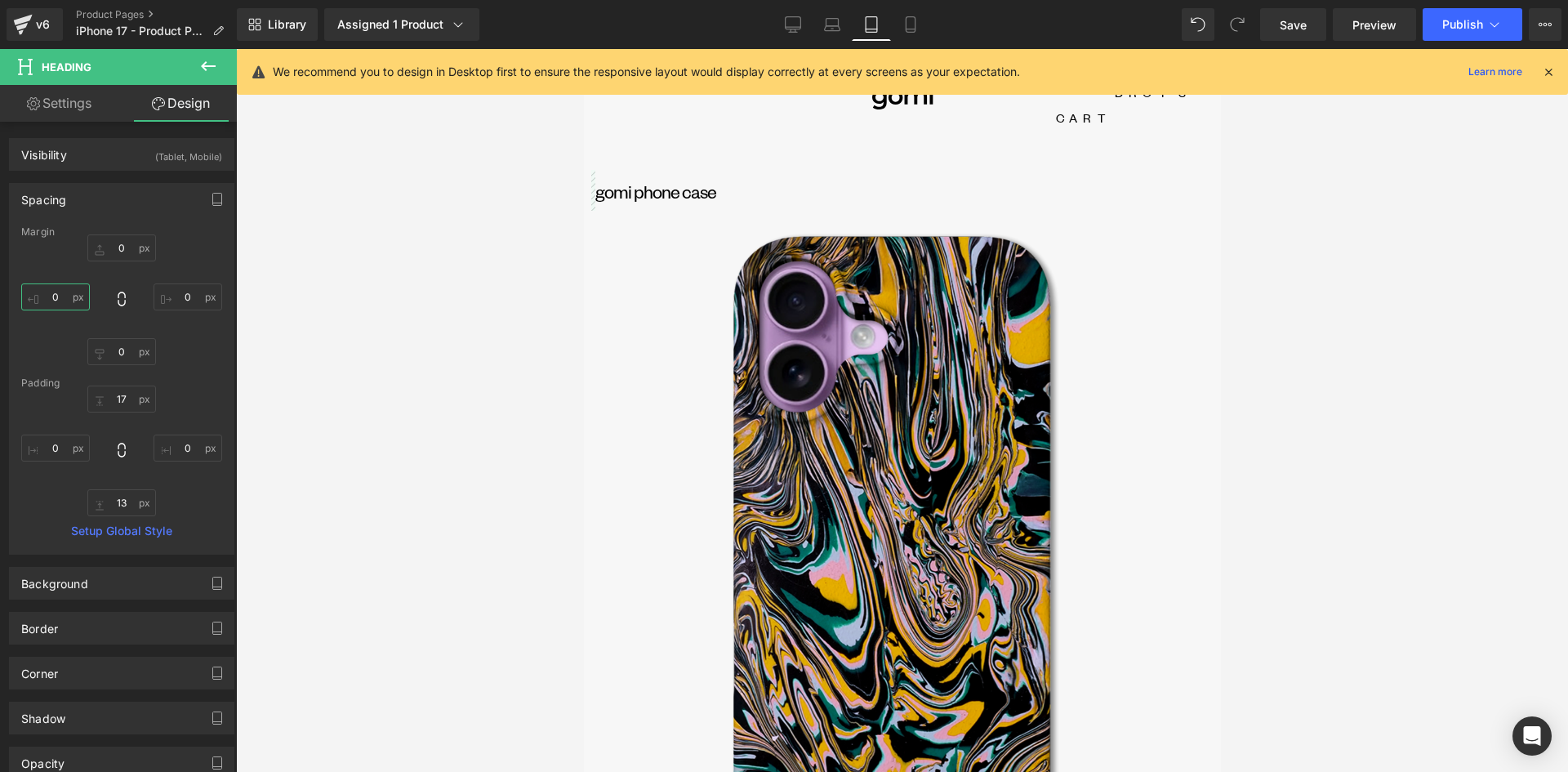
click at [54, 300] on input "0" at bounding box center [55, 297] width 68 height 27
type input "26"
click at [432, 236] on div at bounding box center [902, 410] width 1332 height 723
click at [180, 297] on input "22" at bounding box center [188, 297] width 68 height 27
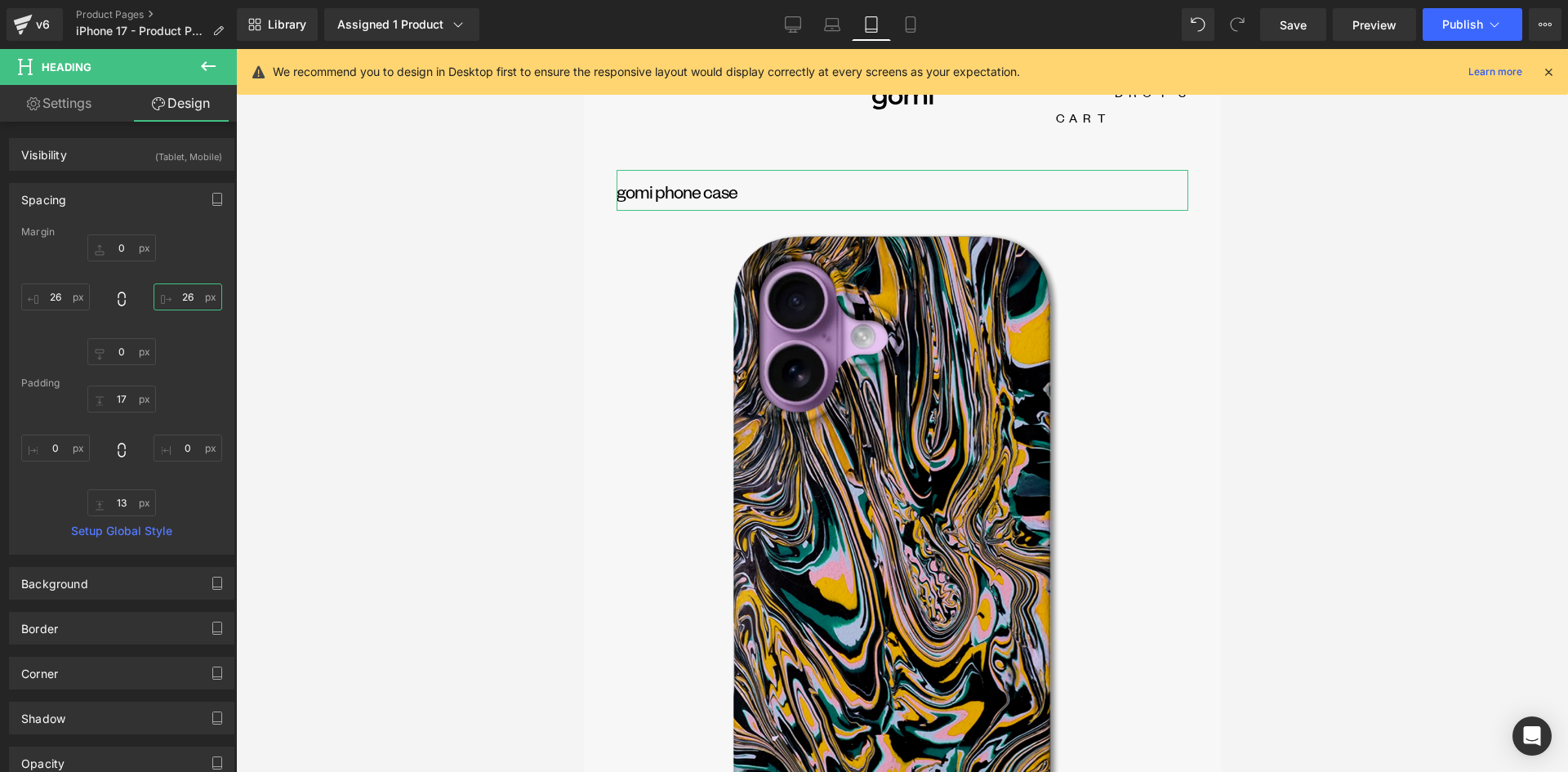
type input "26"
click at [489, 196] on div at bounding box center [902, 410] width 1332 height 723
click at [790, 23] on icon at bounding box center [793, 24] width 16 height 16
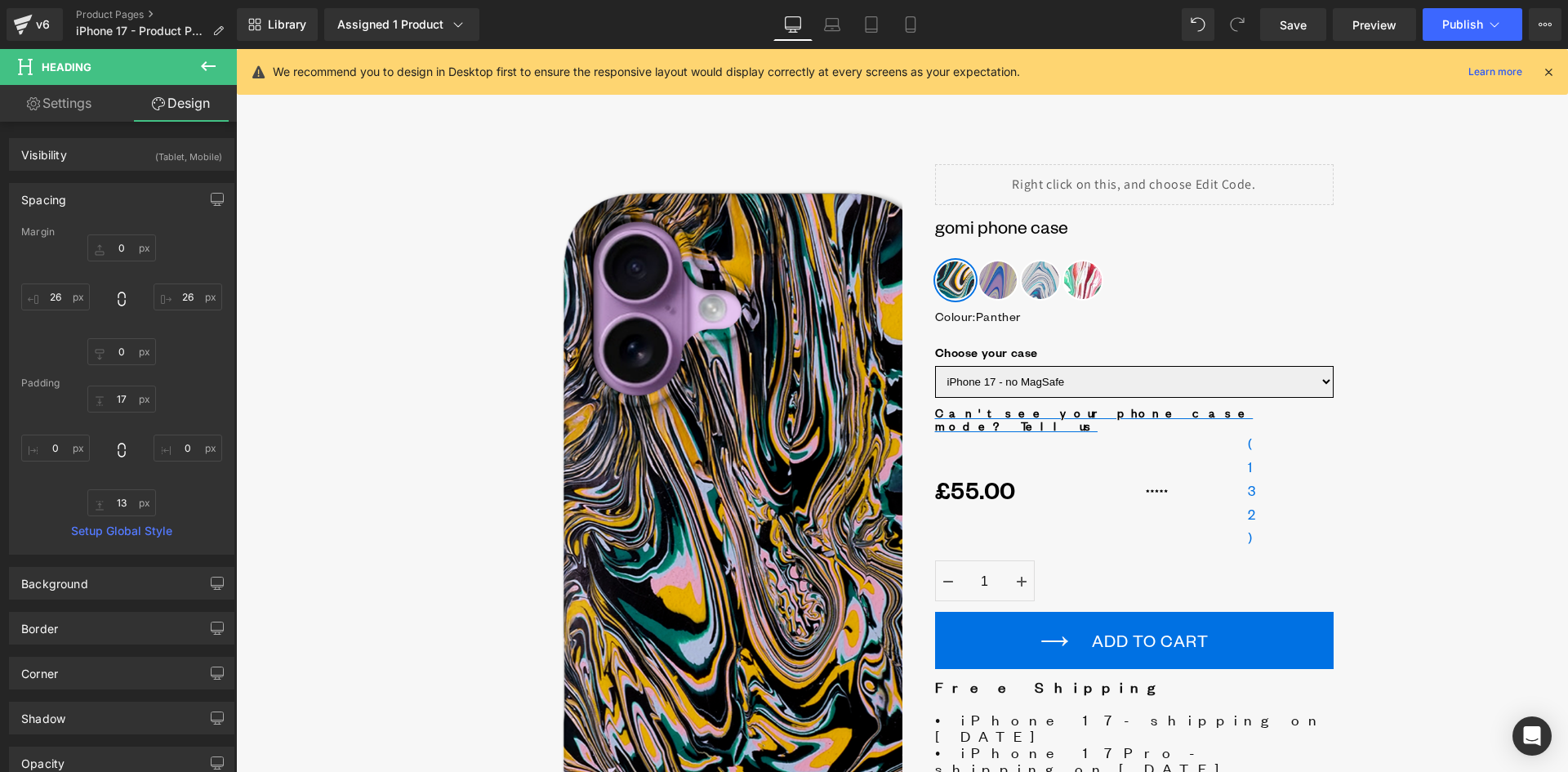
type input "0"
type input "17"
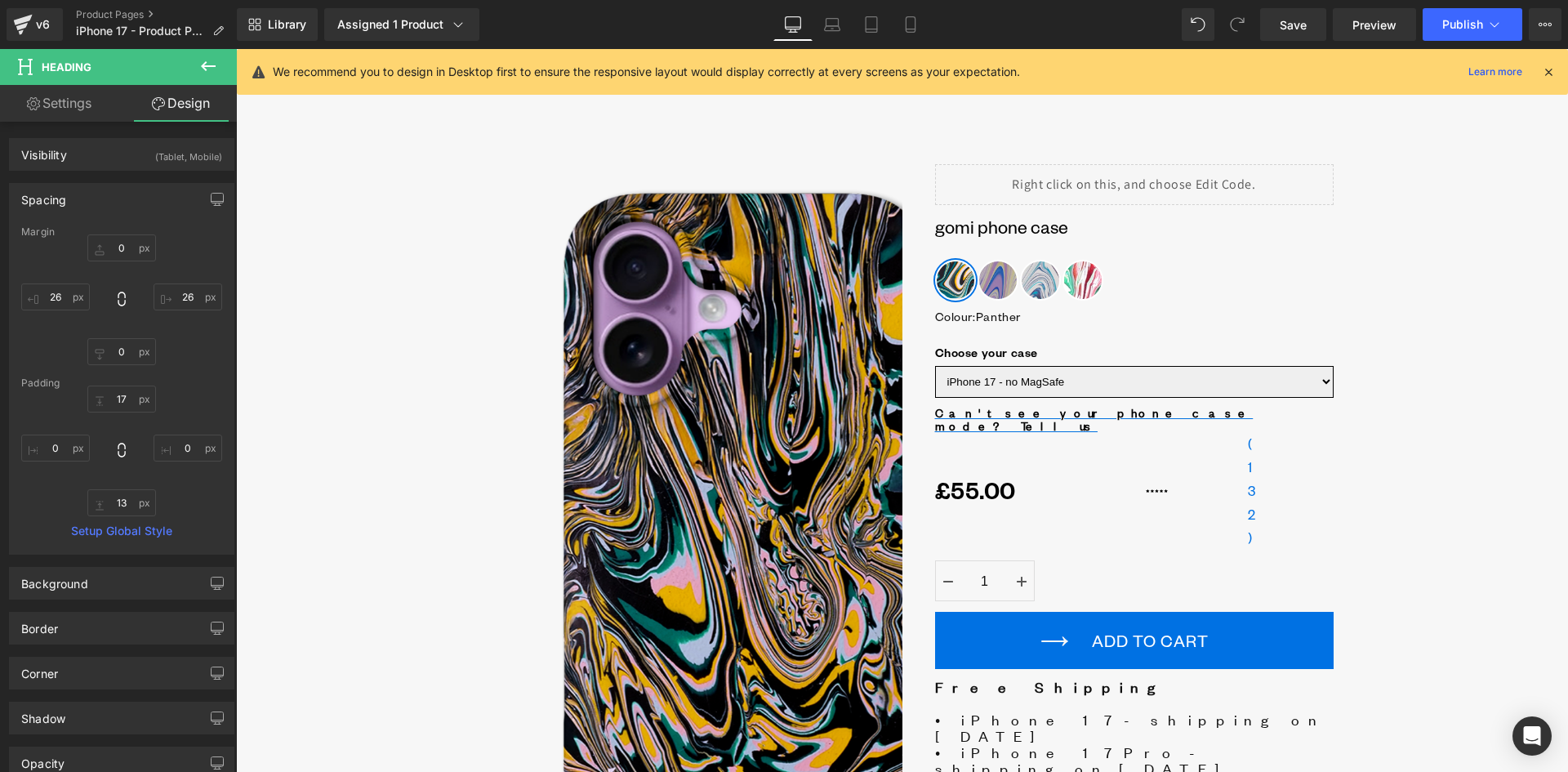
type input "0"
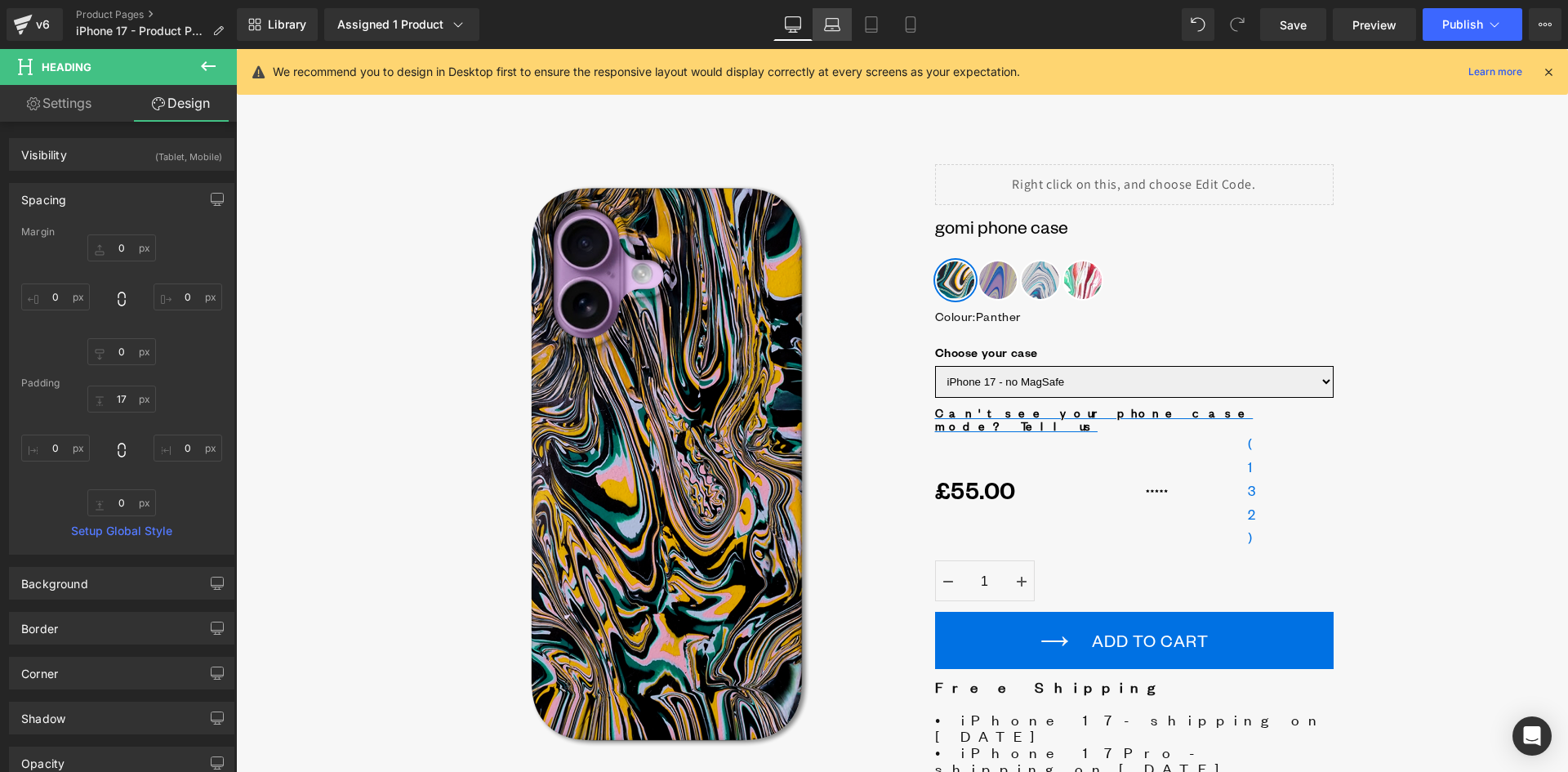
click at [835, 28] on icon at bounding box center [832, 24] width 16 height 16
type input "0"
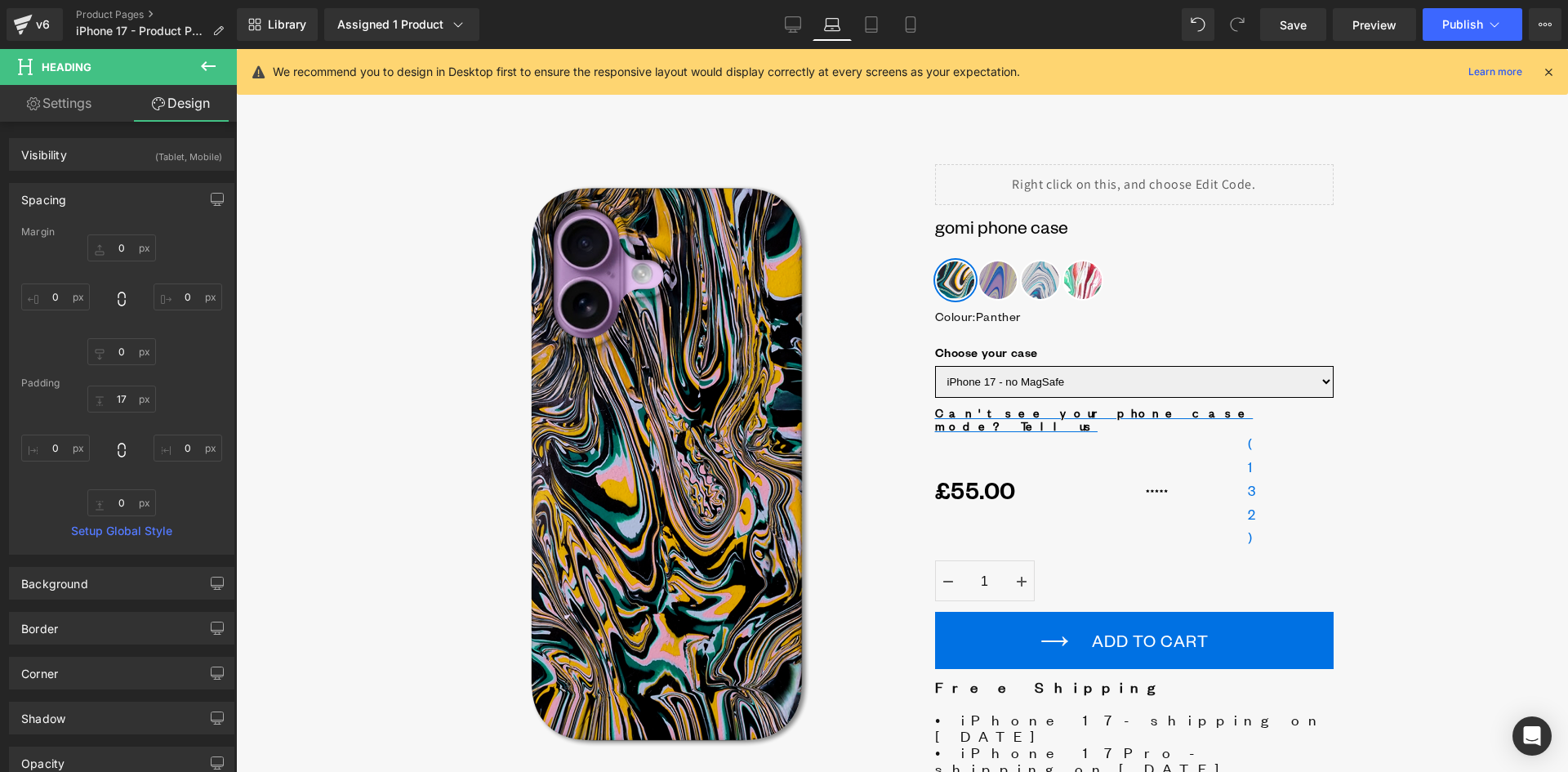
type input "17"
type input "0"
type input "8"
type input "0"
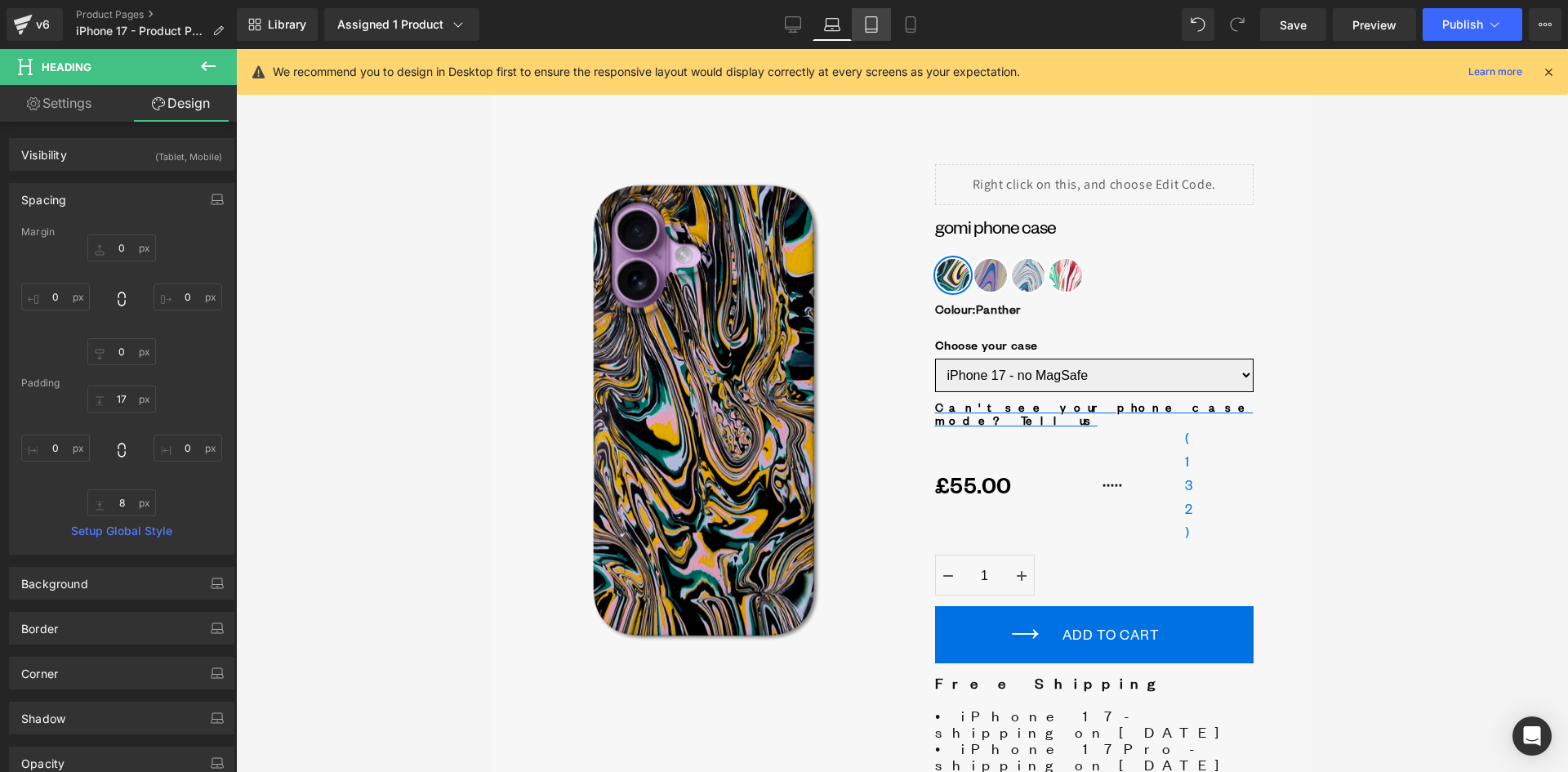
click at [880, 25] on link "Tablet" at bounding box center [871, 24] width 39 height 33
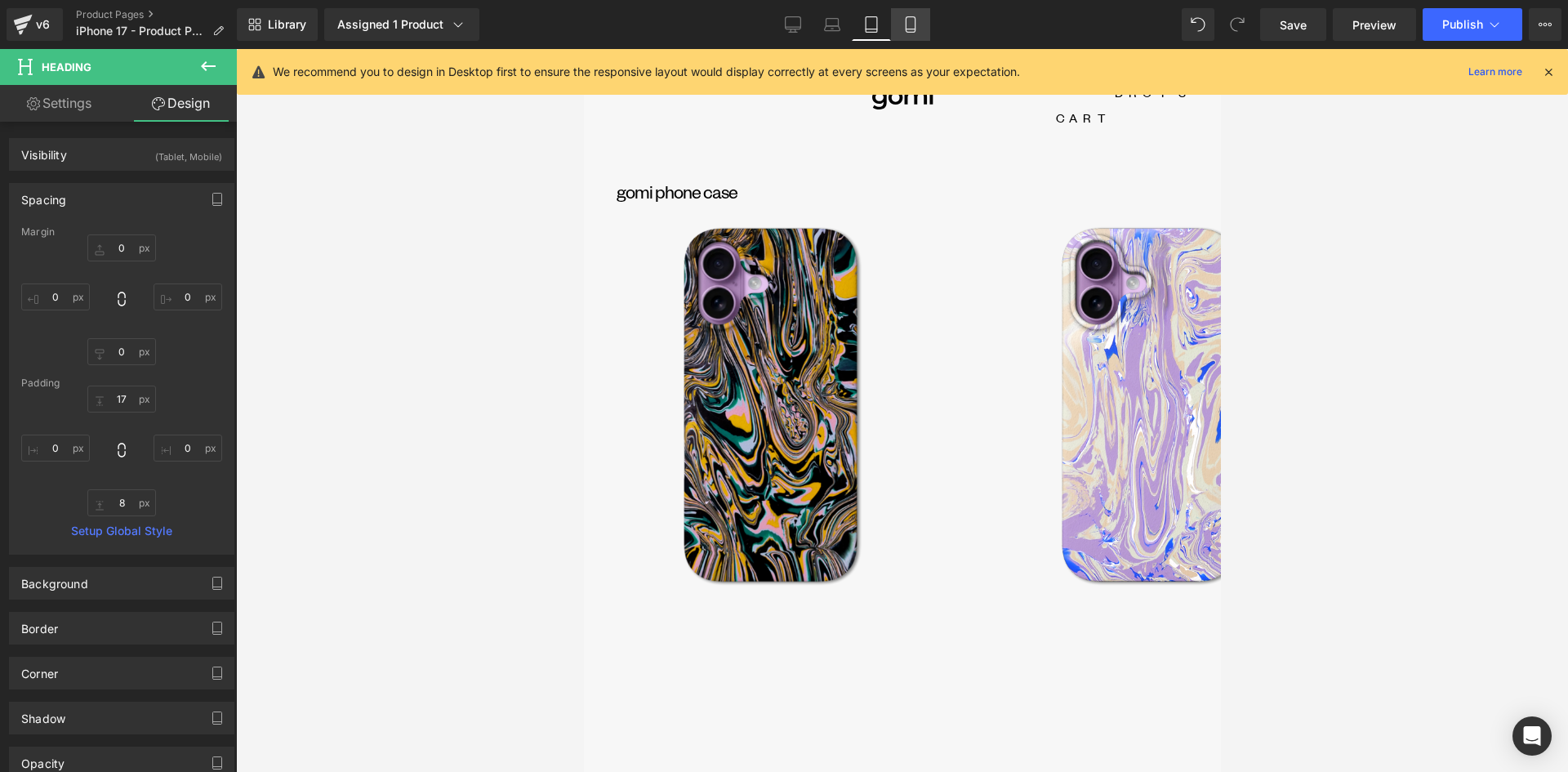
type input "0"
type input "26"
type input "0"
type input "26"
type input "17"
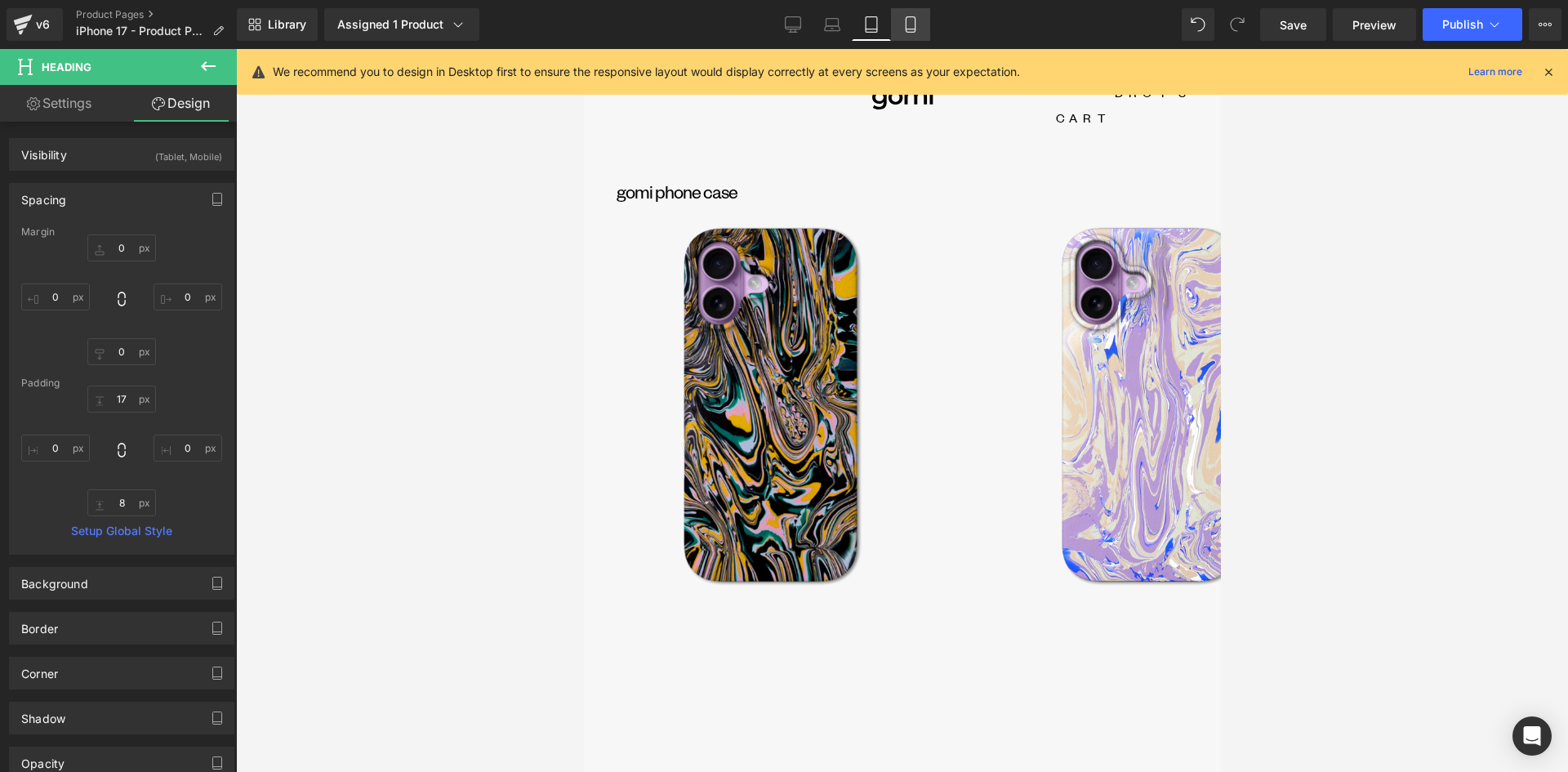
type input "0"
type input "13"
type input "0"
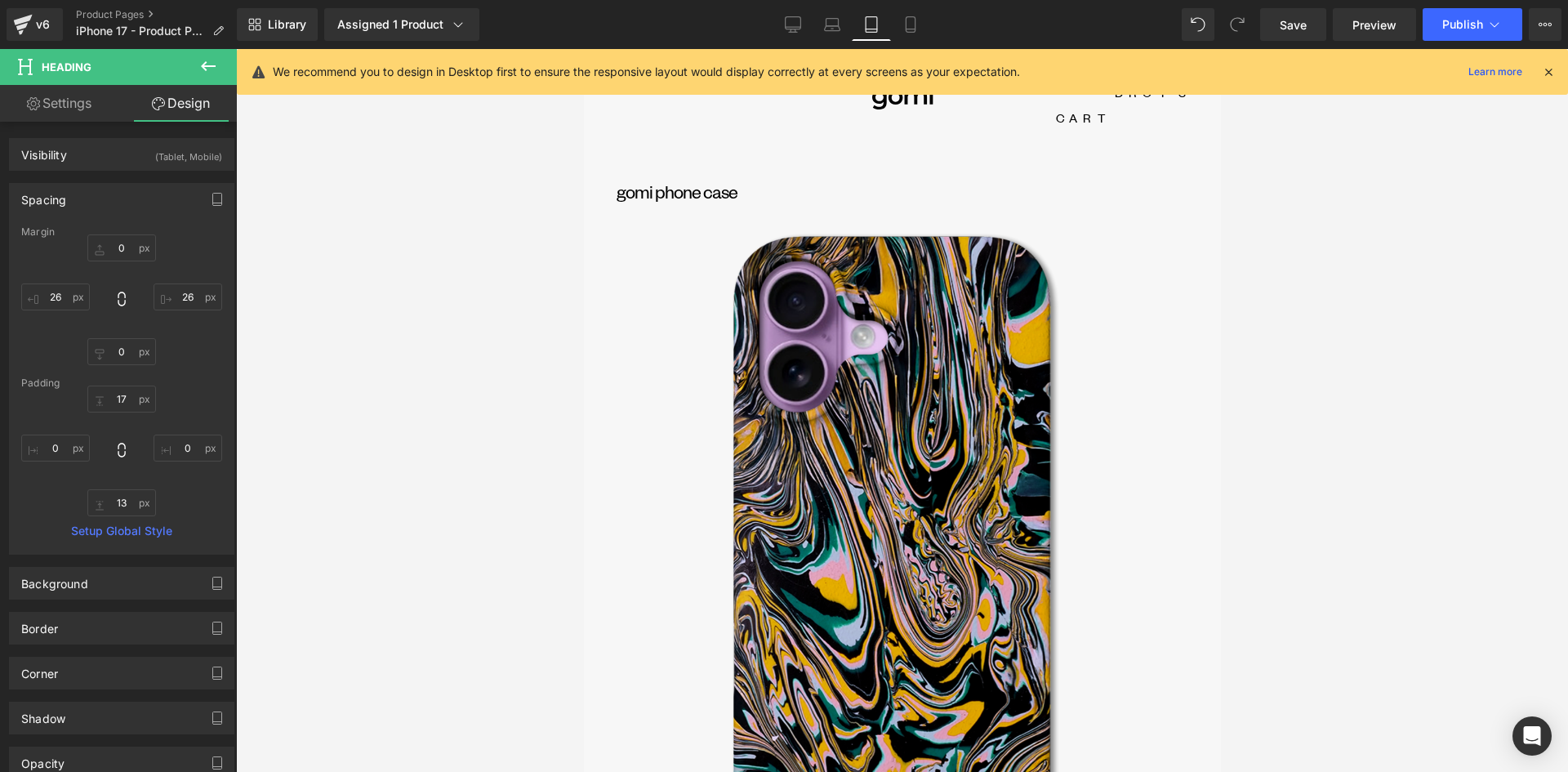
click at [1548, 74] on icon at bounding box center [1548, 72] width 15 height 15
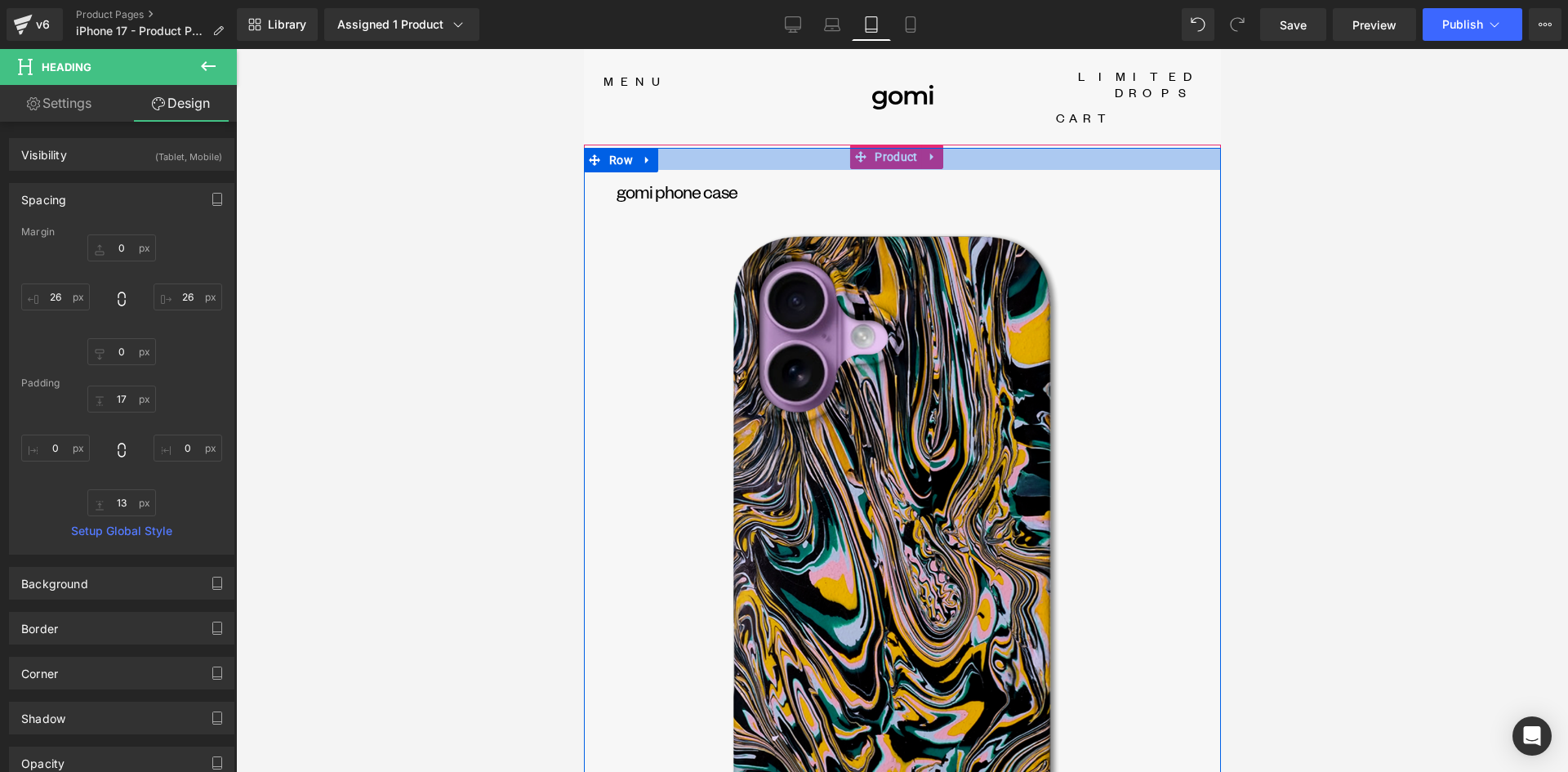
click at [742, 148] on div at bounding box center [901, 158] width 637 height 22
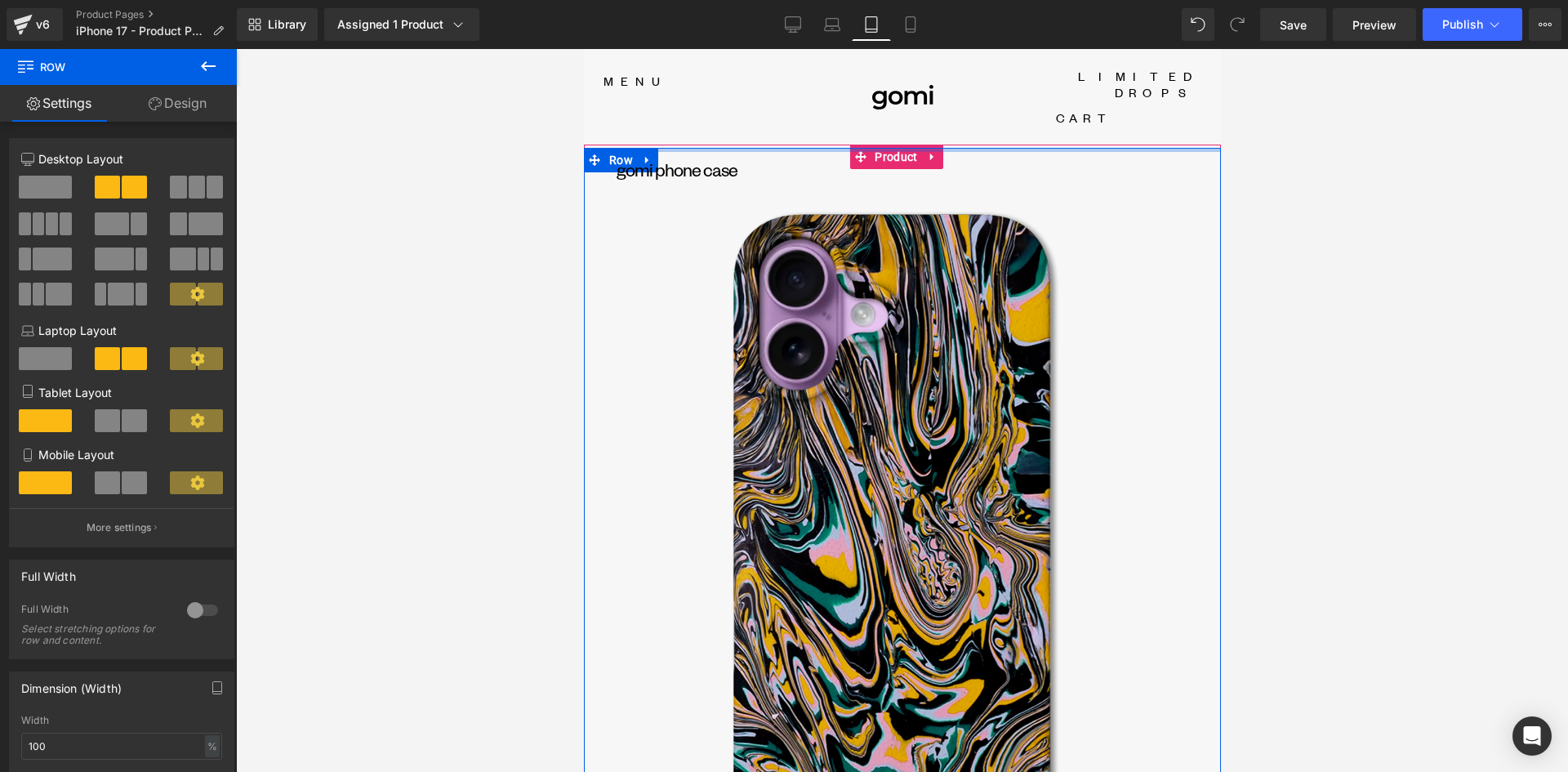
drag, startPoint x: 718, startPoint y: 132, endPoint x: 710, endPoint y: 105, distance: 28.2
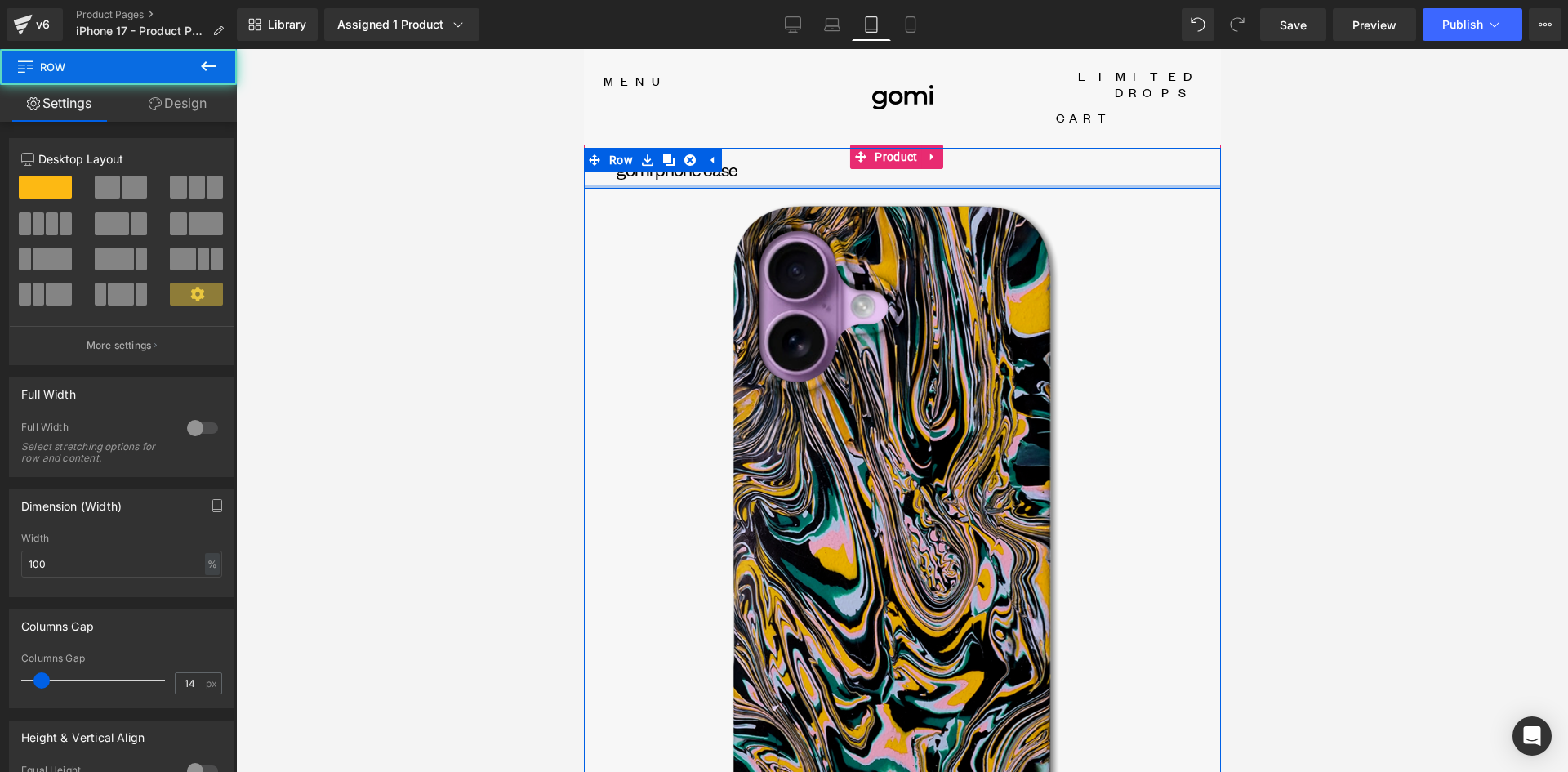
drag, startPoint x: 742, startPoint y: 160, endPoint x: 811, endPoint y: 141, distance: 71.6
click at [737, 148] on div "GOMI phone case Heading Row" at bounding box center [901, 168] width 637 height 41
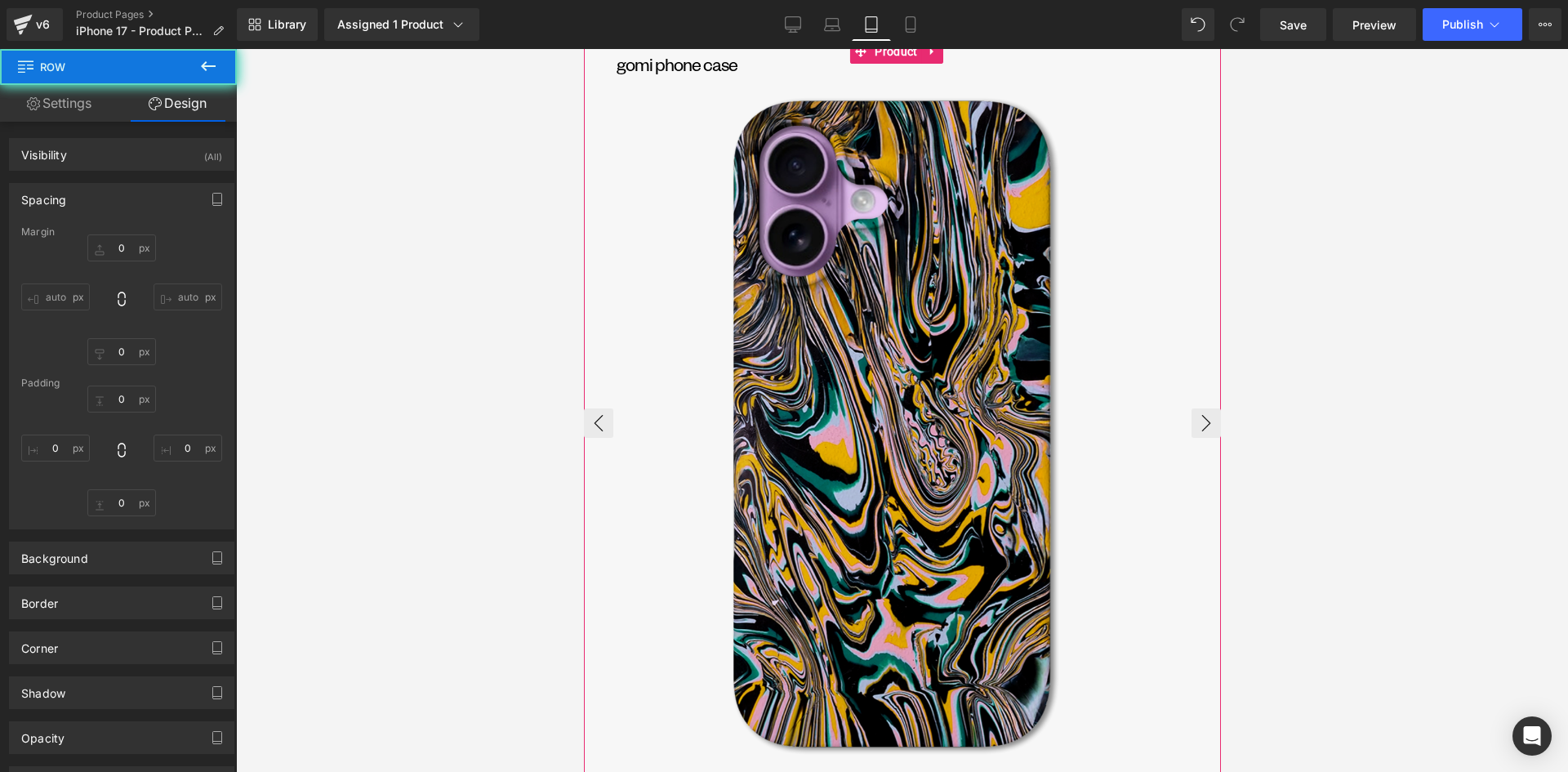
type input "0"
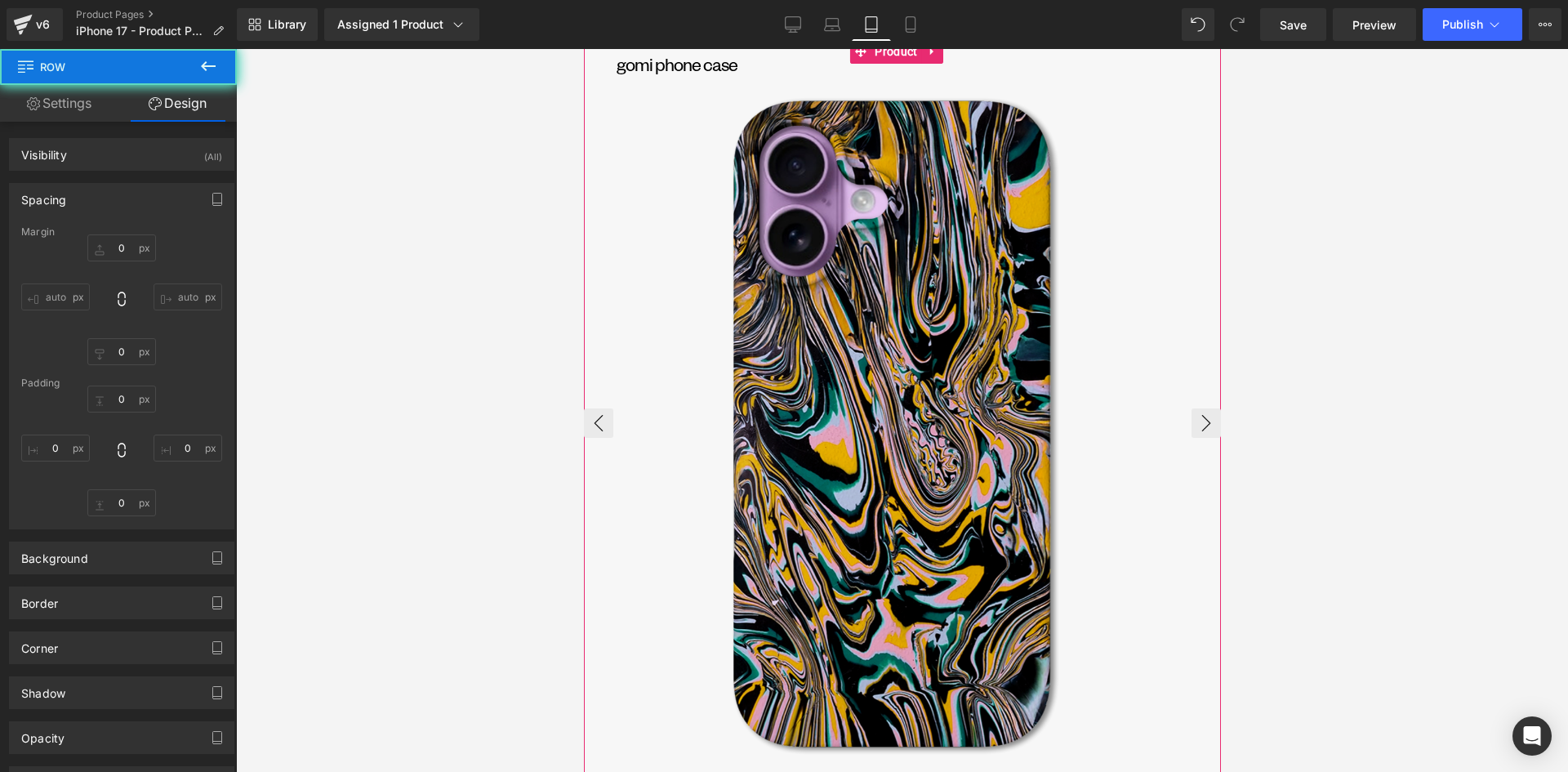
type input "0"
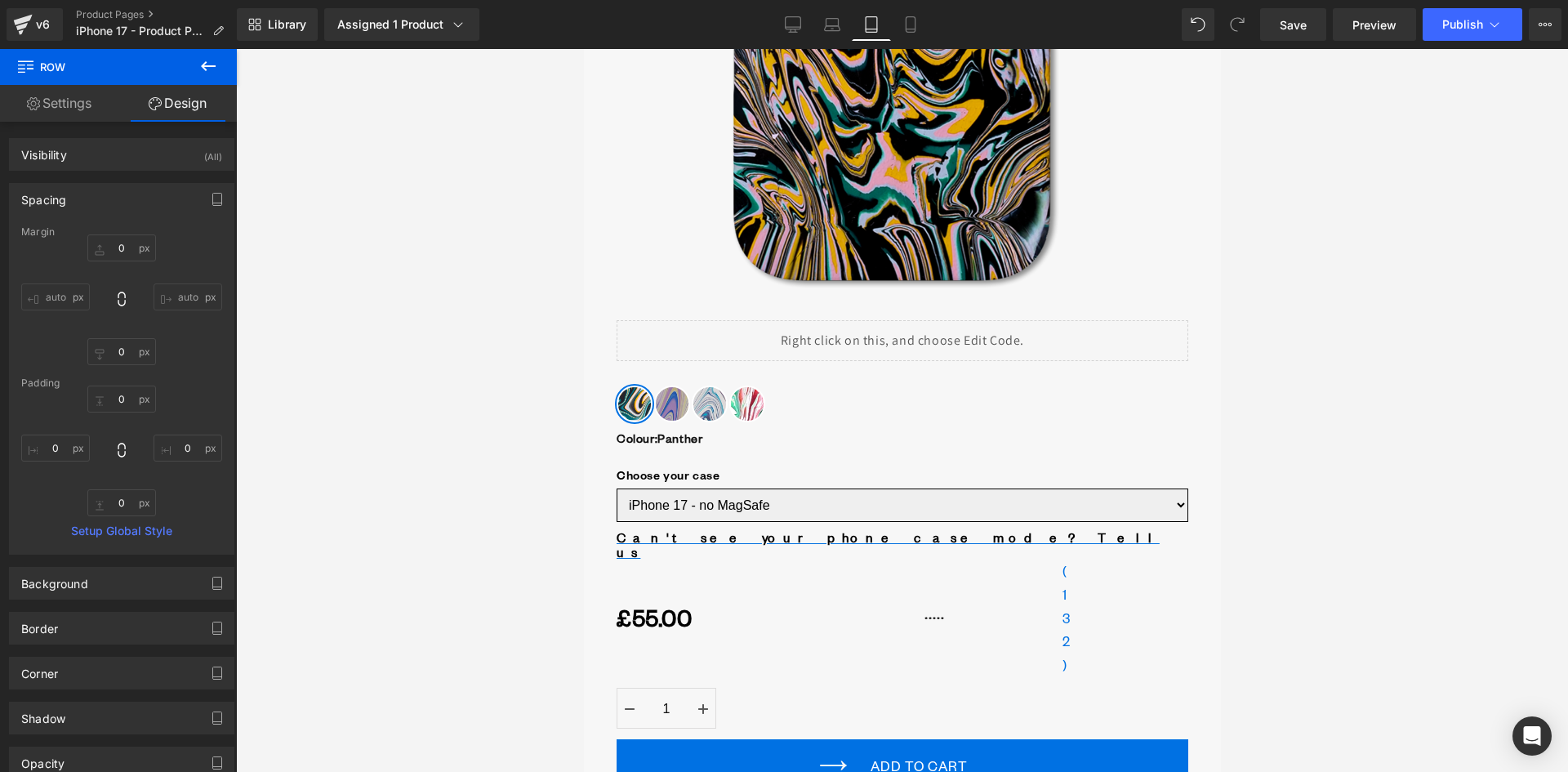
scroll to position [245, 0]
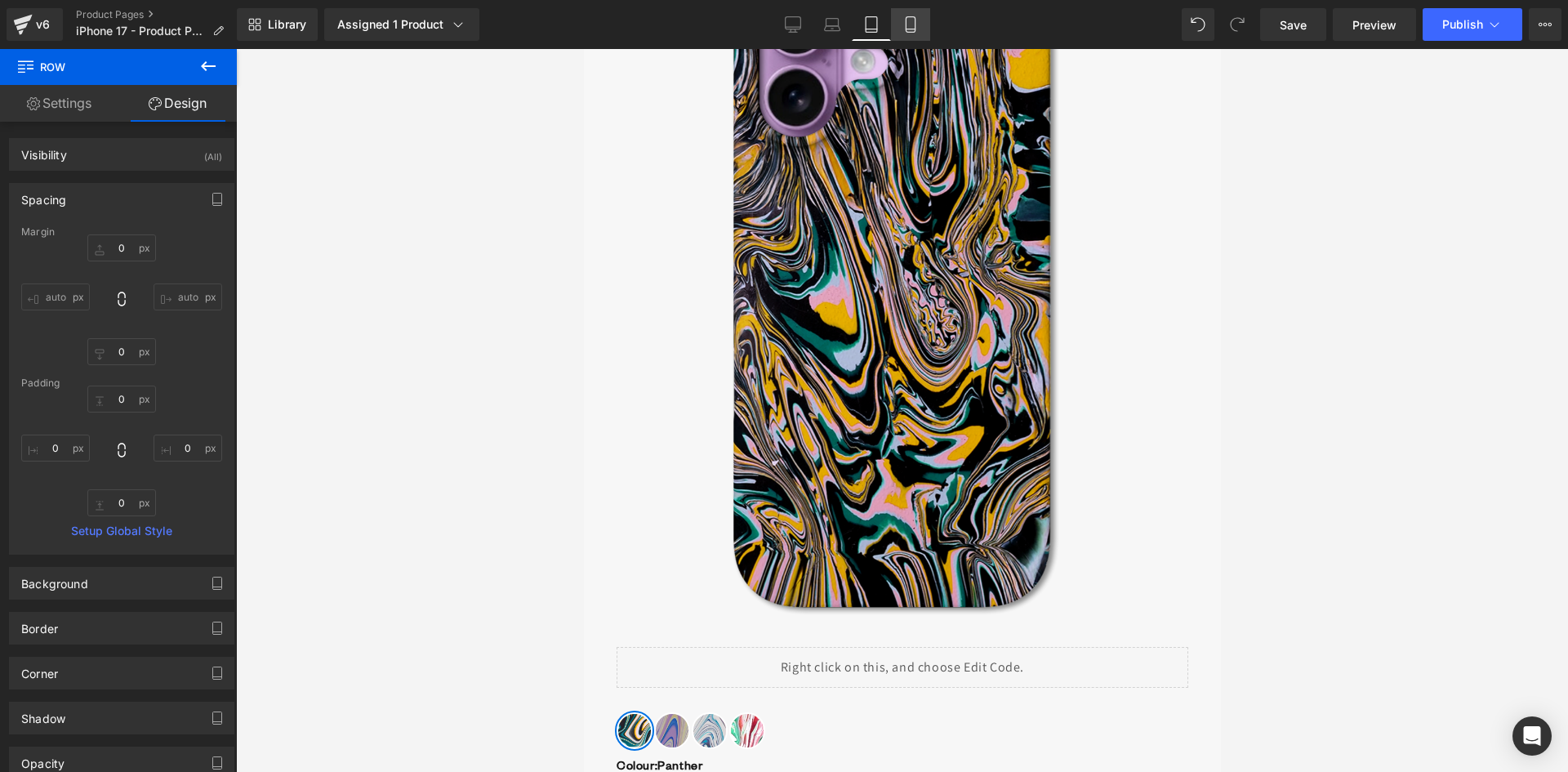
click at [910, 24] on icon at bounding box center [910, 24] width 16 height 16
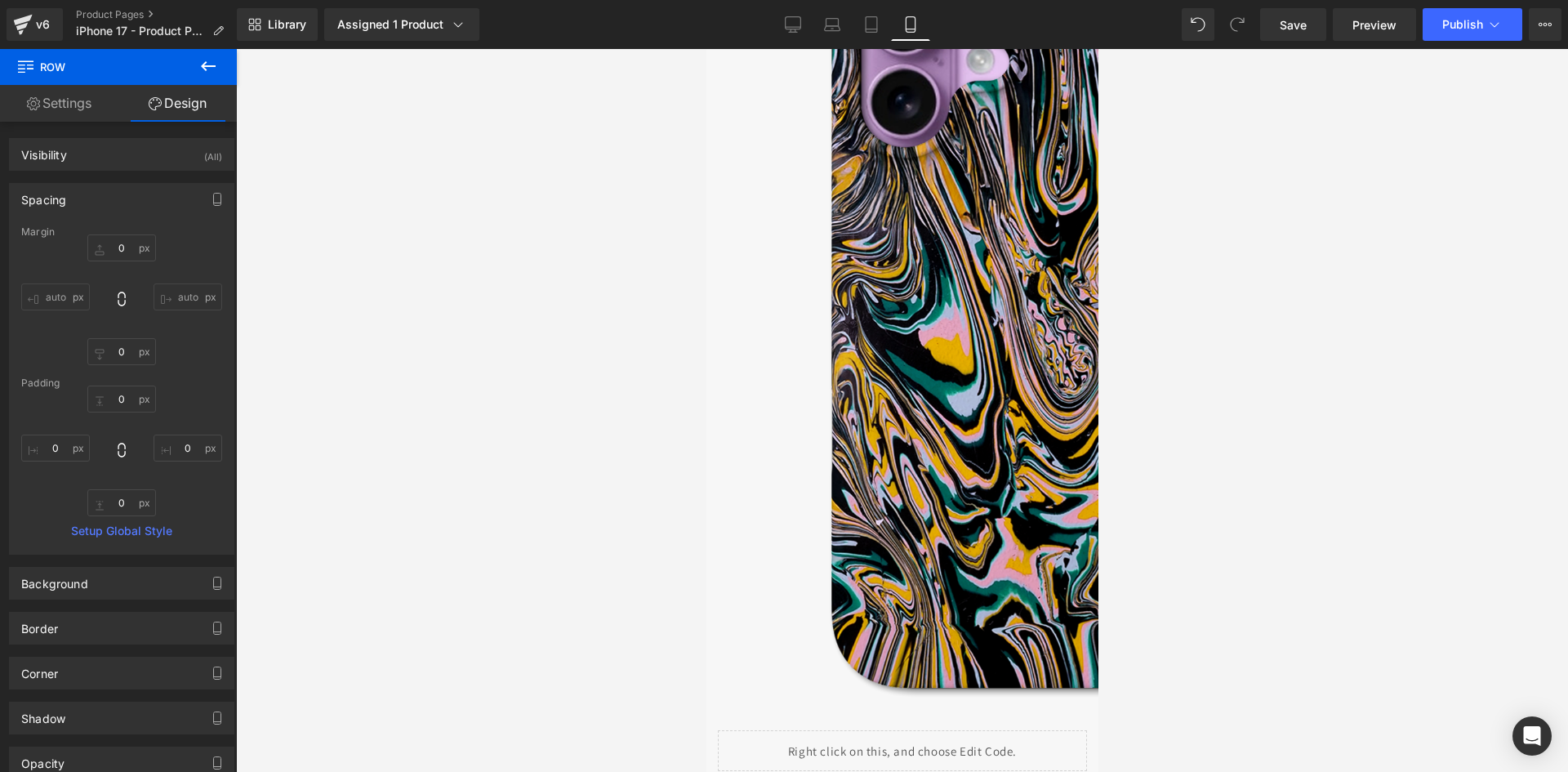
type input "0"
type input "10"
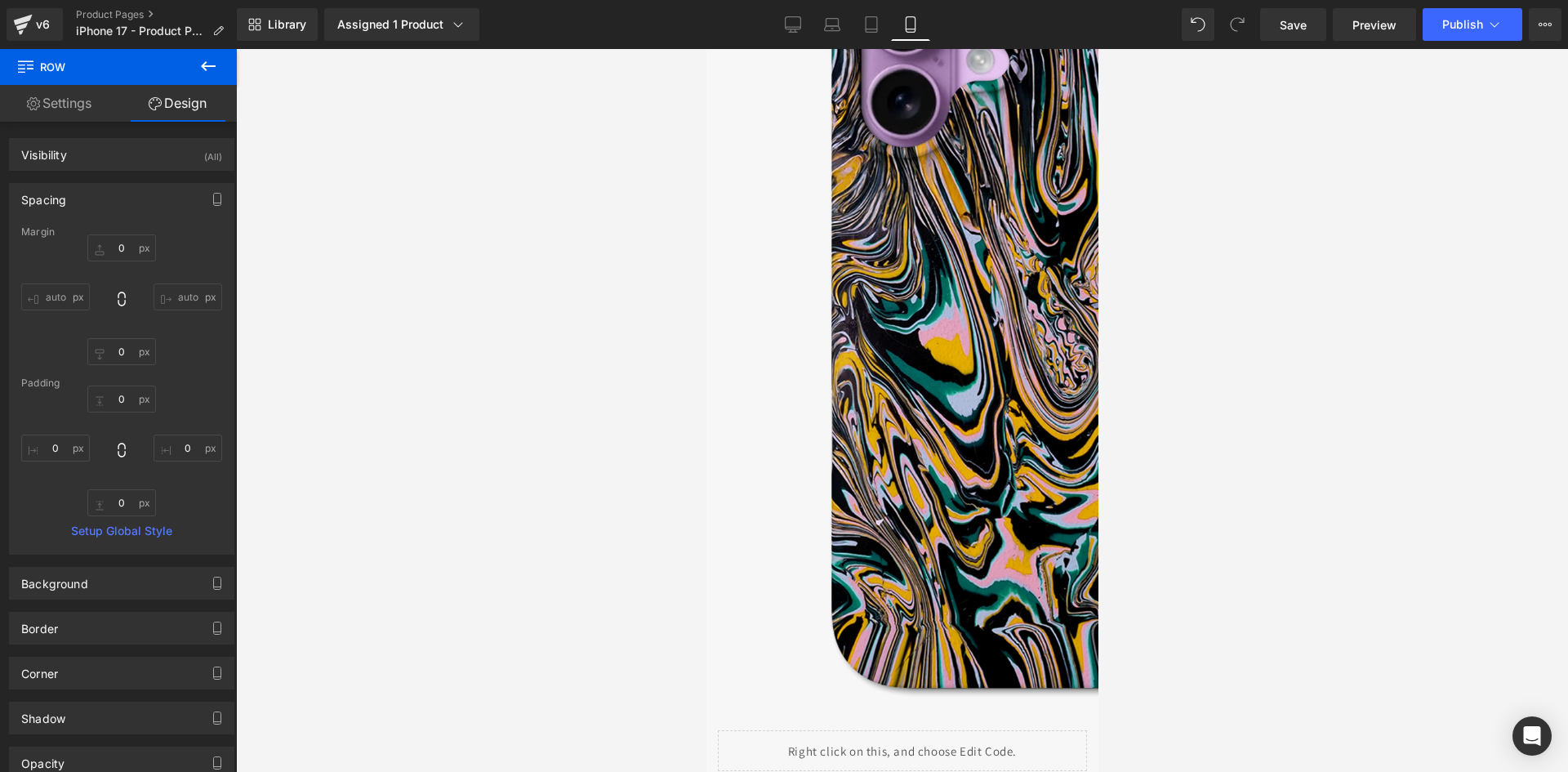
type input "0"
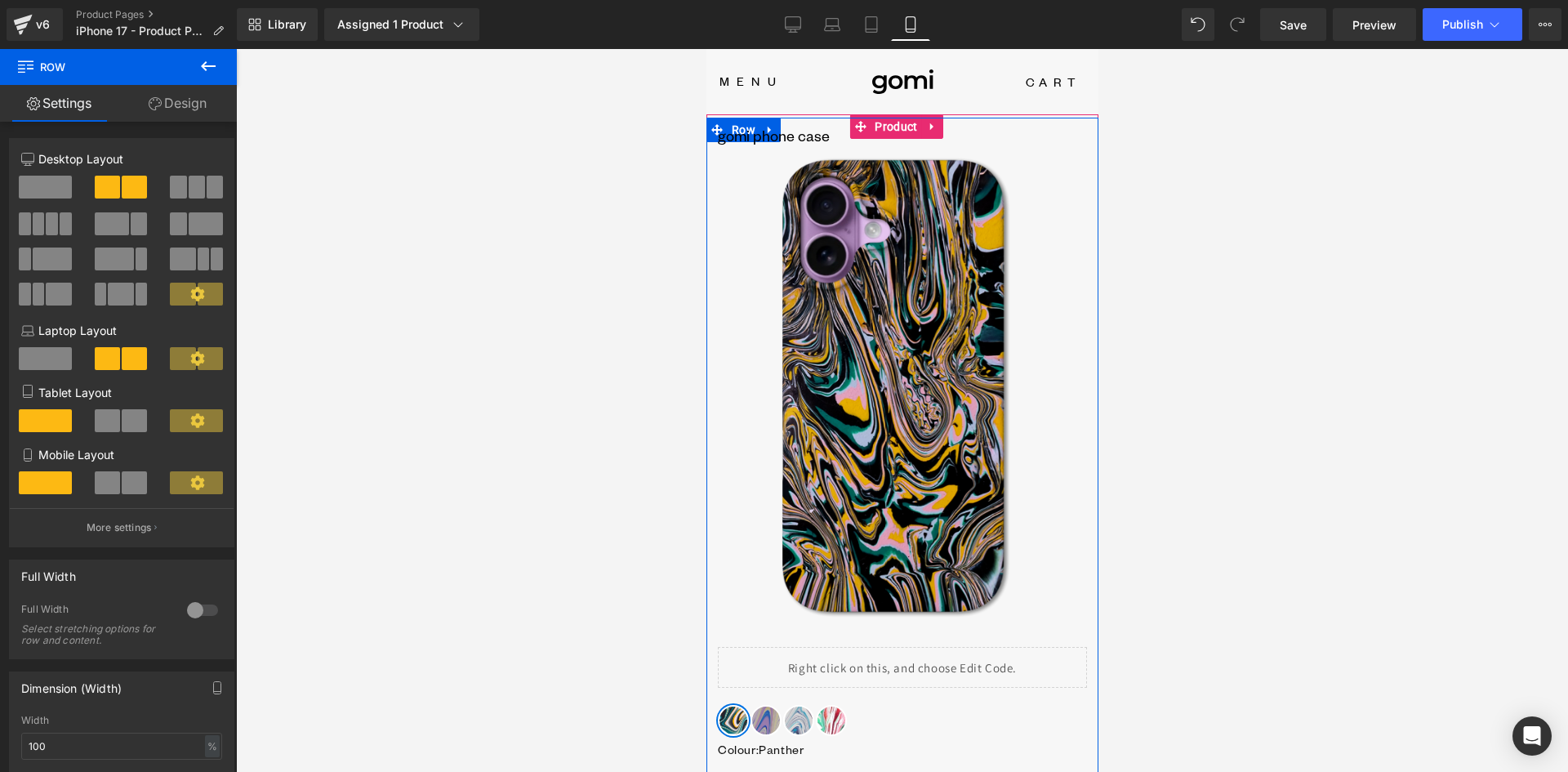
drag, startPoint x: 809, startPoint y: 117, endPoint x: 805, endPoint y: 101, distance: 16.5
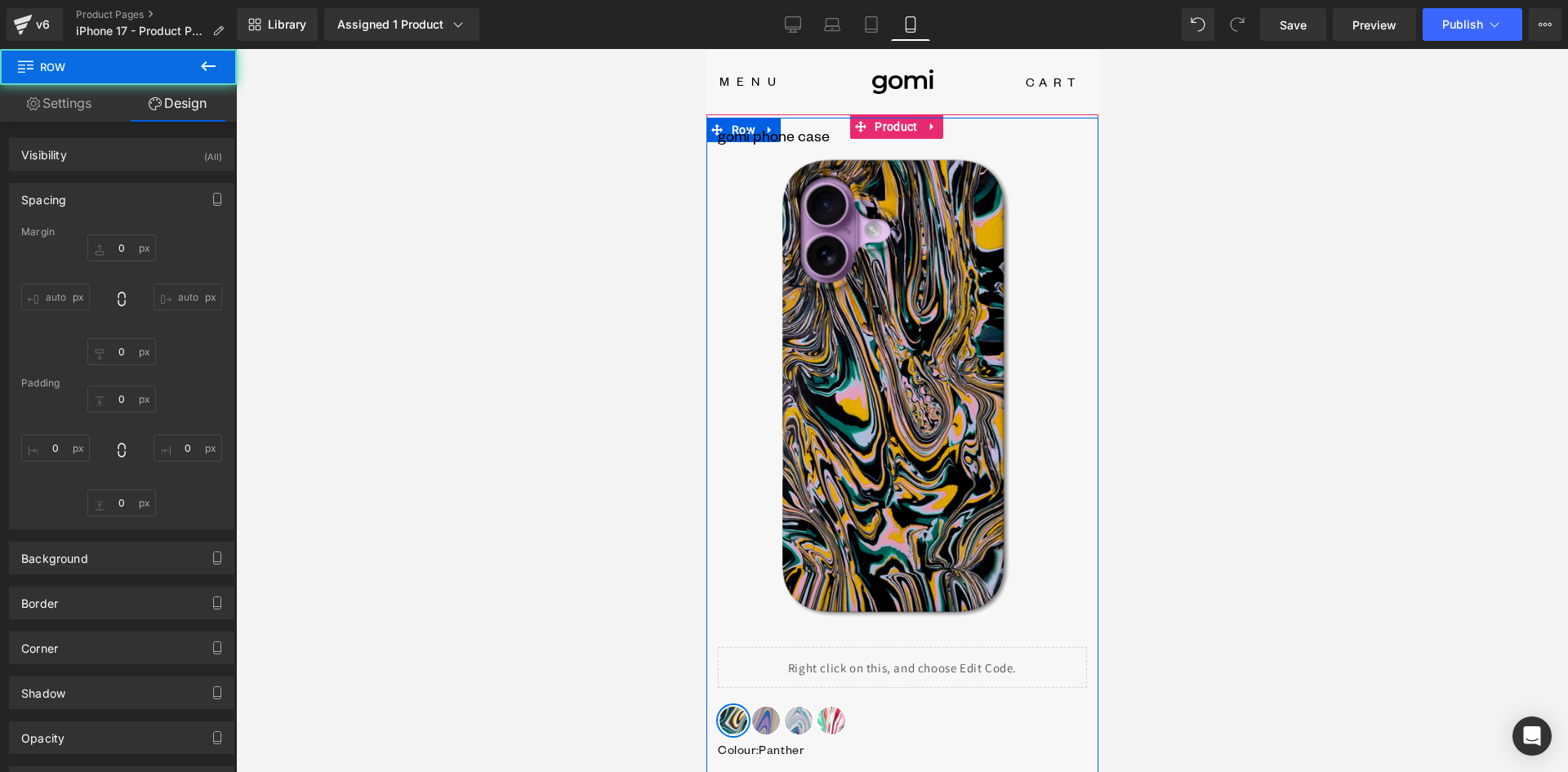
click at [785, 98] on header "Menu Shop All Power Banks Wireless Chargers Speakers Phone Cases Charging Cable…" at bounding box center [901, 82] width 392 height 66
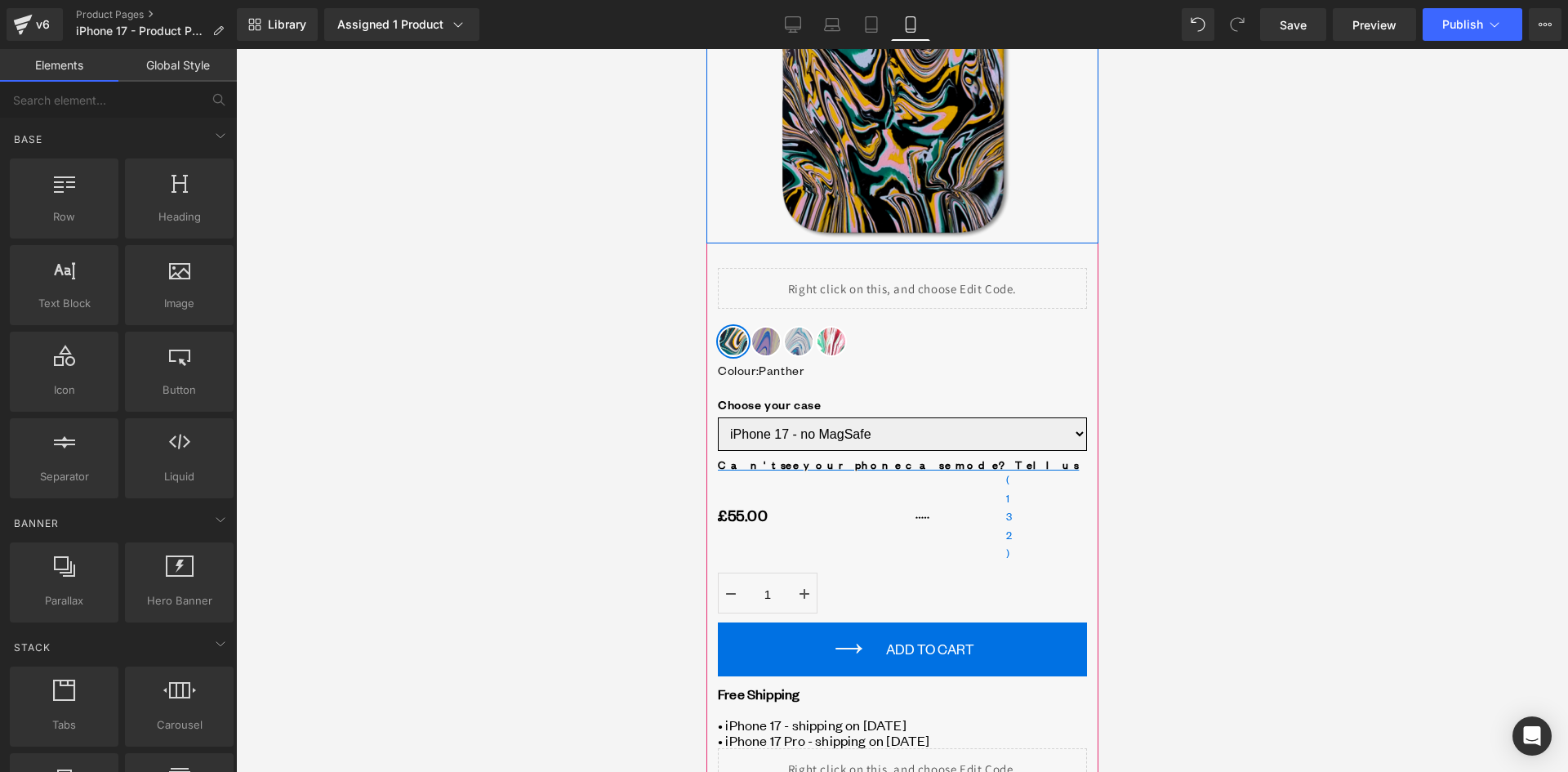
scroll to position [408, 0]
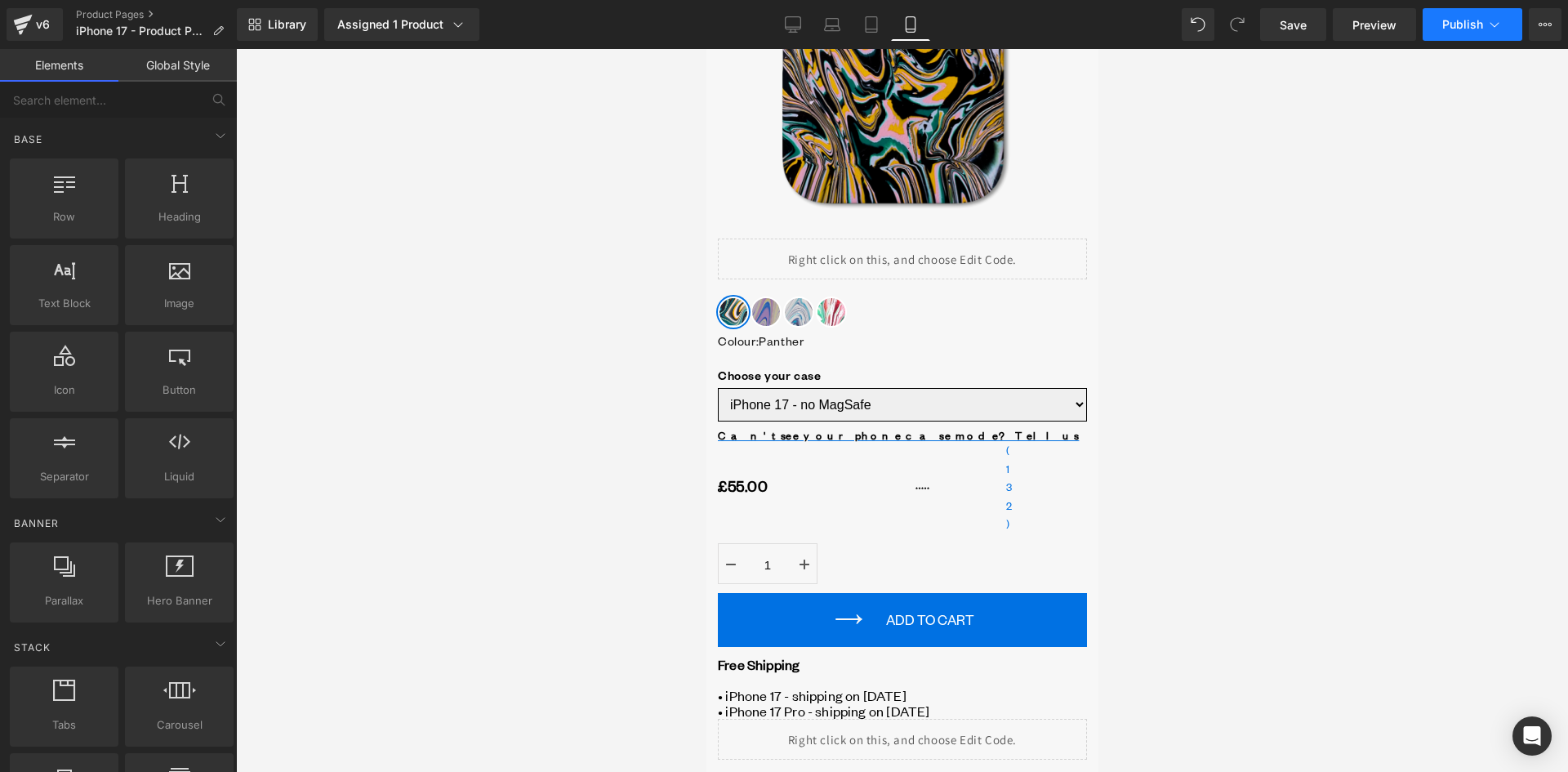
click at [1446, 25] on span "Publish" at bounding box center [1463, 24] width 41 height 13
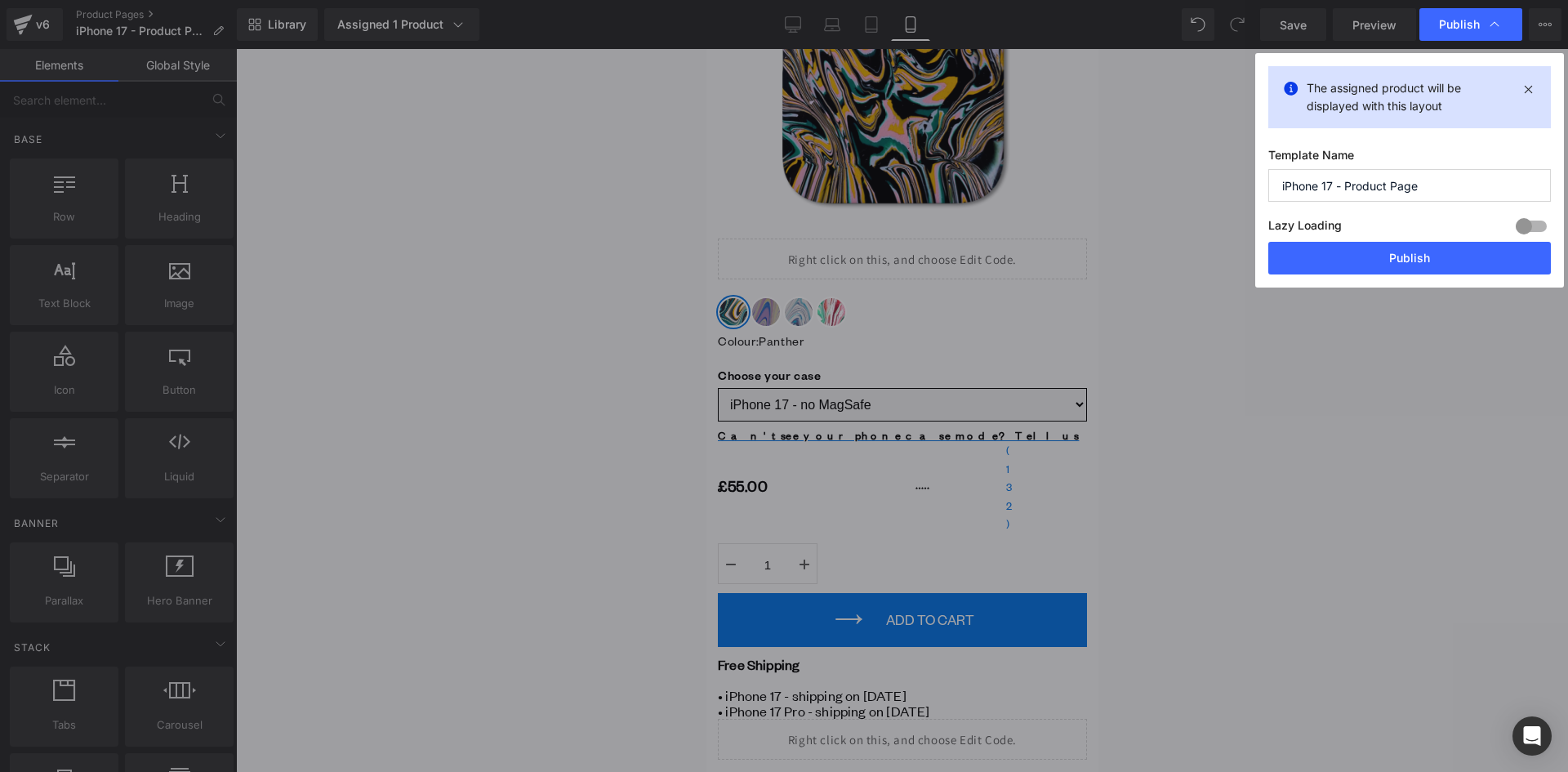
click at [1420, 256] on button "Publish" at bounding box center [1410, 258] width 283 height 33
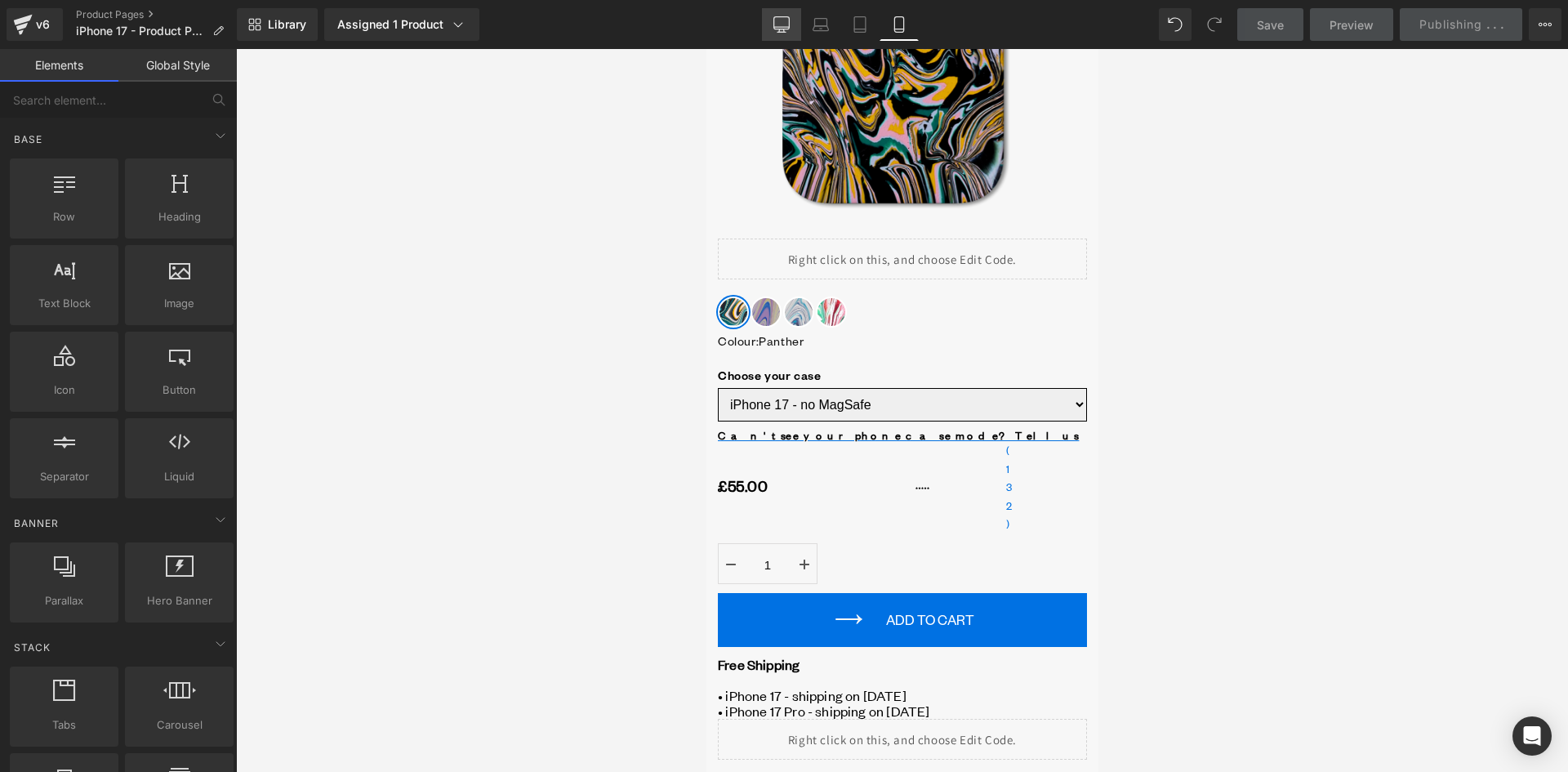
click at [777, 24] on icon at bounding box center [781, 24] width 16 height 16
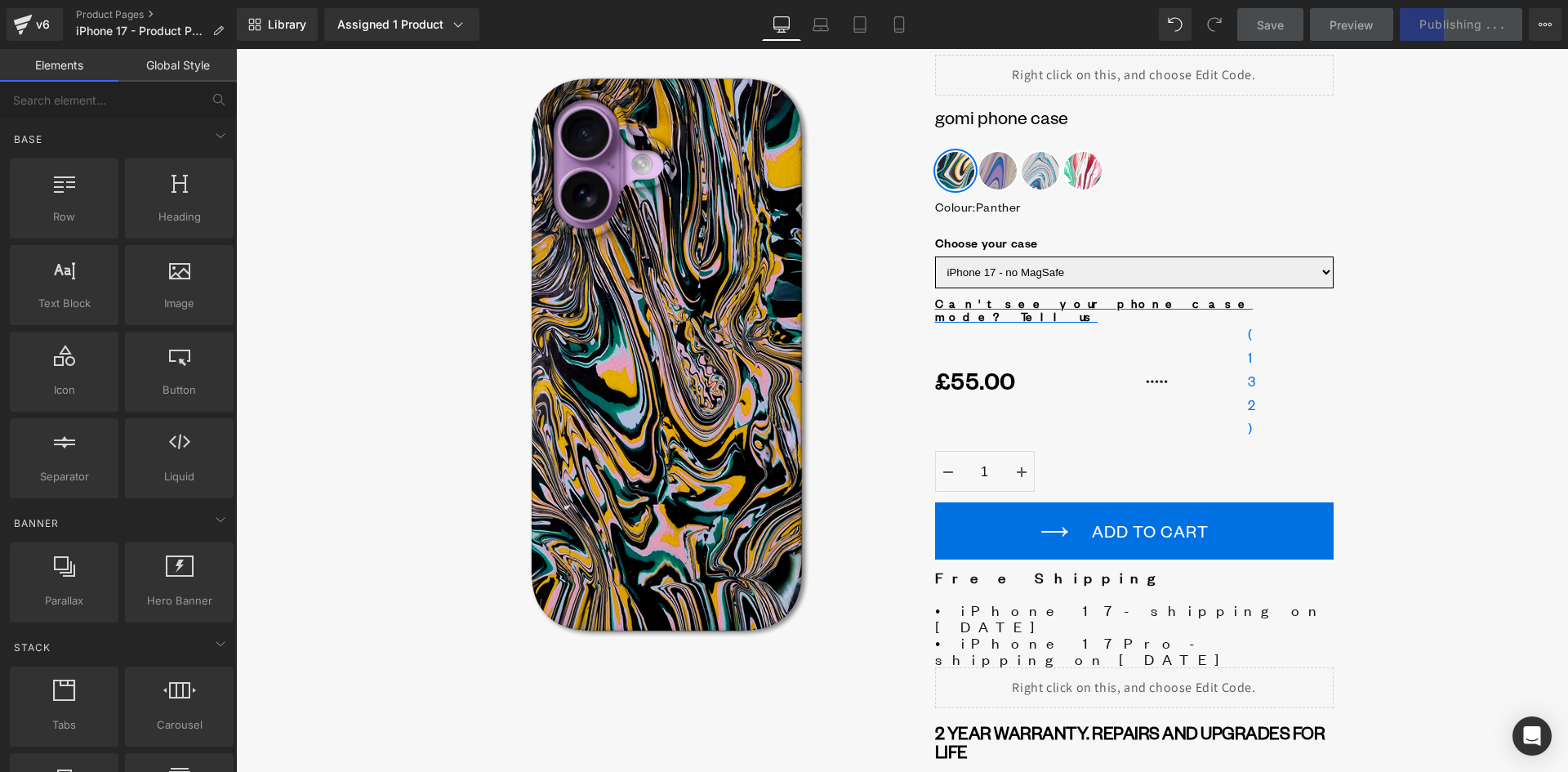
scroll to position [0, 0]
